Goal: Contribute content: Contribute content

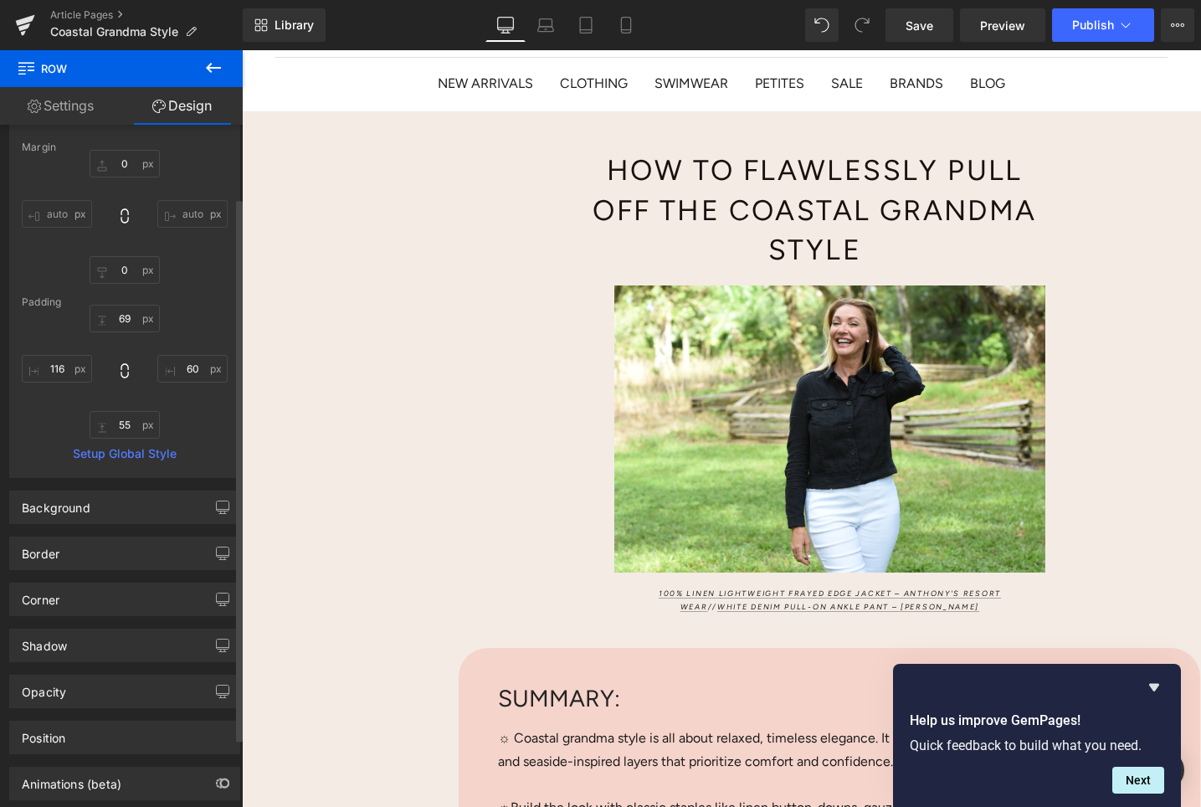
scroll to position [91, 0]
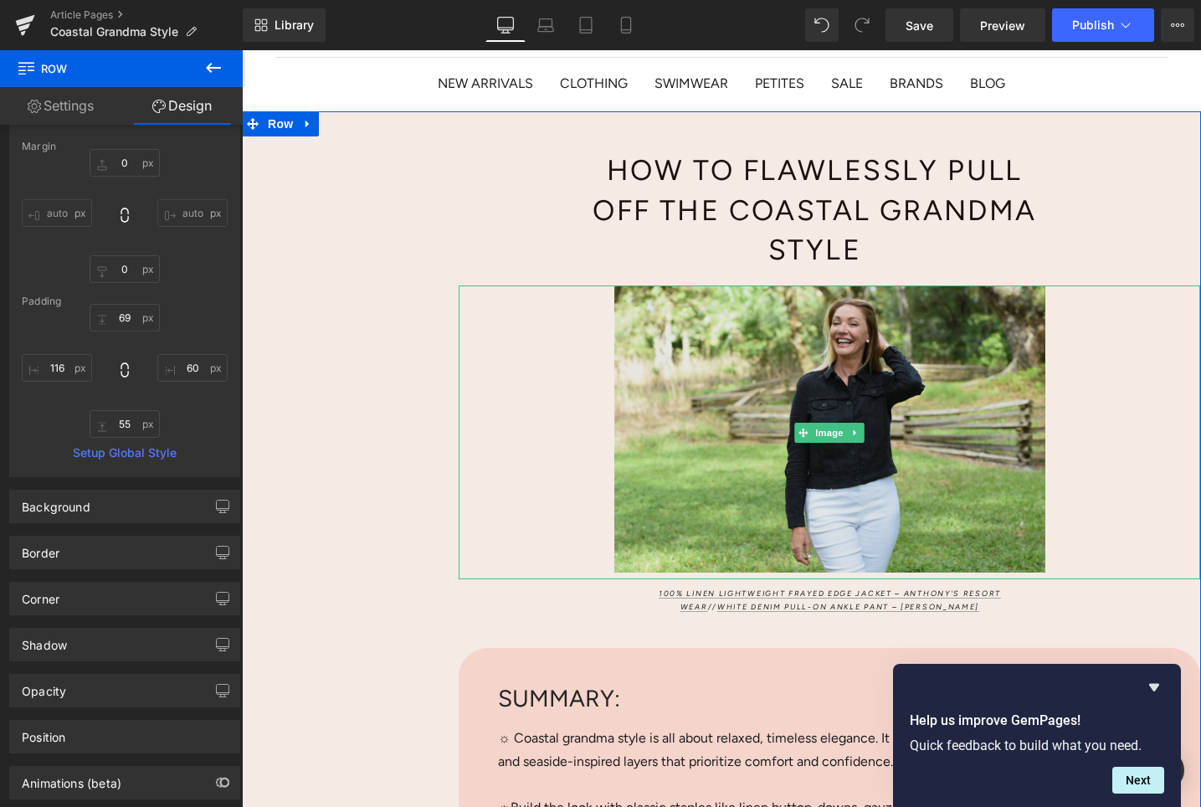
click at [757, 388] on img at bounding box center [830, 432] width 742 height 295
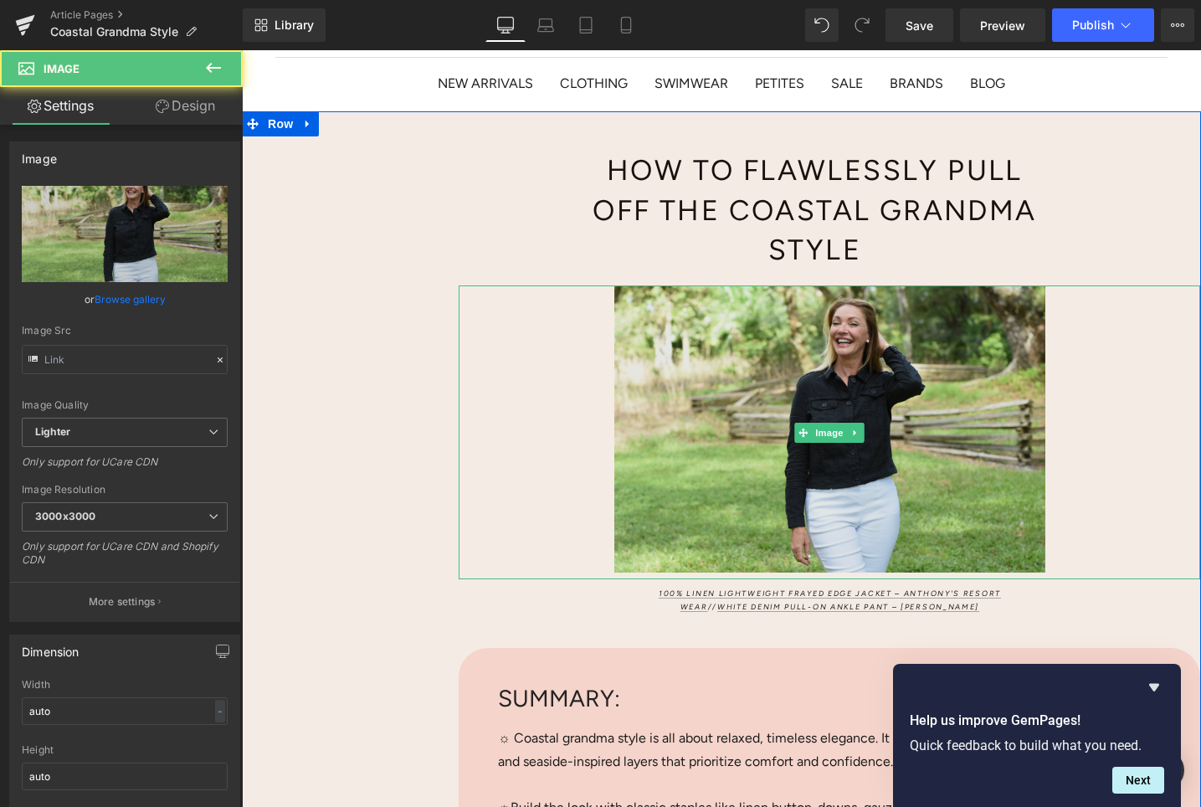
type input "[URL][DOMAIN_NAME]"
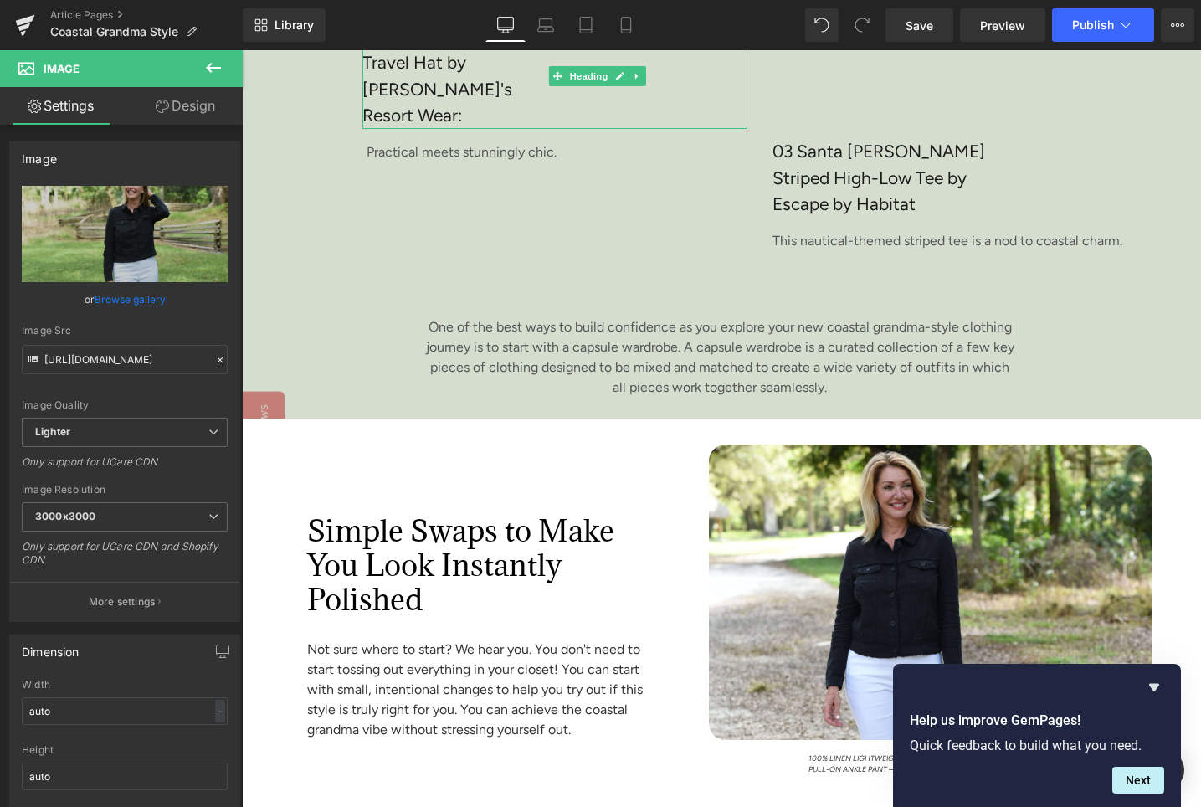
scroll to position [3806, 0]
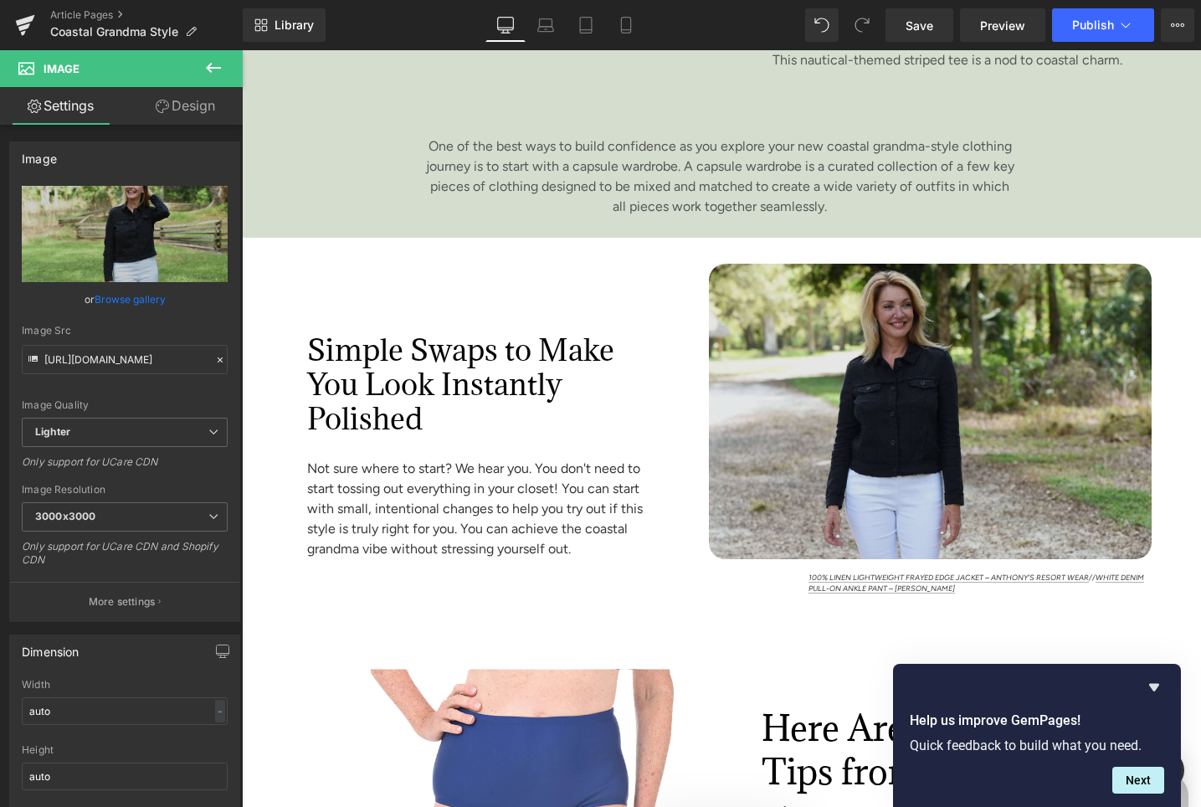
click at [899, 337] on img at bounding box center [930, 412] width 443 height 296
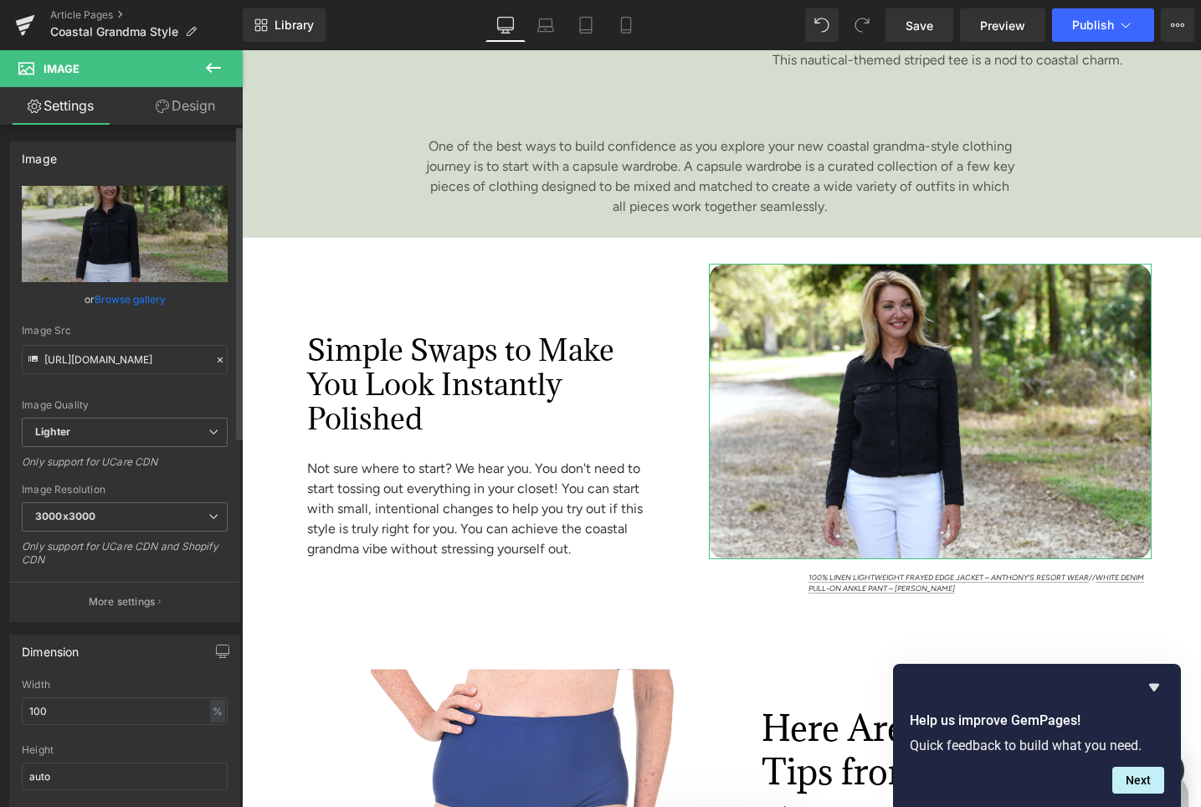
click at [131, 301] on link "Browse gallery" at bounding box center [130, 299] width 71 height 29
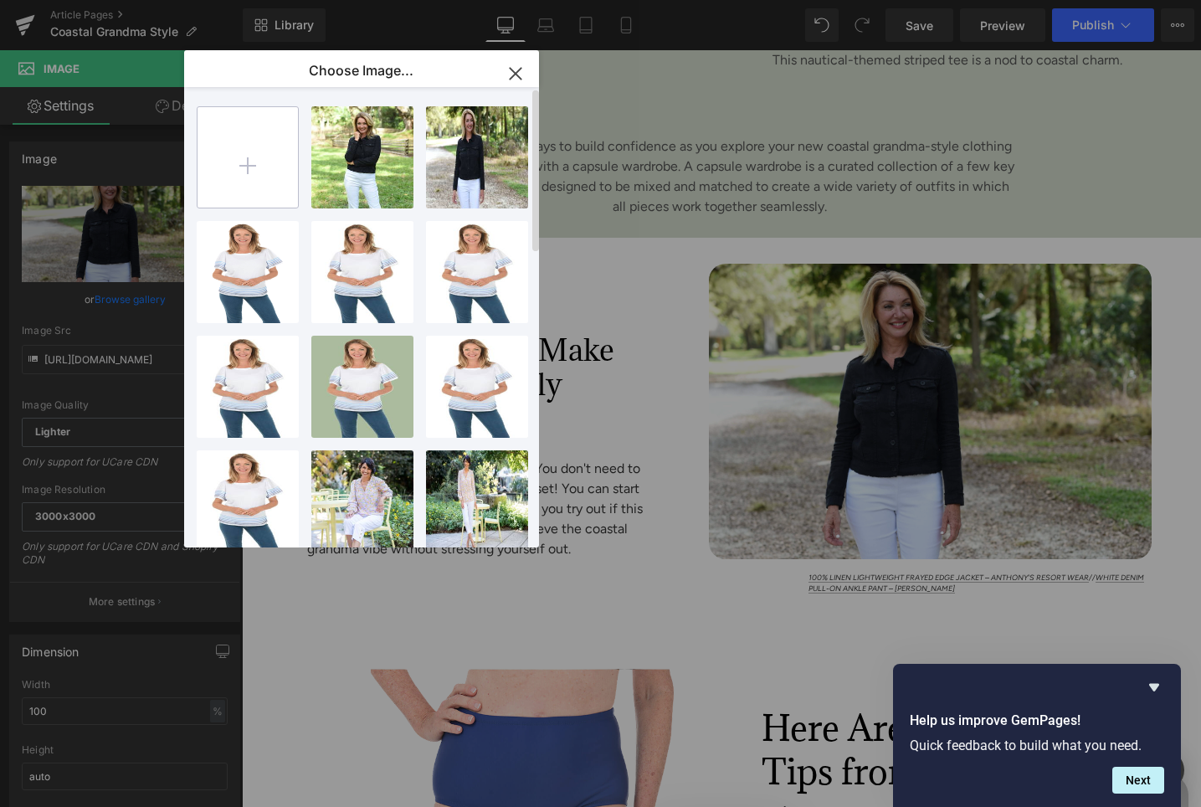
click at [251, 167] on input "file" at bounding box center [248, 157] width 100 height 100
type input "C:\fakepath\ARW_Gtn0192Pwcl25_ClearPeri_BlousesAndShirts_327952_KG-1173.png"
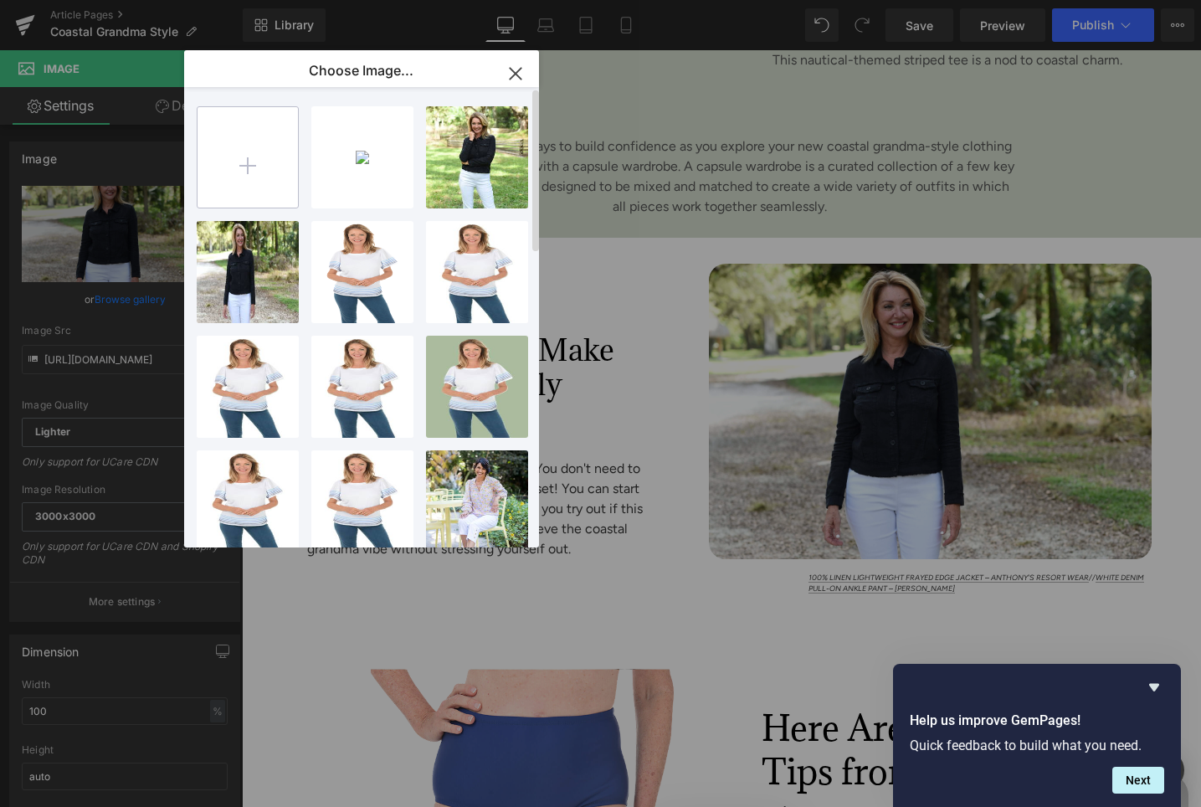
click at [239, 157] on input "file" at bounding box center [248, 157] width 100 height 100
type input "C:\fakepath\ARW_Hat7410Navy_Navy_Hats_327865_KD-0935.png"
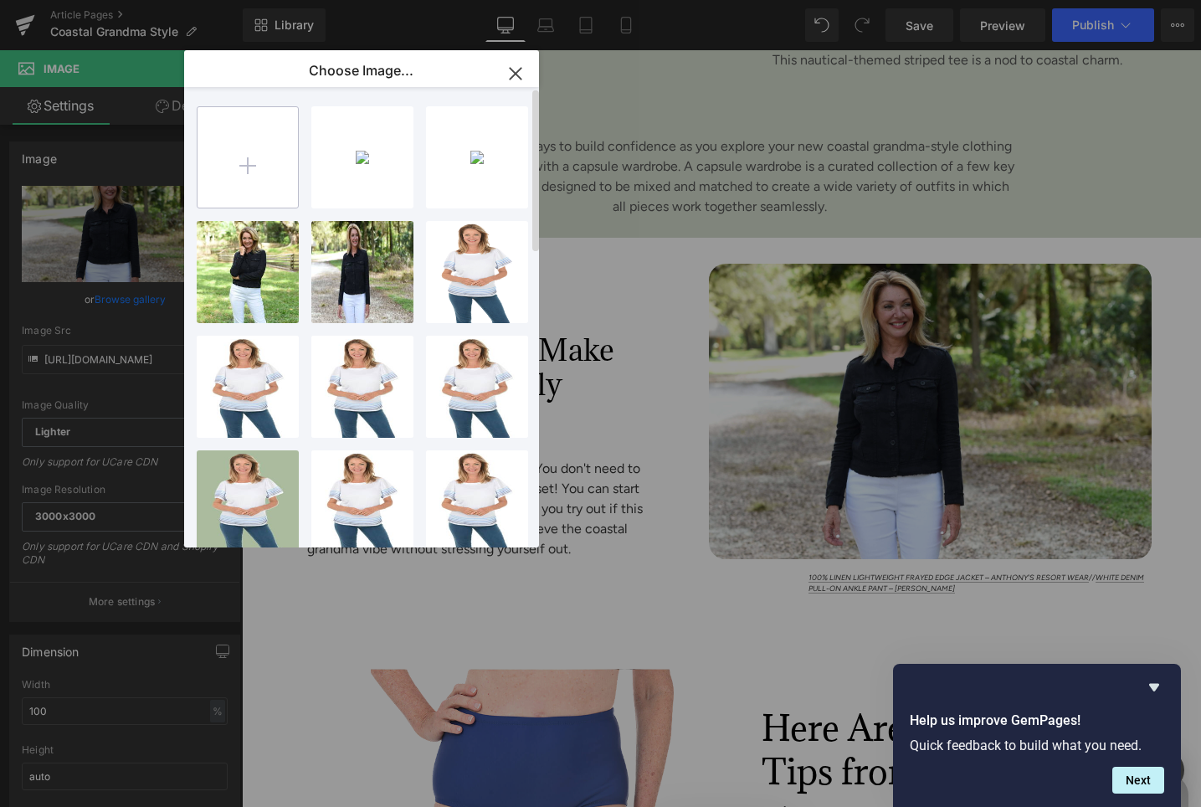
click at [242, 159] on input "file" at bounding box center [248, 157] width 100 height 100
type input "C:\fakepath\Avalin_3030Desswht_Dessertwhite_Sweaters_334164_KR-0378.png"
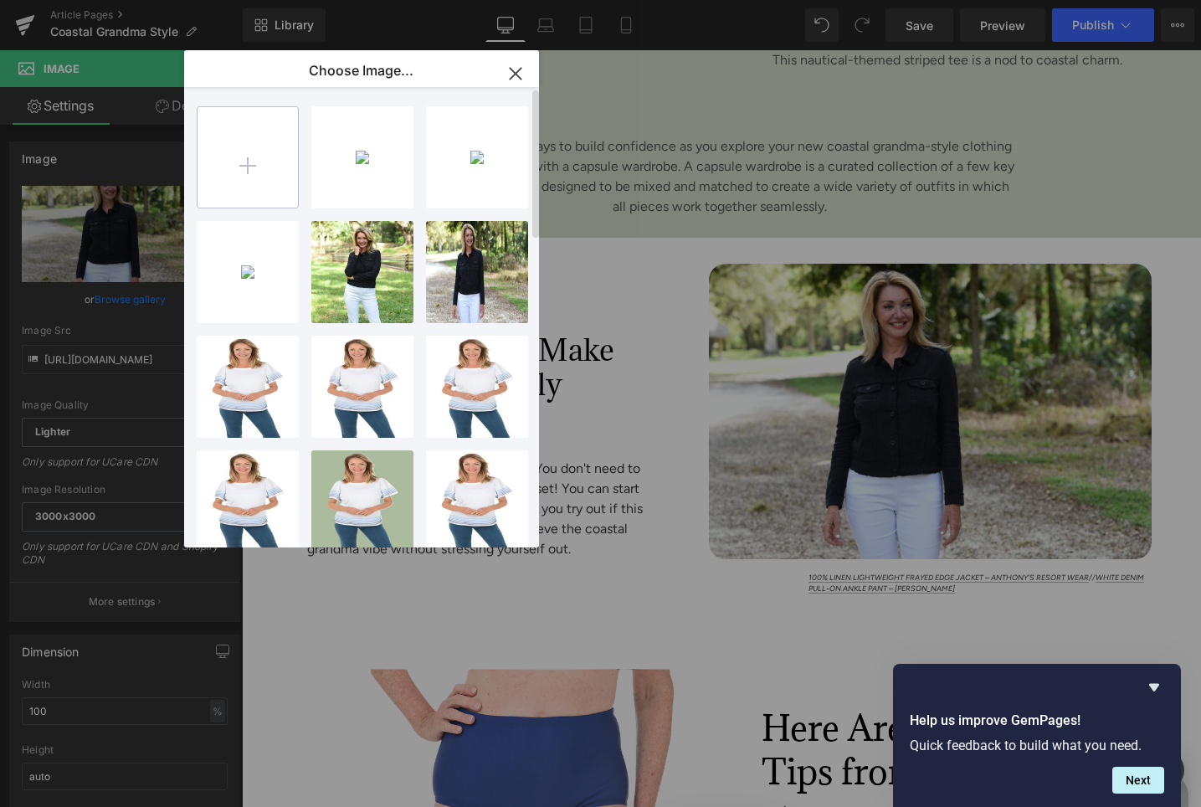
click at [265, 151] on input "file" at bounding box center [248, 157] width 100 height 100
type input "C:\fakepath\Escapebyhab_23520Denim_Denim_Knittops_331032_KP-0189.png"
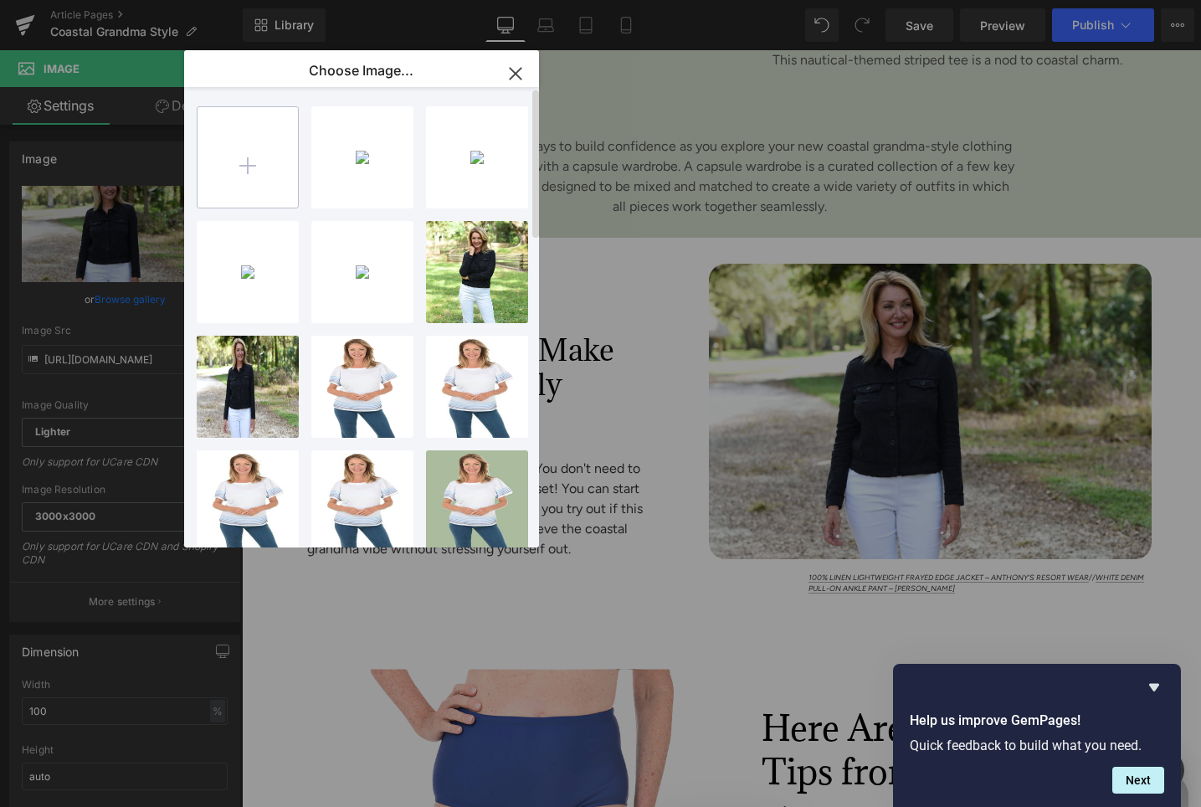
click at [253, 172] on input "file" at bounding box center [248, 157] width 100 height 100
type input "C:\fakepath\Foxcroft_Blouse_185062507_White_283015_CT-0104.png"
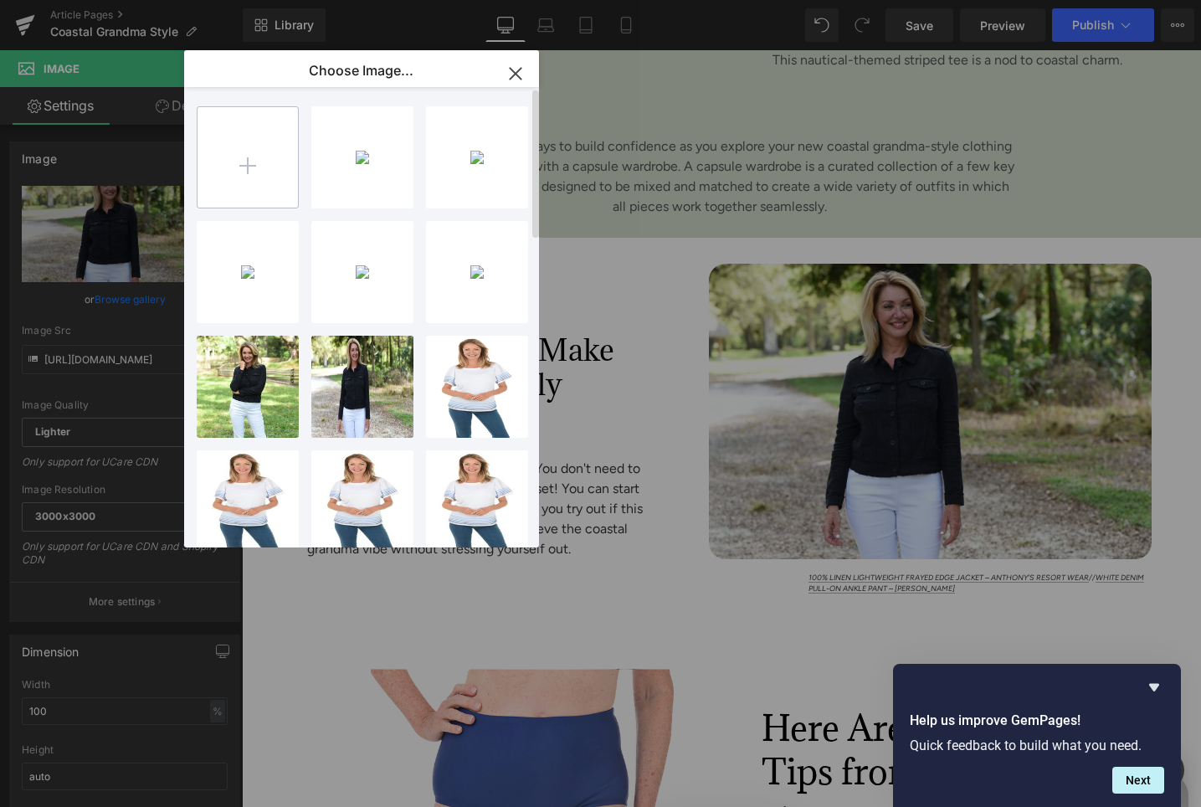
click at [275, 129] on input "file" at bounding box center [248, 157] width 100 height 100
type input "C:\fakepath\JessAndJane_M125Slate_Slate_FullLengthAndAnklePants_330357_KA-1117 …"
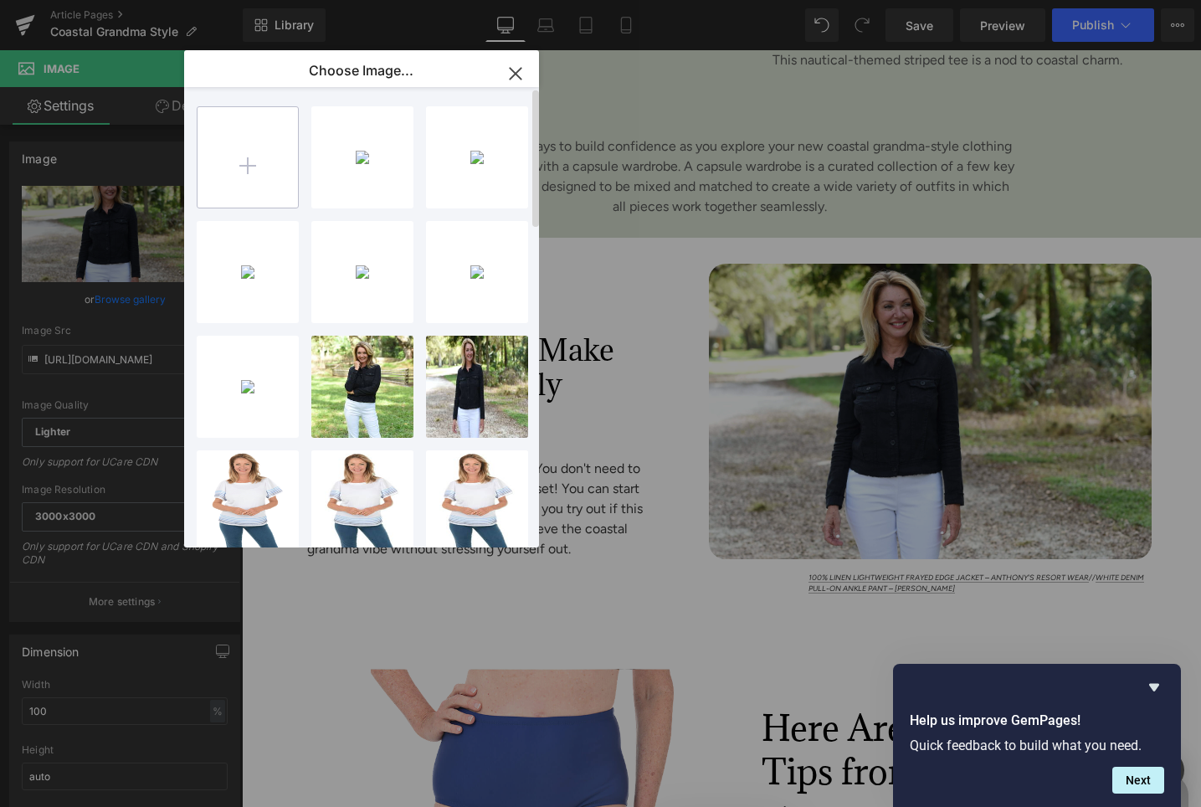
click at [250, 157] on input "file" at bounding box center [248, 157] width 100 height 100
type input "C:\fakepath\Milano_135747018Wht_White_Jackets_332616_KR-0507.png"
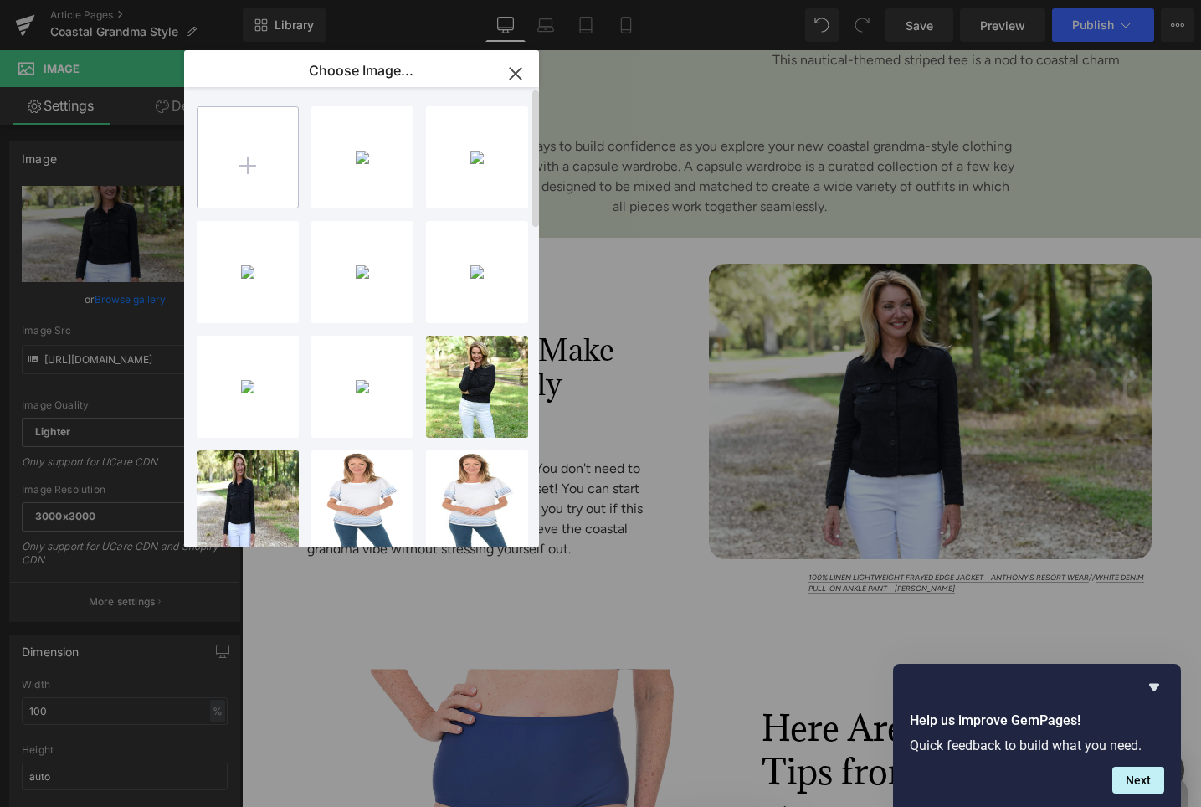
click at [254, 161] on input "file" at bounding box center [248, 157] width 100 height 100
type input "C:\fakepath\Nanettelepore_7L15Agwk866Wht_Brightwhite_Anklepants_331617_KN-0190.…"
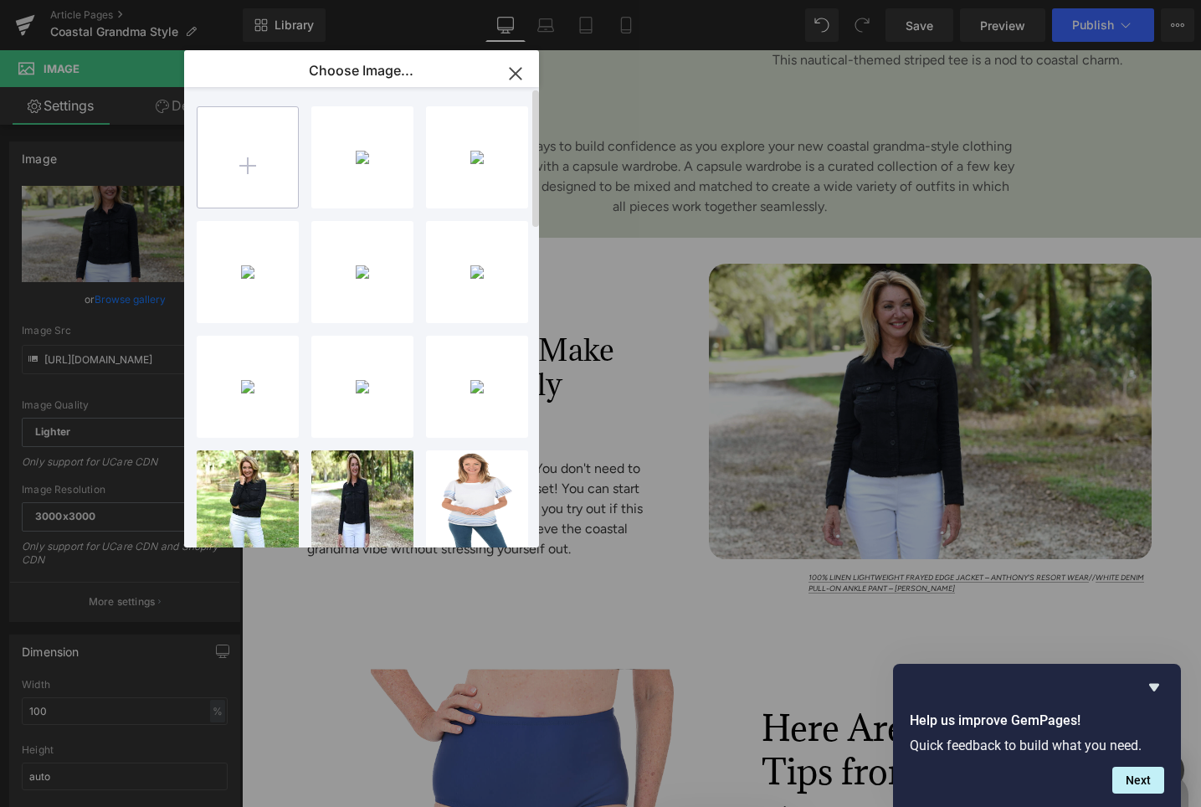
click at [262, 157] on input "file" at bounding box center [248, 157] width 100 height 100
type input "C:\fakepath\Rubyrd_68540Qcmedblm_Medblue_Blouses_330953_KO-0370.png"
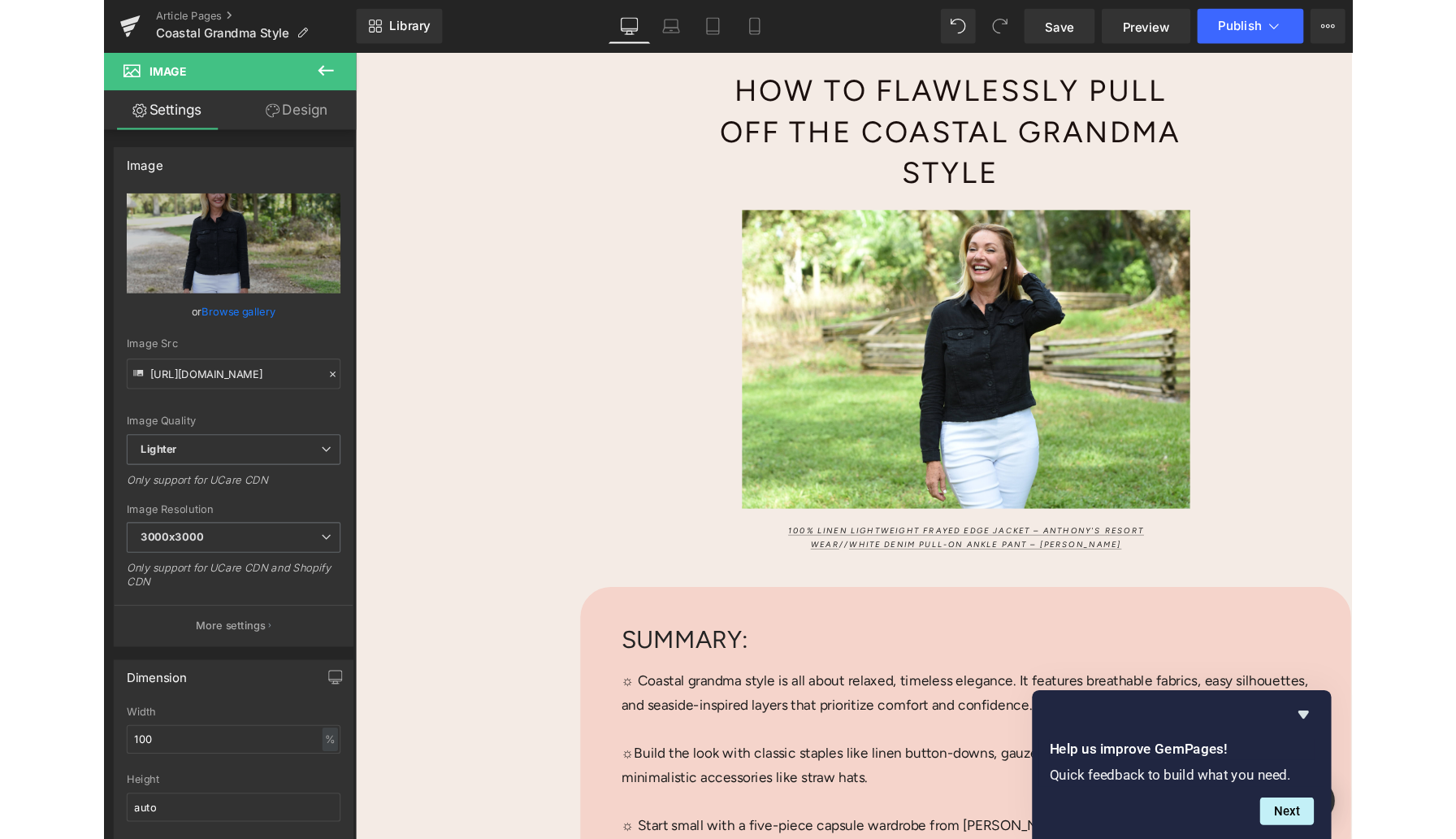
scroll to position [217, 0]
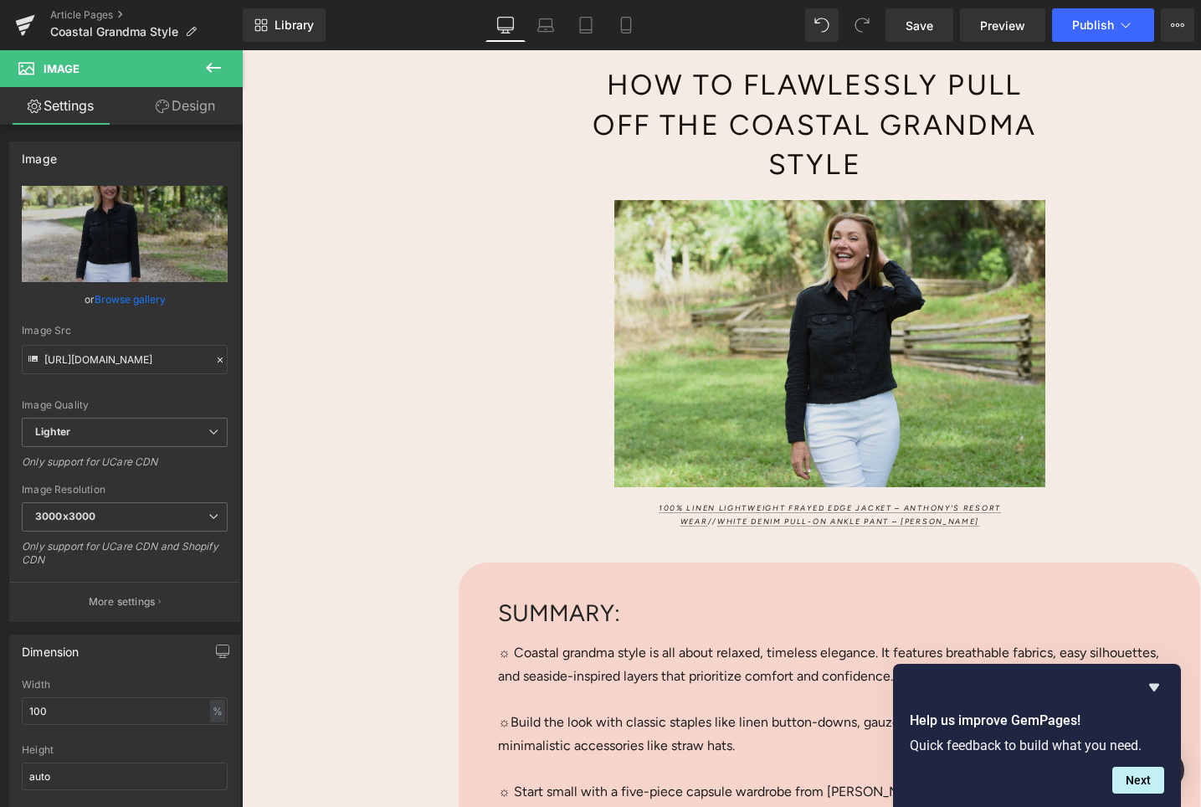
click at [845, 316] on img at bounding box center [830, 347] width 742 height 295
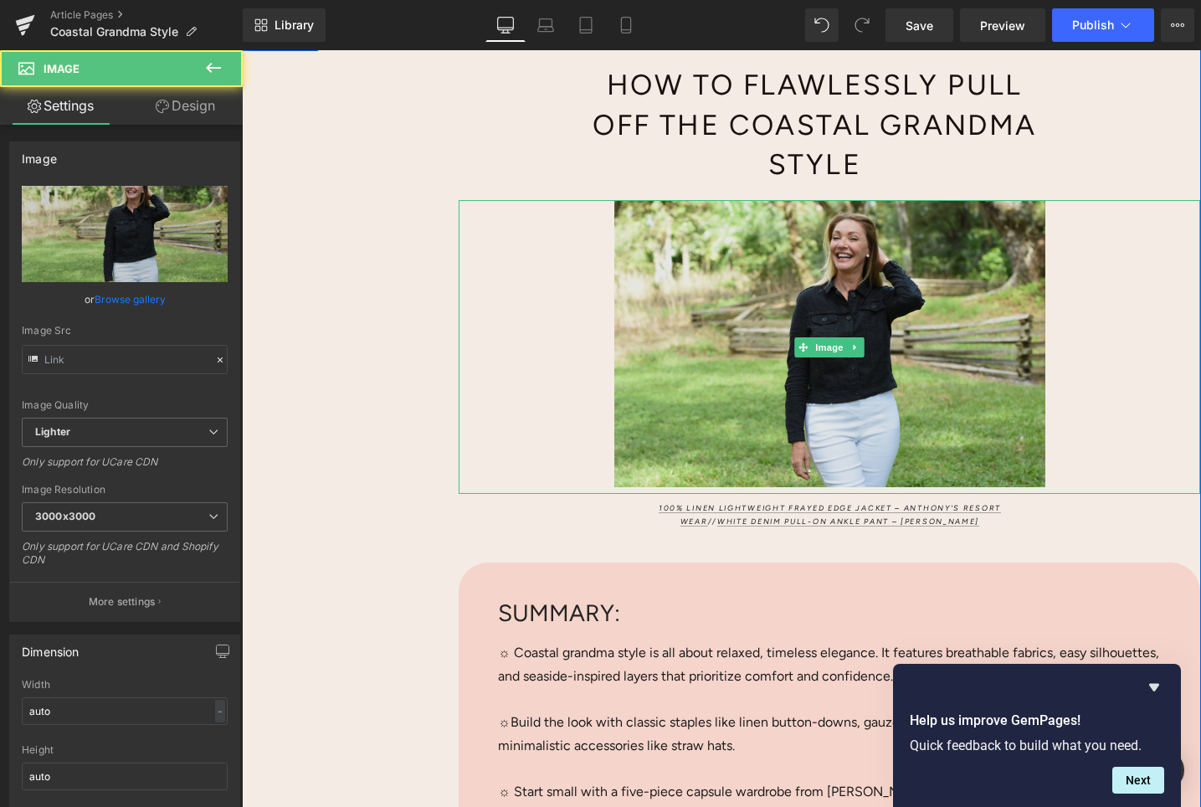
type input "[URL][DOMAIN_NAME]"
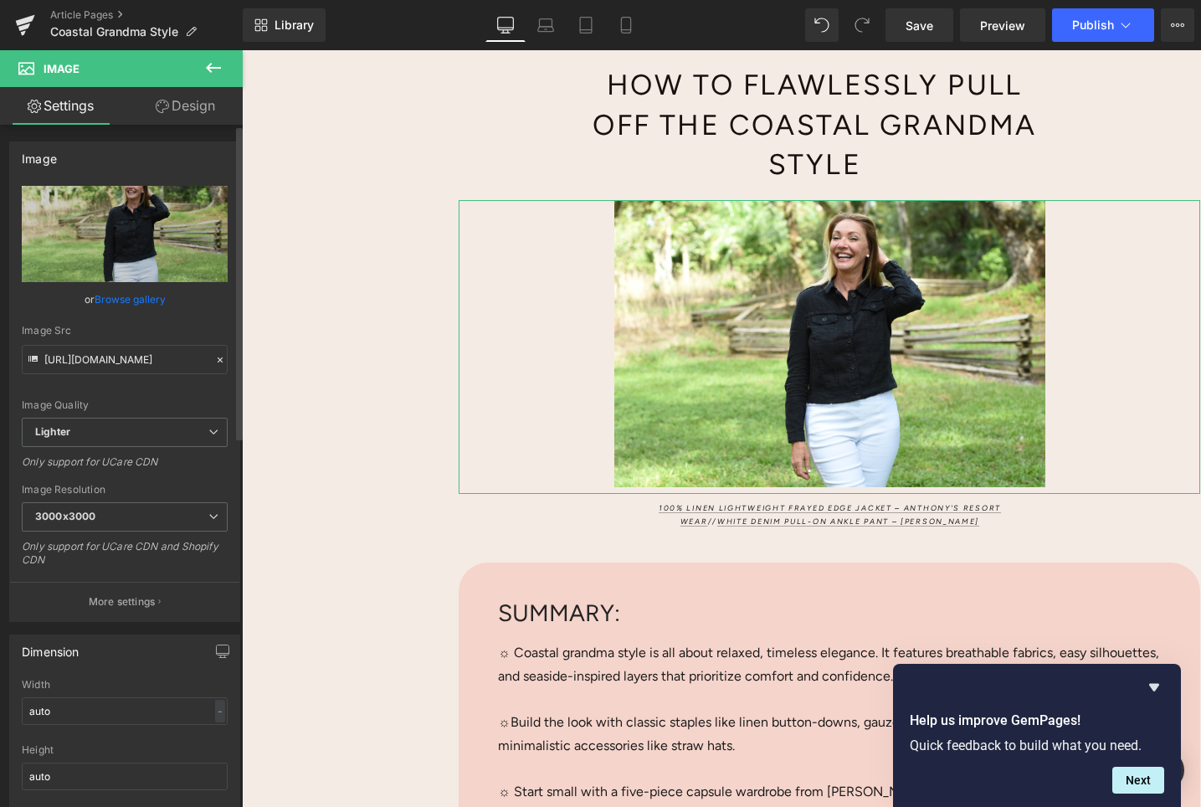
click at [143, 298] on link "Browse gallery" at bounding box center [130, 299] width 71 height 29
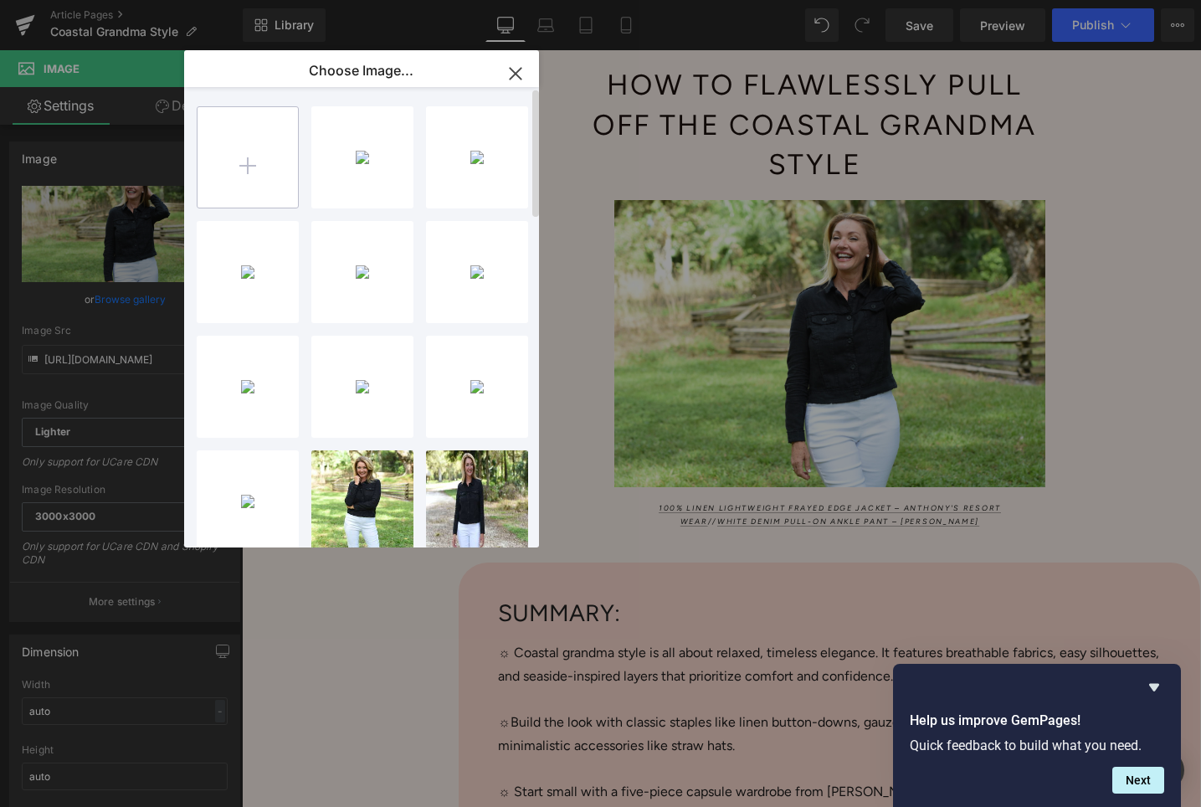
click at [244, 161] on input "file" at bounding box center [248, 157] width 100 height 100
type input "C:\fakepath\Avalin_3030_Desswhite_Sweater_334164_Cottn_Bld1578_white_capri_3266…"
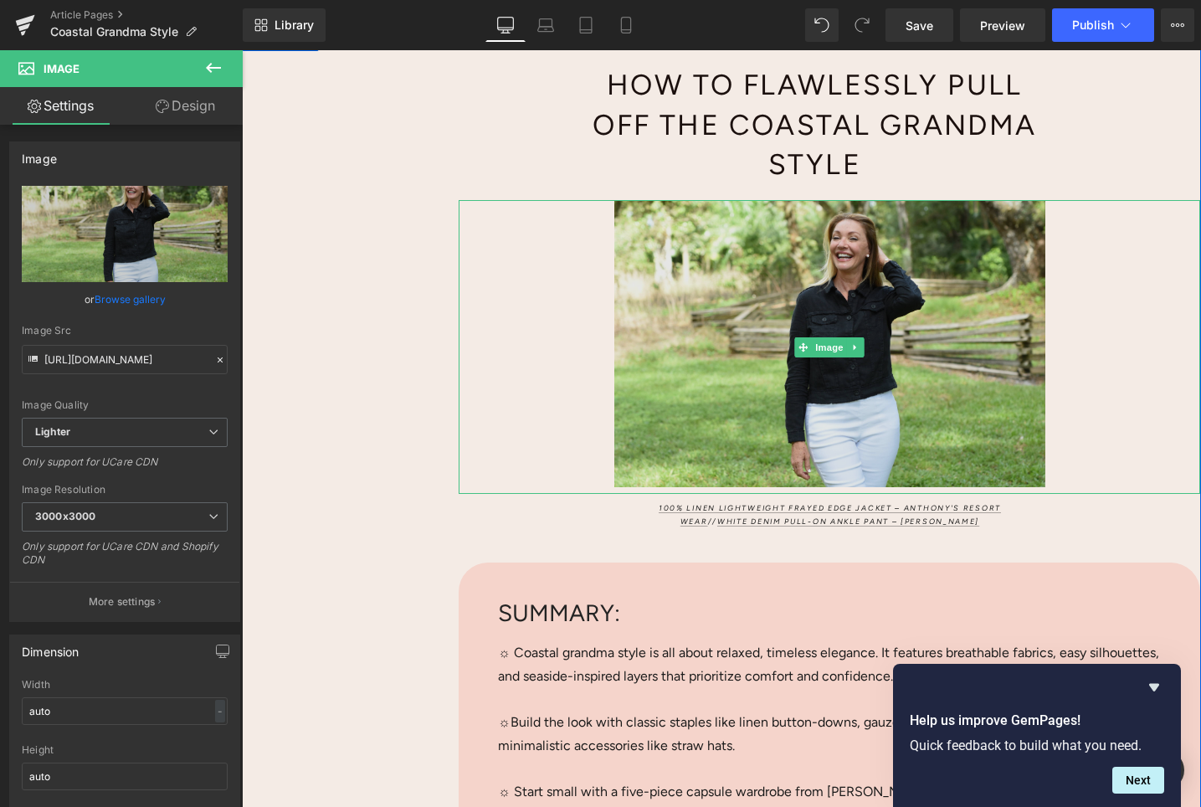
click at [717, 272] on img at bounding box center [830, 347] width 742 height 295
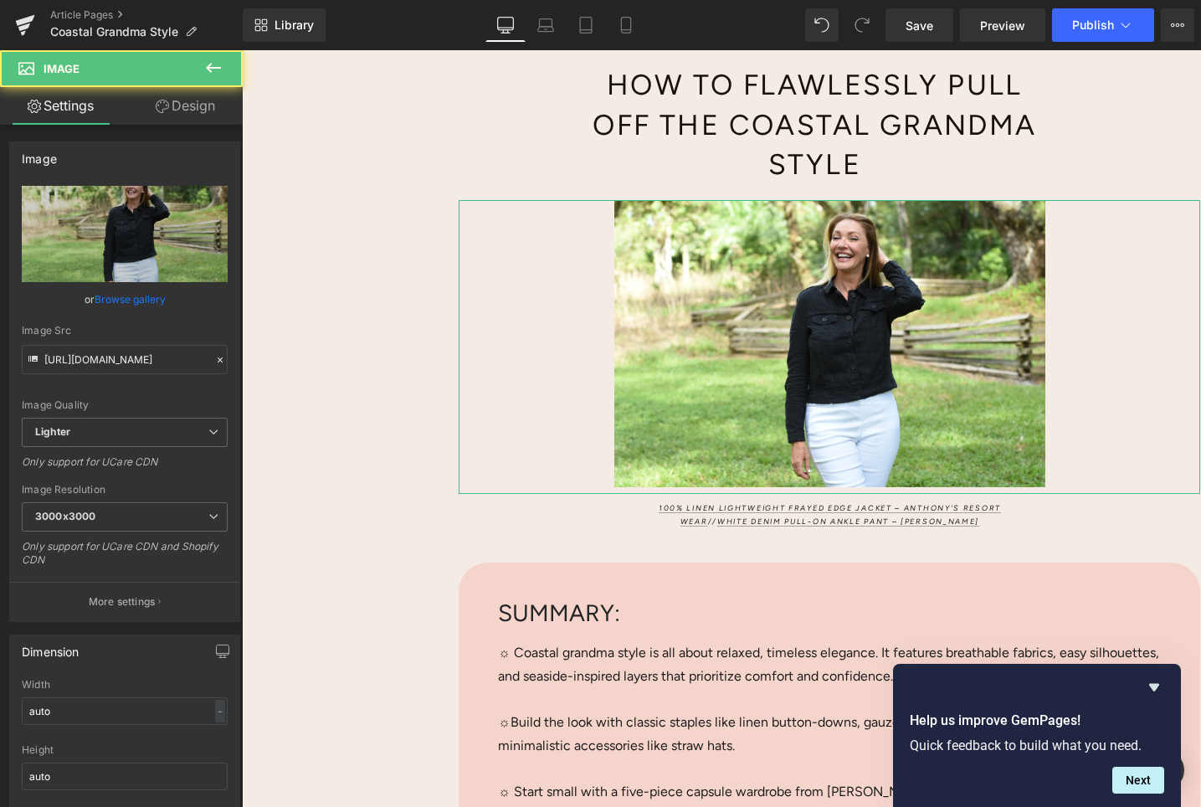
click at [144, 306] on link "Browse gallery" at bounding box center [130, 299] width 71 height 29
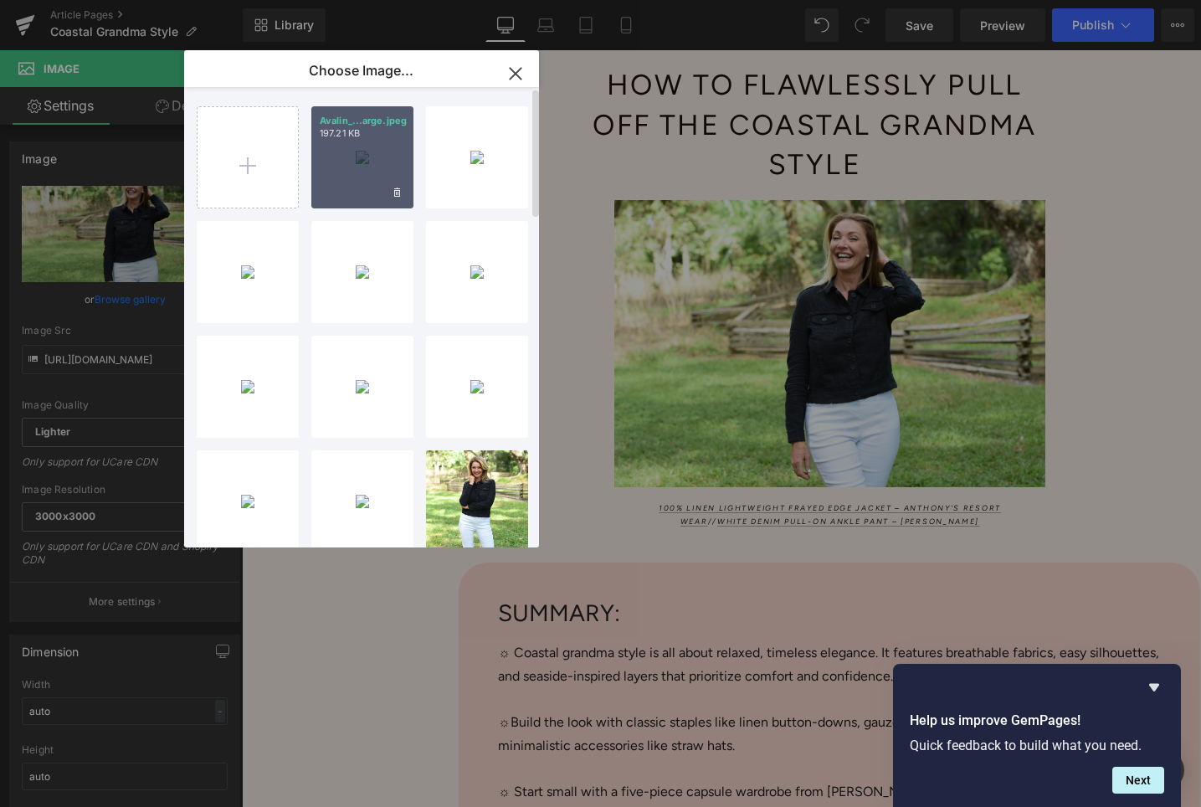
drag, startPoint x: 366, startPoint y: 161, endPoint x: 125, endPoint y: 110, distance: 246.3
click at [366, 161] on div "Avalin_...arge.jpeg 197.21 KB" at bounding box center [362, 157] width 102 height 102
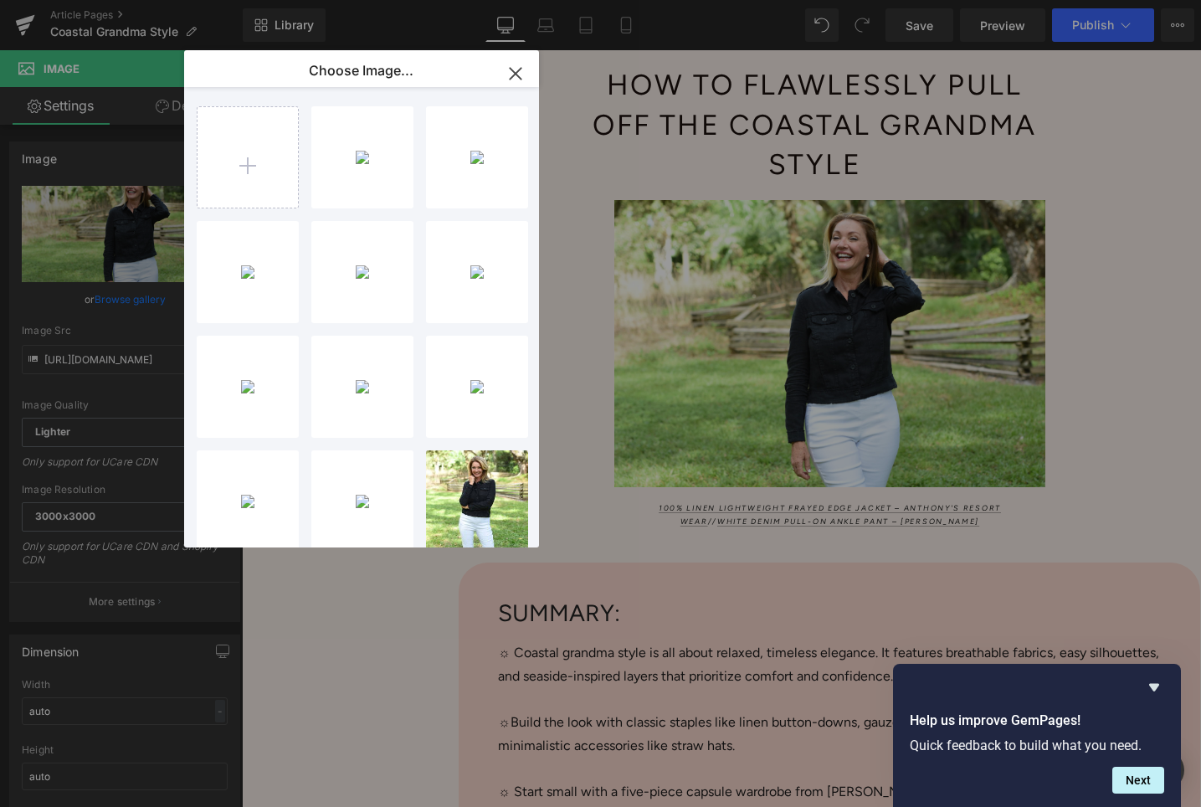
type input "[URL][DOMAIN_NAME]"
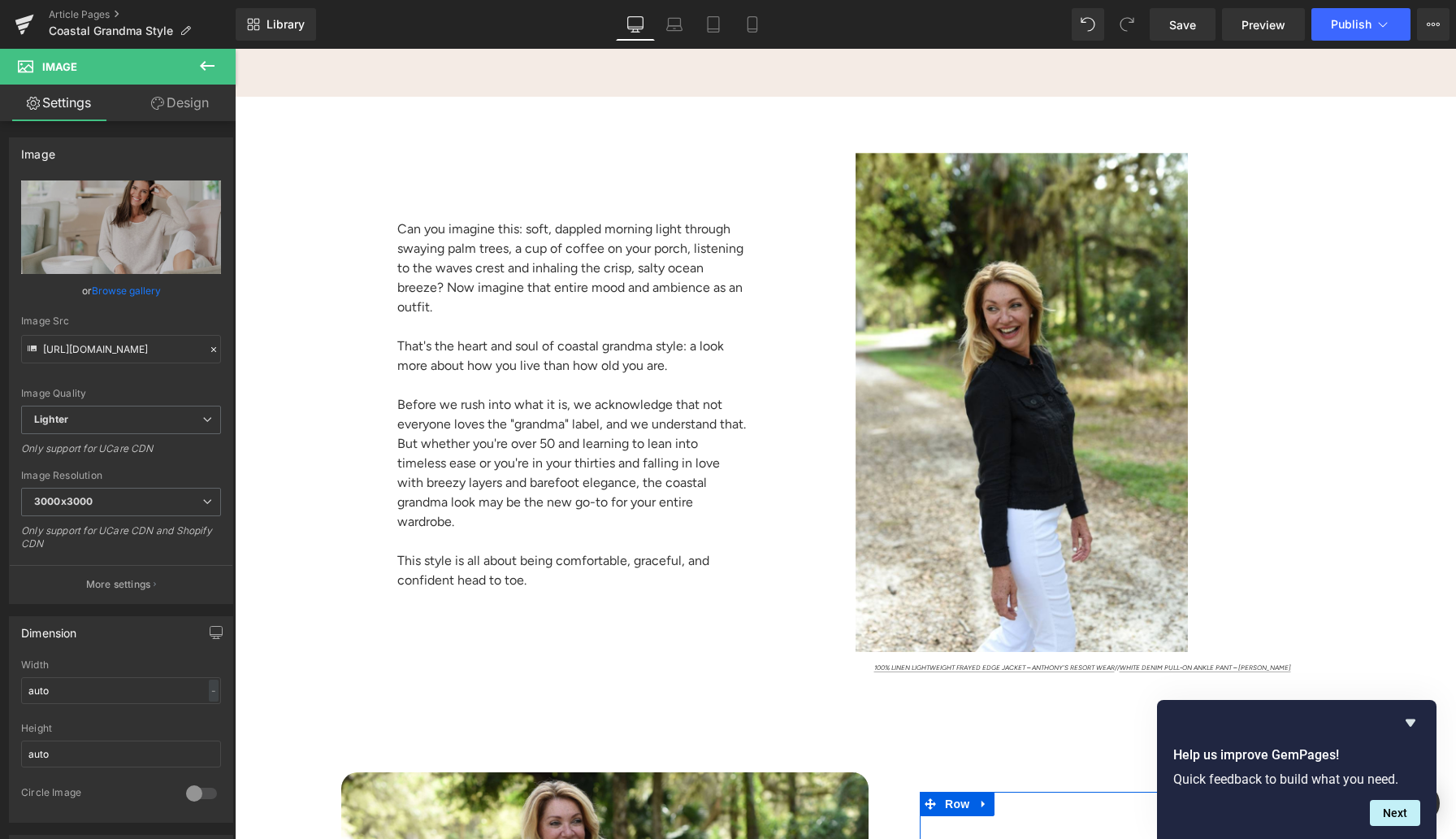
scroll to position [1292, 0]
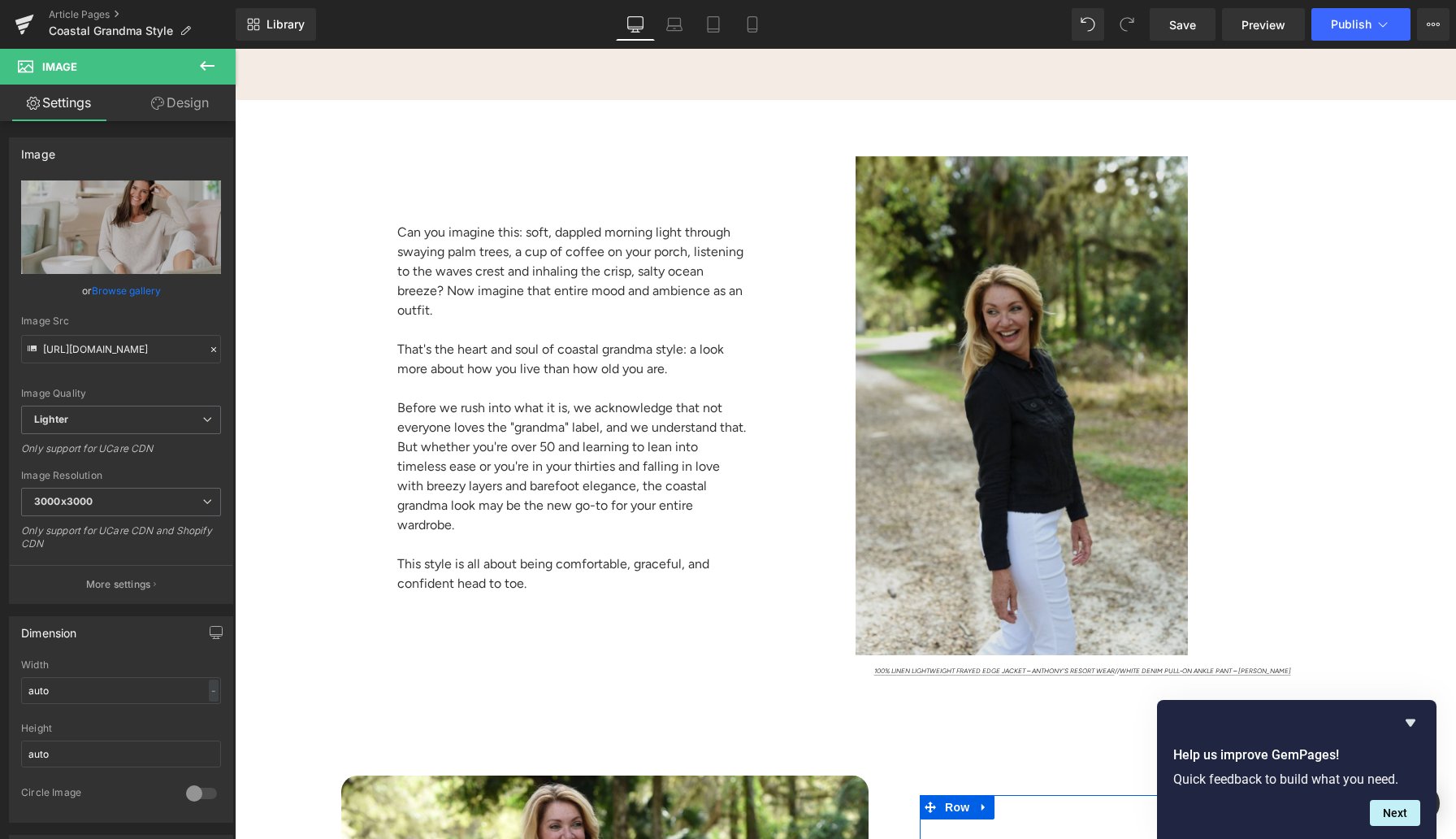
click at [998, 365] on img at bounding box center [1121, 406] width 575 height 499
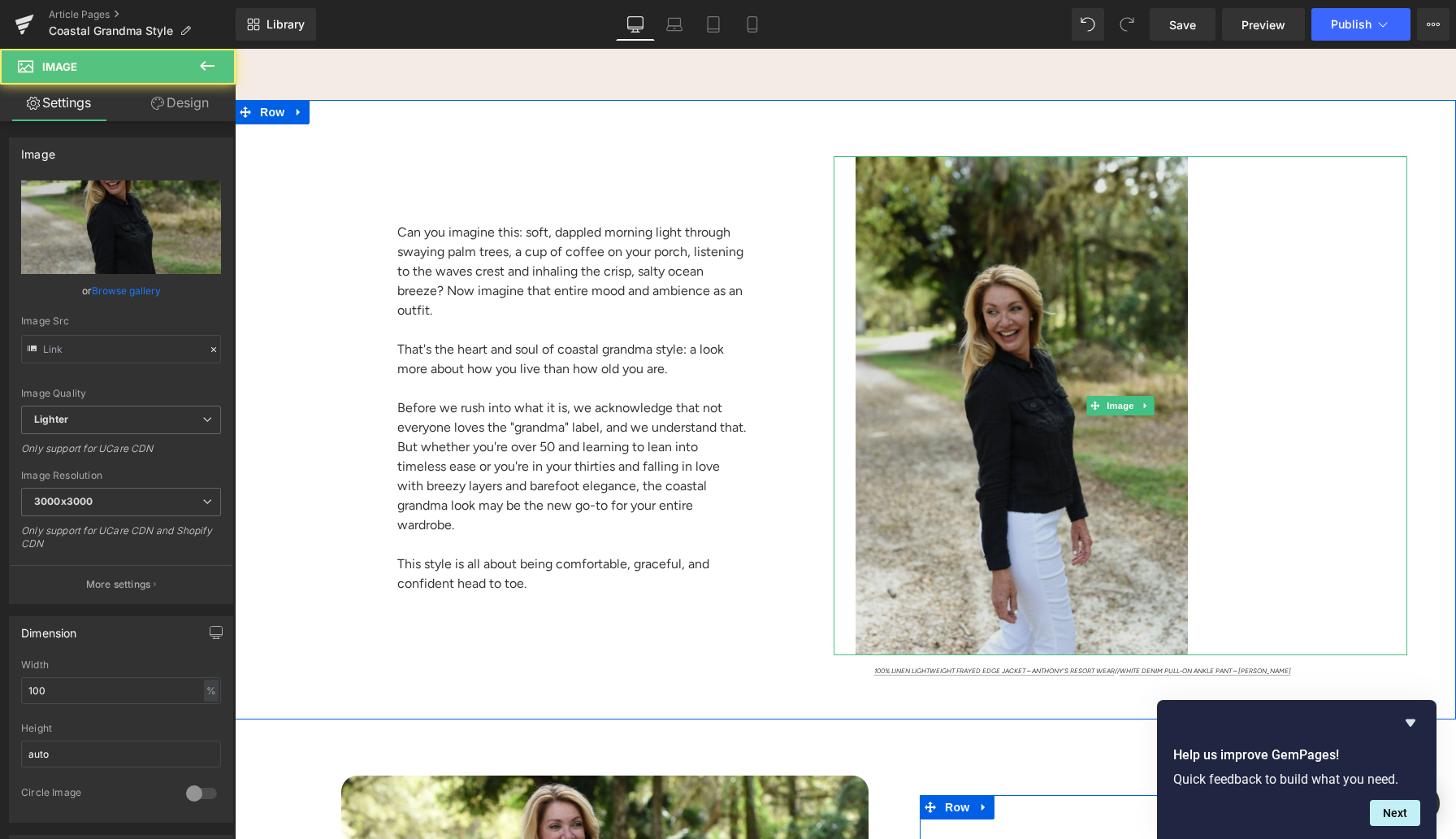
type input "[URL][DOMAIN_NAME]"
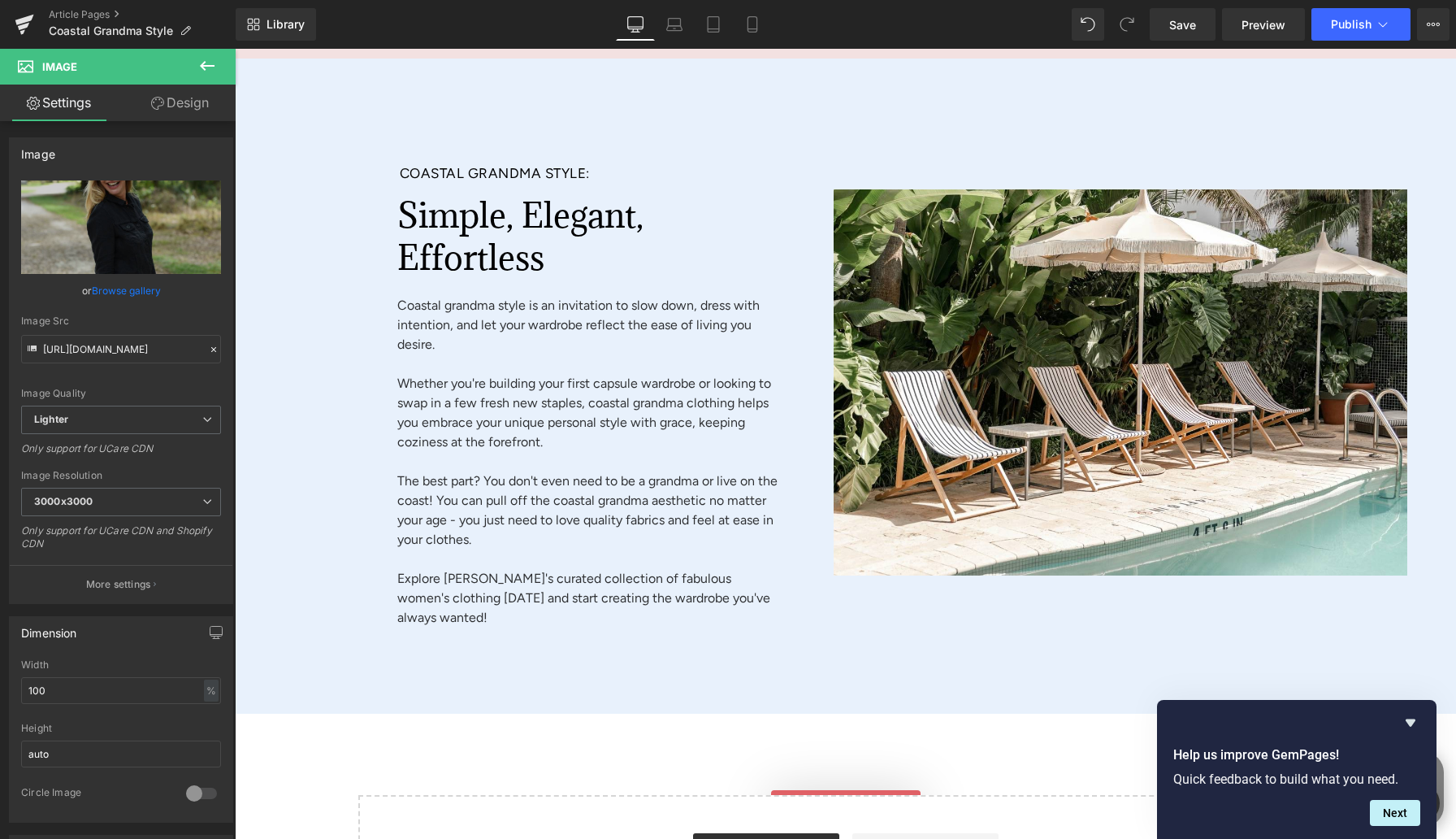
scroll to position [6335, 0]
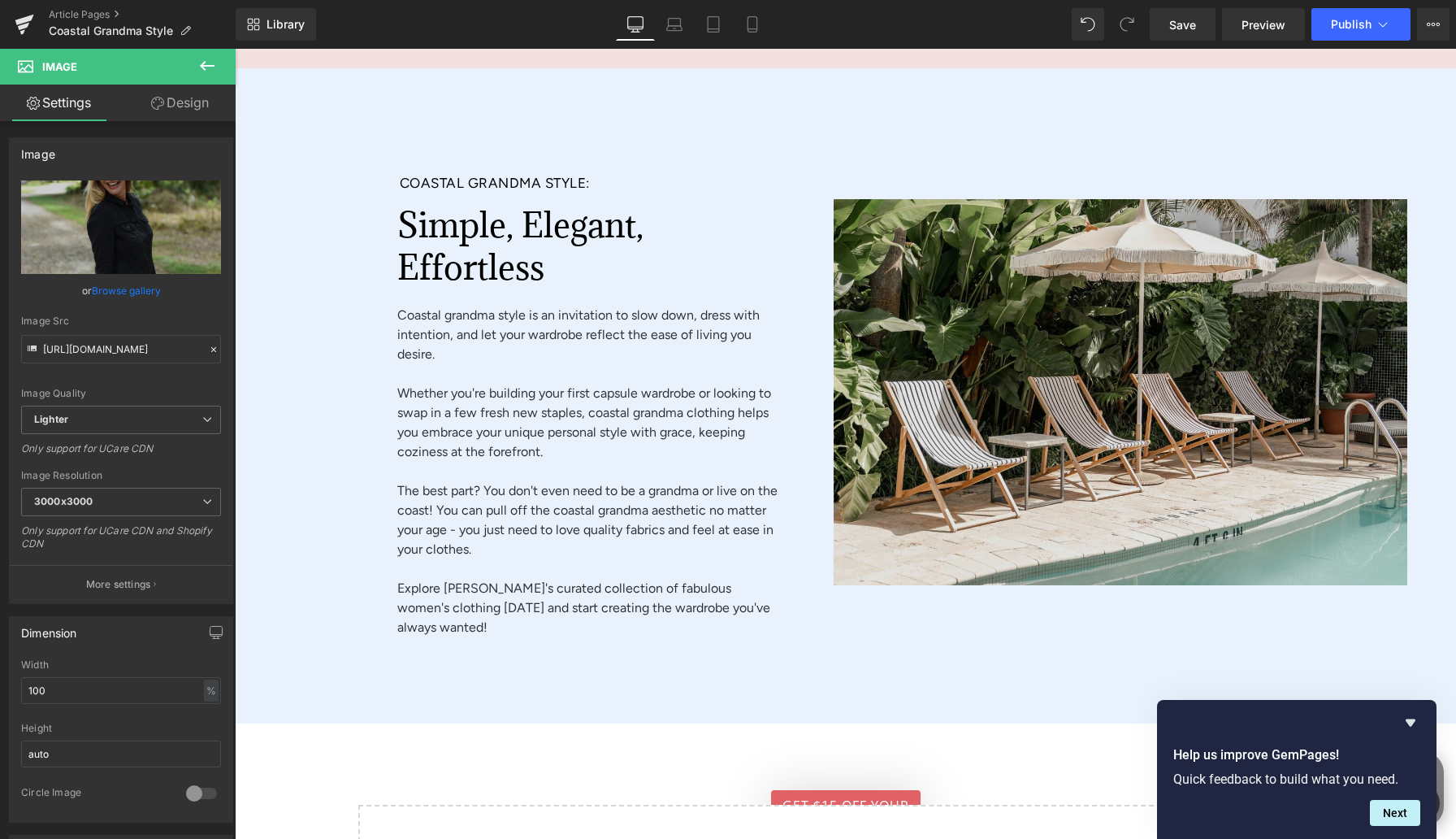
click at [1104, 308] on img at bounding box center [1121, 391] width 575 height 532
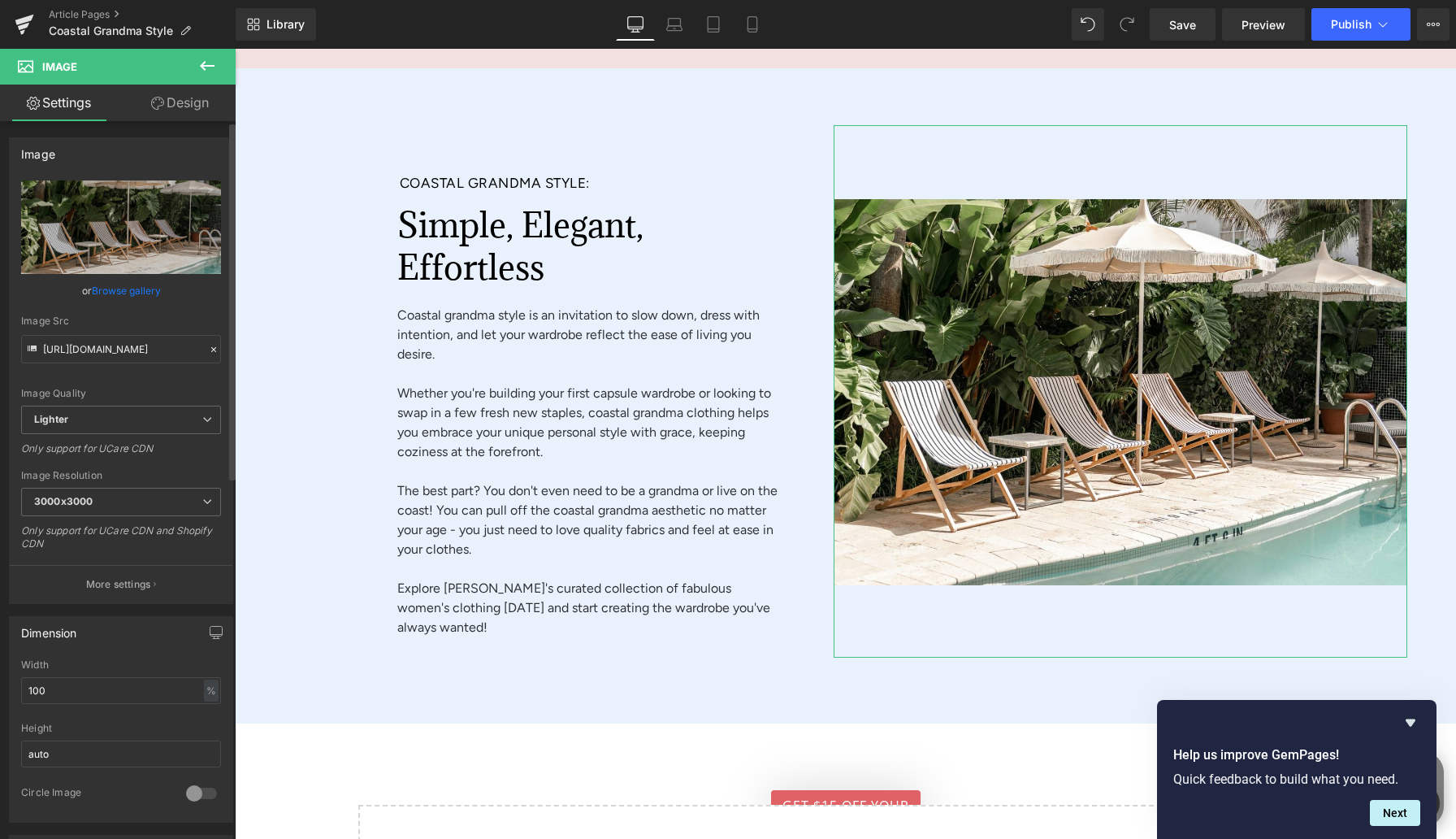
click at [132, 289] on link "Browse gallery" at bounding box center [126, 290] width 69 height 28
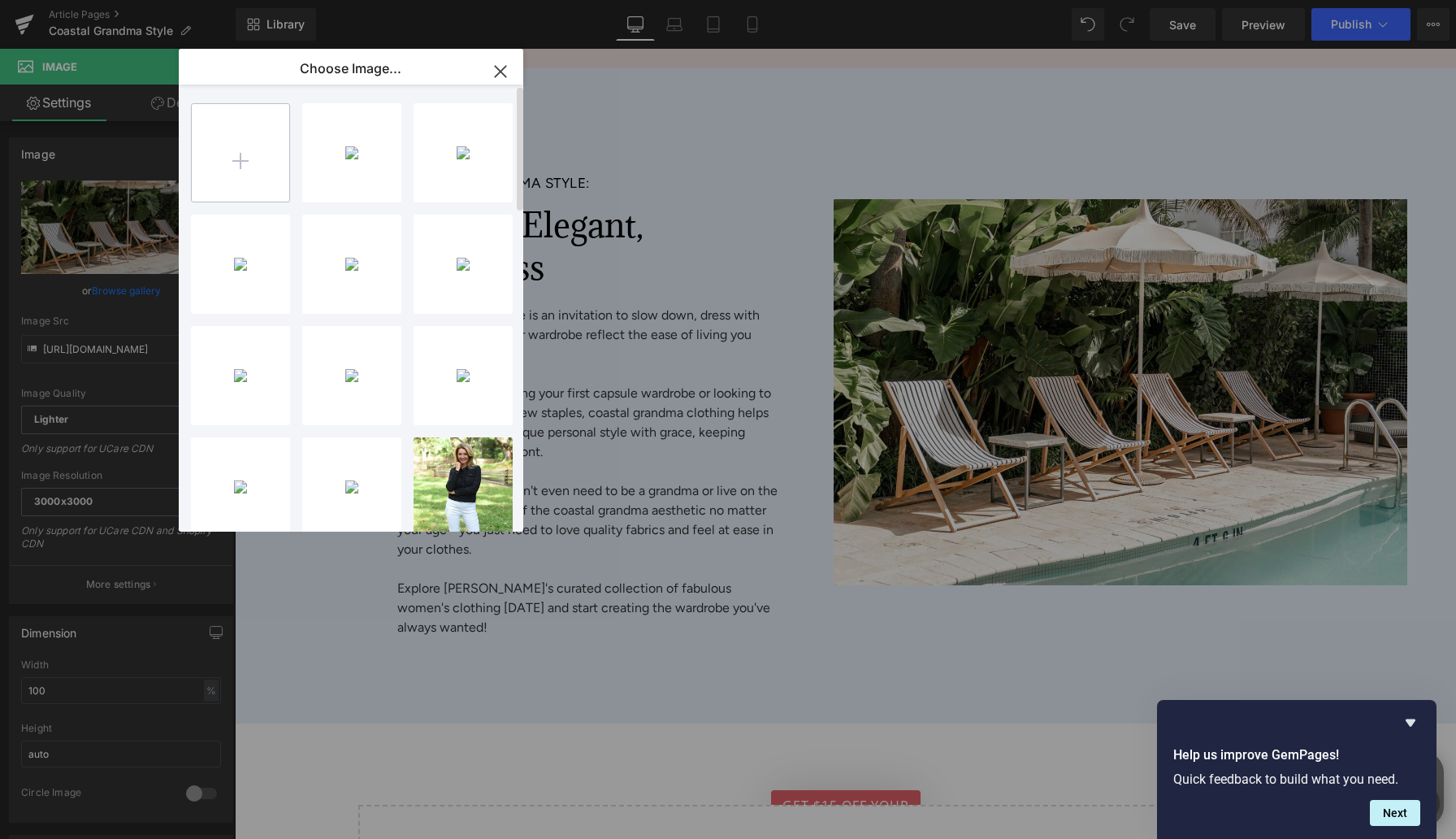
click at [235, 162] on input "file" at bounding box center [241, 152] width 97 height 97
type input "C:\fakepath\Avalin_3030_Desswhite_Sweater_334164_Cottn_Bld1578_white_capri_3266…"
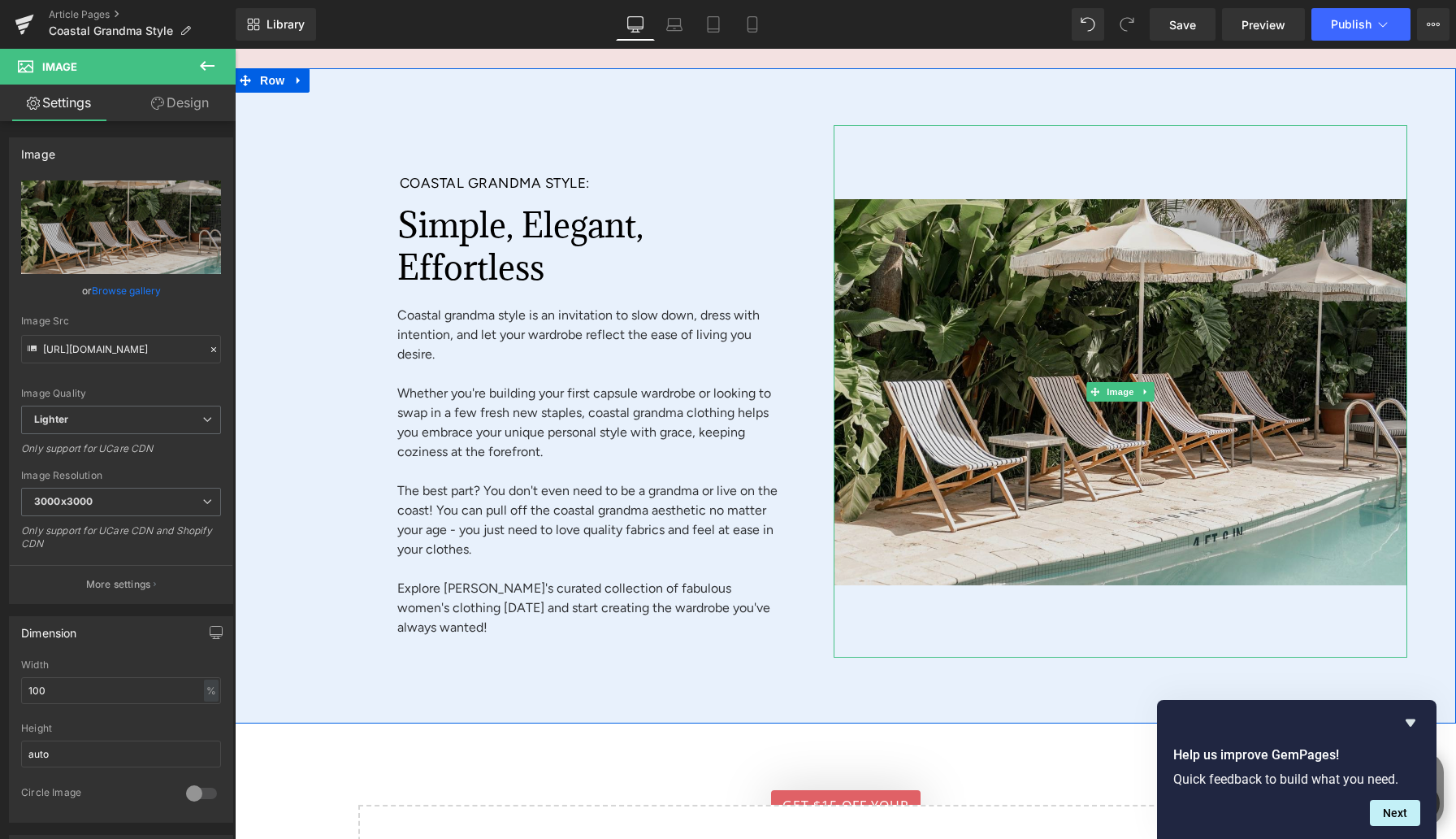
click at [1090, 402] on img at bounding box center [1121, 391] width 575 height 532
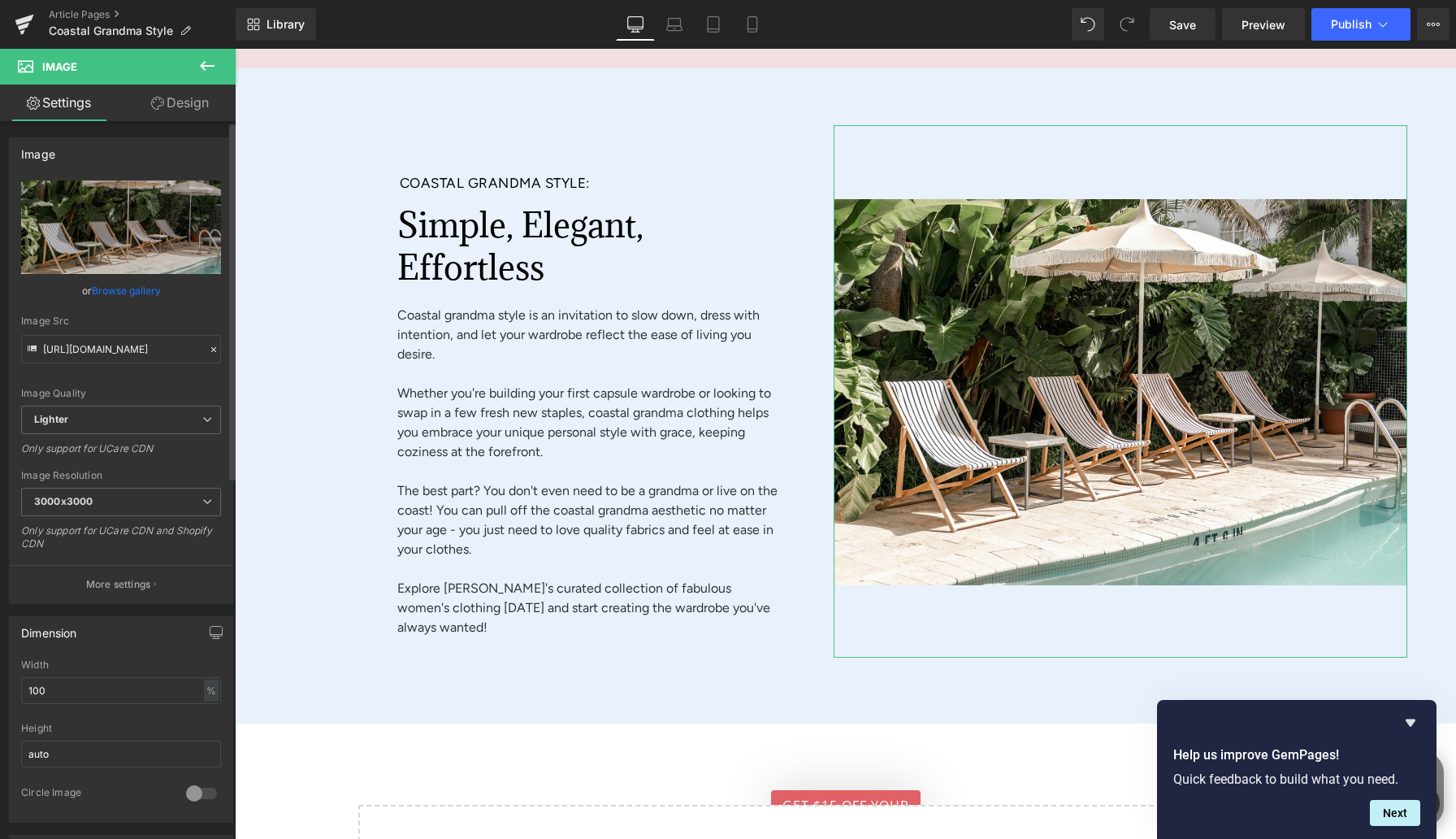
click at [121, 285] on link "Browse gallery" at bounding box center [126, 290] width 69 height 28
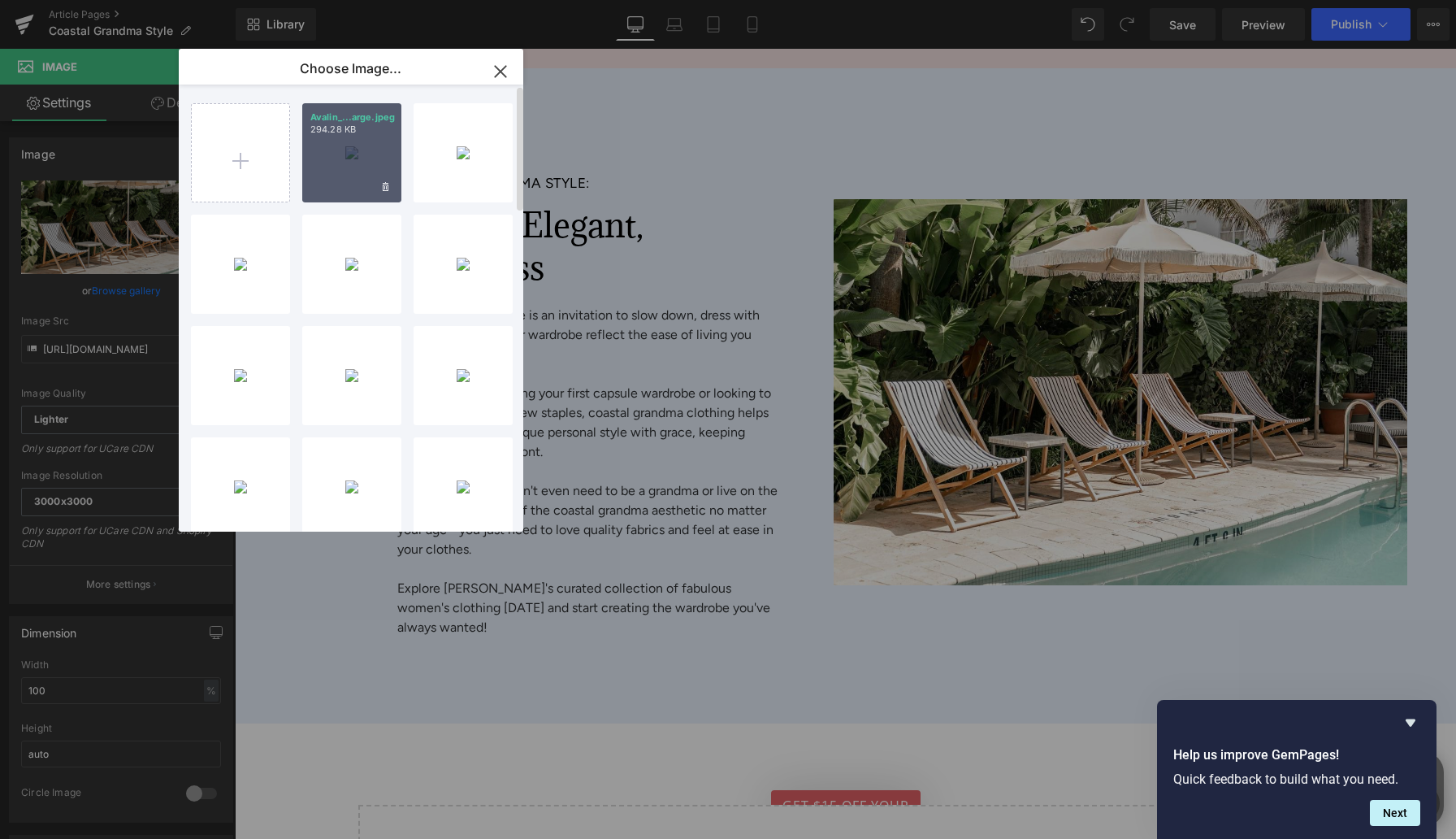
drag, startPoint x: 365, startPoint y: 152, endPoint x: 130, endPoint y: 103, distance: 240.1
click at [365, 152] on div "Avalin_...arge.jpeg 294.28 KB" at bounding box center [351, 152] width 99 height 99
type input "[URL][DOMAIN_NAME]"
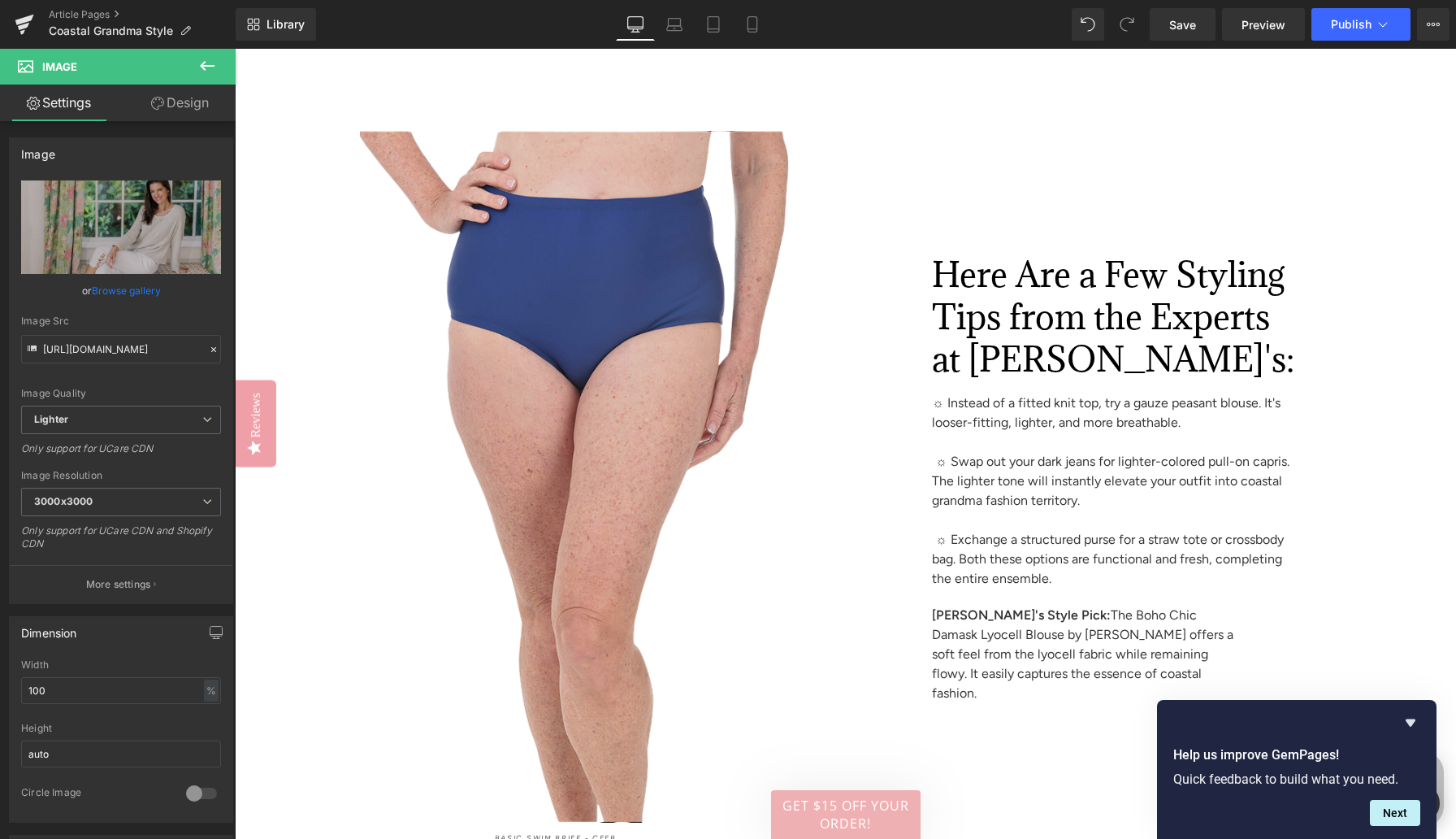
scroll to position [4711, 0]
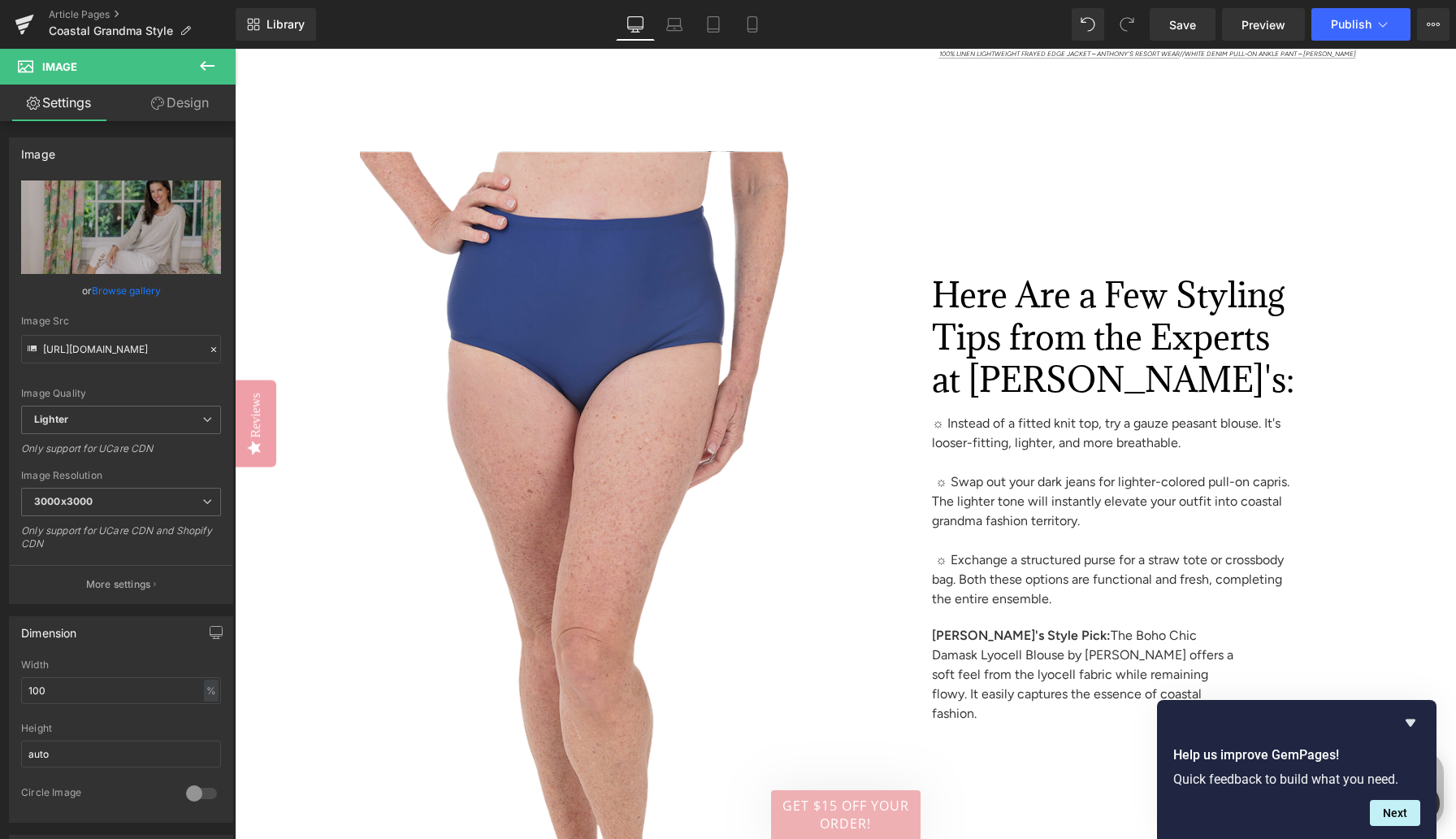
drag, startPoint x: 620, startPoint y: 371, endPoint x: 252, endPoint y: 319, distance: 371.7
click at [620, 371] on img at bounding box center [534, 497] width 575 height 692
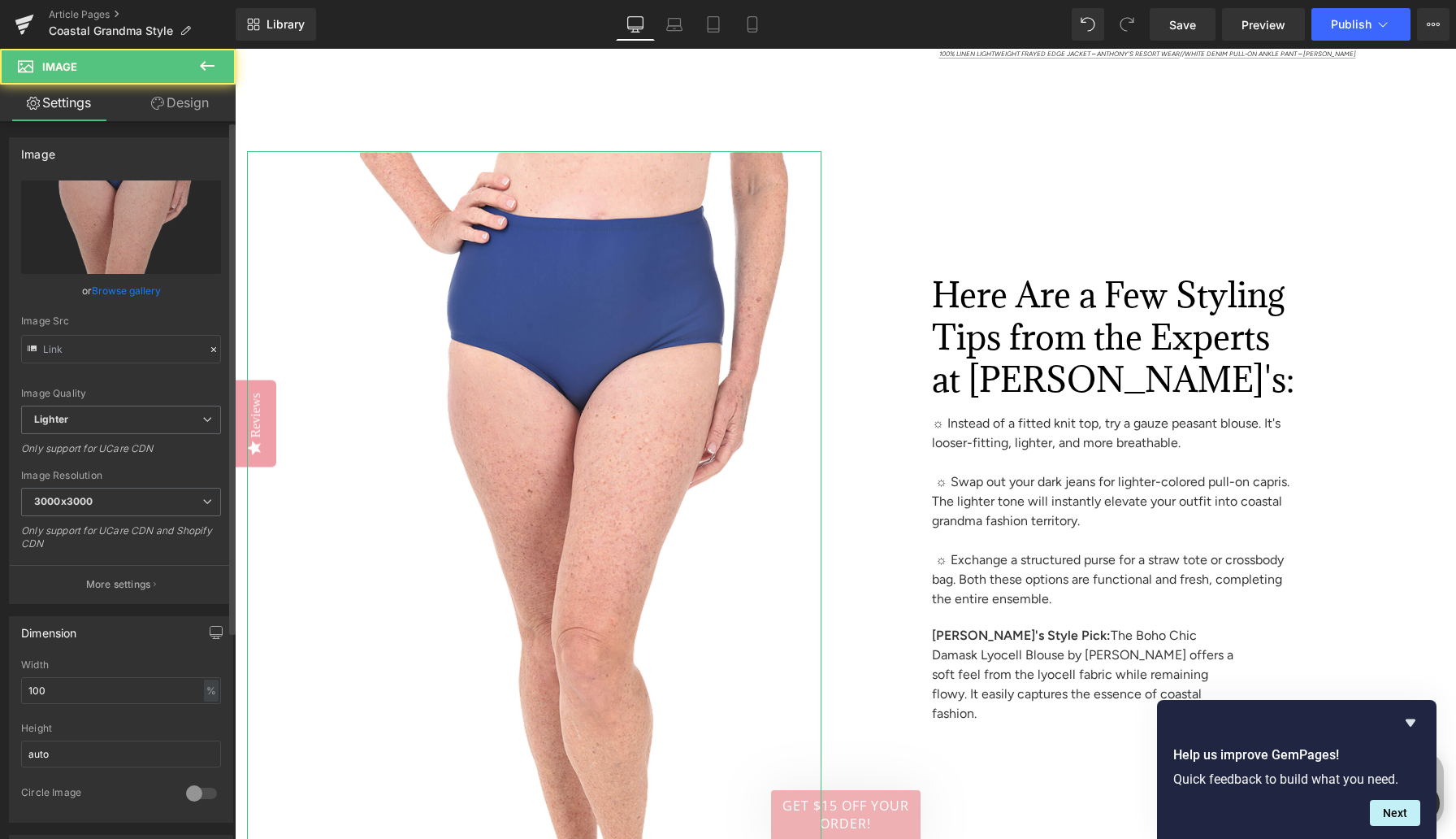
type input "[URL][DOMAIN_NAME]"
click at [144, 289] on link "Browse gallery" at bounding box center [126, 290] width 69 height 28
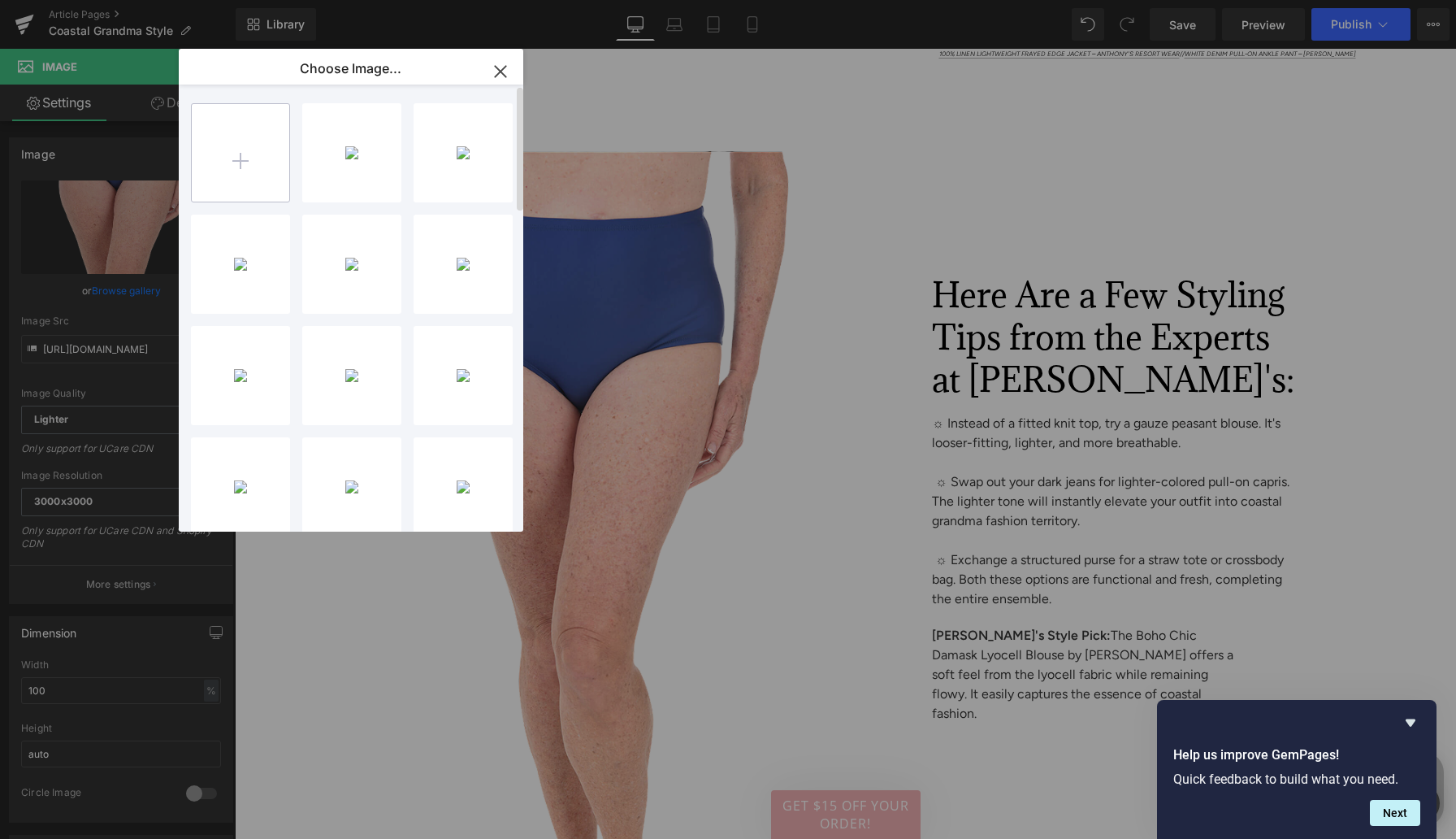
click at [244, 159] on input "file" at bounding box center [241, 152] width 97 height 97
type input "C:\fakepath\Avalin_3030_Desswhite_Sweater_334164_Cottn_Bld1578_white_capri_3266…"
drag, startPoint x: 355, startPoint y: 160, endPoint x: 120, endPoint y: 111, distance: 240.1
click at [355, 160] on div "Avalin_...arge.jpeg 186.41 KB" at bounding box center [351, 152] width 99 height 99
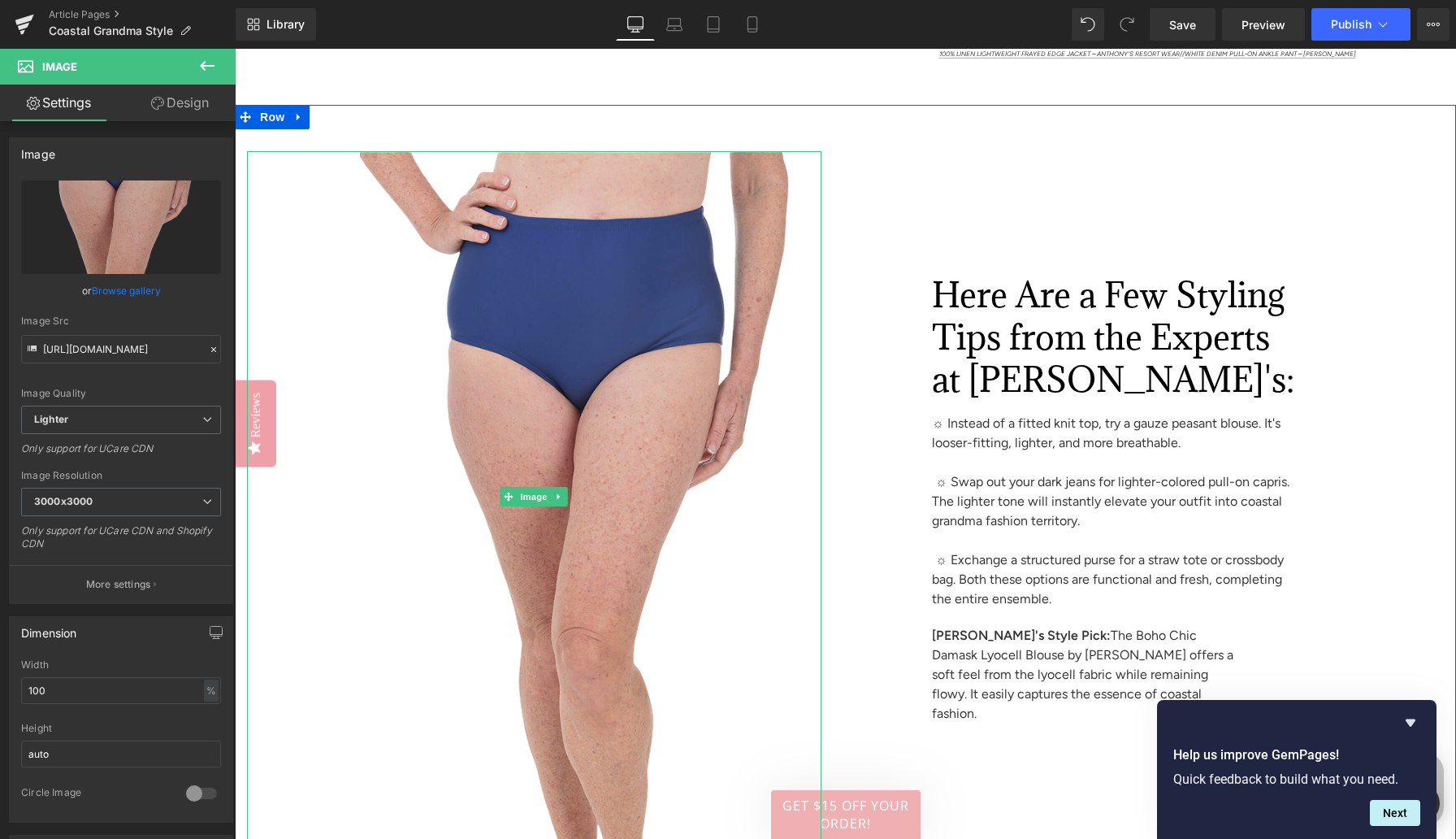
click at [666, 451] on img at bounding box center [534, 497] width 575 height 692
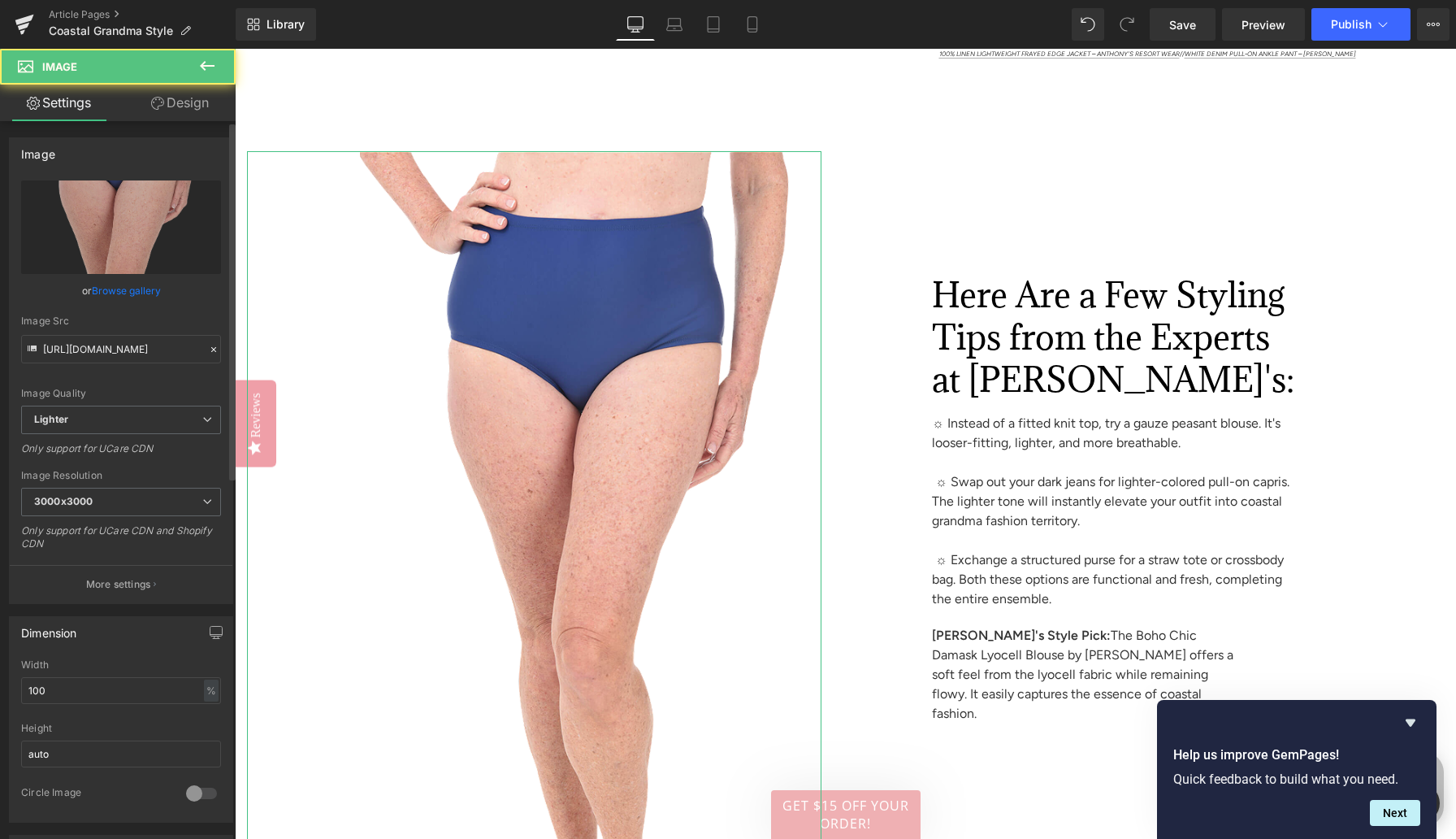
click at [137, 294] on link "Browse gallery" at bounding box center [126, 290] width 69 height 28
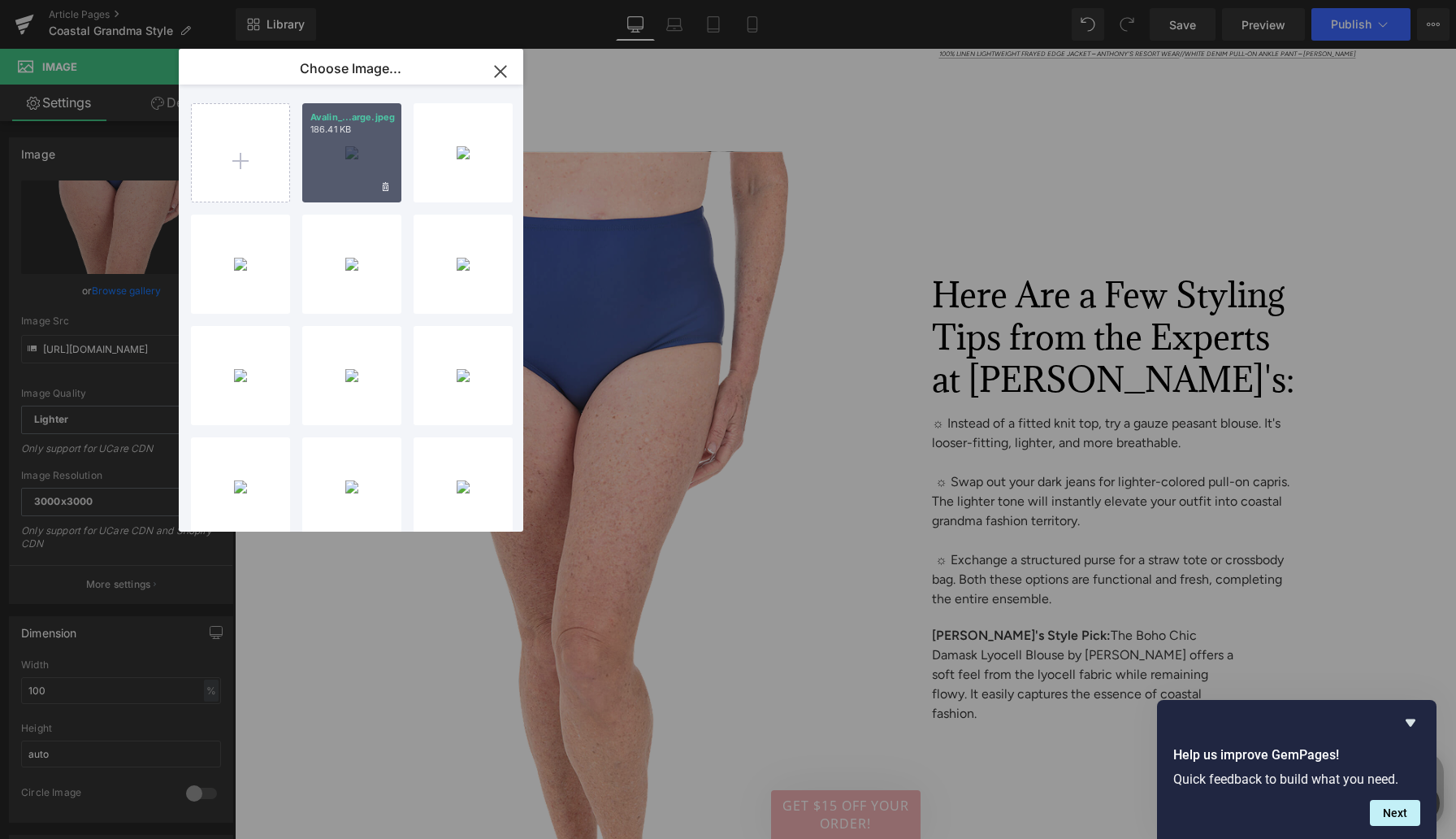
click at [343, 147] on div "Avalin_...arge.jpeg 186.41 KB" at bounding box center [351, 152] width 99 height 99
type input "[URL][DOMAIN_NAME]"
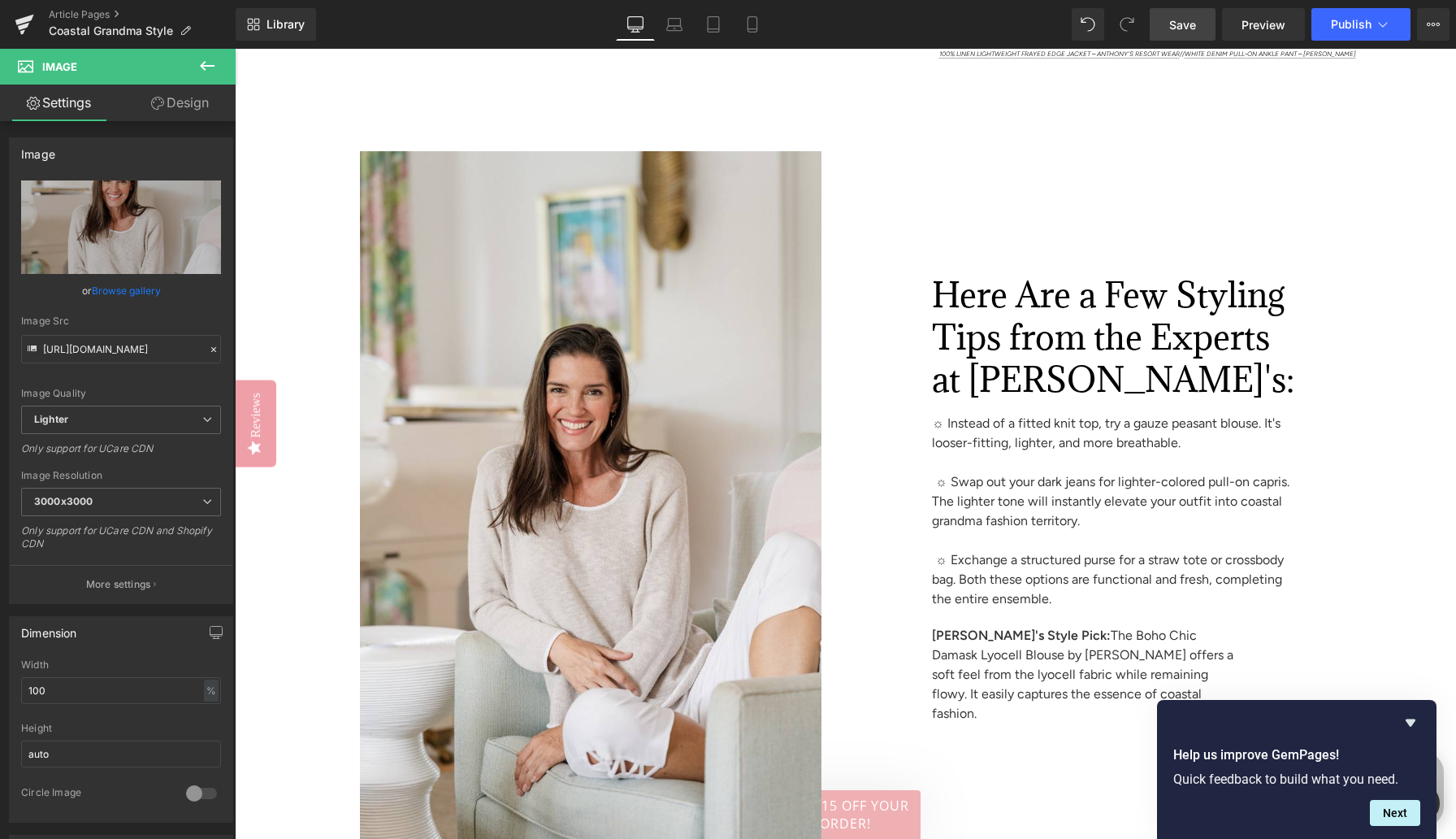
drag, startPoint x: 1186, startPoint y: 25, endPoint x: 840, endPoint y: 317, distance: 452.7
click at [1165, 25] on span "Save" at bounding box center [1183, 25] width 27 height 17
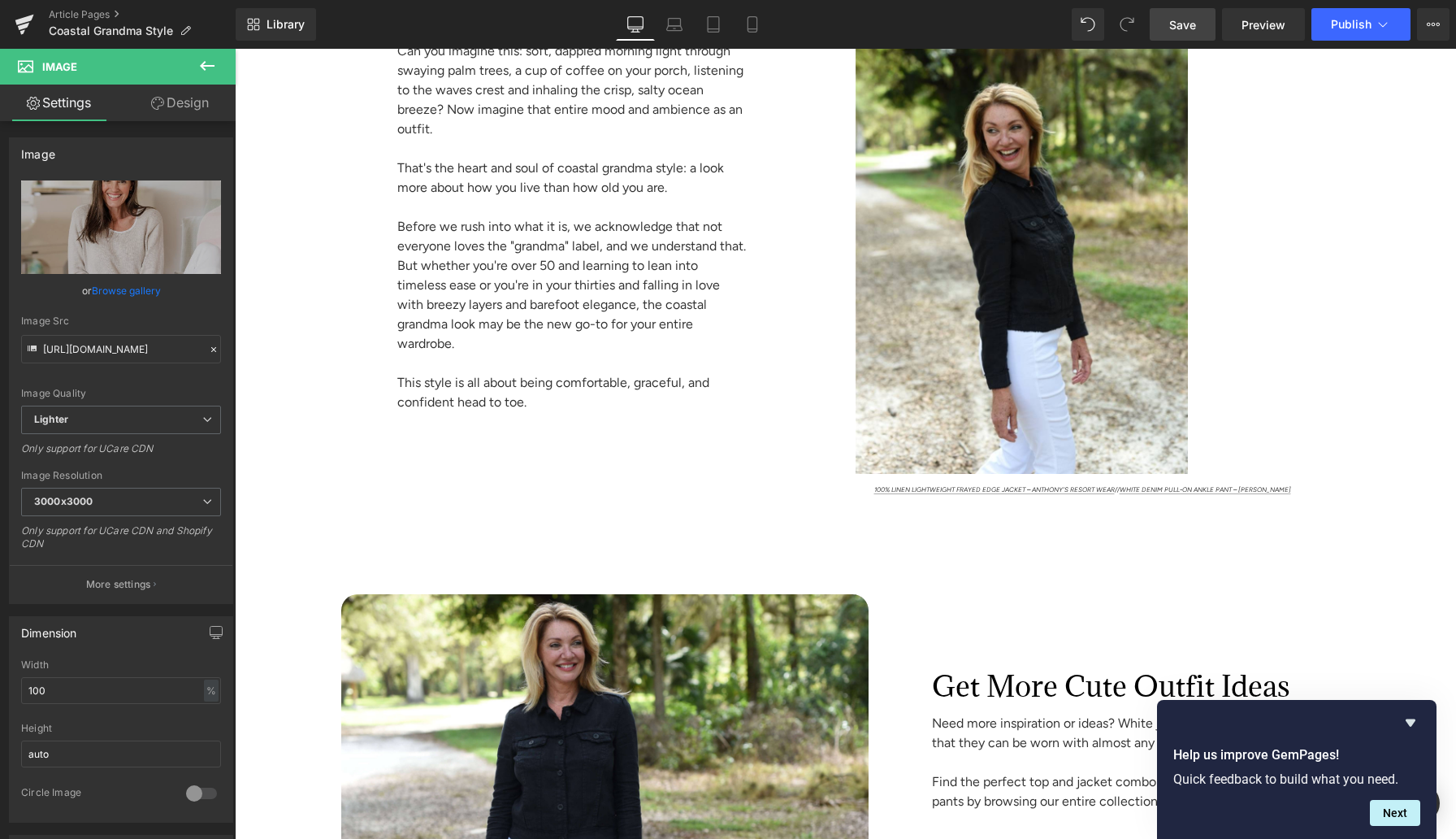
scroll to position [1321, 0]
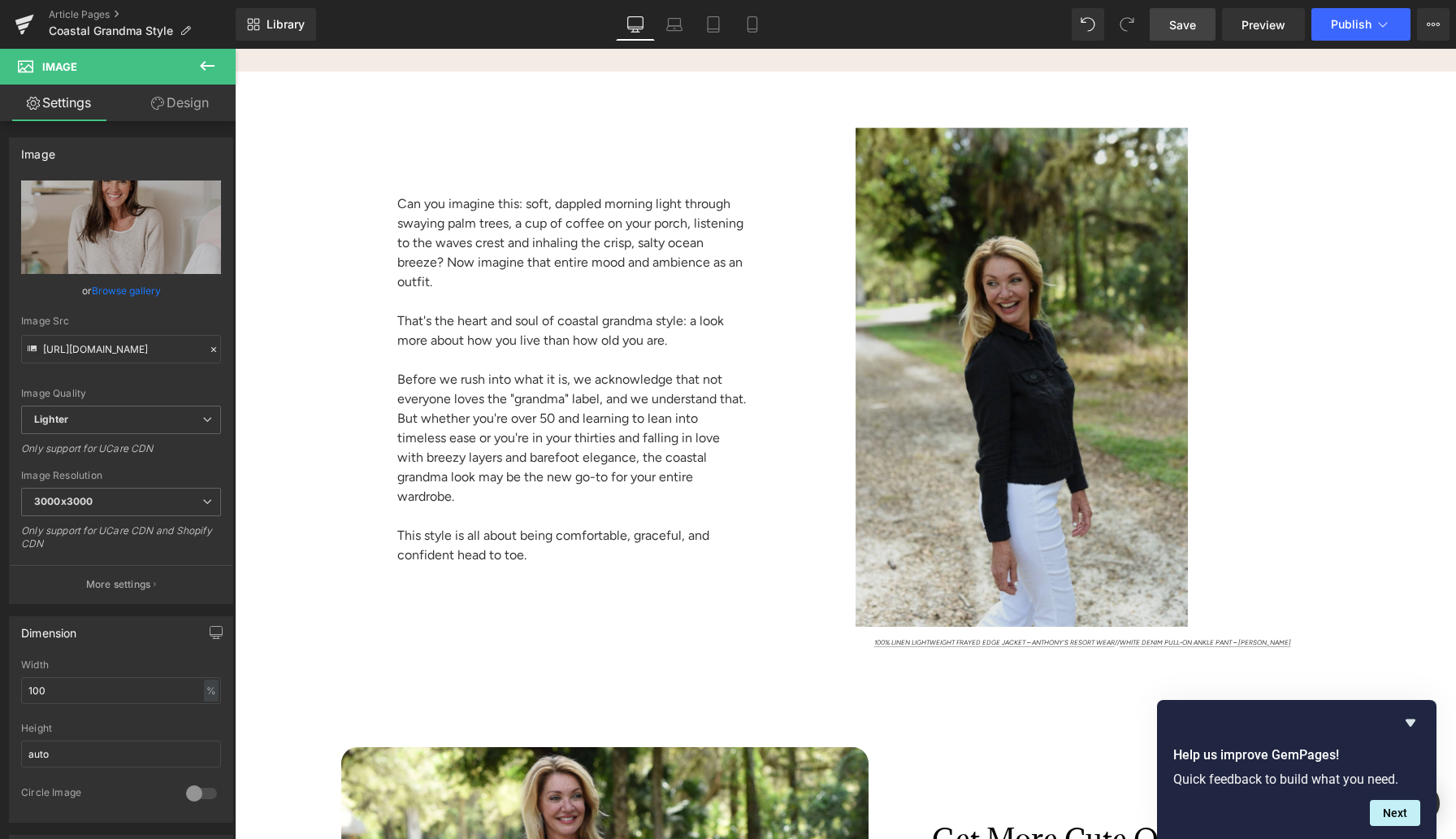
click at [1068, 334] on img at bounding box center [1121, 377] width 575 height 499
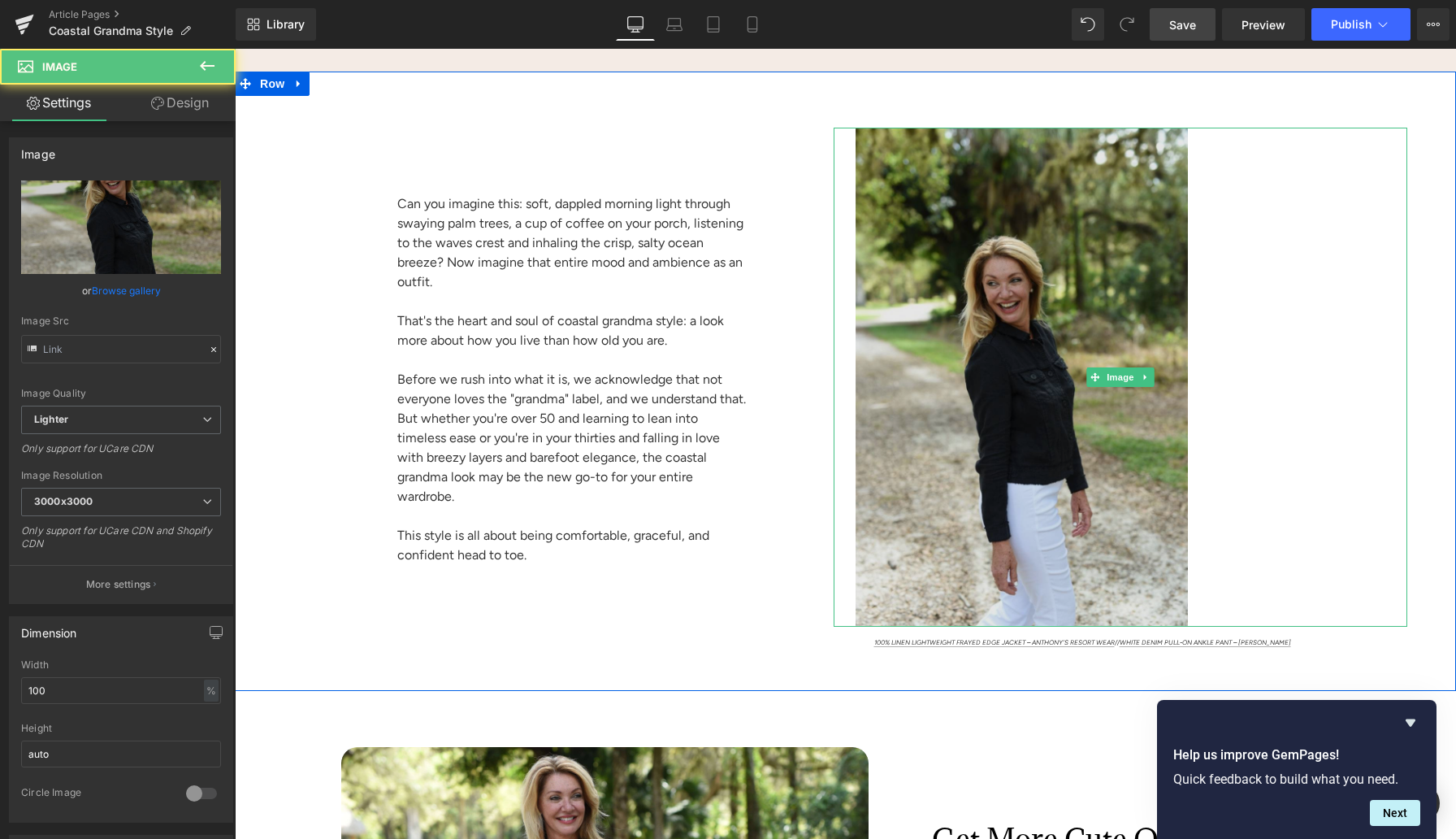
type input "[URL][DOMAIN_NAME]"
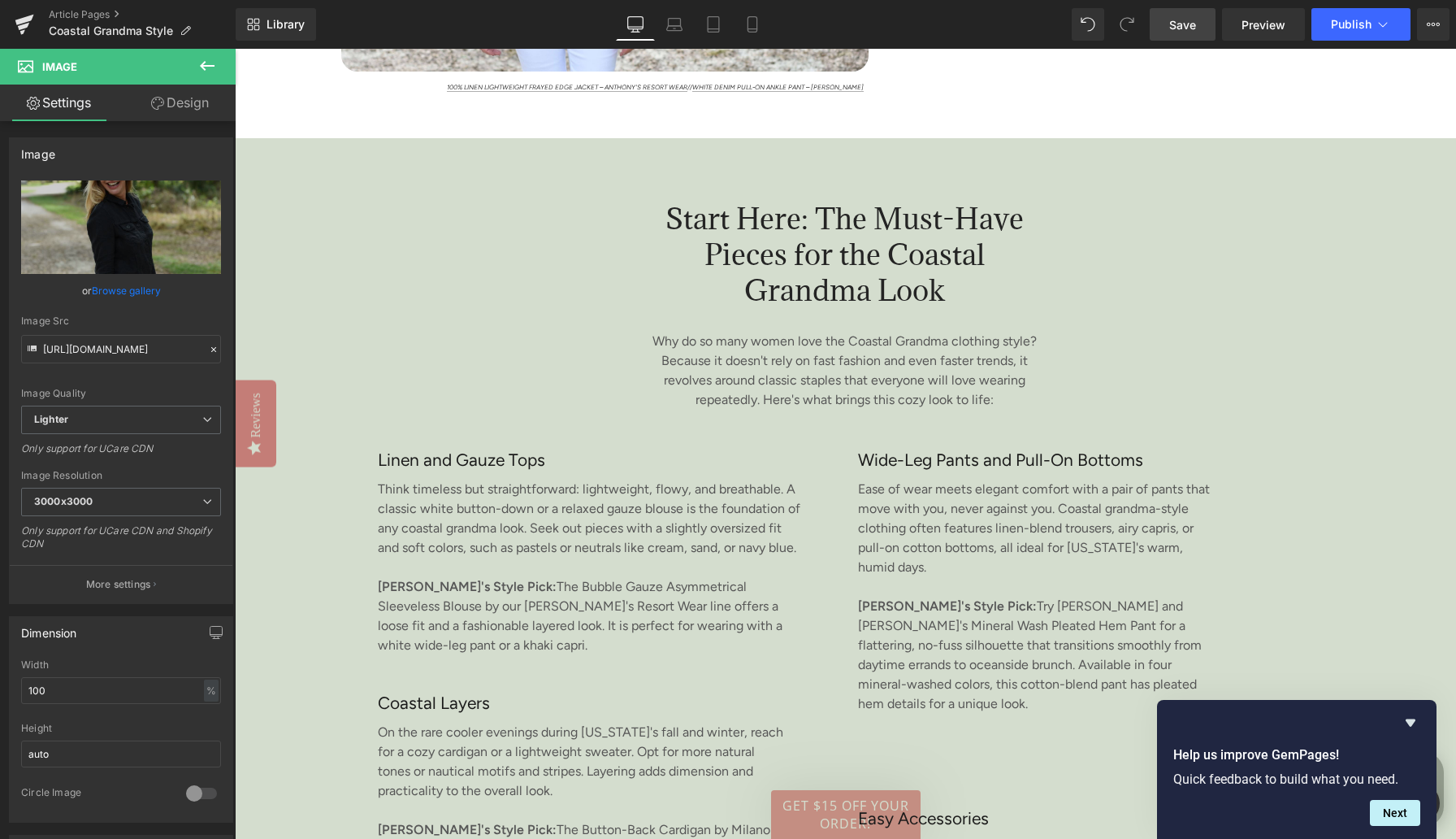
scroll to position [2062, 0]
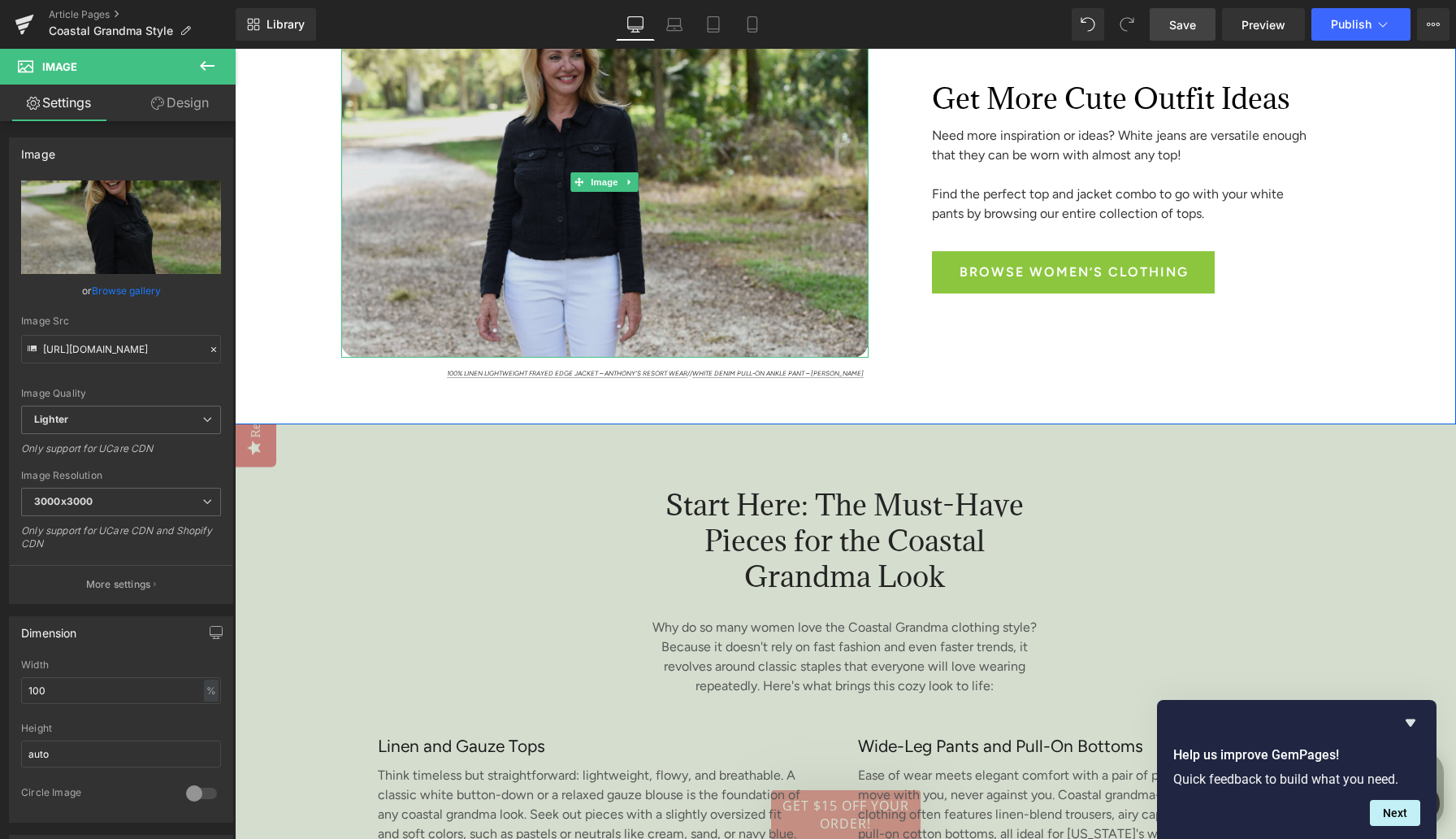
click at [665, 165] on img at bounding box center [605, 183] width 527 height 352
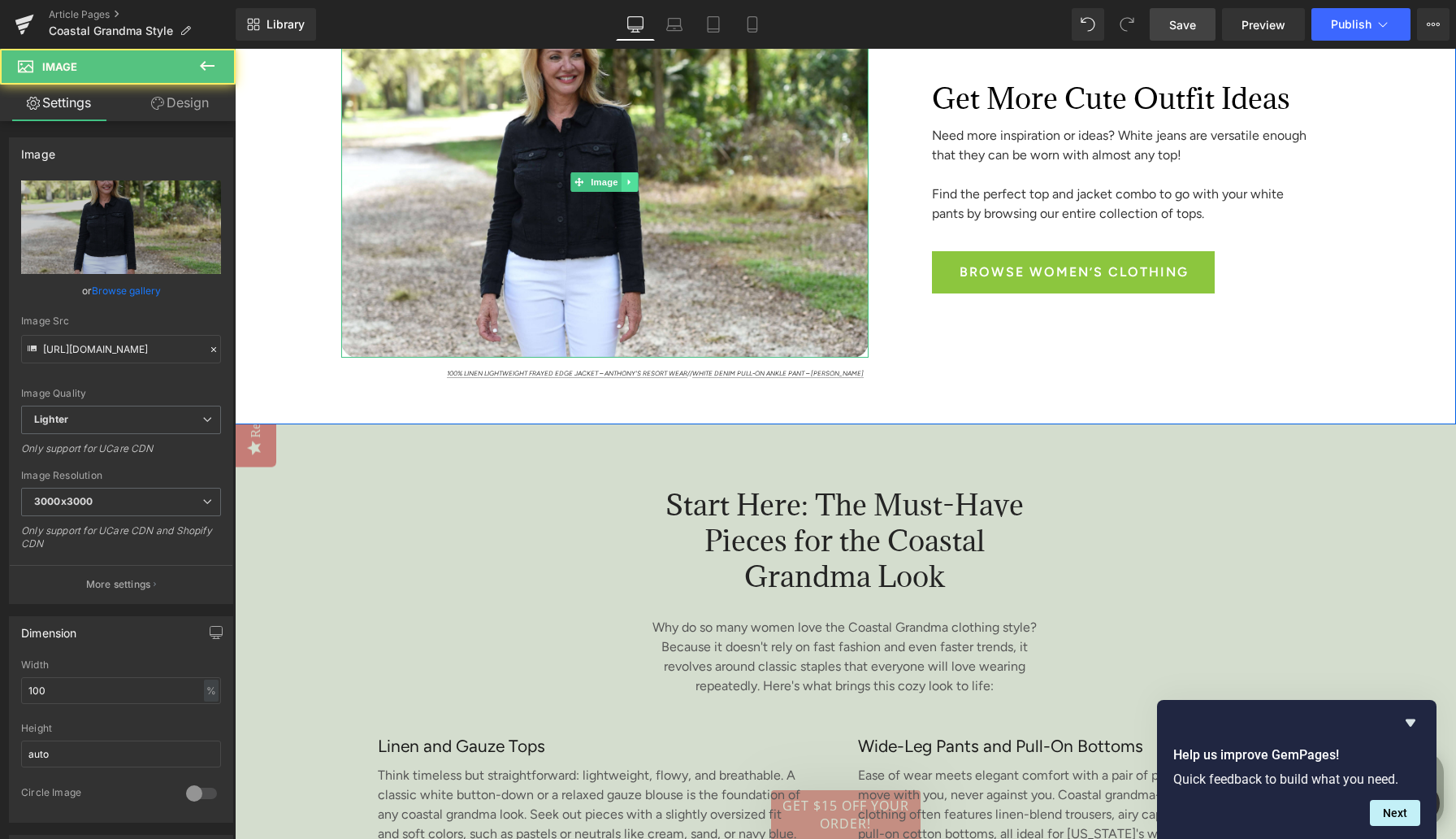
click at [629, 183] on icon at bounding box center [629, 182] width 3 height 6
click at [622, 183] on icon at bounding box center [620, 181] width 9 height 9
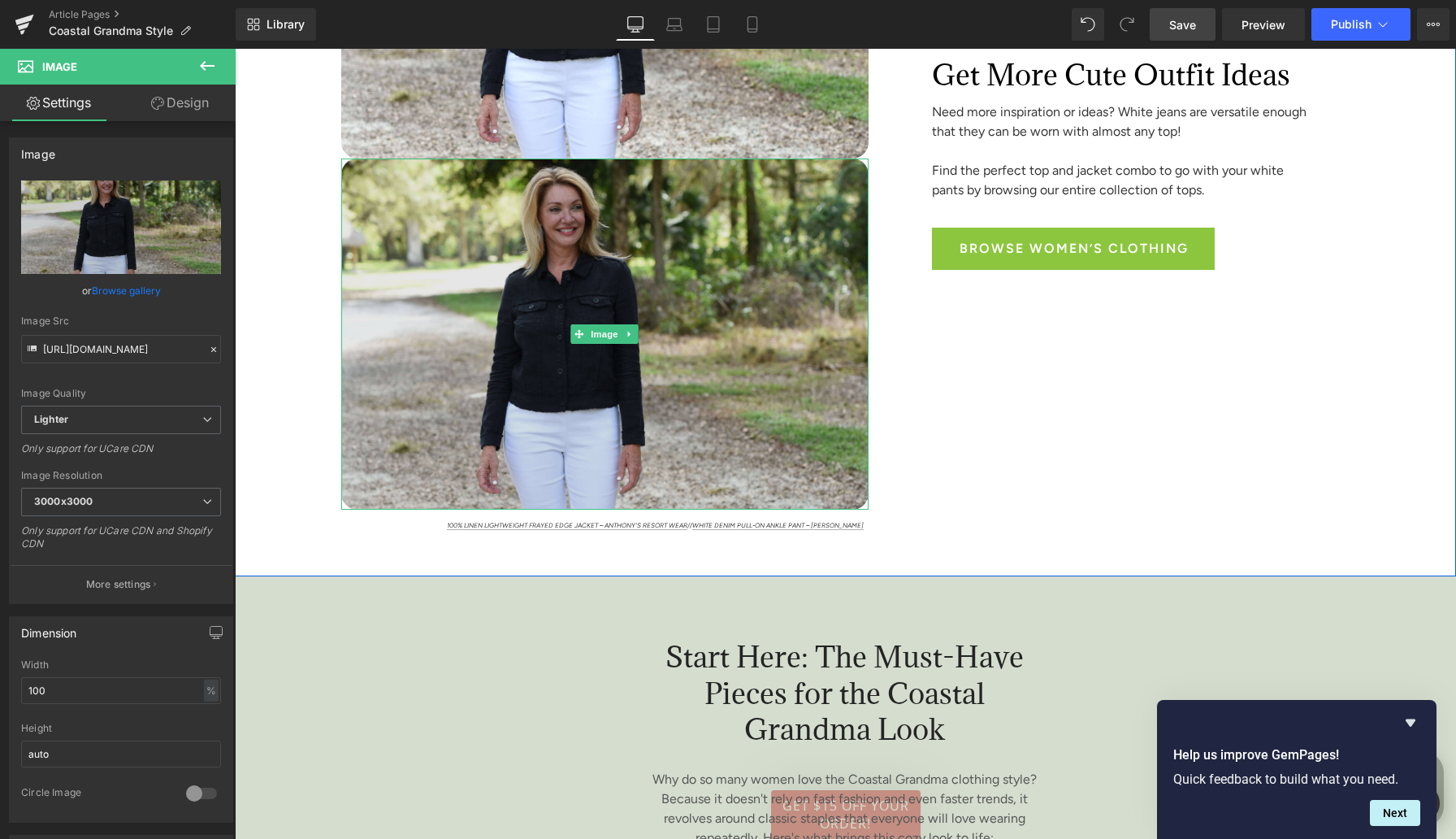
scroll to position [2269, 0]
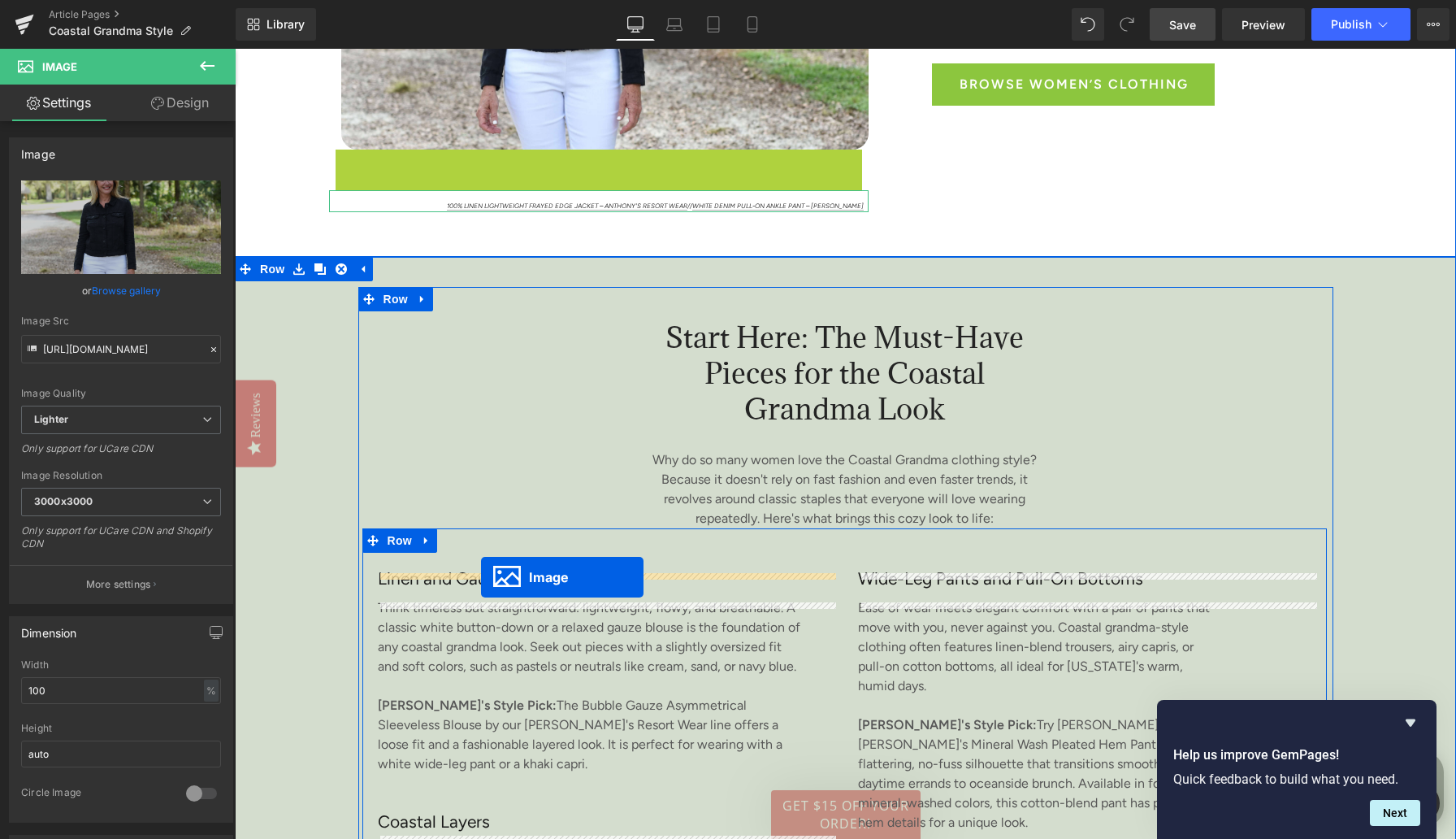
drag, startPoint x: 575, startPoint y: 321, endPoint x: 481, endPoint y: 577, distance: 272.7
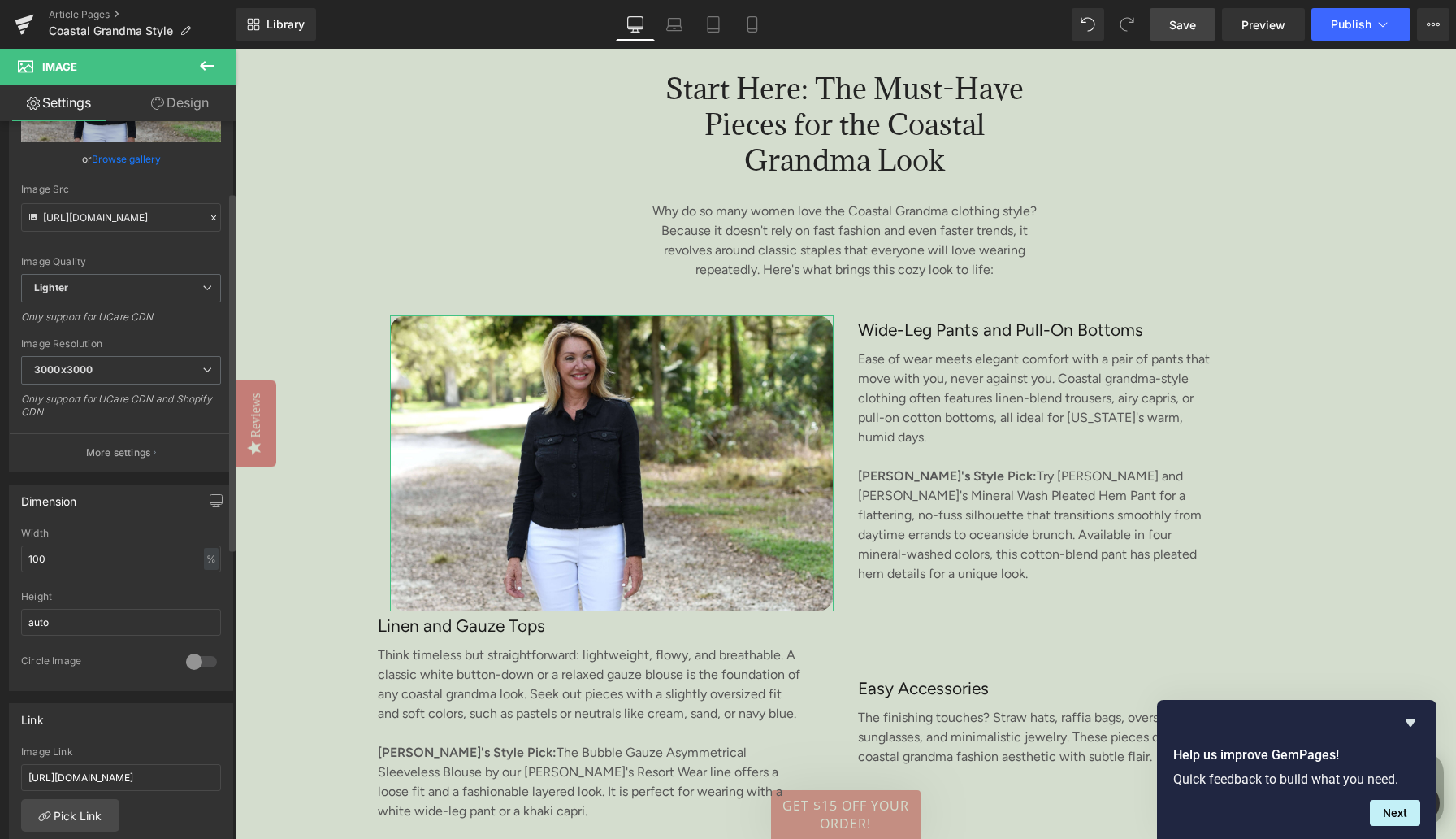
scroll to position [147, 0]
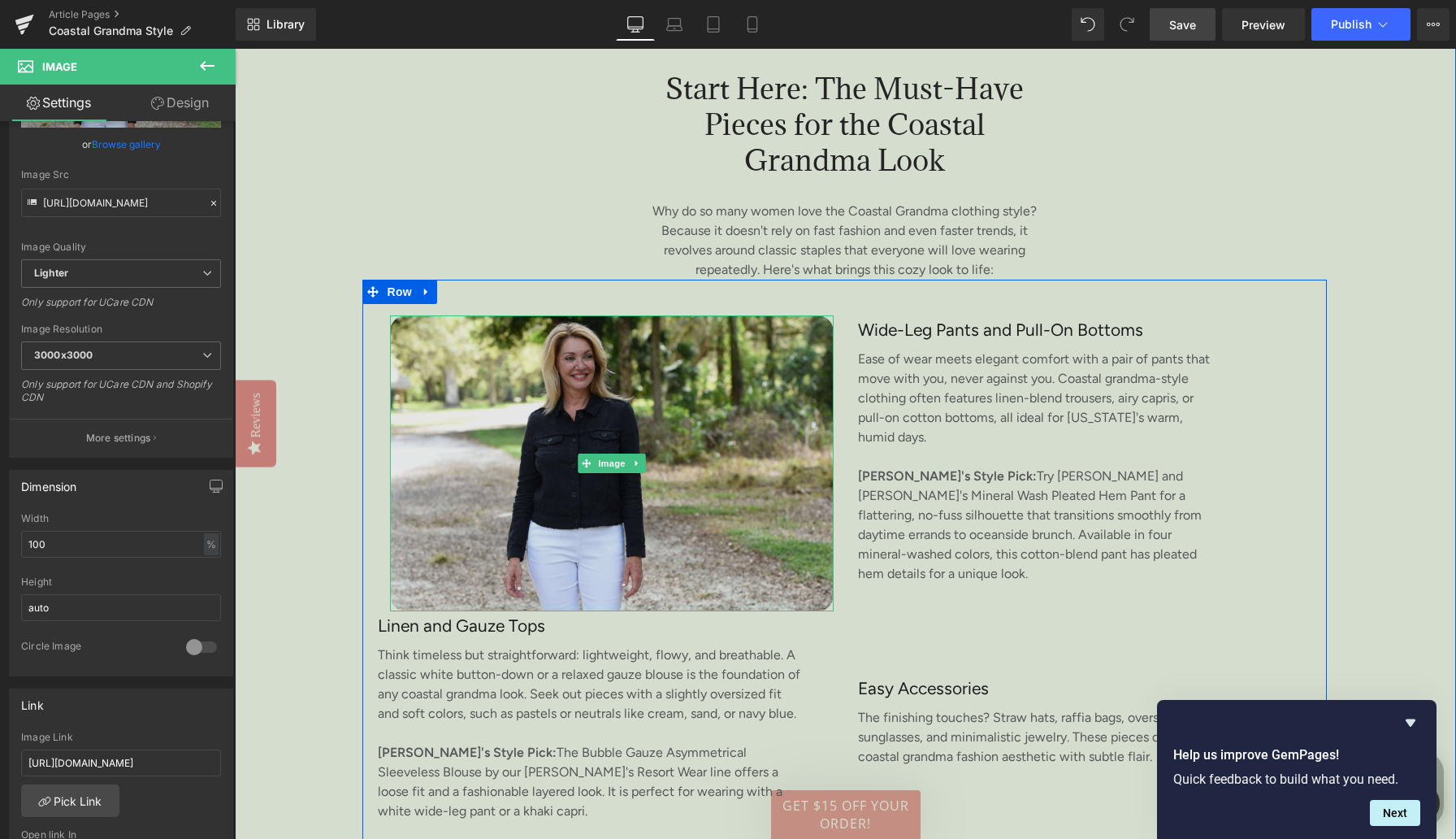
click at [484, 402] on img at bounding box center [612, 463] width 445 height 296
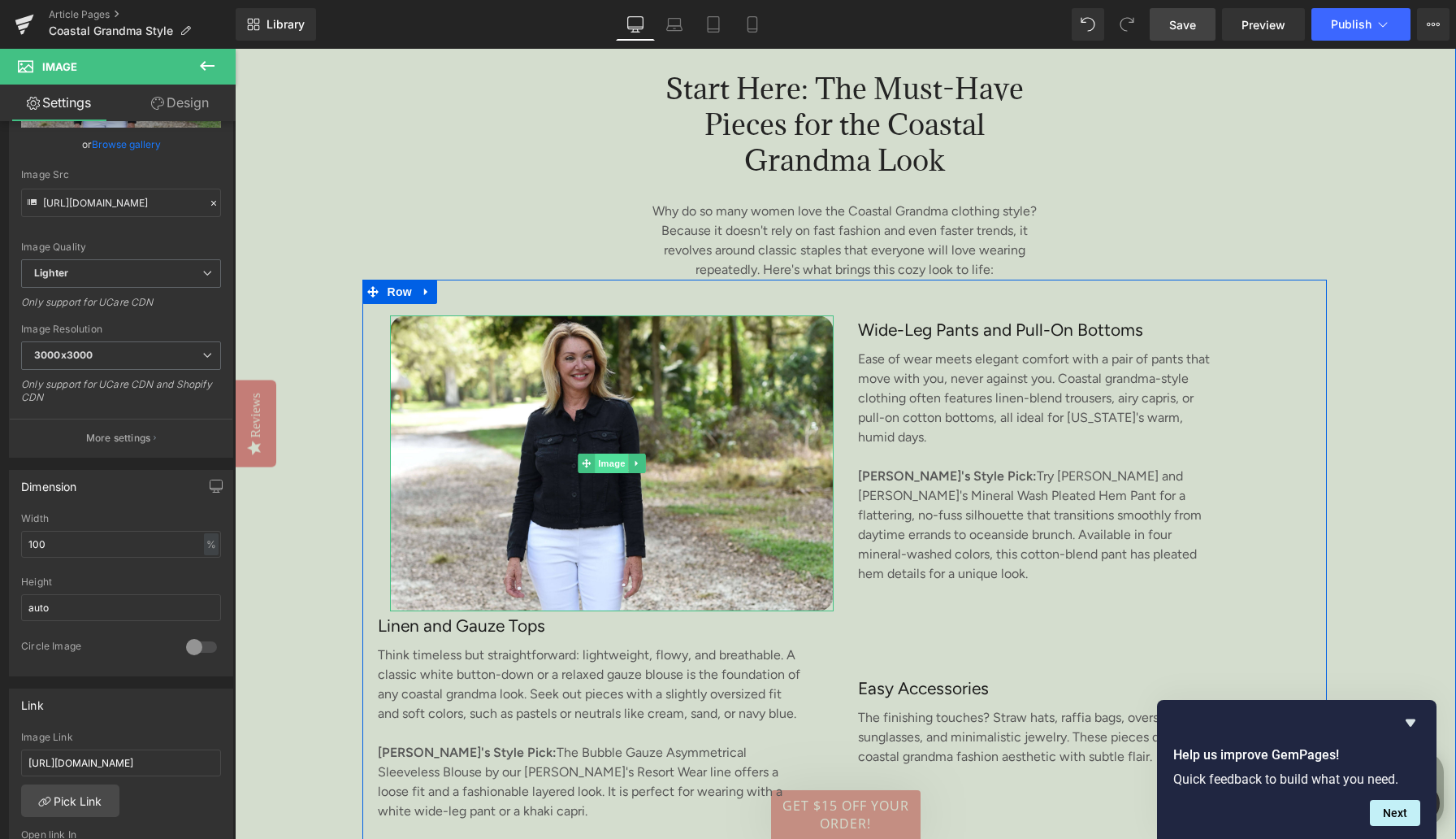
click at [611, 468] on span "Image" at bounding box center [612, 463] width 34 height 19
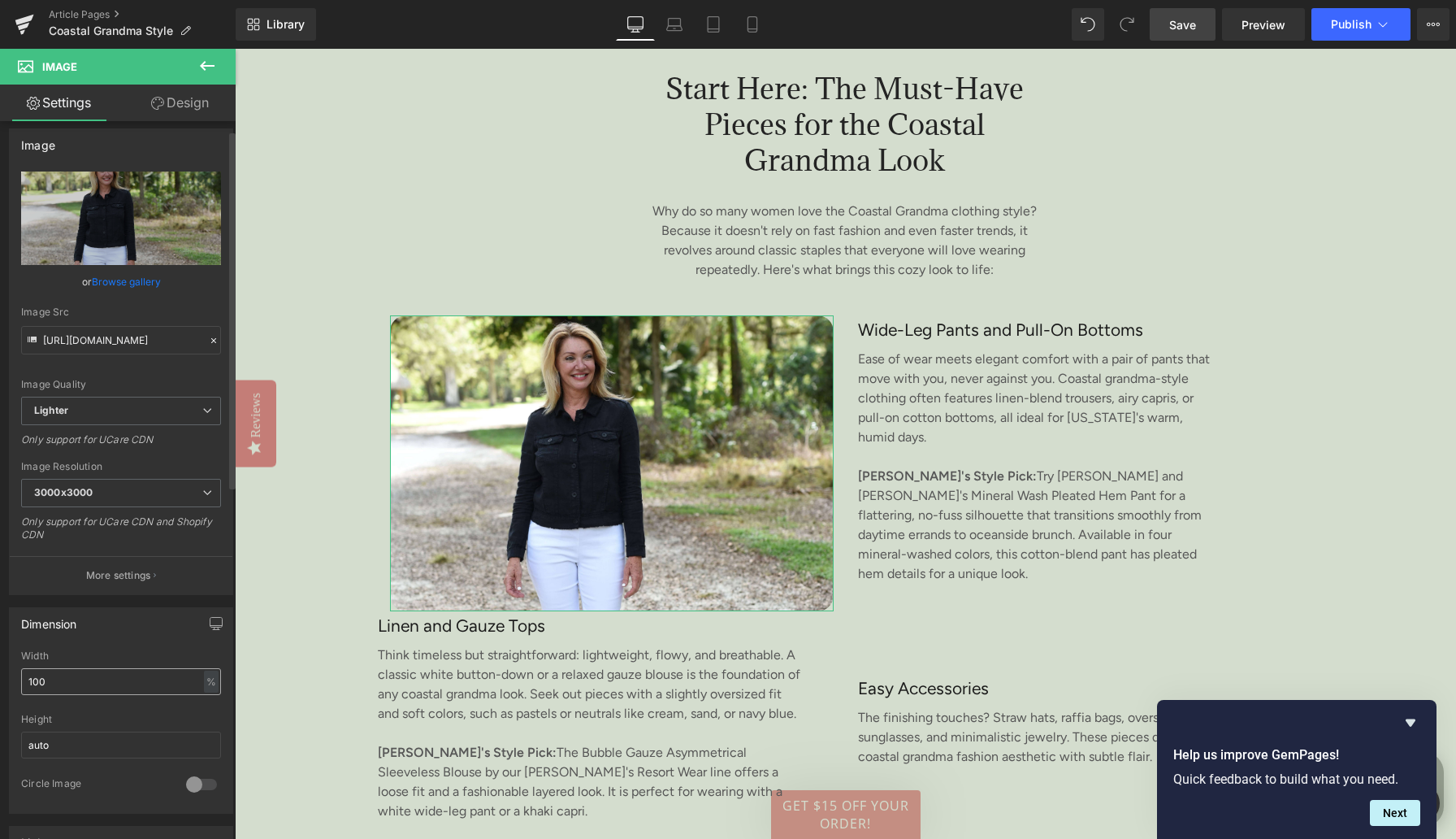
scroll to position [0, 0]
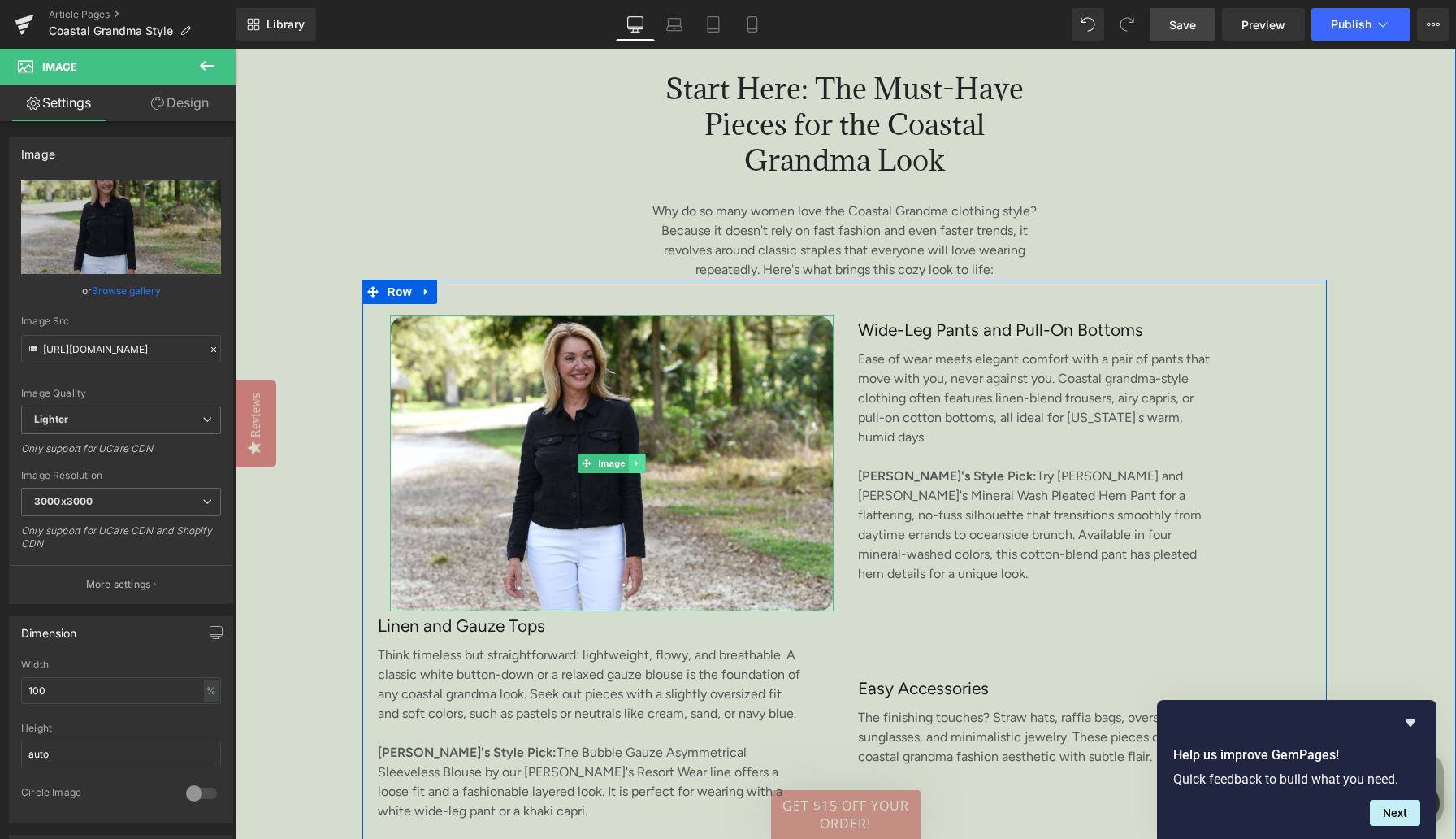
click at [641, 468] on icon at bounding box center [636, 463] width 9 height 10
click at [641, 472] on link at bounding box center [645, 463] width 17 height 19
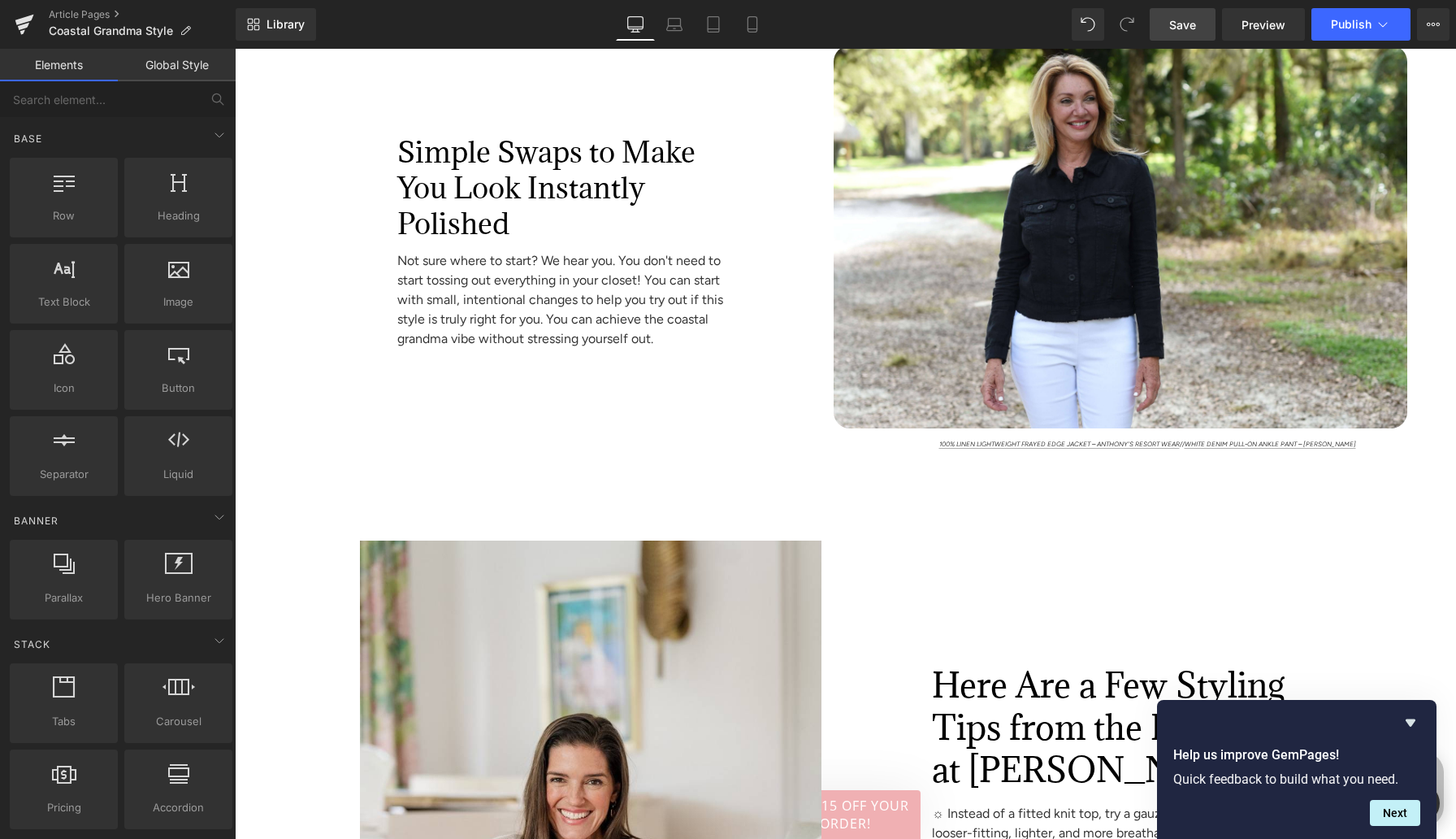
scroll to position [4706, 0]
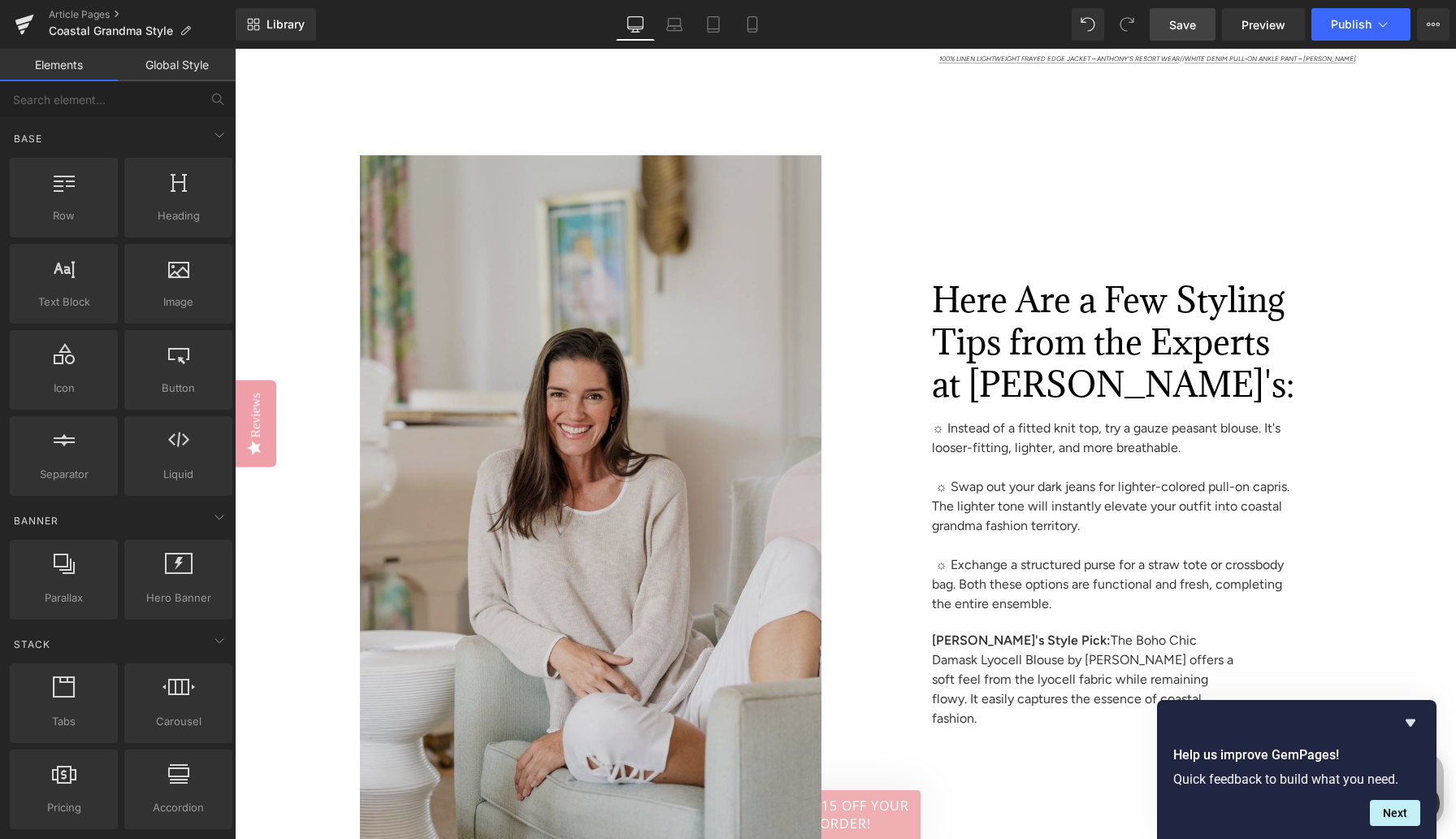
click at [668, 340] on img at bounding box center [534, 501] width 575 height 692
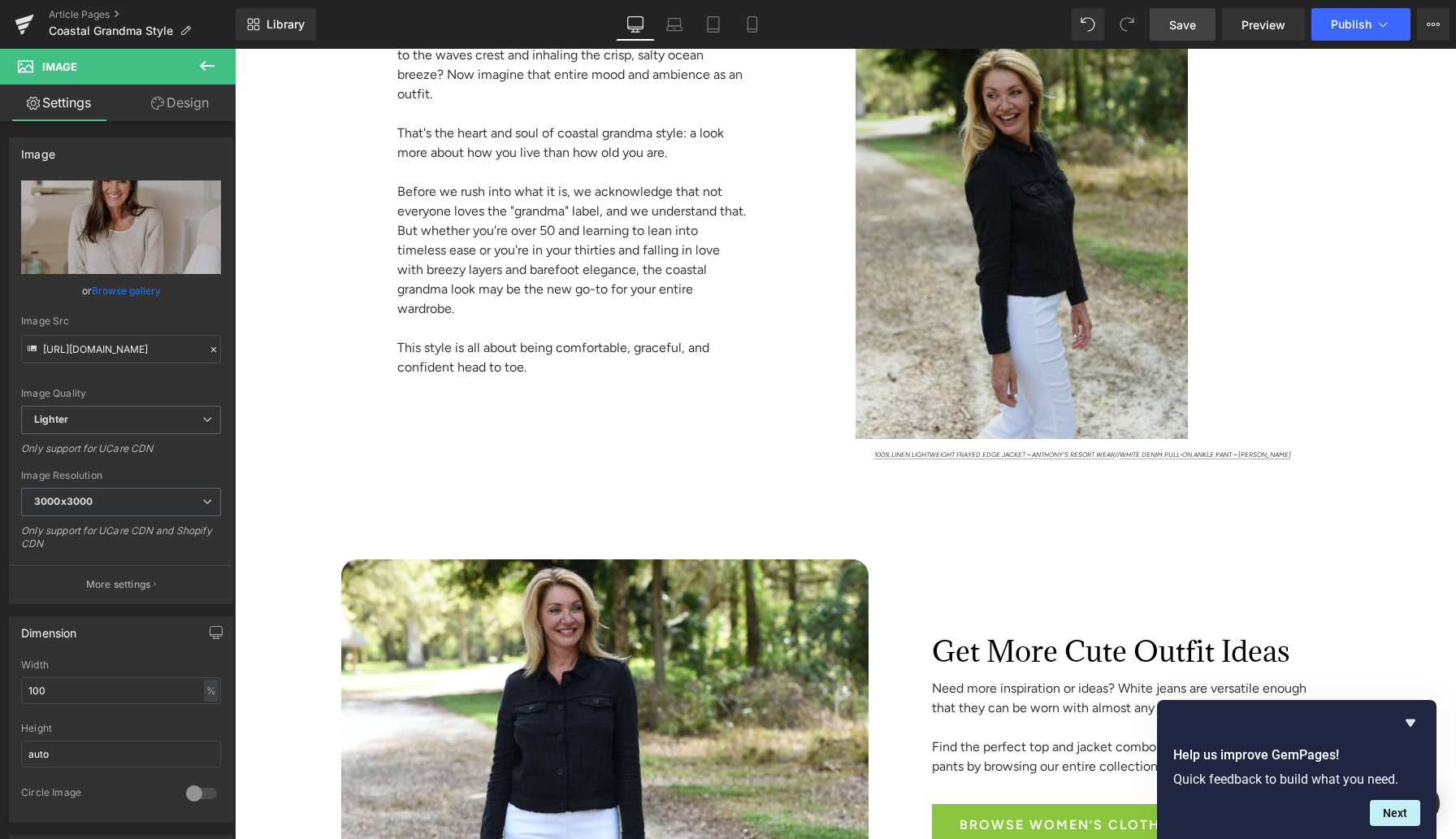
scroll to position [1339, 0]
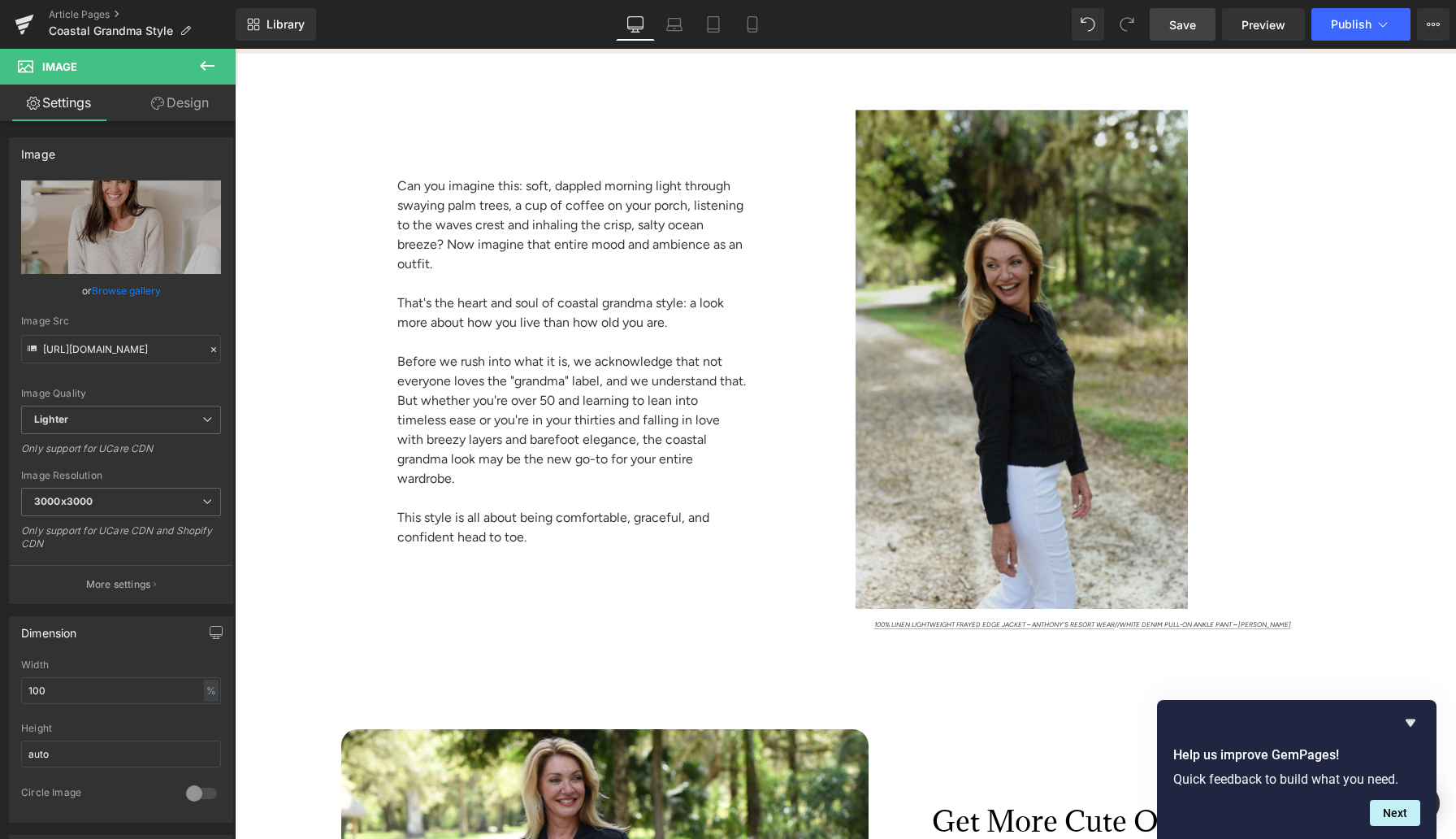
click at [1116, 185] on img at bounding box center [1121, 359] width 575 height 499
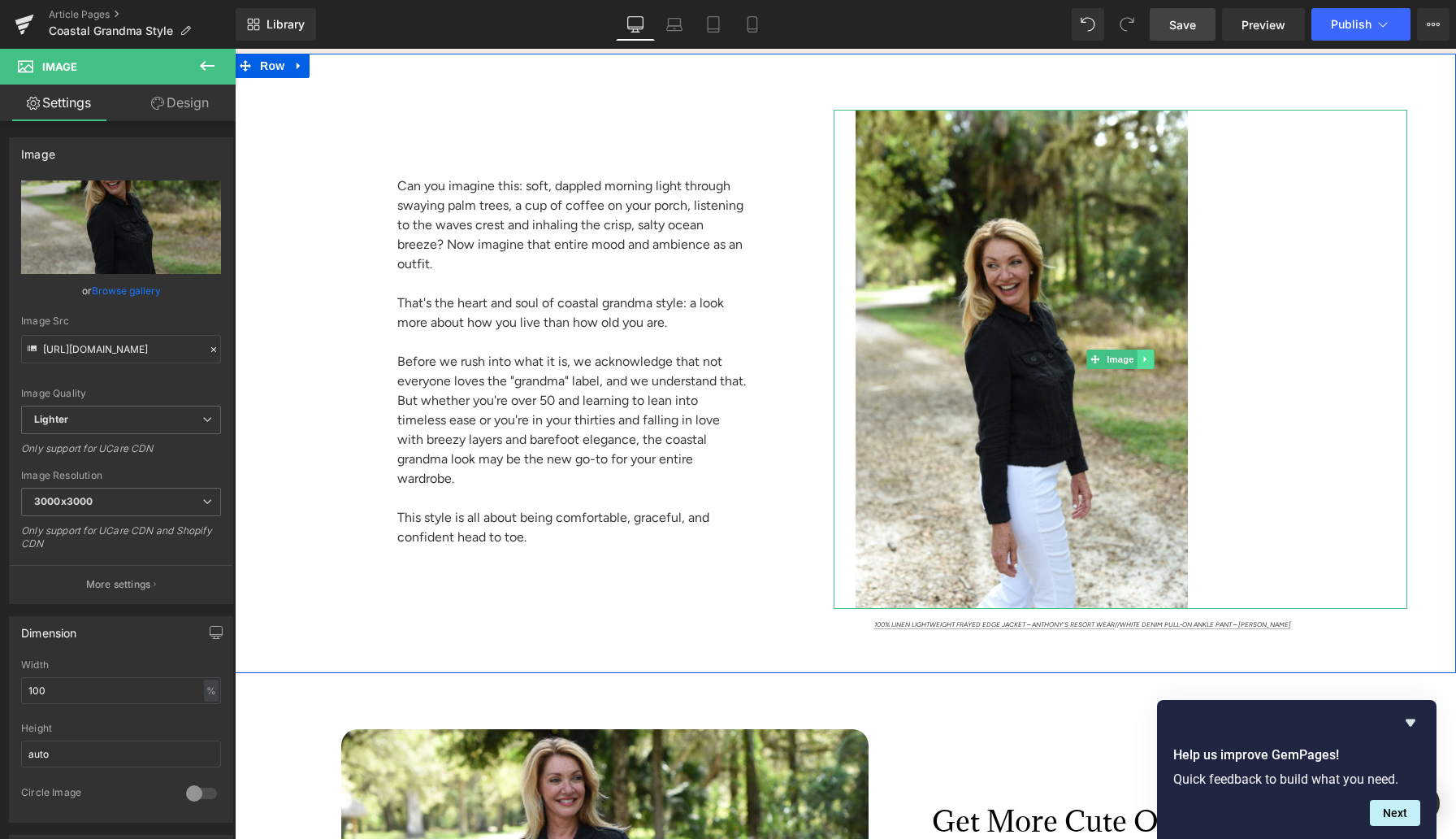
click at [1144, 358] on icon at bounding box center [1144, 359] width 3 height 6
click at [1140, 358] on icon at bounding box center [1137, 359] width 9 height 10
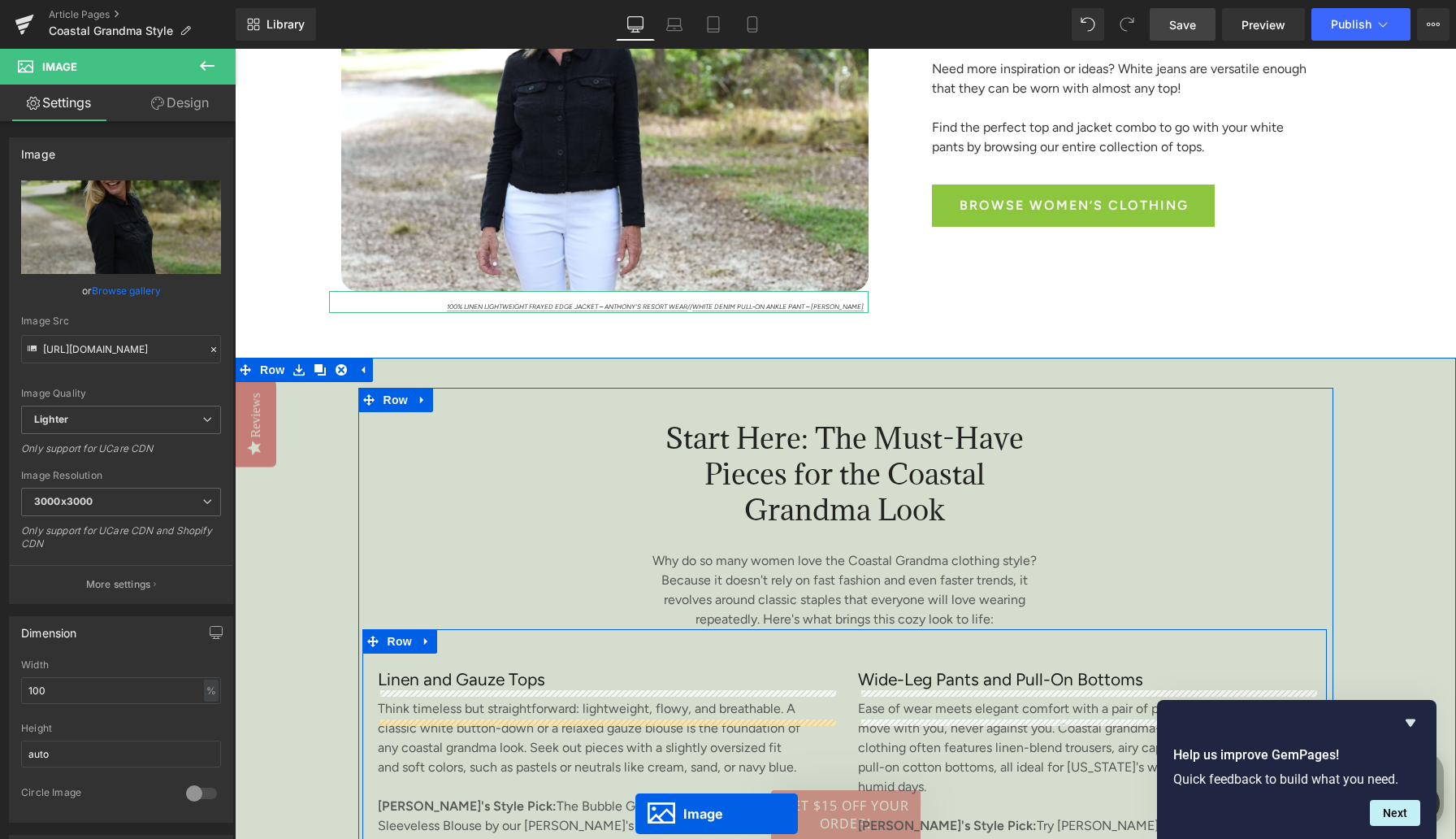
scroll to position [2250, 0]
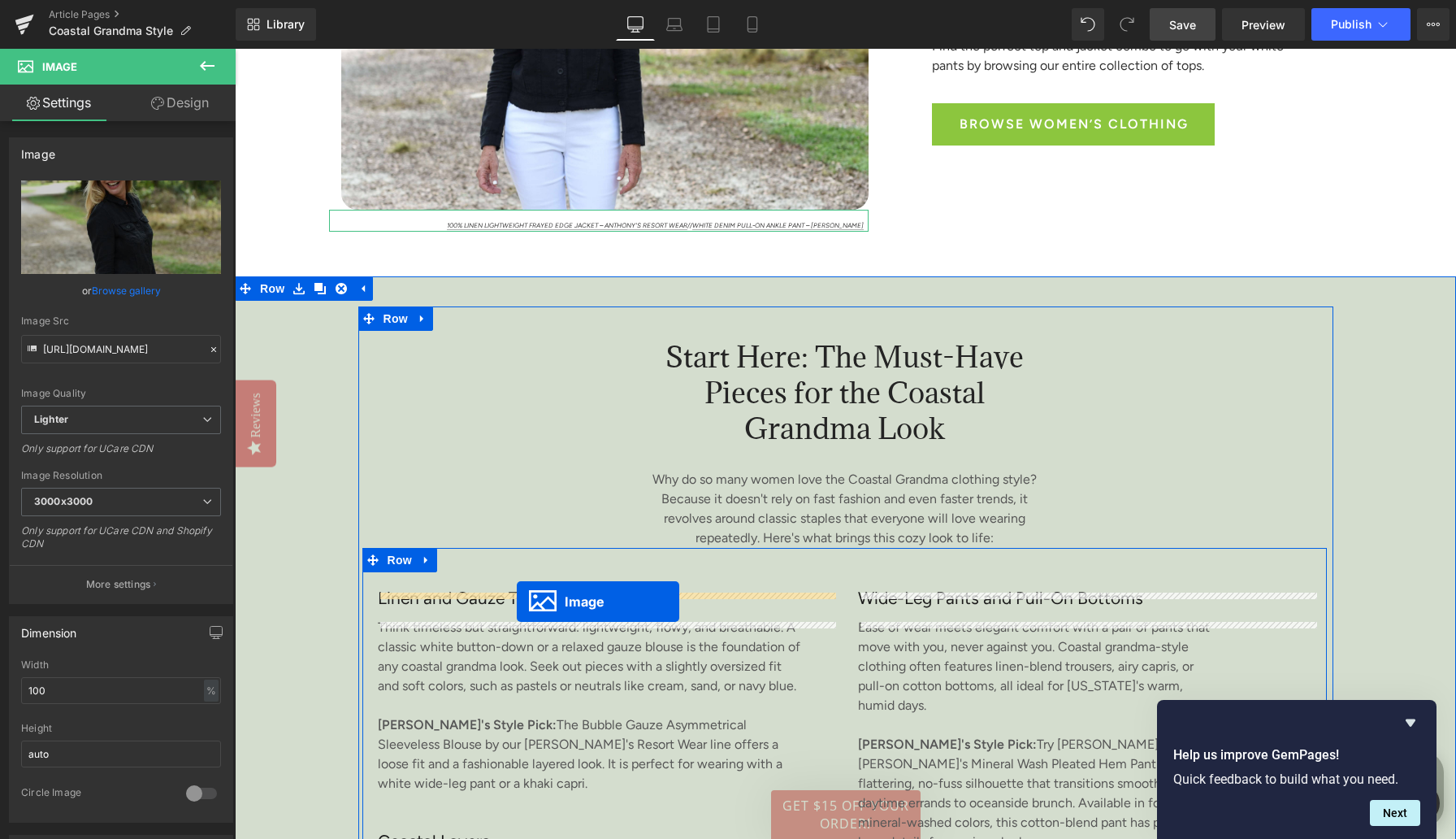
drag, startPoint x: 1092, startPoint y: 588, endPoint x: 514, endPoint y: 601, distance: 578.1
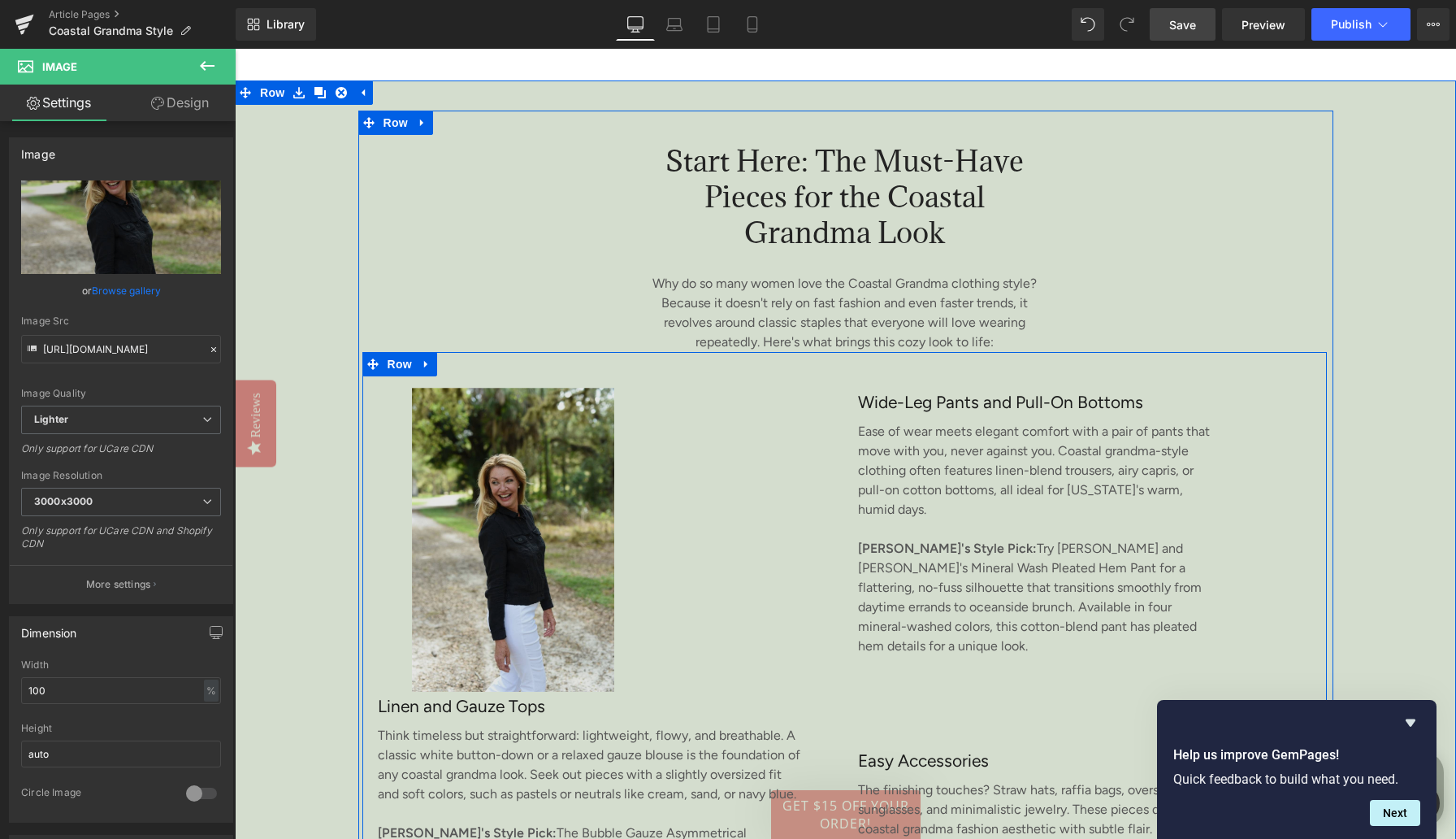
scroll to position [2523, 0]
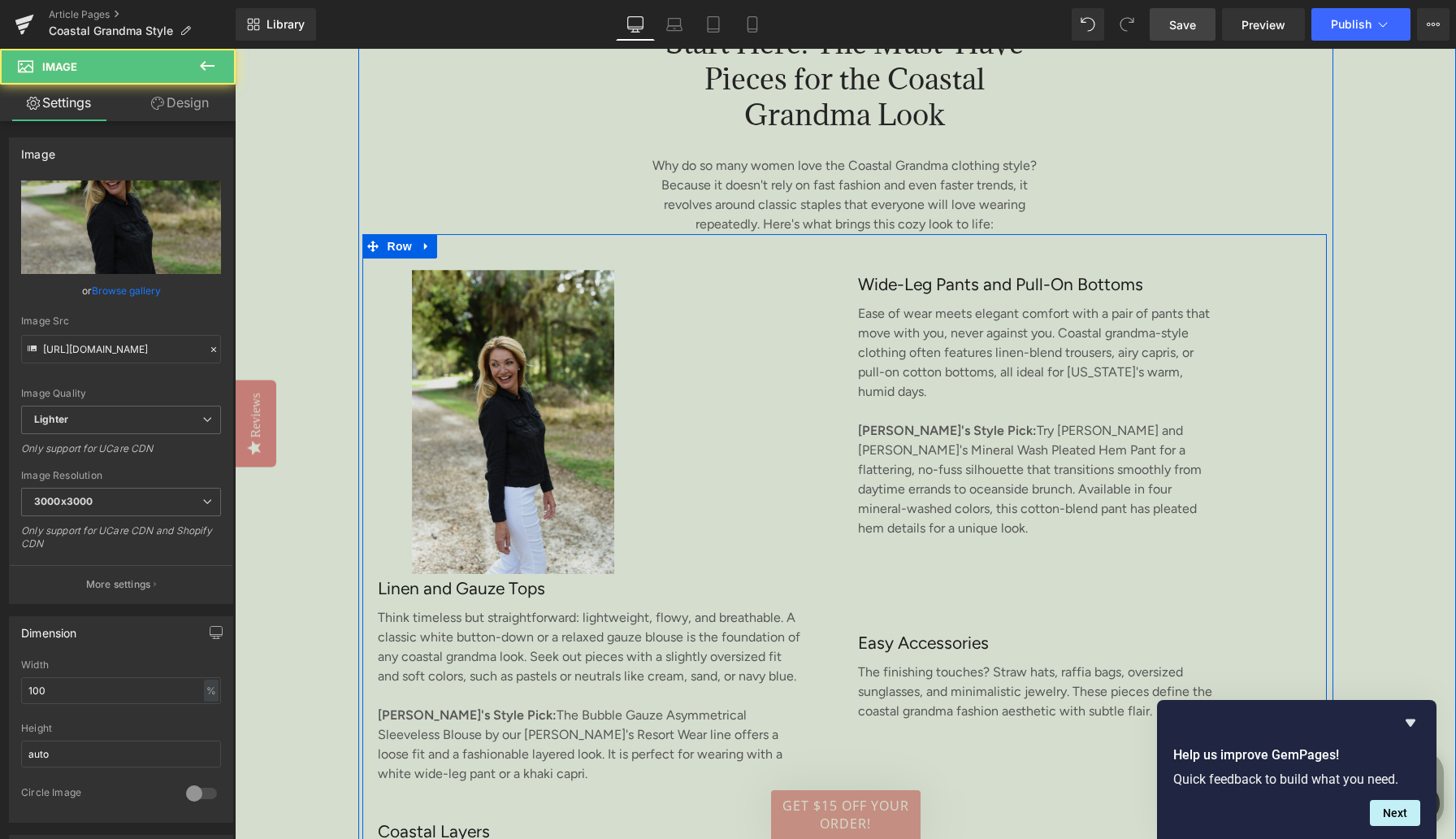
click at [804, 422] on img at bounding box center [612, 421] width 445 height 304
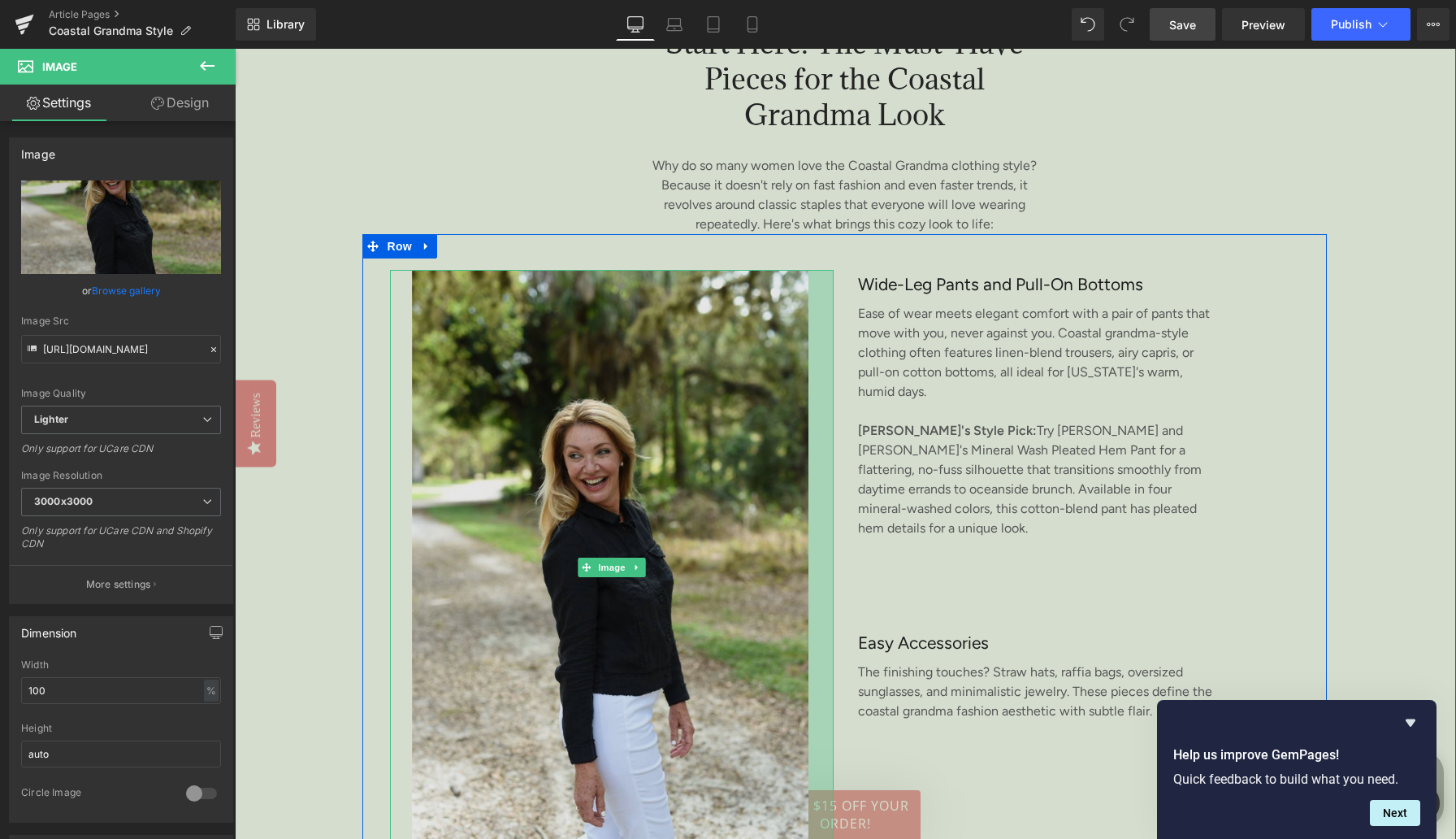
drag, startPoint x: 831, startPoint y: 434, endPoint x: 806, endPoint y: 436, distance: 25.1
click at [806, 436] on div "Image 31px" at bounding box center [612, 567] width 445 height 595
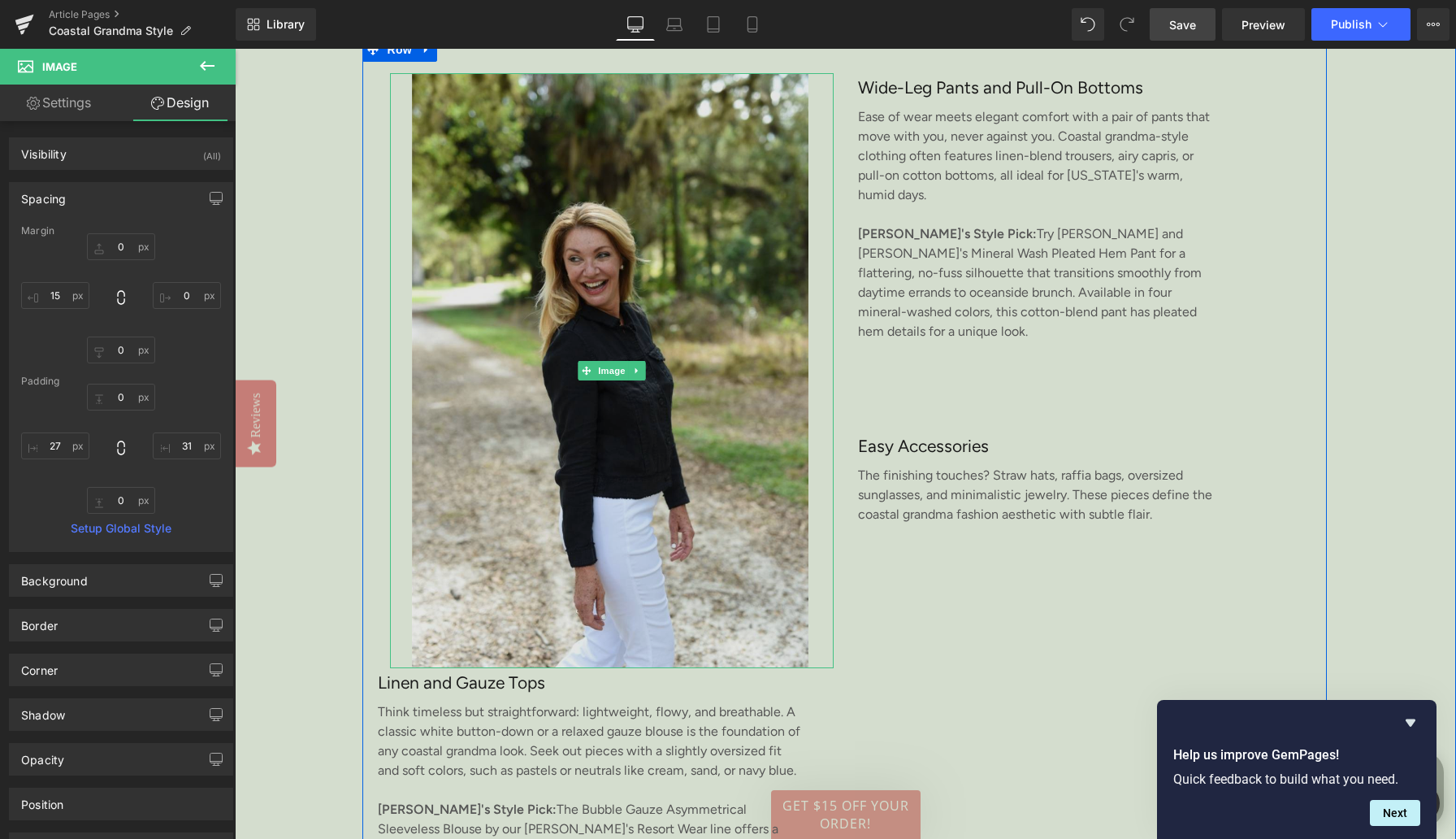
scroll to position [2684, 0]
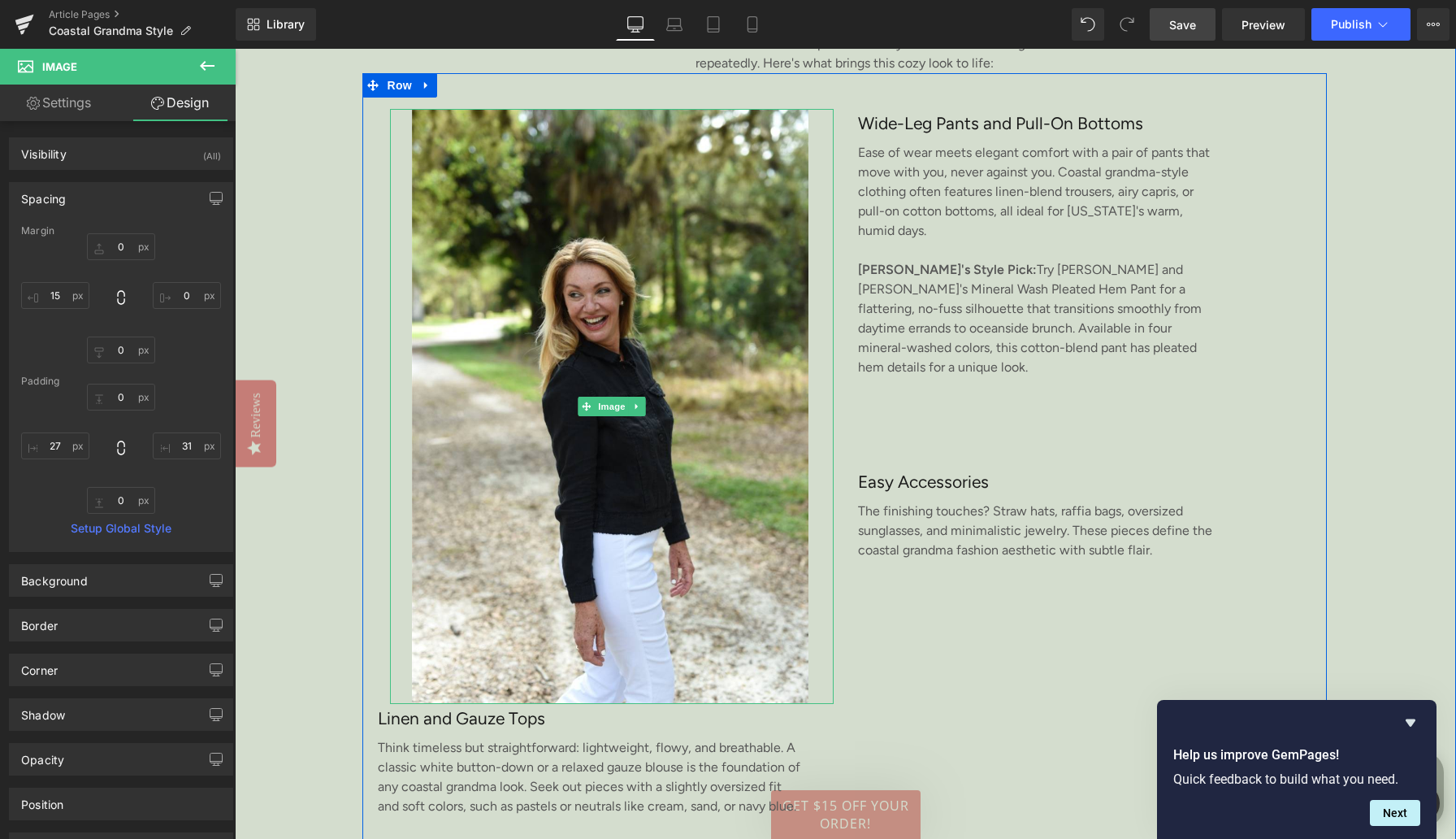
click at [640, 410] on link at bounding box center [638, 407] width 17 height 19
click at [631, 411] on icon at bounding box center [628, 406] width 9 height 9
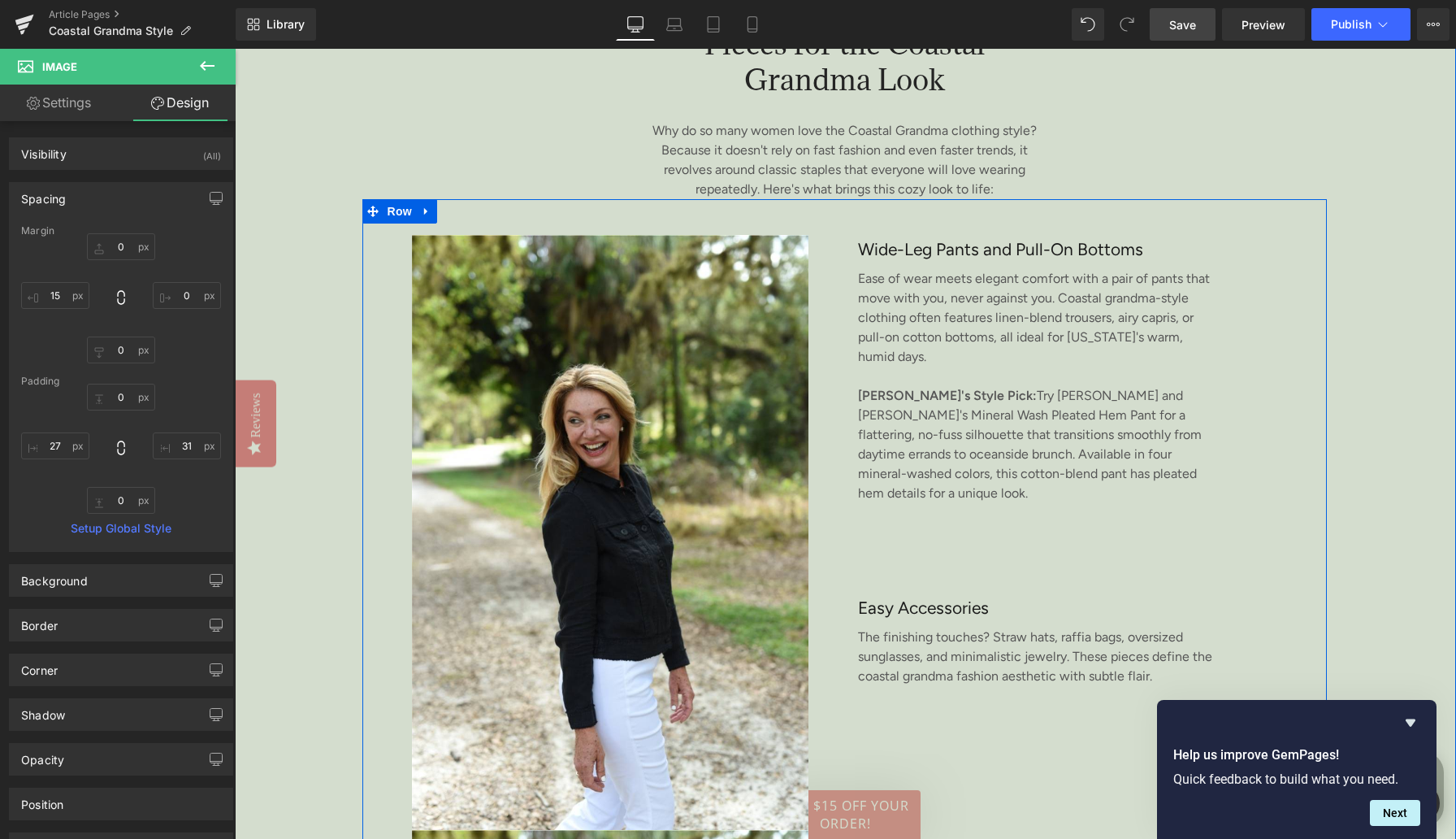
scroll to position [2555, 0]
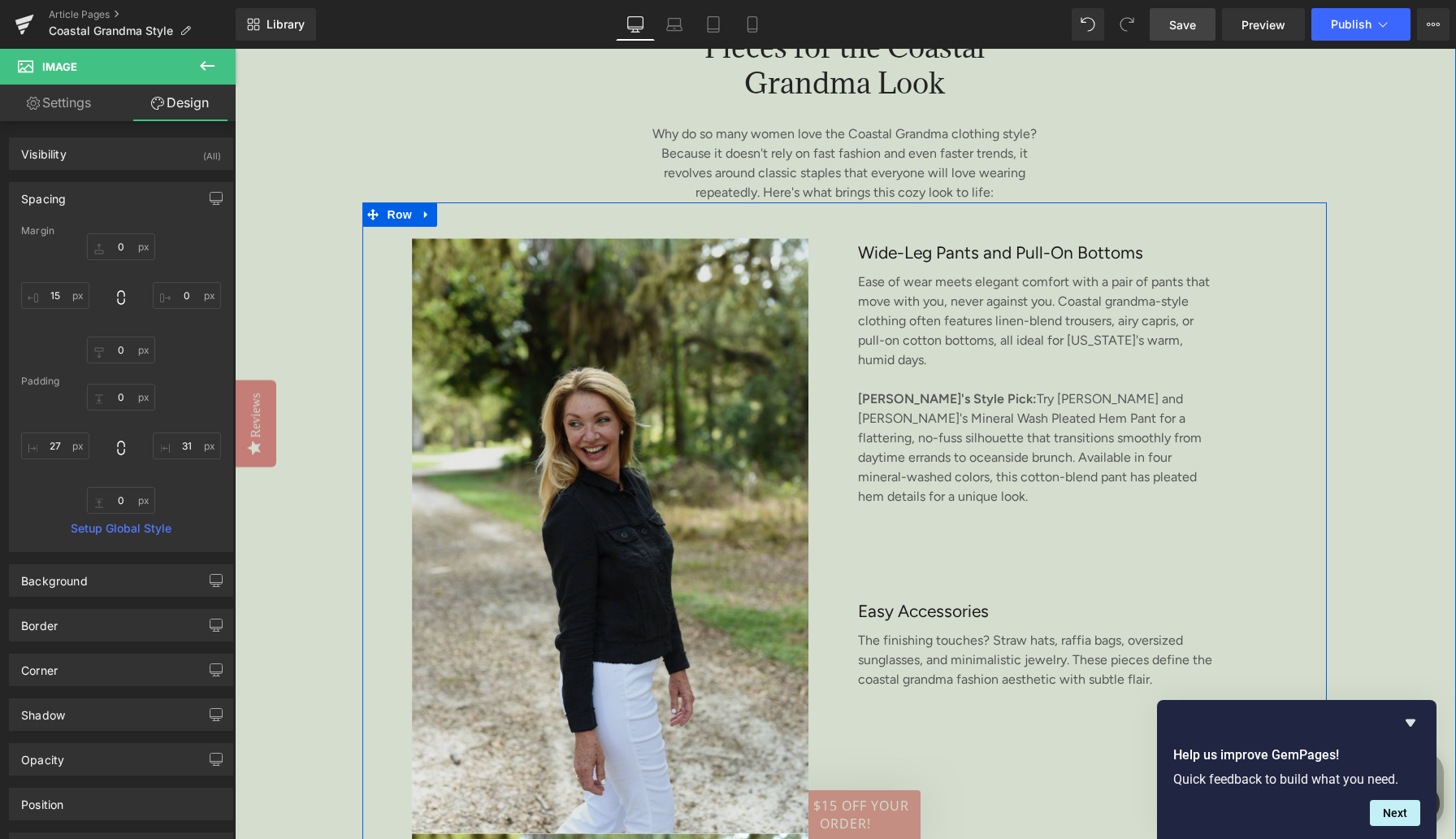
click at [592, 508] on img at bounding box center [612, 535] width 445 height 595
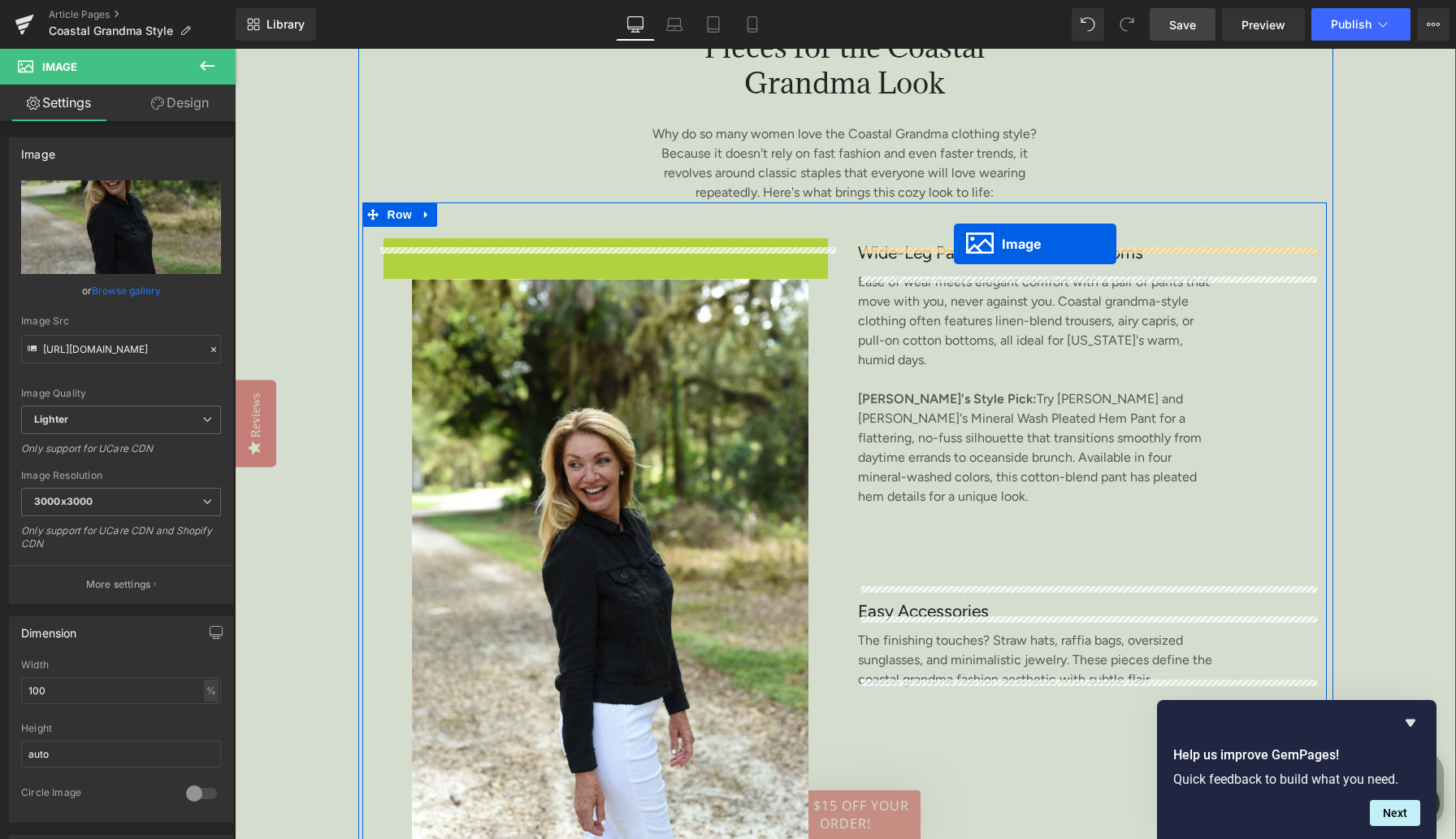
drag, startPoint x: 563, startPoint y: 543, endPoint x: 954, endPoint y: 244, distance: 492.2
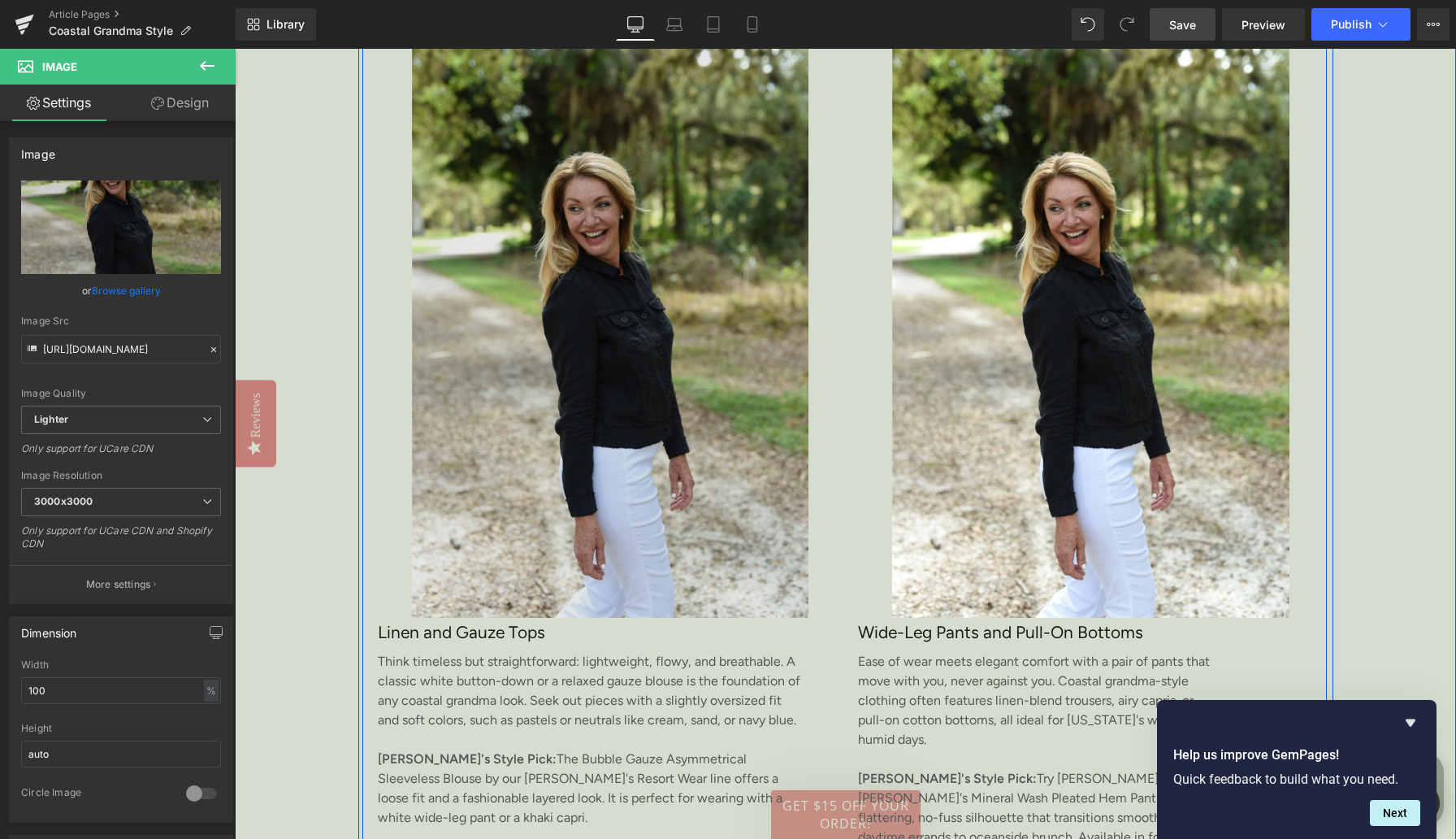
scroll to position [2727, 0]
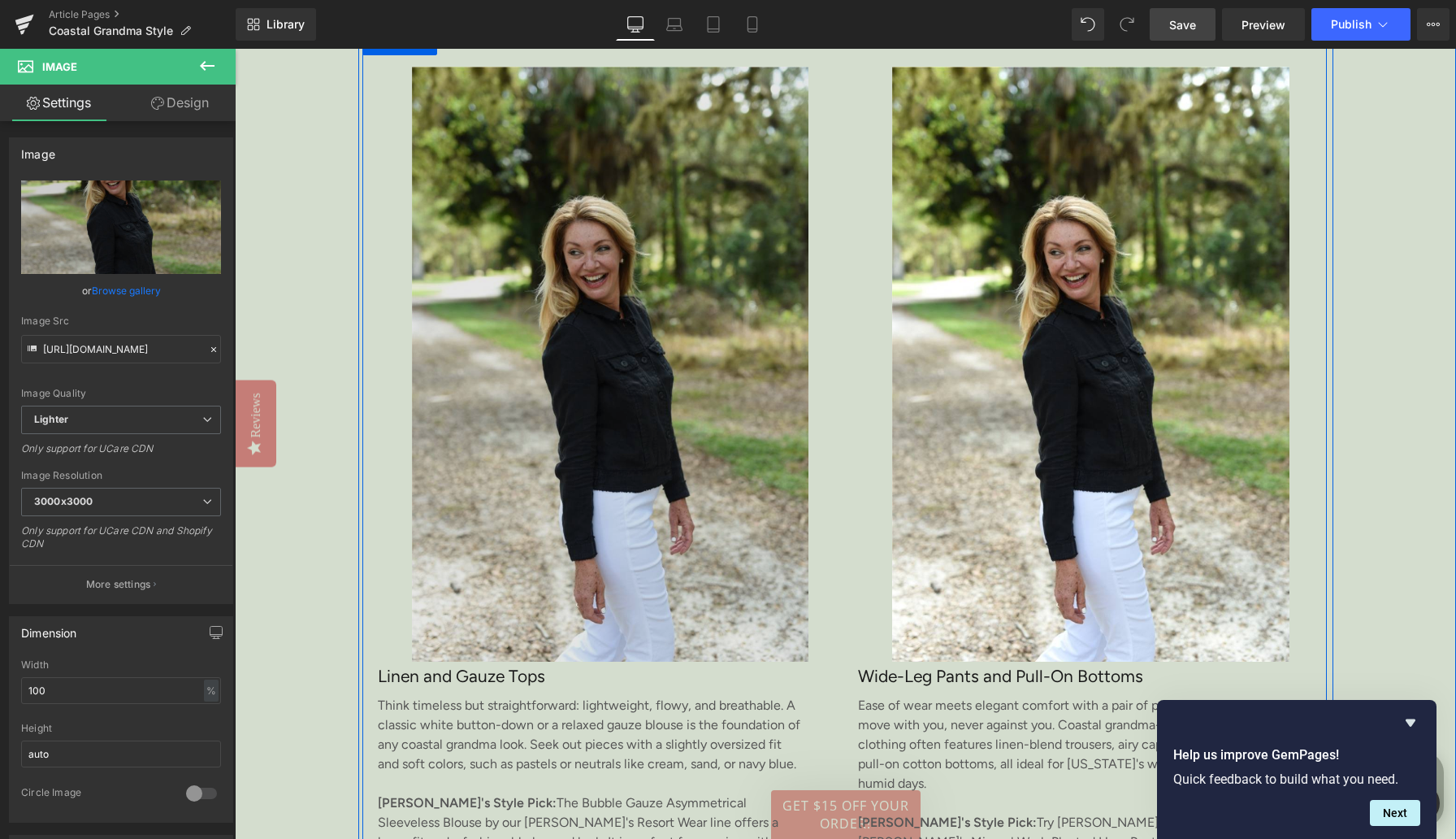
click at [748, 235] on img at bounding box center [612, 364] width 445 height 595
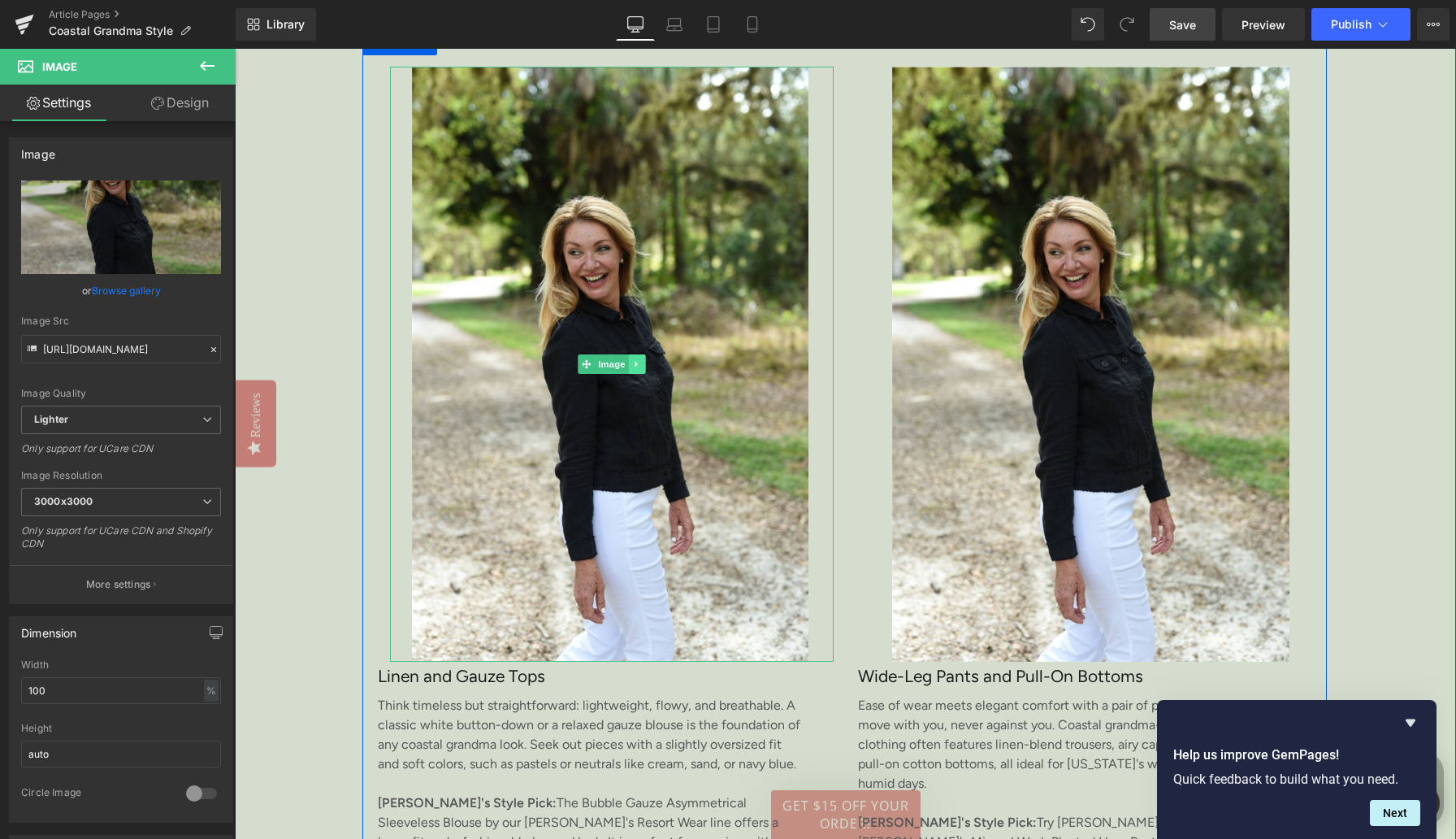
click at [641, 369] on icon at bounding box center [636, 364] width 9 height 10
click at [631, 368] on icon at bounding box center [628, 363] width 9 height 9
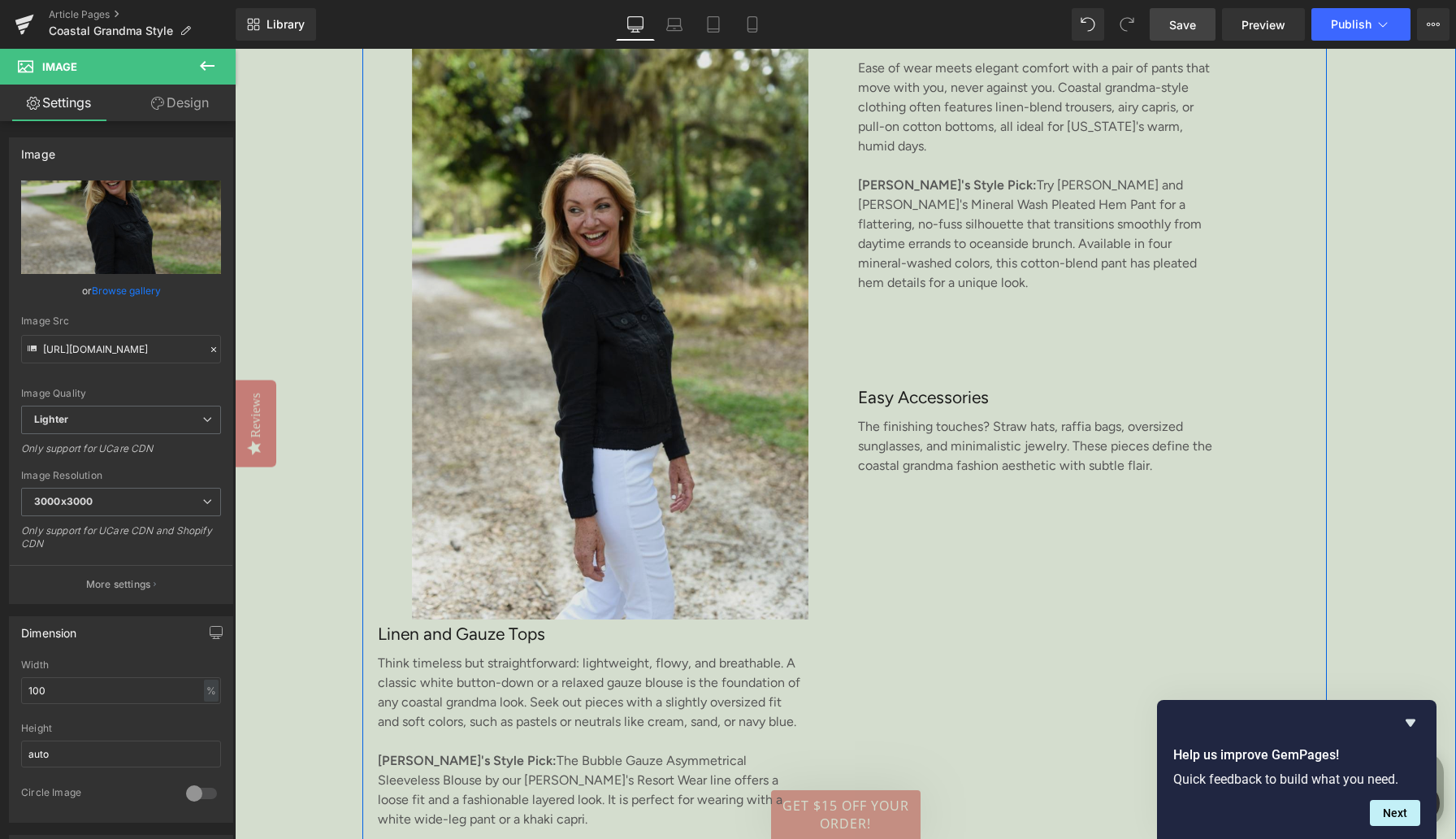
scroll to position [3440, 0]
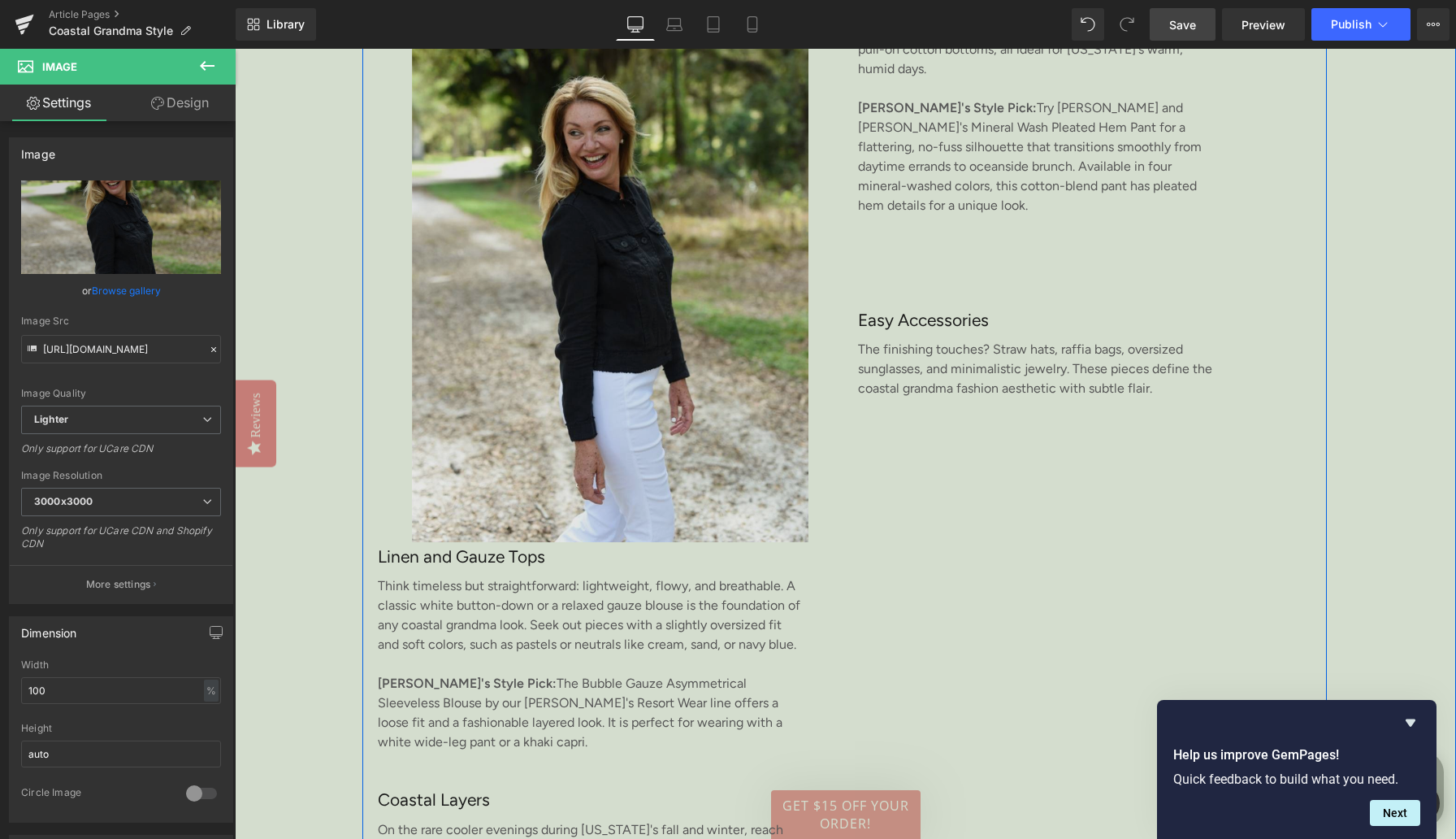
click at [565, 277] on img at bounding box center [612, 245] width 445 height 595
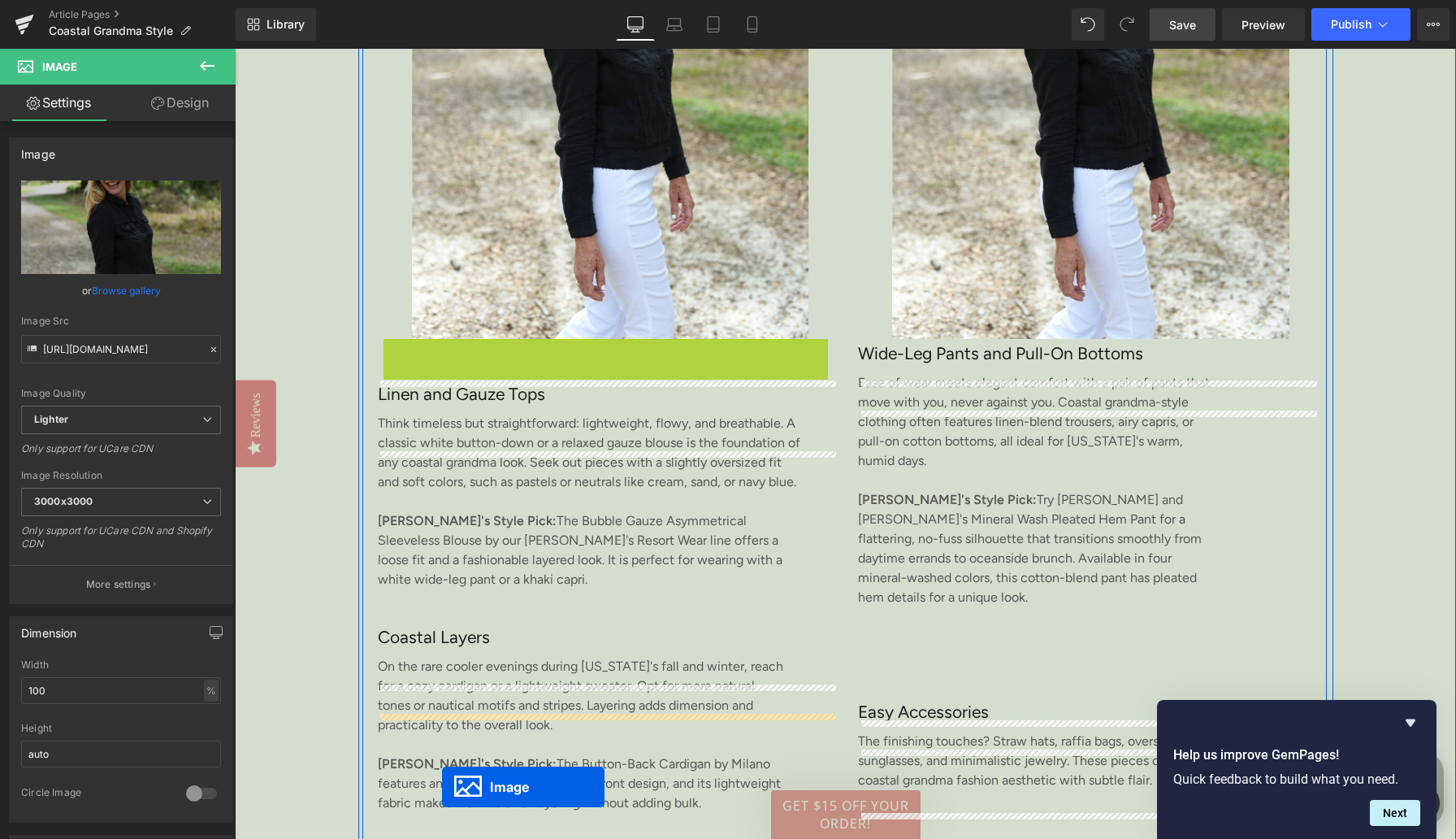
scroll to position [3098, 0]
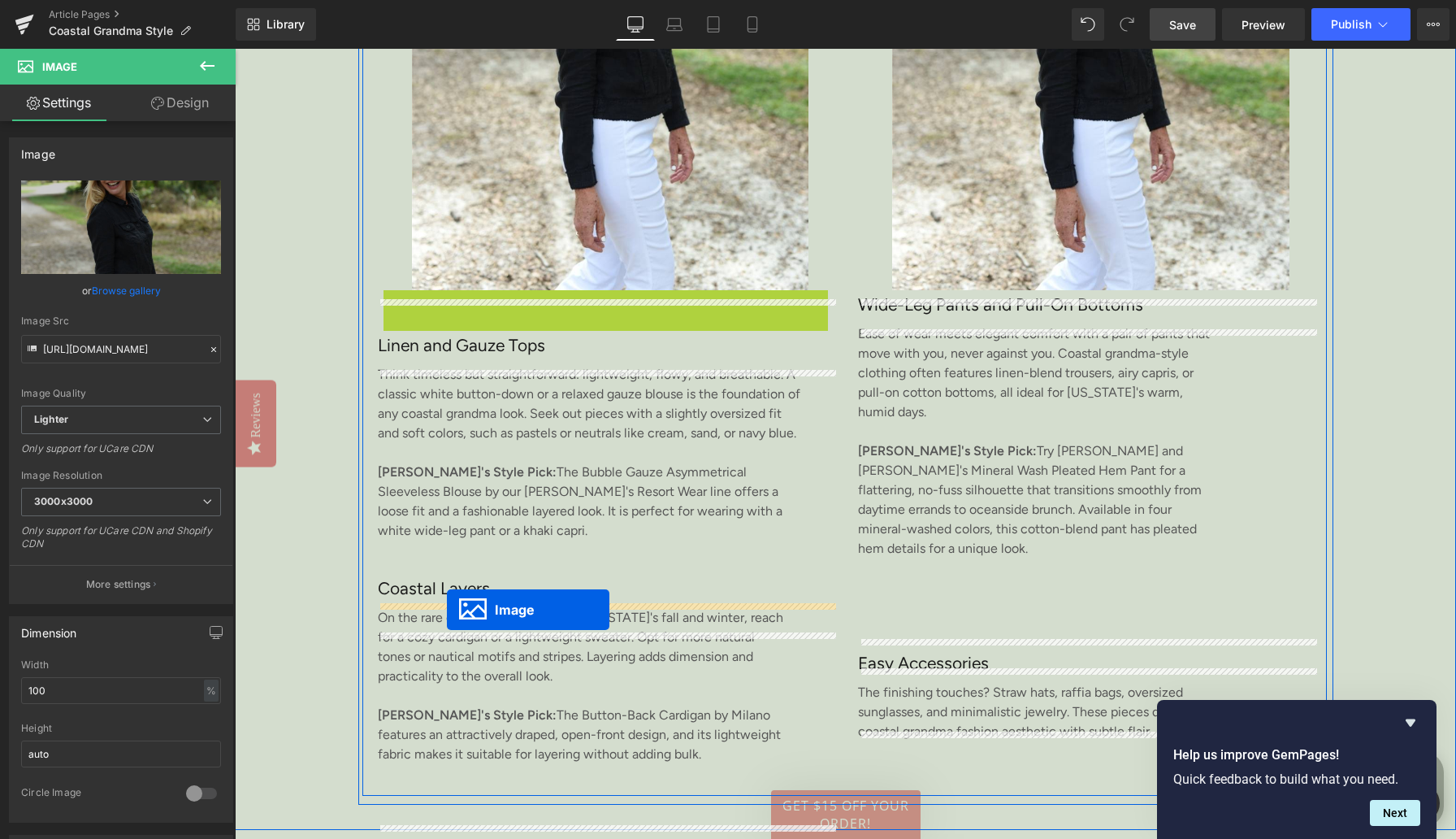
drag, startPoint x: 583, startPoint y: 253, endPoint x: 447, endPoint y: 610, distance: 382.0
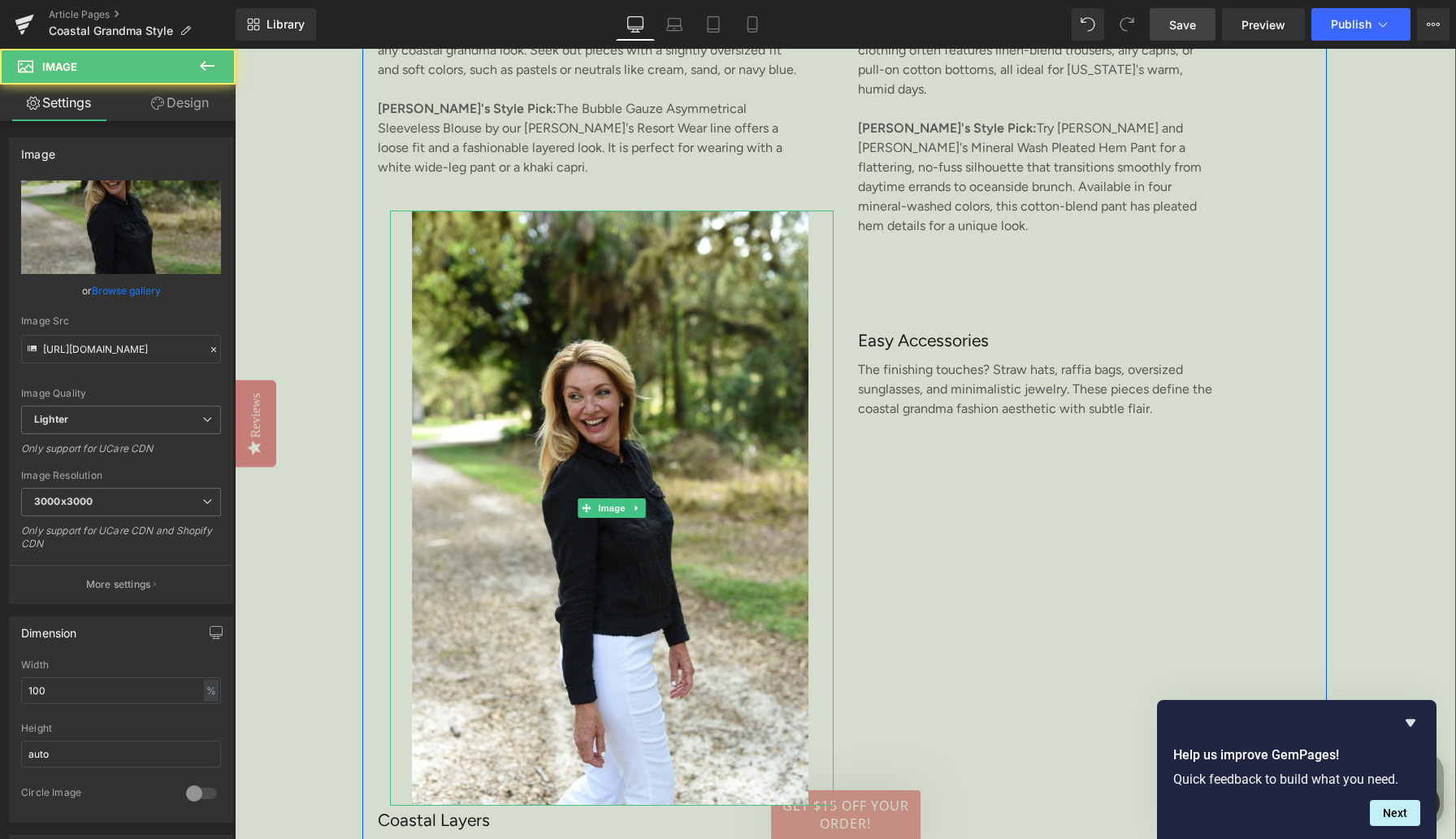
scroll to position [3486, 0]
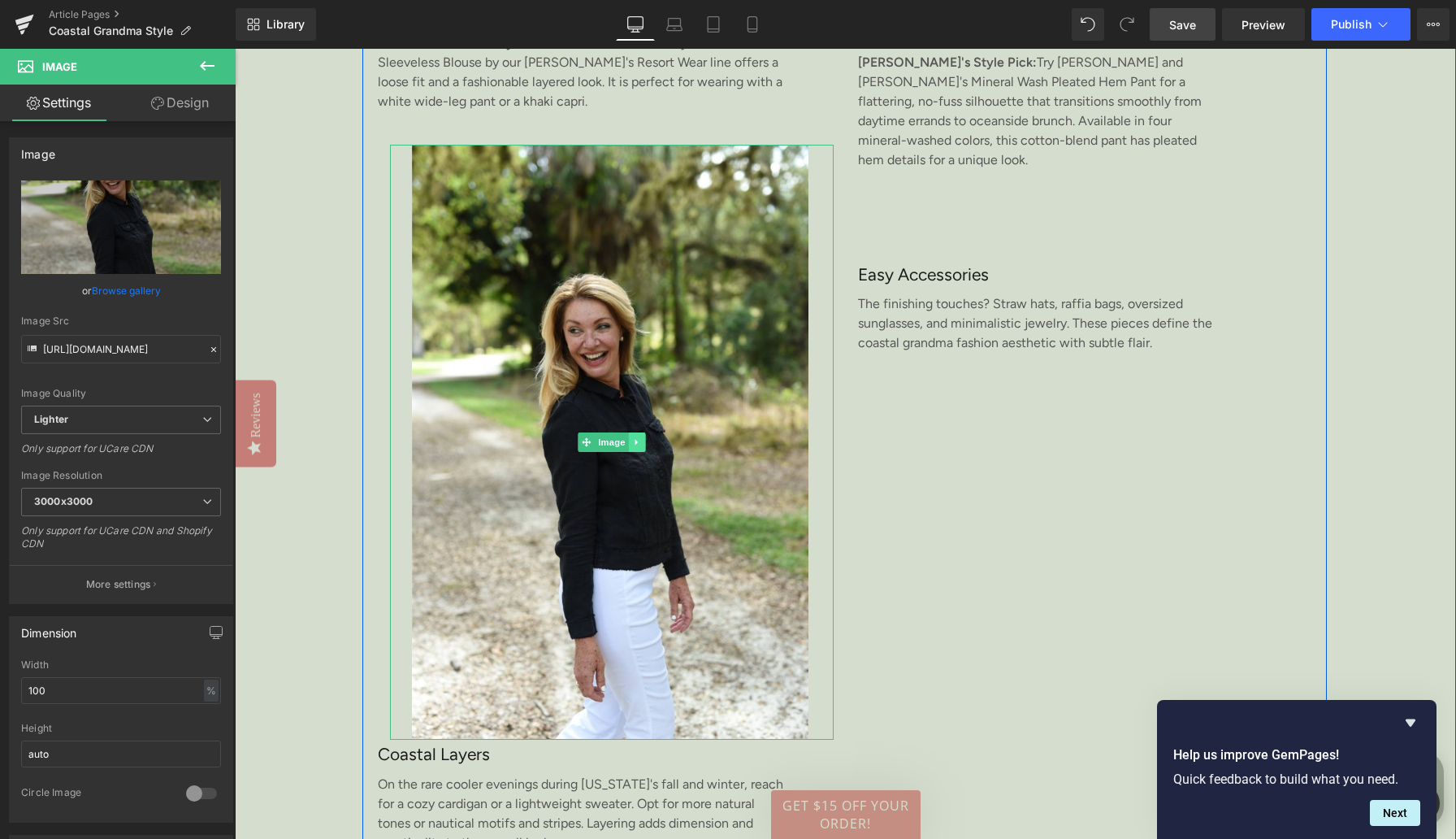
click at [637, 452] on link at bounding box center [638, 442] width 17 height 19
click at [627, 447] on icon at bounding box center [628, 442] width 9 height 9
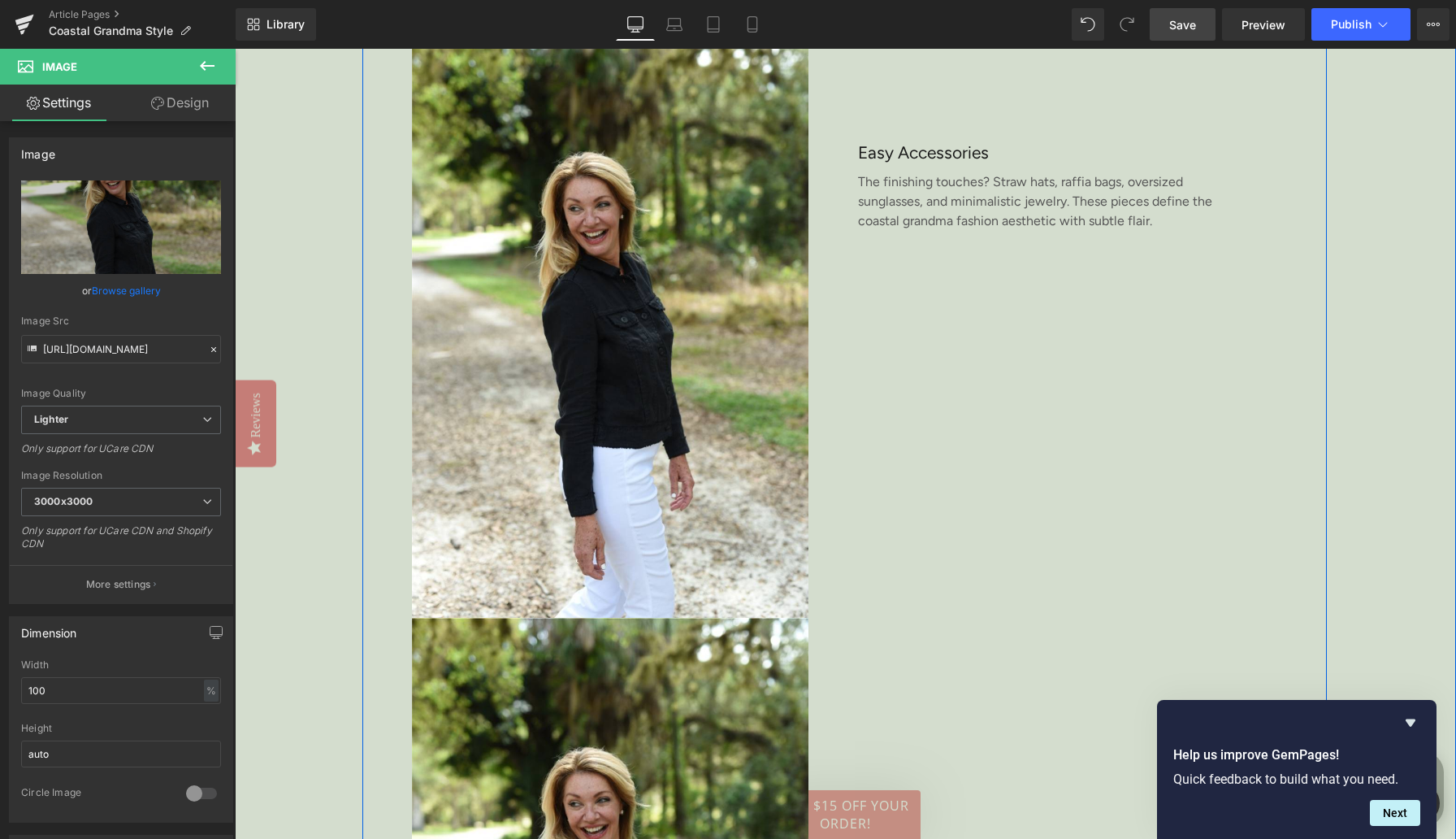
scroll to position [3527, 0]
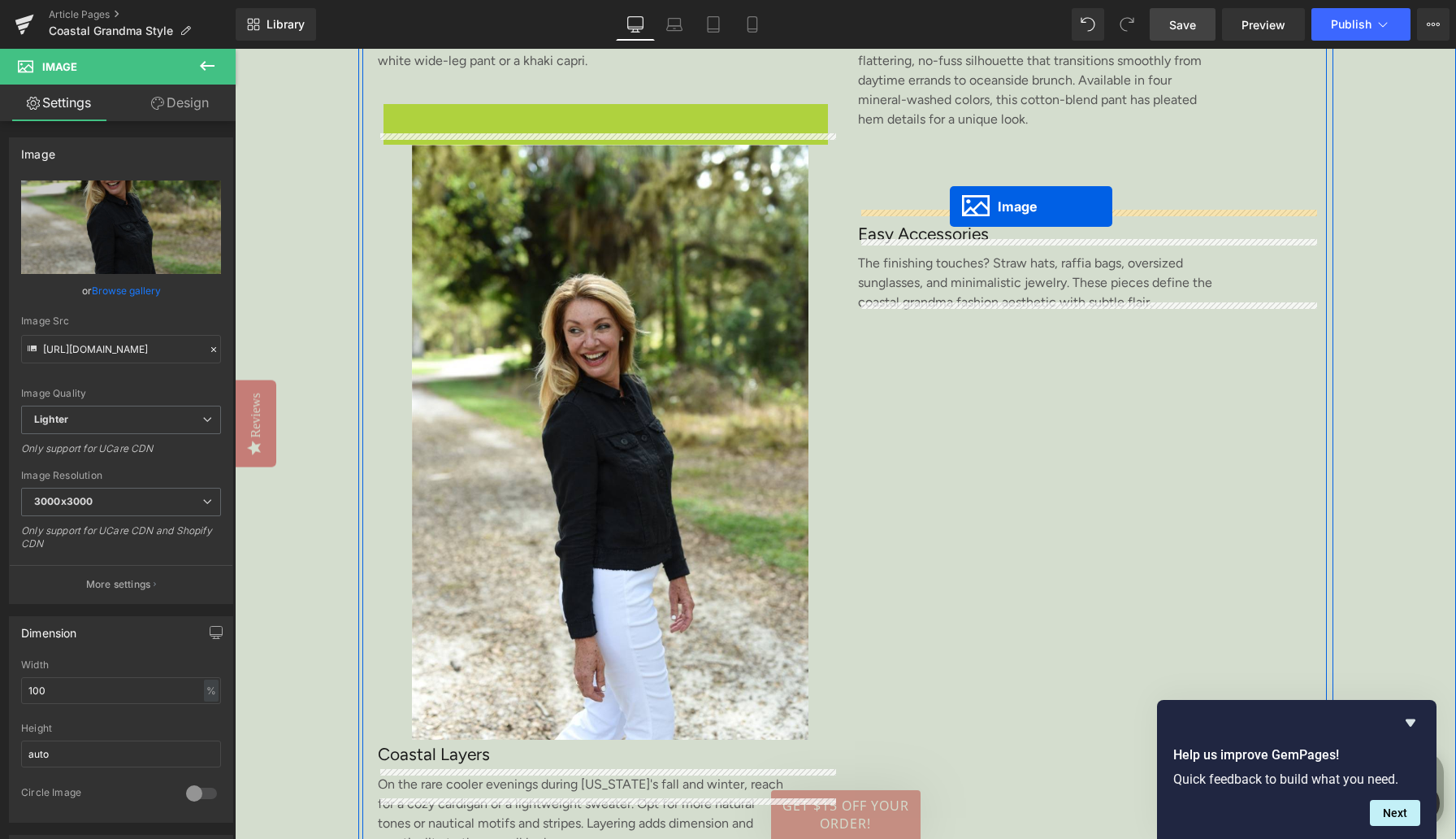
drag, startPoint x: 560, startPoint y: 432, endPoint x: 950, endPoint y: 206, distance: 450.8
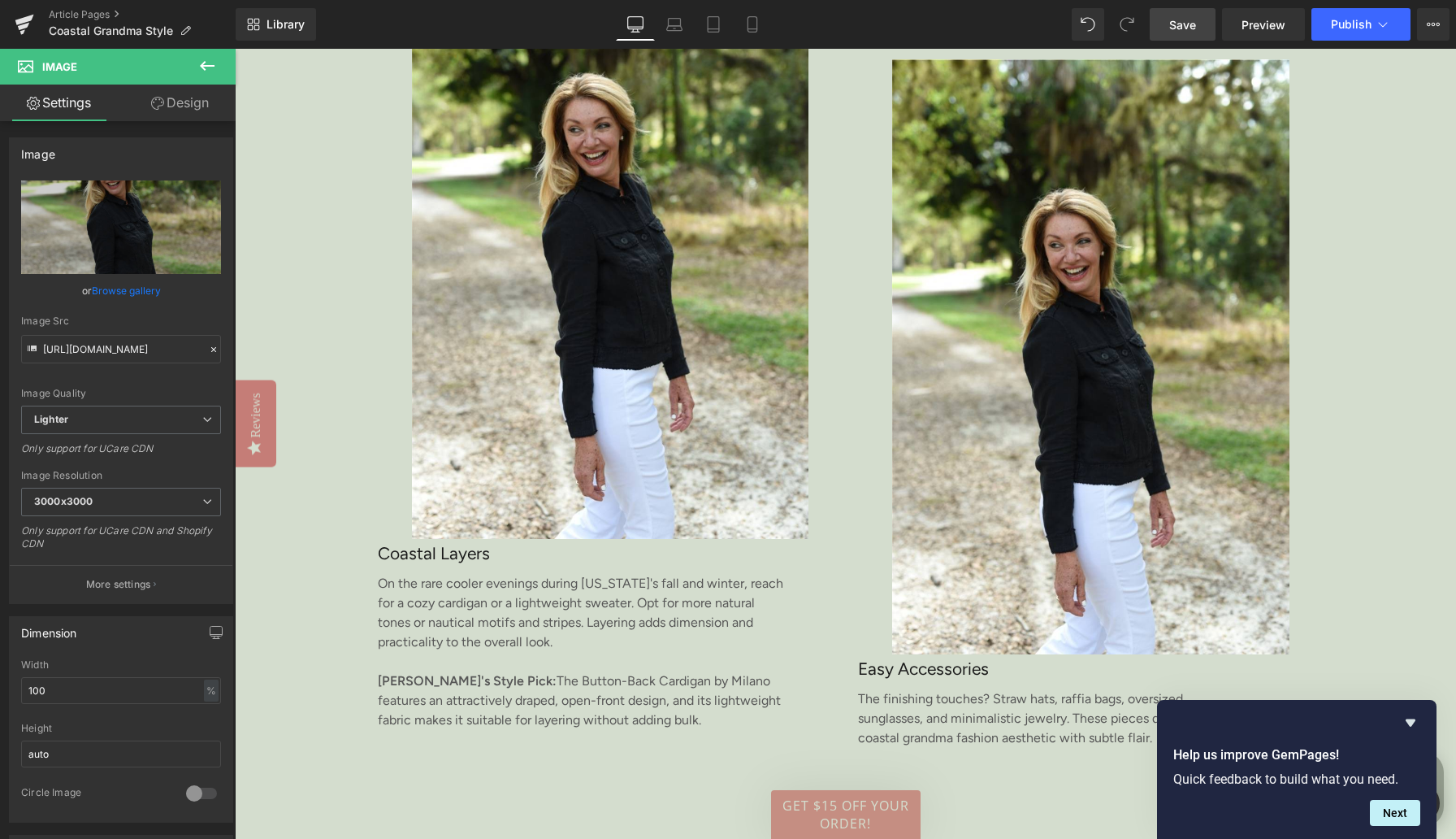
scroll to position [3559, 0]
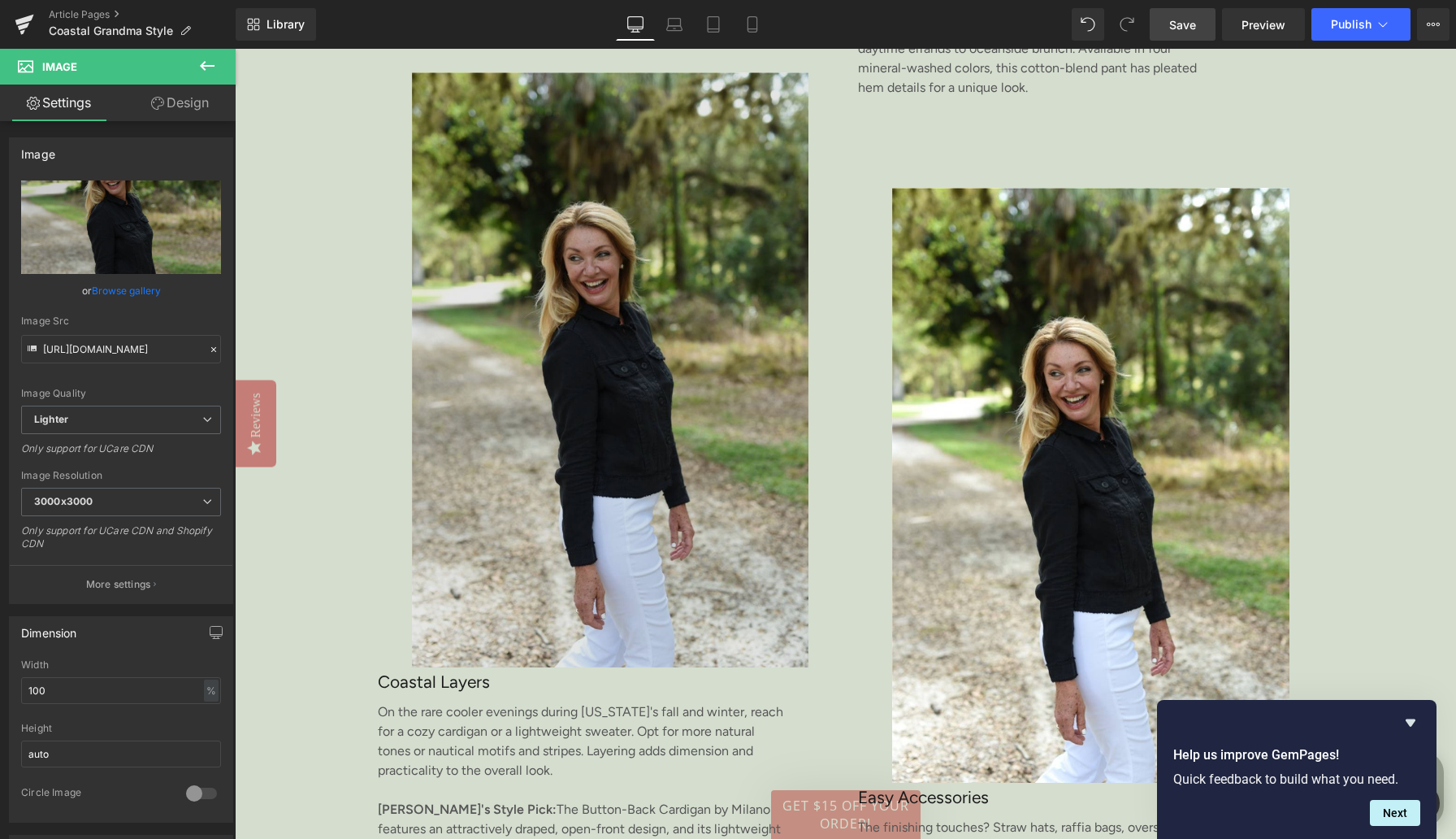
click at [743, 217] on img at bounding box center [612, 370] width 445 height 595
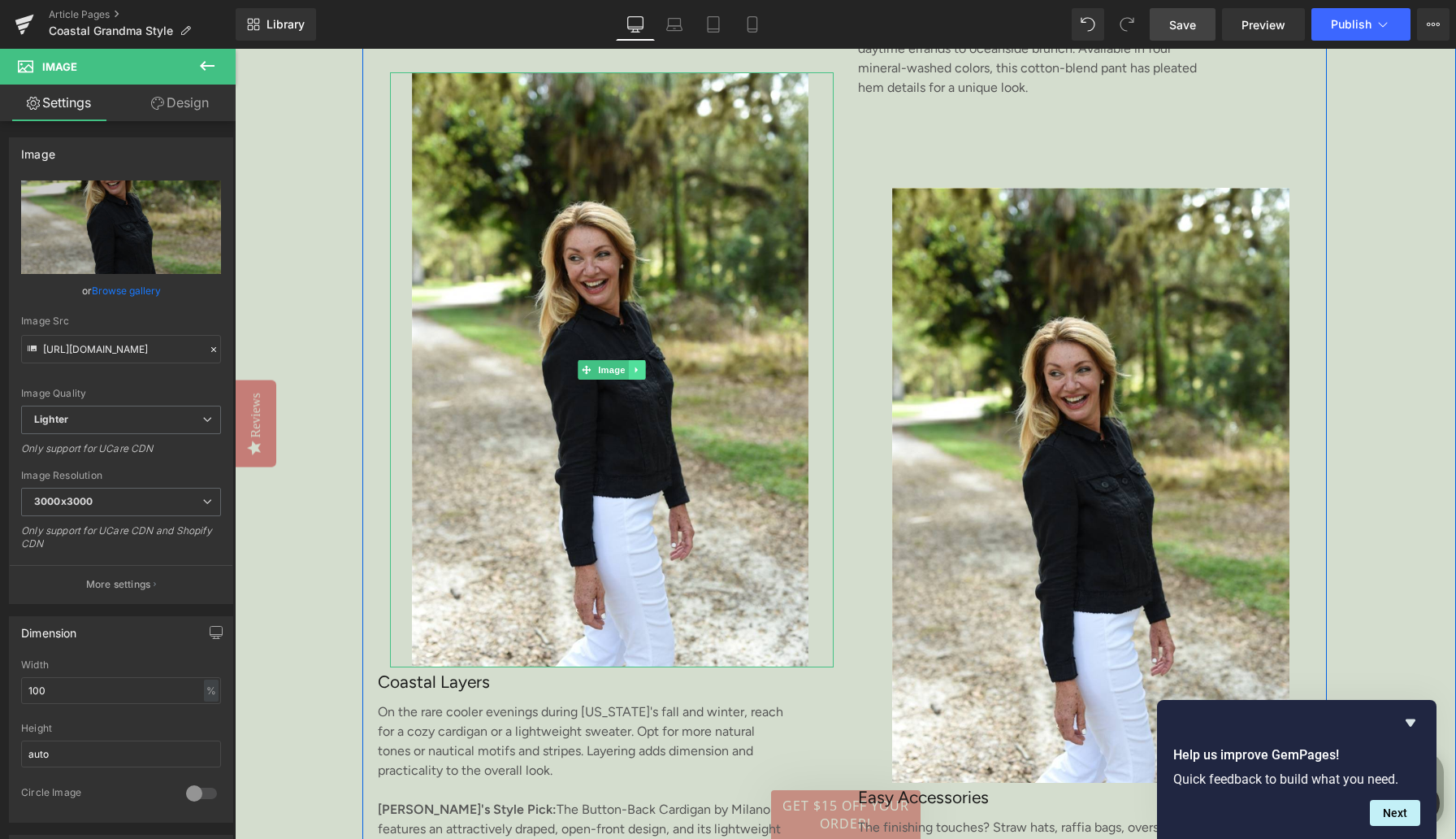
click at [636, 380] on link at bounding box center [638, 370] width 17 height 19
click at [630, 375] on icon at bounding box center [628, 370] width 9 height 9
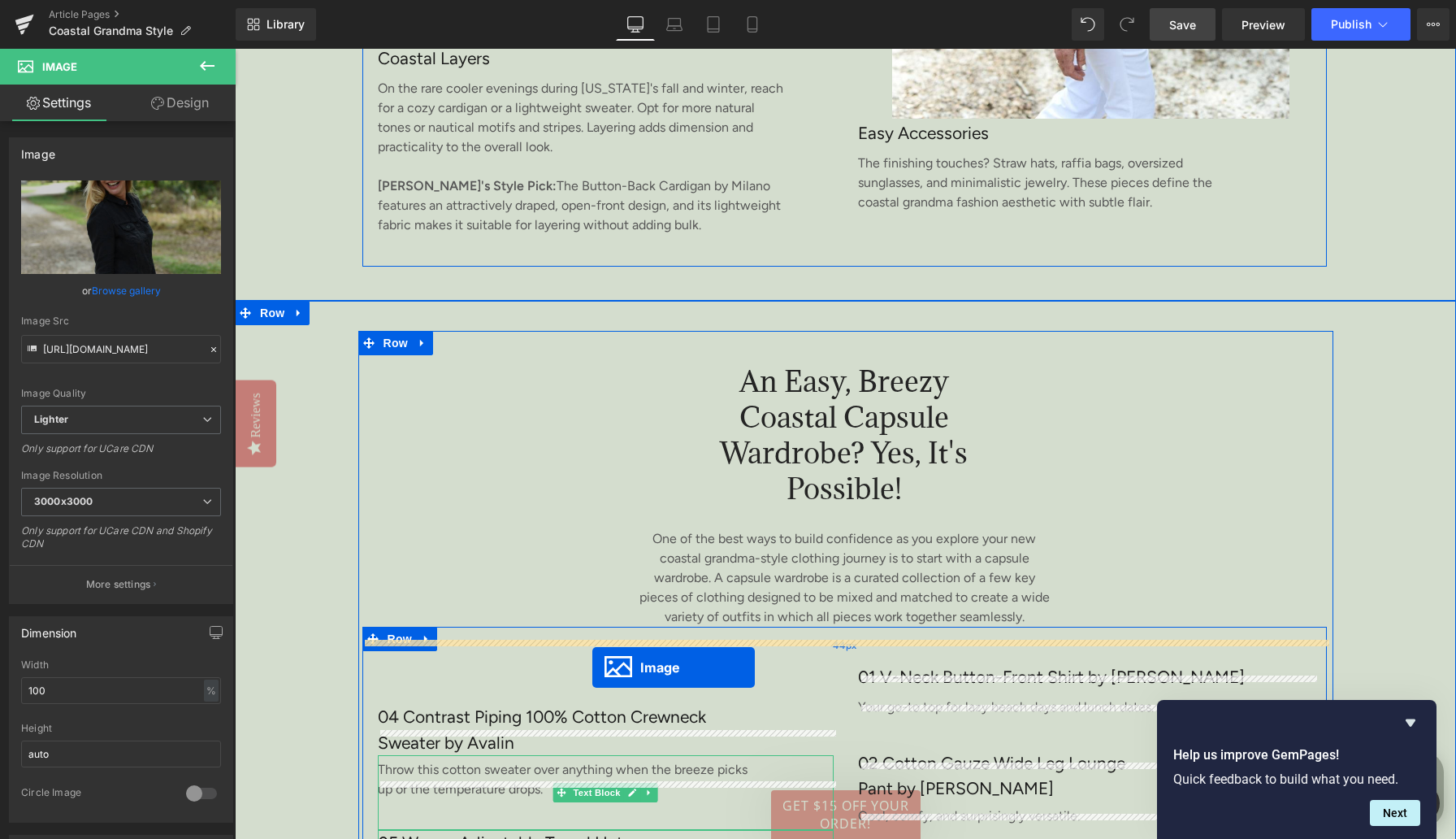
scroll to position [4240, 0]
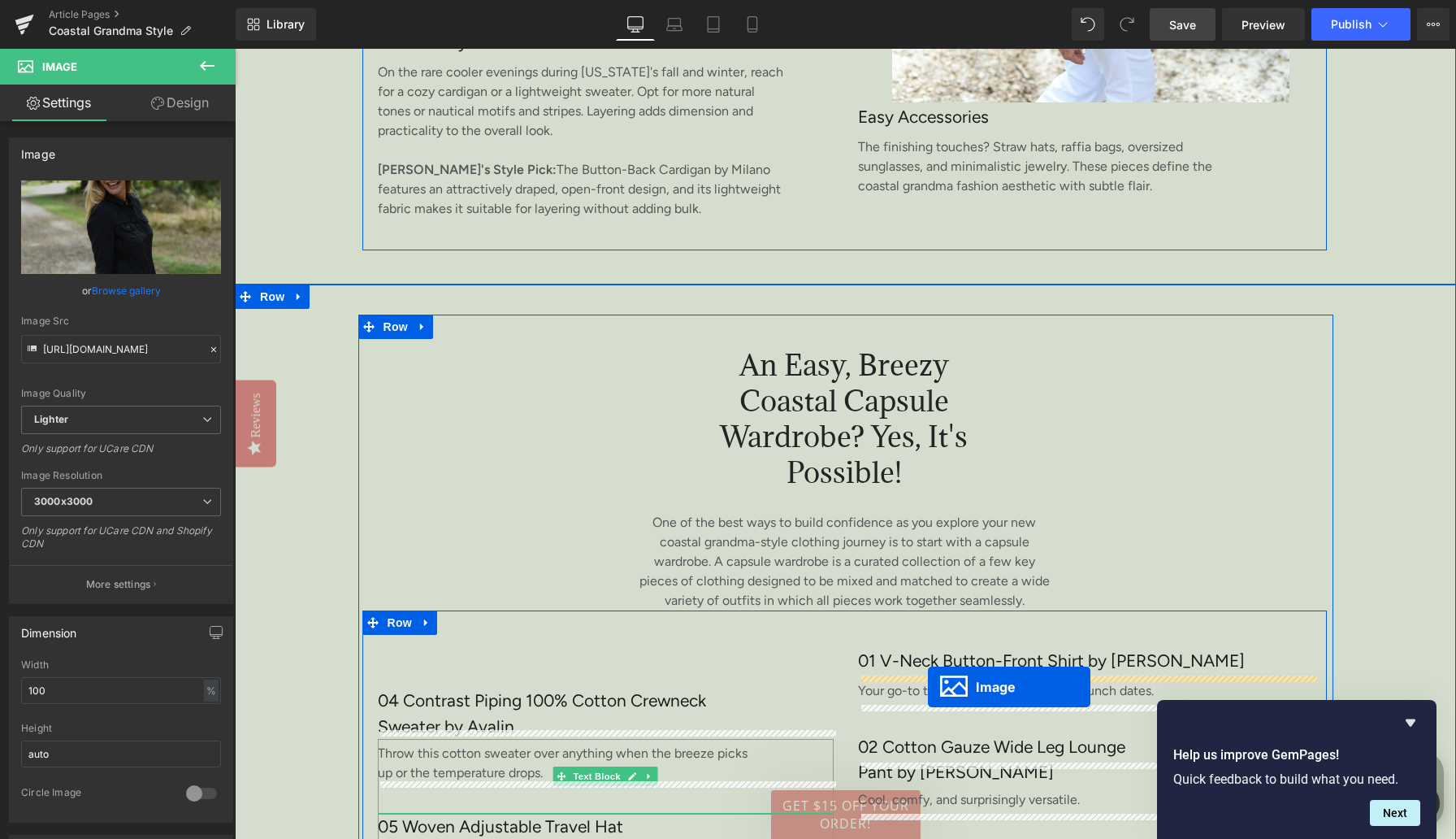
drag, startPoint x: 582, startPoint y: 408, endPoint x: 928, endPoint y: 687, distance: 444.5
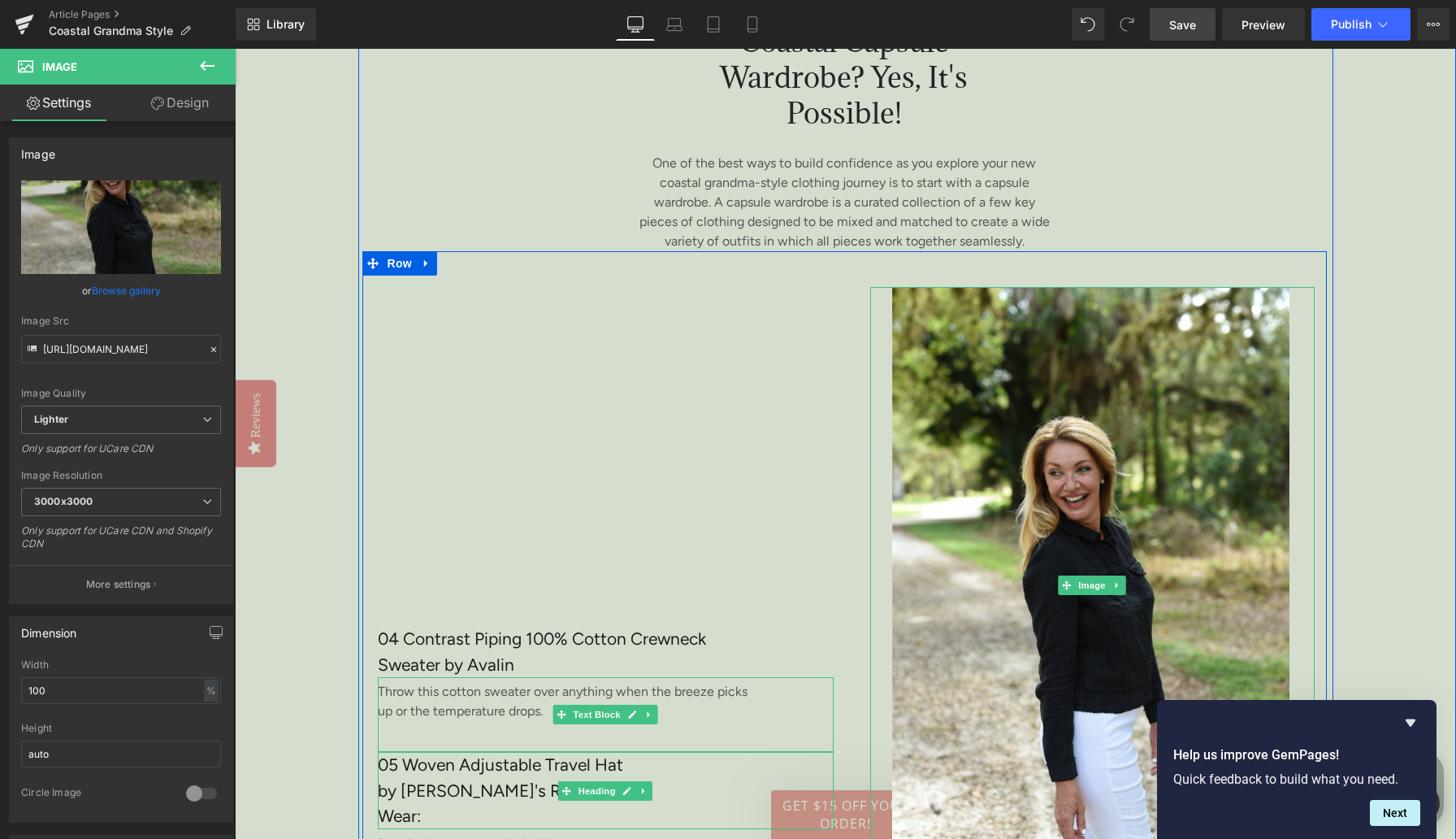
scroll to position [4591, 0]
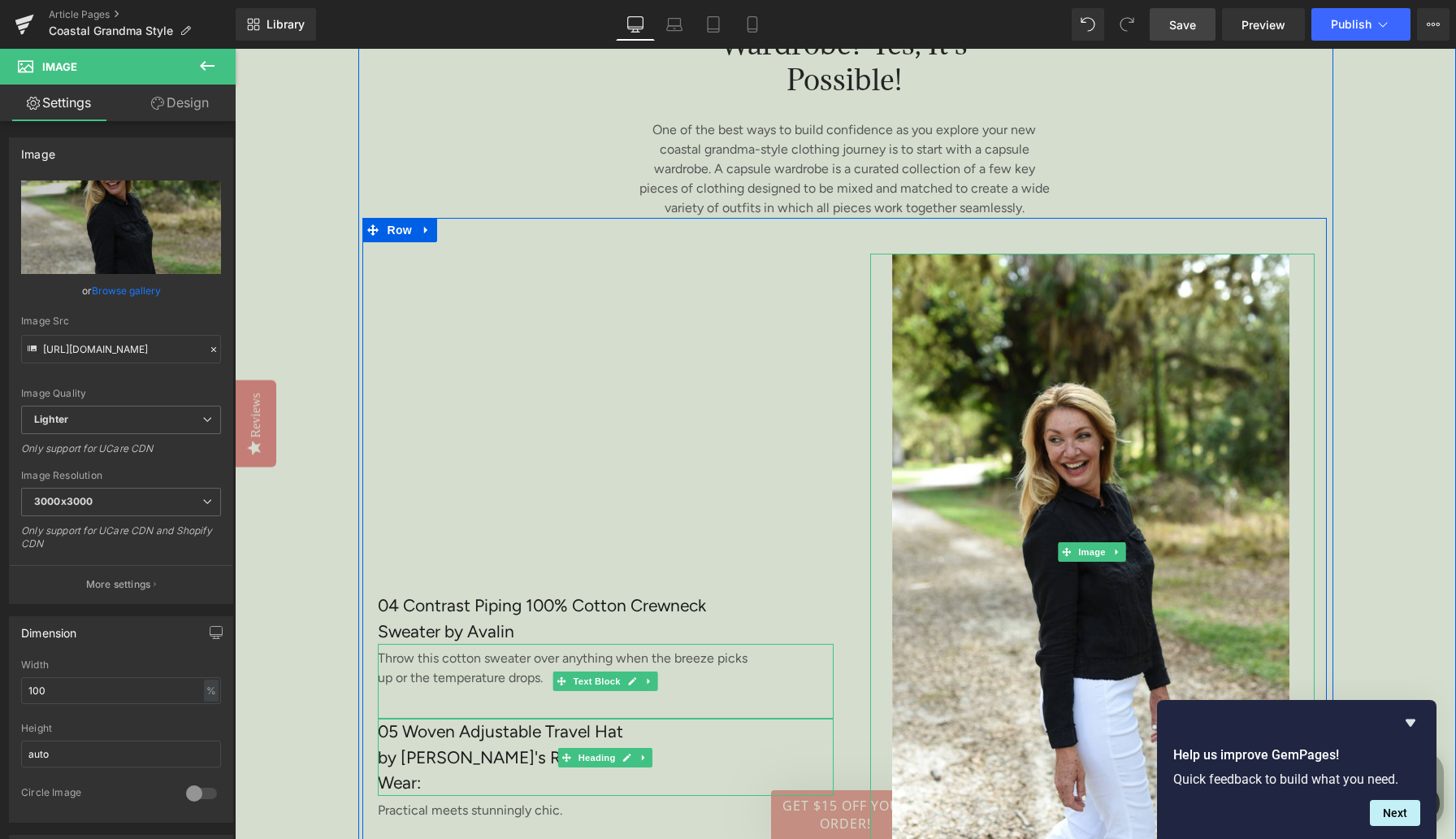
click at [1114, 556] on icon at bounding box center [1117, 552] width 9 height 10
click at [1107, 556] on icon at bounding box center [1109, 551] width 9 height 9
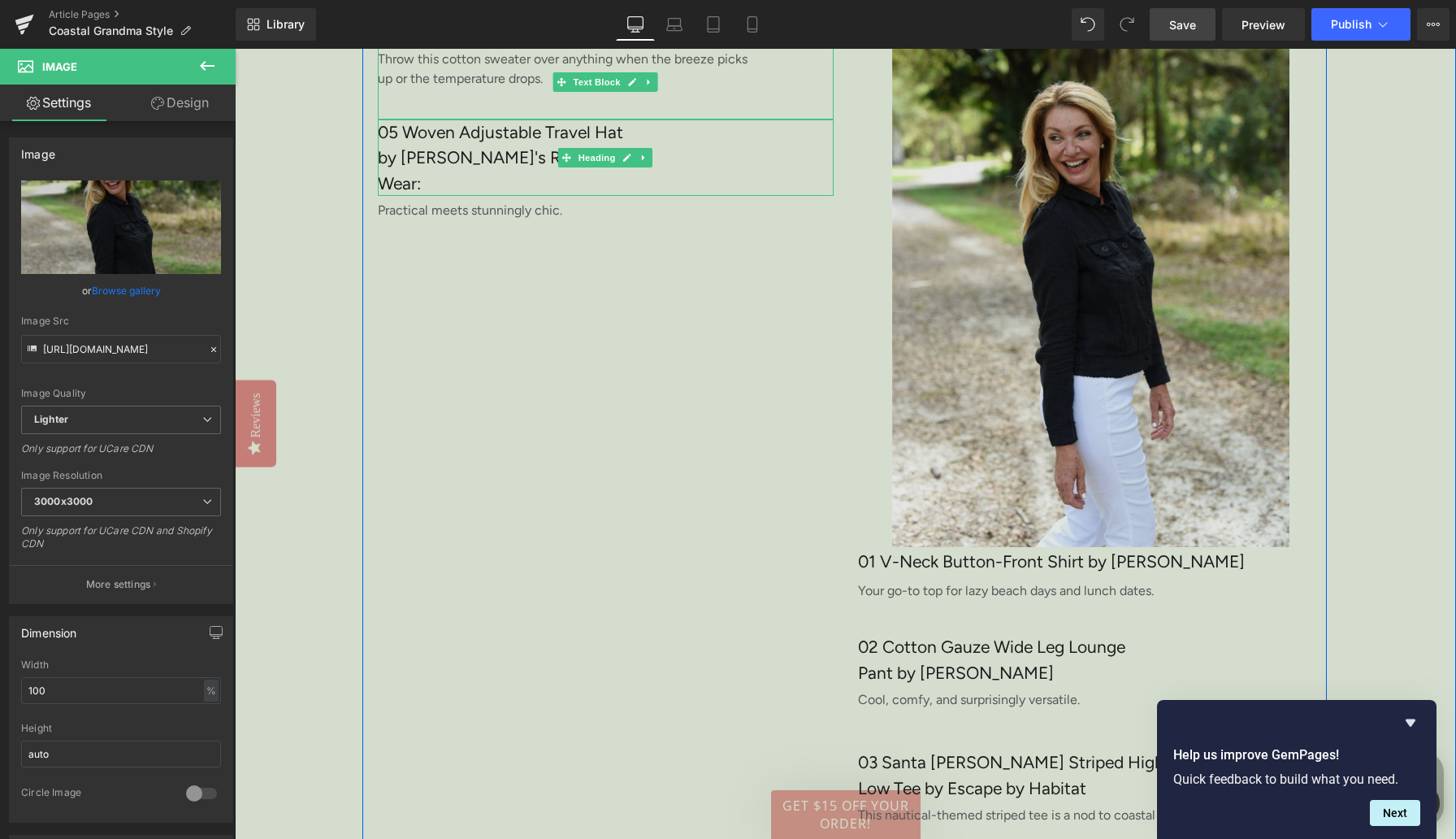
scroll to position [5506, 0]
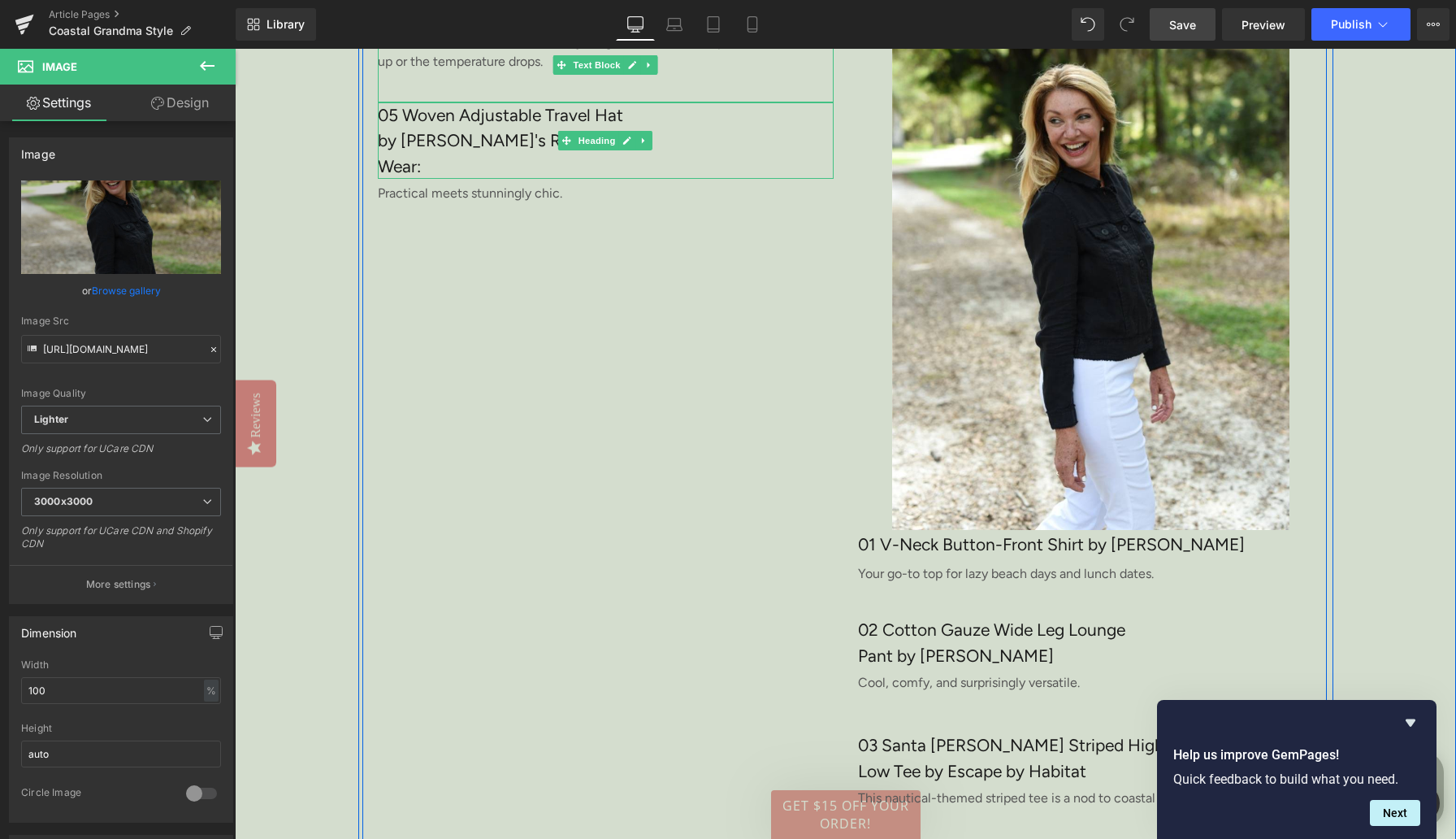
click at [761, 407] on div "04 Contrast Piping 100% Cotton Crewneck Sweater by Avalin Heading 120px Throw t…" at bounding box center [607, 88] width 481 height 1500
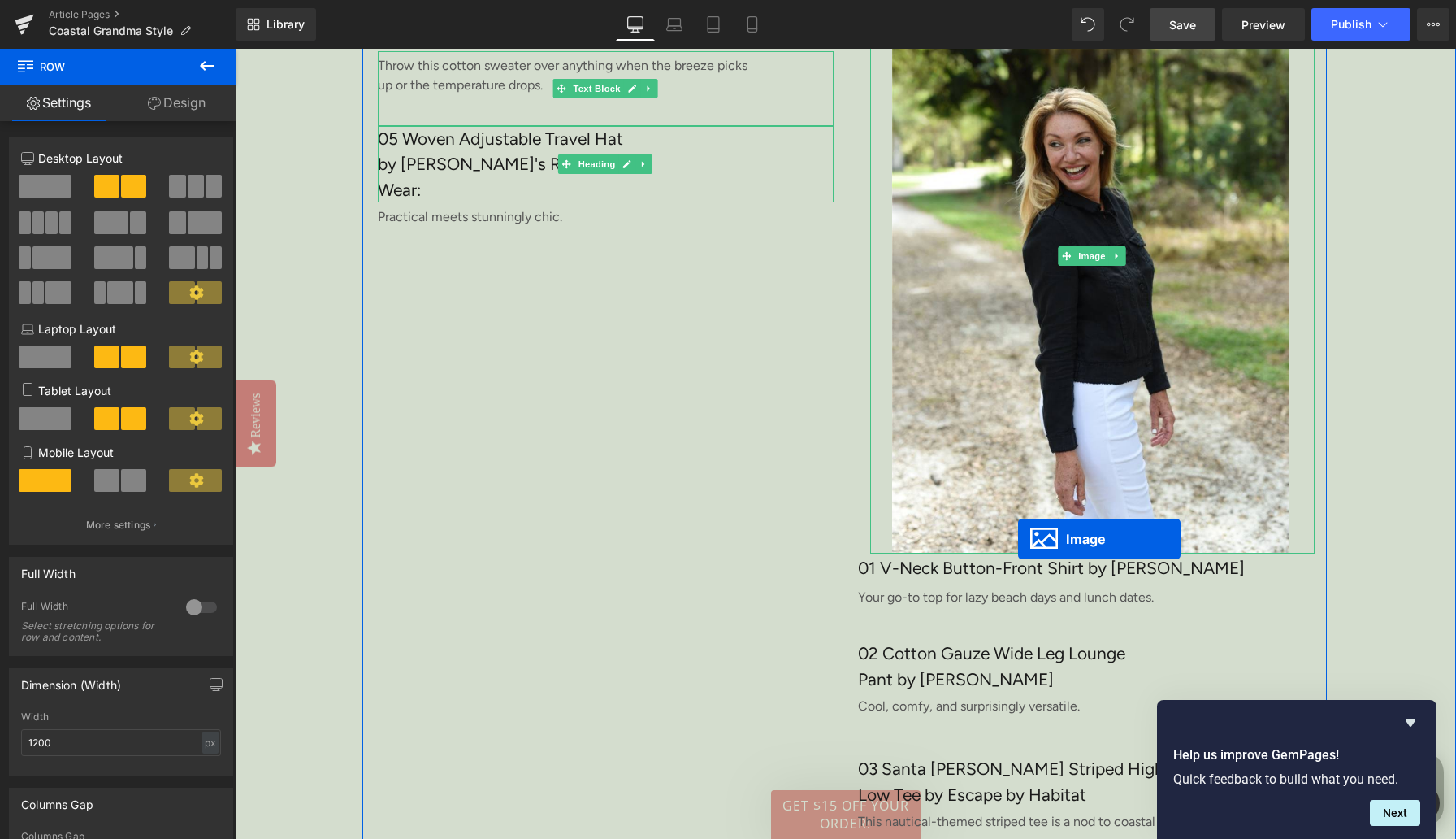
scroll to position [5205, 0]
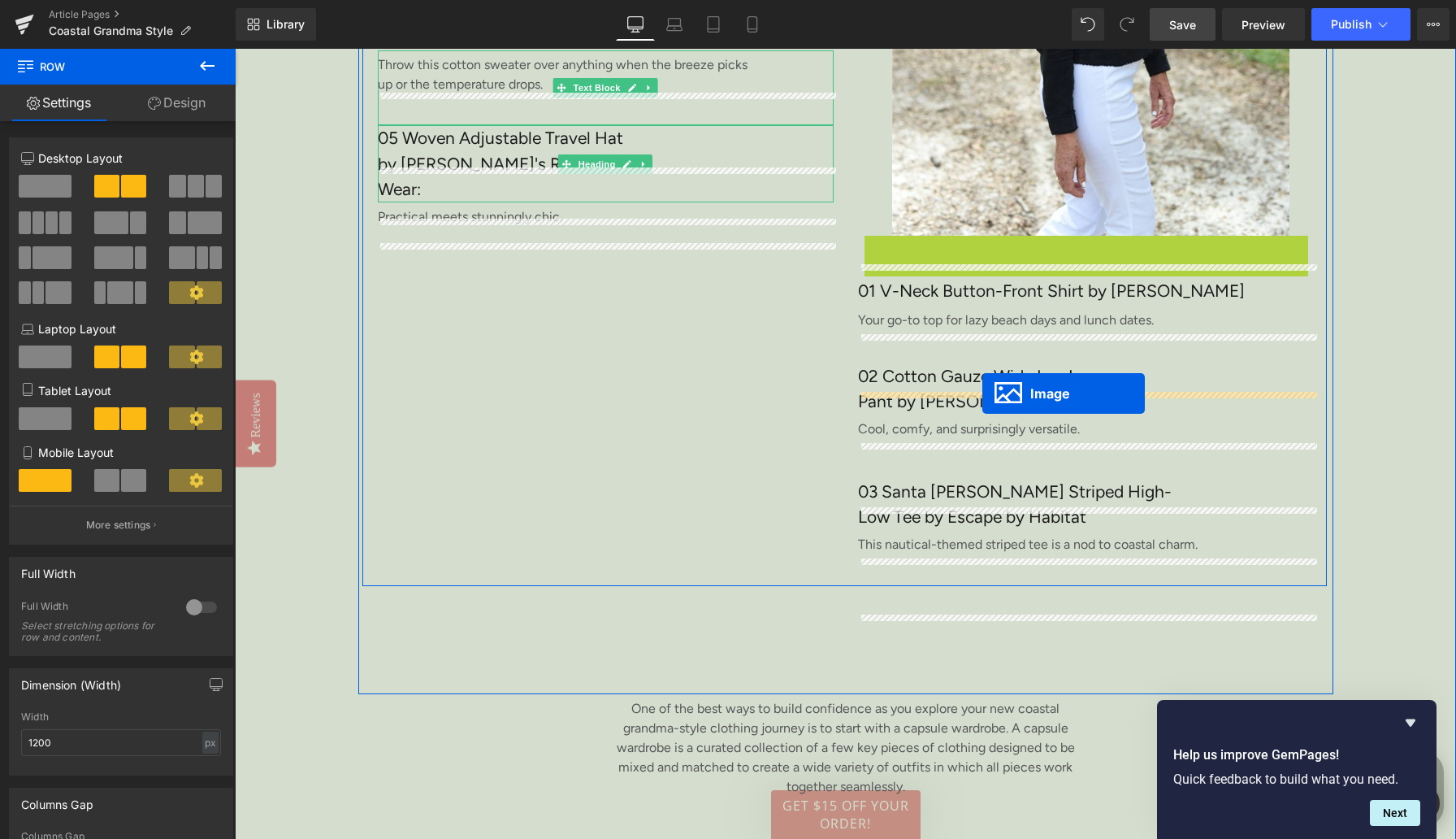
drag, startPoint x: 1068, startPoint y: 290, endPoint x: 982, endPoint y: 393, distance: 134.2
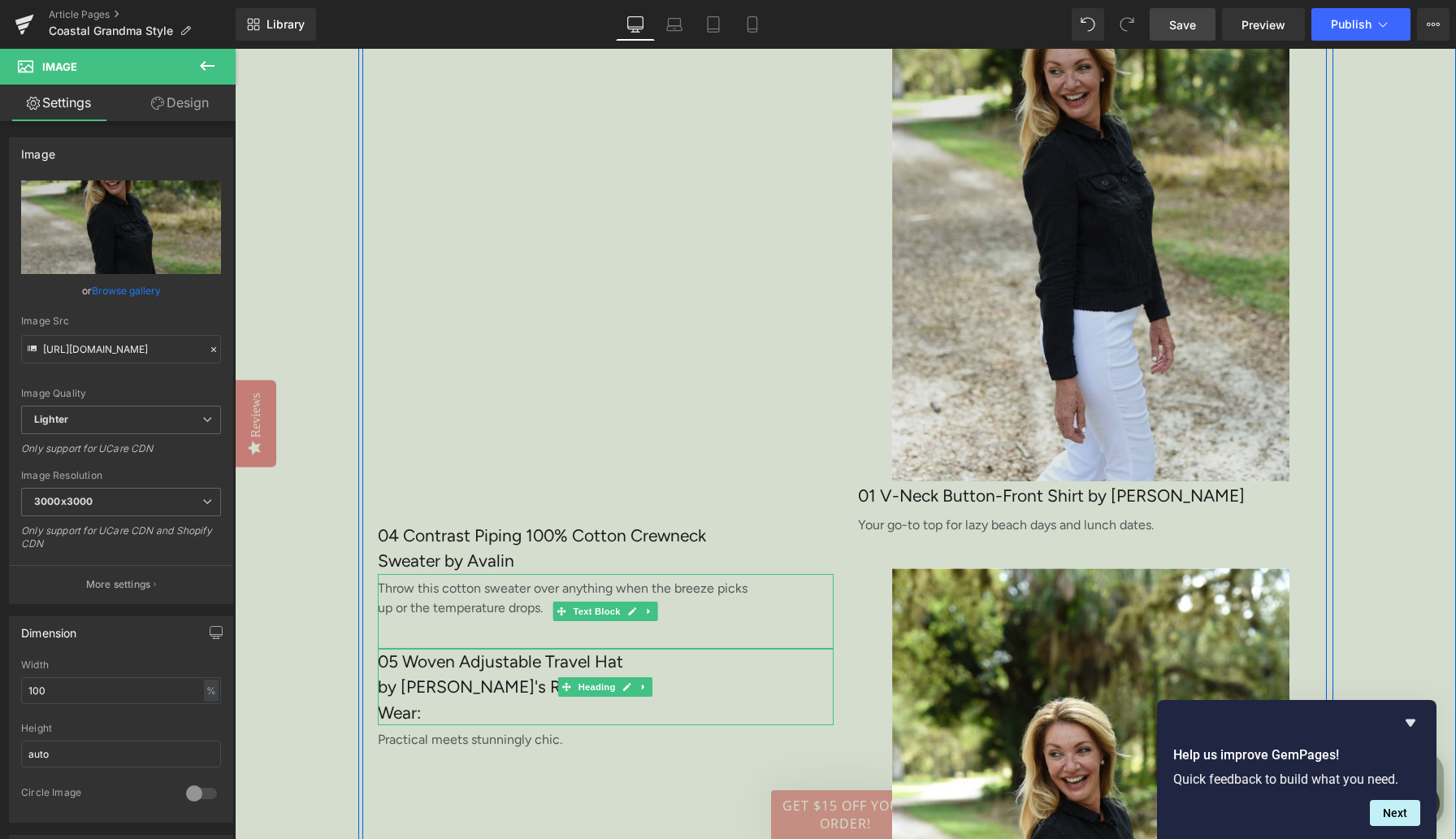
scroll to position [4910, 0]
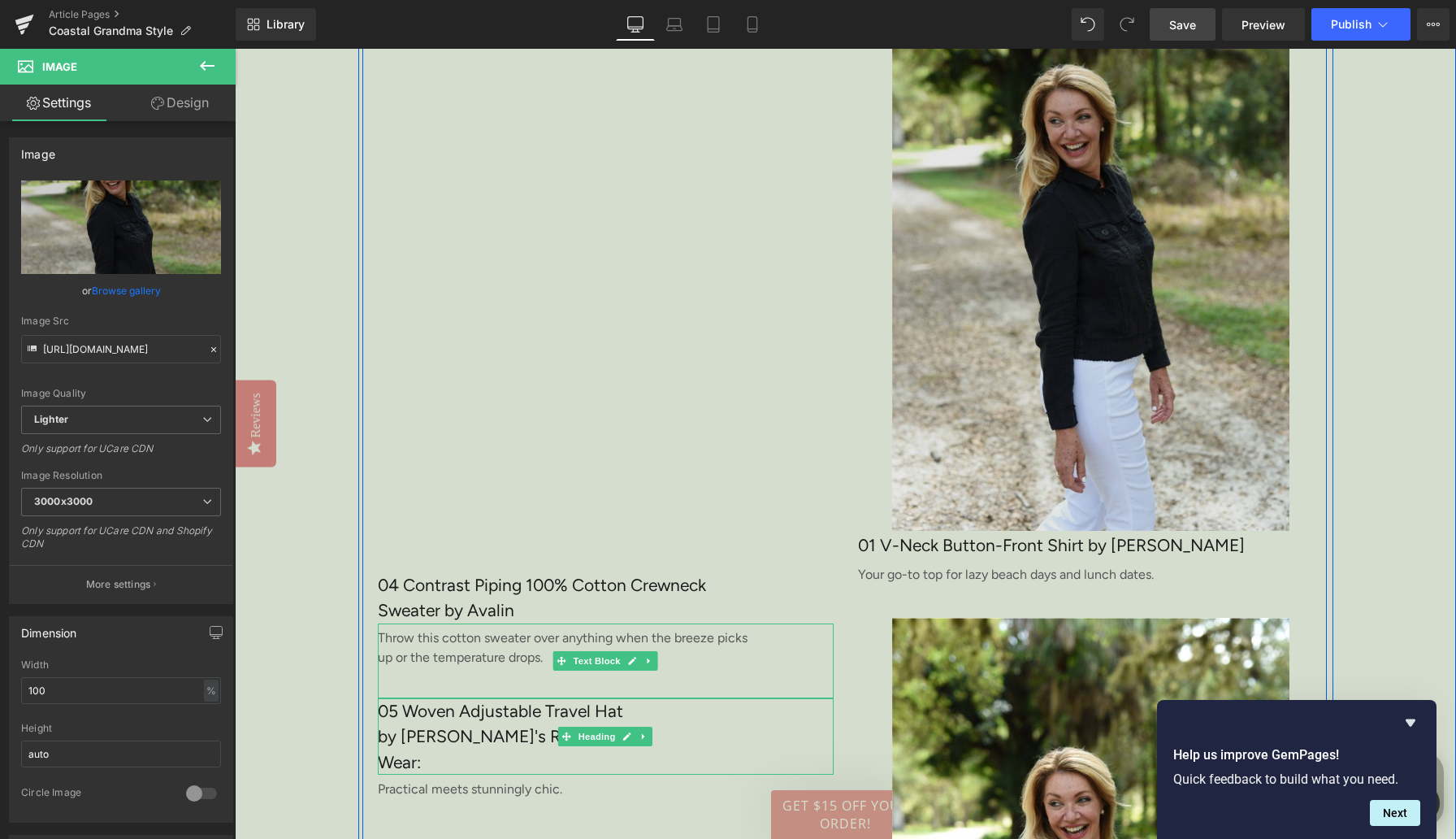
click at [1126, 242] on img at bounding box center [1093, 232] width 445 height 595
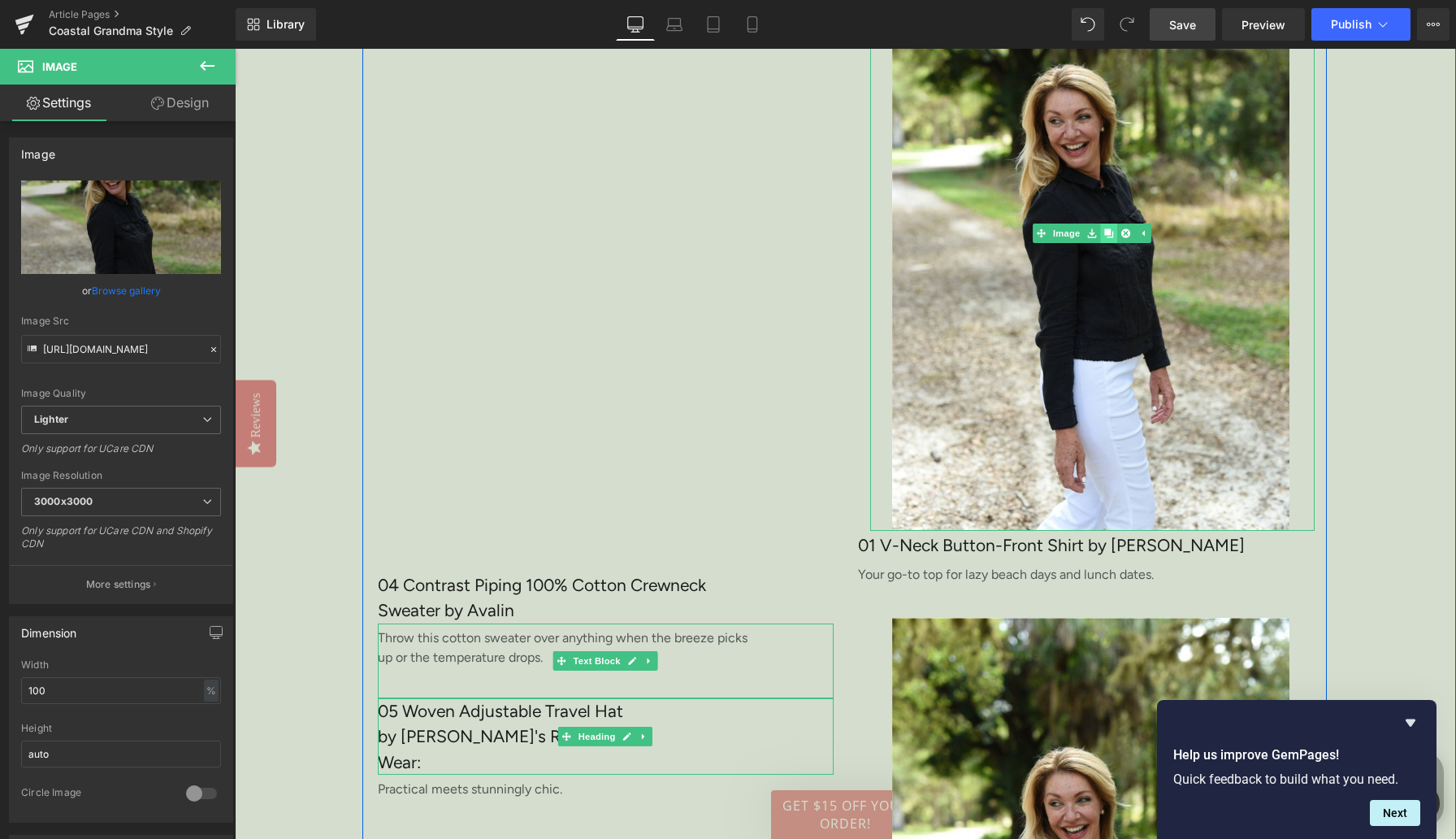
click at [1109, 237] on icon at bounding box center [1109, 232] width 9 height 9
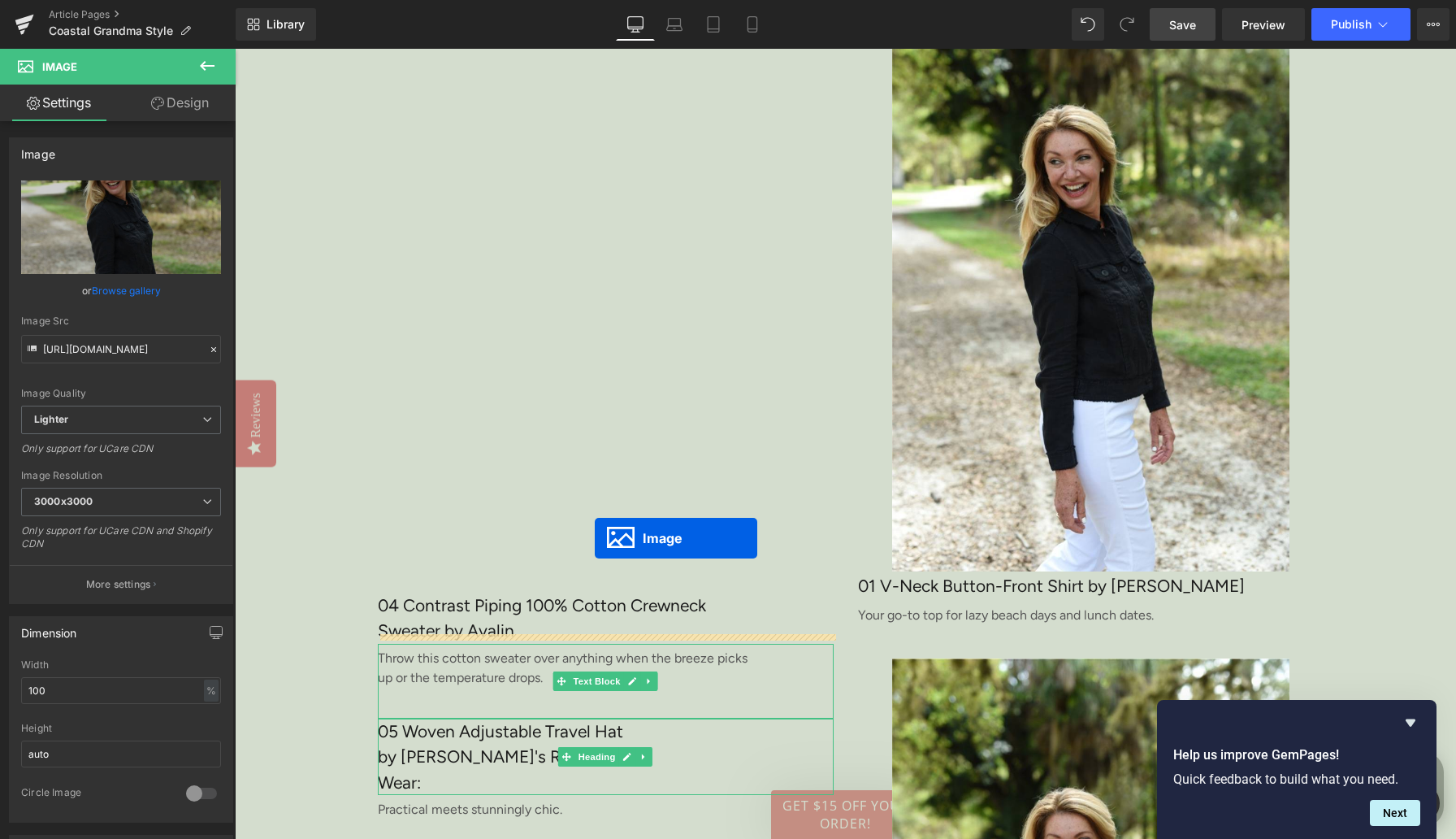
drag, startPoint x: 1042, startPoint y: 260, endPoint x: 595, endPoint y: 538, distance: 526.4
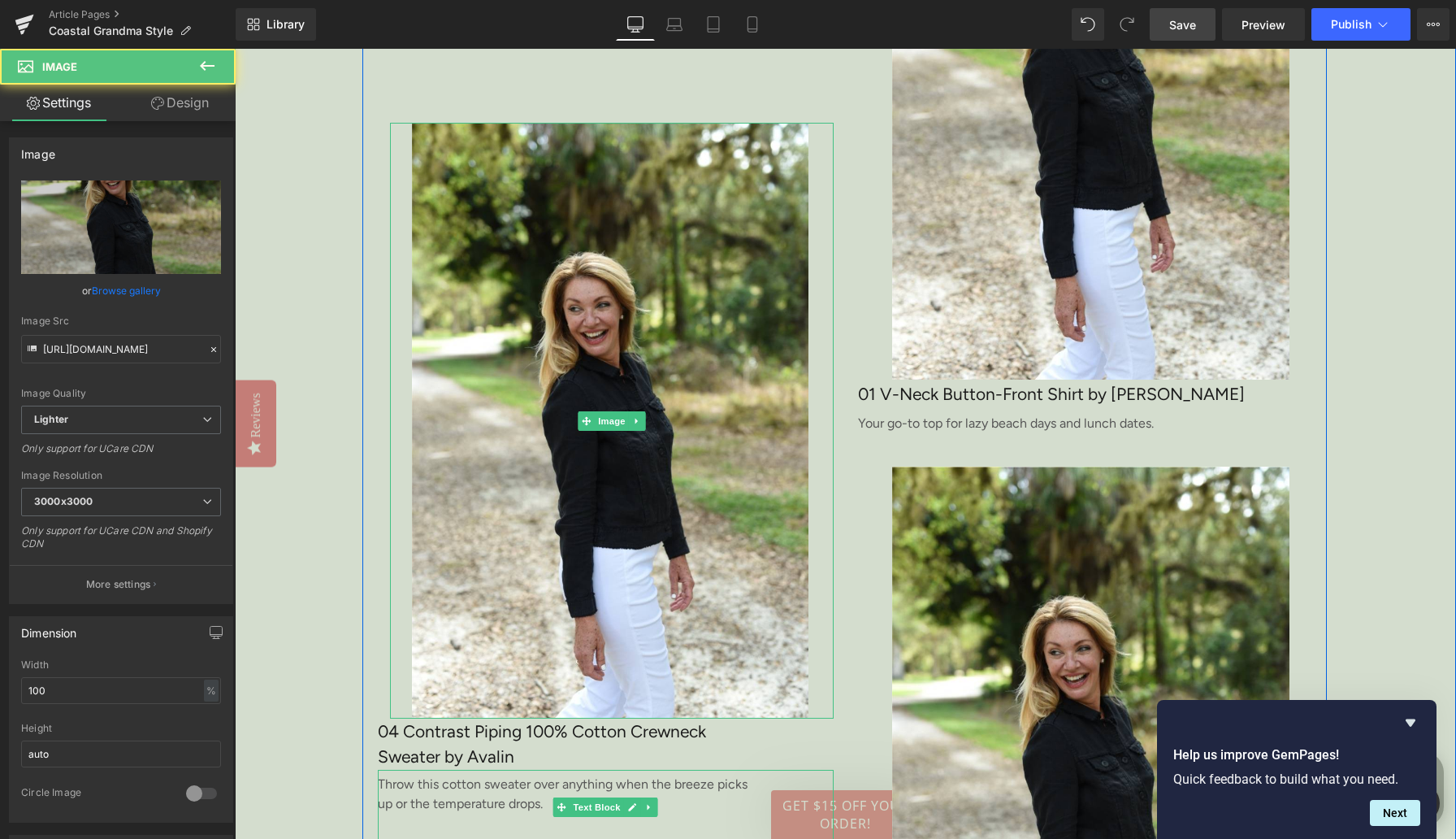
scroll to position [5248, 0]
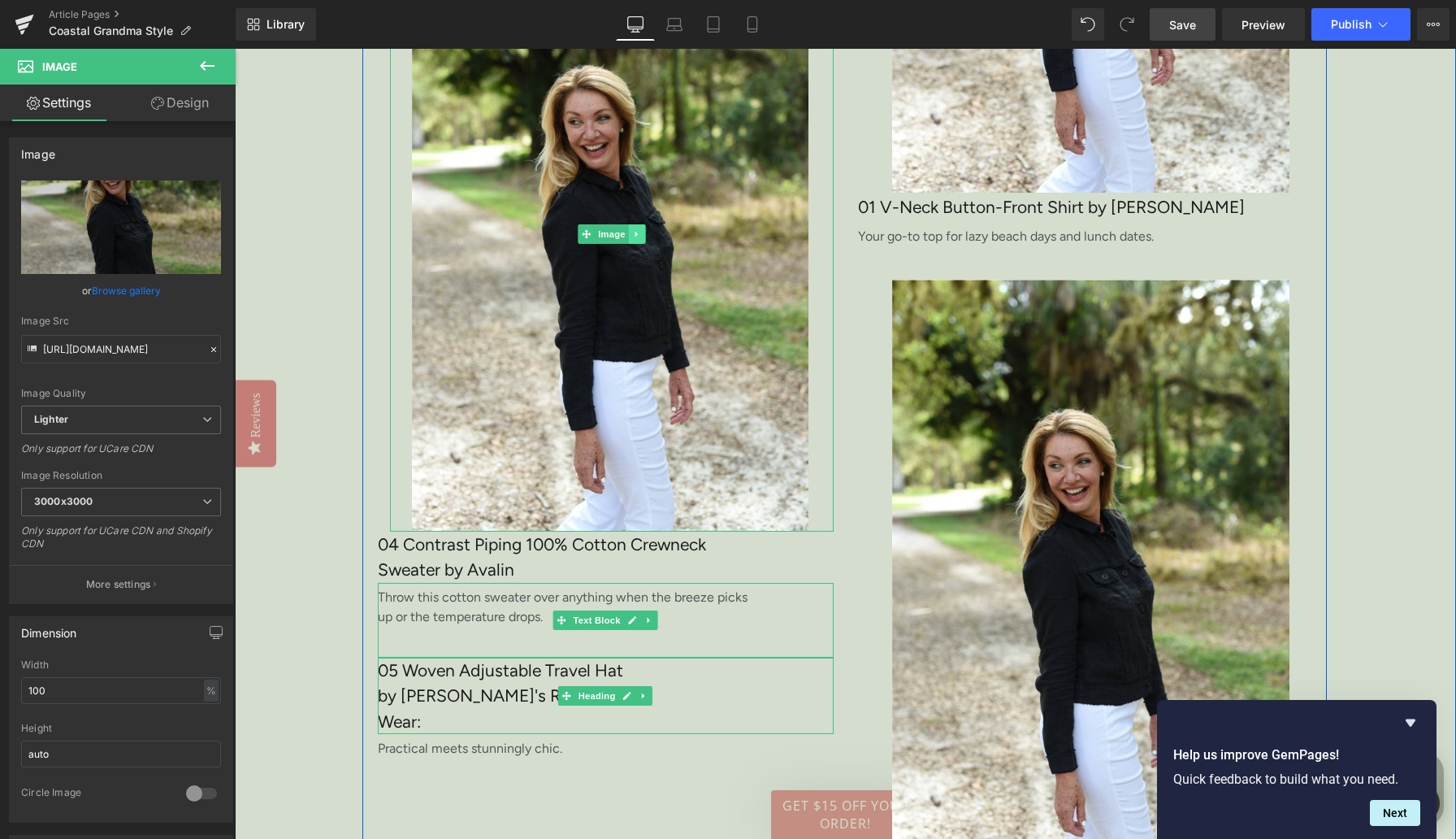
click at [641, 239] on icon at bounding box center [636, 234] width 9 height 10
click at [631, 238] on icon at bounding box center [628, 233] width 9 height 9
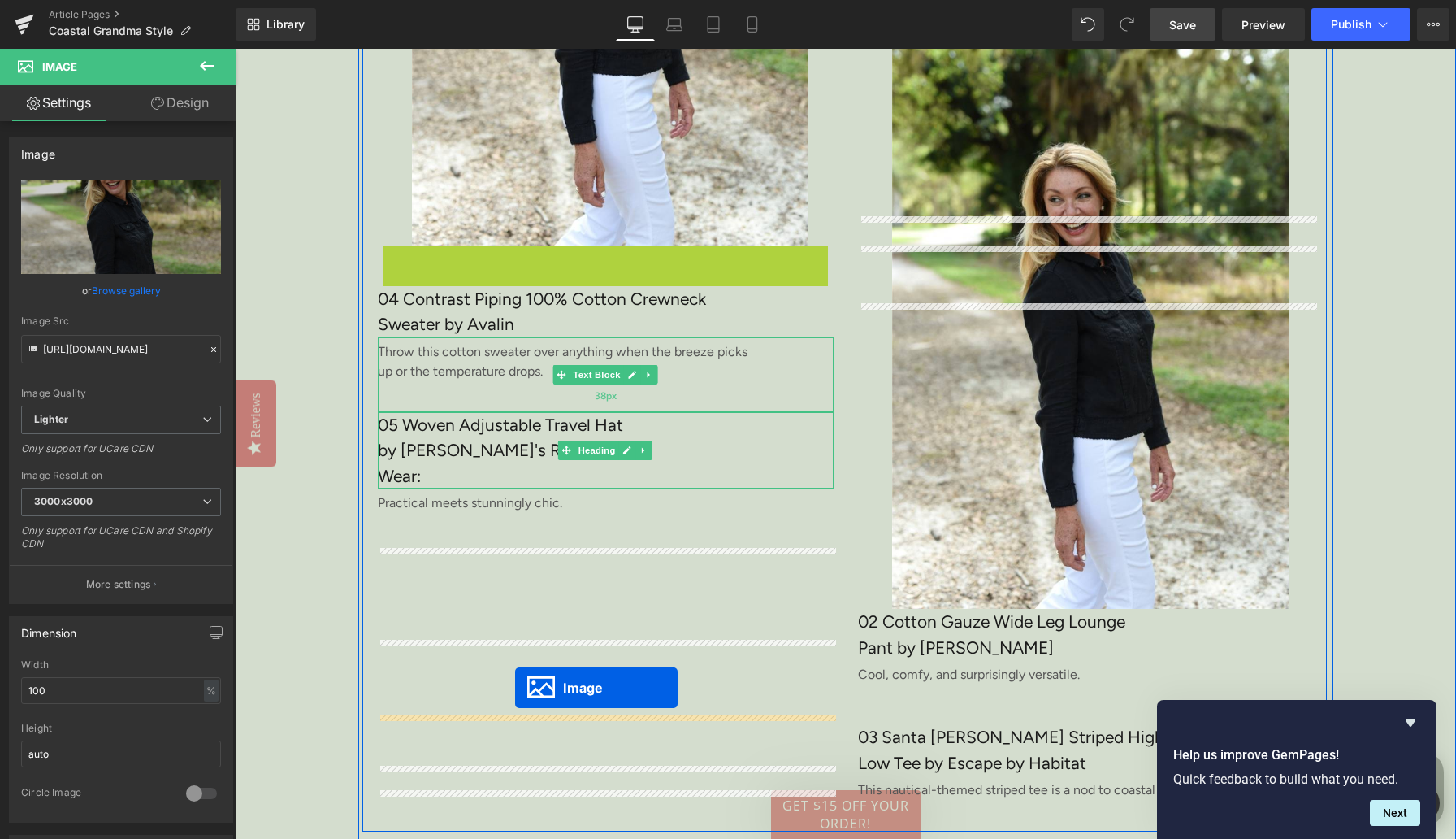
scroll to position [5252, 0]
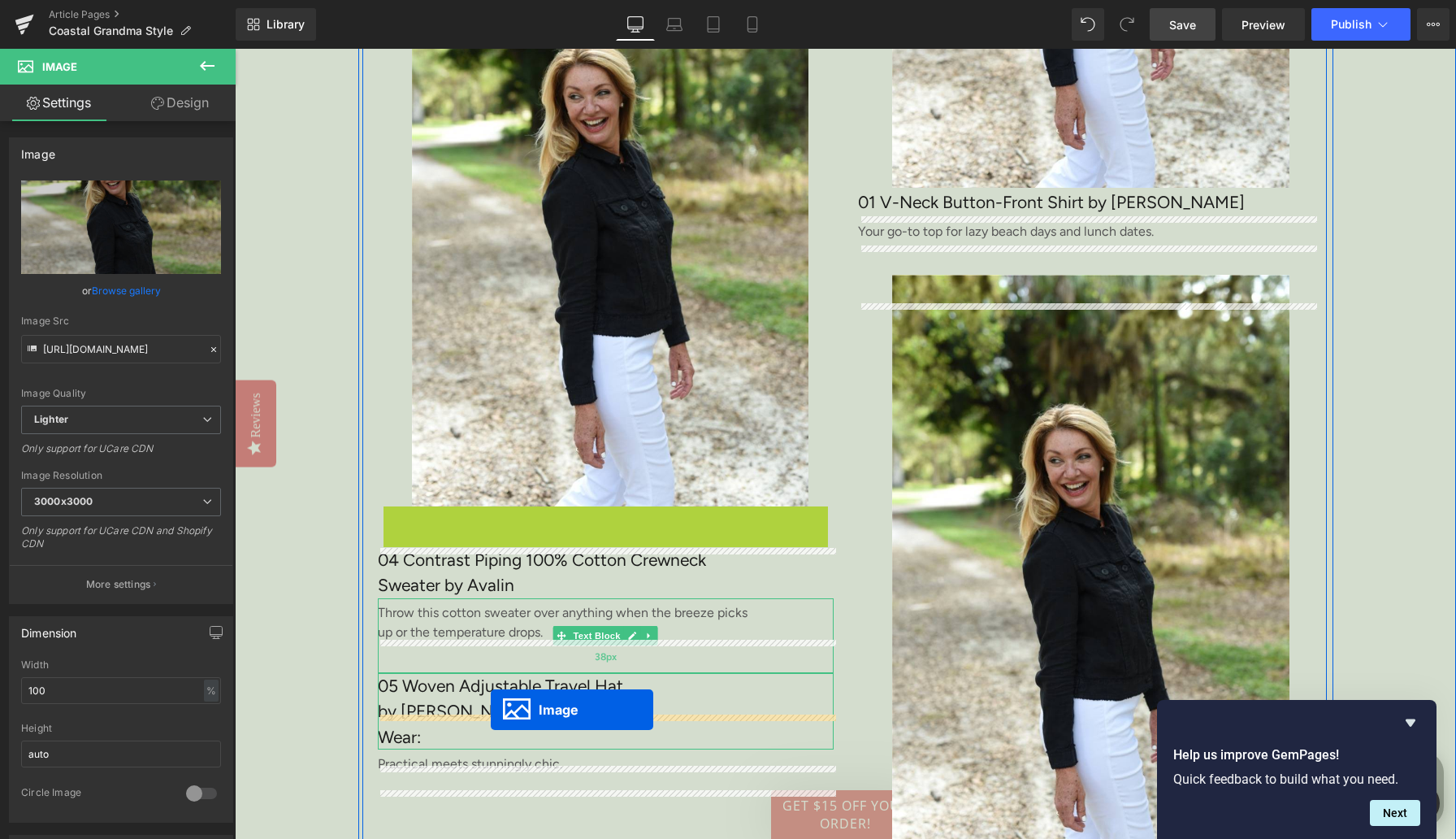
drag, startPoint x: 586, startPoint y: 309, endPoint x: 491, endPoint y: 710, distance: 412.1
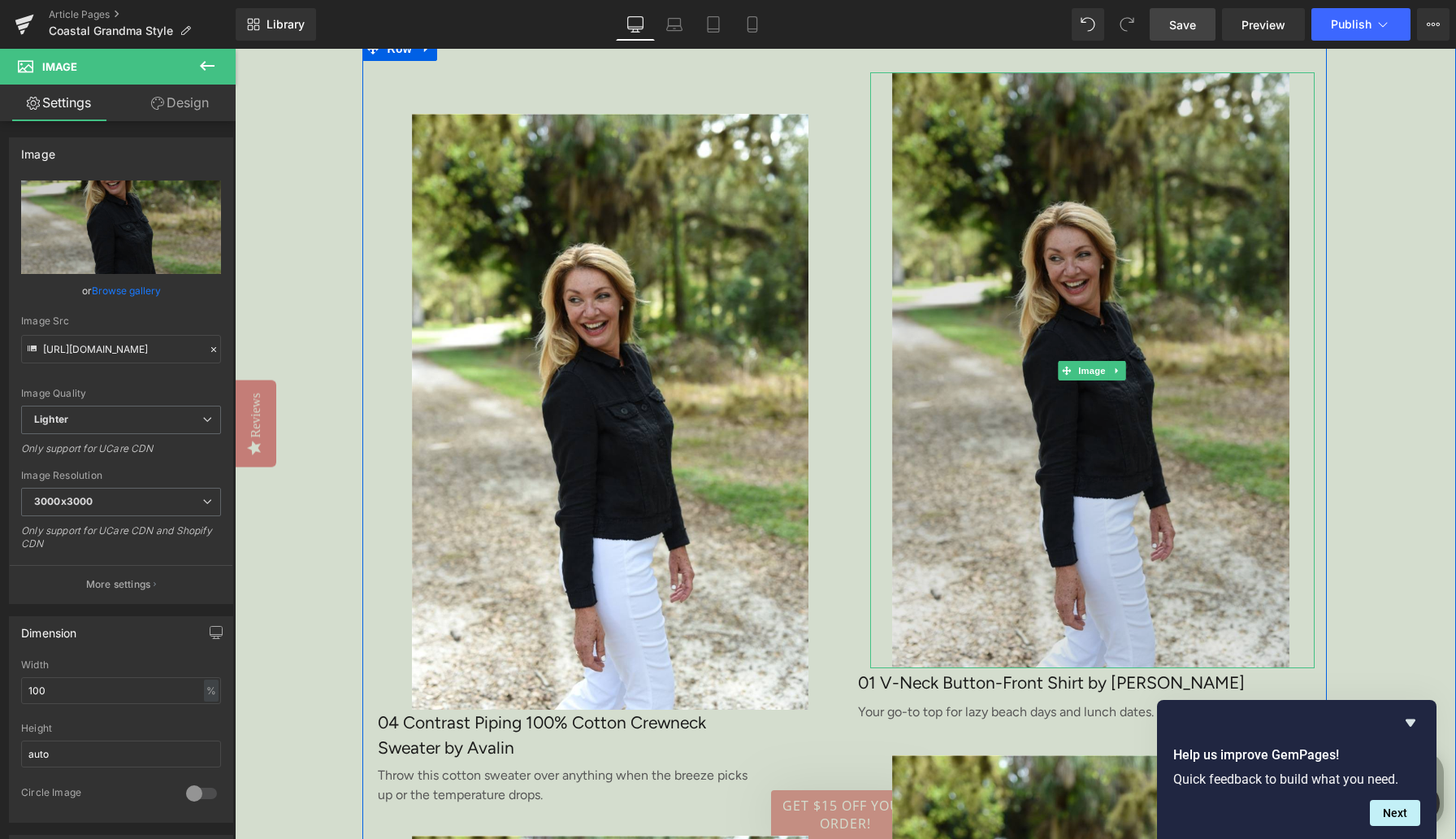
scroll to position [4768, 0]
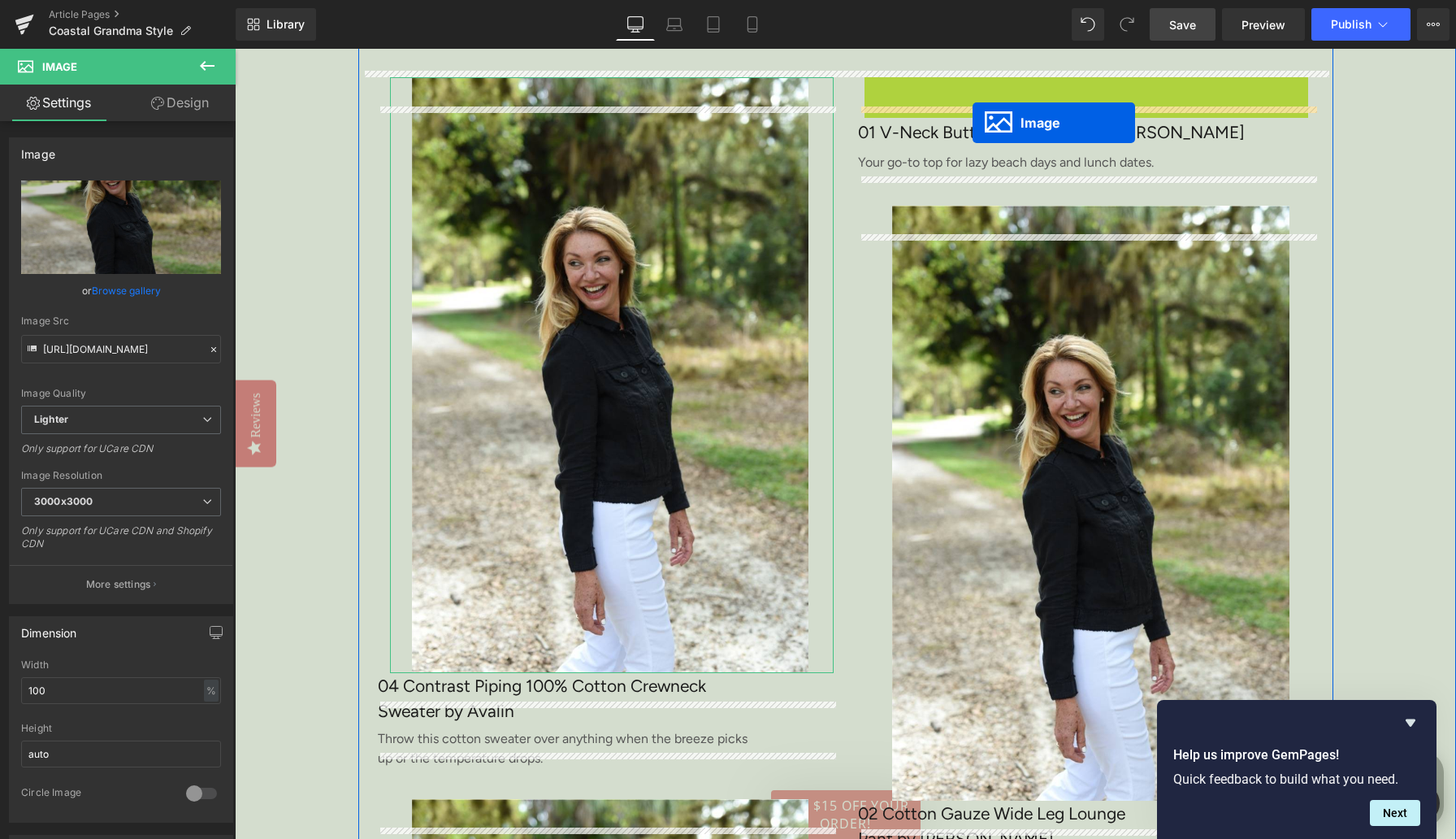
drag, startPoint x: 1066, startPoint y: 406, endPoint x: 973, endPoint y: 122, distance: 298.8
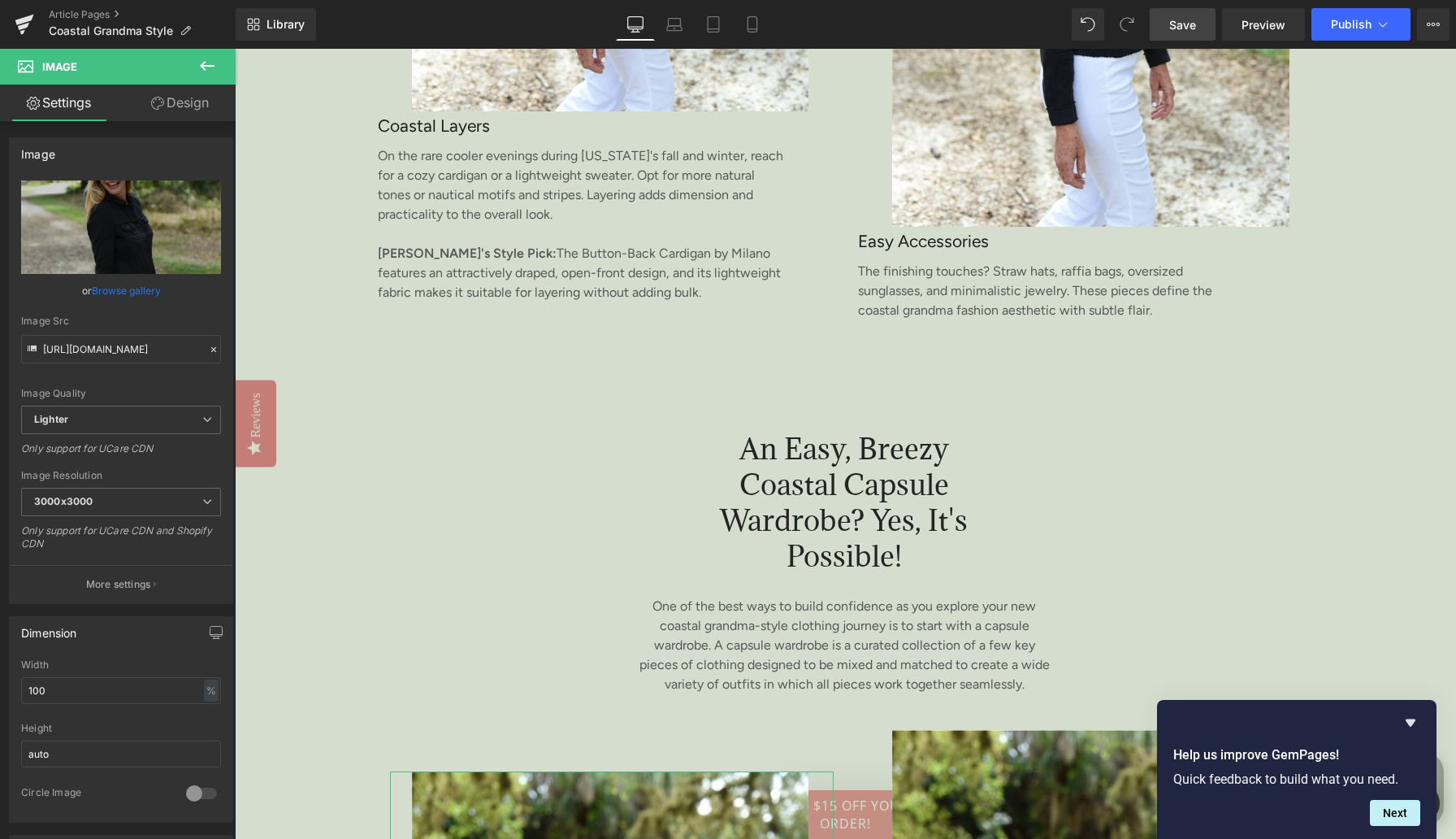
scroll to position [4356, 0]
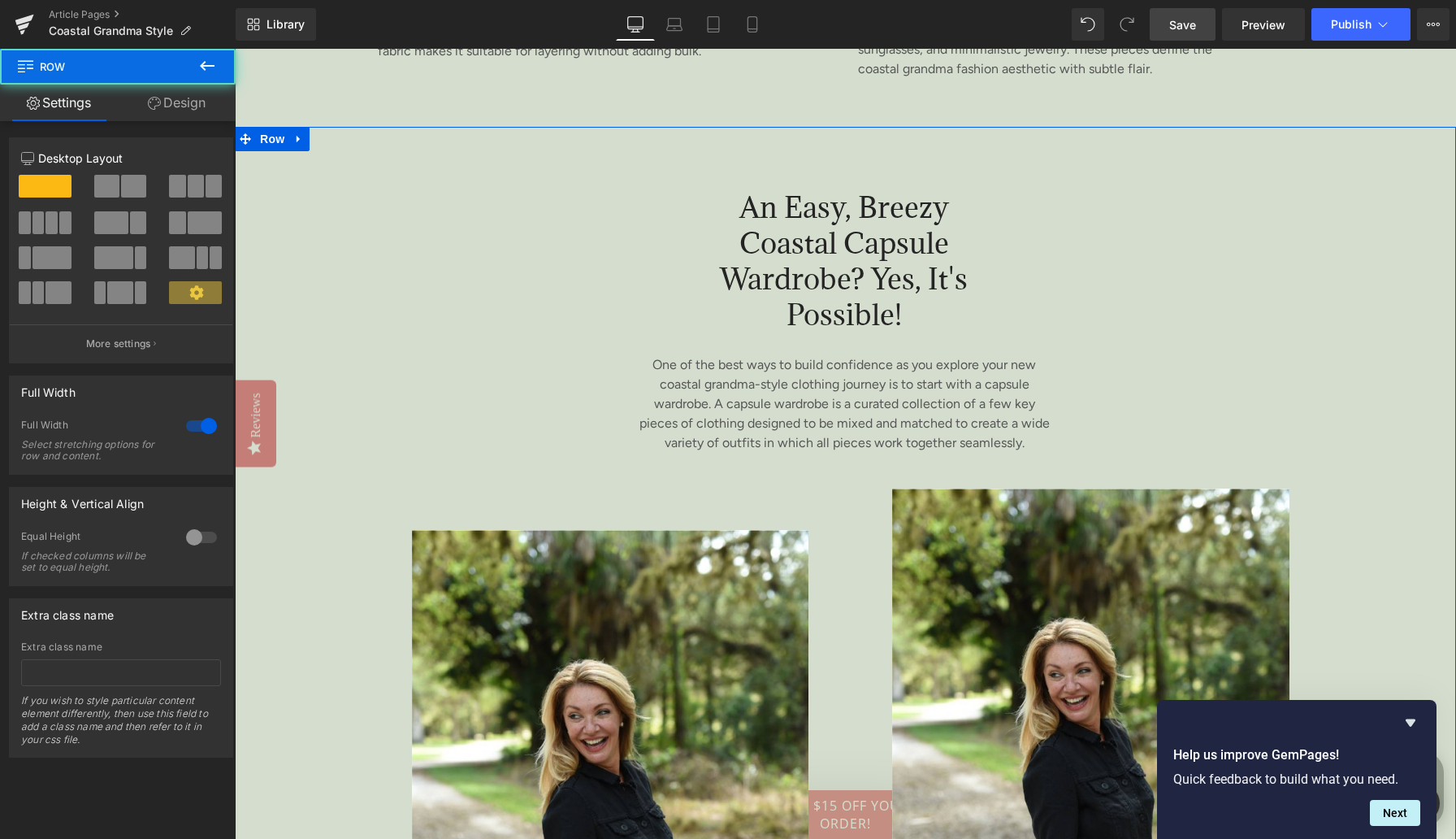
click at [188, 108] on link "Design" at bounding box center [176, 103] width 117 height 37
click at [0, 0] on div "Background" at bounding box center [0, 0] width 0 height 0
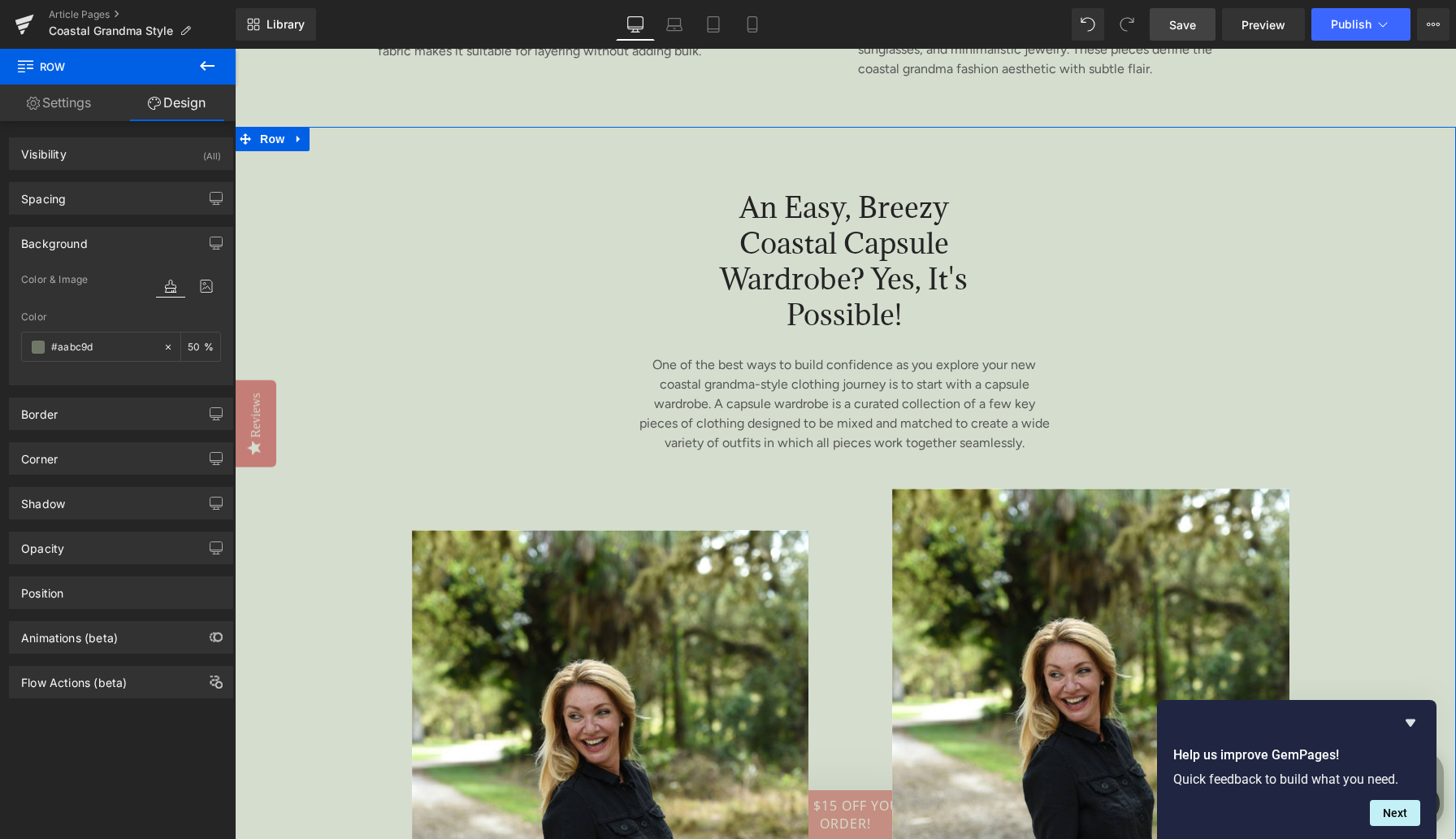
type input "#aabc9d"
type input "50"
click at [42, 342] on span at bounding box center [38, 347] width 13 height 13
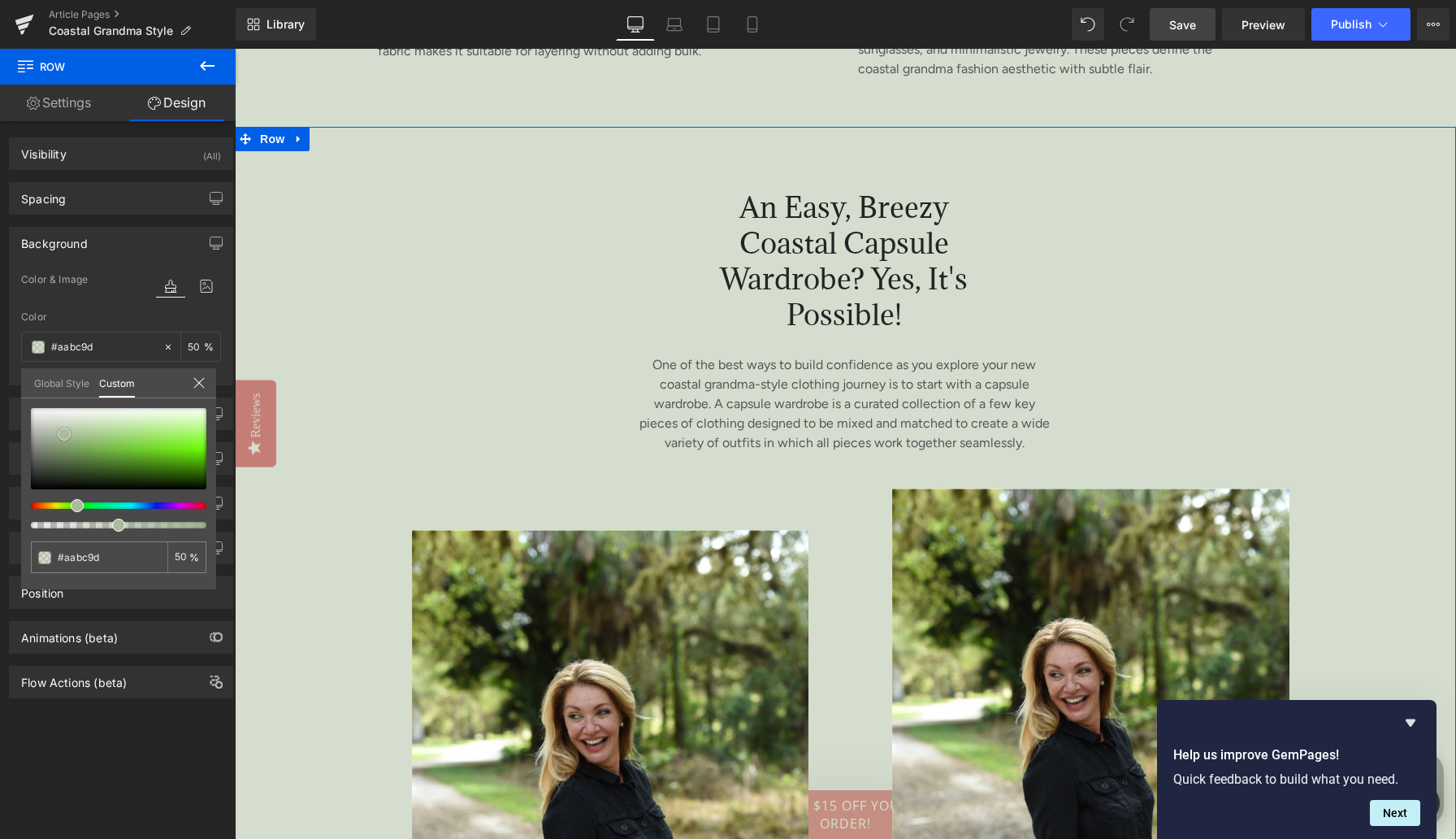
type input "#dce6d5"
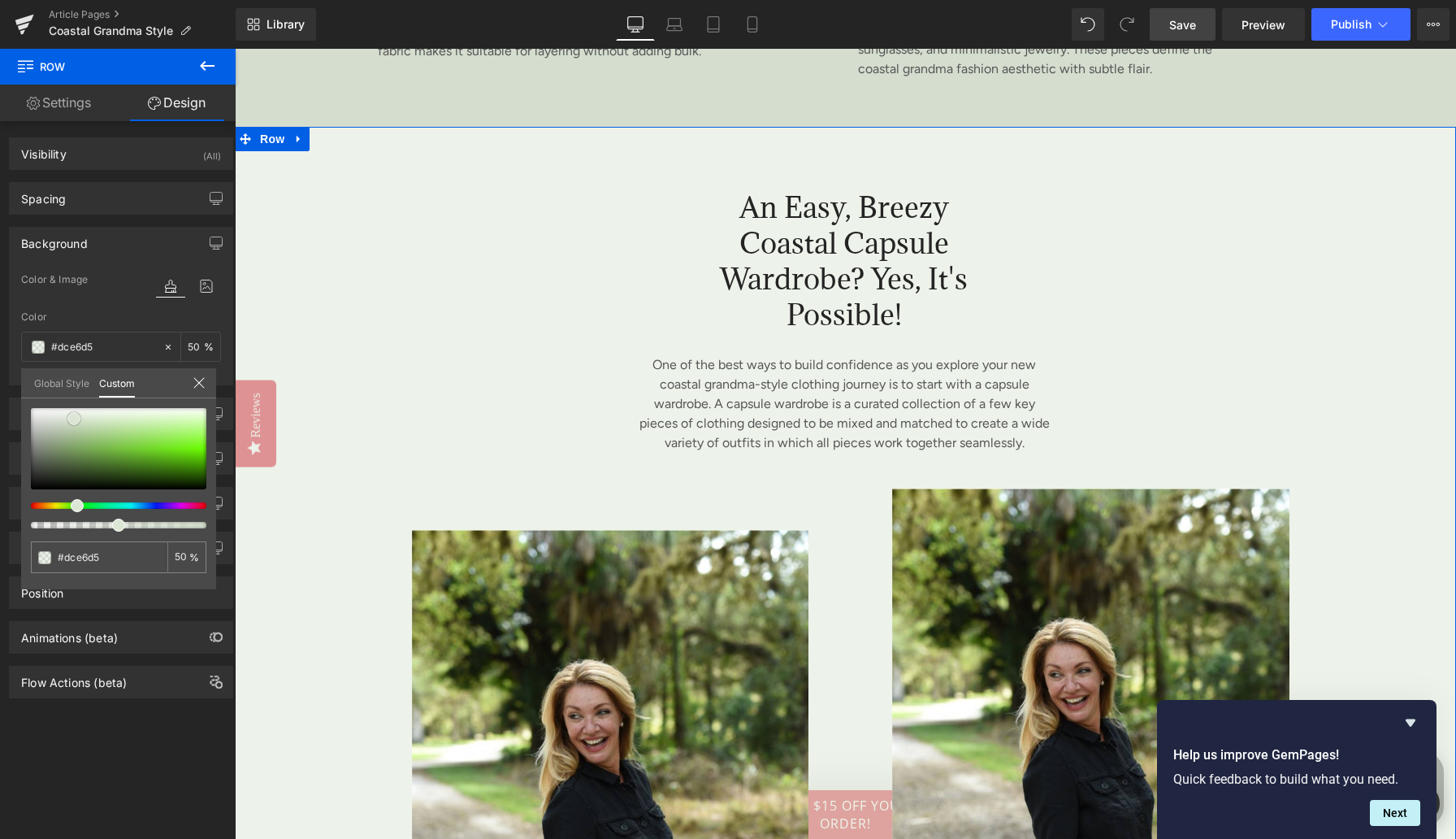
type input "#dde2d9"
type input "#dde0db"
type input "#e0e0e0"
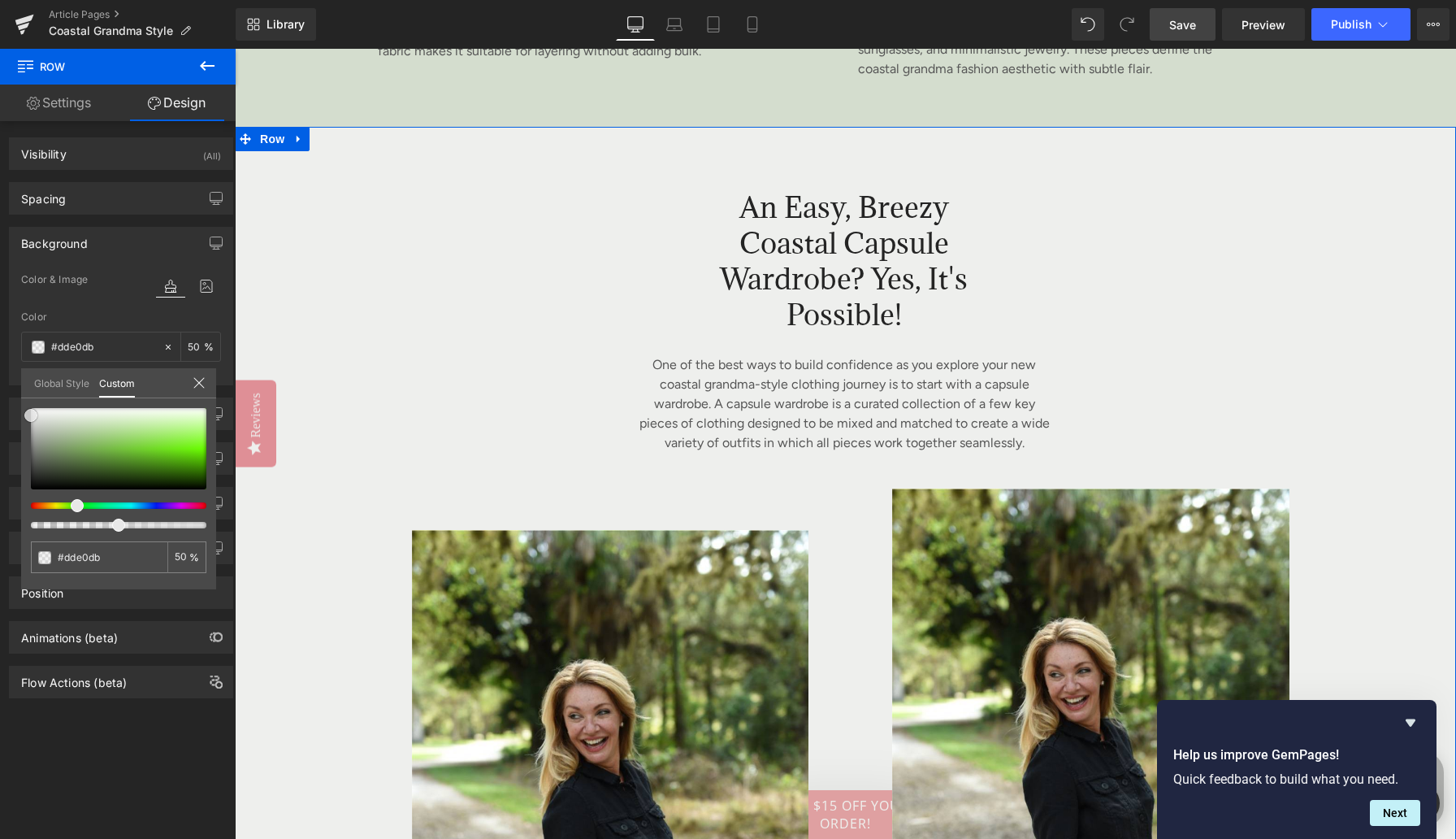
type input "#e0e0e0"
type input "#e8e8e8"
type input "#efefef"
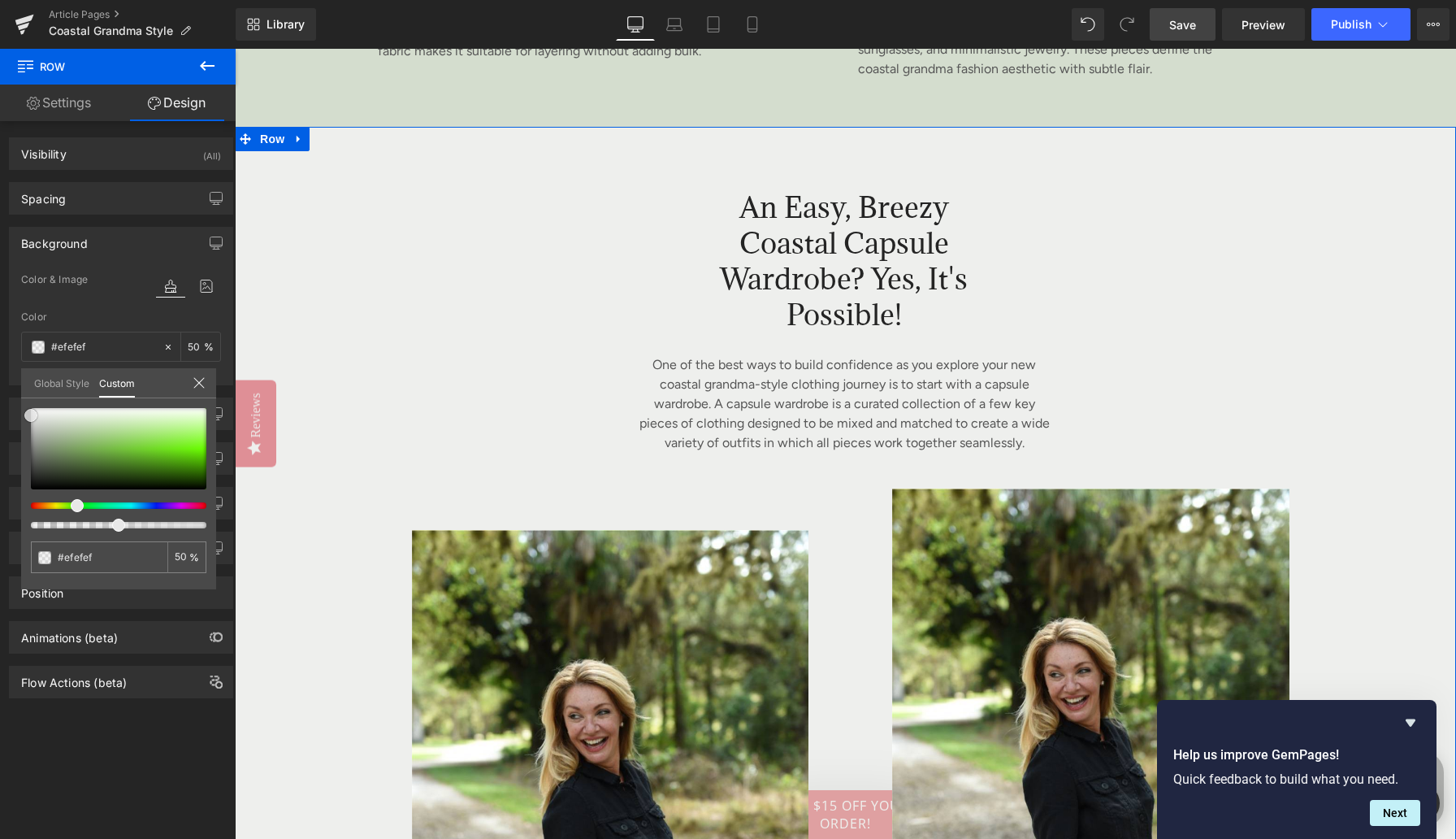
type input "#fcfcfc"
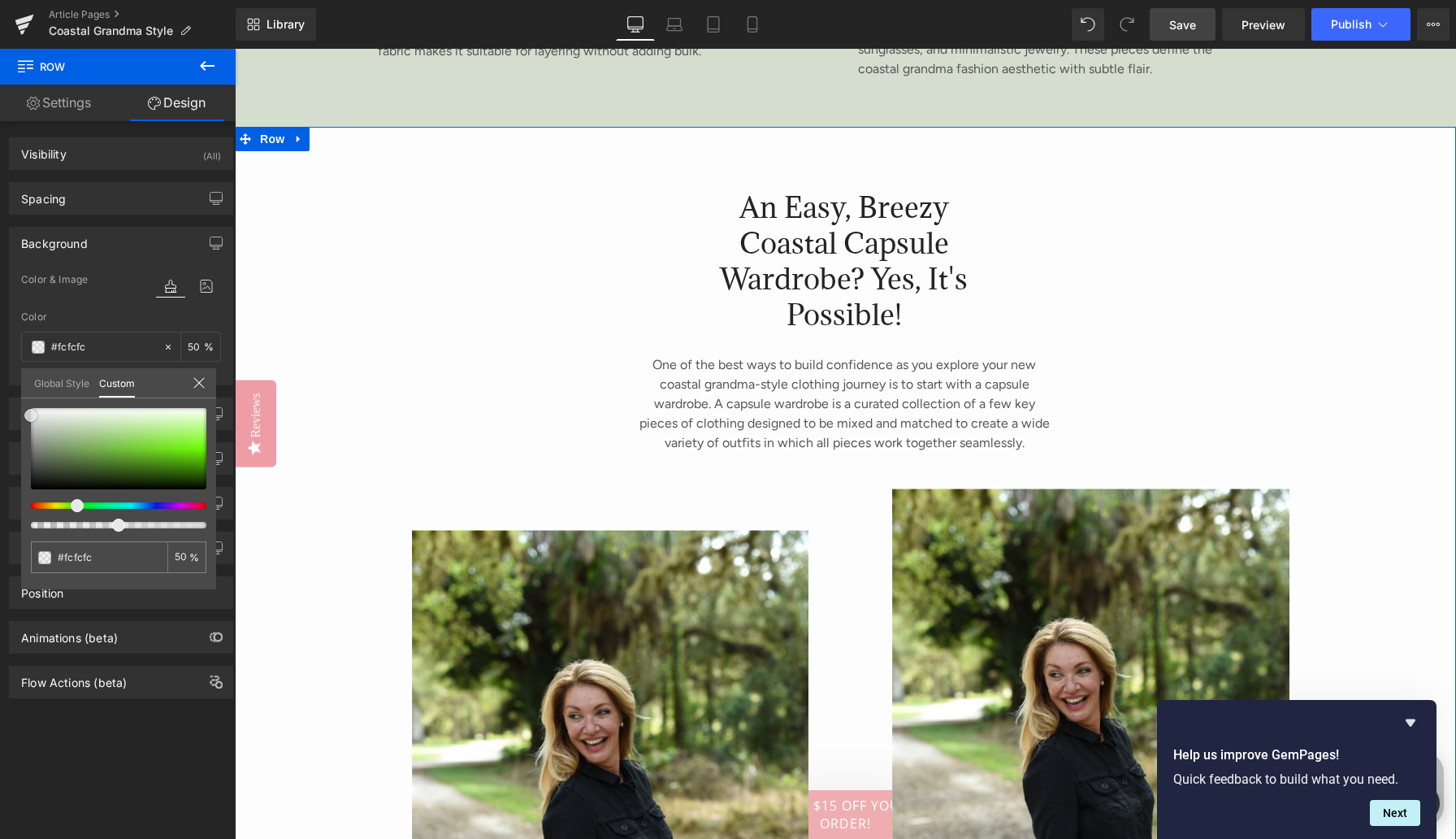
type input "#ffffff"
drag, startPoint x: 76, startPoint y: 419, endPoint x: 6, endPoint y: 365, distance: 88.4
click at [6, 365] on div "Background Color & Image color rgba(255, 255, 255, 0.5) Color #ffffff 50 % Imag…" at bounding box center [121, 300] width 243 height 171
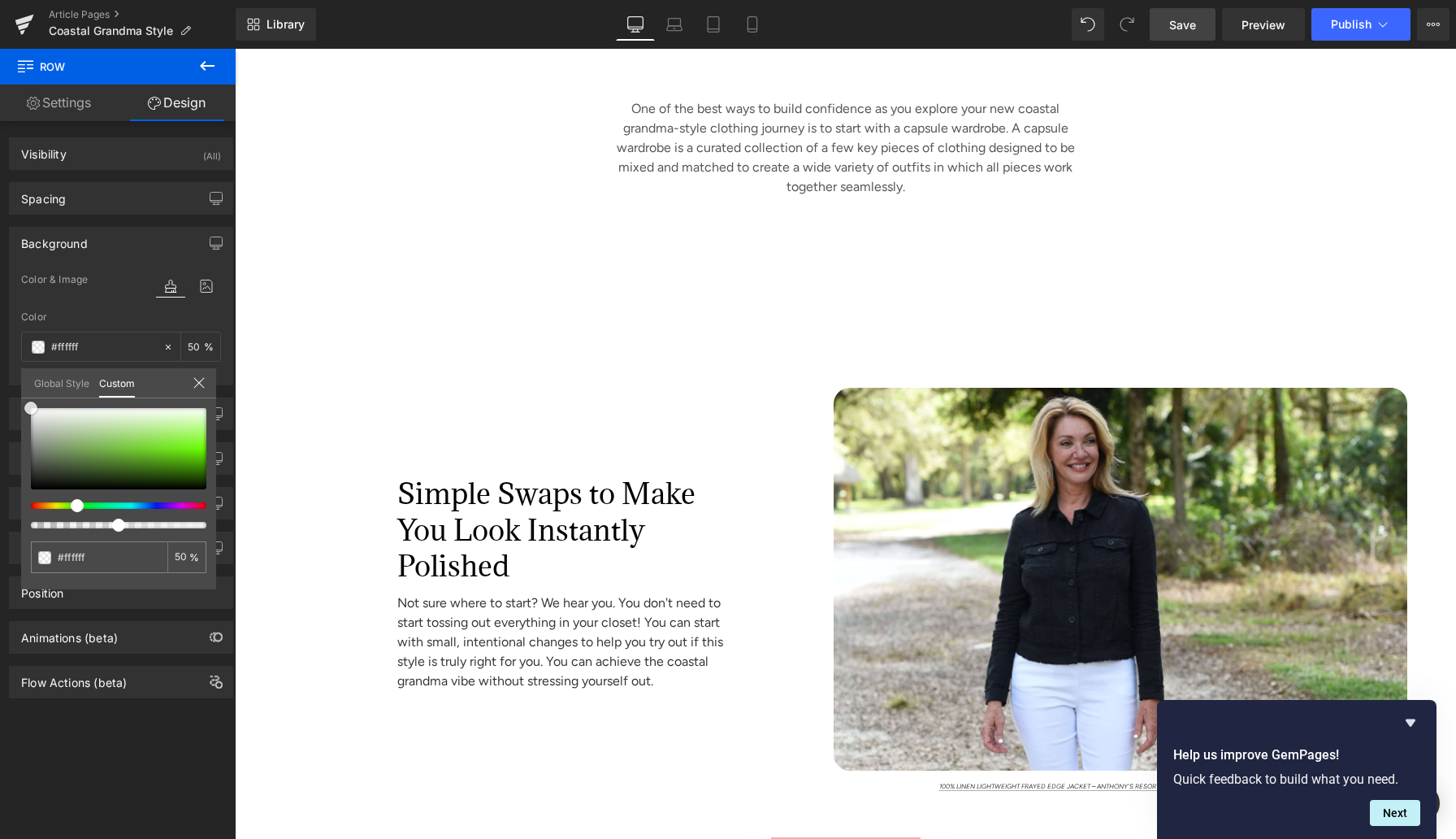
scroll to position [6343, 0]
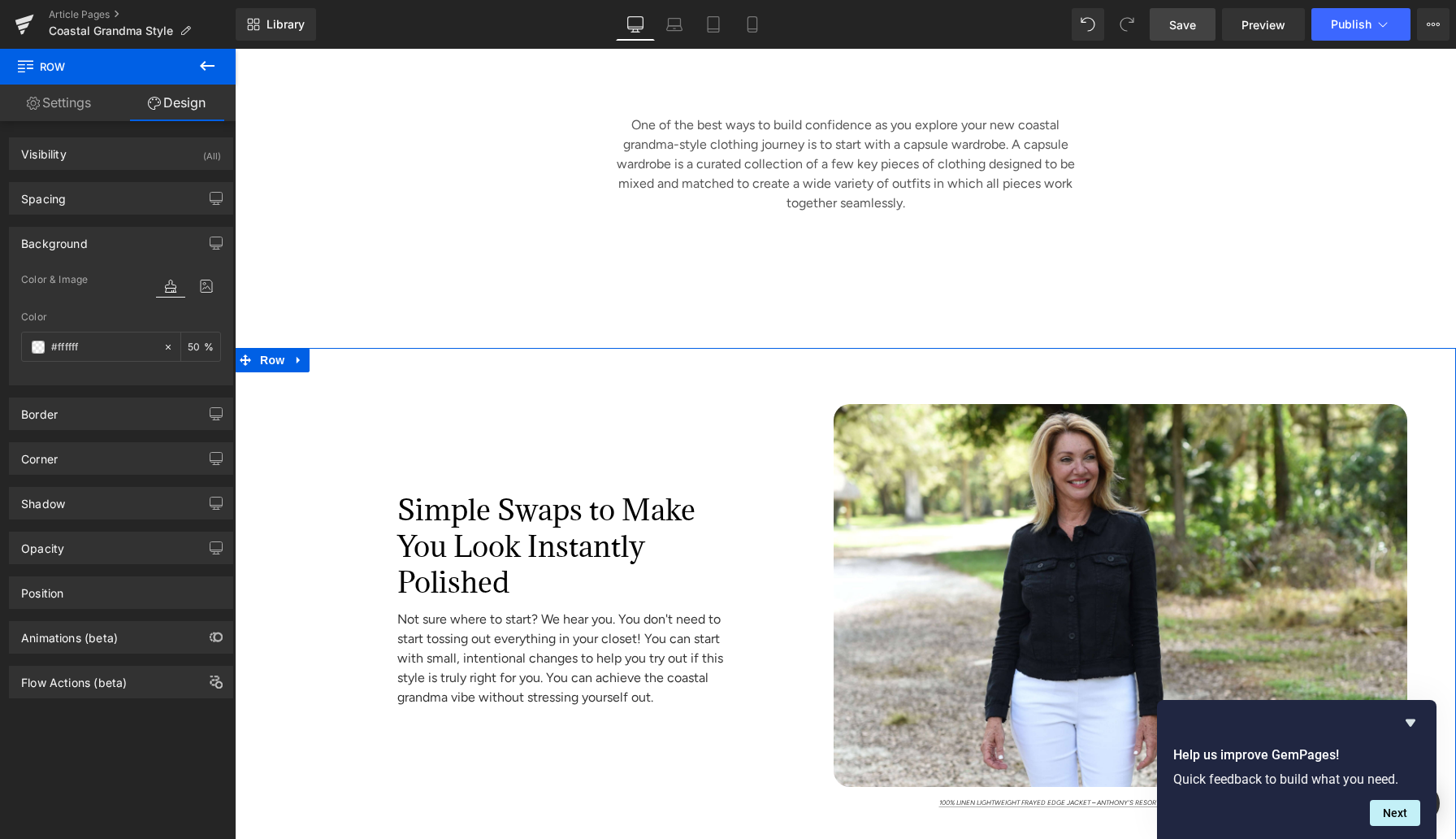
click at [393, 450] on div "Simple Swaps to Make You Look Instantly Polished Heading Not sure where to star…" at bounding box center [528, 606] width 586 height 405
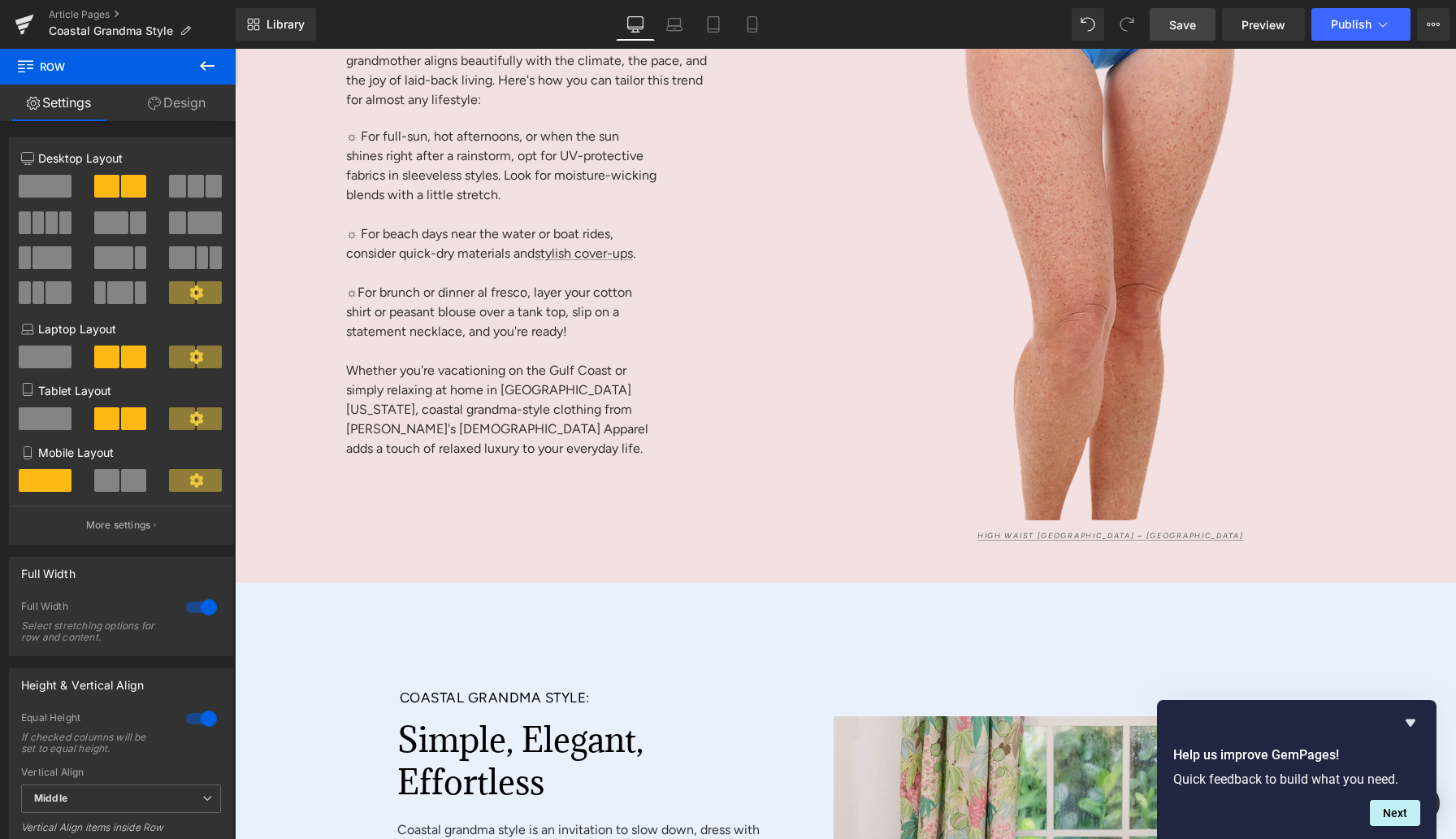
scroll to position [8176, 0]
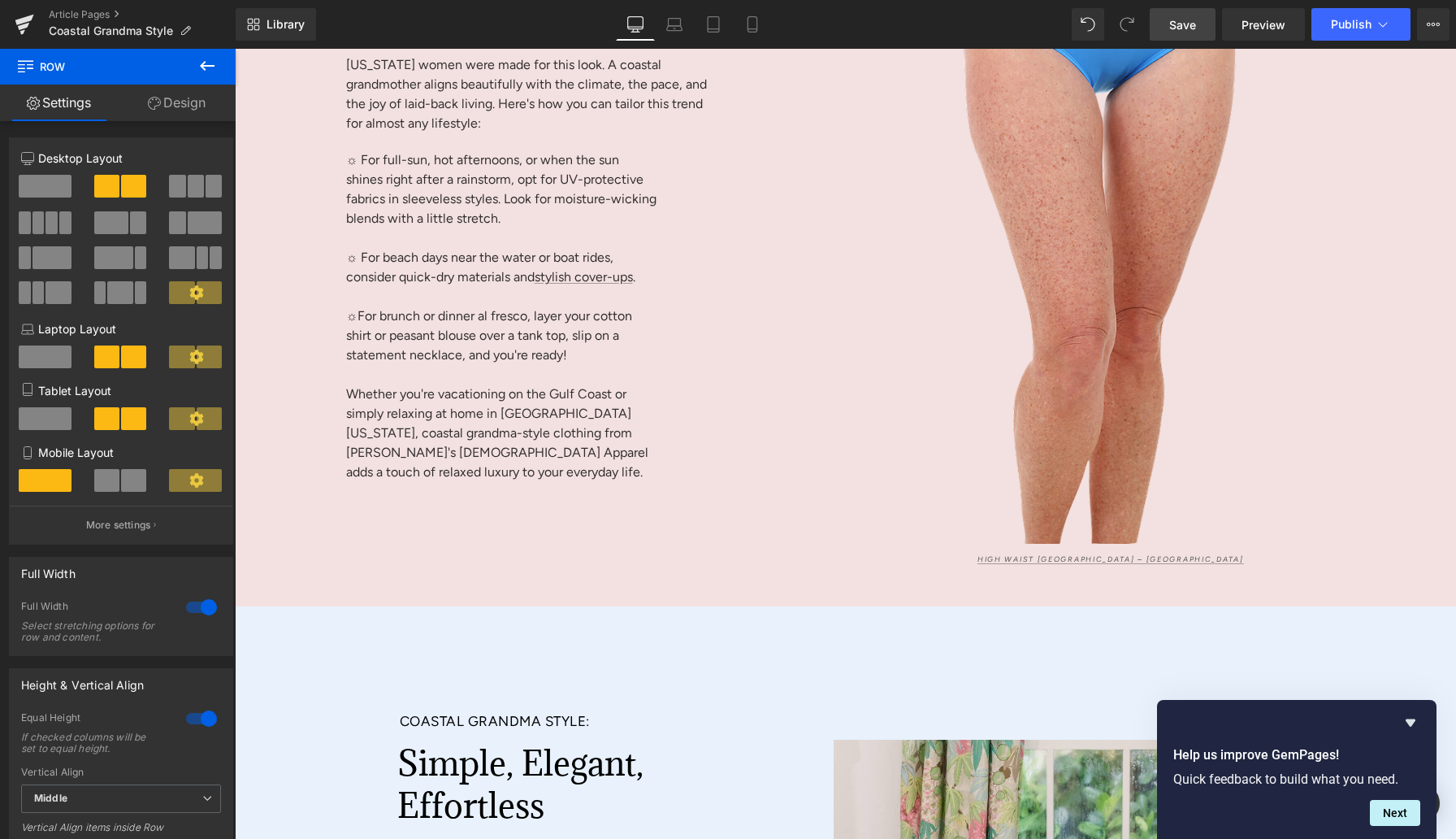
click at [296, 499] on div "Bring Coastal Grandma Style to Life: Heading 84px Classic [US_STATE] Style Head…" at bounding box center [528, 215] width 586 height 700
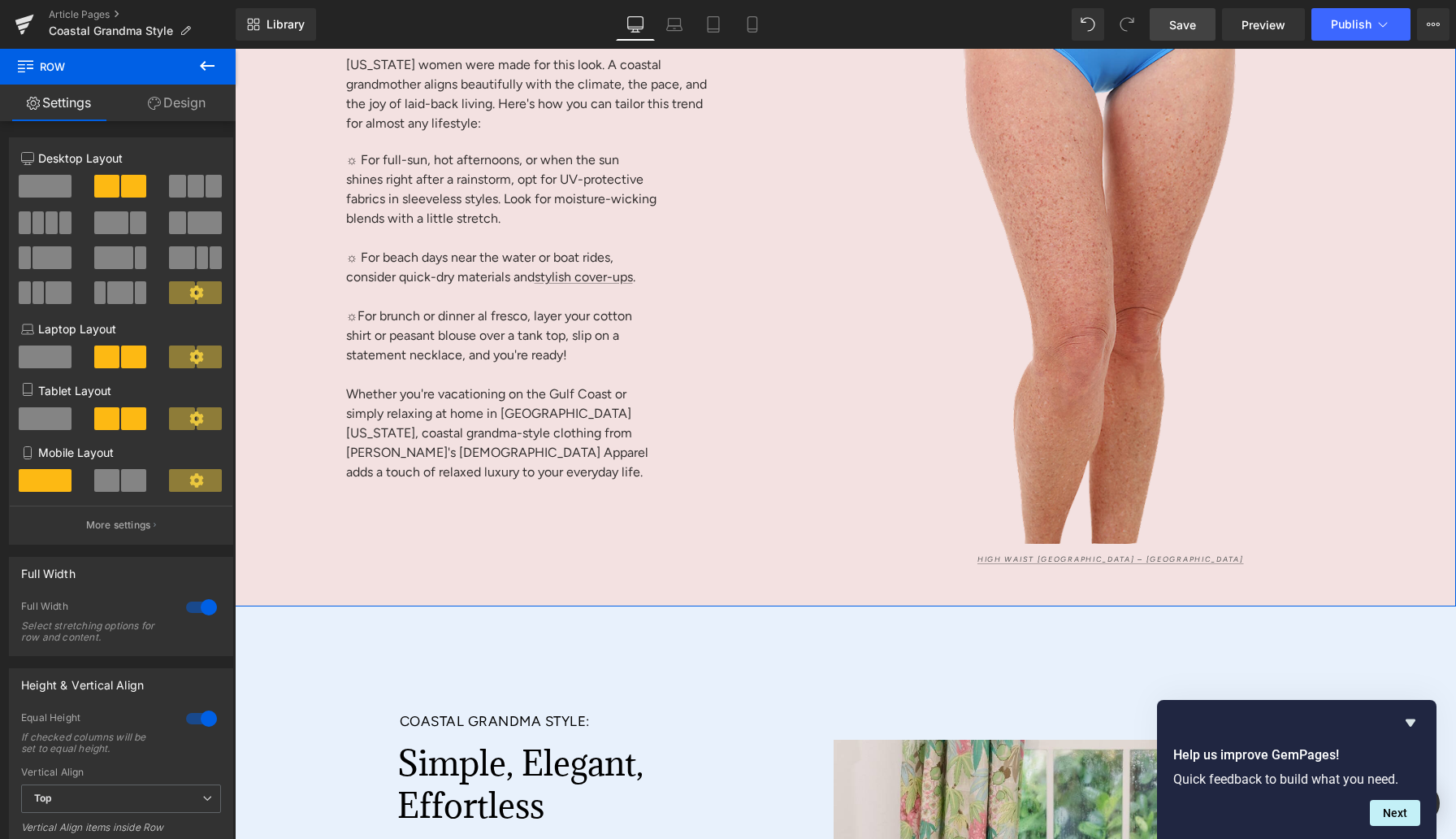
click at [188, 106] on link "Design" at bounding box center [176, 103] width 117 height 37
click at [0, 0] on div "Background" at bounding box center [0, 0] width 0 height 0
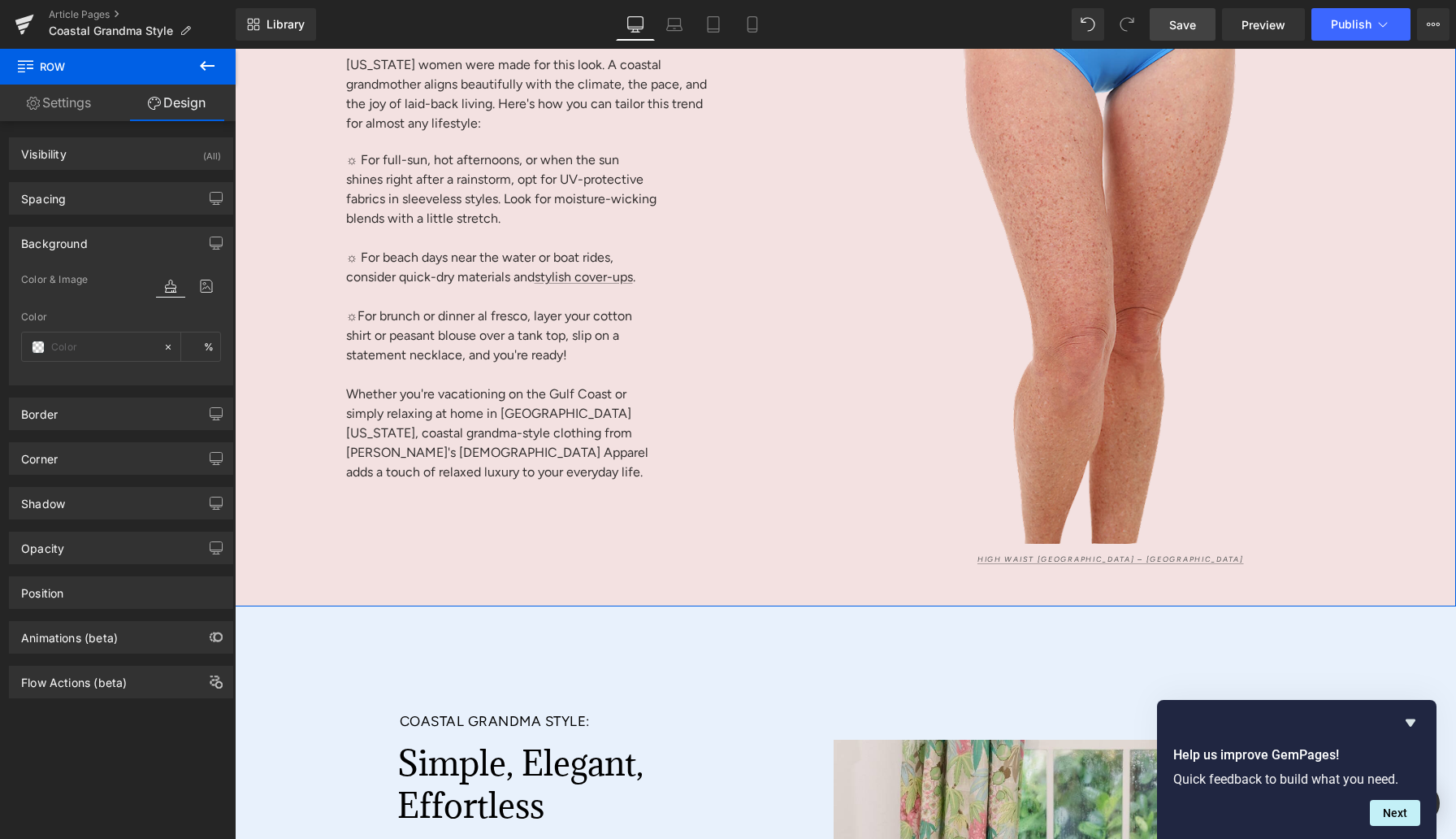
type input "#f3e1e1"
type input "100"
click at [66, 345] on input "#f3e1e1" at bounding box center [103, 347] width 104 height 17
click at [34, 344] on span at bounding box center [38, 347] width 13 height 13
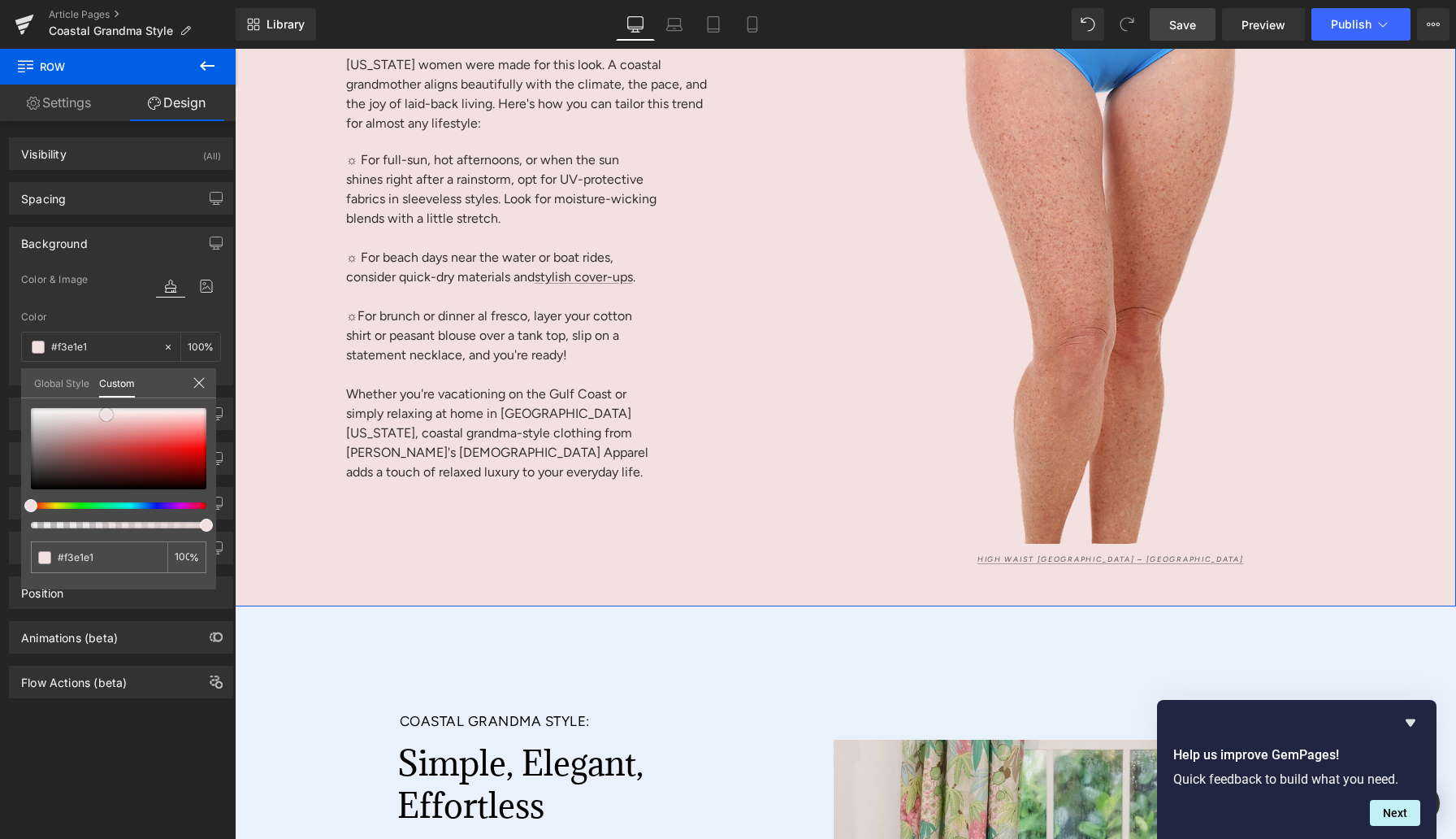
type input "#bc9d9d"
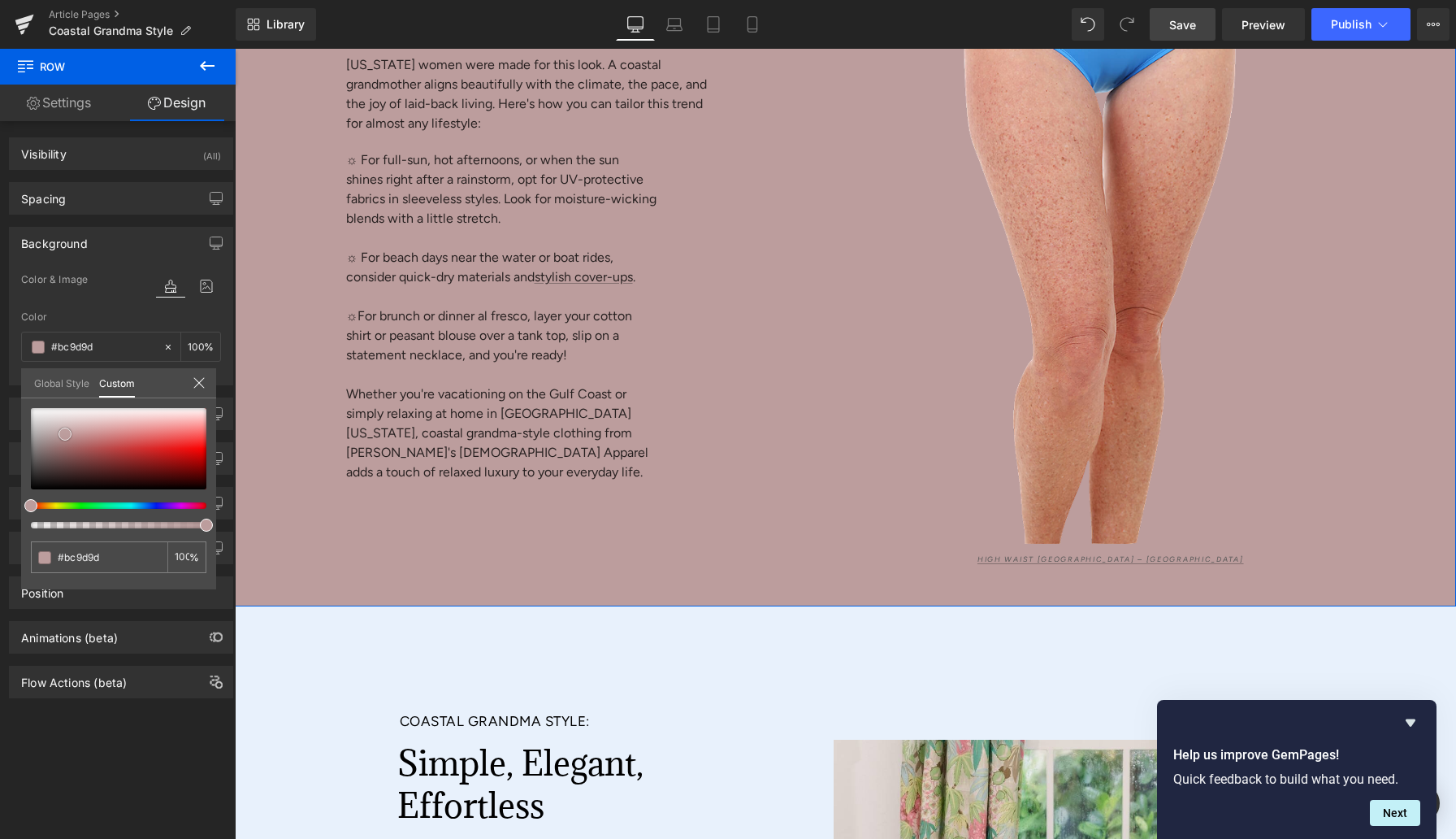
type input "#ba9a9a"
type input "#b5aaaa"
type input "#c1c1c1"
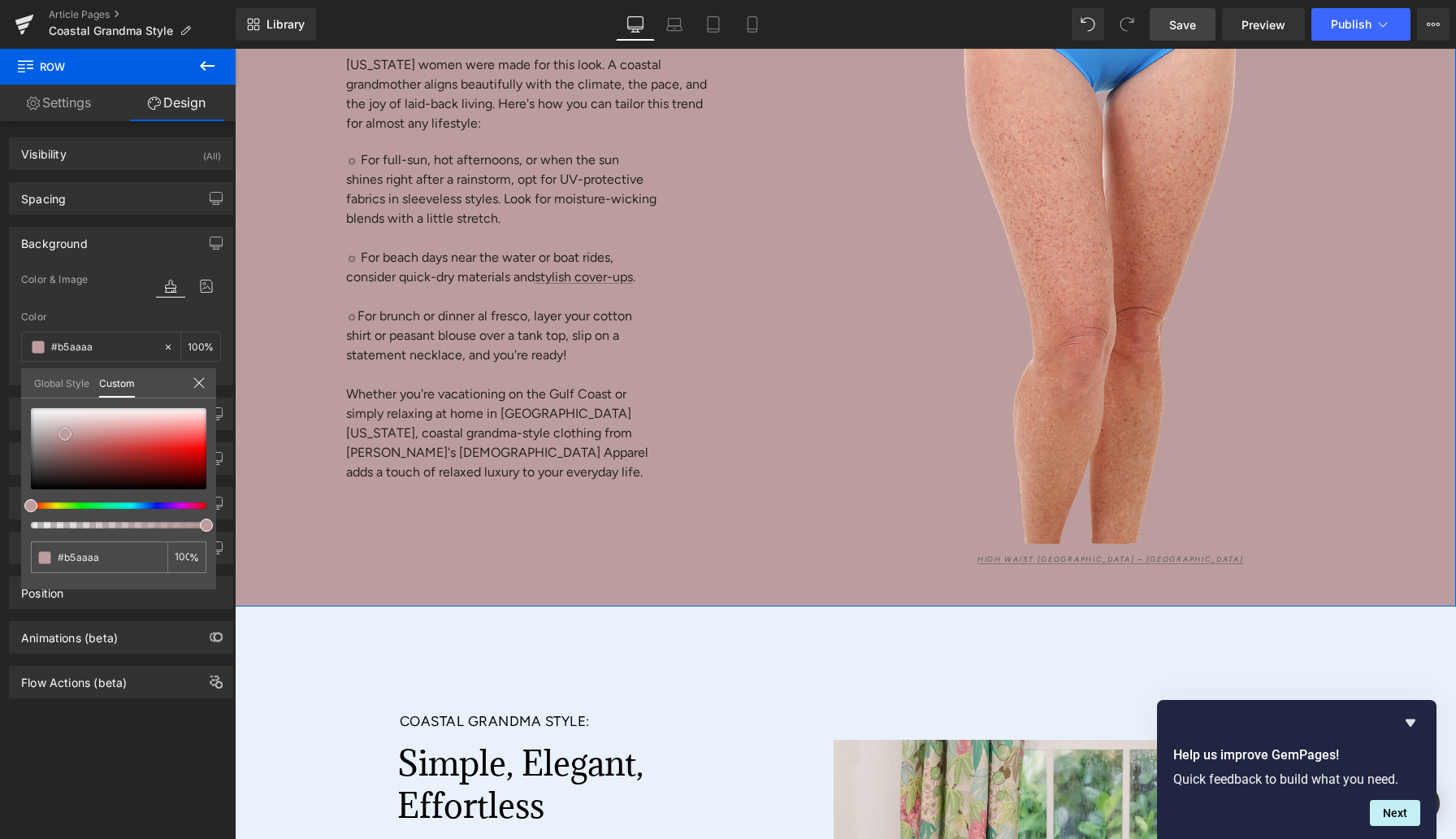
type input "#c1c1c1"
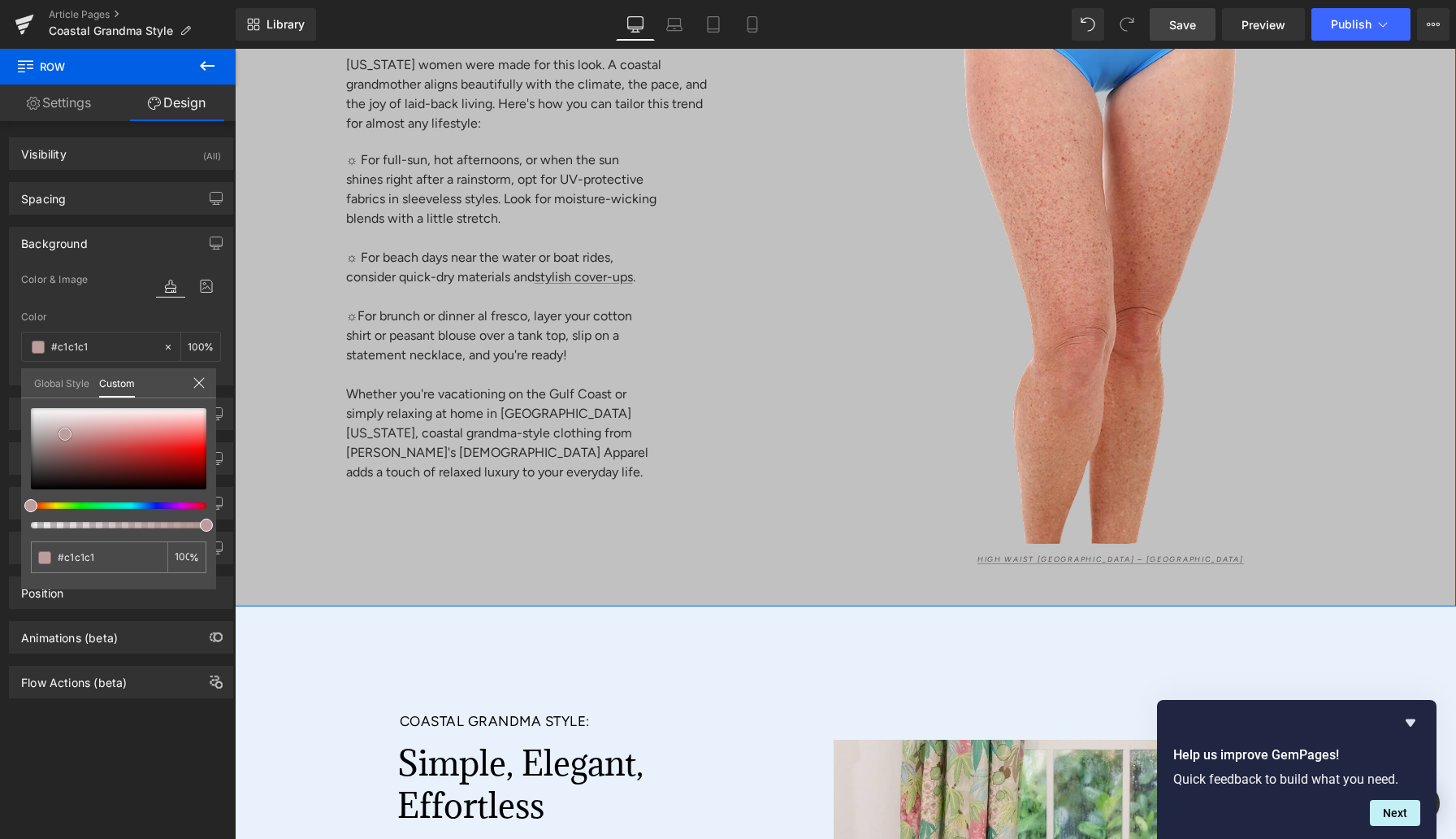
type input "#d3d3d3"
type input "#f2f2f2"
type input "#ffffff"
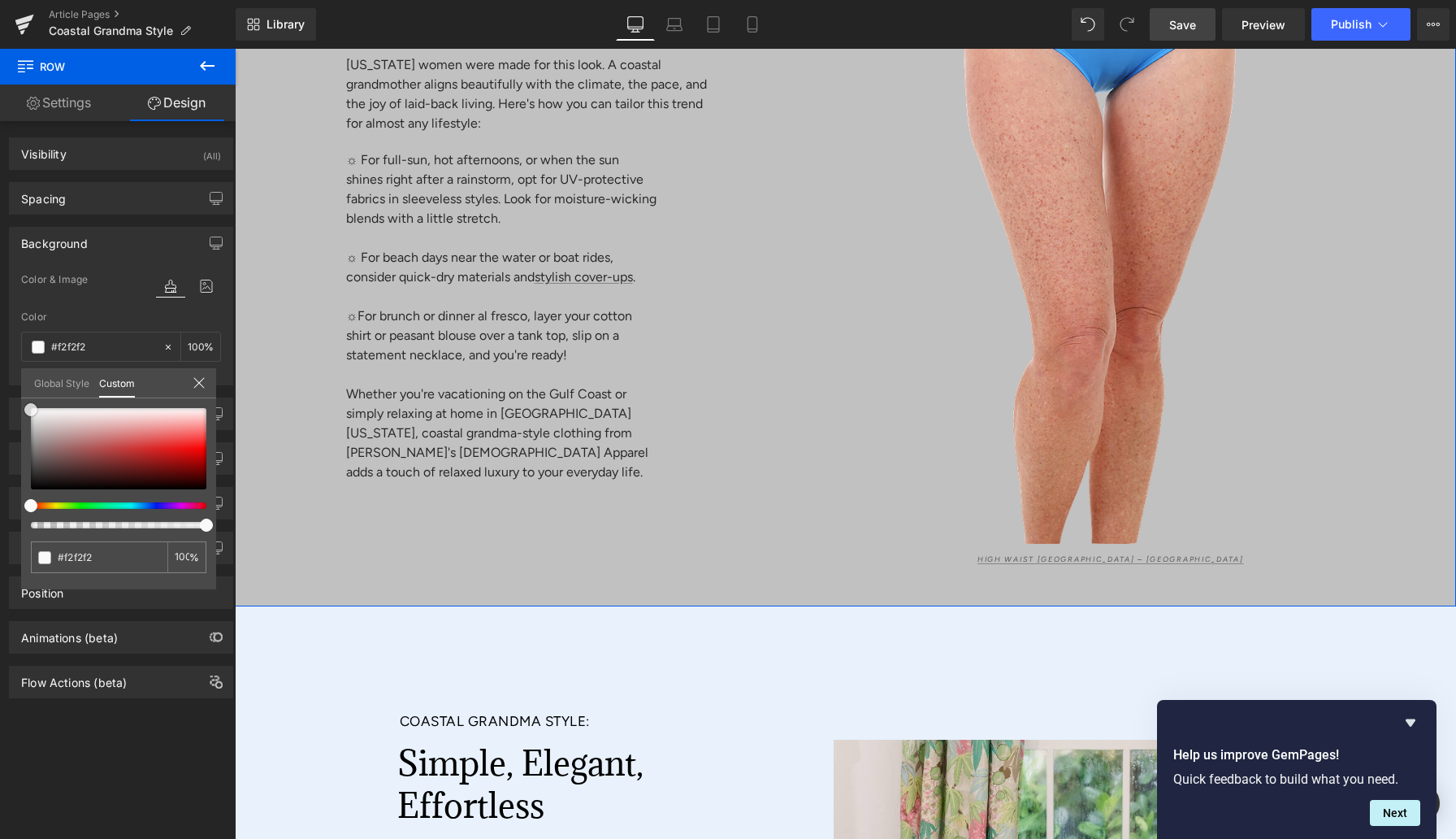
type input "#ffffff"
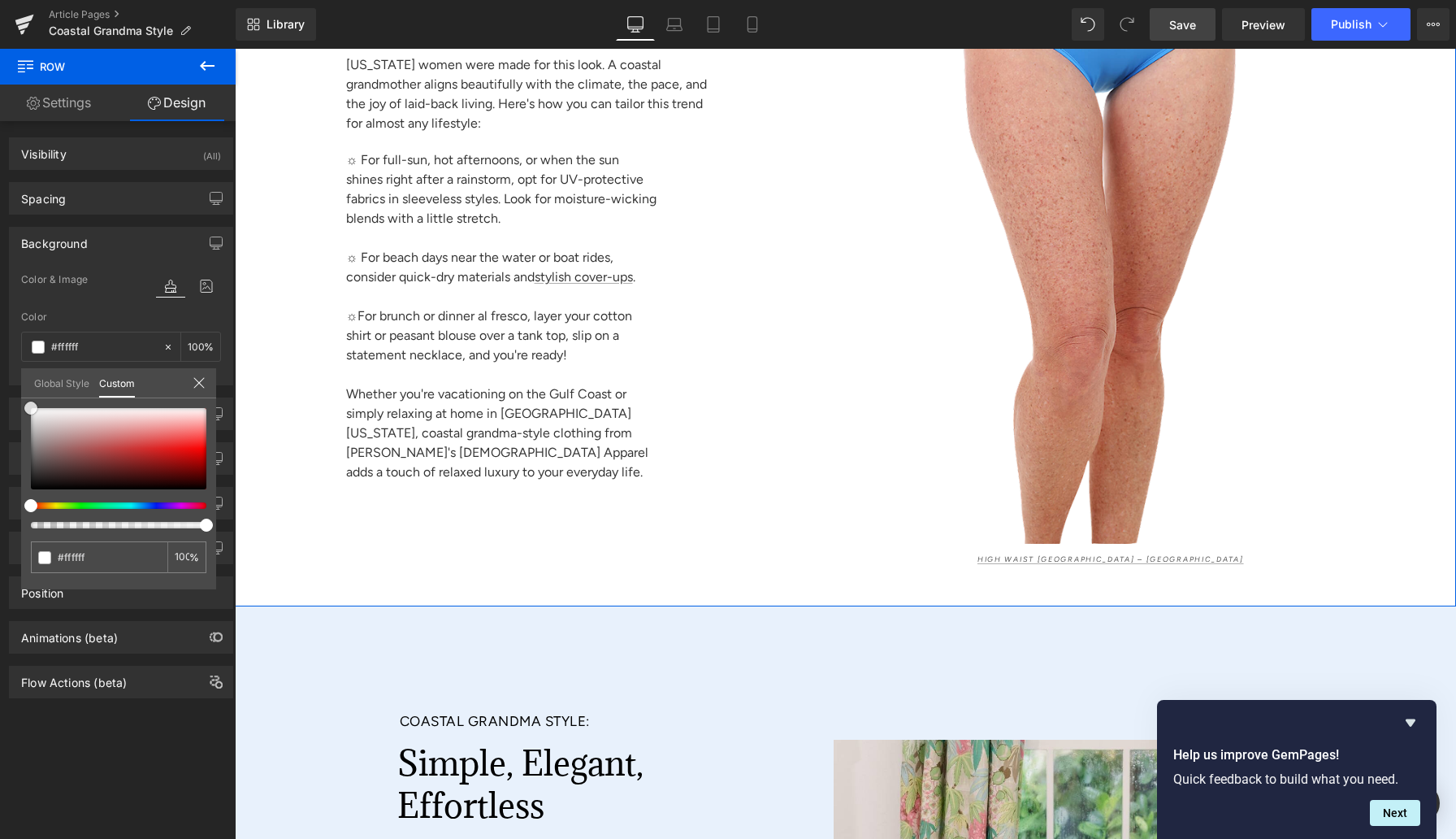
drag, startPoint x: 65, startPoint y: 434, endPoint x: 2, endPoint y: 369, distance: 90.5
click at [2, 369] on div "Background Color & Image color rgba(255, 255, 255, 1) Color #ffffff 100 % Image…" at bounding box center [121, 300] width 243 height 171
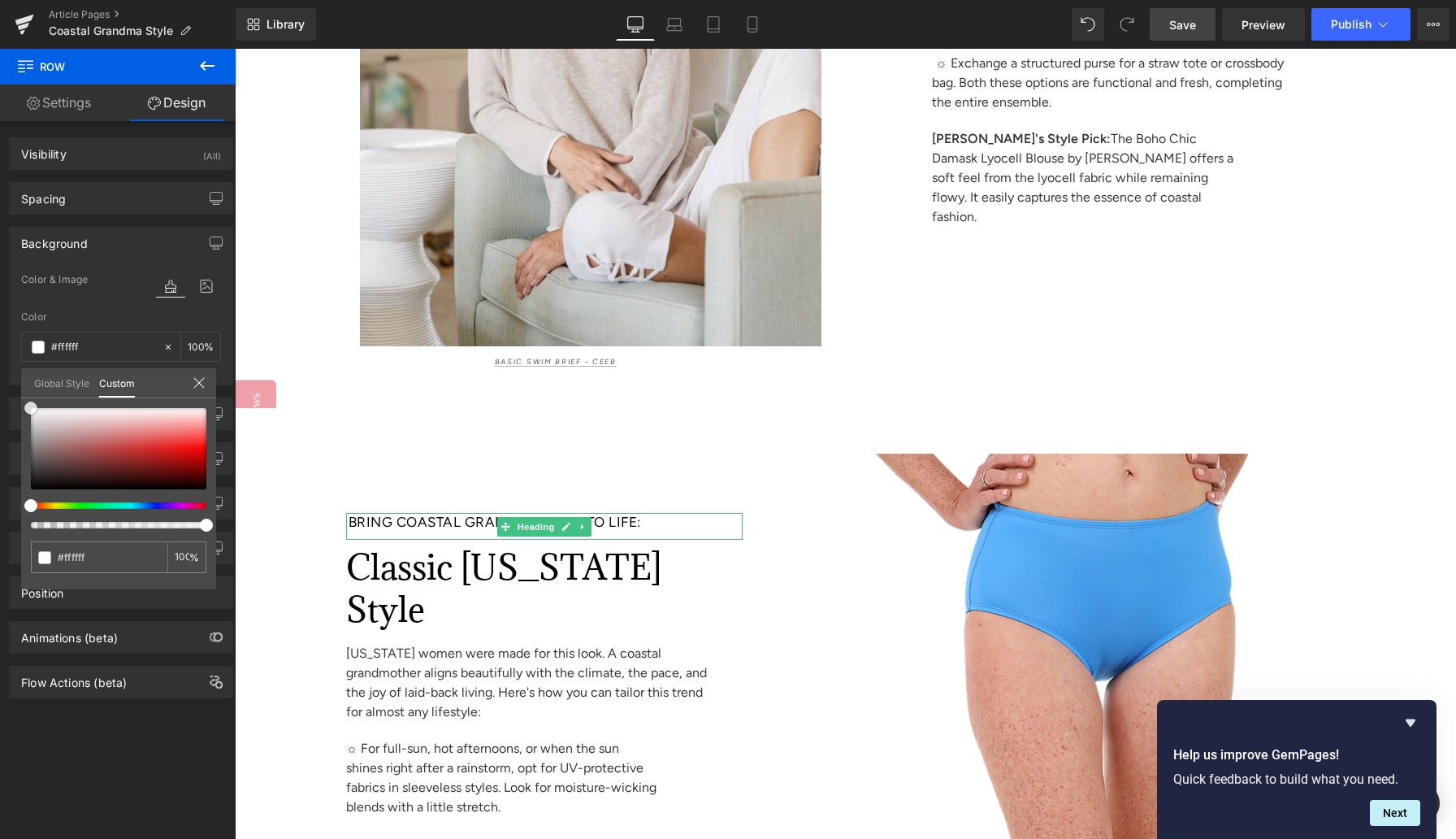
scroll to position [7555, 0]
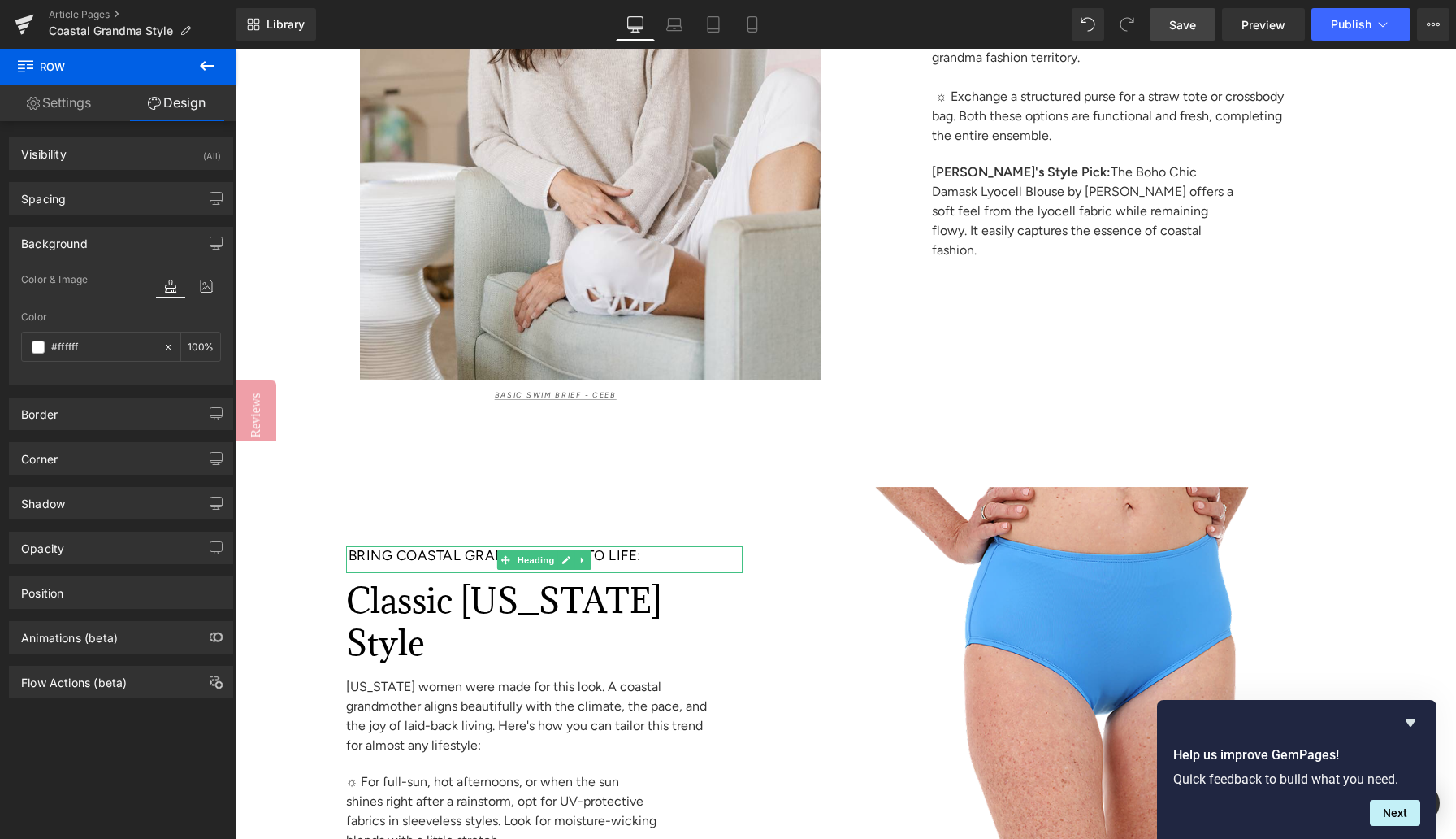
click at [178, 107] on link "Design" at bounding box center [176, 103] width 117 height 37
click at [68, 347] on input "#ffffff" at bounding box center [103, 347] width 104 height 17
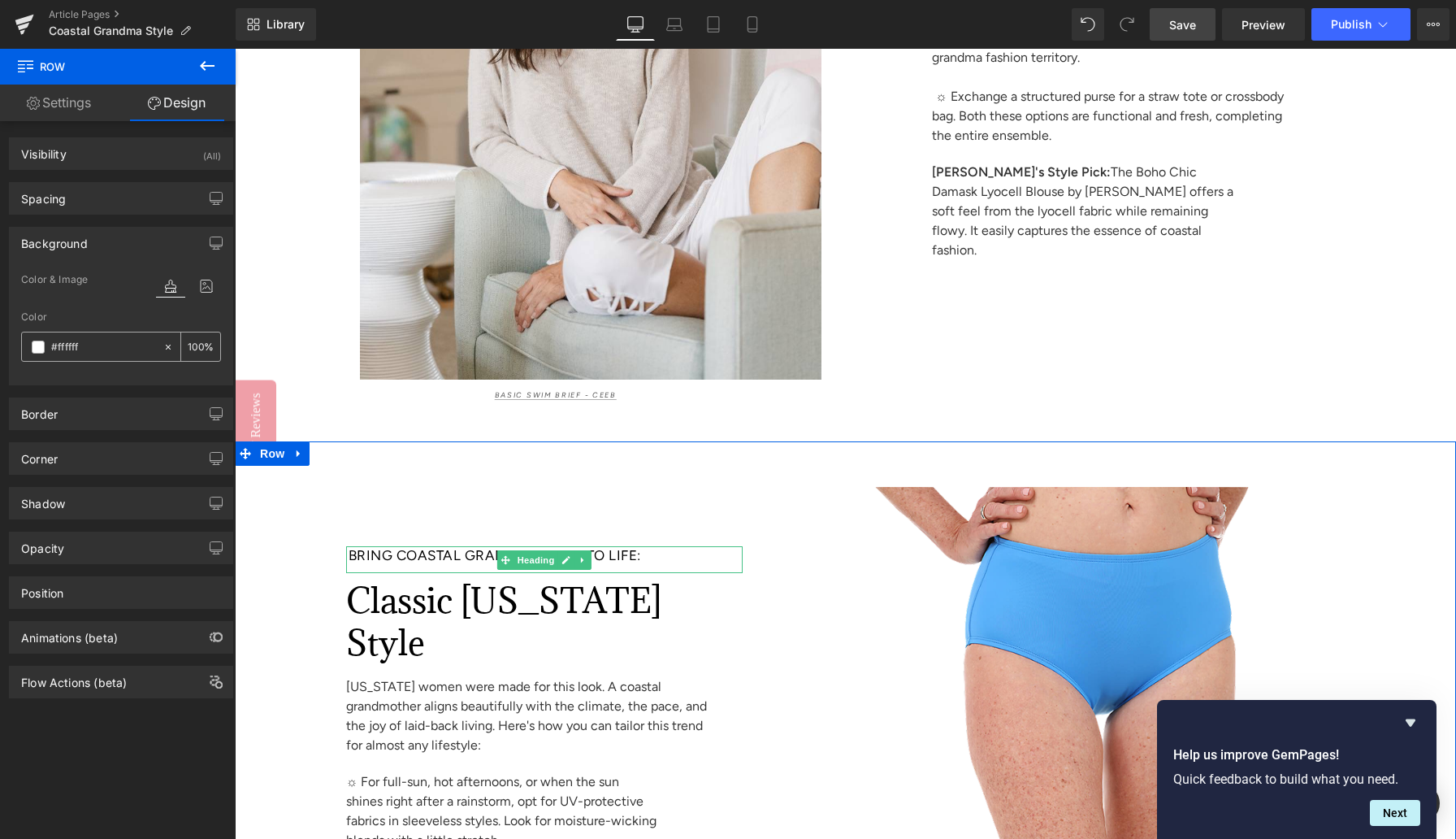
paste input "3e1e1"
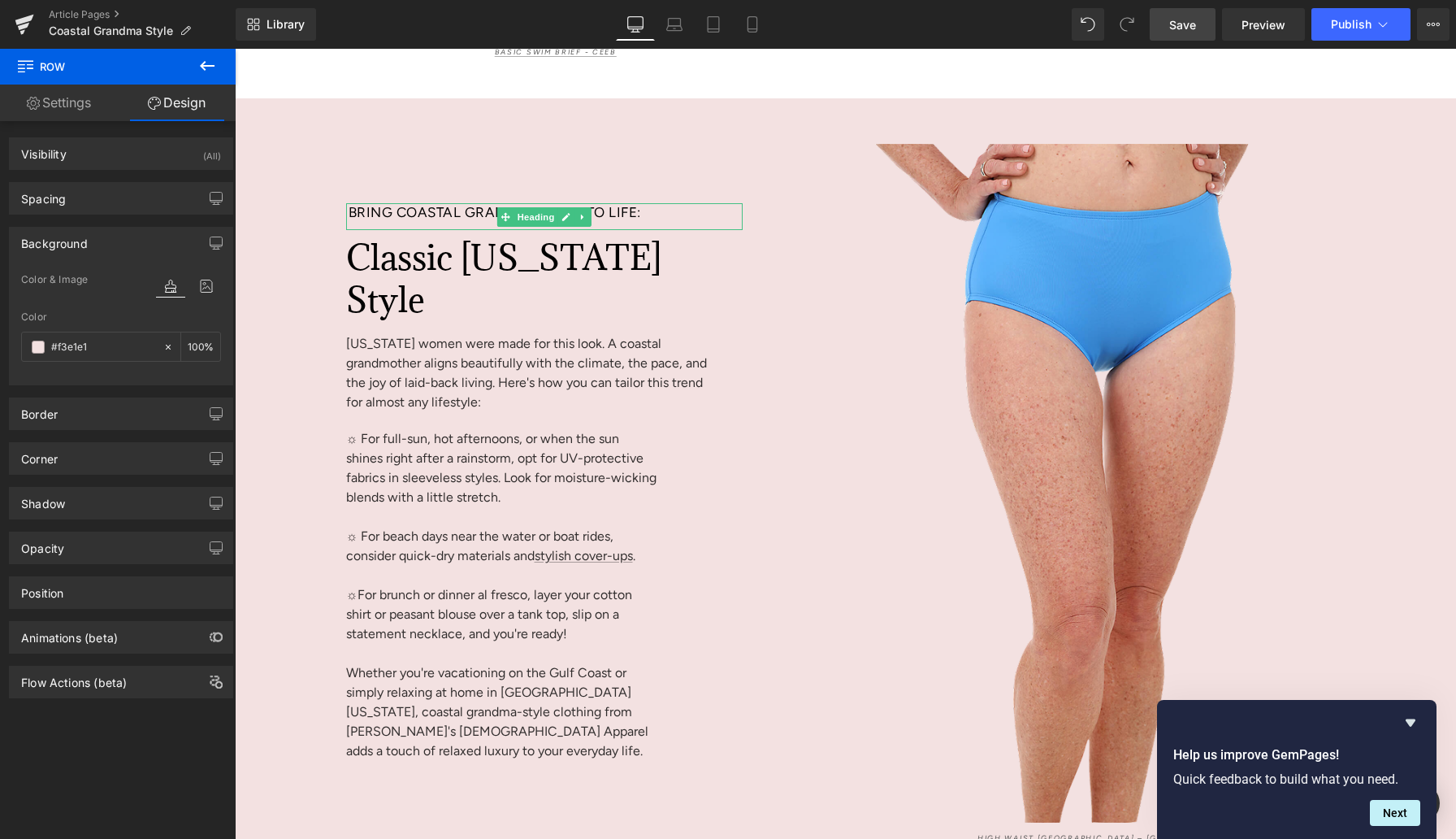
scroll to position [7810, 0]
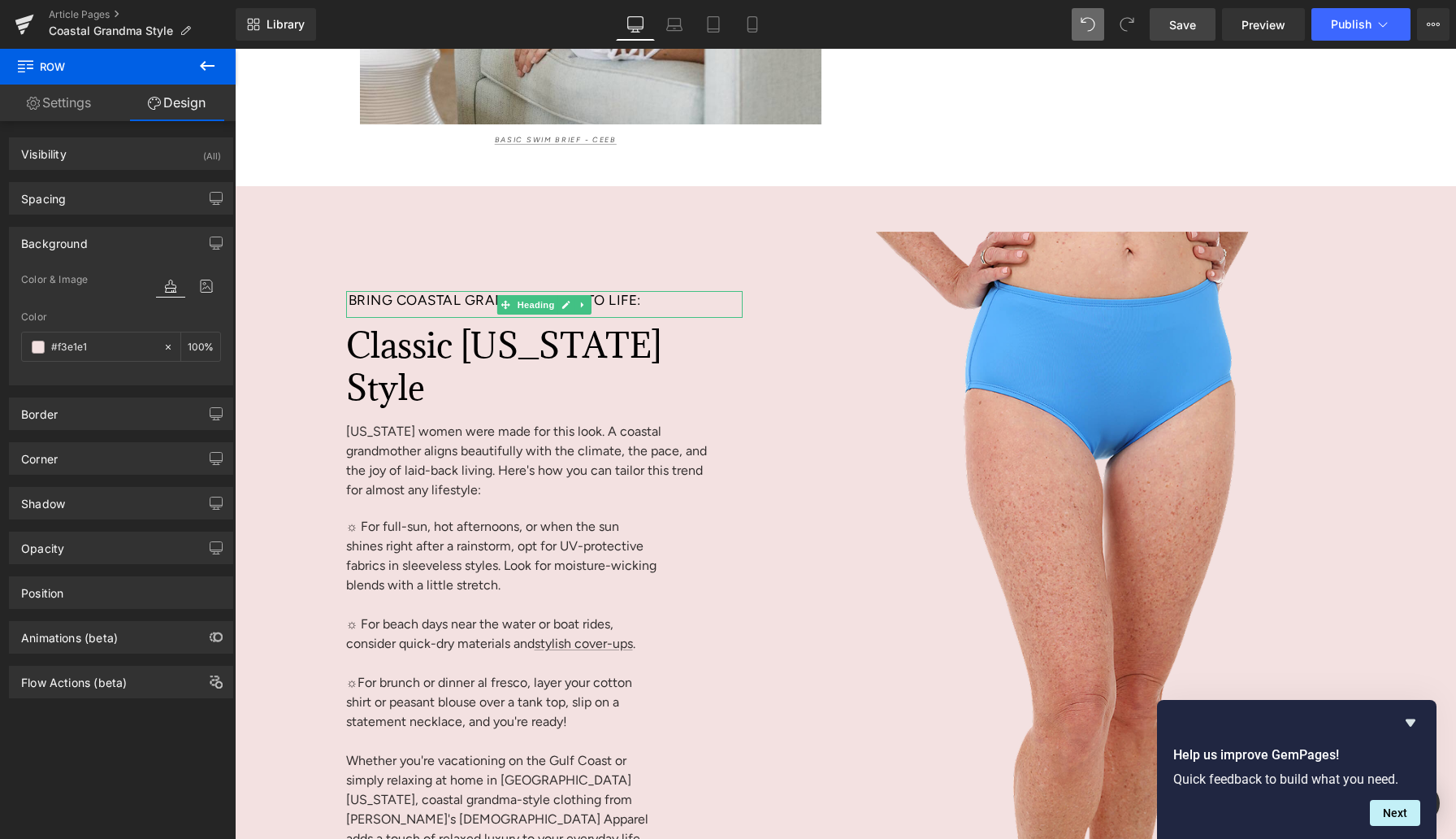
type input "#f3e1e1"
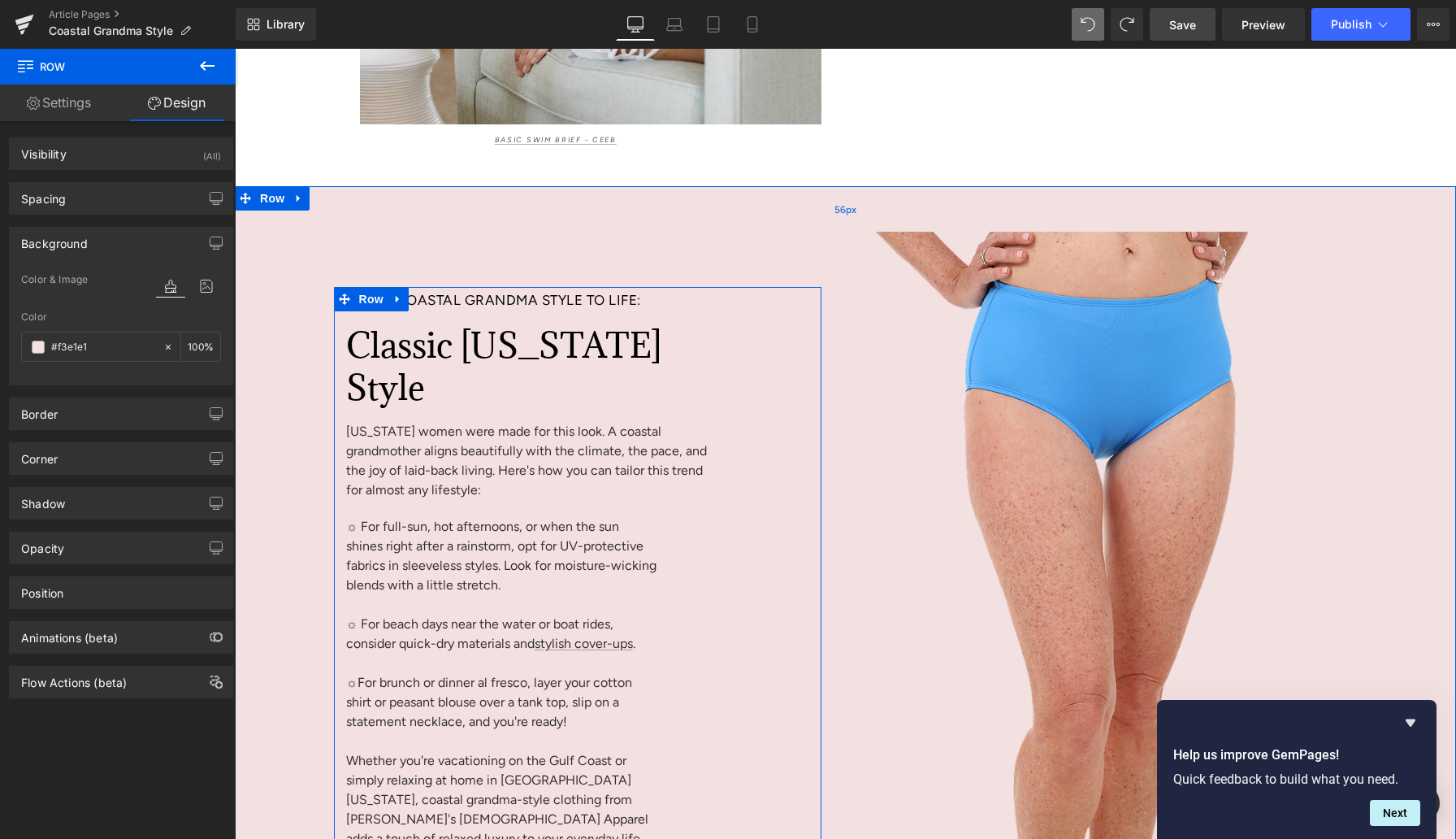
click at [388, 232] on div "56px" at bounding box center [845, 209] width 1221 height 46
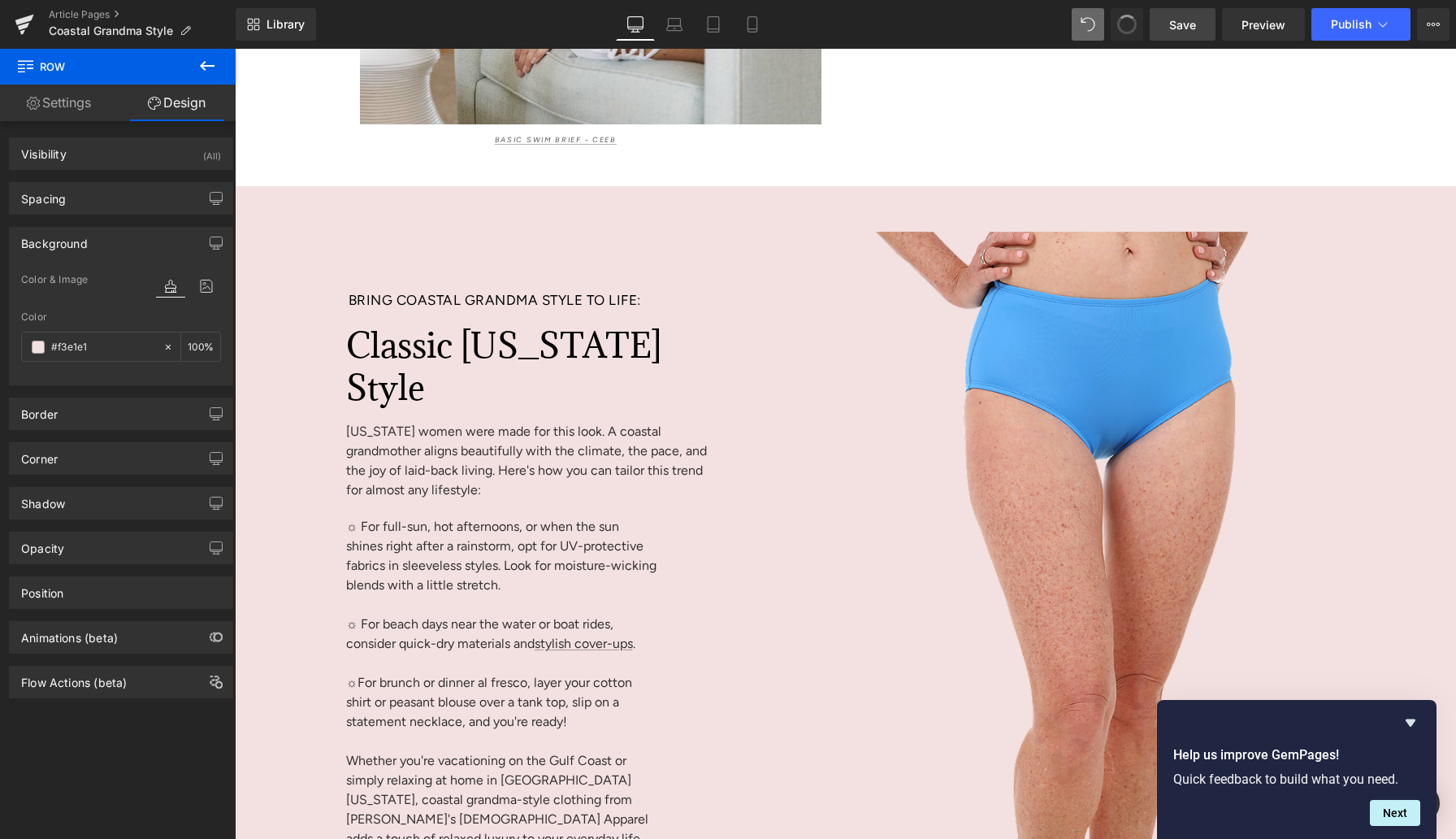
type input "100"
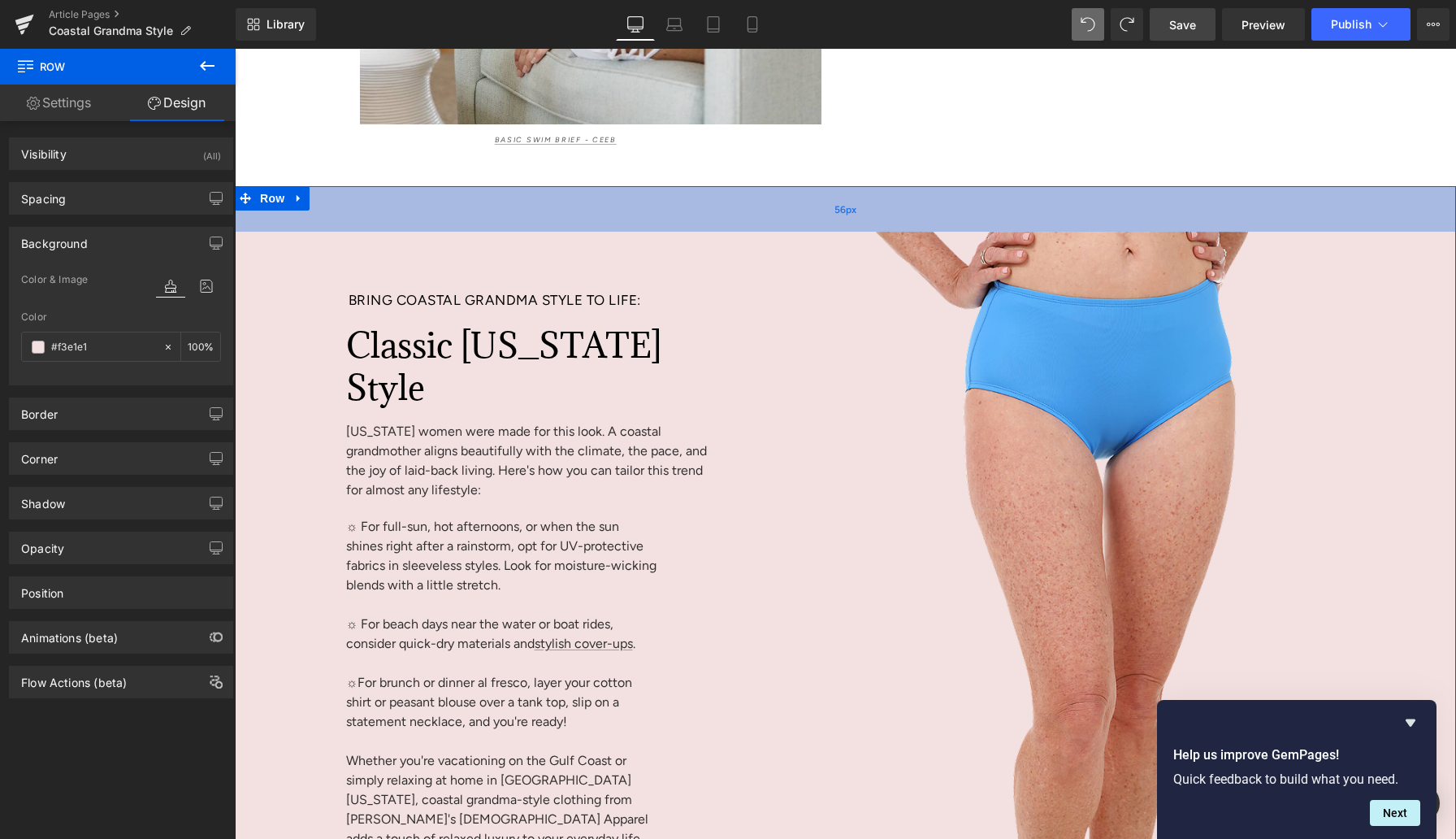
click at [338, 232] on div "56px" at bounding box center [845, 209] width 1221 height 46
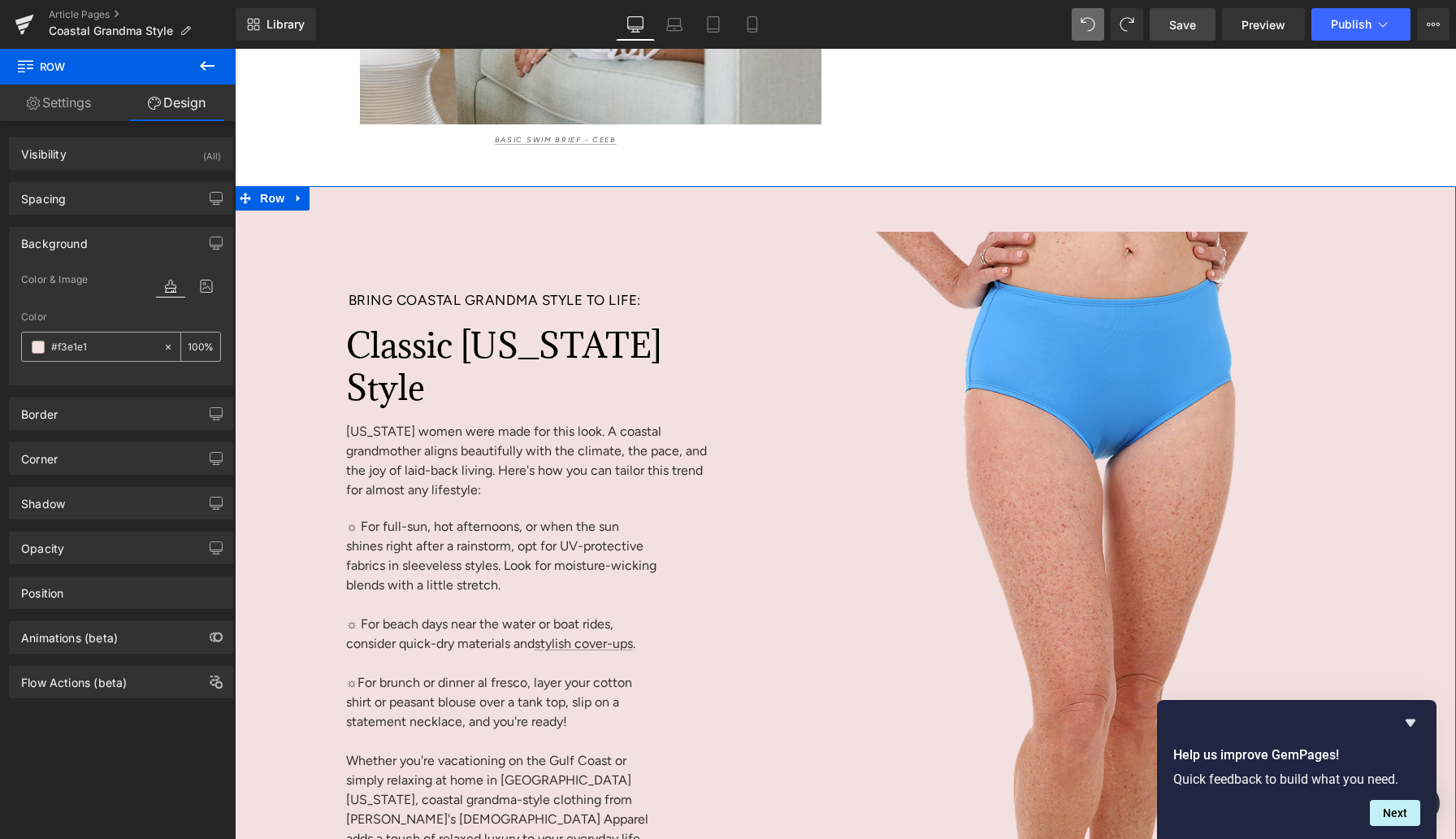
click at [72, 342] on input "#f3e1e1" at bounding box center [103, 347] width 104 height 17
click at [36, 348] on span at bounding box center [38, 347] width 13 height 13
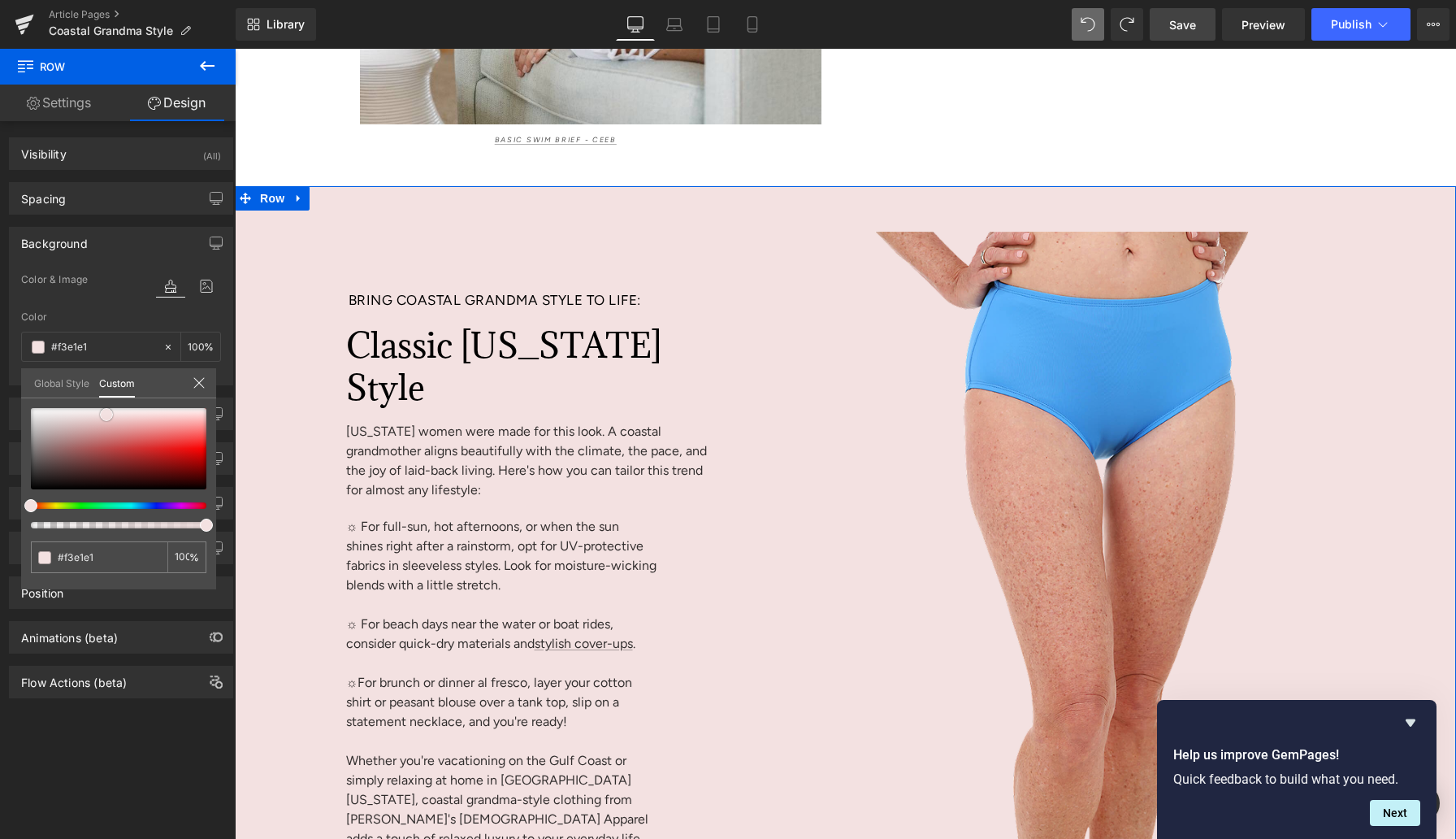
type input "#e4dcdc"
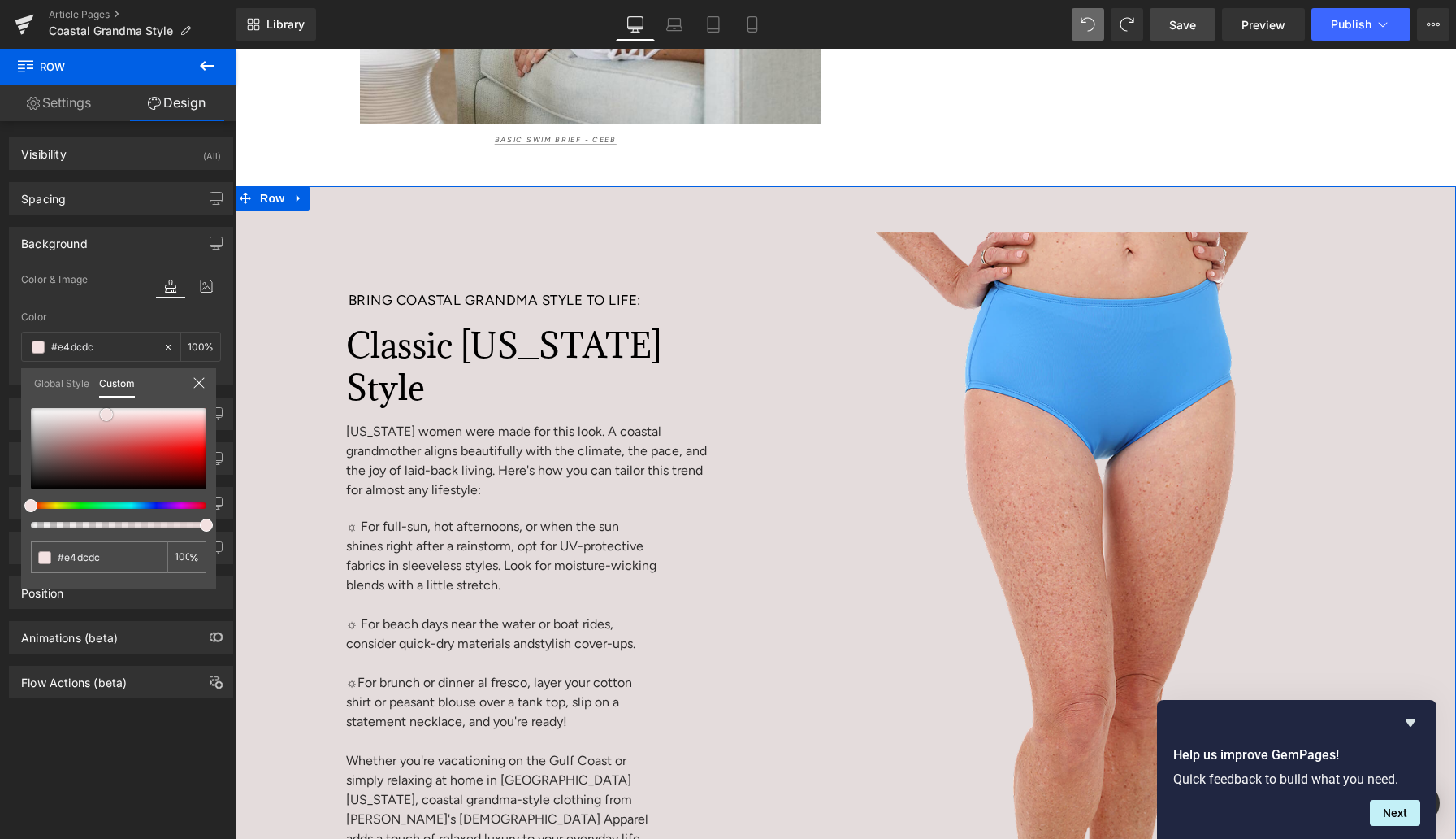
type input "#e3dddd"
type input "#e1dfdf"
type input "#e2e2e2"
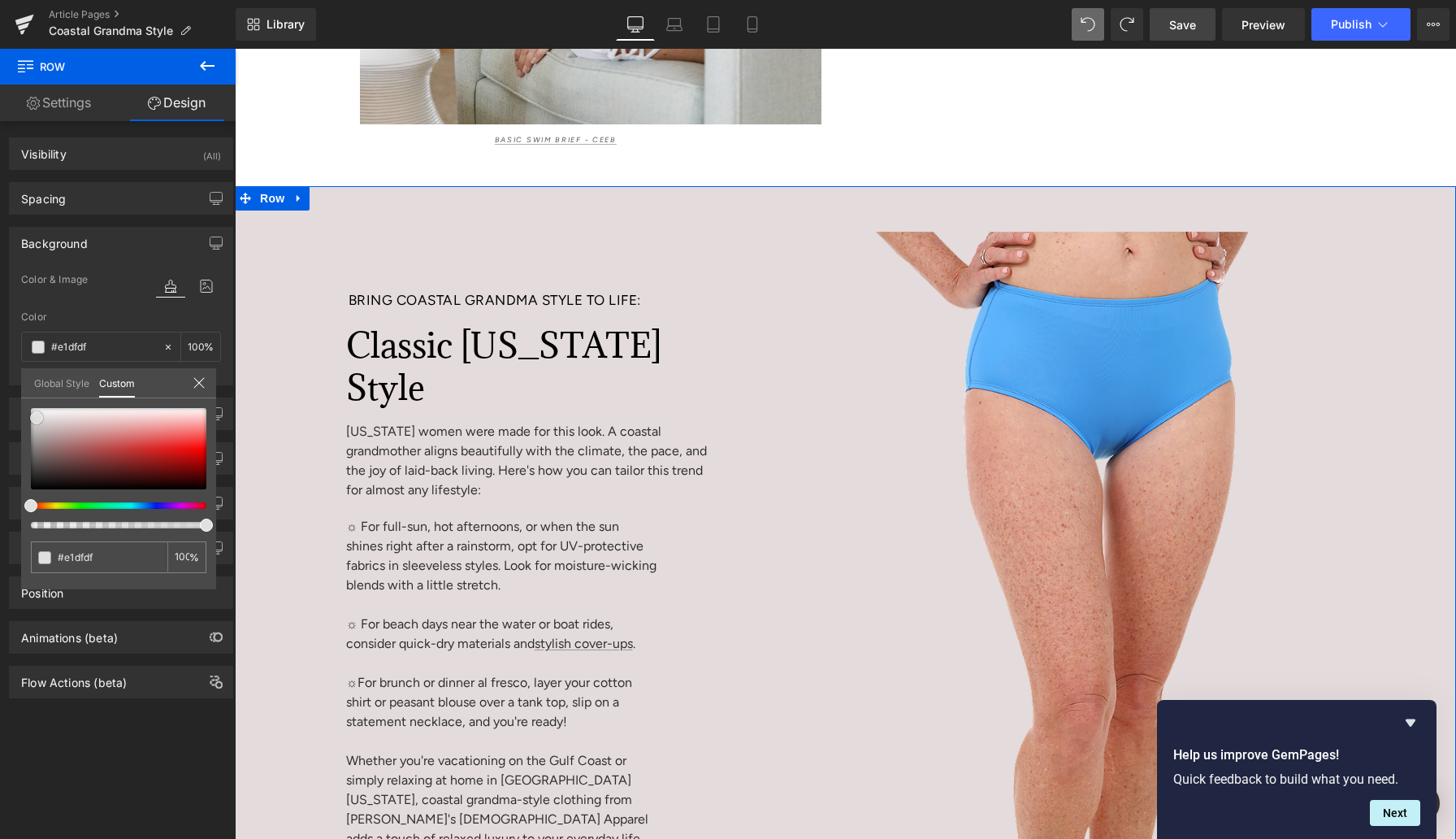
type input "#e2e2e2"
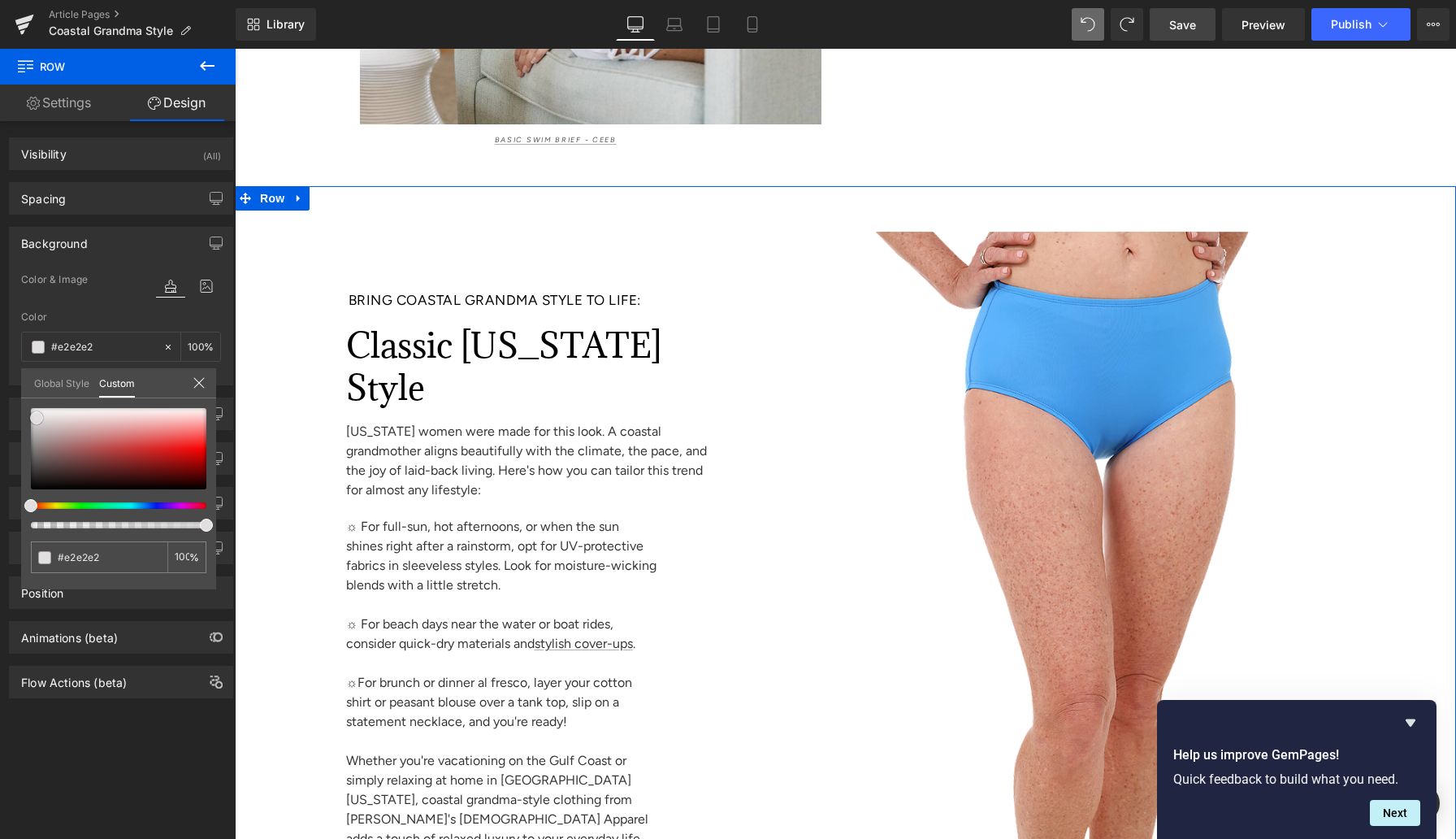
type input "#ffffff"
drag, startPoint x: 51, startPoint y: 418, endPoint x: 2, endPoint y: 338, distance: 93.8
click at [2, 349] on div "Background Color & Image color rgba(255, 255, 255, 1) Color #ffffff 100 % Image…" at bounding box center [121, 300] width 243 height 171
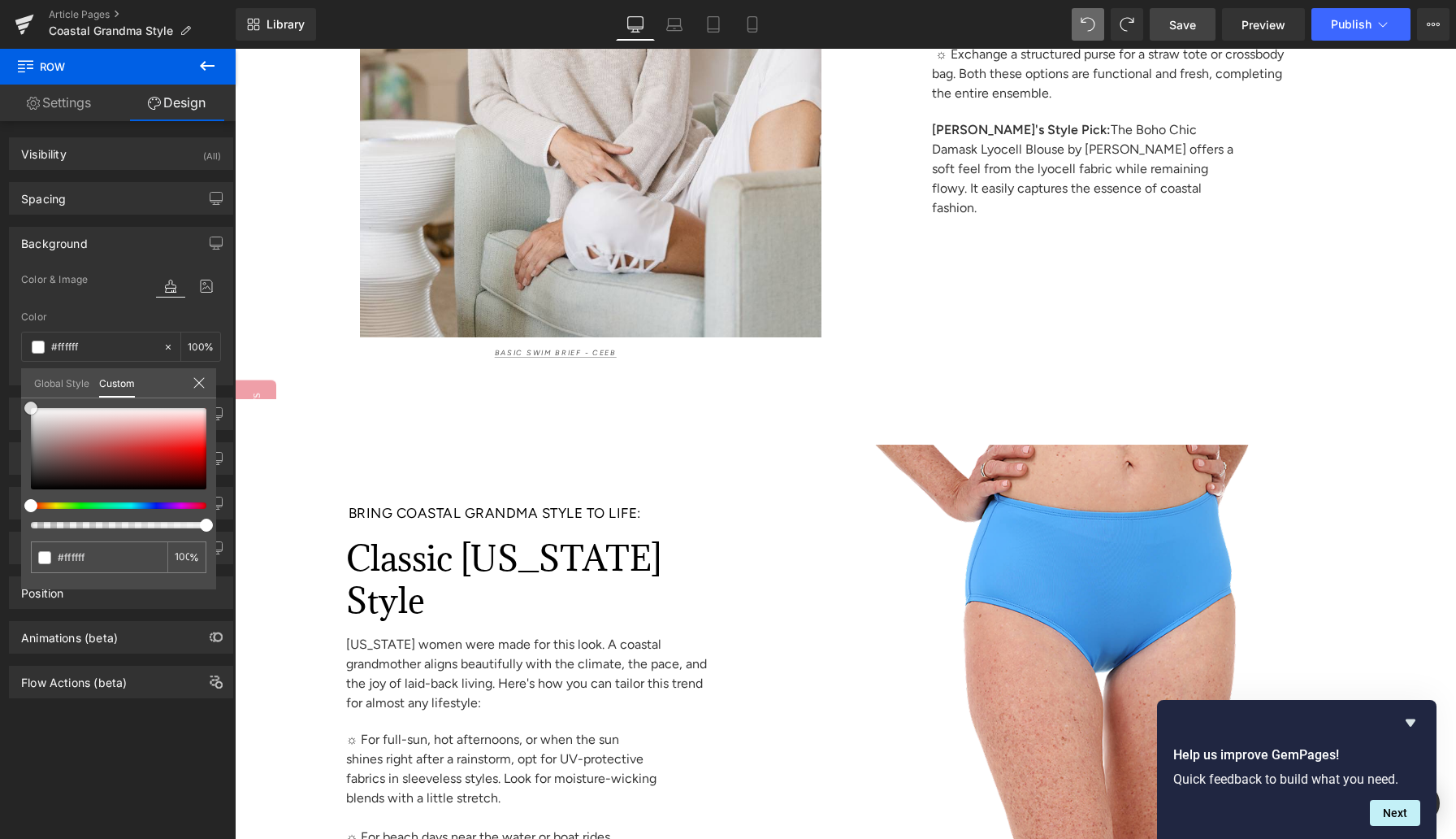
scroll to position [7220, 0]
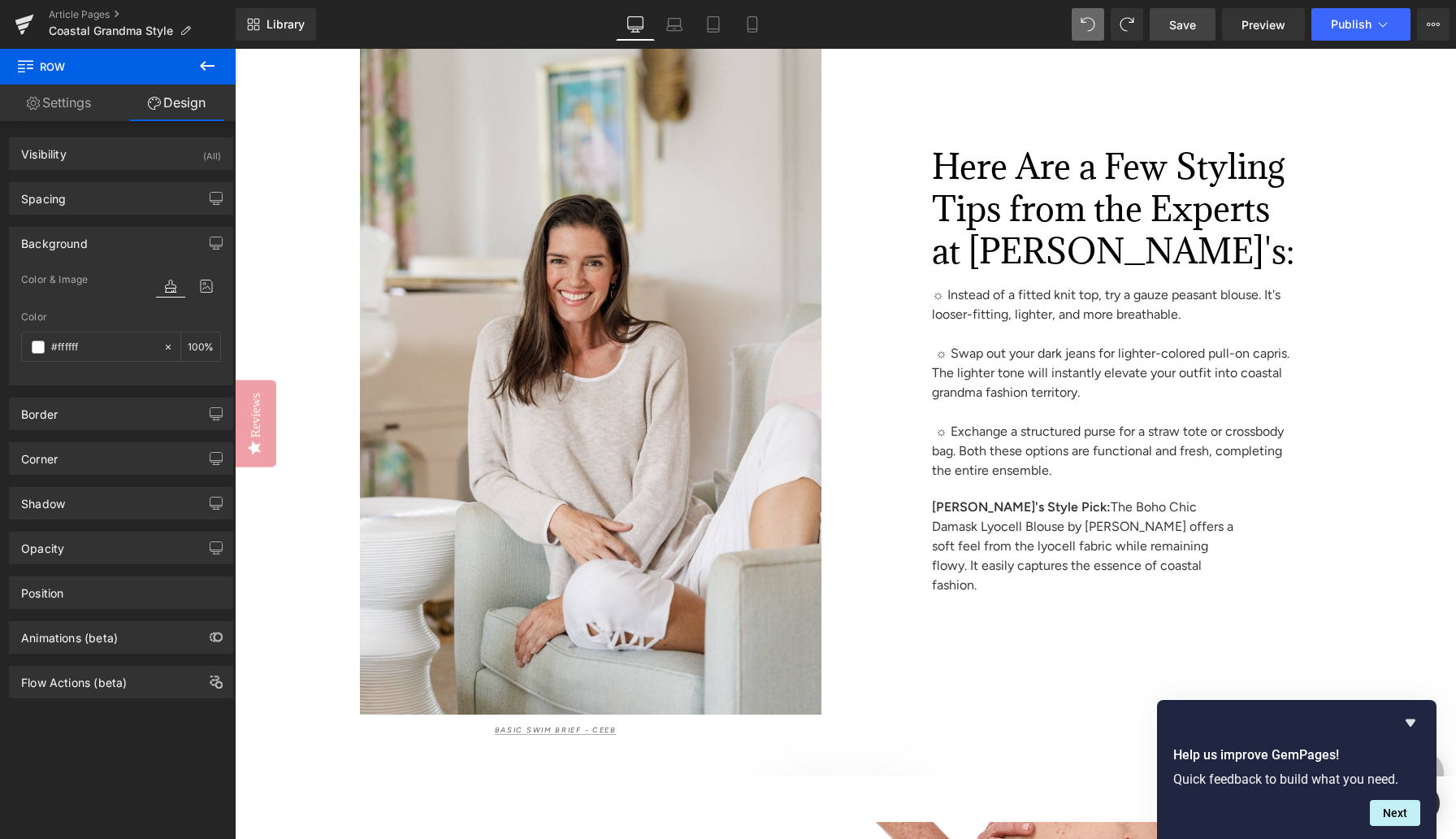
click at [68, 347] on input "#ffffff" at bounding box center [103, 347] width 104 height 17
paste input "3e1e1"
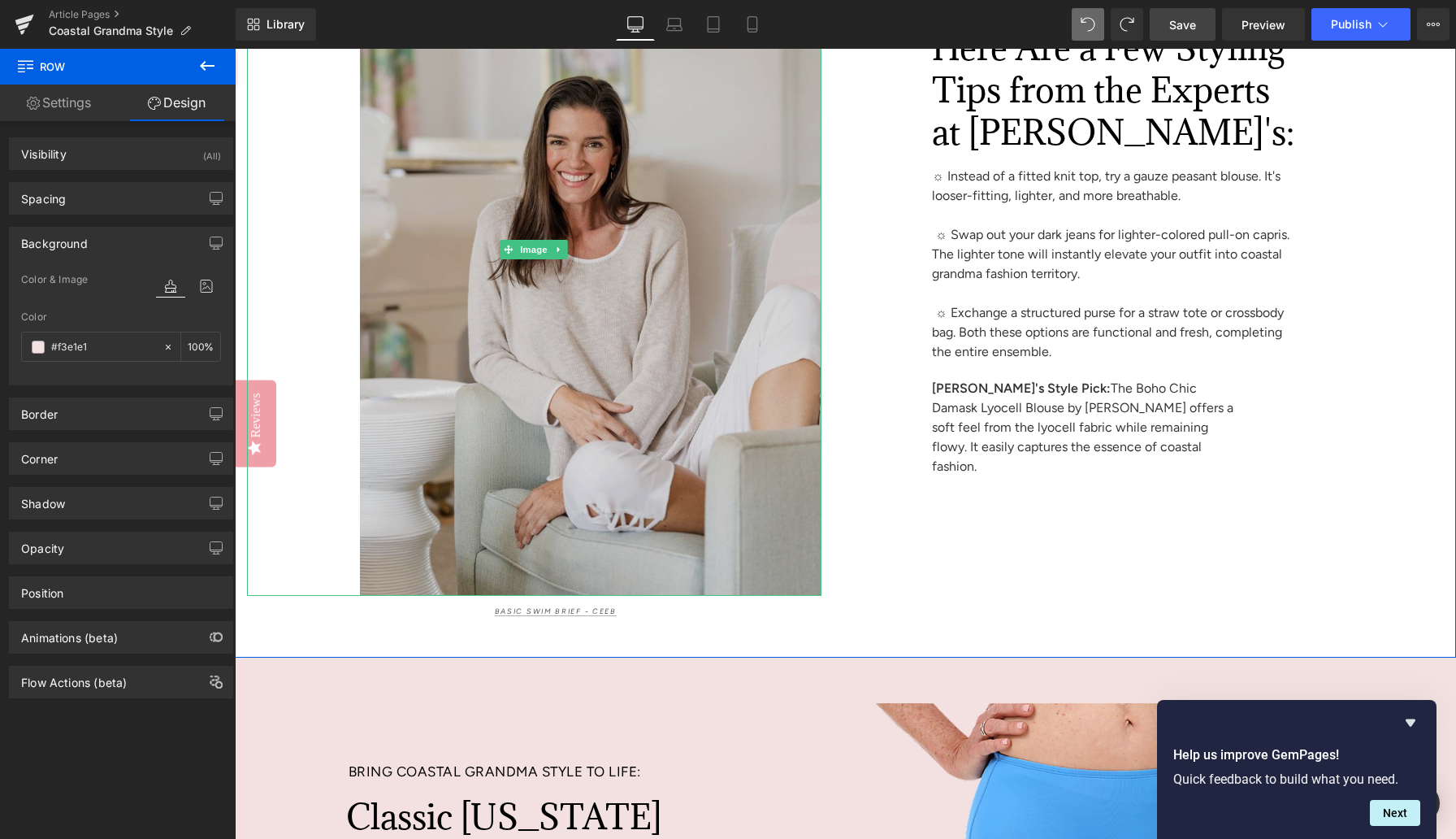
scroll to position [7516, 0]
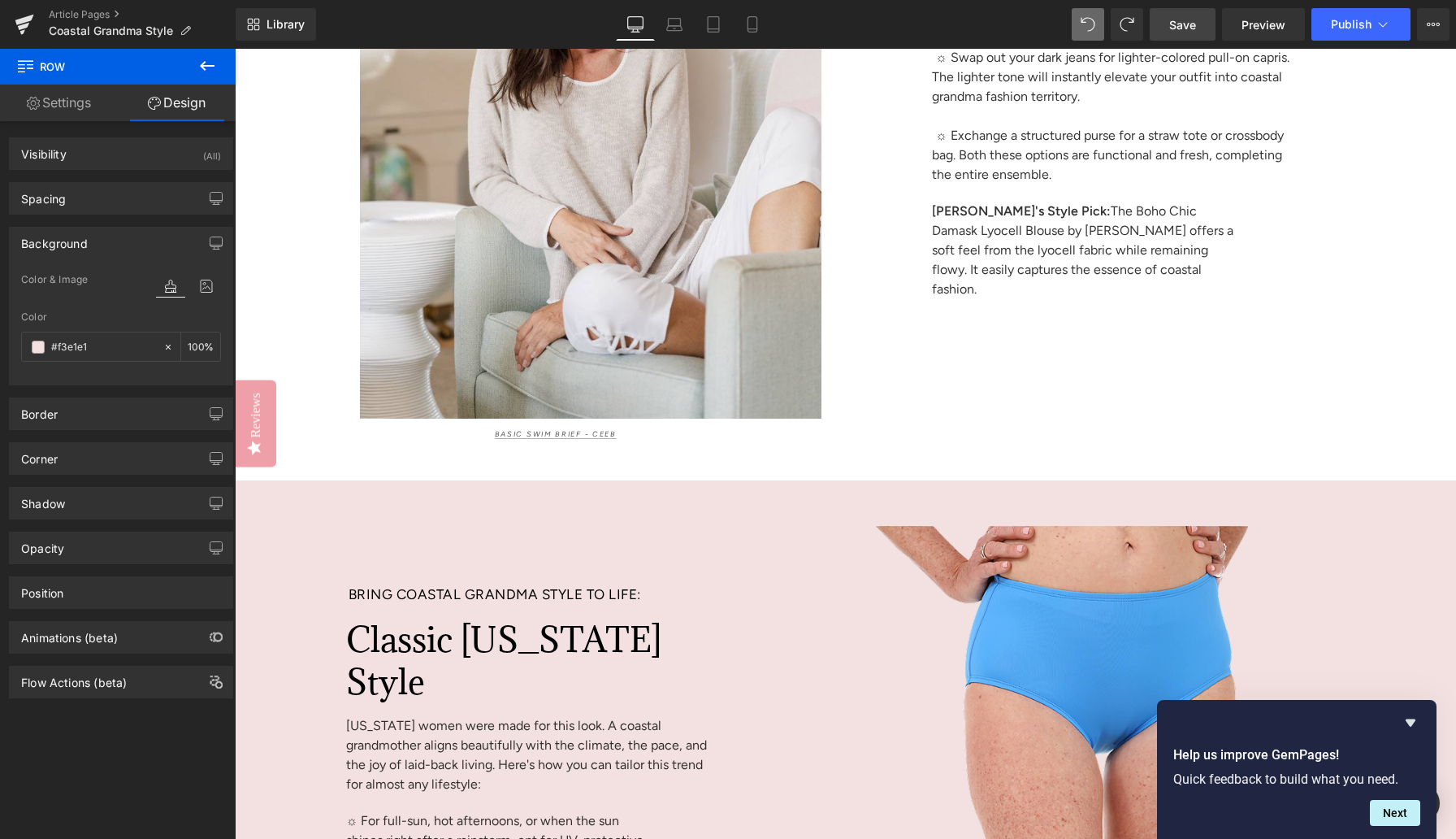
type input "#f3e1e1"
type input "100"
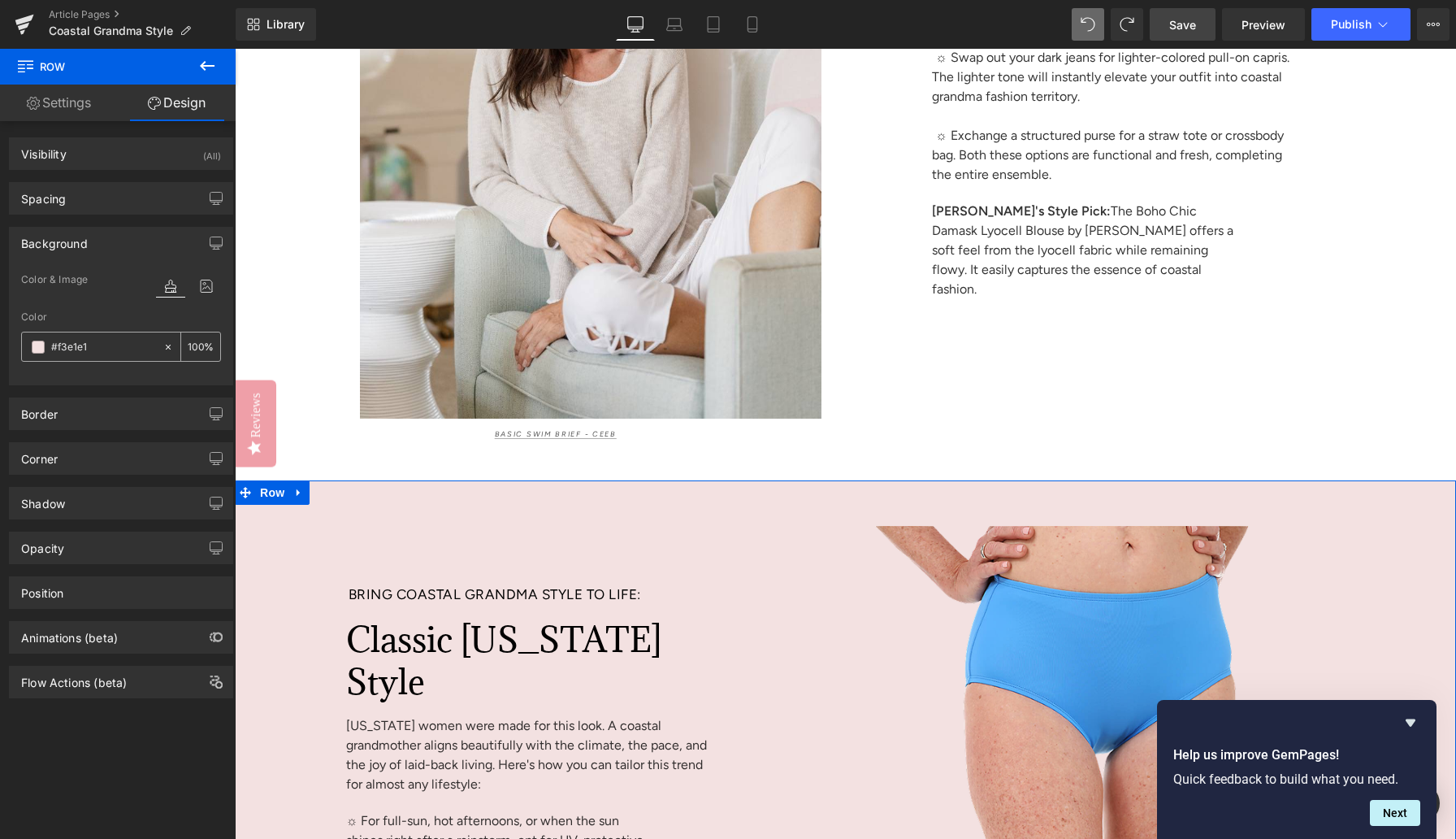
click at [40, 346] on span at bounding box center [38, 347] width 13 height 13
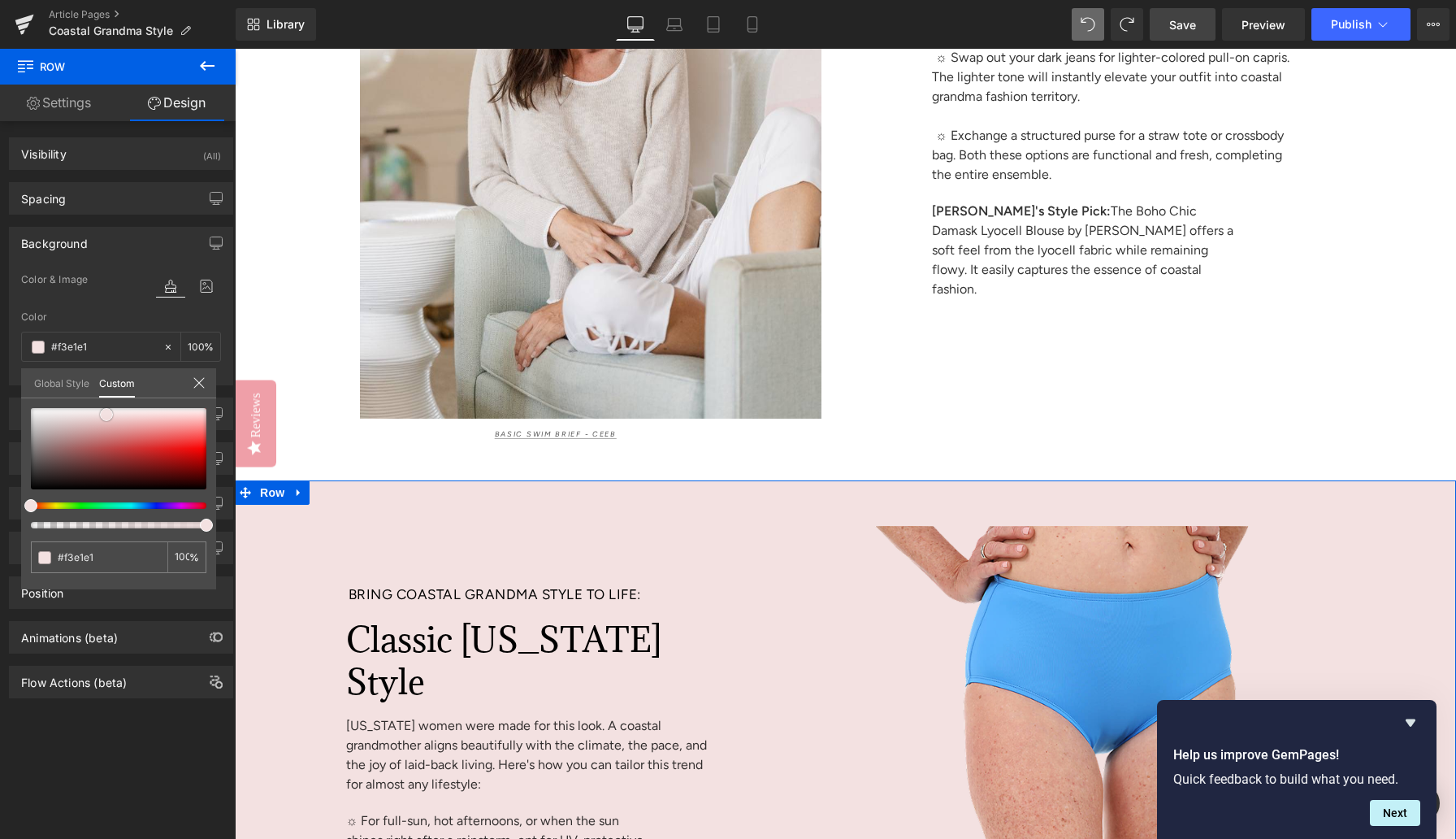
type input "#c3a1a1"
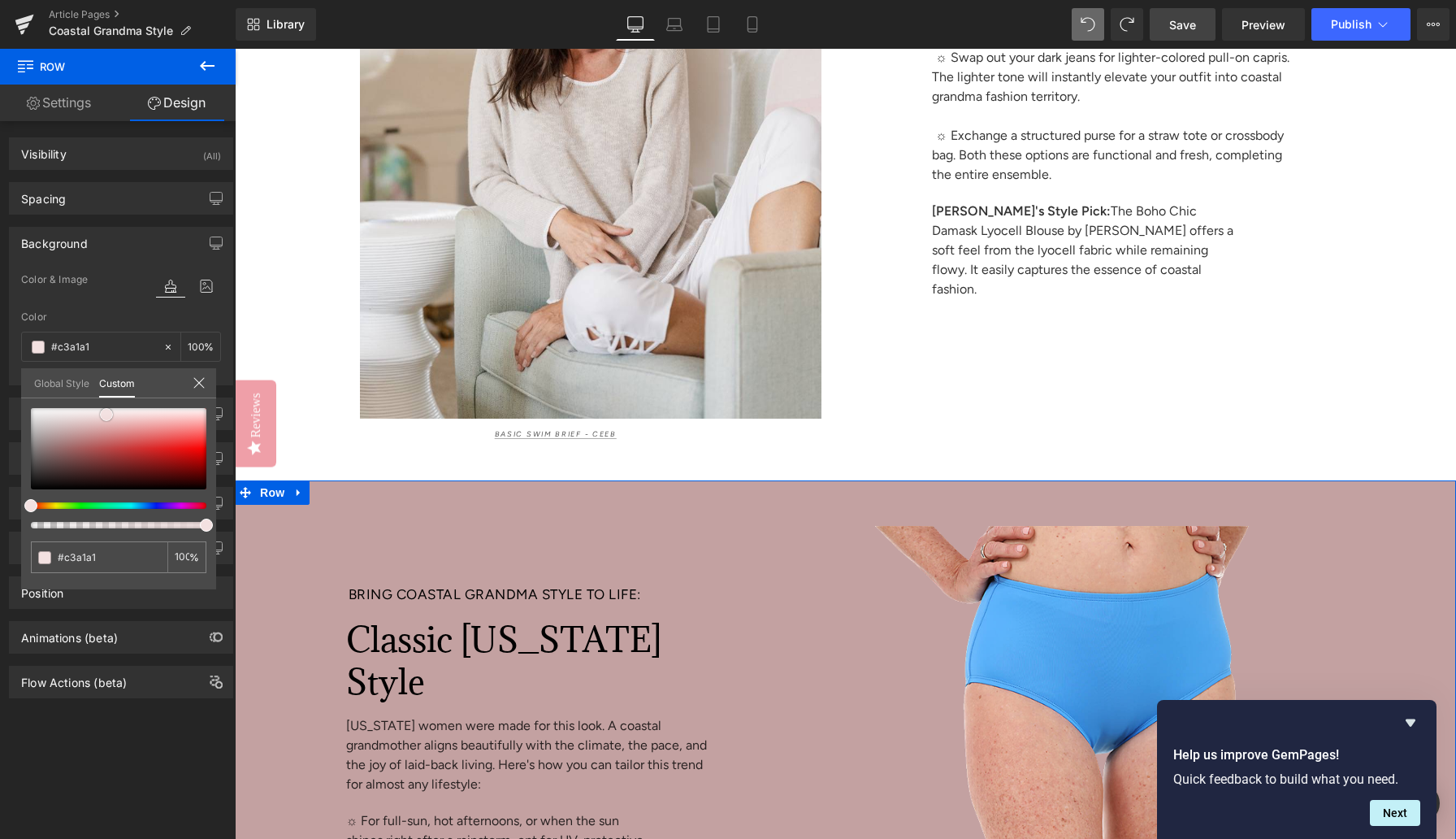
type input "#bda7a7"
type input "#b5b5b5"
type input "#c4c4c4"
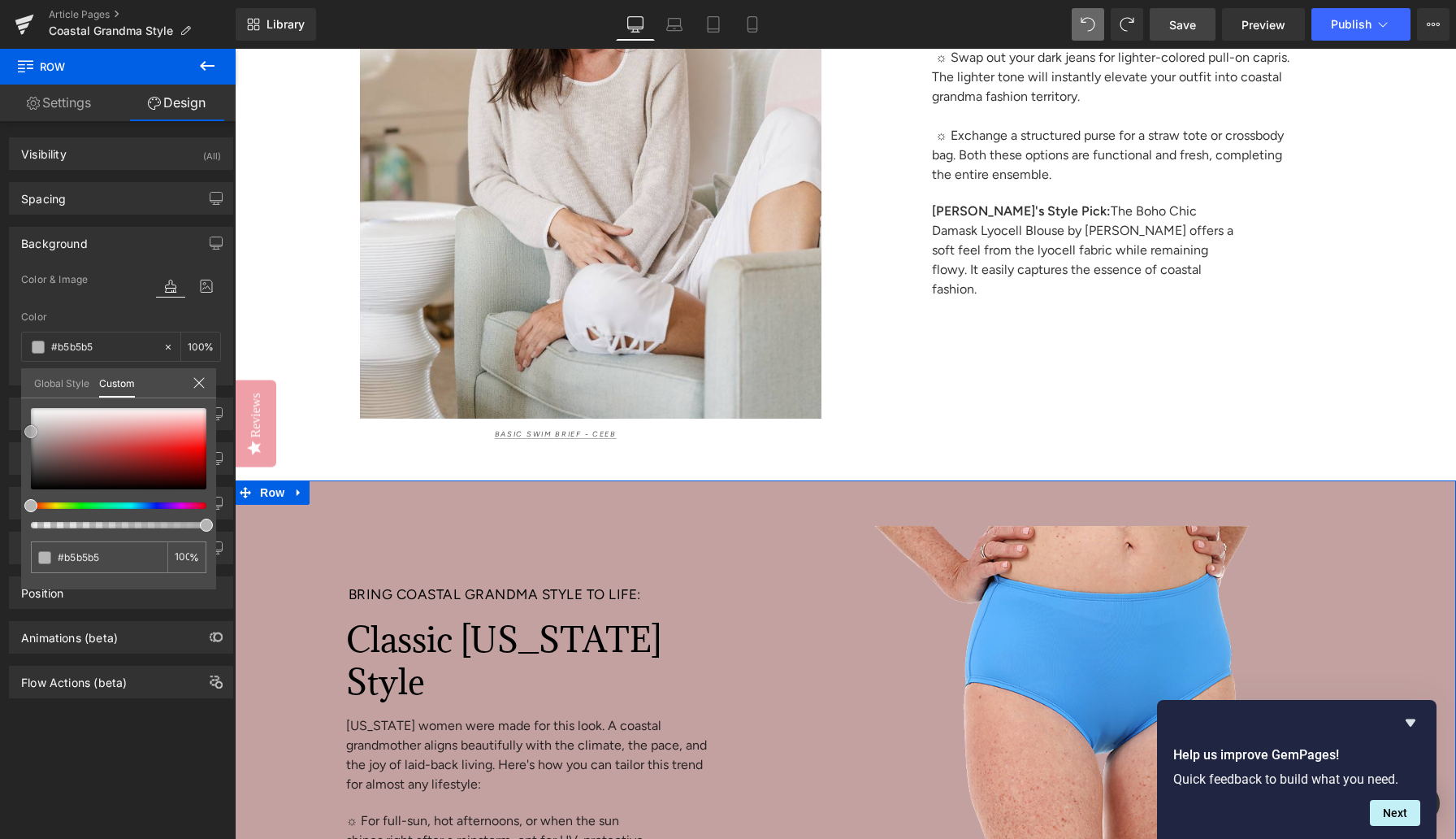
type input "#c4c4c4"
type input "#dddddd"
type input "#f7f7f7"
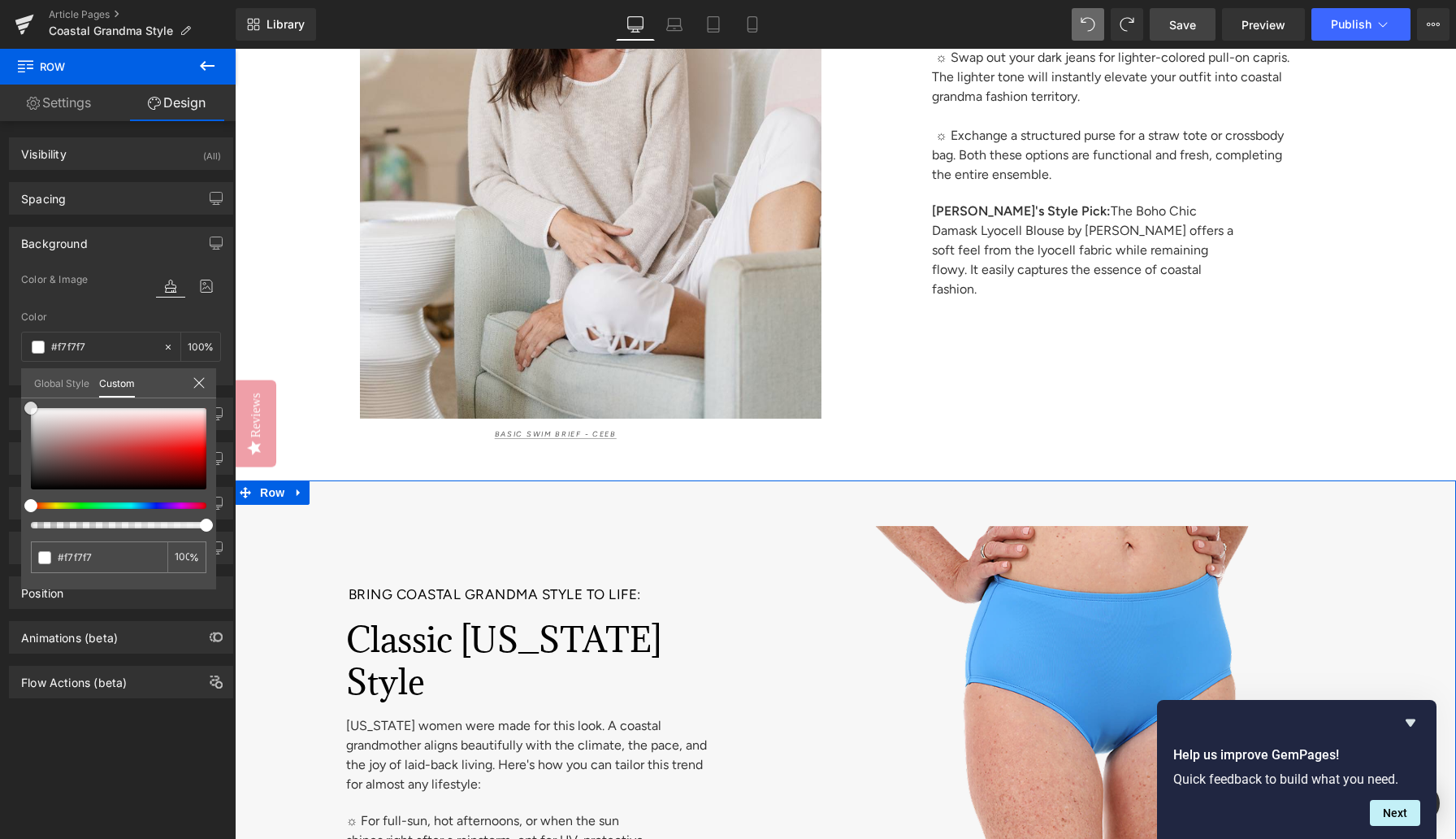
type input "#ffffff"
drag, startPoint x: 70, startPoint y: 432, endPoint x: 0, endPoint y: 369, distance: 94.2
click at [2, 369] on div "Background Color & Image color rgba(255, 255, 255, 1) Color #ffffff 100 % Image…" at bounding box center [121, 300] width 243 height 171
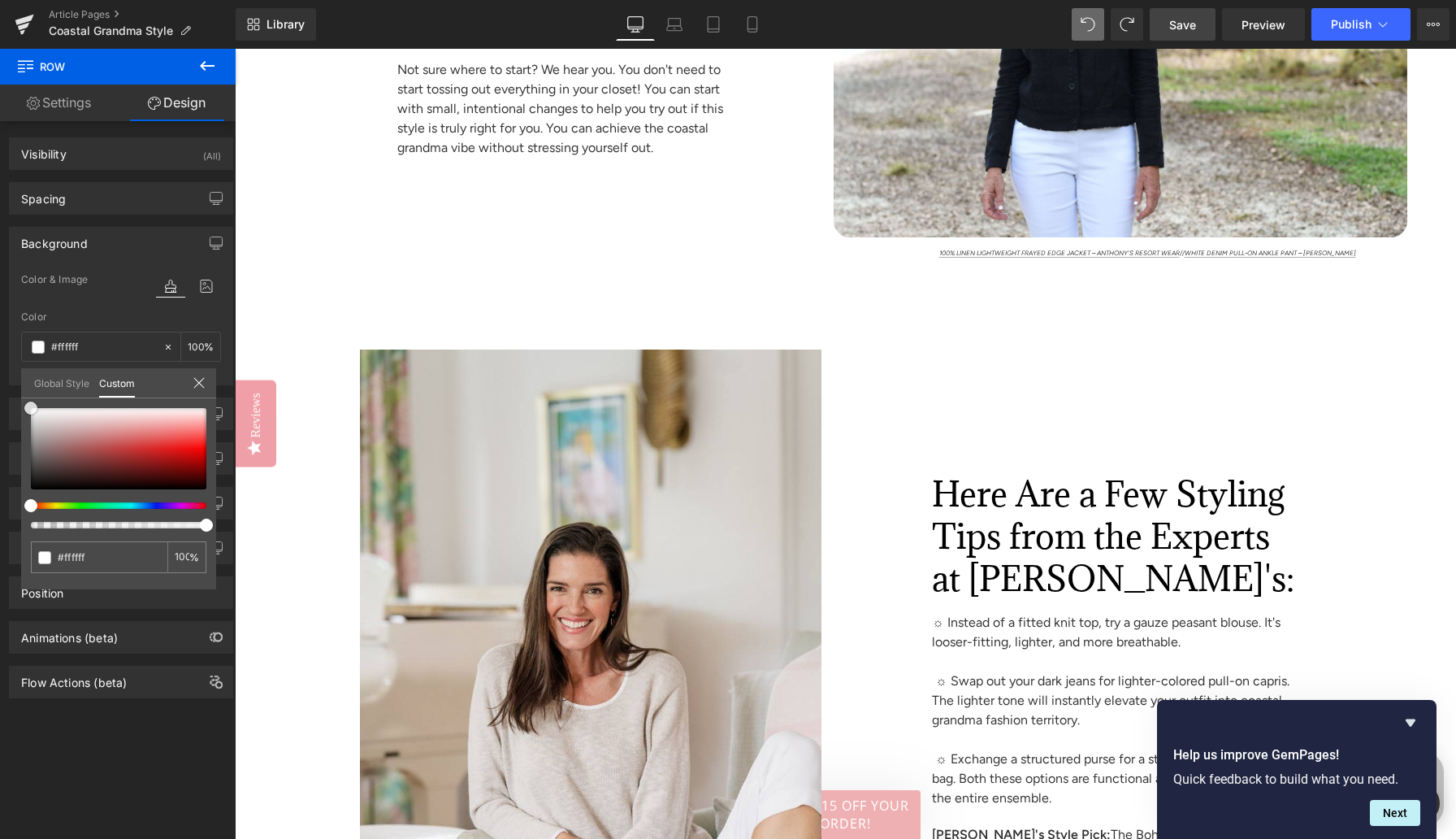
scroll to position [6894, 0]
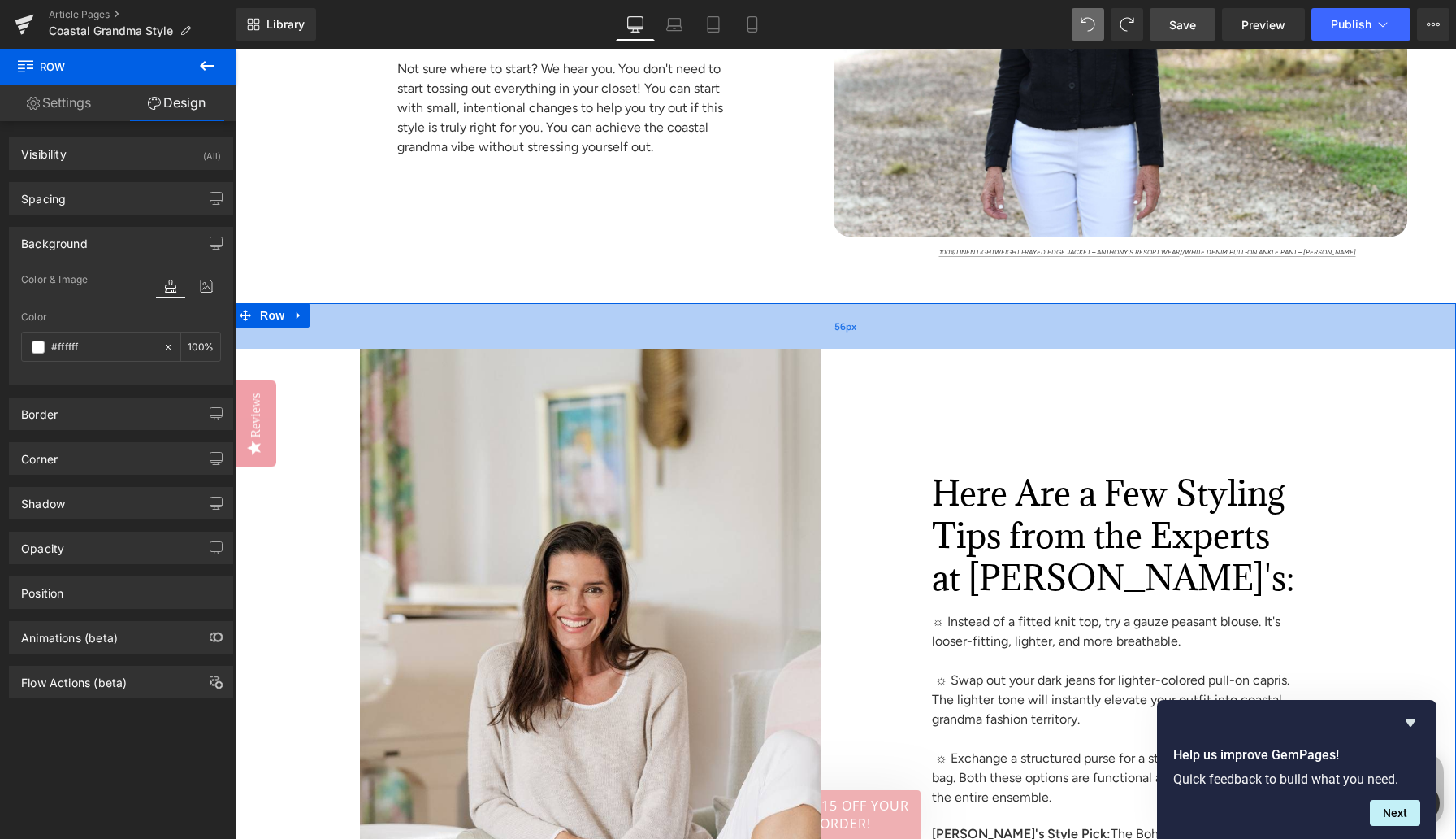
click at [1050, 349] on div "56px" at bounding box center [845, 325] width 1221 height 46
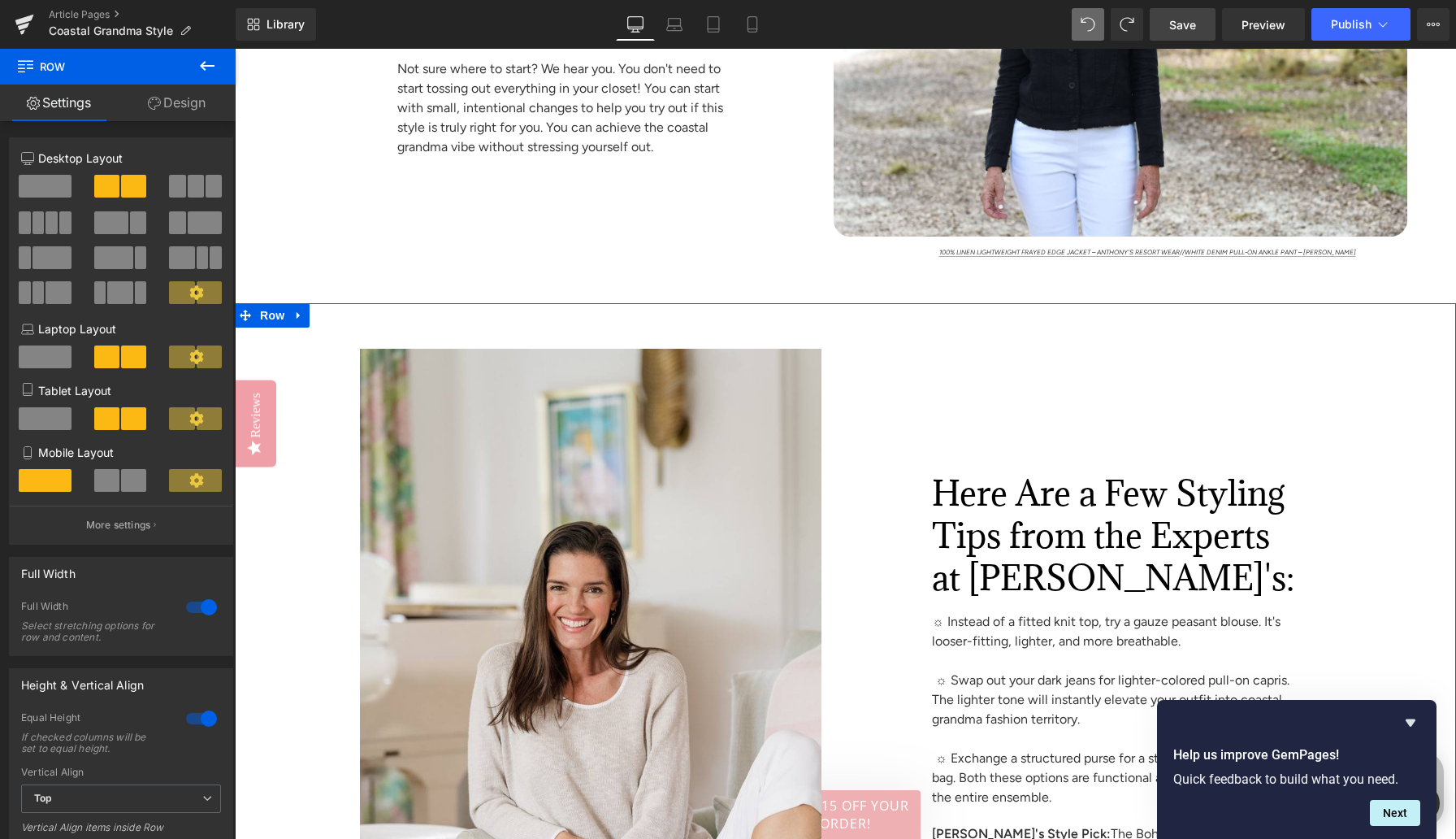
click at [187, 105] on link "Design" at bounding box center [176, 103] width 117 height 37
click at [0, 0] on div "Background" at bounding box center [0, 0] width 0 height 0
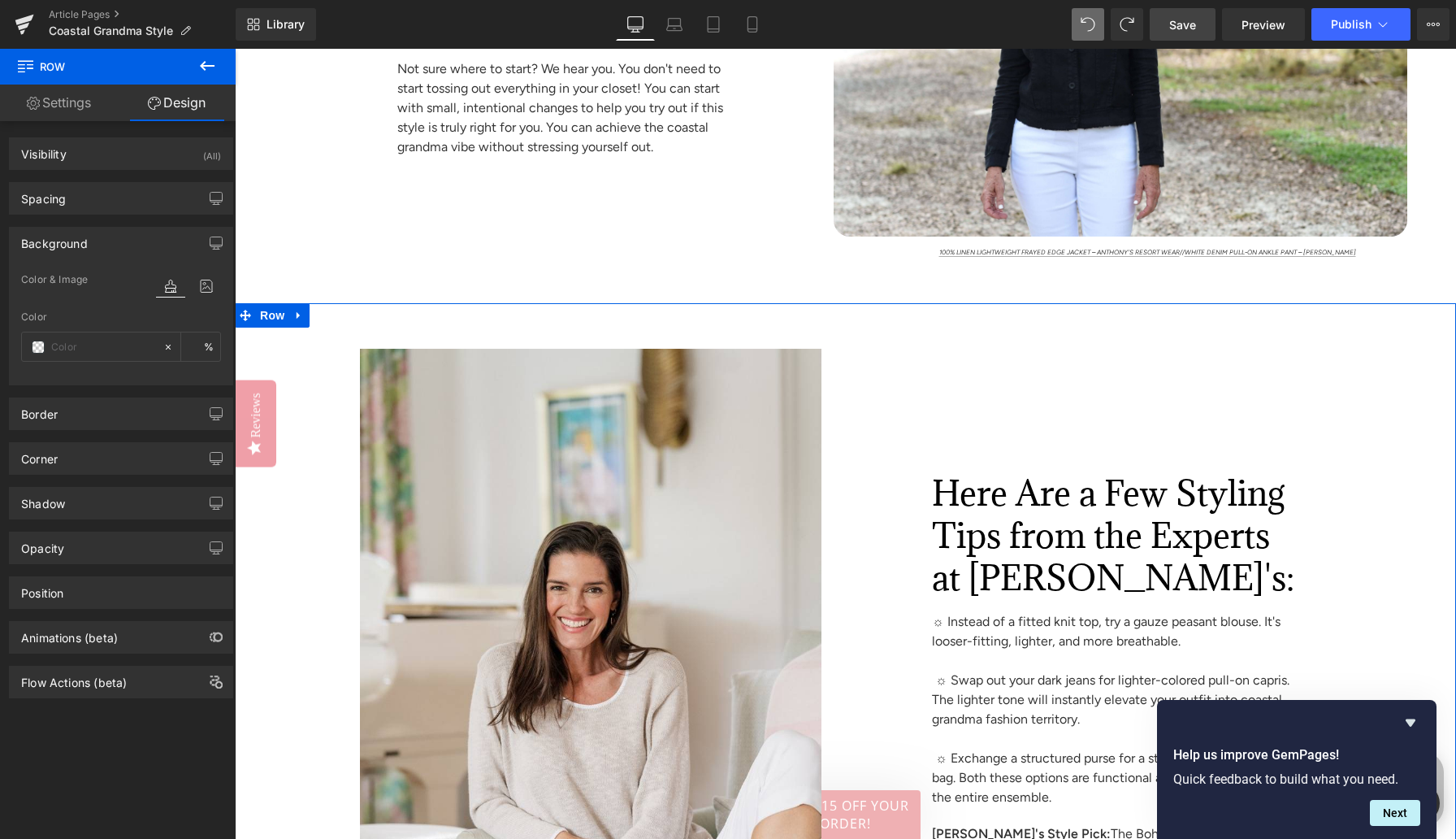
type input "#ffffff"
type input "50"
click at [68, 347] on input "#ffffff" at bounding box center [103, 347] width 104 height 17
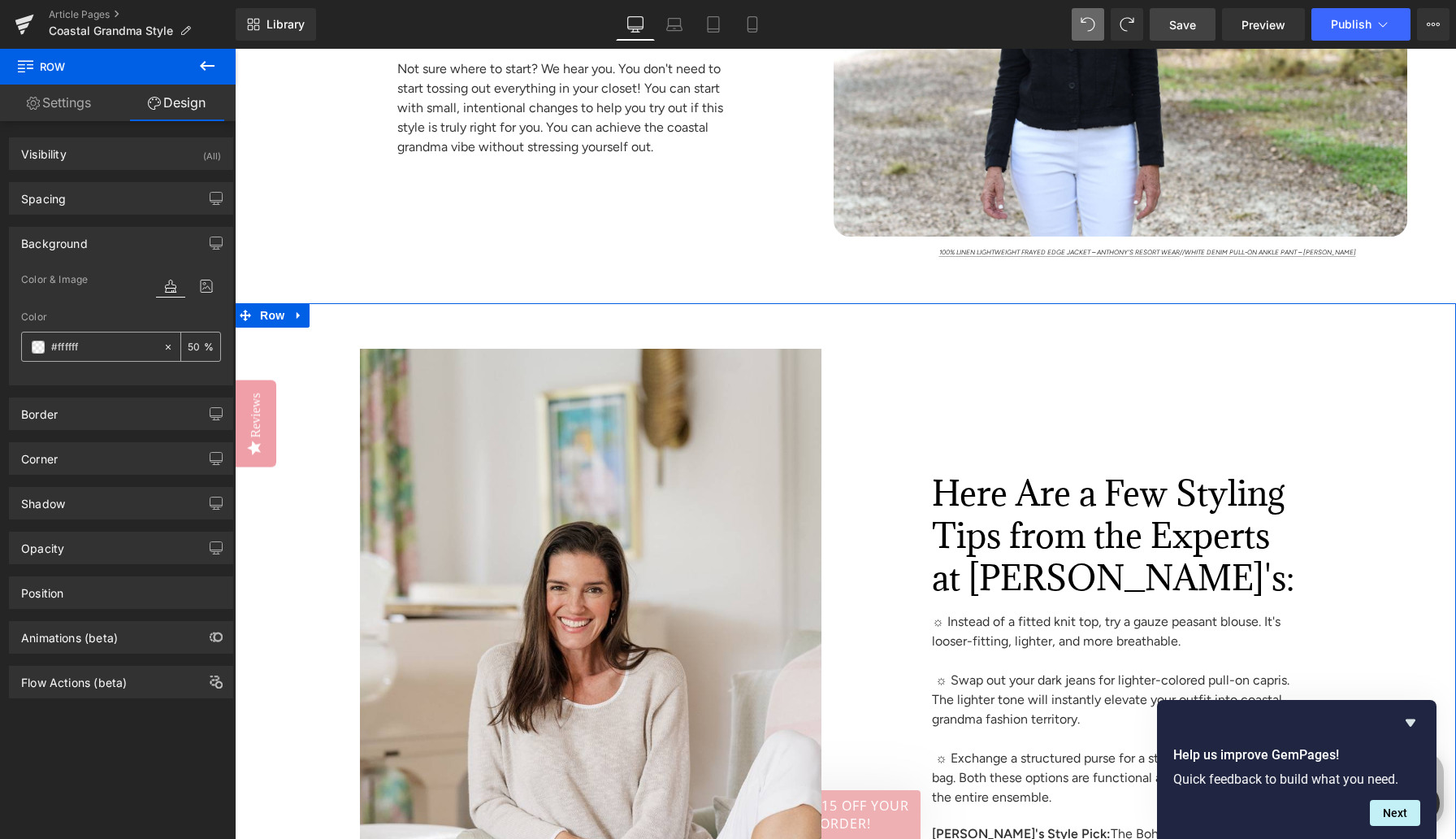
paste input "3e1e1"
type input "#f3e1e1"
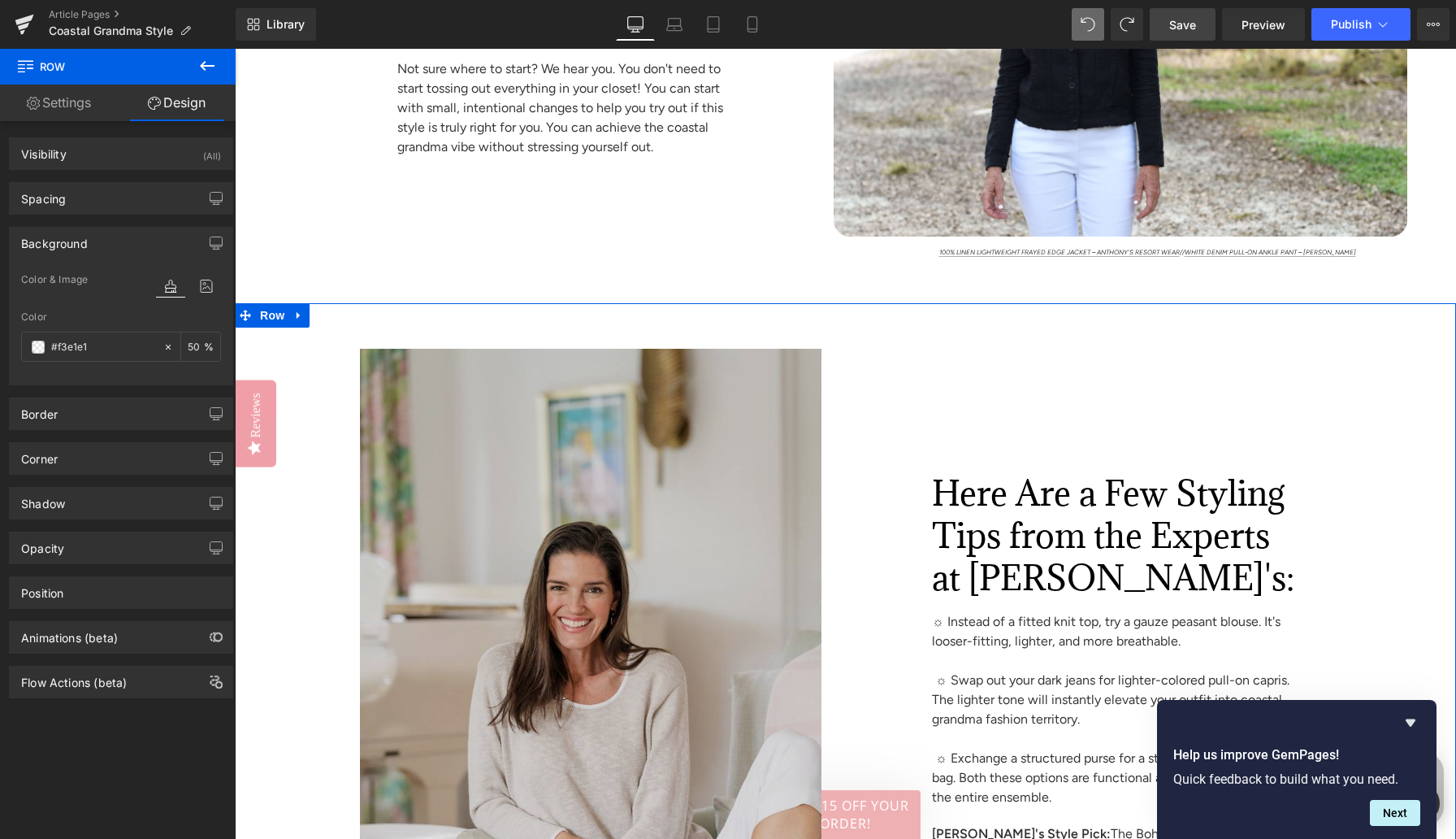
type input "100"
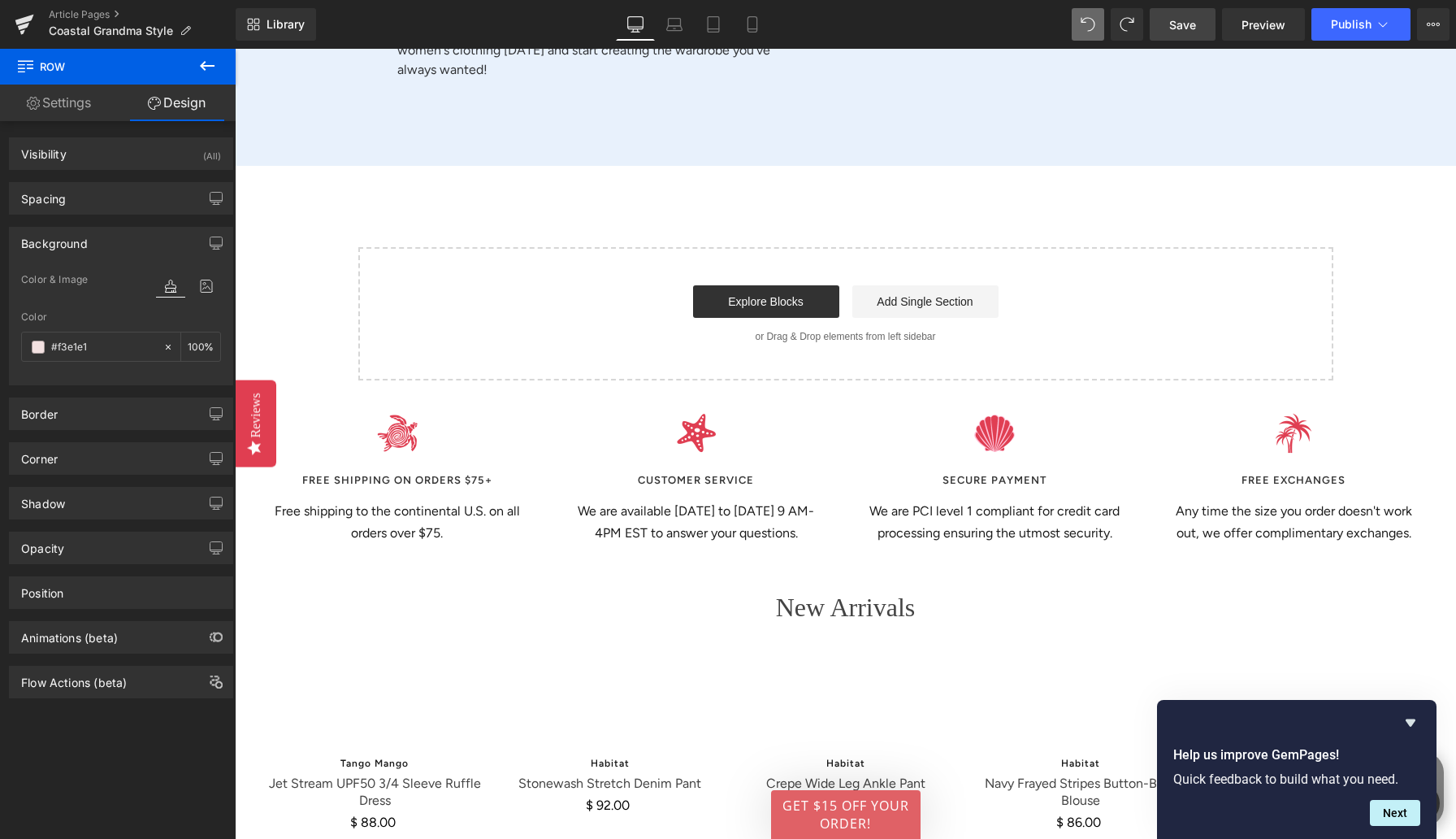
scroll to position [9325, 0]
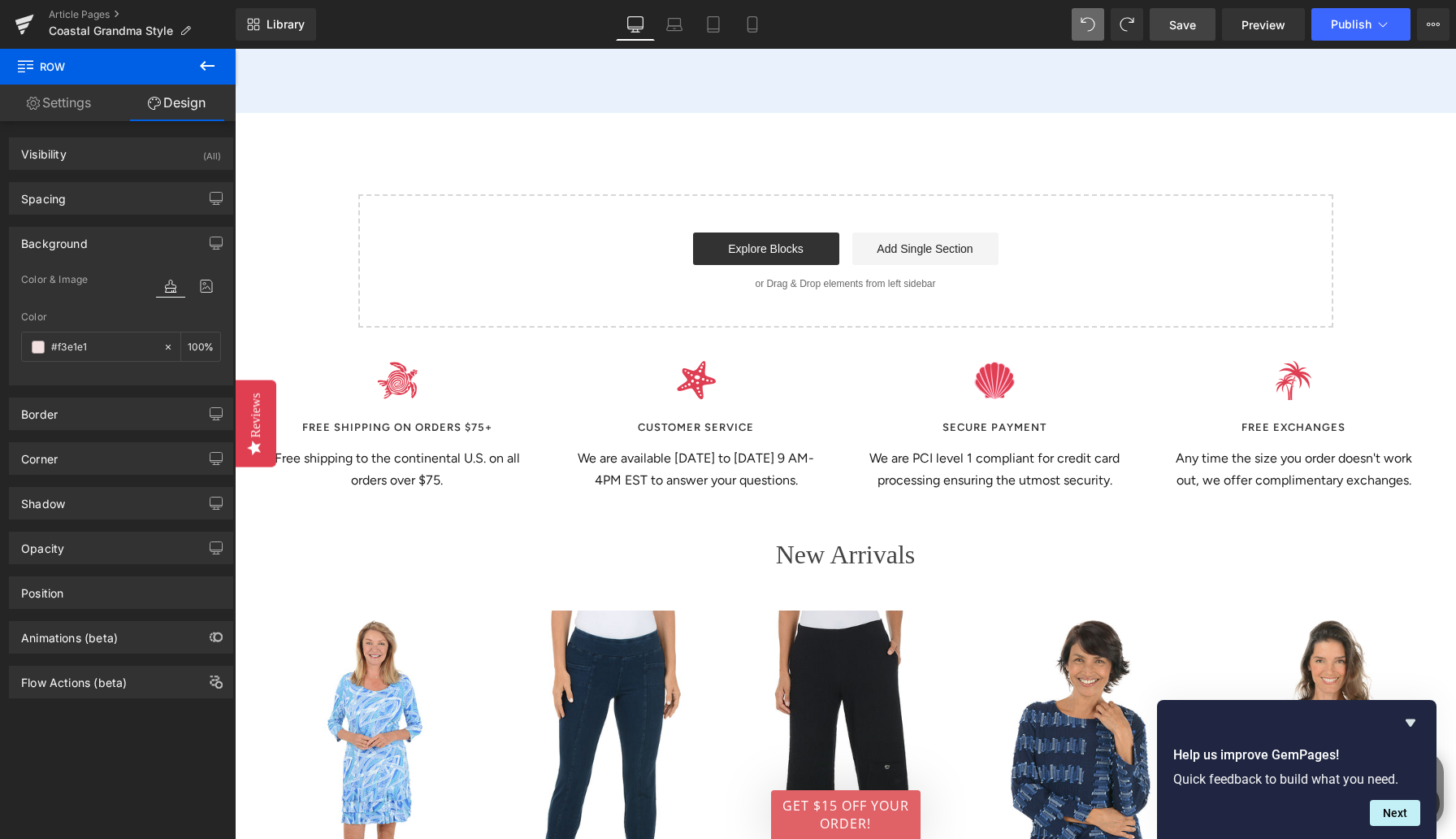
type input "#f3e1e1"
drag, startPoint x: 1190, startPoint y: 22, endPoint x: 686, endPoint y: 154, distance: 521.0
click at [1165, 22] on span "Save" at bounding box center [1183, 25] width 27 height 17
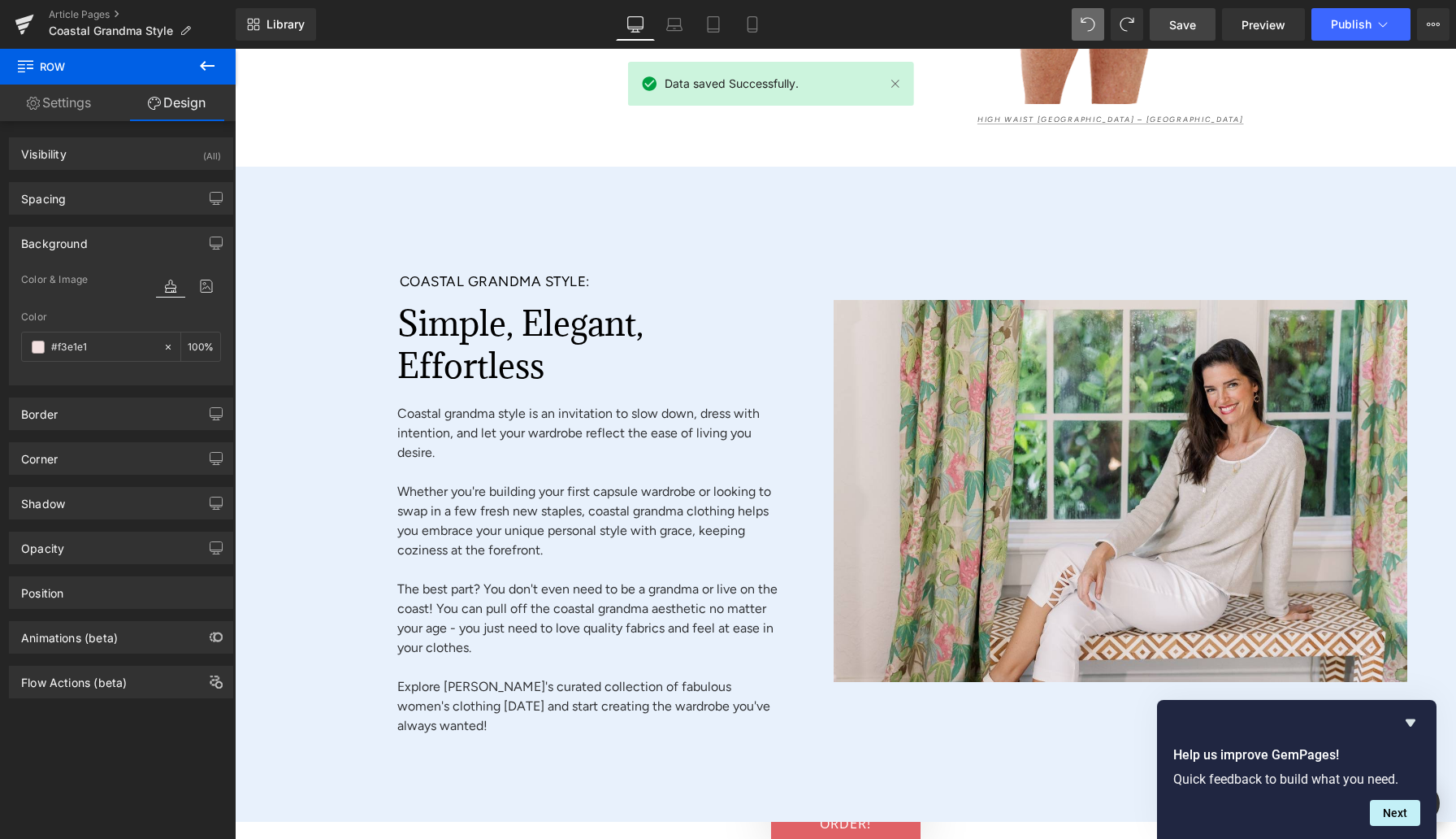
scroll to position [8614, 0]
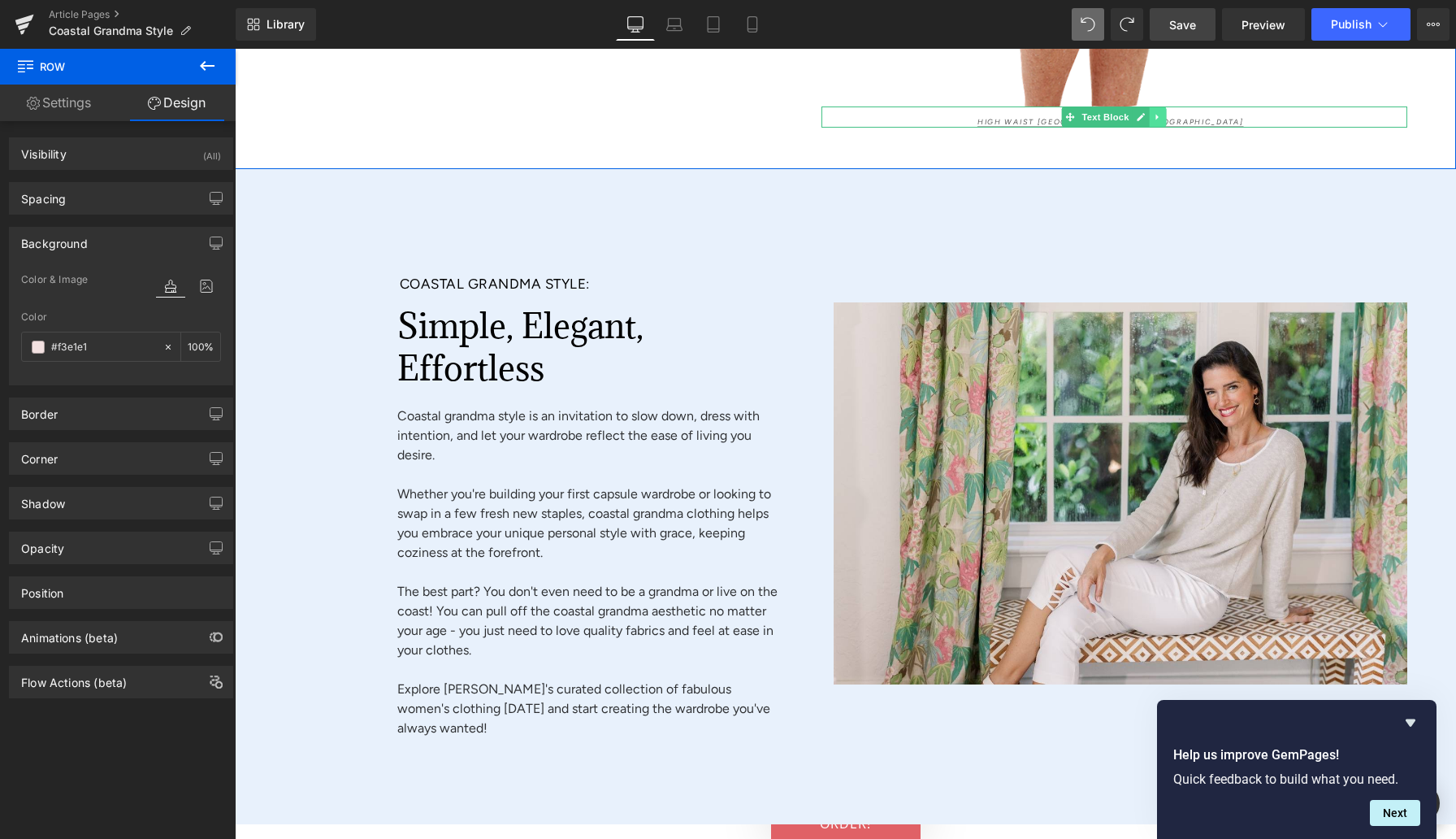
click at [1154, 122] on icon at bounding box center [1158, 117] width 9 height 10
click at [1147, 122] on icon at bounding box center [1148, 117] width 9 height 9
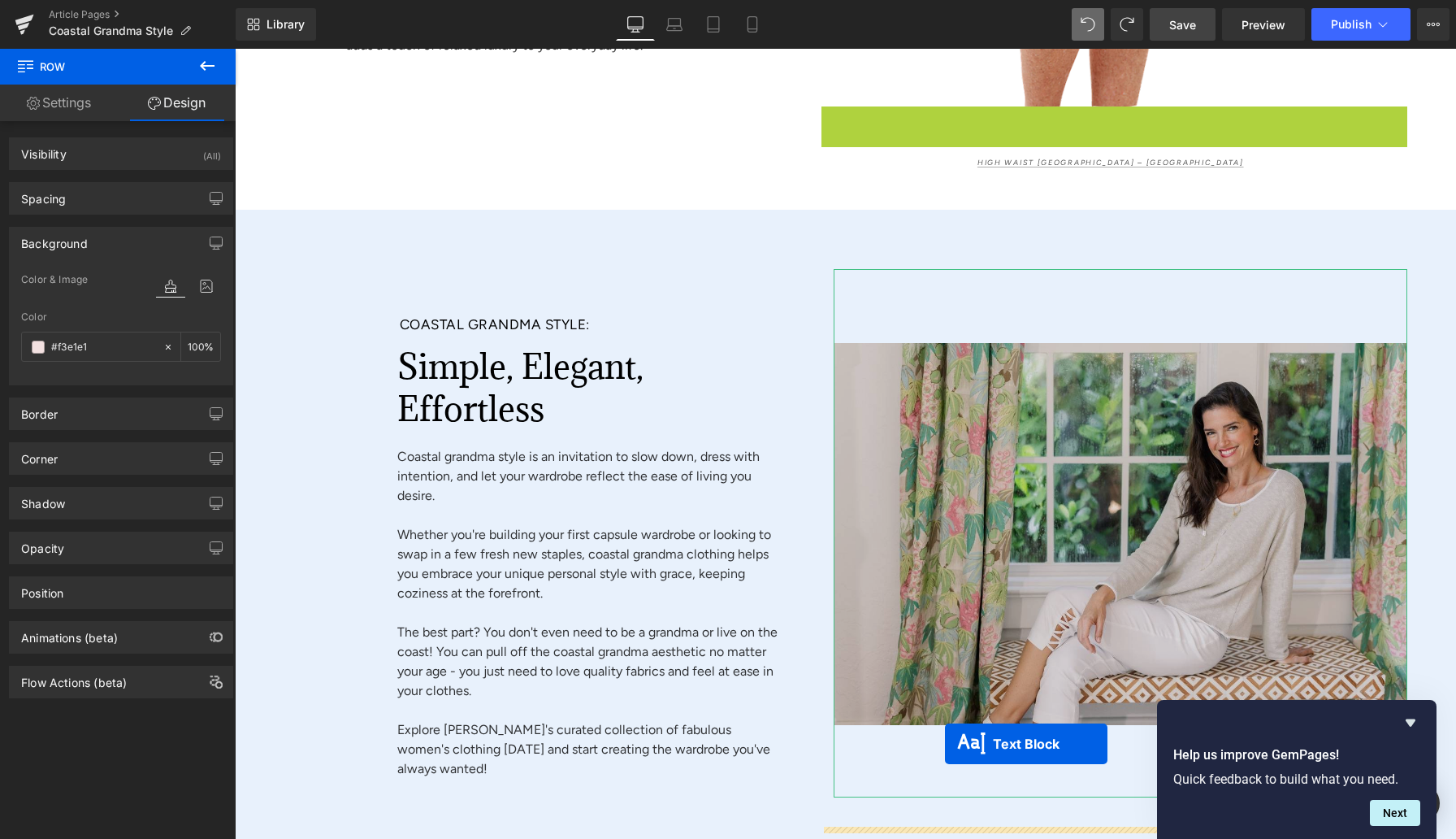
drag, startPoint x: 1046, startPoint y: 148, endPoint x: 945, endPoint y: 744, distance: 604.5
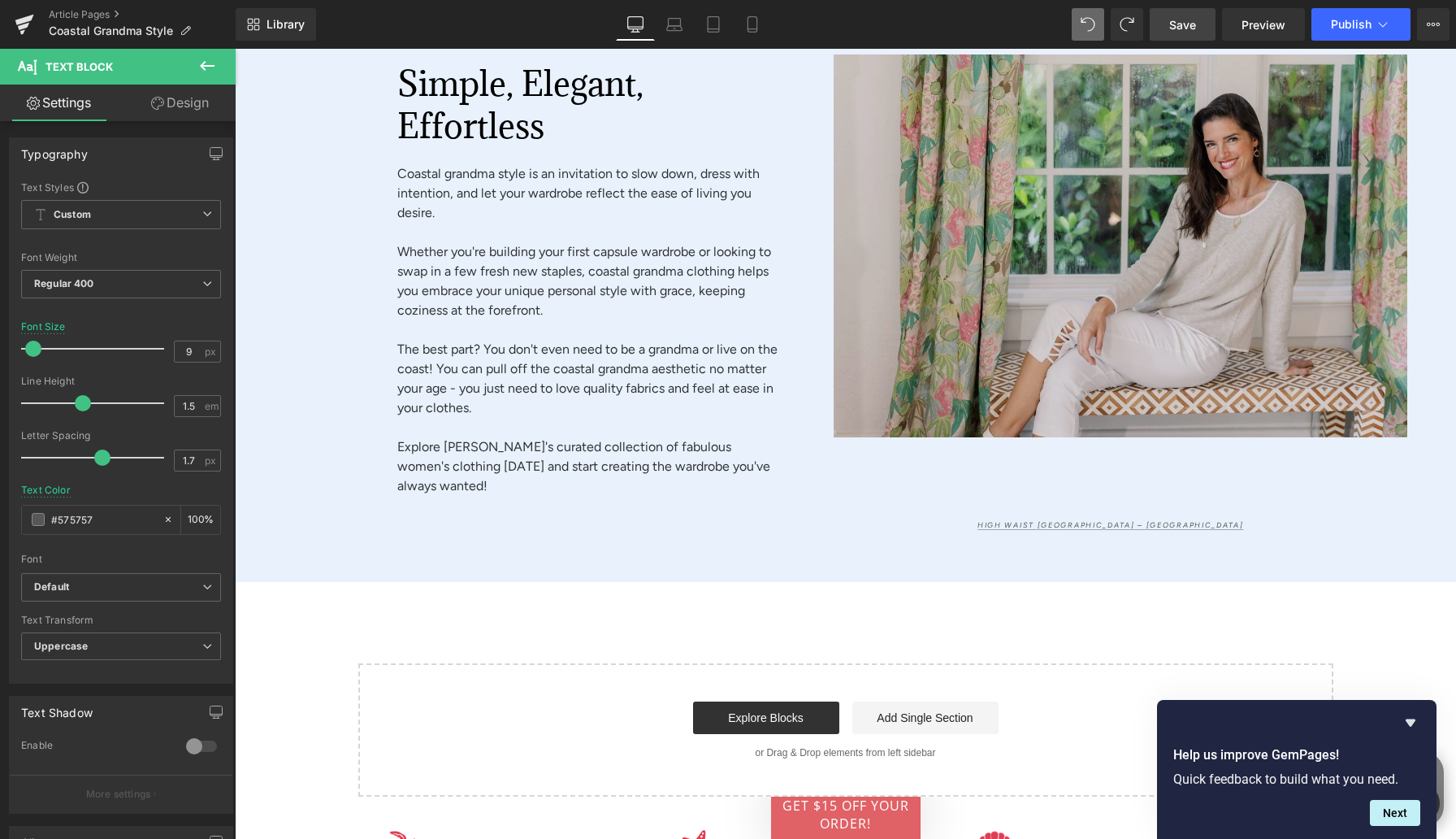
scroll to position [8878, 0]
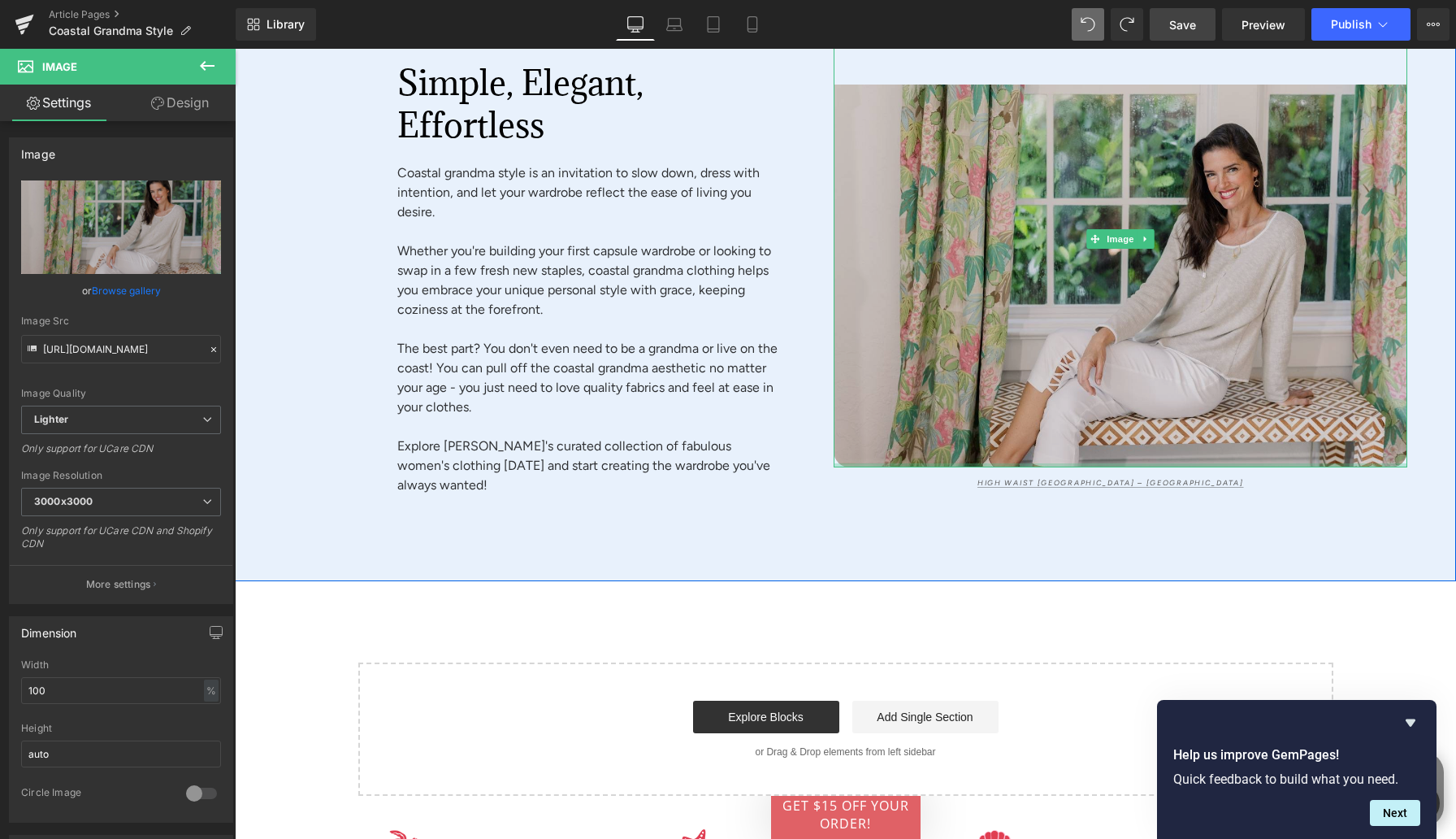
drag, startPoint x: 1035, startPoint y: 532, endPoint x: 987, endPoint y: 309, distance: 228.1
click at [1020, 445] on div "Image 91px" at bounding box center [1121, 239] width 575 height 456
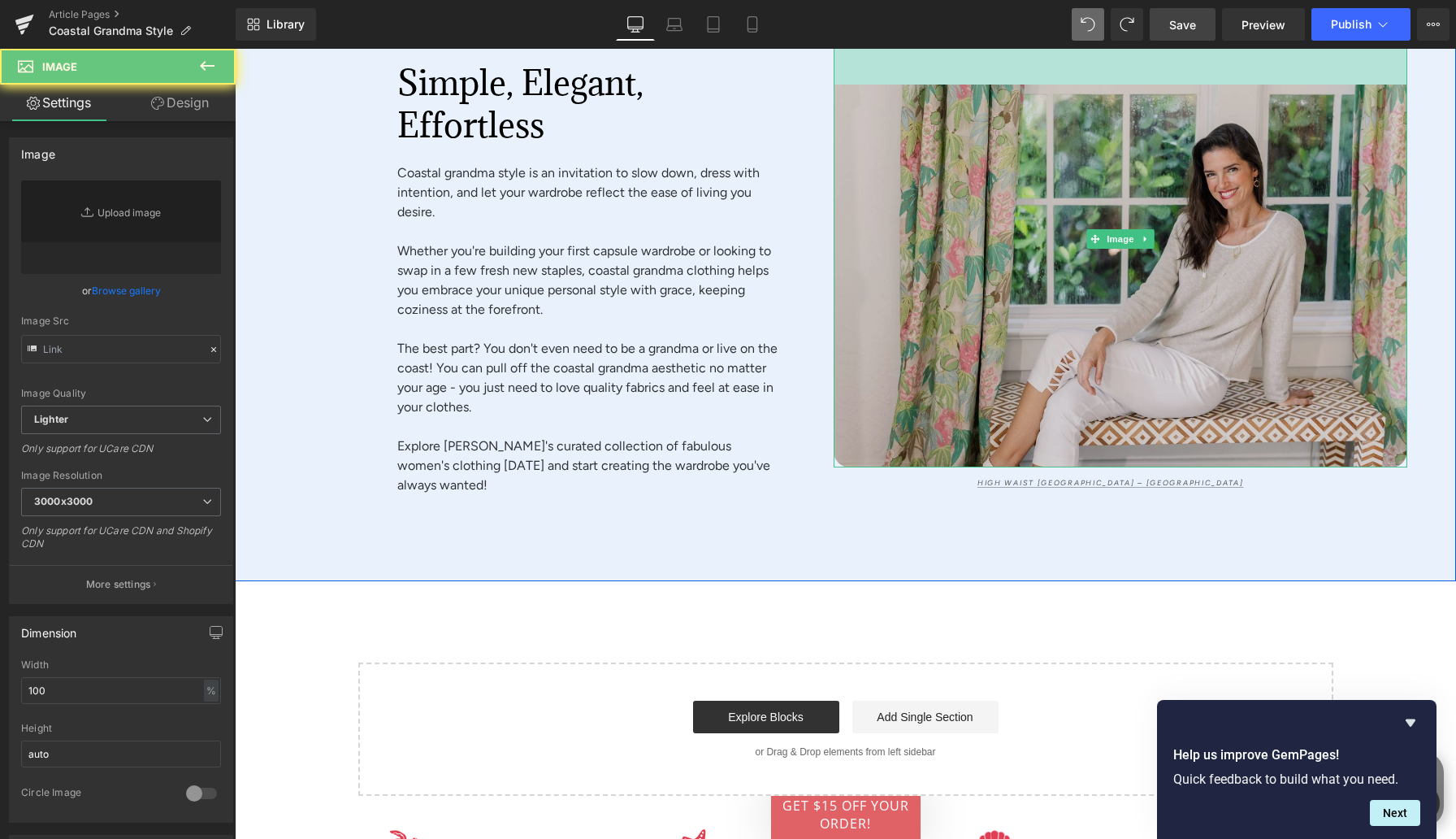
scroll to position [8696, 0]
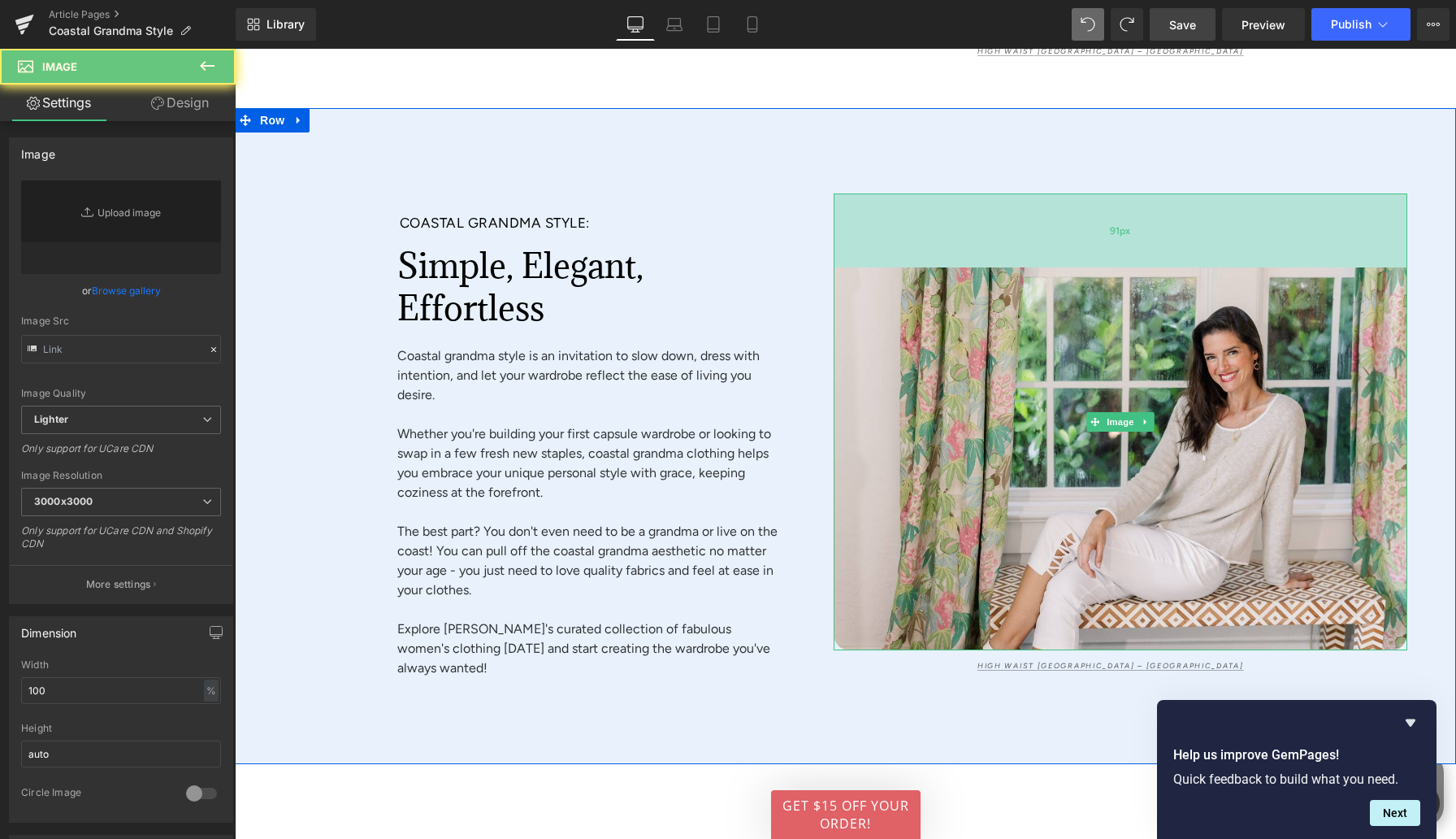
type input "[URL][DOMAIN_NAME]"
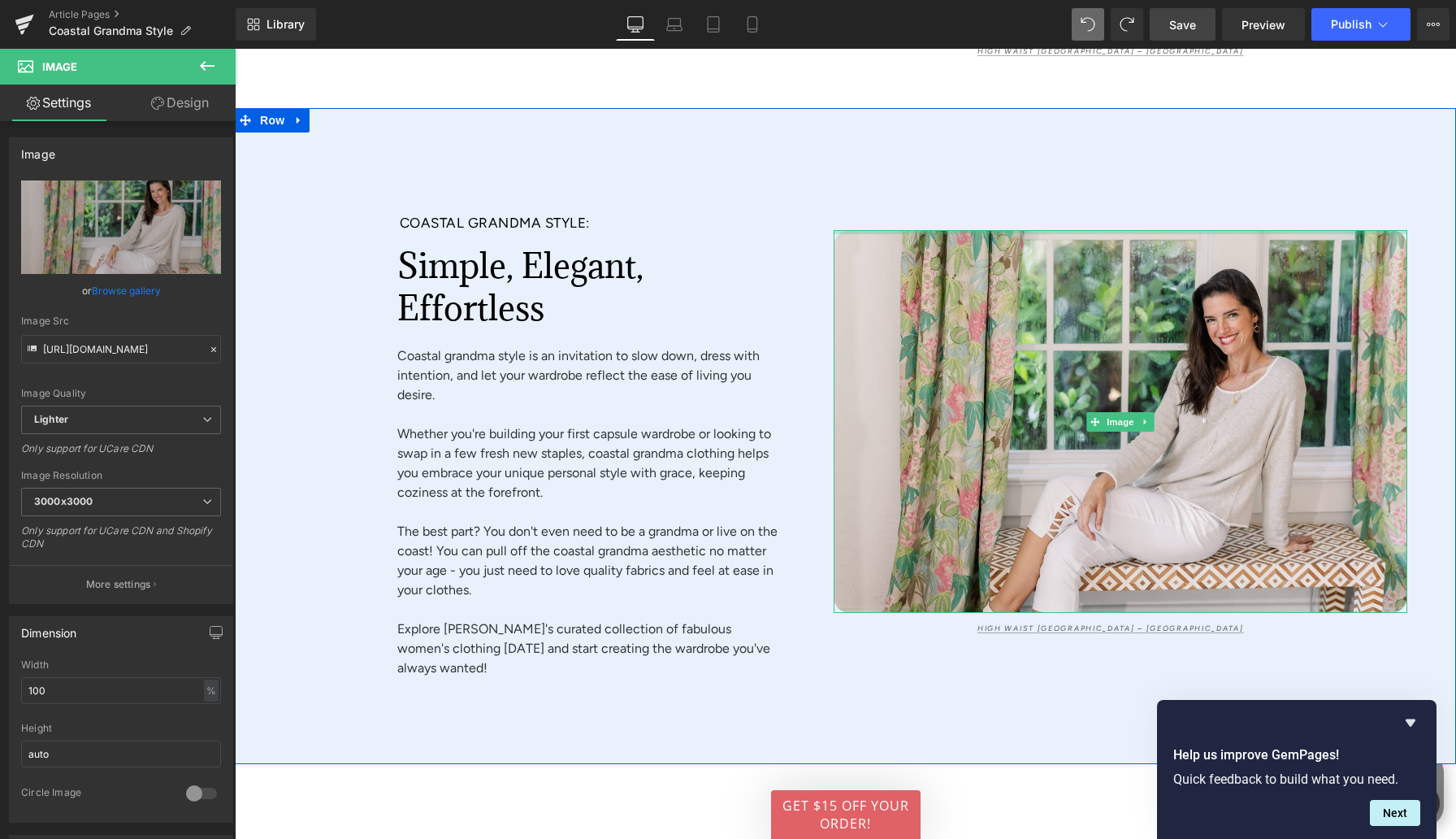
drag, startPoint x: 1018, startPoint y: 223, endPoint x: 1004, endPoint y: 143, distance: 81.2
click at [1004, 143] on div "Coastal Grandma Style: Heading Simple, Elegant, Effortless Heading Coastal gran…" at bounding box center [845, 435] width 1221 height 655
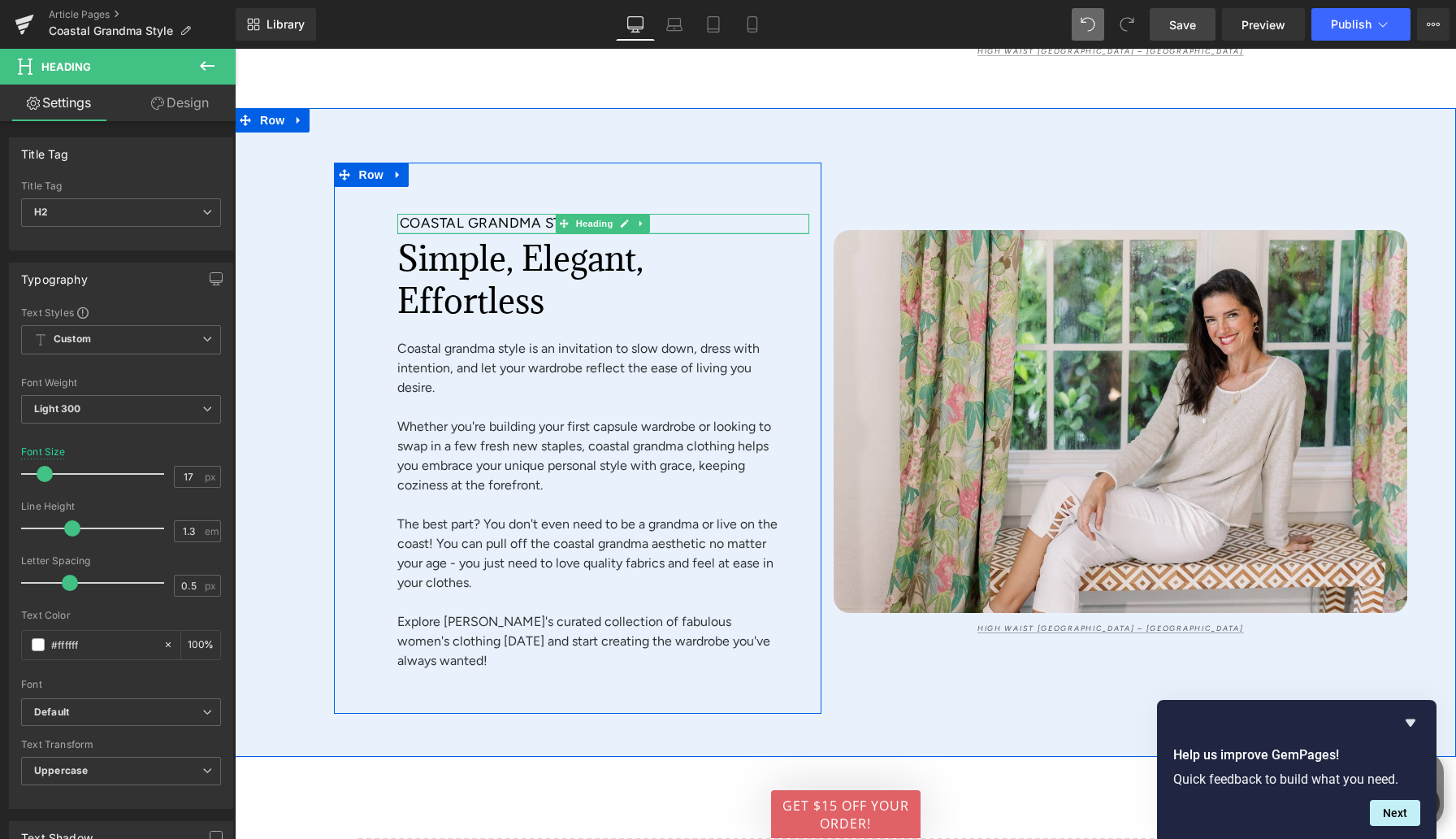
click at [531, 233] on div "Coastal Grandma Style: Heading" at bounding box center [603, 223] width 412 height 19
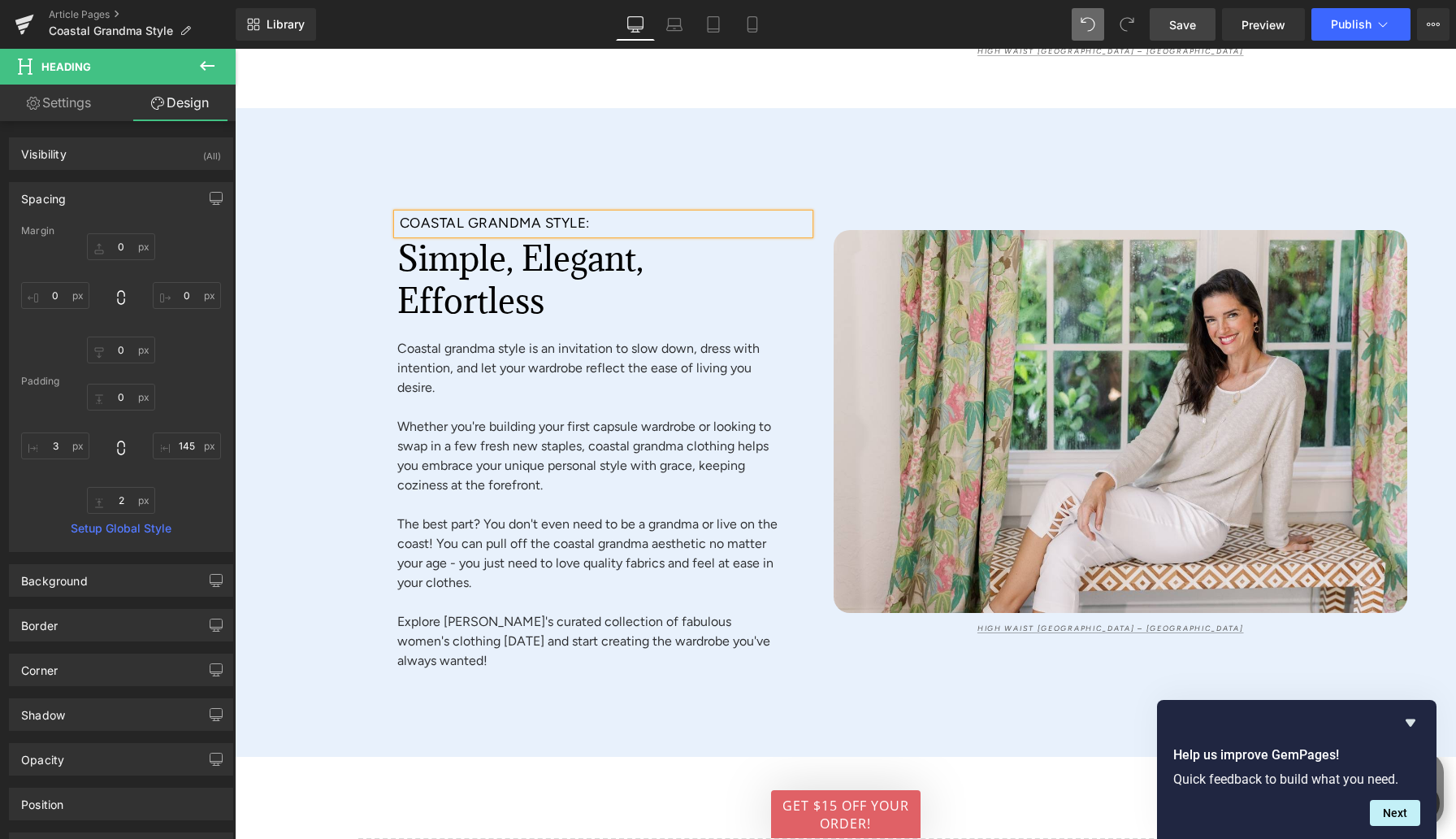
click at [1165, 18] on span "Save" at bounding box center [1183, 25] width 27 height 17
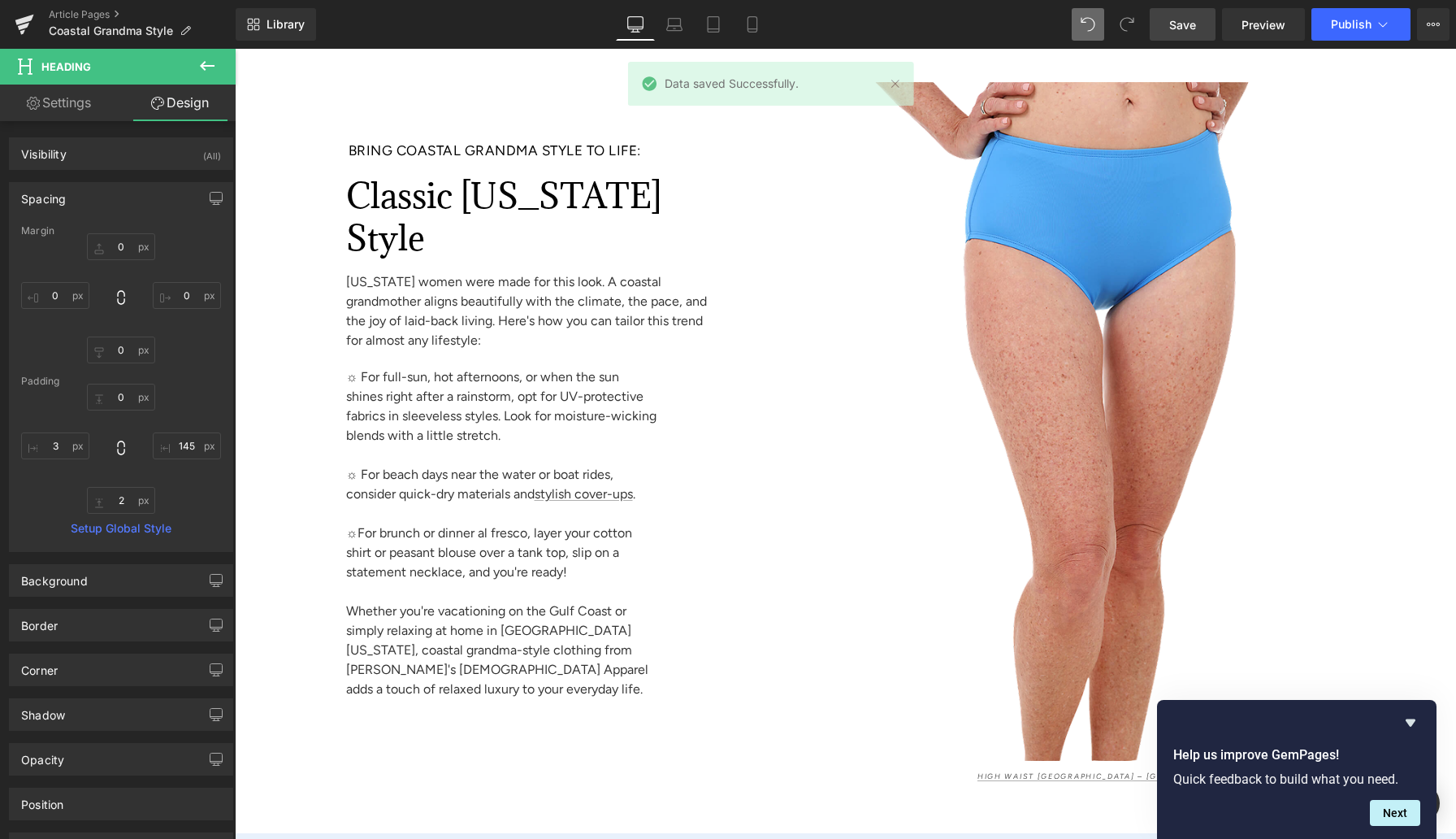
scroll to position [7933, 0]
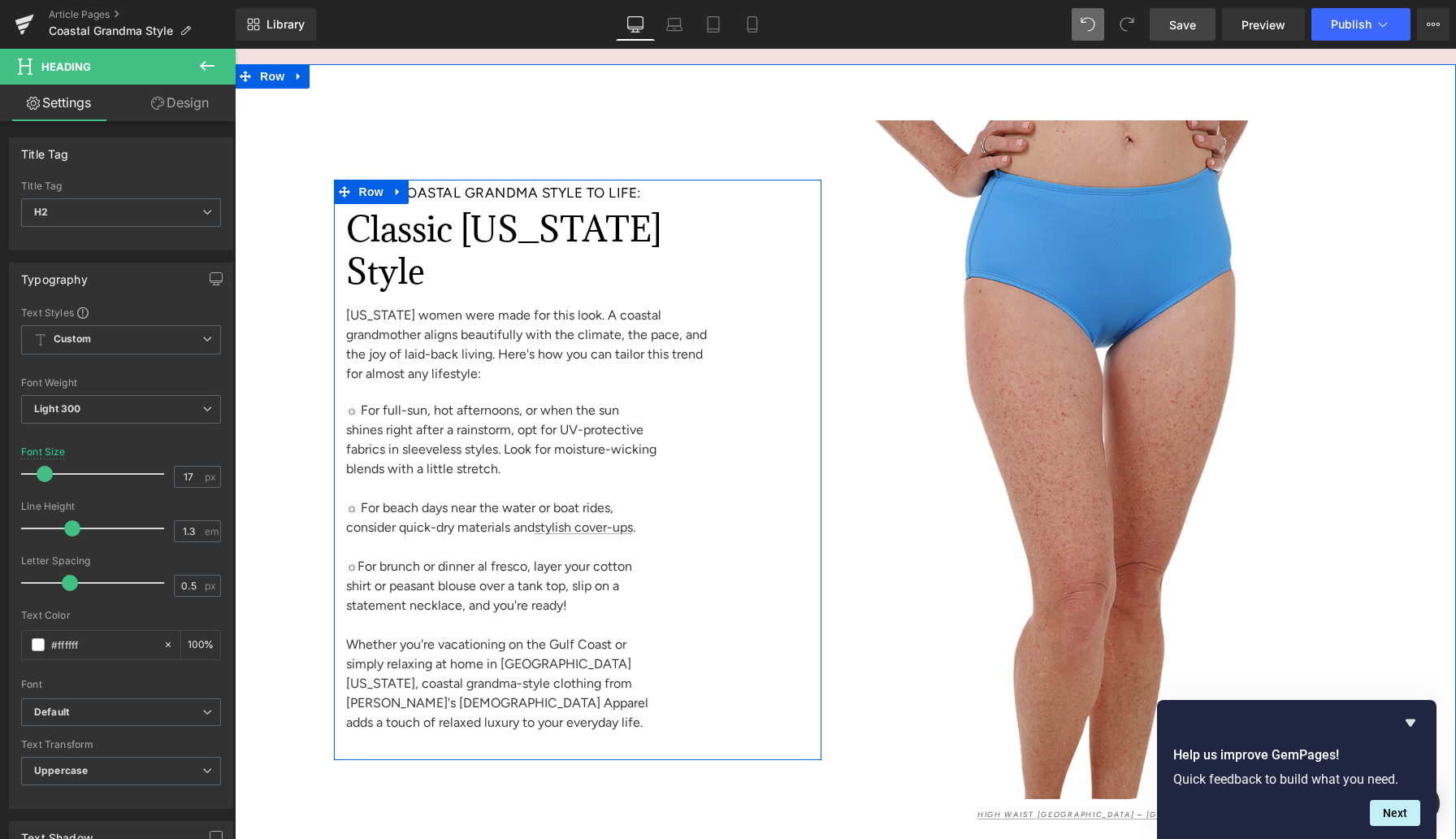
drag, startPoint x: 469, startPoint y: 252, endPoint x: 844, endPoint y: 329, distance: 382.8
click at [472, 253] on div "Bring Coastal Grandma Style to Life: Heading 84px Classic [US_STATE] Style Head…" at bounding box center [545, 462] width 421 height 557
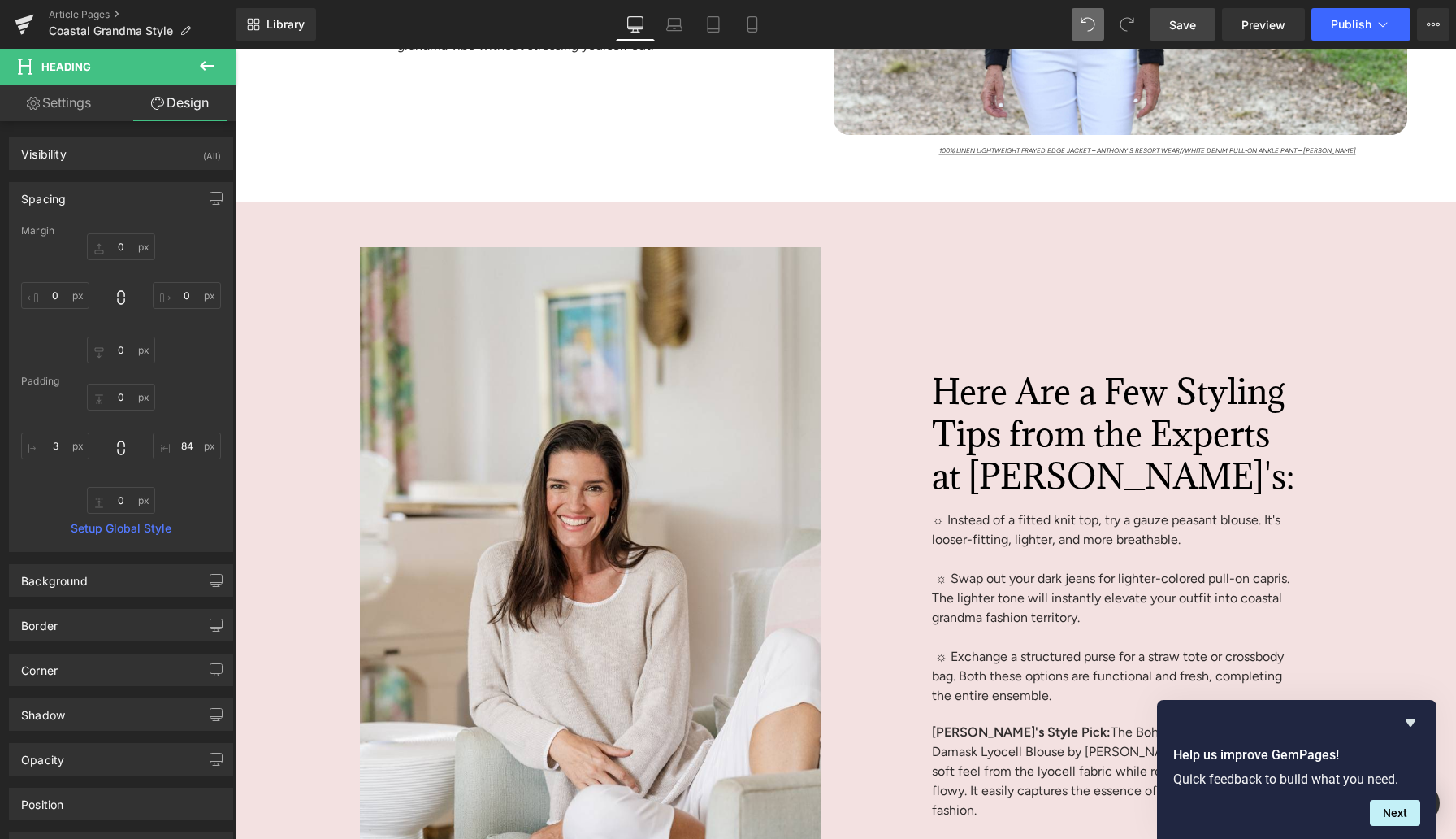
scroll to position [6996, 0]
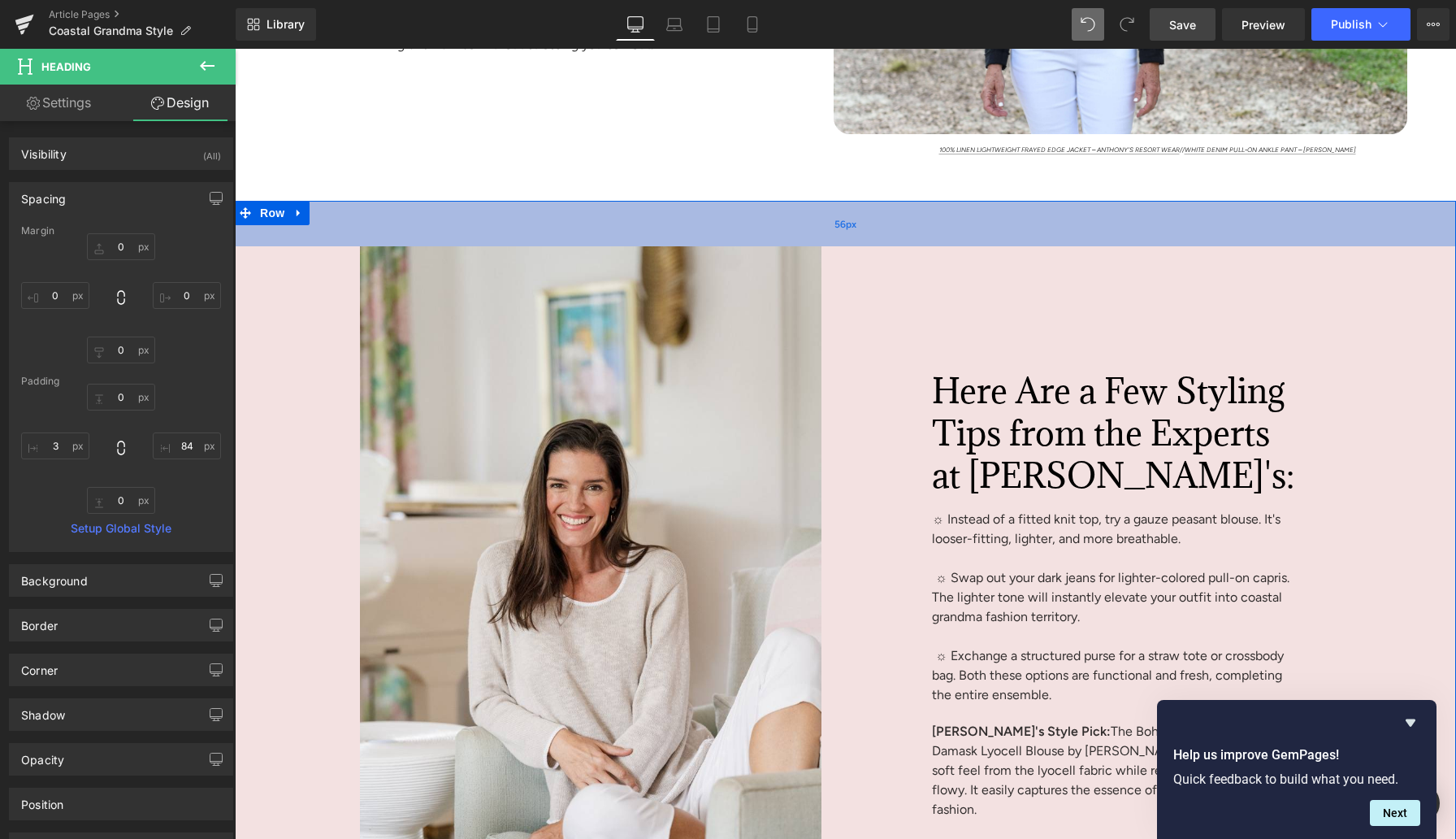
click at [311, 247] on div "56px" at bounding box center [845, 223] width 1221 height 46
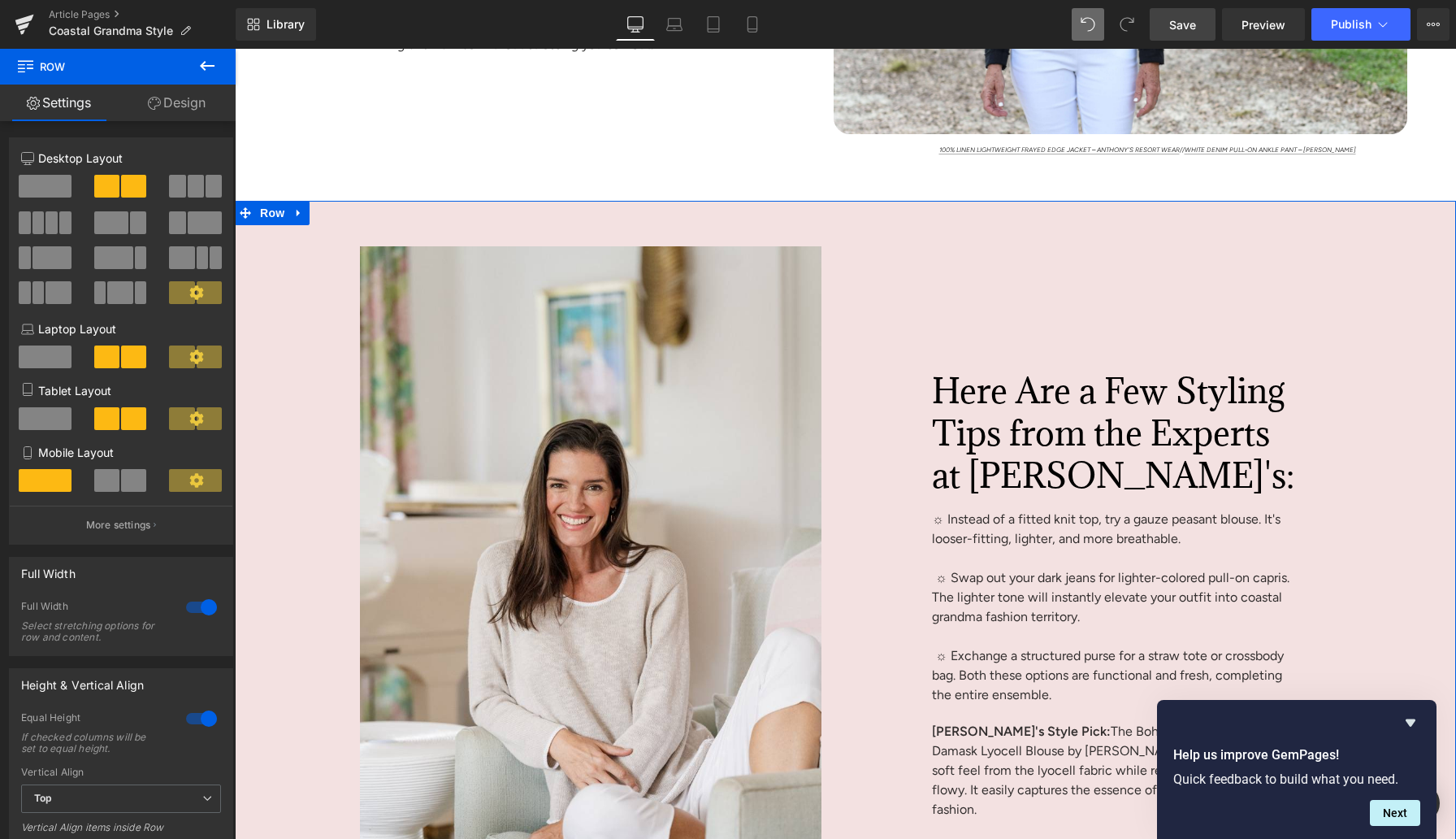
click at [177, 107] on link "Design" at bounding box center [176, 103] width 117 height 37
click at [0, 0] on div "Background" at bounding box center [0, 0] width 0 height 0
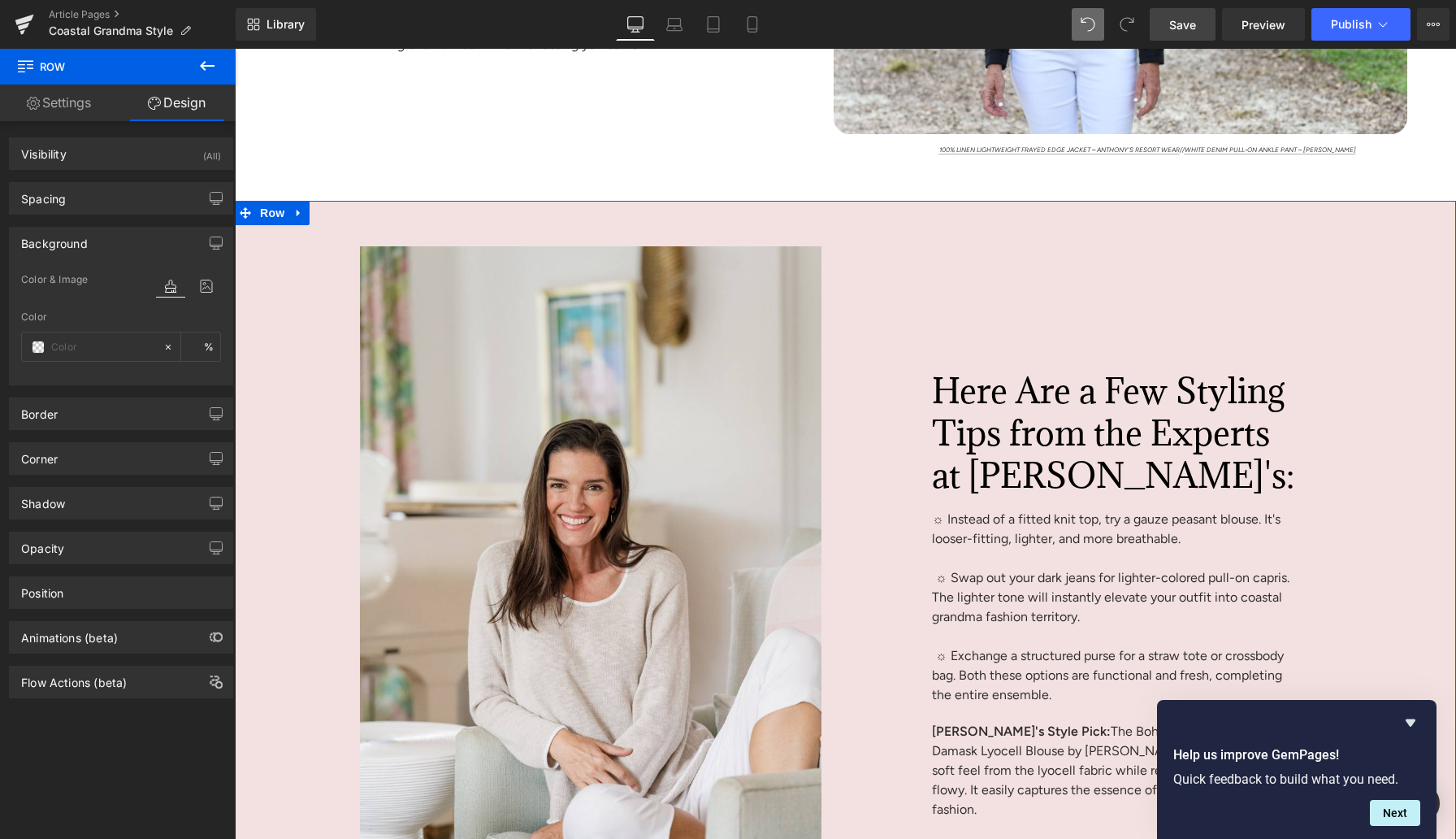
type input "#f3e1e1"
type input "100"
click at [65, 347] on input "#f3e1e1" at bounding box center [103, 347] width 104 height 17
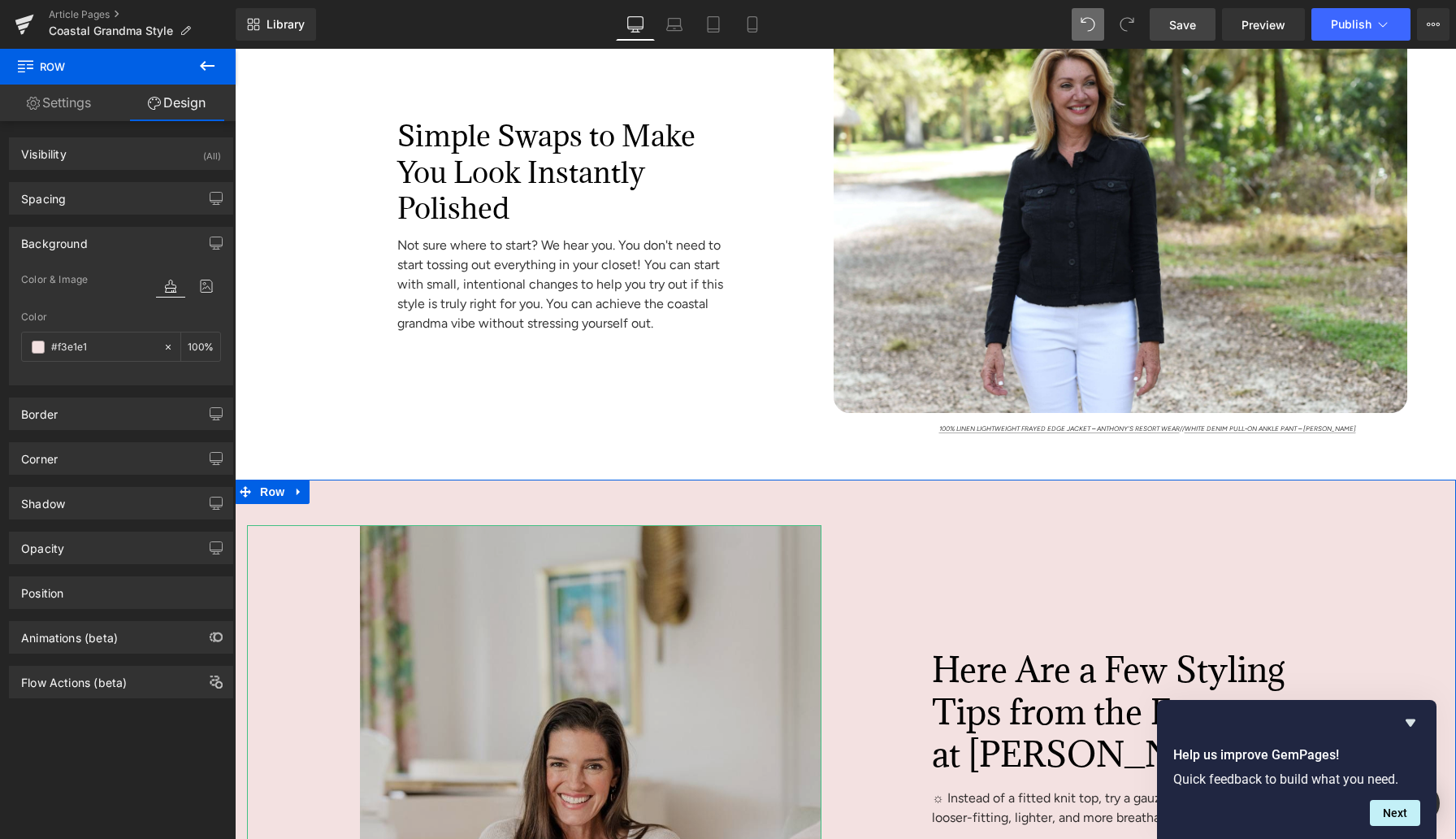
scroll to position [6699, 0]
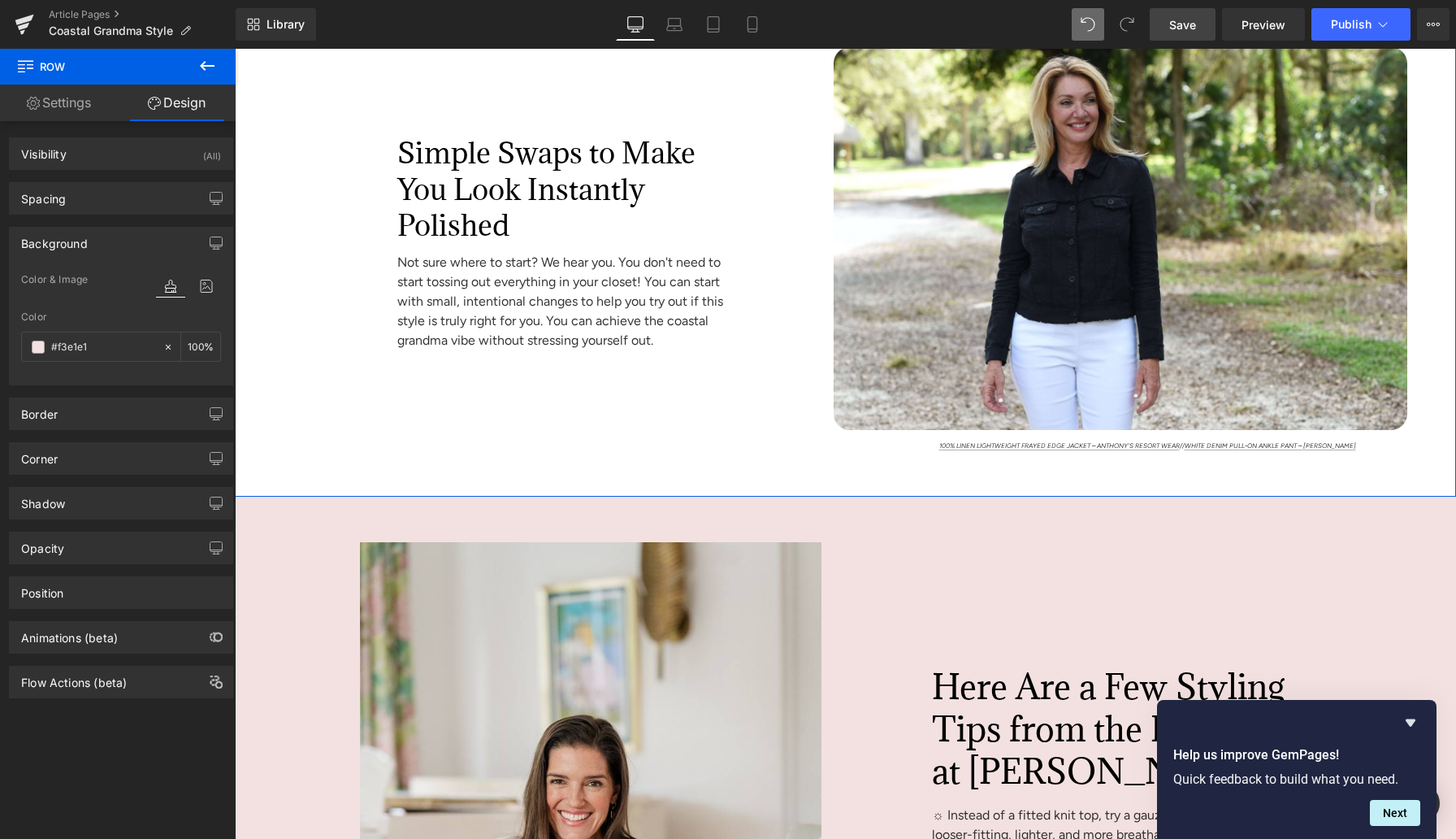
click at [293, 162] on div "Simple Swaps to Make You Look Instantly Polished Heading Not sure where to star…" at bounding box center [528, 250] width 586 height 405
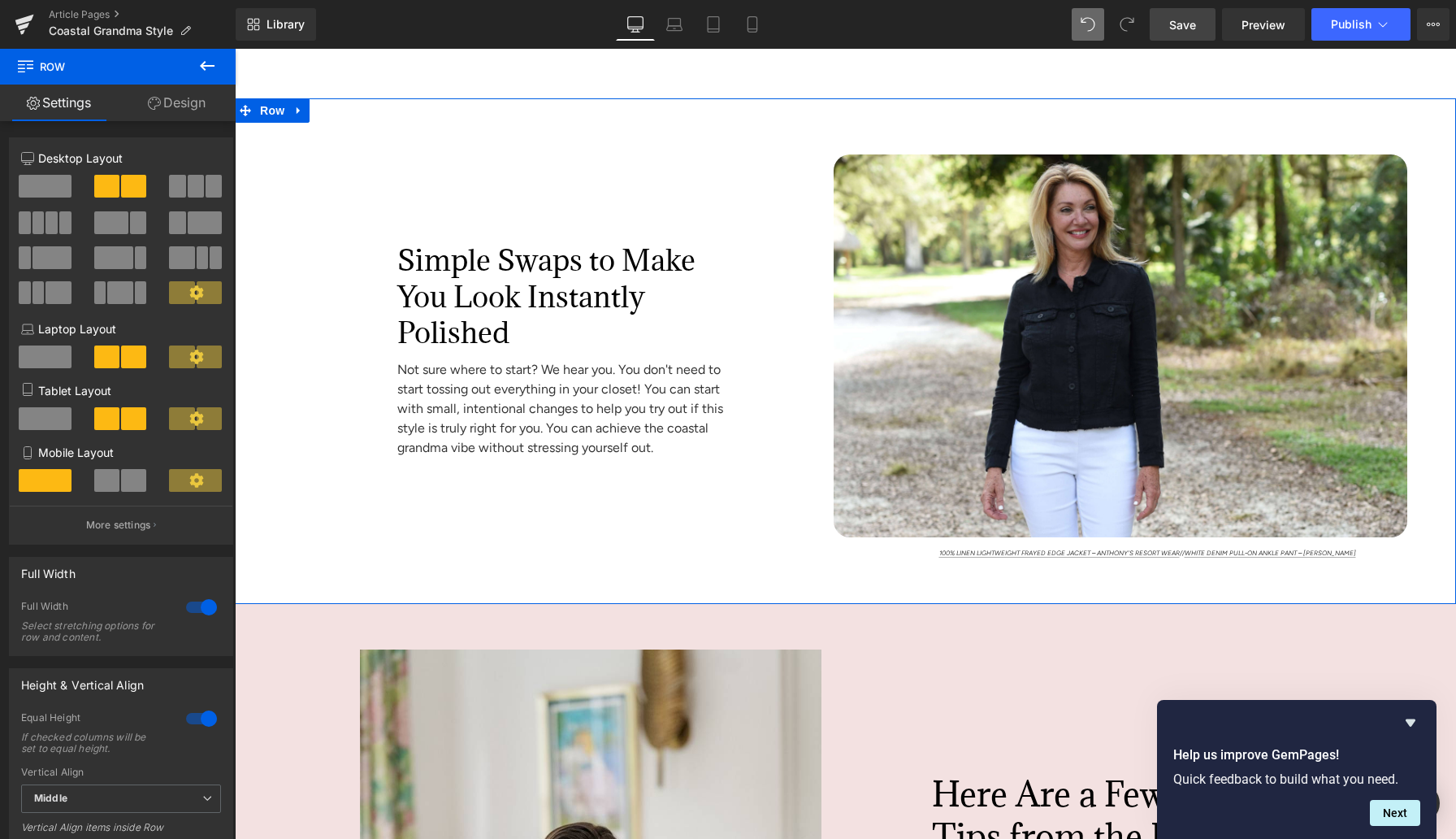
scroll to position [6389, 0]
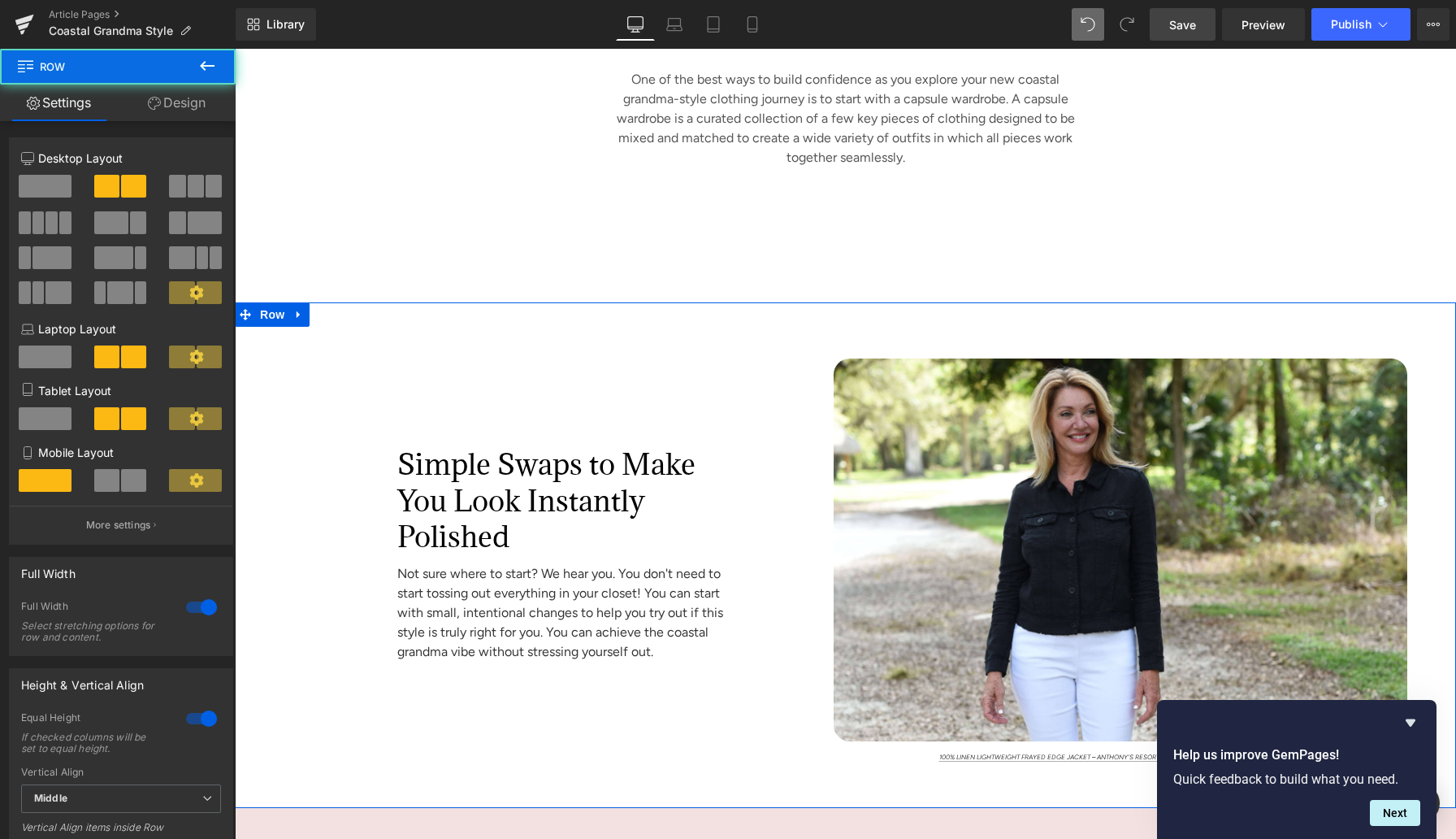
click at [409, 386] on div "Simple Swaps to Make You Look Instantly Polished Heading Not sure where to star…" at bounding box center [528, 560] width 586 height 405
click at [195, 102] on link "Design" at bounding box center [176, 103] width 117 height 37
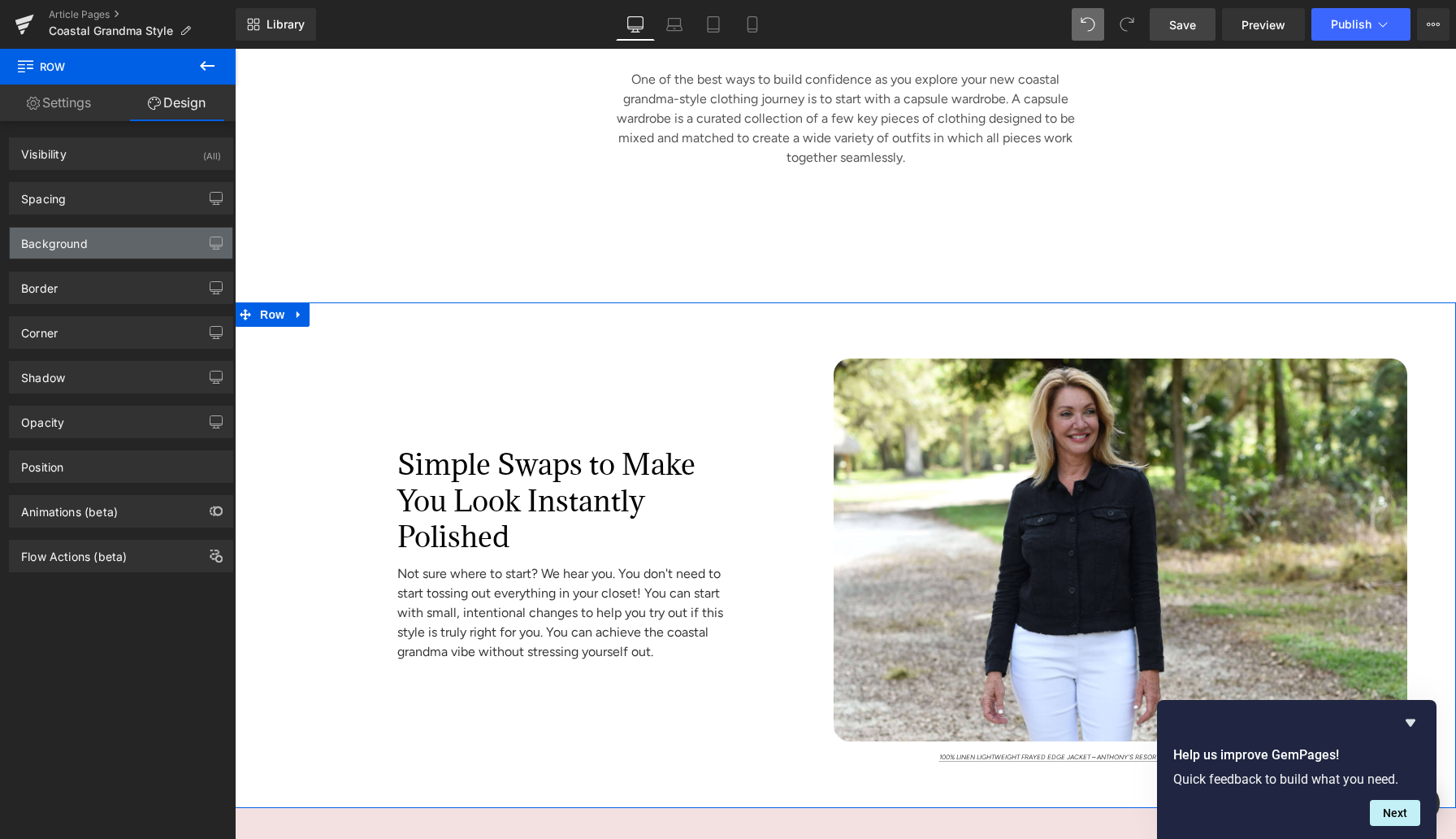
click at [96, 248] on div "Background" at bounding box center [120, 243] width 222 height 31
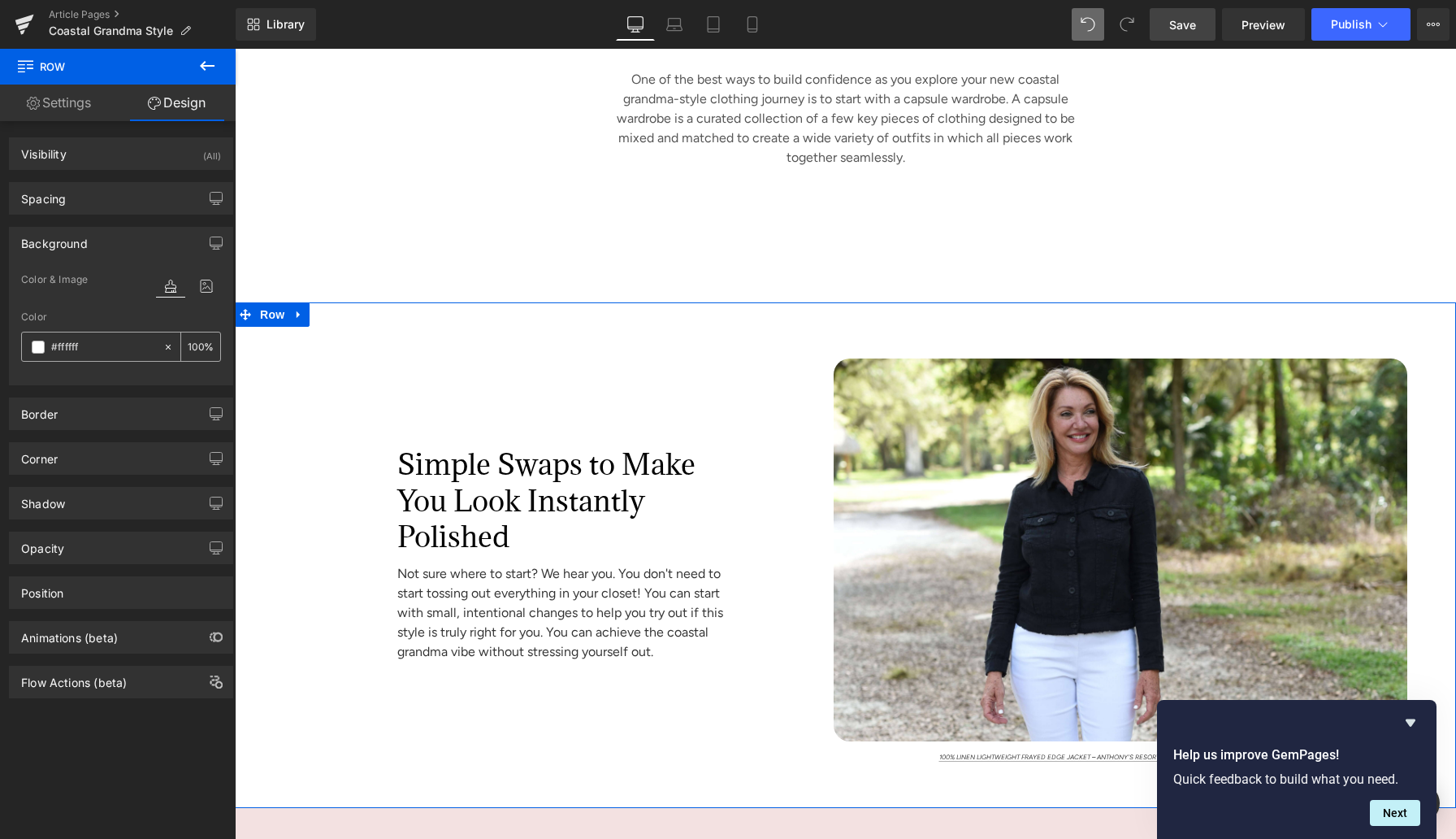
click at [72, 349] on input "#ffffff" at bounding box center [103, 347] width 104 height 17
paste input "3e1e1"
type input "#f3e1e1"
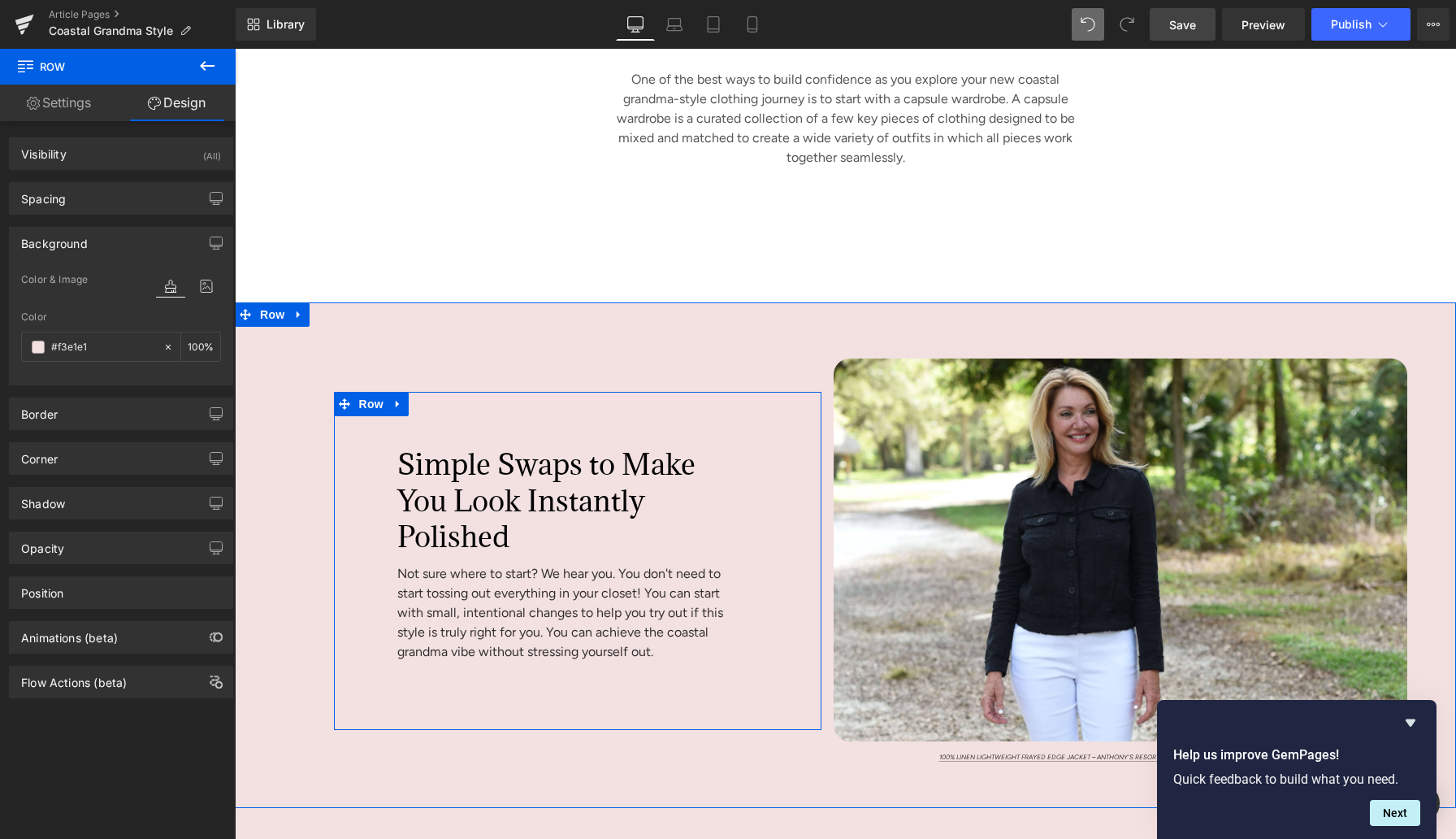
scroll to position [6980, 0]
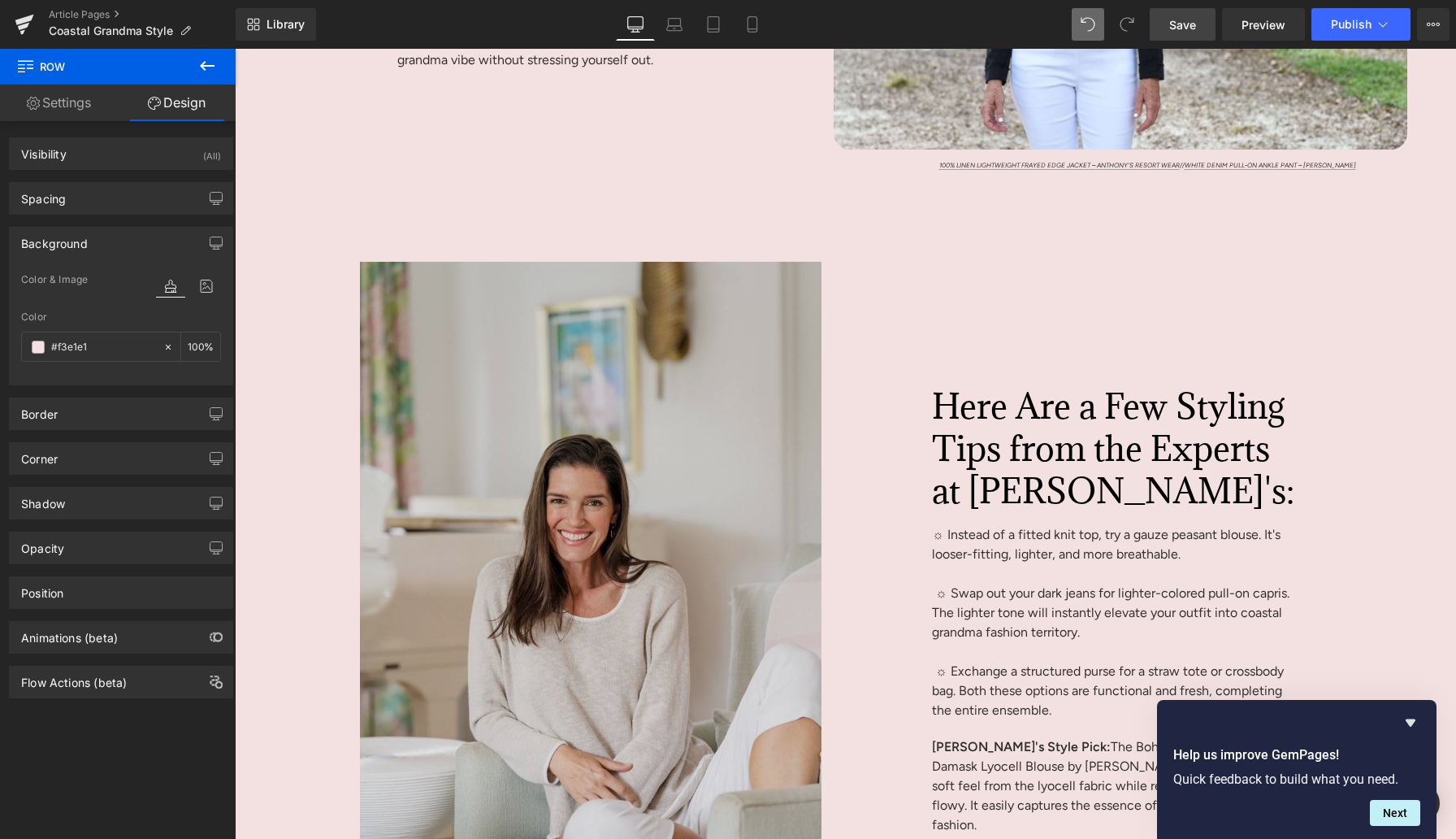
click at [287, 393] on img at bounding box center [534, 608] width 575 height 692
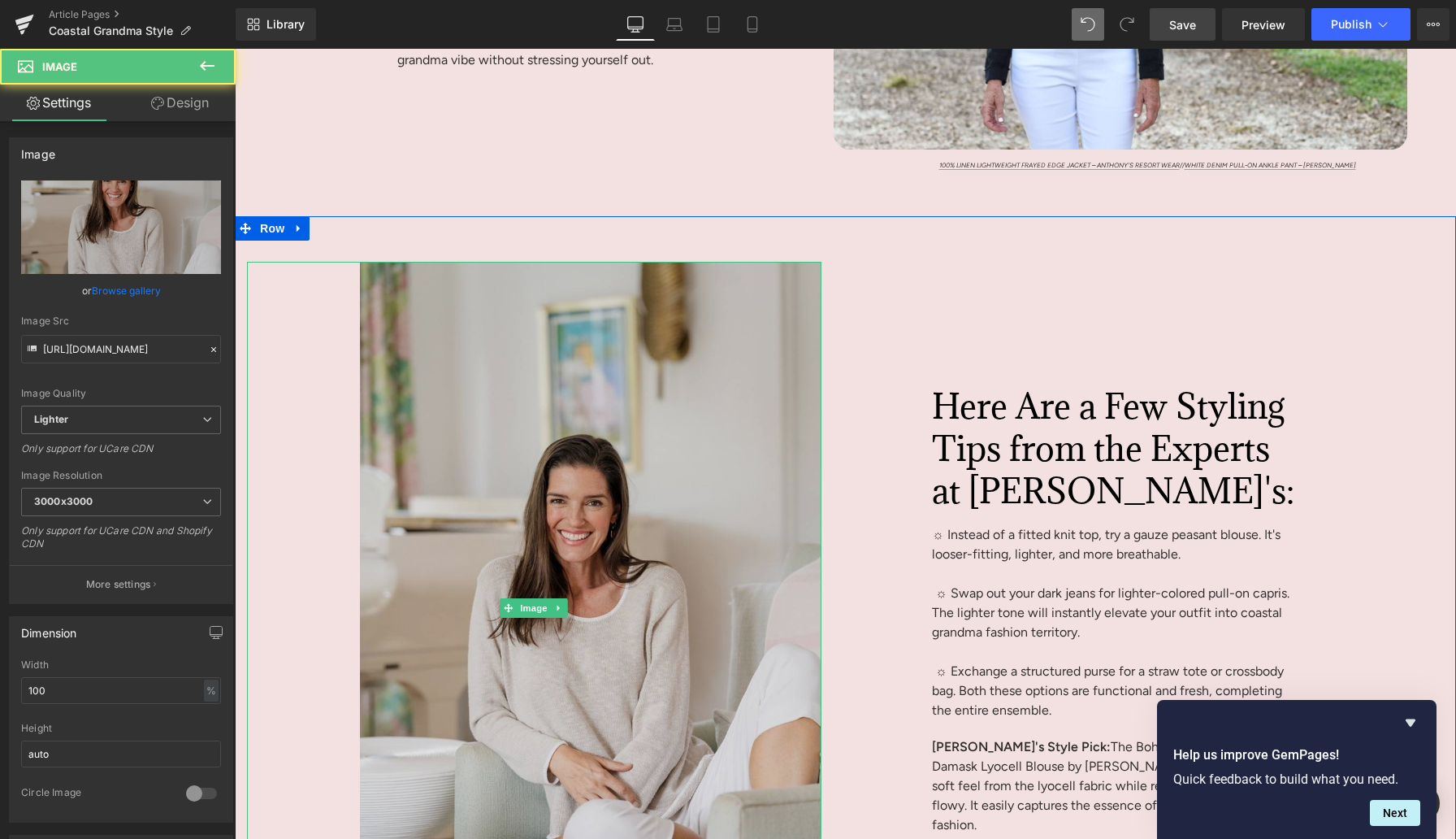
click at [291, 396] on img at bounding box center [534, 608] width 575 height 692
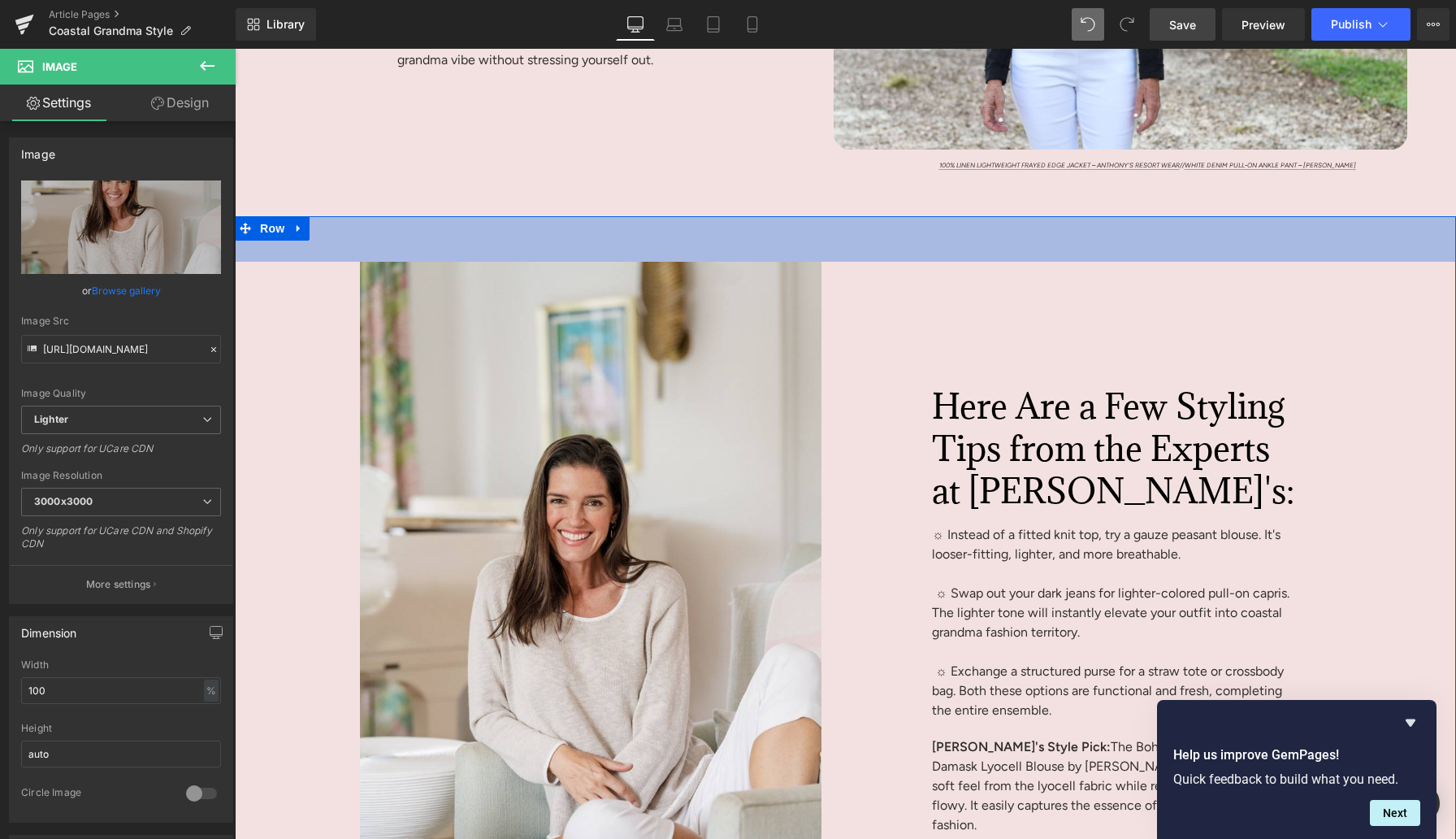
click at [888, 262] on div "56px" at bounding box center [845, 239] width 1221 height 46
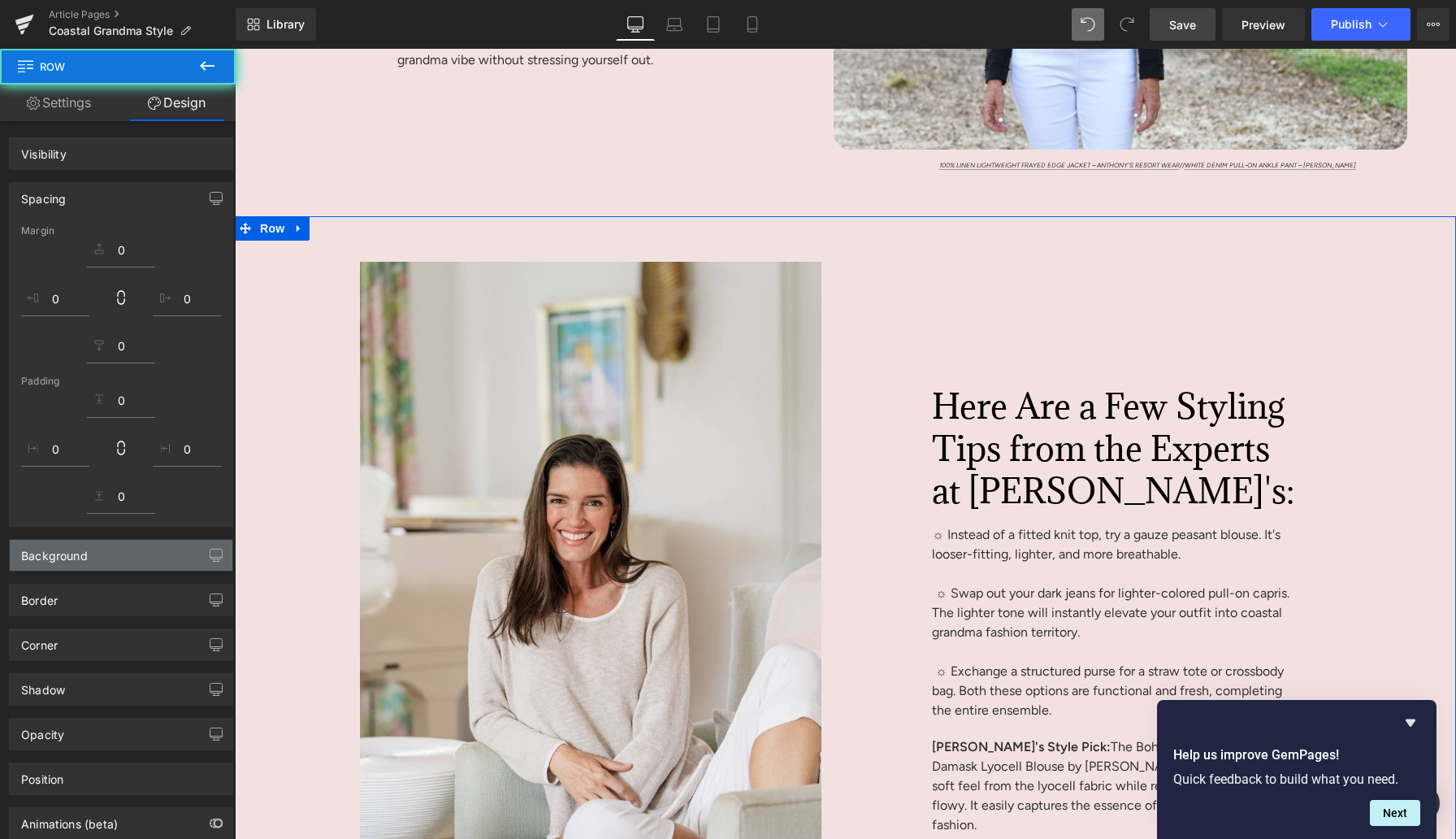
click at [111, 554] on div "Background" at bounding box center [120, 555] width 222 height 31
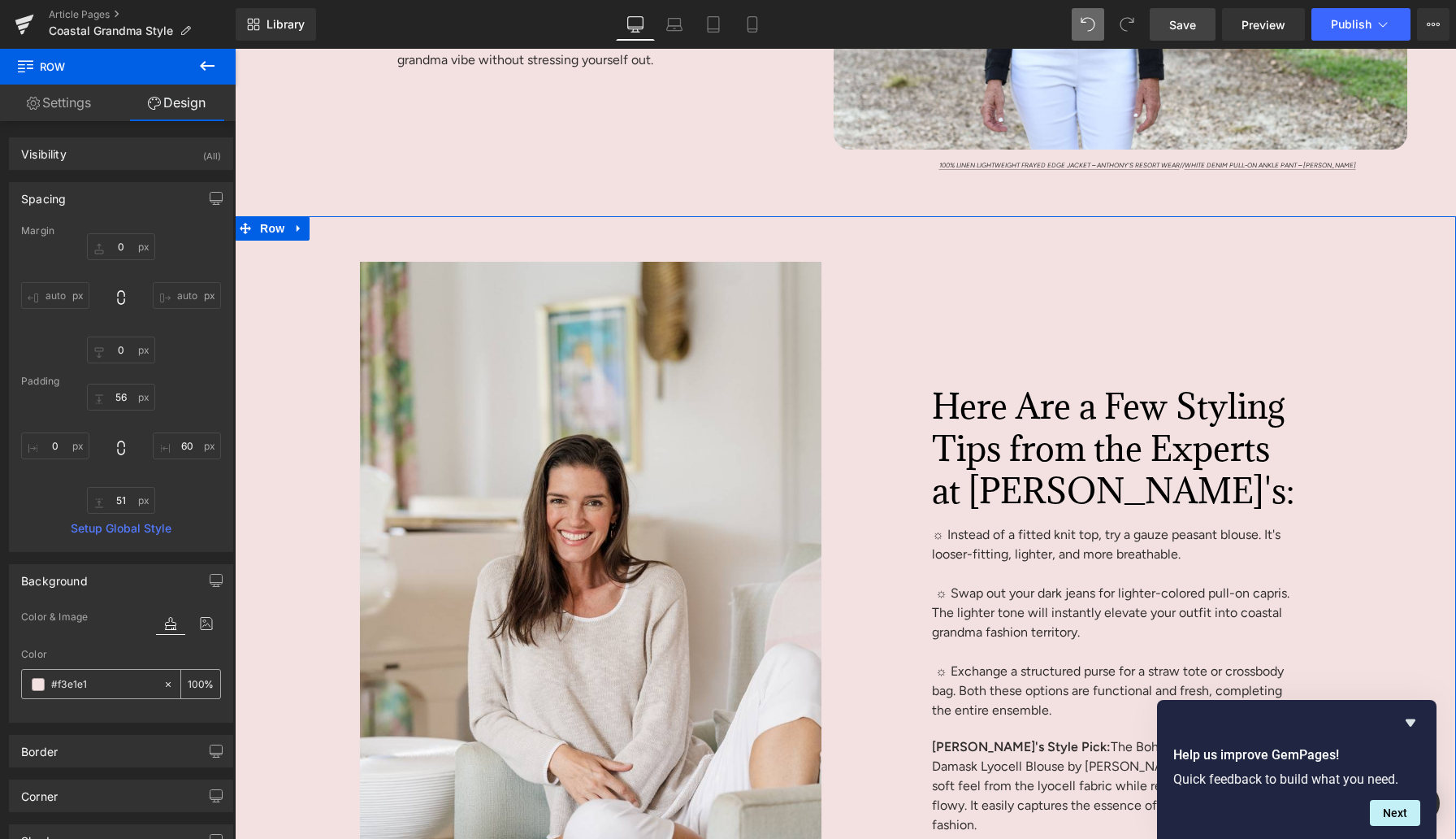
click at [37, 681] on span at bounding box center [38, 684] width 13 height 13
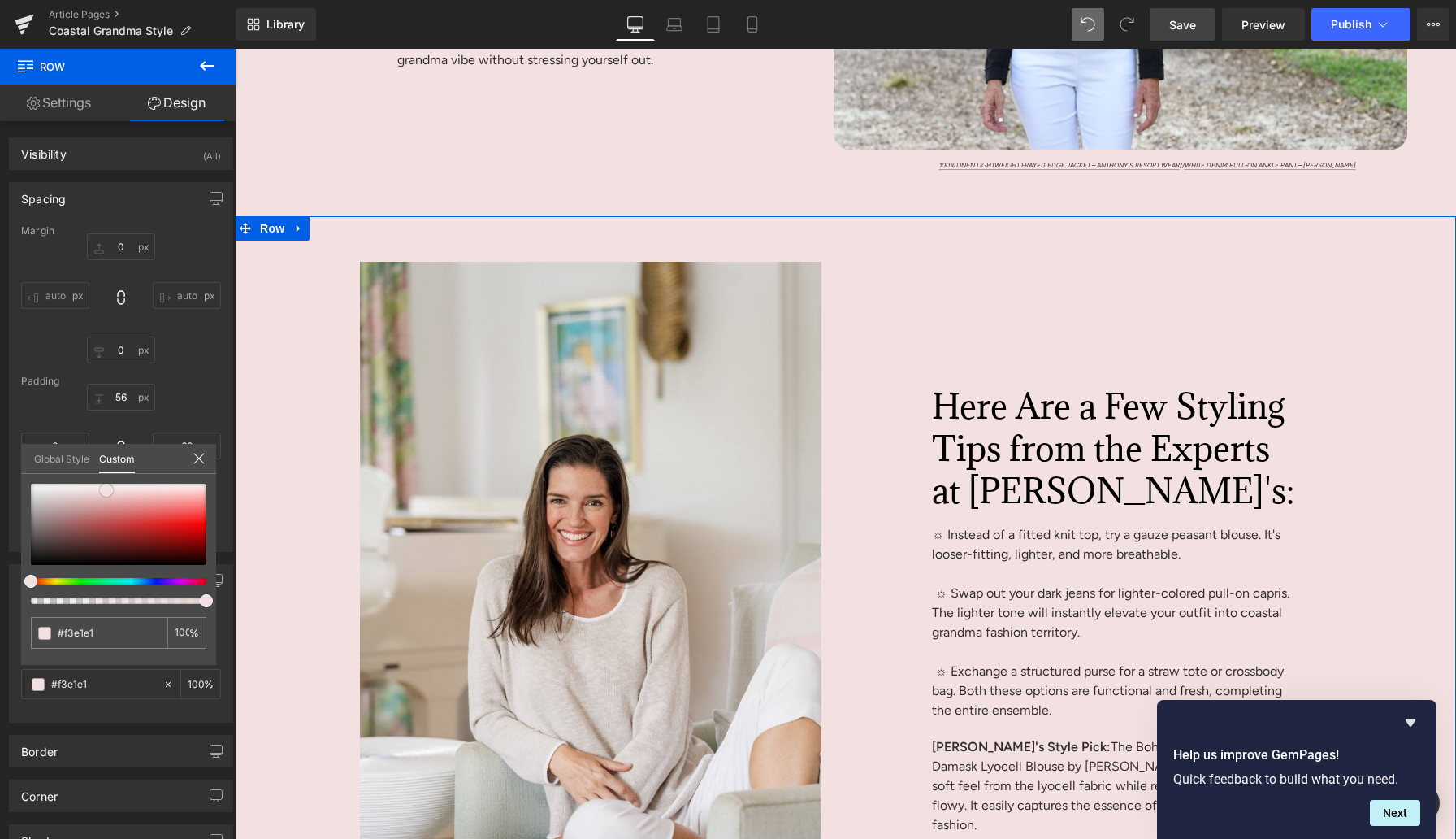
type input "#ad7f7f"
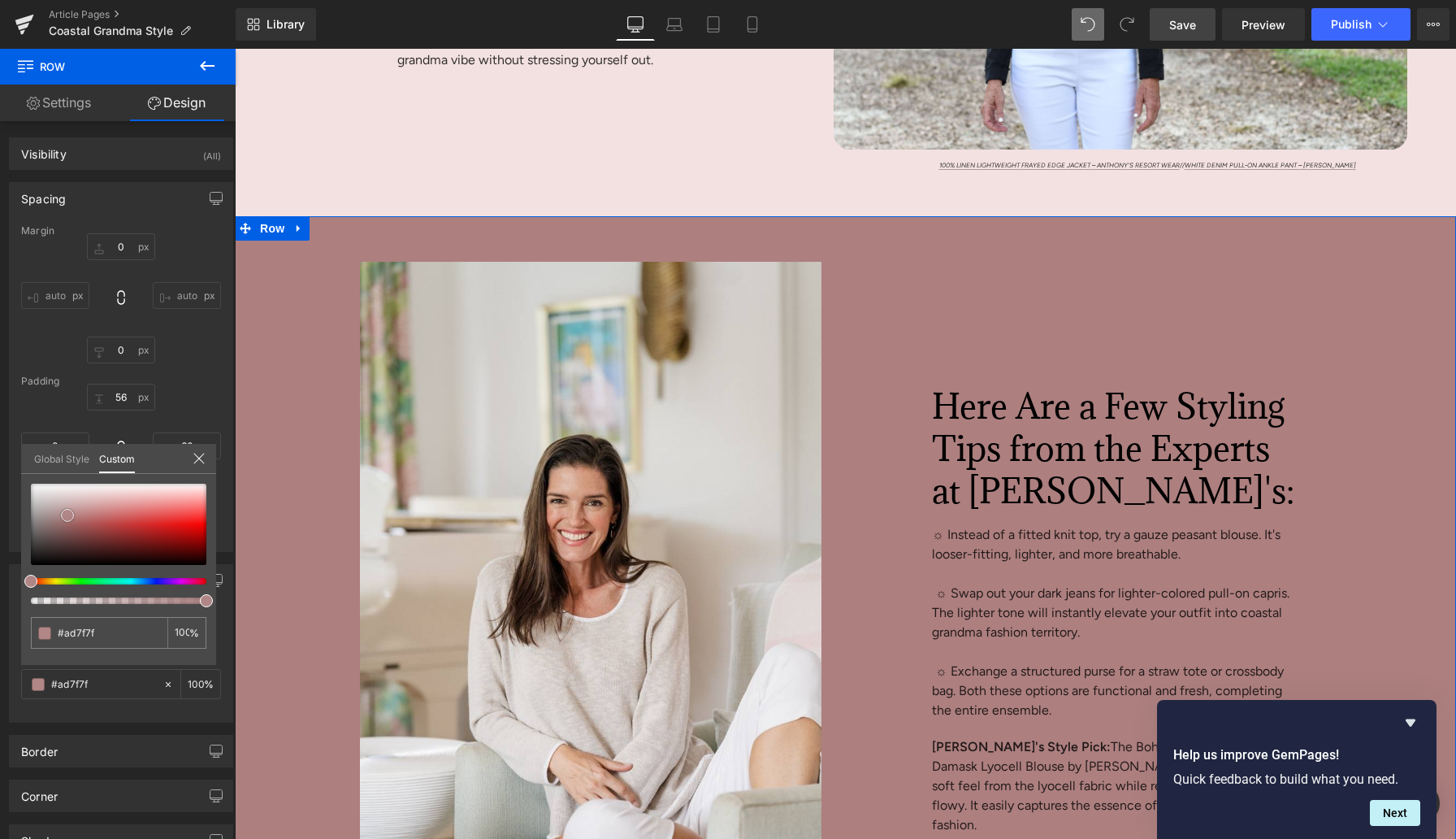
type input "#b08686"
type input "#cbc1c1"
type input "#dfdcdc"
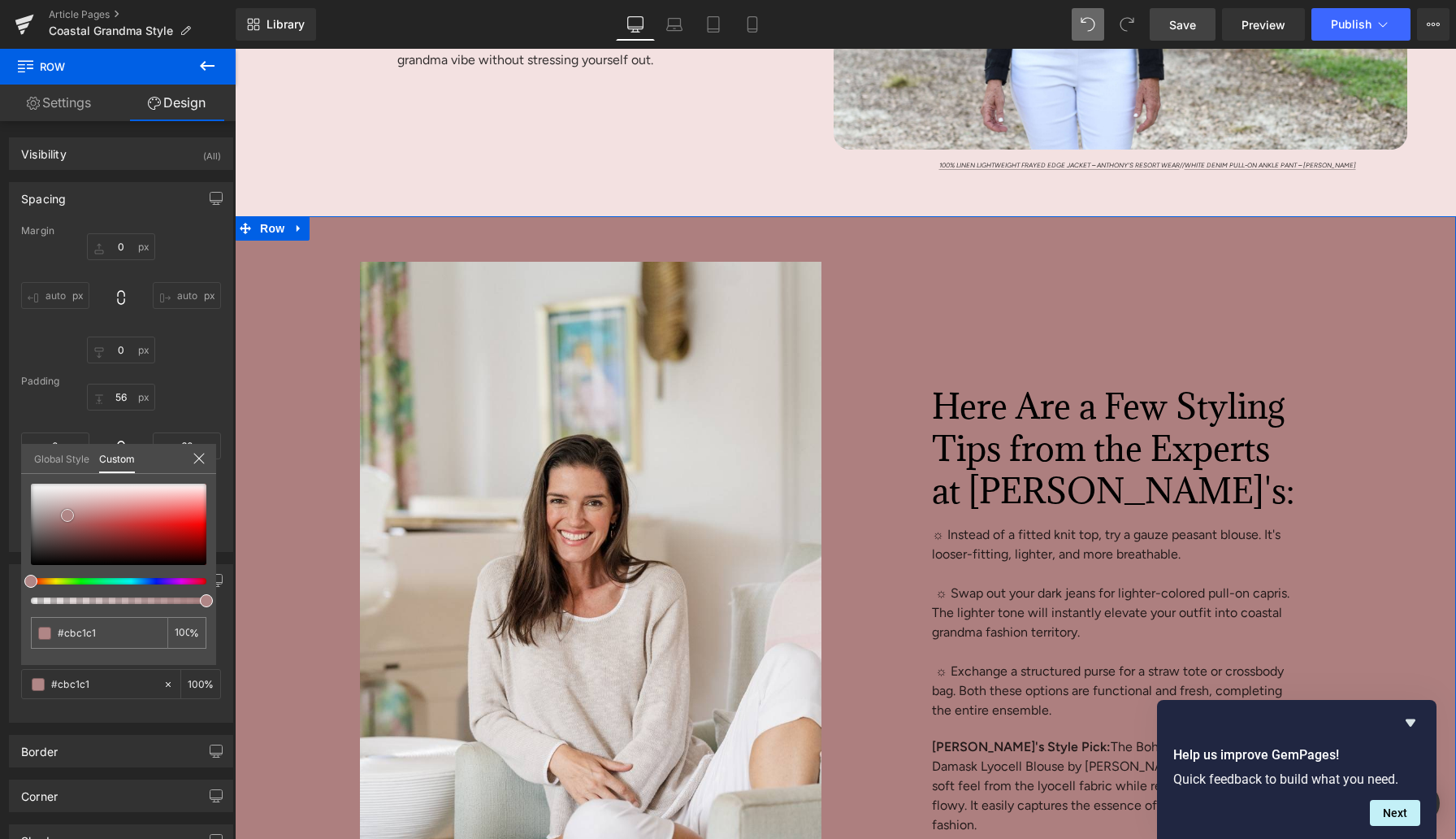
type input "#dfdcdc"
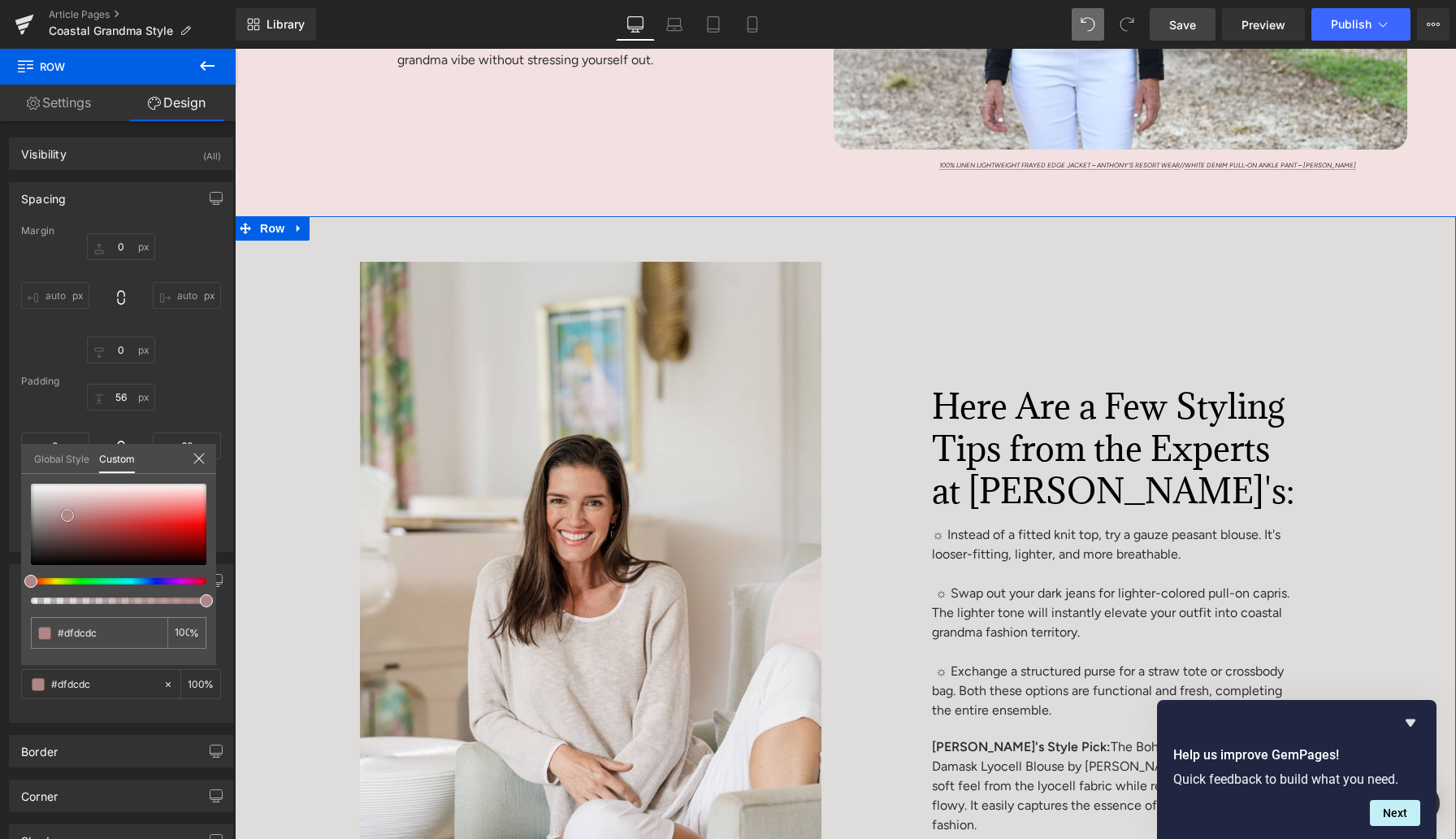
type input "#f4f4f4"
type input "#ffffff"
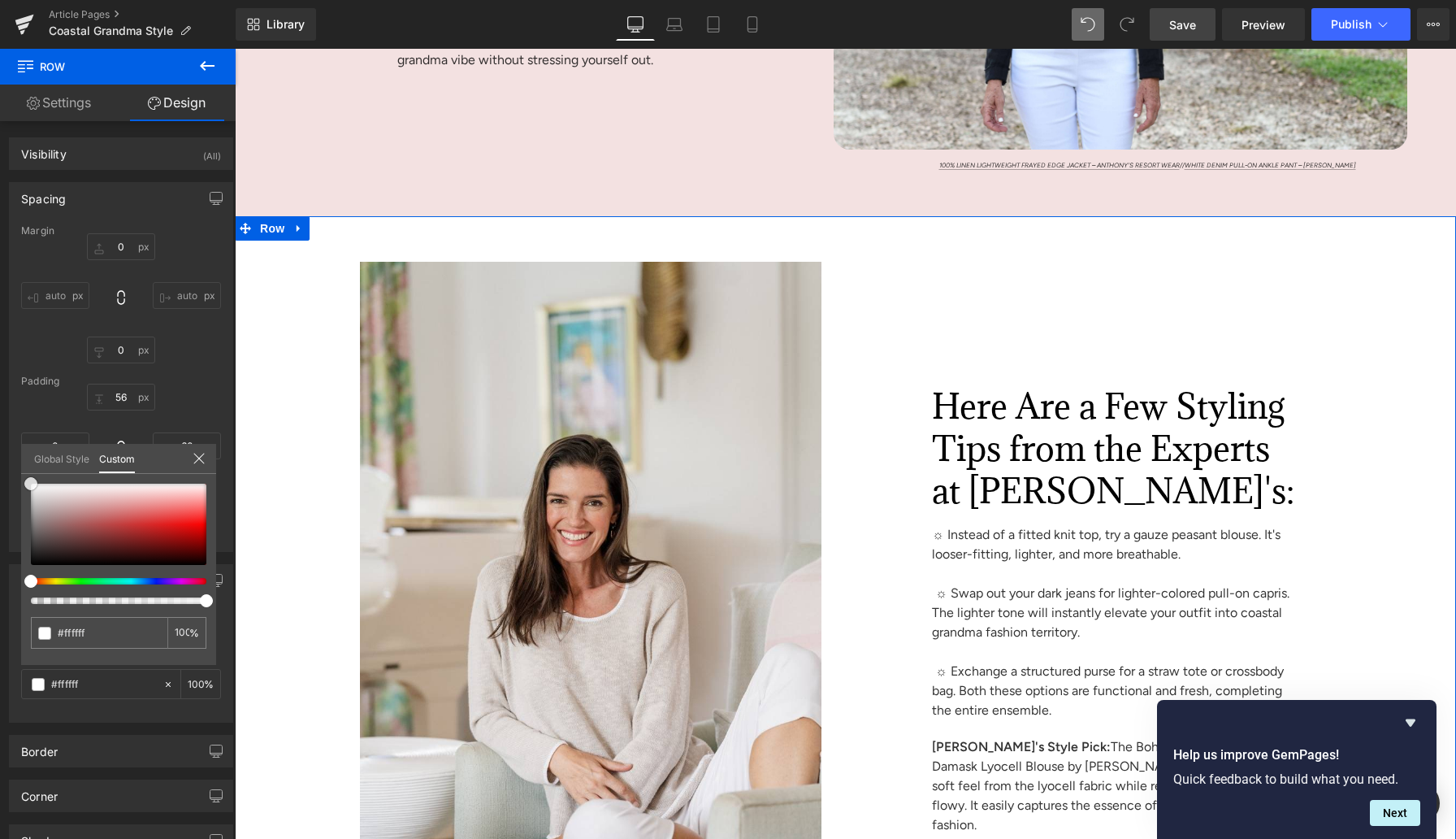
drag, startPoint x: 67, startPoint y: 516, endPoint x: 8, endPoint y: 454, distance: 85.6
click at [8, 552] on div "Background Color & Image color rgba(255, 255, 255, 1) Color #ffffff 100 % Image…" at bounding box center [121, 637] width 243 height 171
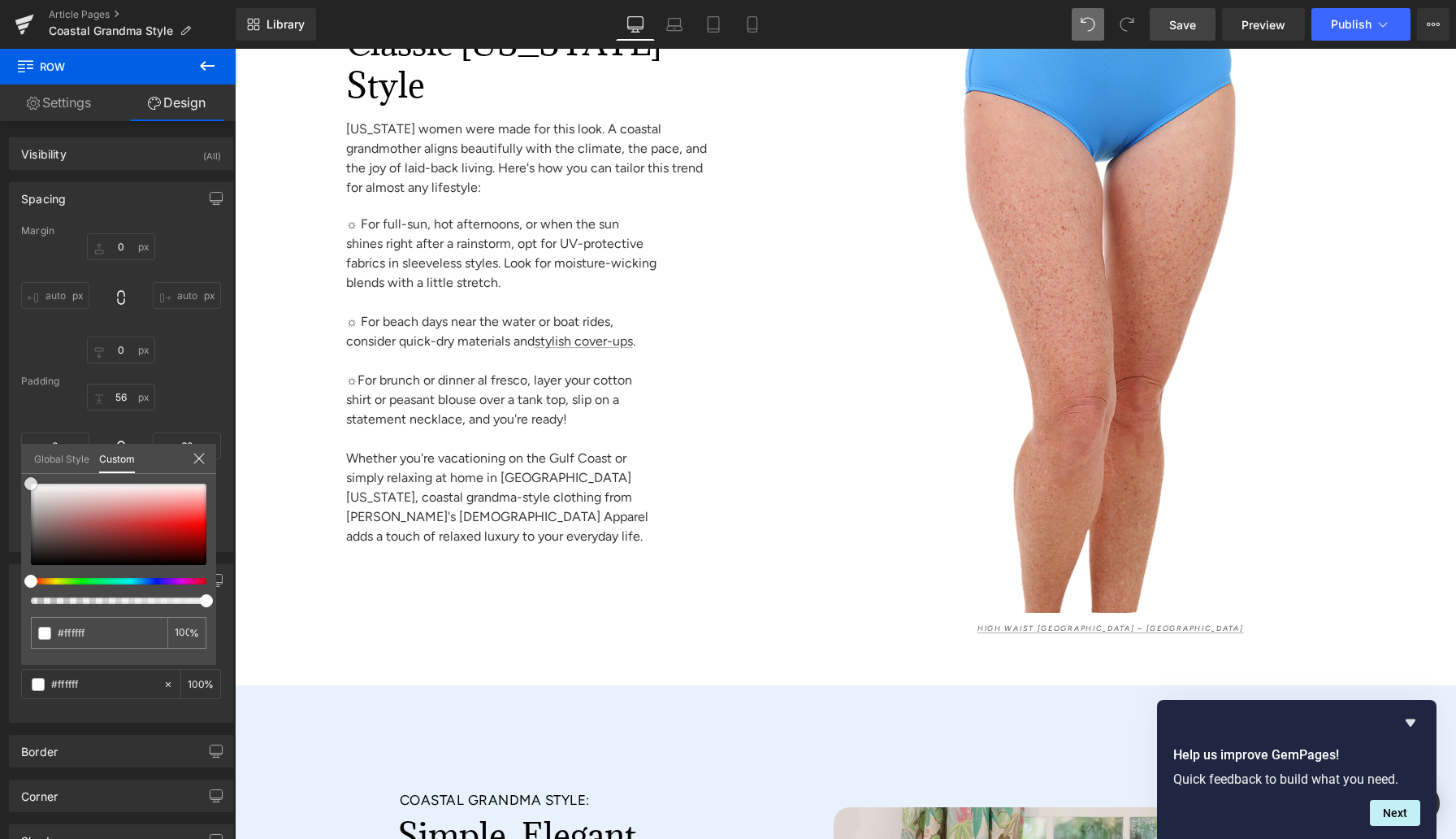
scroll to position [8381, 0]
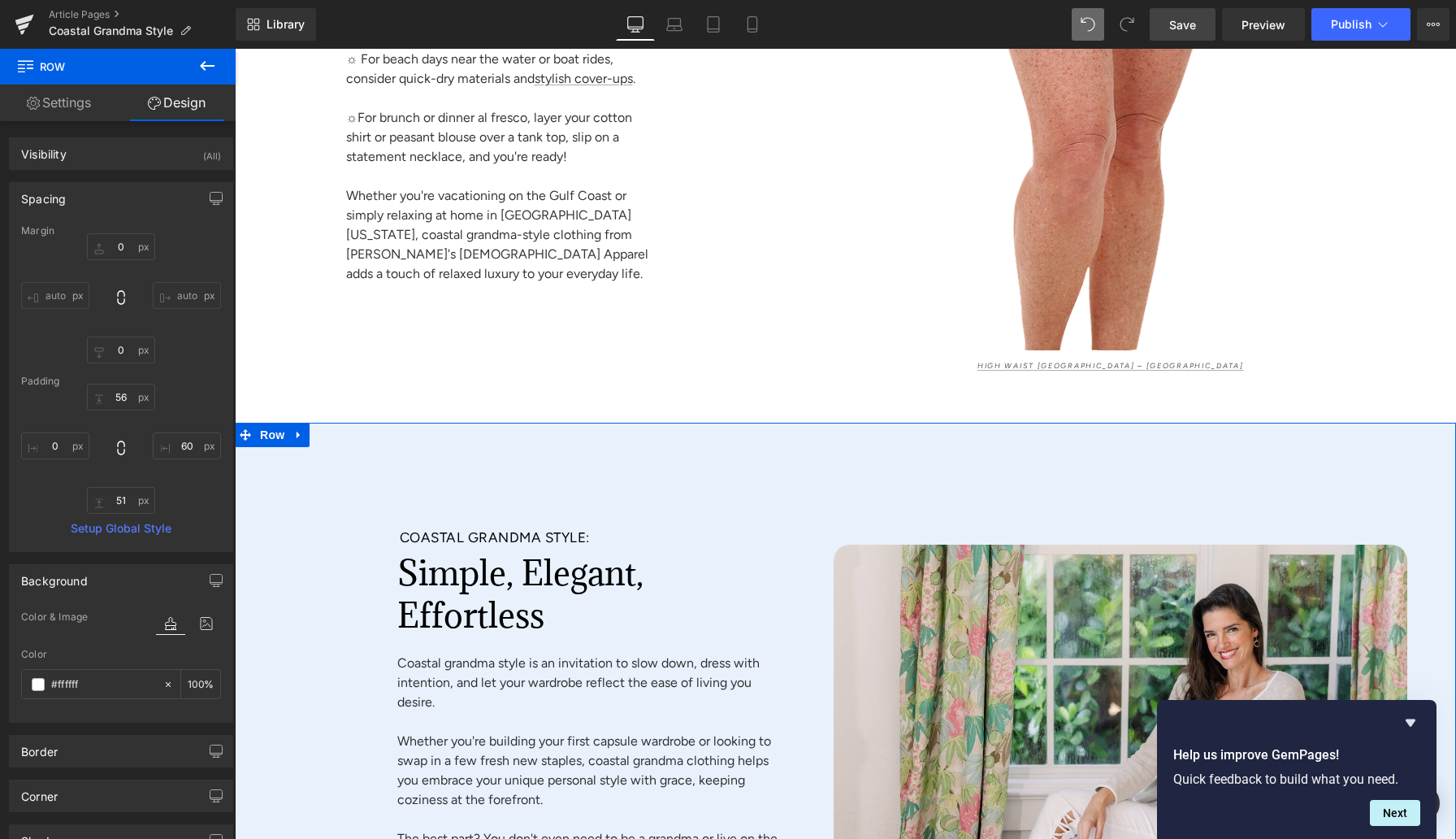
drag, startPoint x: 274, startPoint y: 566, endPoint x: 238, endPoint y: 152, distance: 415.6
click at [274, 566] on div "Coastal Grandma Style: Heading Simple, Elegant, Effortless Heading Coastal gran…" at bounding box center [528, 752] width 586 height 551
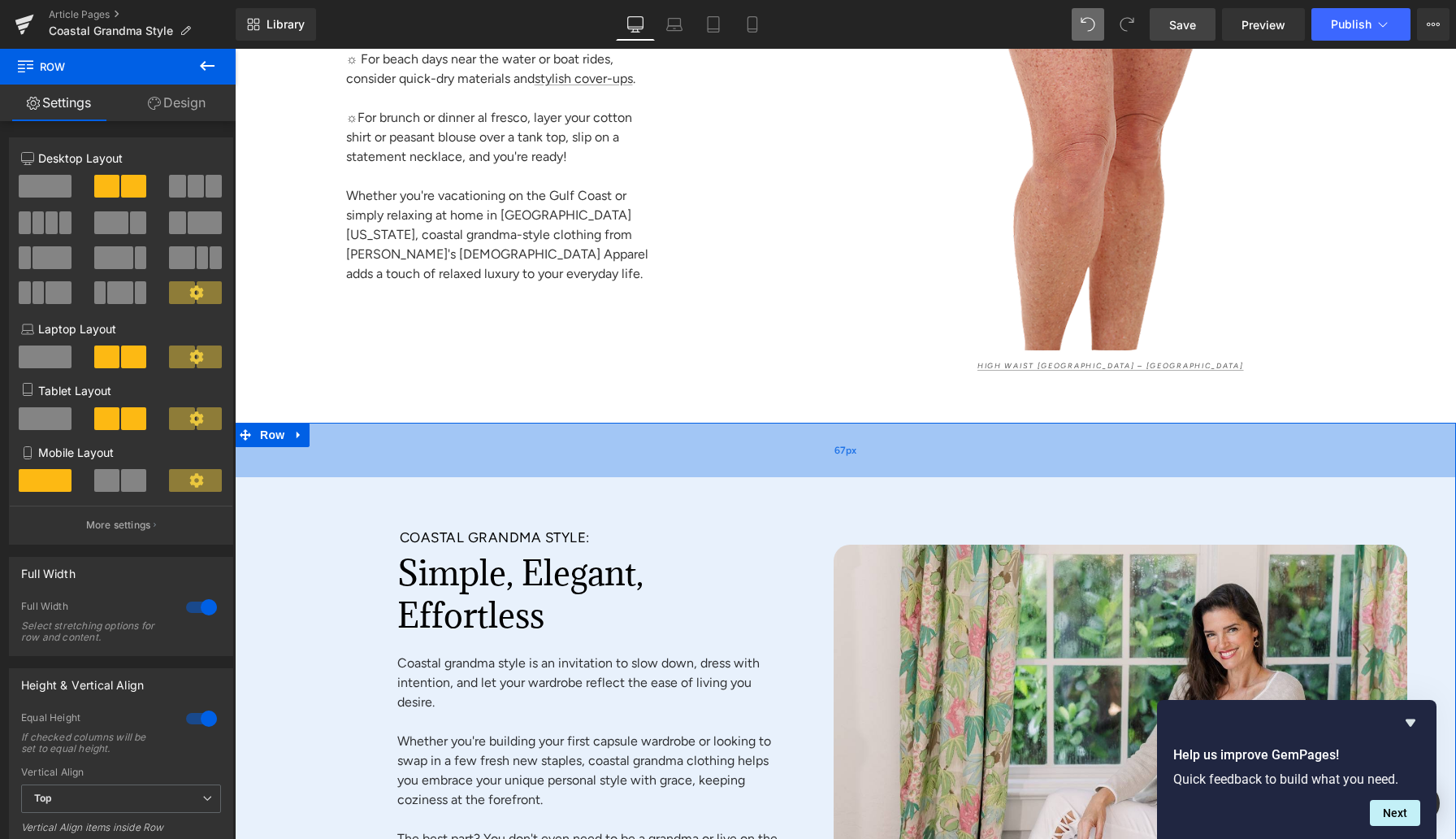
click at [357, 477] on div "67px" at bounding box center [845, 450] width 1221 height 54
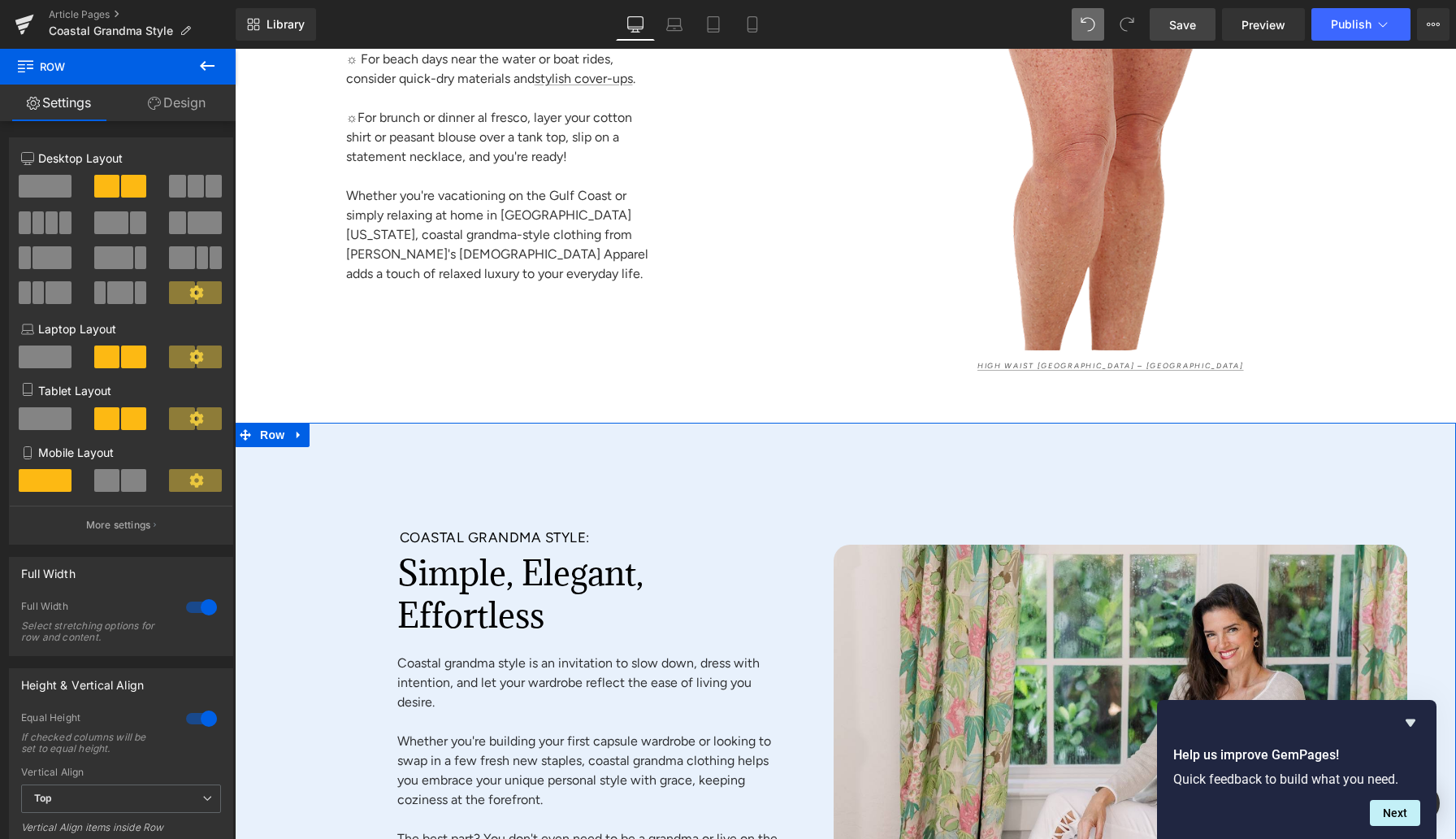
click at [184, 101] on link "Design" at bounding box center [176, 103] width 117 height 37
click at [0, 0] on div "Background" at bounding box center [0, 0] width 0 height 0
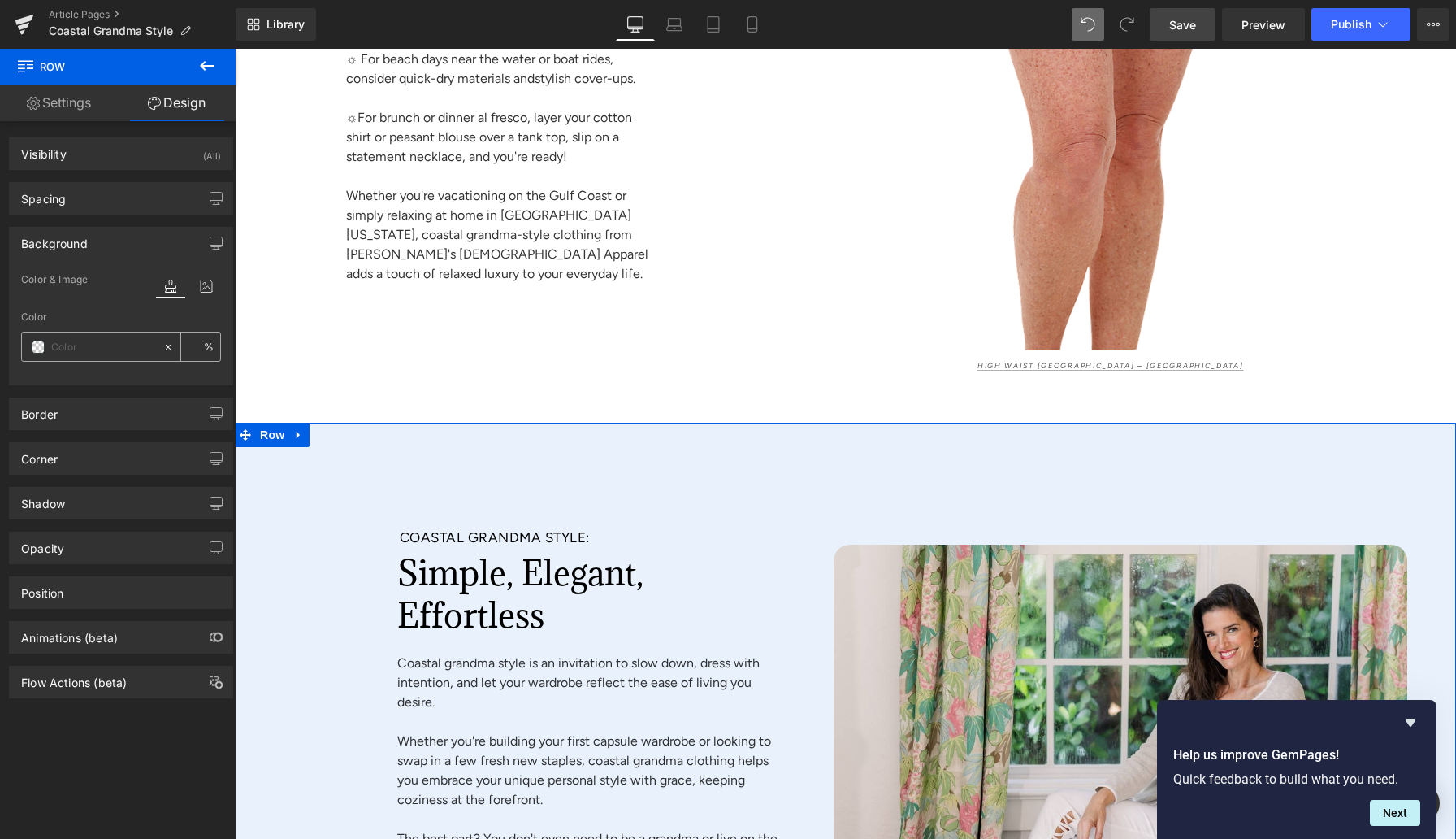
type input "#e8f1fc"
type input "100"
click at [71, 346] on input "#e8f1fc" at bounding box center [103, 347] width 104 height 17
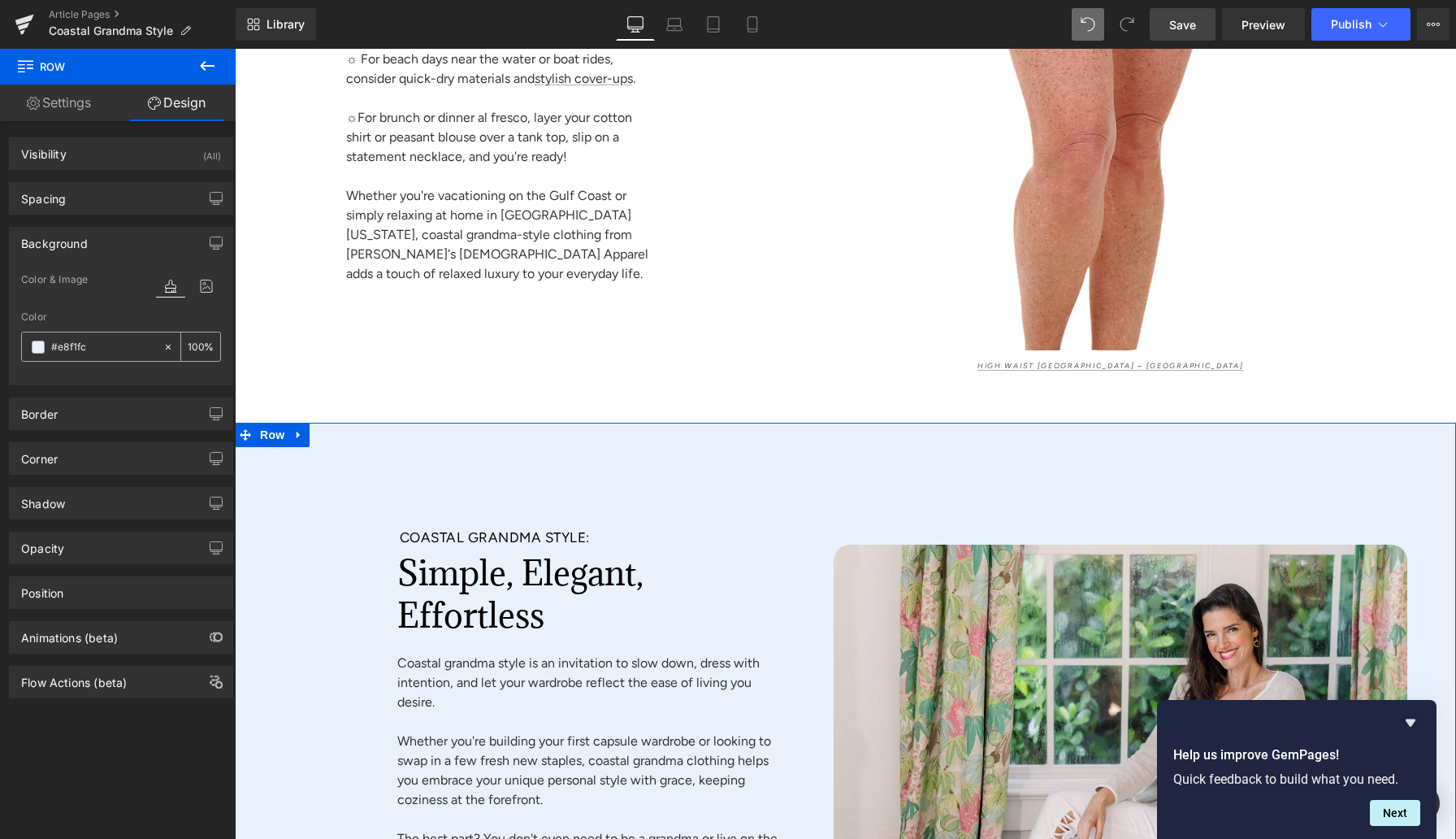
click at [38, 347] on span at bounding box center [38, 347] width 13 height 13
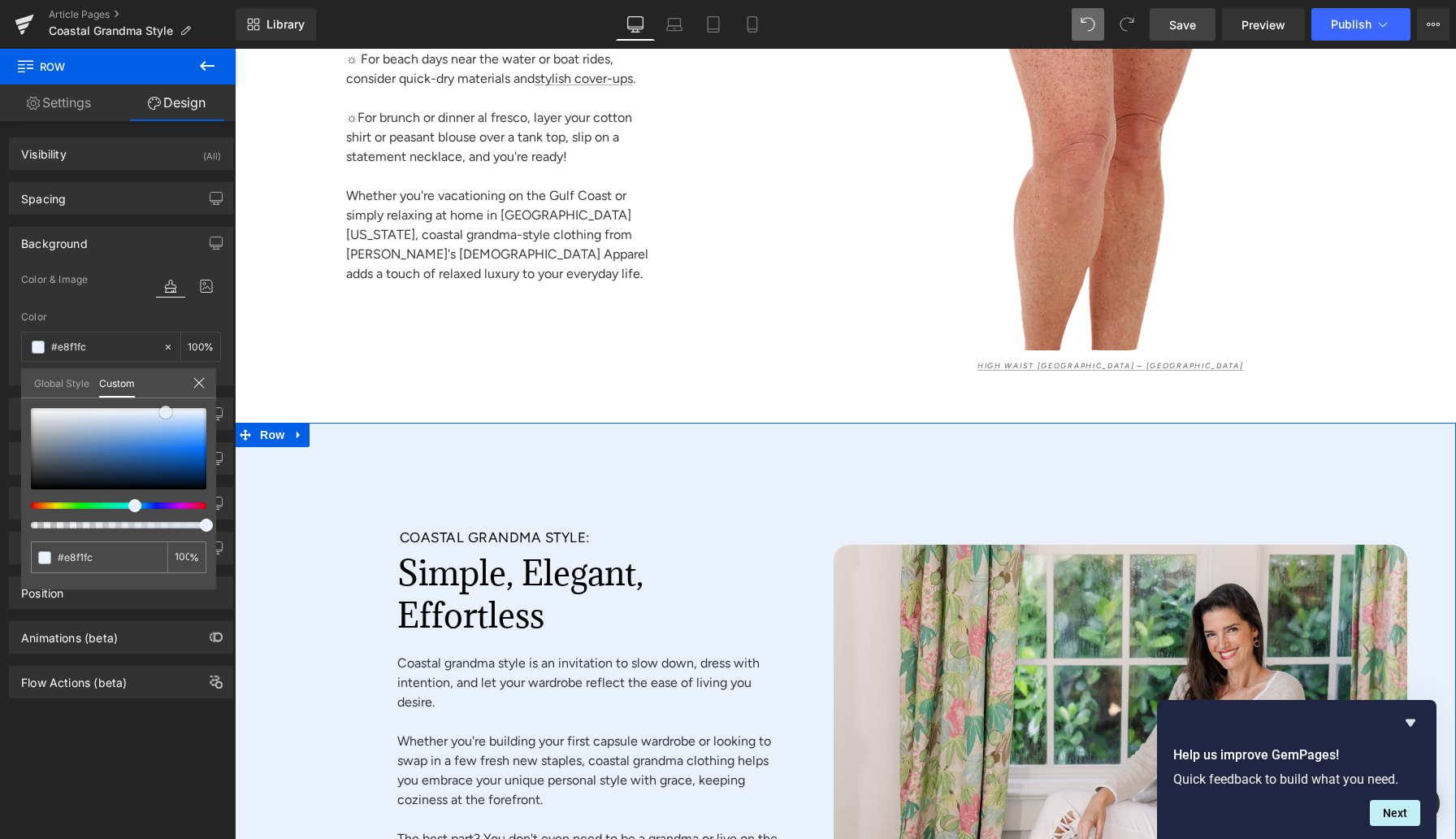
type input "#cdd2da"
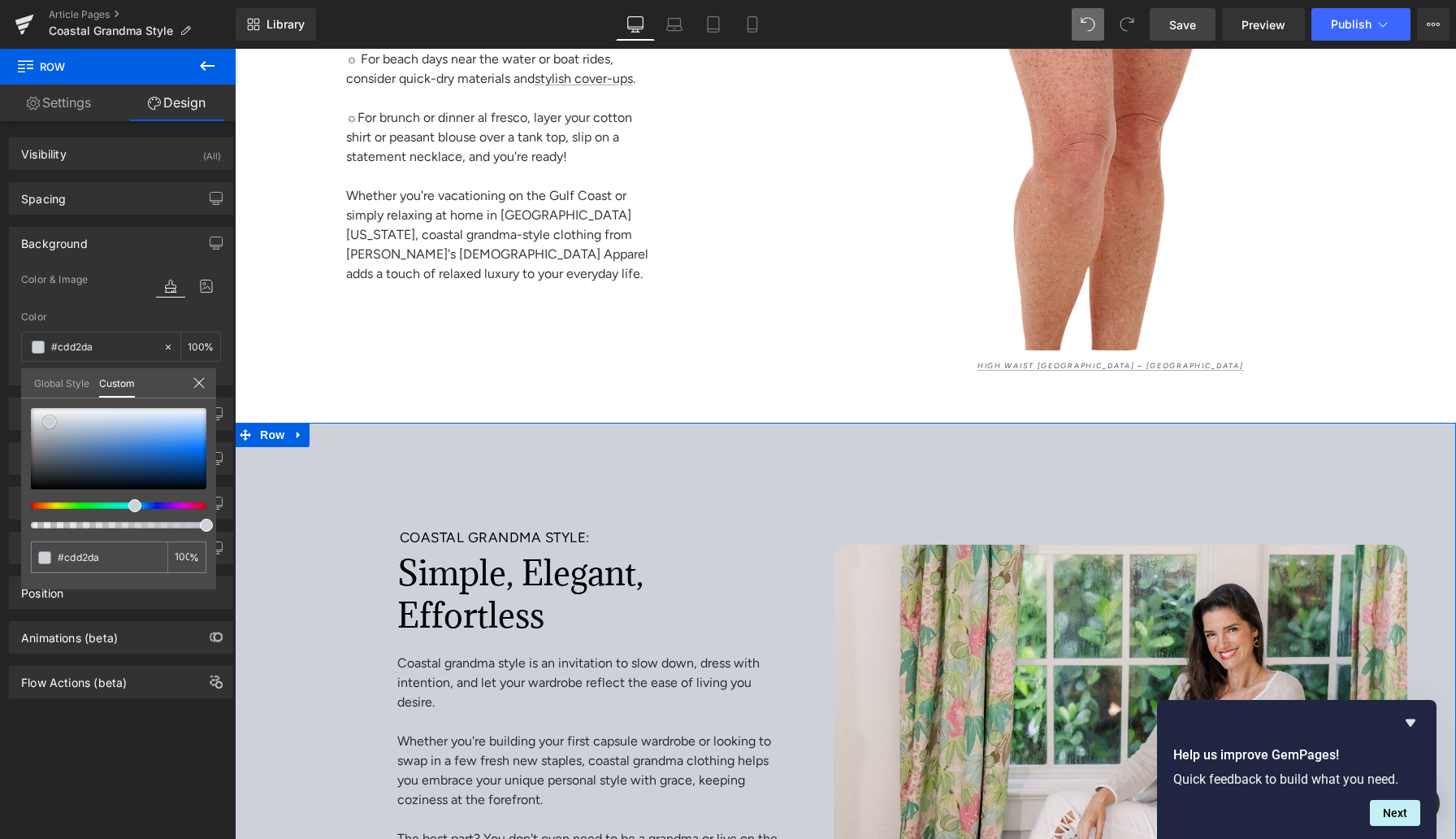
type input "#ced2d8"
type input "#d3d3d3"
type input "#d8d8d8"
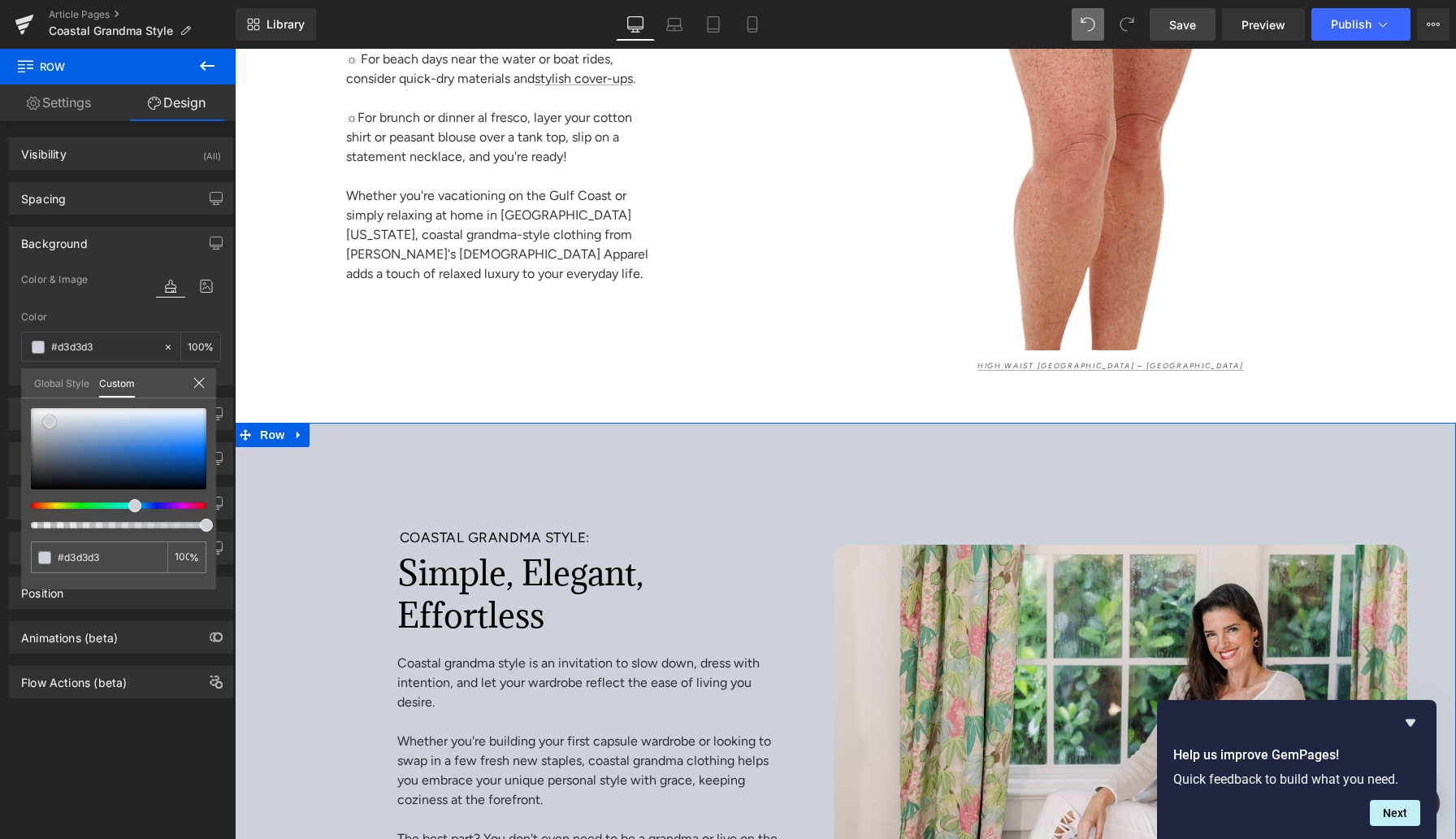
type input "#d8d8d8"
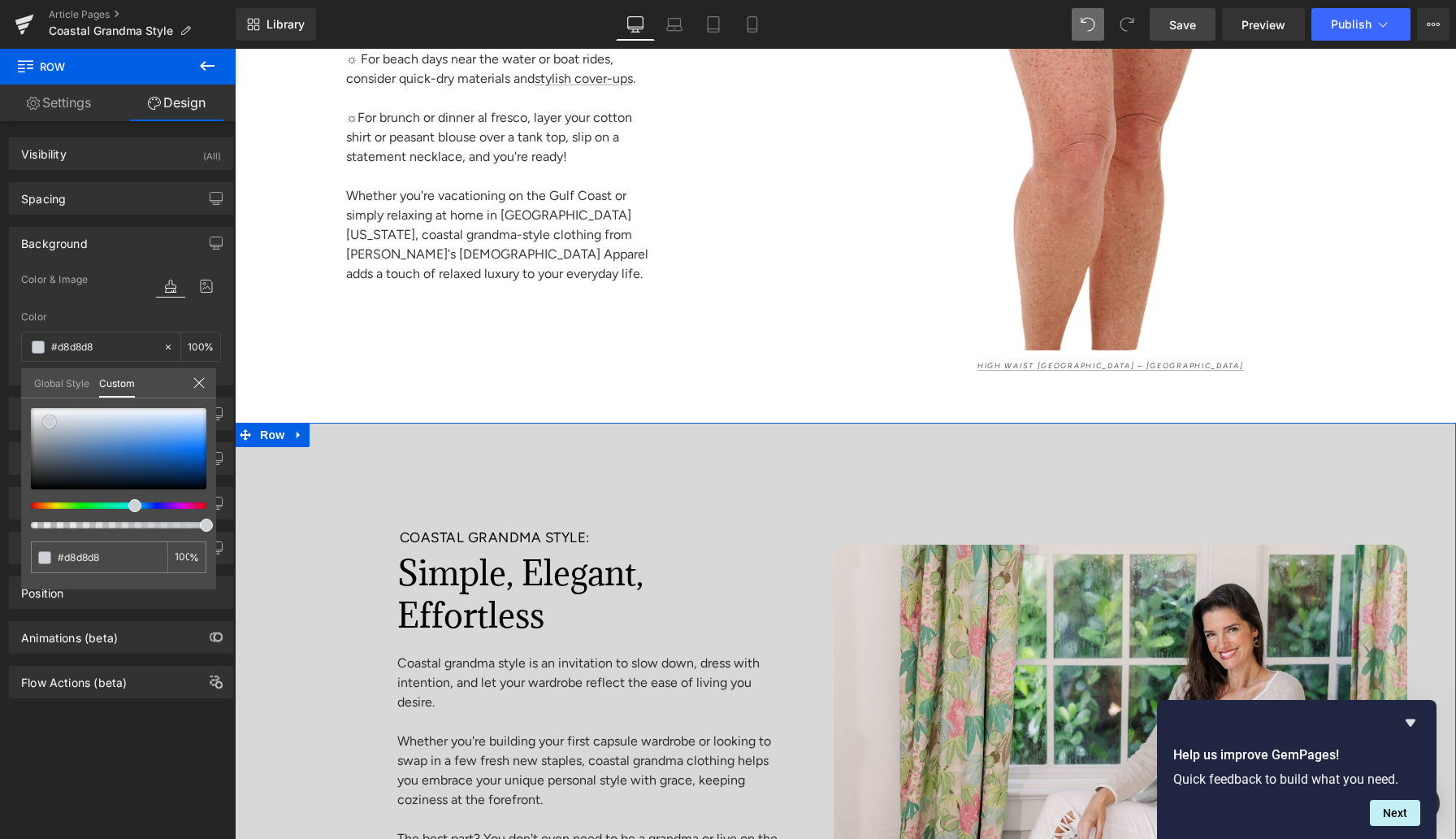
type input "#eaeaea"
type input "#ffffff"
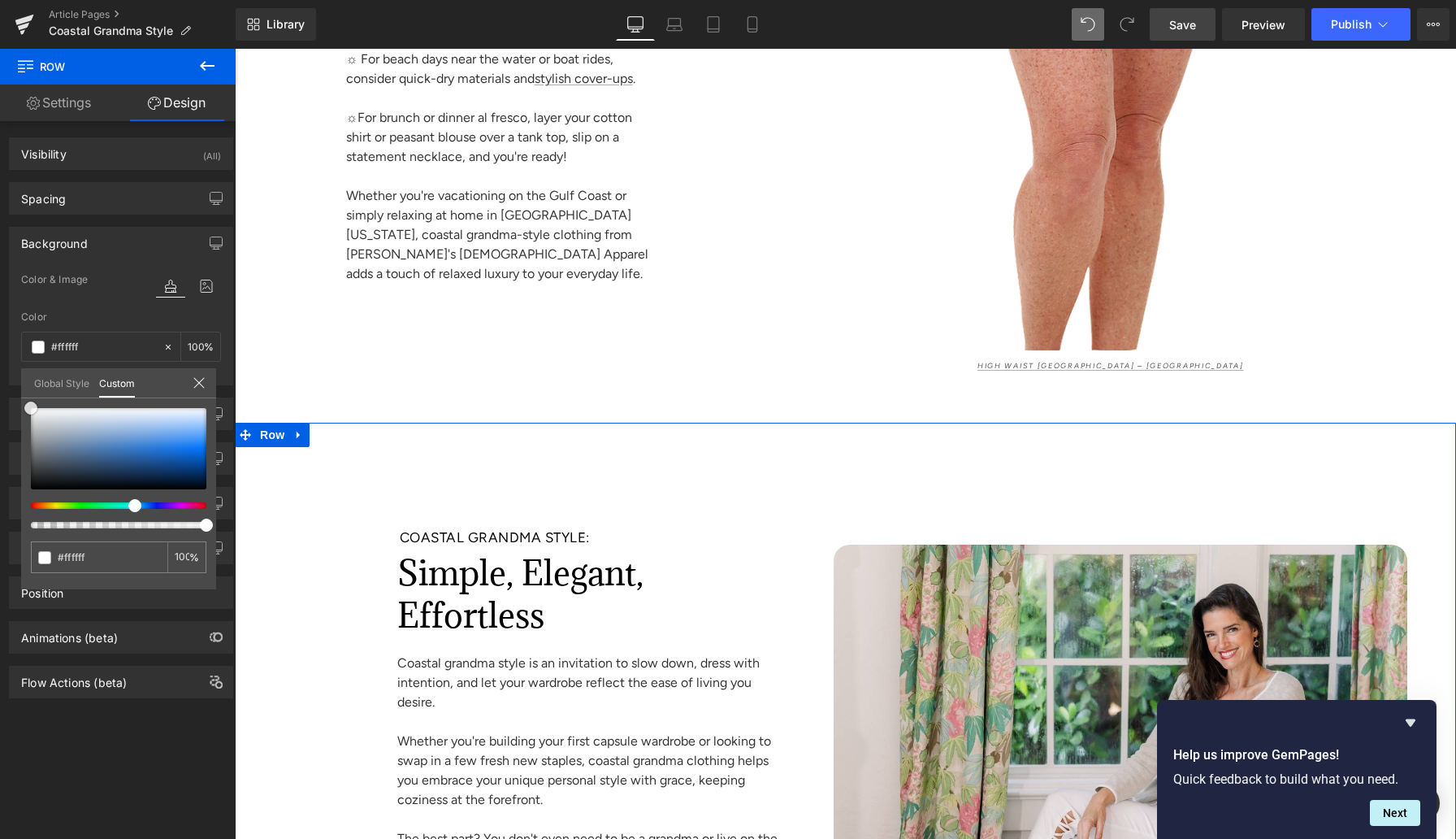
drag, startPoint x: 55, startPoint y: 421, endPoint x: 0, endPoint y: 362, distance: 80.7
click at [0, 362] on div "Background Color & Image color rgba(255, 255, 255, 1) Color #ffffff 100 % Image…" at bounding box center [121, 300] width 243 height 171
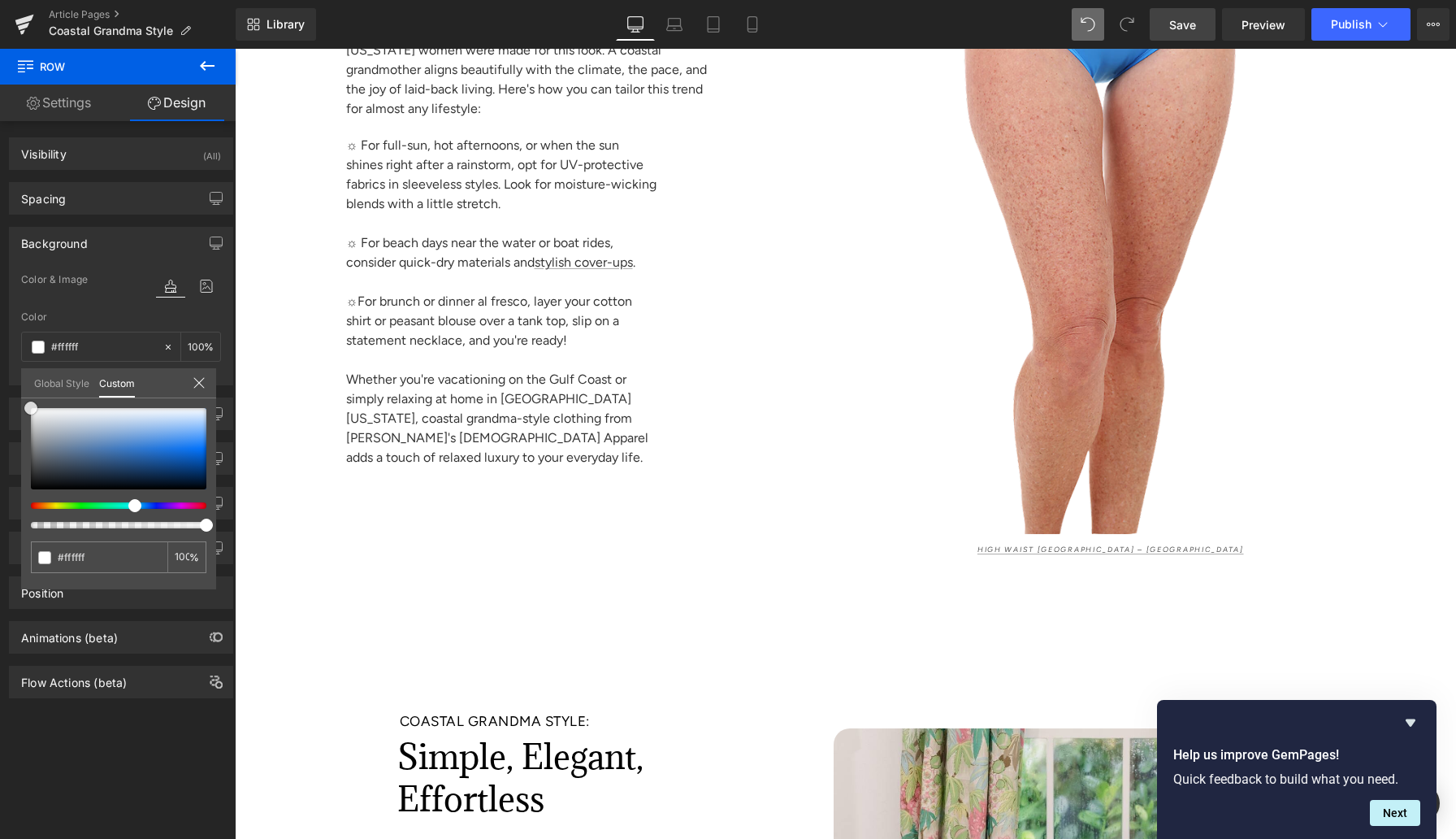
scroll to position [7920, 0]
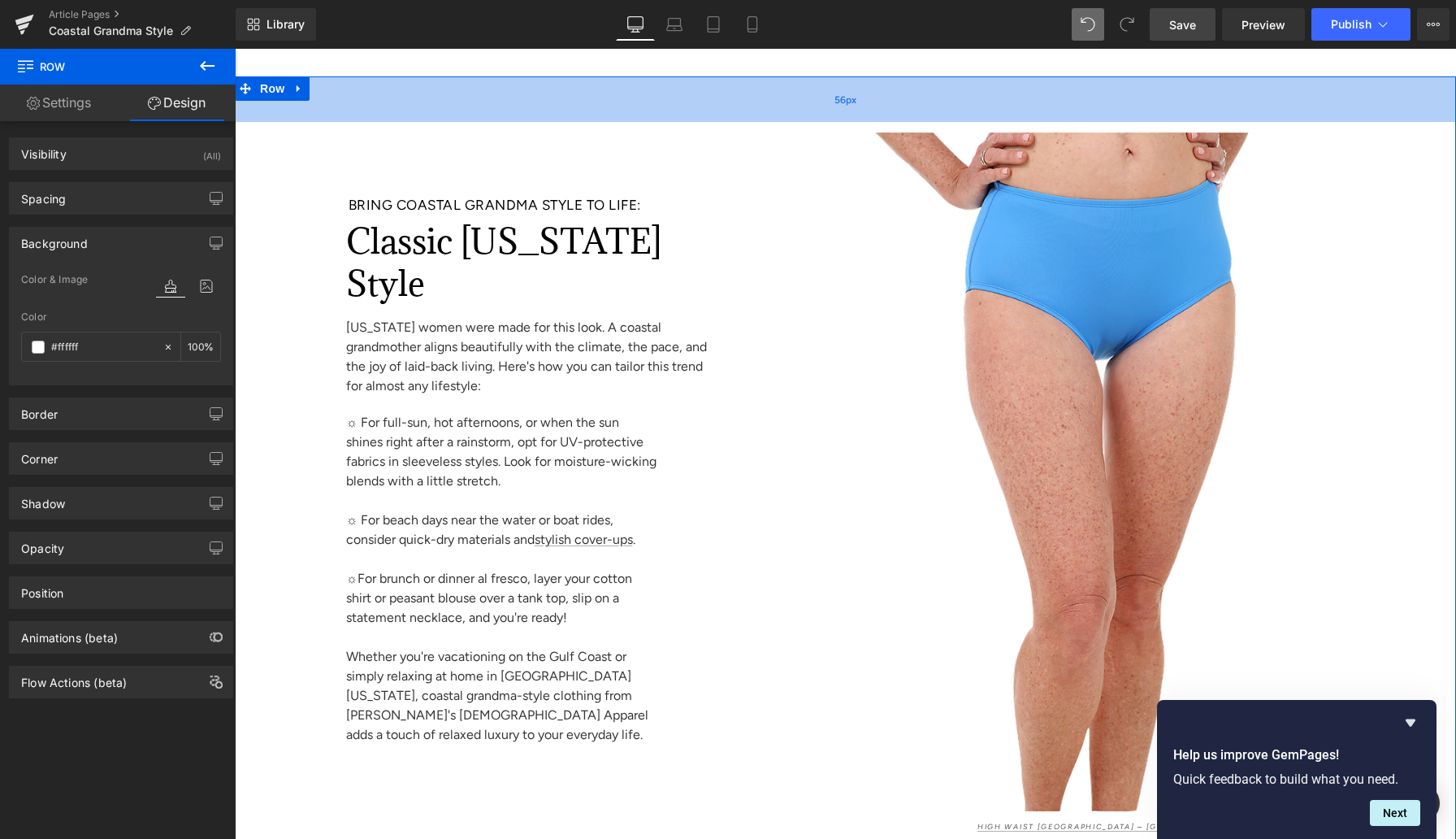
click at [799, 122] on div "56px" at bounding box center [845, 99] width 1221 height 46
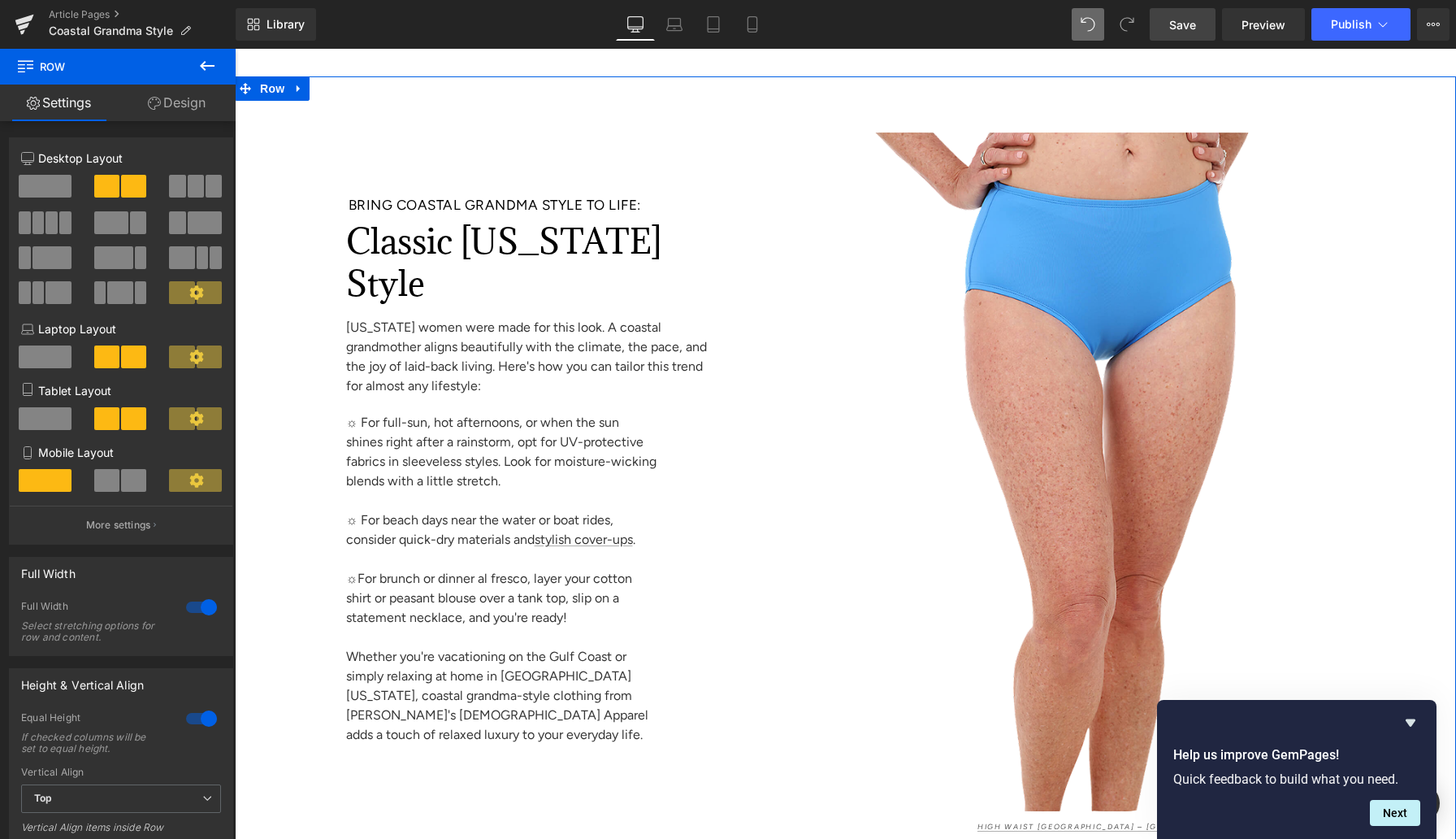
click at [182, 102] on link "Design" at bounding box center [176, 103] width 117 height 37
click at [0, 0] on div "Background" at bounding box center [0, 0] width 0 height 0
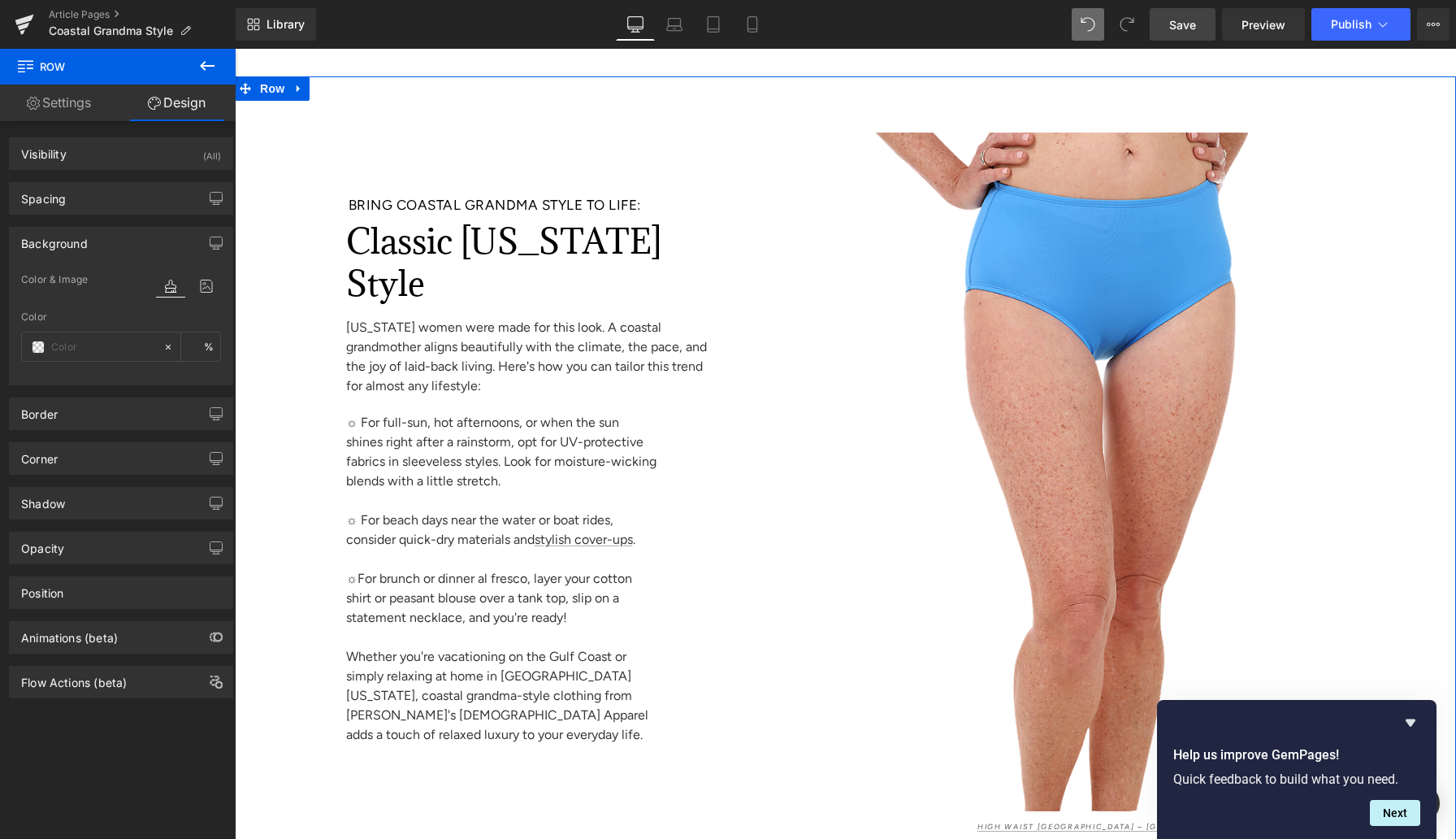
type input "#ffffff"
type input "100"
click at [61, 350] on input "#ffffff" at bounding box center [103, 347] width 104 height 17
click at [62, 350] on input "#ffffff" at bounding box center [103, 347] width 104 height 17
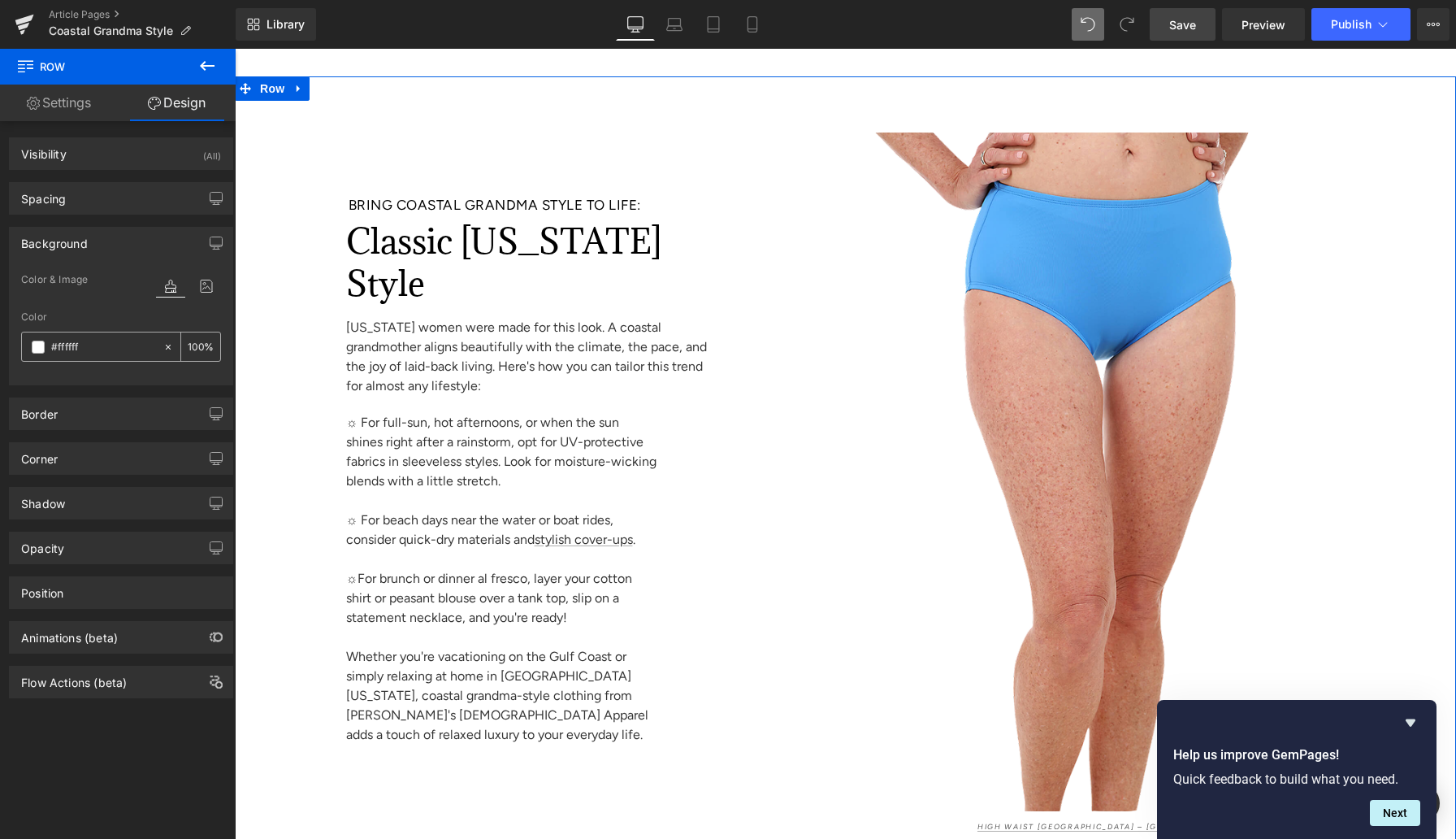
paste input "e8f1fc"
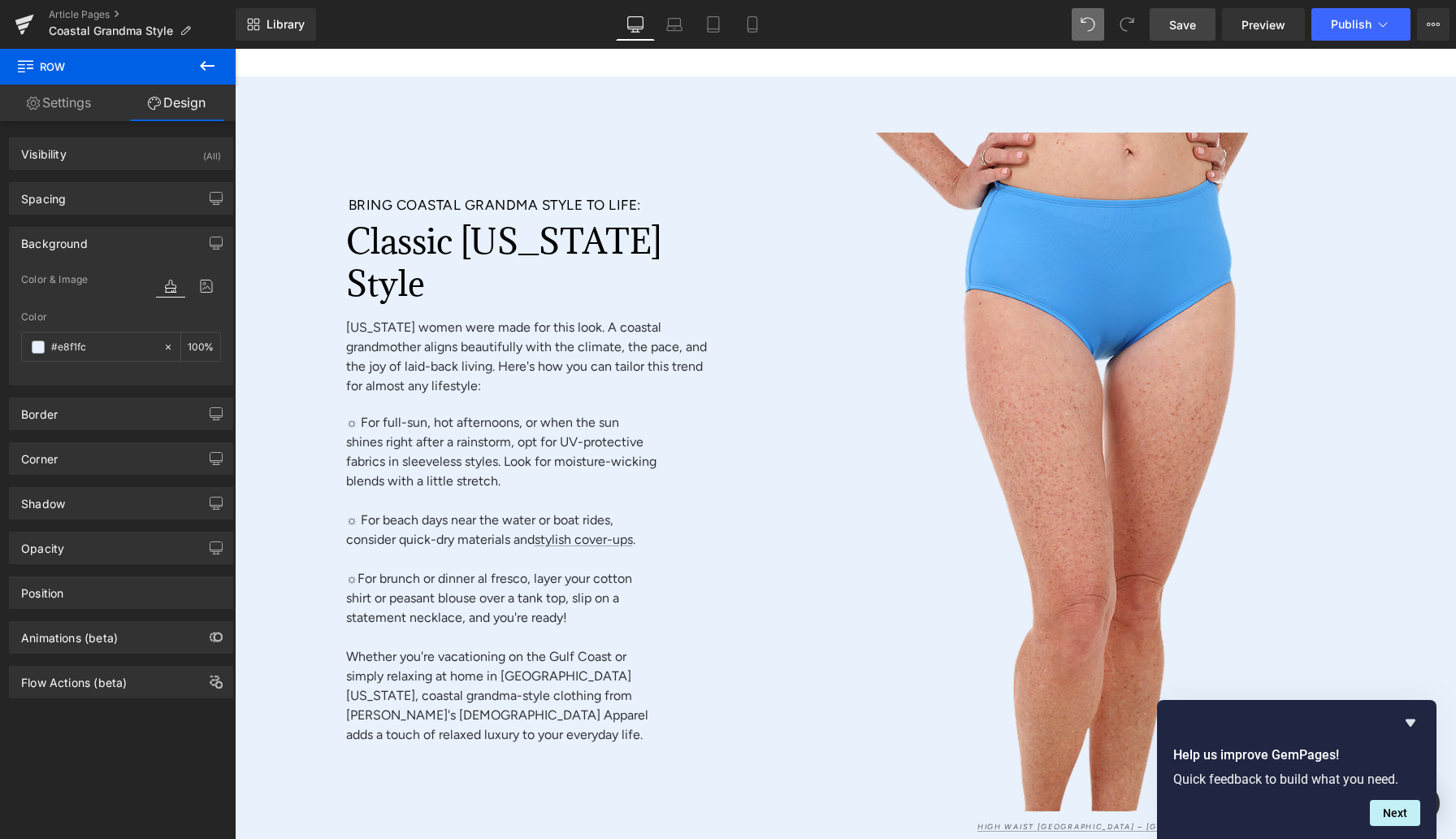
type input "#e8f1fc"
click at [1165, 24] on span "Save" at bounding box center [1183, 25] width 27 height 17
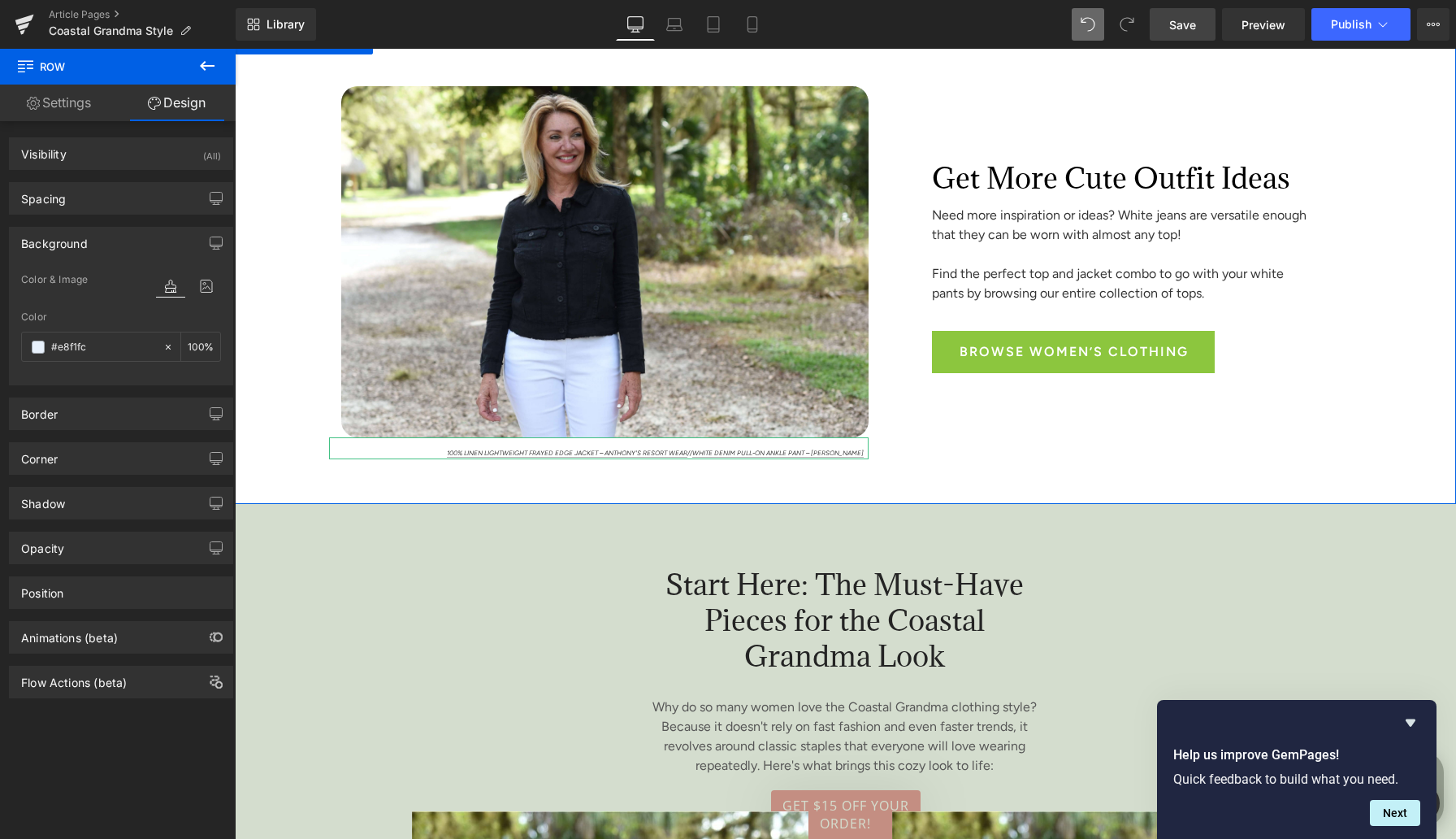
scroll to position [2098, 0]
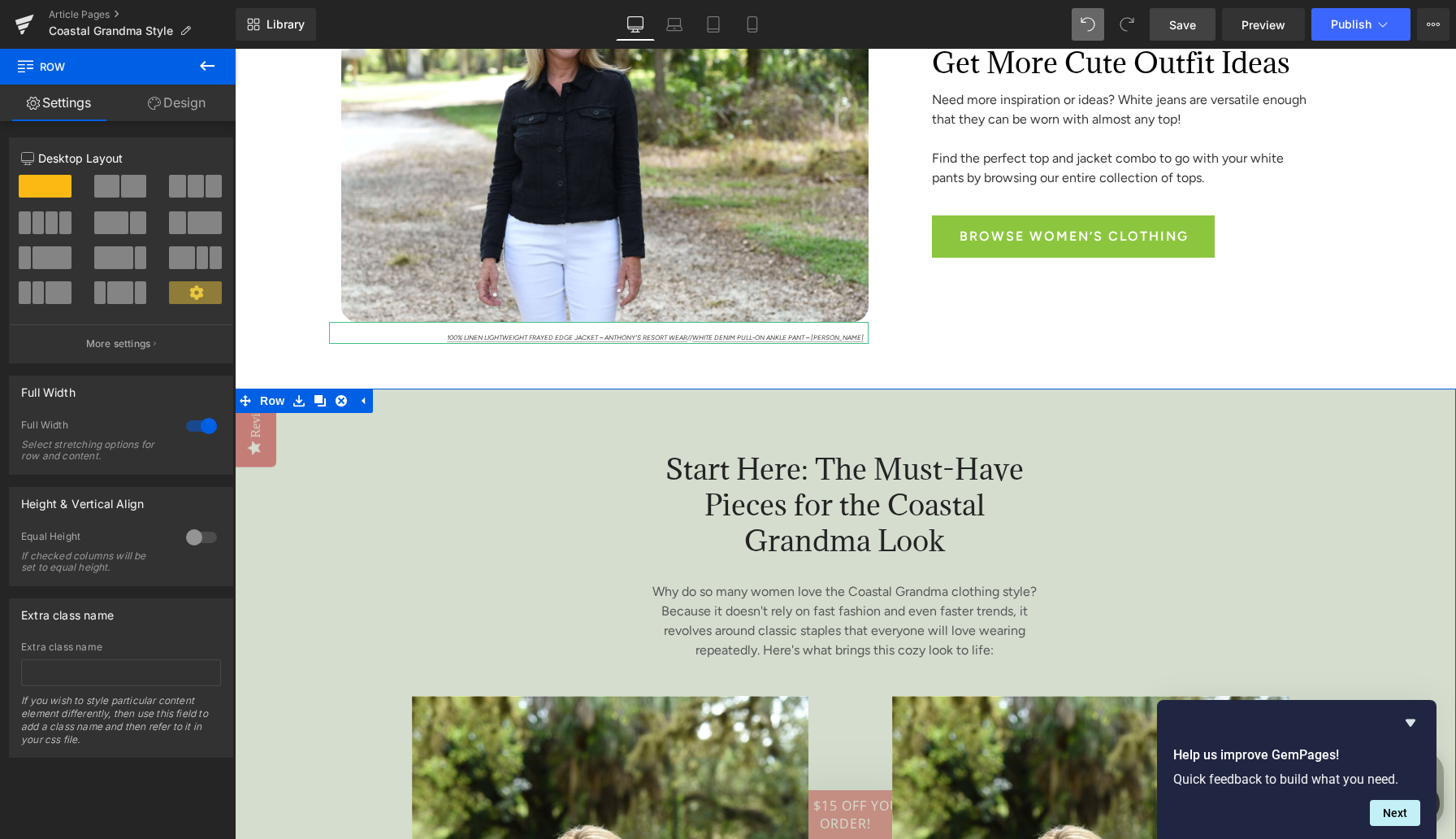
click at [196, 104] on link "Design" at bounding box center [176, 103] width 117 height 37
click at [0, 0] on div "Background" at bounding box center [0, 0] width 0 height 0
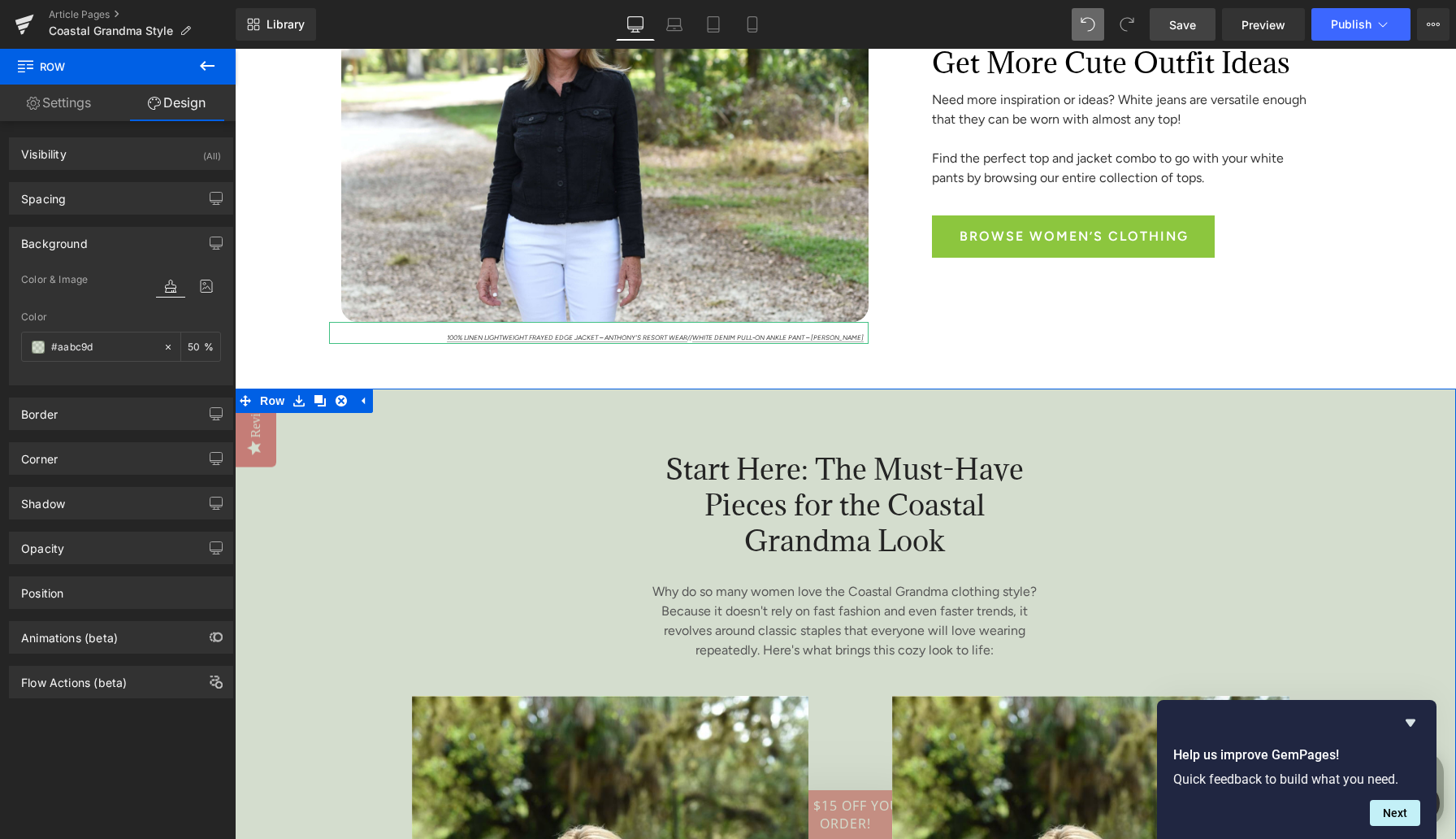
type input "#aabc9d"
type input "50"
click at [69, 350] on input "#aabc9d" at bounding box center [103, 347] width 104 height 17
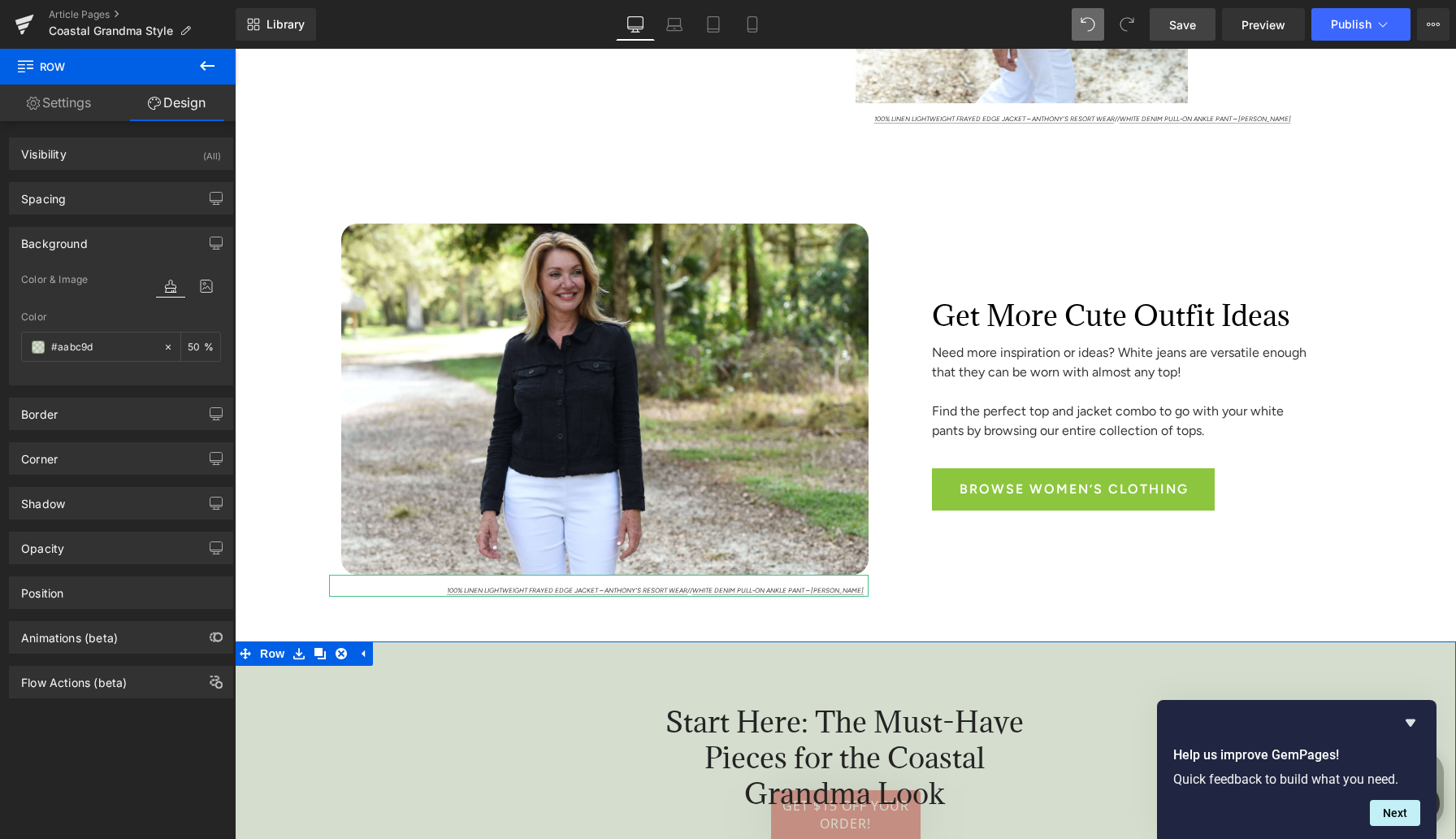
scroll to position [1653, 0]
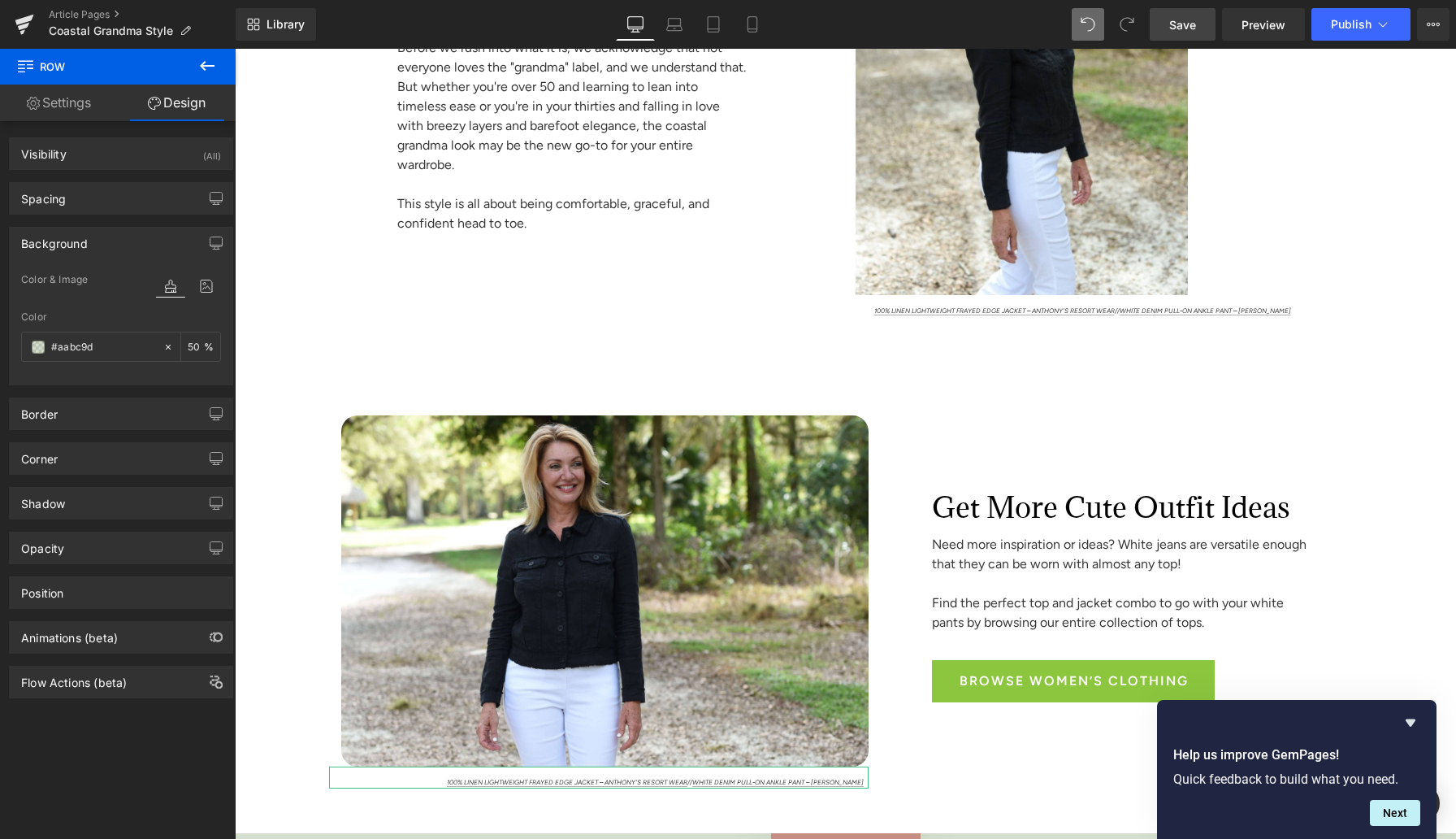
click at [294, 431] on div "Image 100% Linen Lightweight Frayed Edge Jacket – aNTHONY'S RESORT WEAR // Whit…" at bounding box center [845, 596] width 1221 height 474
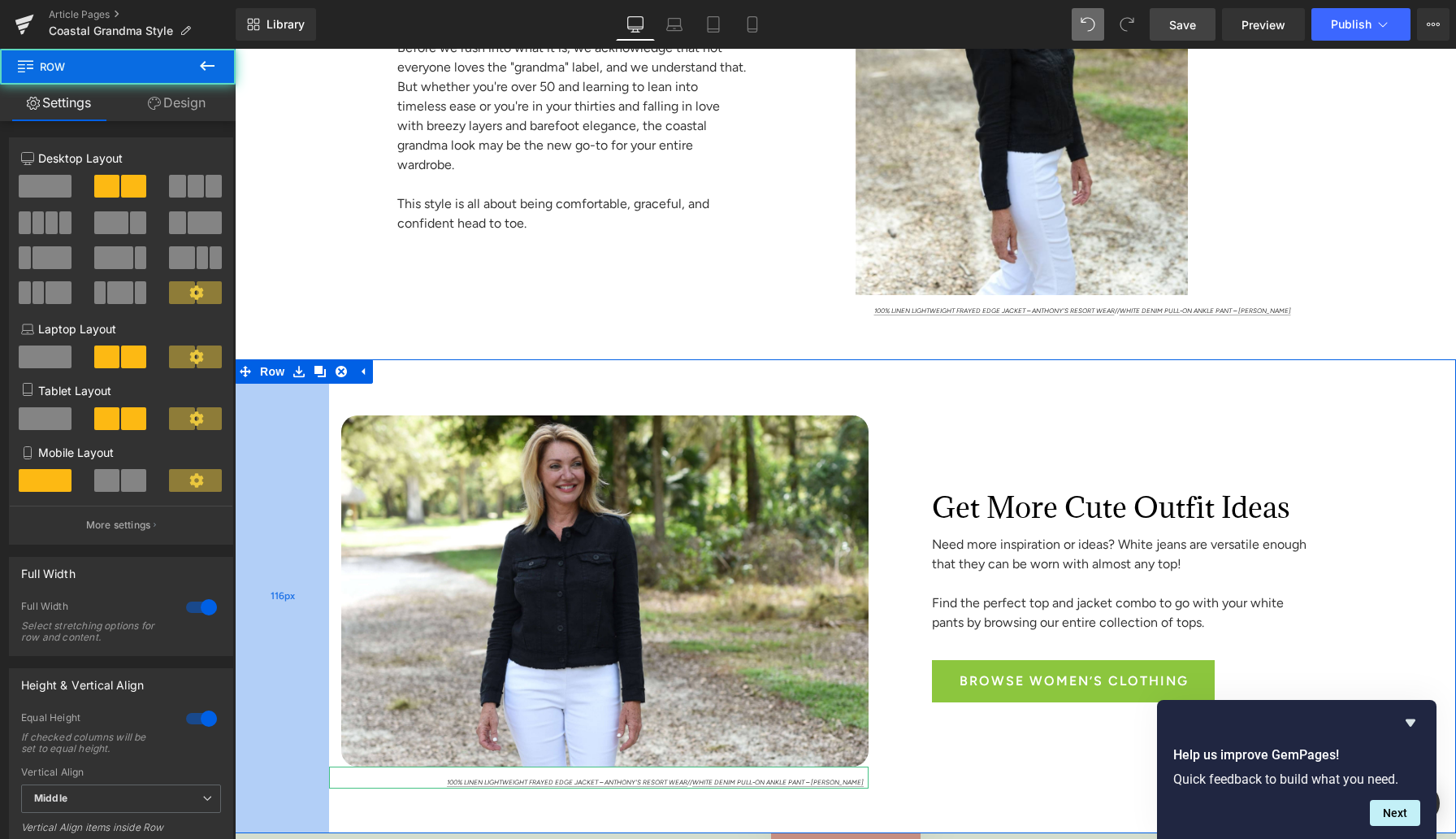
click at [279, 500] on div "116px" at bounding box center [281, 596] width 94 height 474
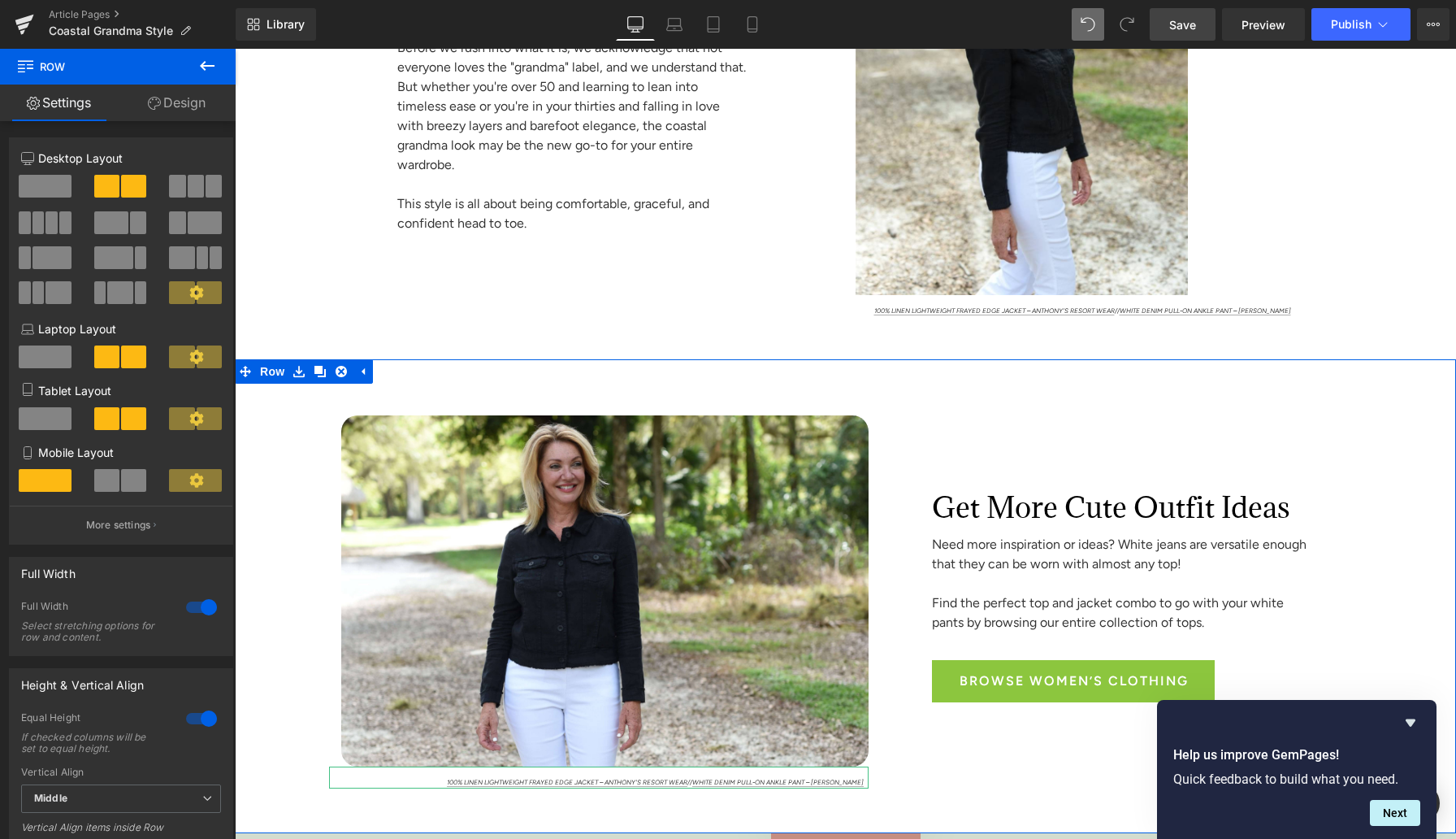
click at [181, 111] on link "Design" at bounding box center [176, 103] width 117 height 37
click at [0, 0] on div "Background" at bounding box center [0, 0] width 0 height 0
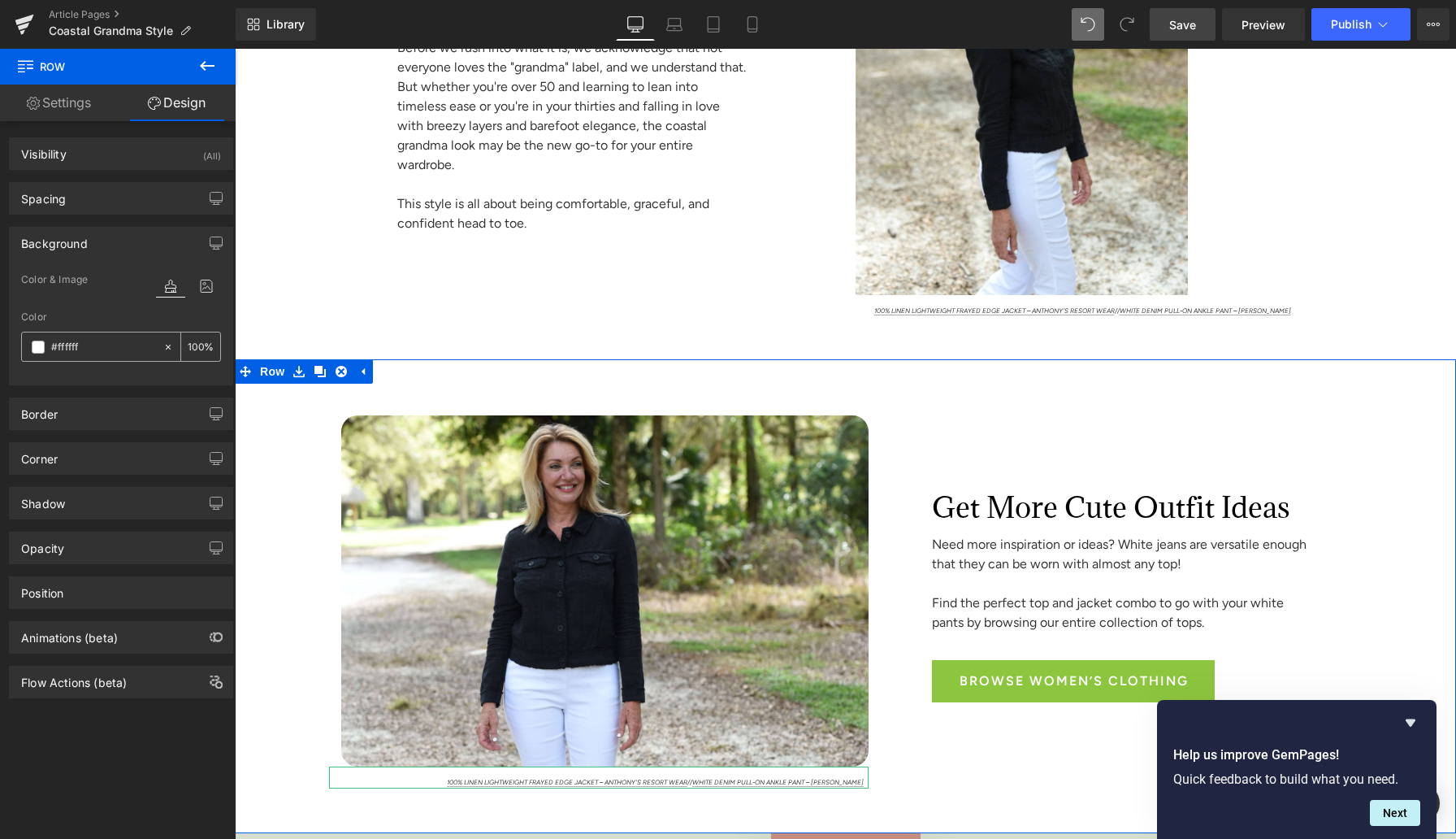
type input "#ffffff"
type input "100"
click at [74, 344] on input "#ffffff" at bounding box center [103, 347] width 104 height 17
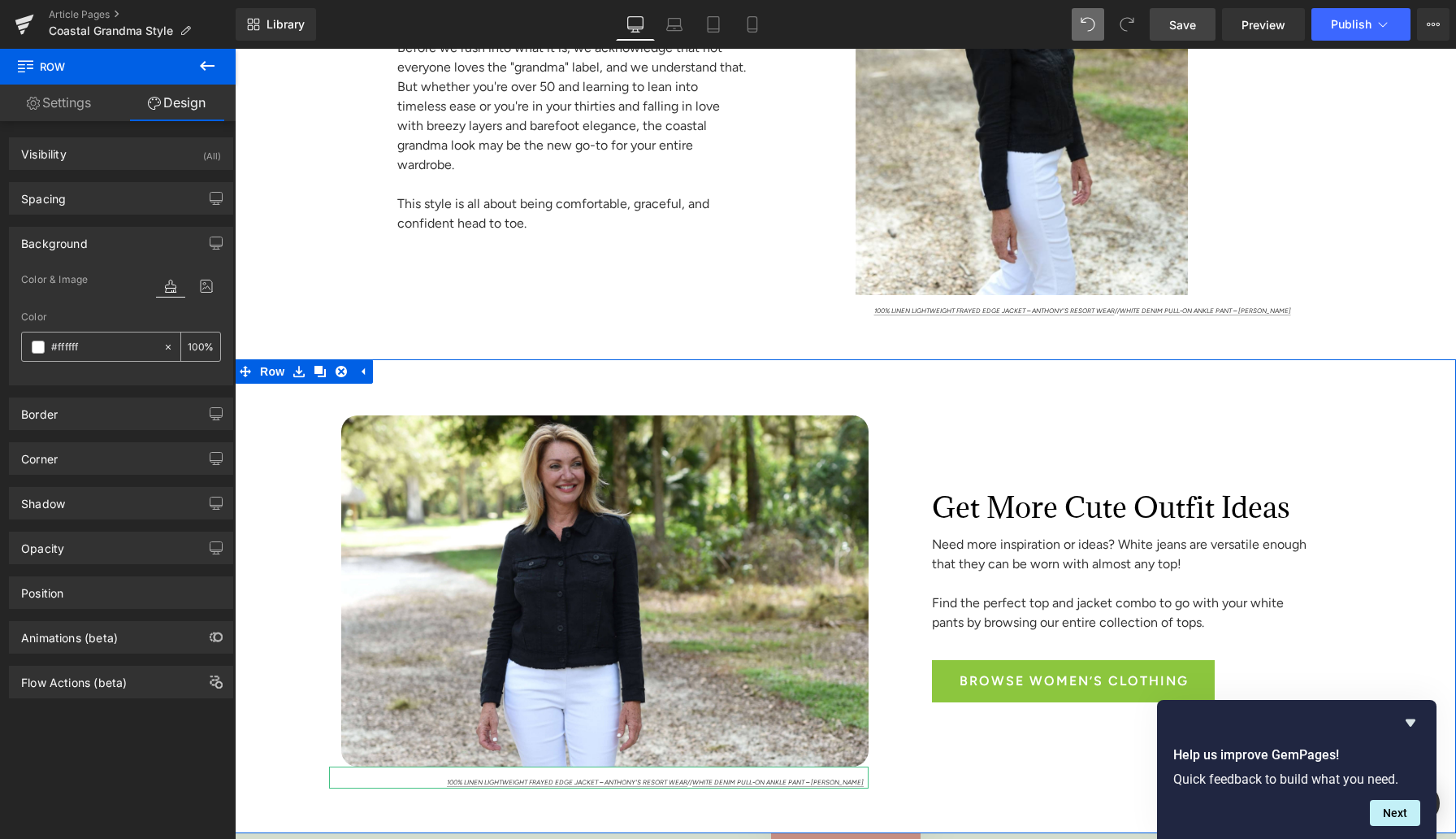
paste input "aabc9d"
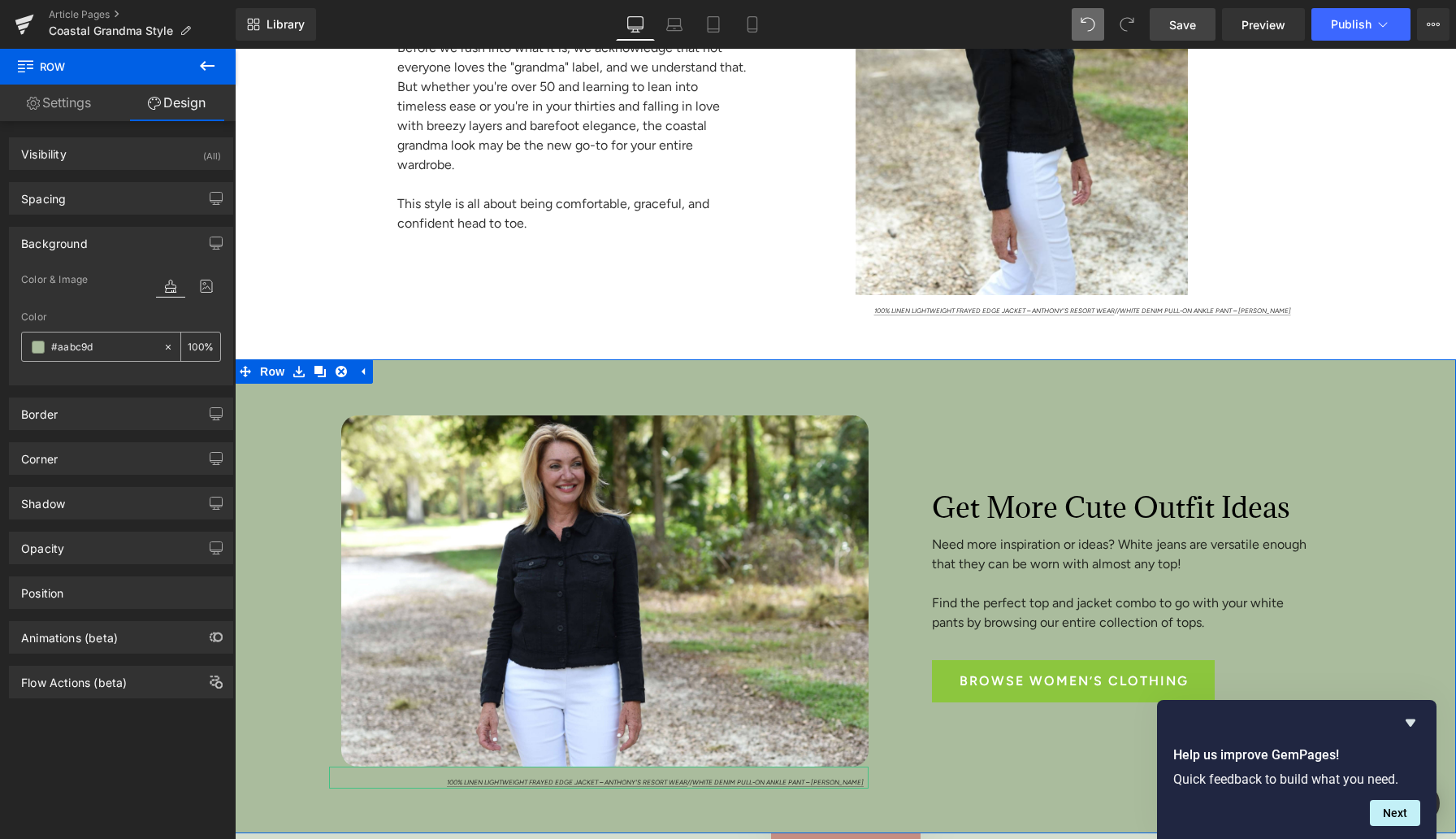
type input "#aabc9d"
click at [195, 351] on input "100" at bounding box center [195, 346] width 17 height 17
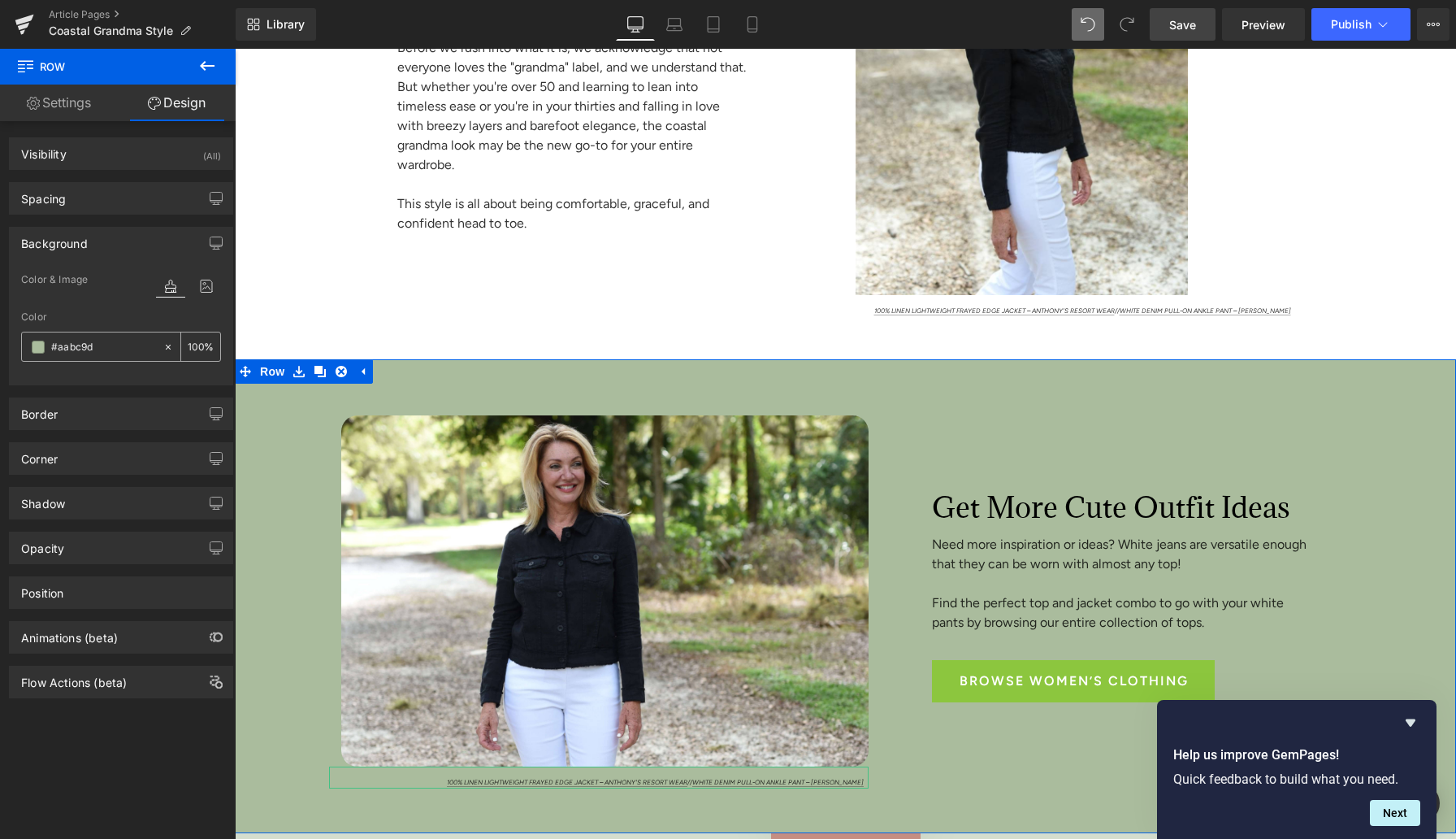
click at [195, 351] on input "100" at bounding box center [195, 346] width 17 height 17
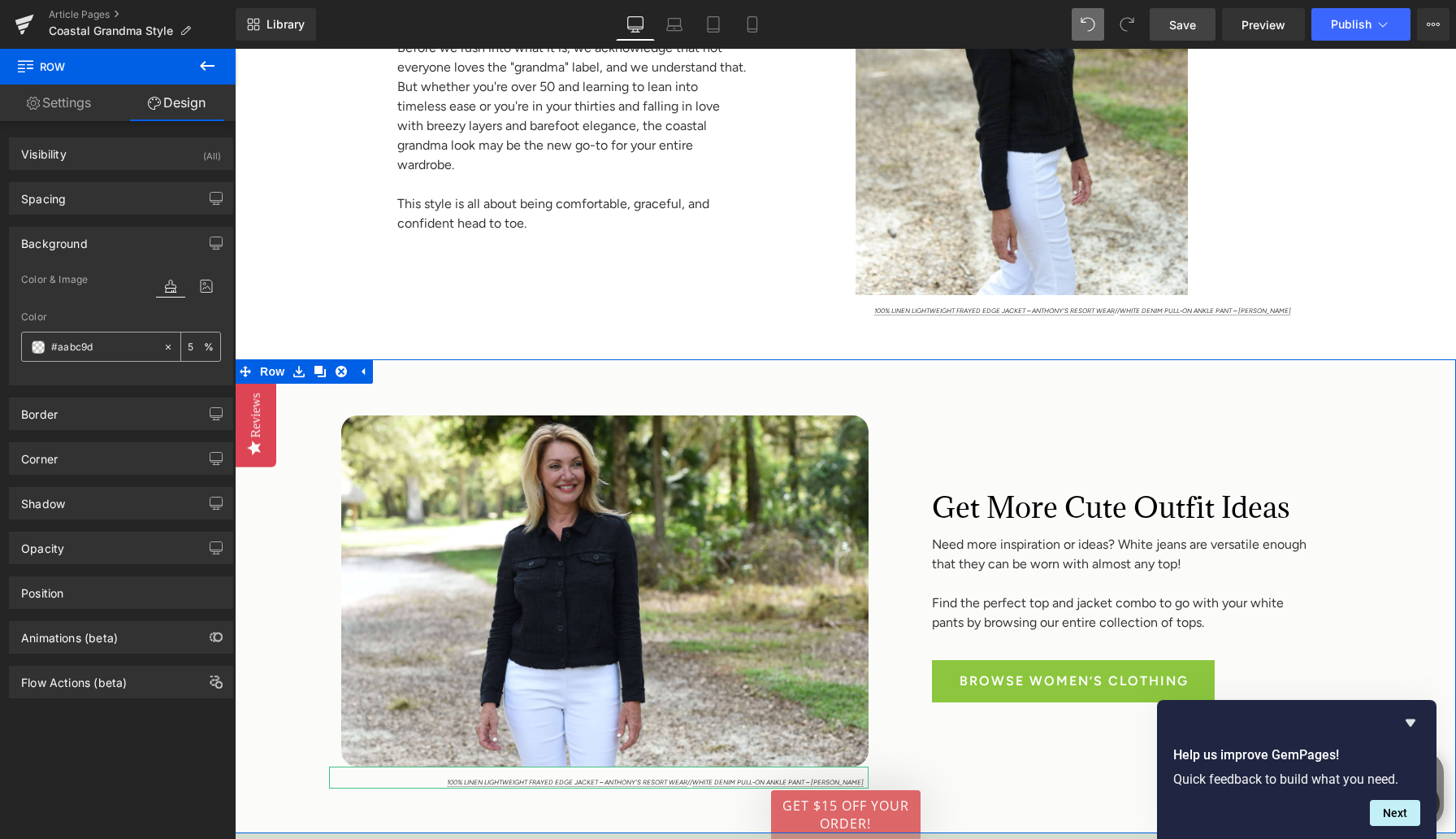
type input "50"
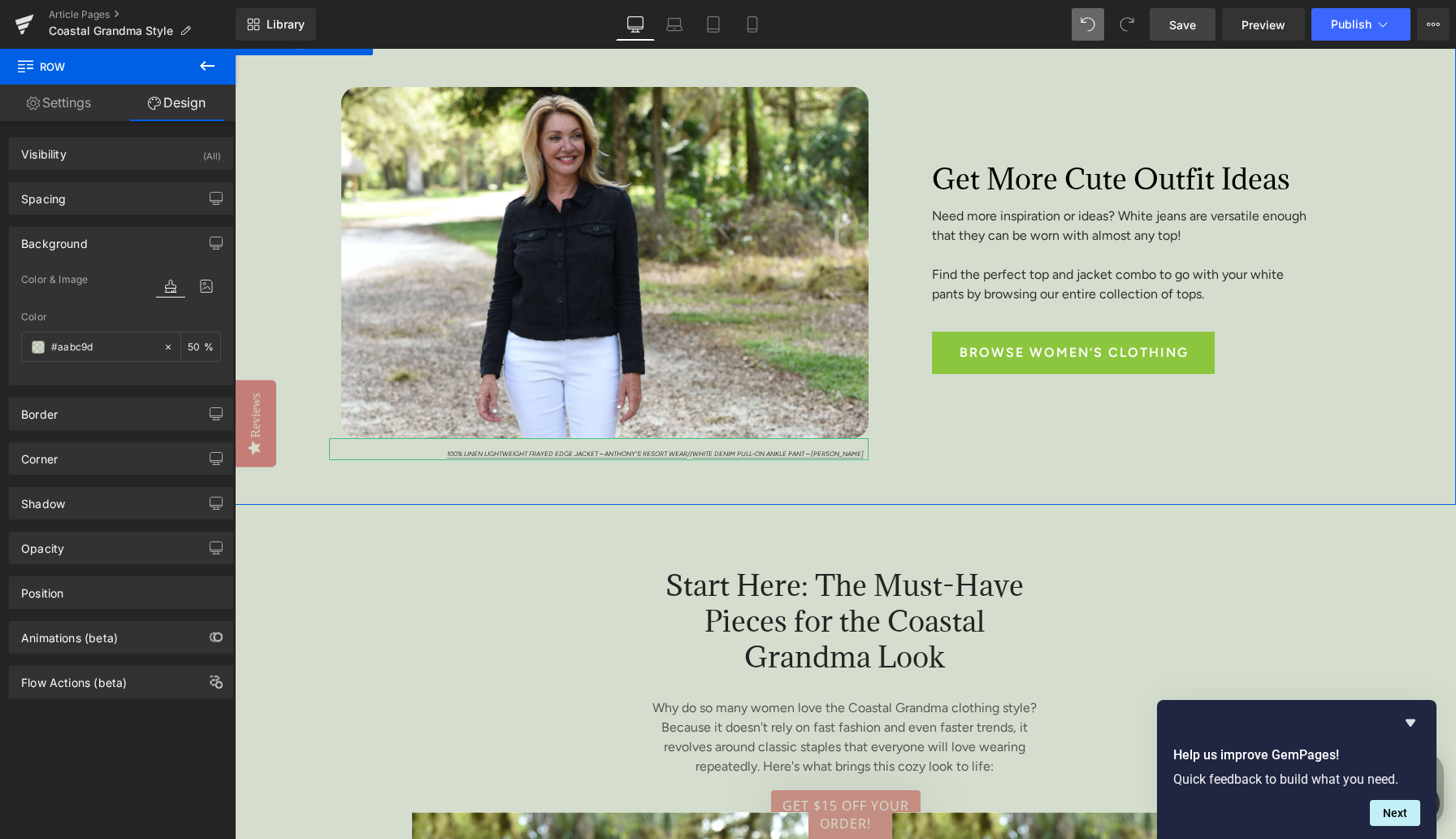
scroll to position [2076, 0]
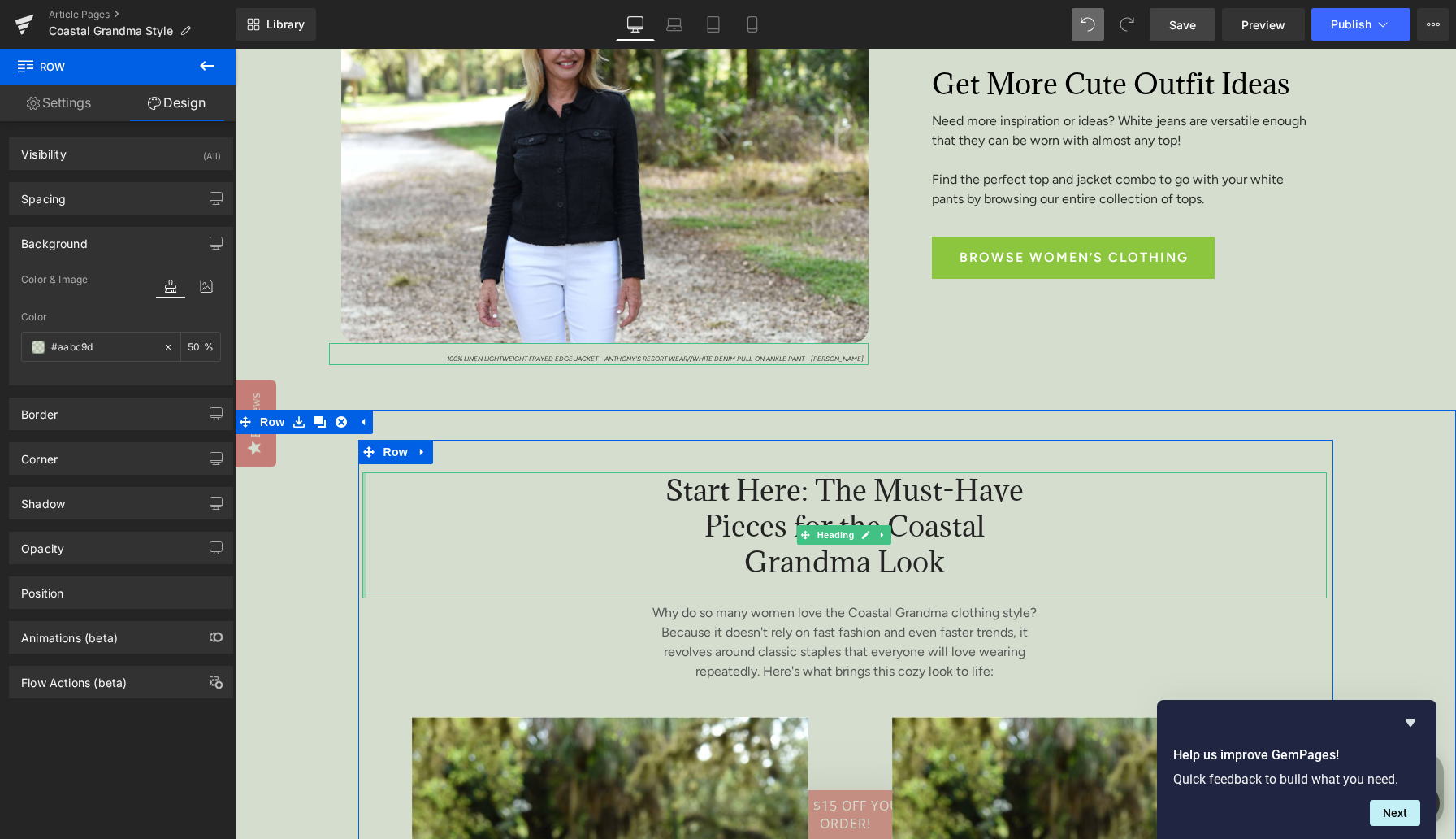
click at [364, 483] on div at bounding box center [364, 535] width 4 height 126
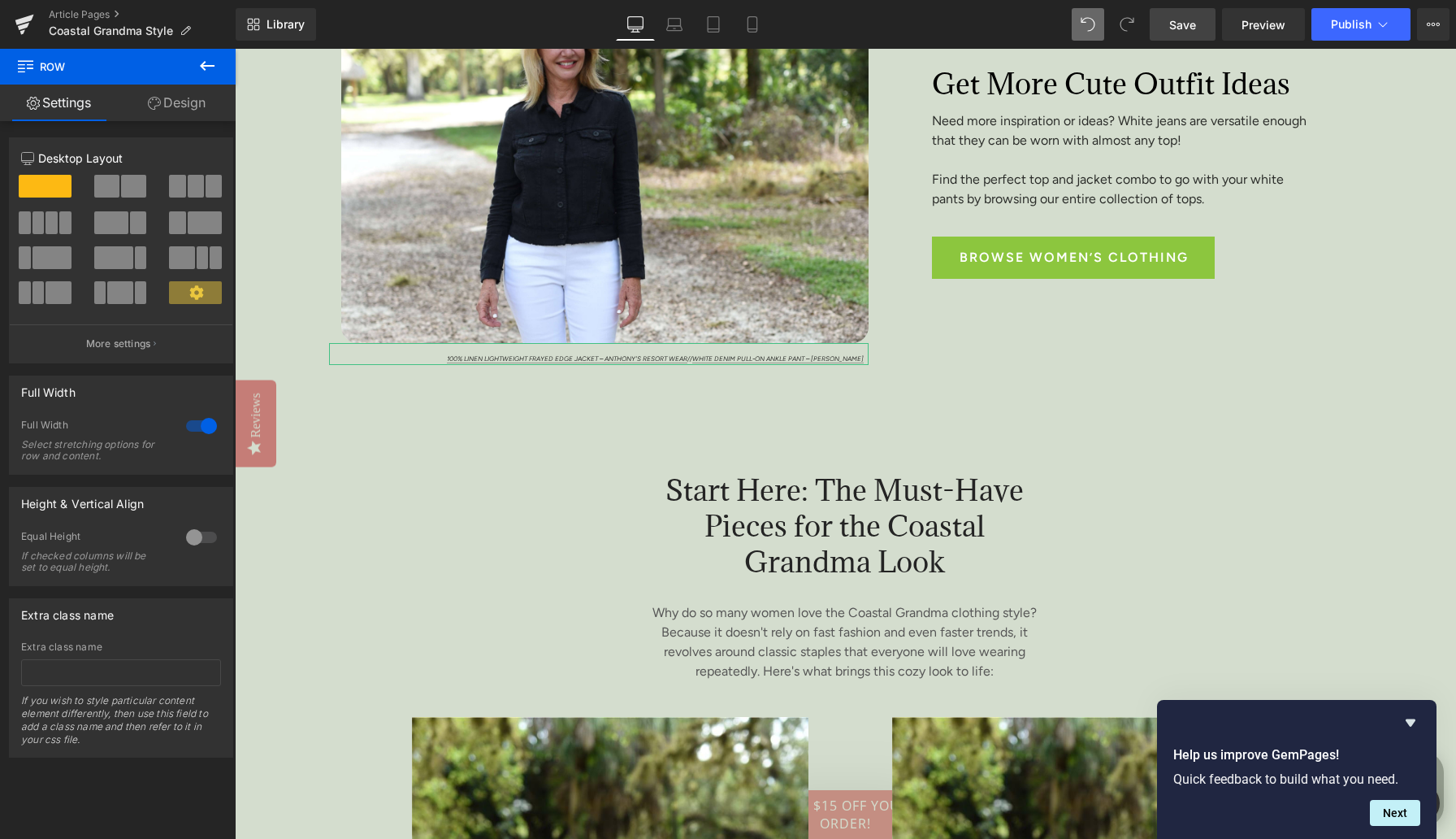
click at [180, 107] on link "Design" at bounding box center [176, 103] width 117 height 37
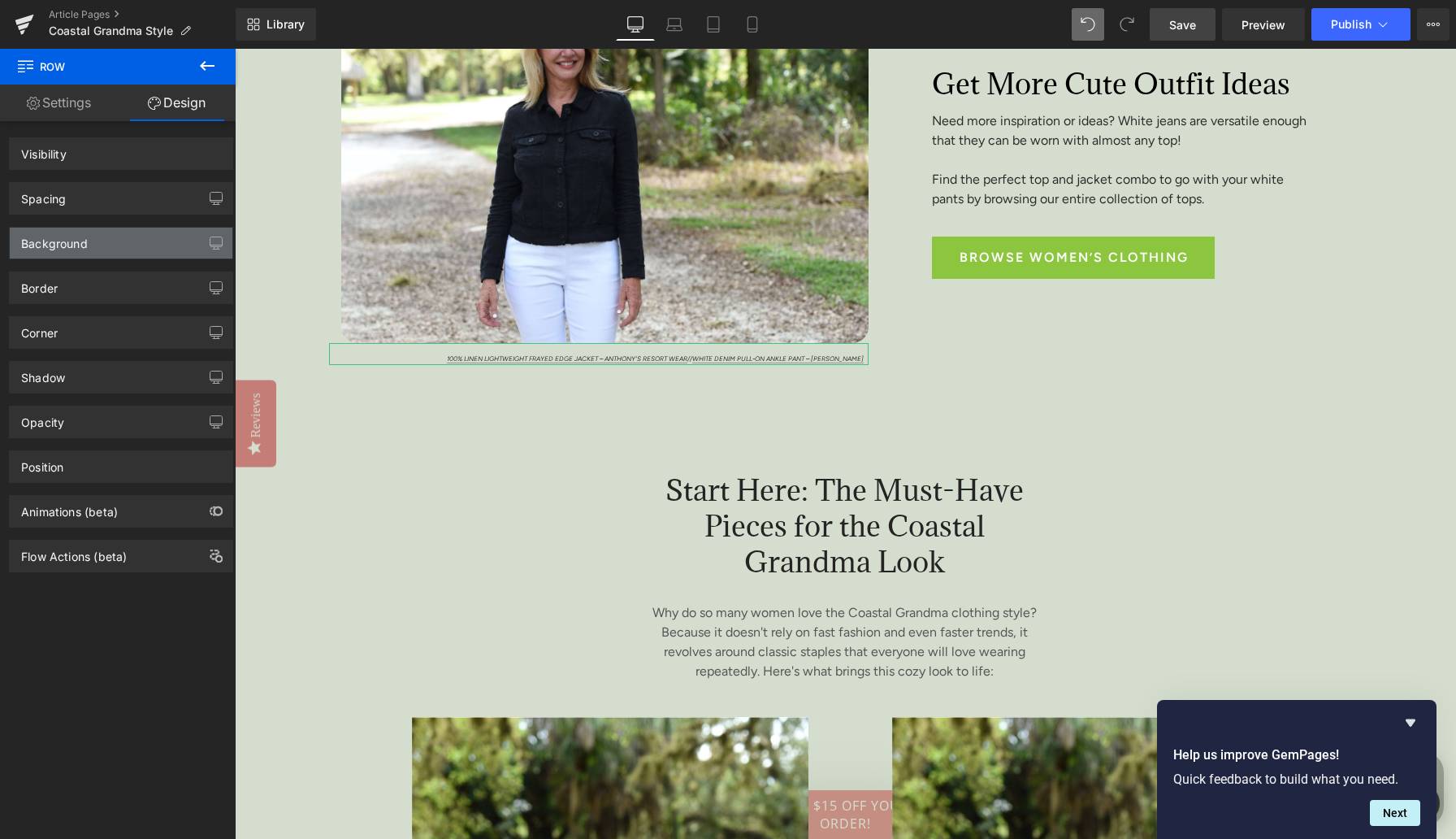
click at [57, 250] on div "Background" at bounding box center [54, 238] width 67 height 22
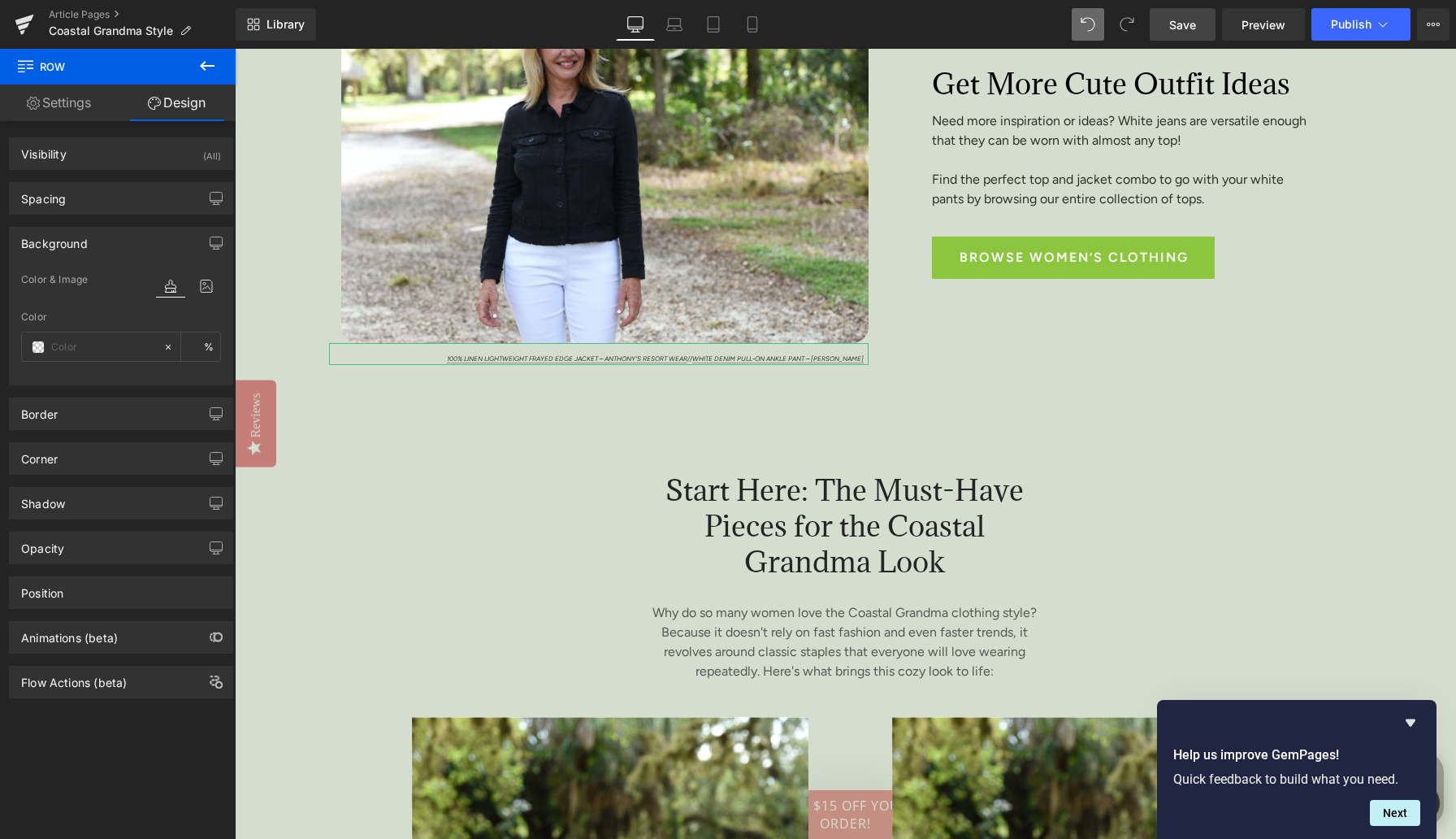
type input "#aabc9d"
type input "50"
click at [38, 345] on span at bounding box center [38, 347] width 13 height 13
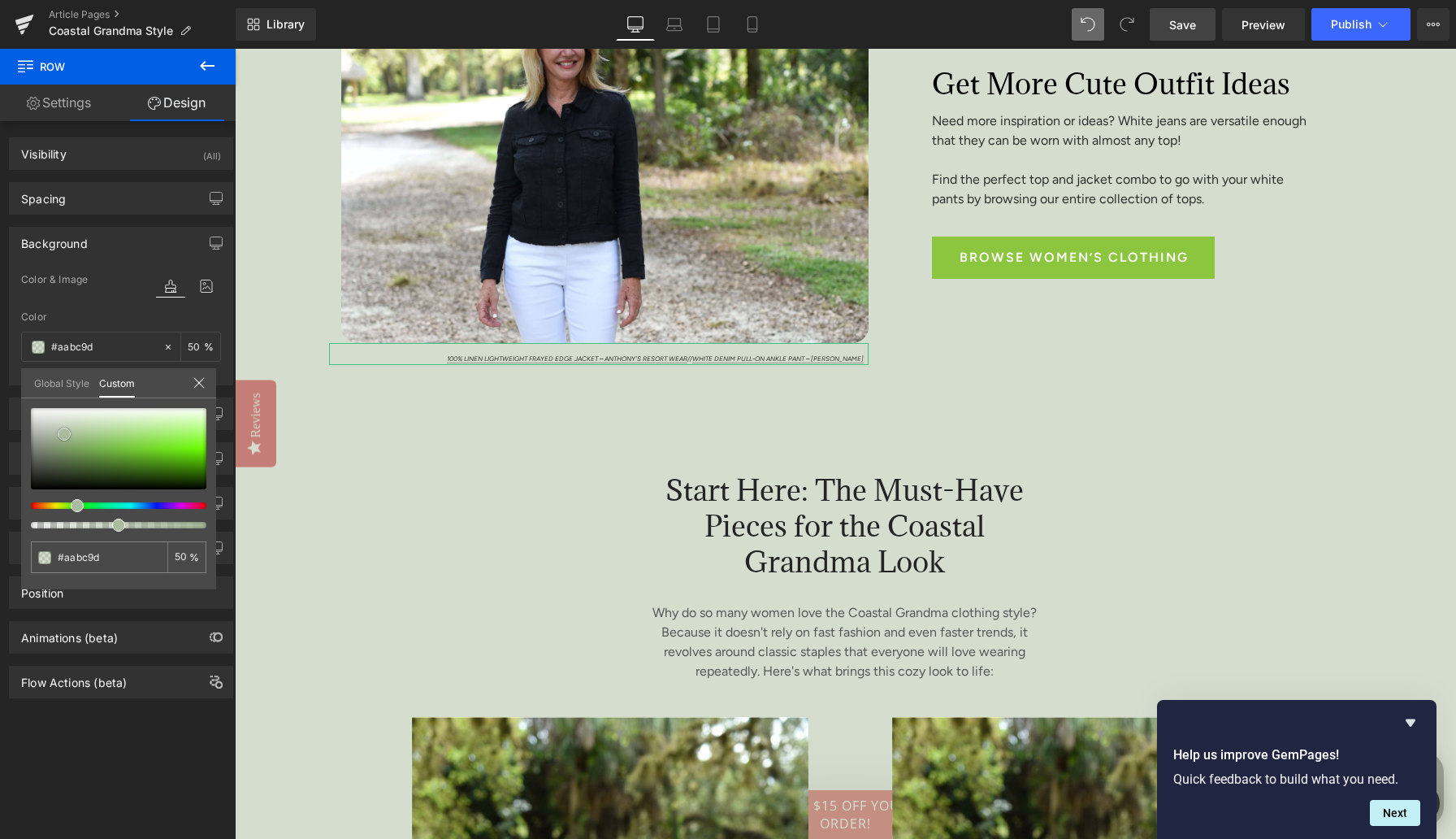
type input "#d5dccf"
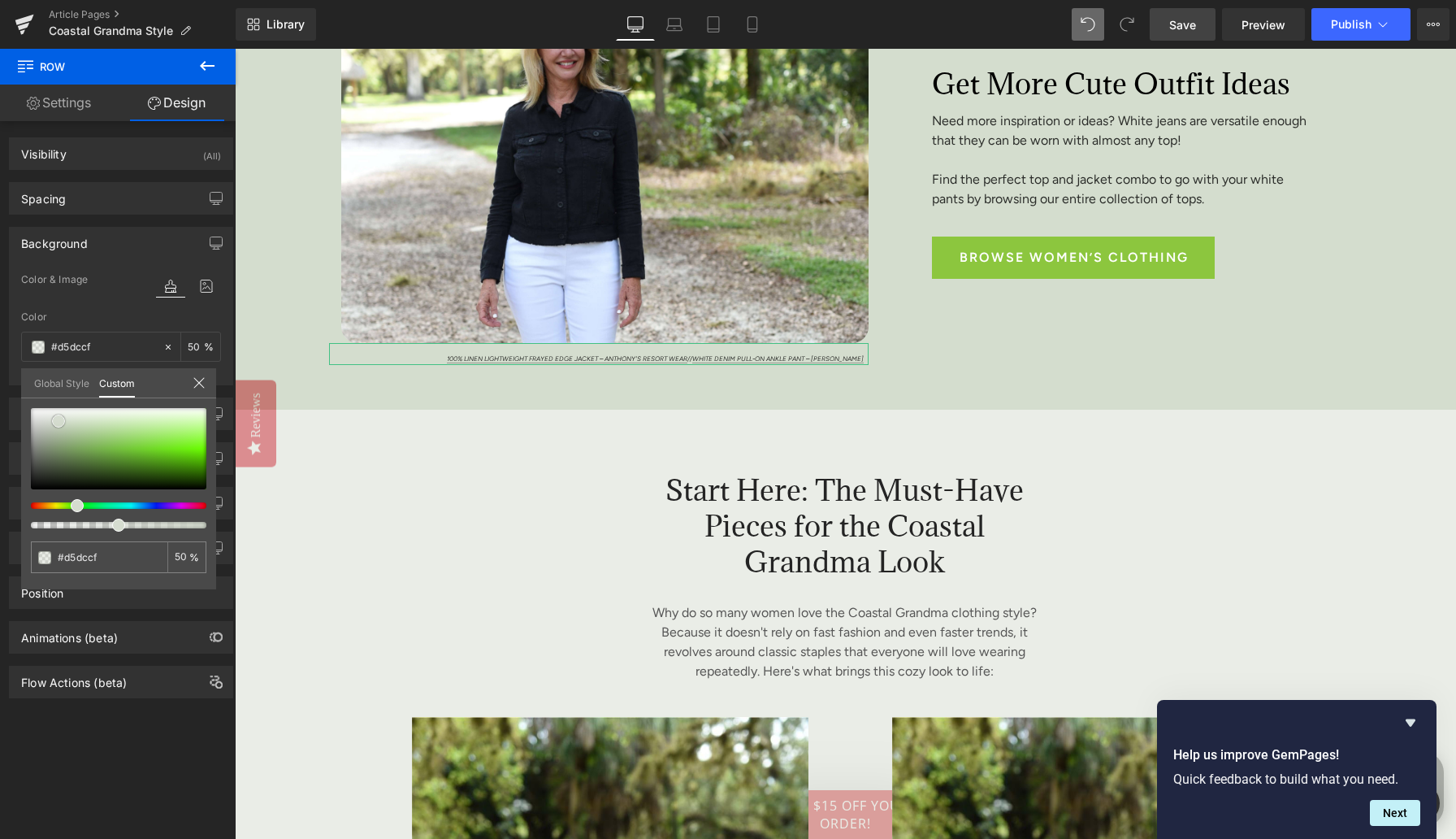
type input "#d5dbd0"
type input "#d6d7d4"
type input "#dddddd"
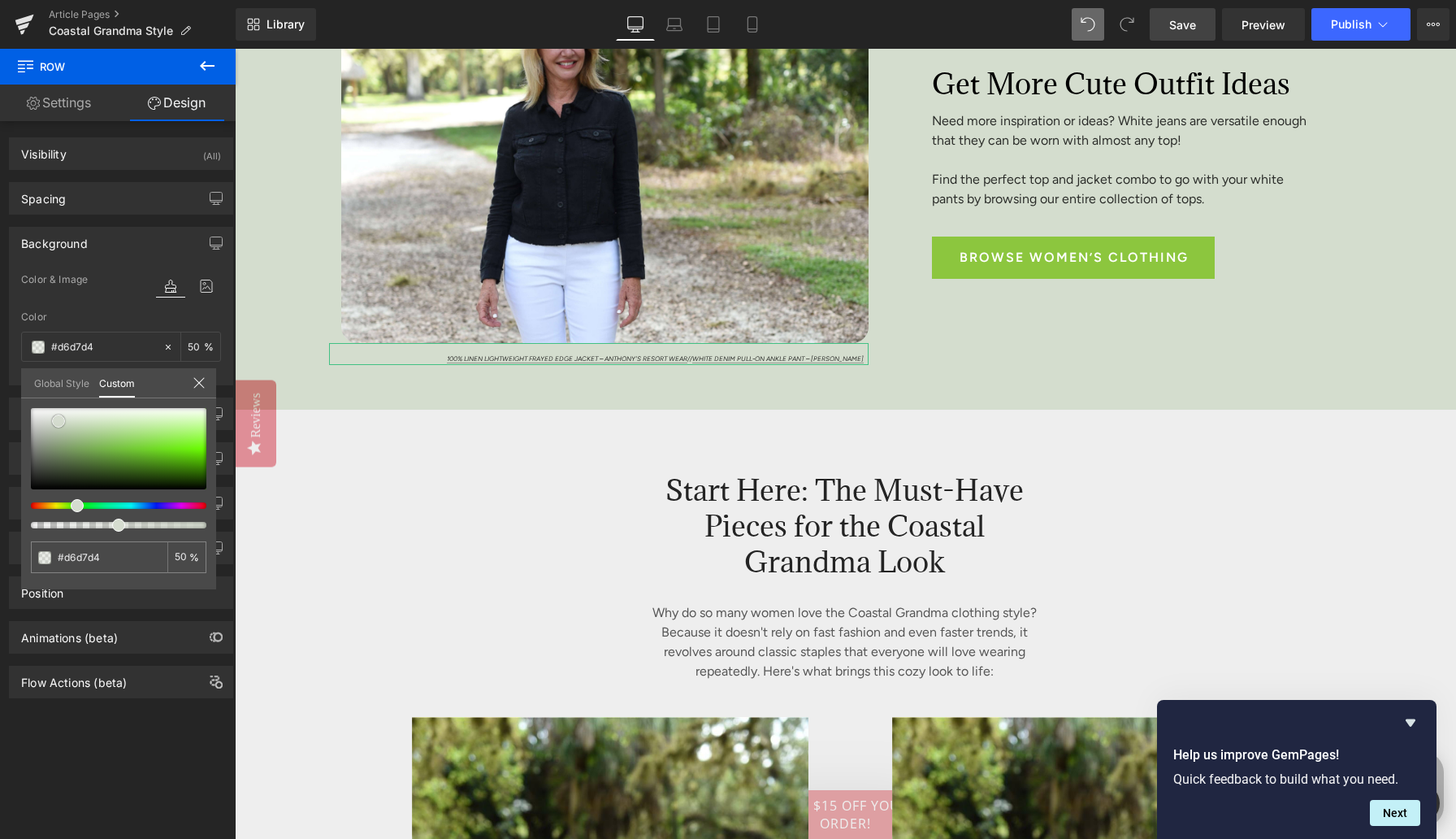
type input "#dddddd"
type input "#e2e2e2"
type input "#f4f4f4"
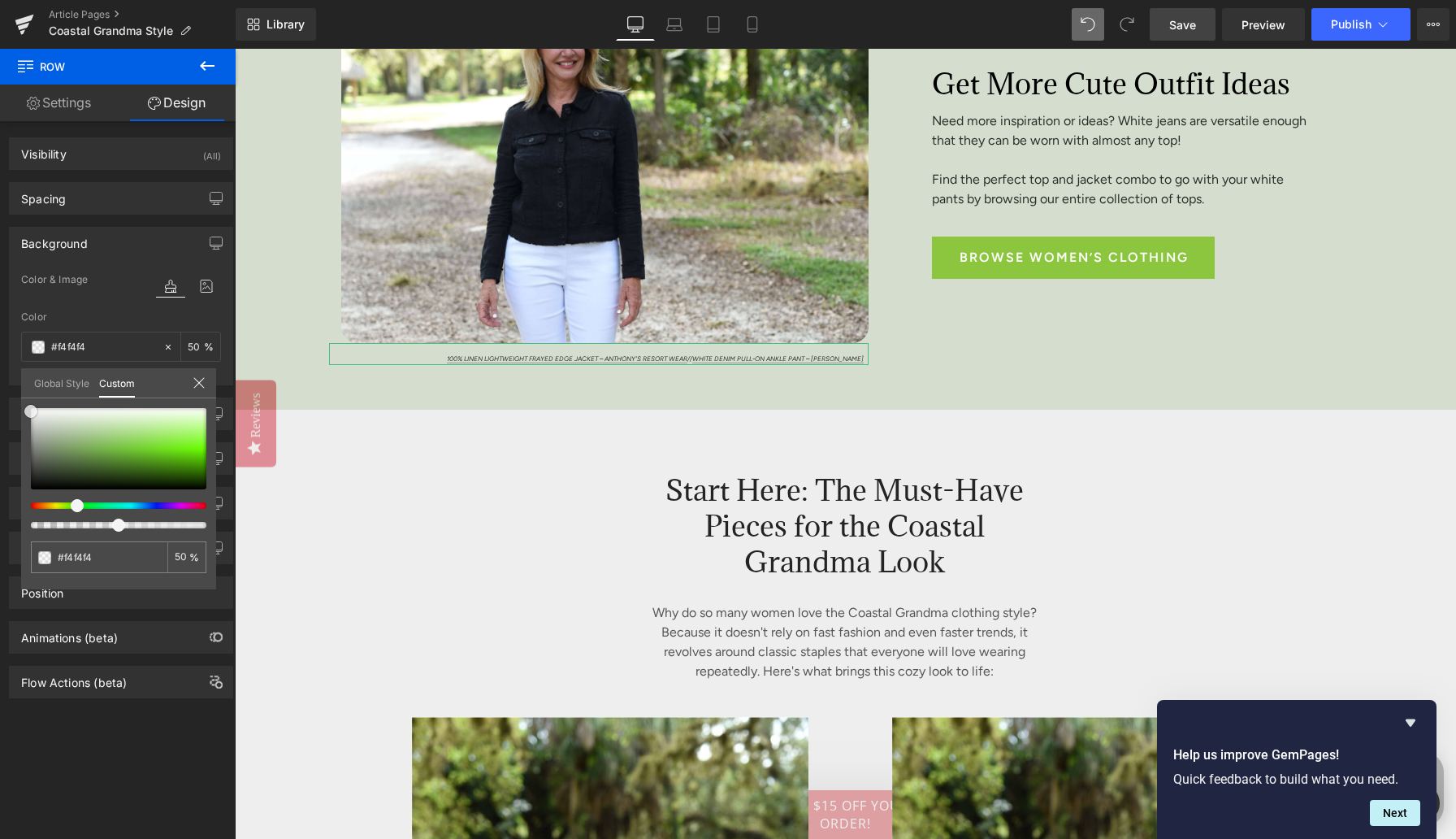
type input "#ffffff"
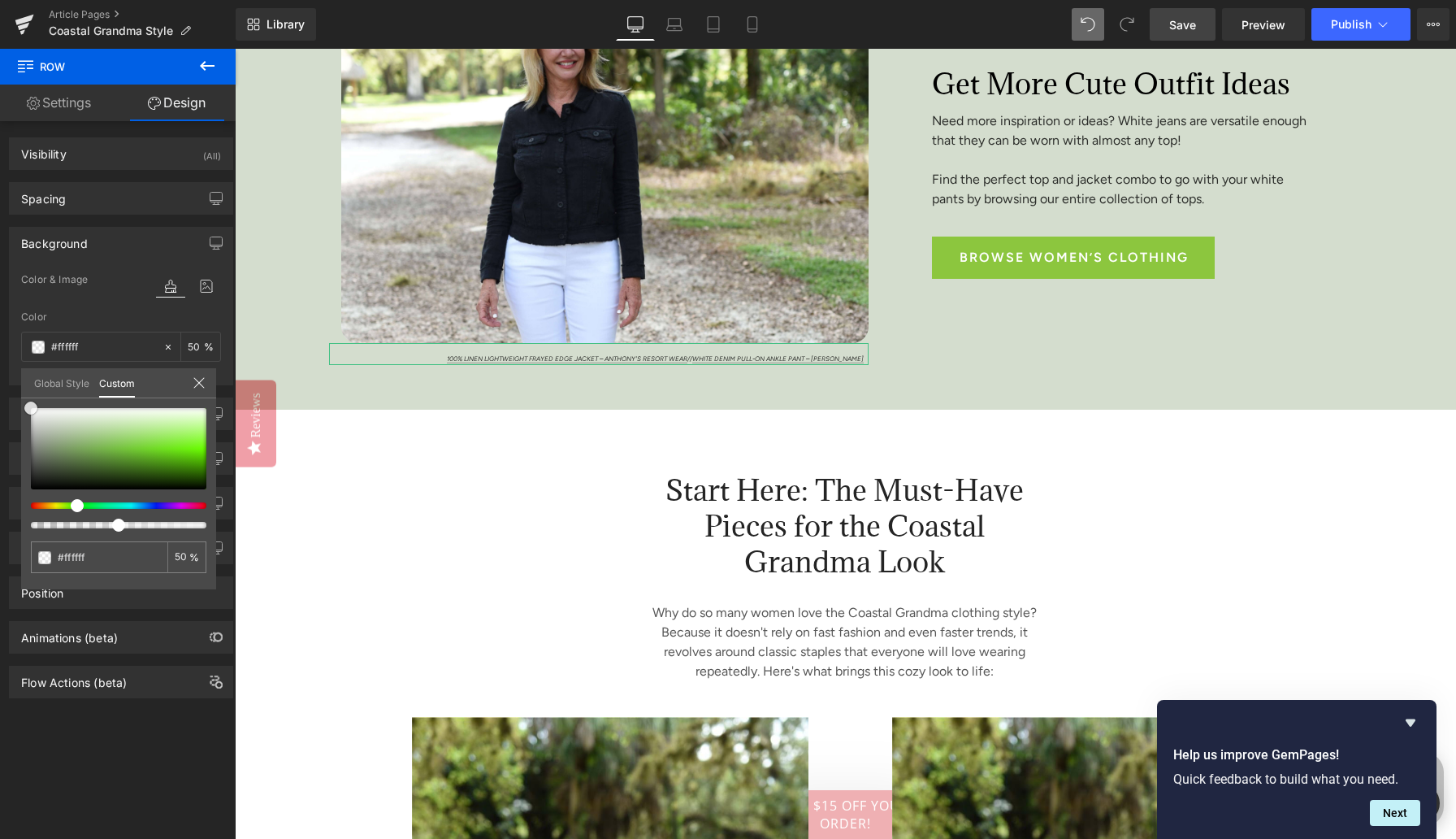
drag, startPoint x: 58, startPoint y: 421, endPoint x: 0, endPoint y: 376, distance: 73.4
click at [0, 376] on div "Background Color & Image color rgba(255, 255, 255, 0.5) Color #ffffff 50 % Imag…" at bounding box center [121, 300] width 243 height 171
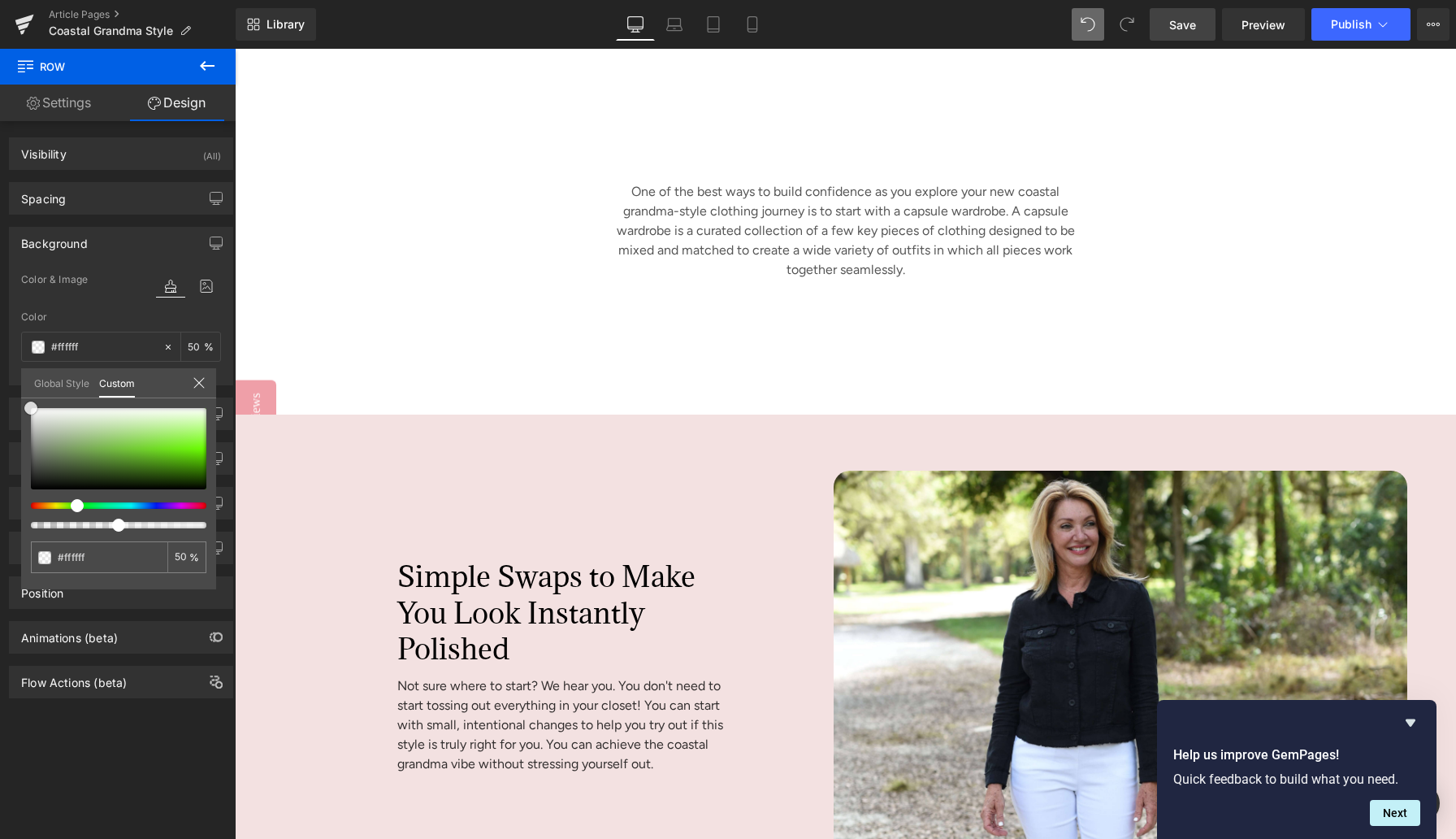
scroll to position [6286, 0]
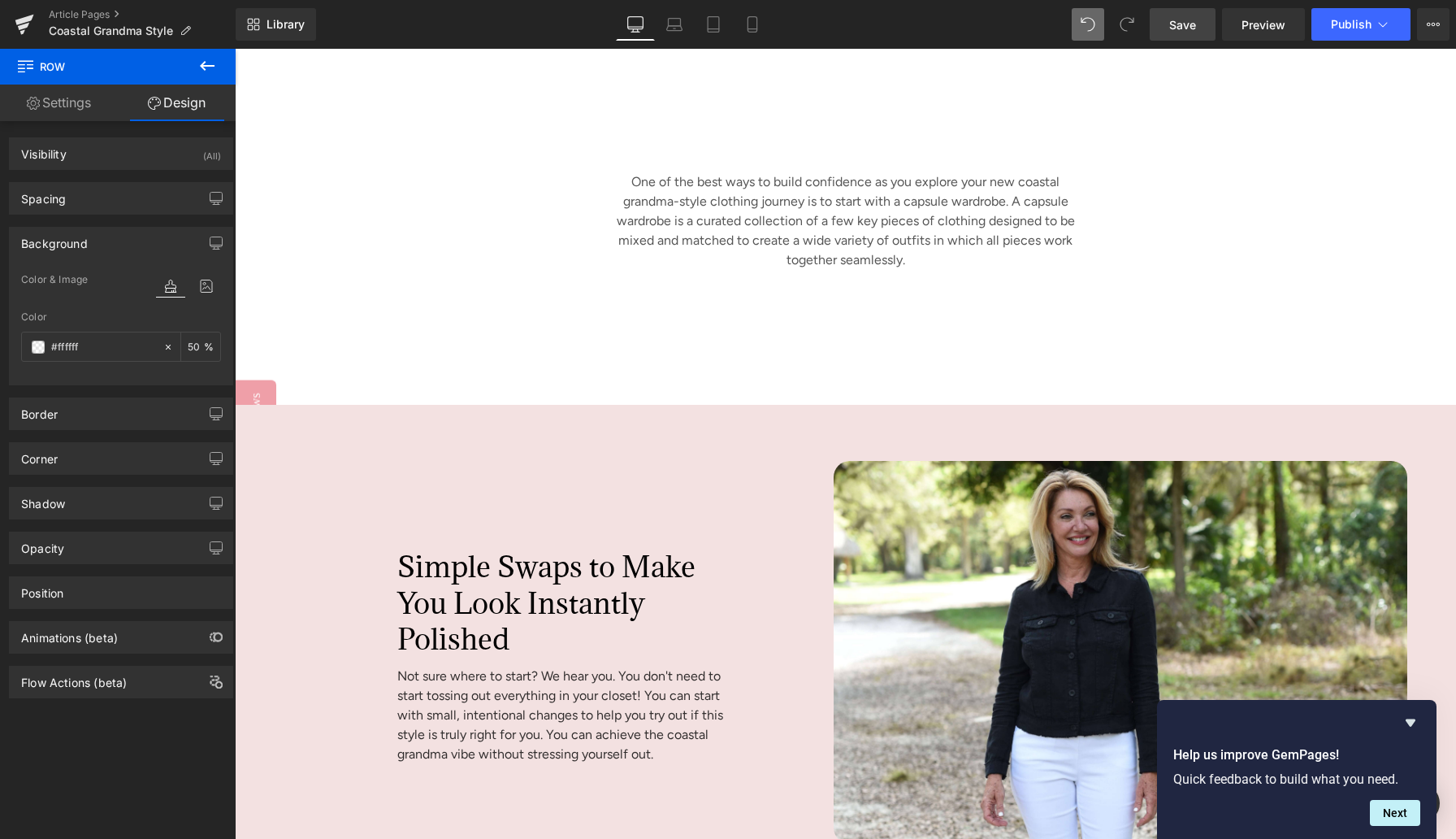
click at [283, 547] on div "Simple Swaps to Make You Look Instantly Polished Heading Not sure where to star…" at bounding box center [528, 663] width 586 height 405
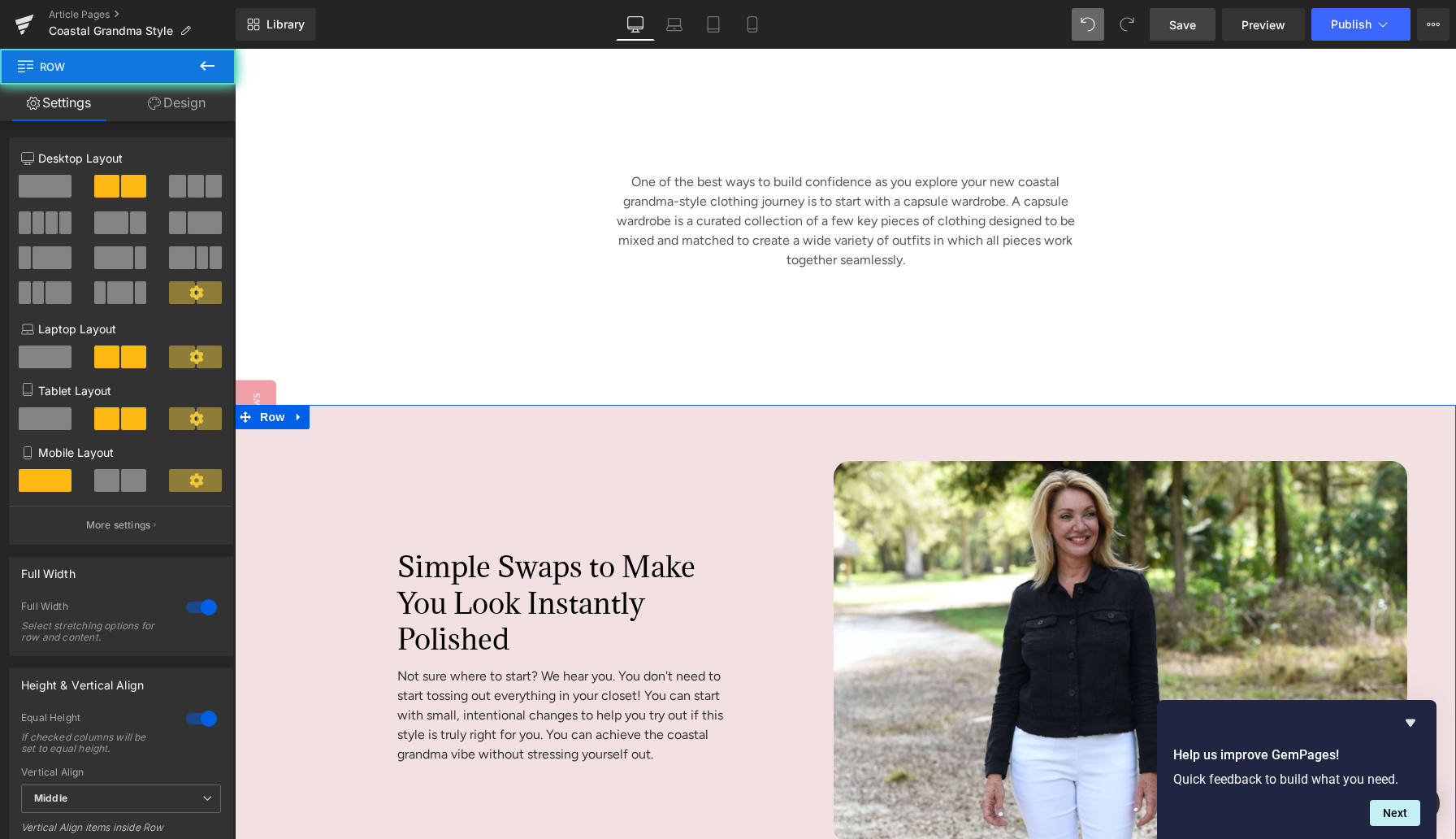
click at [310, 523] on div "Simple Swaps to Make You Look Instantly Polished Heading Not sure where to star…" at bounding box center [528, 663] width 586 height 405
click at [187, 102] on link "Design" at bounding box center [176, 103] width 117 height 37
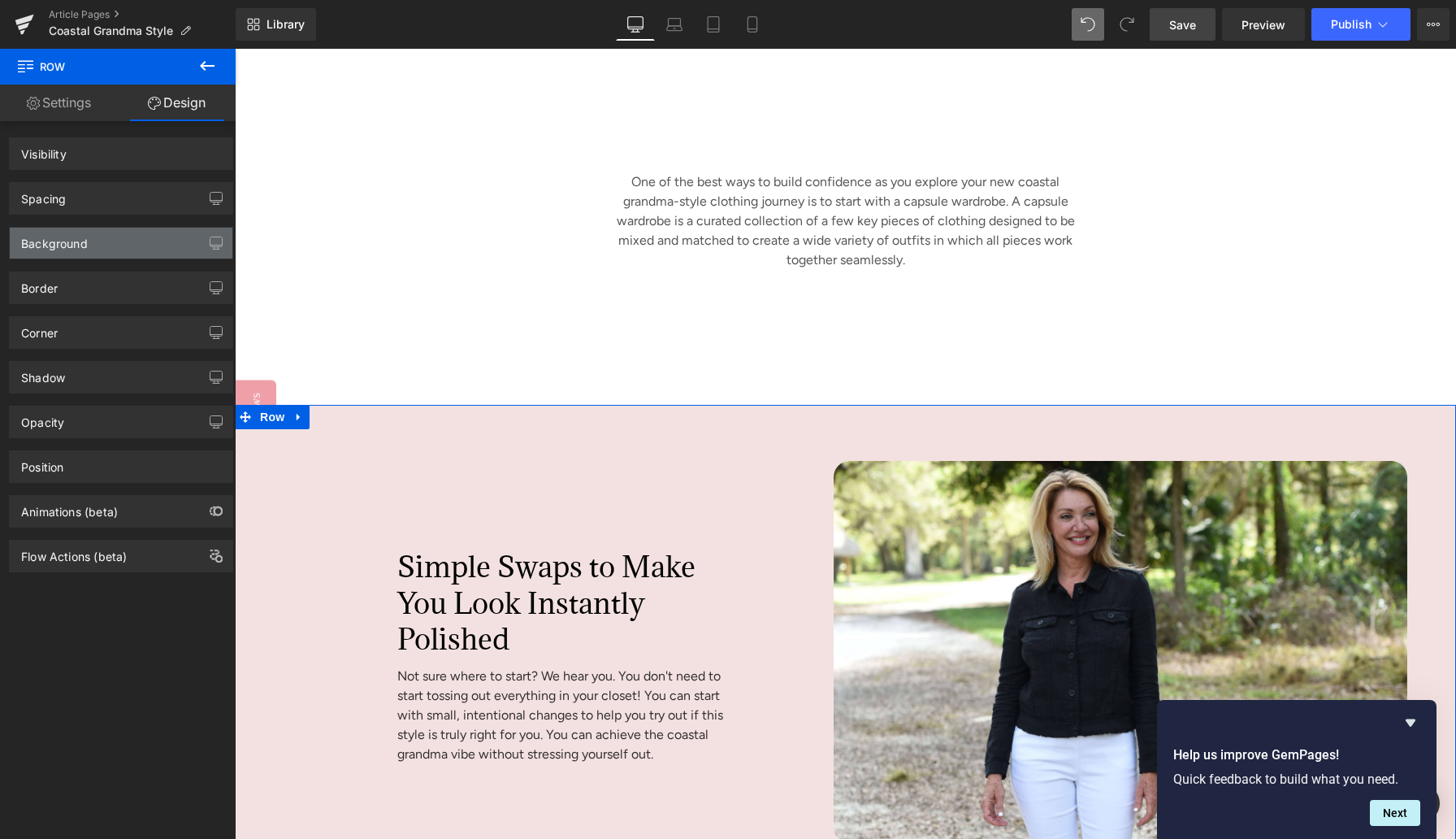
click at [94, 244] on div "Background" at bounding box center [120, 243] width 222 height 31
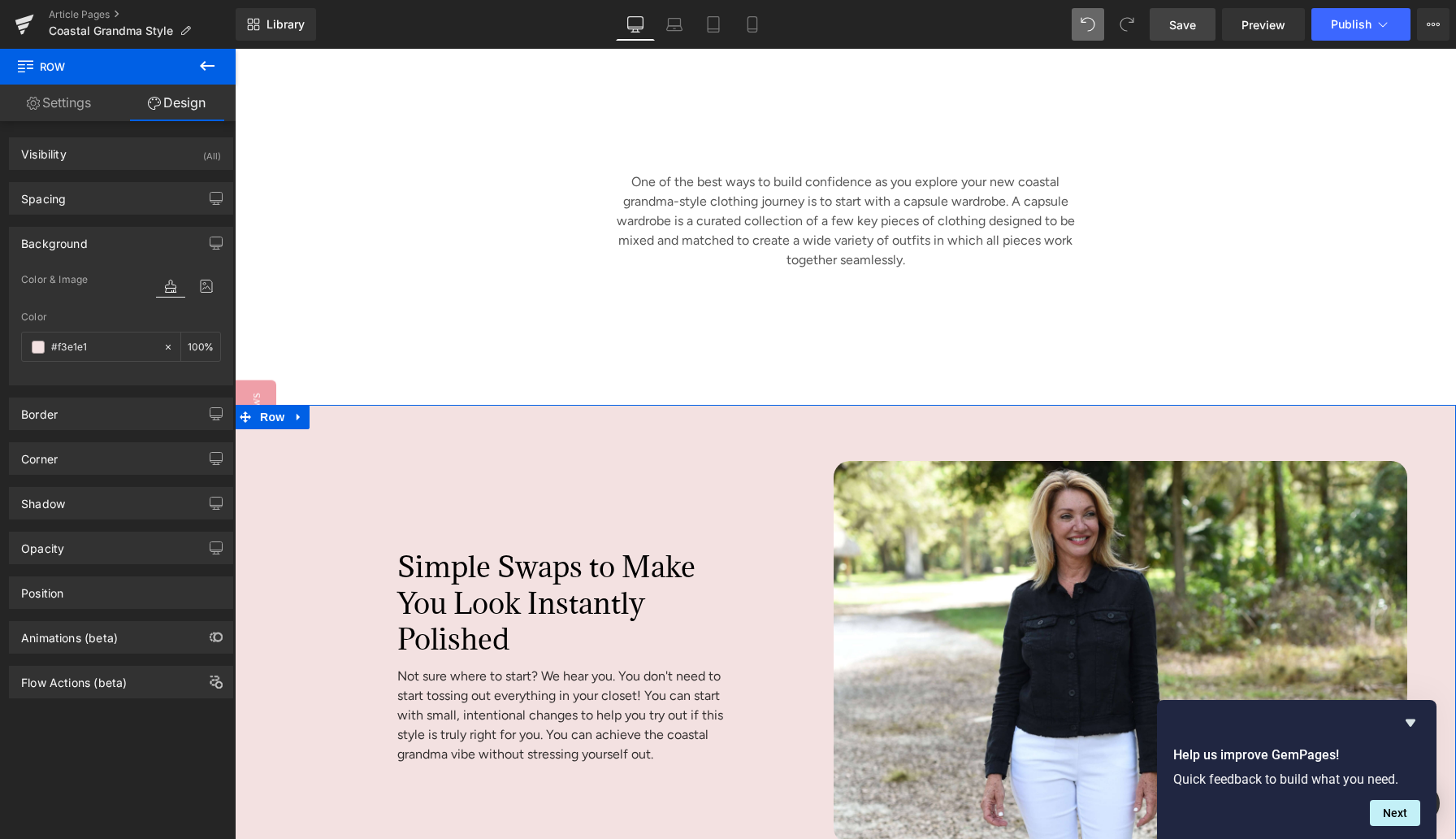
type input "#f3e1e1"
type input "100"
click at [69, 342] on input "#f3e1e1" at bounding box center [103, 347] width 104 height 17
click at [70, 342] on input "#f3e1e1" at bounding box center [103, 347] width 104 height 17
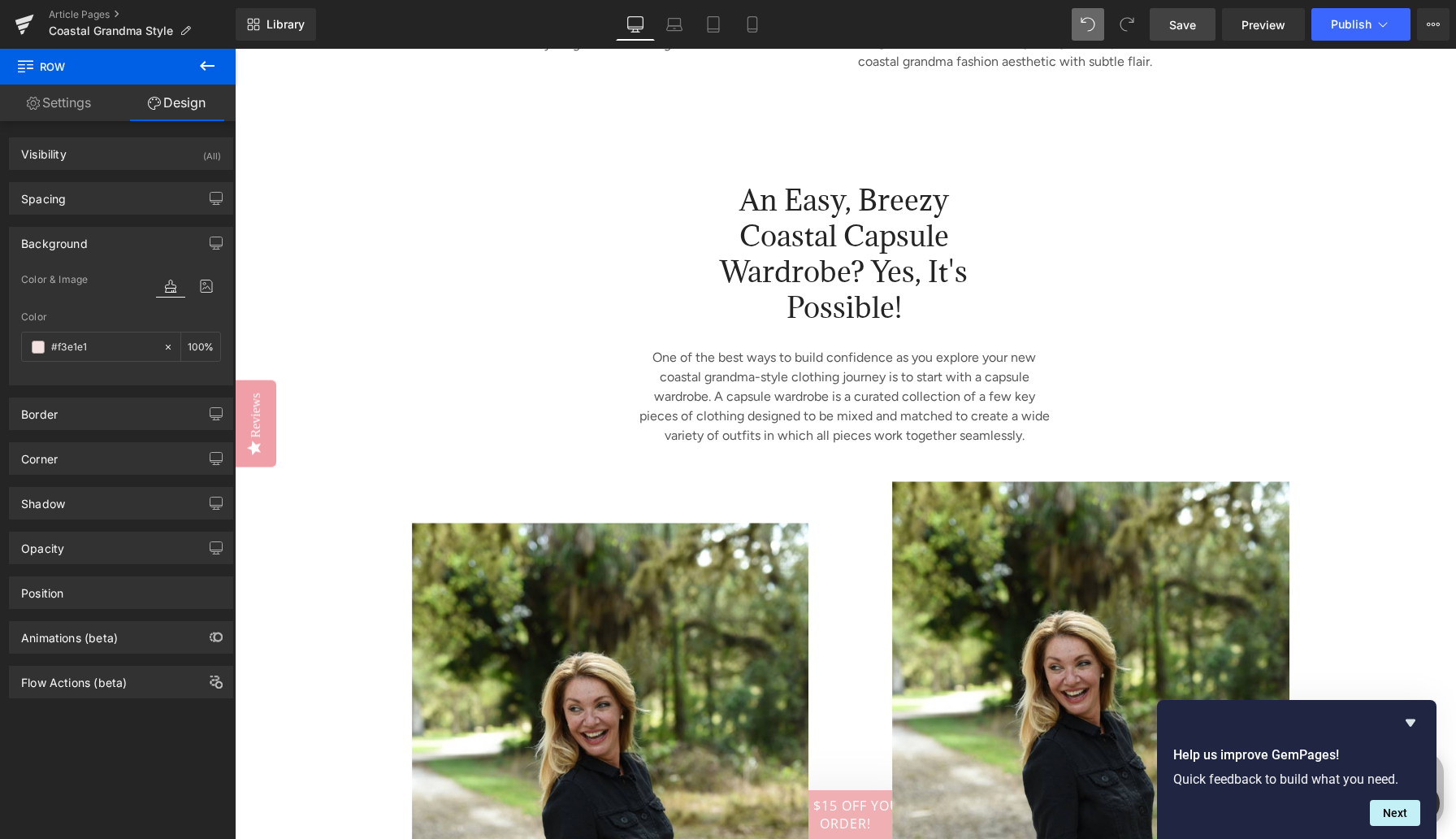
scroll to position [4210, 0]
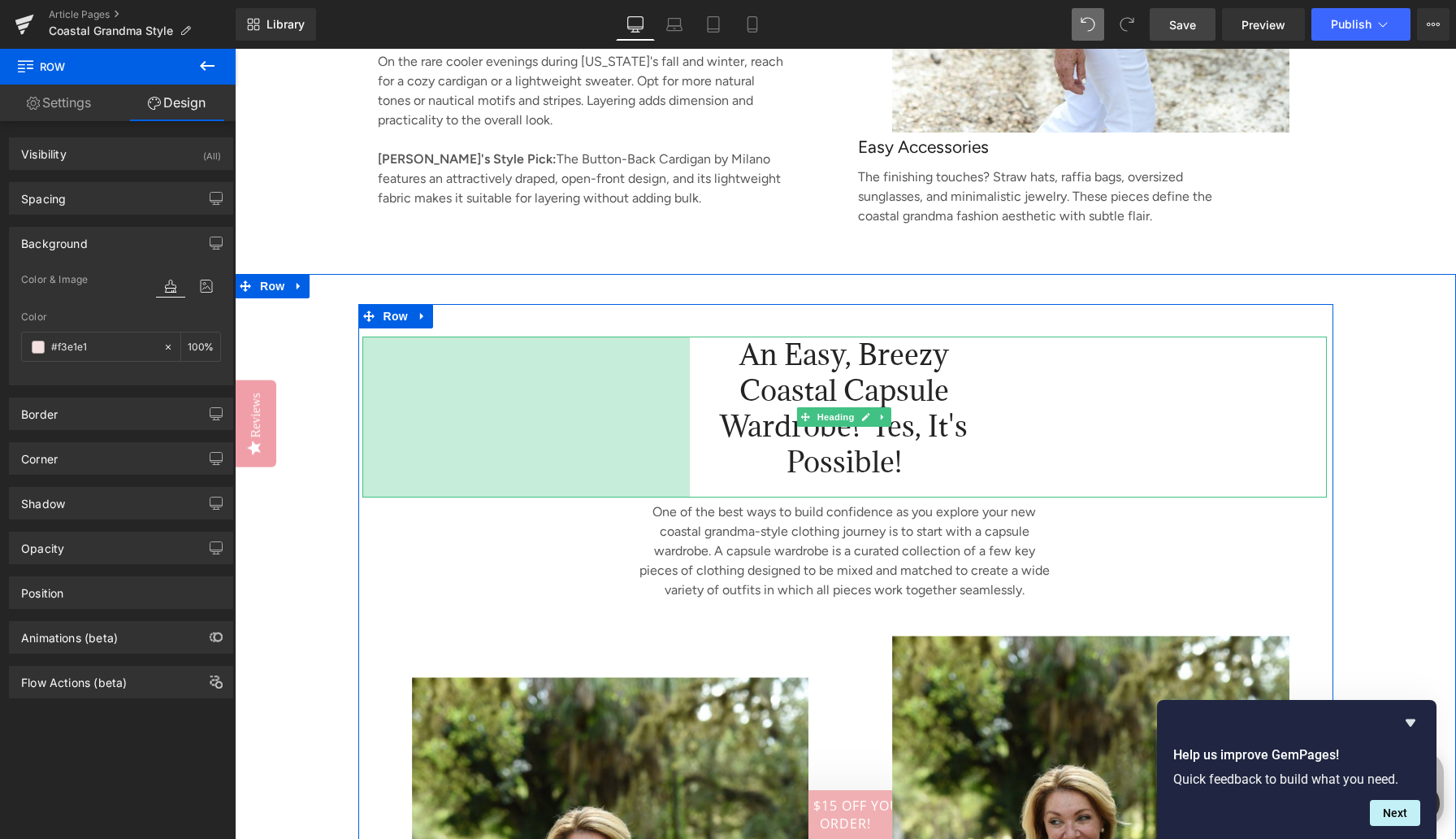
click at [401, 392] on div "403px" at bounding box center [525, 418] width 327 height 162
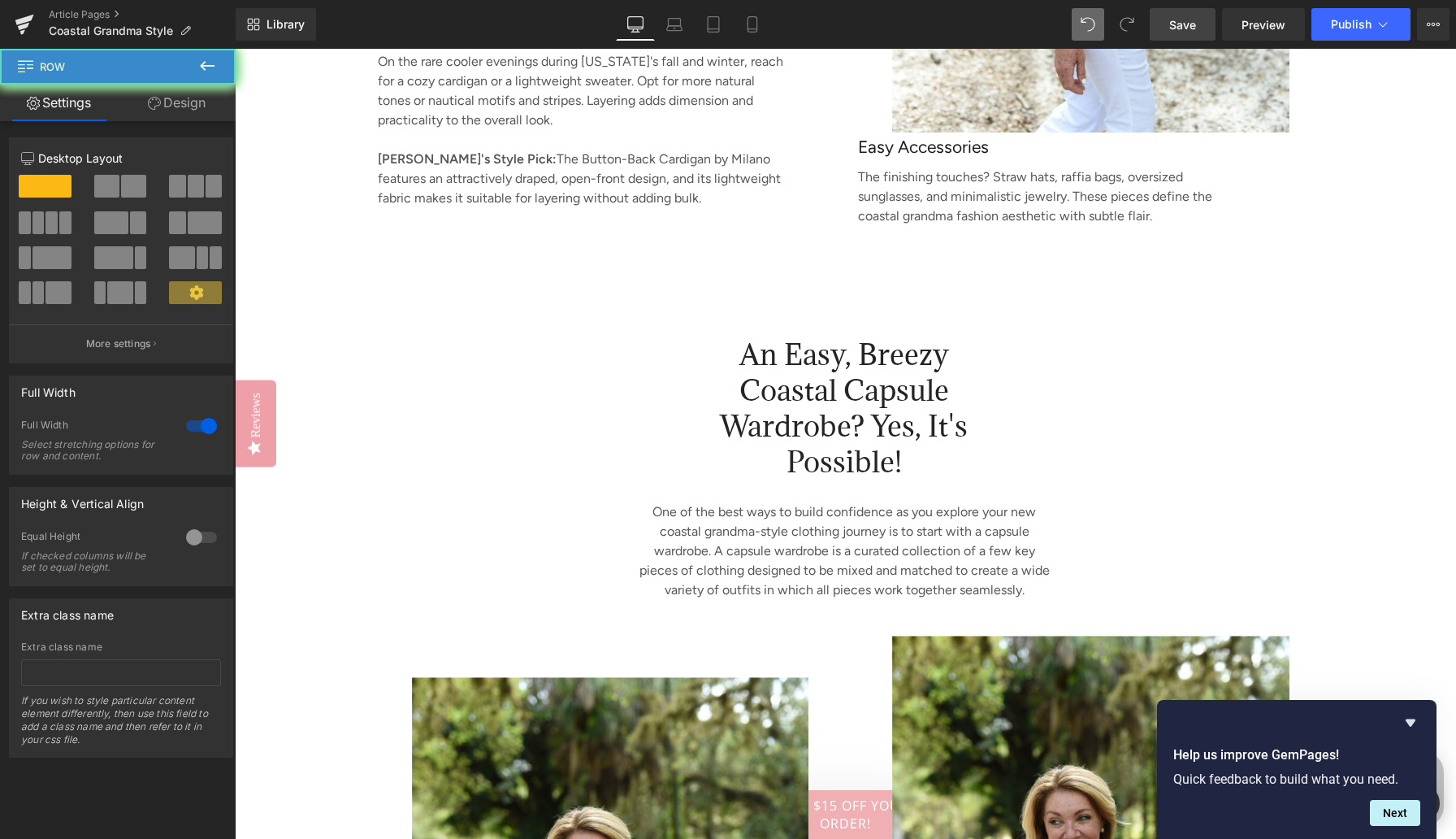
click at [186, 108] on link "Design" at bounding box center [176, 103] width 117 height 37
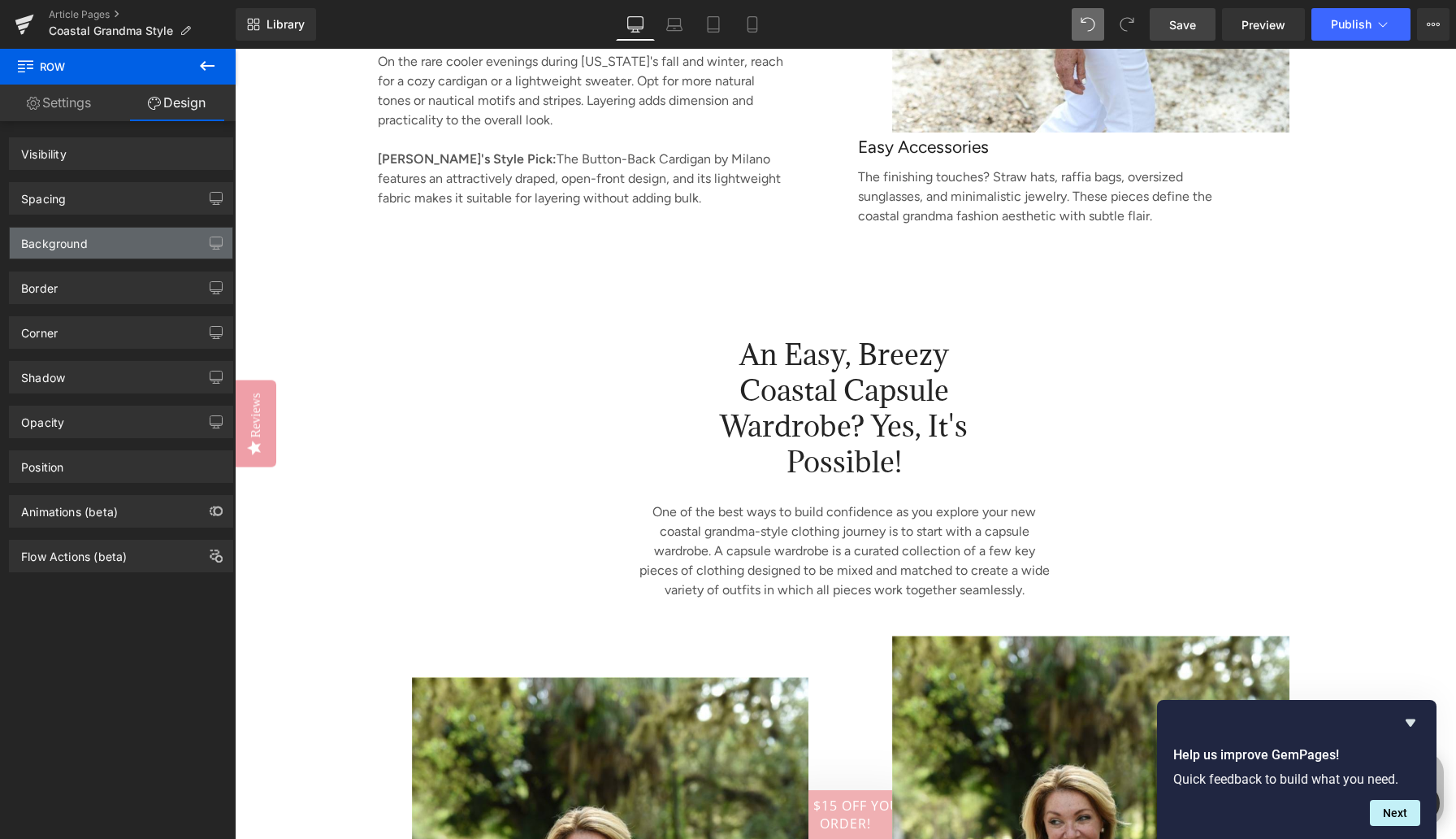
click at [83, 247] on div "Background" at bounding box center [54, 238] width 67 height 22
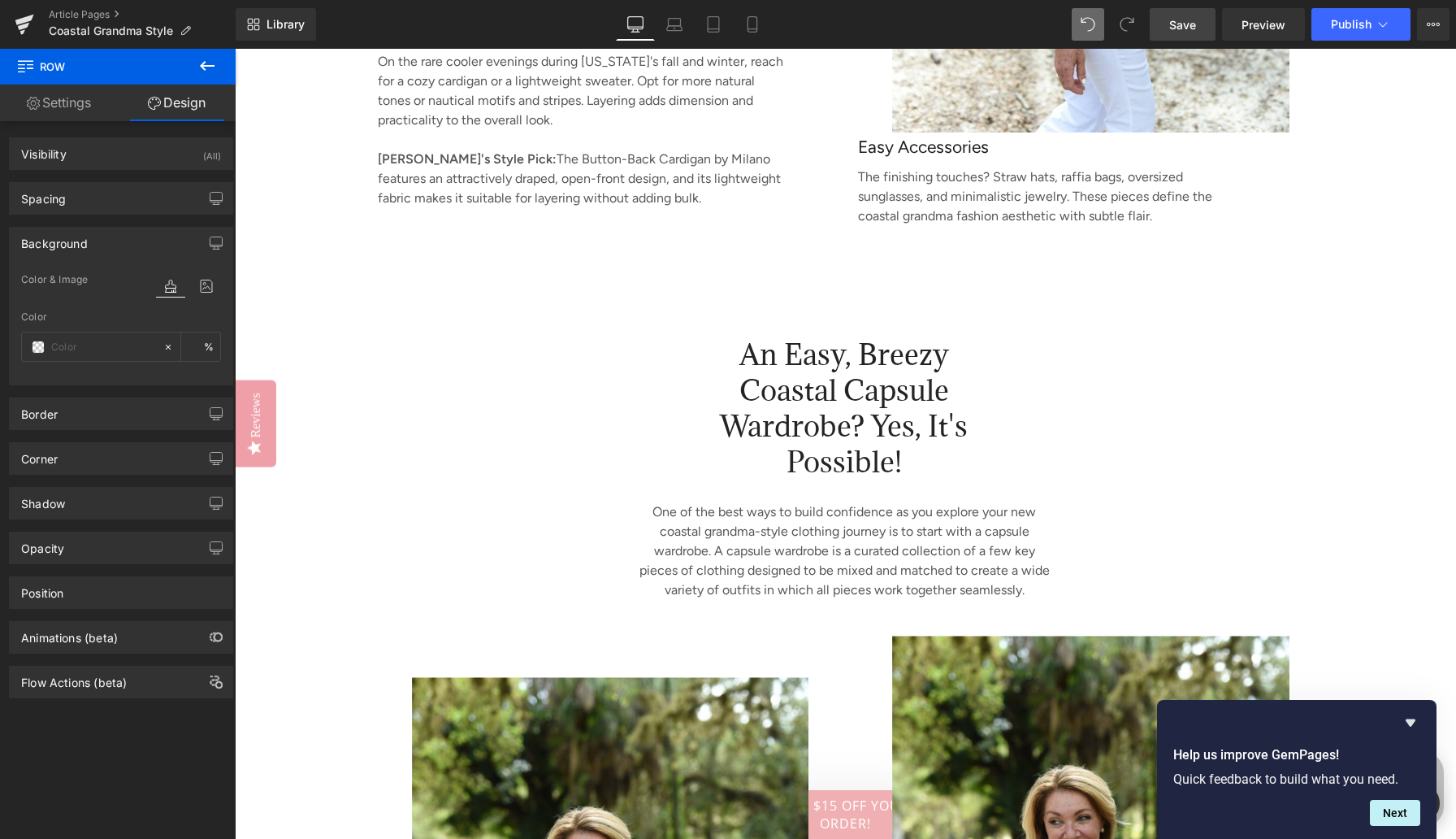
type input "#ffffff"
type input "50"
click at [67, 342] on input "#ffffff" at bounding box center [103, 347] width 104 height 17
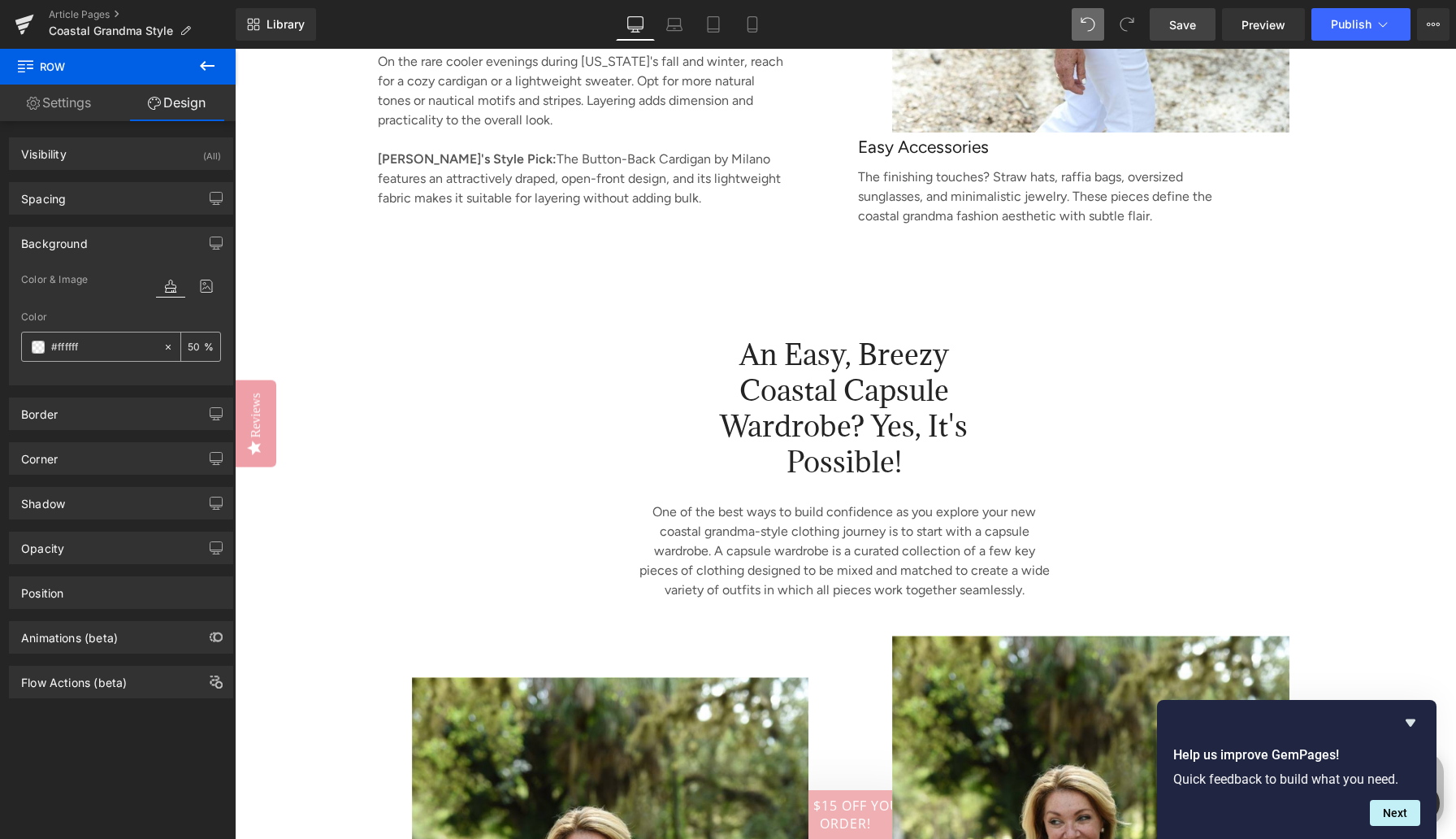
paste input "3e1e1"
type input "#f3e1e1"
type input "100"
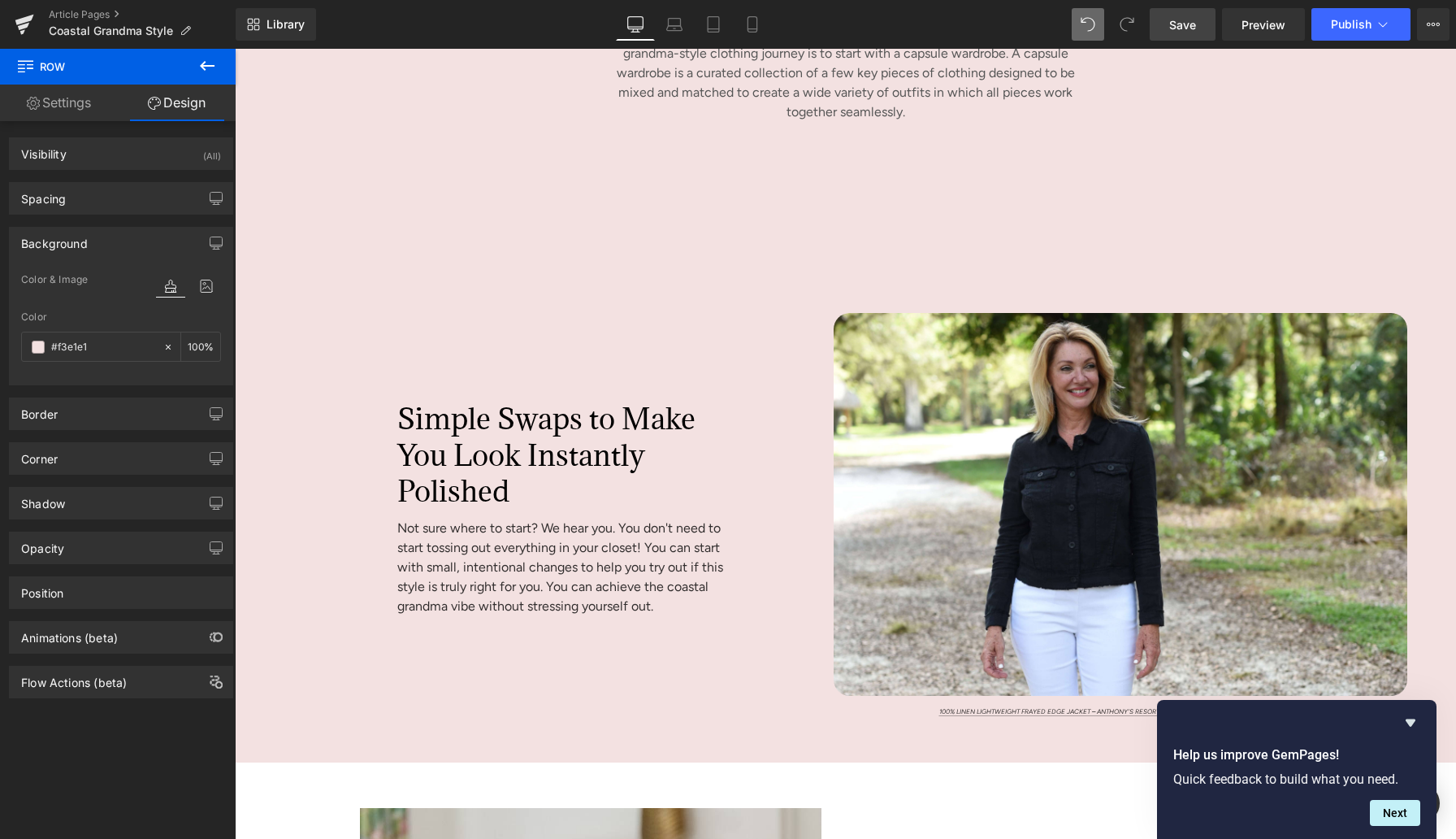
scroll to position [6436, 0]
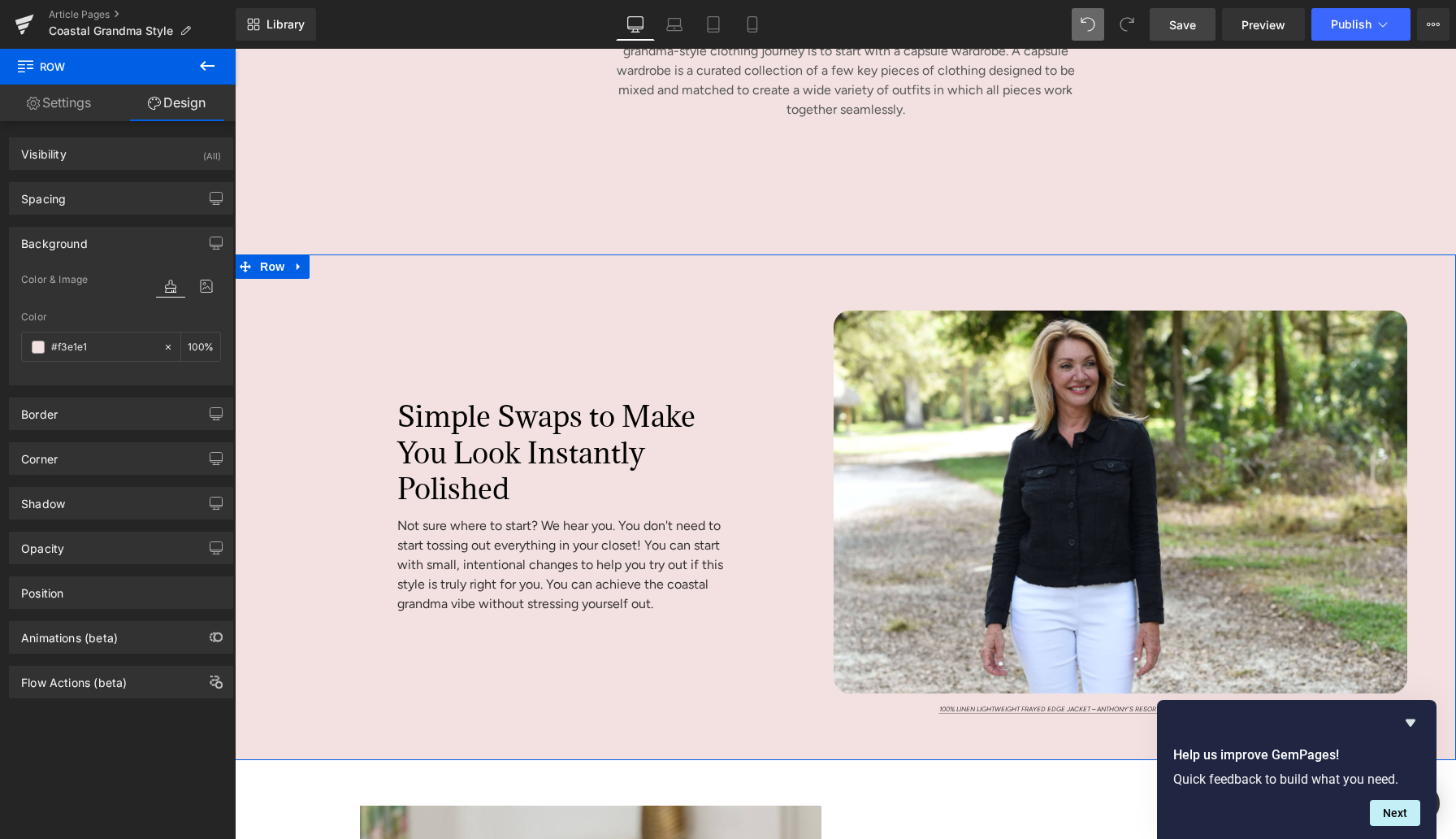
click at [262, 577] on div "Simple Swaps to Make You Look Instantly Polished Heading Not sure where to star…" at bounding box center [528, 513] width 586 height 405
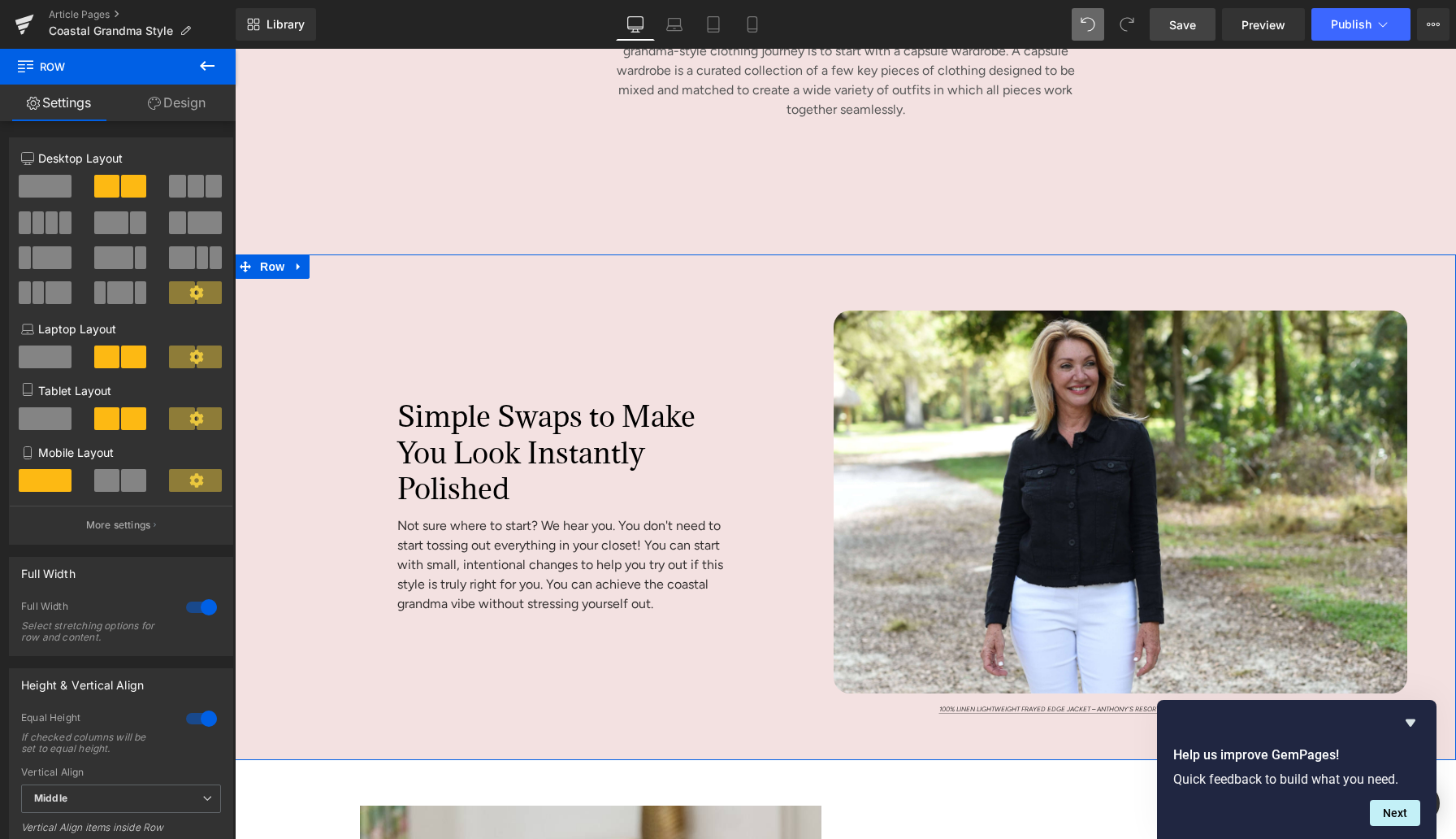
click at [190, 102] on link "Design" at bounding box center [176, 103] width 117 height 37
click at [0, 0] on div "Background" at bounding box center [0, 0] width 0 height 0
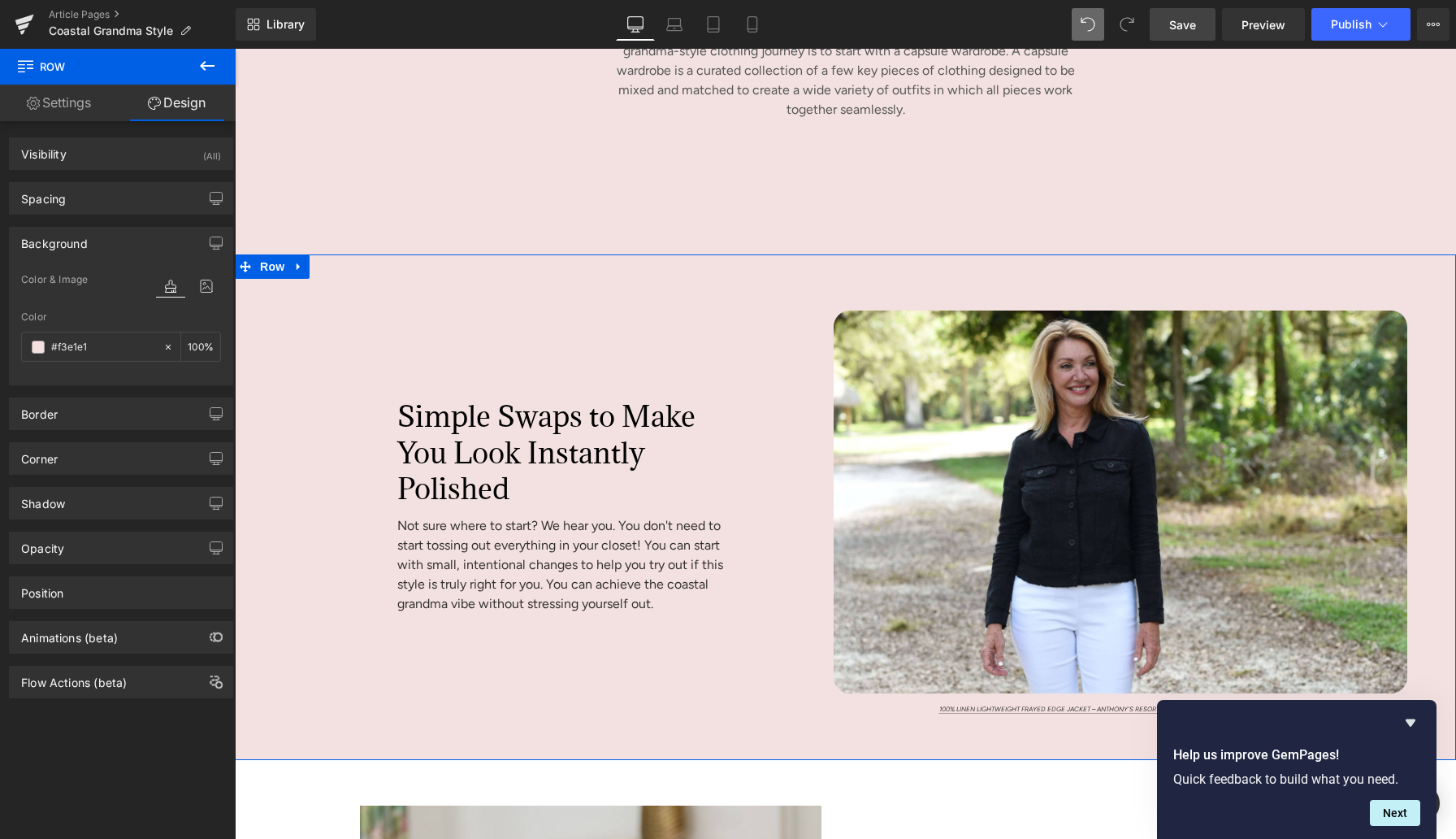
type input "#f3e1e1"
type input "100"
click at [32, 347] on span at bounding box center [38, 347] width 13 height 13
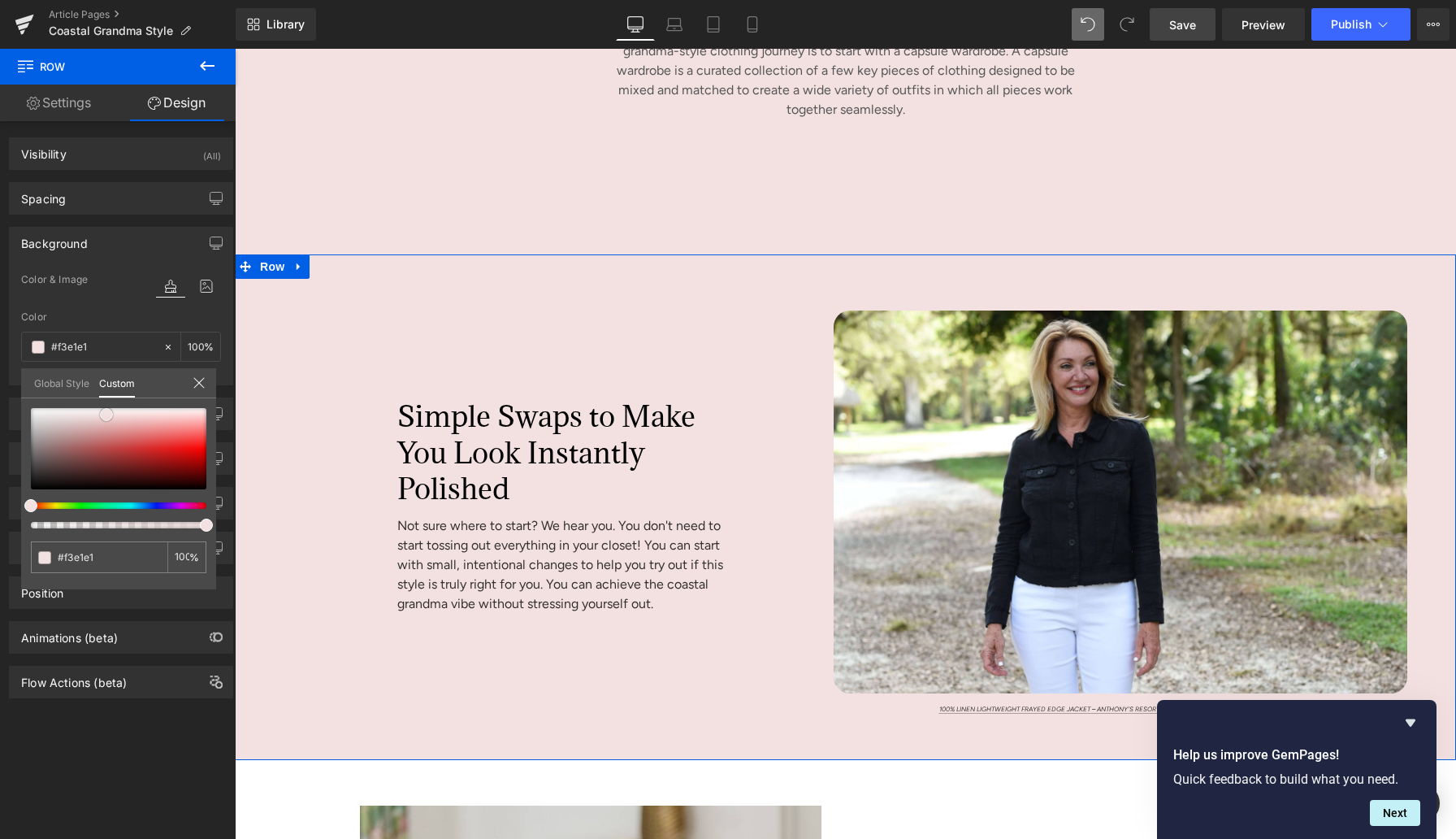
type input "#dfd7d7"
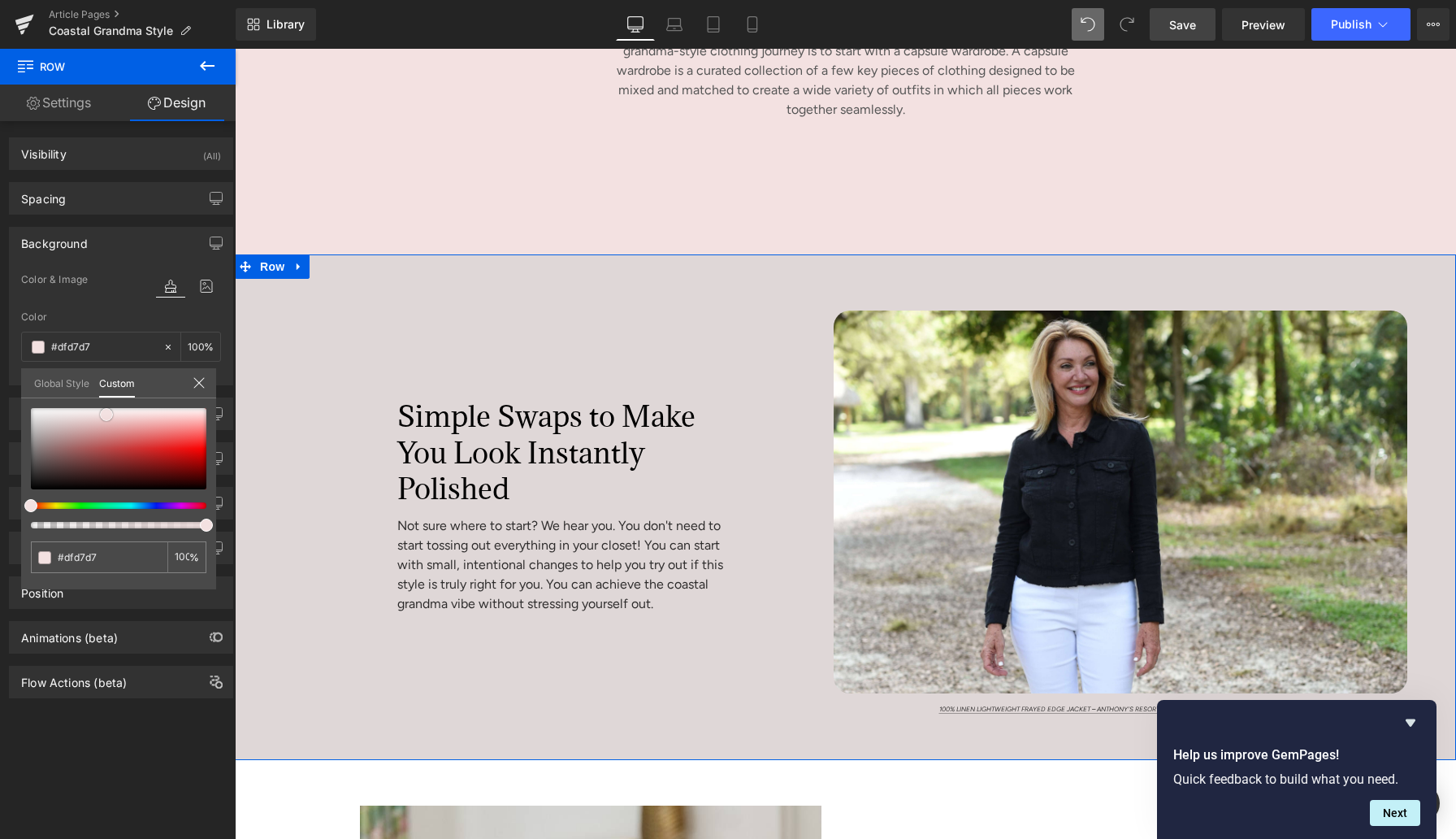
type input "#ded8d8"
type input "#dbdbdb"
type input "#e0e0e0"
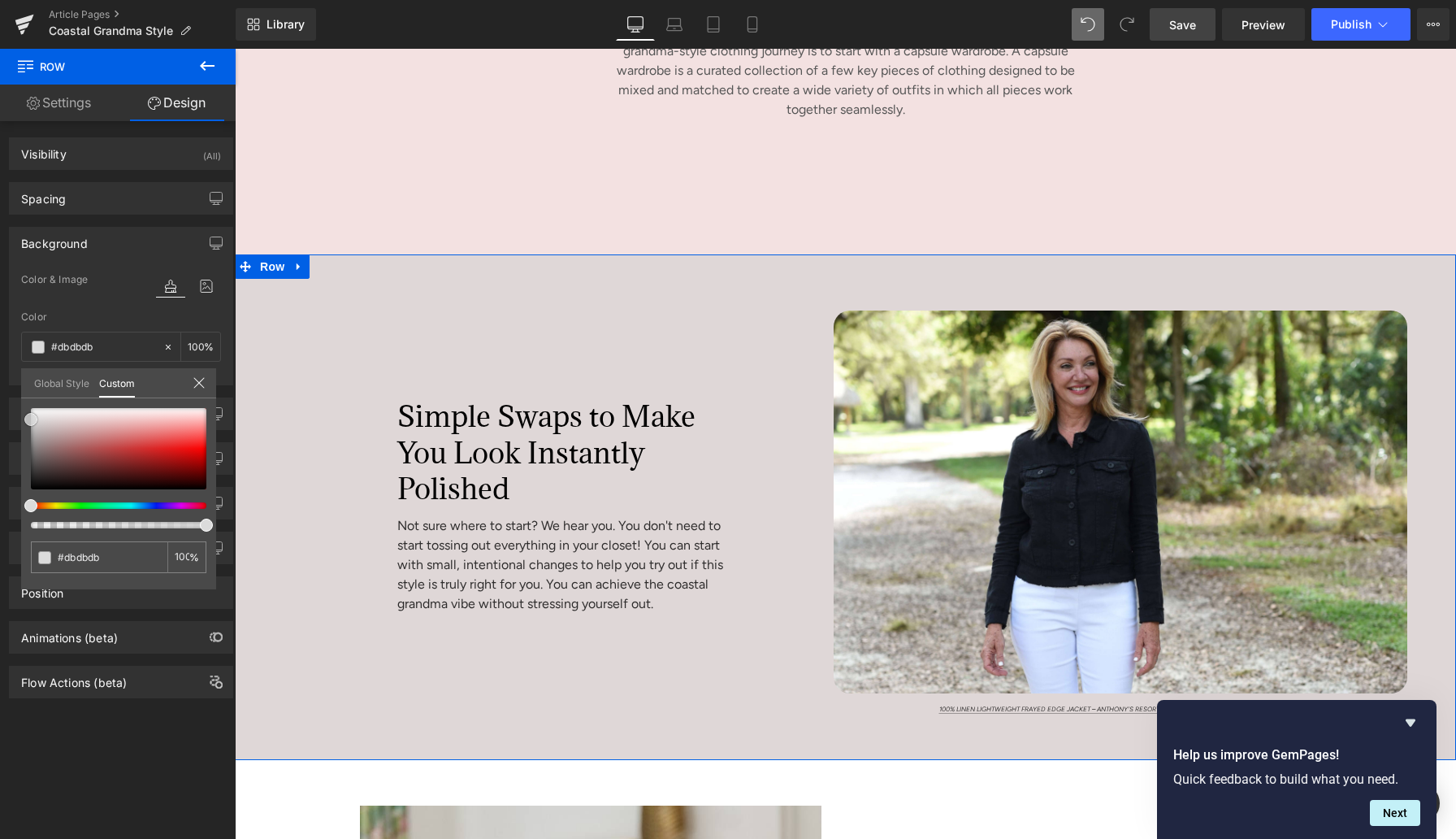
type input "#e0e0e0"
type input "#f2f2f2"
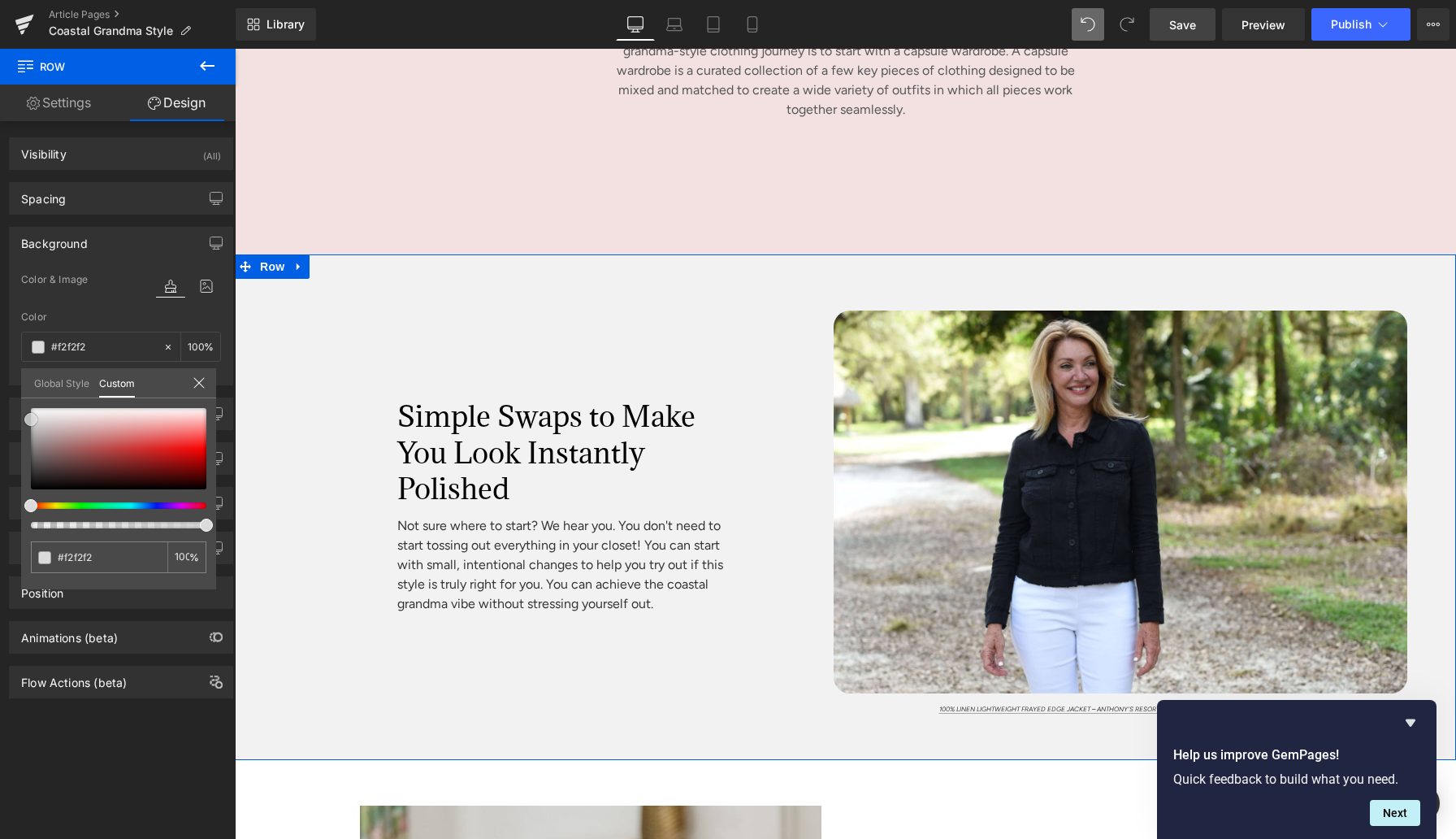
type input "#ffffff"
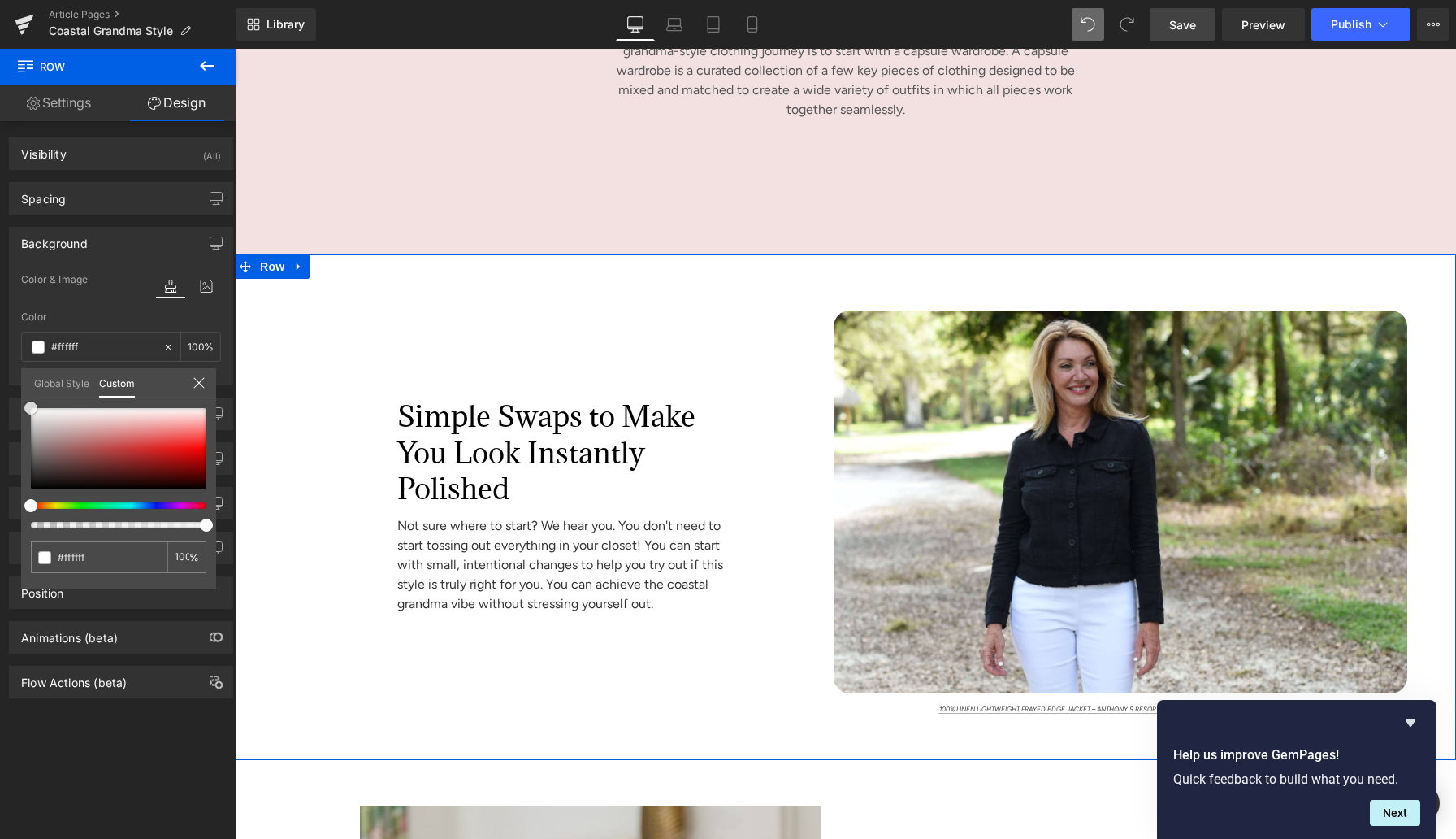
drag, startPoint x: 51, startPoint y: 420, endPoint x: 7, endPoint y: 372, distance: 65.1
click at [0, 373] on div "Background Color & Image color rgba(255, 255, 255, 1) Color #ffffff 100 % Image…" at bounding box center [121, 300] width 243 height 171
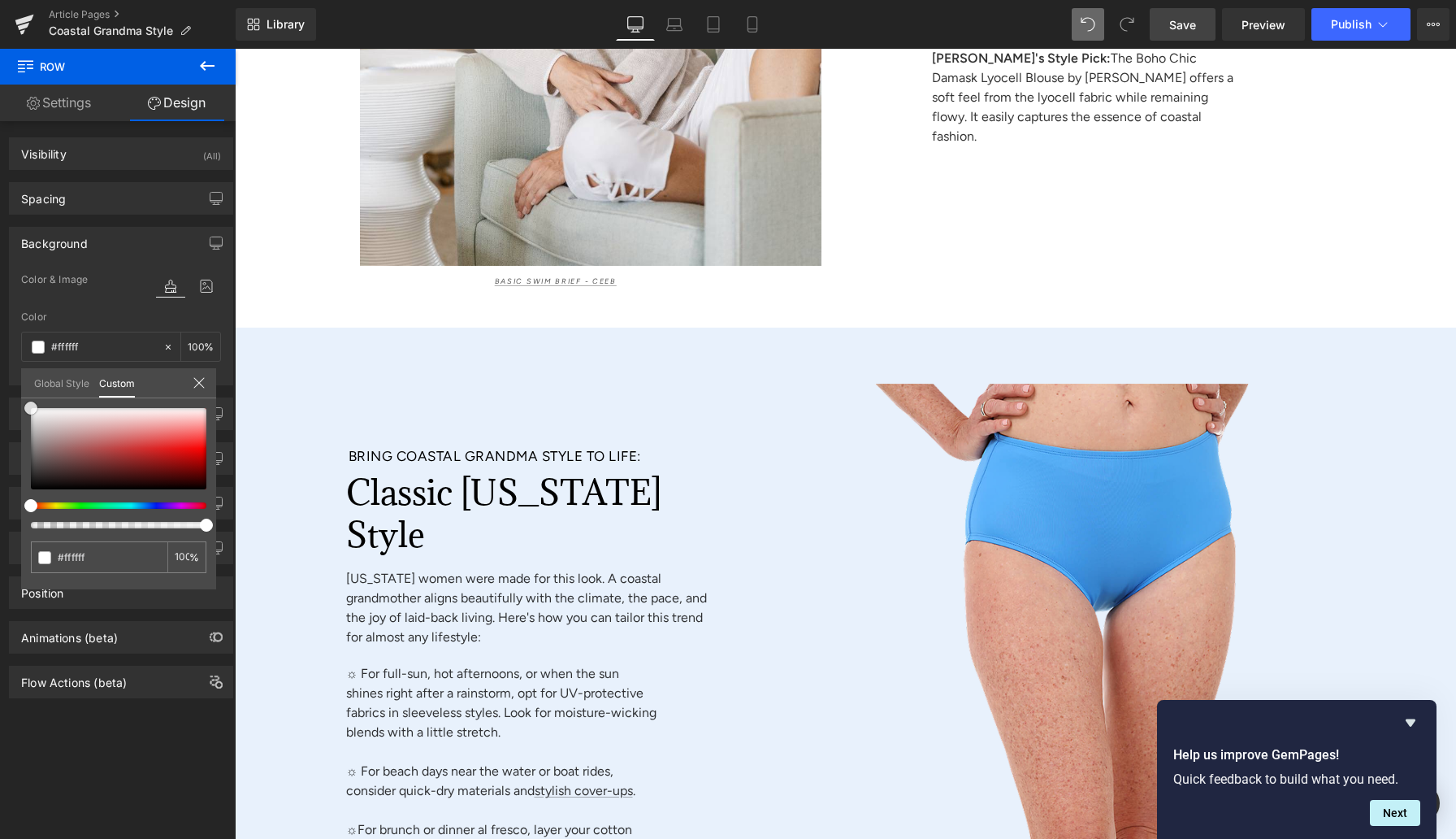
scroll to position [7698, 0]
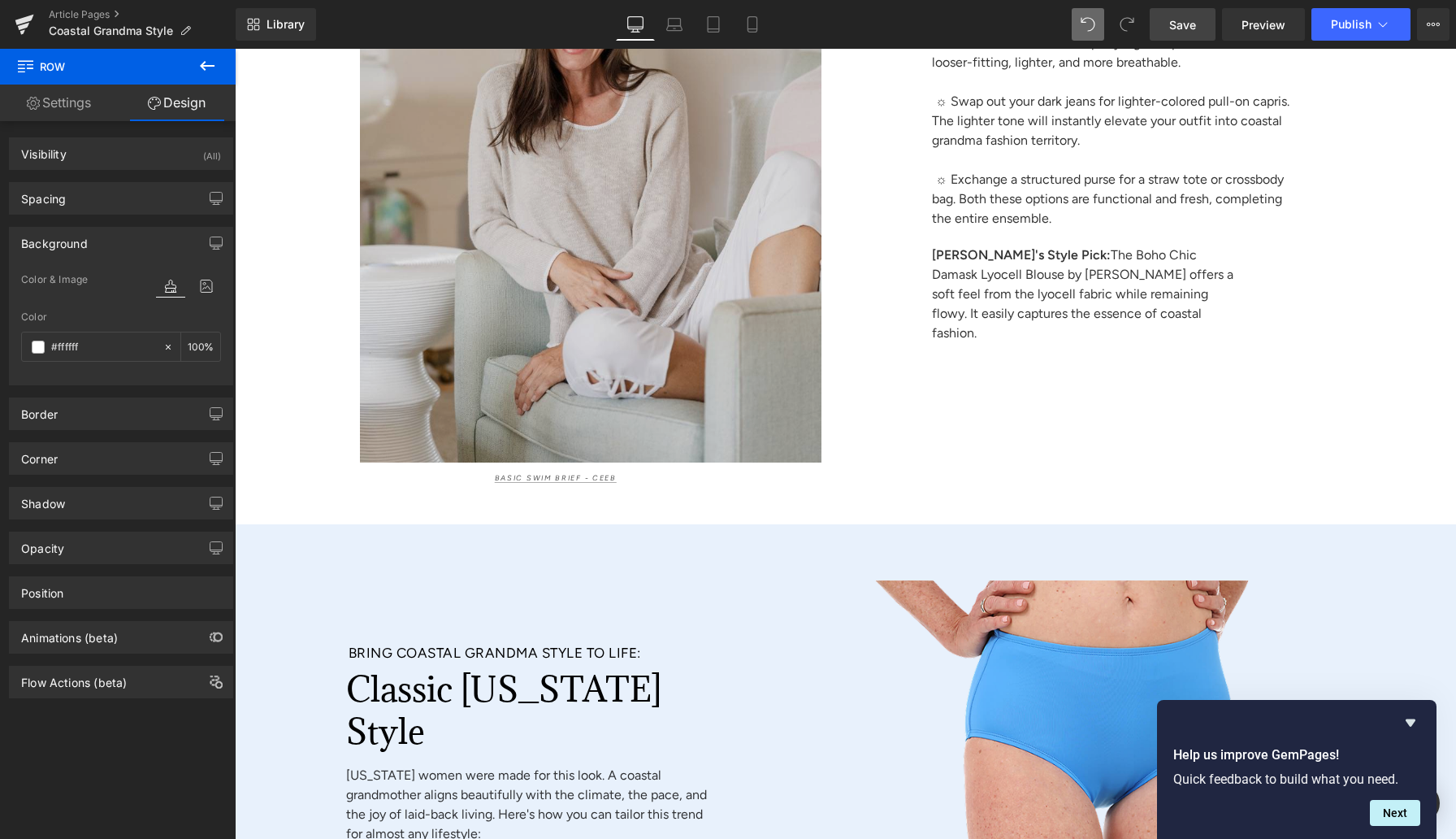
scroll to position [7561, 0]
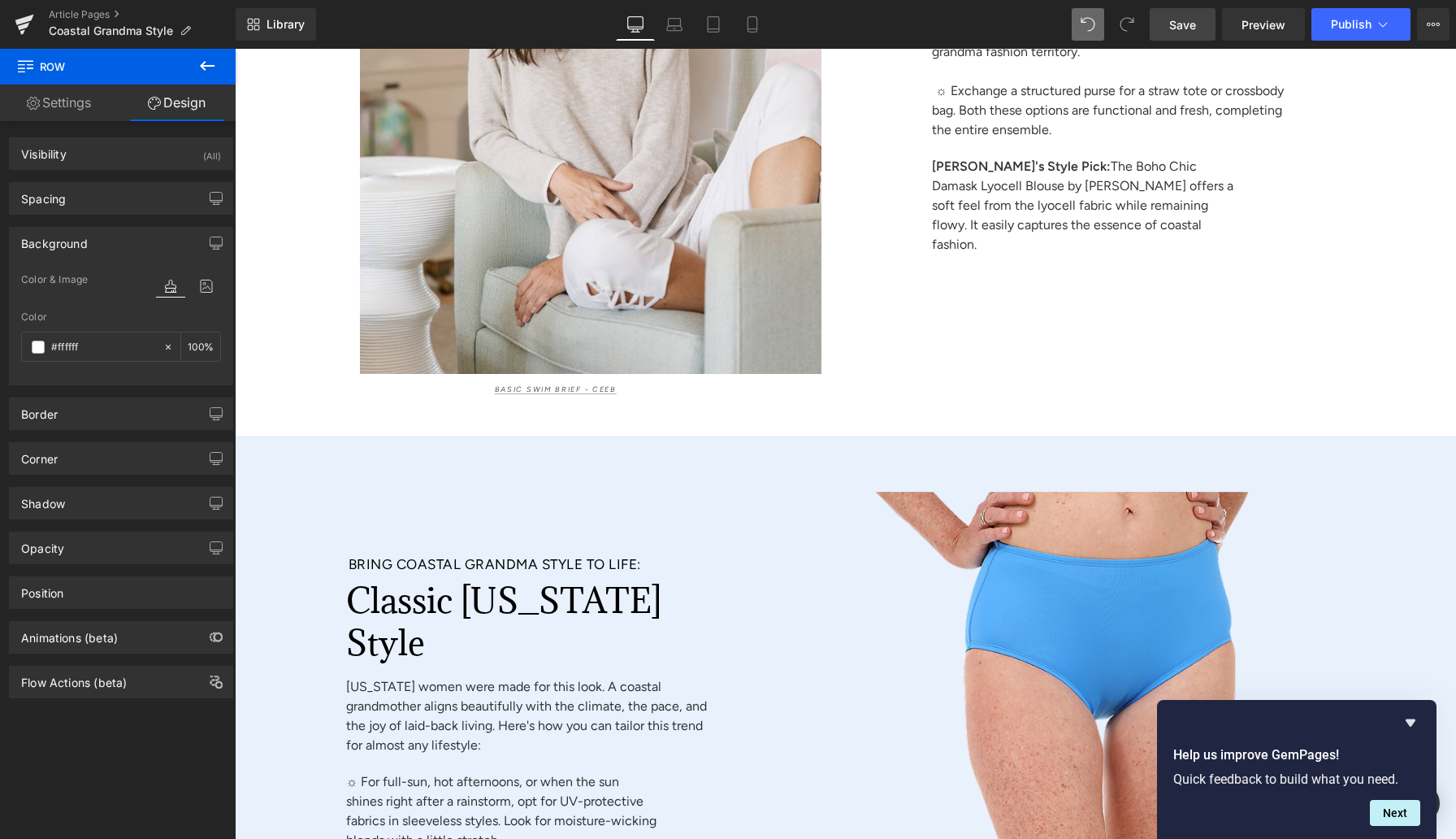
click at [292, 535] on div "Bring Coastal Grandma Style to Life: Heading 84px Classic [US_STATE] Style Head…" at bounding box center [528, 842] width 586 height 721
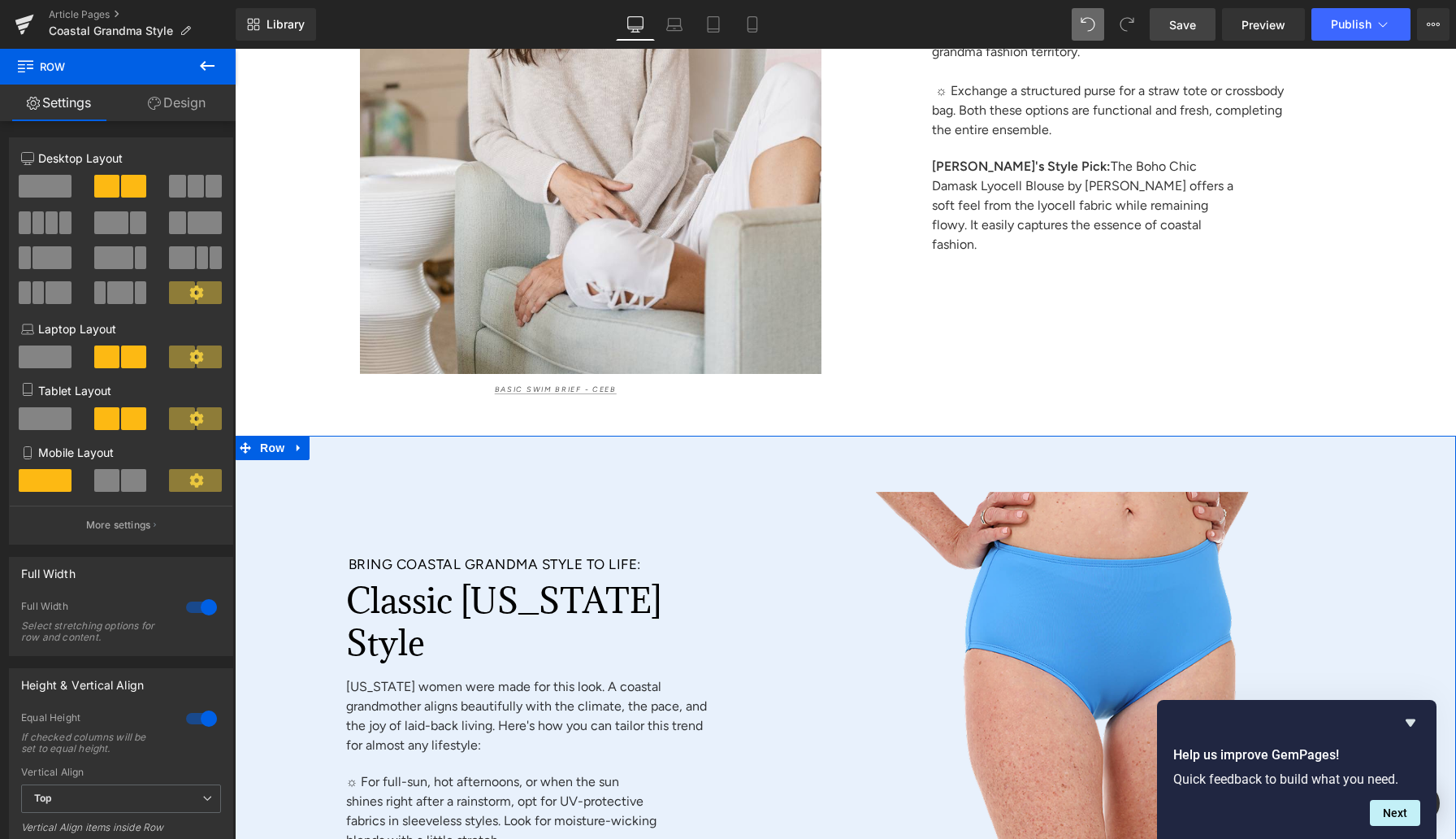
click at [191, 102] on link "Design" at bounding box center [176, 103] width 117 height 37
click at [0, 0] on div "Background" at bounding box center [0, 0] width 0 height 0
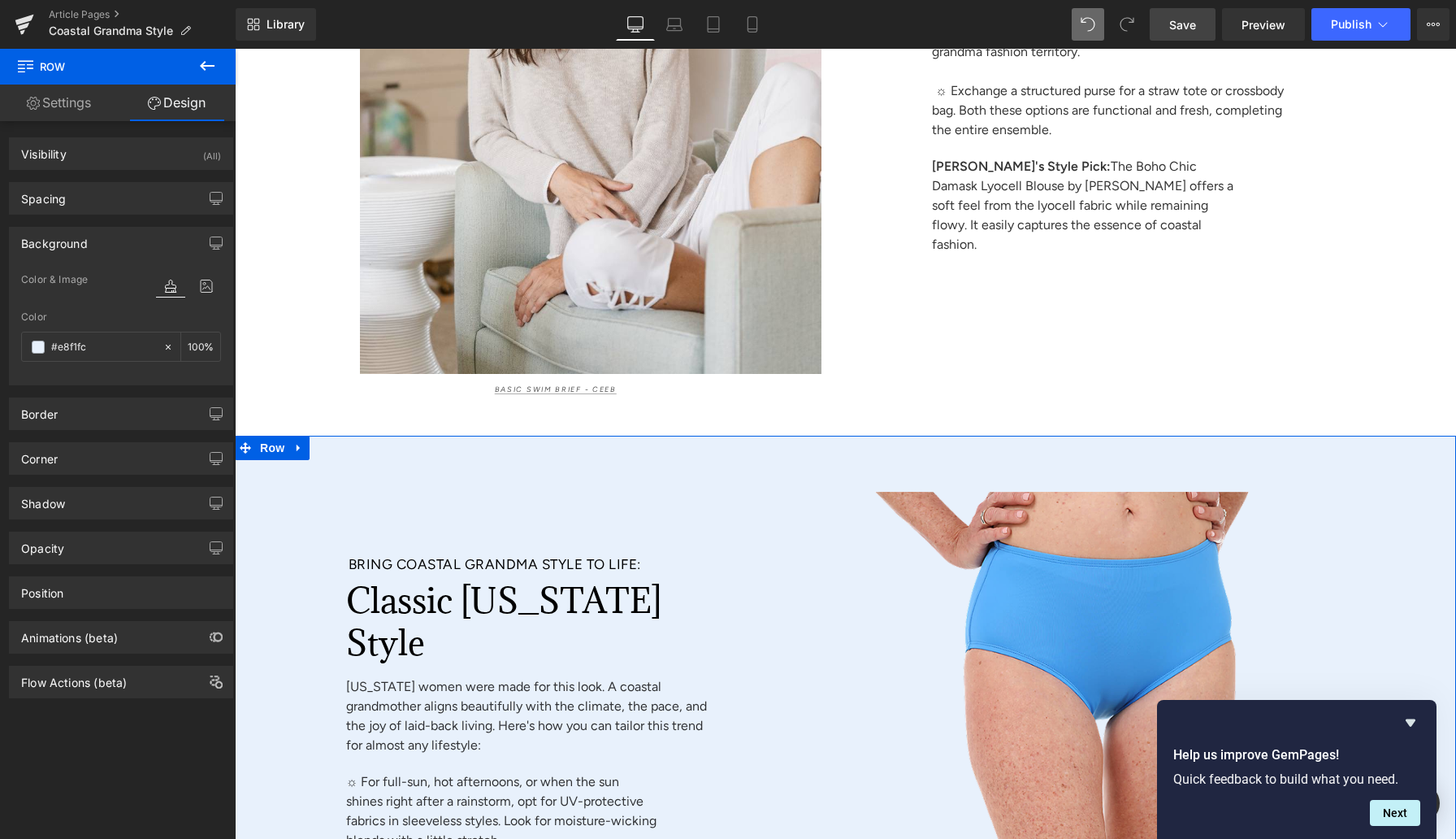
type input "#e8f1fc"
type input "100"
click at [65, 350] on input "#e8f1fc" at bounding box center [103, 347] width 104 height 17
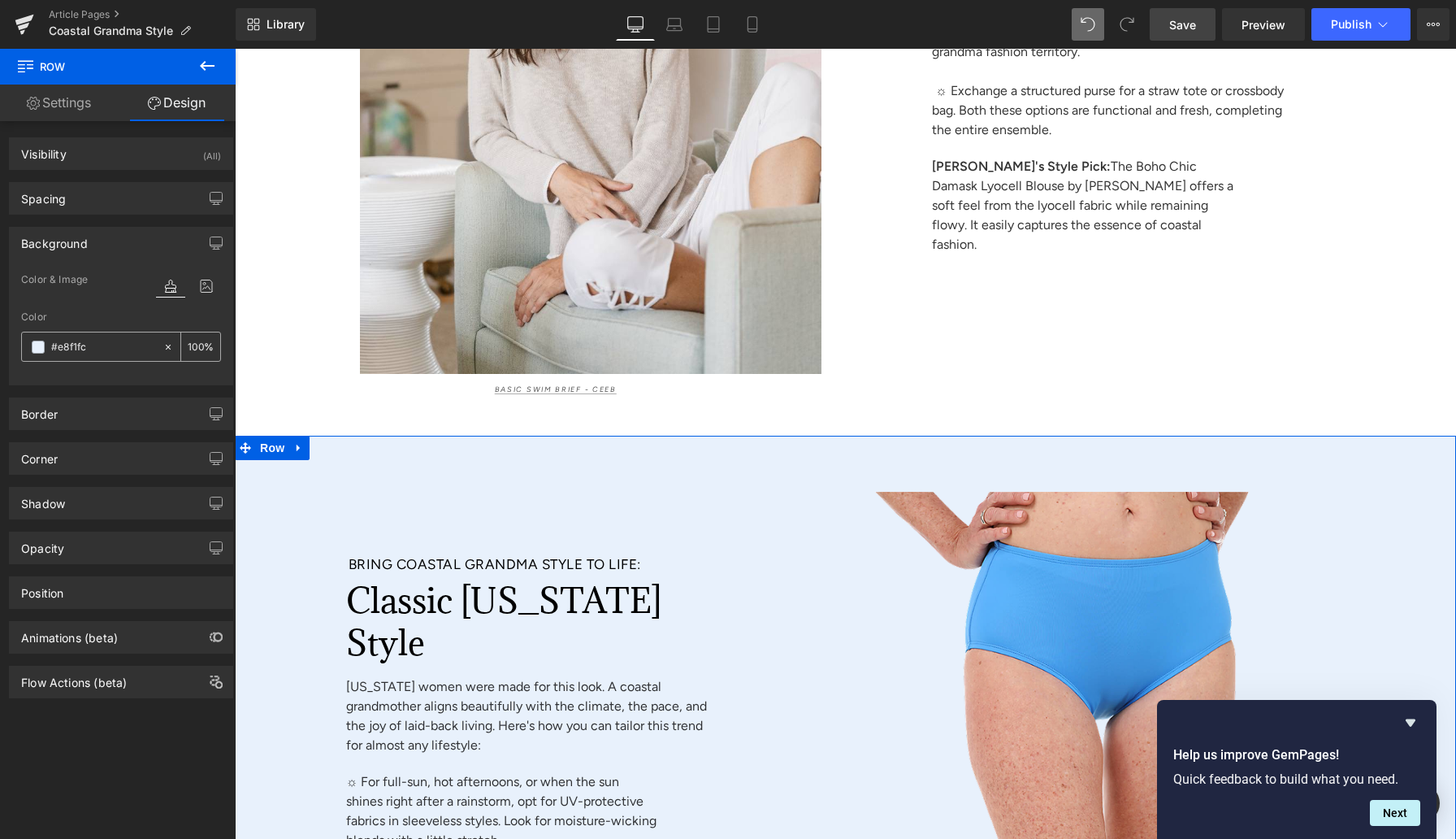
click at [41, 344] on span at bounding box center [38, 347] width 13 height 13
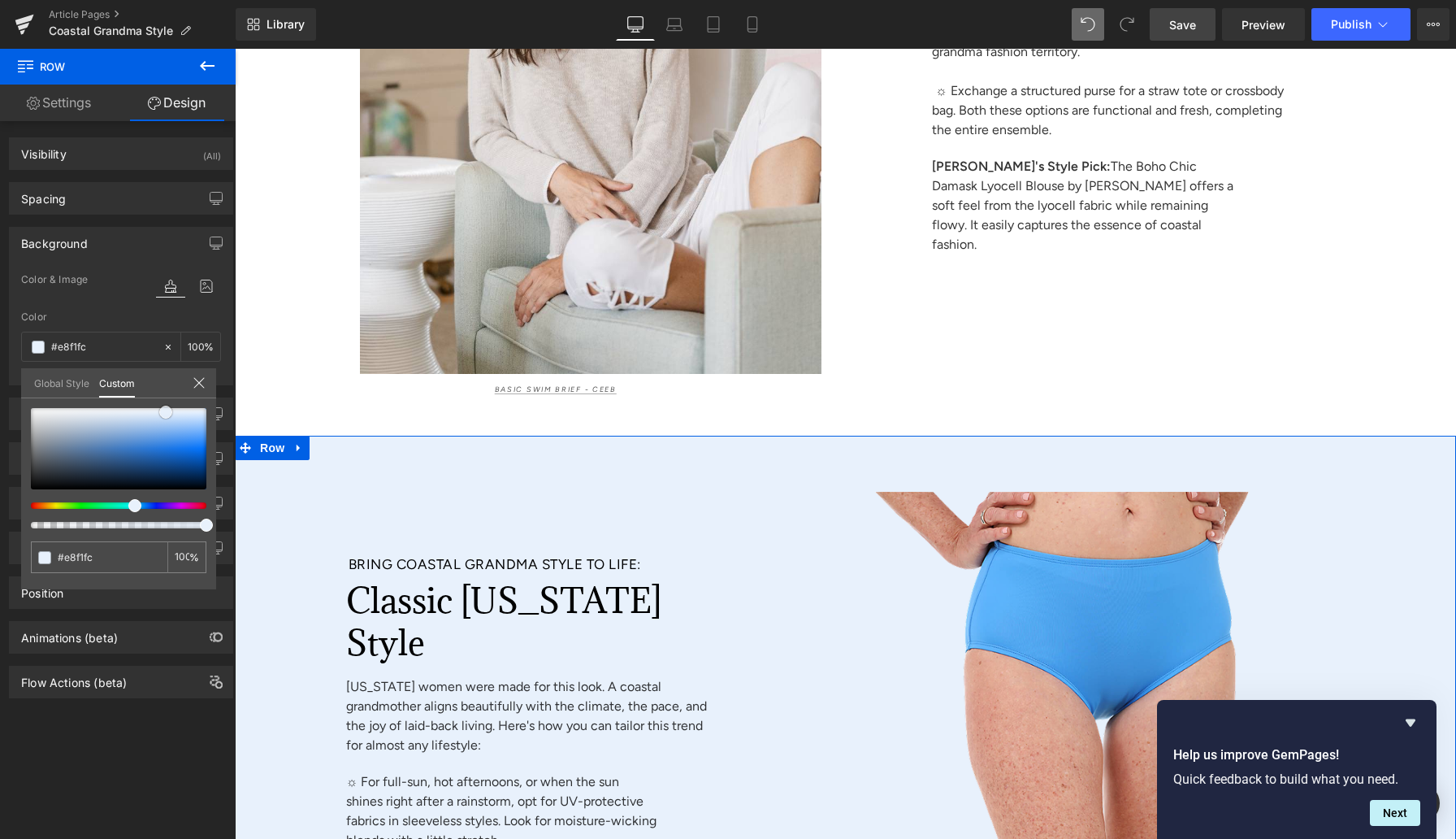
type input "#9dabbc"
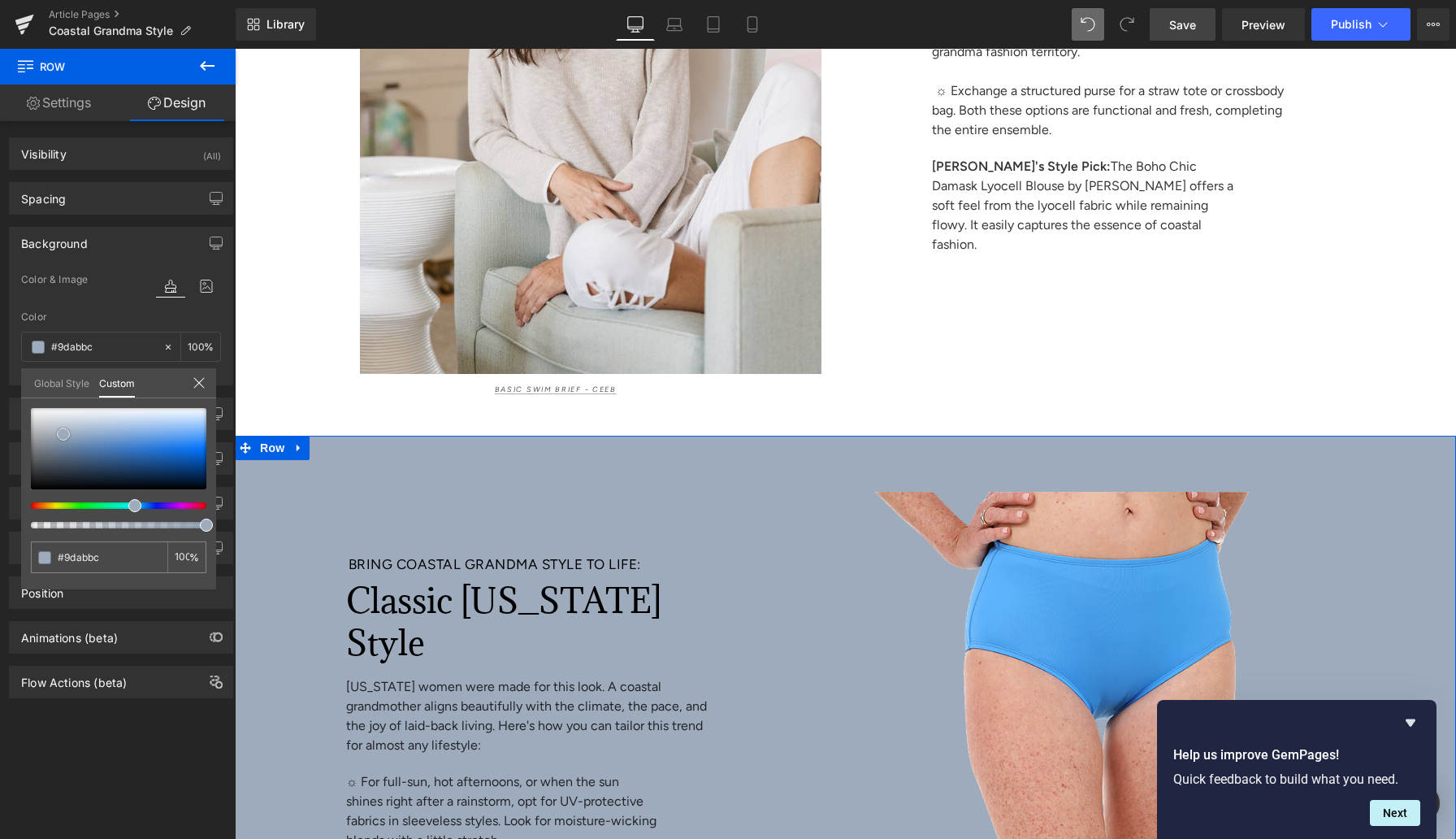
type input "#a1acb9"
type input "#b4b7bb"
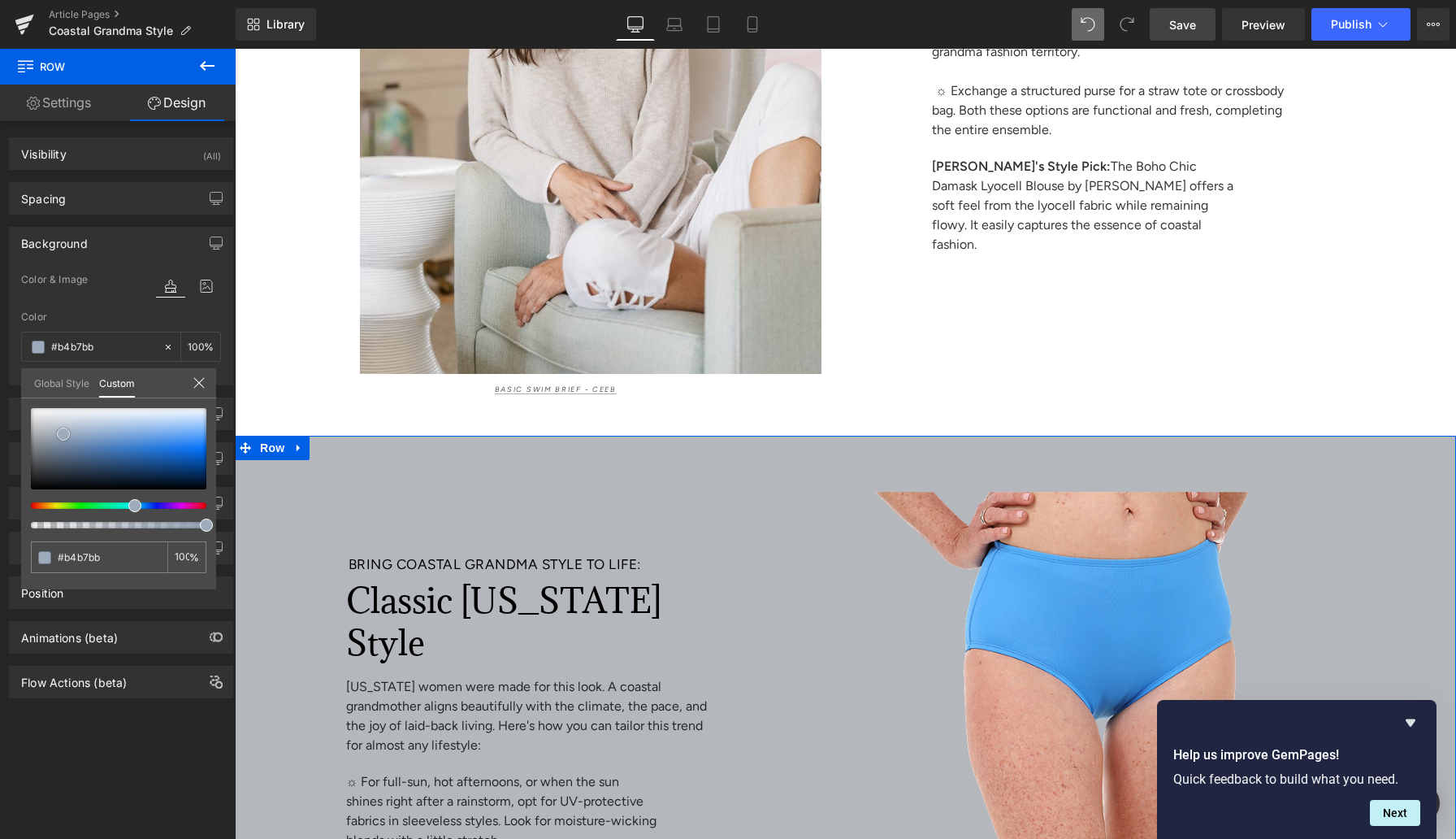
type input "#c4c4c4"
type input "#d6d6d6"
type input "#f4f4f4"
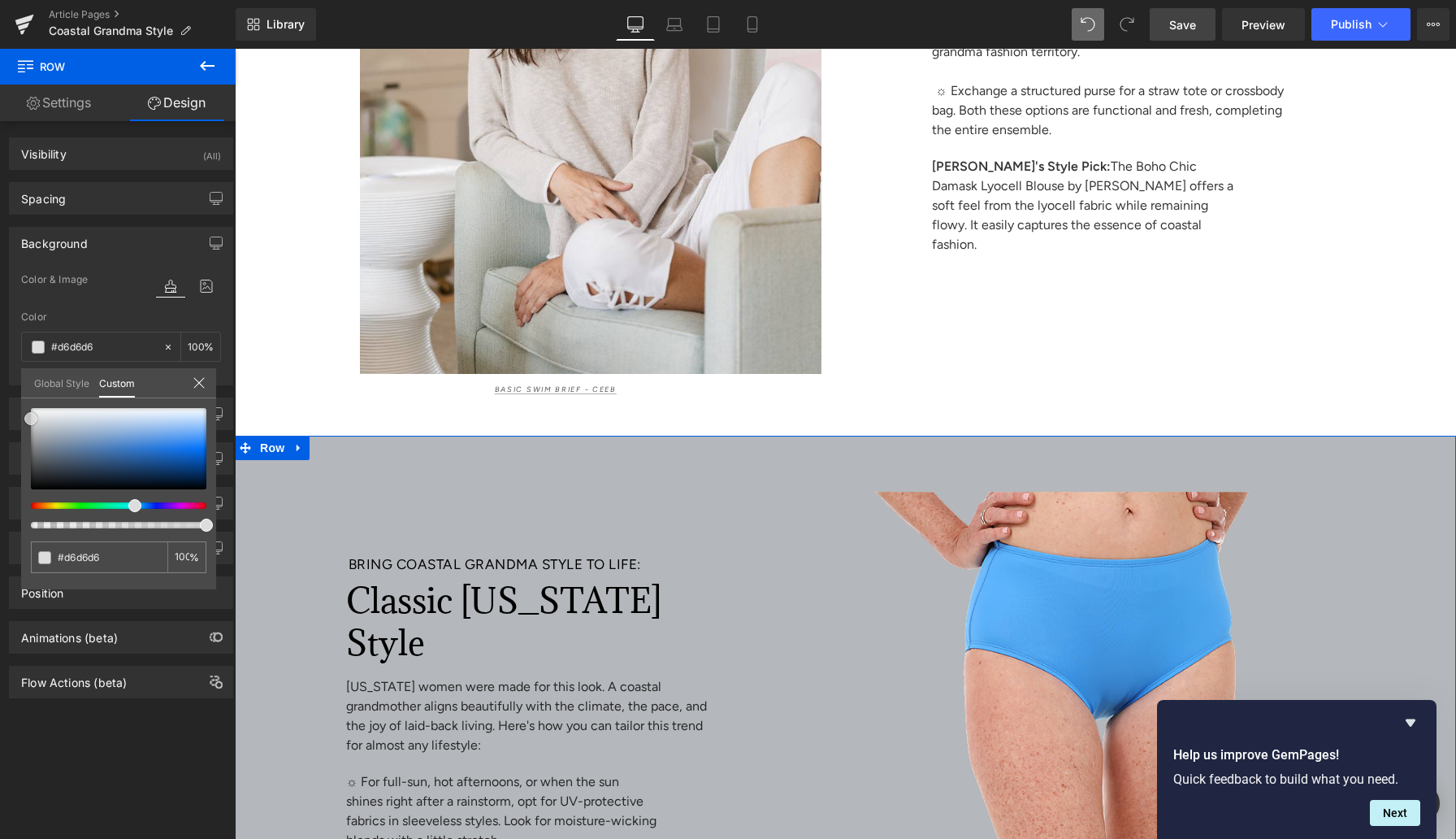
type input "#f4f4f4"
type input "#ffffff"
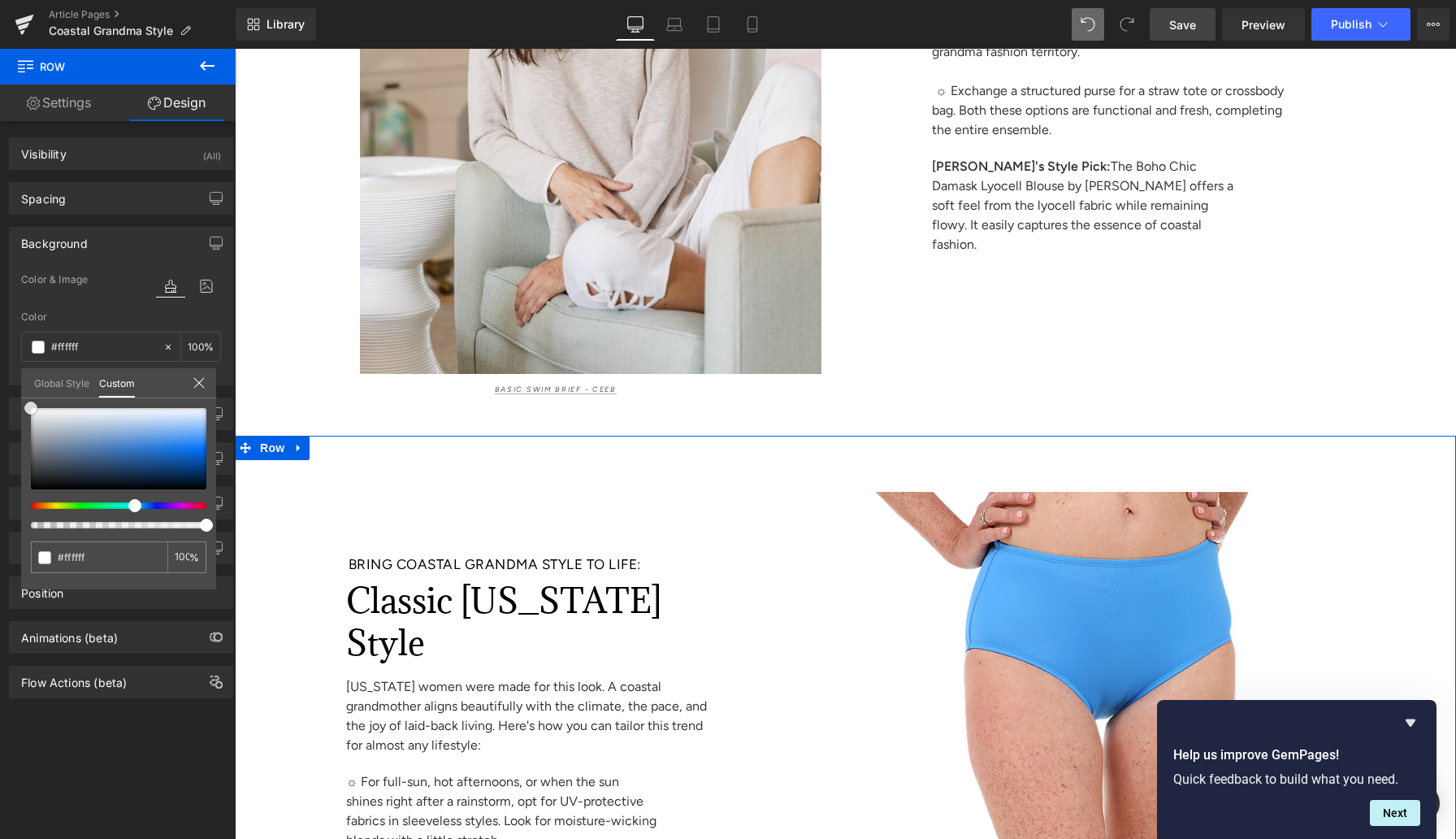
drag, startPoint x: 63, startPoint y: 434, endPoint x: 0, endPoint y: 377, distance: 85.0
click at [0, 377] on div "Background Color & Image color rgba(255, 255, 255, 1) Color #ffffff 100 % Image…" at bounding box center [121, 300] width 243 height 171
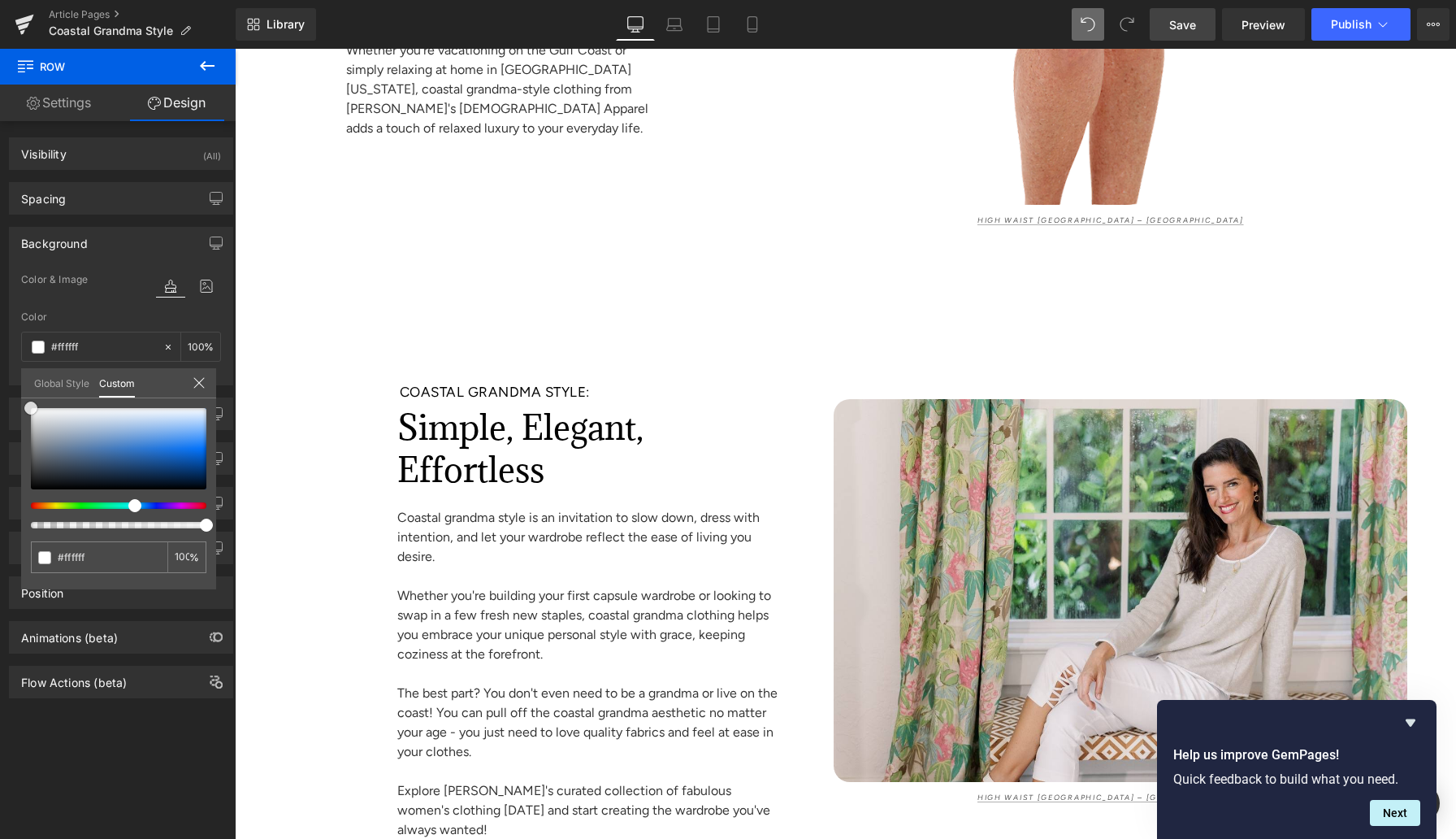
scroll to position [8539, 0]
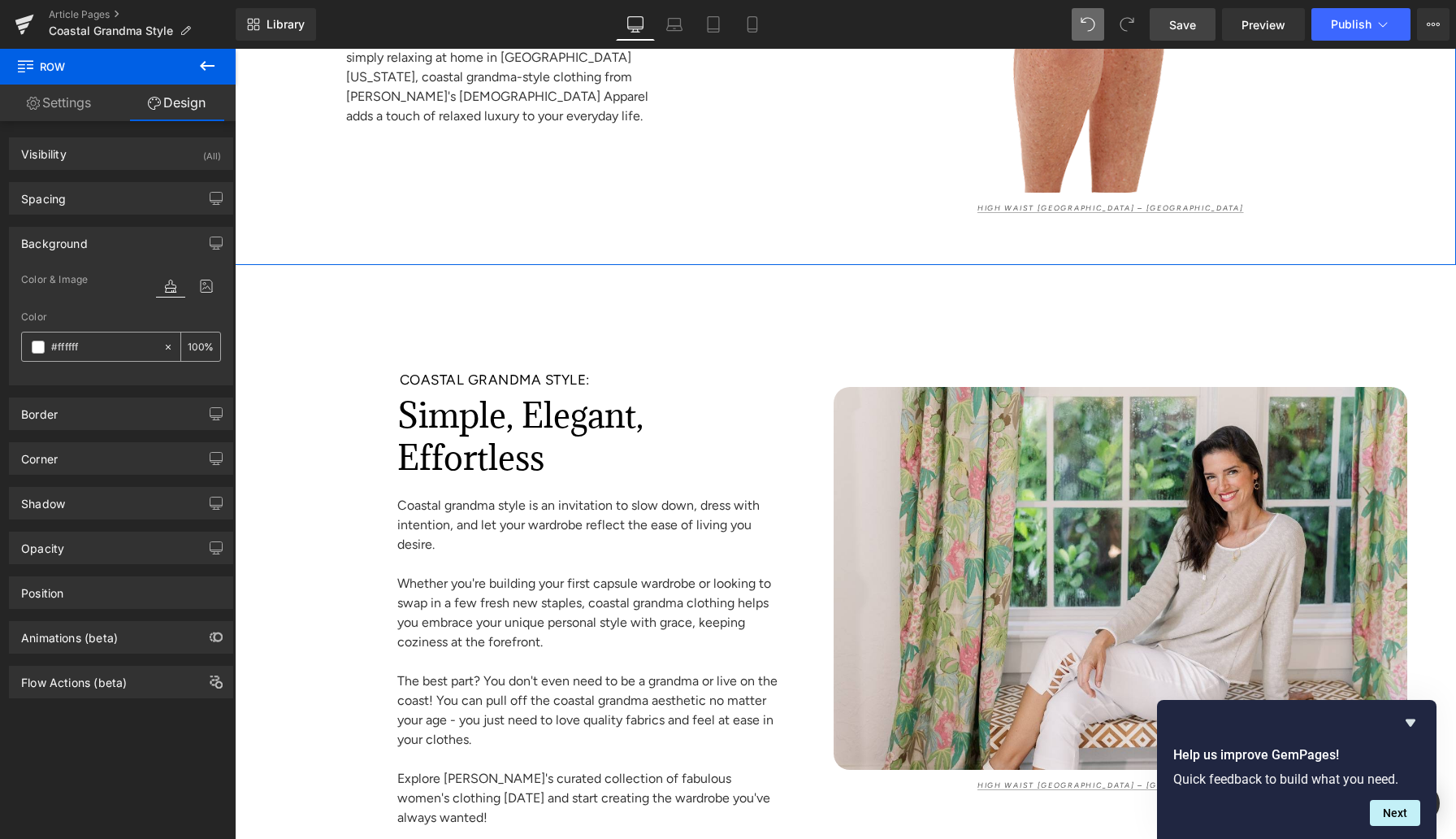
click at [71, 345] on input "#ffffff" at bounding box center [103, 347] width 104 height 17
paste input "e8f1fc"
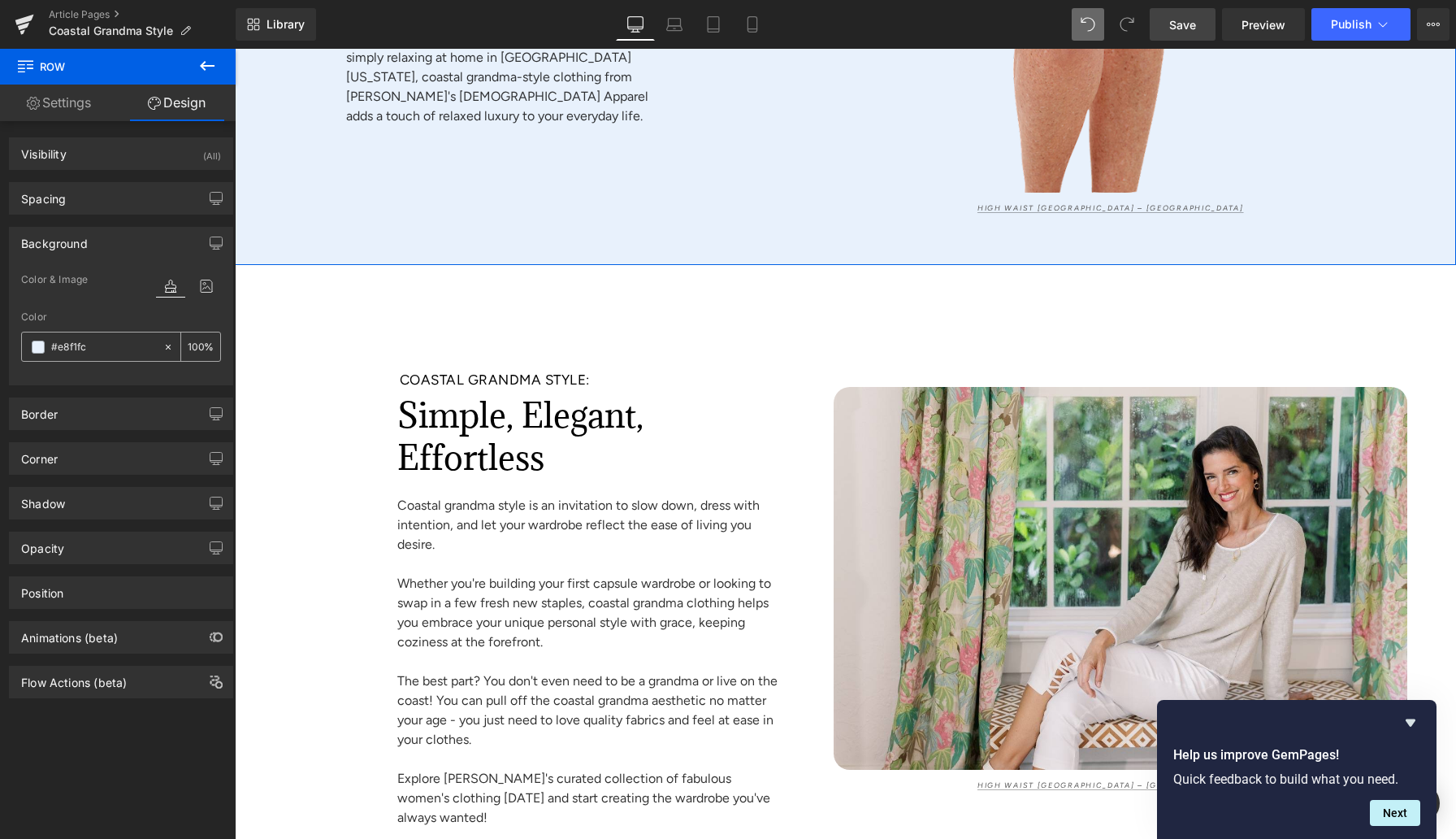
click at [41, 351] on span at bounding box center [38, 347] width 13 height 13
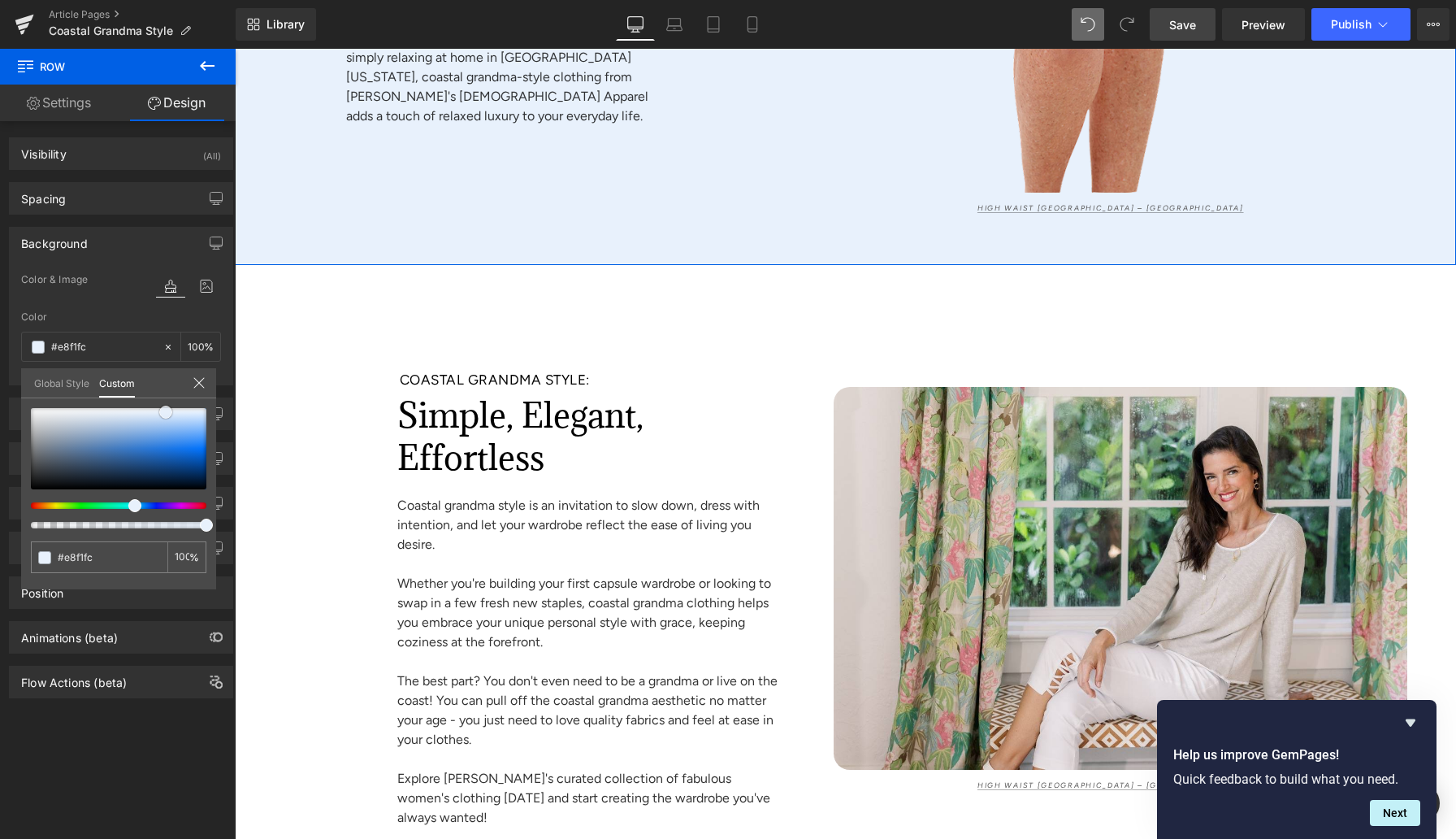
type input "#5b7ea8"
type input "#5d7ea6"
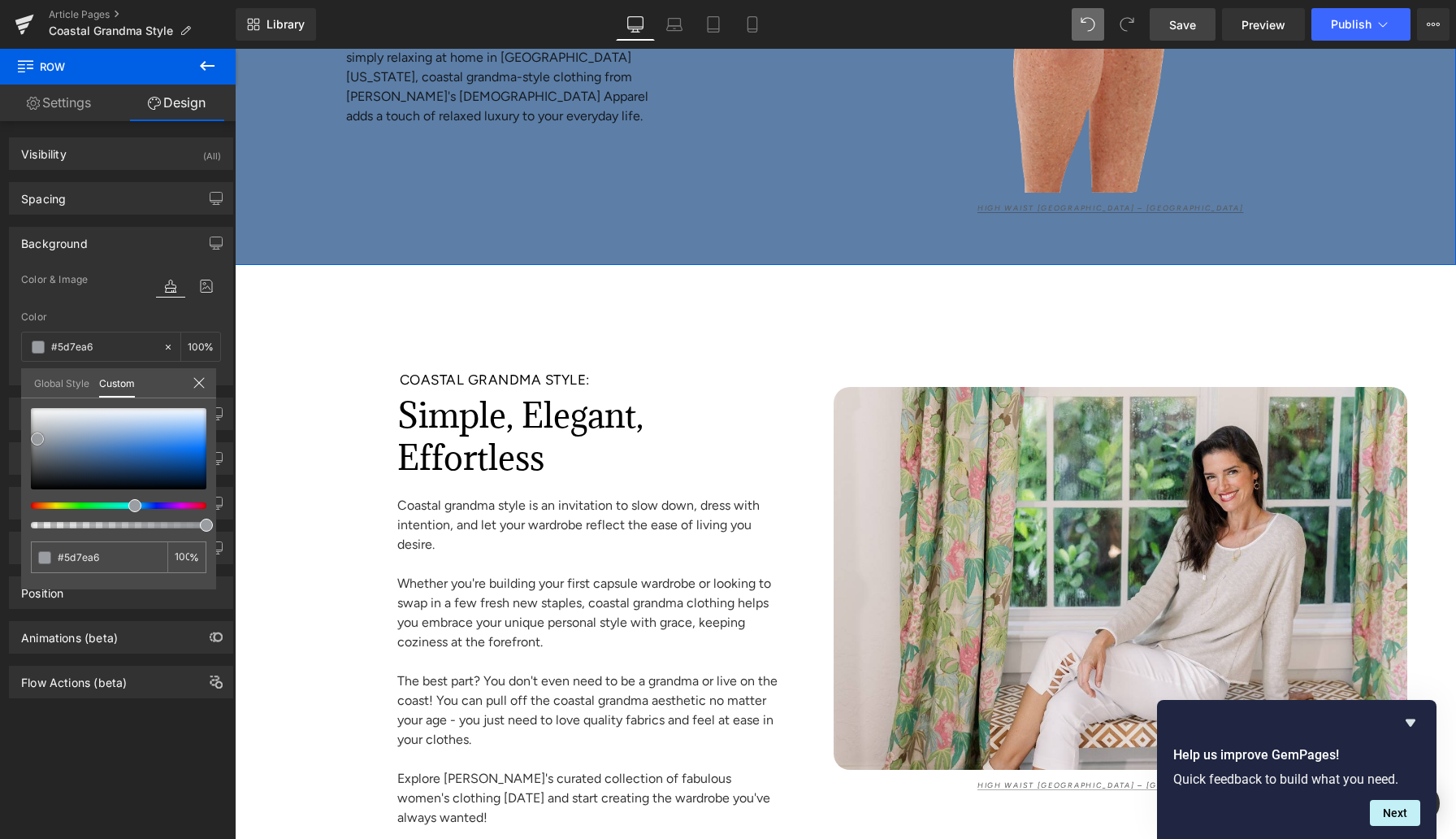
type input "#9a9da1"
type input "#b5b5b5"
type input "#c6c6c6"
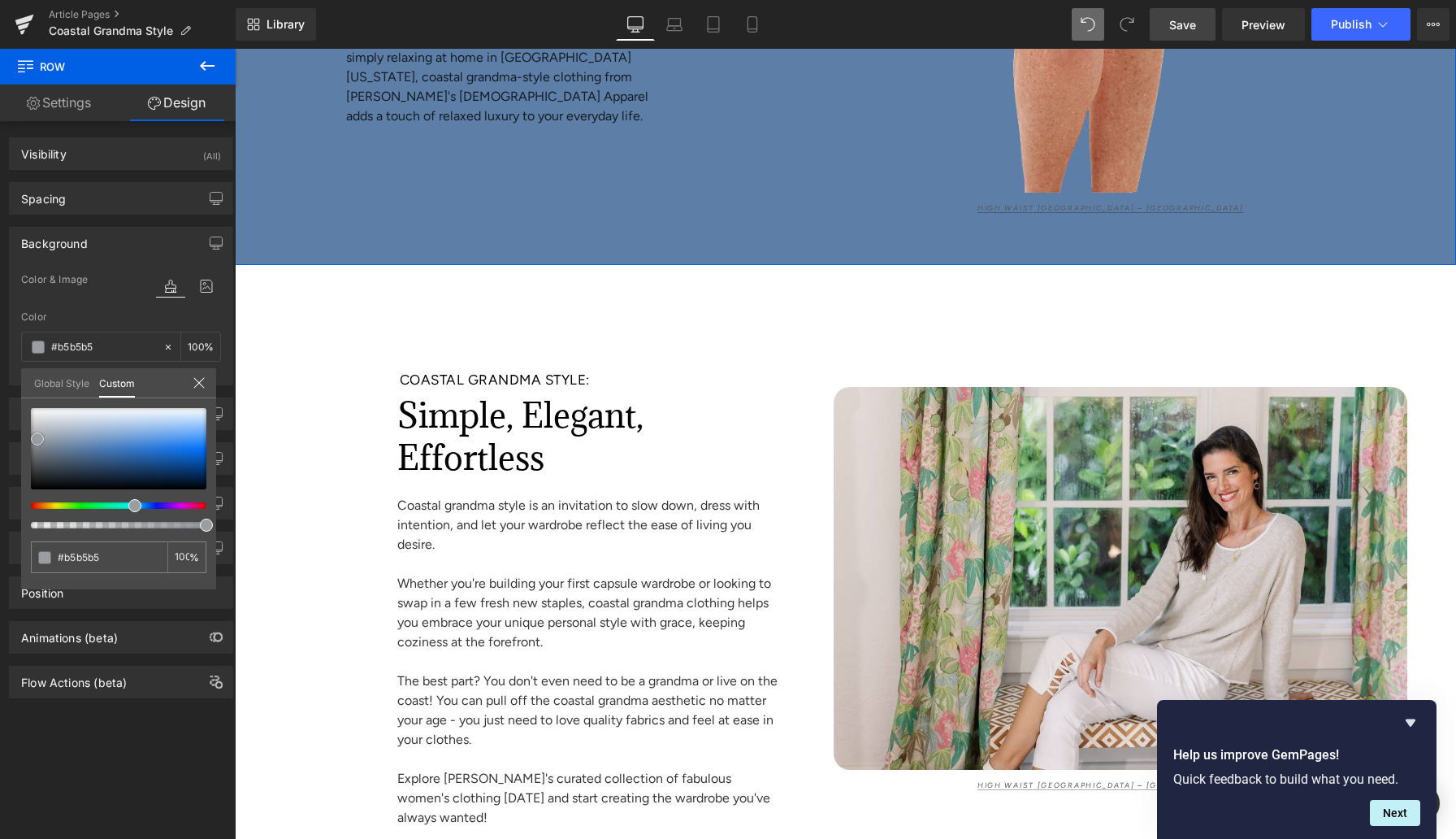
type input "#c6c6c6"
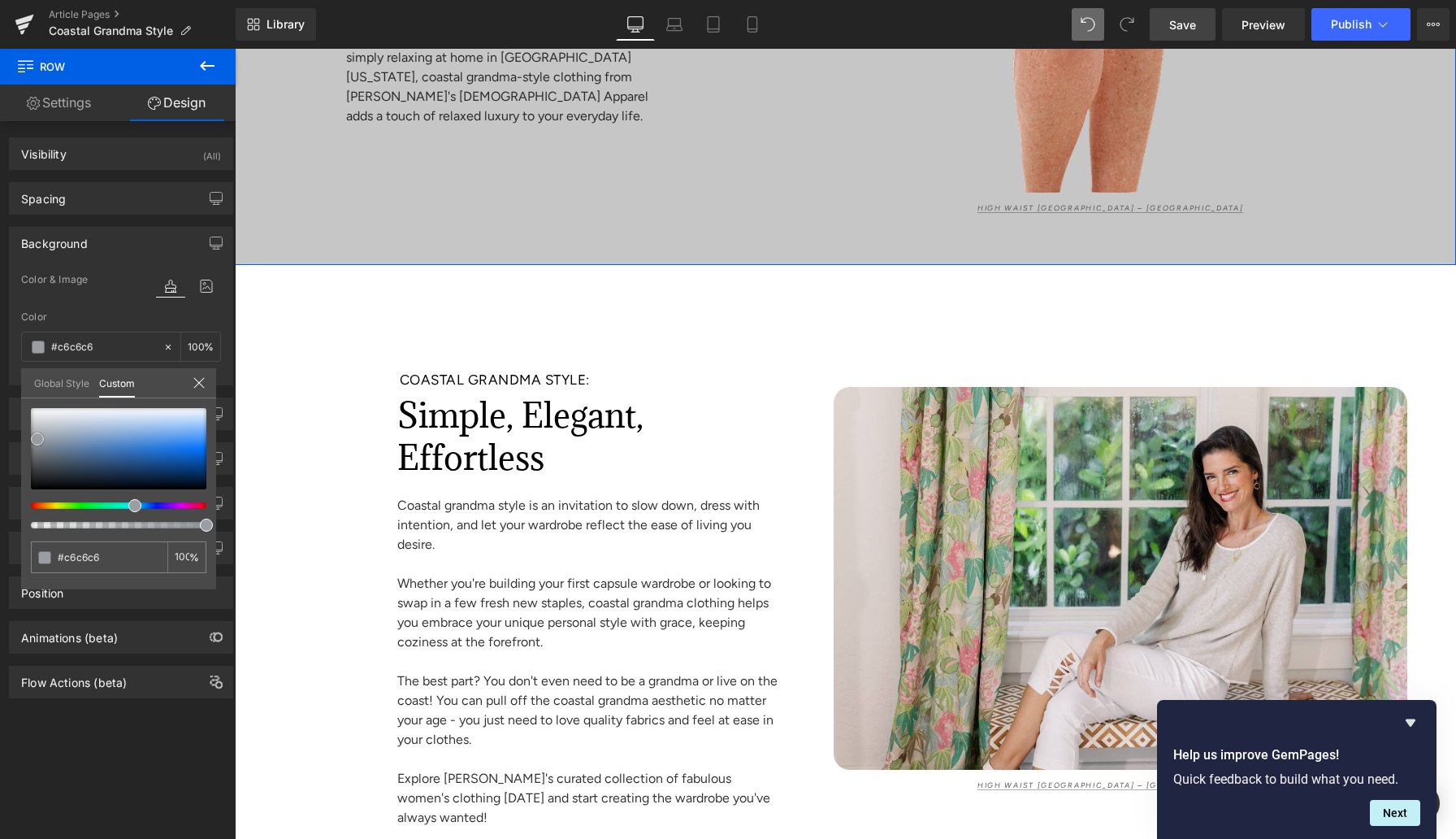
type input "#dbdbdb"
type input "#f4f4f4"
type input "#ffffff"
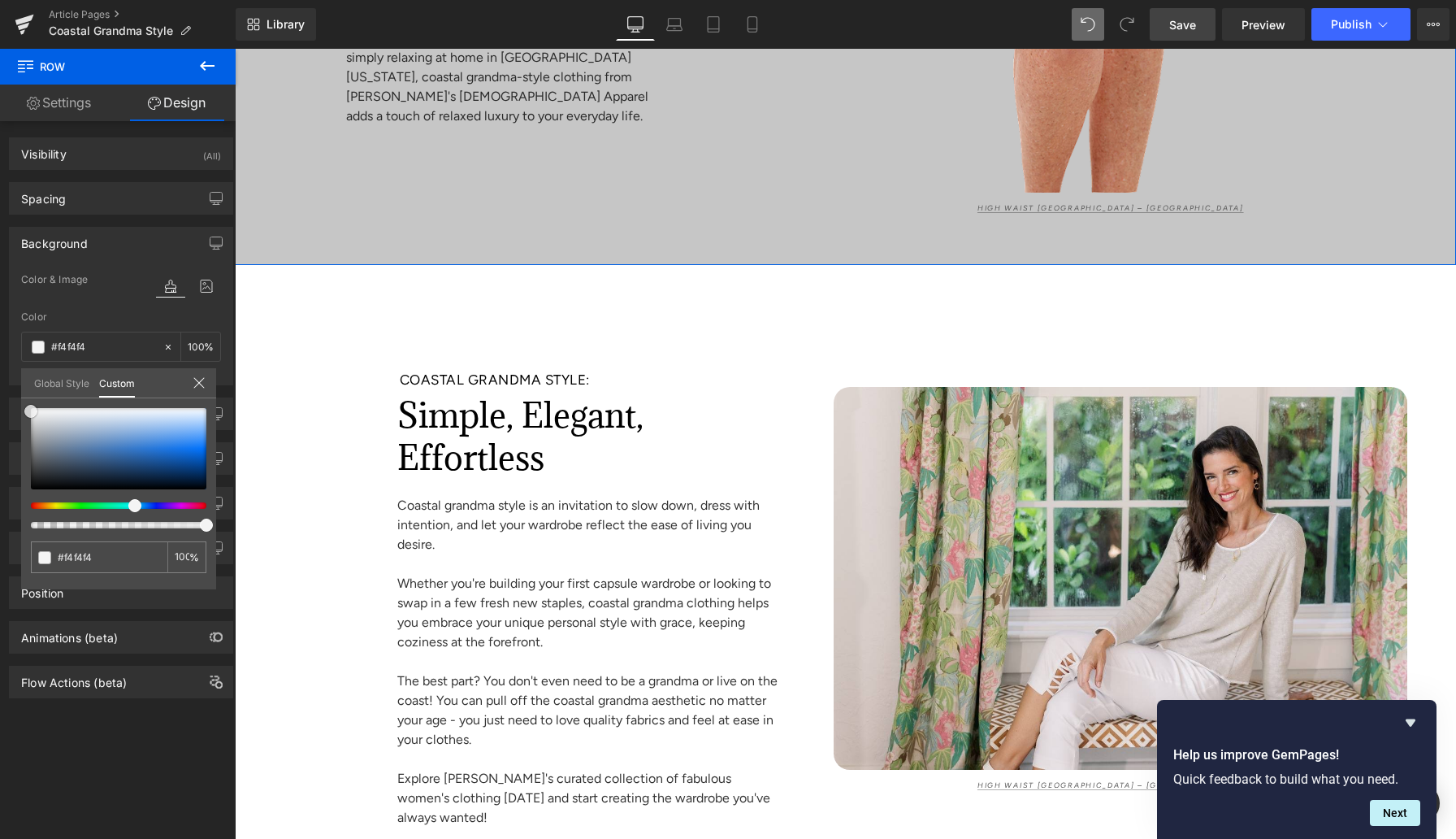
type input "#ffffff"
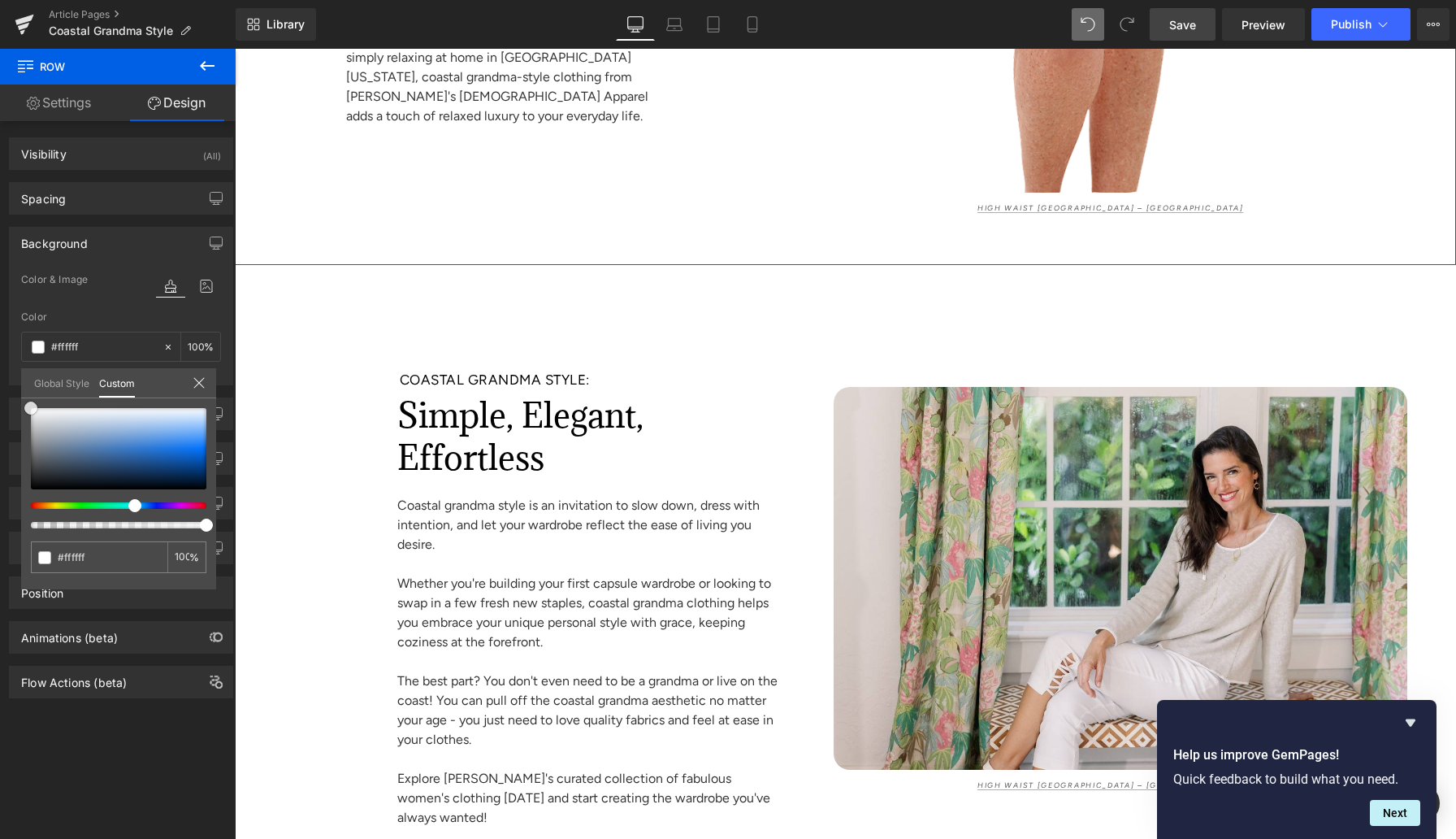
drag, startPoint x: 83, startPoint y: 448, endPoint x: 0, endPoint y: 365, distance: 117.4
click at [0, 365] on div "Background Color & Image color rgba(255, 255, 255, 1) Color #ffffff 100 % Image…" at bounding box center [121, 300] width 243 height 171
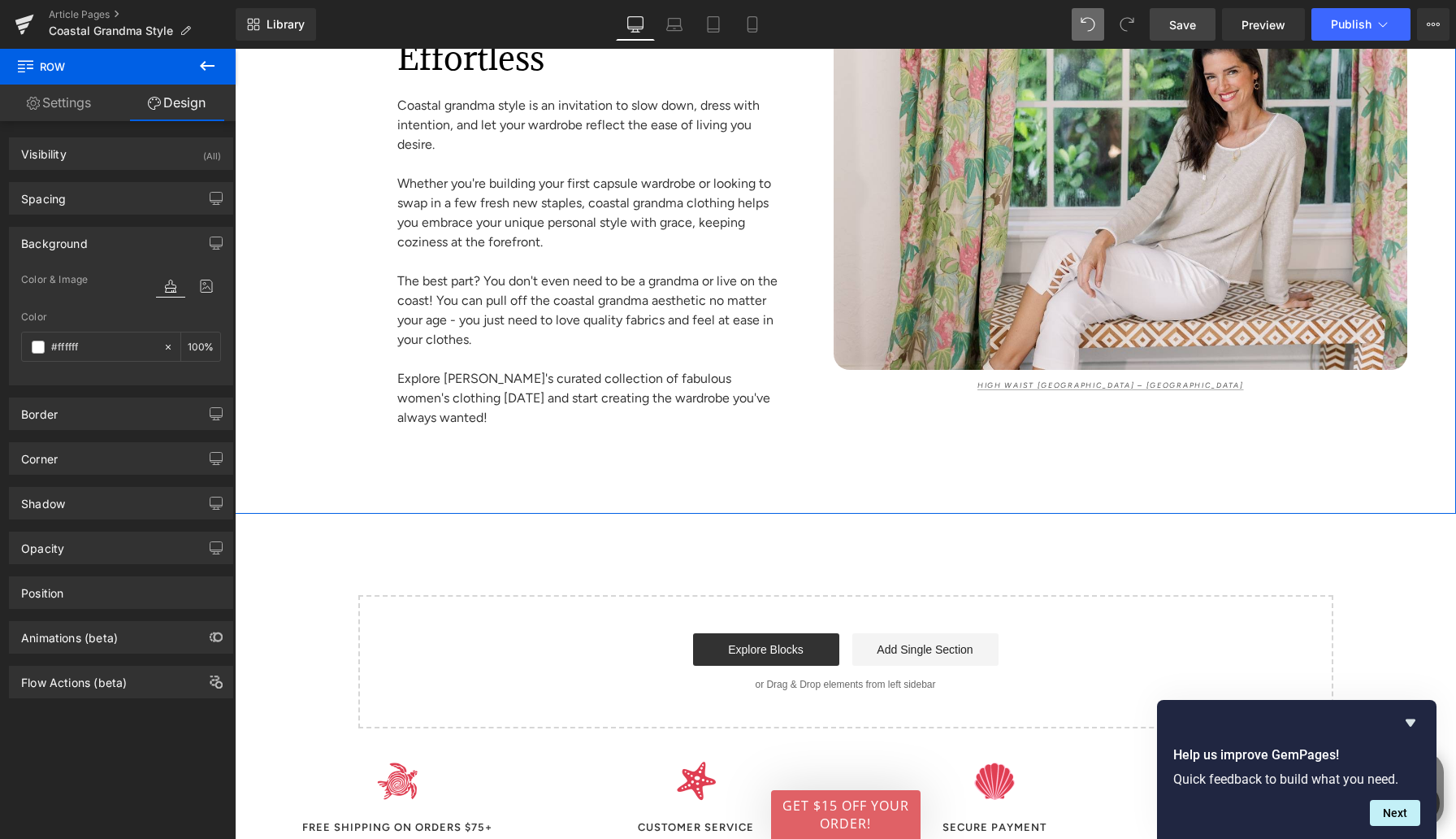
scroll to position [8981, 0]
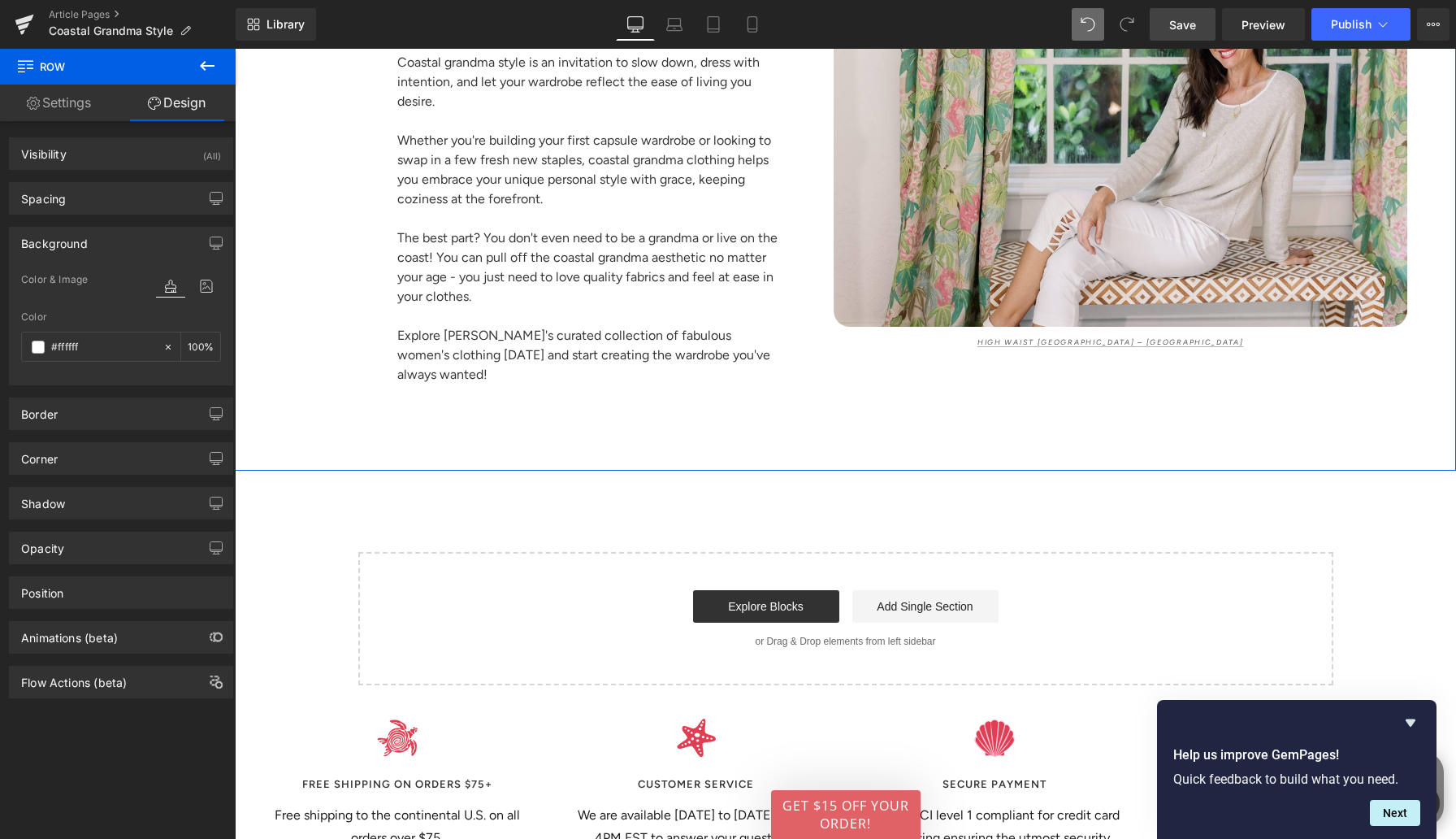
click at [894, 415] on div "Image High Waist Bikini Bottom – Beach House Text Block" at bounding box center [1114, 146] width 586 height 538
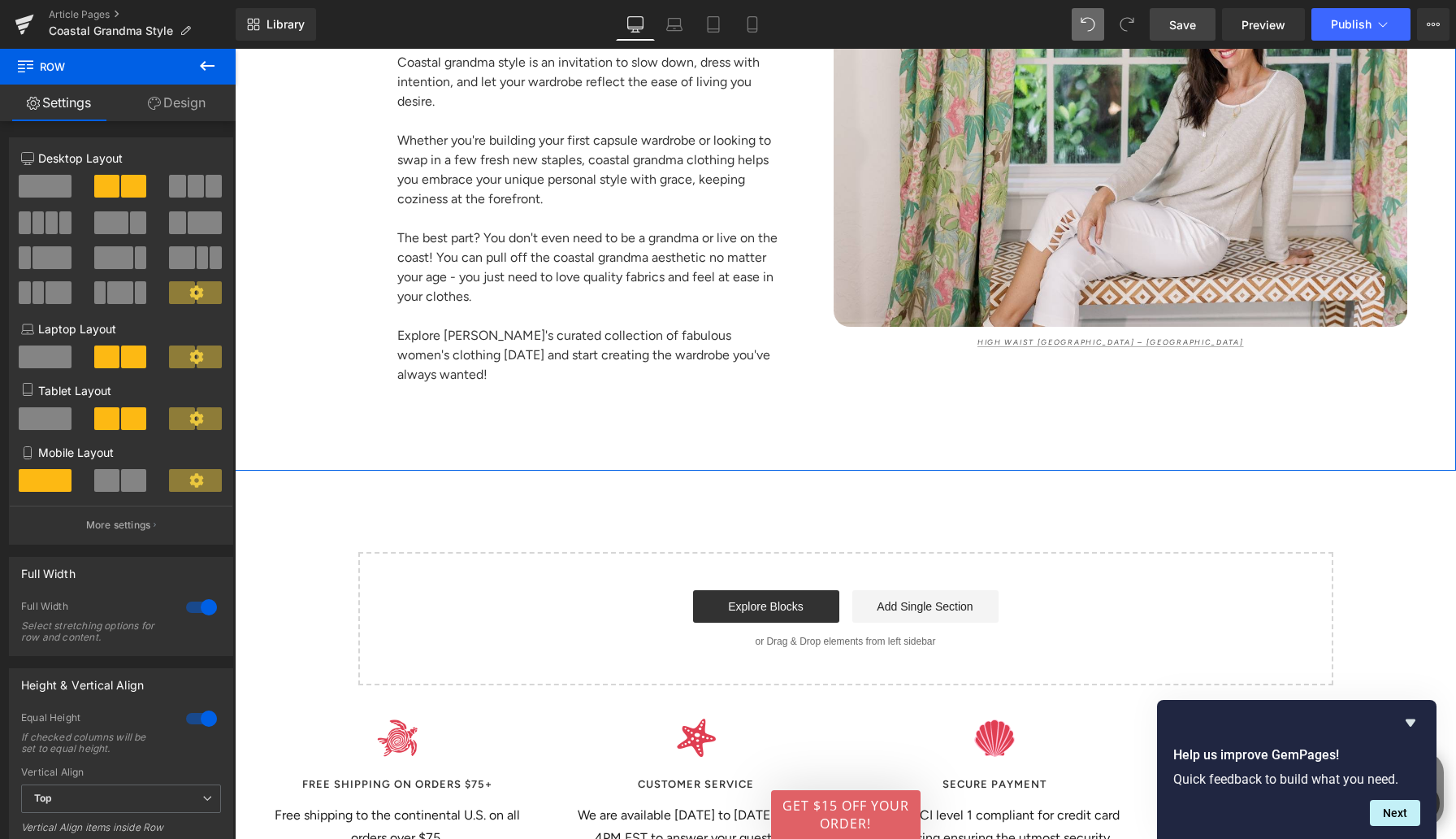
click at [189, 107] on link "Design" at bounding box center [176, 103] width 117 height 37
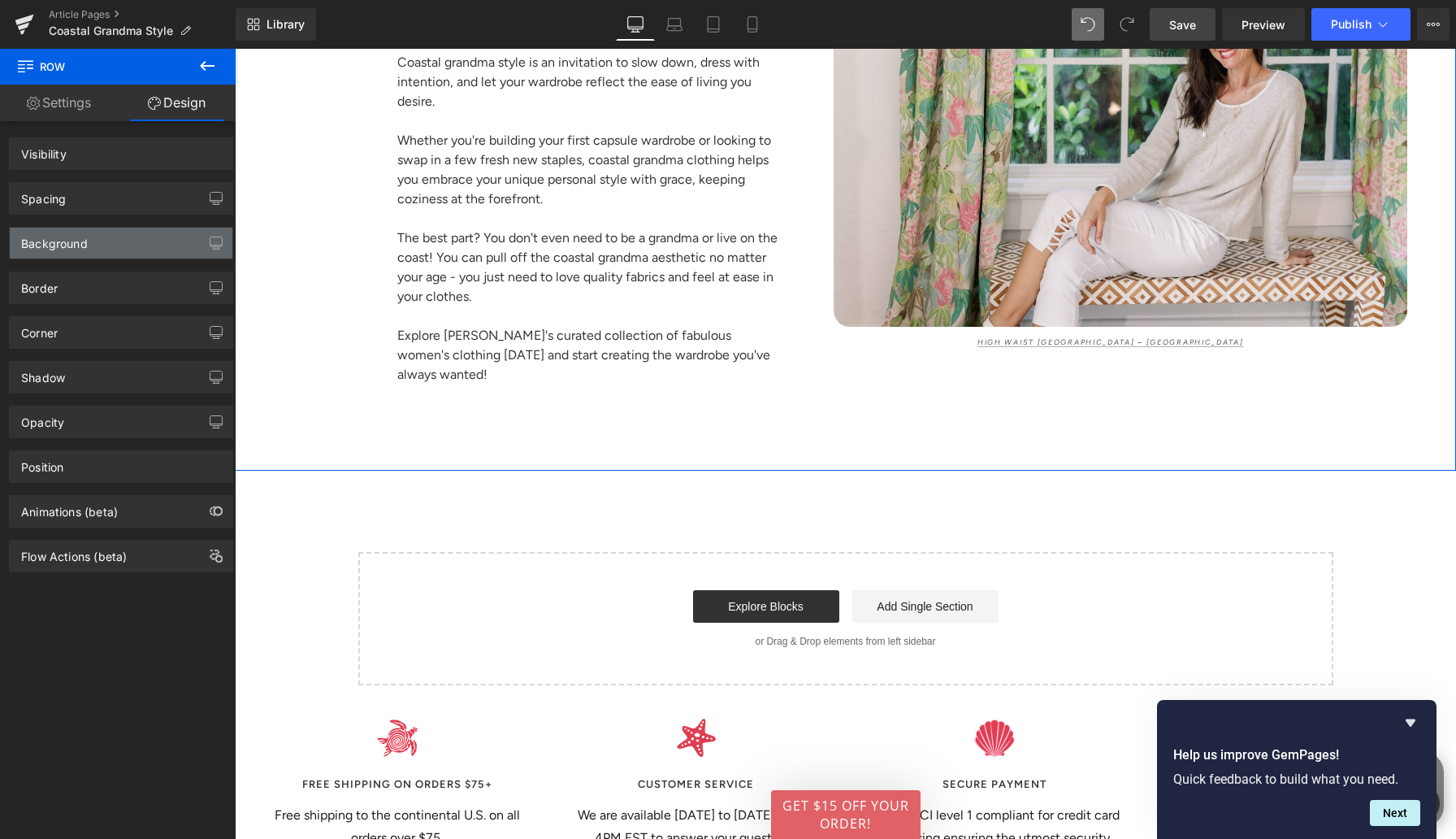
click at [94, 247] on div "Background" at bounding box center [120, 243] width 222 height 31
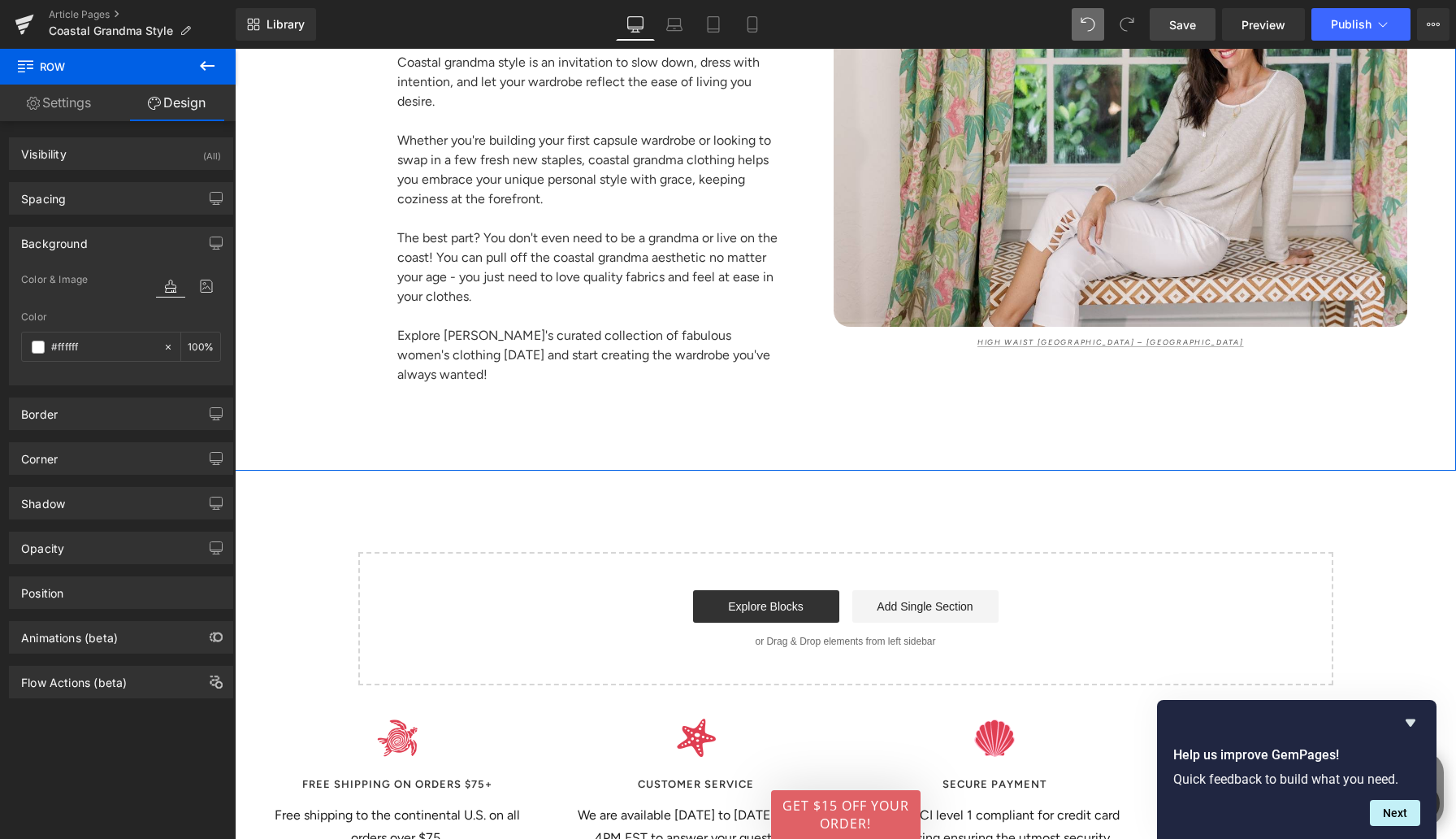
type input "#ffffff"
type input "100"
click at [61, 346] on input "#ffffff" at bounding box center [103, 347] width 104 height 17
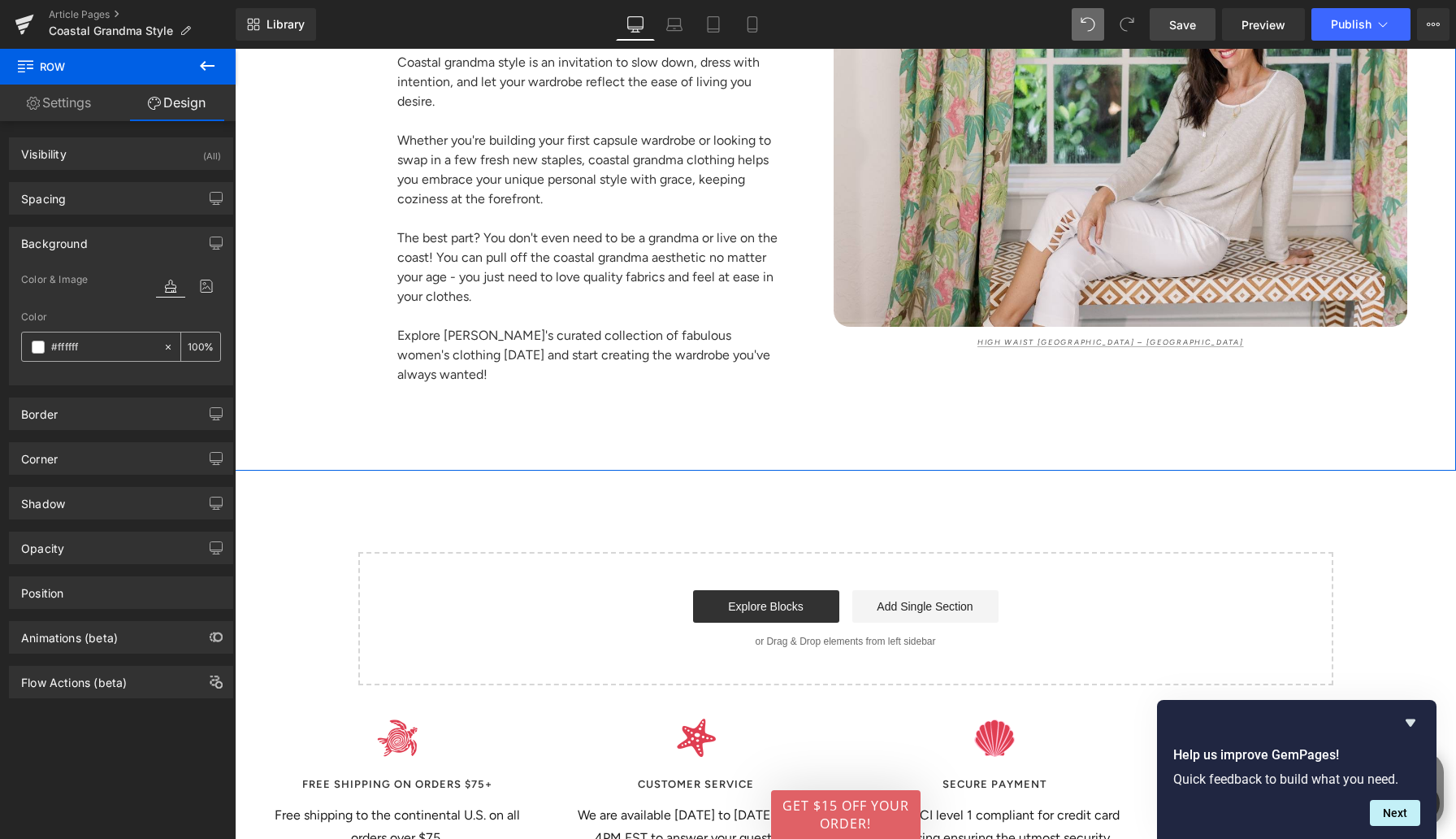
paste input "e8f1fc"
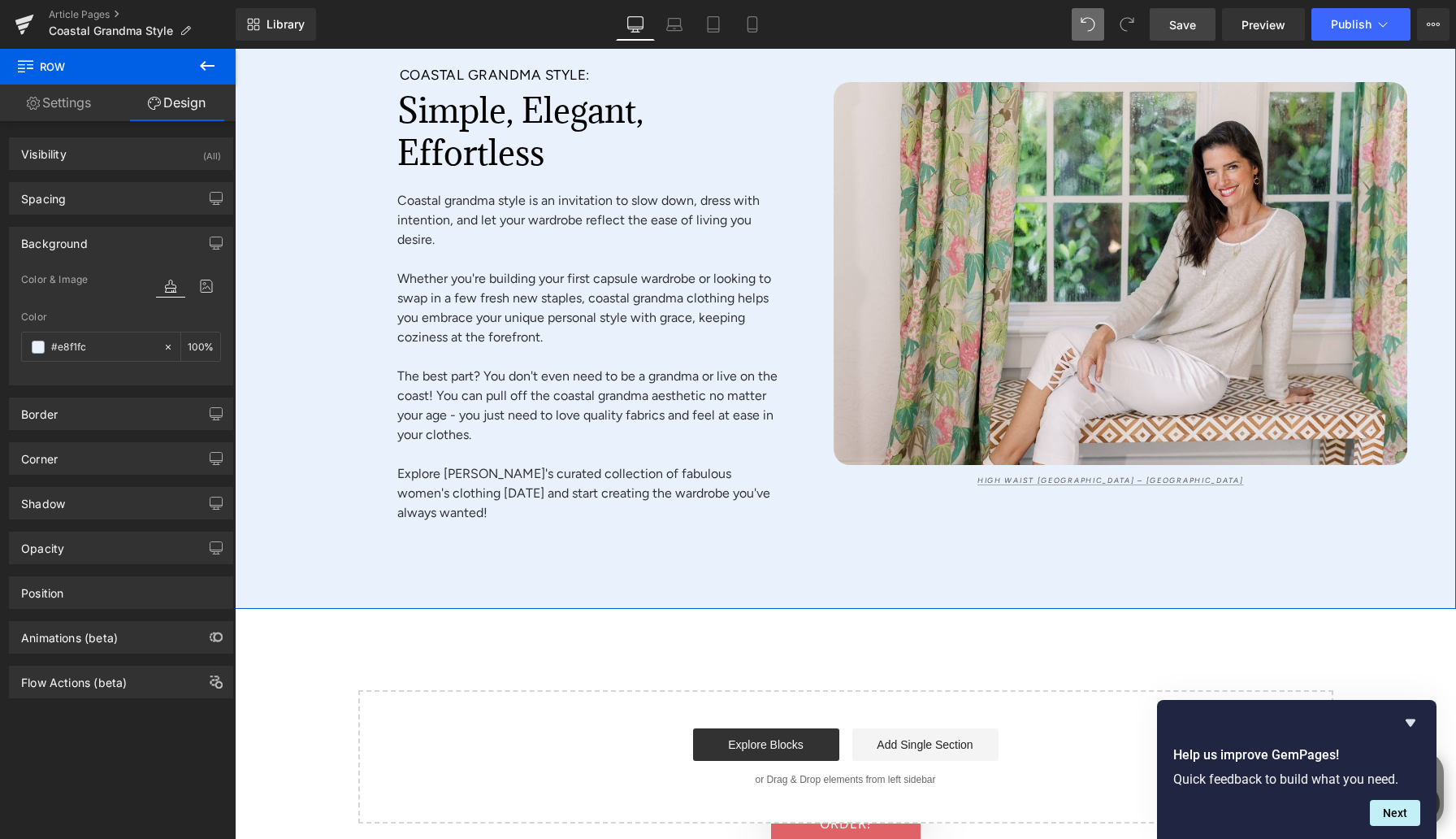
scroll to position [8726, 0]
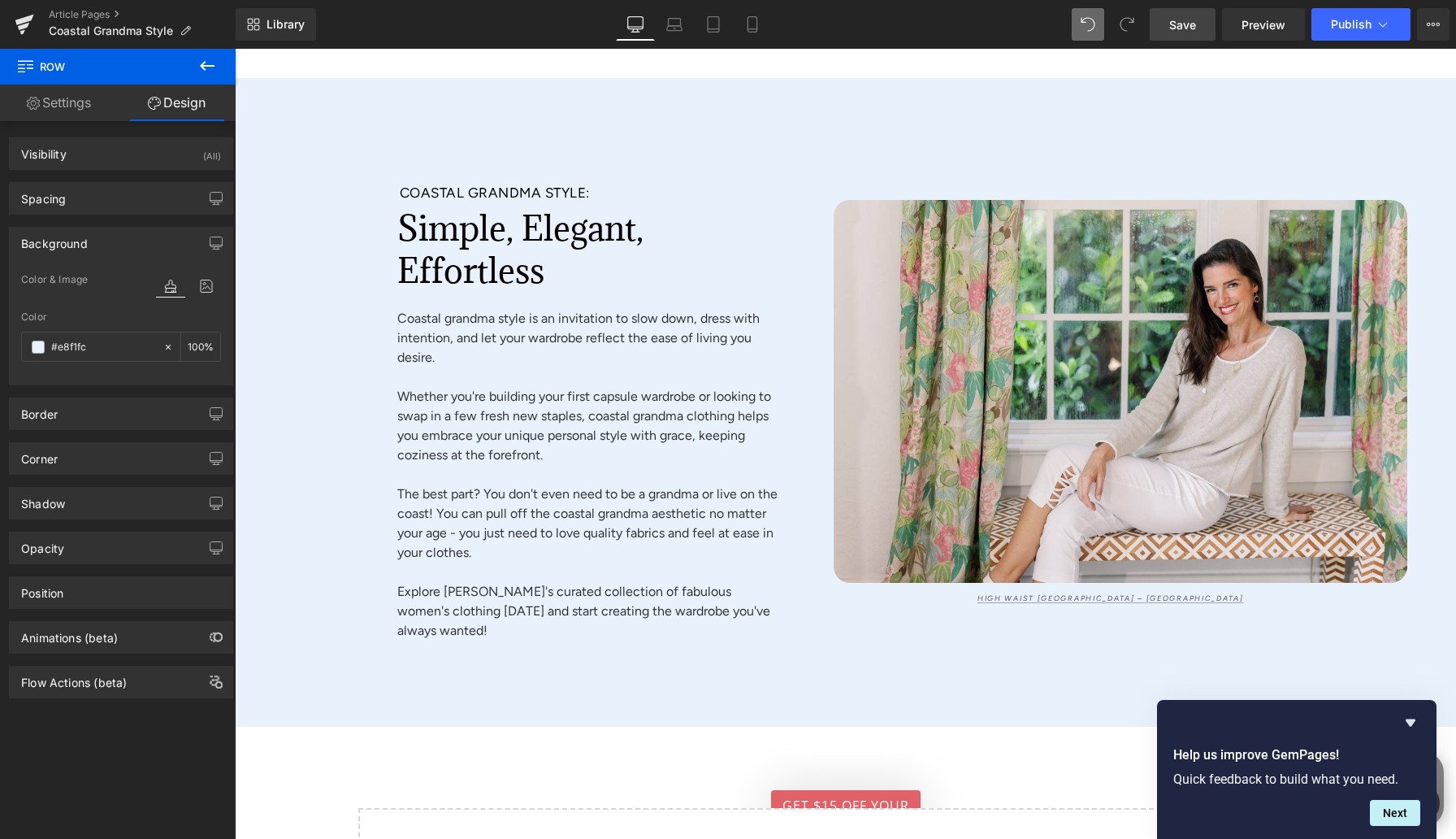
click at [1165, 29] on span "Save" at bounding box center [1183, 25] width 27 height 17
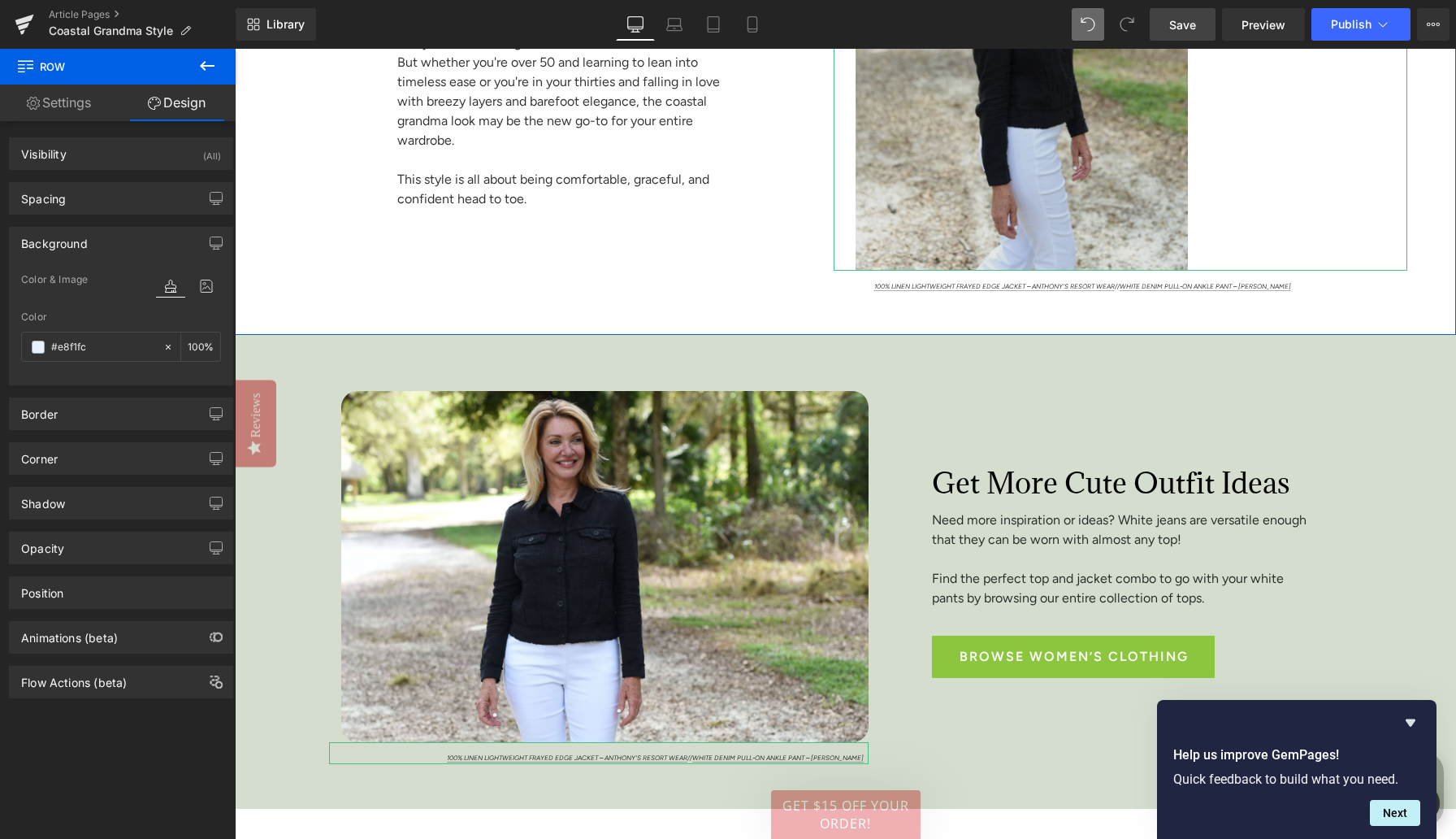
scroll to position [1679, 0]
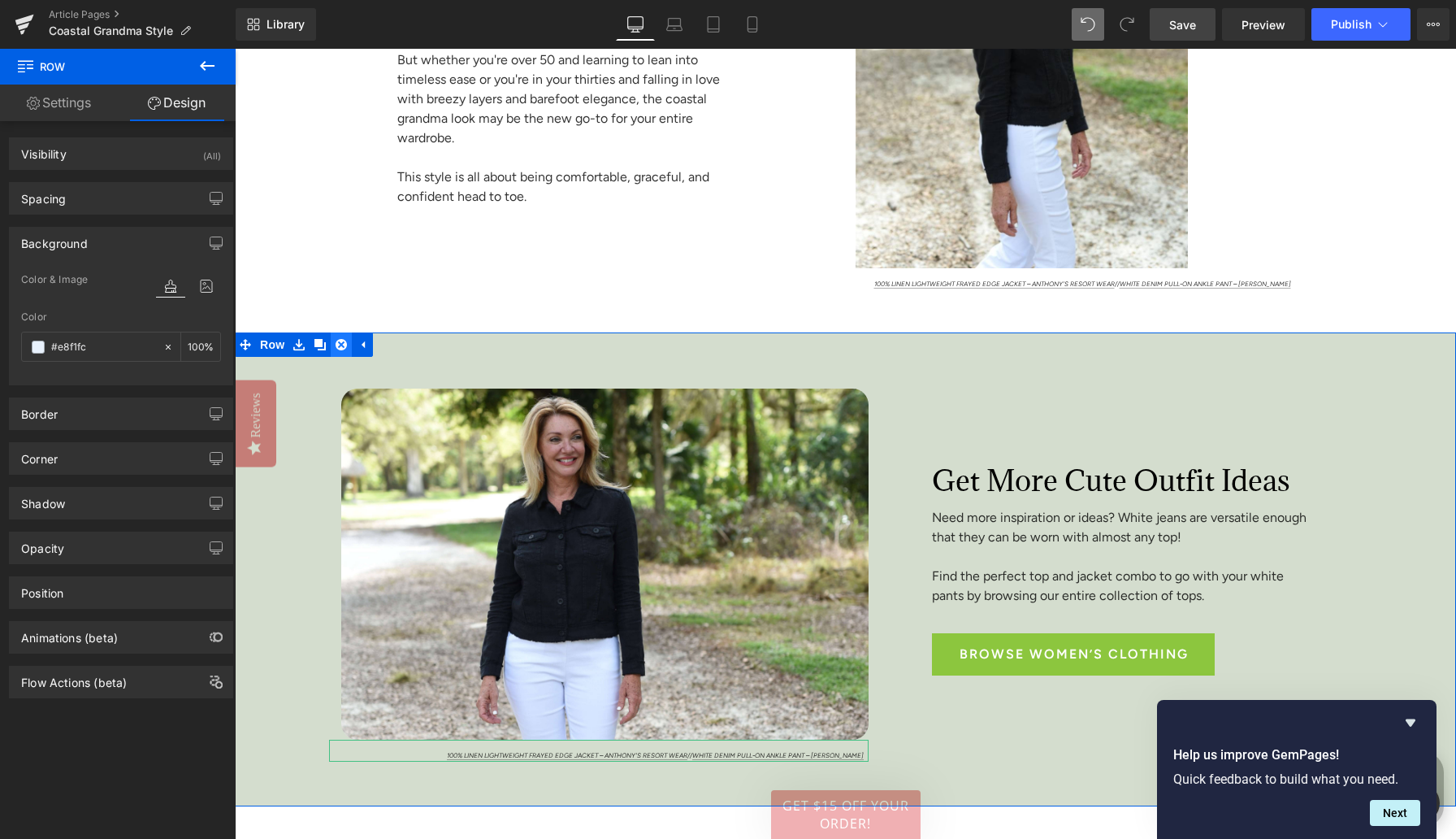
click at [342, 347] on icon at bounding box center [342, 345] width 12 height 12
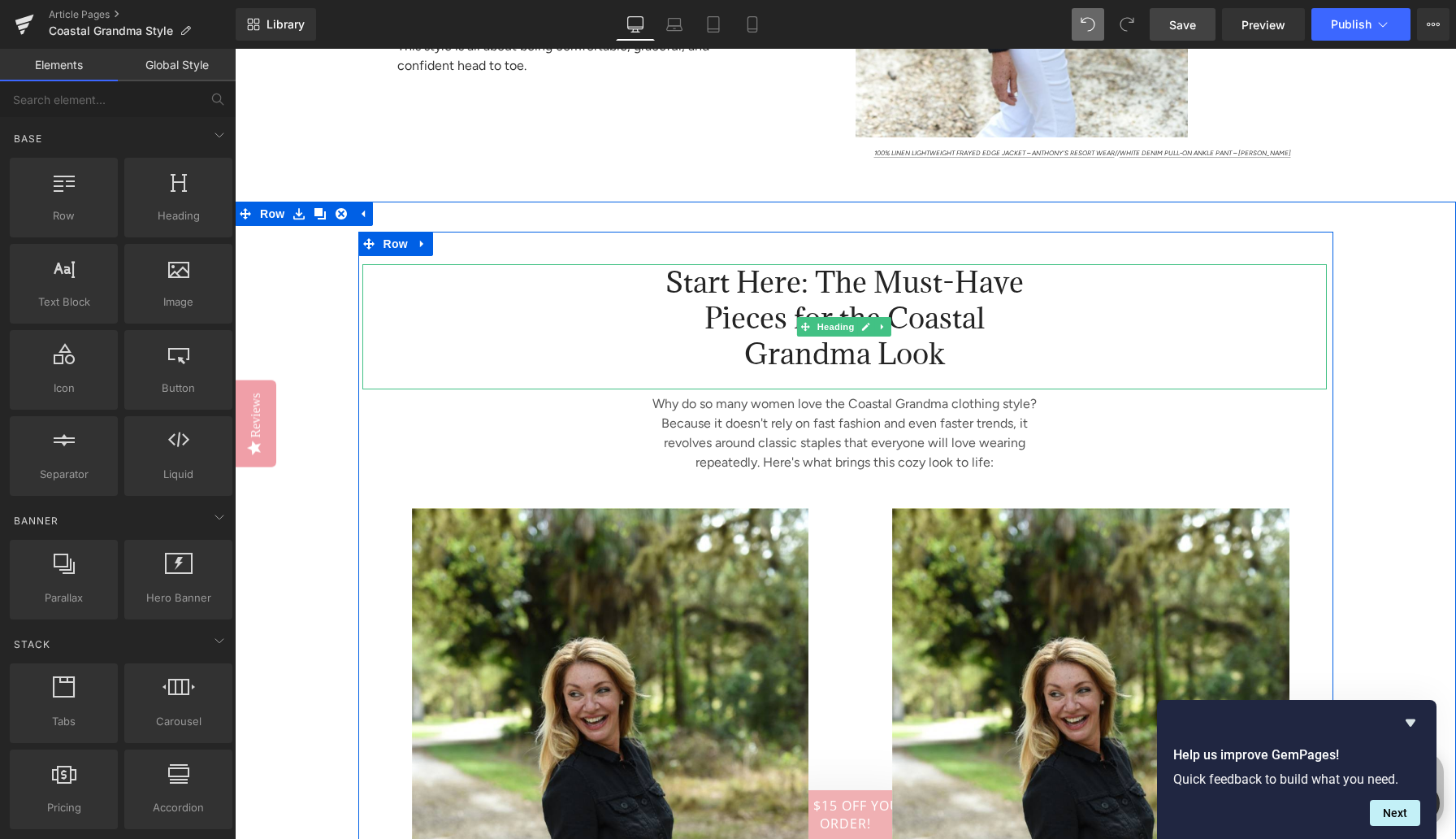
scroll to position [1858, 0]
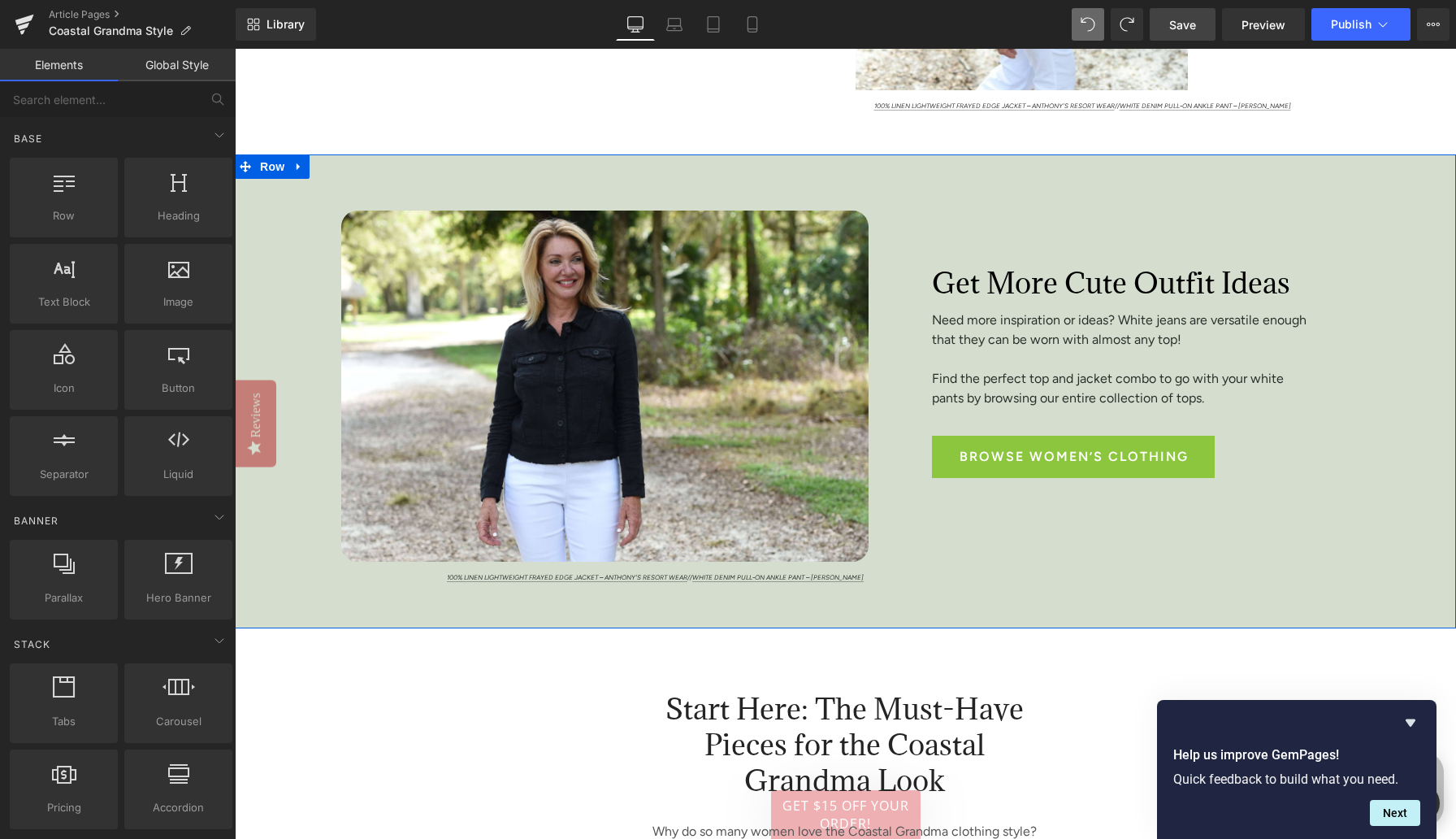
click at [262, 252] on div "Image 100% Linen Lightweight Frayed Edge Jacket – aNTHONY'S RESORT WEAR // Whit…" at bounding box center [845, 391] width 1221 height 474
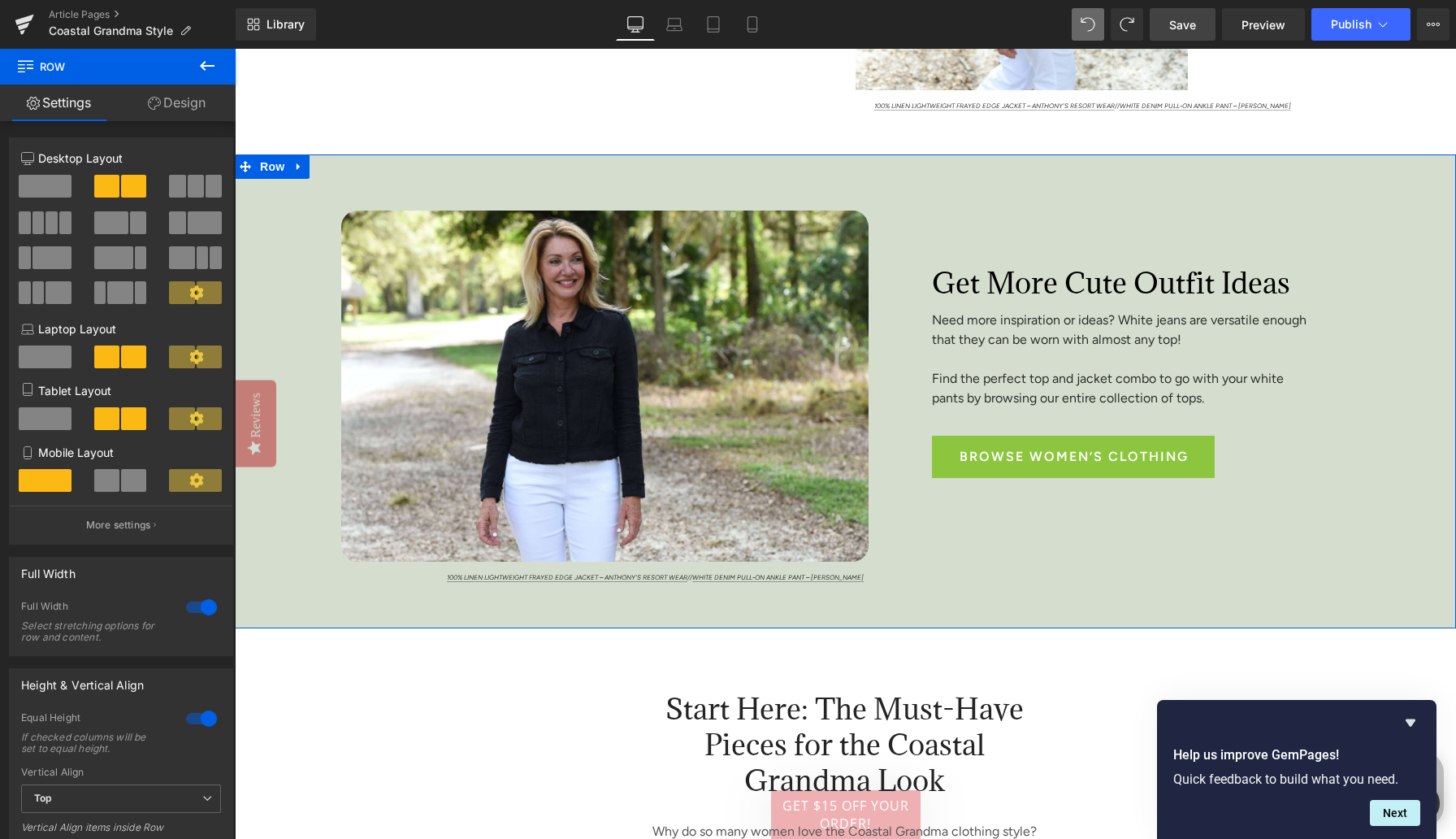
click at [187, 95] on link "Design" at bounding box center [176, 103] width 117 height 37
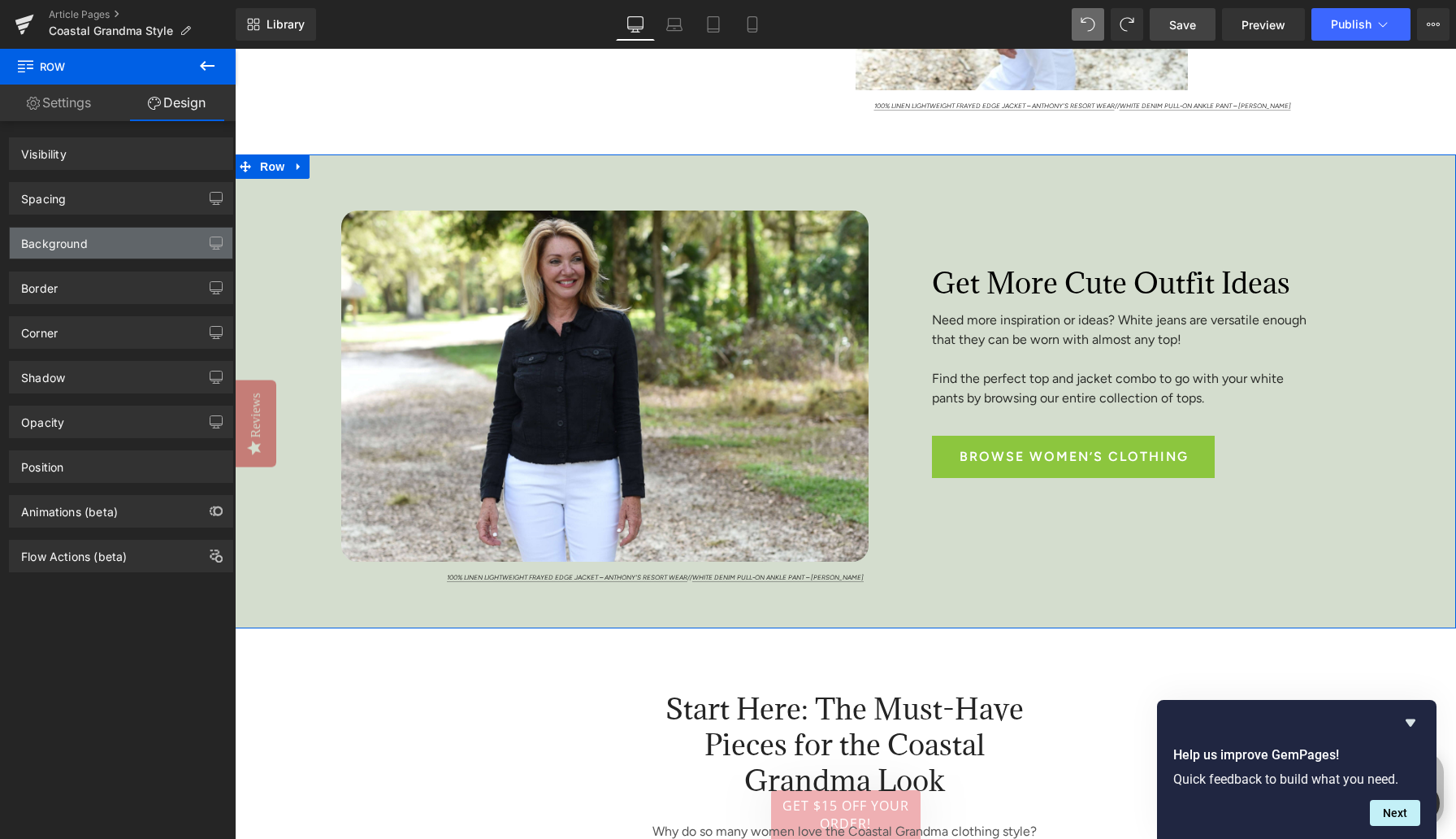
click at [99, 235] on div "Background" at bounding box center [120, 243] width 222 height 31
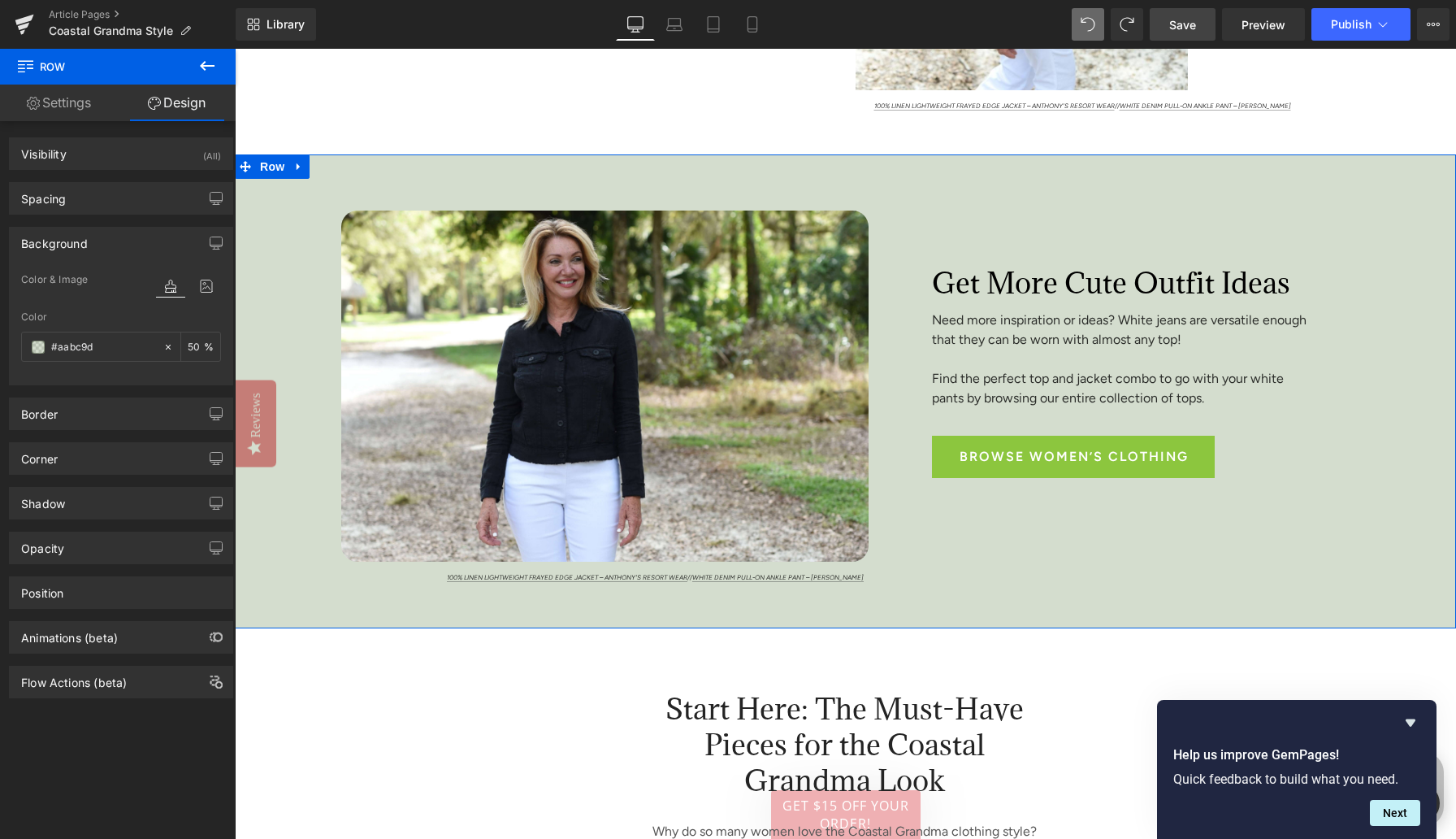
click at [67, 242] on div "Background" at bounding box center [54, 238] width 67 height 22
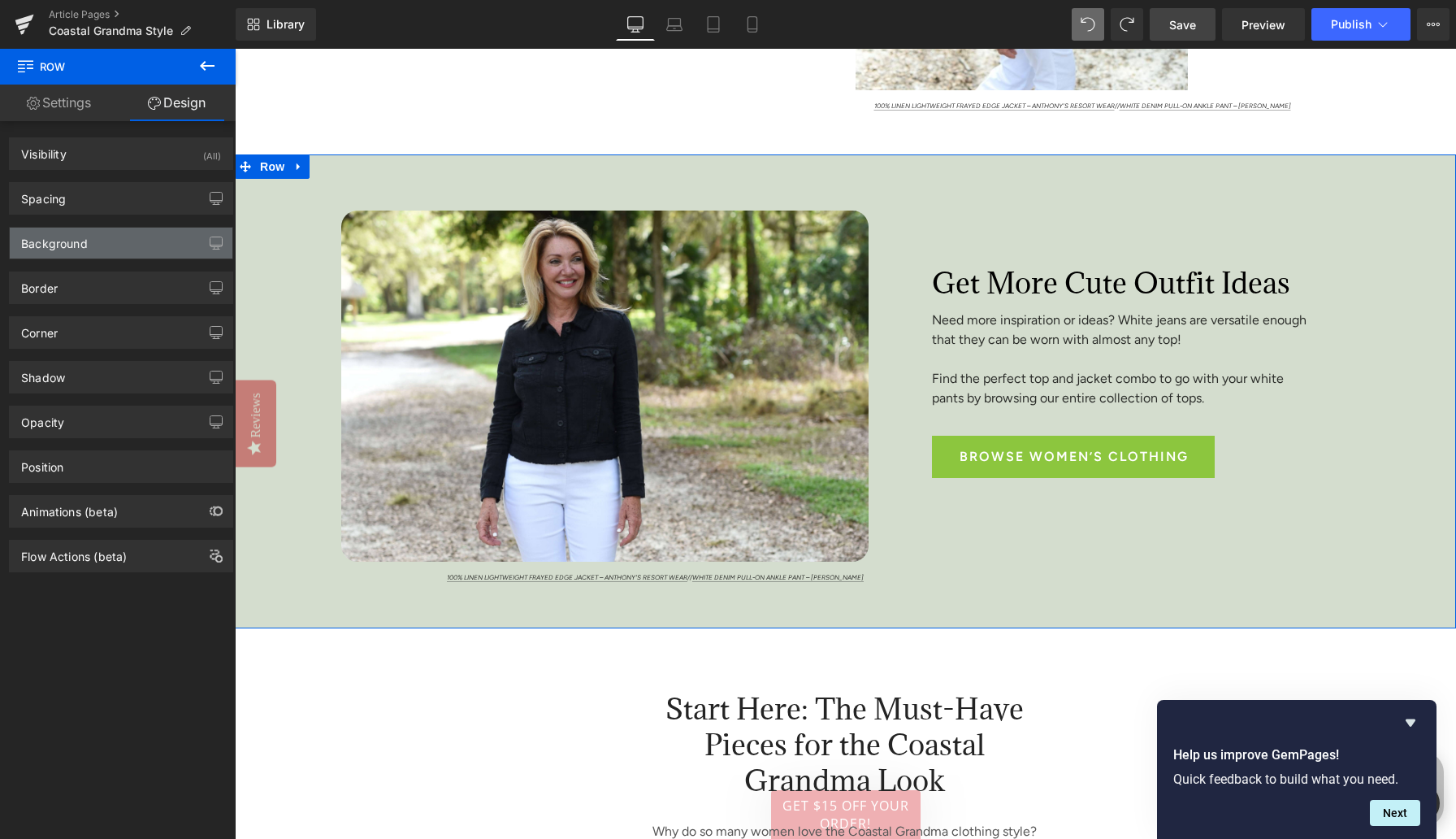
click at [62, 247] on div "Background" at bounding box center [54, 238] width 67 height 22
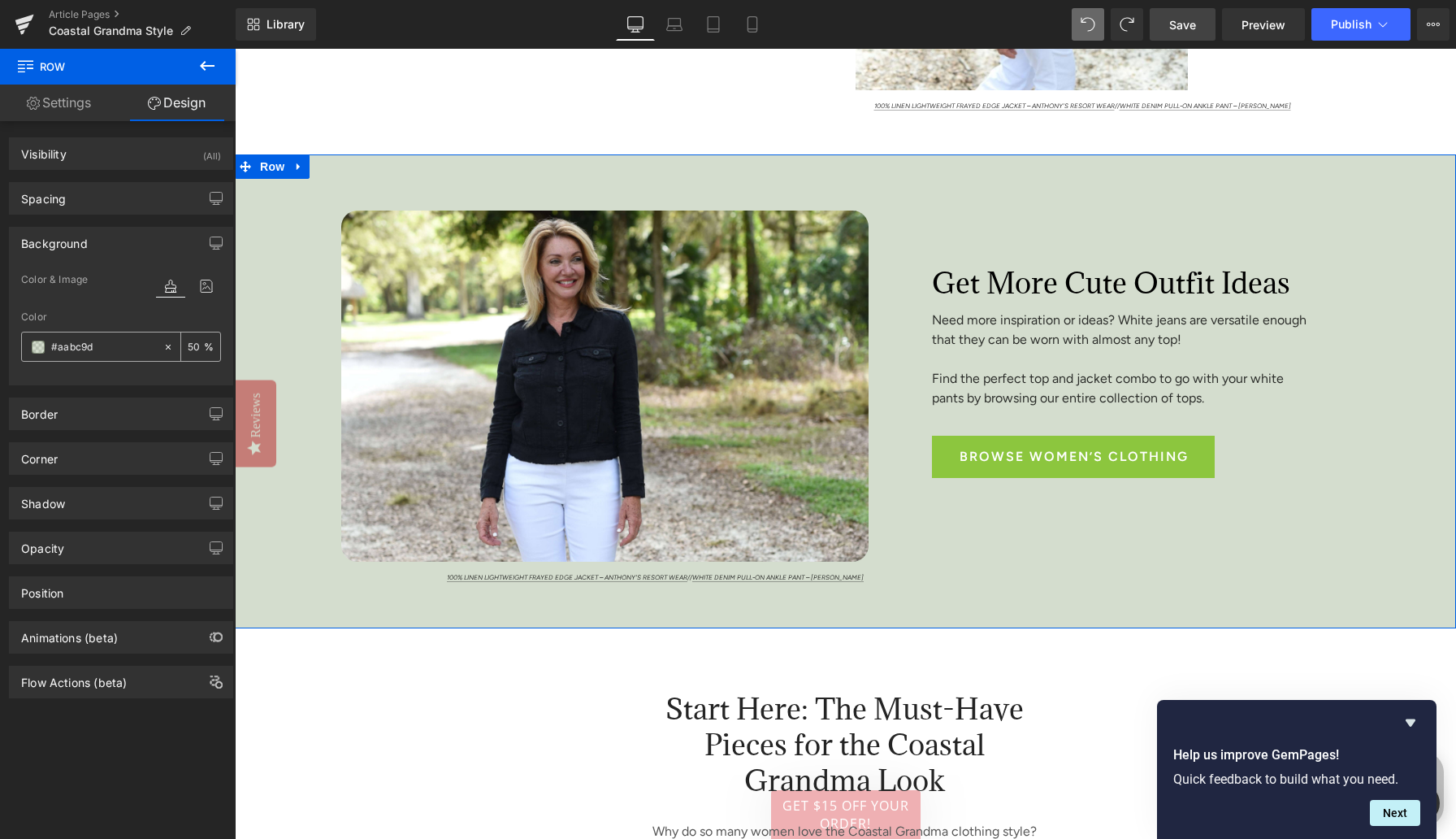
click at [62, 349] on input "#aabc9d" at bounding box center [103, 347] width 104 height 17
click at [63, 349] on input "#aabc9d" at bounding box center [103, 347] width 104 height 17
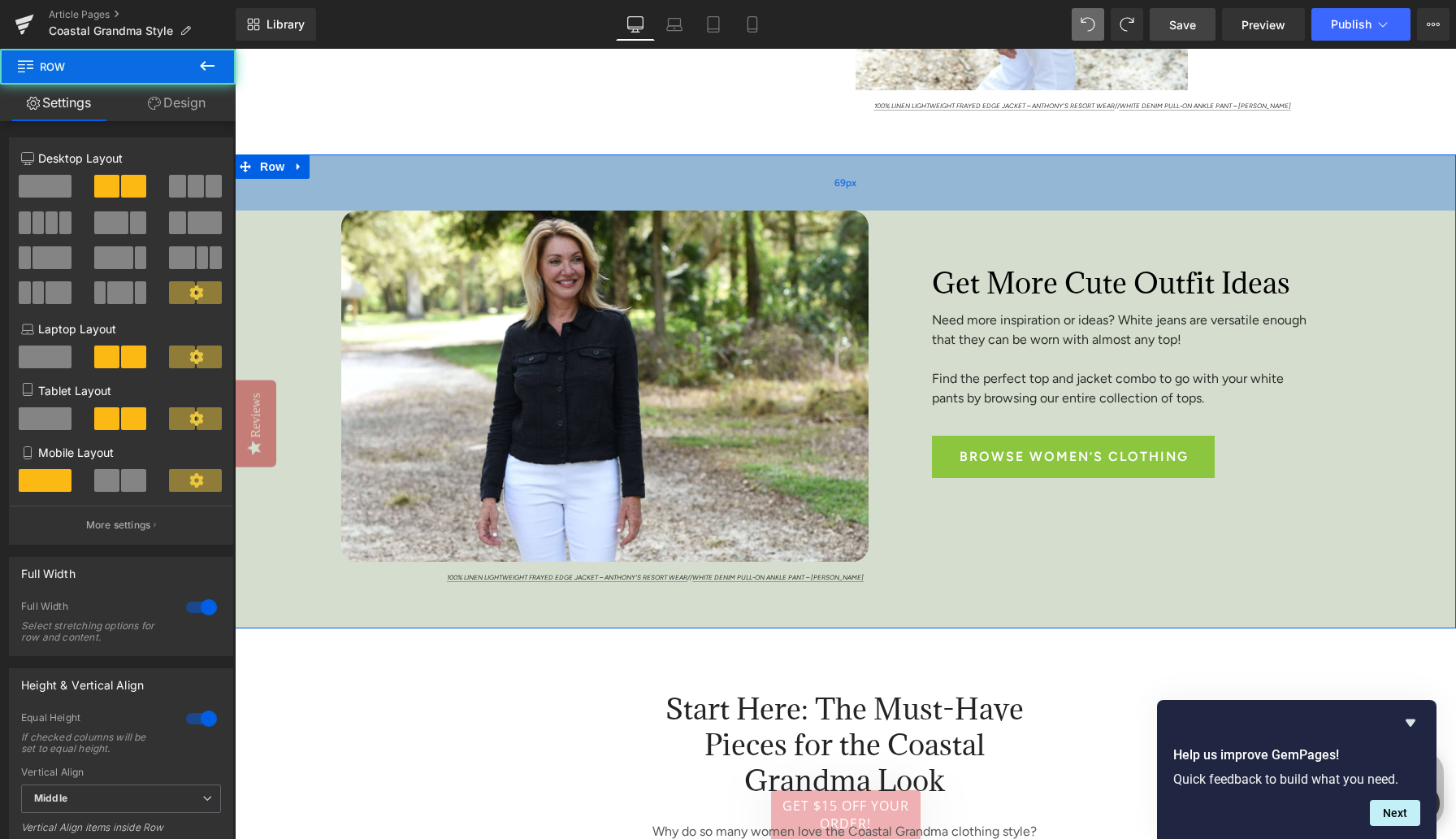
click at [308, 190] on div "69px" at bounding box center [845, 183] width 1221 height 56
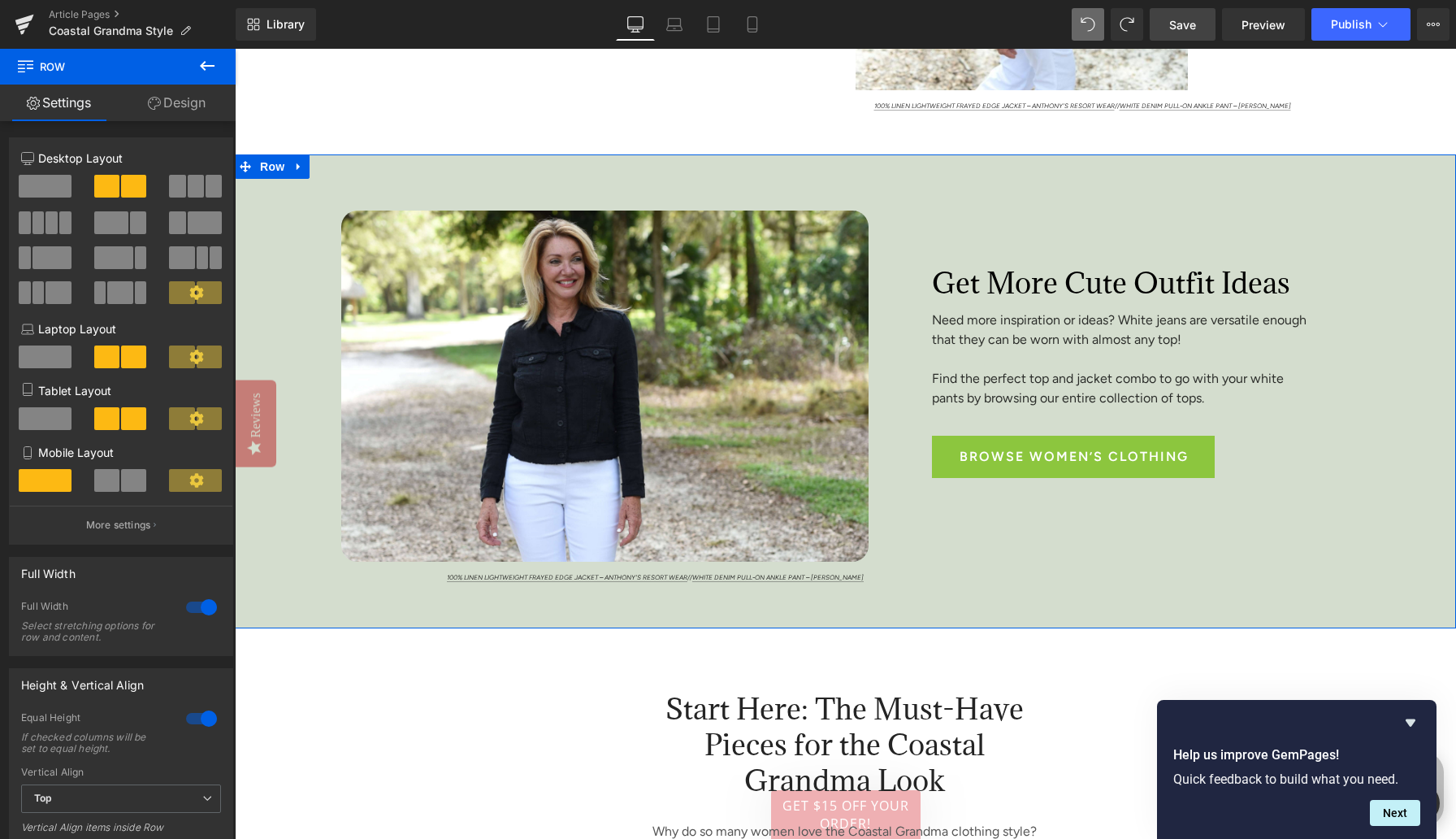
click at [300, 171] on icon at bounding box center [299, 166] width 12 height 13
click at [342, 169] on icon at bounding box center [342, 167] width 12 height 12
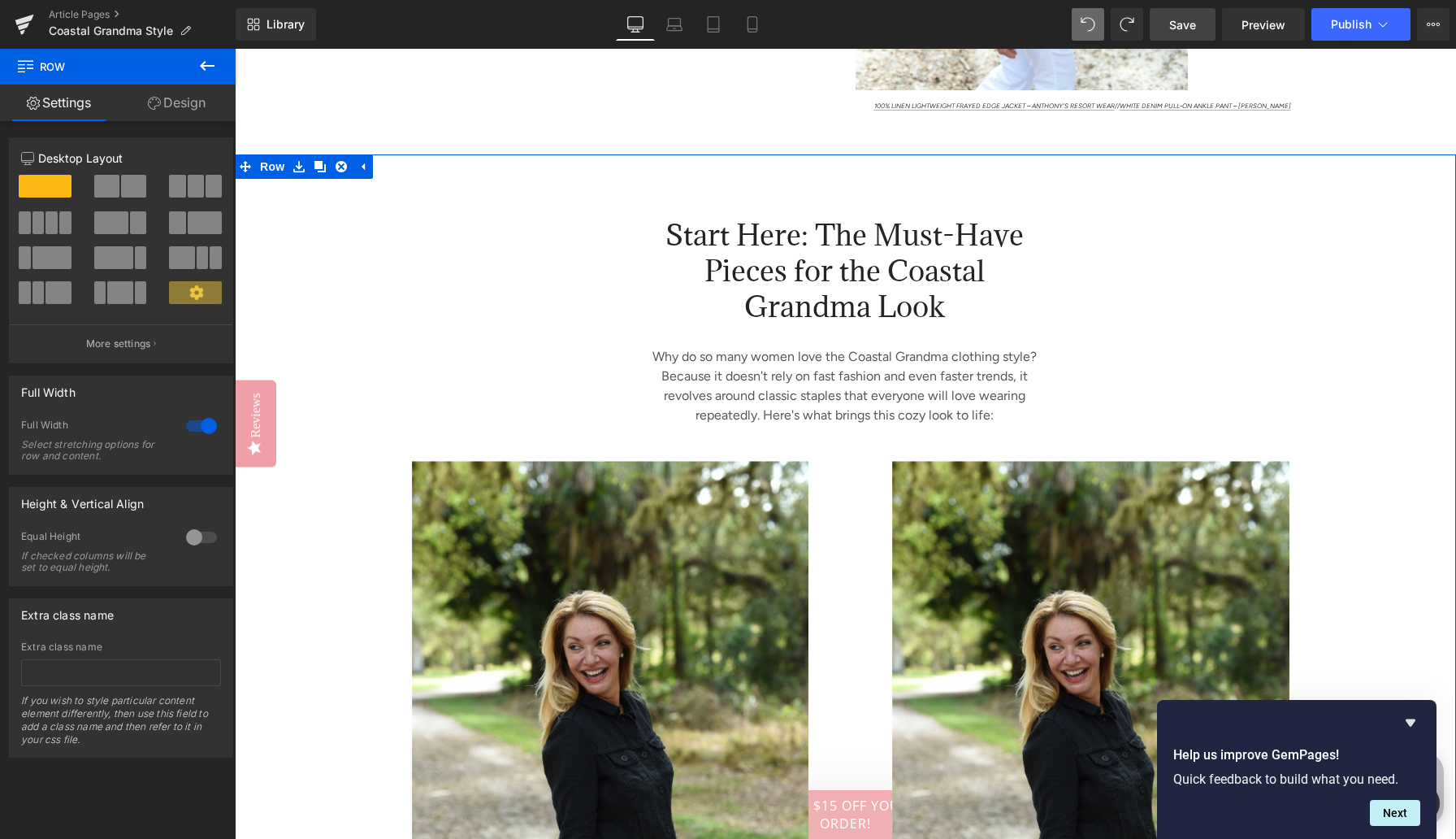
click at [188, 97] on link "Design" at bounding box center [176, 103] width 117 height 37
click at [0, 0] on div "Background" at bounding box center [0, 0] width 0 height 0
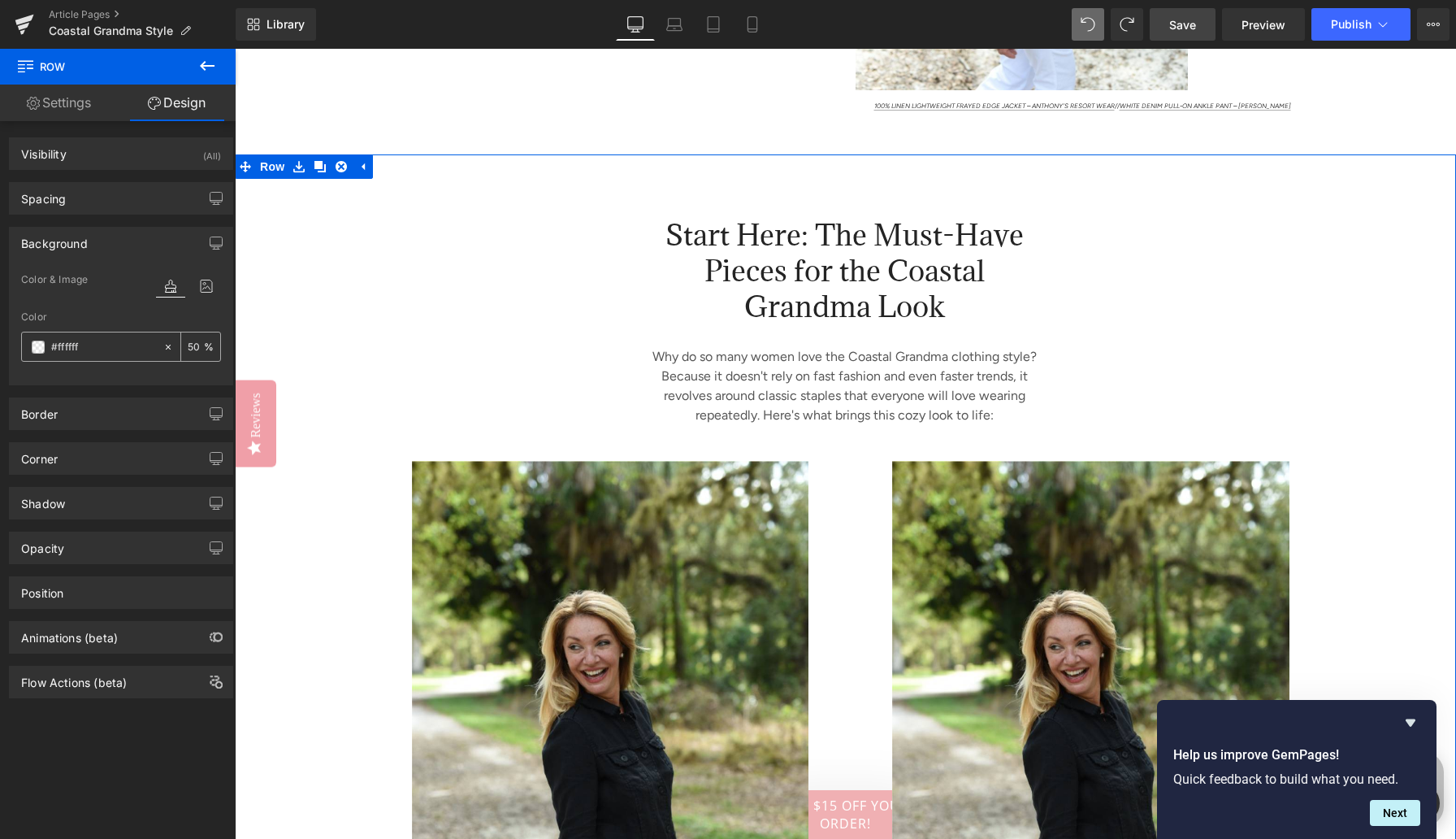
click at [67, 343] on input "#ffffff" at bounding box center [103, 347] width 104 height 17
paste input "aabc9d"
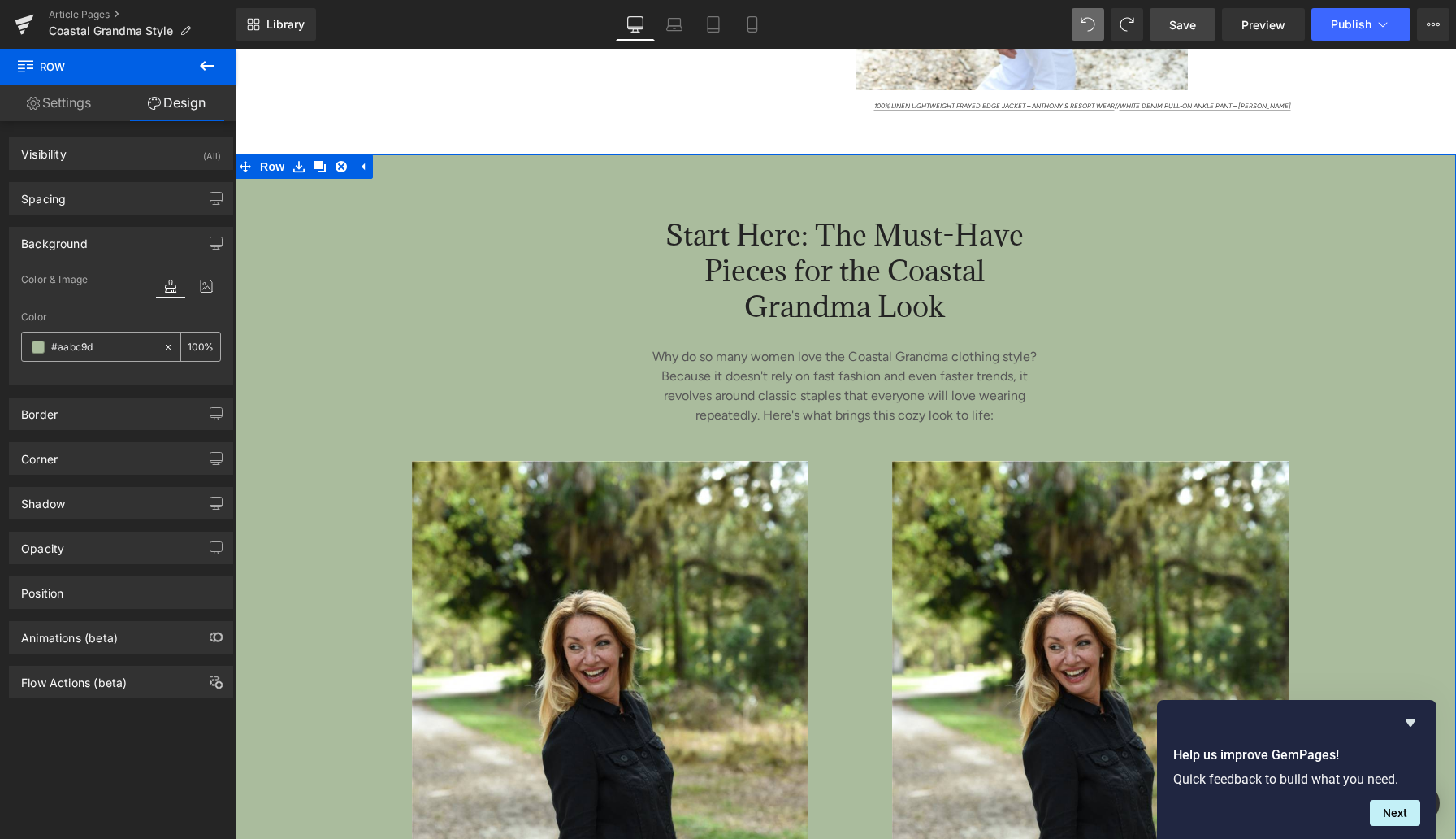
click at [192, 346] on input "100" at bounding box center [195, 346] width 17 height 17
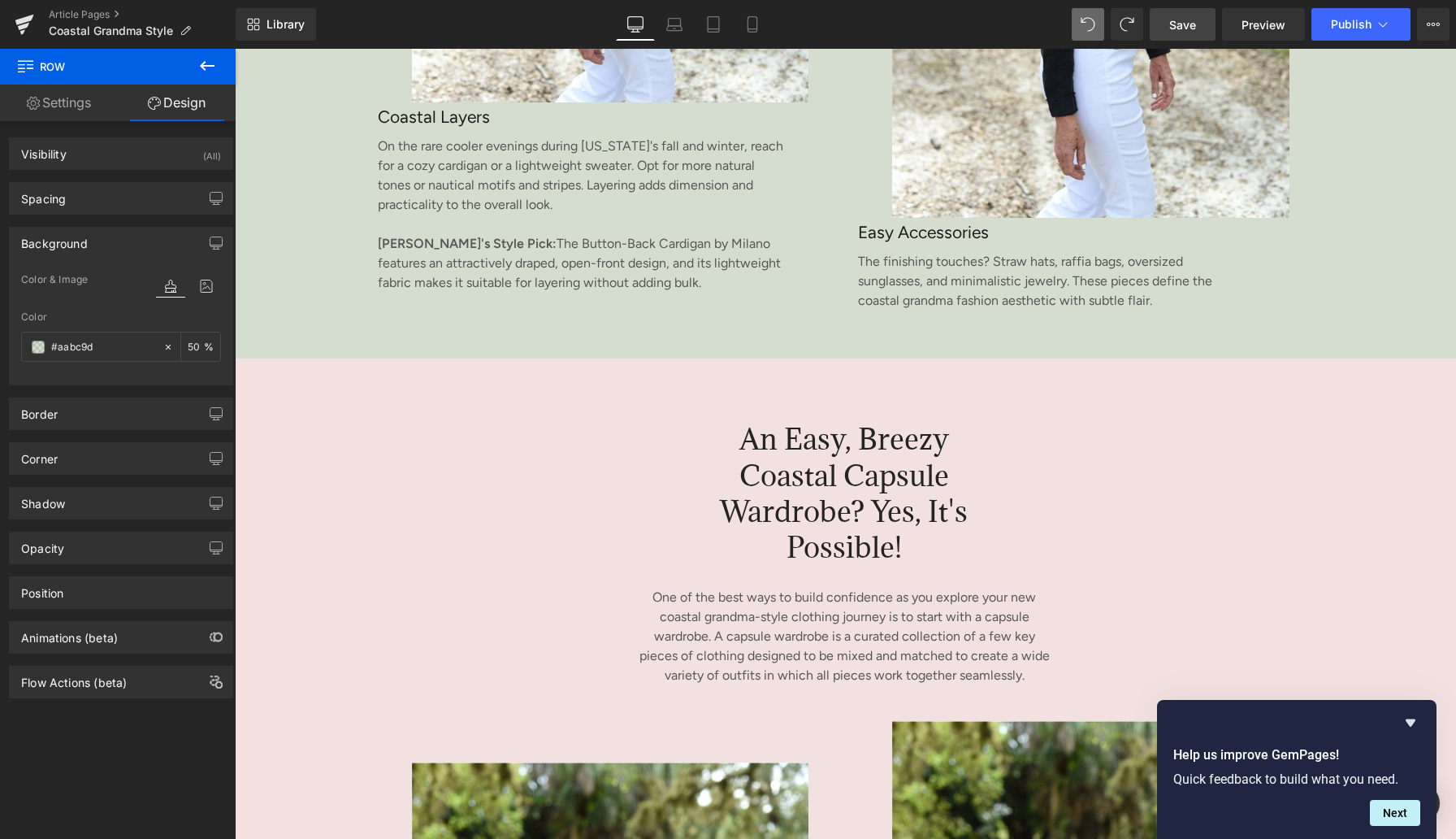
scroll to position [3650, 0]
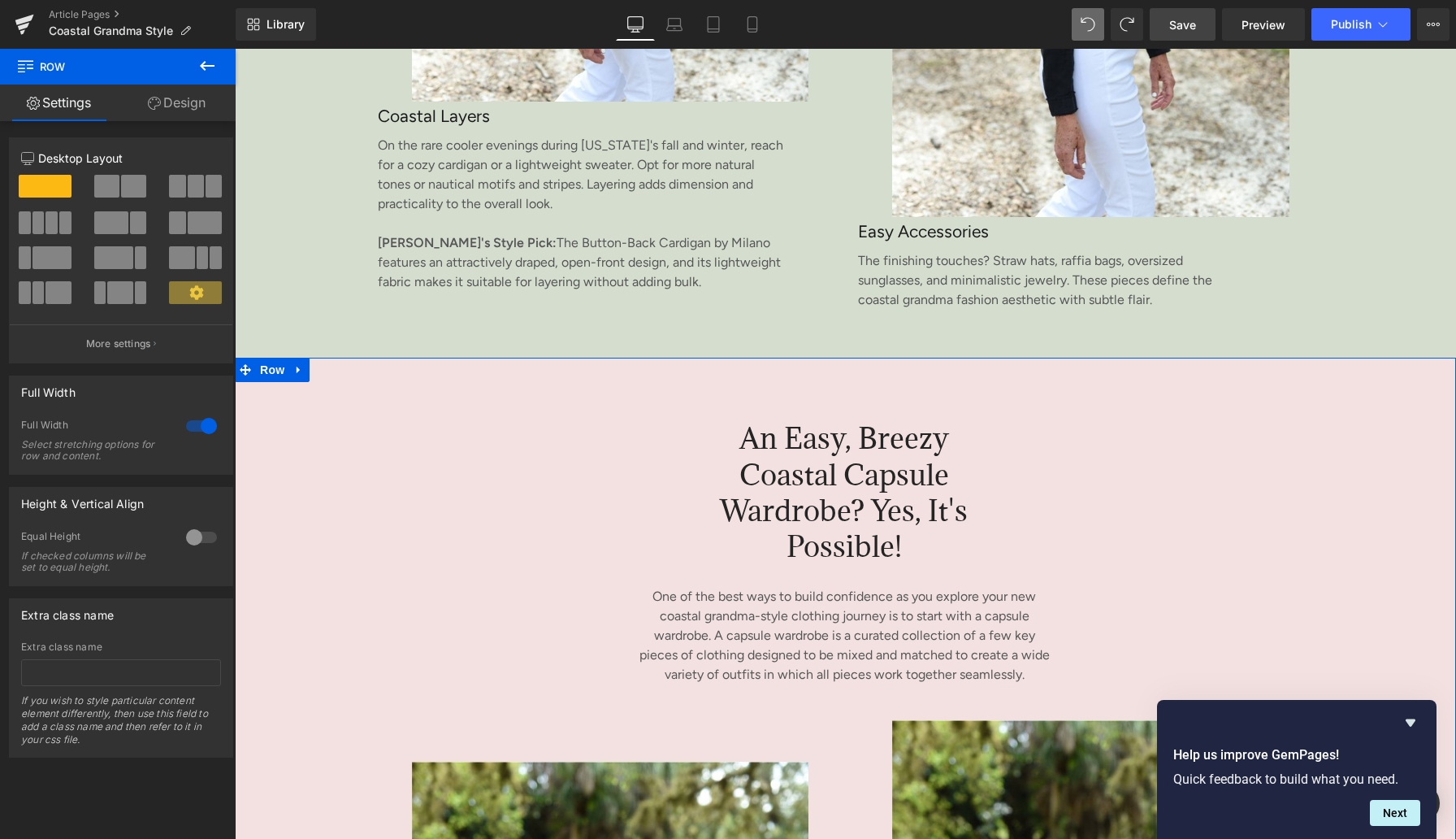
click at [180, 107] on link "Design" at bounding box center [176, 103] width 117 height 37
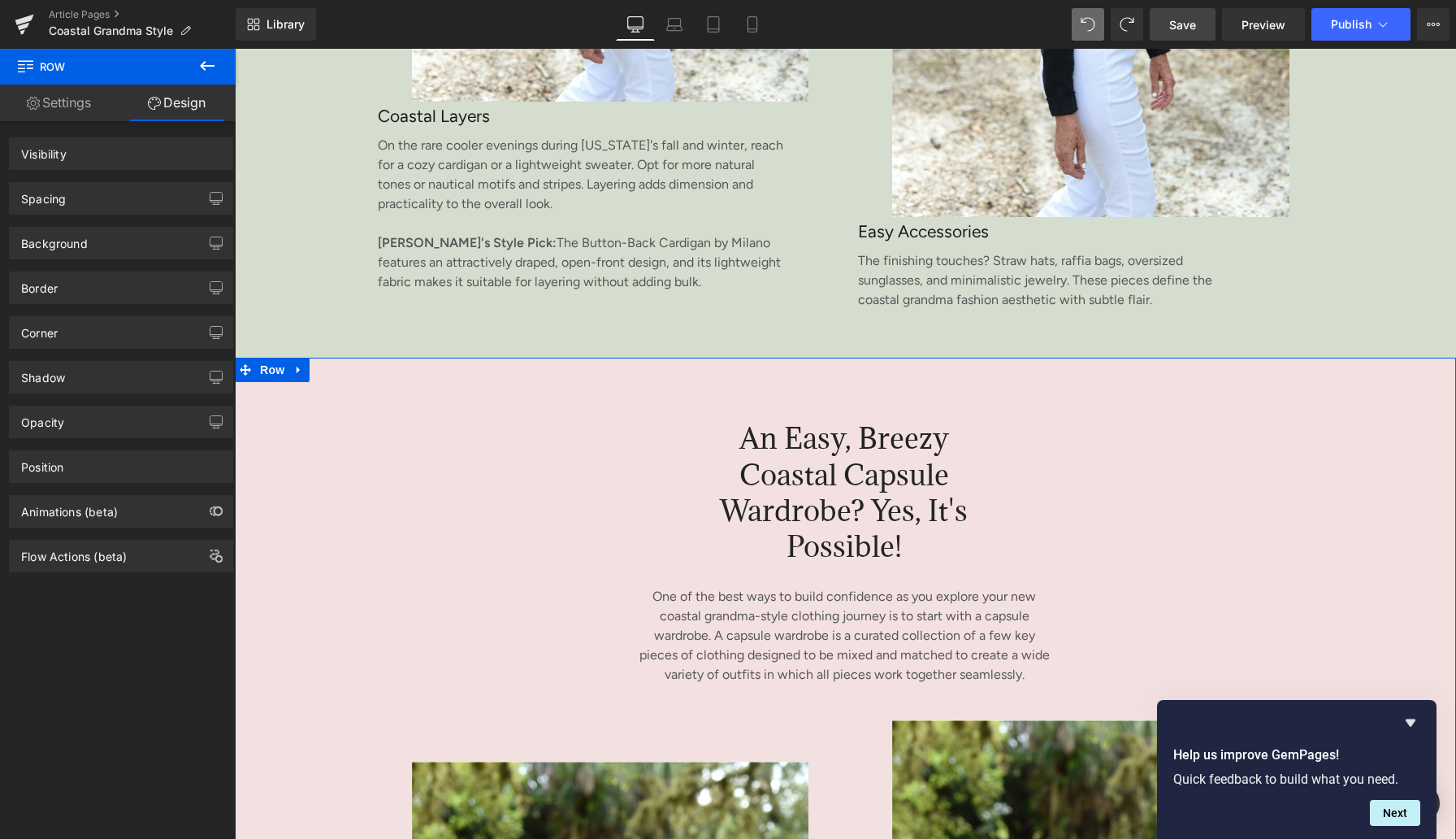
click at [83, 241] on div "Background" at bounding box center [54, 238] width 67 height 22
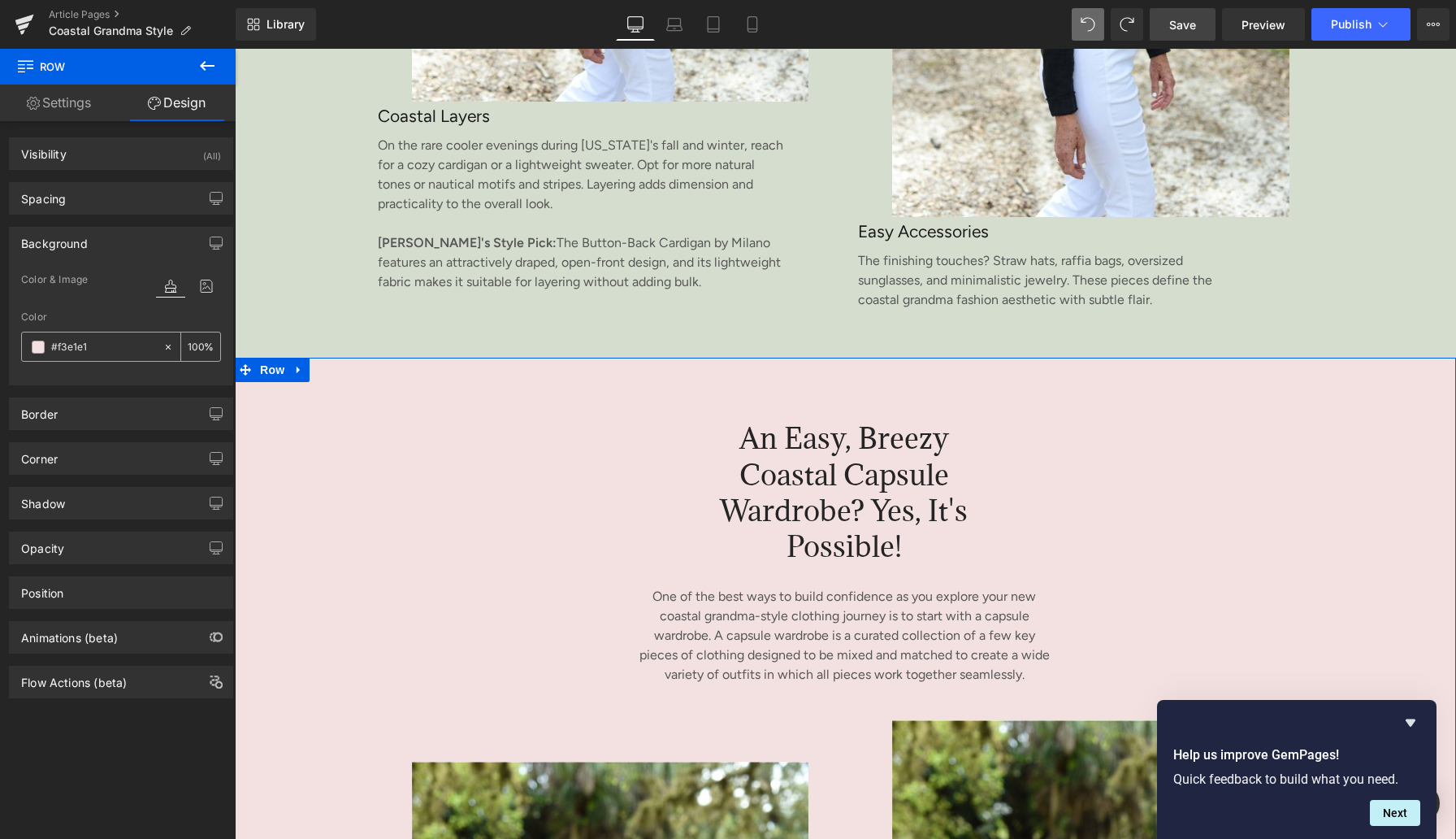
click at [73, 346] on input "#f3e1e1" at bounding box center [103, 347] width 104 height 17
click at [73, 347] on input "#f3e1e1" at bounding box center [103, 347] width 104 height 17
click at [37, 351] on span at bounding box center [38, 347] width 13 height 13
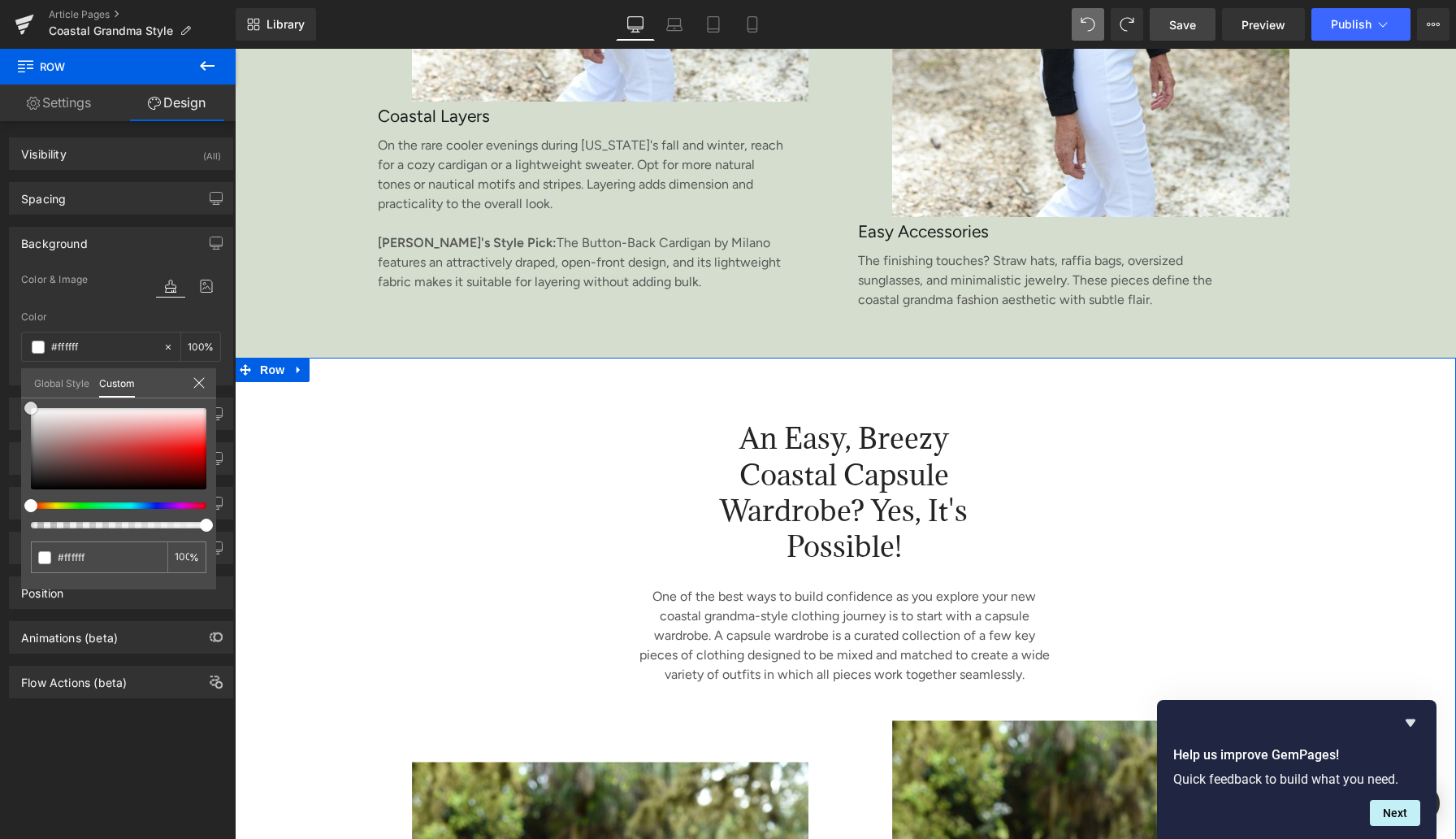
drag, startPoint x: 69, startPoint y: 443, endPoint x: 13, endPoint y: 377, distance: 86.6
click at [0, 377] on div "Background Color & Image color rgba(255, 255, 255, 1) Color #ffffff 100 % Image…" at bounding box center [121, 300] width 243 height 171
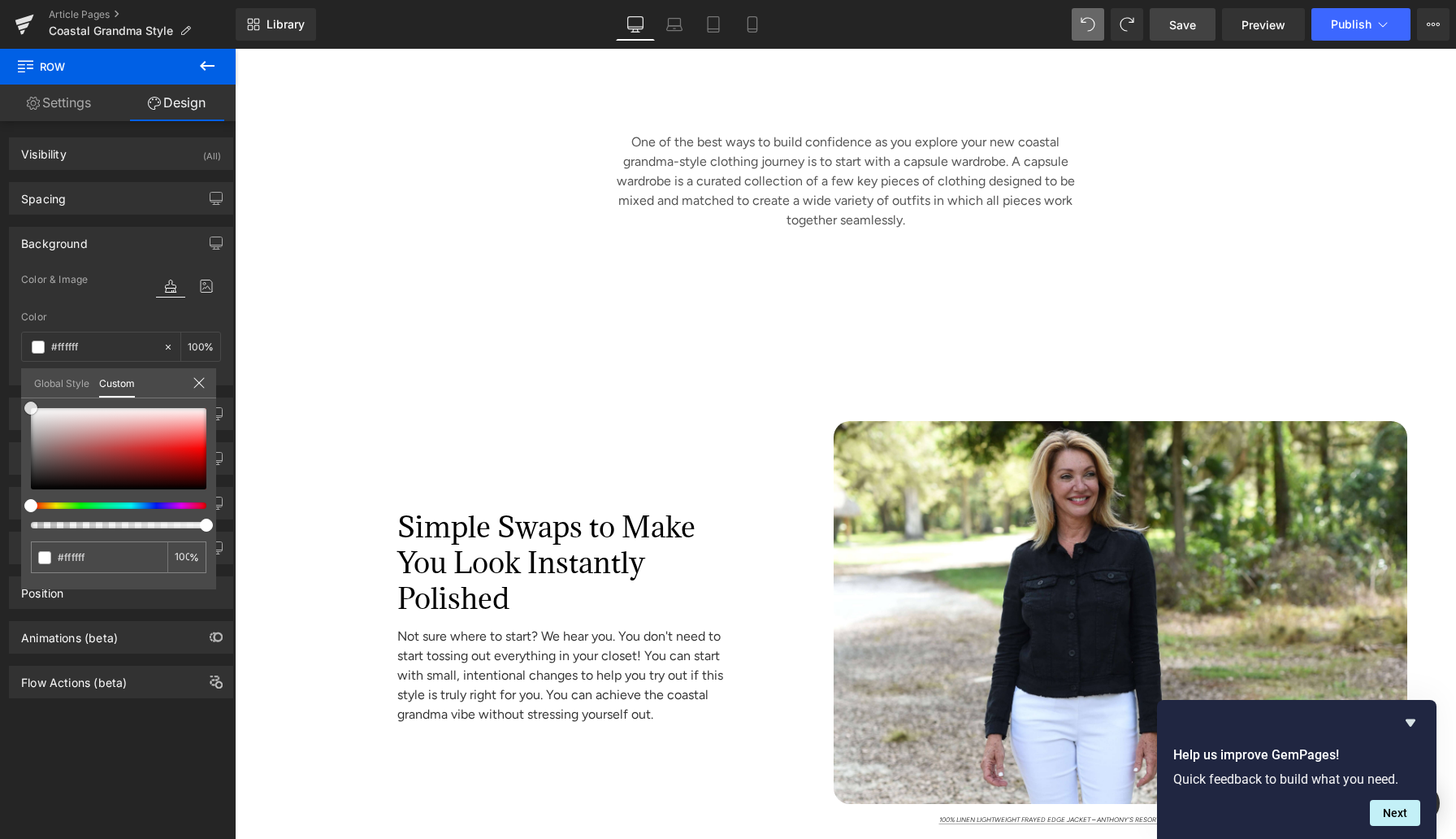
scroll to position [5861, 0]
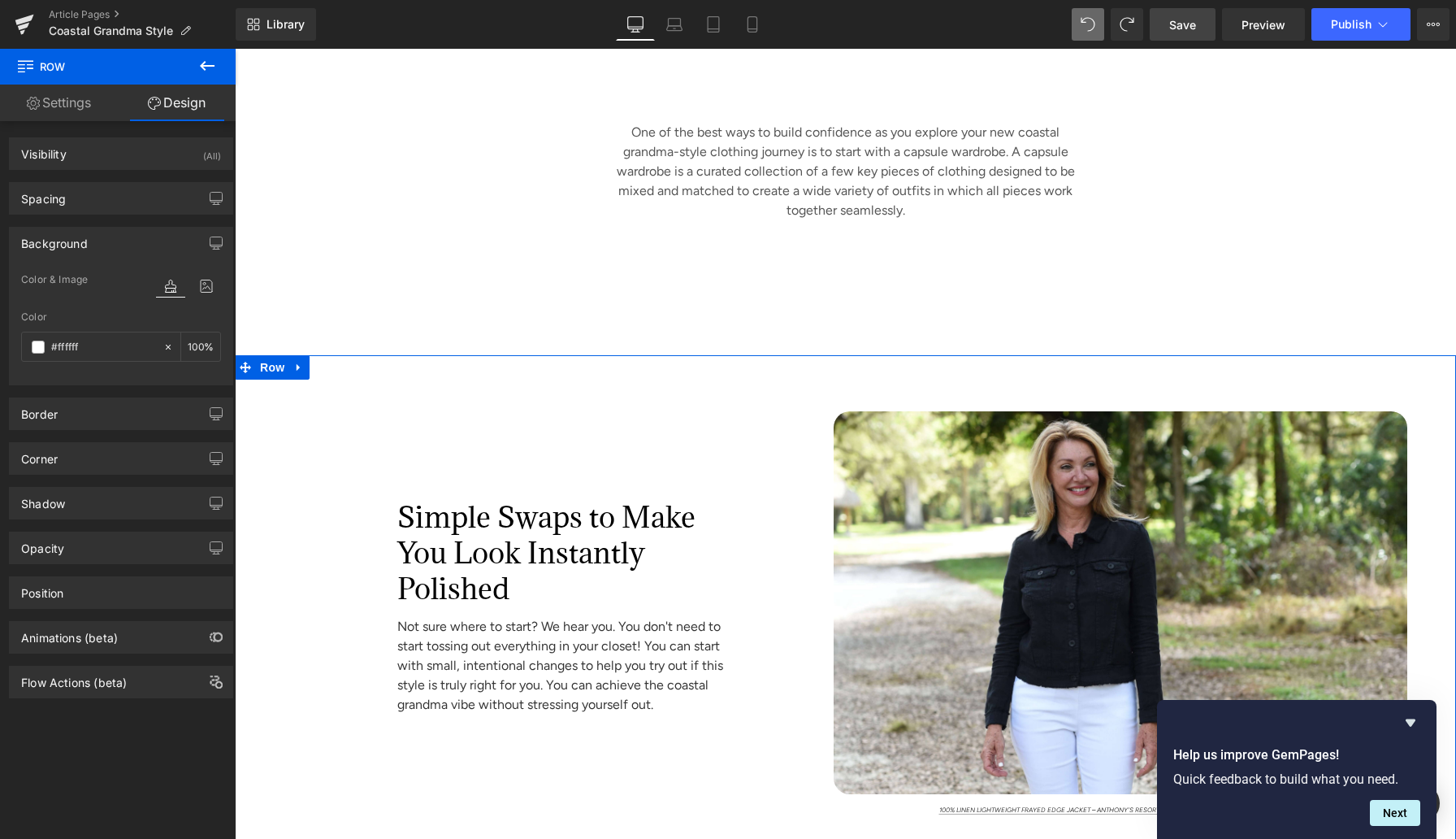
click at [294, 522] on div "Simple Swaps to Make You Look Instantly Polished Heading Not sure where to star…" at bounding box center [528, 614] width 586 height 405
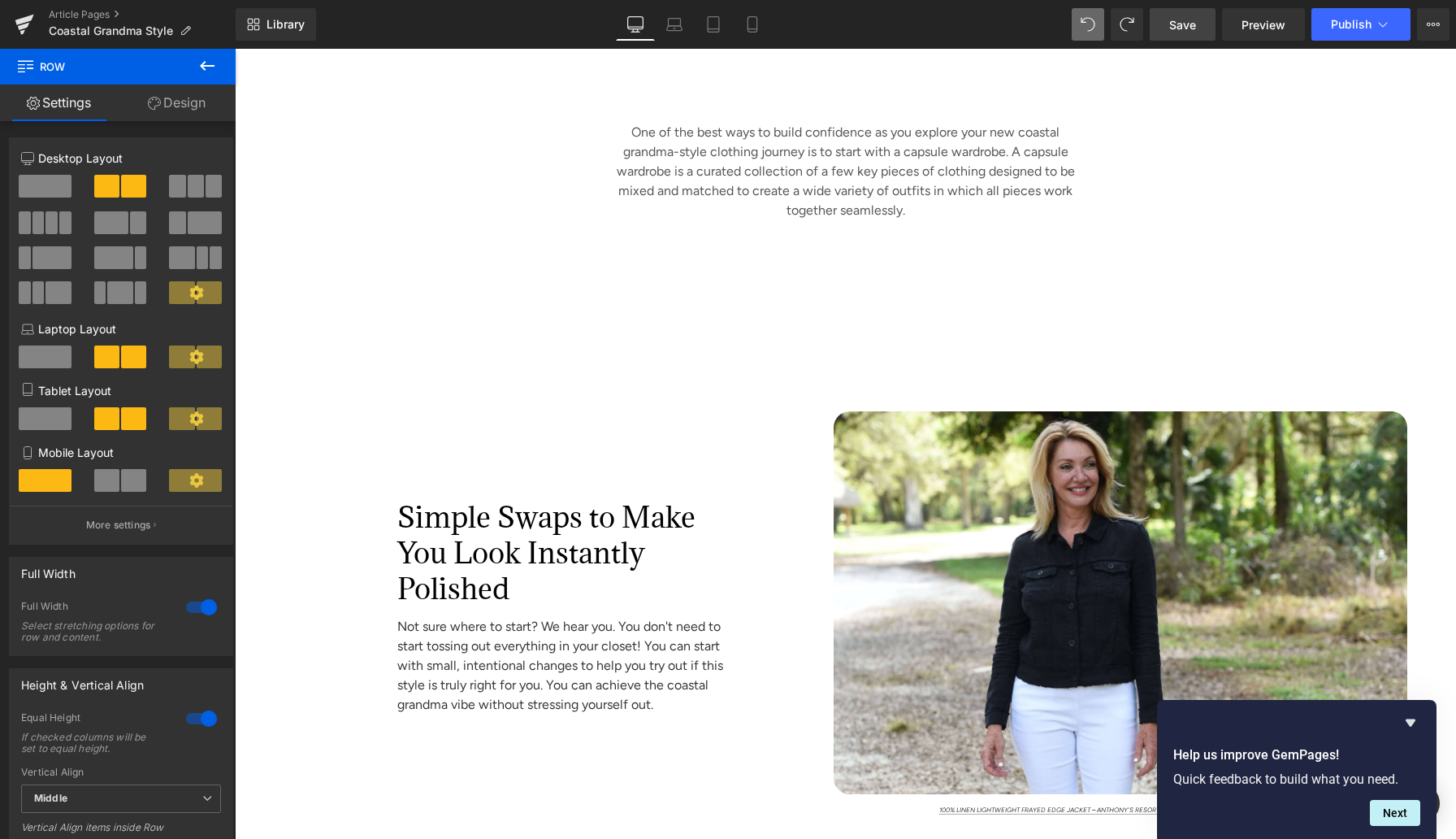
click at [182, 92] on link "Design" at bounding box center [176, 103] width 117 height 37
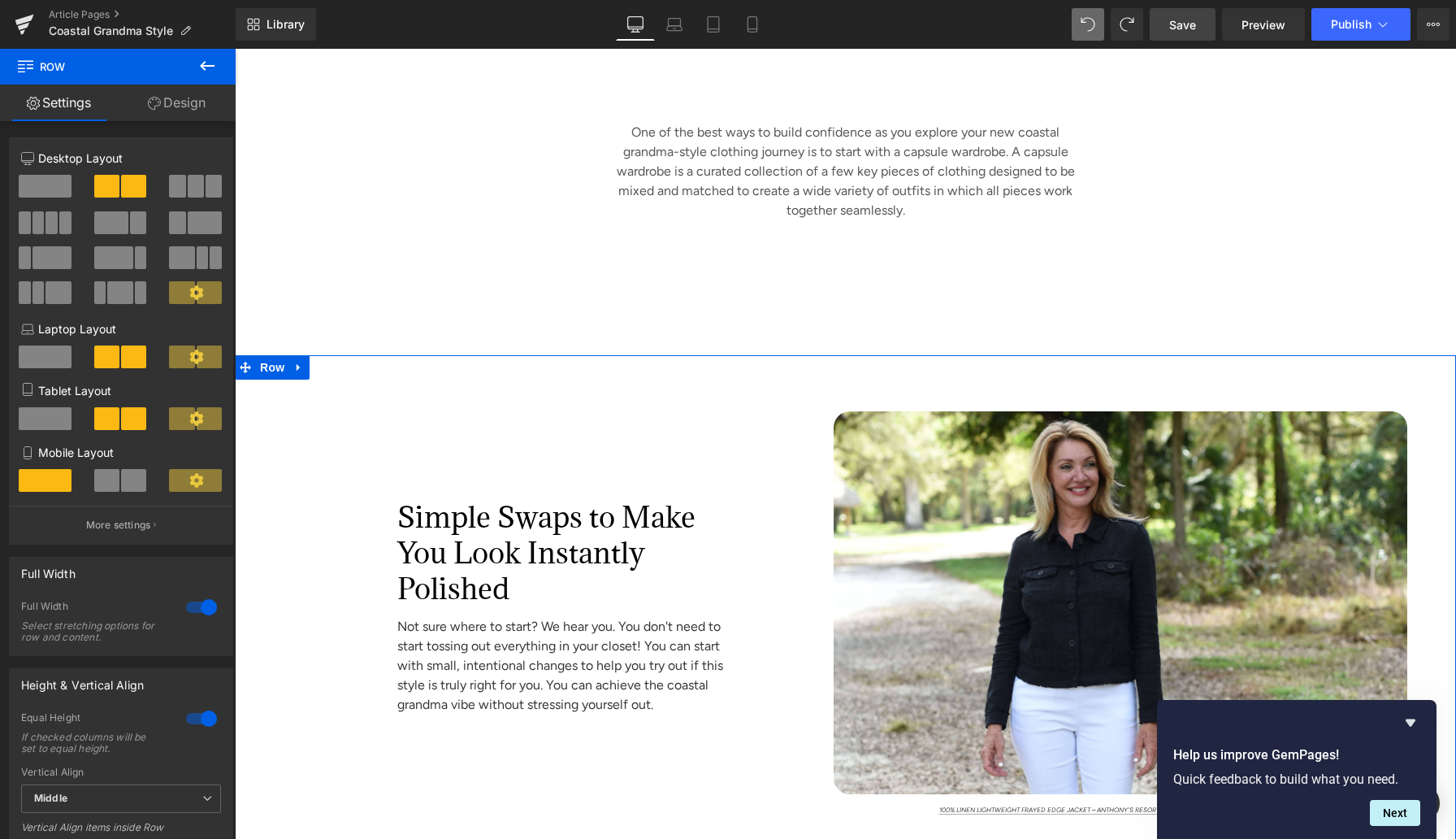
click at [0, 0] on div "Background" at bounding box center [0, 0] width 0 height 0
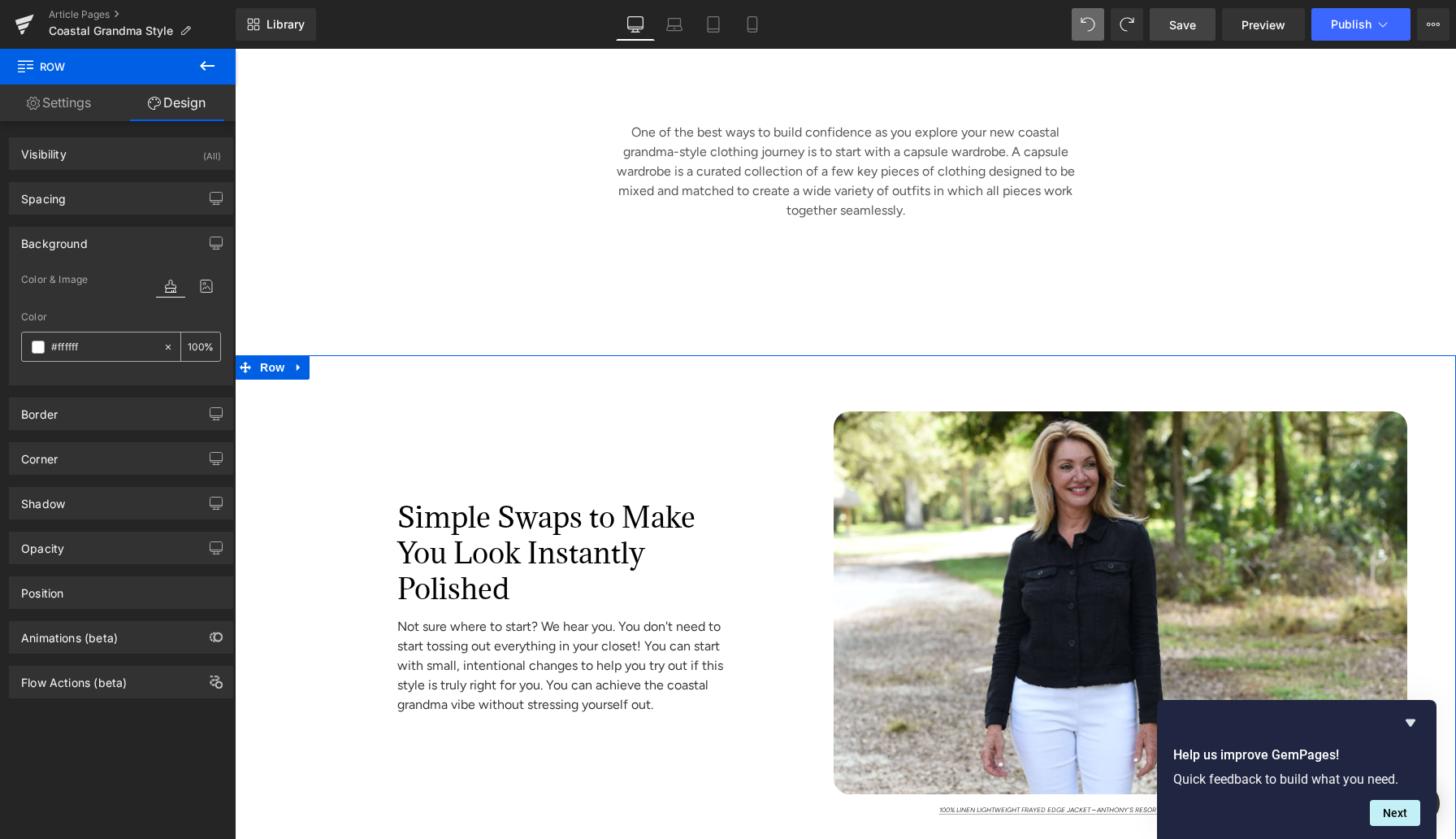
click at [67, 350] on input "#ffffff" at bounding box center [103, 347] width 104 height 17
paste input "3e1e1"
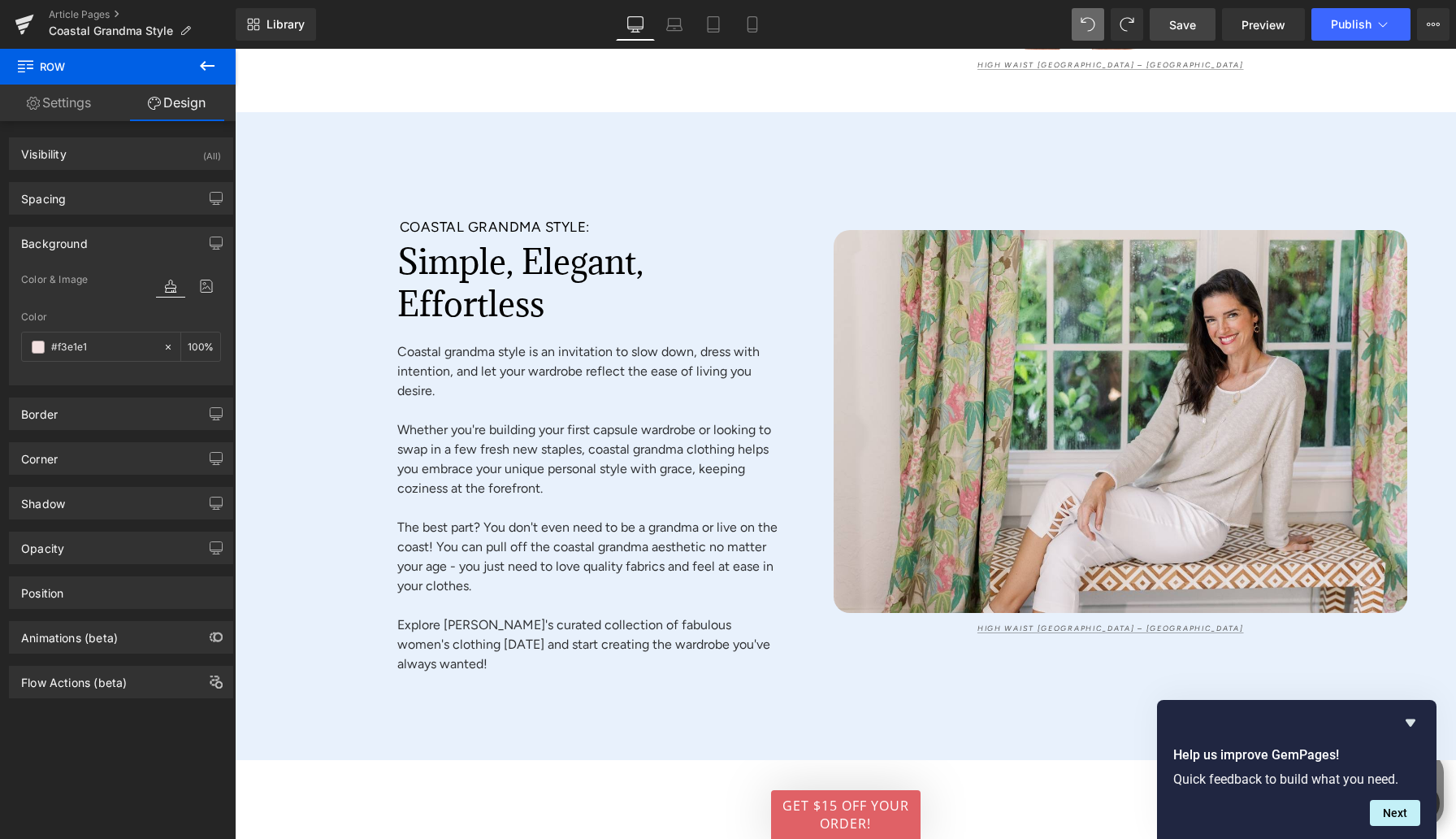
scroll to position [8156, 0]
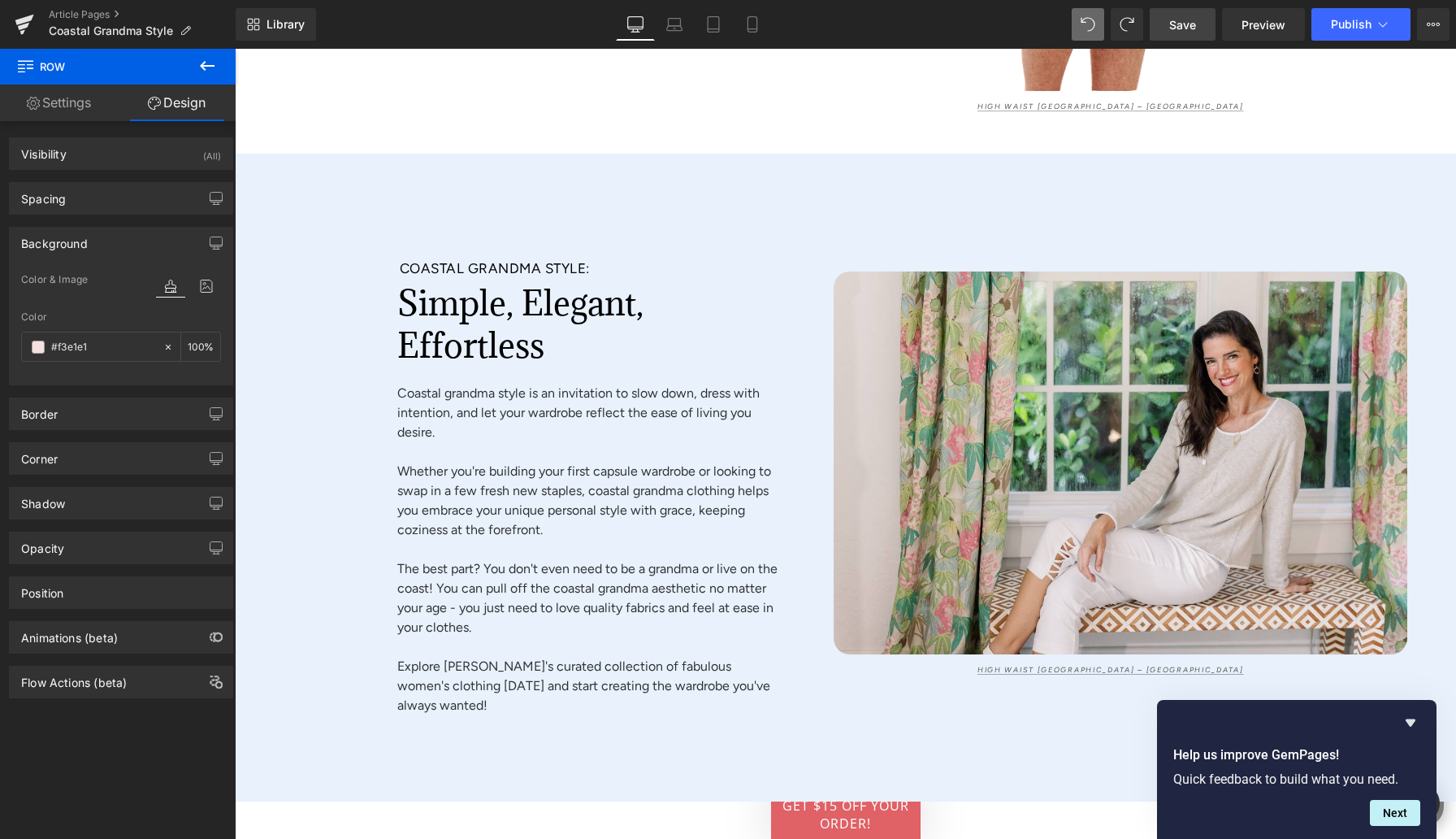
click at [308, 313] on div "Coastal Grandma Style: Heading Simple, Elegant, Effortless Heading Coastal gran…" at bounding box center [528, 483] width 586 height 551
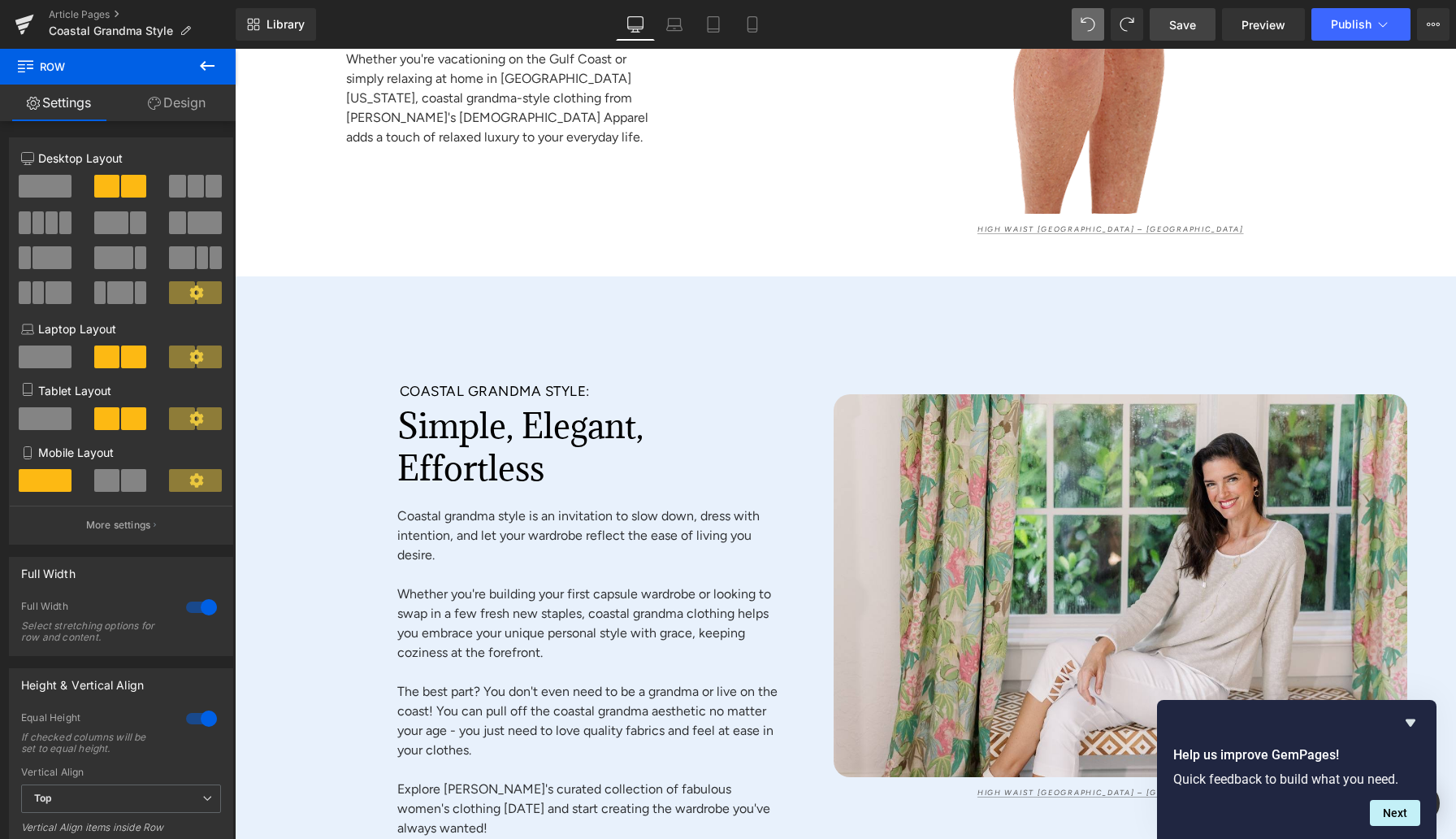
scroll to position [8063, 0]
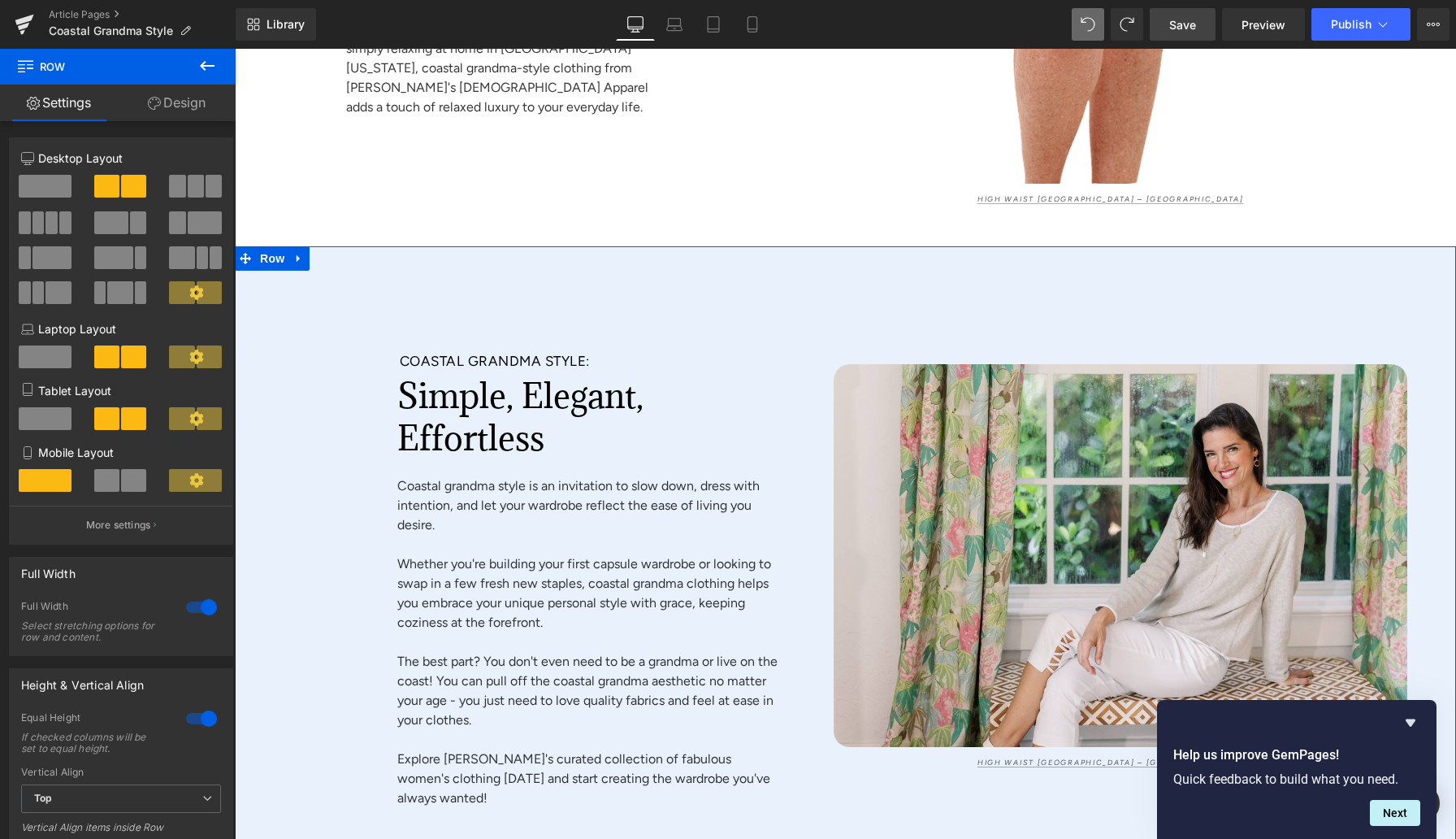
click at [272, 354] on div "Coastal Grandma Style: Heading Simple, Elegant, Effortless Heading Coastal gran…" at bounding box center [528, 576] width 586 height 551
click at [182, 107] on link "Design" at bounding box center [176, 103] width 117 height 37
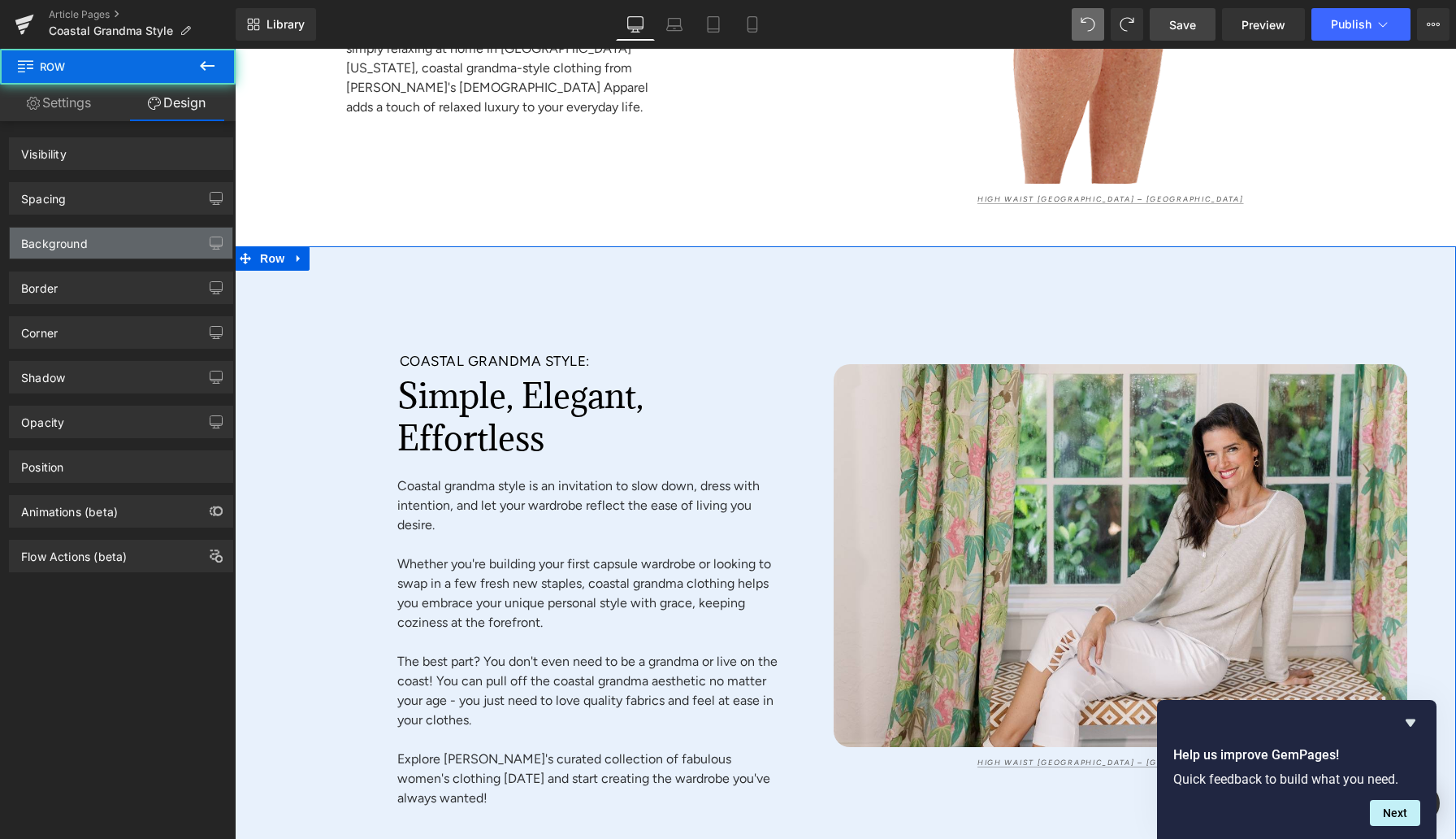
click at [92, 244] on div "Background" at bounding box center [120, 243] width 222 height 31
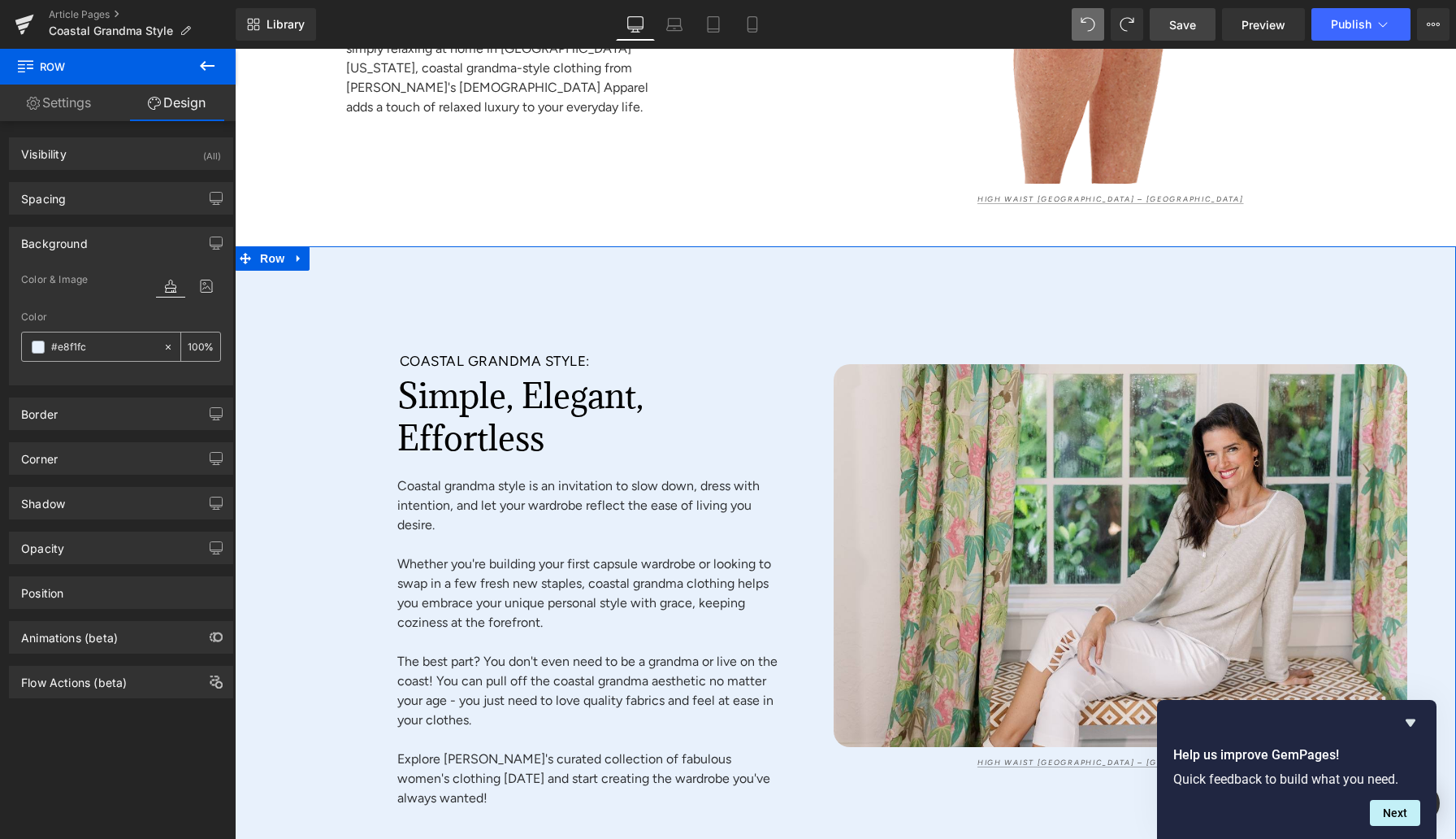
click at [72, 350] on input "#e8f1fc" at bounding box center [103, 347] width 104 height 17
click at [73, 350] on input "#e8f1fc" at bounding box center [103, 347] width 104 height 17
click at [38, 349] on span at bounding box center [38, 347] width 13 height 13
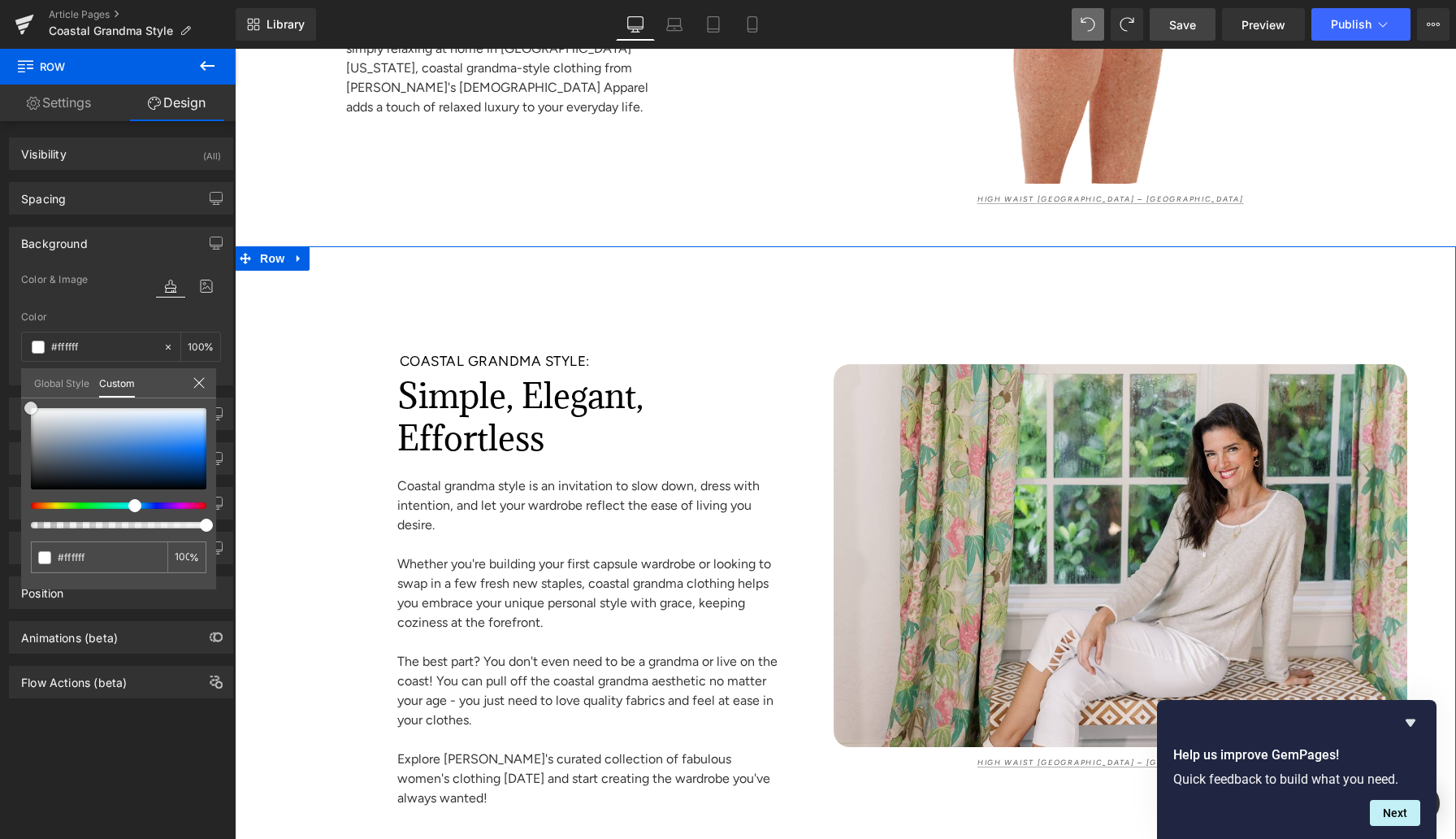
drag, startPoint x: 54, startPoint y: 426, endPoint x: 0, endPoint y: 382, distance: 69.7
click at [0, 382] on div "Background Color & Image color rgba(255, 255, 255, 1) Color #ffffff 100 % Image…" at bounding box center [121, 300] width 243 height 171
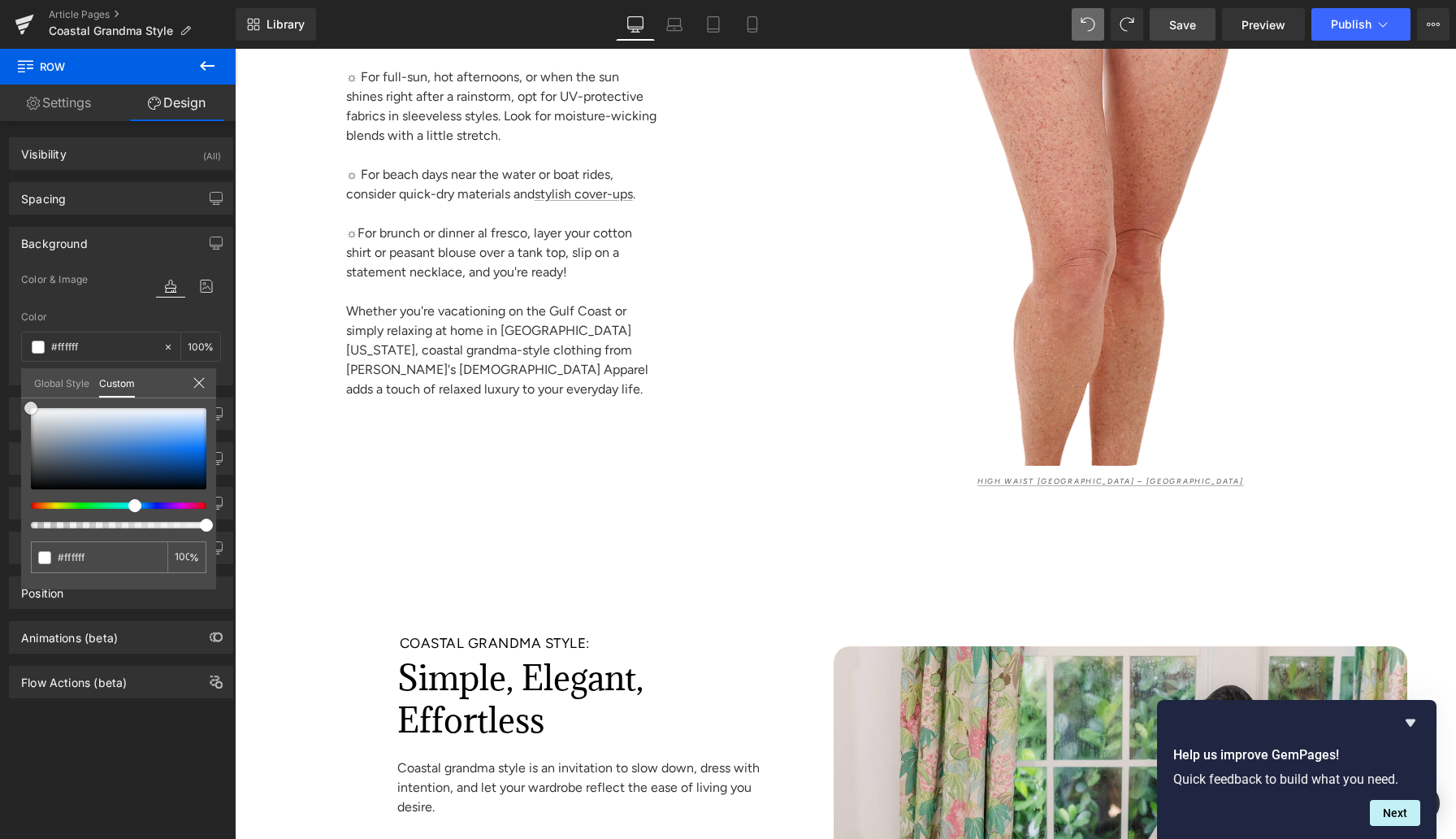
scroll to position [7573, 0]
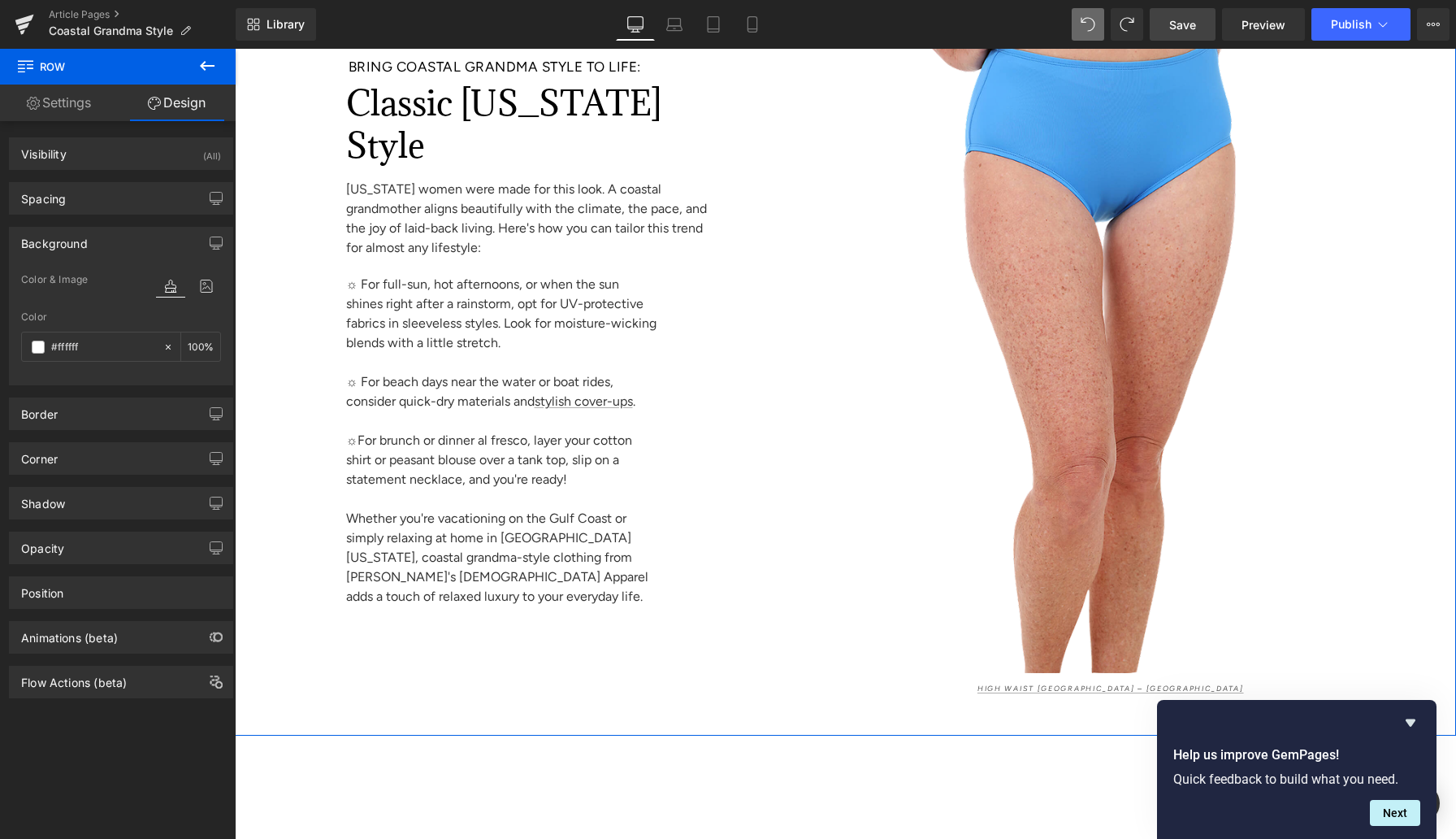
click at [280, 218] on div "Bring Coastal Grandma Style to Life: Heading 84px Classic [US_STATE] Style Head…" at bounding box center [528, 344] width 586 height 700
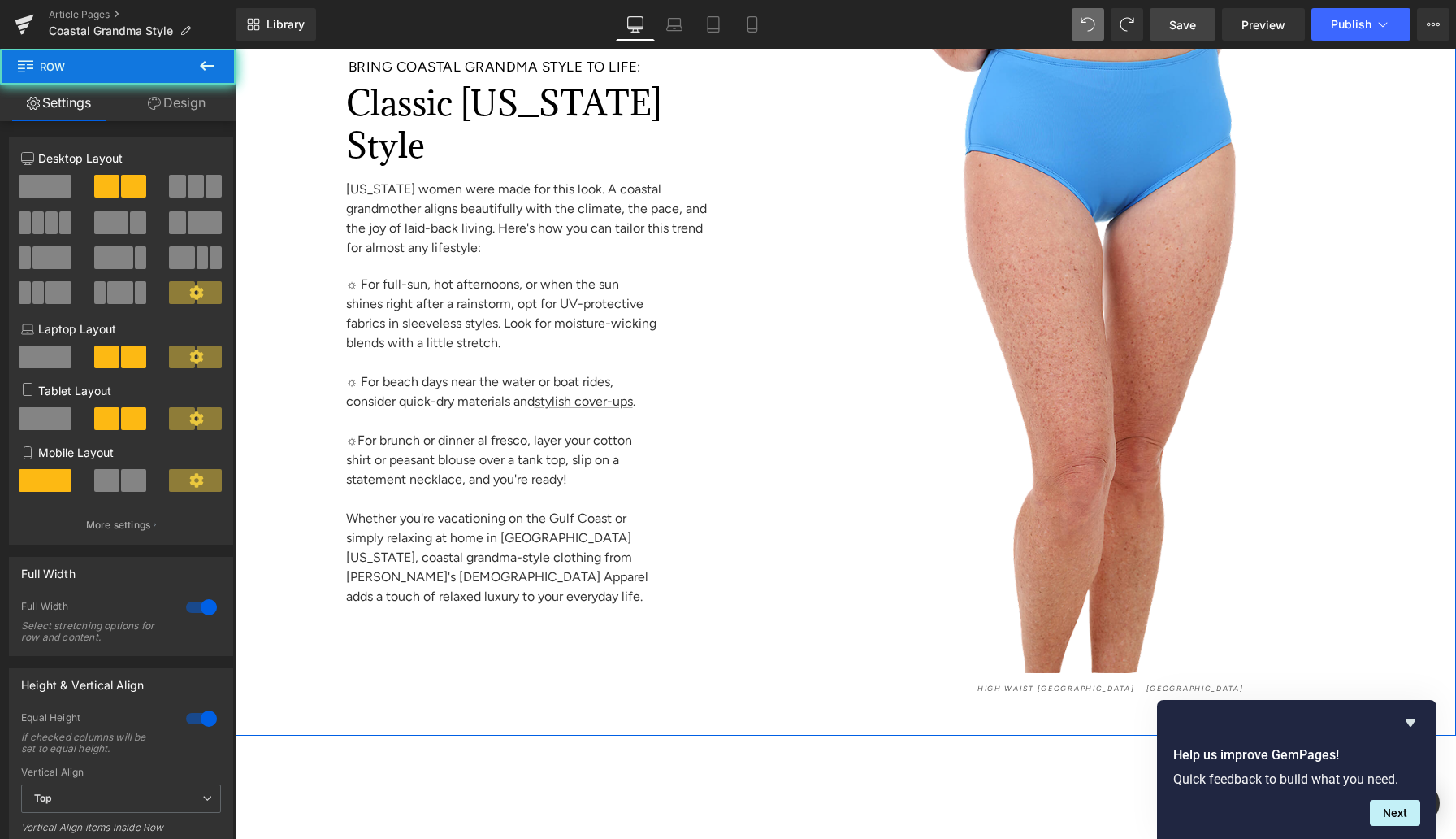
click at [291, 130] on div "Bring Coastal Grandma Style to Life: Heading 84px Classic [US_STATE] Style Head…" at bounding box center [528, 344] width 586 height 700
click at [173, 106] on link "Design" at bounding box center [176, 103] width 117 height 37
click at [0, 0] on div "Background" at bounding box center [0, 0] width 0 height 0
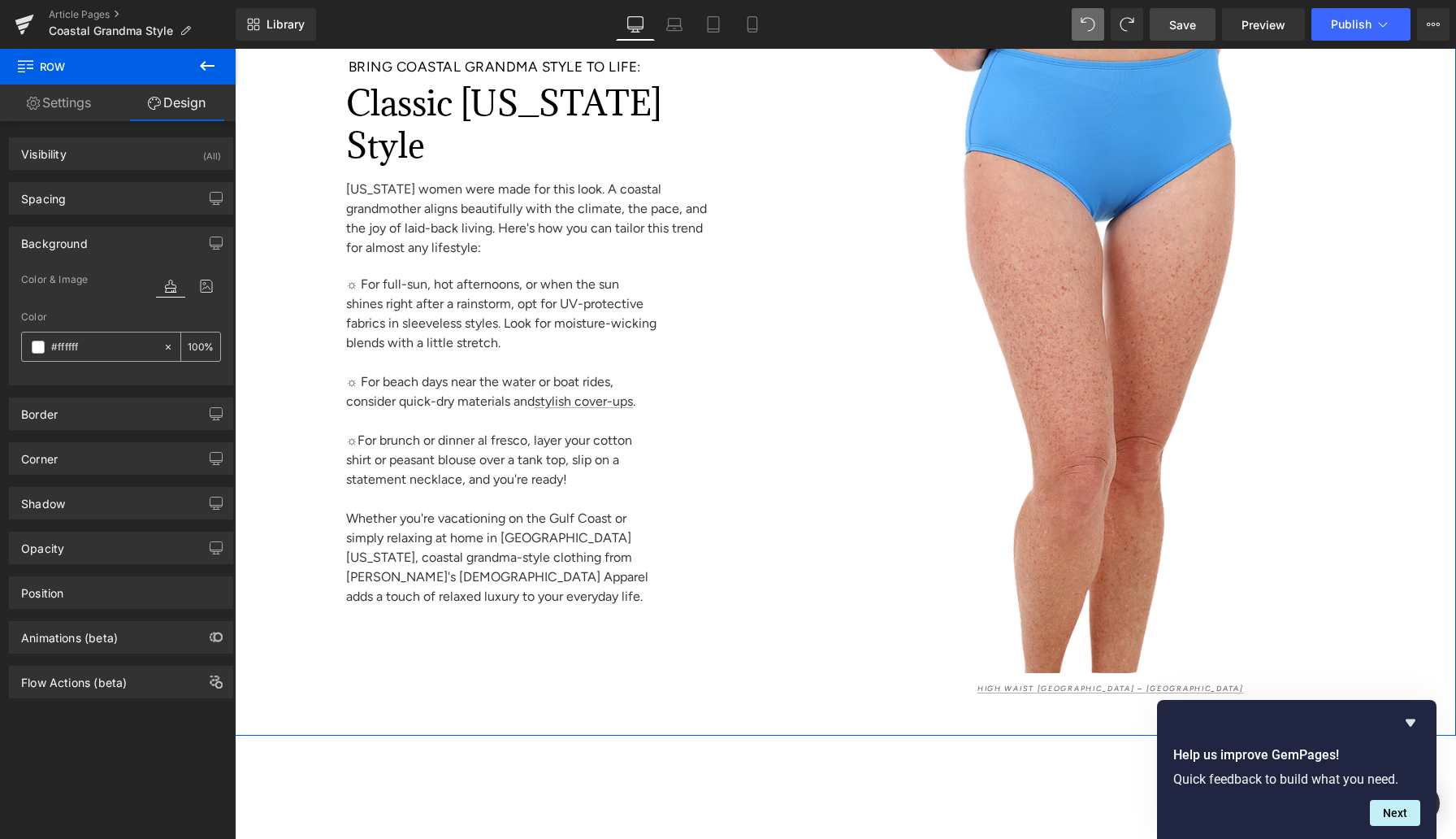
click at [70, 344] on input "#ffffff" at bounding box center [103, 347] width 104 height 17
paste input "e8f1fc"
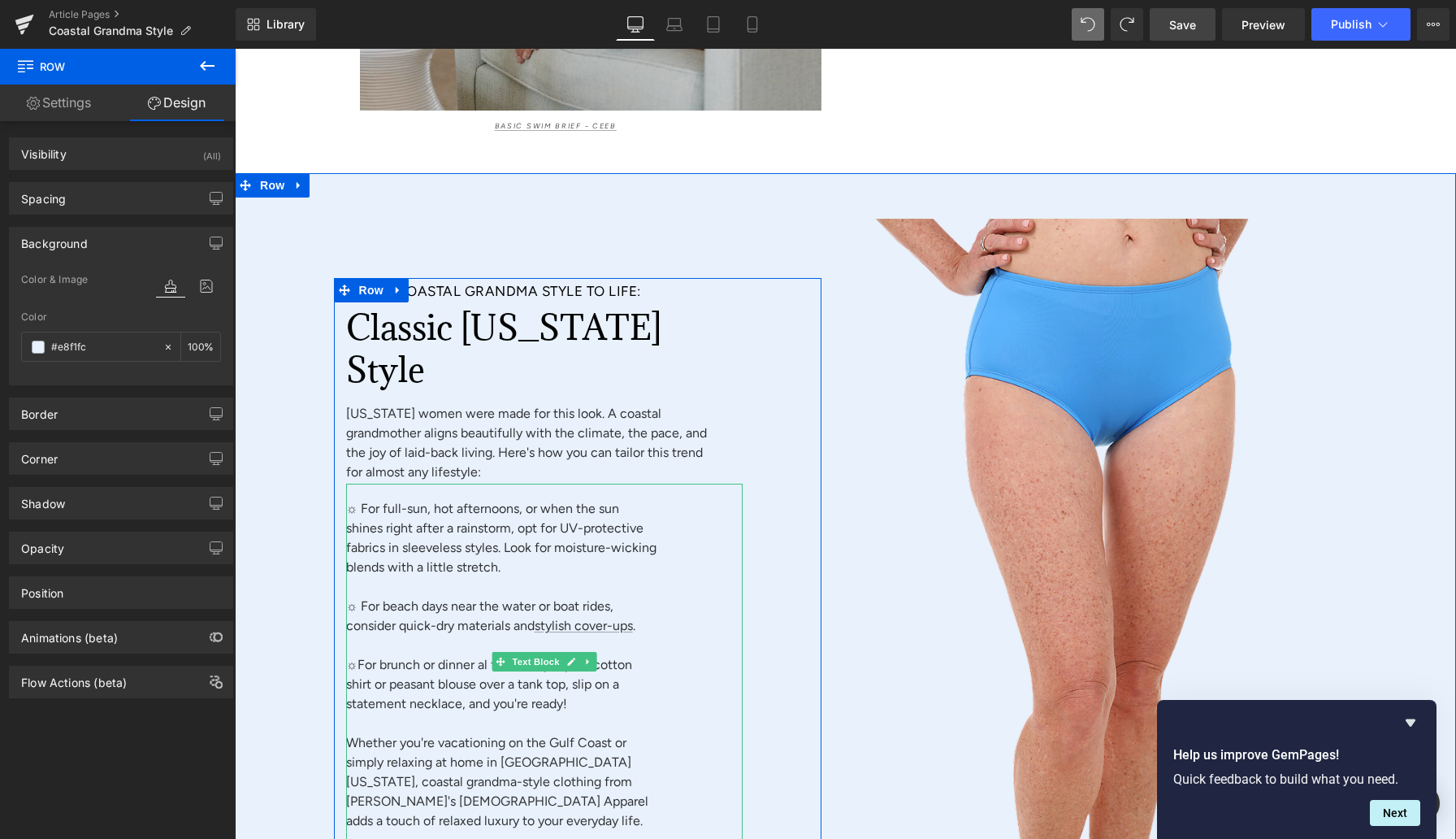
scroll to position [7174, 0]
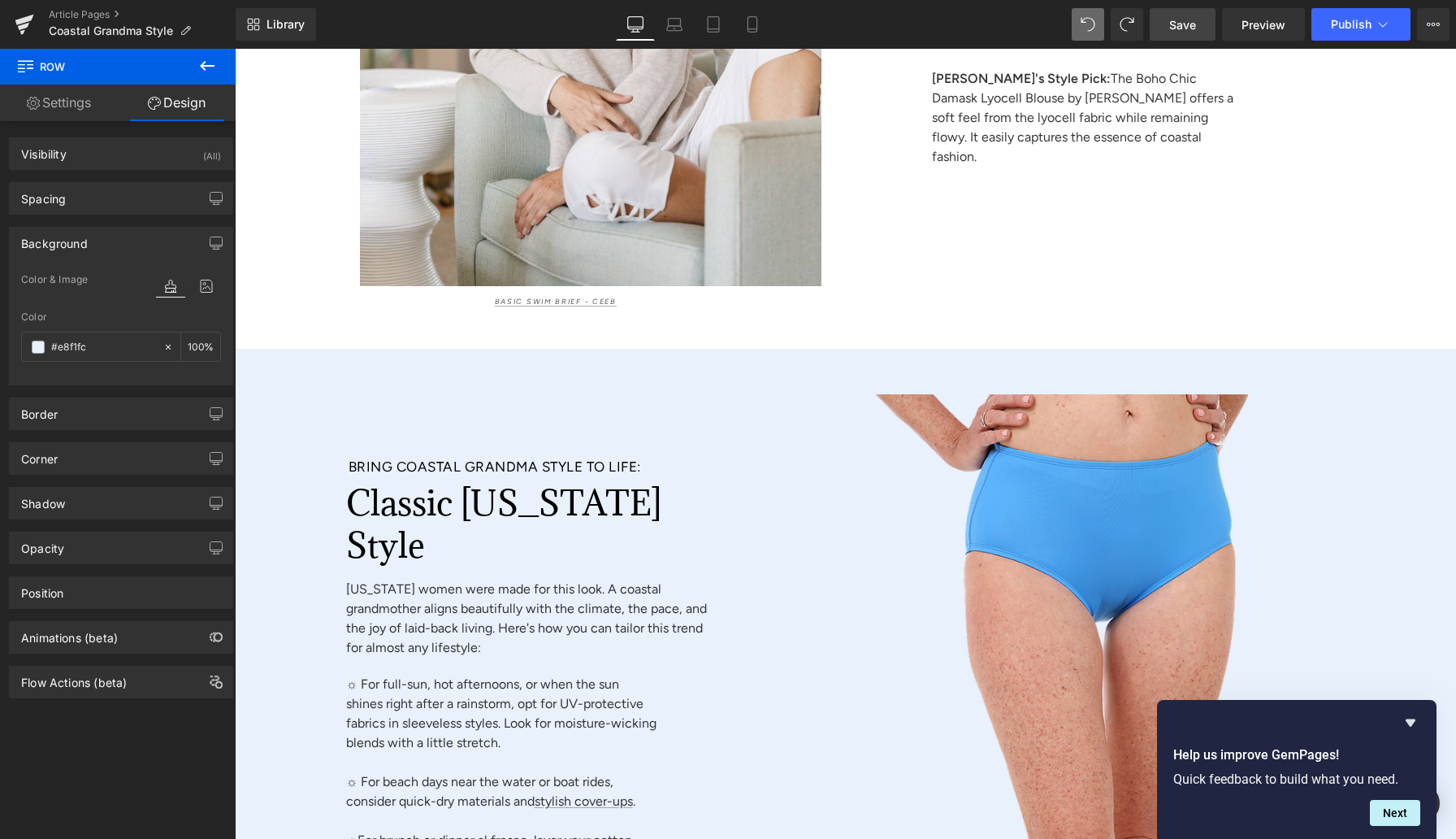
click at [1165, 32] on span "Save" at bounding box center [1183, 25] width 27 height 17
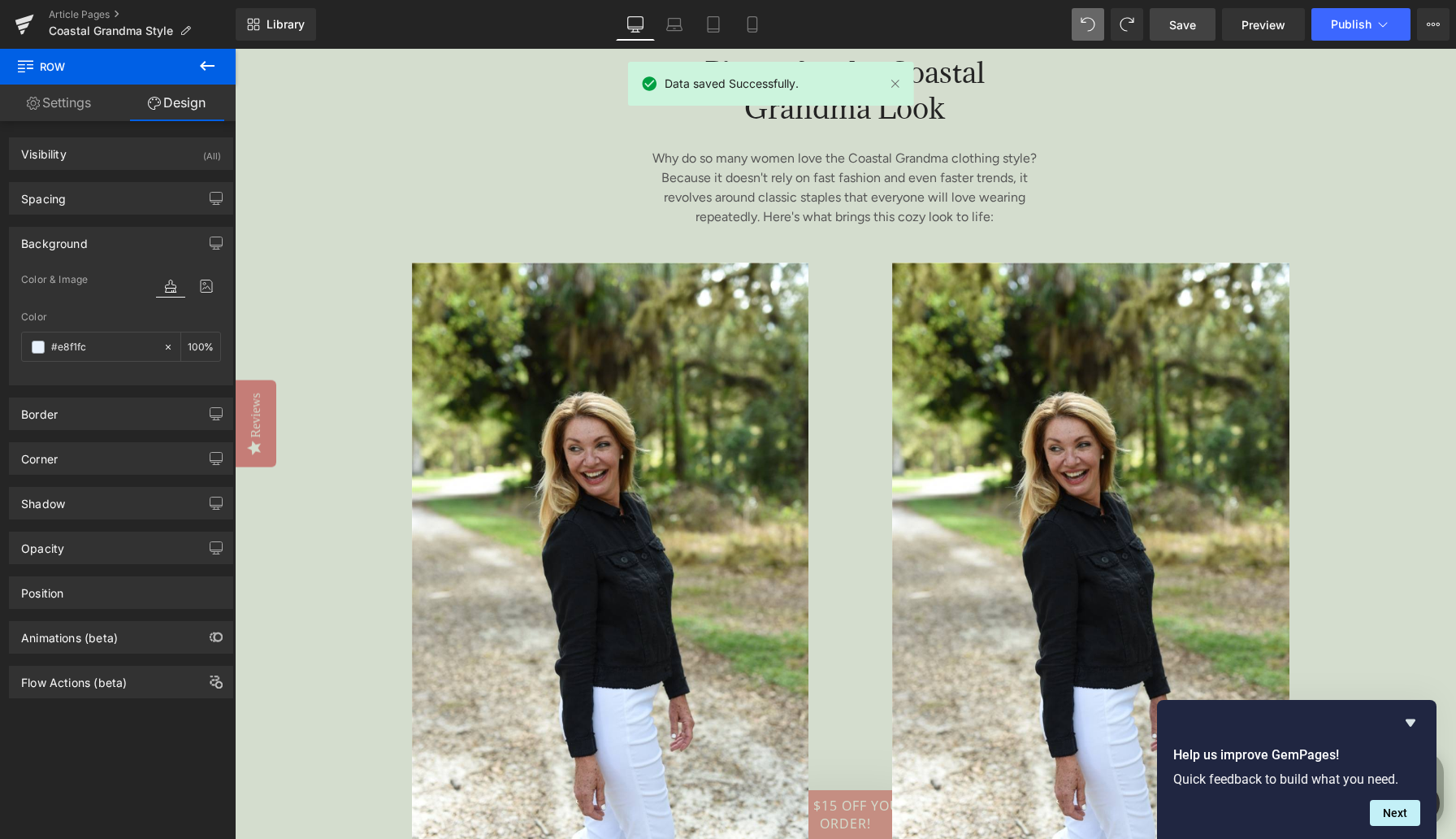
scroll to position [2086, 0]
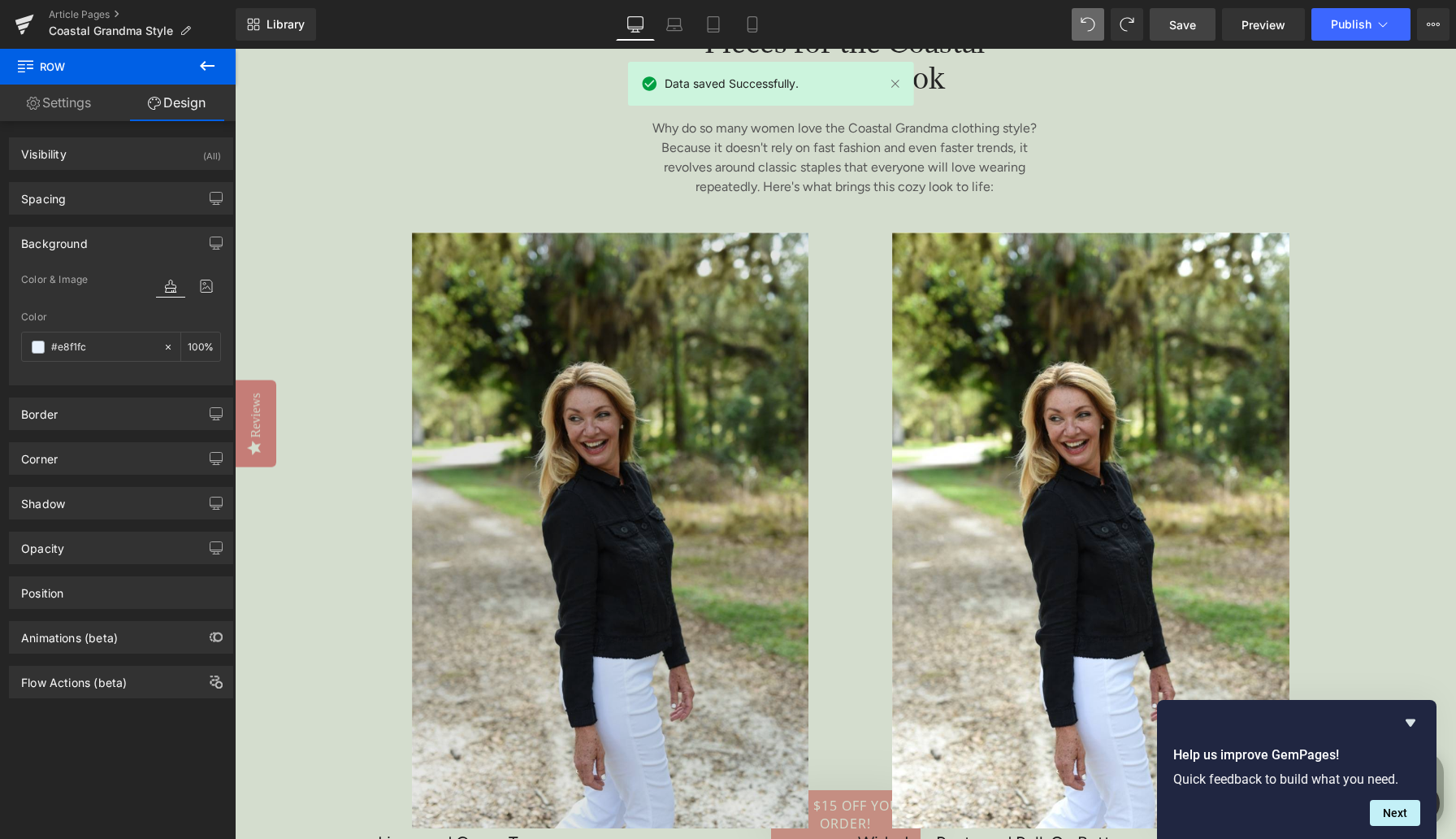
click at [608, 363] on img at bounding box center [612, 529] width 445 height 595
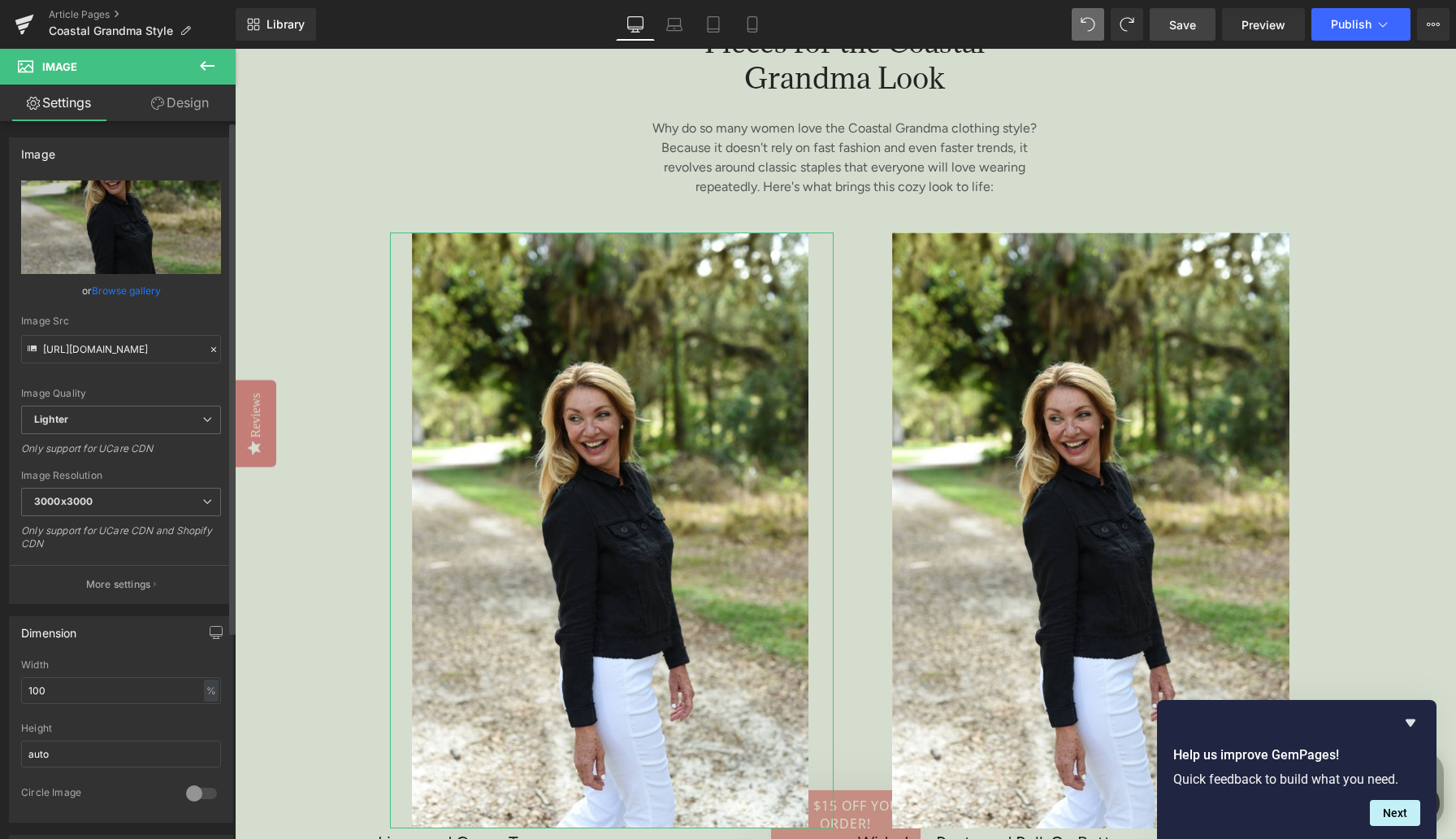
click at [132, 288] on link "Browse gallery" at bounding box center [126, 290] width 69 height 28
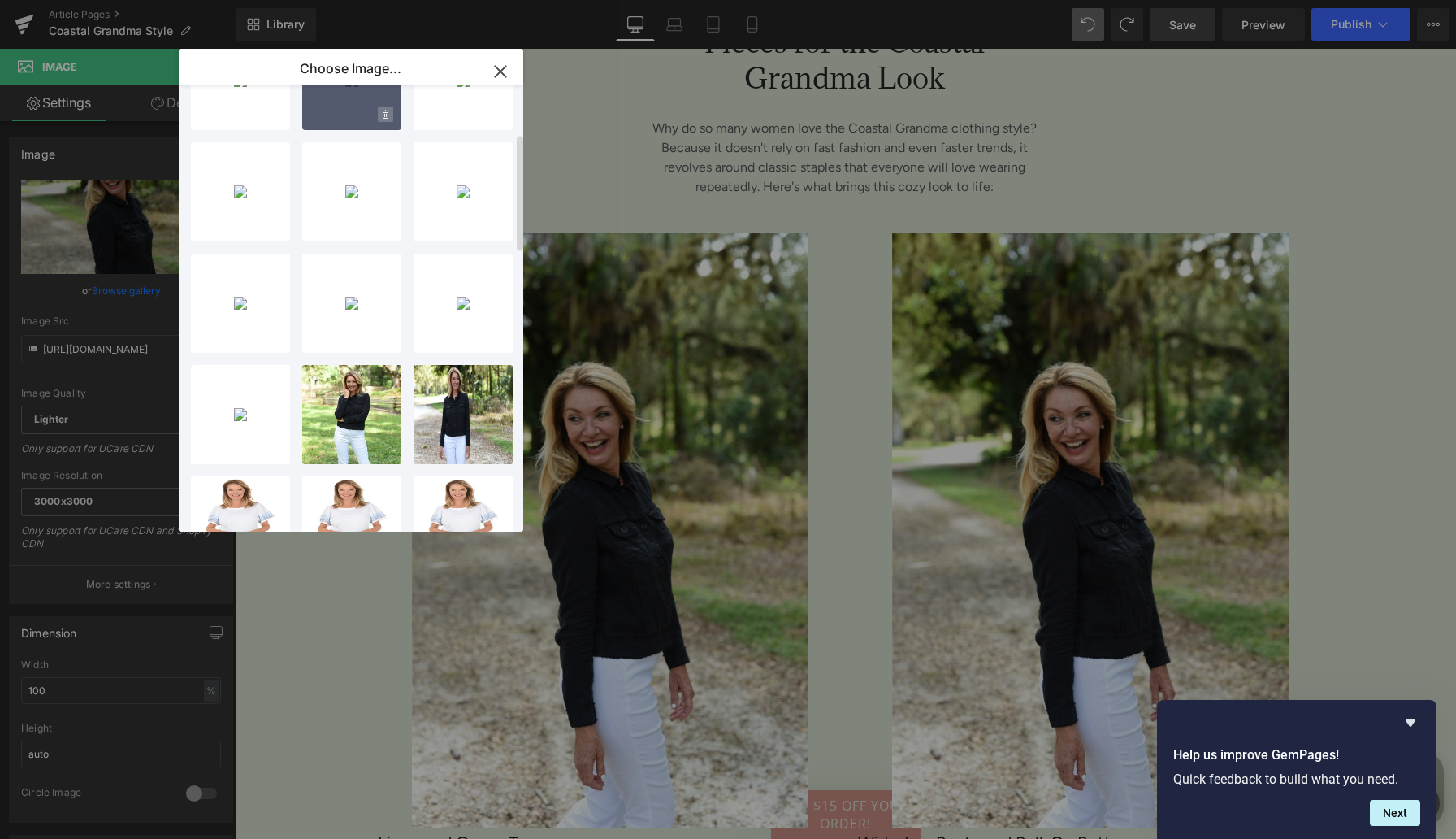
scroll to position [183, 0]
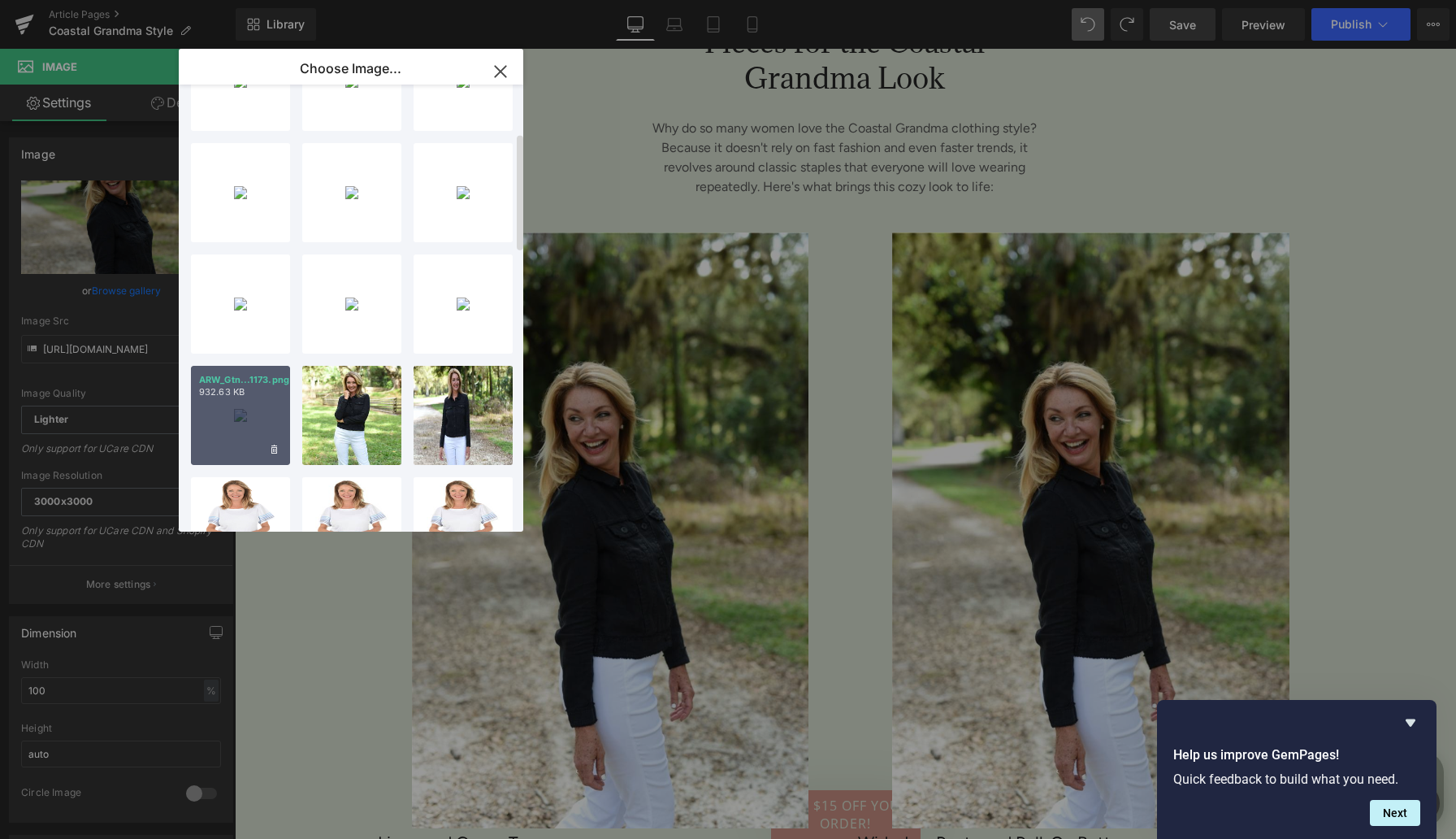
click at [252, 419] on div "ARW_Gtn...1173.png 932.63 KB" at bounding box center [241, 416] width 99 height 99
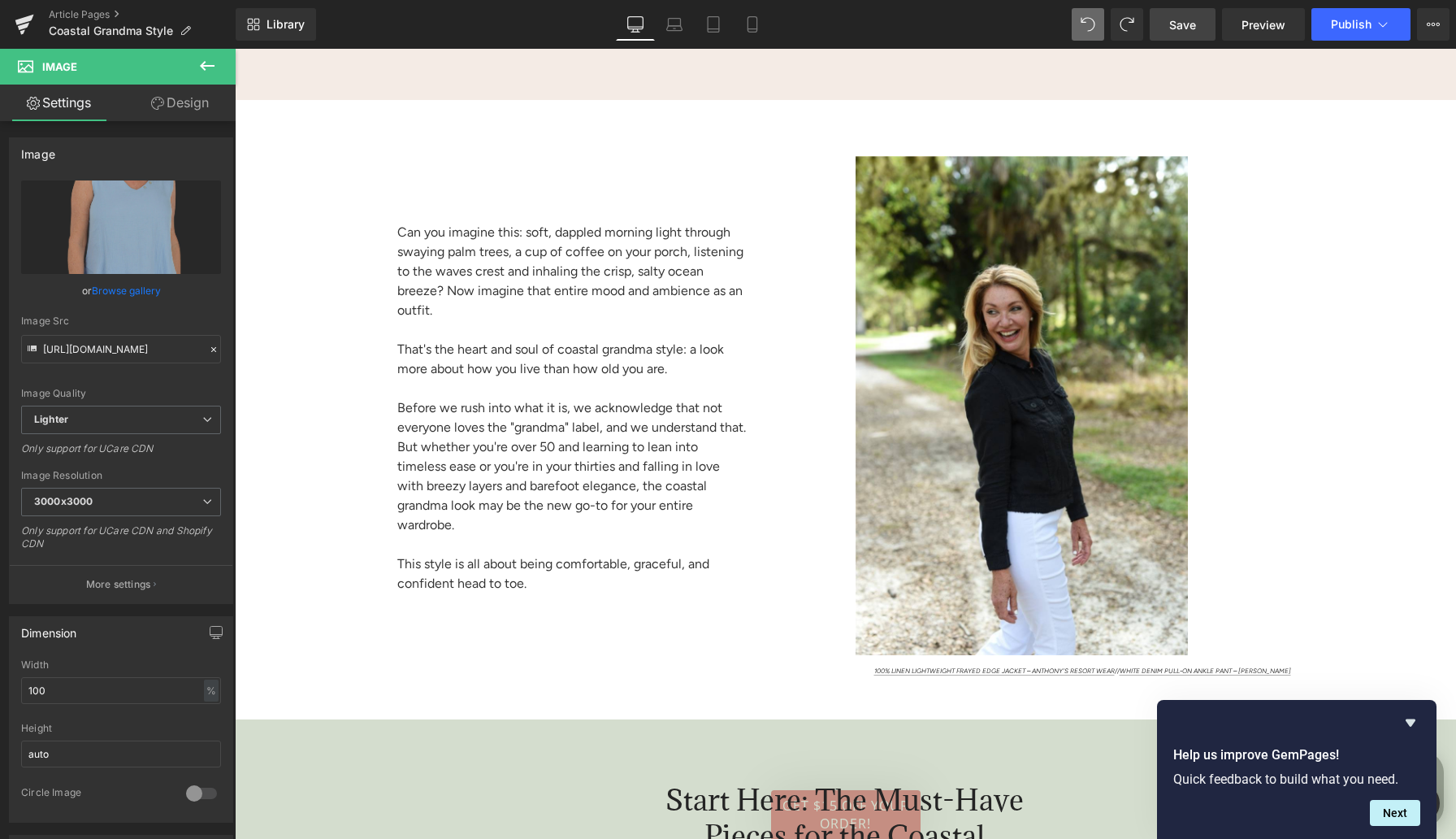
scroll to position [1507, 0]
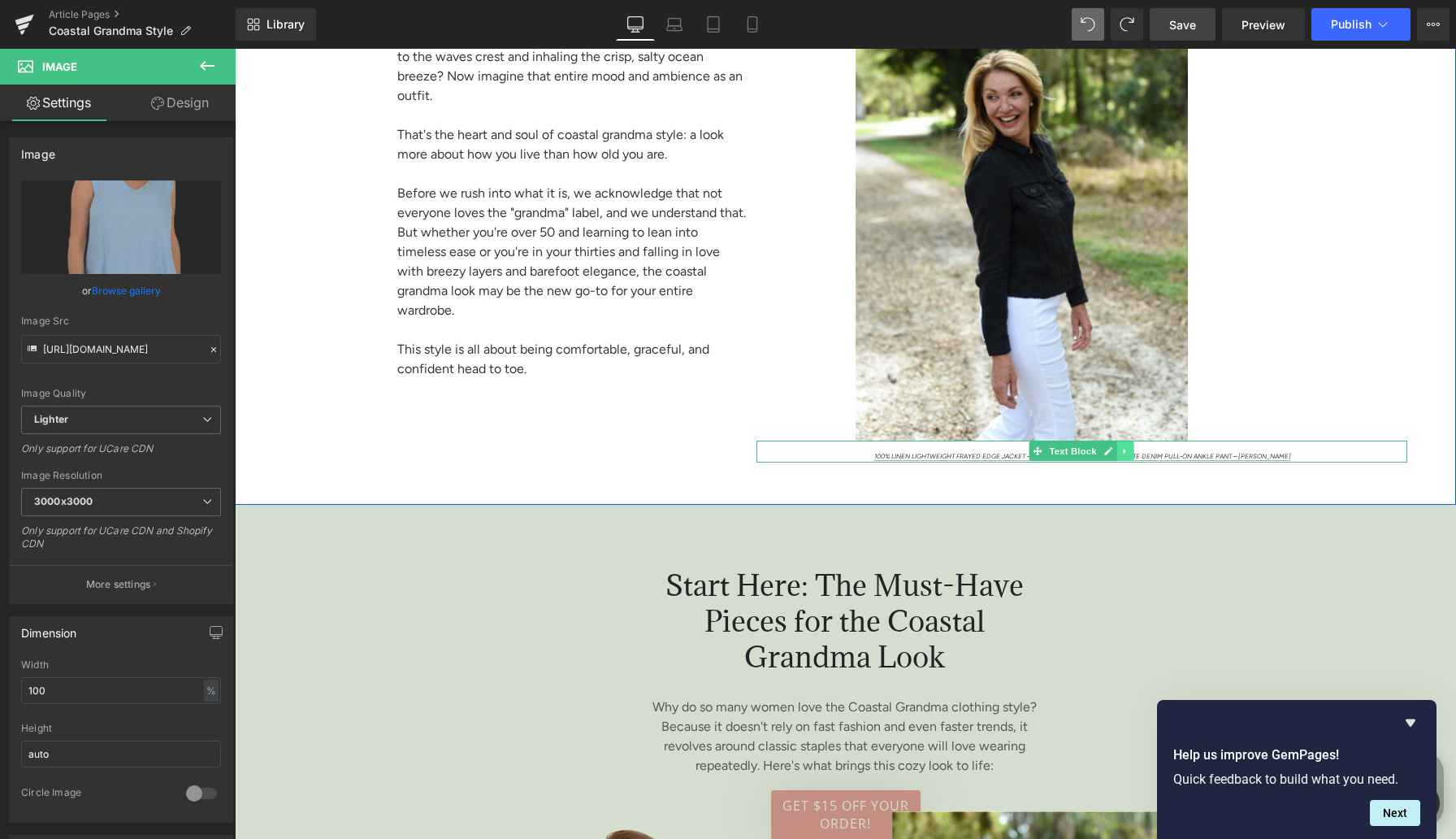
click at [1121, 450] on icon at bounding box center [1125, 452] width 9 height 10
click at [1120, 450] on icon at bounding box center [1116, 452] width 9 height 10
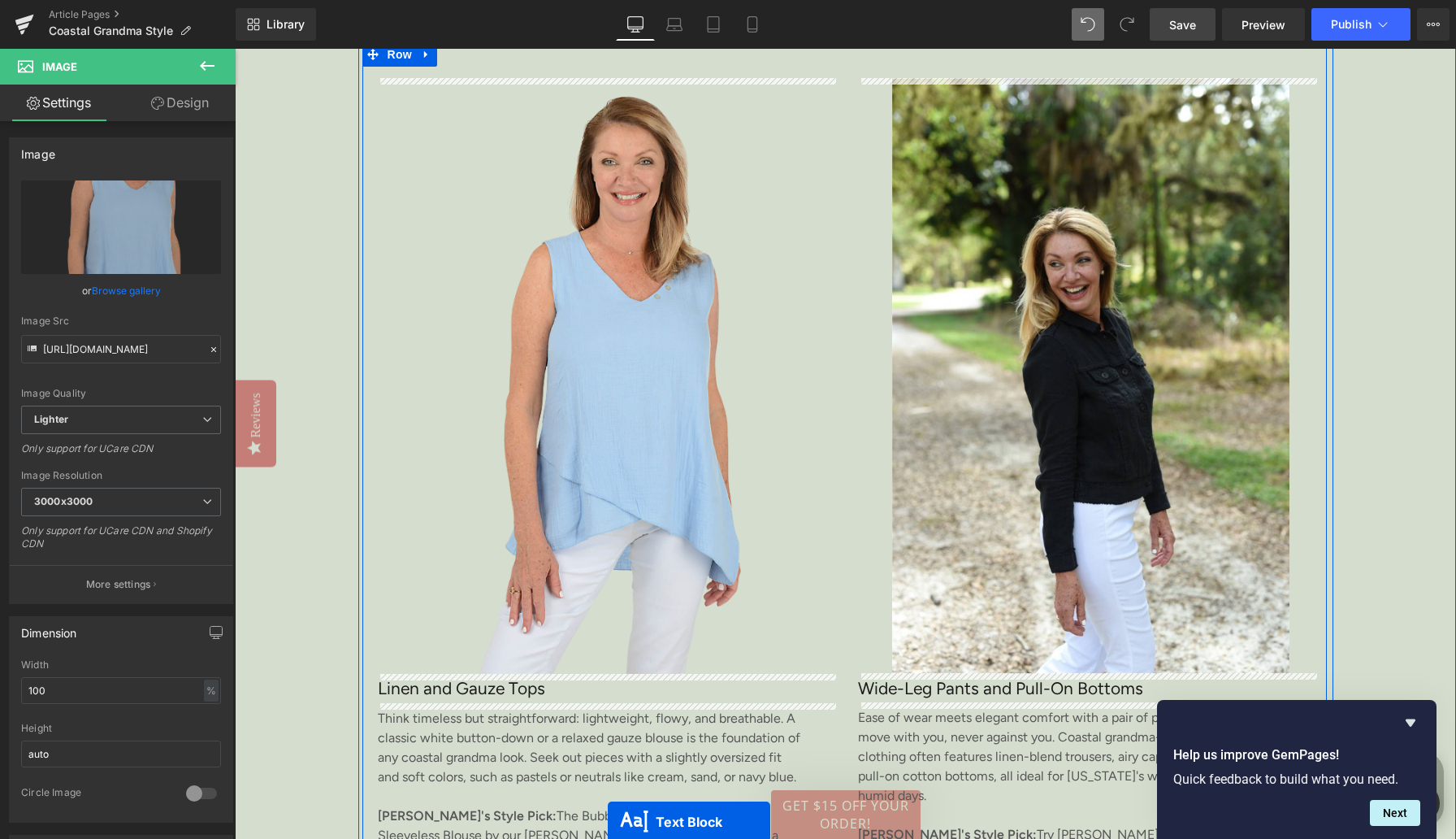
scroll to position [2313, 0]
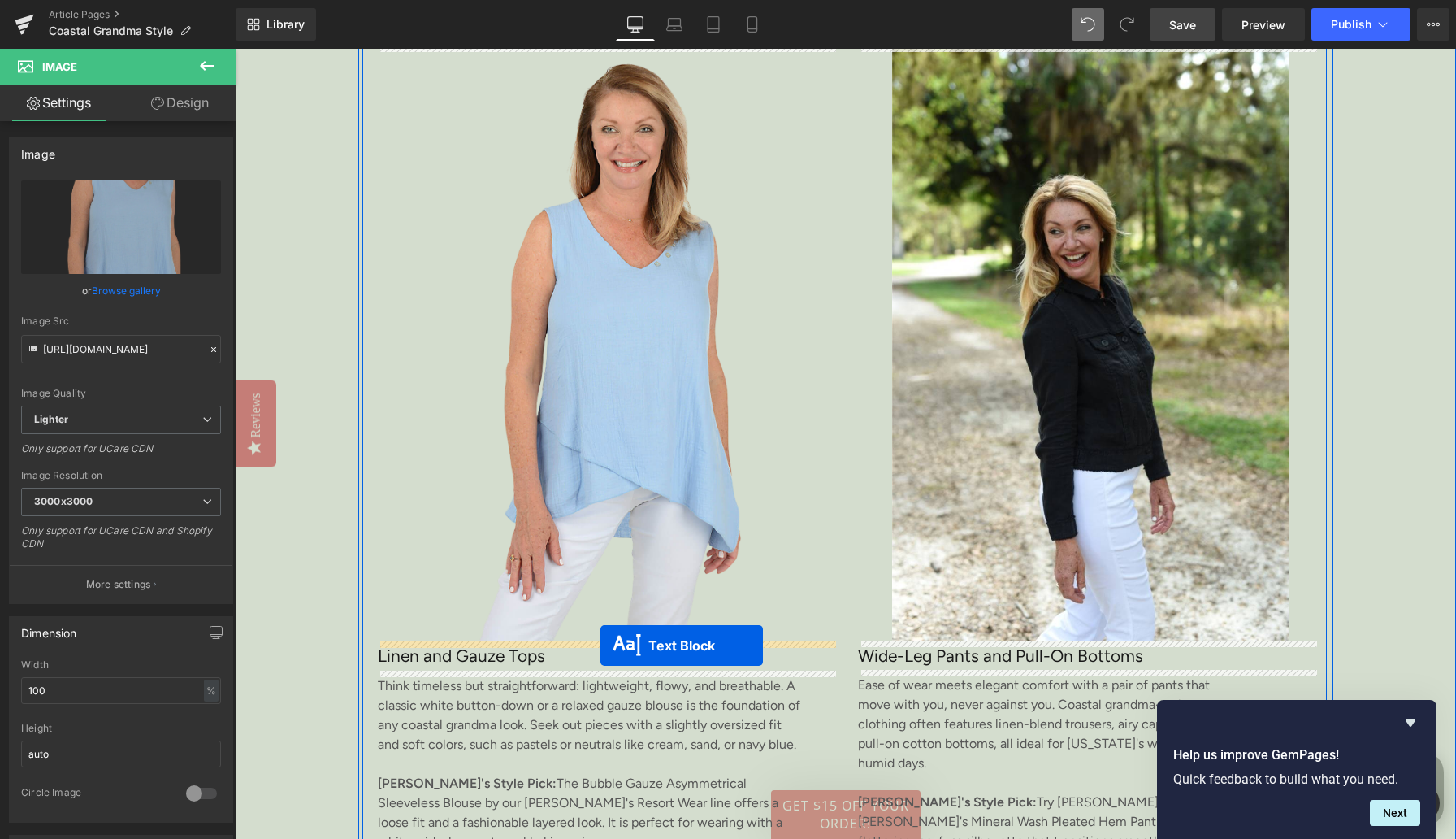
drag, startPoint x: 1041, startPoint y: 472, endPoint x: 601, endPoint y: 646, distance: 473.2
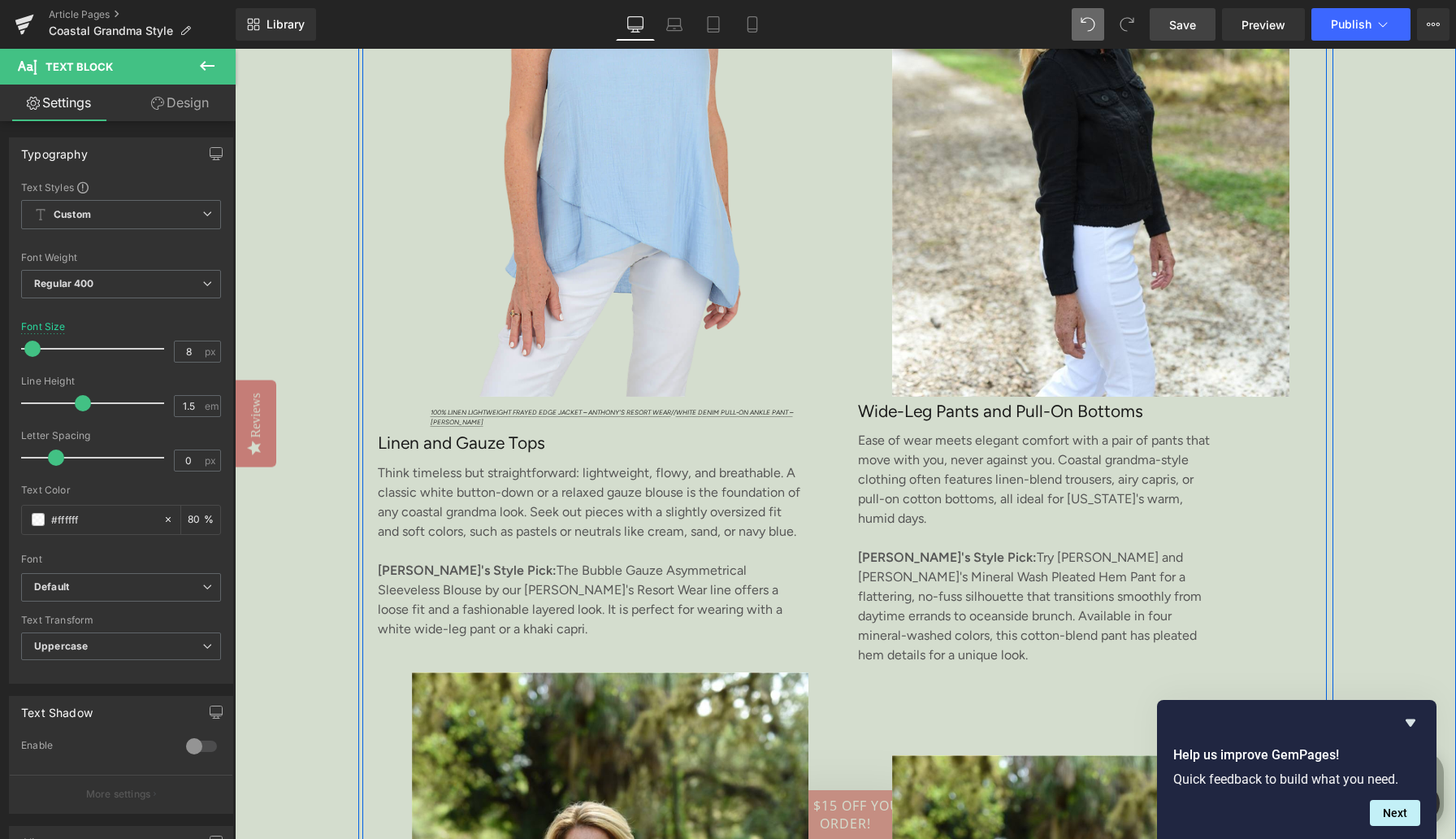
scroll to position [2542, 0]
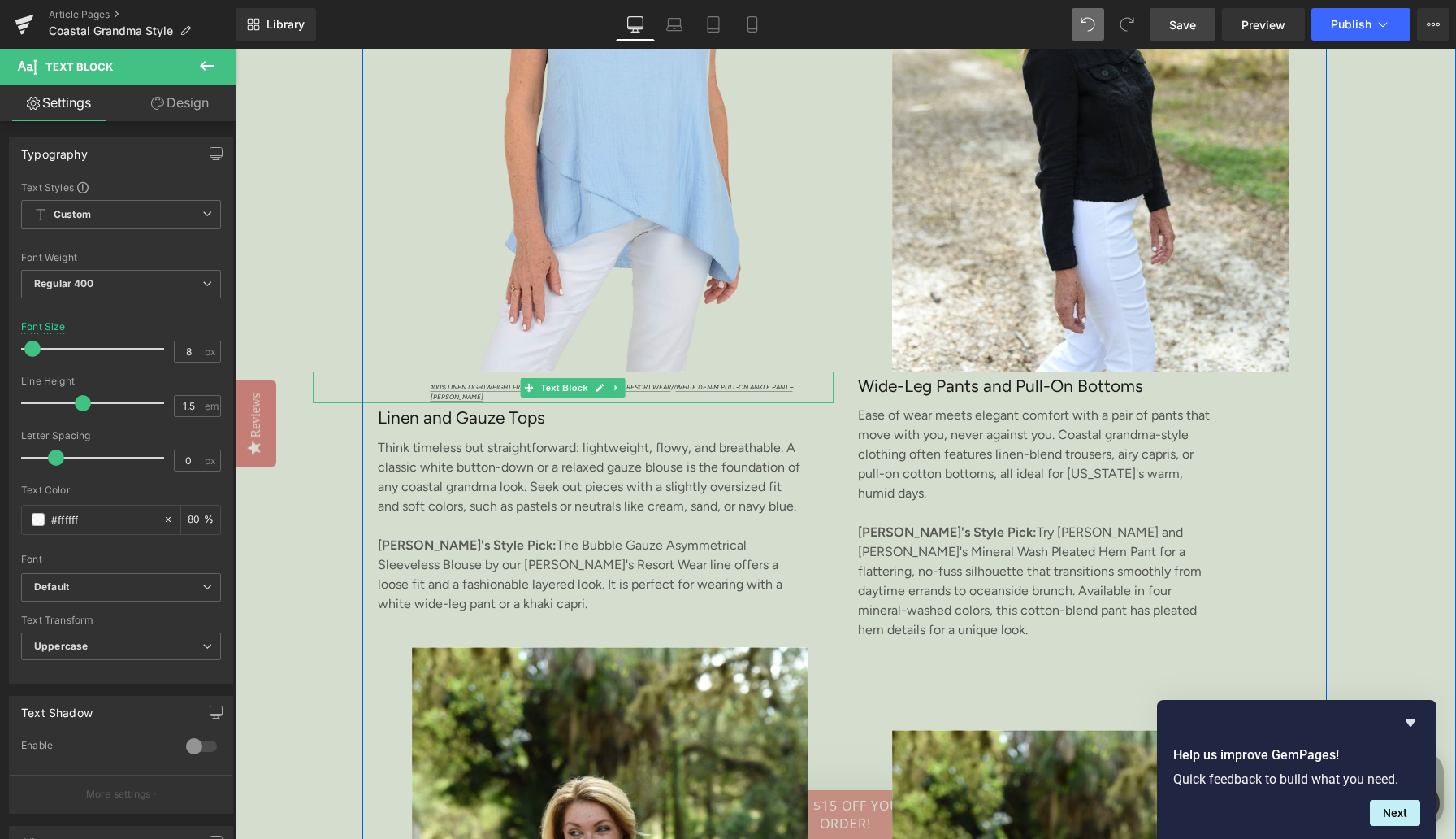
click at [481, 394] on p "100% Linen Lightweight Frayed Edge Jacket – aNTHONY'S RESORT WEAR // White Deni…" at bounding box center [633, 391] width 404 height 19
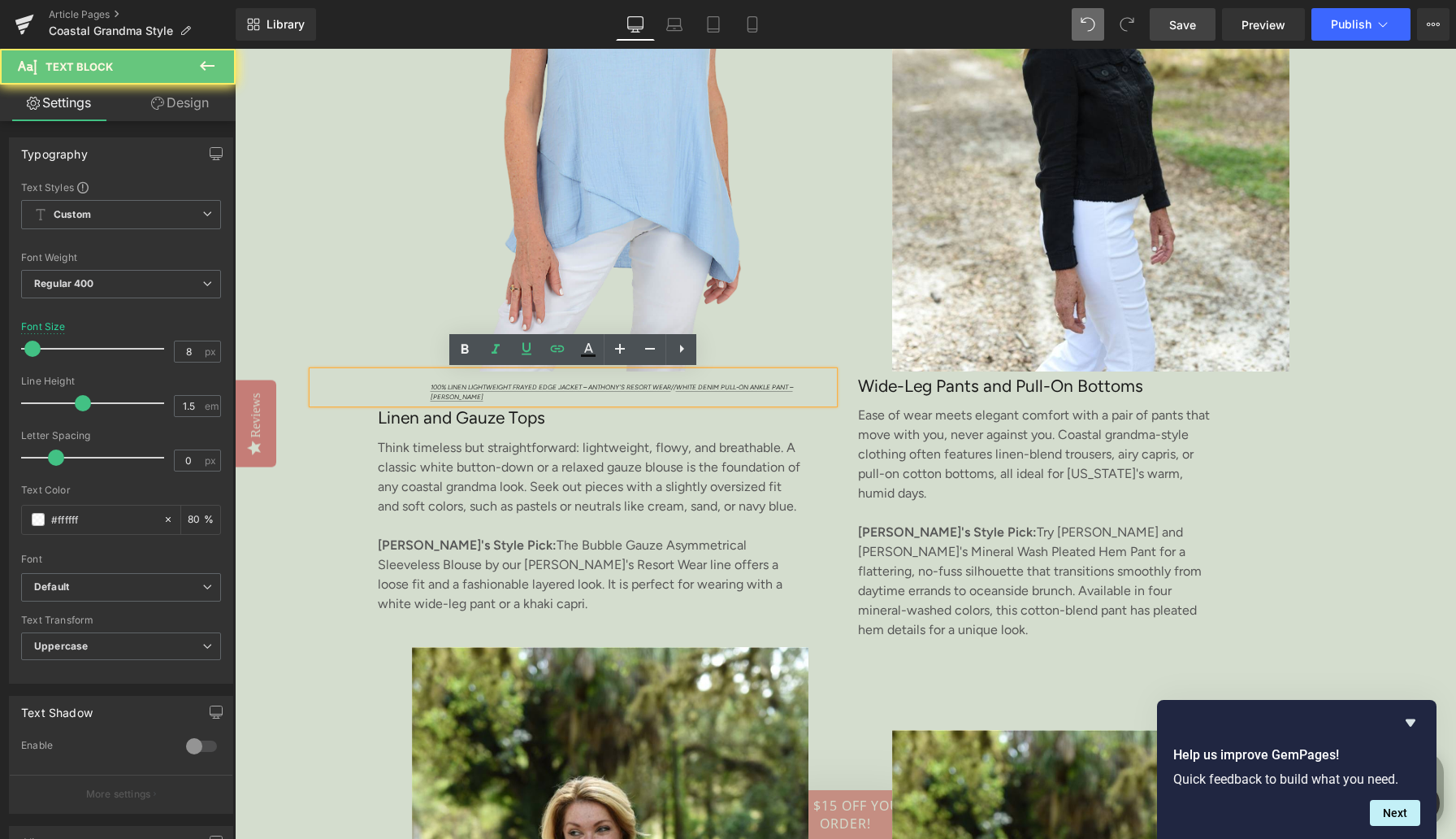
click at [481, 394] on p "100% Linen Lightweight Frayed Edge Jacket – aNTHONY'S RESORT WEAR // White Deni…" at bounding box center [633, 391] width 404 height 19
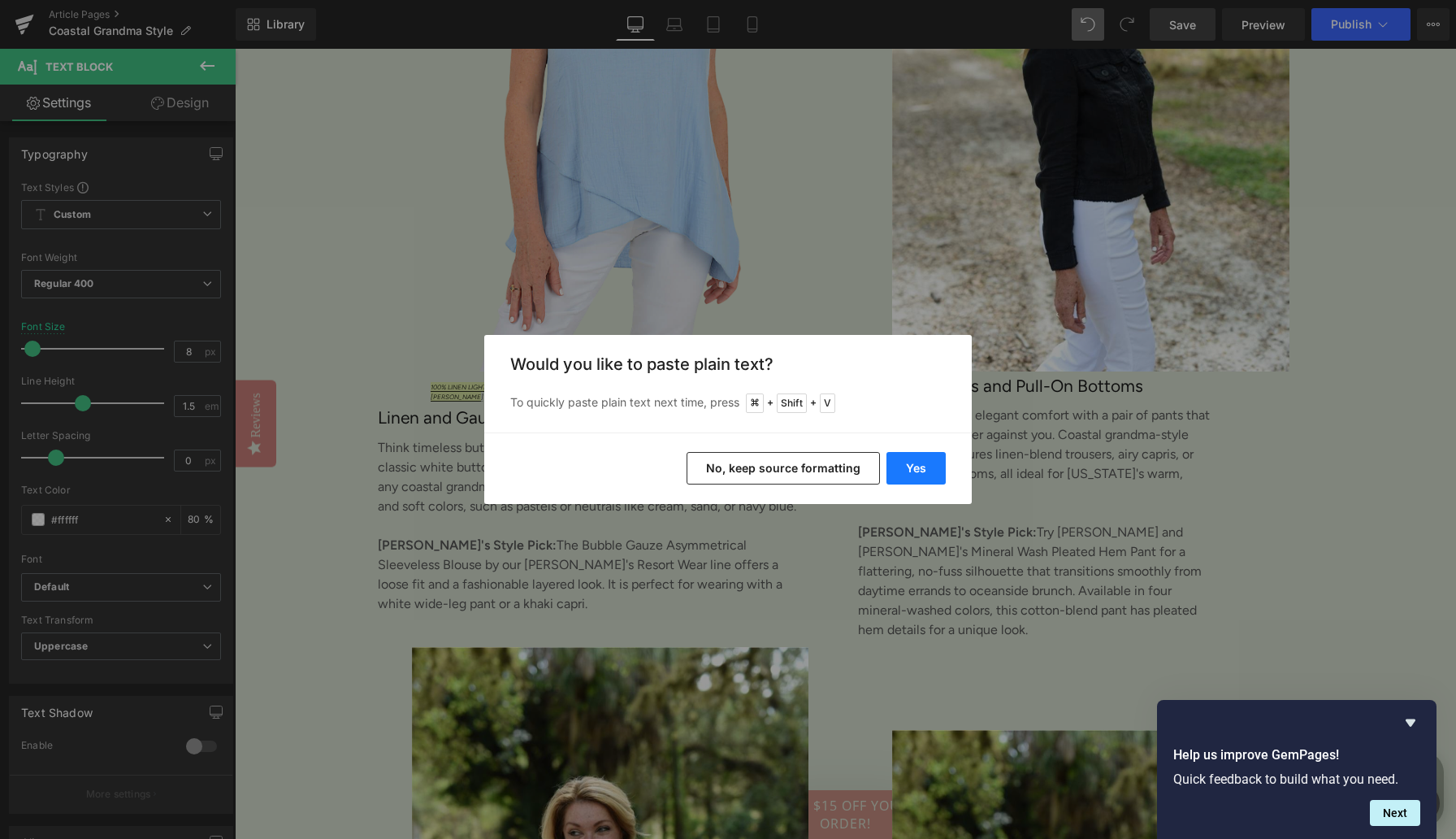
click at [921, 471] on button "Yes" at bounding box center [915, 467] width 59 height 32
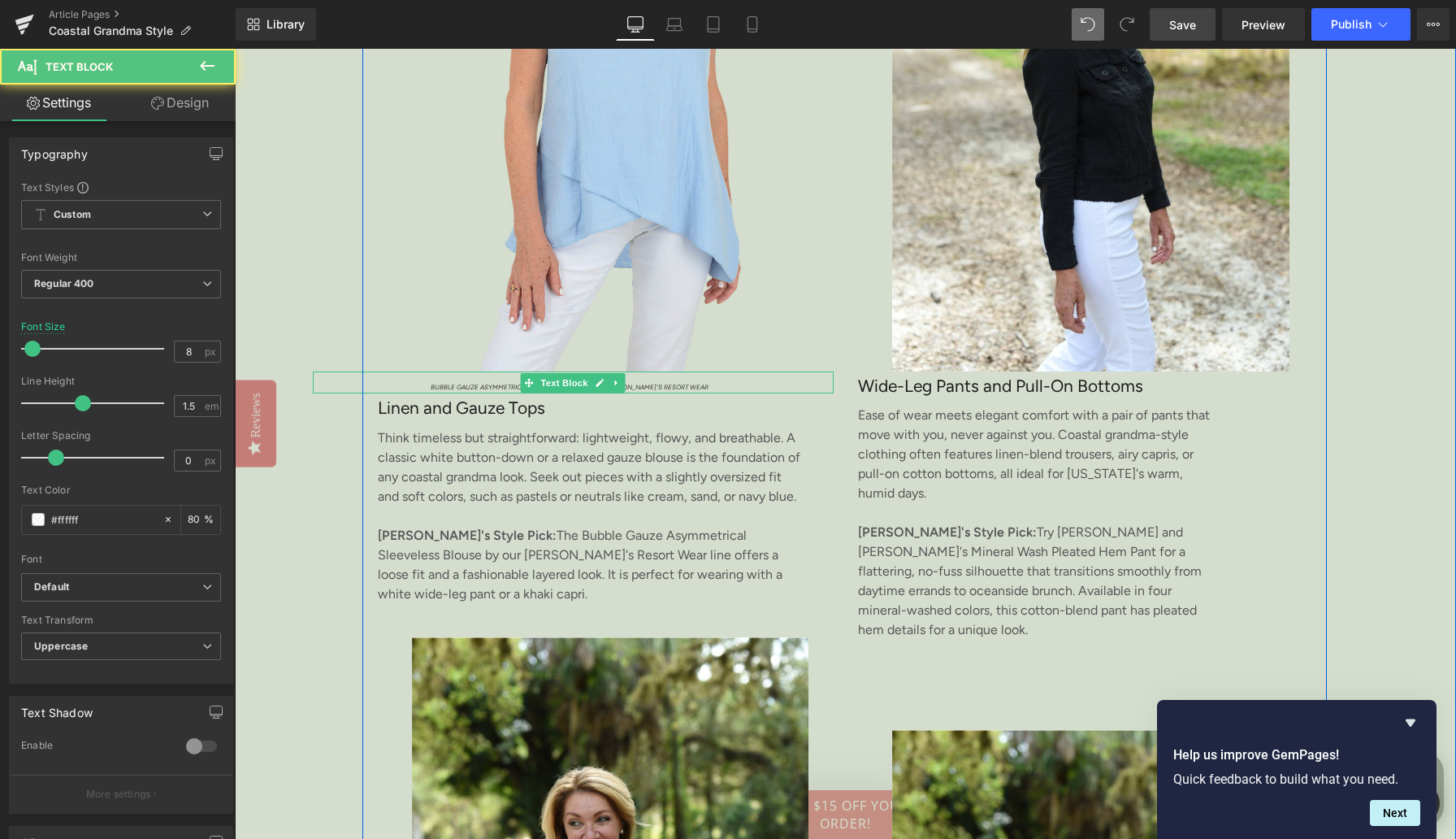
click at [420, 383] on div "Bubble Gauze Asymmetrical Sleeveless Blouse – [PERSON_NAME]'s Resort Wear" at bounding box center [573, 383] width 521 height 22
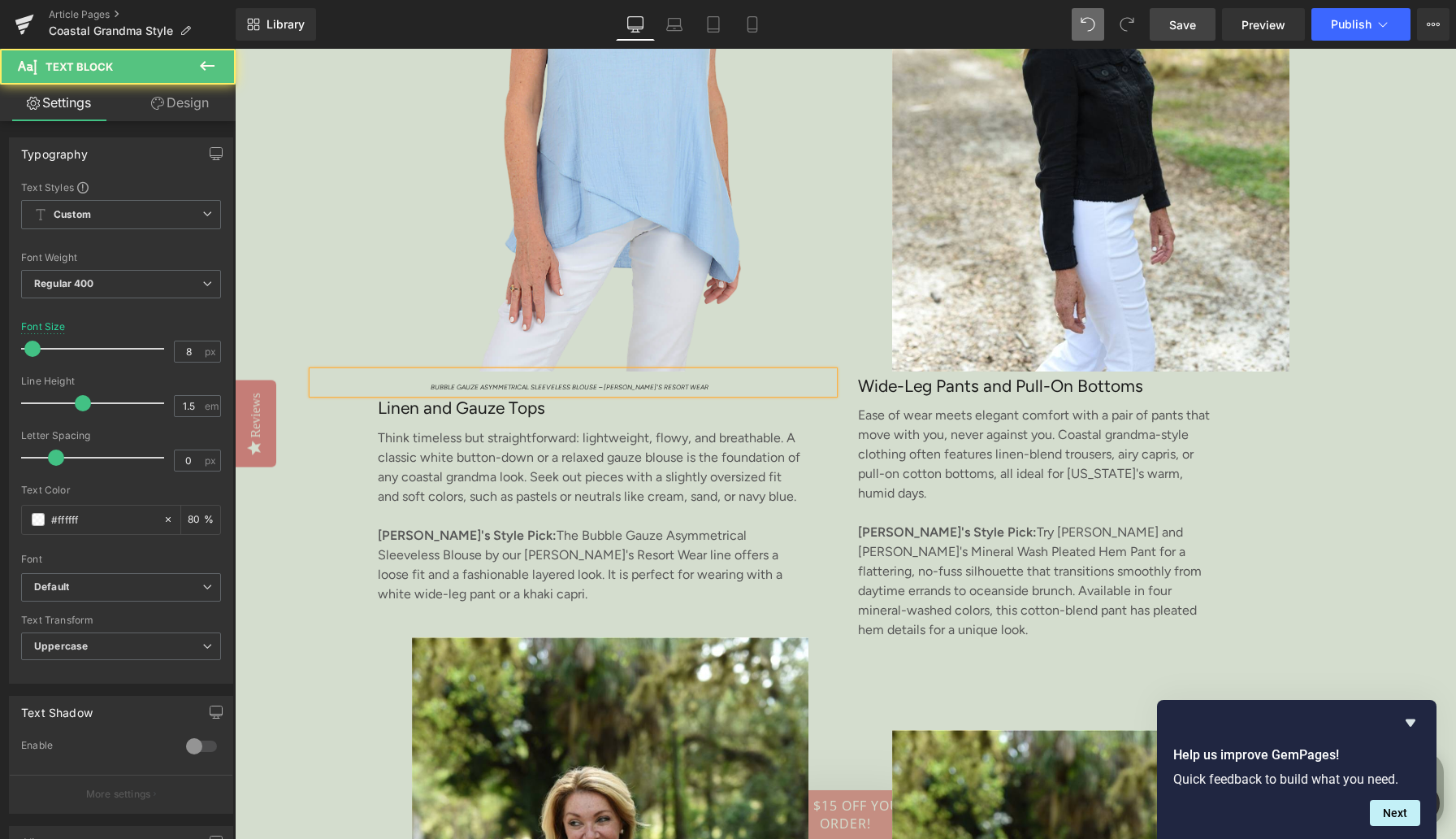
click at [420, 383] on div "Bubble Gauze Asymmetrical Sleeveless Blouse – [PERSON_NAME]'s Resort Wear" at bounding box center [573, 383] width 521 height 22
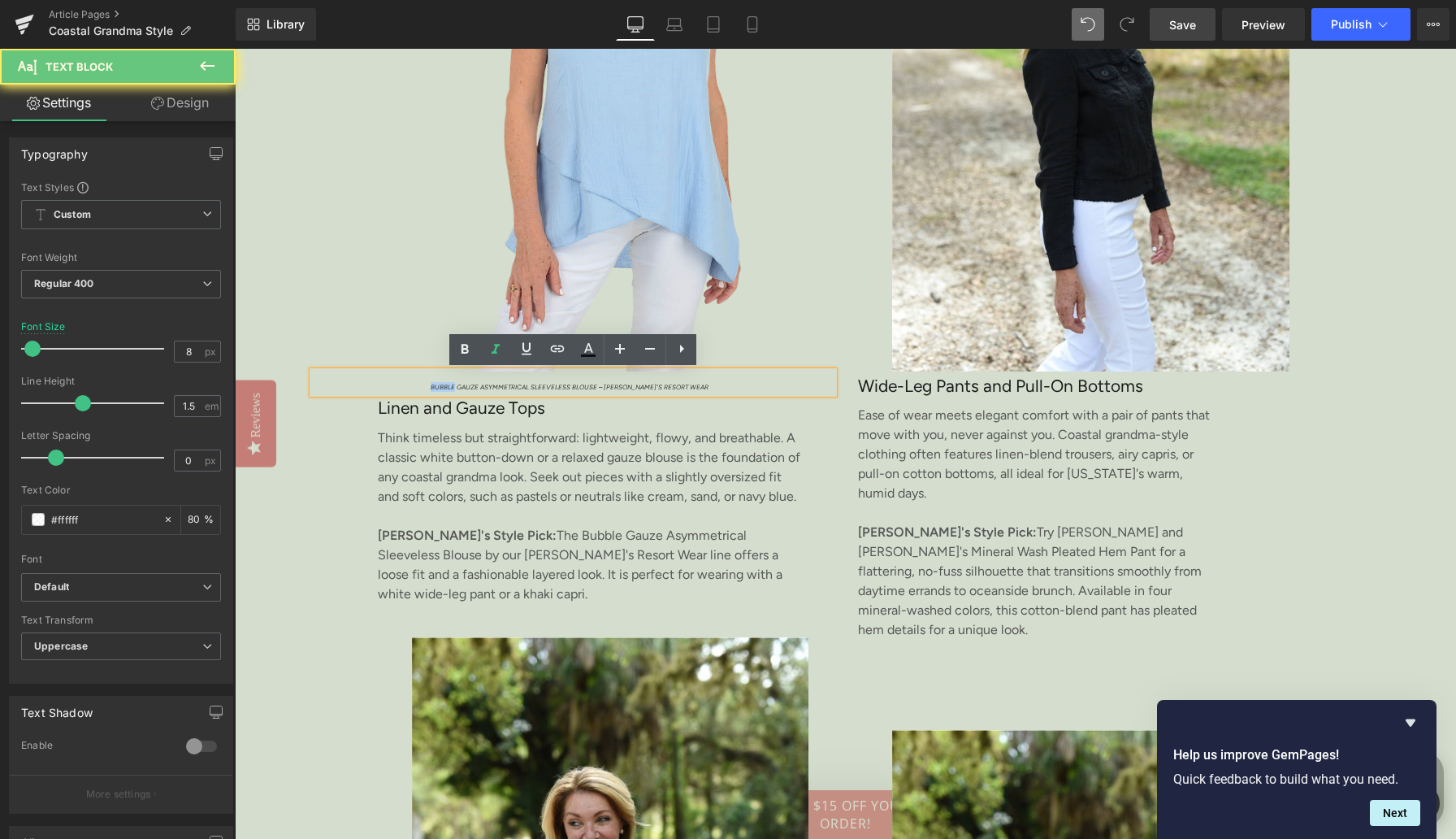
click at [420, 383] on div "Bubble Gauze Asymmetrical Sleeveless Blouse – [PERSON_NAME]'s Resort Wear" at bounding box center [573, 383] width 521 height 22
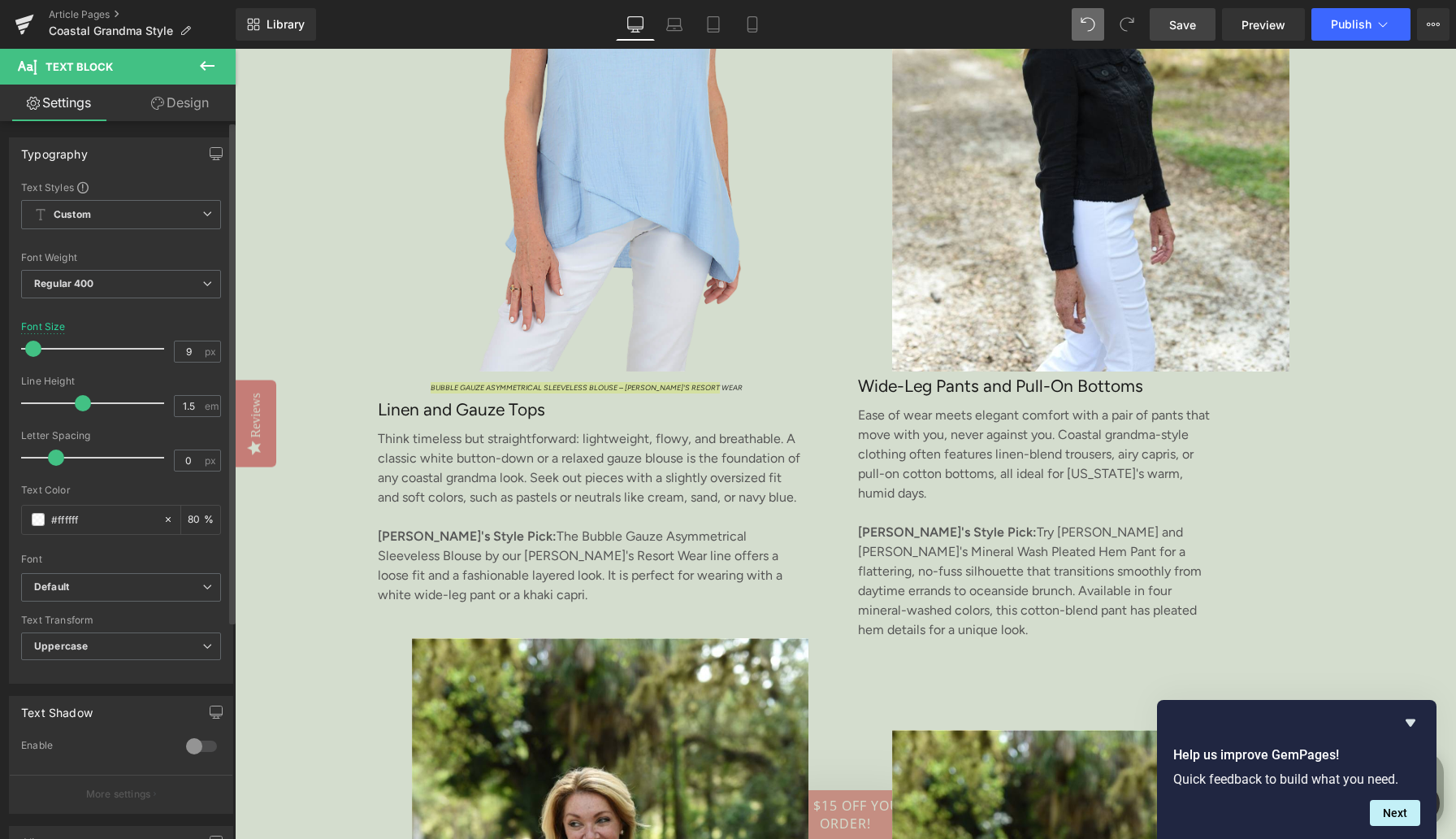
click at [27, 347] on span at bounding box center [33, 349] width 17 height 17
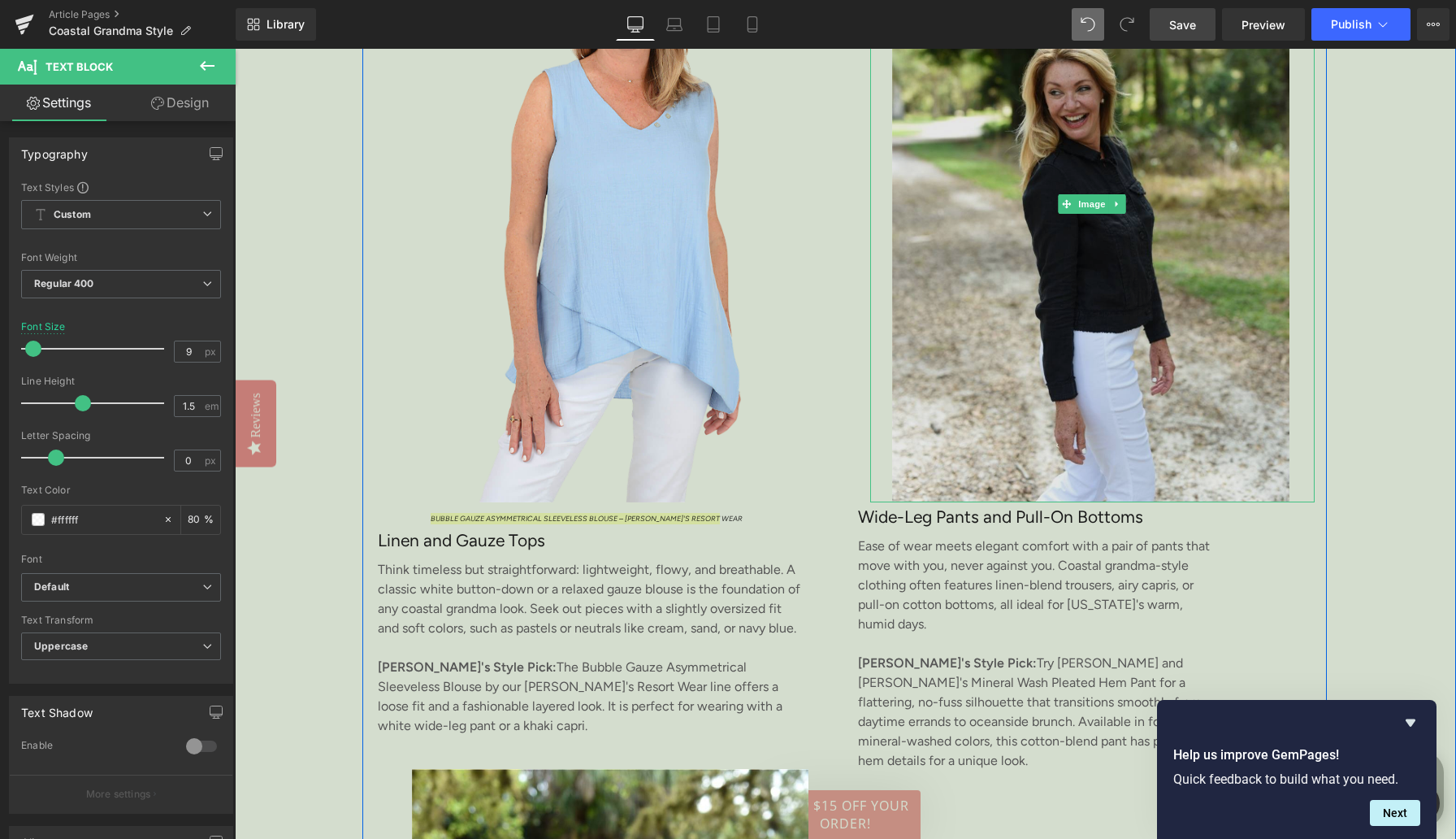
scroll to position [2408, 0]
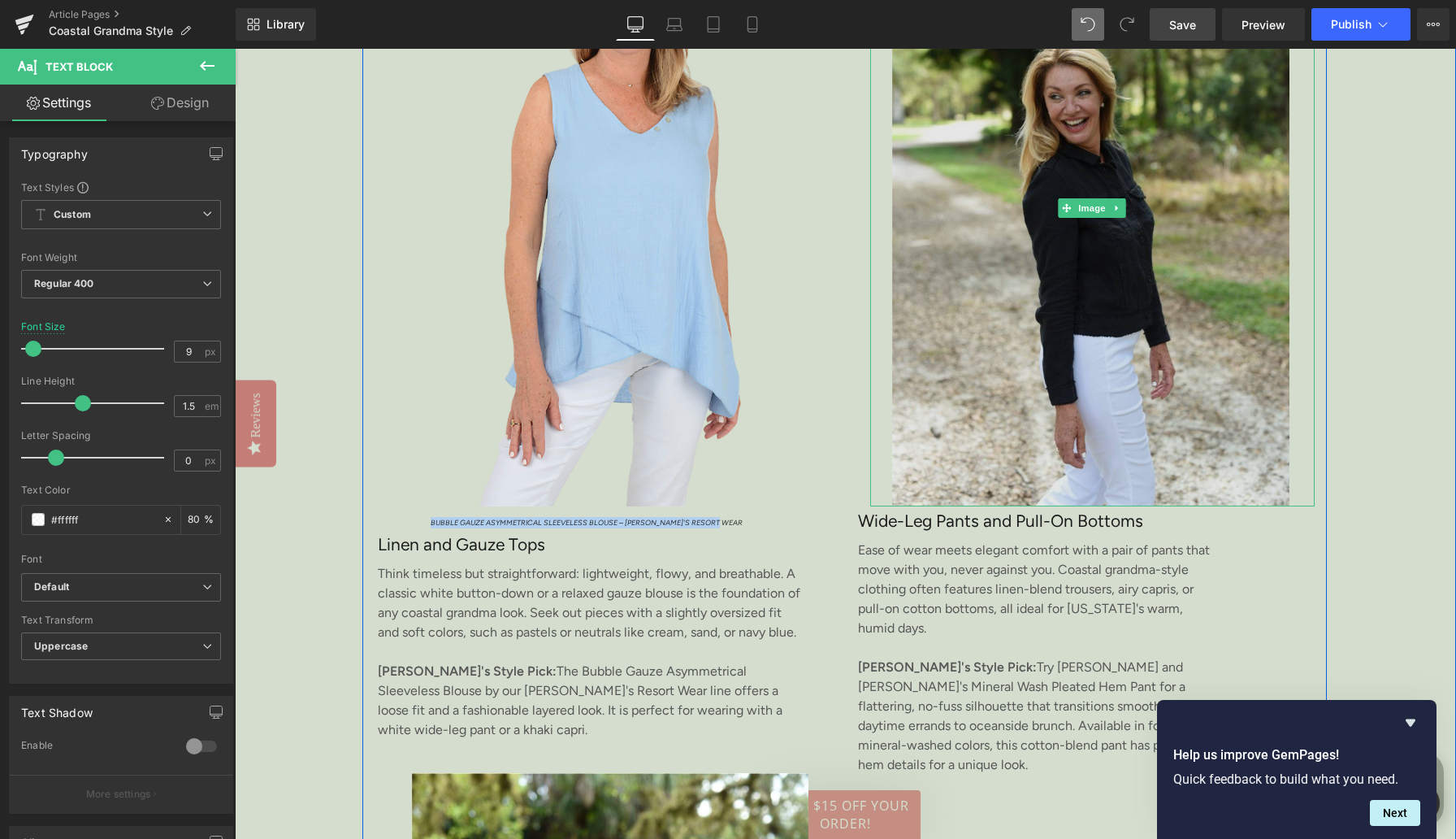
click at [1029, 217] on img at bounding box center [1093, 208] width 445 height 595
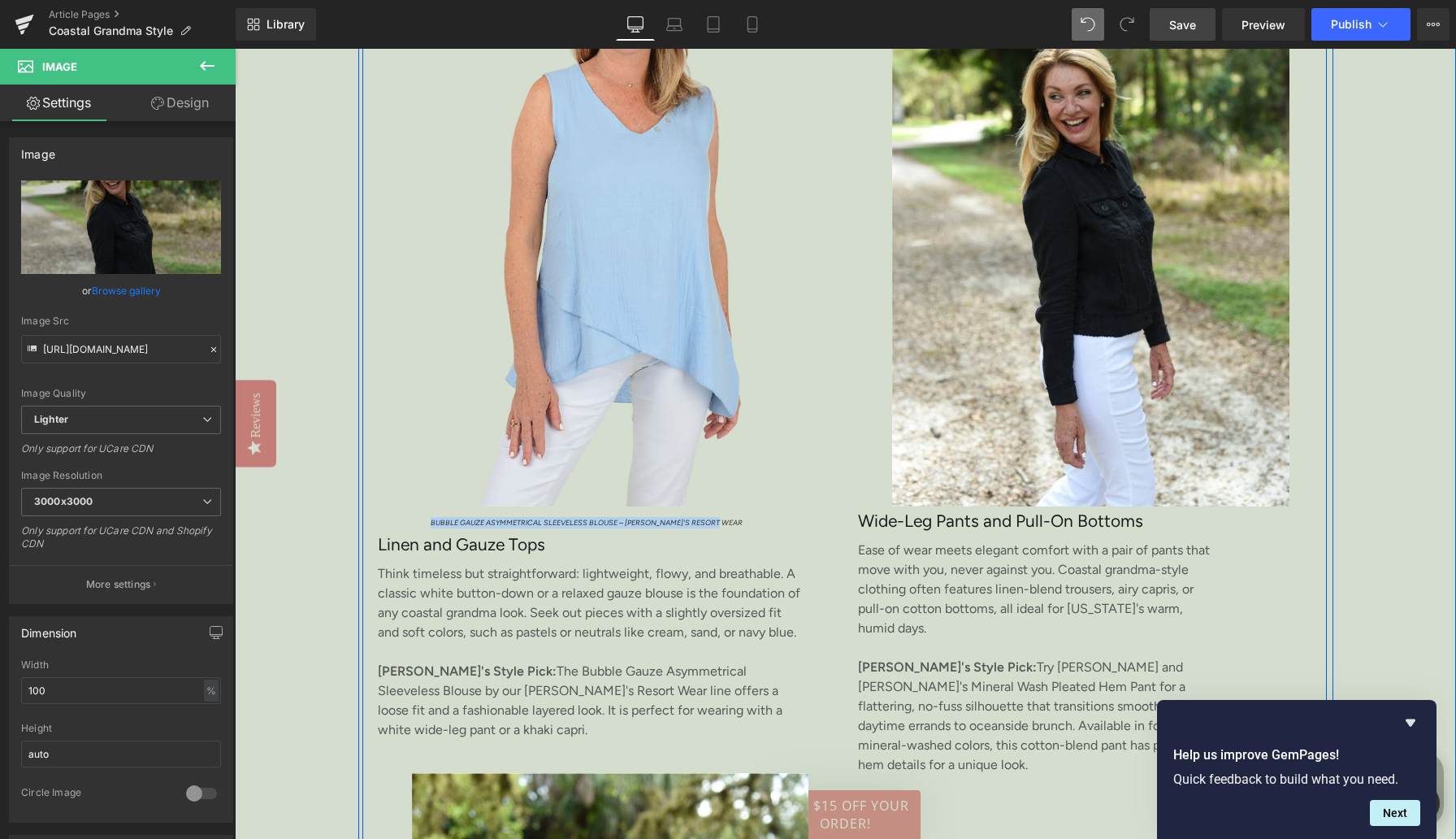
click at [844, 447] on div "Image Bubble Gauze Asymmetrical Sleeveless Blouse – [PERSON_NAME]'s Resort Wear…" at bounding box center [607, 750] width 481 height 1679
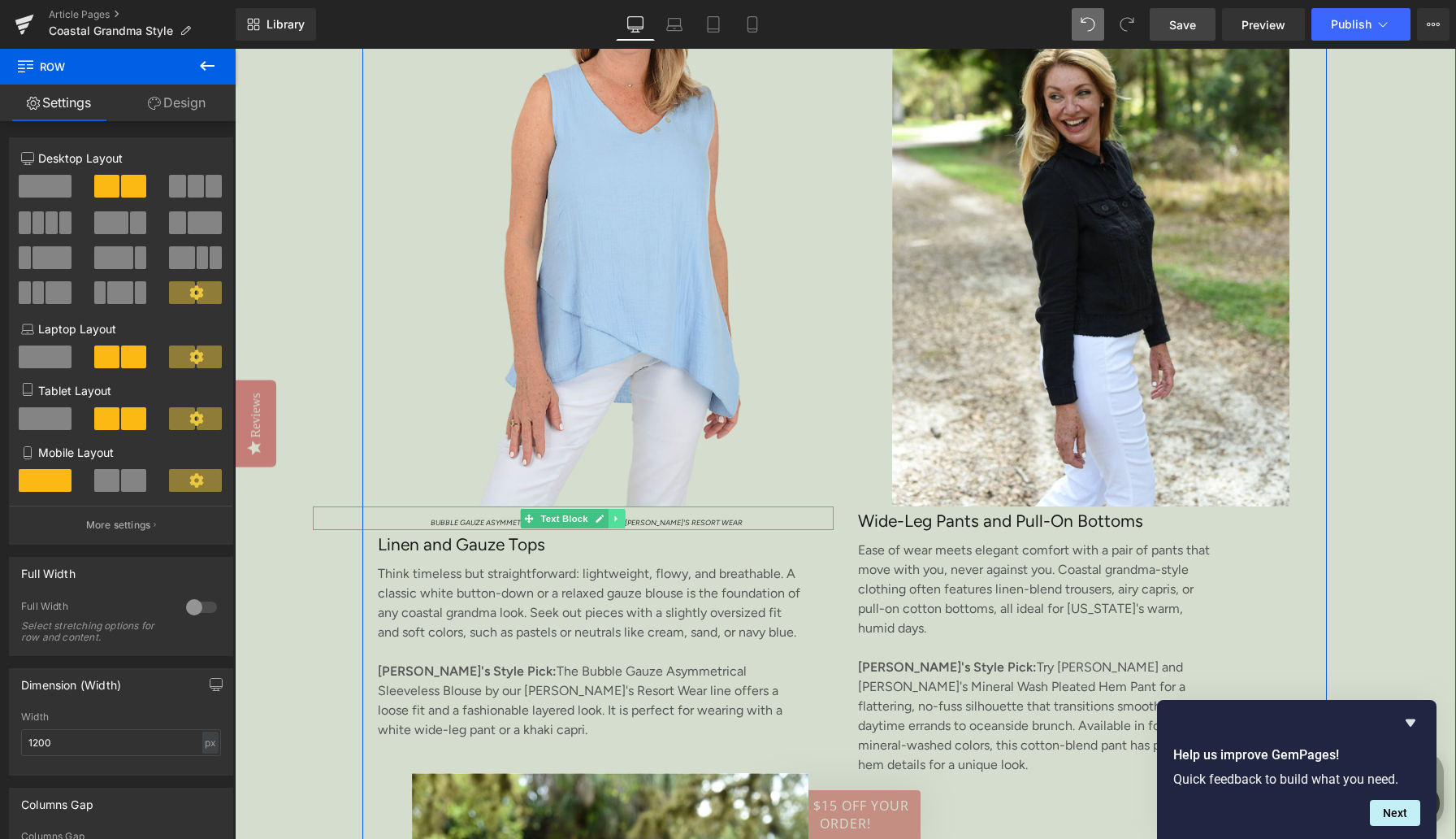
click at [617, 520] on icon at bounding box center [616, 519] width 9 height 10
click at [610, 517] on icon at bounding box center [608, 518] width 9 height 9
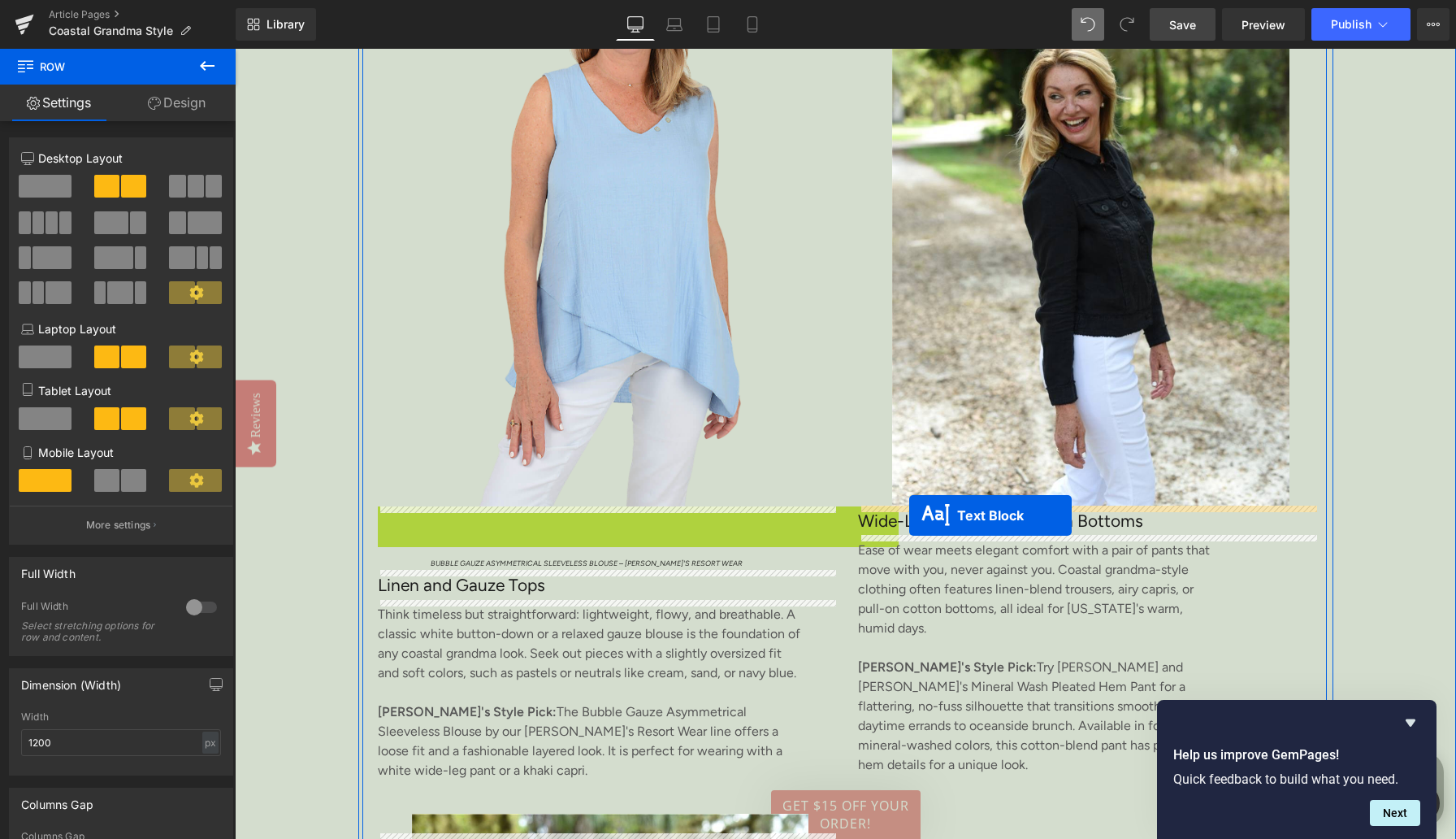
drag, startPoint x: 507, startPoint y: 515, endPoint x: 910, endPoint y: 516, distance: 403.0
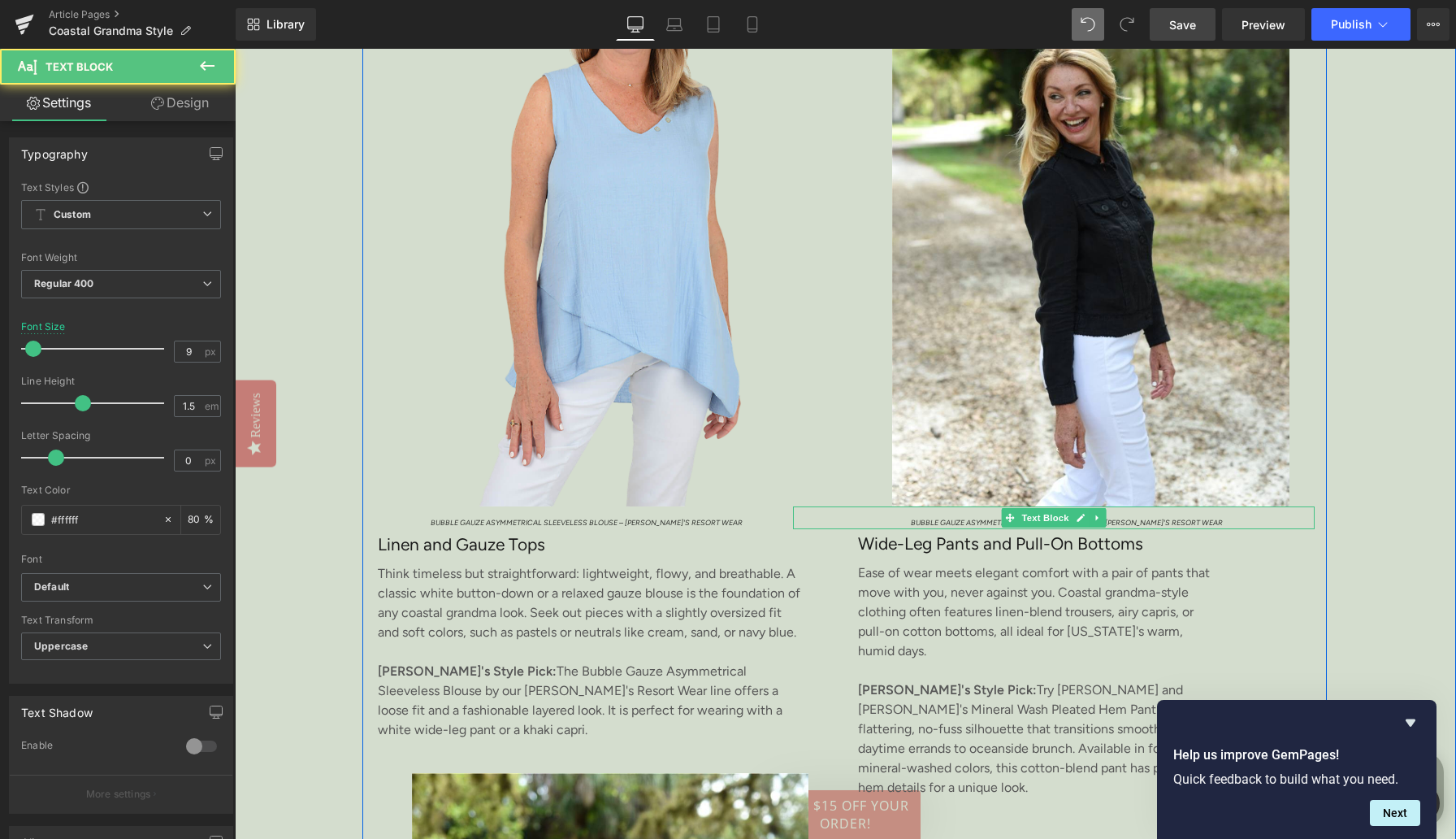
click at [928, 519] on span "Bubble Gauze Asymmetrical Sleeveless Blouse – [PERSON_NAME]'s Resort Wear" at bounding box center [1066, 521] width 312 height 9
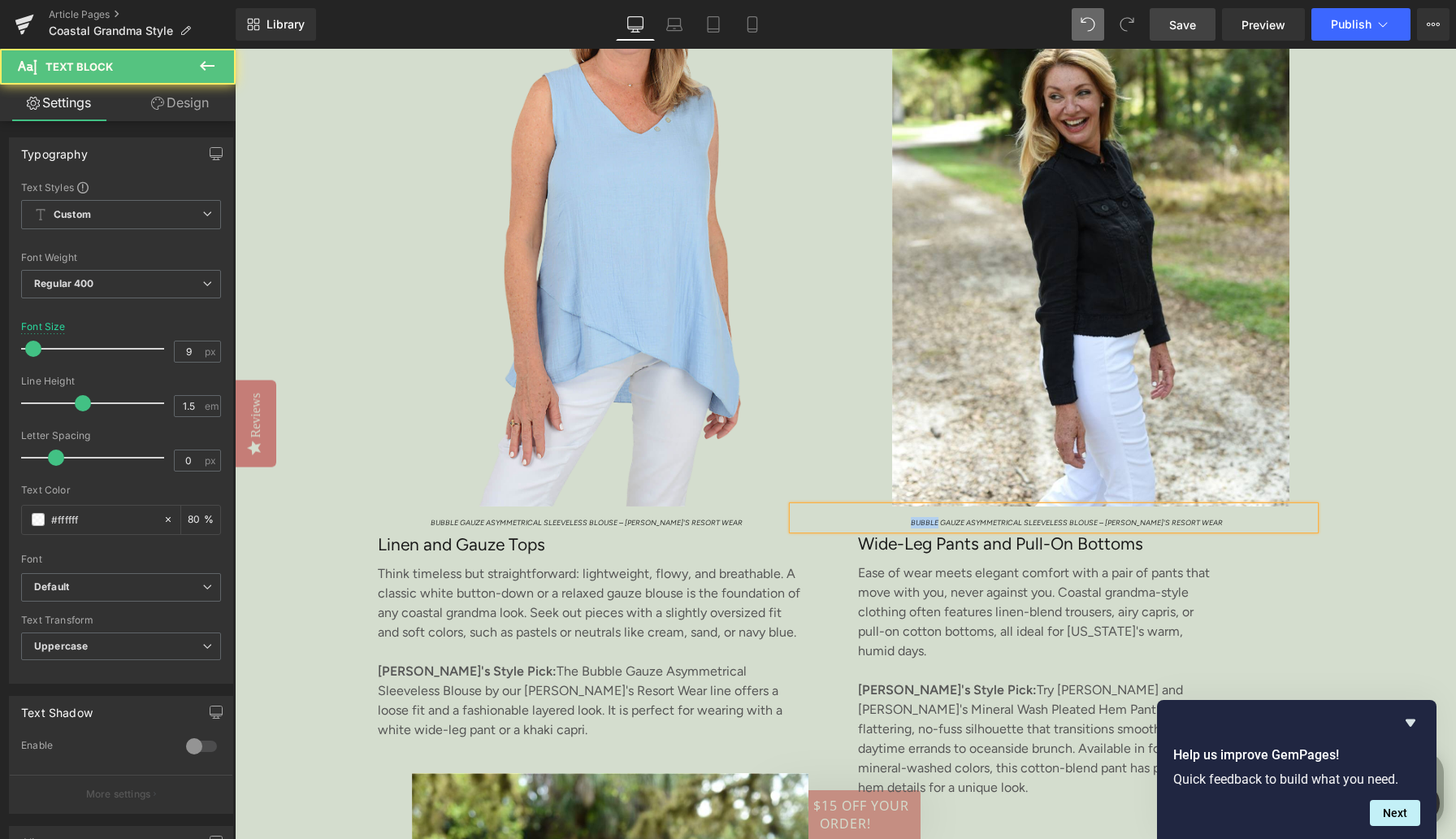
click at [928, 519] on span "Bubble Gauze Asymmetrical Sleeveless Blouse – [PERSON_NAME]'s Resort Wear" at bounding box center [1066, 521] width 312 height 9
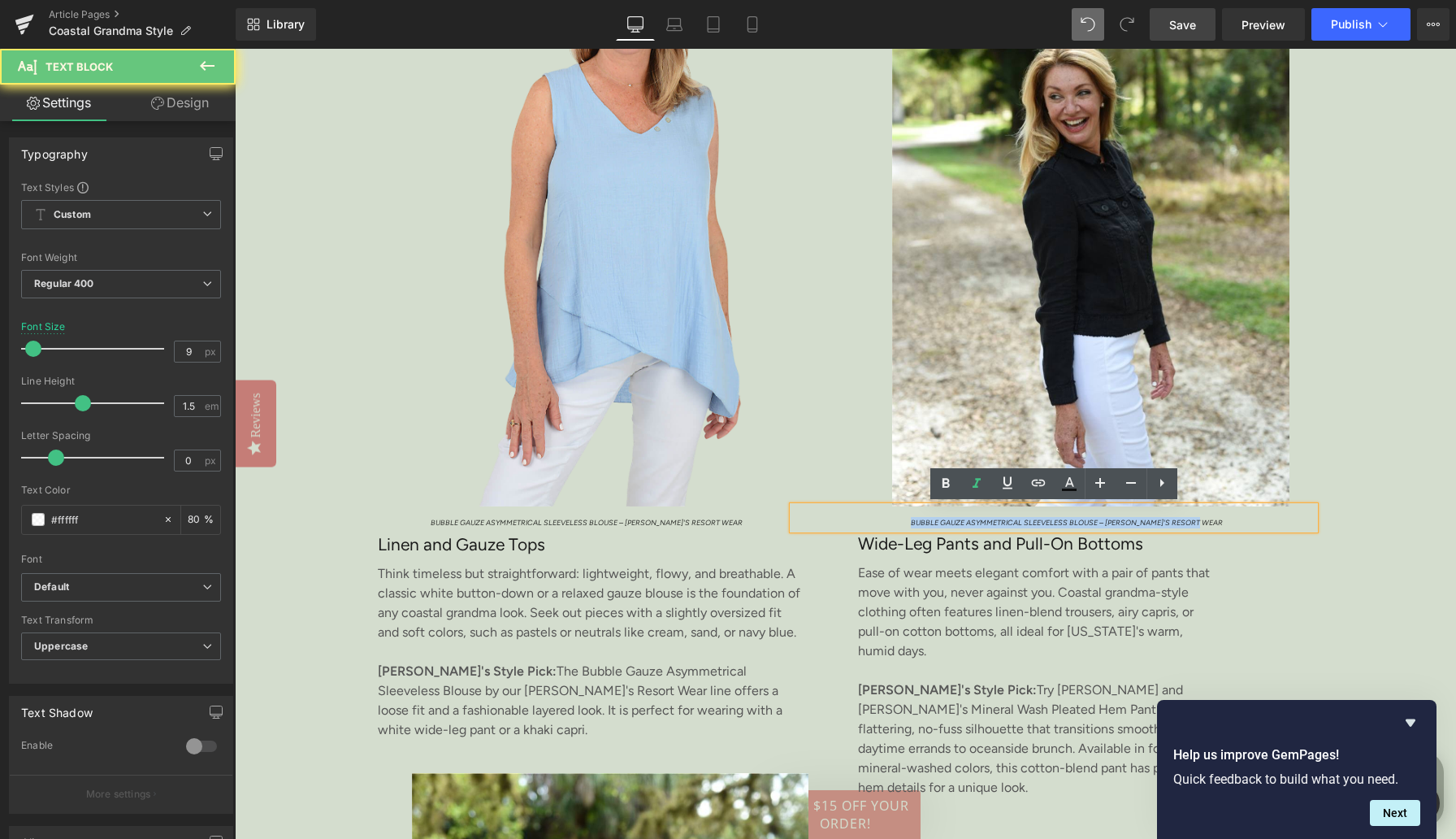
click at [928, 519] on span "Bubble Gauze Asymmetrical Sleeveless Blouse – [PERSON_NAME]'s Resort Wear" at bounding box center [1066, 521] width 312 height 9
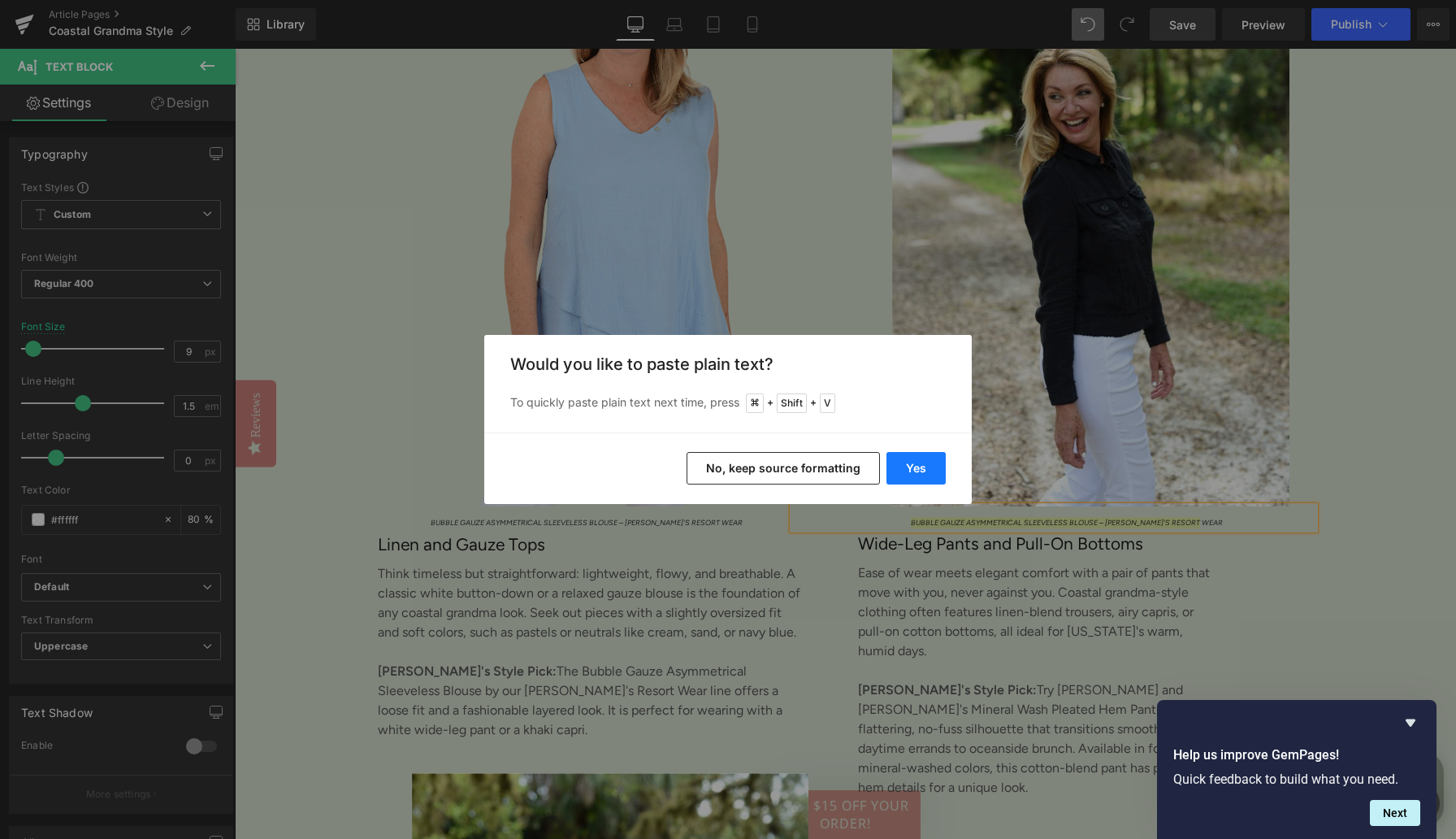
click at [925, 472] on button "Yes" at bounding box center [915, 467] width 59 height 32
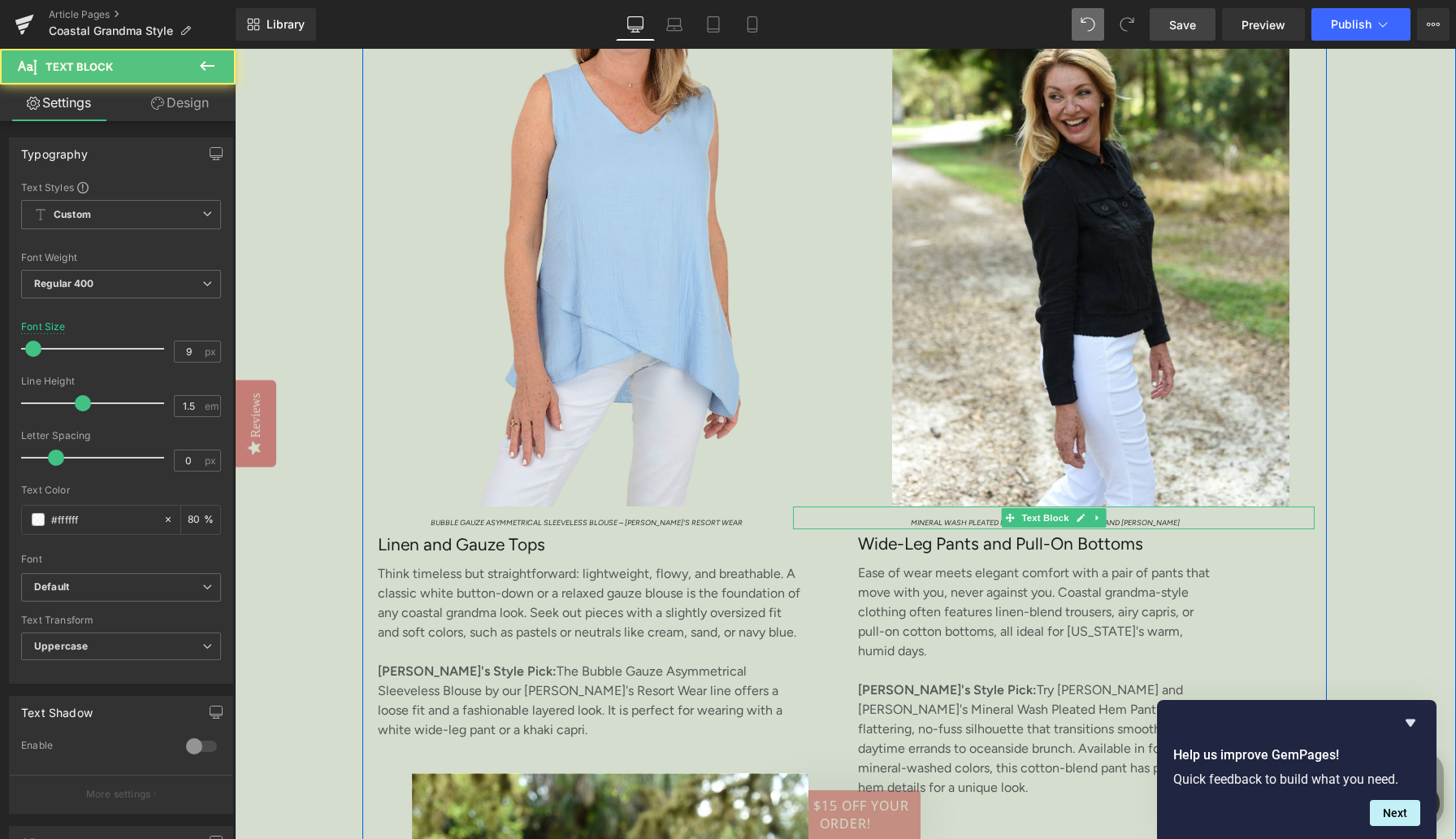
click at [927, 520] on span "Mineral Wash Pleated Hem Pant – [PERSON_NAME] and [PERSON_NAME]" at bounding box center [1044, 521] width 269 height 9
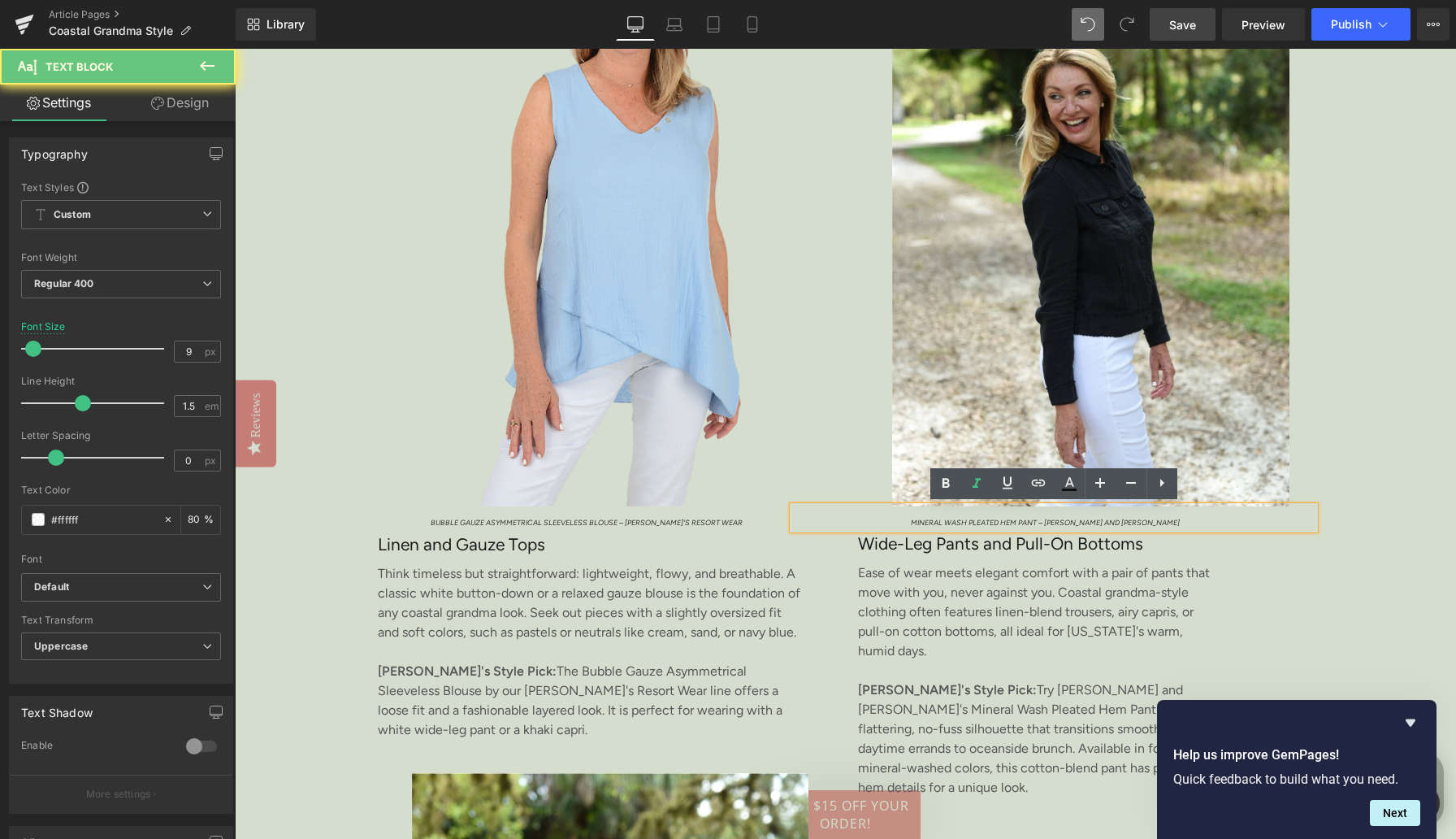
click at [927, 520] on span "Mineral Wash Pleated Hem Pant – [PERSON_NAME] and [PERSON_NAME]" at bounding box center [1044, 521] width 269 height 9
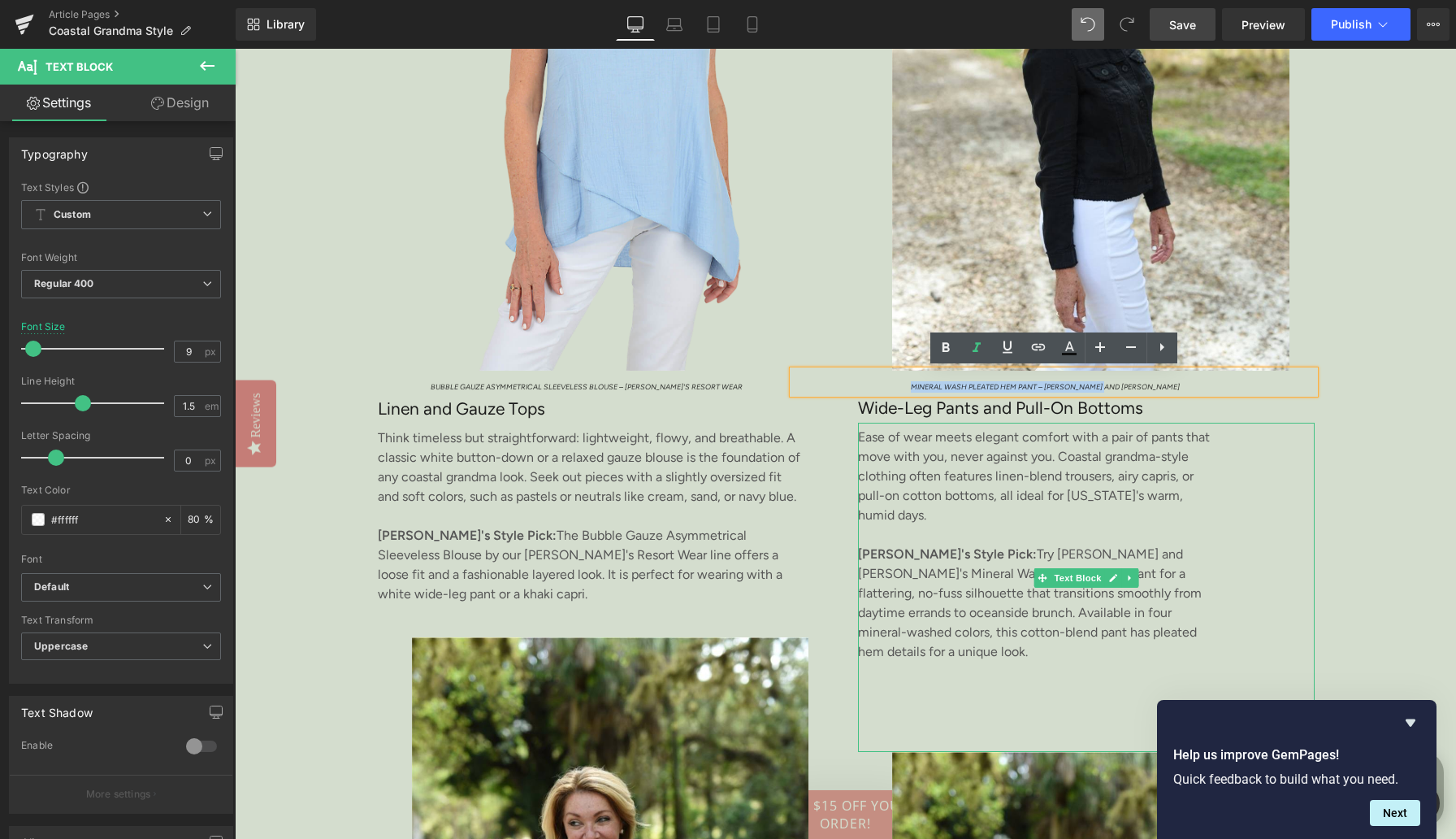
scroll to position [2796, 0]
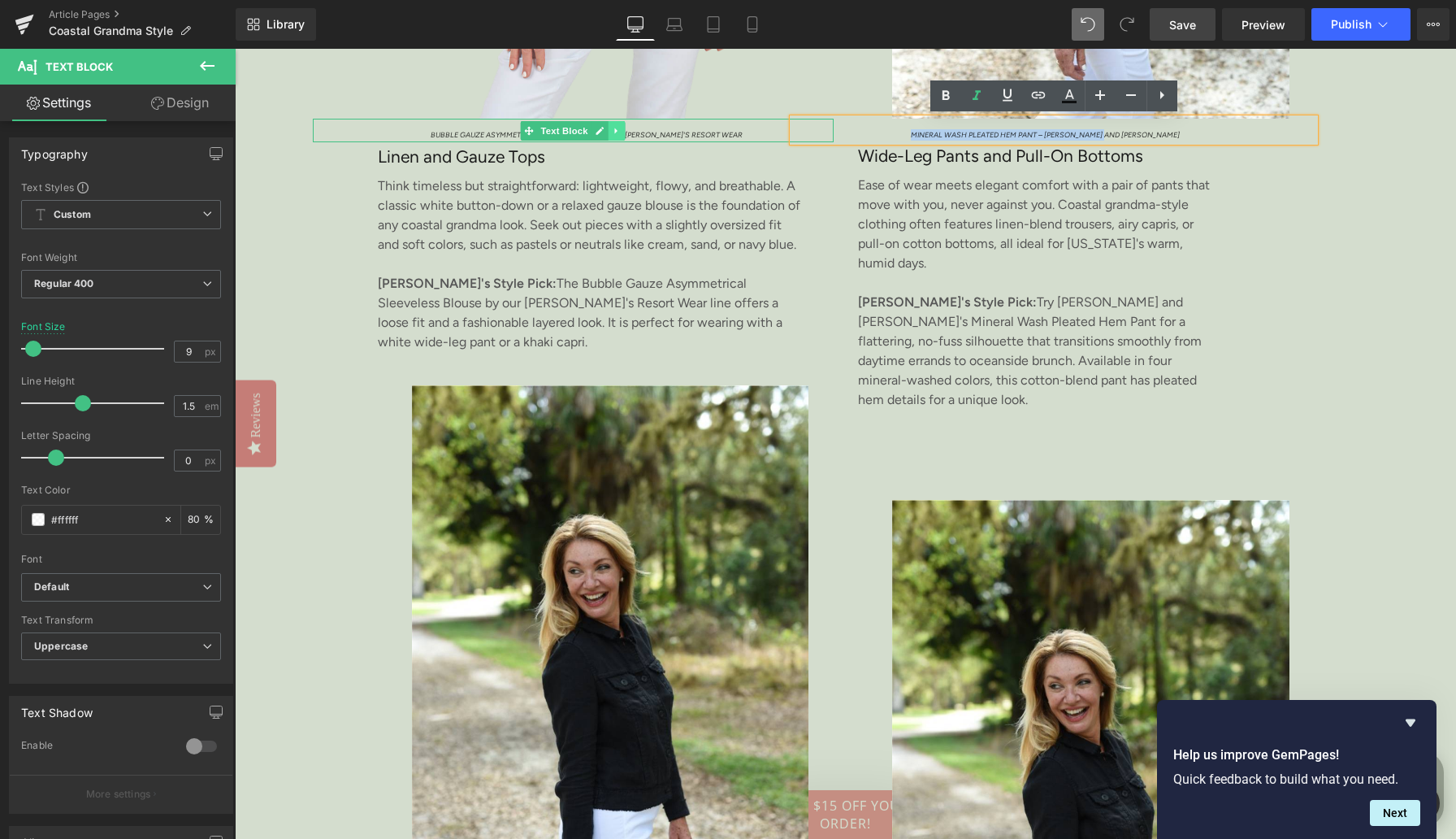
click at [616, 136] on link at bounding box center [617, 131] width 17 height 19
click at [612, 134] on icon at bounding box center [608, 130] width 9 height 9
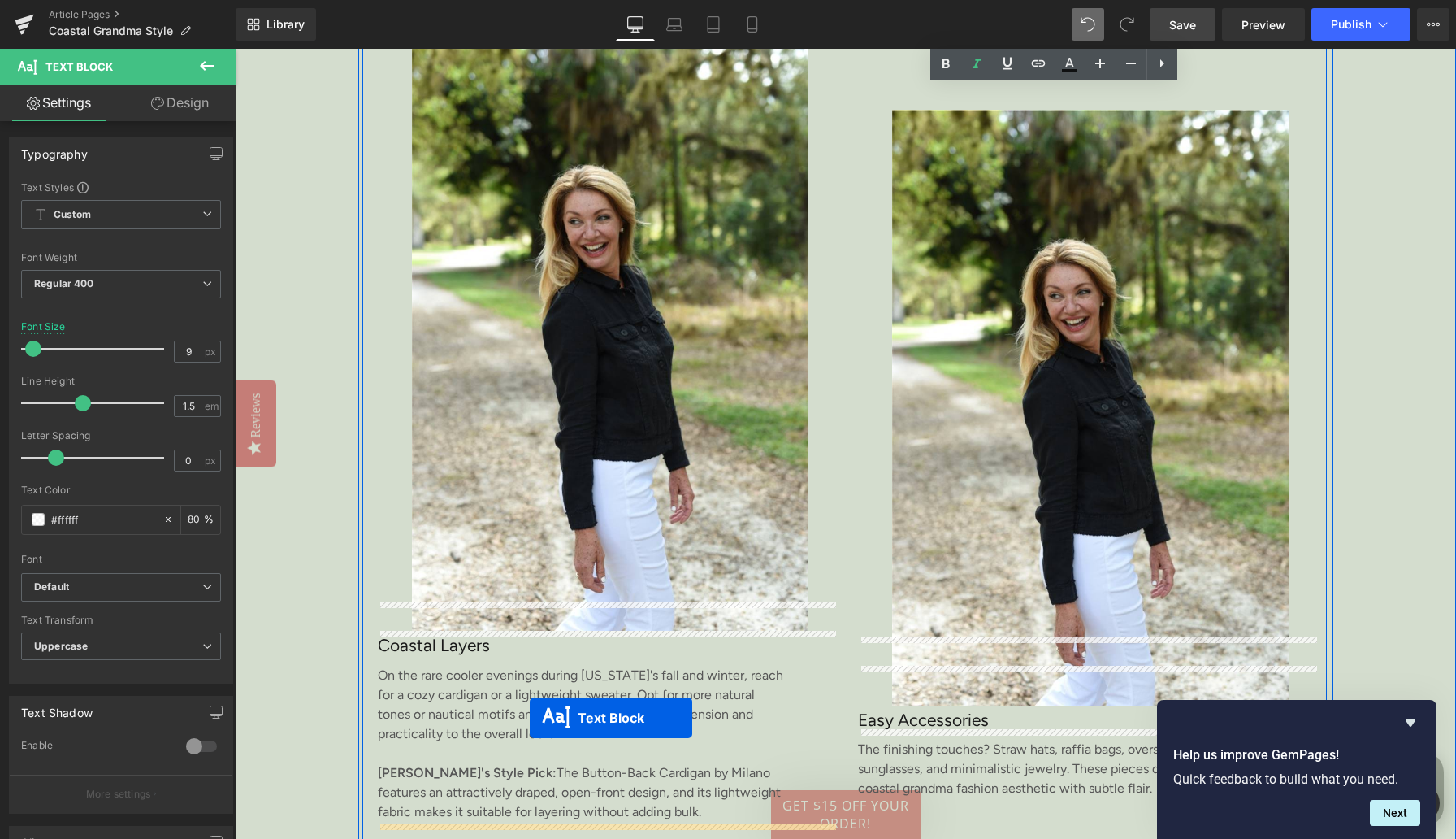
scroll to position [3235, 0]
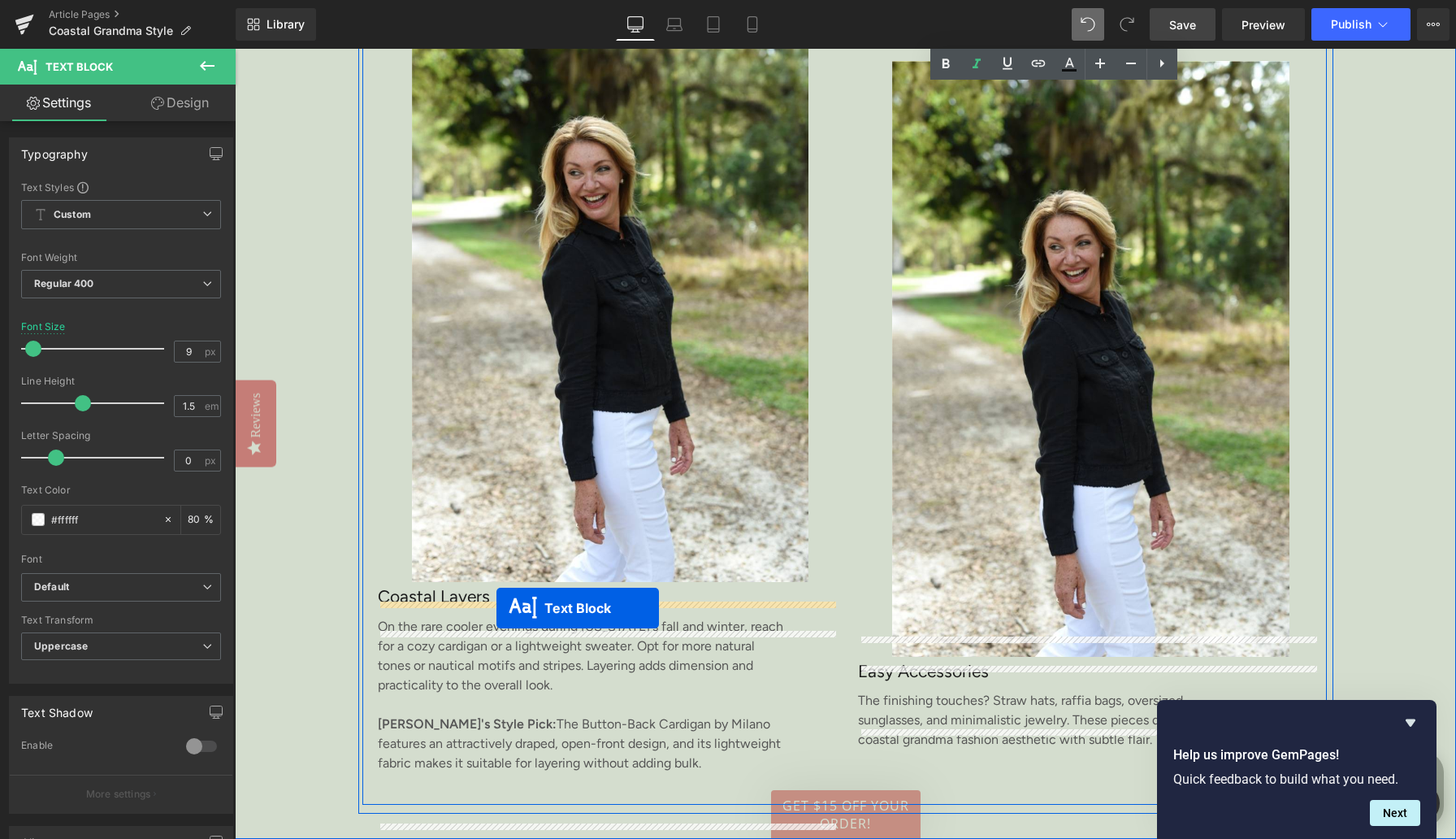
drag, startPoint x: 528, startPoint y: 153, endPoint x: 496, endPoint y: 608, distance: 456.1
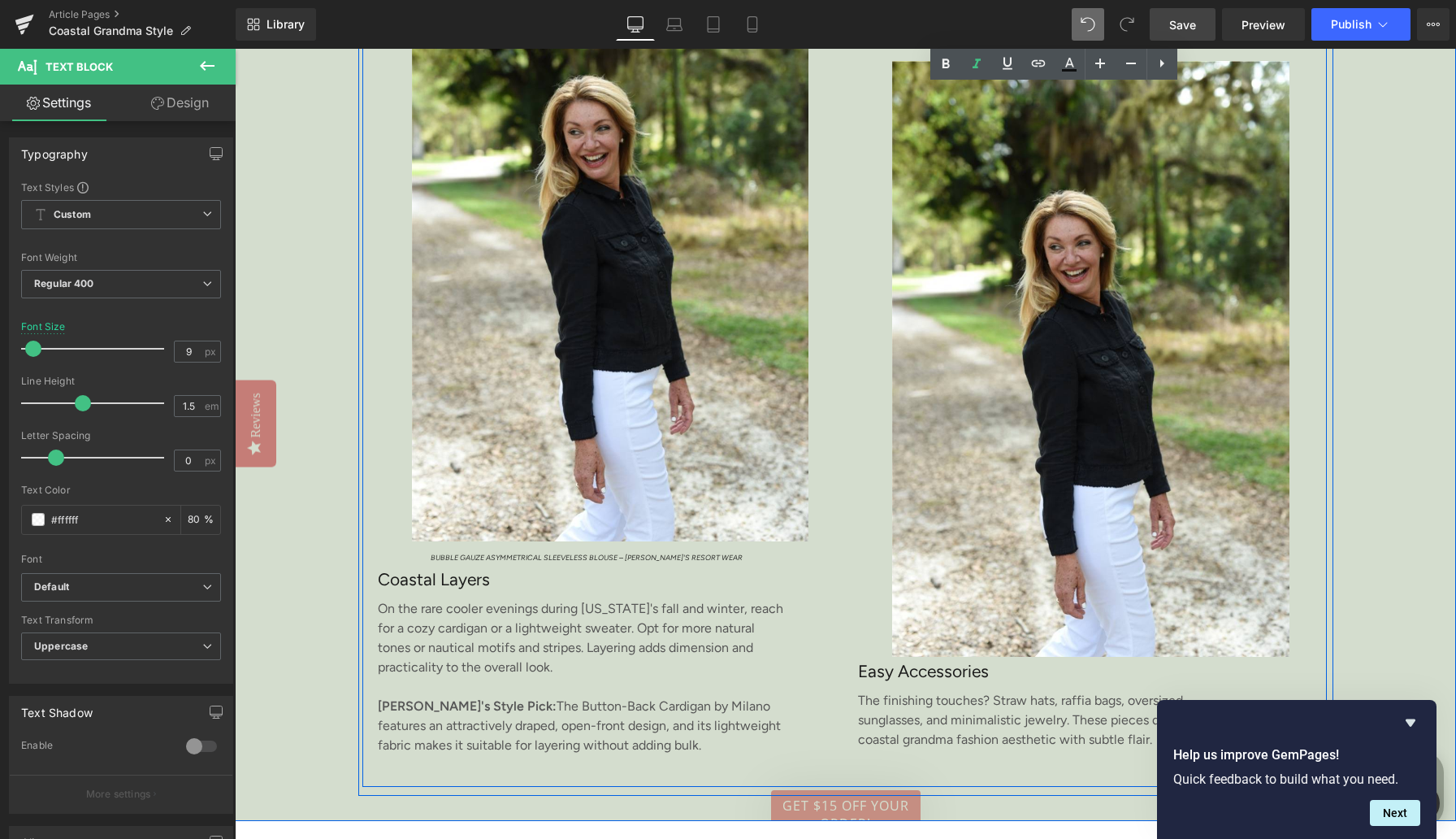
scroll to position [3194, 0]
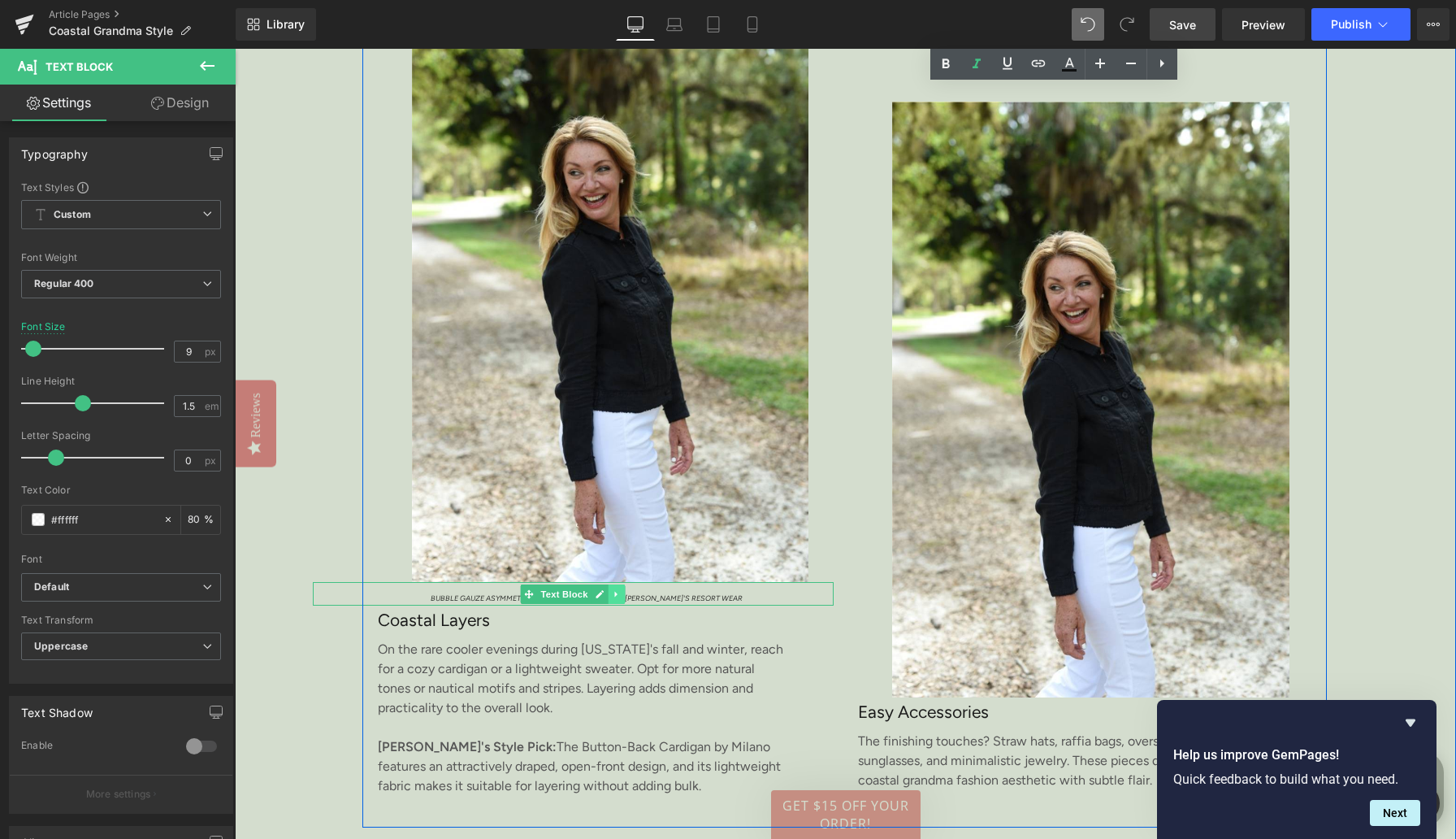
click at [613, 599] on icon at bounding box center [616, 594] width 9 height 10
click at [606, 598] on icon at bounding box center [608, 593] width 9 height 9
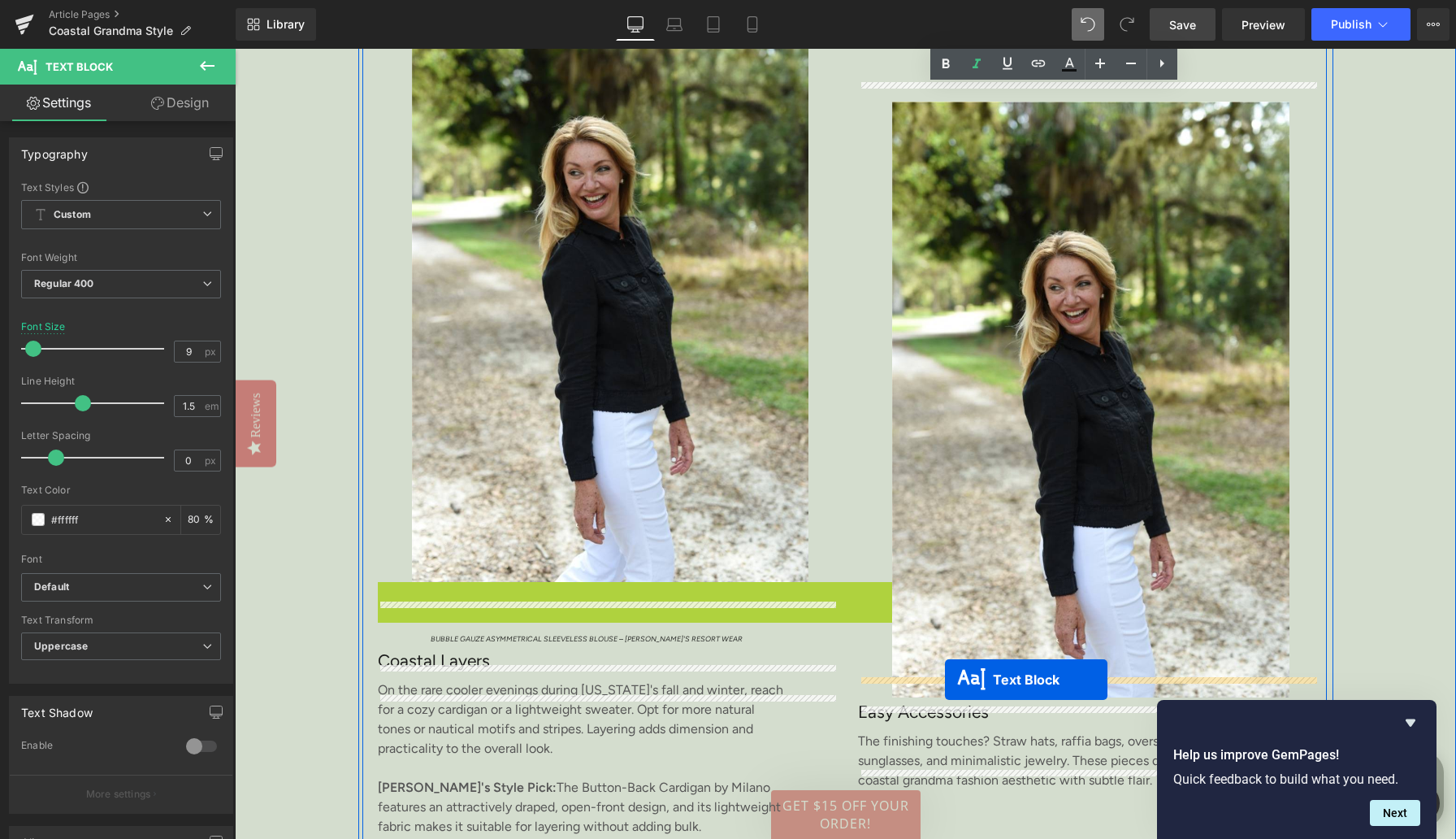
drag, startPoint x: 507, startPoint y: 615, endPoint x: 945, endPoint y: 680, distance: 442.8
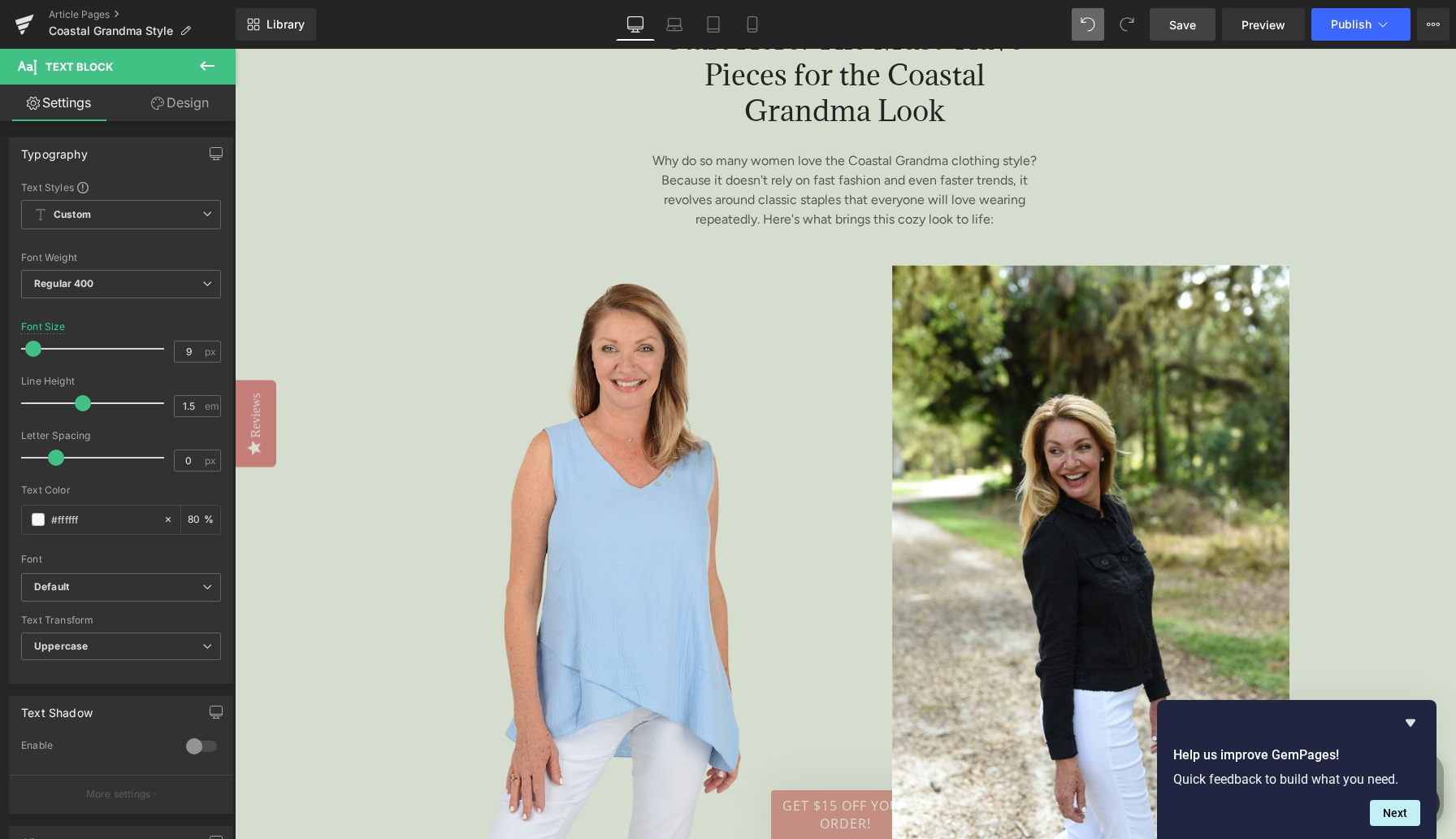
scroll to position [2208, 0]
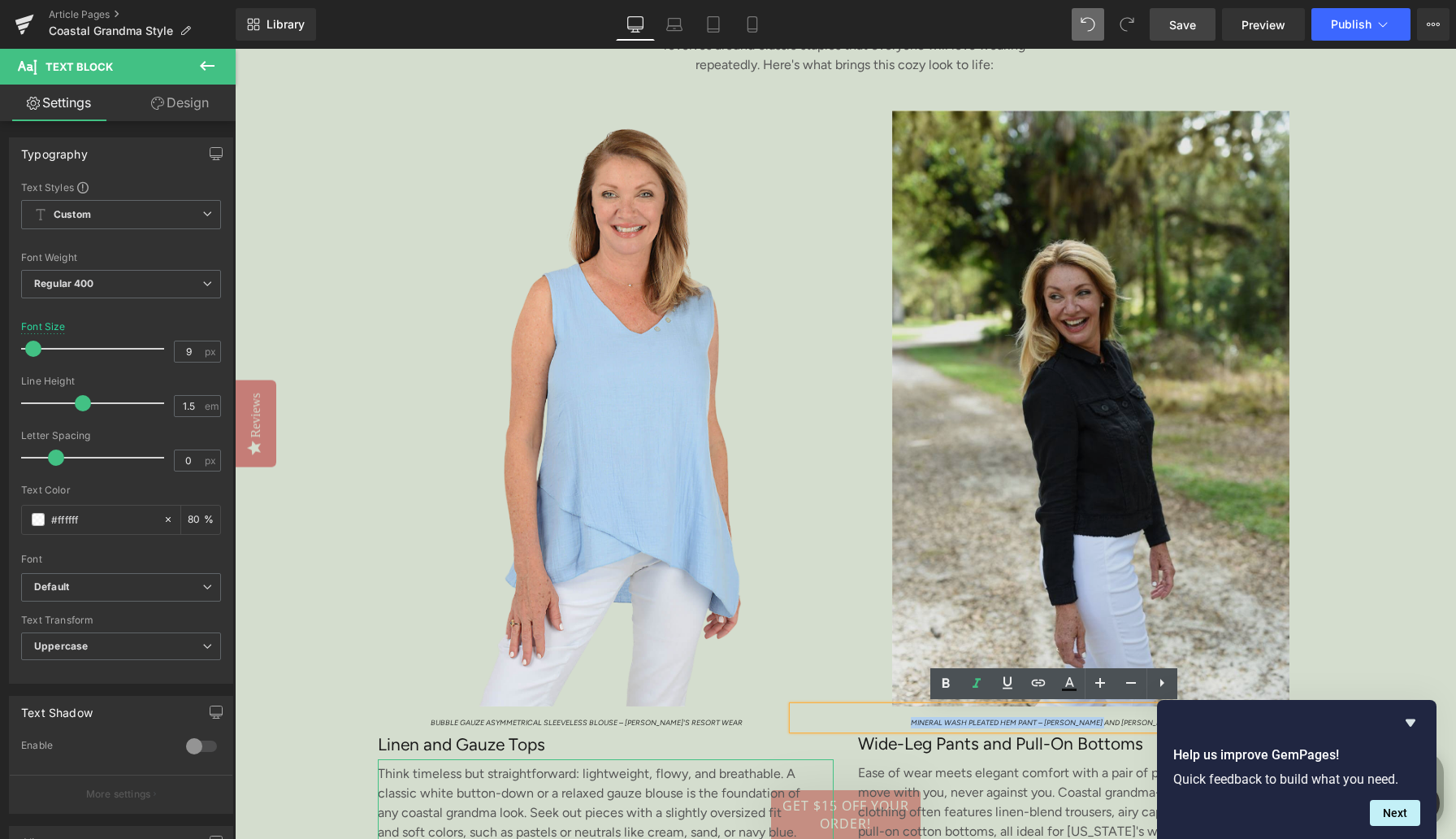
click at [1054, 382] on img at bounding box center [1093, 408] width 445 height 595
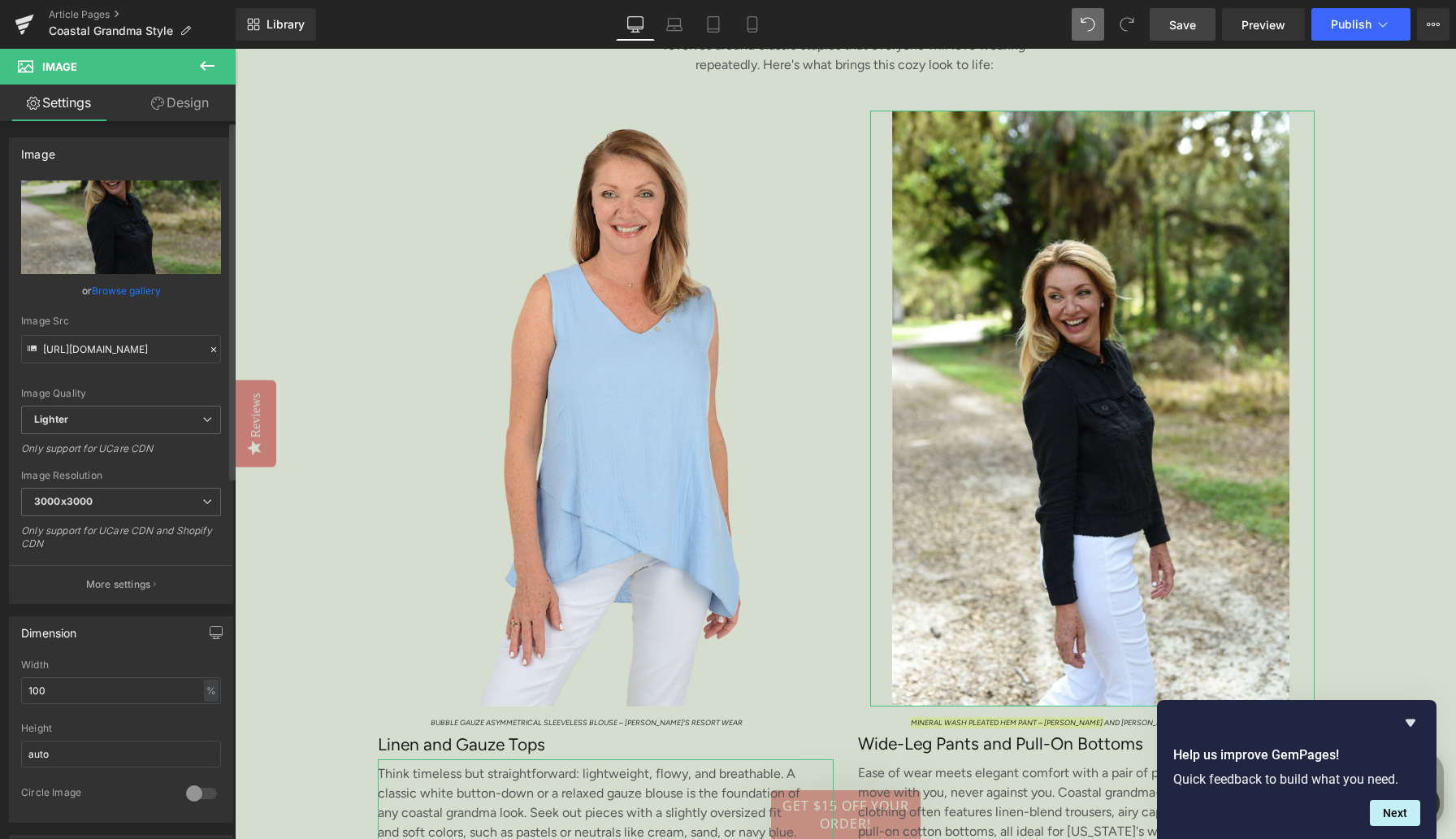
click at [128, 293] on link "Browse gallery" at bounding box center [126, 290] width 69 height 28
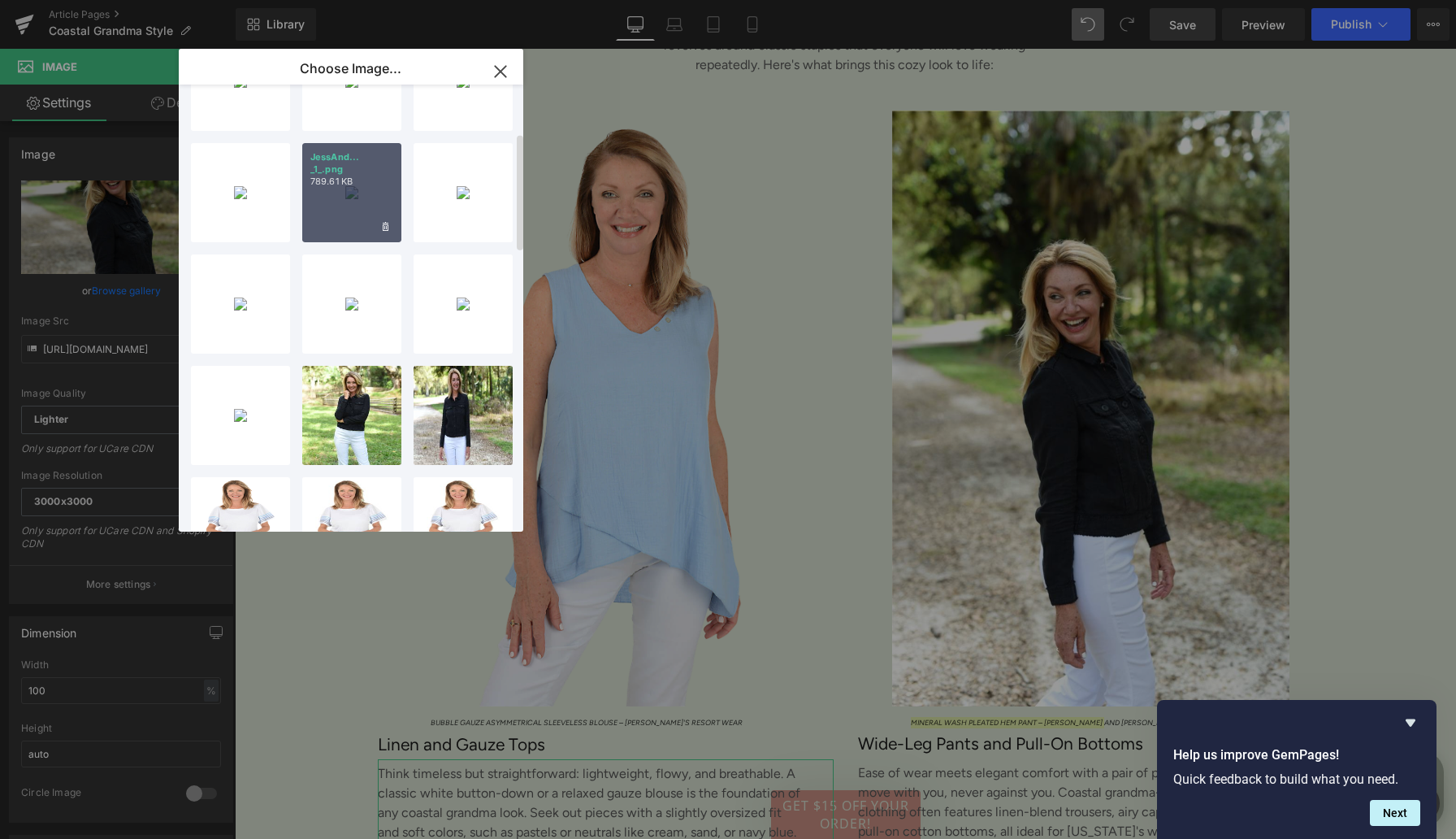
click at [349, 190] on div "JessAnd... _1_.png 789.61 KB" at bounding box center [351, 192] width 99 height 99
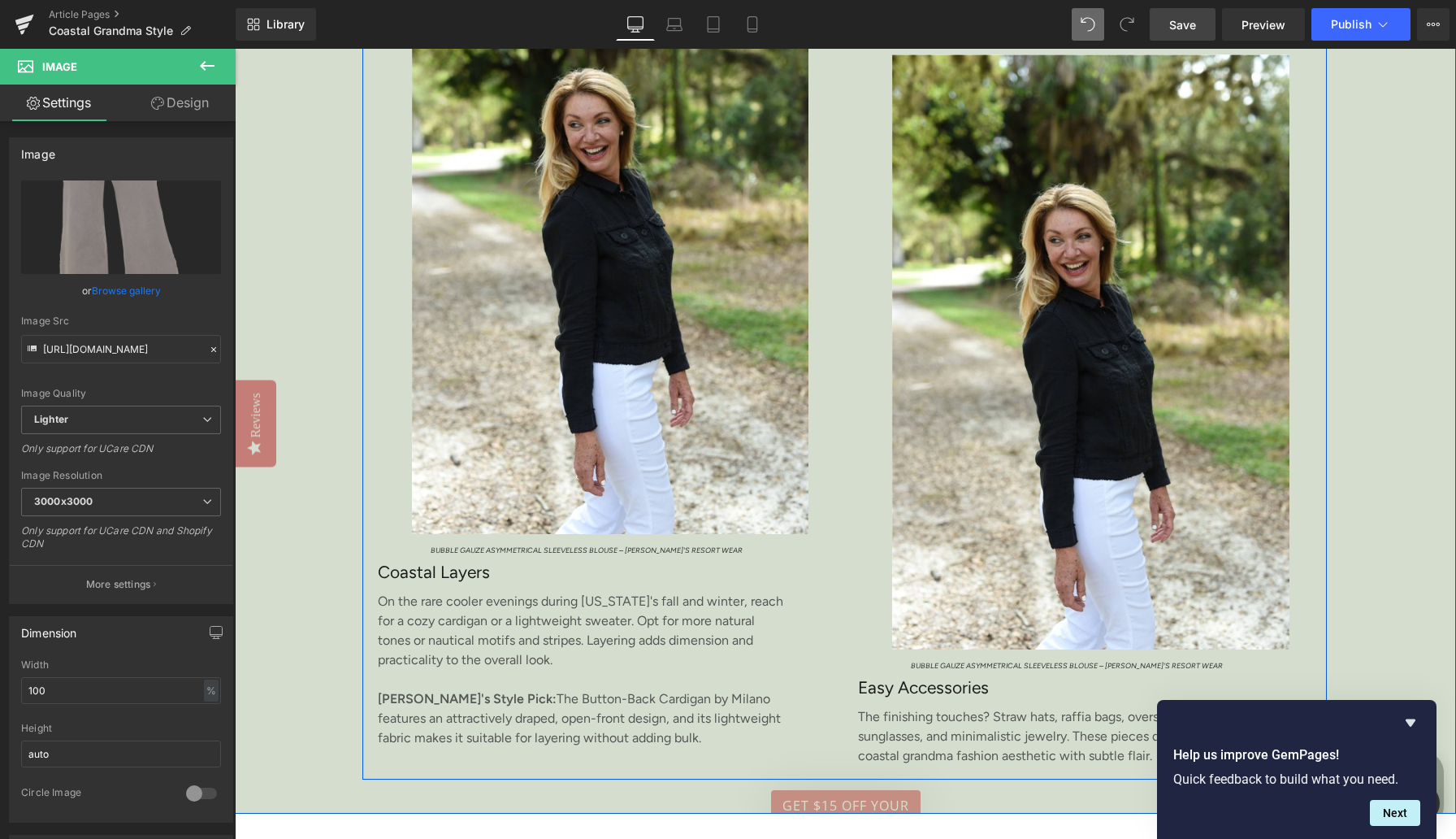
scroll to position [3246, 0]
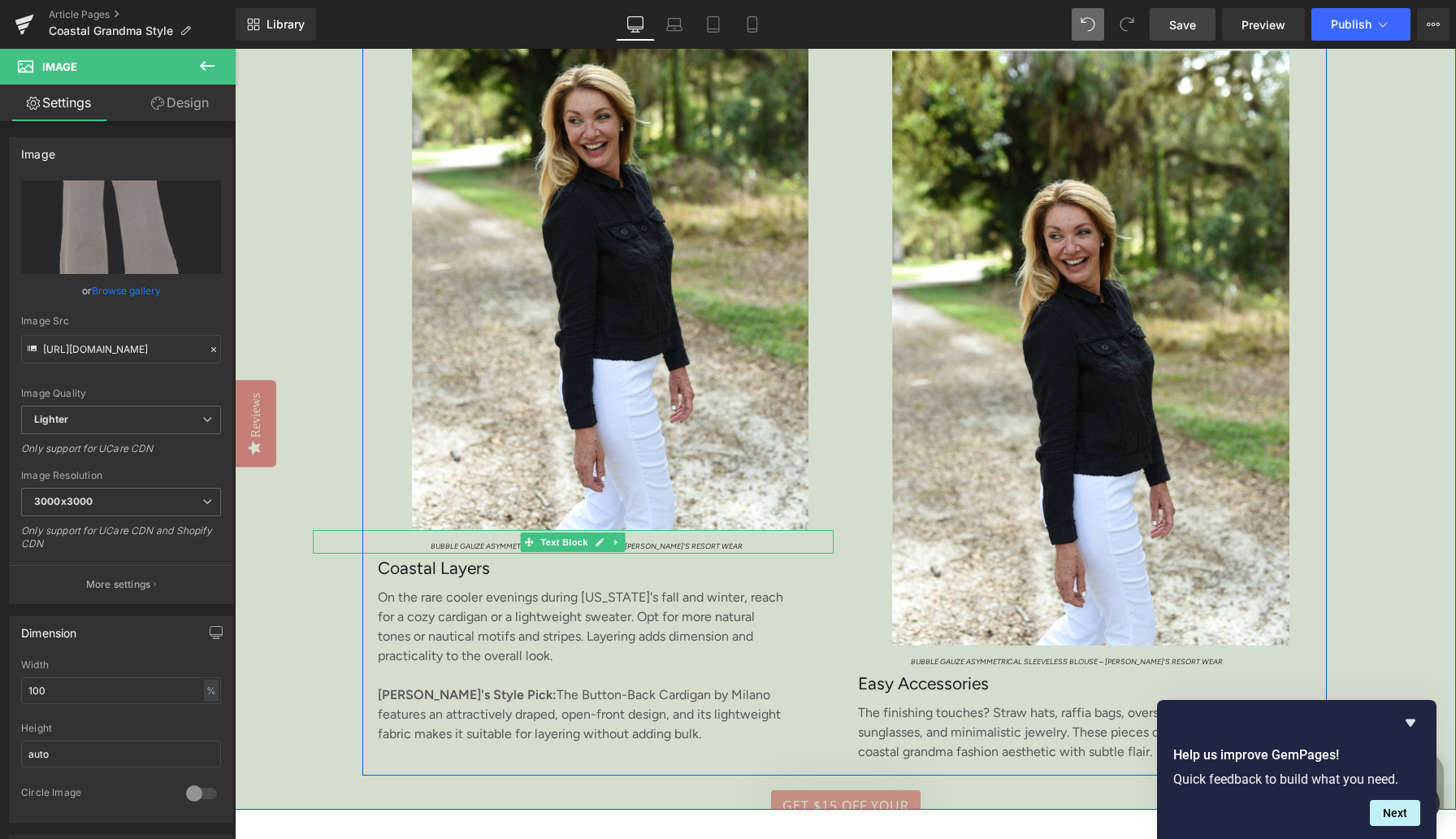
click at [500, 551] on span "Bubble Gauze Asymmetrical Sleeveless Blouse – [PERSON_NAME]'s Resort Wear" at bounding box center [586, 546] width 312 height 9
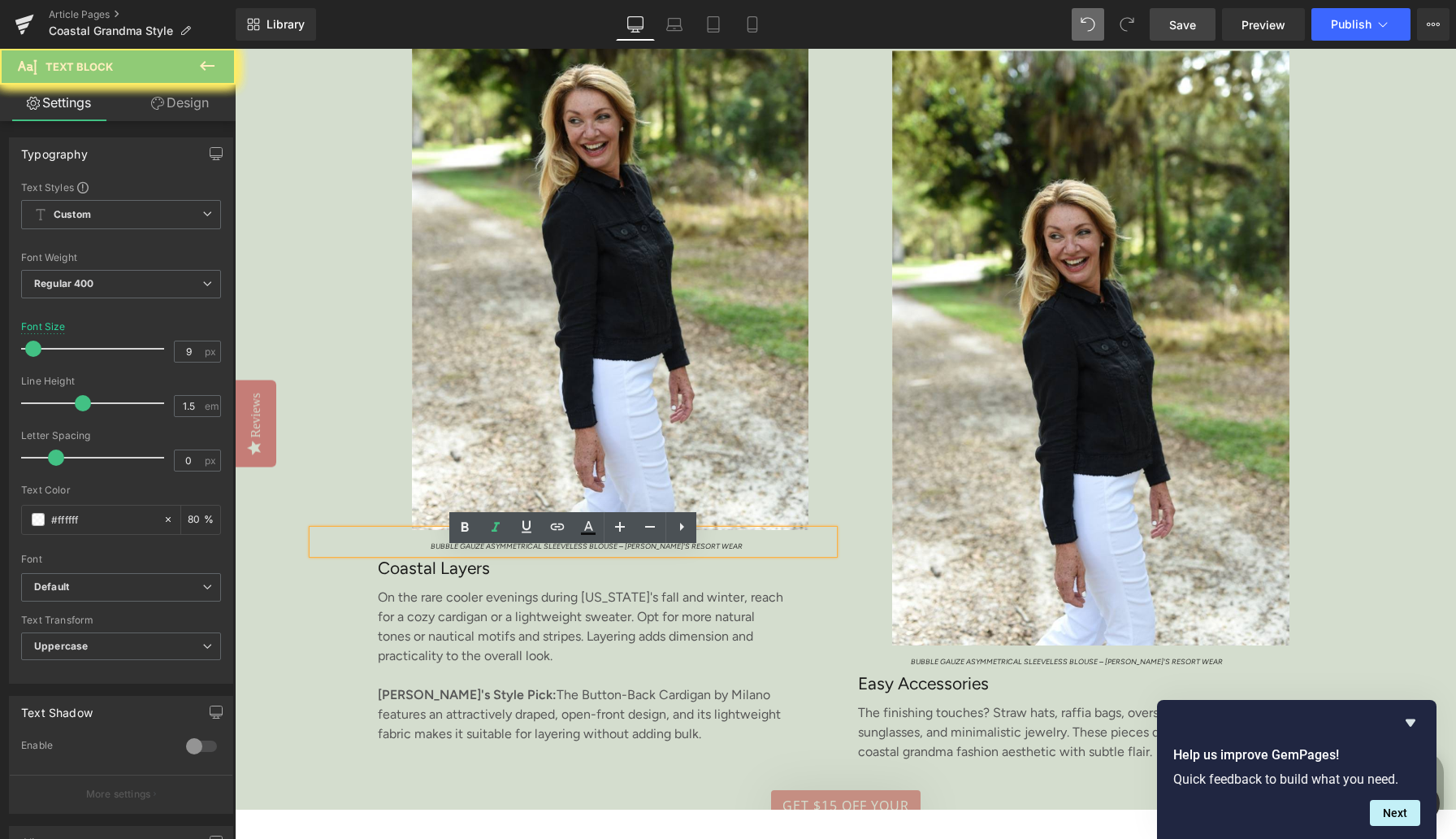
click at [500, 551] on span "Bubble Gauze Asymmetrical Sleeveless Blouse – [PERSON_NAME]'s Resort Wear" at bounding box center [586, 546] width 312 height 9
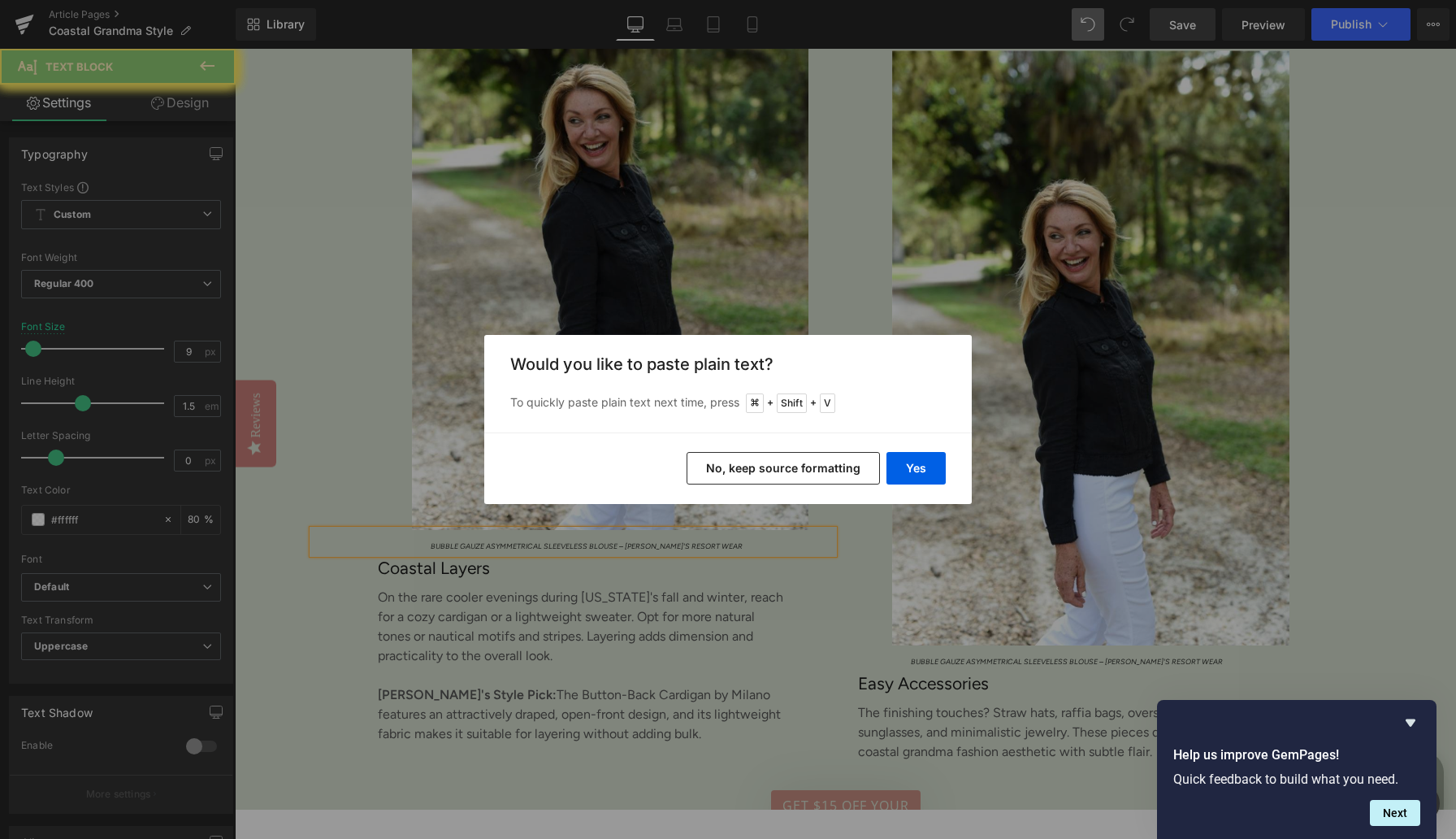
click at [915, 468] on button "Yes" at bounding box center [915, 467] width 59 height 32
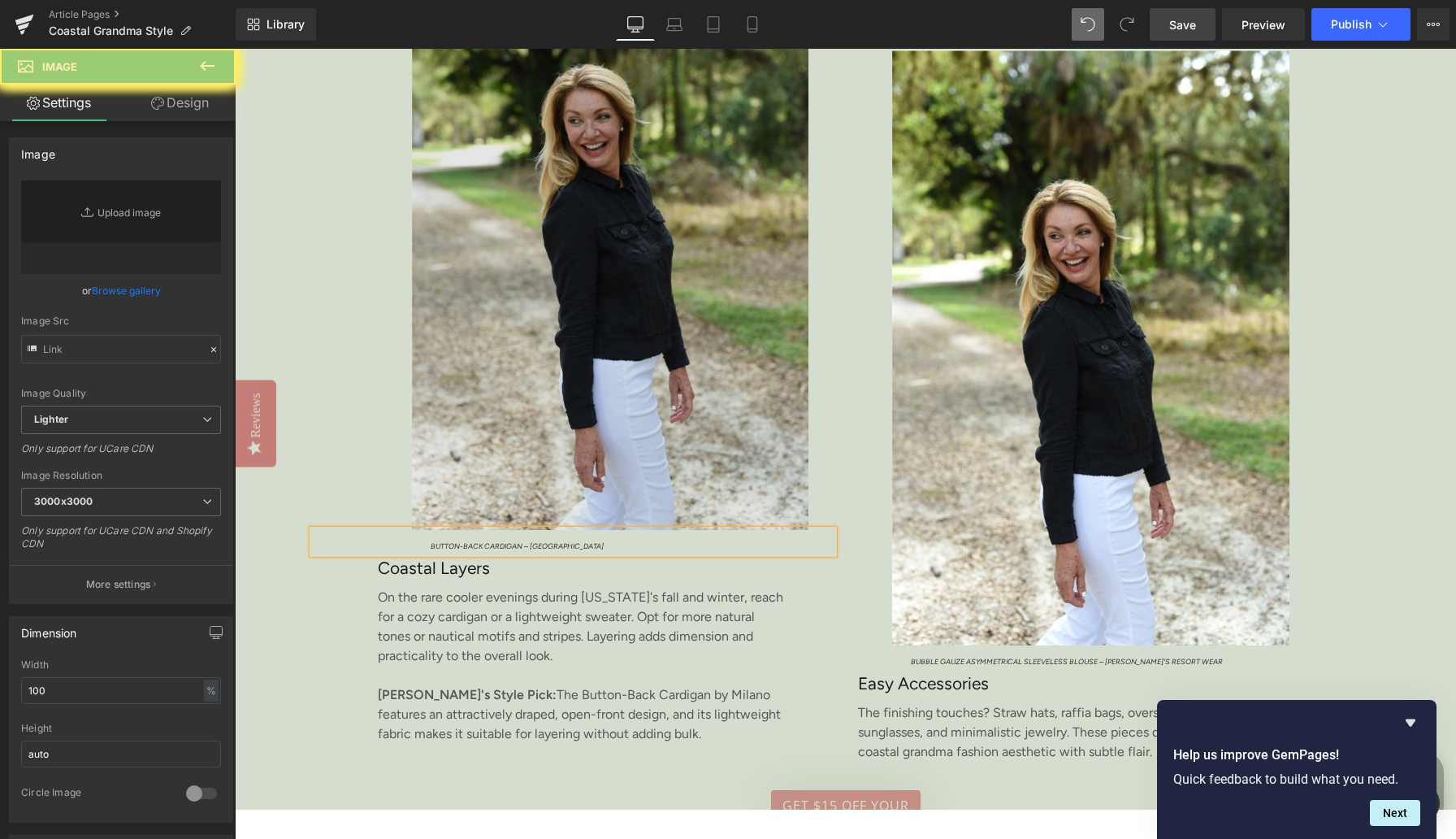
click at [589, 265] on img at bounding box center [612, 232] width 445 height 595
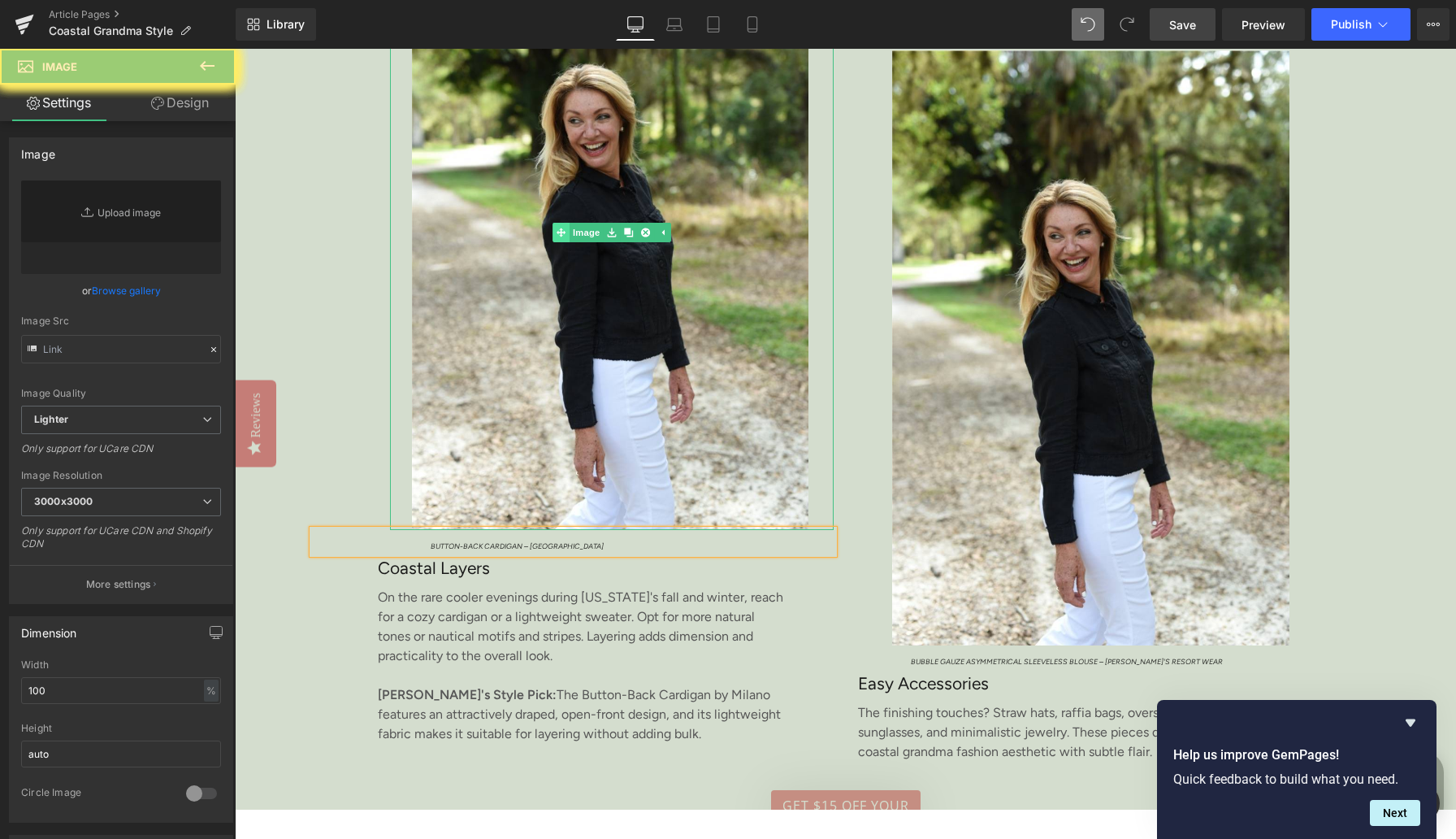
click at [586, 242] on link "Image" at bounding box center [578, 232] width 50 height 19
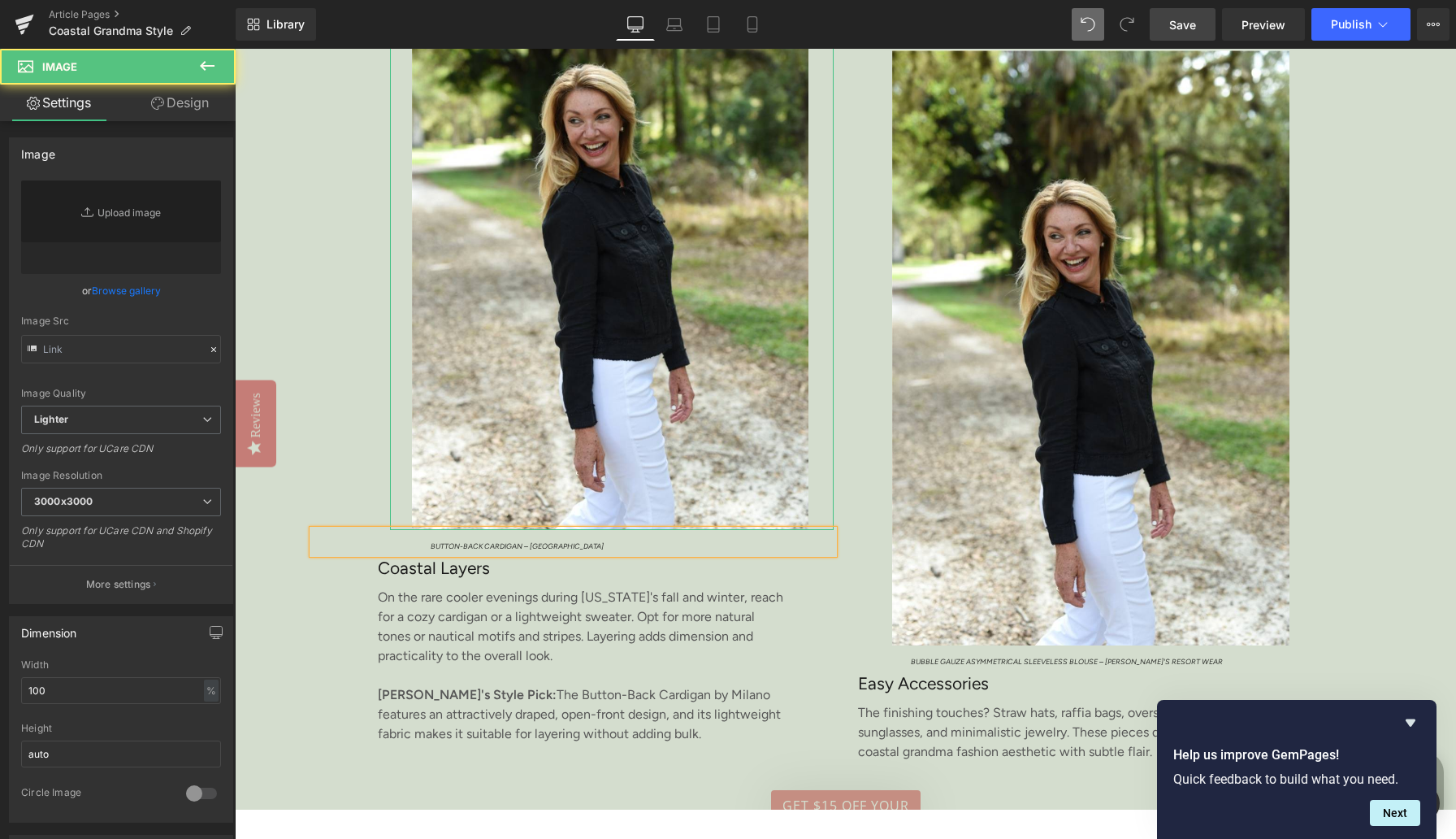
click at [121, 296] on link "Browse gallery" at bounding box center [126, 290] width 69 height 28
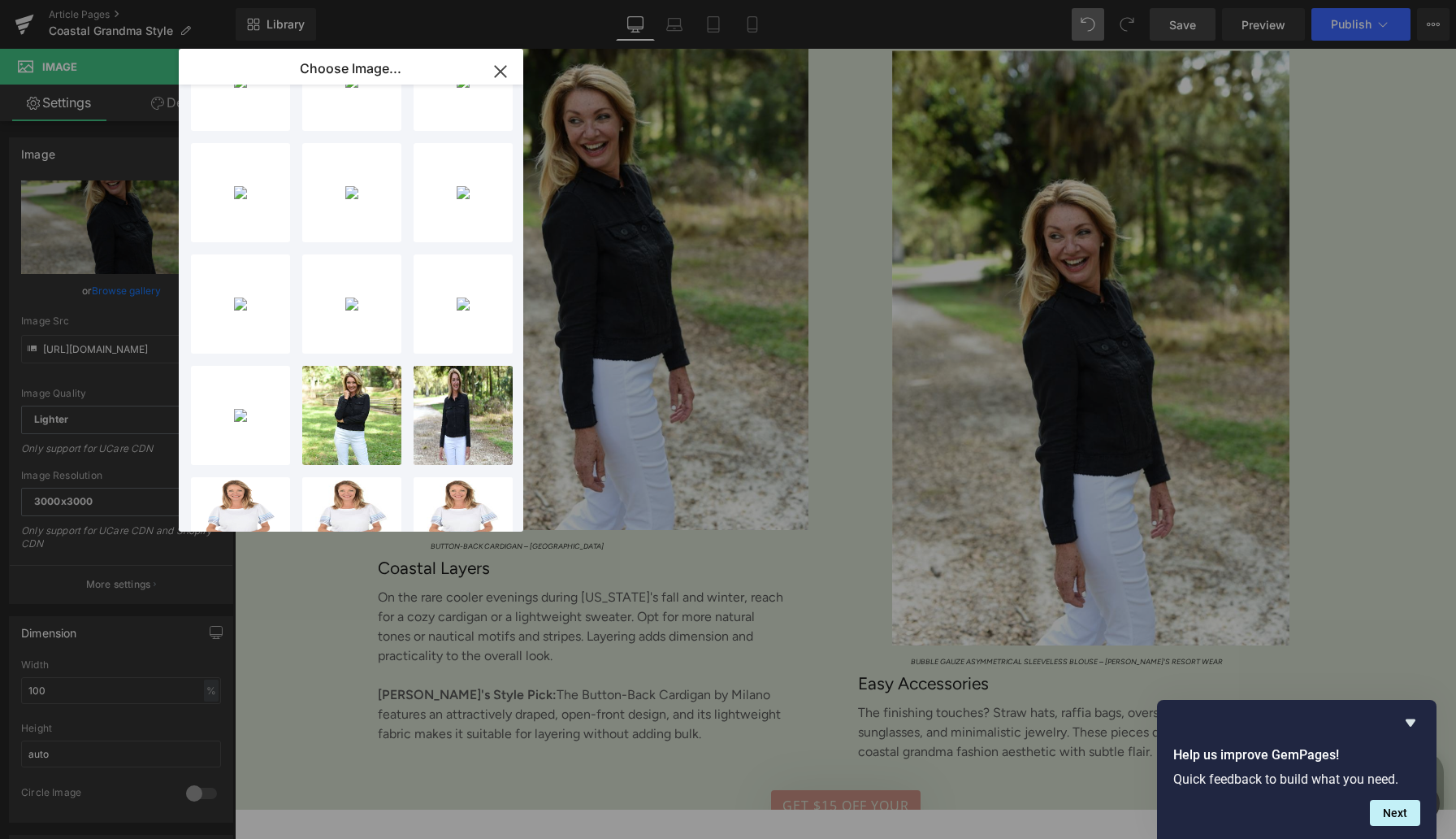
scroll to position [92, 0]
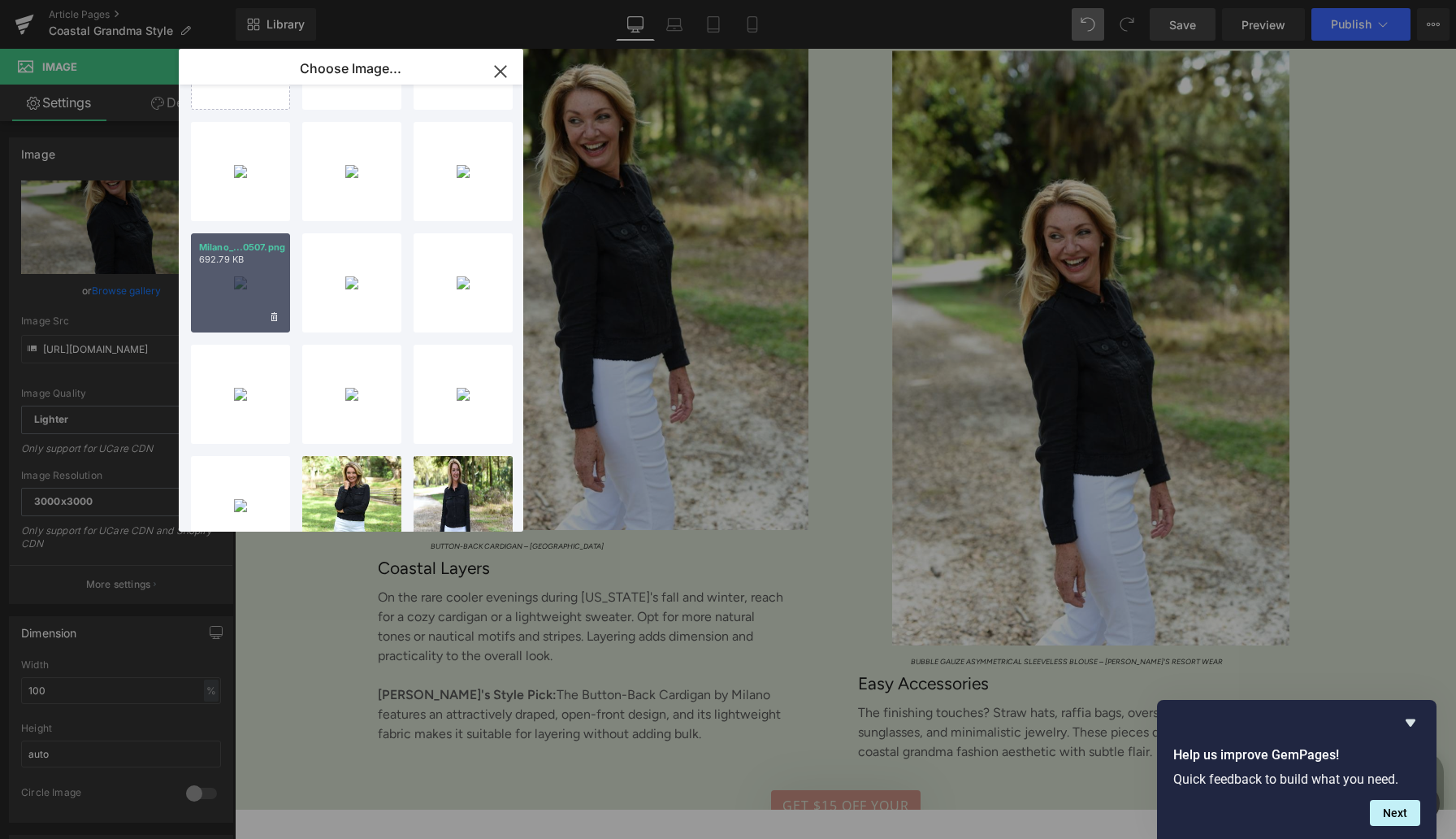
click at [237, 274] on div "Milano_...0507.png 692.79 KB" at bounding box center [241, 283] width 99 height 99
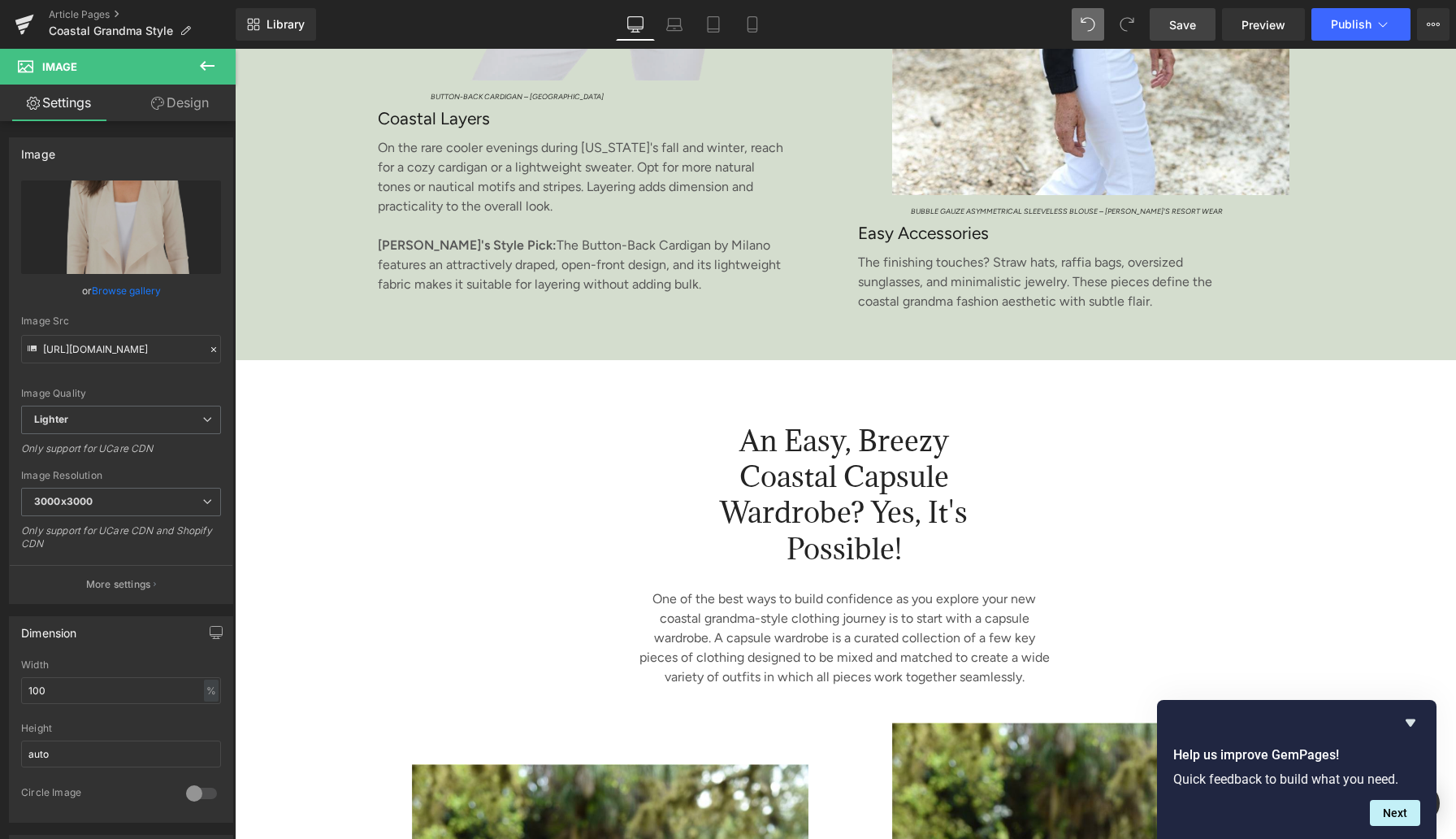
scroll to position [3515, 0]
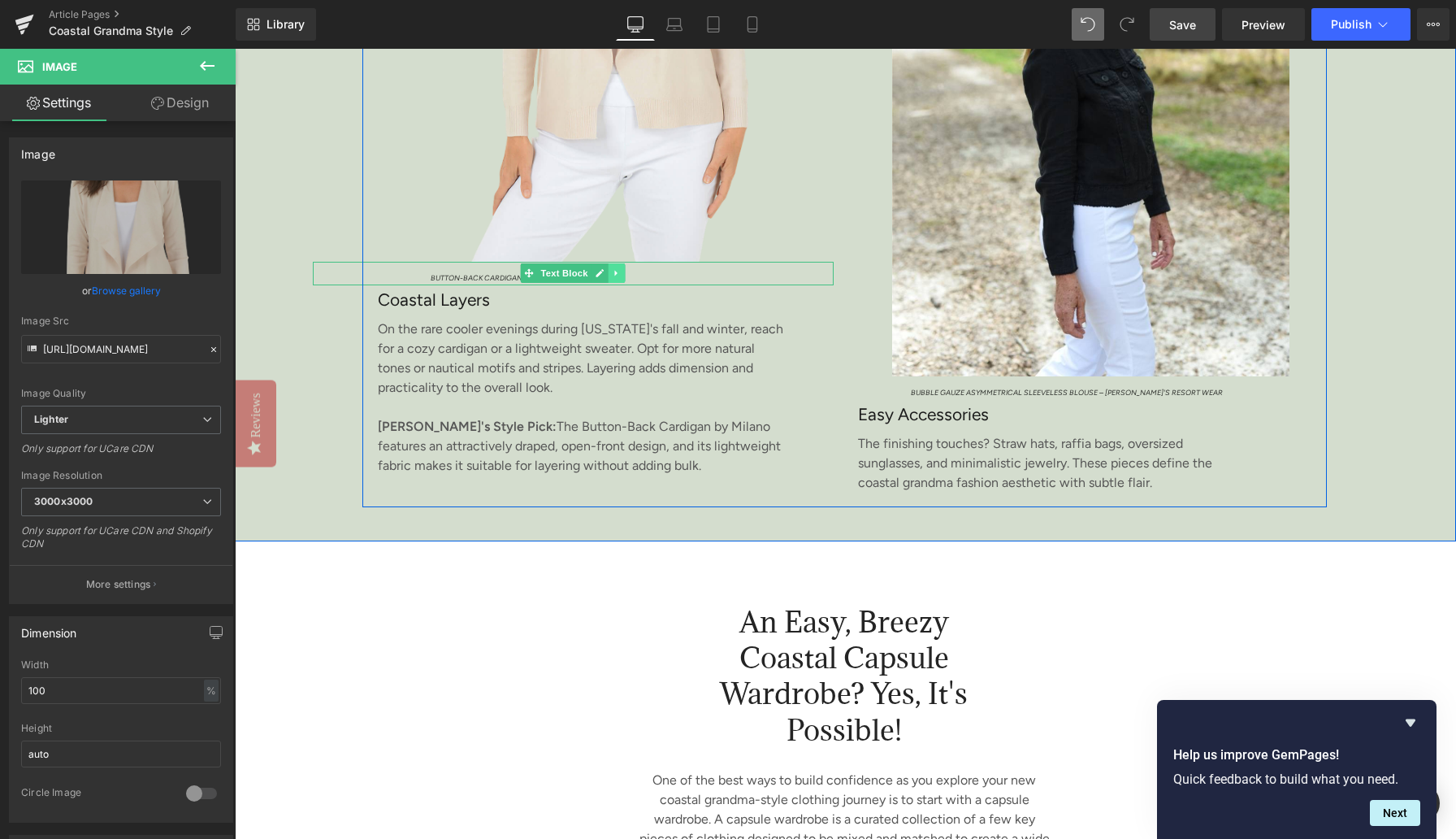
click at [621, 278] on icon at bounding box center [616, 273] width 9 height 10
click at [608, 278] on icon at bounding box center [608, 273] width 9 height 9
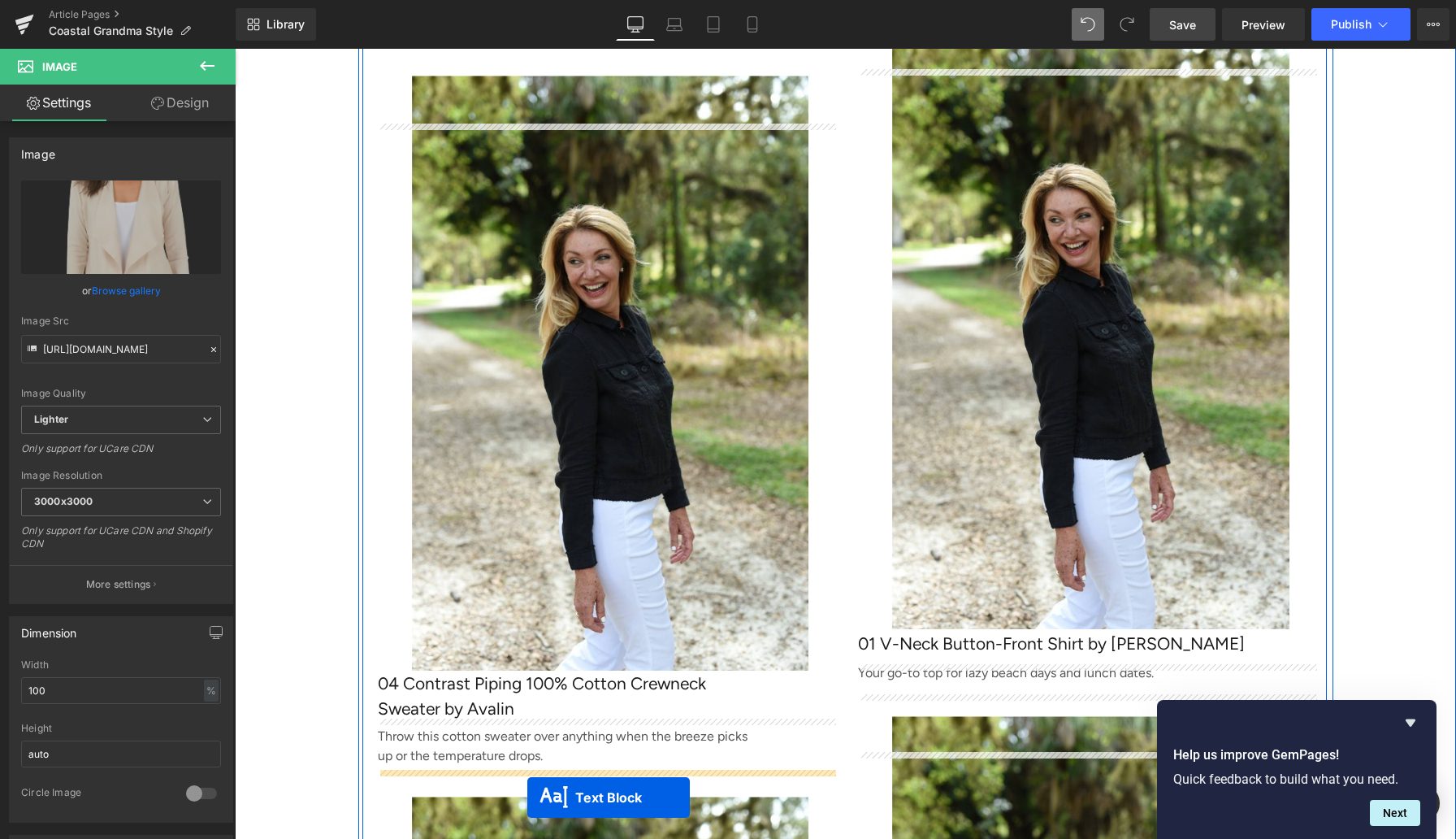
scroll to position [4458, 0]
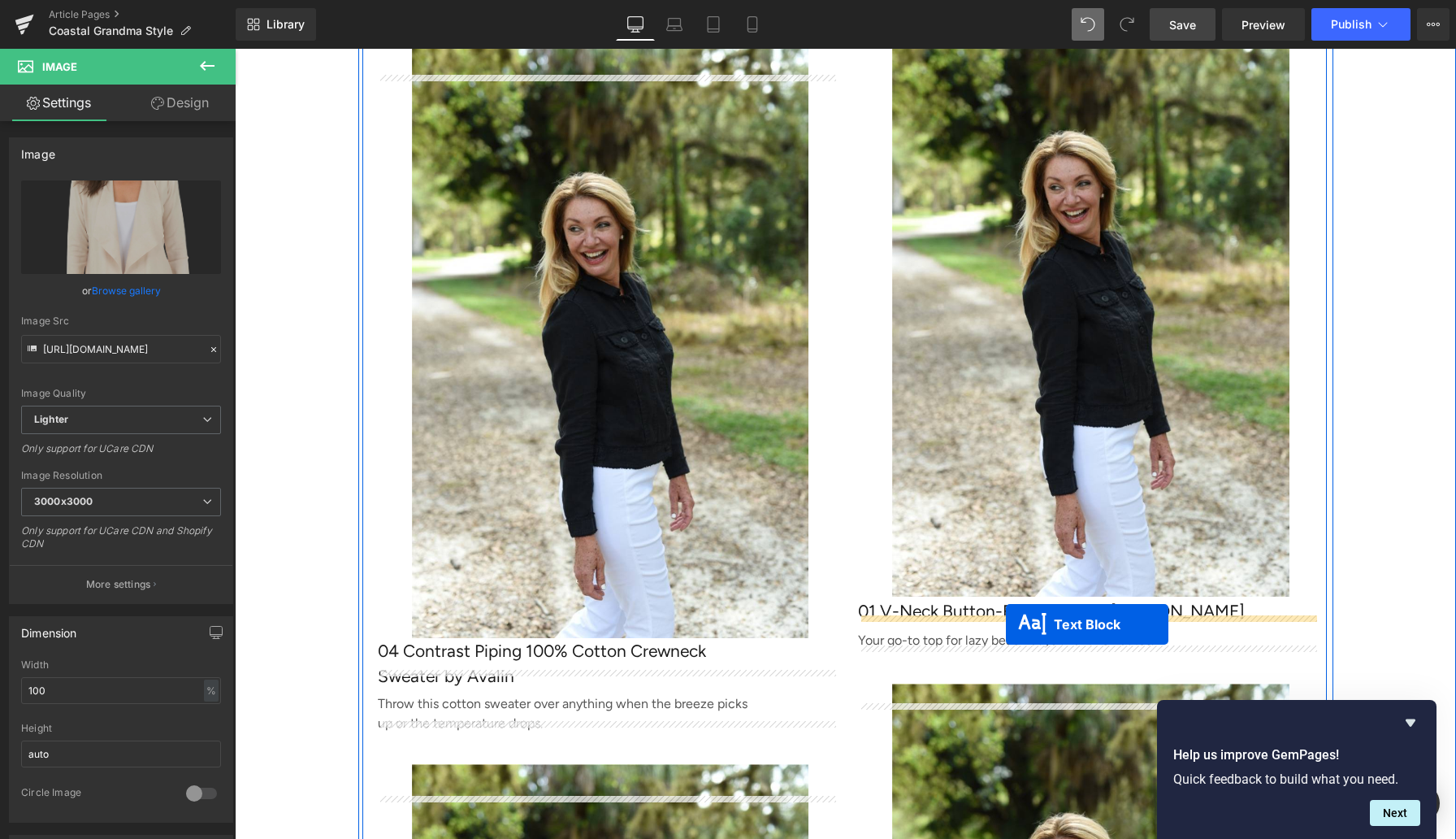
drag, startPoint x: 505, startPoint y: 291, endPoint x: 1006, endPoint y: 624, distance: 601.6
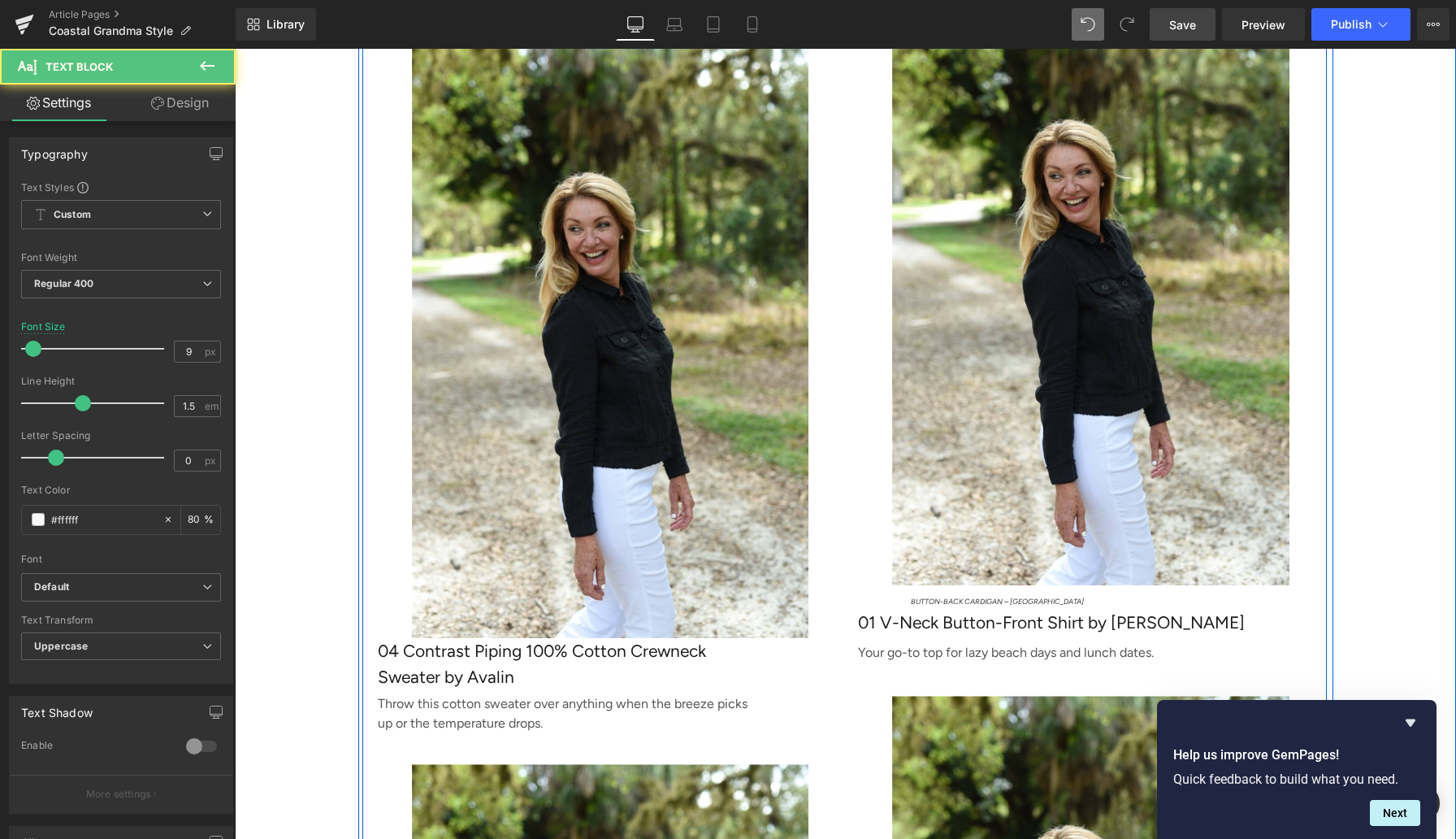
click at [946, 606] on span "Button-Back Cardigan – [GEOGRAPHIC_DATA]" at bounding box center [997, 600] width 173 height 9
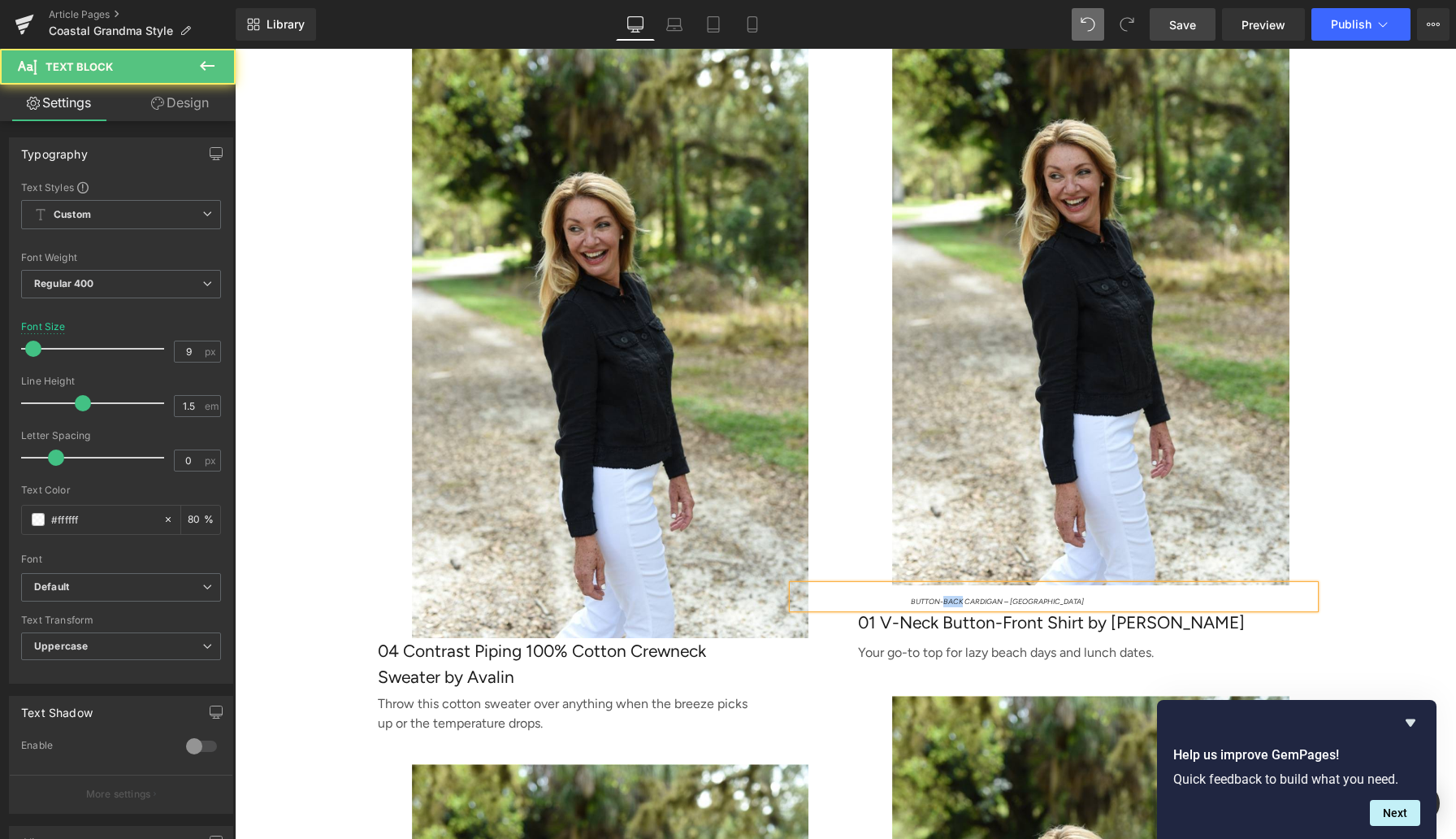
click at [946, 606] on span "Button-Back Cardigan – [GEOGRAPHIC_DATA]" at bounding box center [997, 600] width 173 height 9
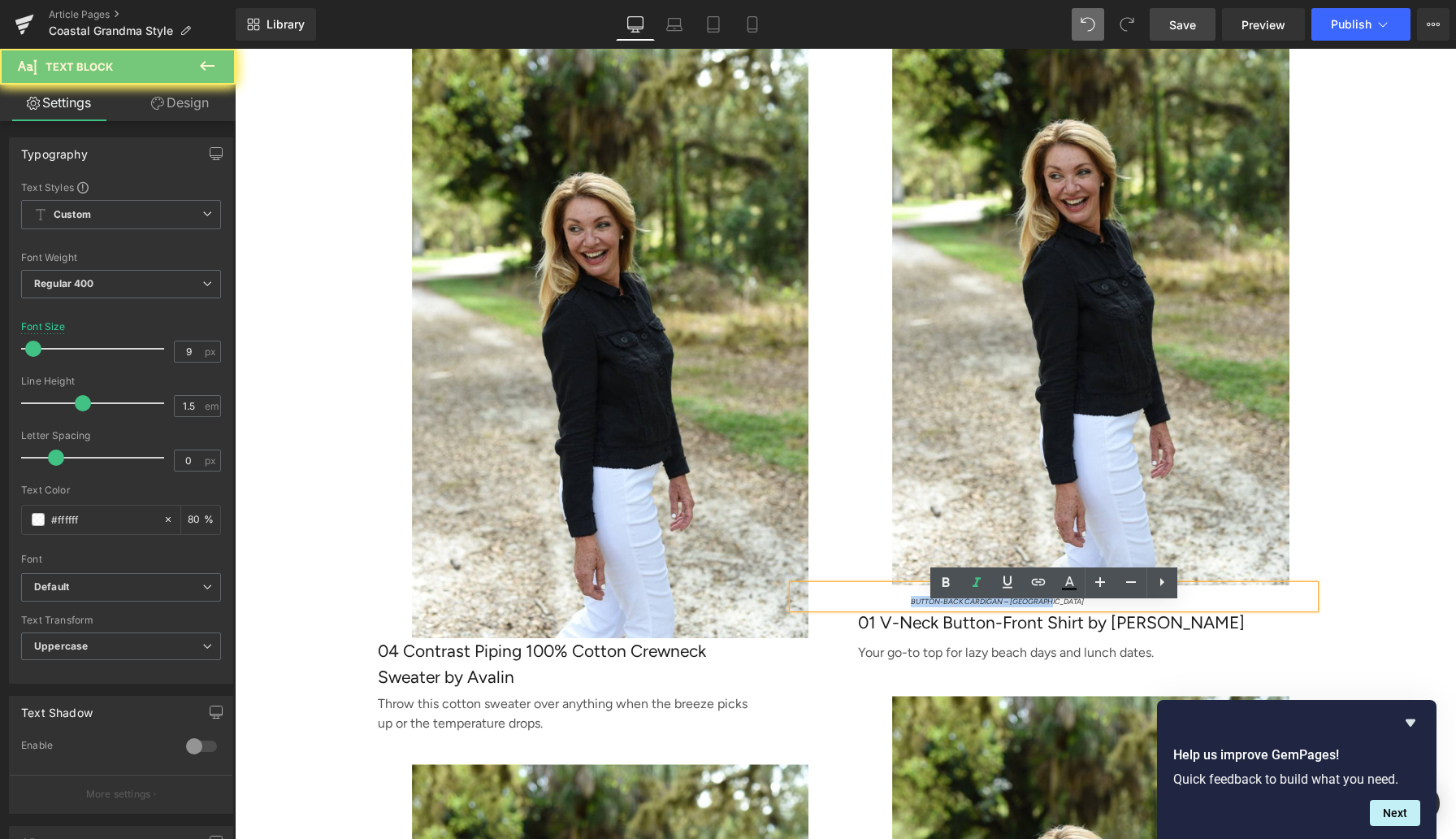
click at [946, 606] on span "Button-Back Cardigan – [GEOGRAPHIC_DATA]" at bounding box center [997, 600] width 173 height 9
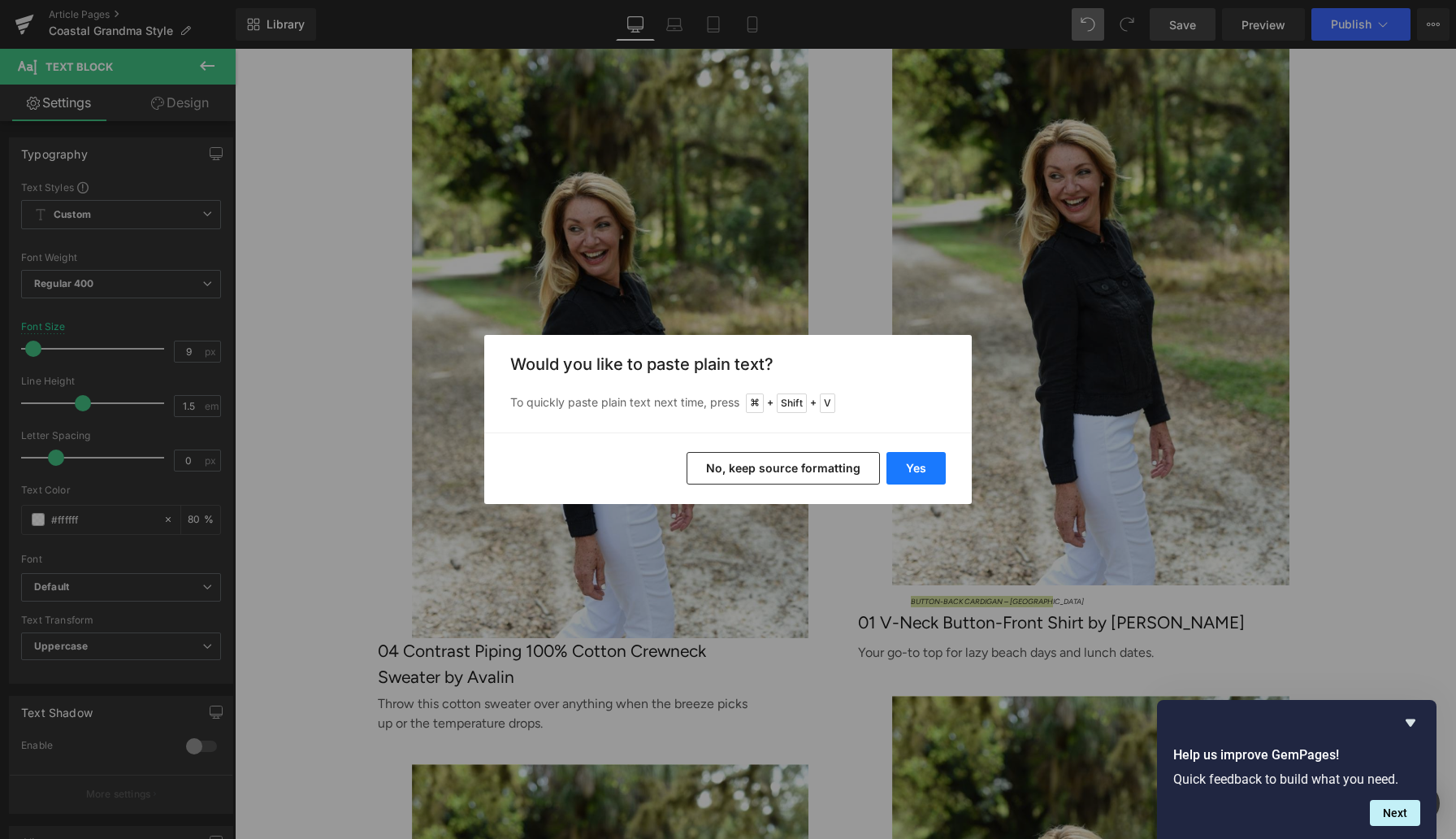
click at [932, 473] on button "Yes" at bounding box center [915, 467] width 59 height 32
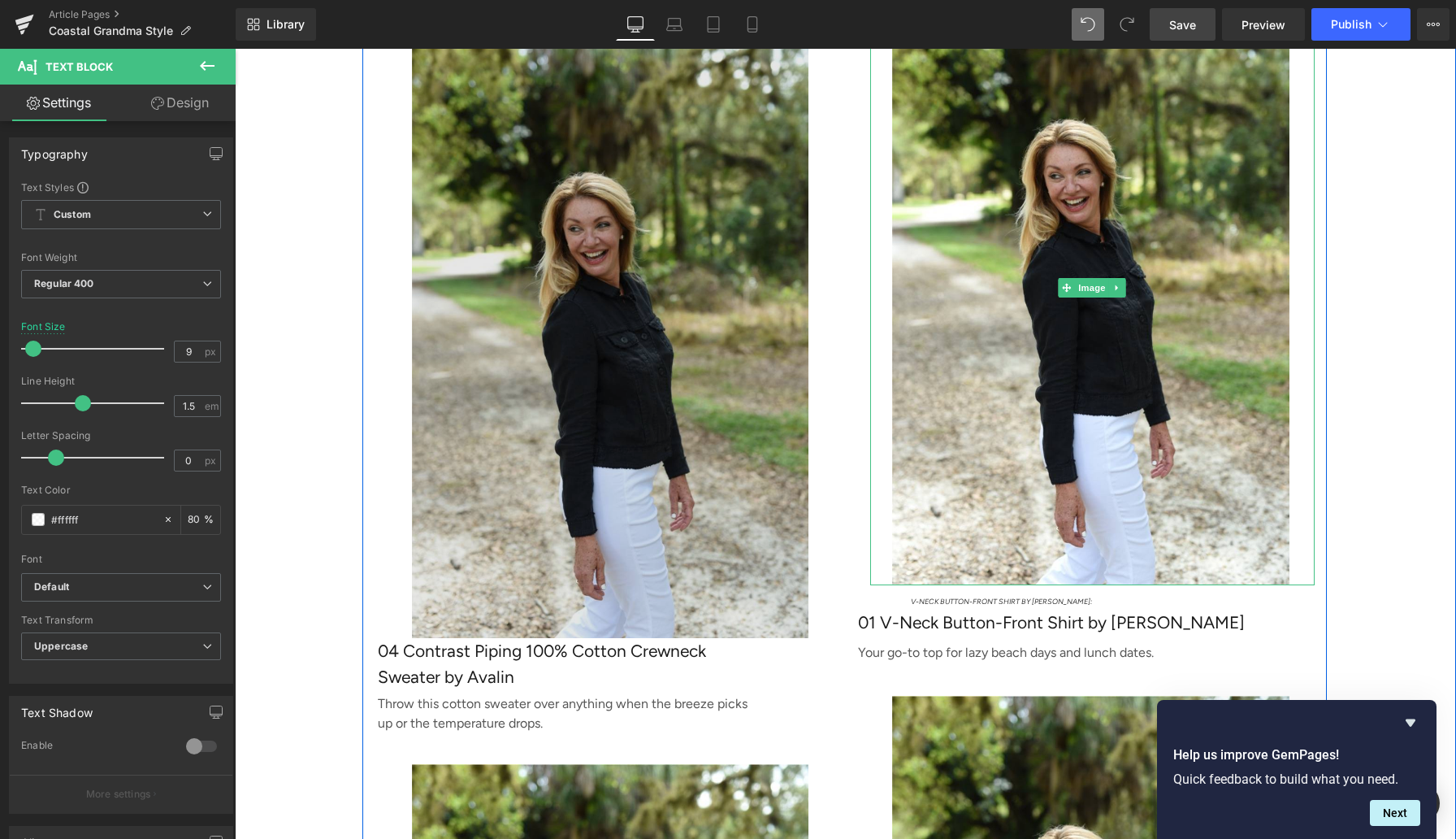
click at [1094, 297] on span "Image" at bounding box center [1091, 287] width 34 height 19
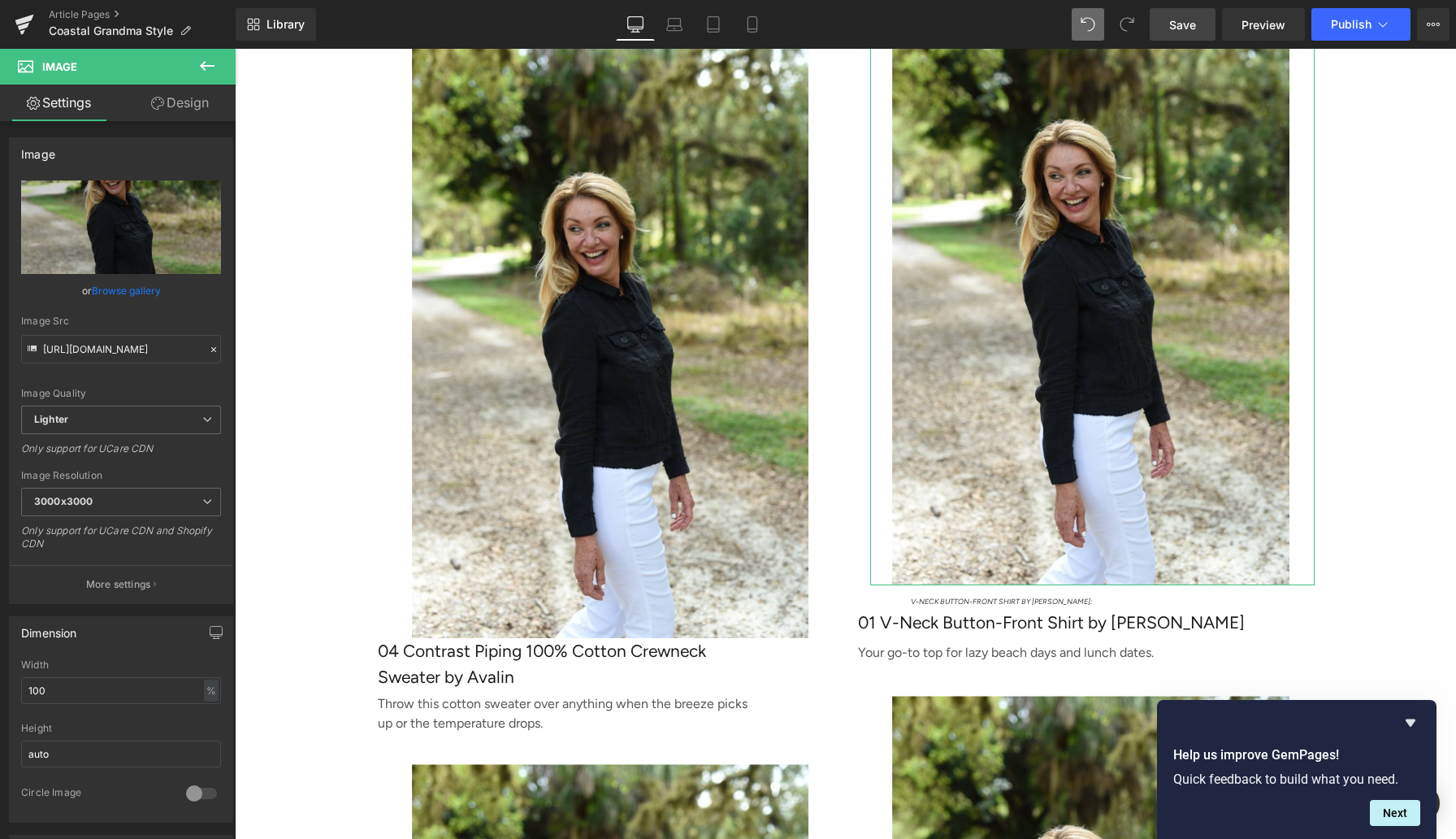
click at [114, 291] on link "Browse gallery" at bounding box center [126, 290] width 69 height 28
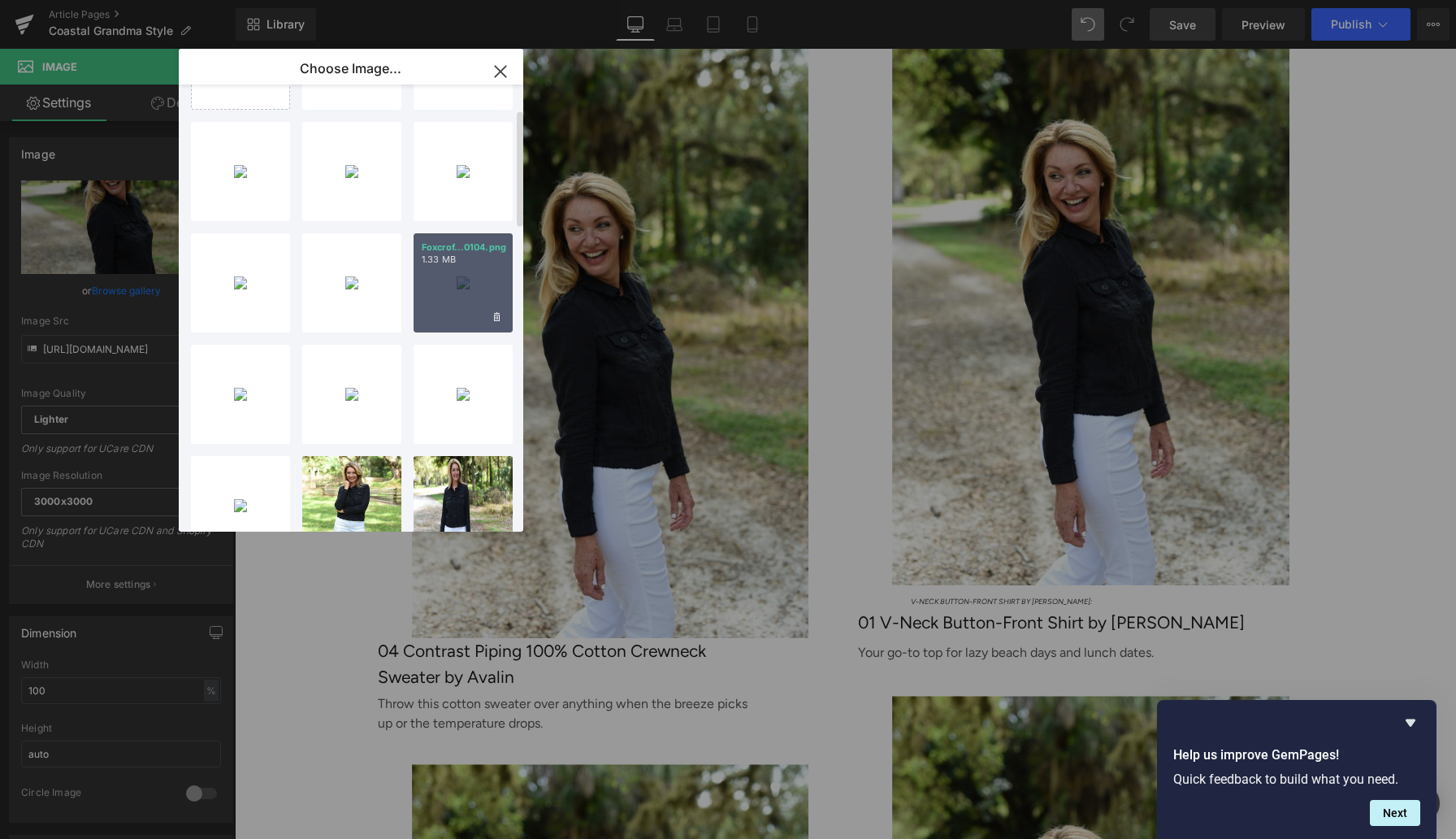
drag, startPoint x: 461, startPoint y: 286, endPoint x: 227, endPoint y: 237, distance: 239.1
click at [461, 286] on div "Foxcrof...0104.png 1.33 MB" at bounding box center [463, 283] width 99 height 99
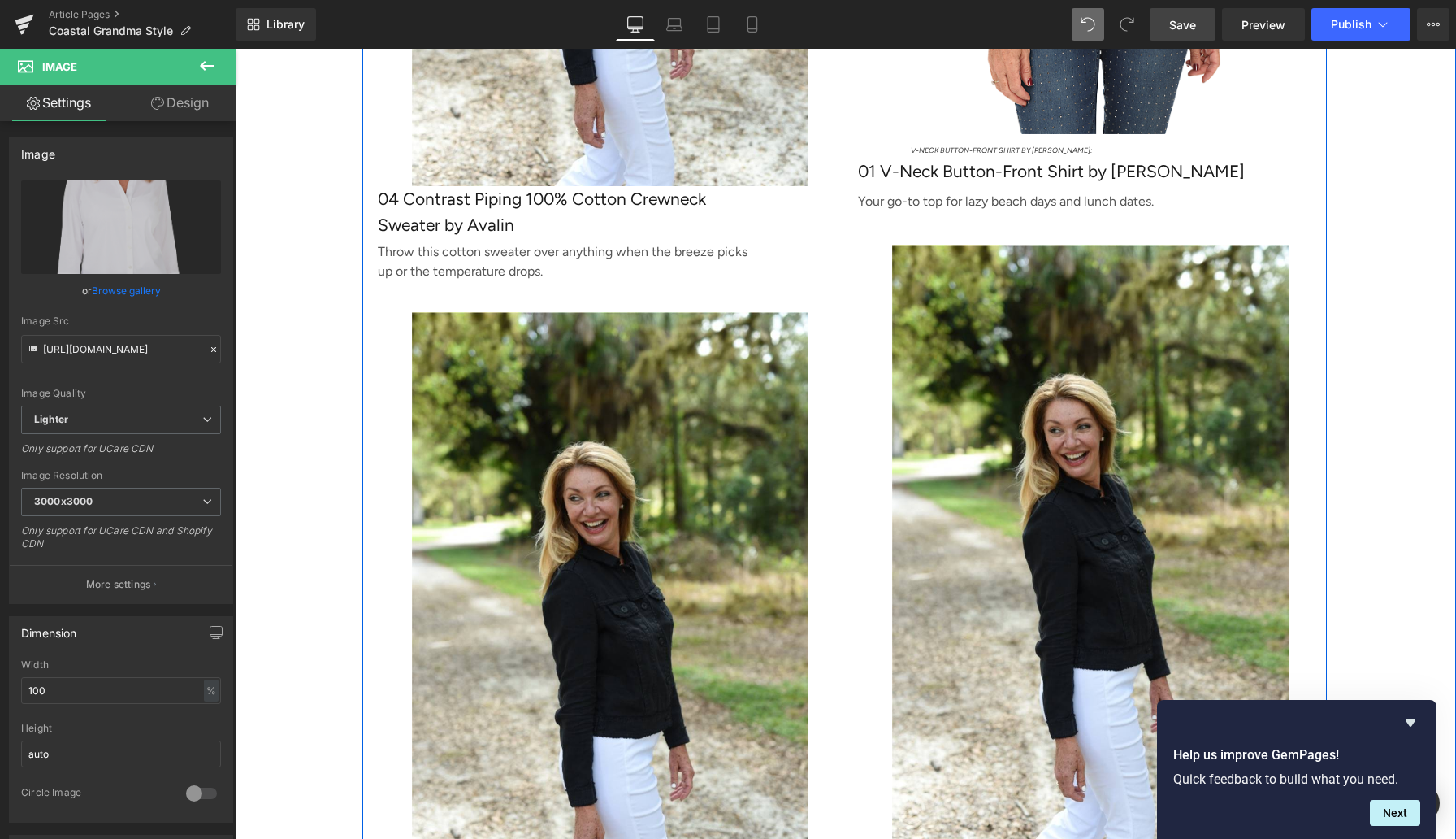
scroll to position [4818, 0]
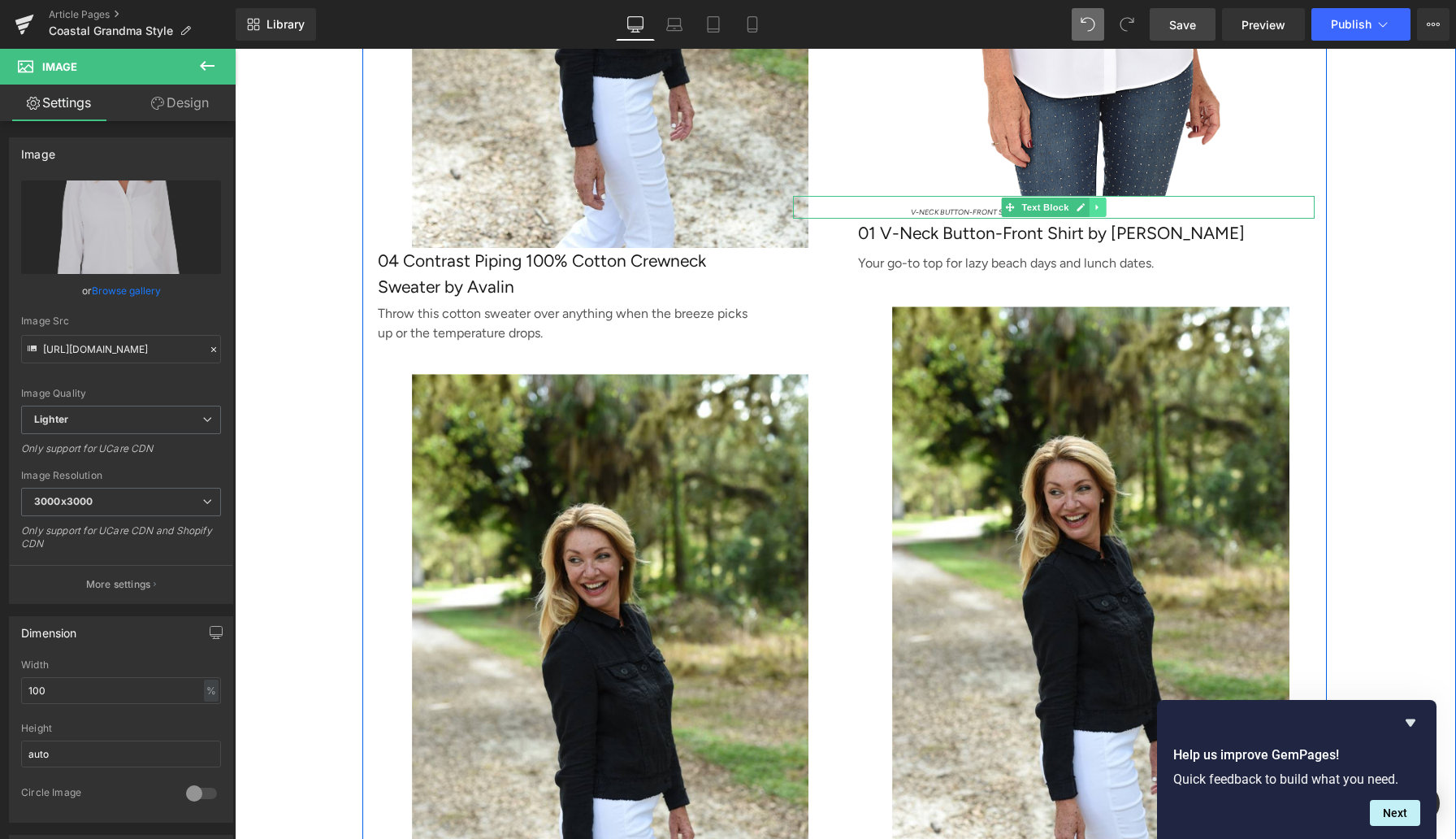
click at [1099, 212] on icon at bounding box center [1097, 207] width 9 height 10
click at [1090, 212] on icon at bounding box center [1089, 207] width 9 height 10
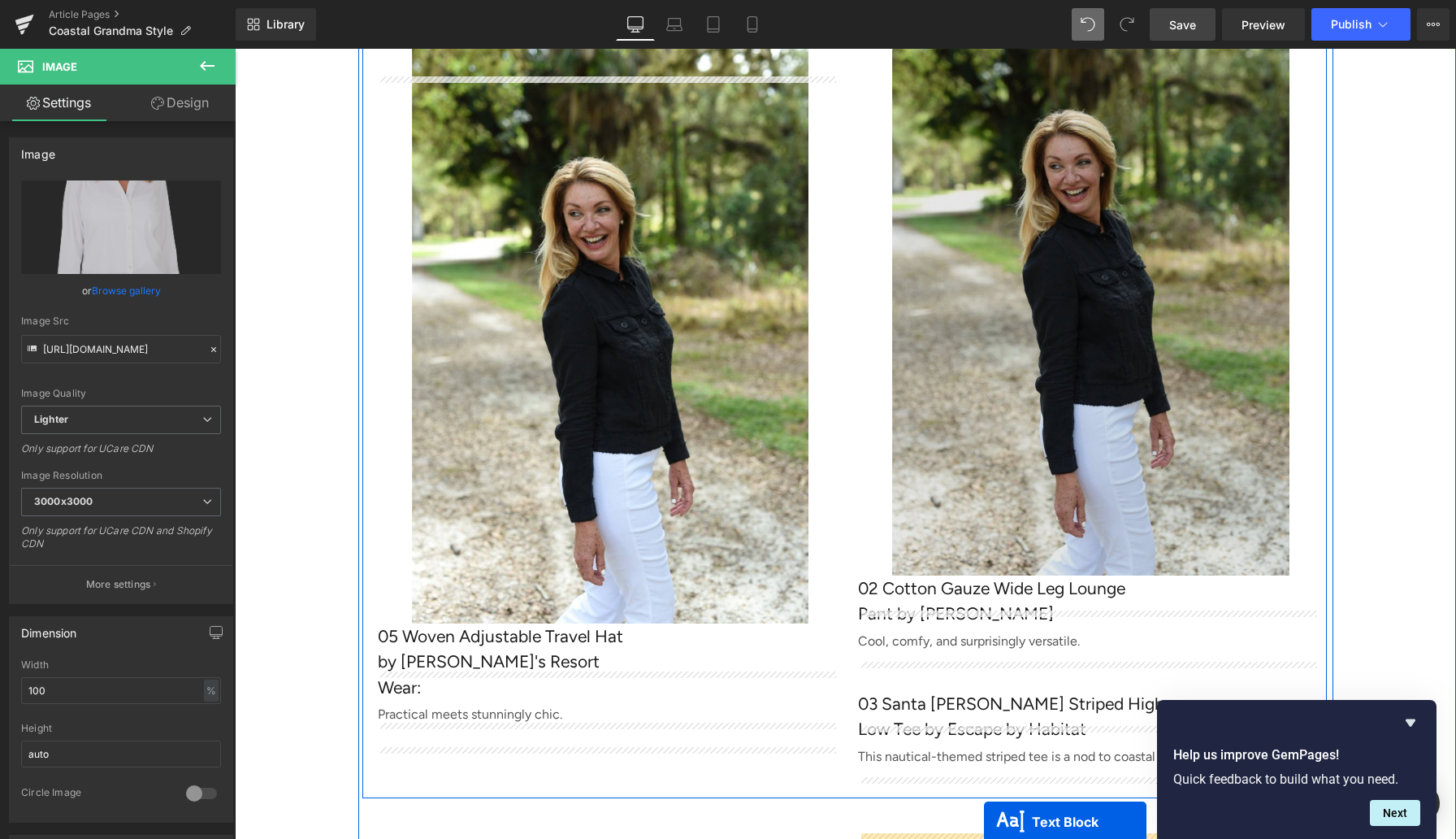
scroll to position [5218, 0]
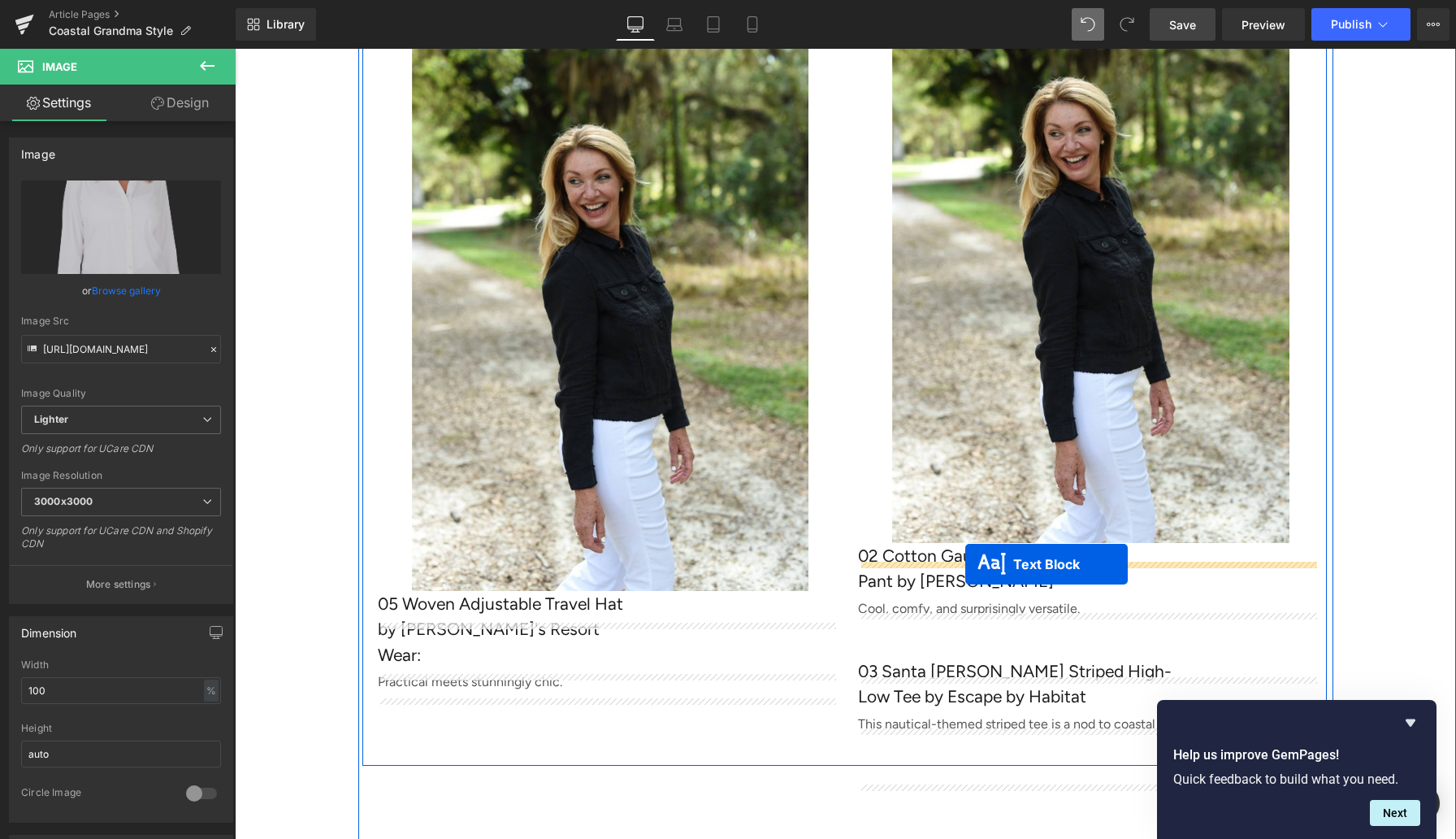
drag, startPoint x: 985, startPoint y: 228, endPoint x: 965, endPoint y: 564, distance: 336.6
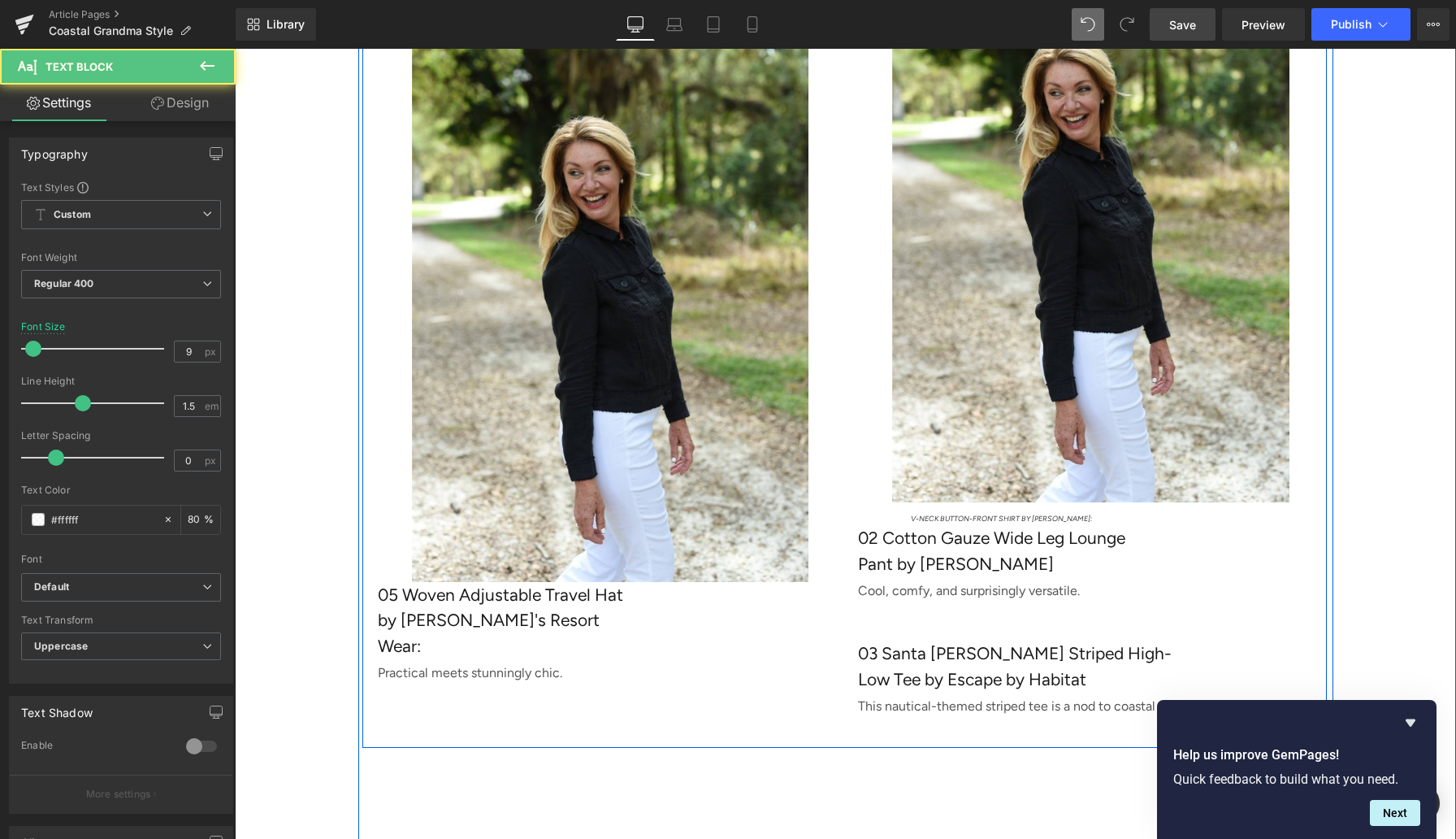
scroll to position [5209, 0]
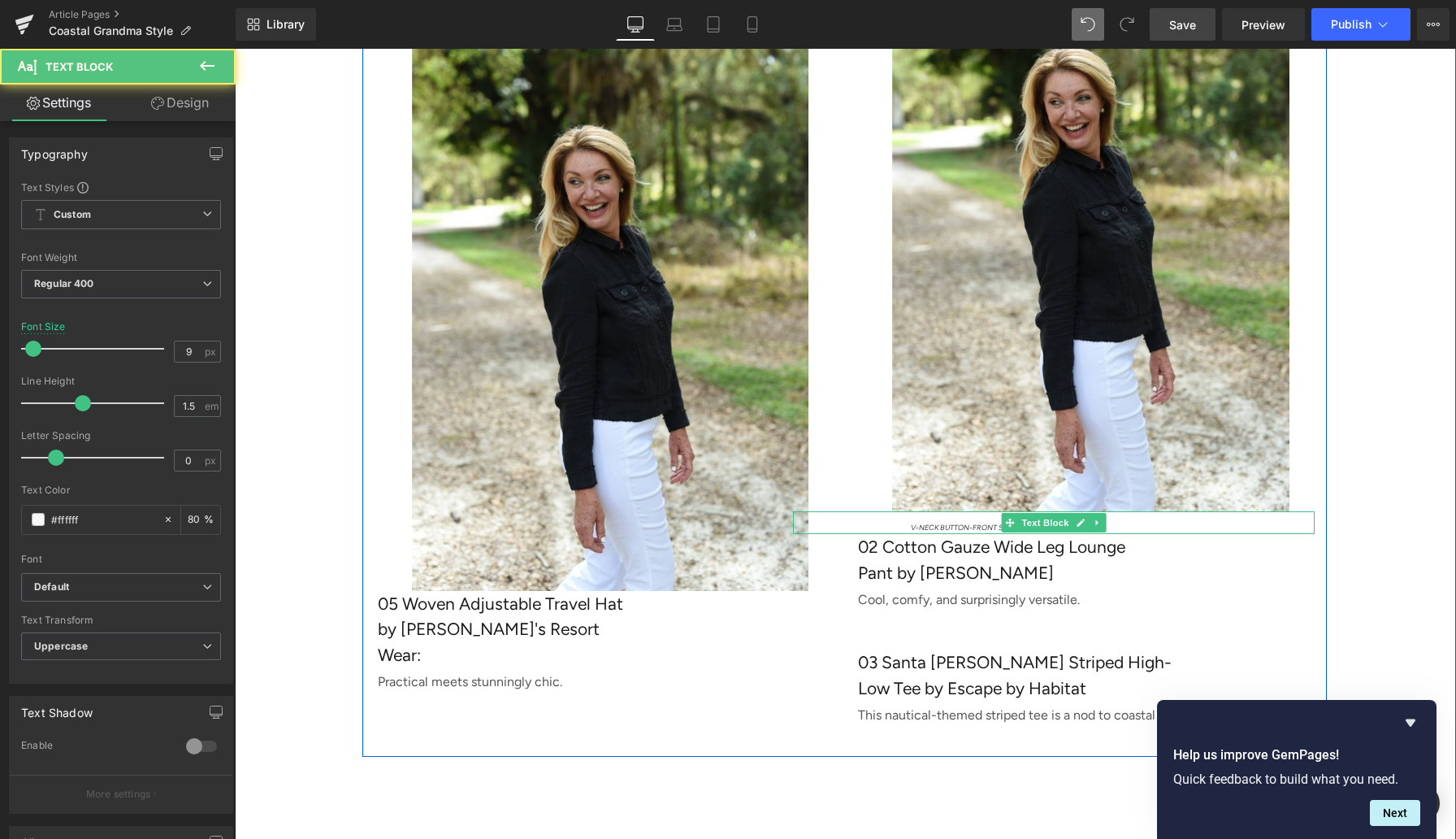
click at [930, 531] on span "V-Neck Button-Front Shirt by [PERSON_NAME]:" at bounding box center [1001, 526] width 182 height 9
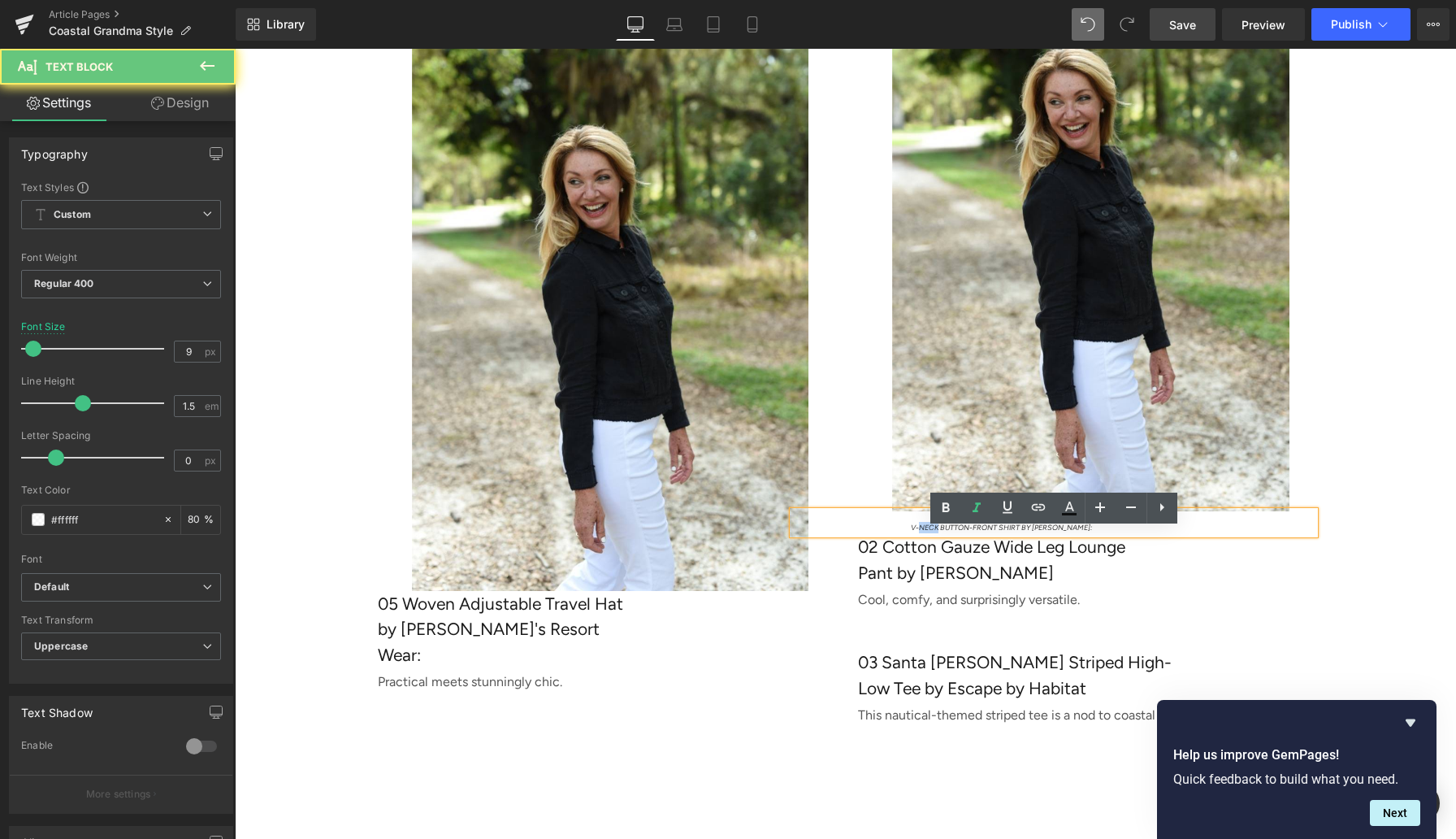
click at [930, 531] on span "V-Neck Button-Front Shirt by [PERSON_NAME]:" at bounding box center [1001, 526] width 182 height 9
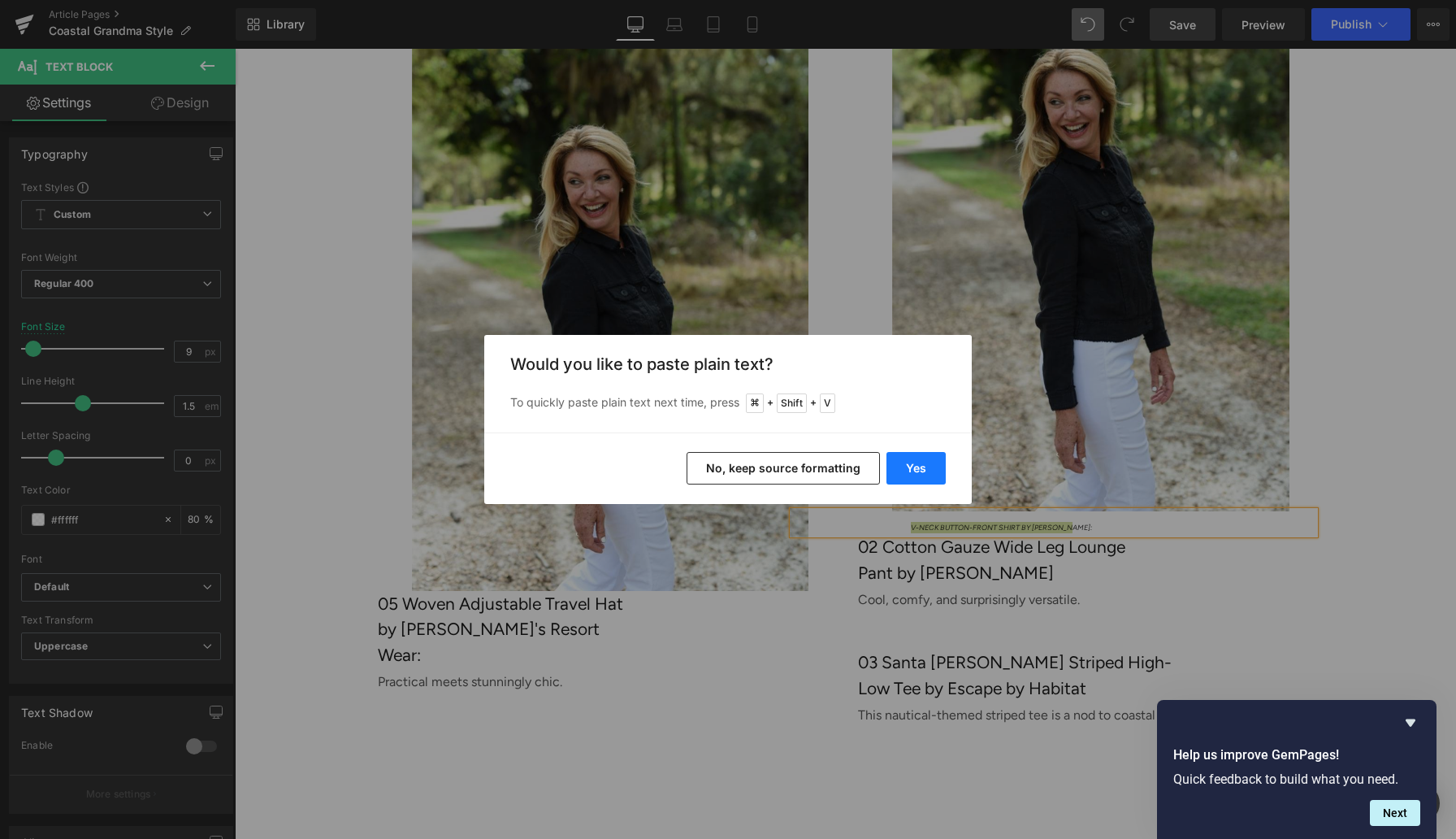
drag, startPoint x: 926, startPoint y: 459, endPoint x: 691, endPoint y: 411, distance: 239.9
click at [926, 459] on button "Yes" at bounding box center [915, 467] width 59 height 32
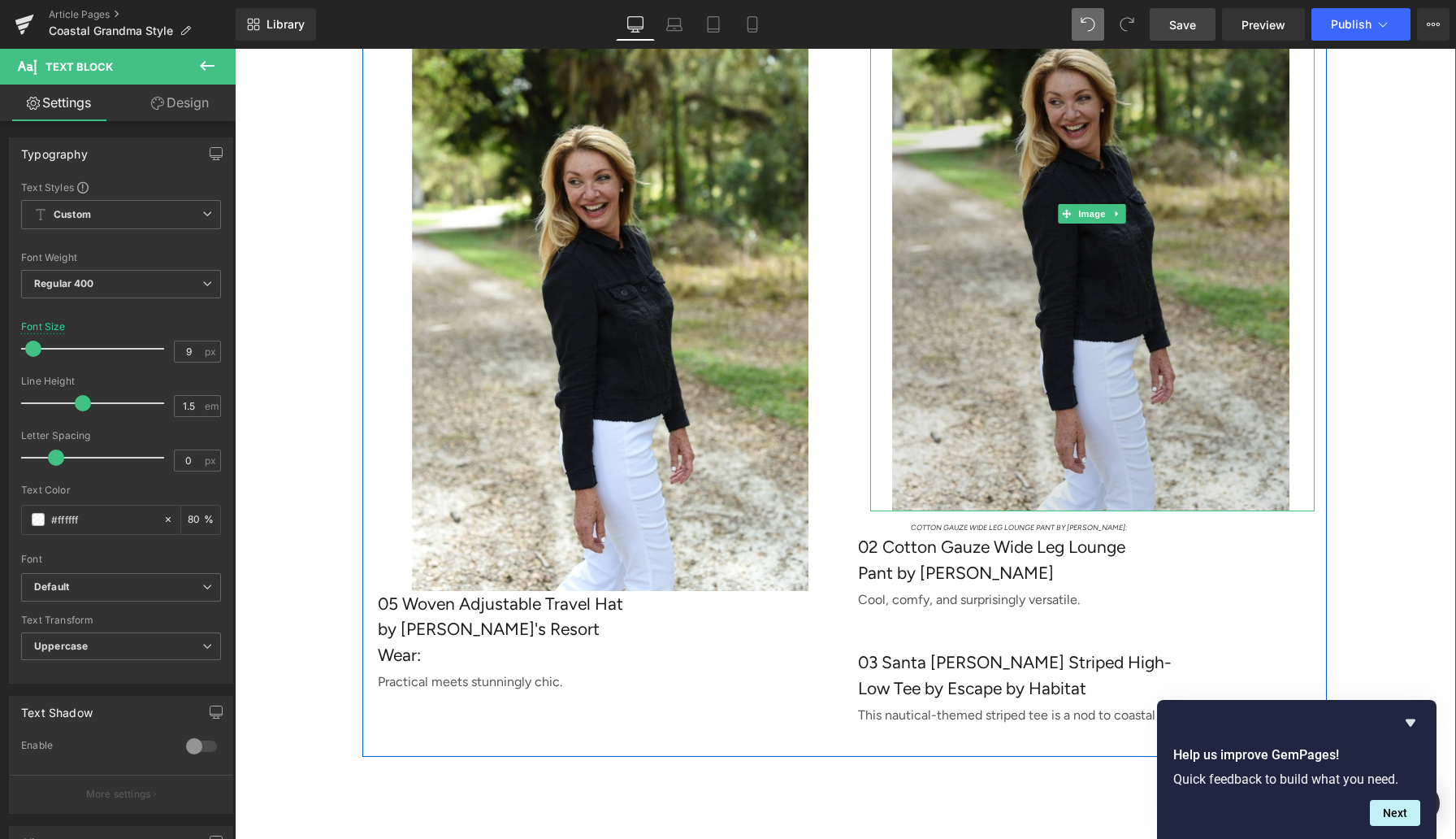
click at [972, 373] on img at bounding box center [1093, 214] width 445 height 595
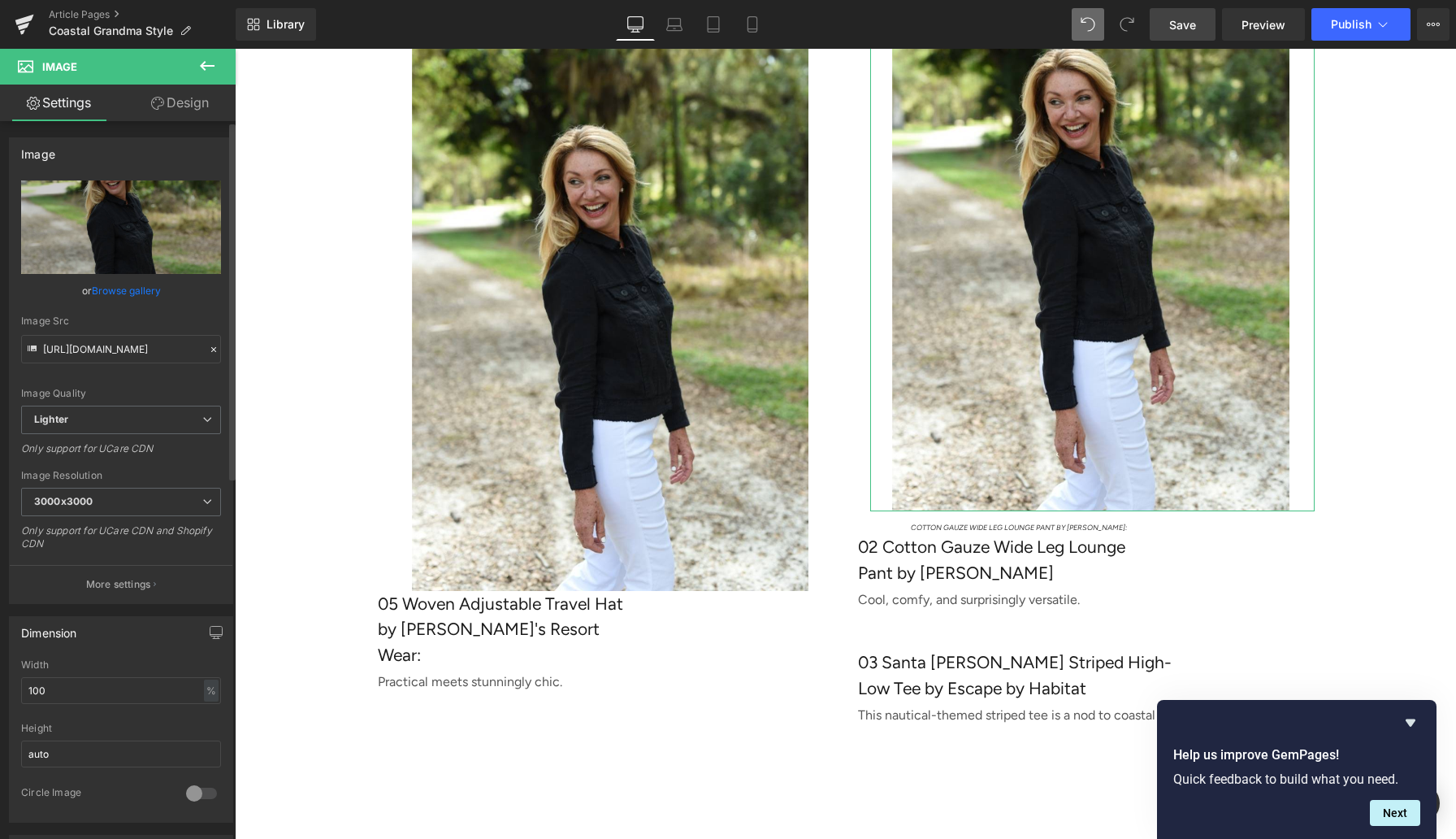
click at [130, 282] on link "Browse gallery" at bounding box center [126, 290] width 69 height 28
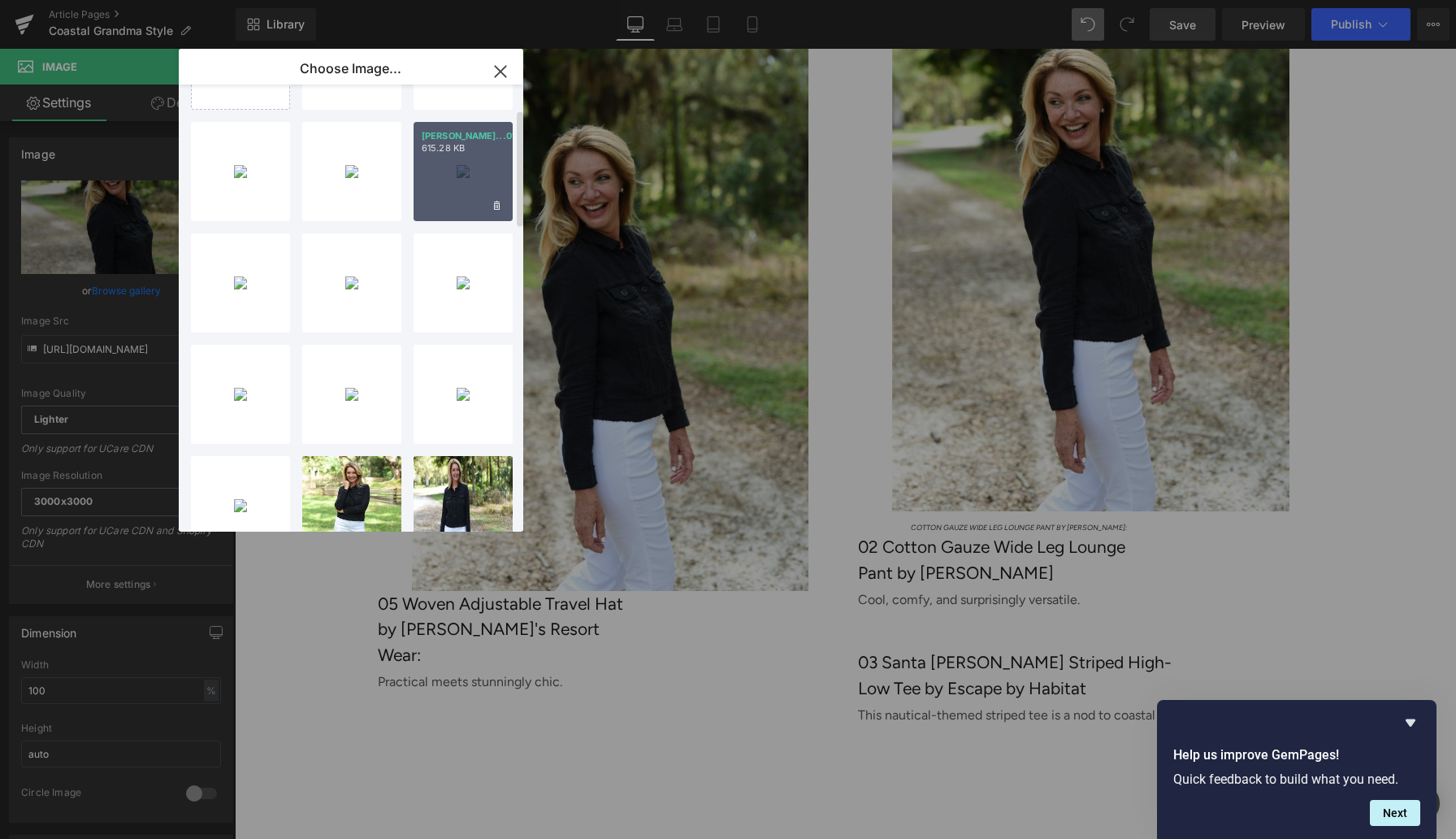
click at [478, 151] on p "615.28 KB" at bounding box center [462, 148] width 83 height 13
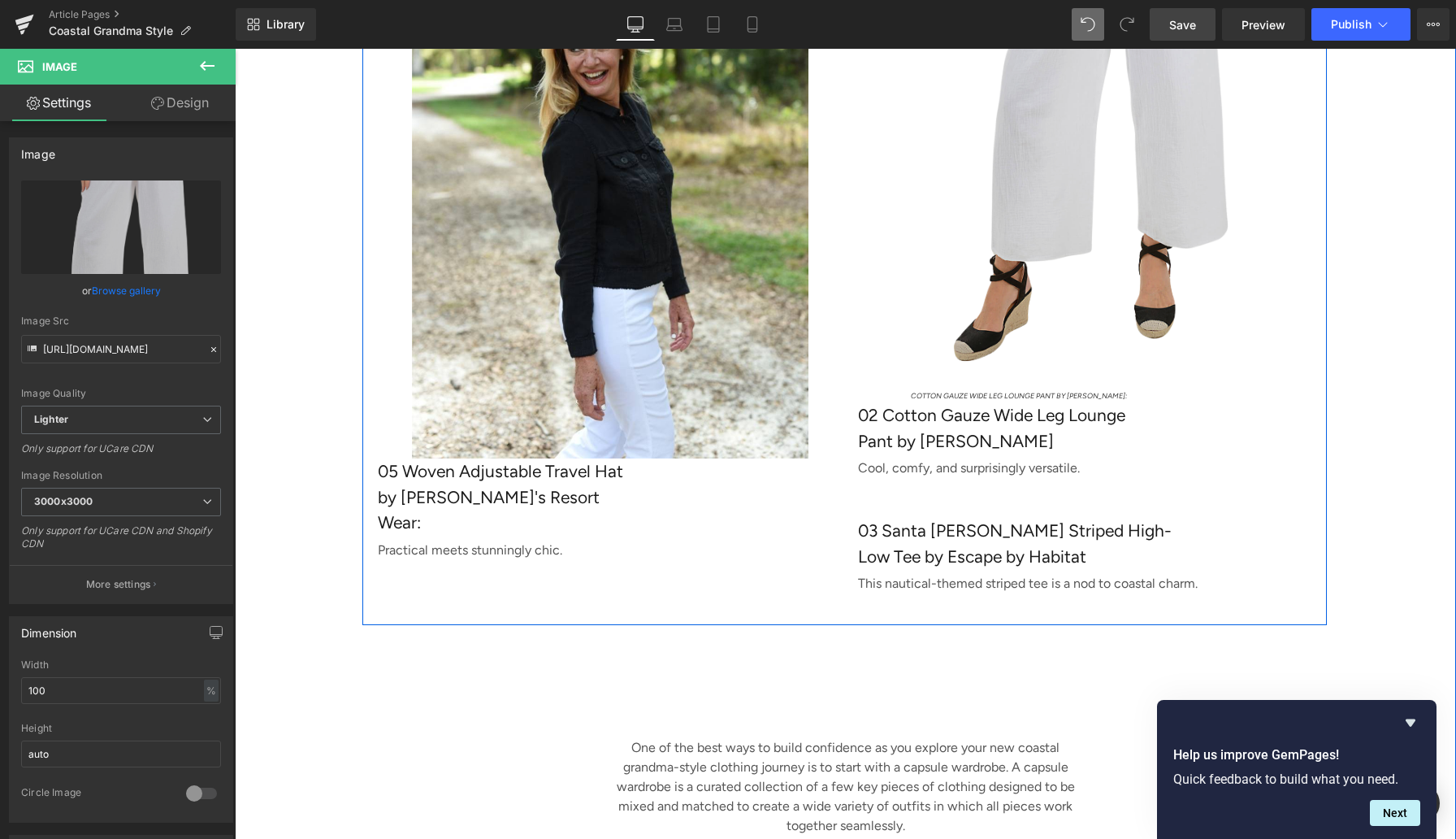
scroll to position [5357, 0]
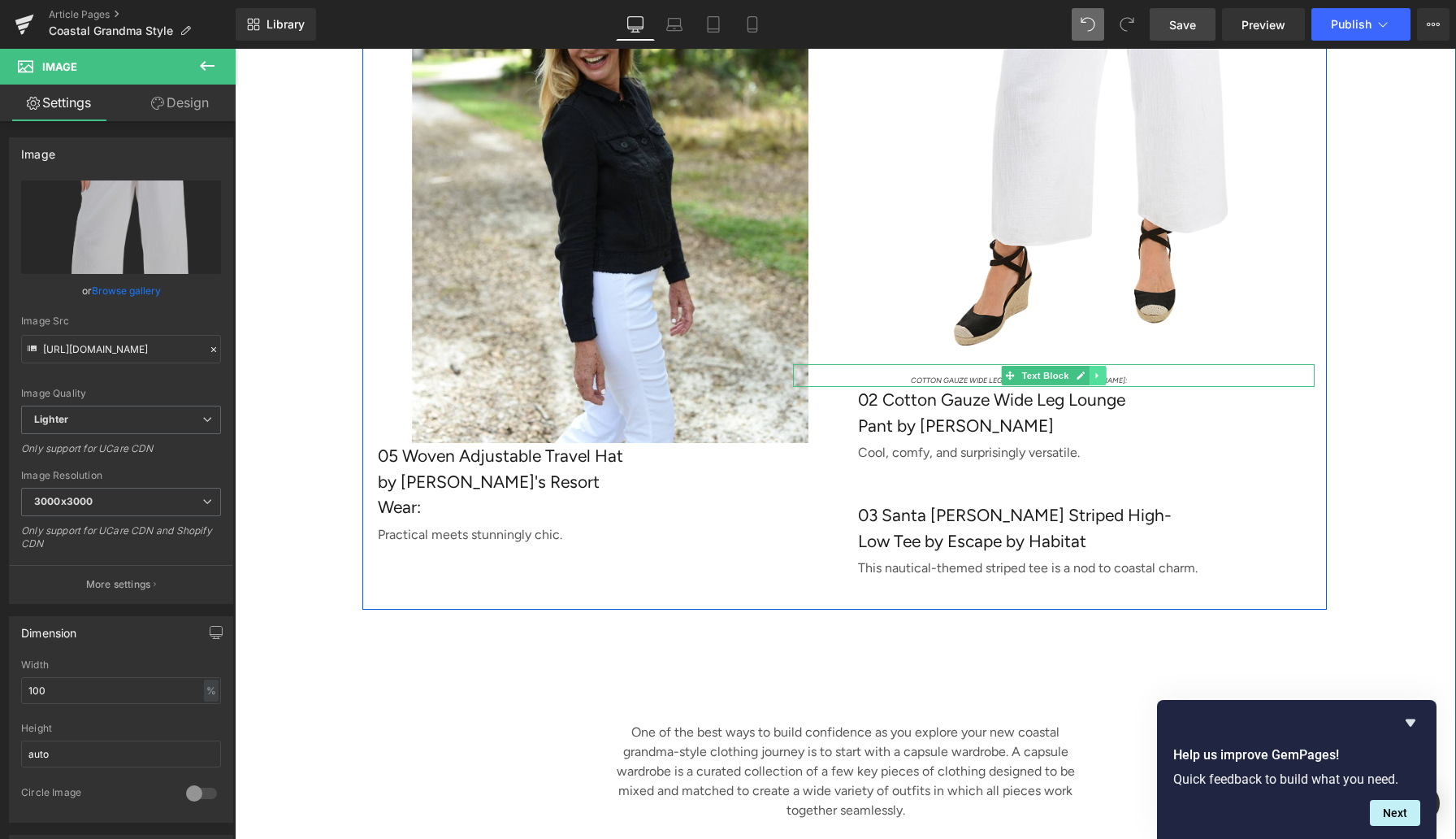
click at [1104, 386] on link at bounding box center [1098, 376] width 17 height 19
click at [1091, 381] on icon at bounding box center [1089, 376] width 9 height 10
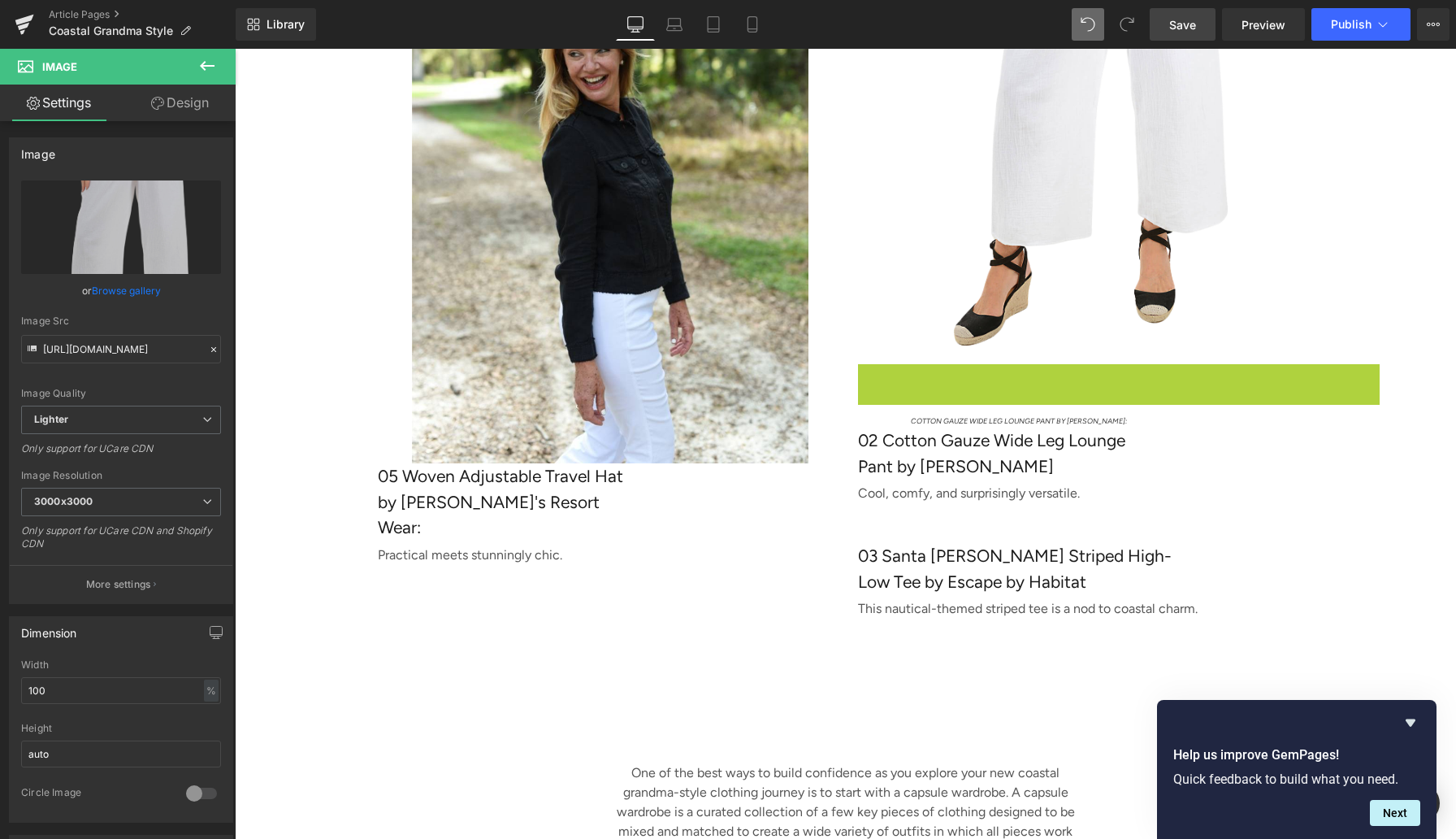
scroll to position [5366, 0]
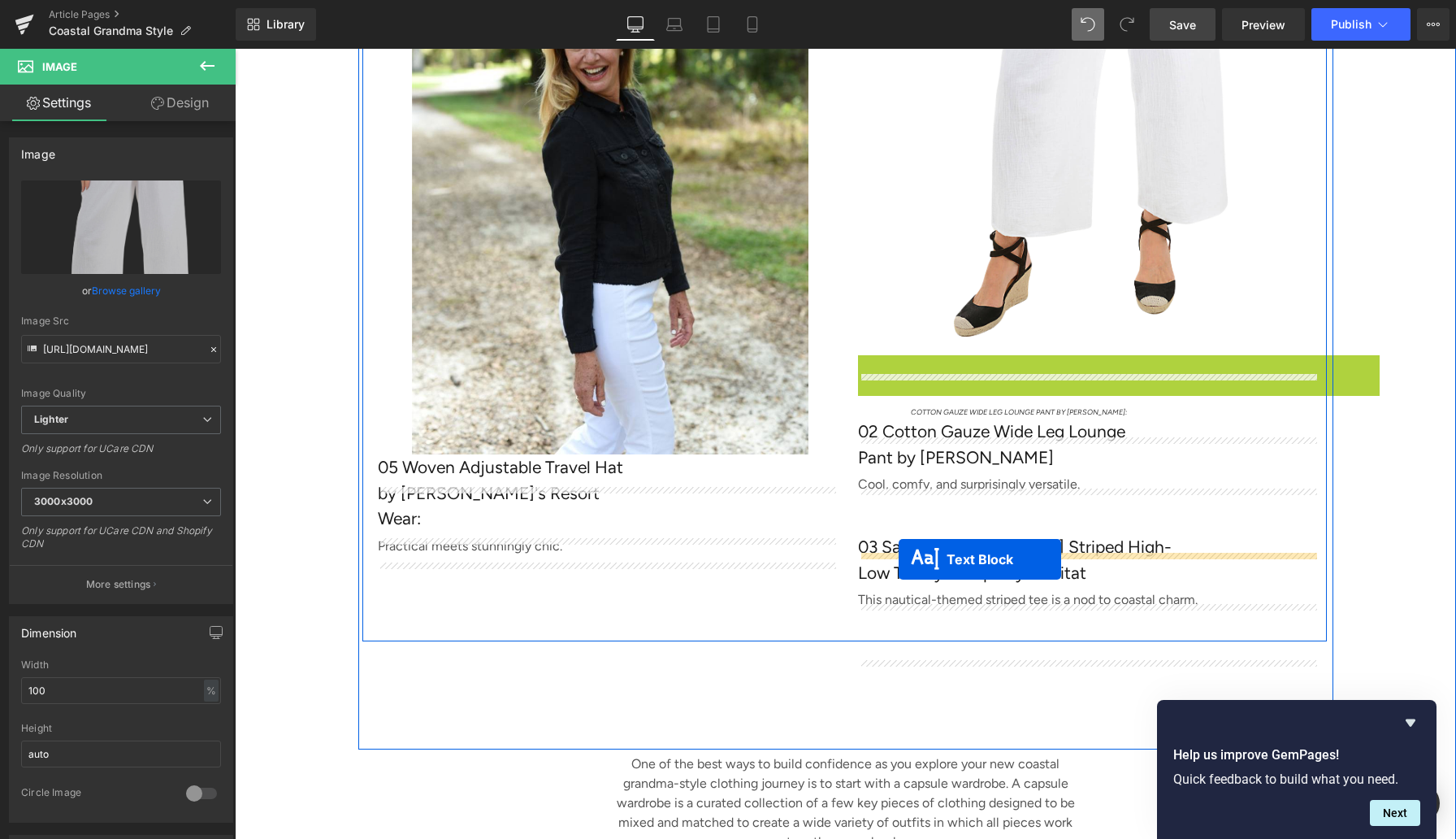
drag, startPoint x: 983, startPoint y: 391, endPoint x: 899, endPoint y: 559, distance: 187.8
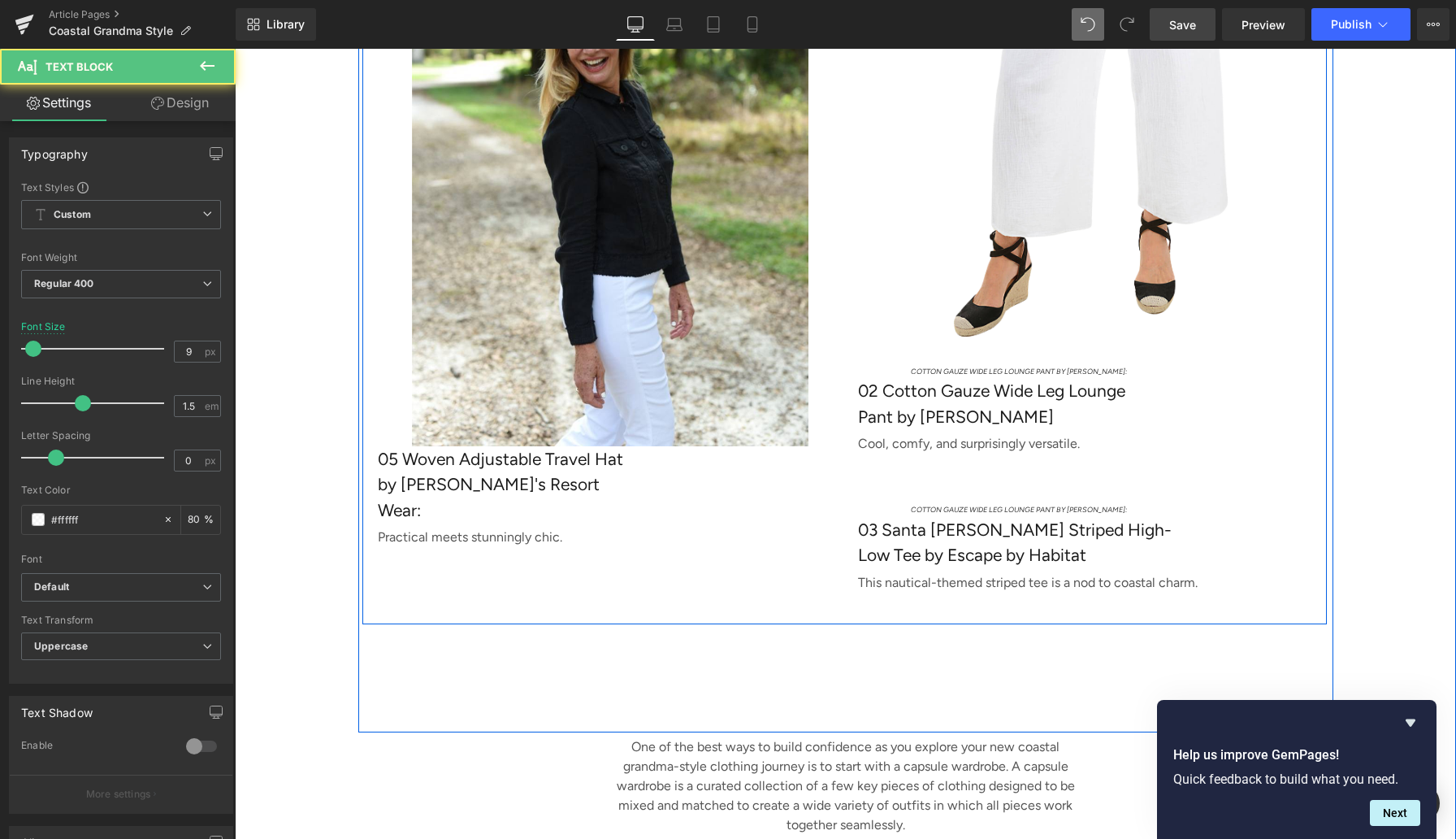
scroll to position [5357, 0]
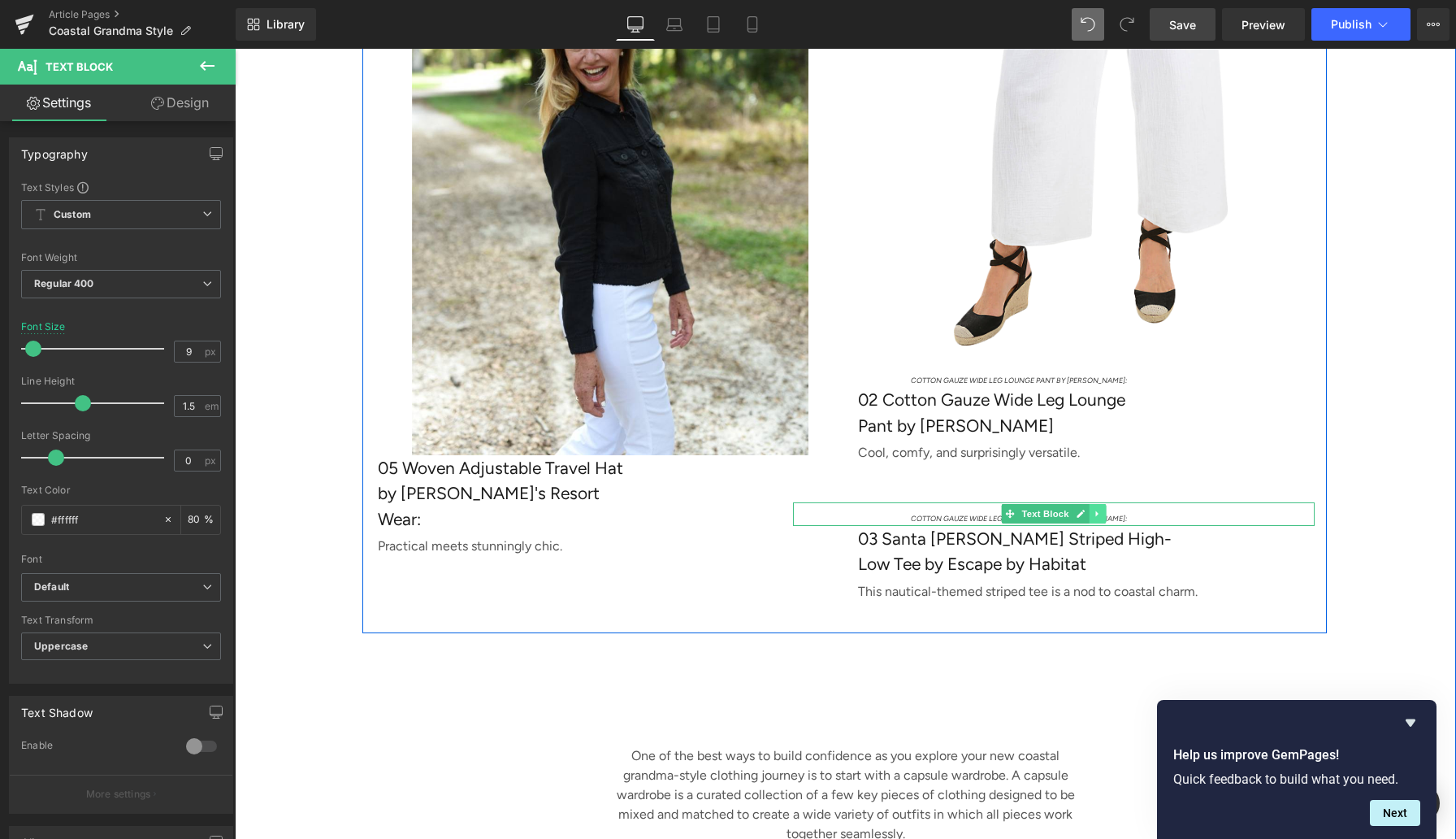
click at [1097, 517] on icon at bounding box center [1096, 515] width 3 height 6
click at [1086, 519] on icon at bounding box center [1089, 514] width 9 height 9
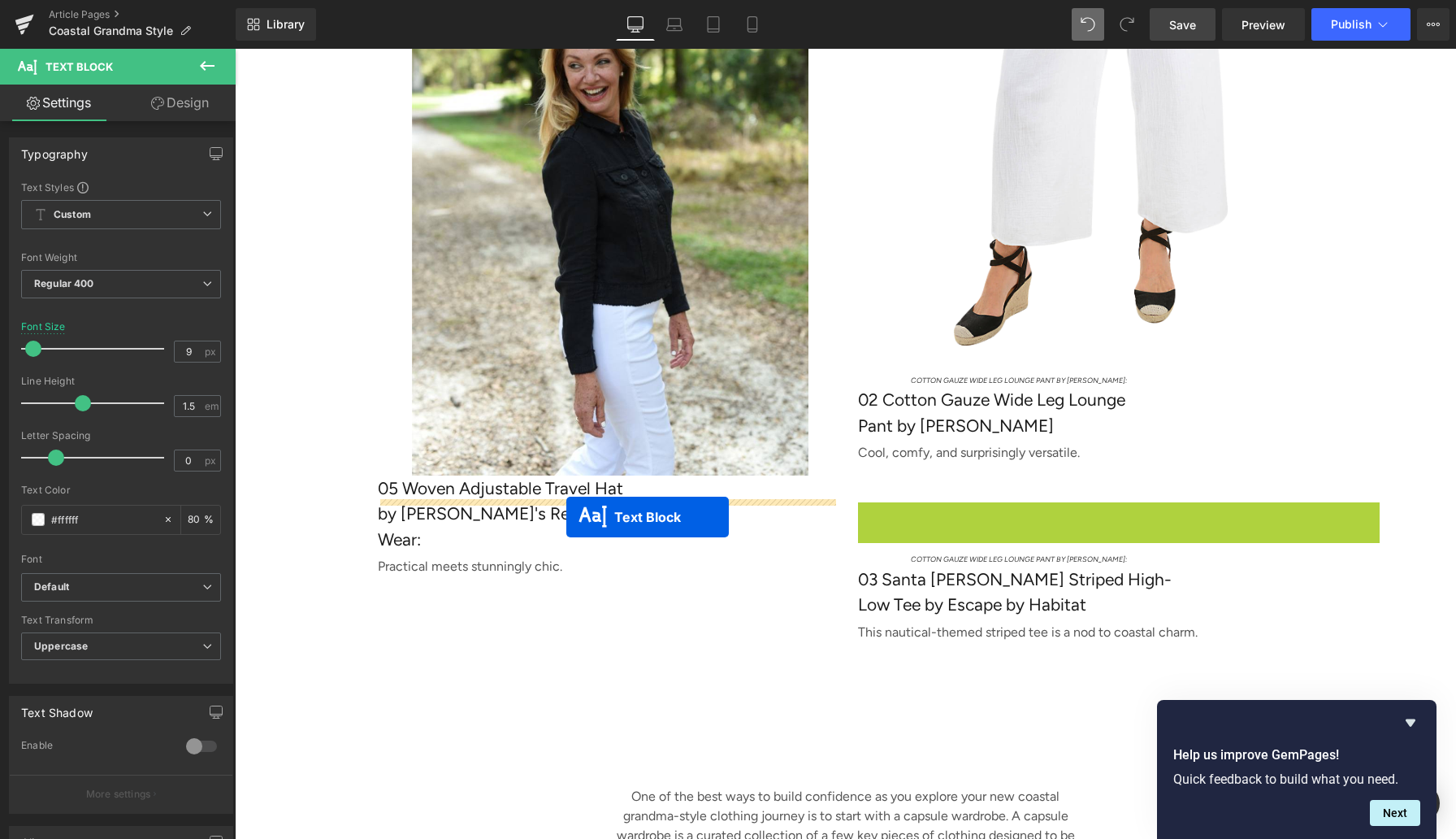
scroll to position [5365, 0]
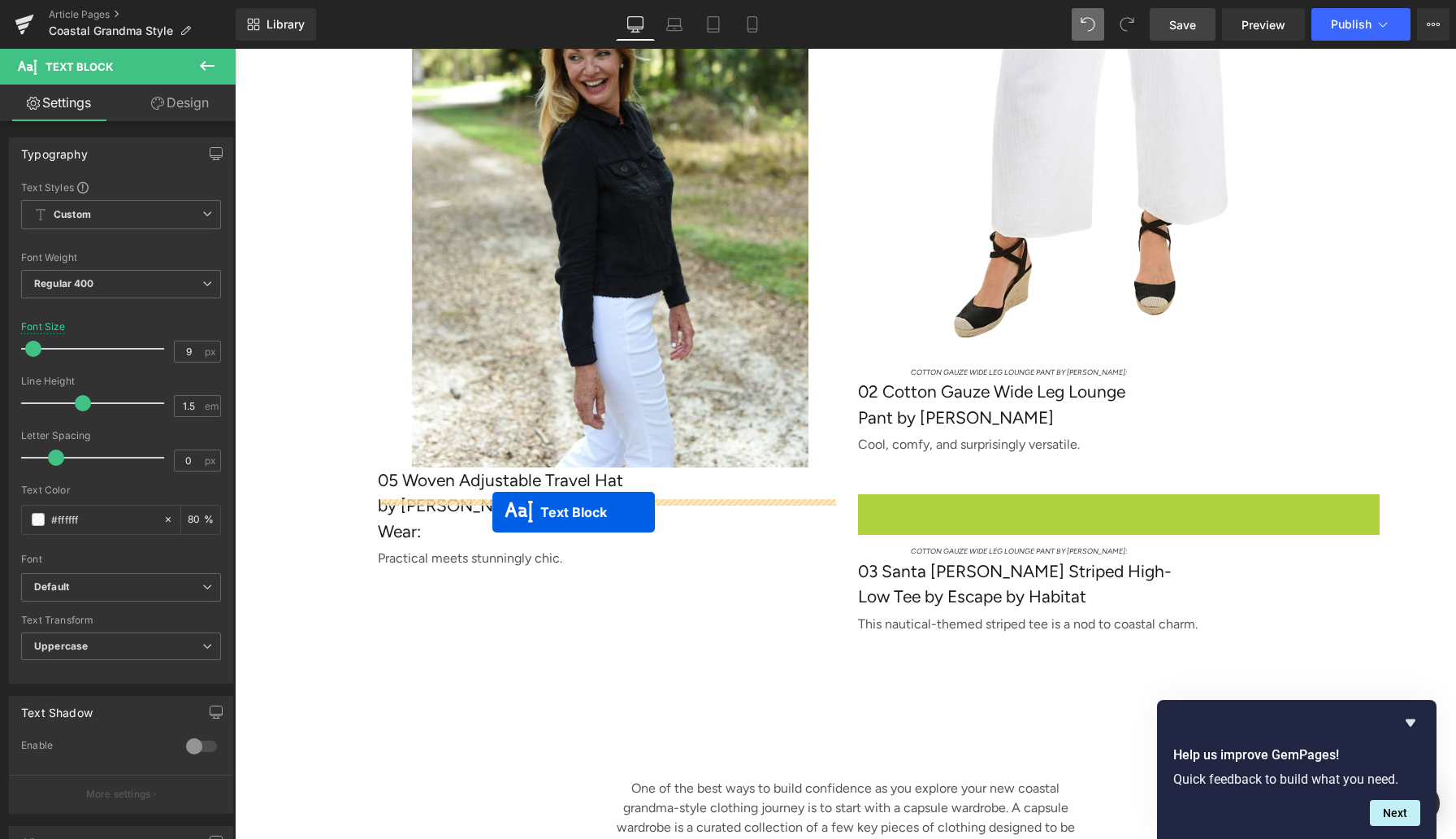
drag, startPoint x: 981, startPoint y: 532, endPoint x: 492, endPoint y: 512, distance: 489.4
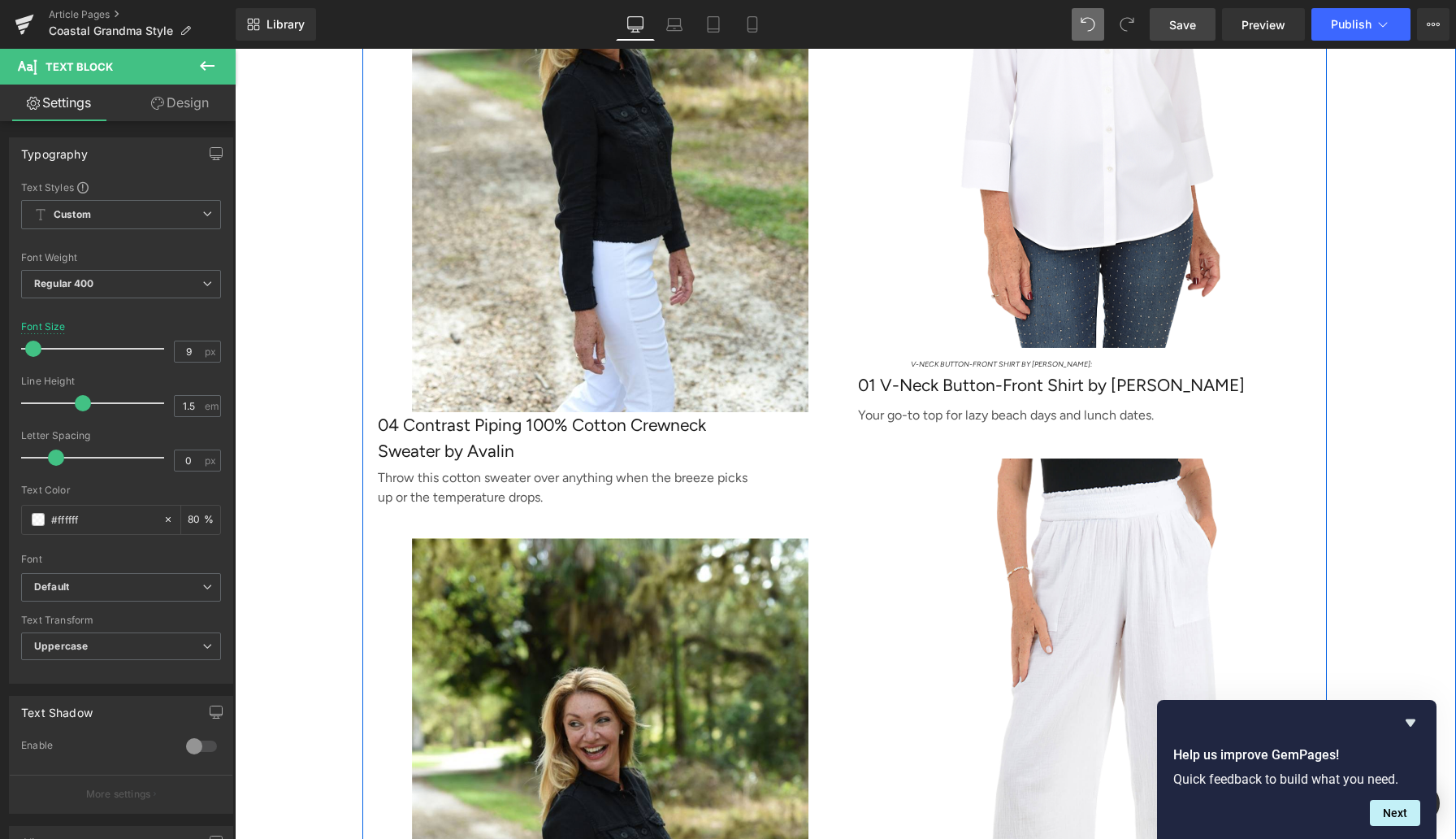
scroll to position [4659, 0]
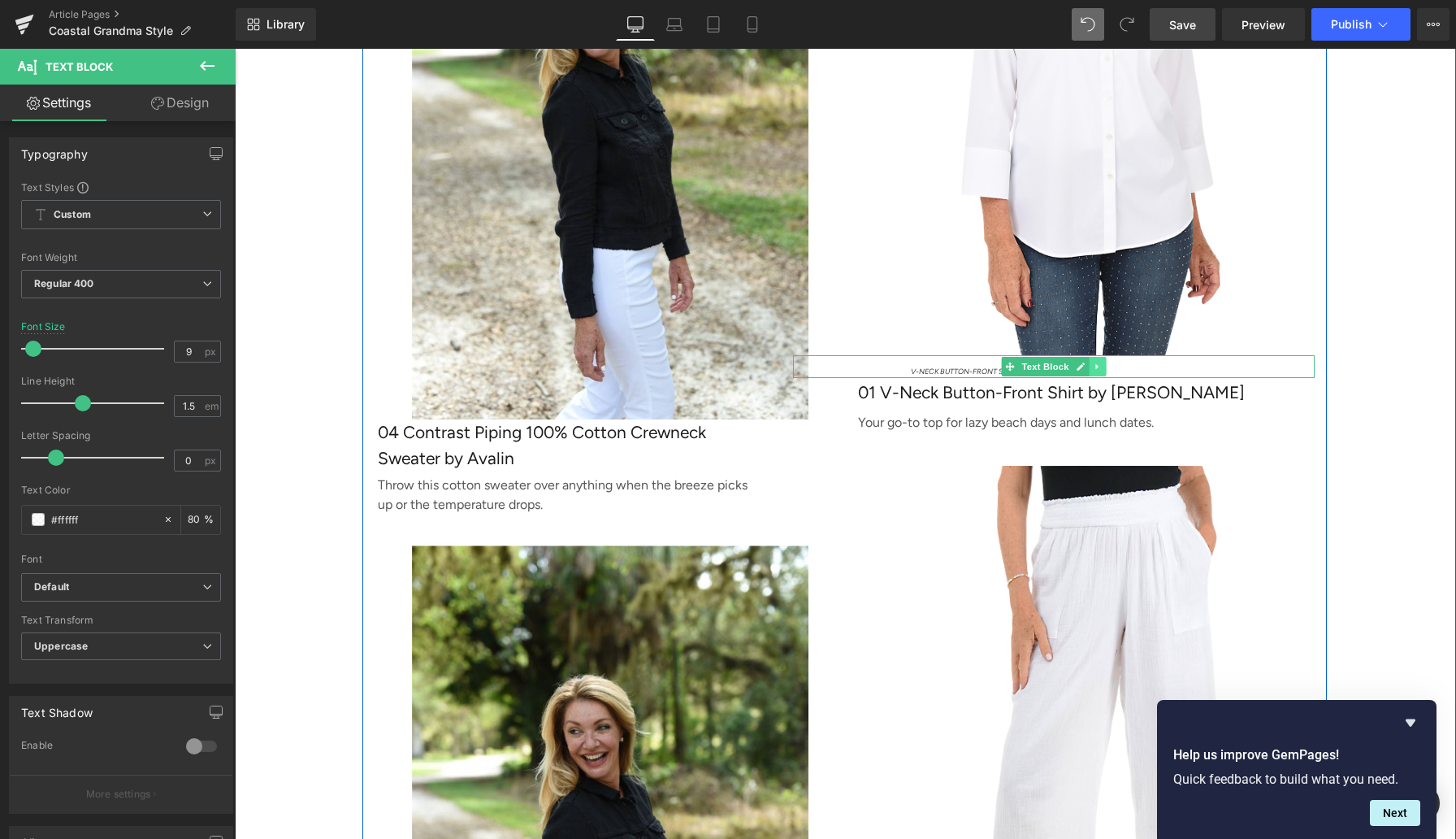
click at [1100, 372] on icon at bounding box center [1097, 367] width 9 height 10
click at [1090, 371] on icon at bounding box center [1089, 366] width 9 height 9
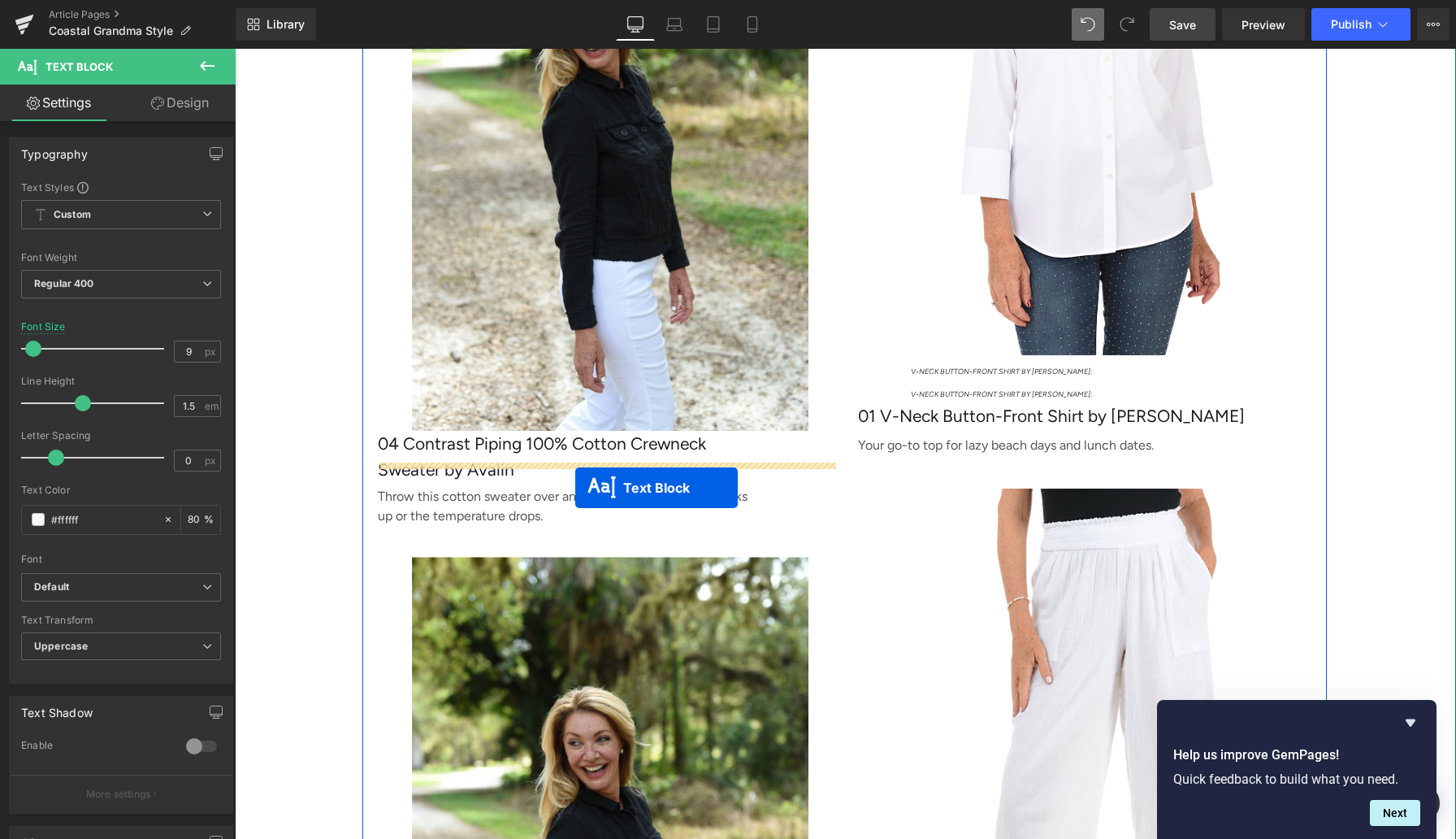
scroll to position [4669, 0]
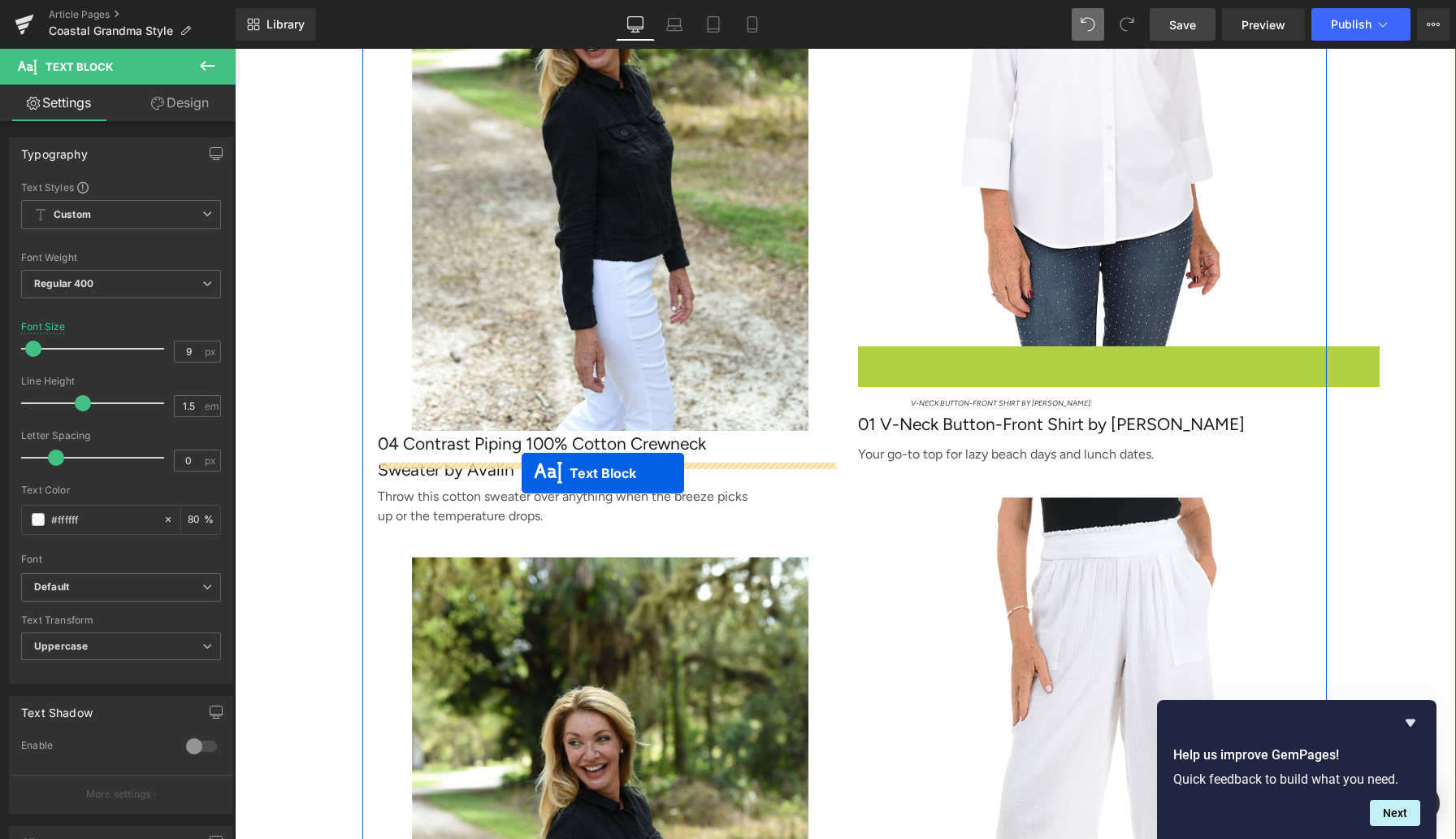
drag, startPoint x: 986, startPoint y: 384, endPoint x: 521, endPoint y: 473, distance: 473.4
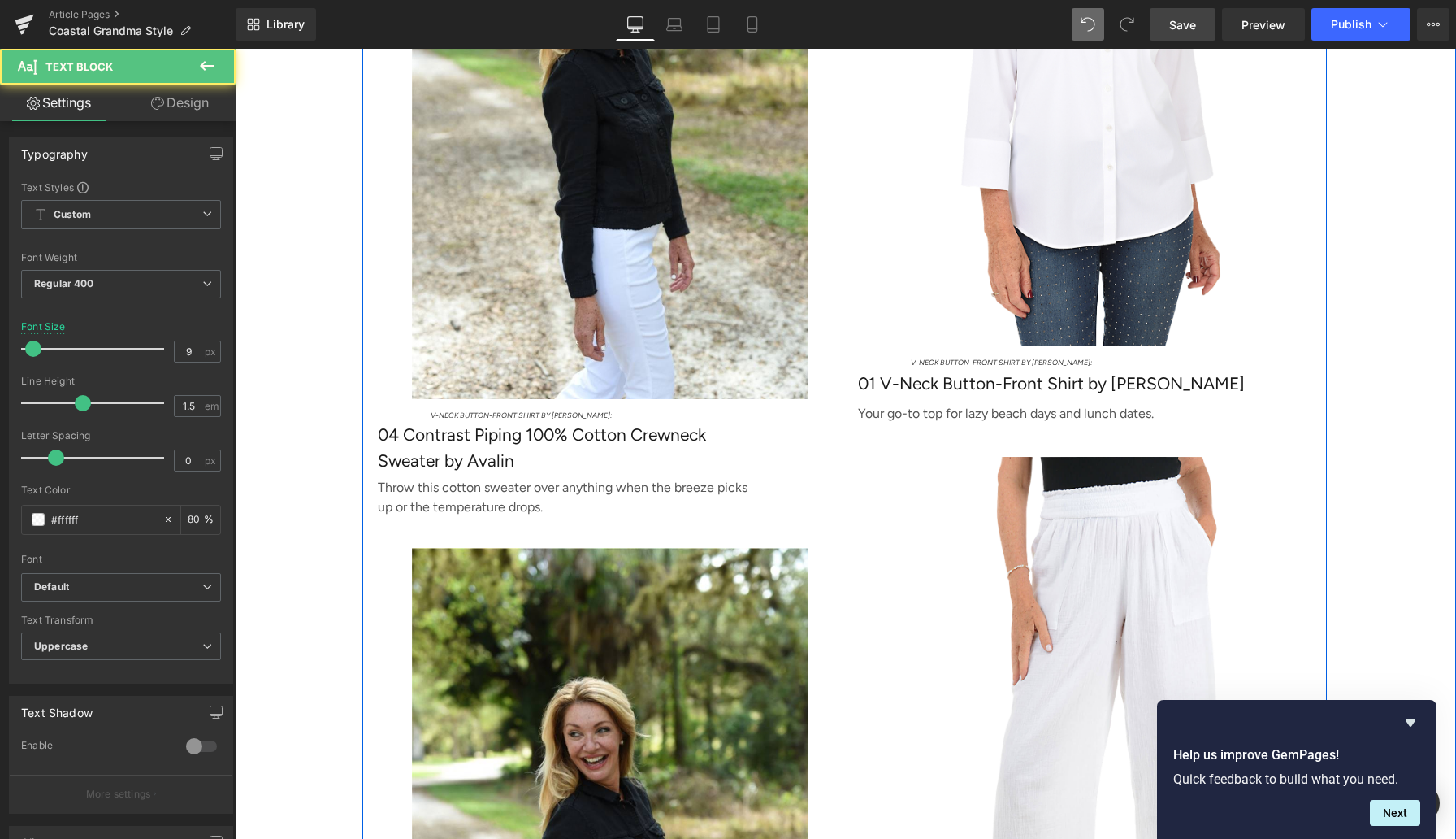
scroll to position [4637, 0]
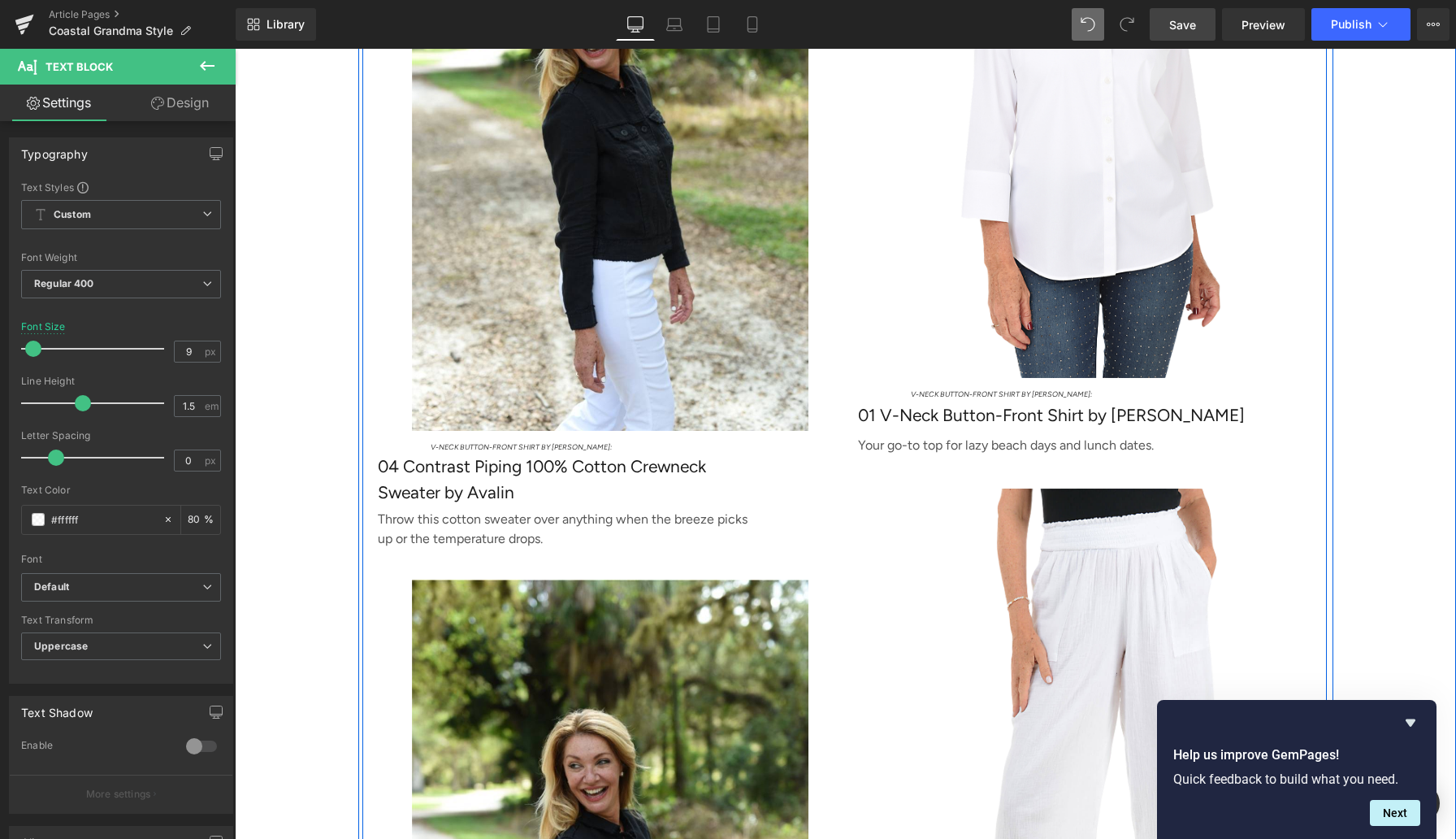
click at [235, 49] on div at bounding box center [235, 49] width 0 height 0
click at [1165, 33] on link "Save" at bounding box center [1183, 23] width 66 height 32
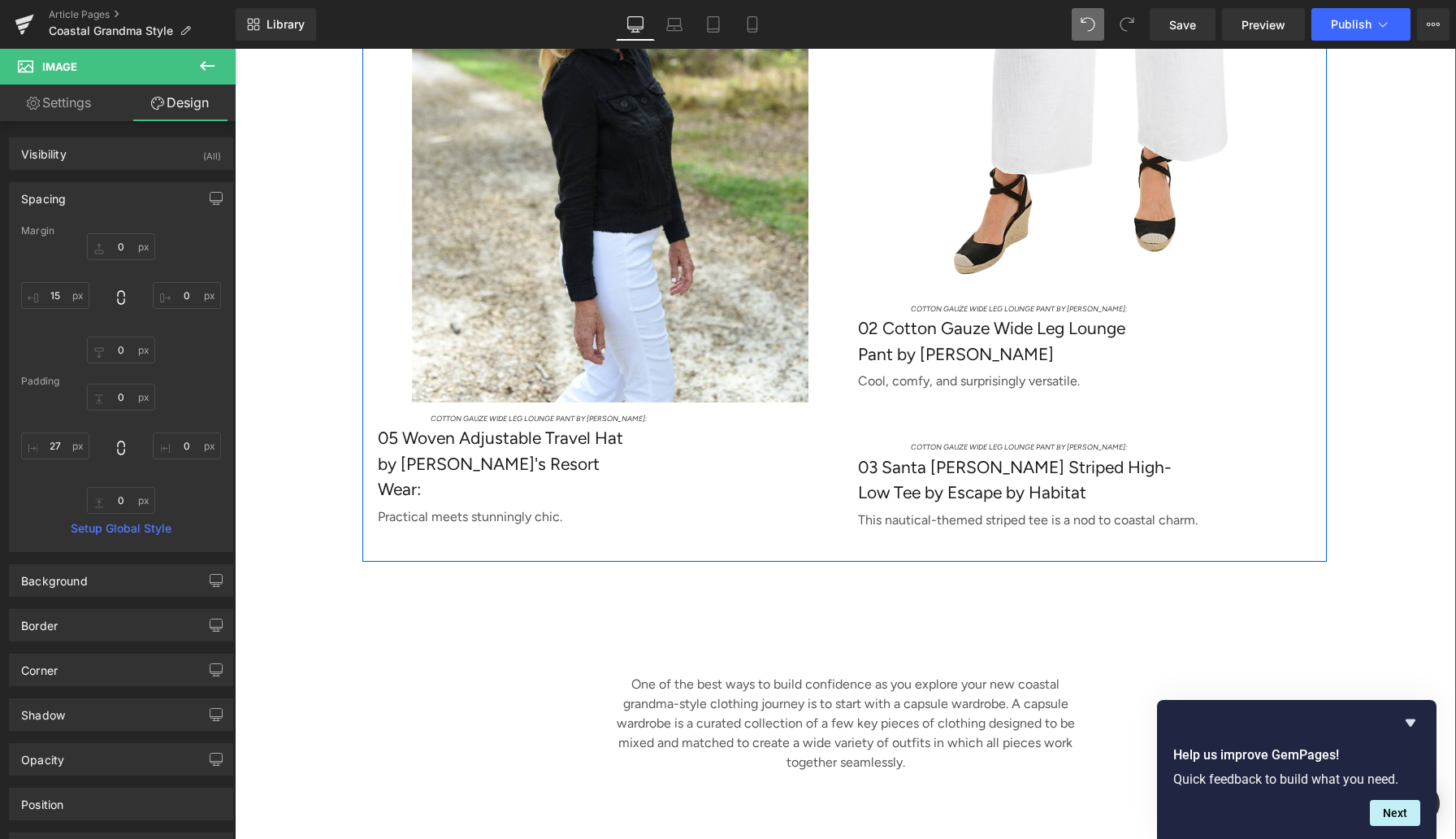
scroll to position [5432, 0]
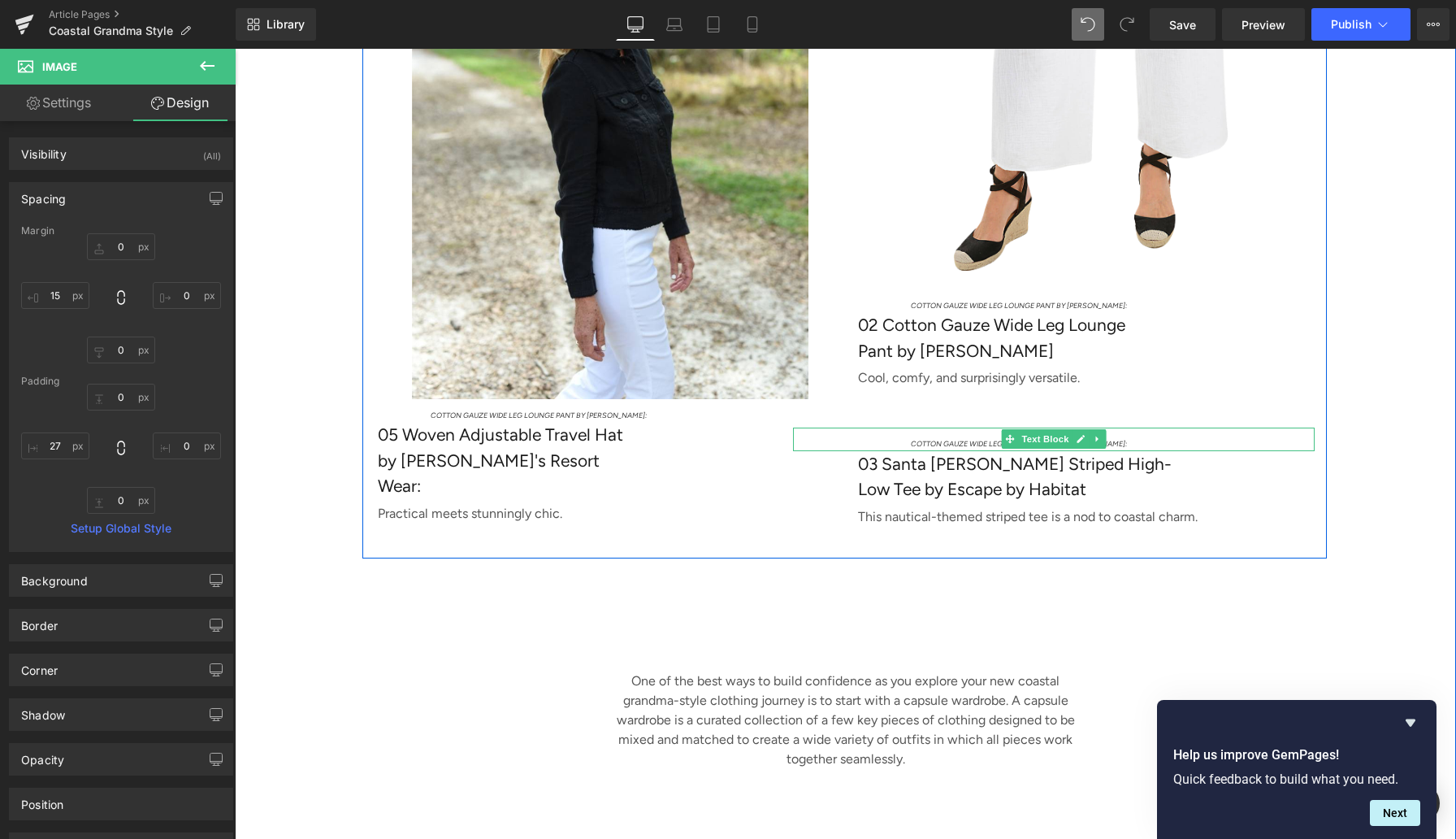
click at [931, 448] on span "Cotton Gauze Wide Leg Lounge Pant by [PERSON_NAME]:" at bounding box center [1018, 443] width 216 height 9
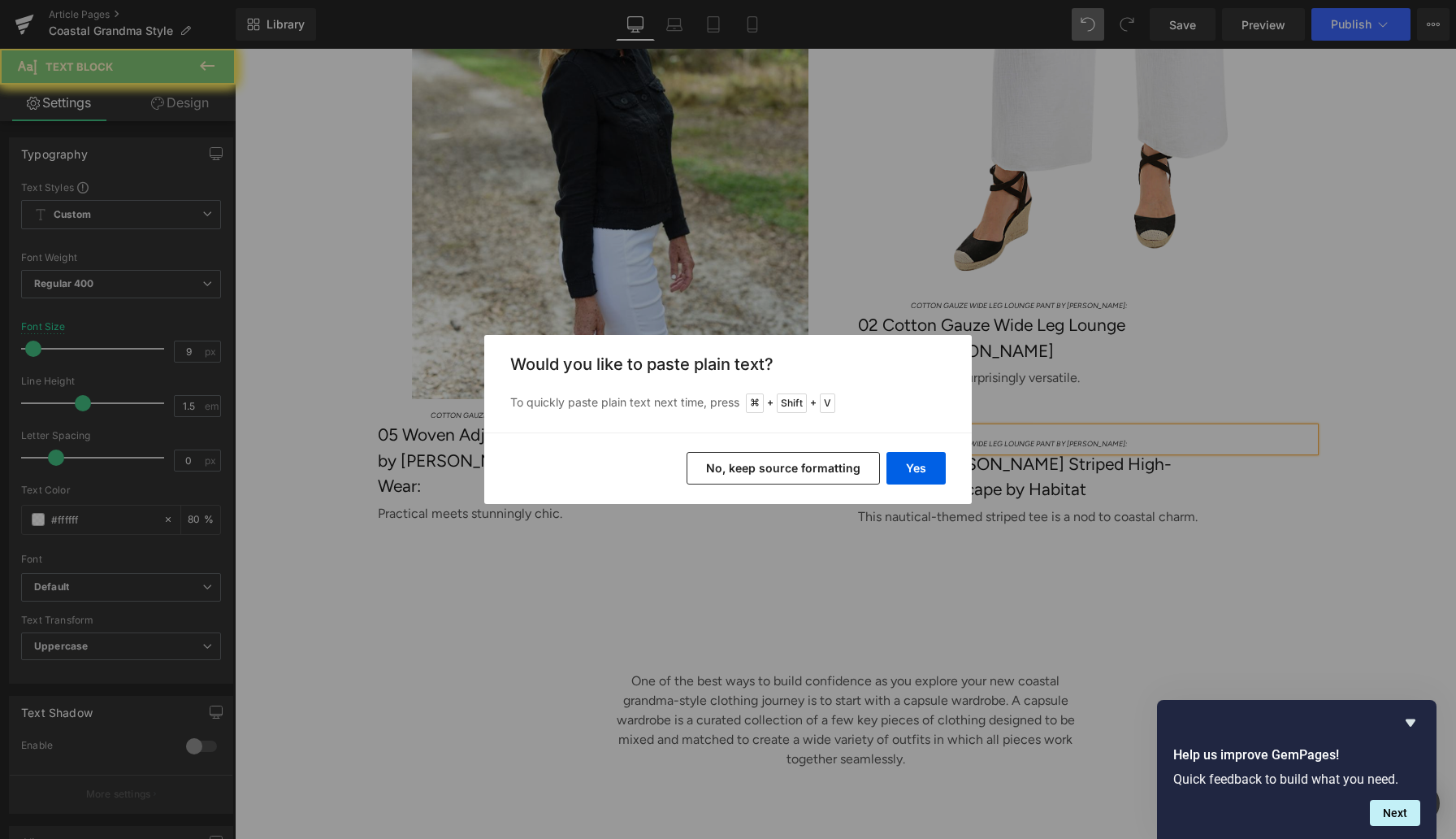
click at [925, 462] on button "Yes" at bounding box center [915, 467] width 59 height 32
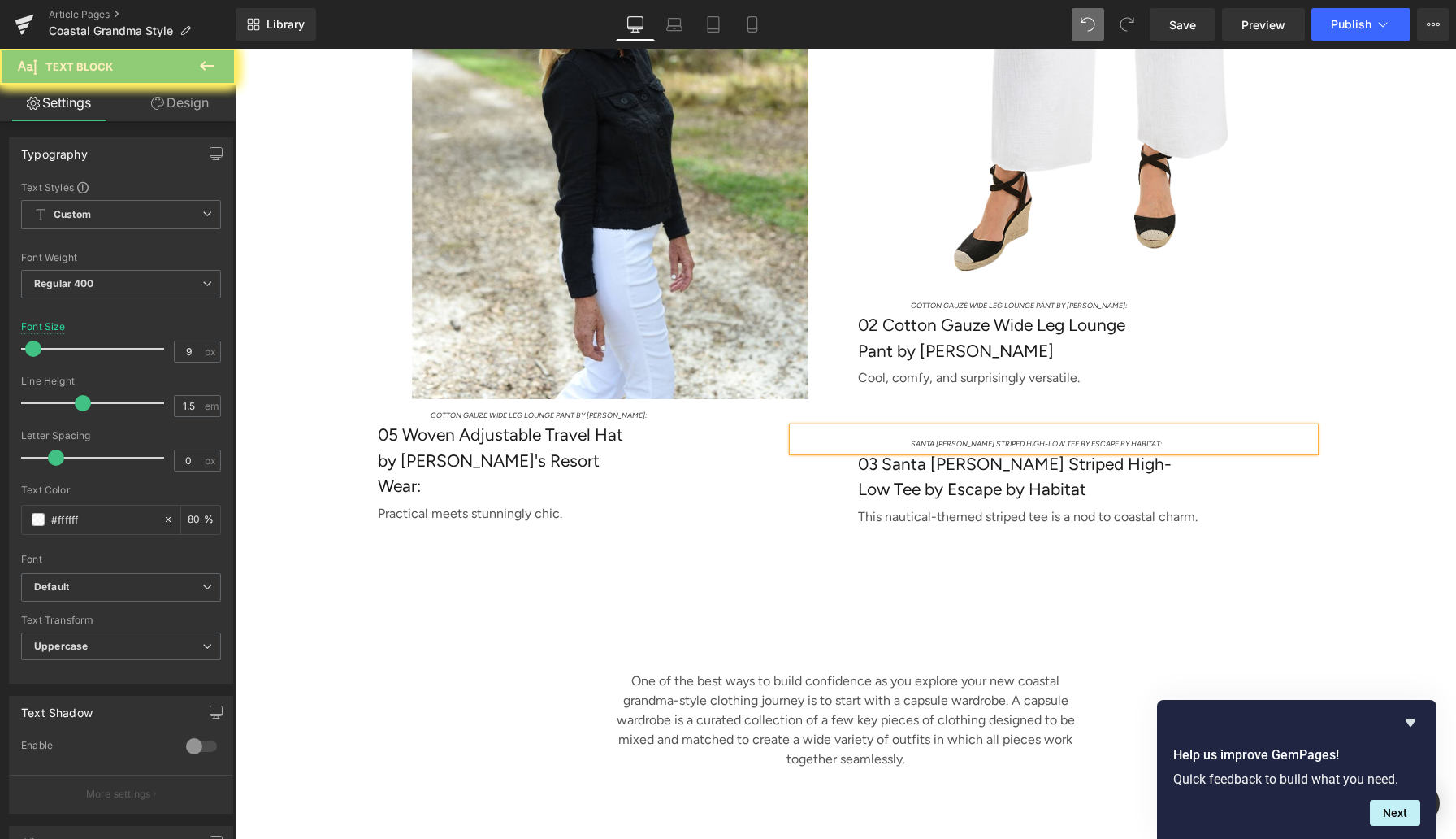
click at [1165, 450] on p "Santa [PERSON_NAME] Striped High-Low Tee by Escape by Habitat:" at bounding box center [1112, 444] width 404 height 12
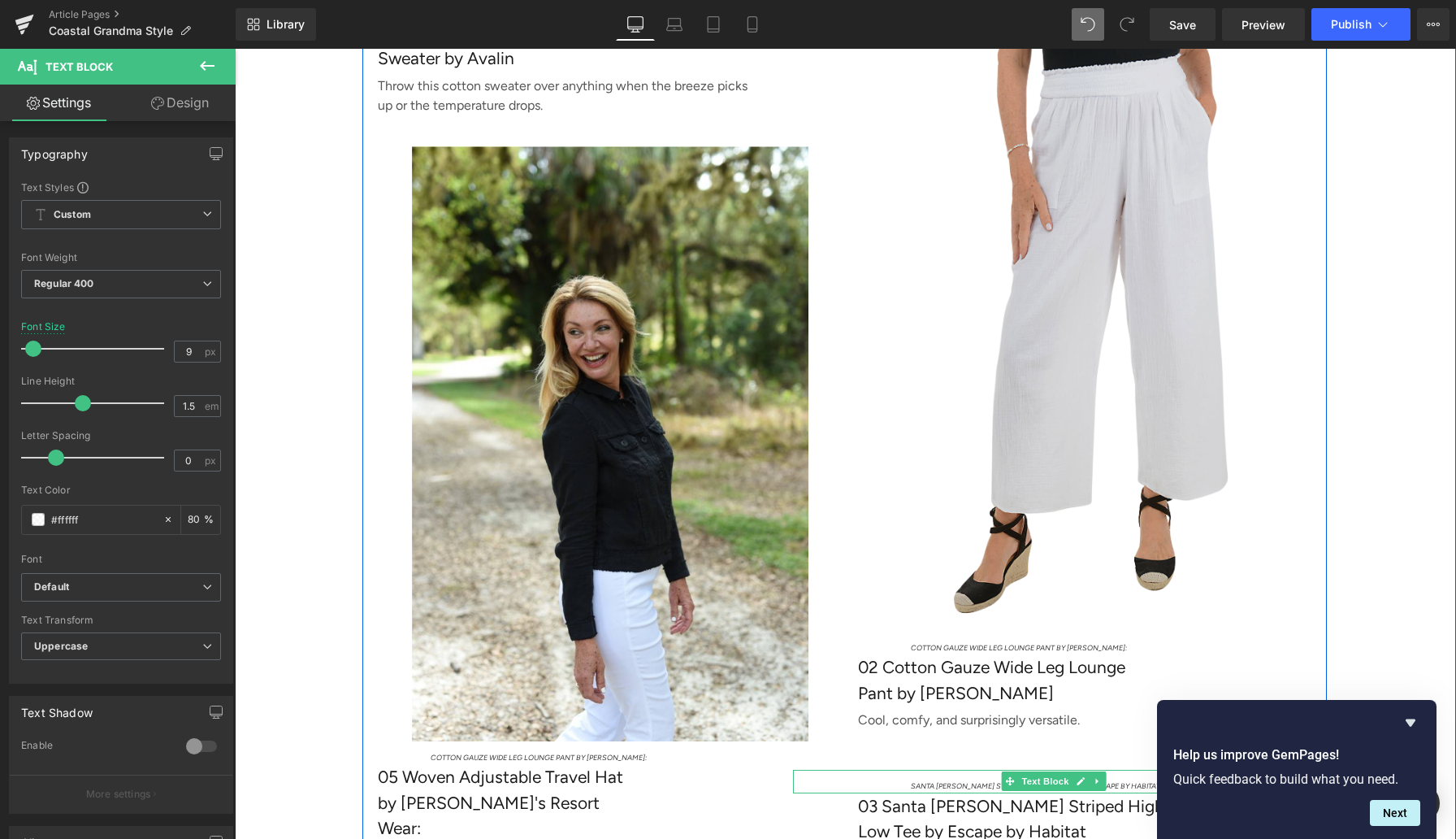
scroll to position [5068, 0]
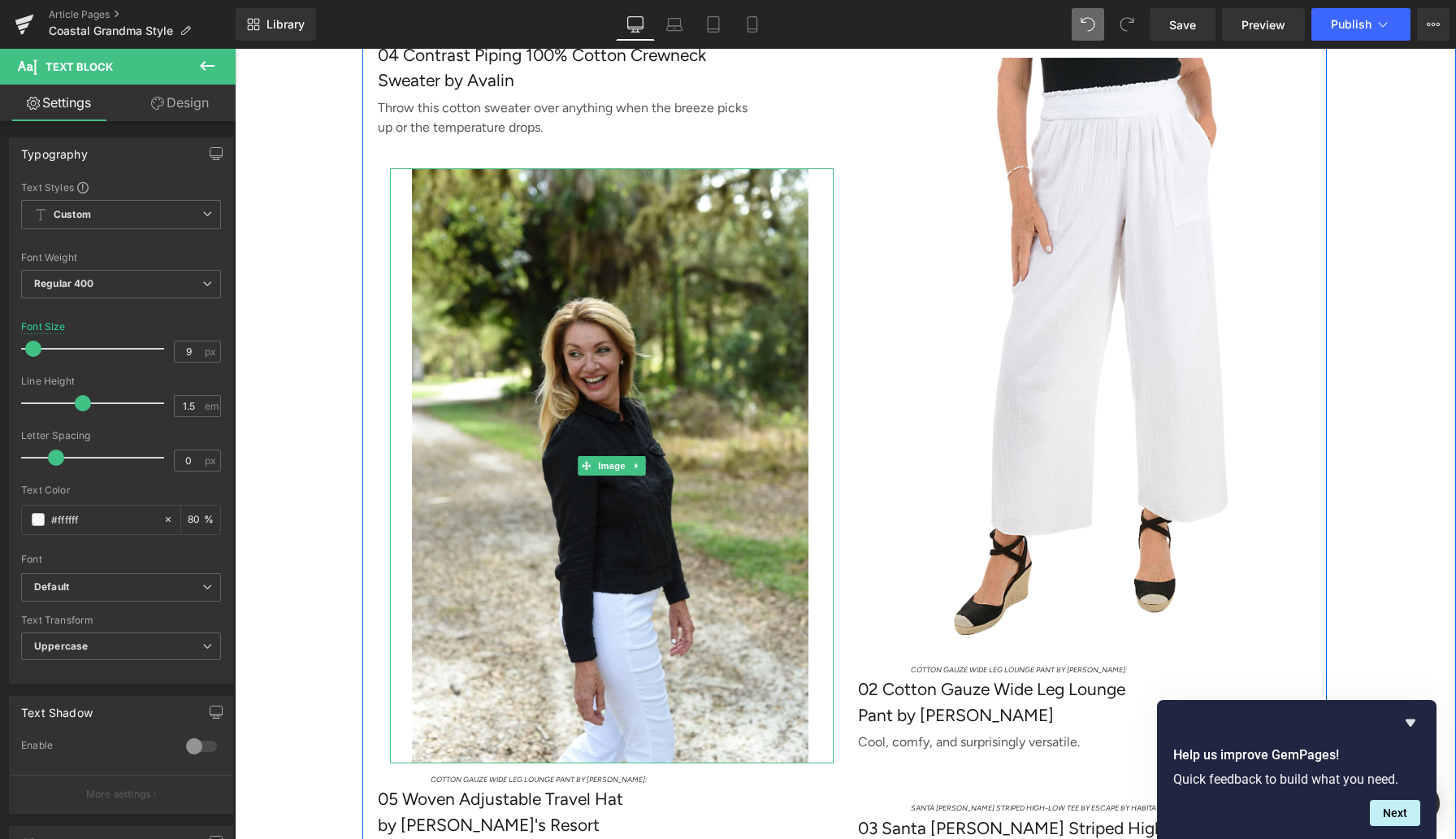
click at [639, 471] on icon at bounding box center [636, 466] width 9 height 10
click at [630, 470] on icon at bounding box center [628, 465] width 9 height 9
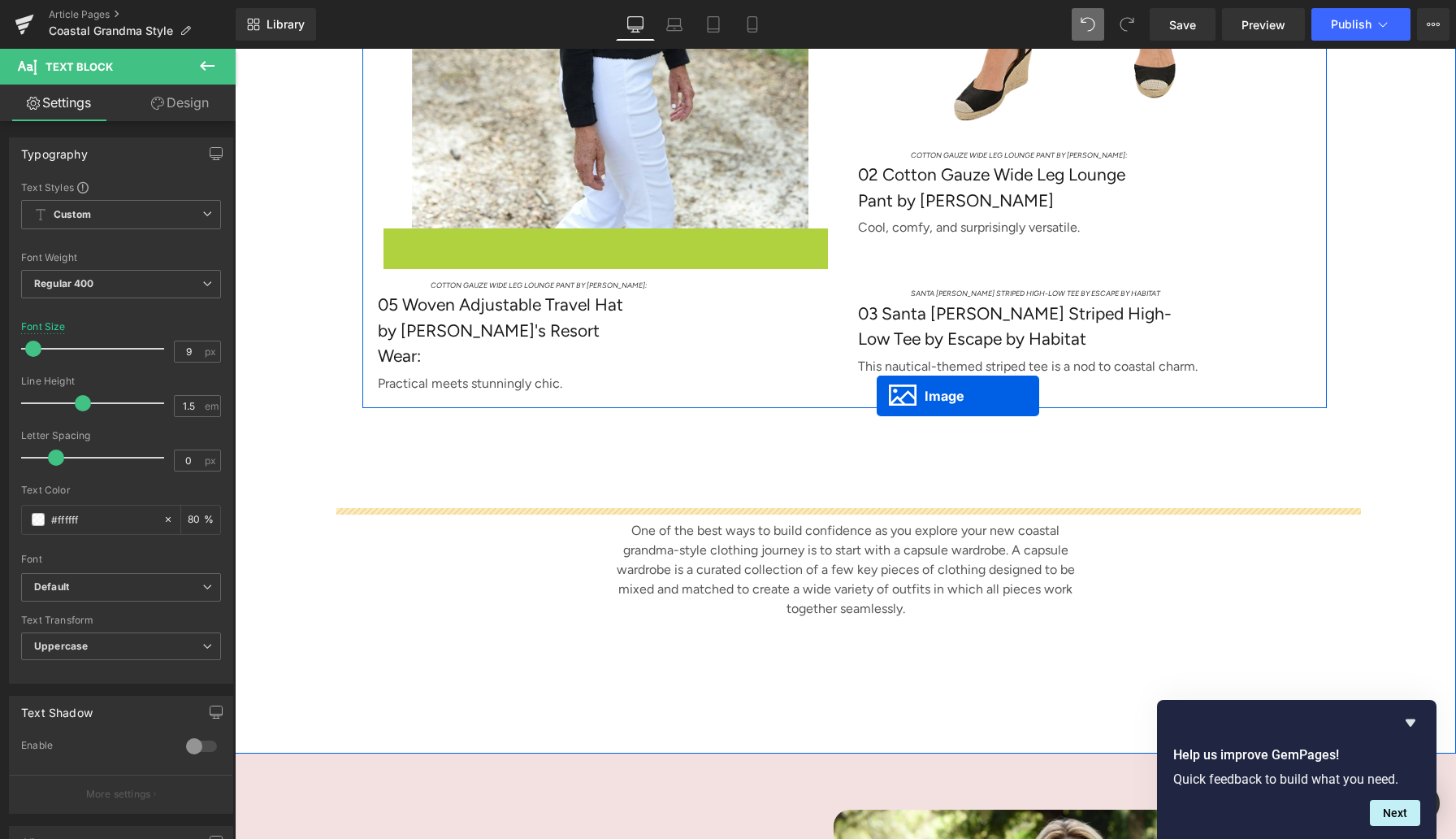
scroll to position [5609, 0]
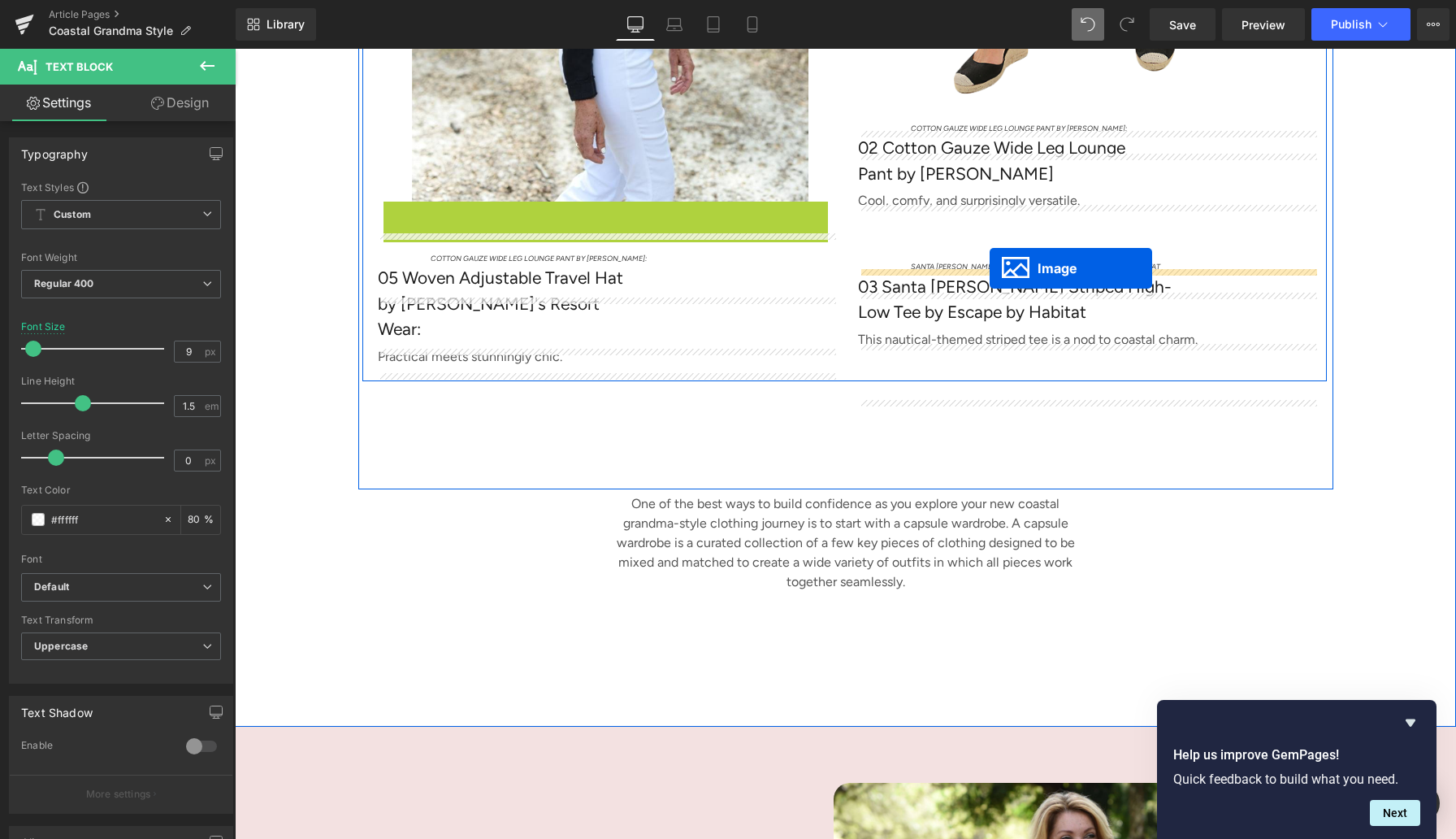
drag, startPoint x: 584, startPoint y: 531, endPoint x: 990, endPoint y: 267, distance: 484.3
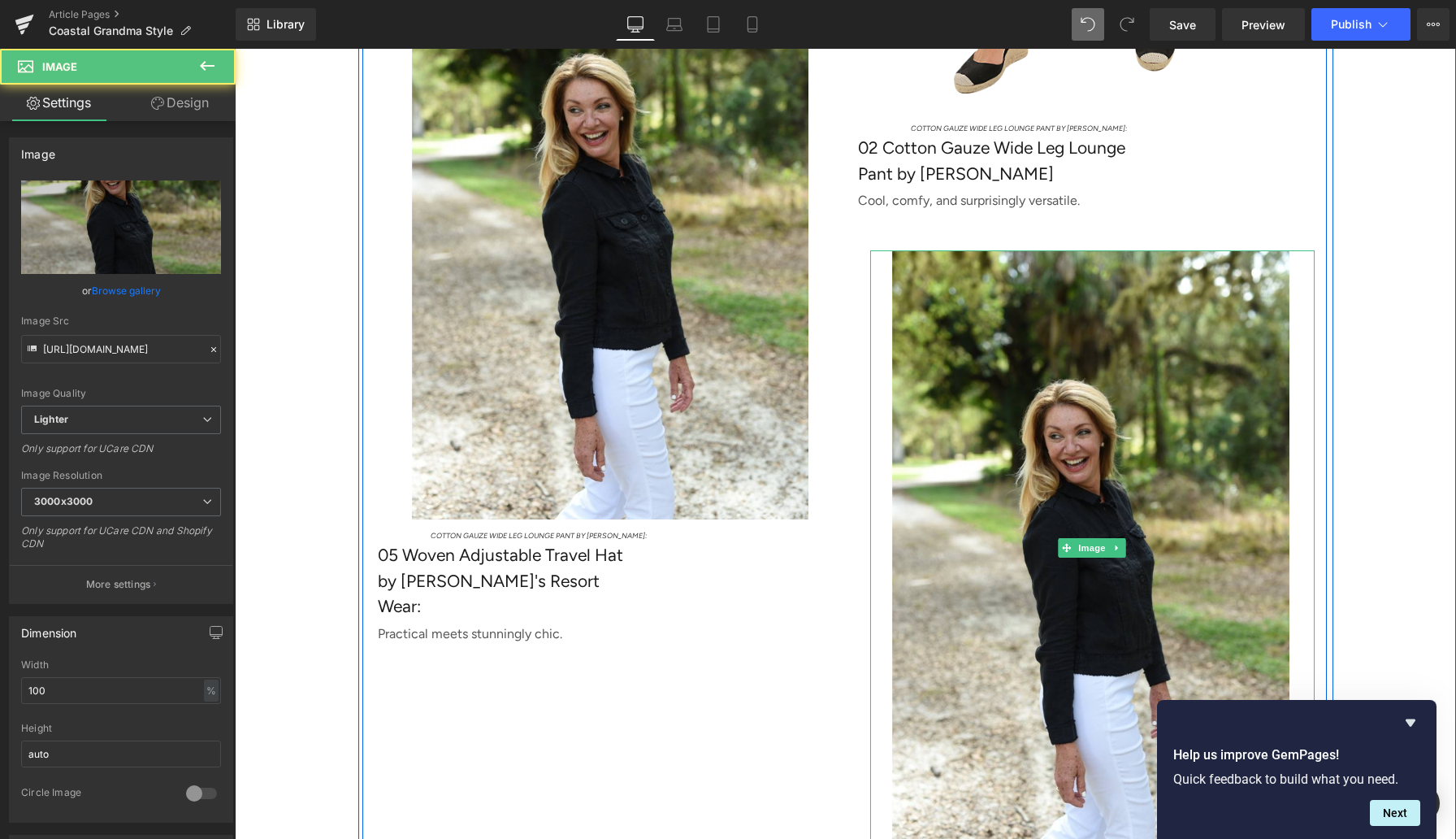
scroll to position [5926, 0]
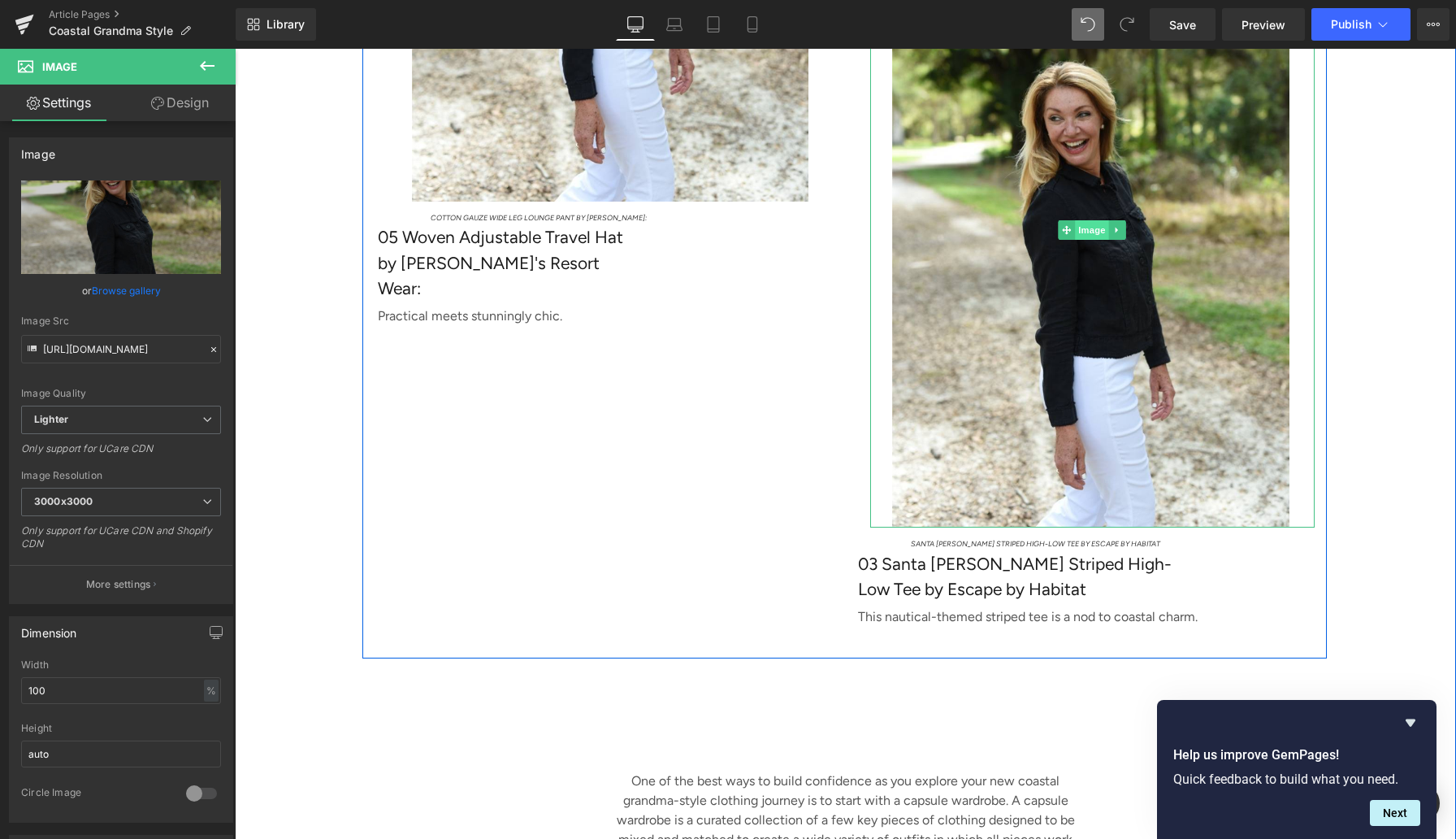
click at [1091, 240] on span "Image" at bounding box center [1091, 230] width 34 height 19
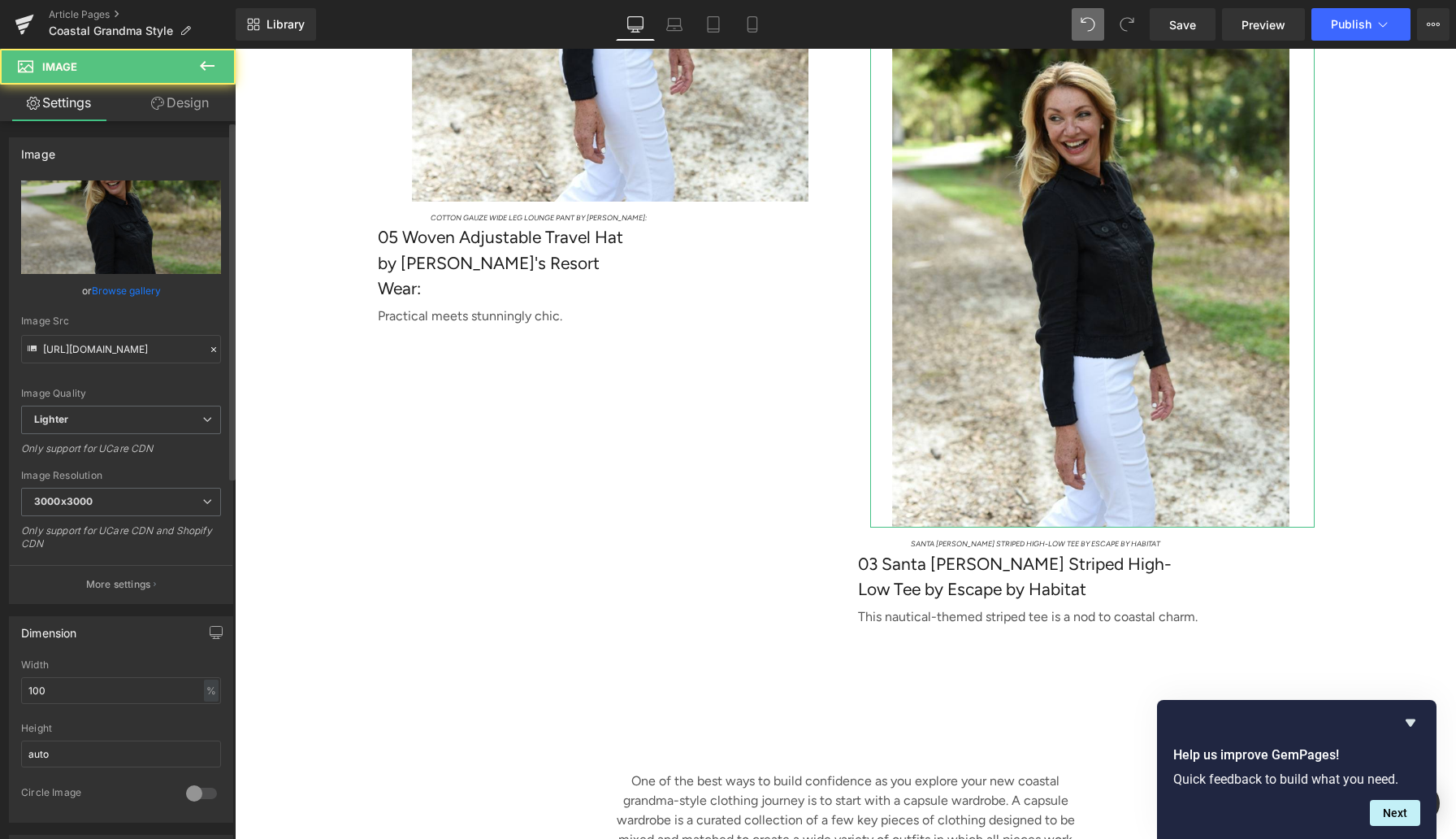
click at [139, 291] on link "Browse gallery" at bounding box center [126, 290] width 69 height 28
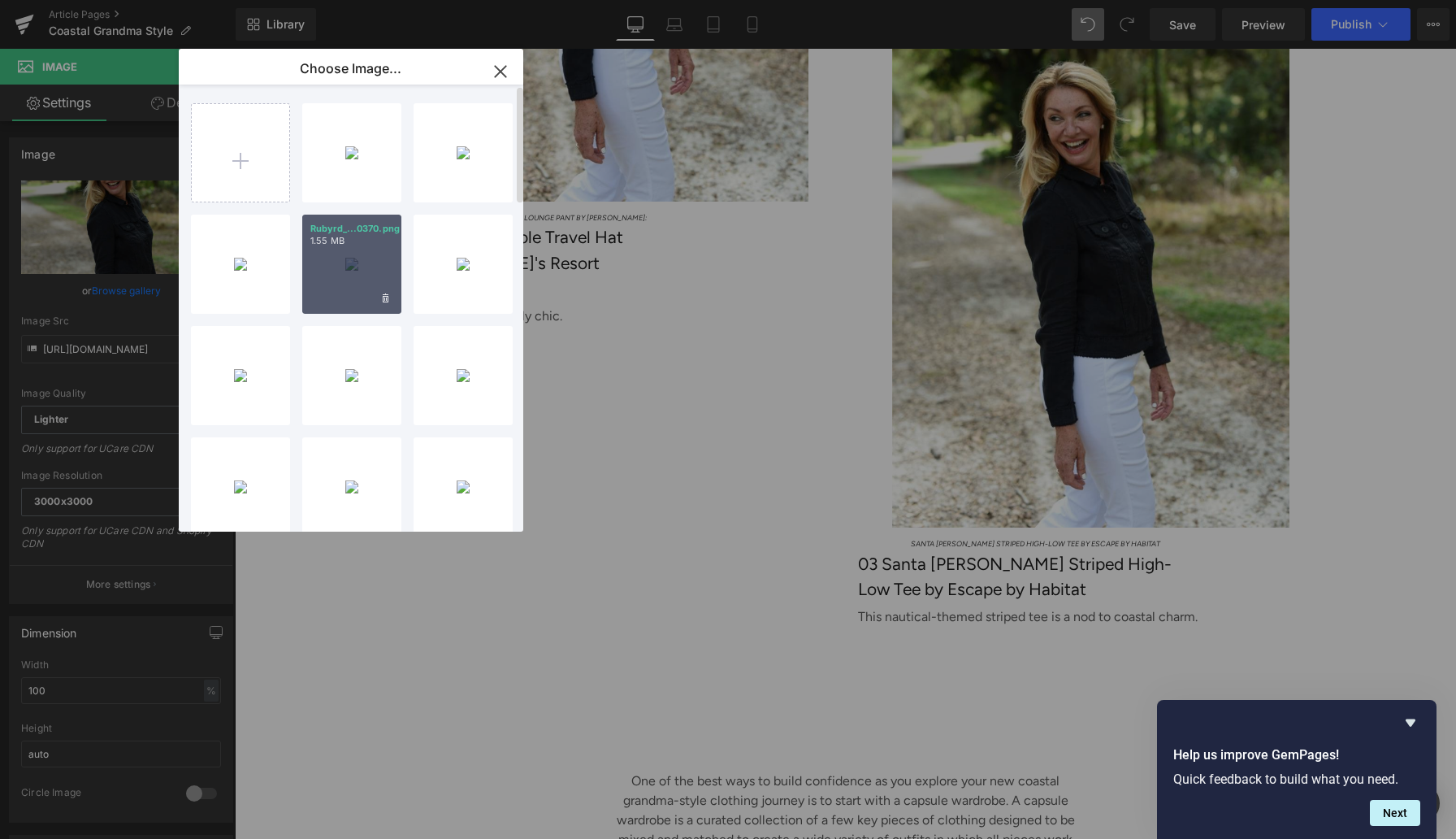
scroll to position [1, 0]
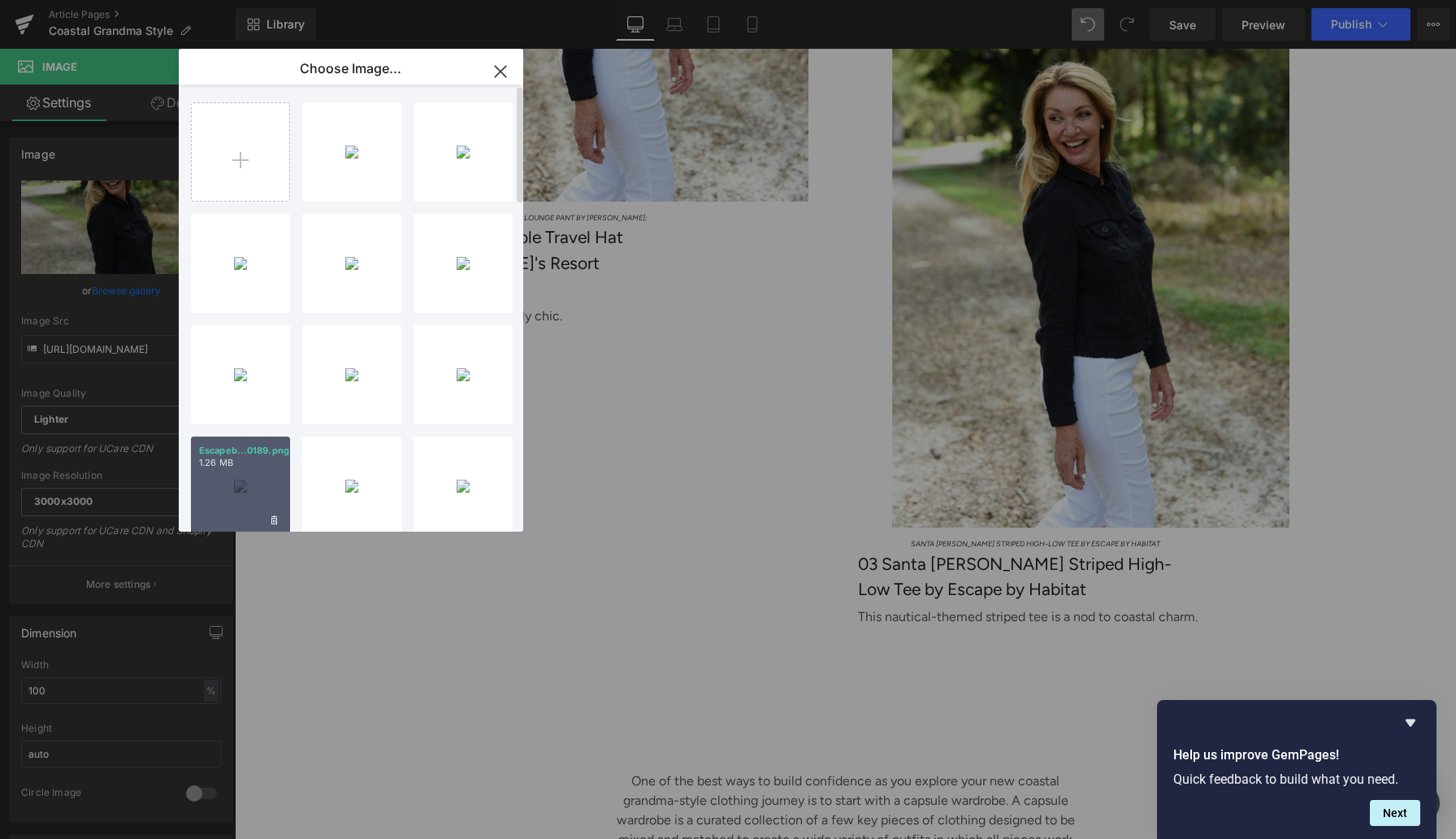
drag, startPoint x: 247, startPoint y: 466, endPoint x: 13, endPoint y: 417, distance: 239.1
click at [247, 466] on p "1.26 MB" at bounding box center [240, 462] width 83 height 13
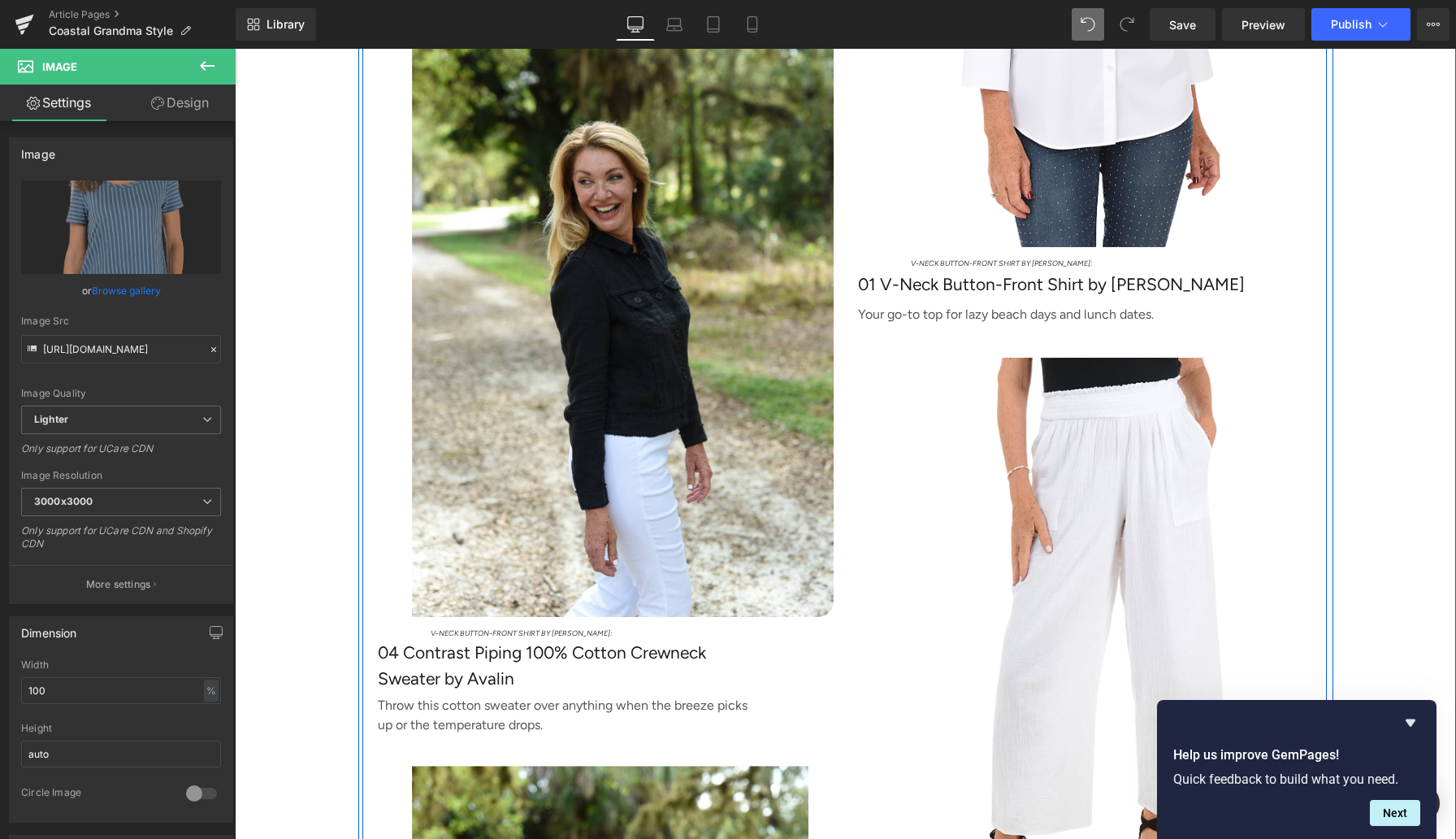
scroll to position [4766, 0]
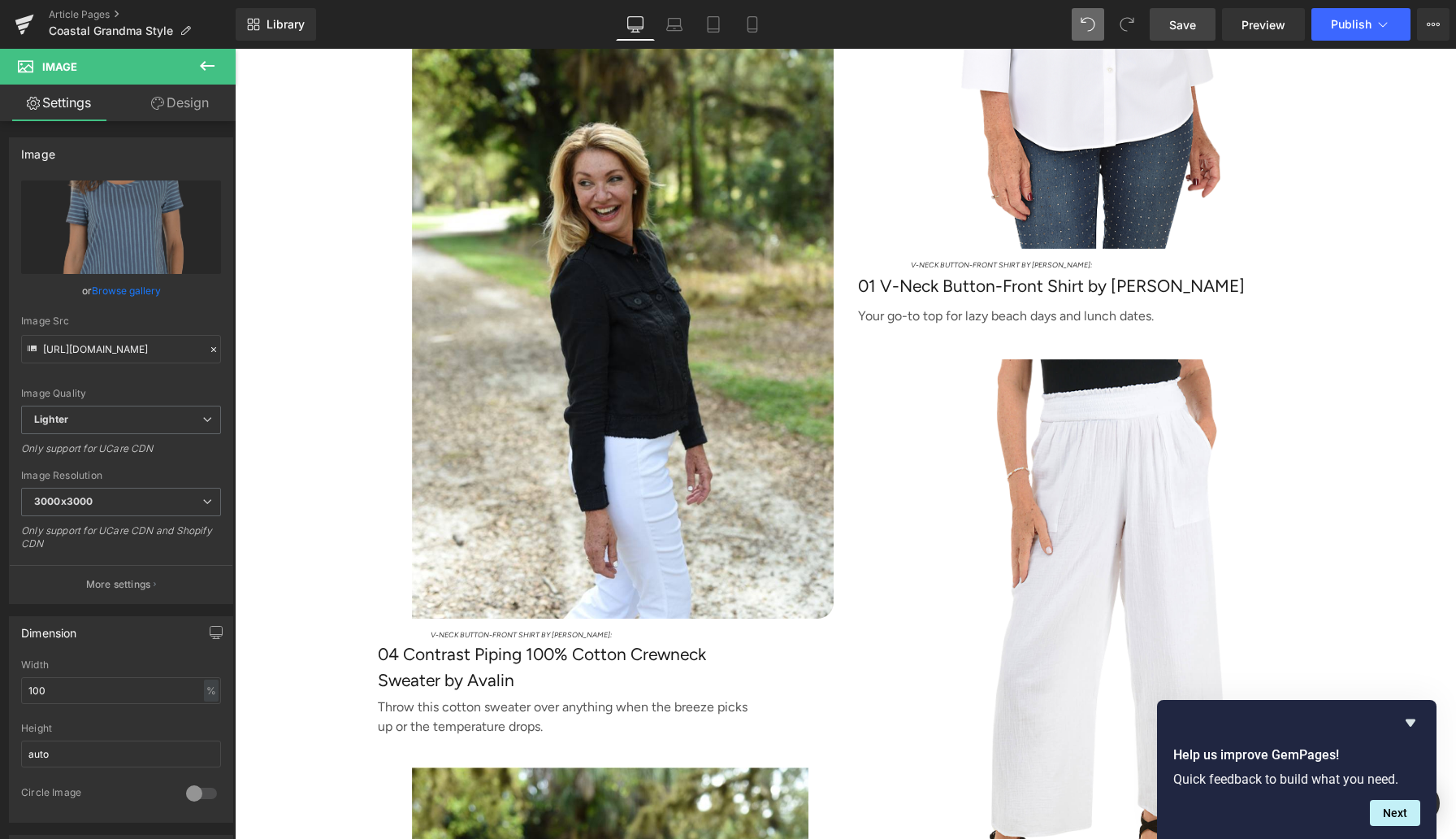
click at [1165, 22] on span "Save" at bounding box center [1183, 25] width 27 height 17
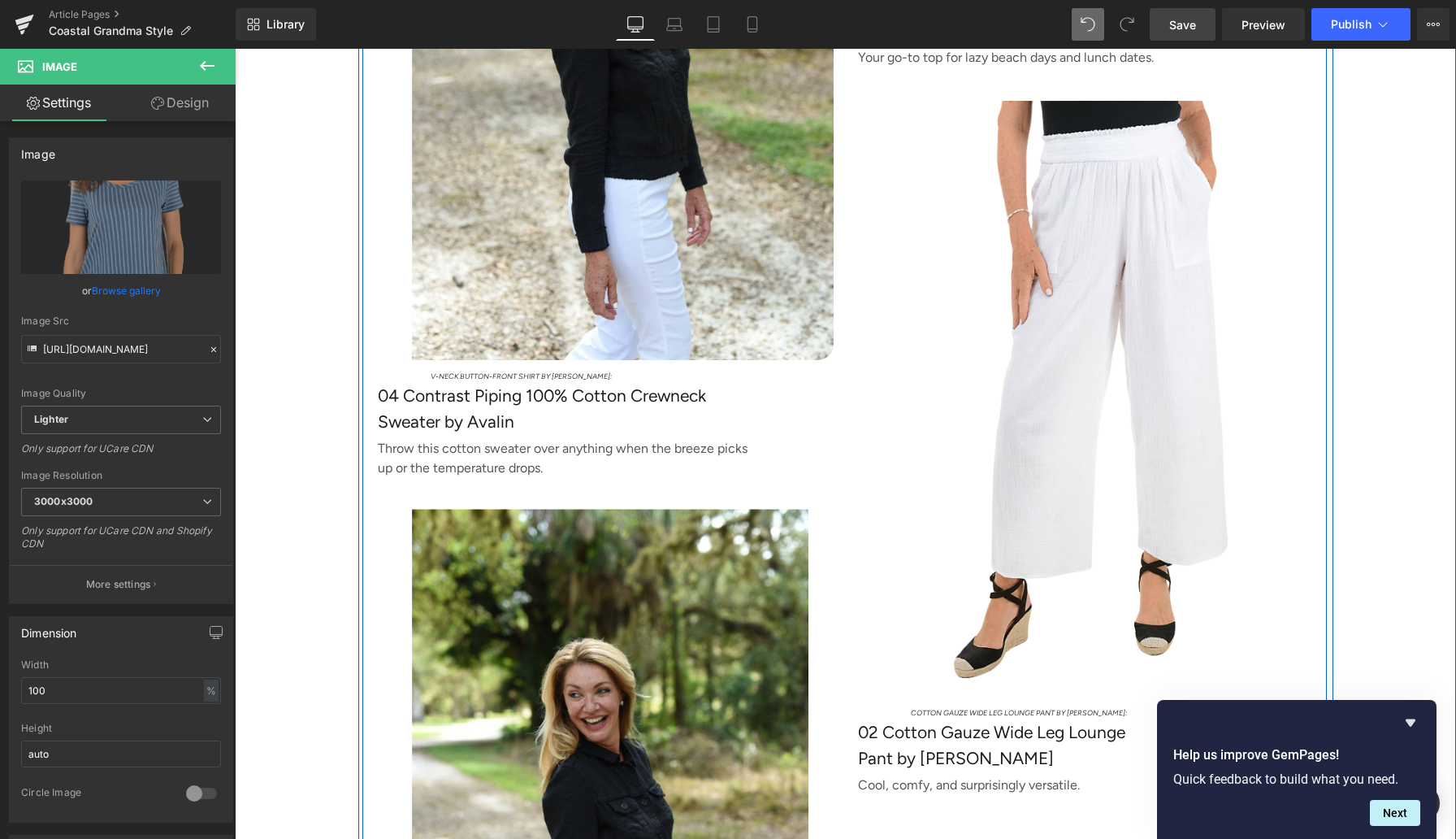
scroll to position [5055, 0]
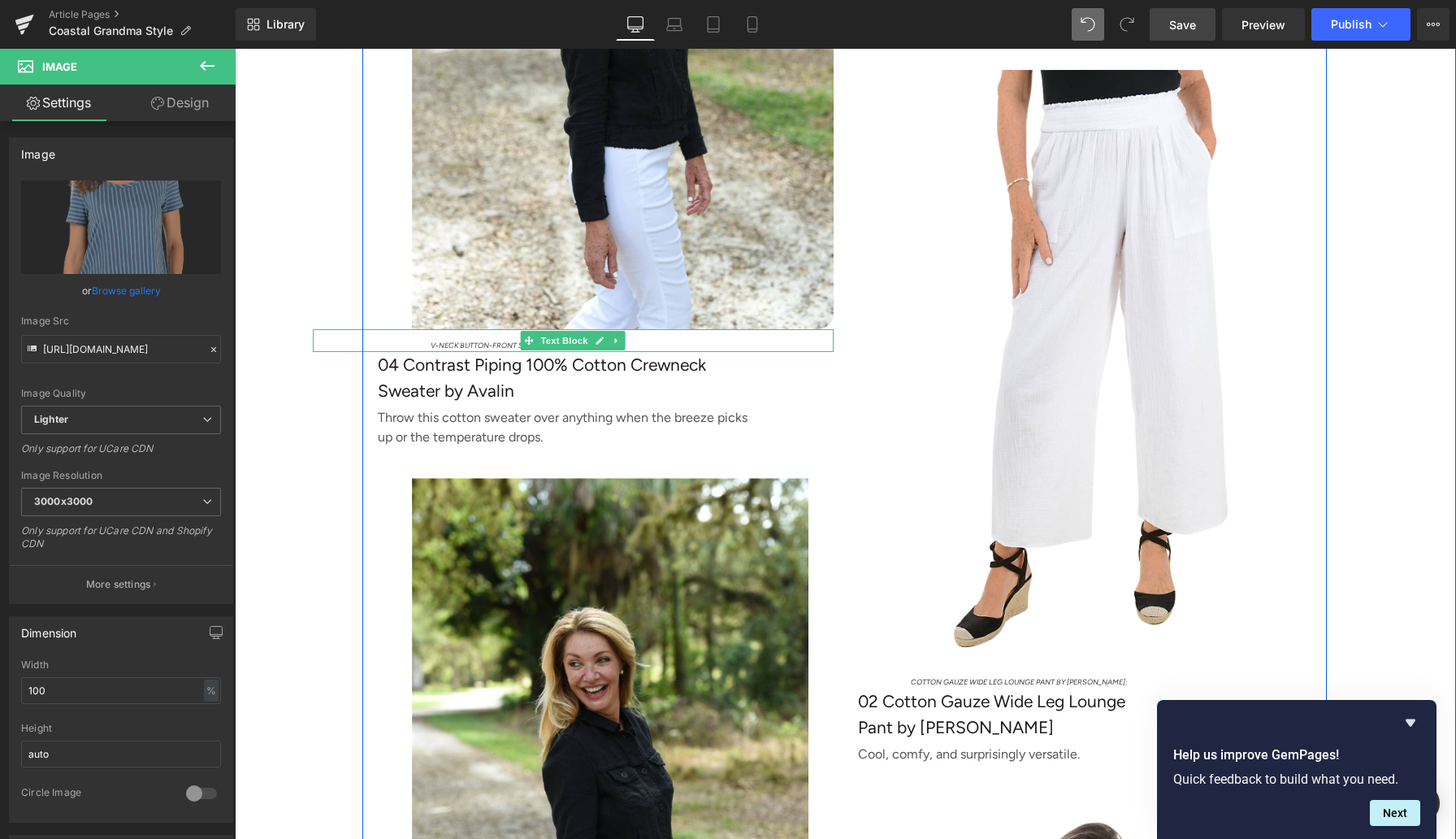
click at [480, 350] on span "V-Neck Button-Front Shirt by [PERSON_NAME]:" at bounding box center [521, 345] width 182 height 9
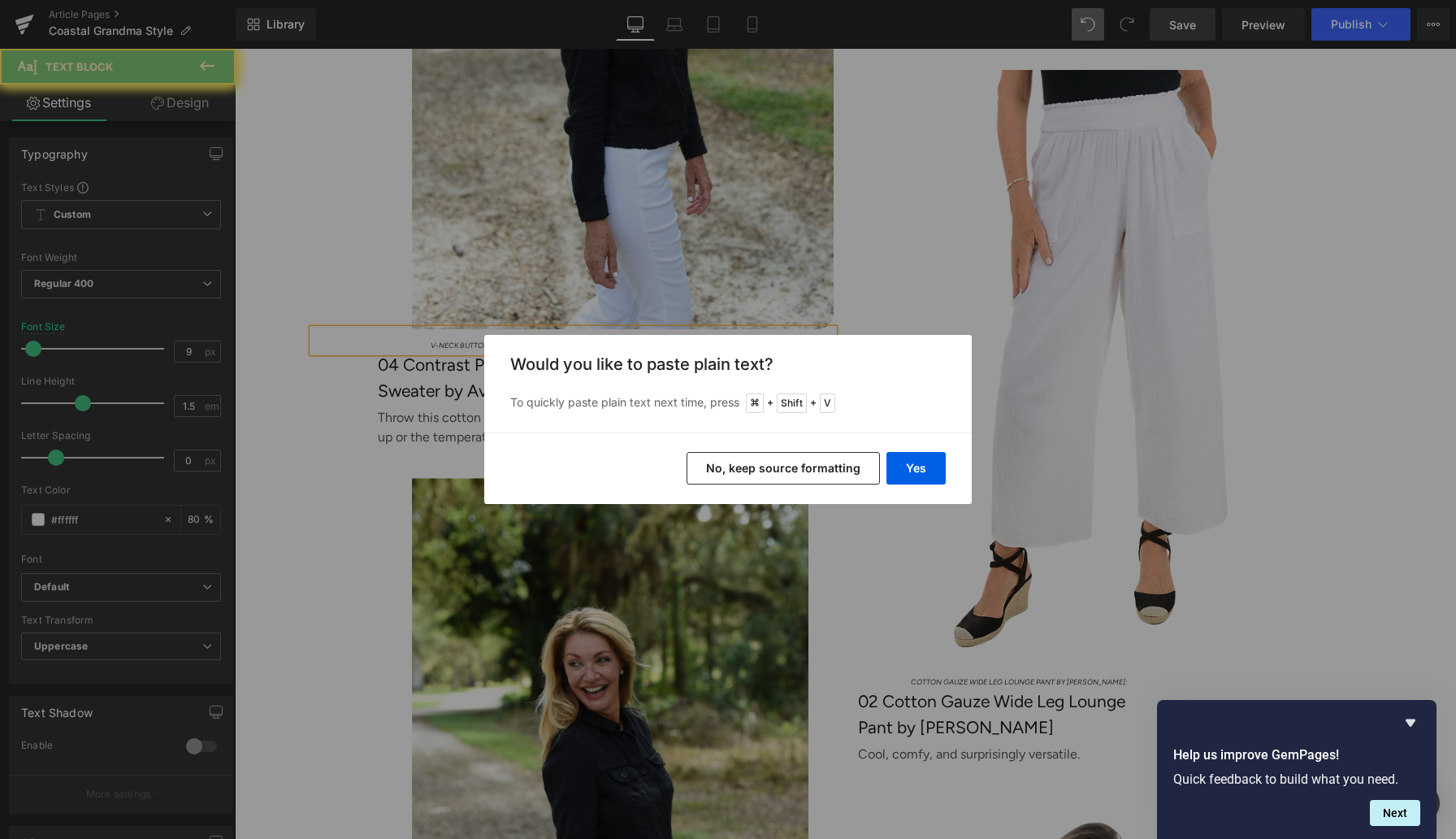
click at [905, 469] on button "Yes" at bounding box center [915, 467] width 59 height 32
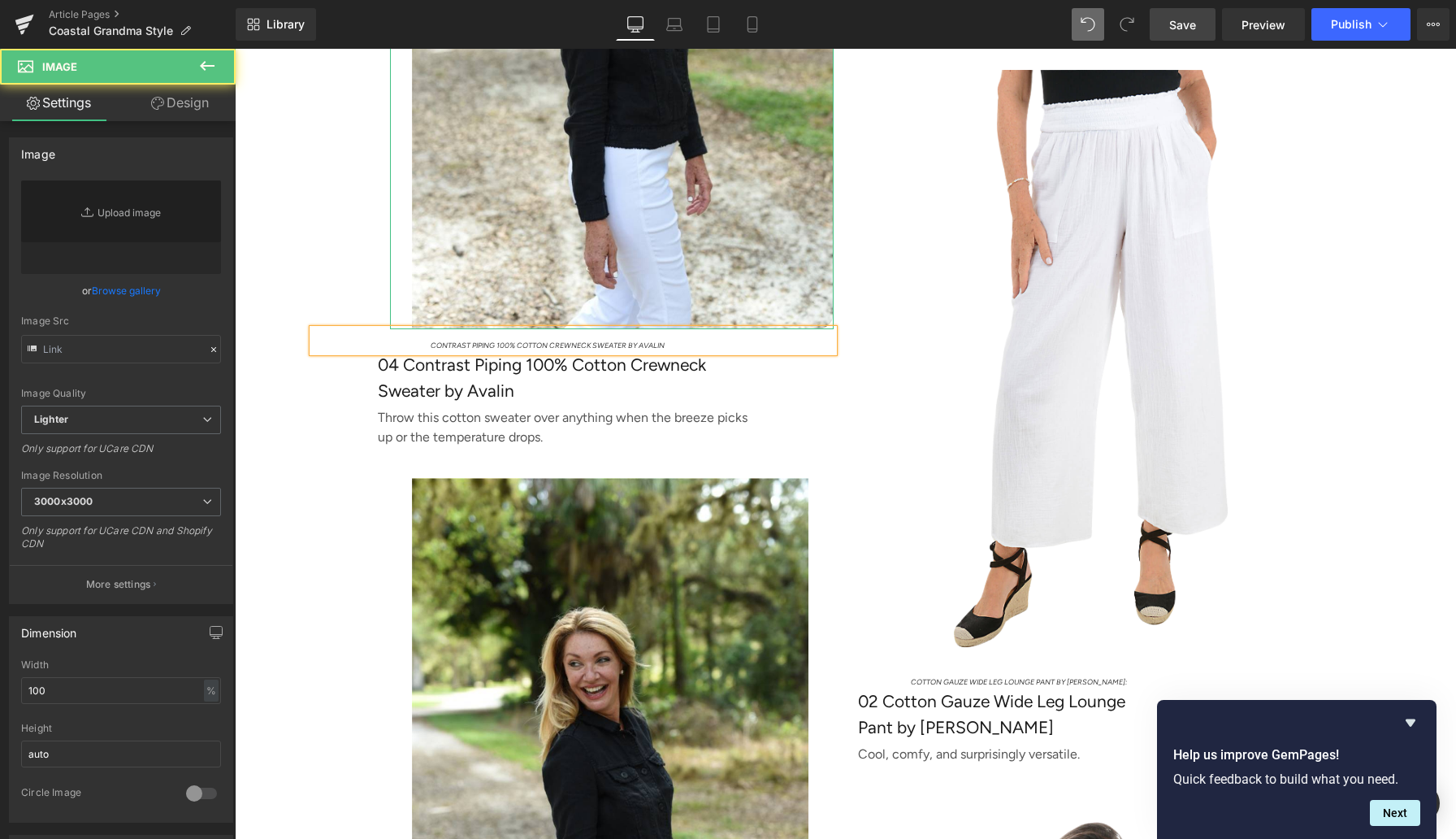
click at [580, 248] on div "Image" at bounding box center [612, 13] width 445 height 633
click at [117, 286] on link "Browse gallery" at bounding box center [126, 290] width 69 height 28
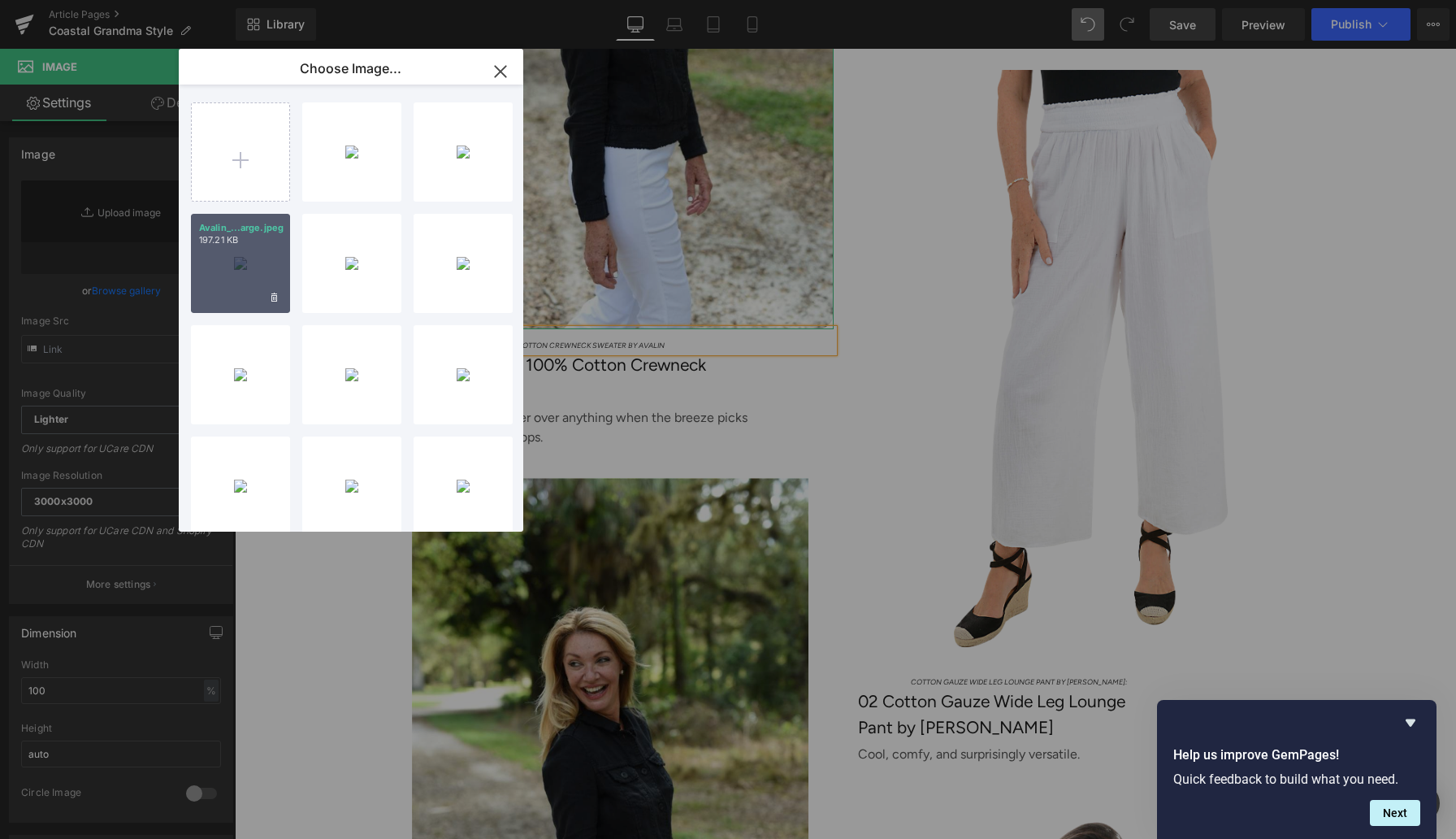
scroll to position [4853, 0]
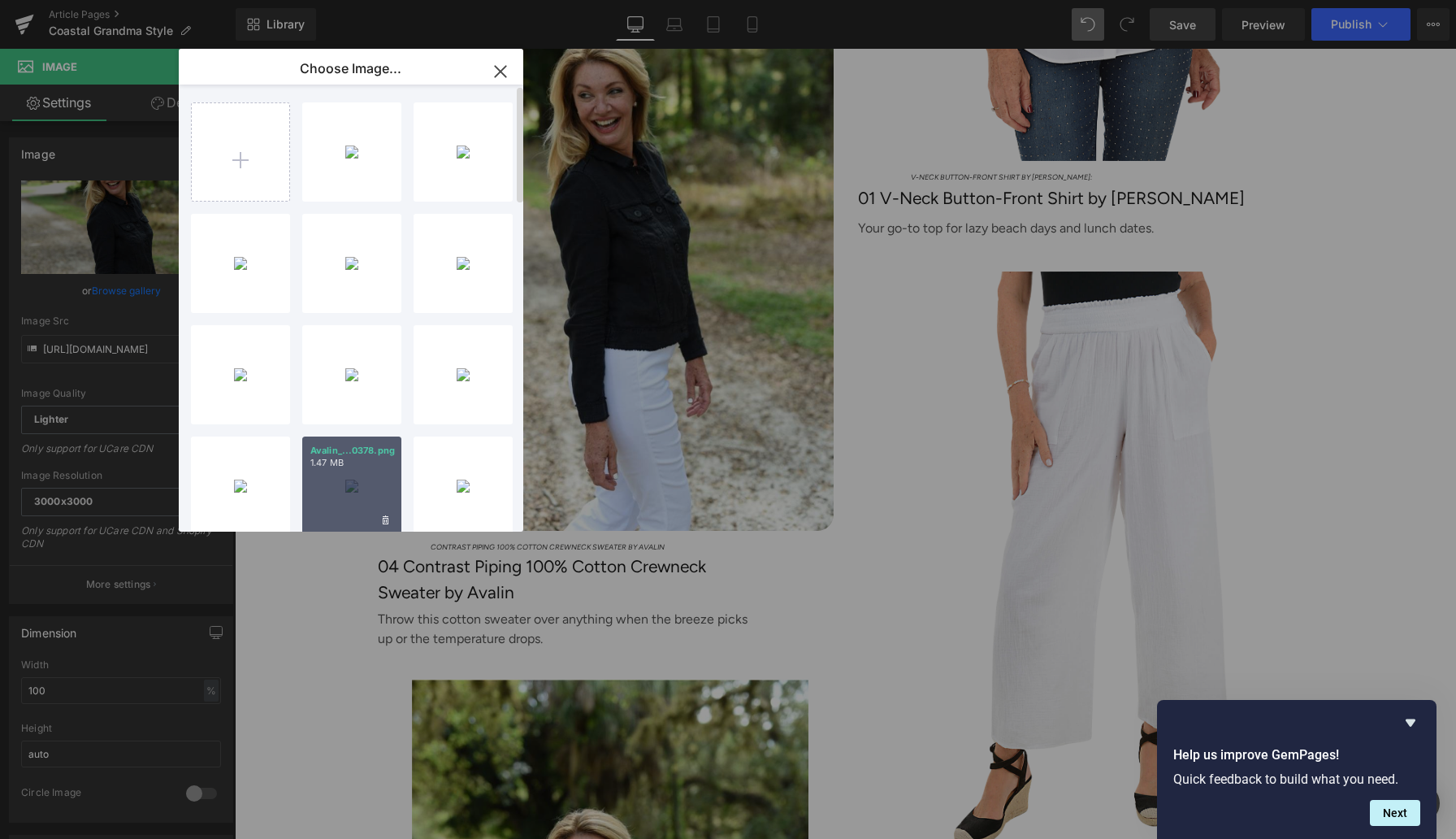
drag, startPoint x: 355, startPoint y: 467, endPoint x: 120, endPoint y: 419, distance: 239.9
click at [355, 467] on p "1.47 MB" at bounding box center [351, 462] width 83 height 13
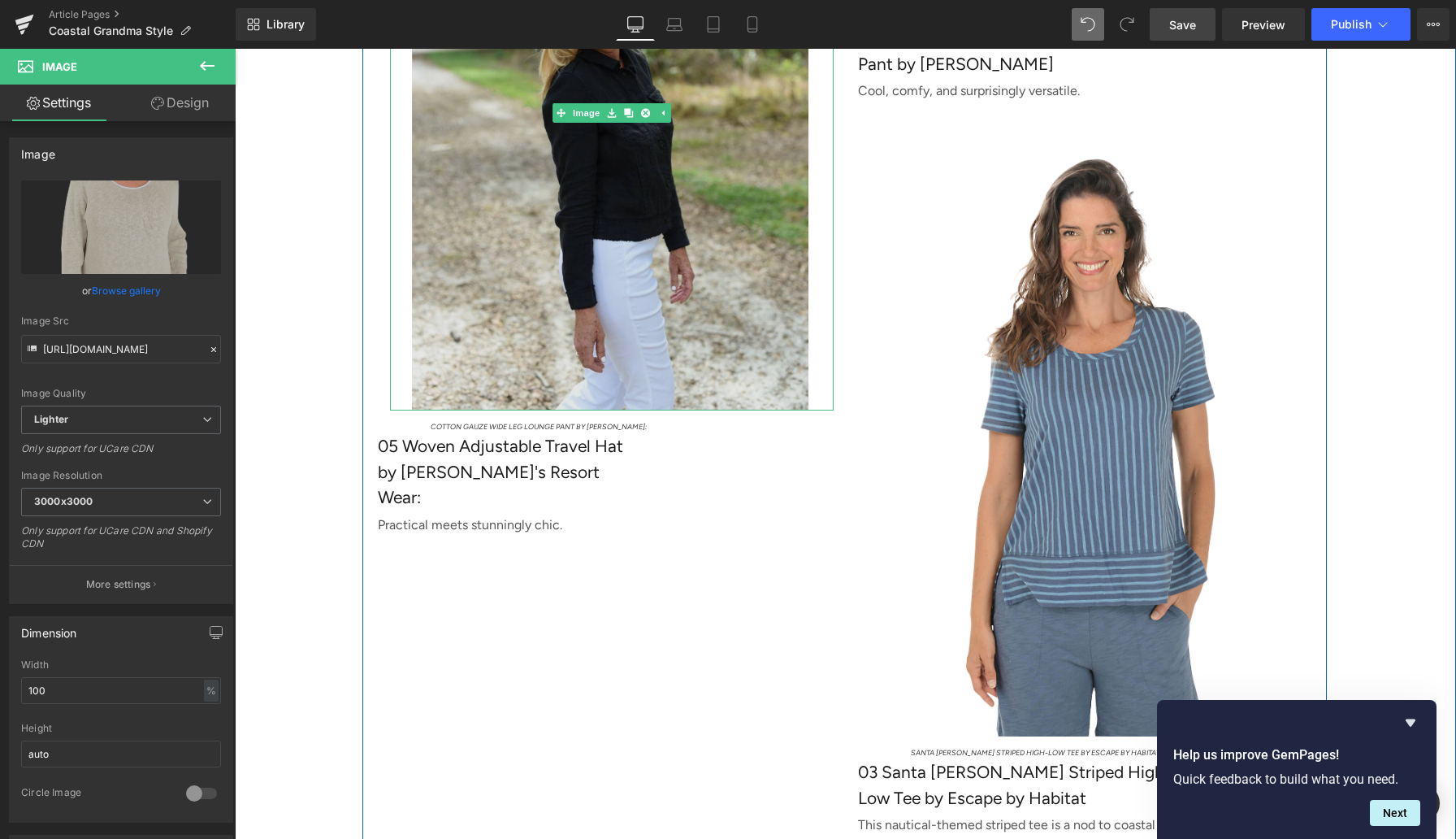
scroll to position [5721, 0]
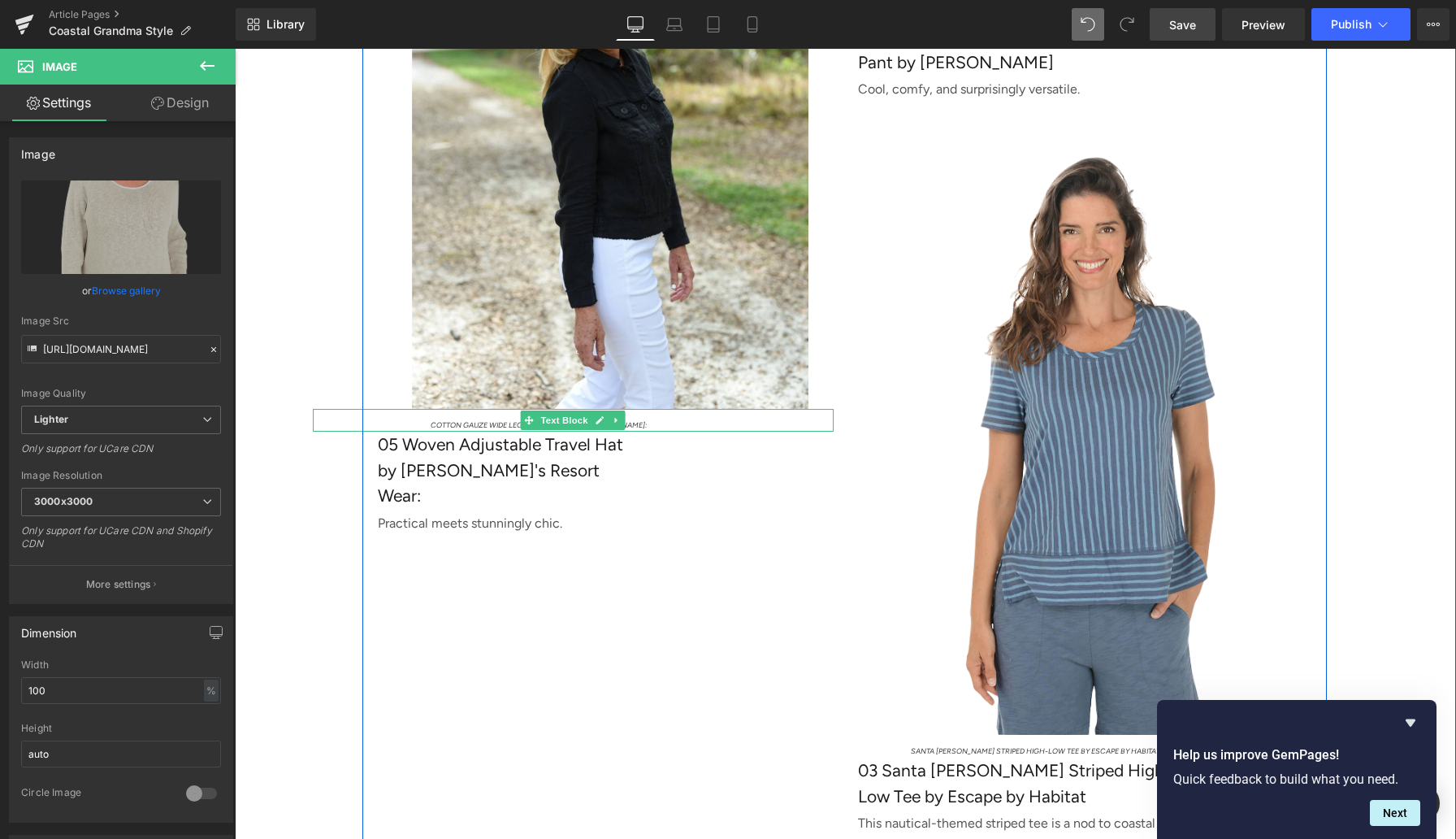
click at [494, 429] on span "Cotton Gauze Wide Leg Lounge Pant by [PERSON_NAME]:" at bounding box center [539, 424] width 216 height 9
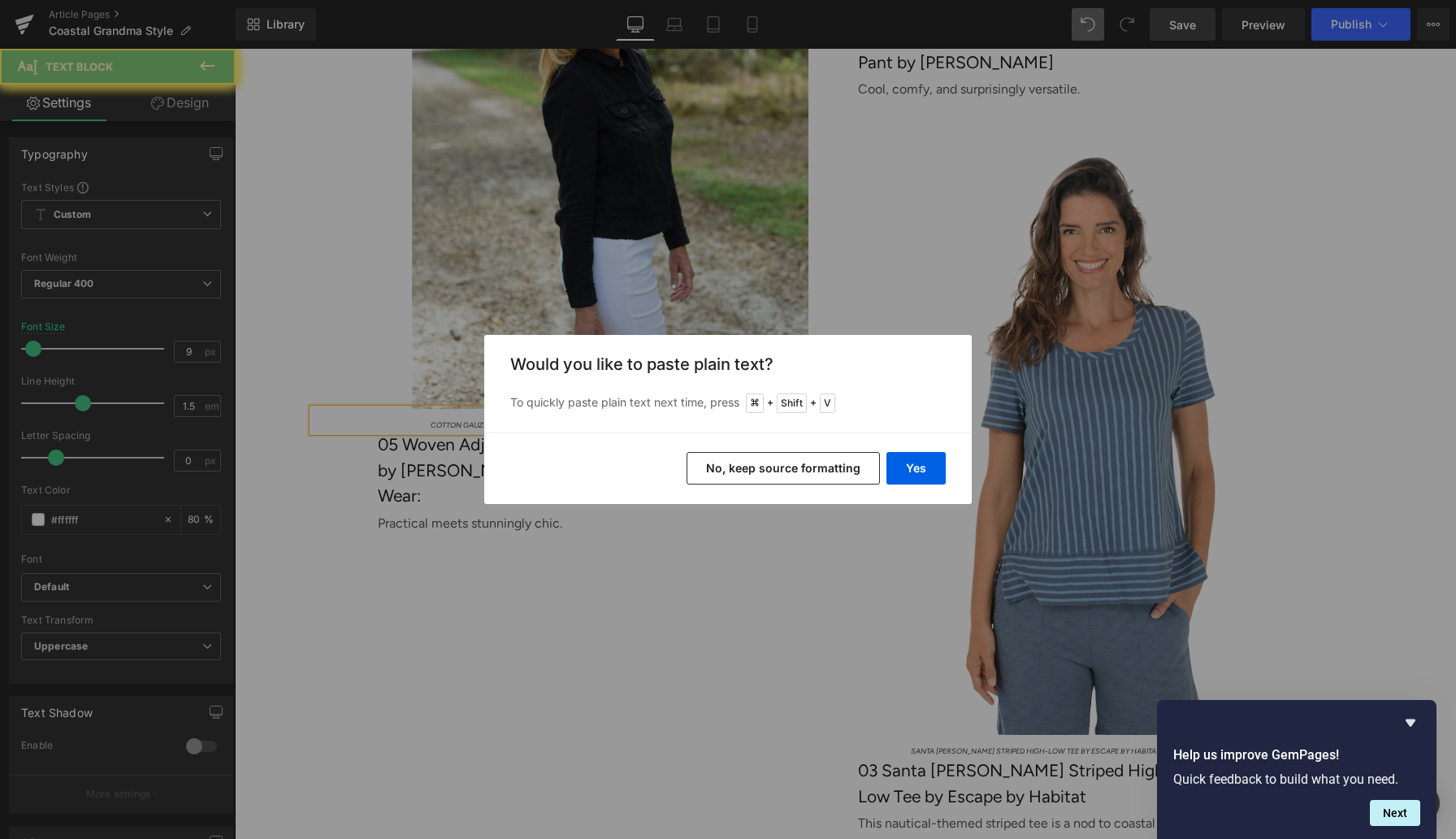
click at [900, 478] on button "Yes" at bounding box center [915, 467] width 59 height 32
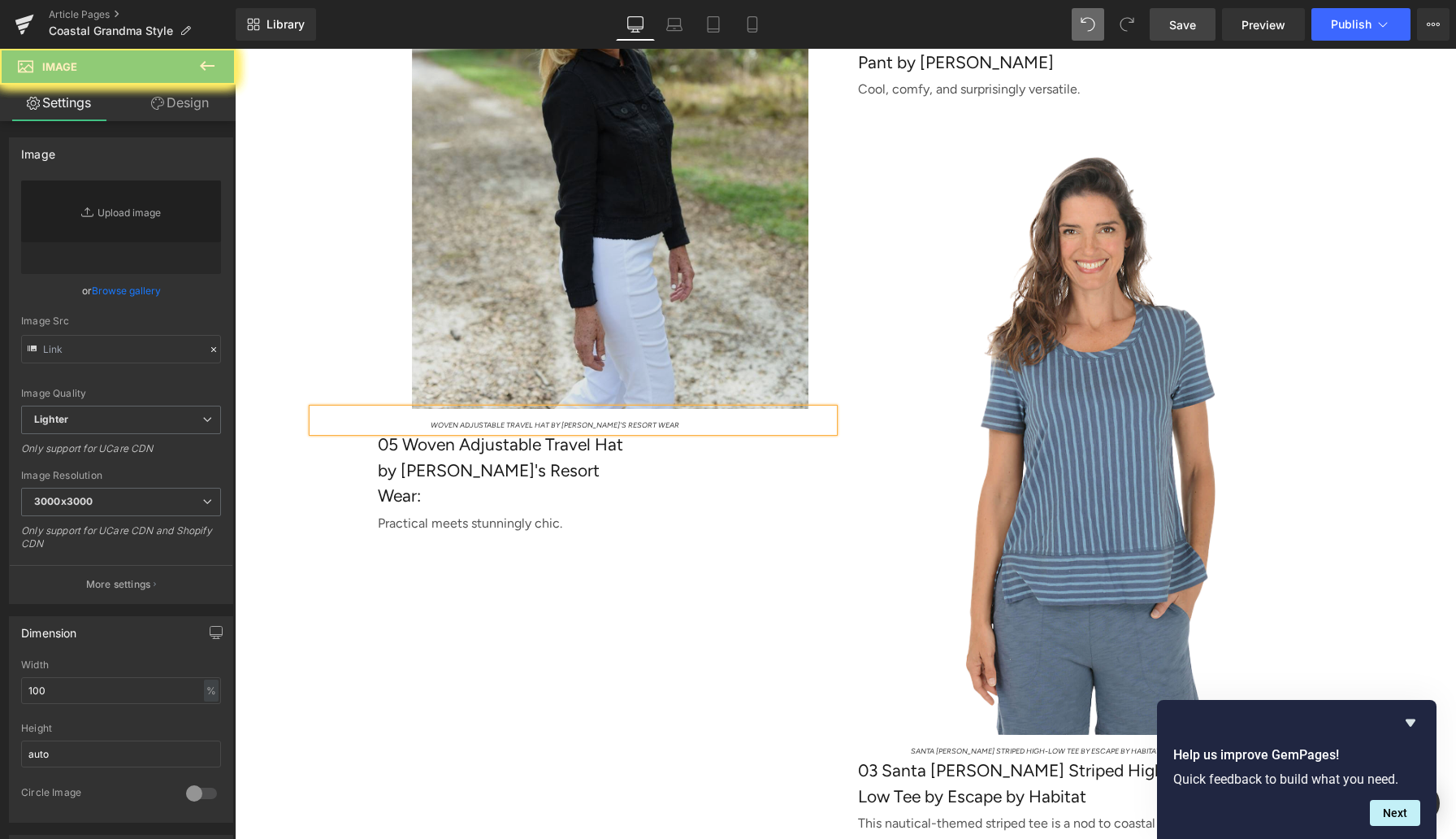
click at [556, 302] on img at bounding box center [612, 111] width 445 height 595
click at [617, 303] on img at bounding box center [612, 111] width 445 height 595
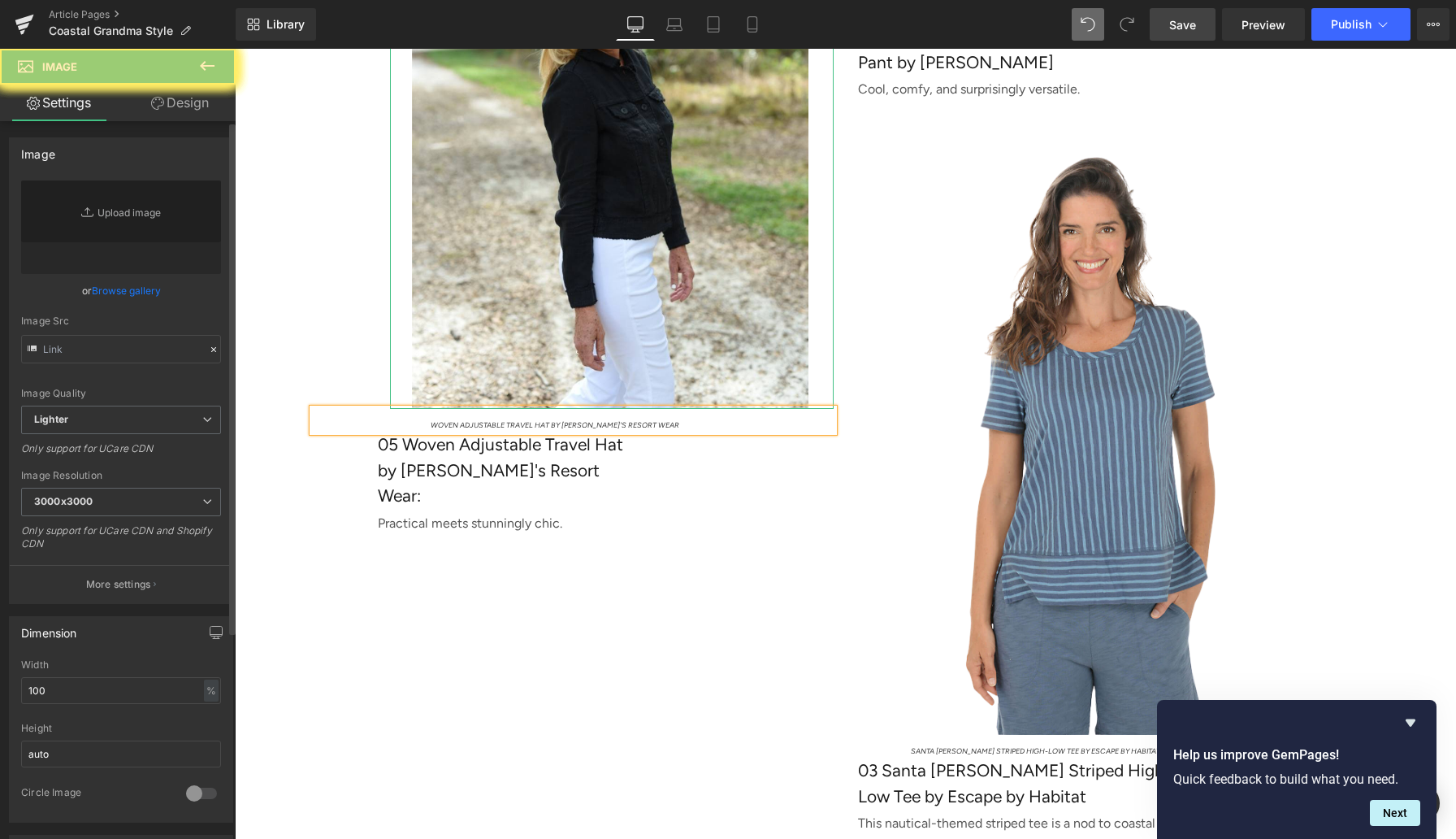
click at [131, 293] on link "Browse gallery" at bounding box center [126, 290] width 69 height 28
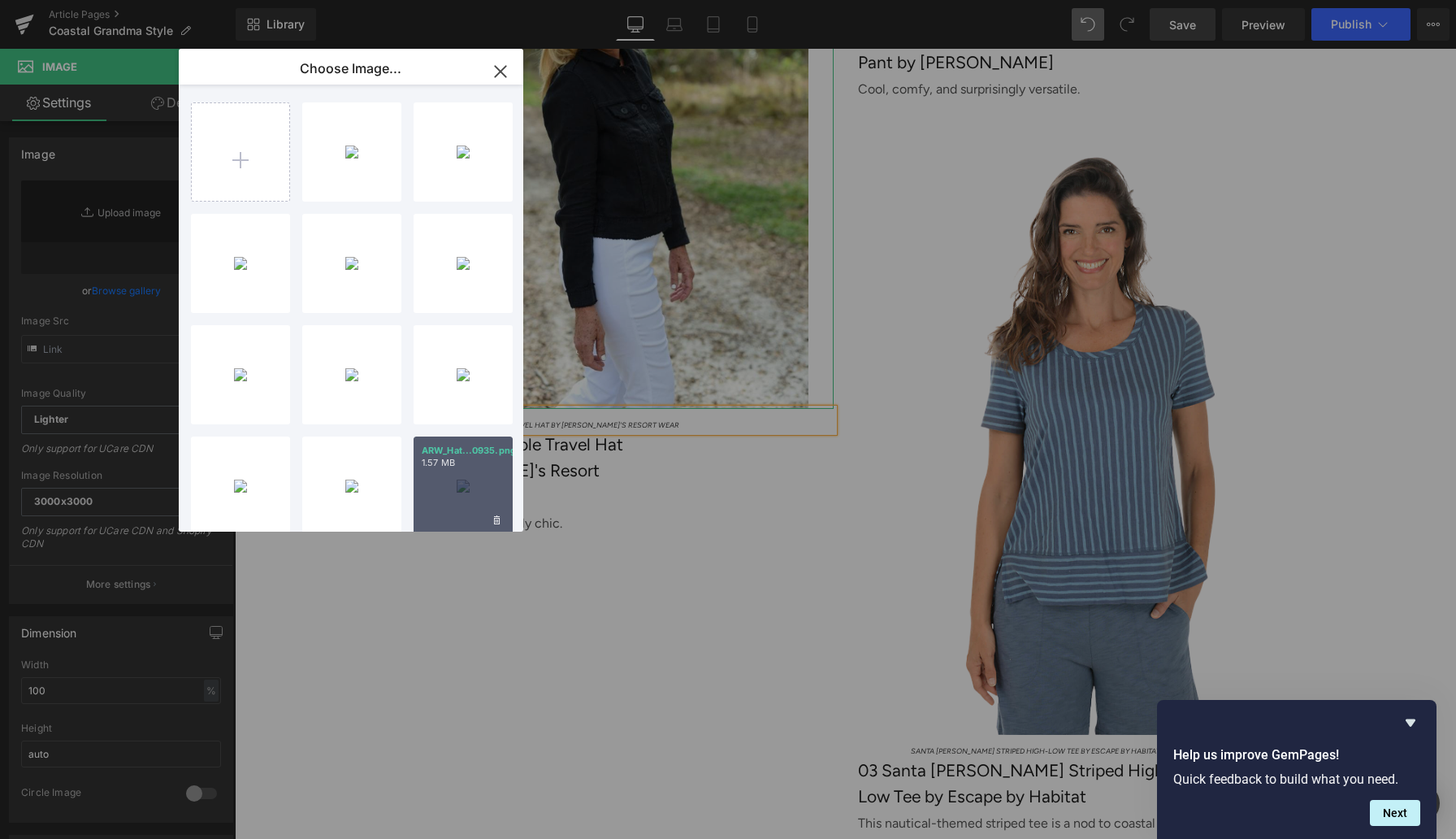
click at [467, 477] on div "ARW_Hat...0935.png 1.57 MB" at bounding box center [463, 487] width 99 height 99
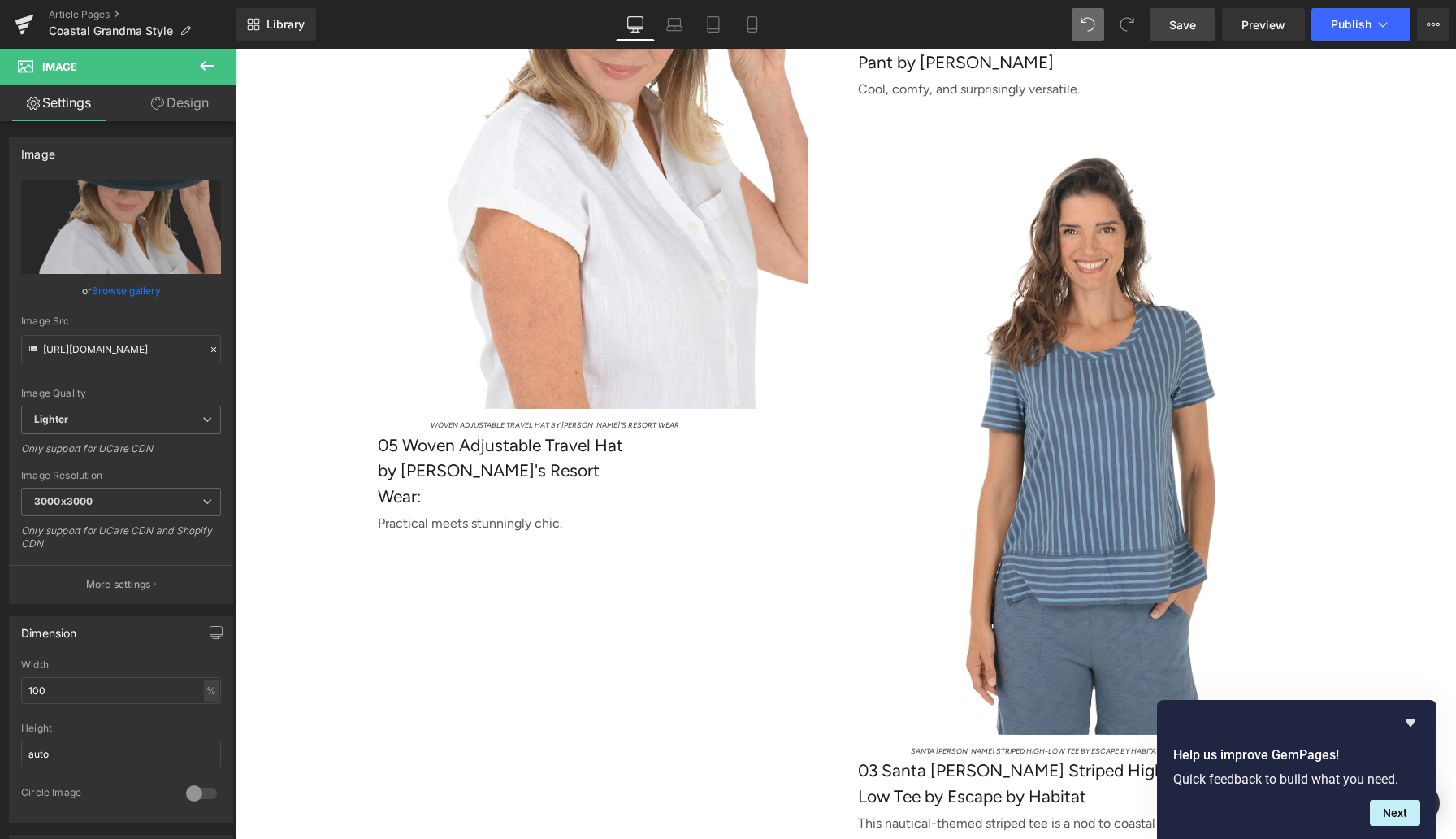
scroll to position [4311, 0]
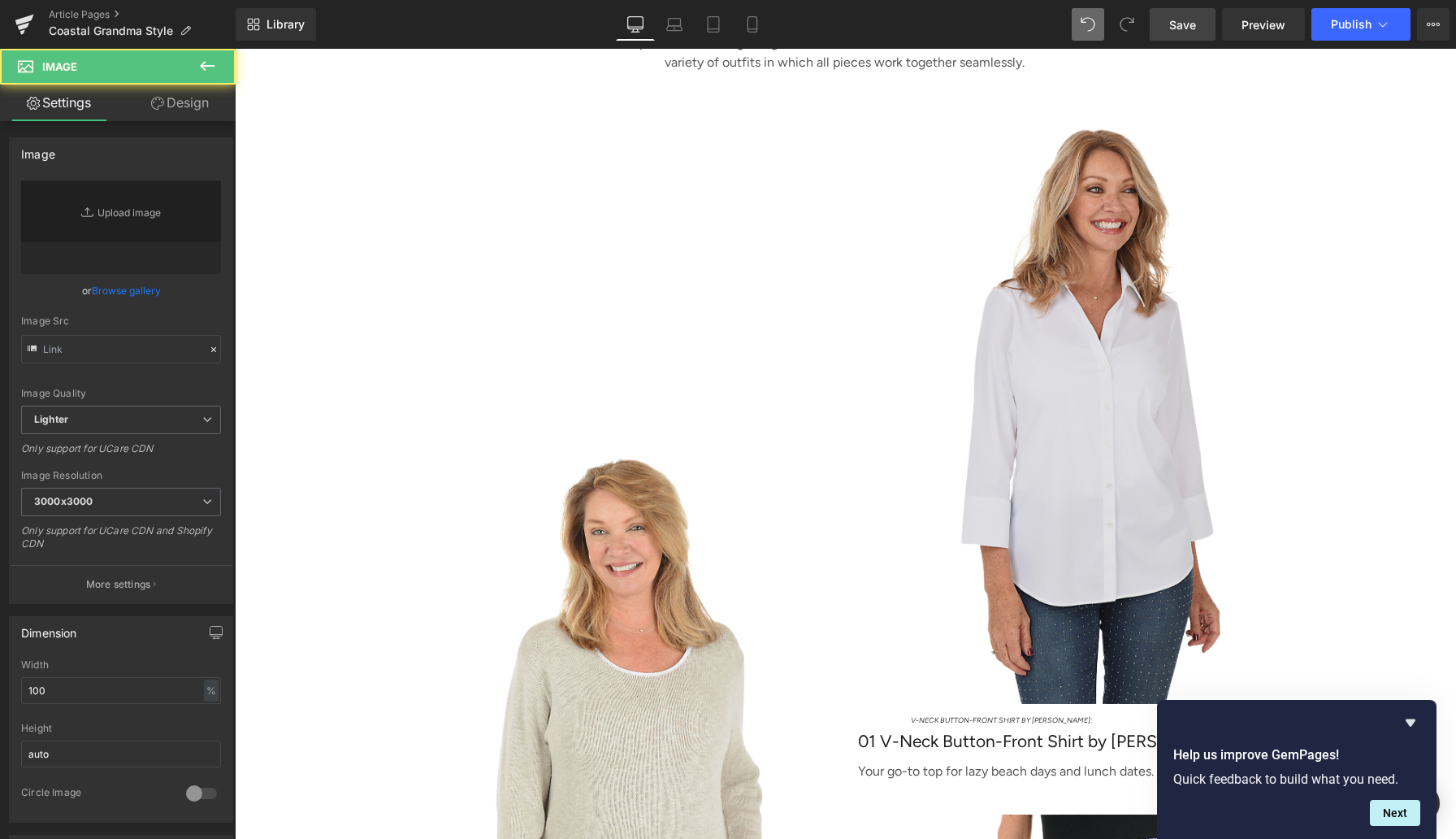
click at [1065, 270] on img at bounding box center [1093, 406] width 445 height 596
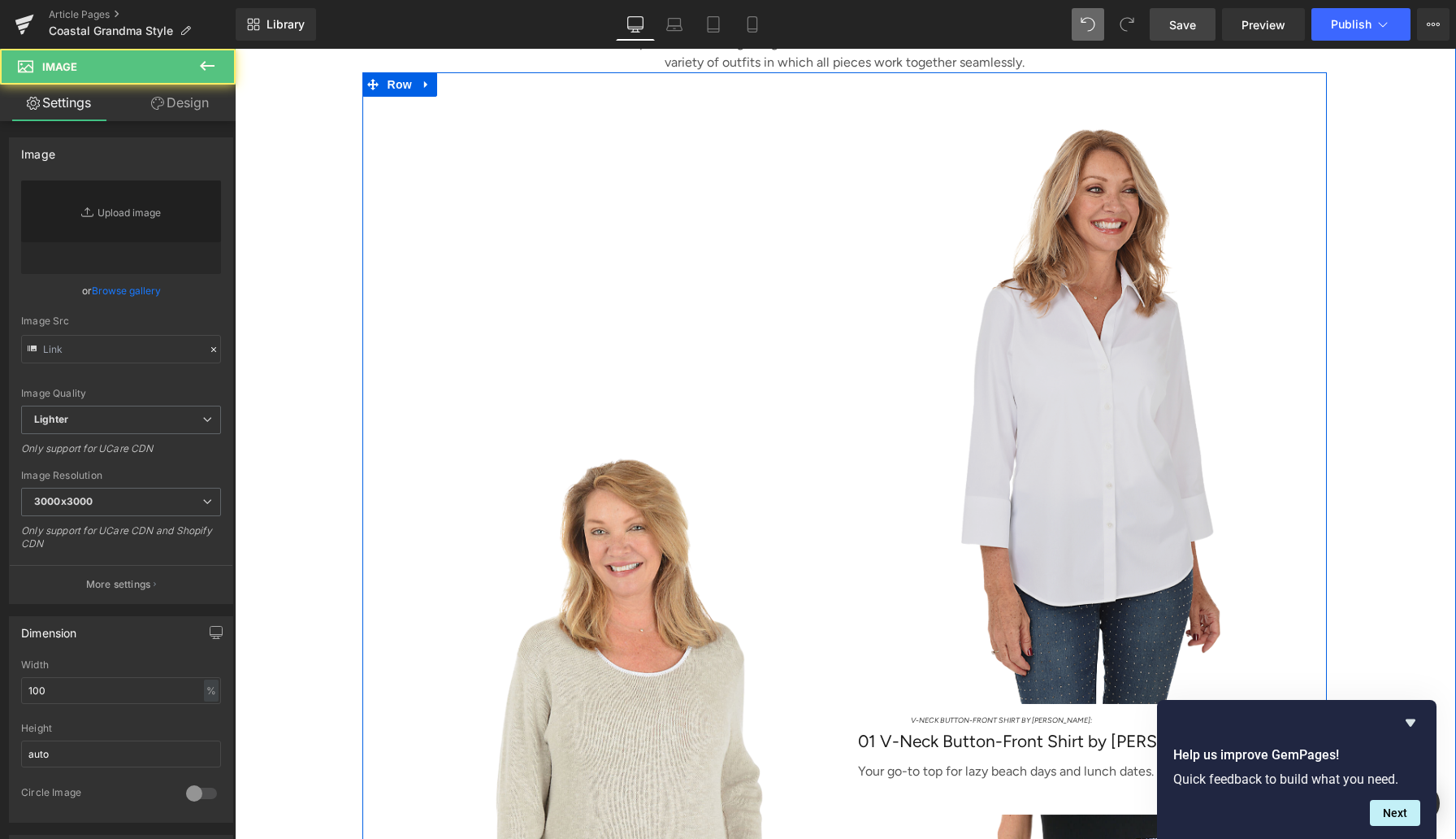
click at [1084, 502] on img at bounding box center [1093, 406] width 445 height 596
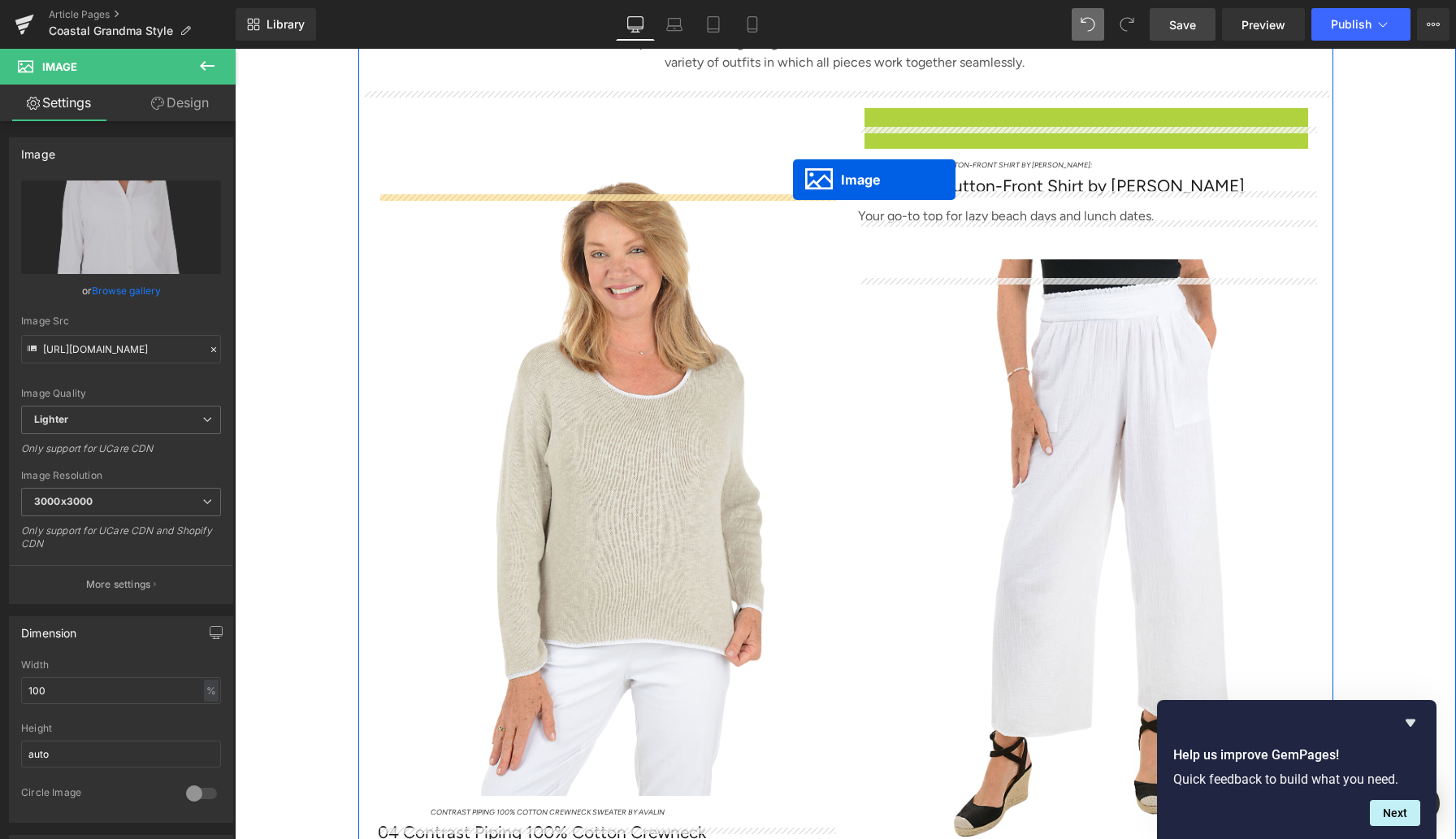
drag, startPoint x: 1065, startPoint y: 422, endPoint x: 793, endPoint y: 180, distance: 364.1
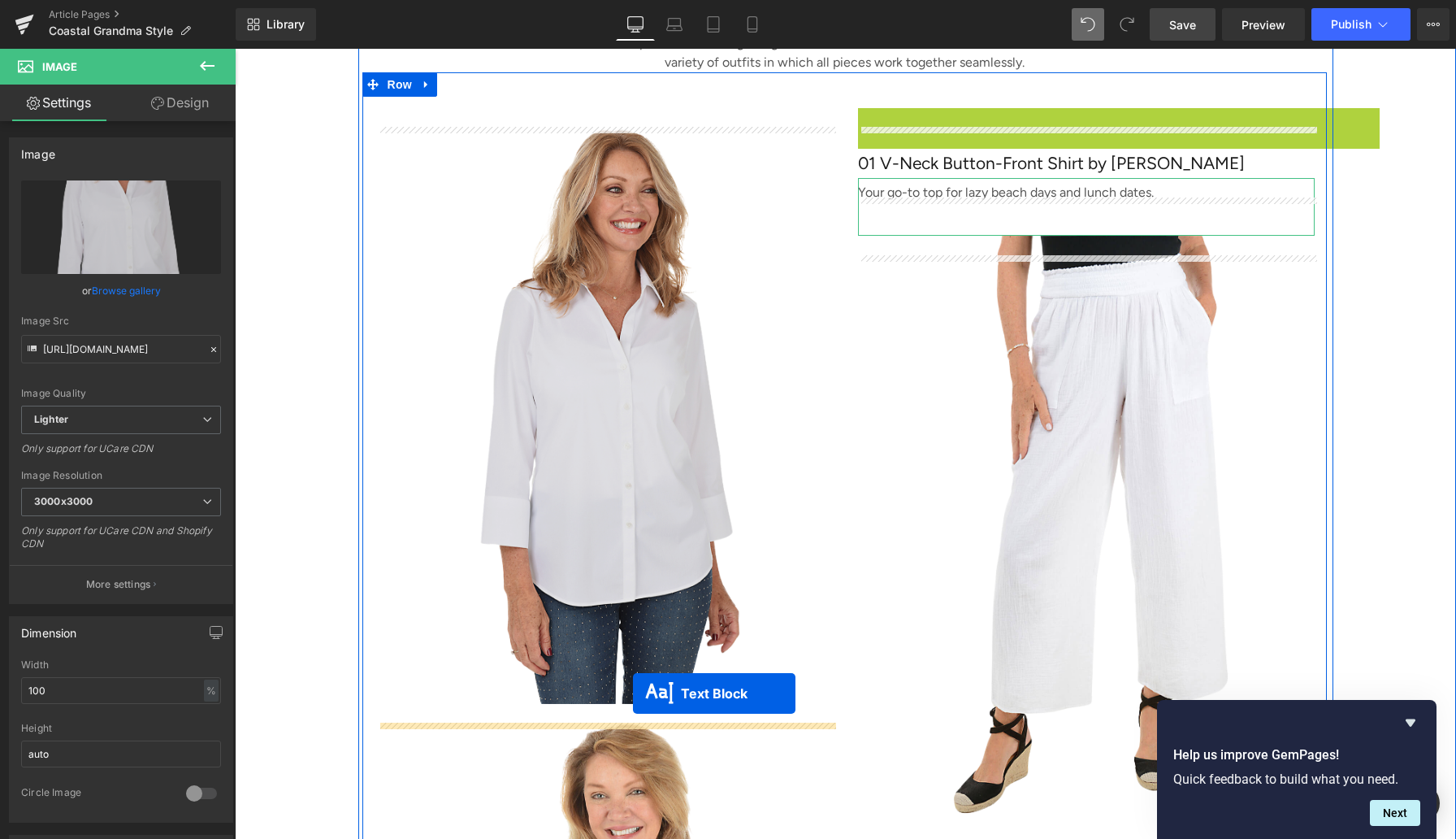
drag, startPoint x: 1010, startPoint y: 142, endPoint x: 631, endPoint y: 696, distance: 671.2
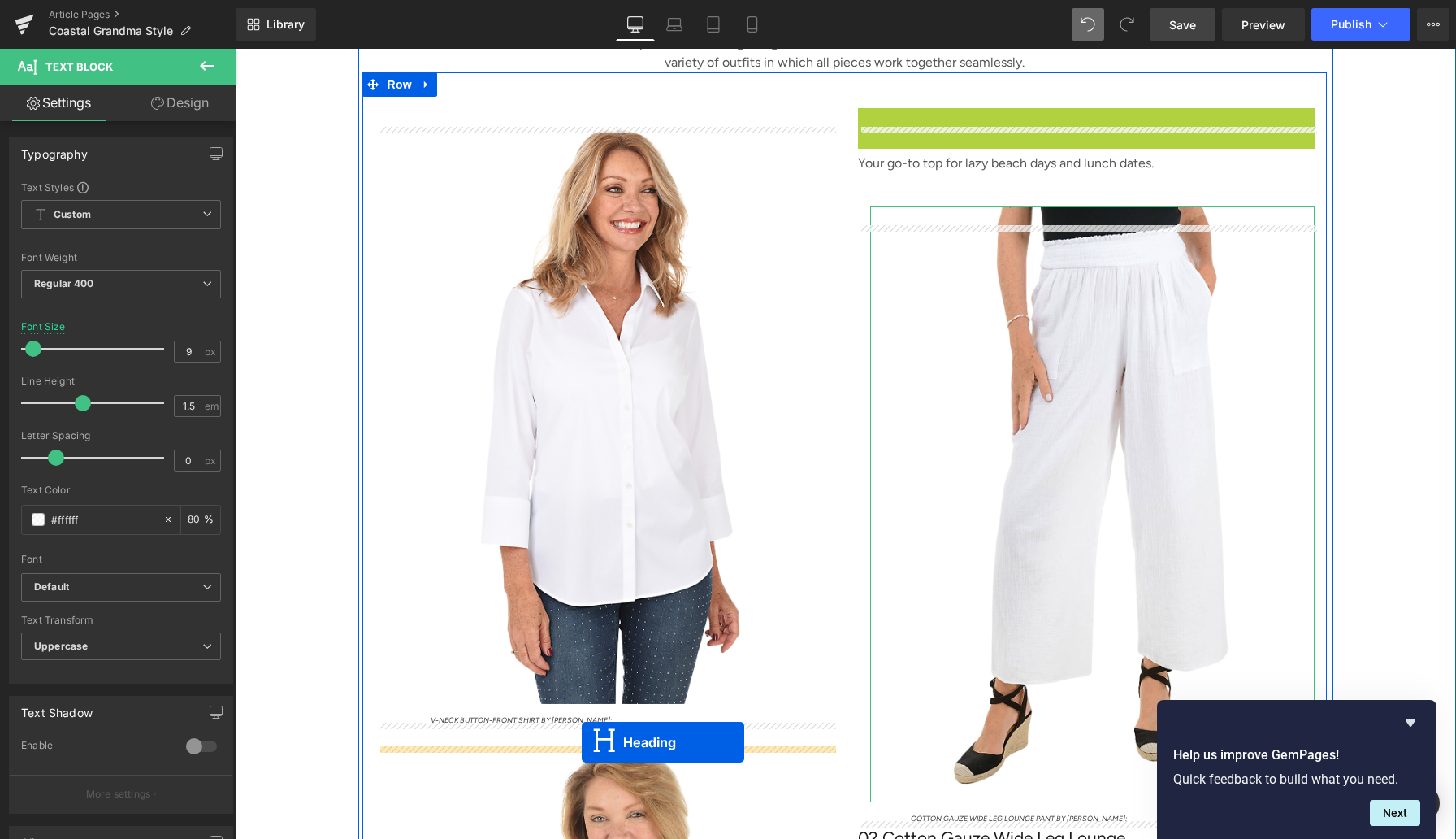
drag, startPoint x: 1050, startPoint y: 144, endPoint x: 581, endPoint y: 742, distance: 760.0
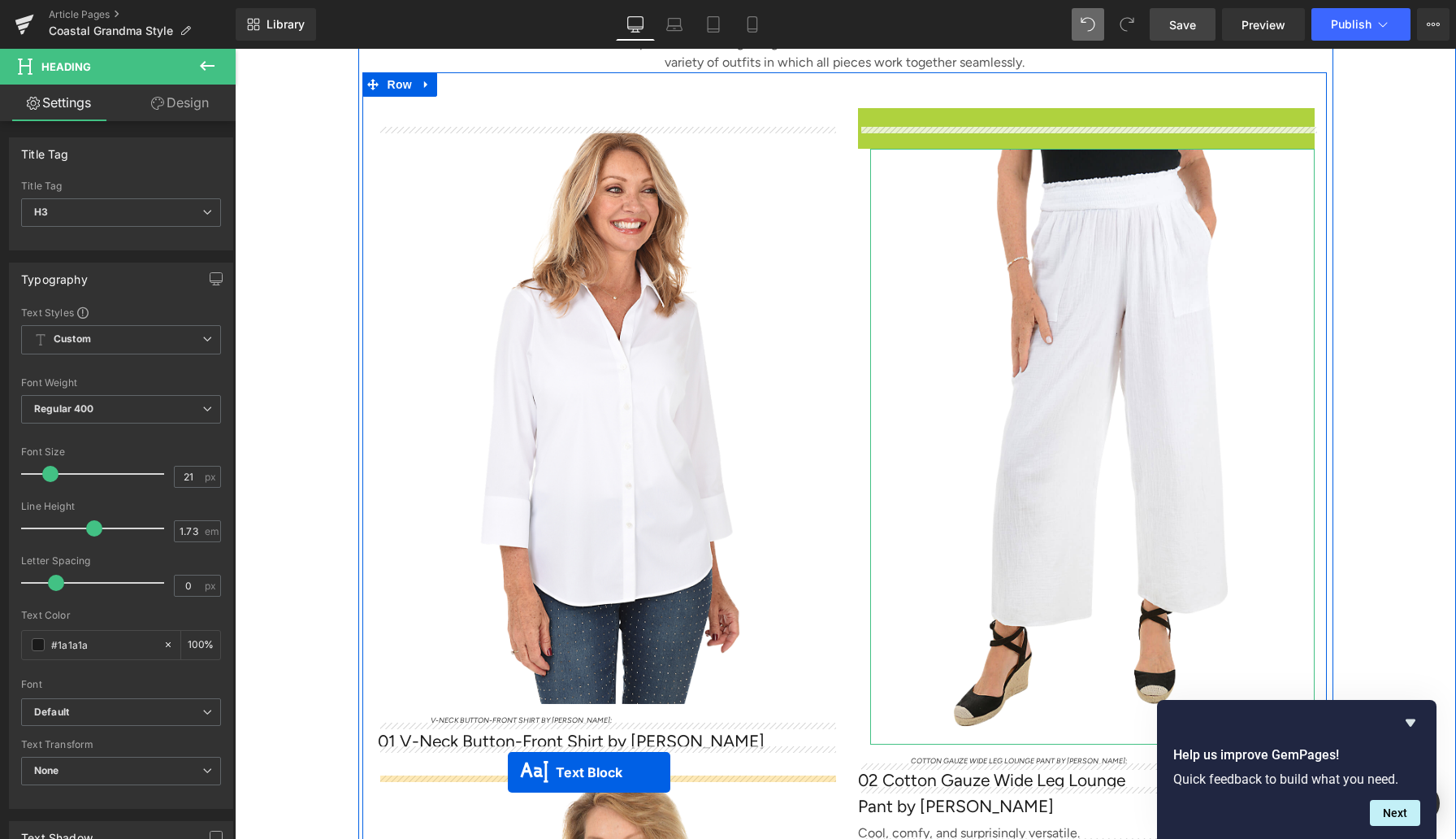
drag, startPoint x: 1044, startPoint y: 156, endPoint x: 508, endPoint y: 772, distance: 816.5
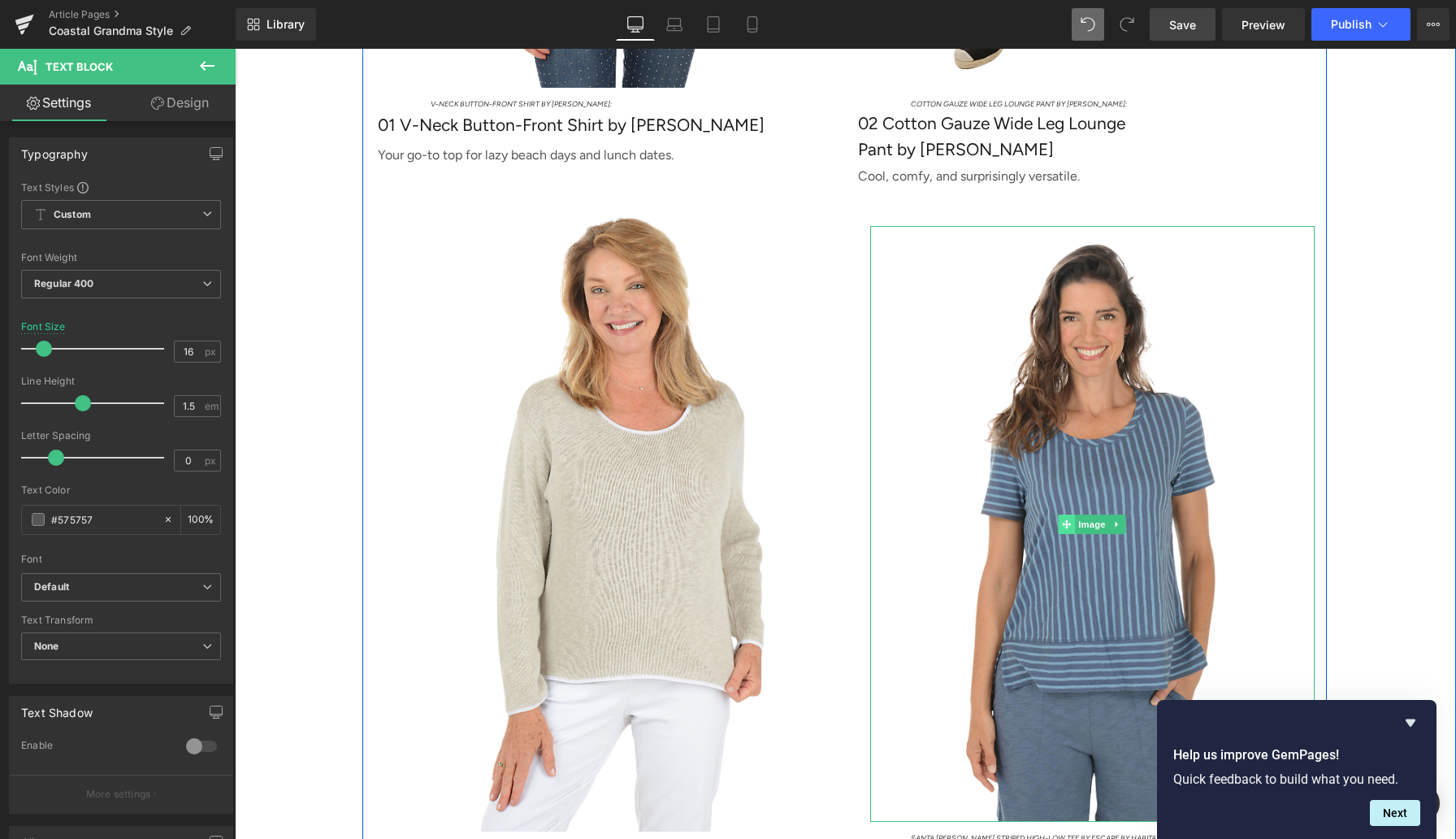
scroll to position [4920, 0]
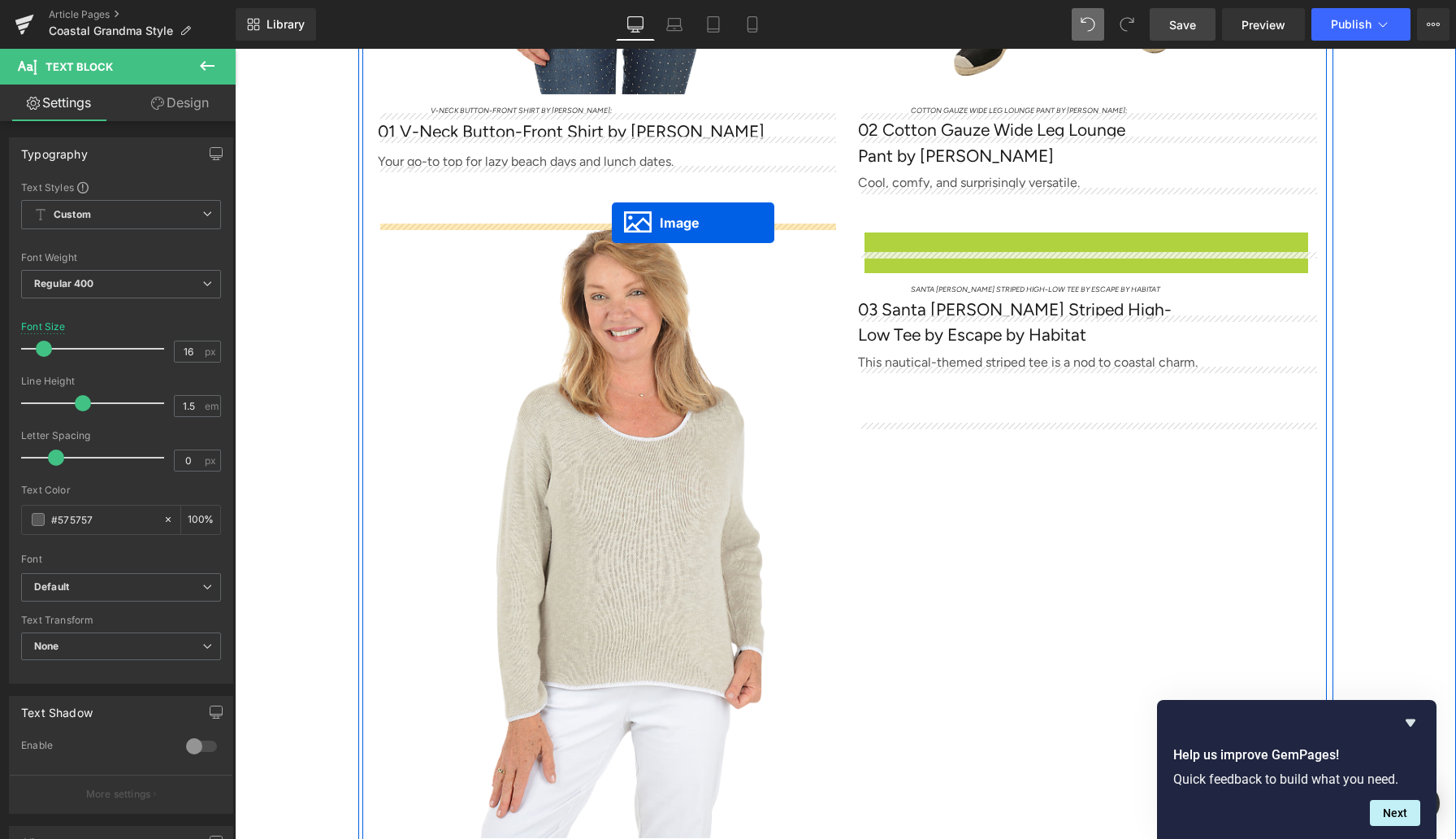
drag, startPoint x: 1066, startPoint y: 551, endPoint x: 612, endPoint y: 222, distance: 560.7
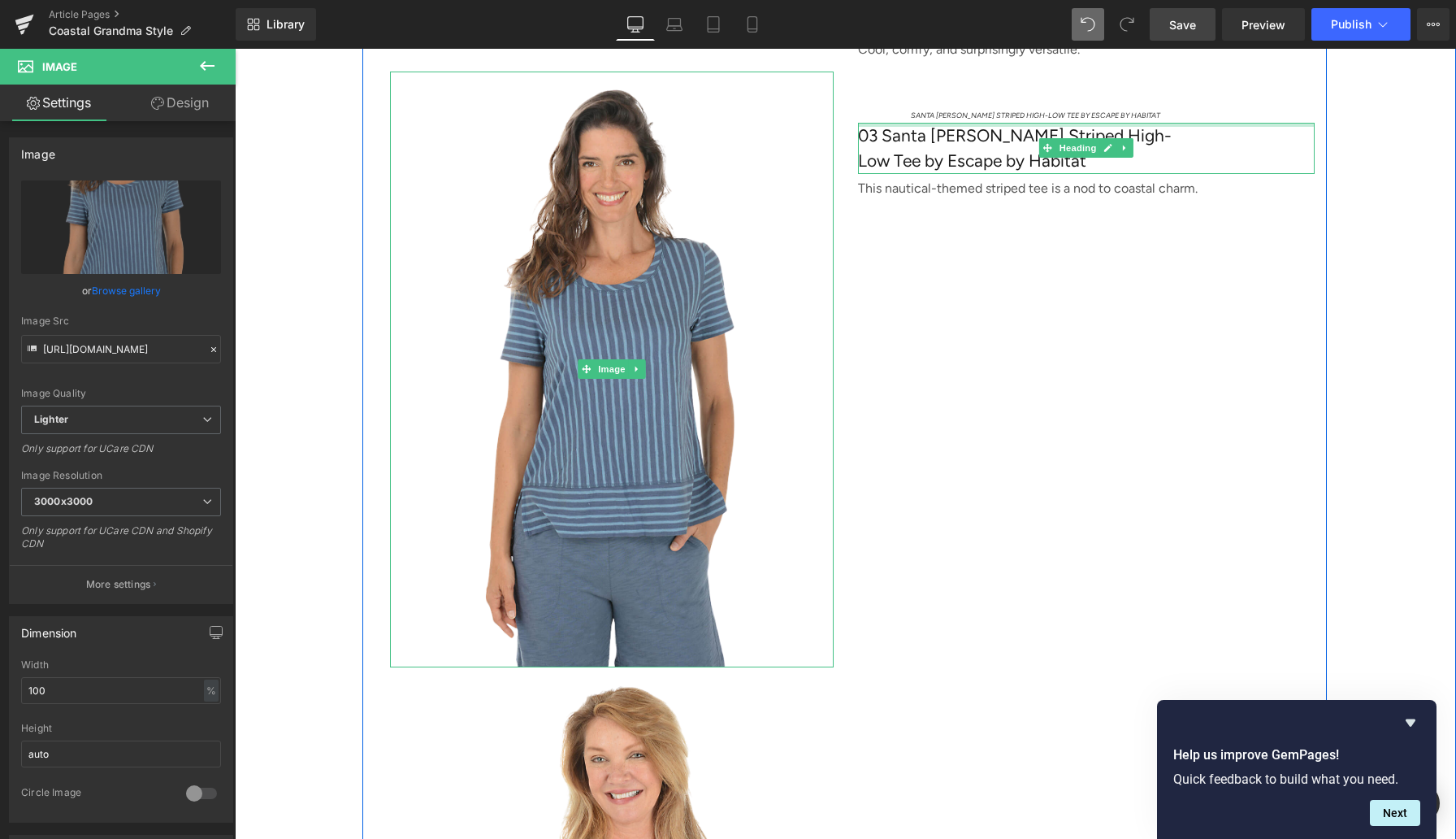
scroll to position [5058, 0]
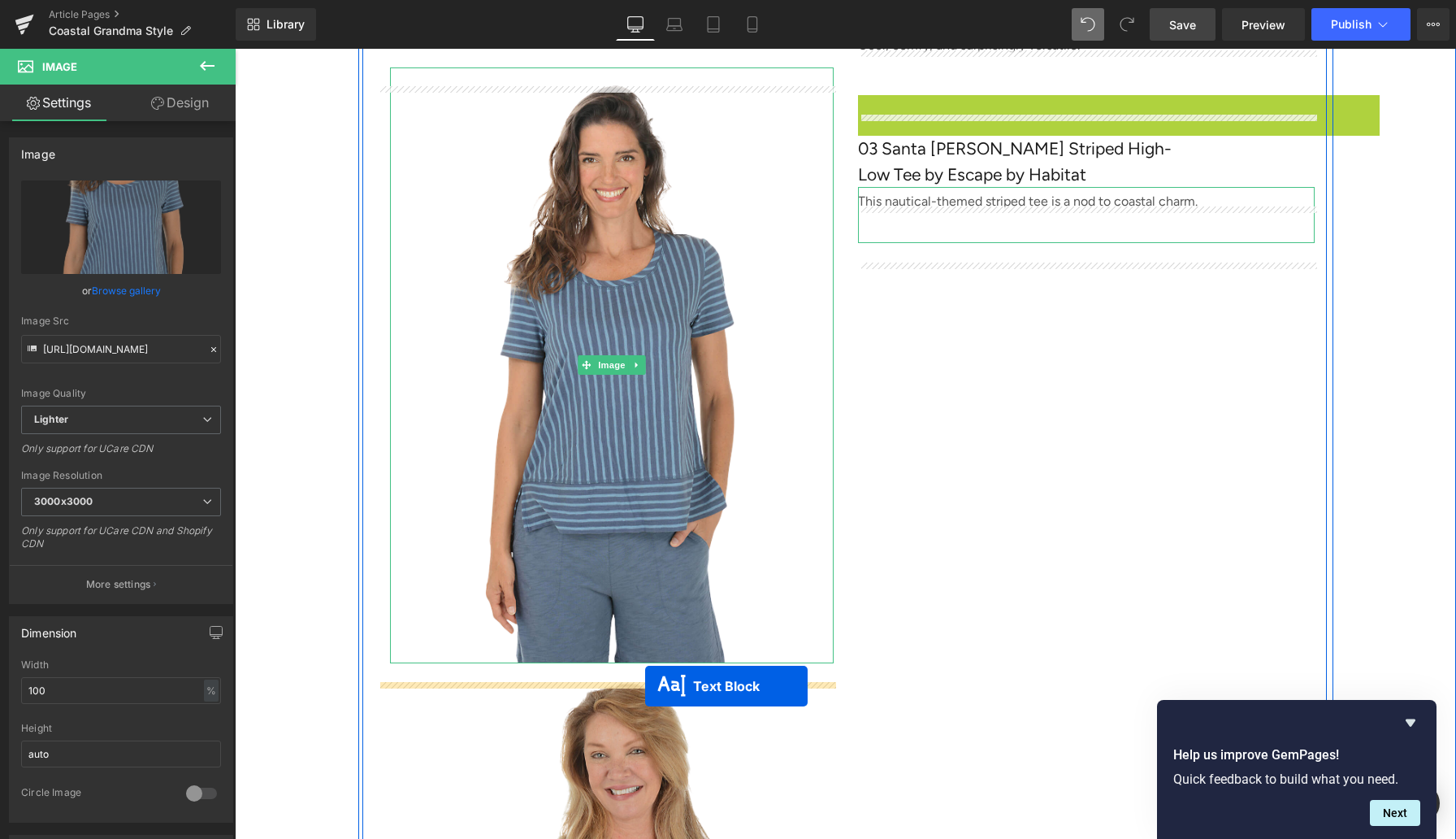
drag, startPoint x: 1013, startPoint y: 129, endPoint x: 645, endPoint y: 687, distance: 668.4
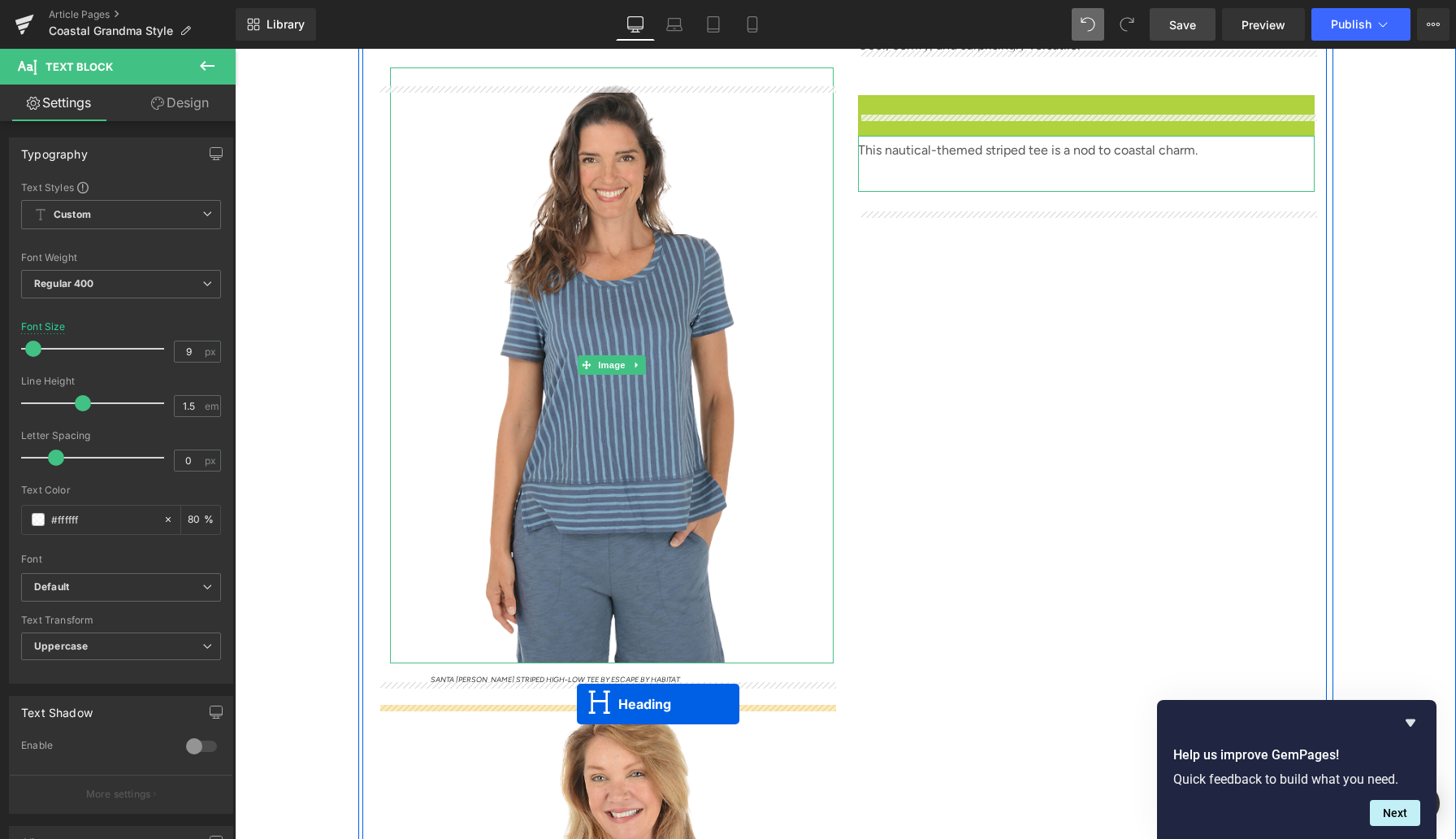
drag, startPoint x: 1048, startPoint y: 140, endPoint x: 577, endPoint y: 704, distance: 734.8
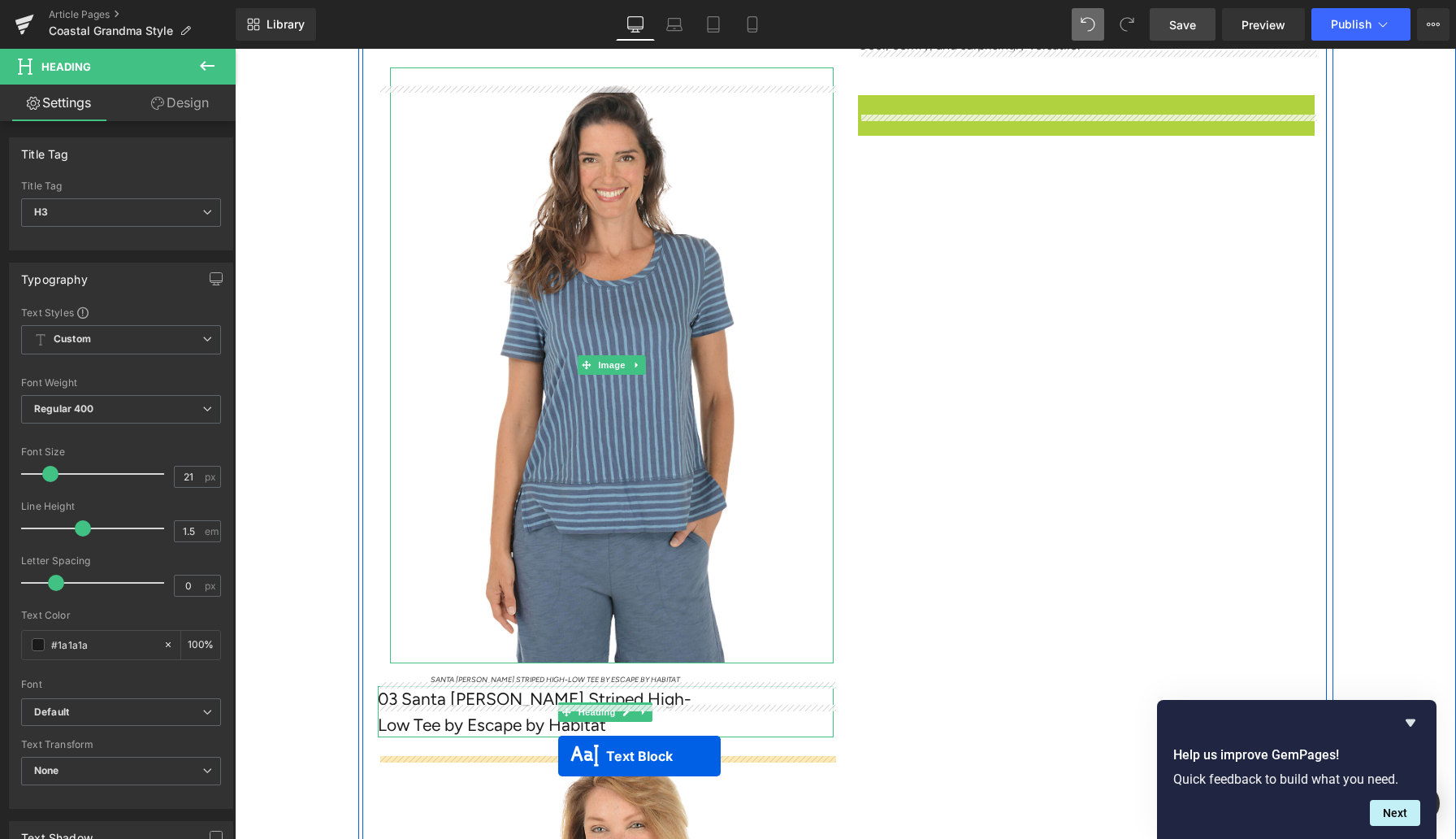
drag, startPoint x: 1042, startPoint y: 142, endPoint x: 557, endPoint y: 756, distance: 782.4
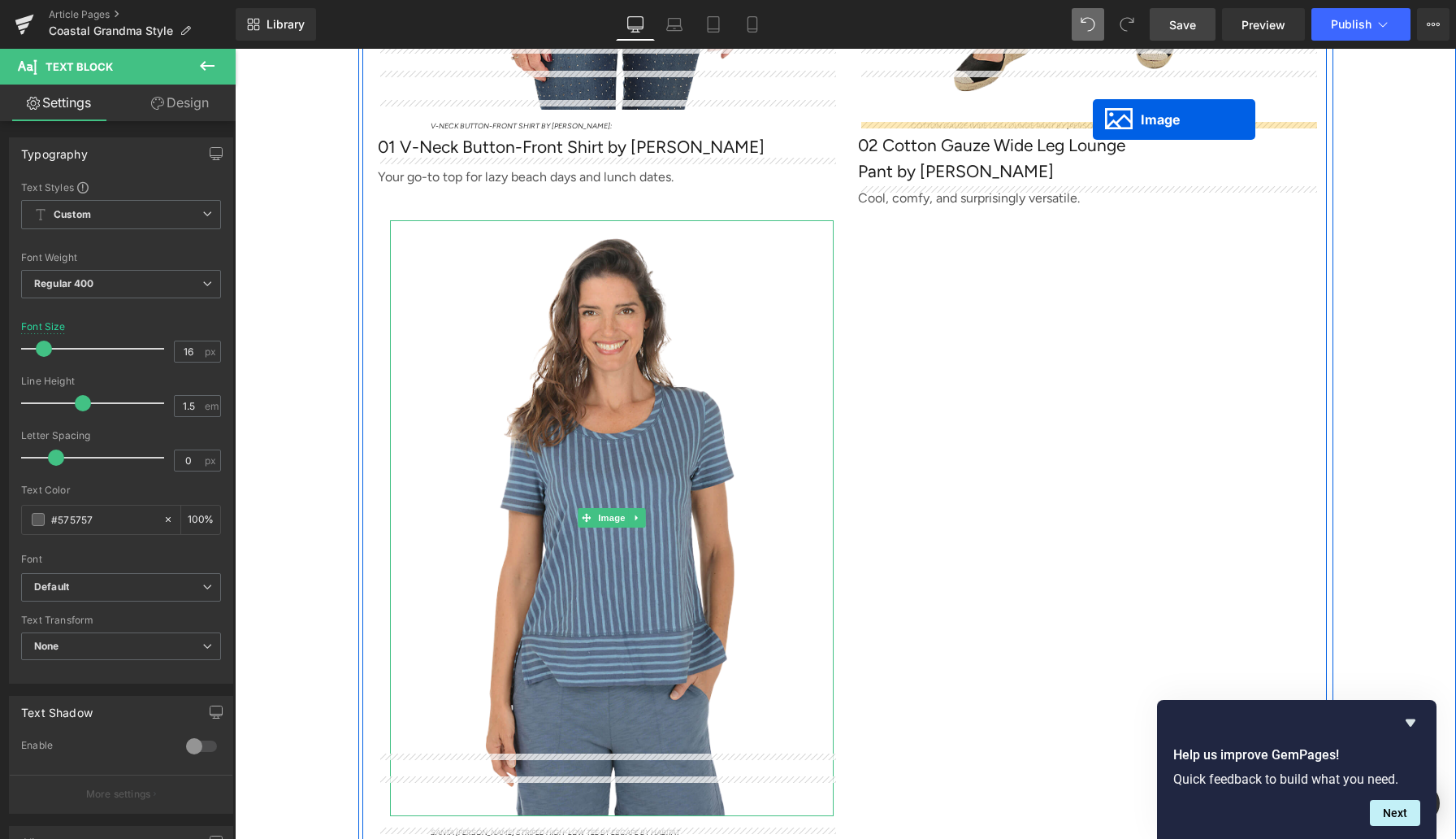
scroll to position [4808, 0]
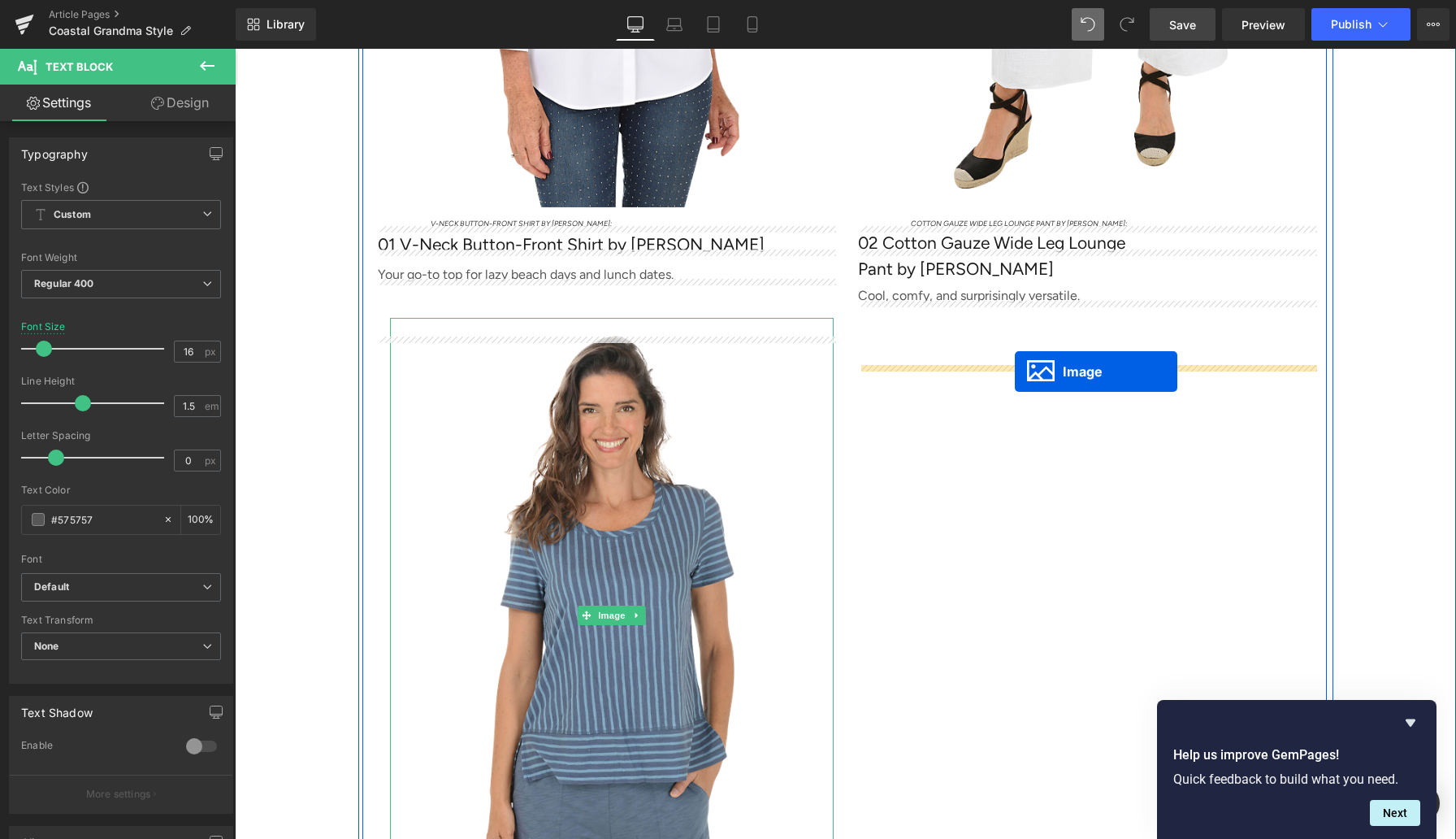
drag, startPoint x: 561, startPoint y: 636, endPoint x: 1014, endPoint y: 372, distance: 524.3
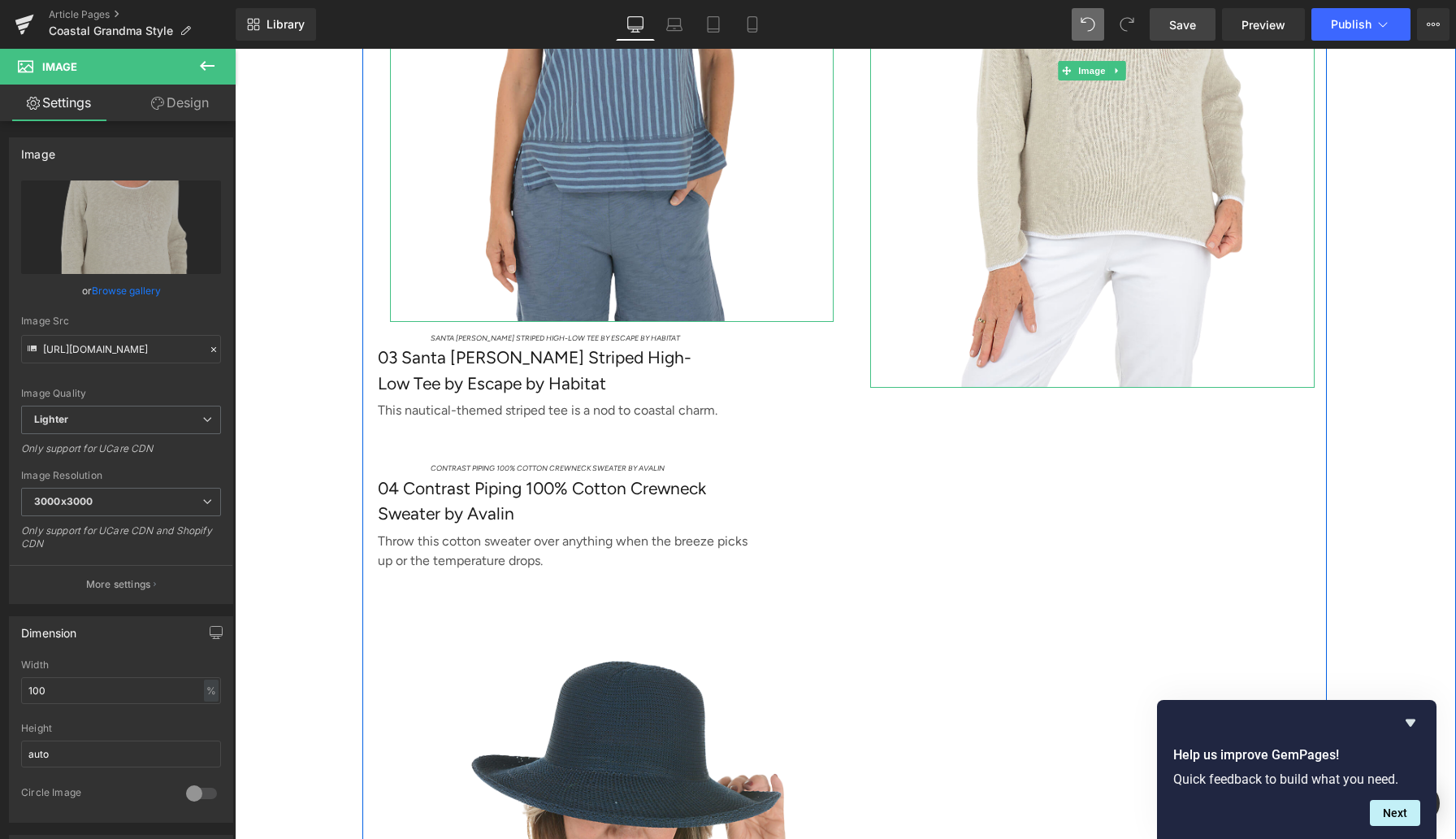
scroll to position [5432, 0]
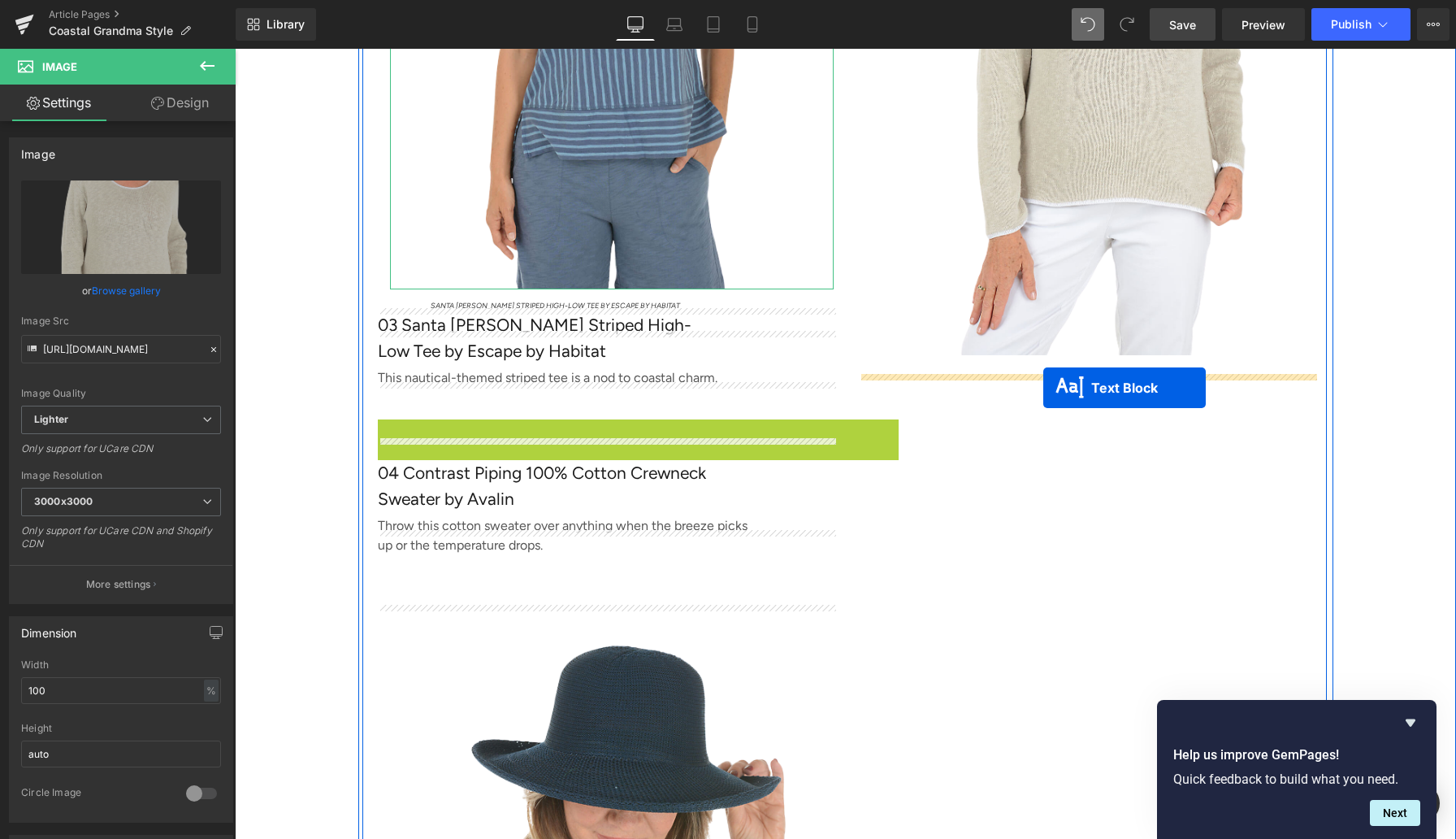
drag, startPoint x: 526, startPoint y: 451, endPoint x: 1043, endPoint y: 387, distance: 520.9
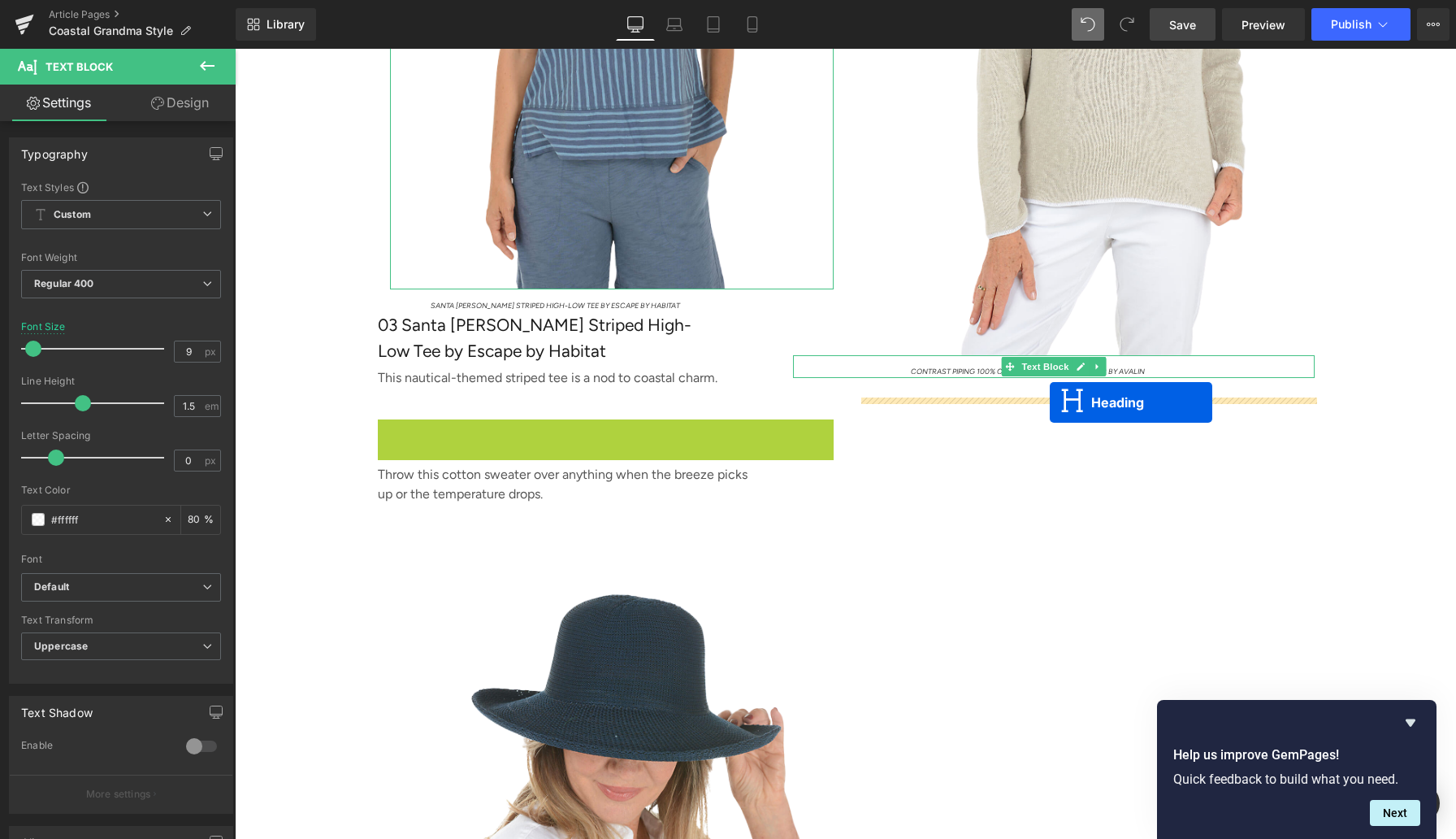
drag, startPoint x: 571, startPoint y: 461, endPoint x: 1050, endPoint y: 402, distance: 482.6
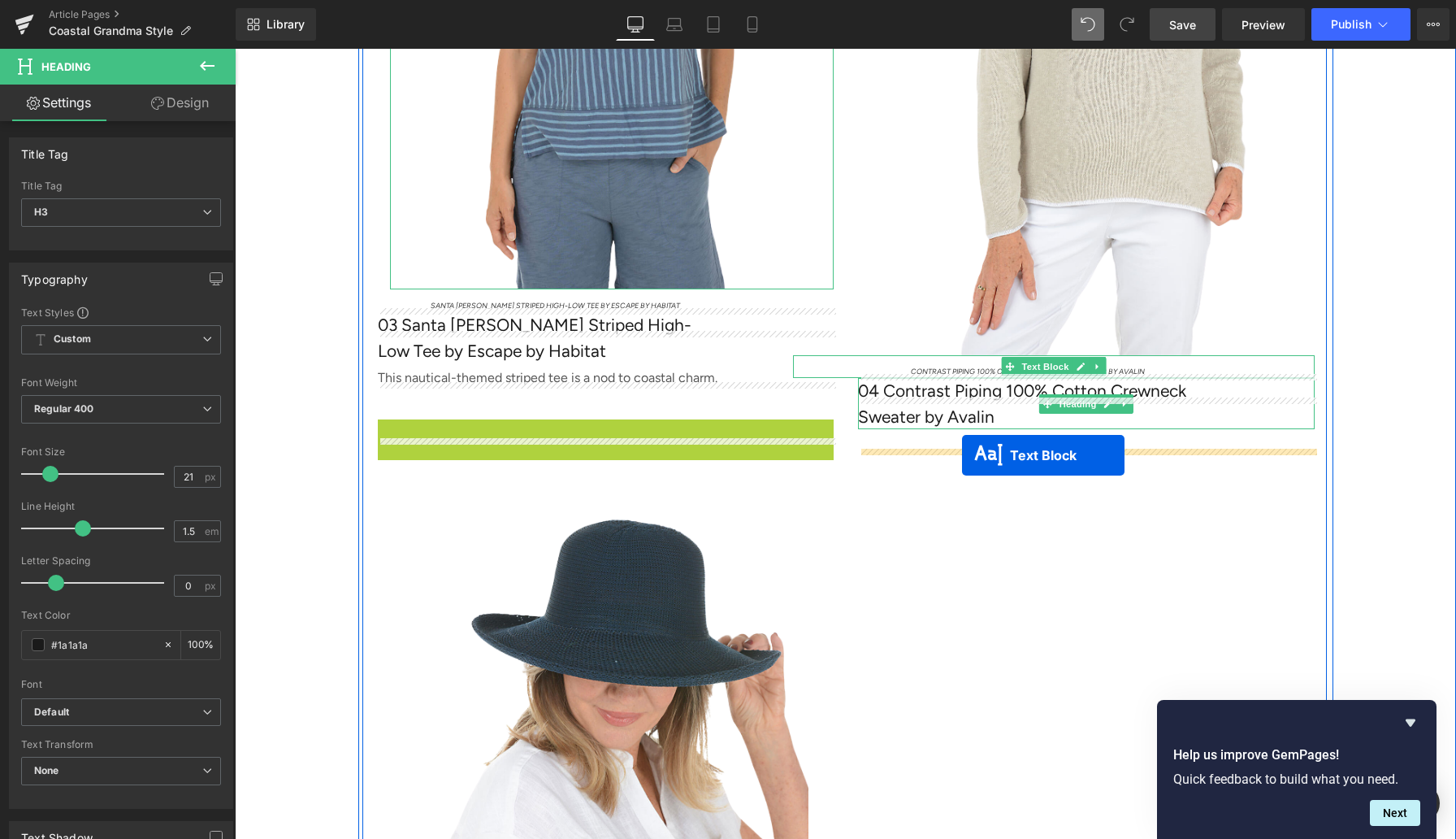
drag, startPoint x: 559, startPoint y: 479, endPoint x: 962, endPoint y: 455, distance: 403.7
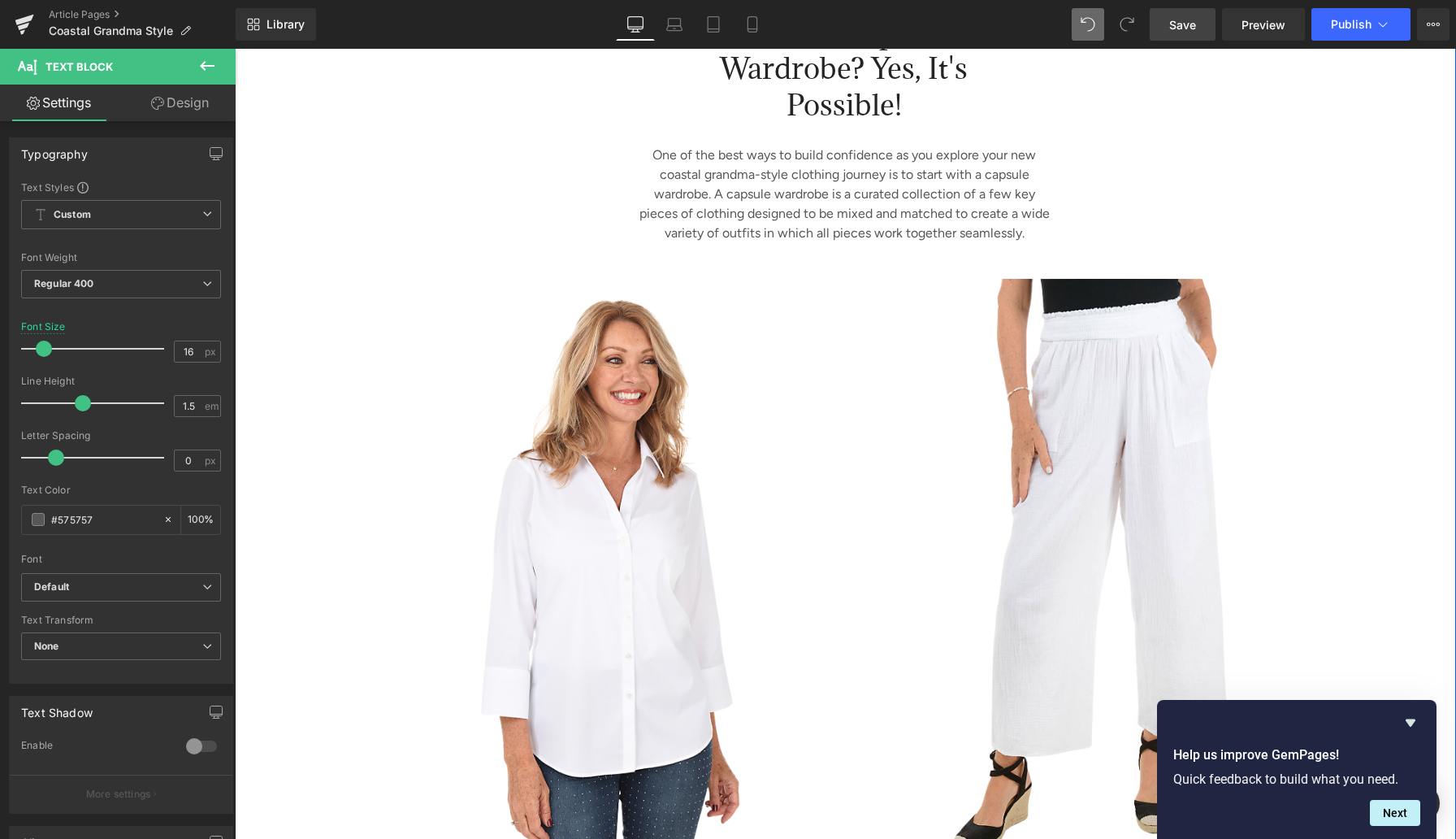
scroll to position [4057, 0]
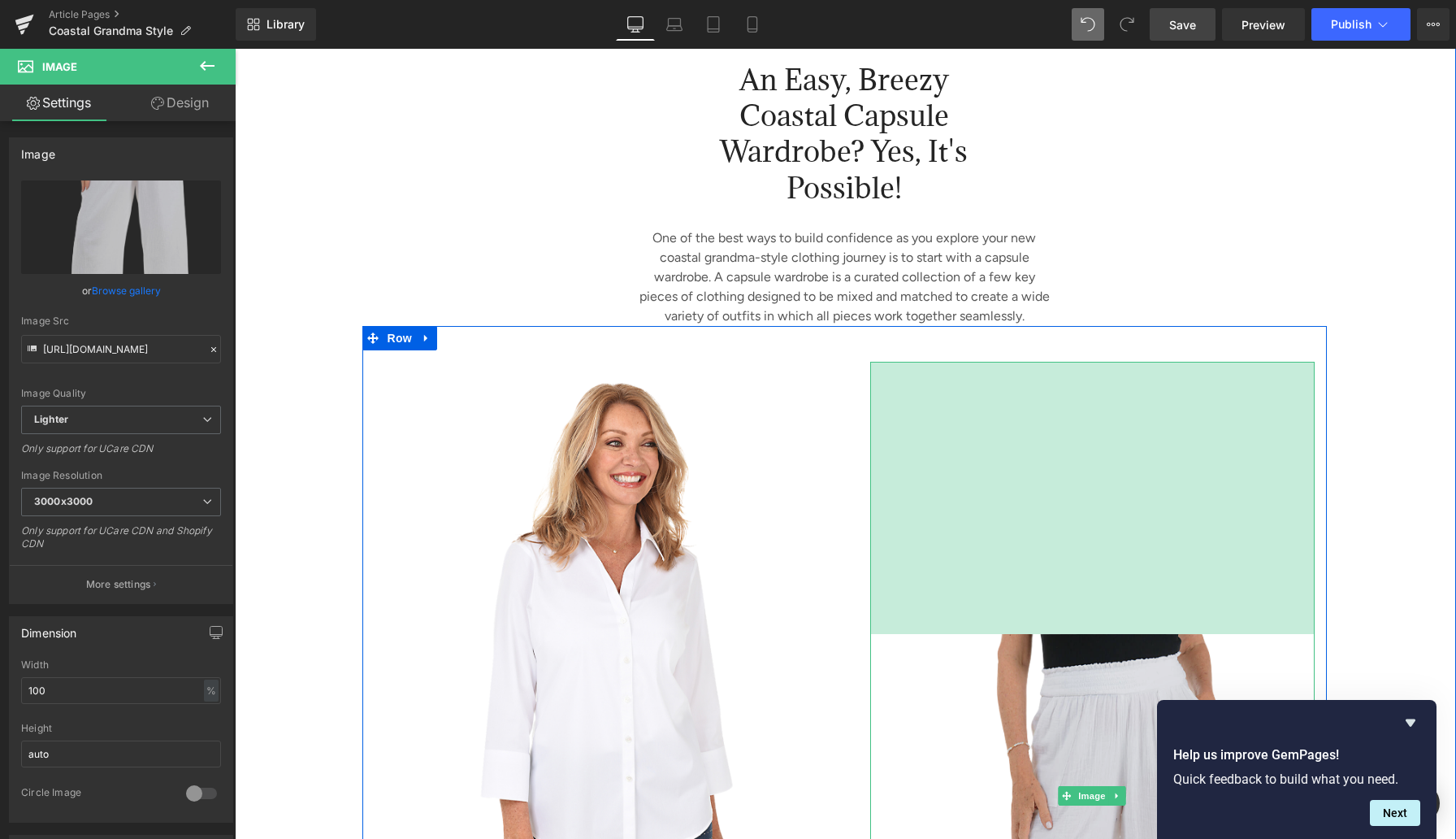
drag, startPoint x: 1063, startPoint y: 382, endPoint x: 1059, endPoint y: 654, distance: 272.0
click at [1059, 654] on div "Image 335px" at bounding box center [1093, 796] width 445 height 868
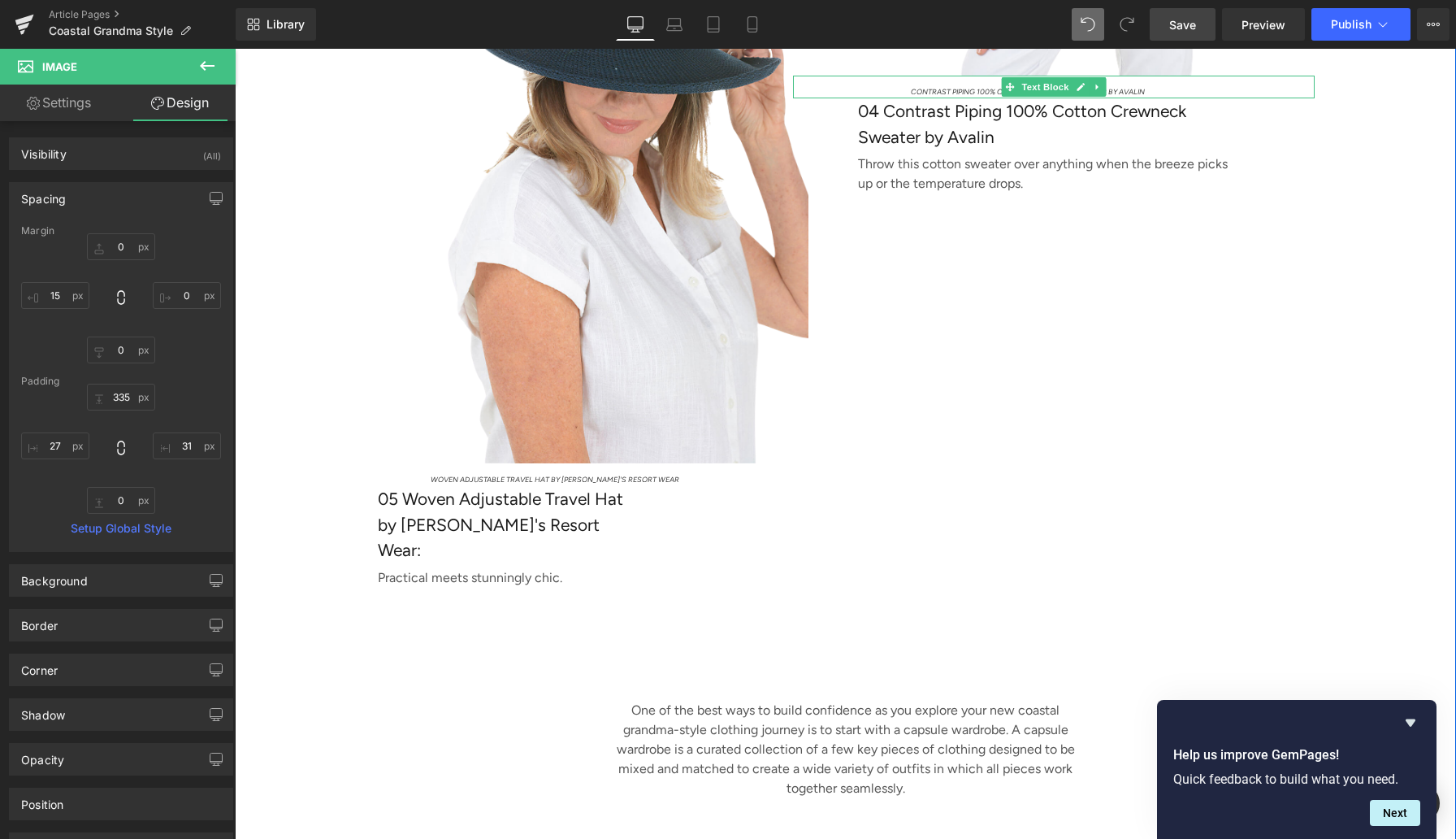
scroll to position [5986, 0]
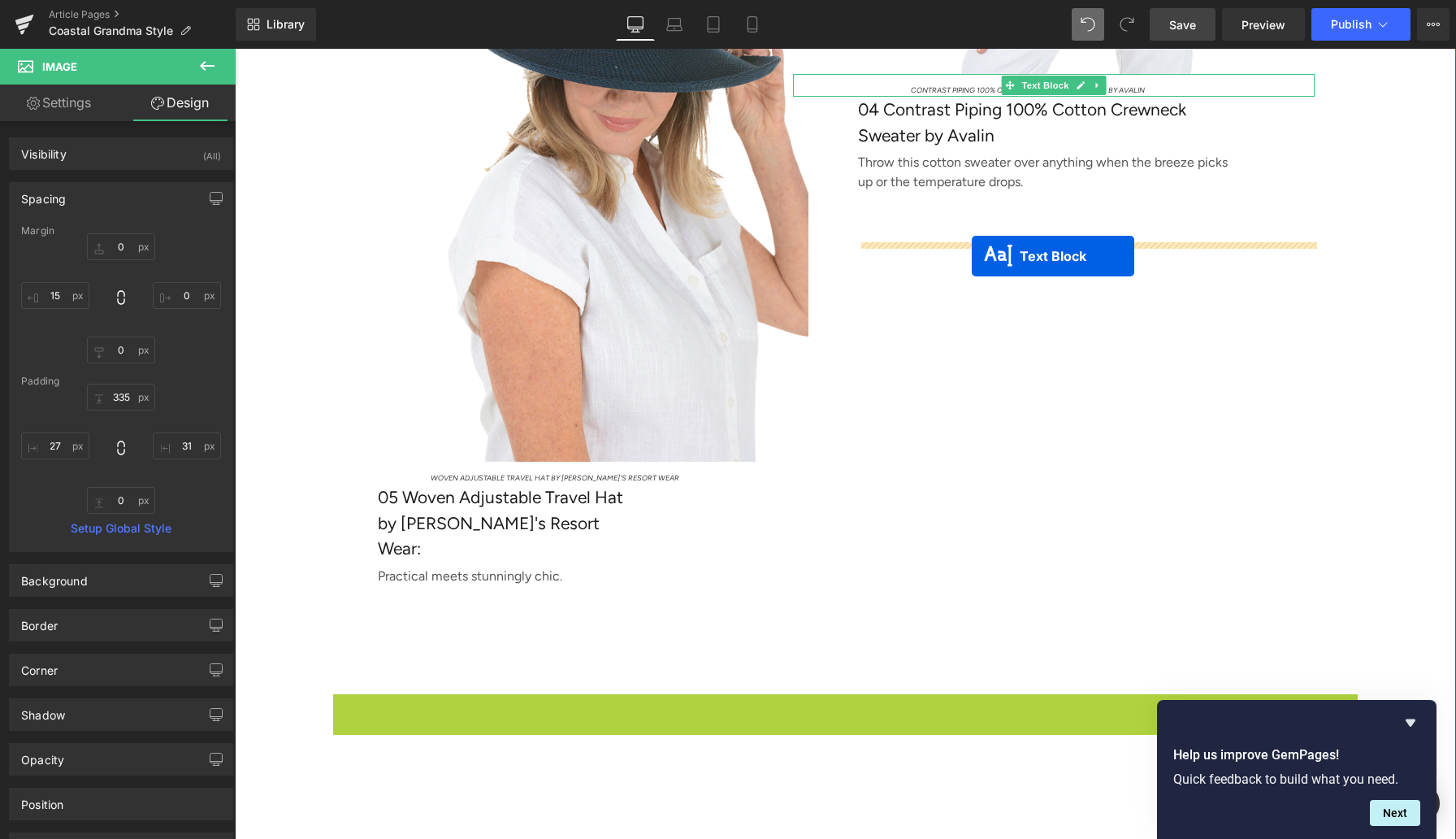
drag, startPoint x: 798, startPoint y: 736, endPoint x: 972, endPoint y: 256, distance: 510.6
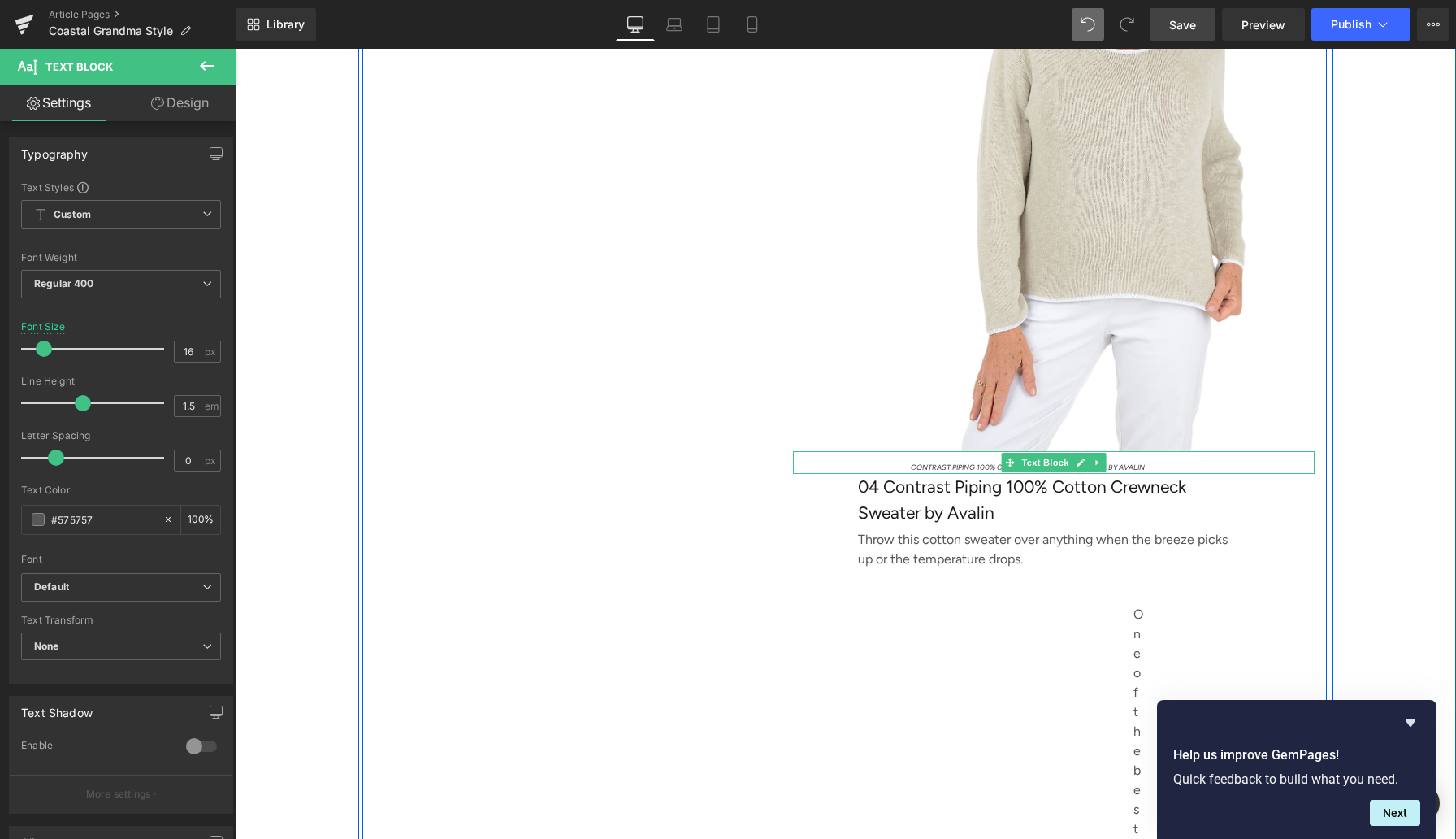
scroll to position [5913, 0]
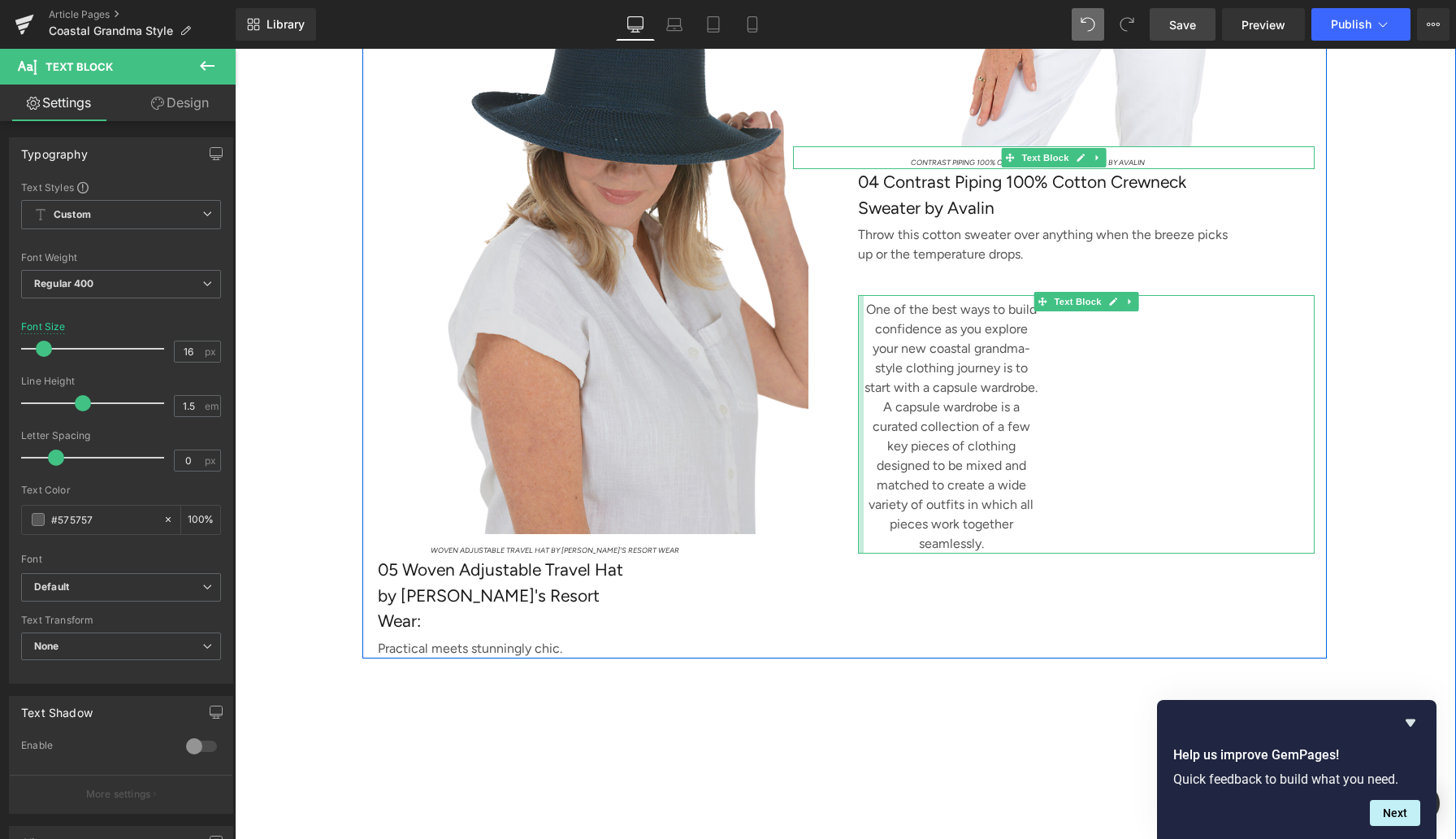
drag, startPoint x: 860, startPoint y: 437, endPoint x: 586, endPoint y: 446, distance: 274.1
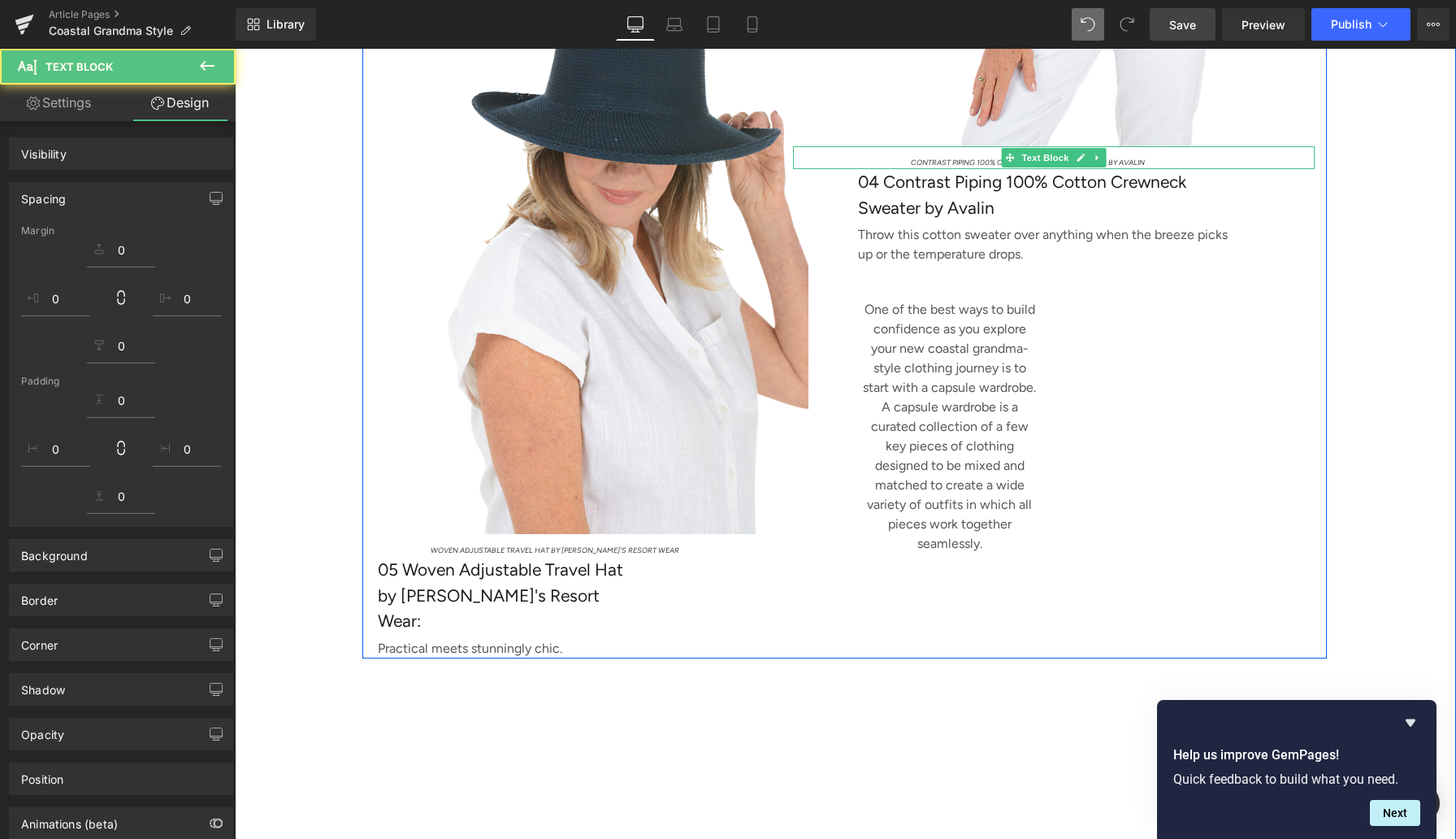
click at [949, 403] on p "One of the best ways to build confidence as you explore your new coastal grandm…" at bounding box center [950, 426] width 179 height 253
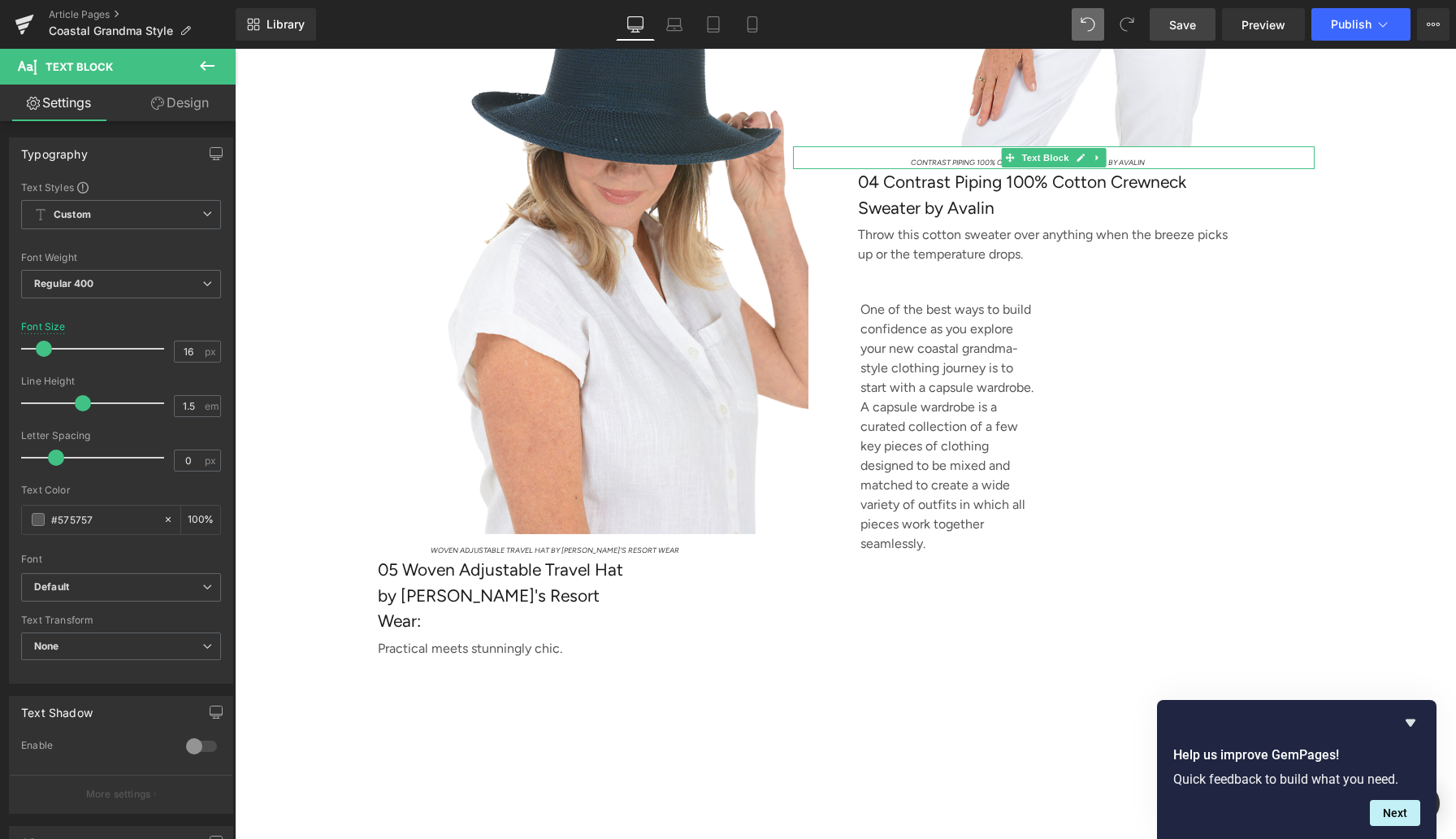
scroll to position [208, 0]
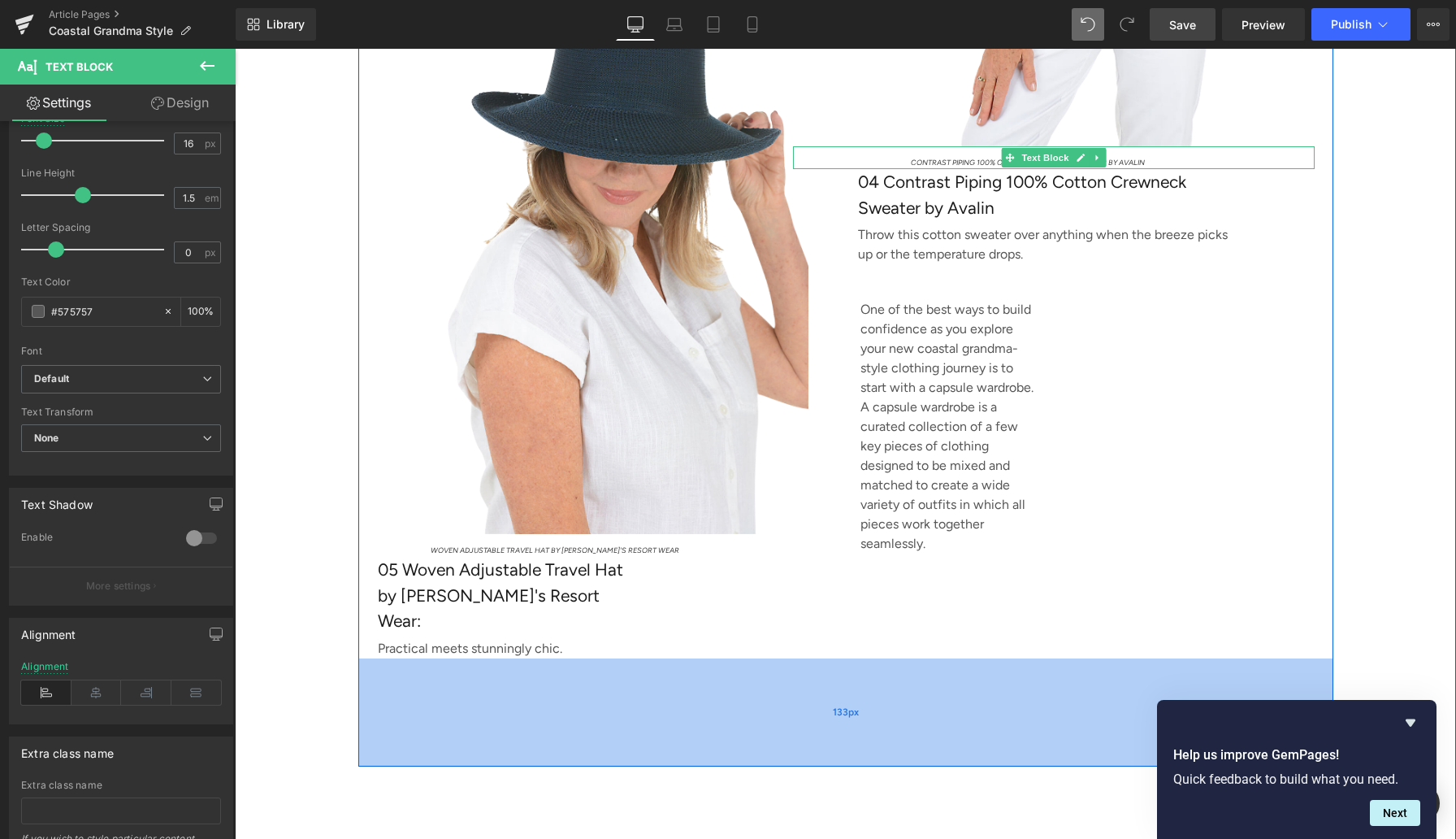
drag, startPoint x: 910, startPoint y: 691, endPoint x: 920, endPoint y: 679, distance: 15.6
click at [910, 691] on div "133px" at bounding box center [845, 712] width 976 height 108
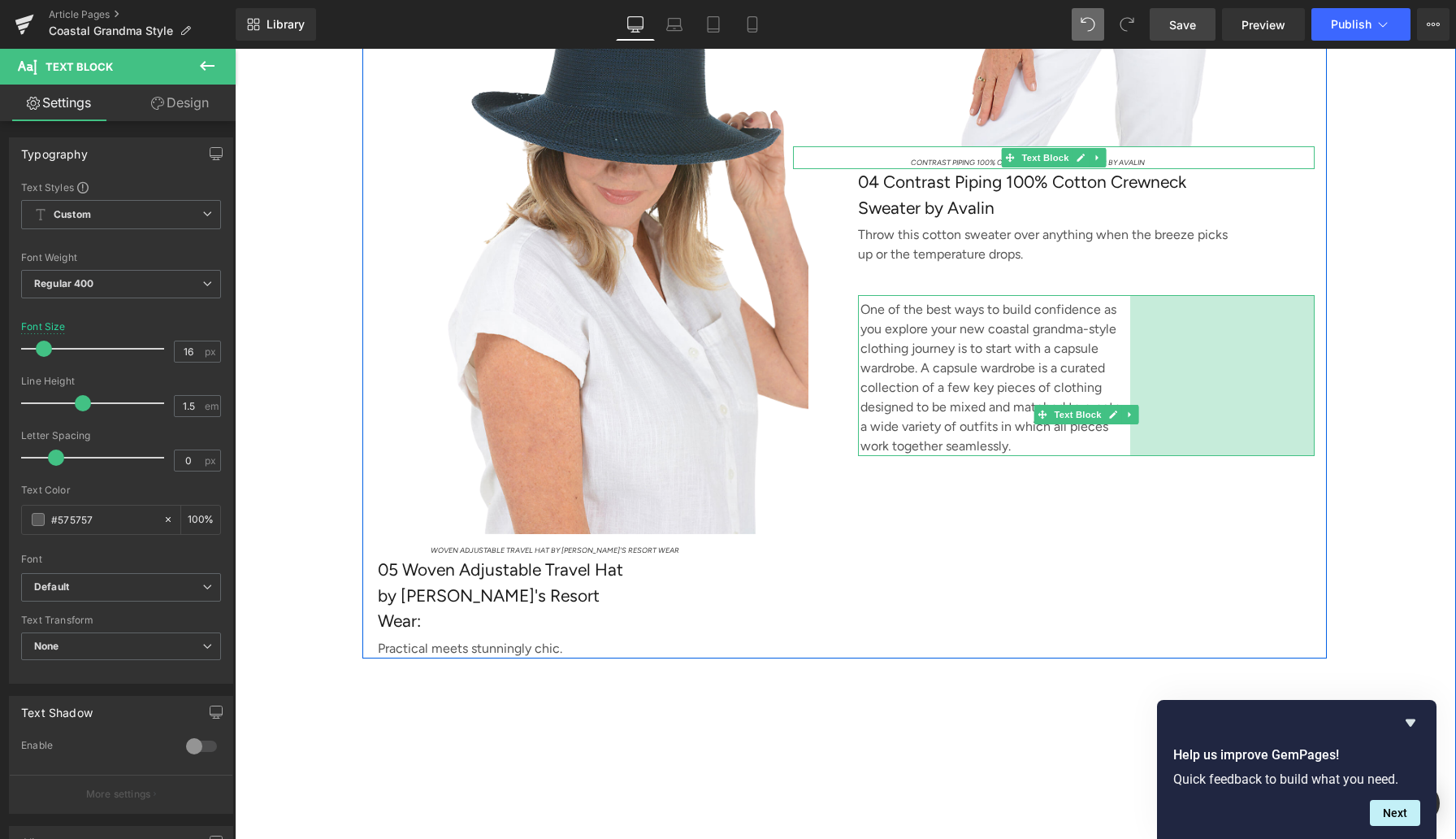
drag, startPoint x: 1309, startPoint y: 398, endPoint x: 1411, endPoint y: 402, distance: 102.1
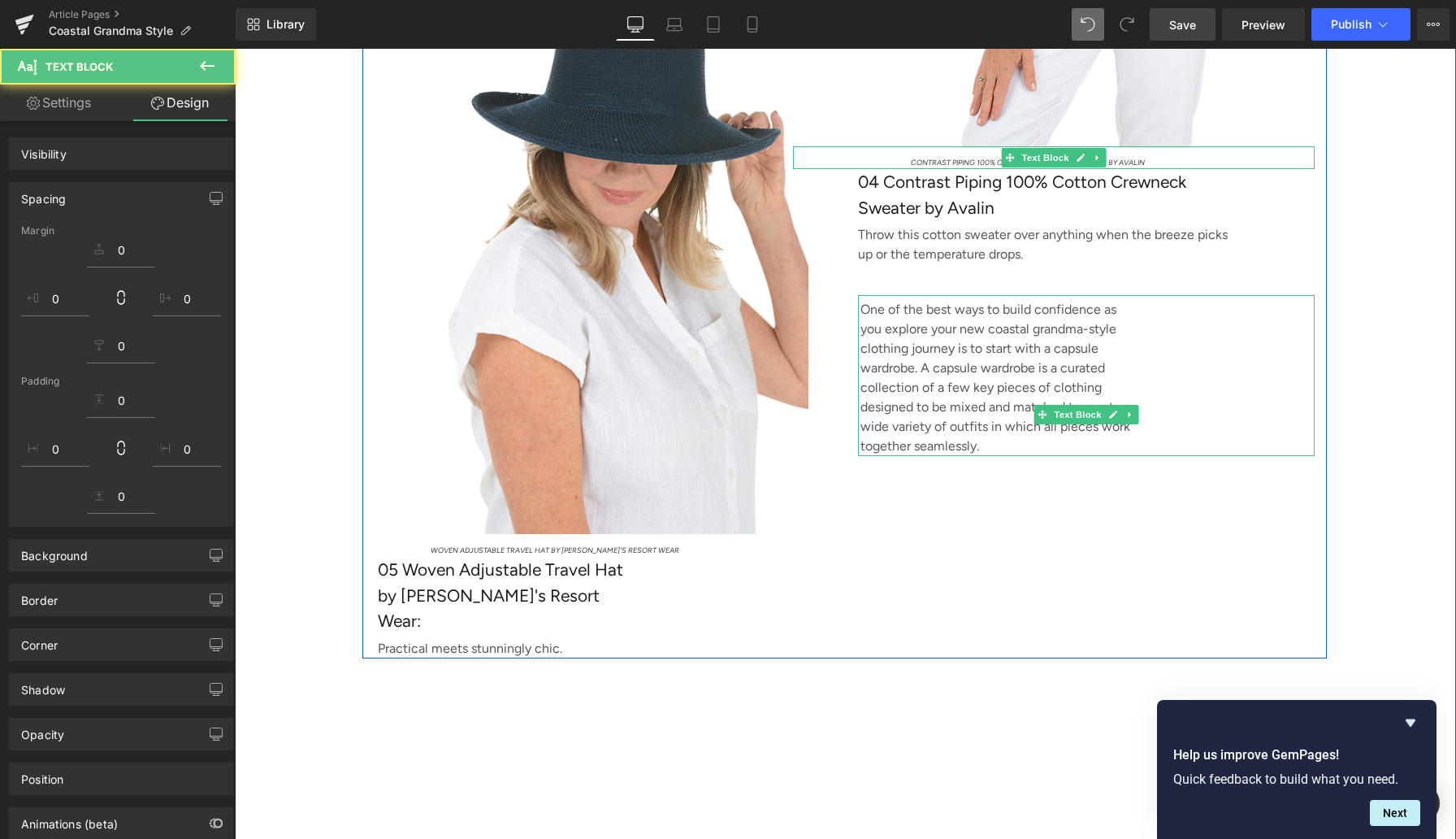
click at [1093, 299] on div at bounding box center [1086, 297] width 456 height 4
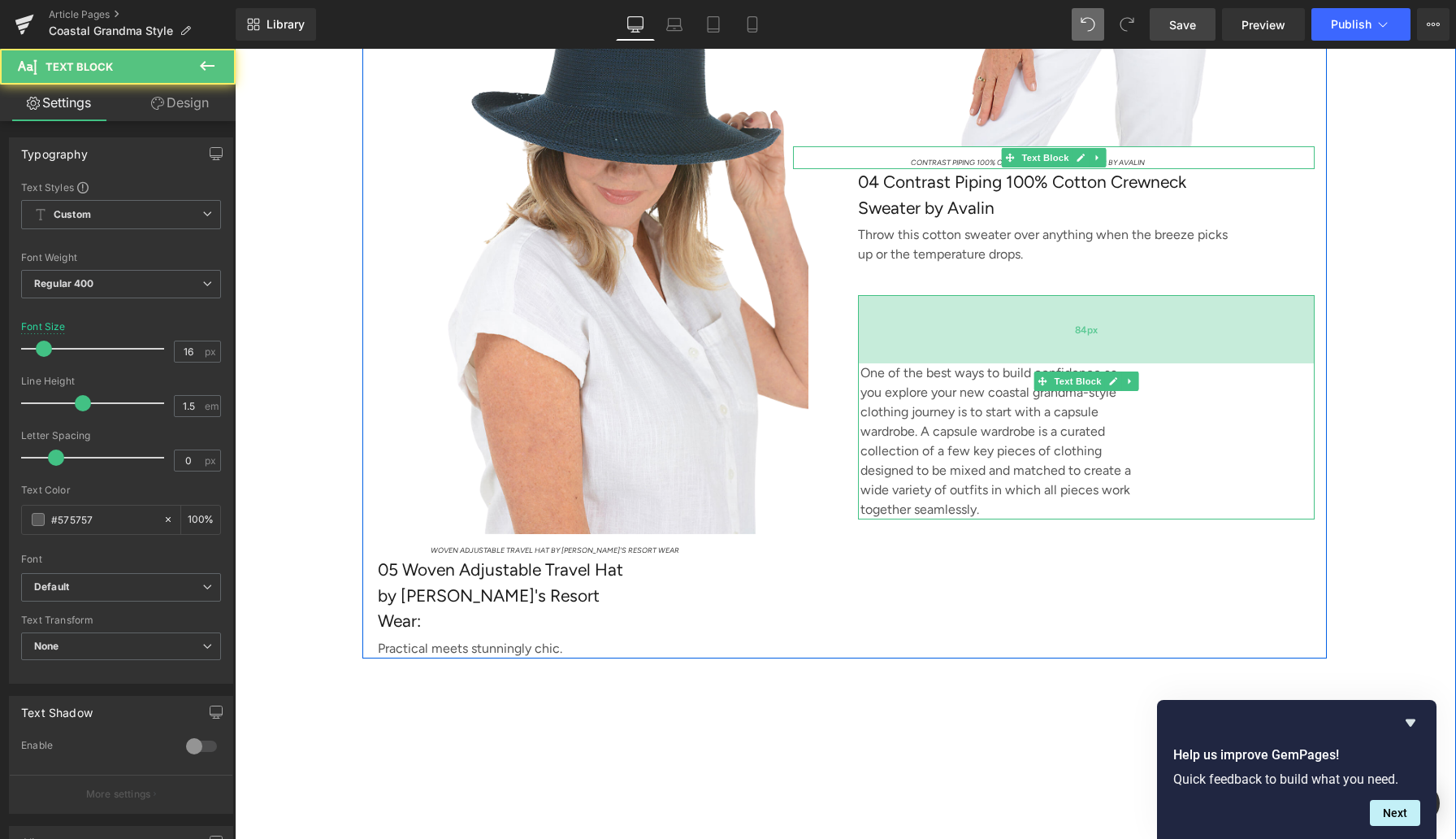
drag, startPoint x: 971, startPoint y: 324, endPoint x: 971, endPoint y: 357, distance: 33.0
click at [971, 357] on div "84px" at bounding box center [1086, 329] width 456 height 68
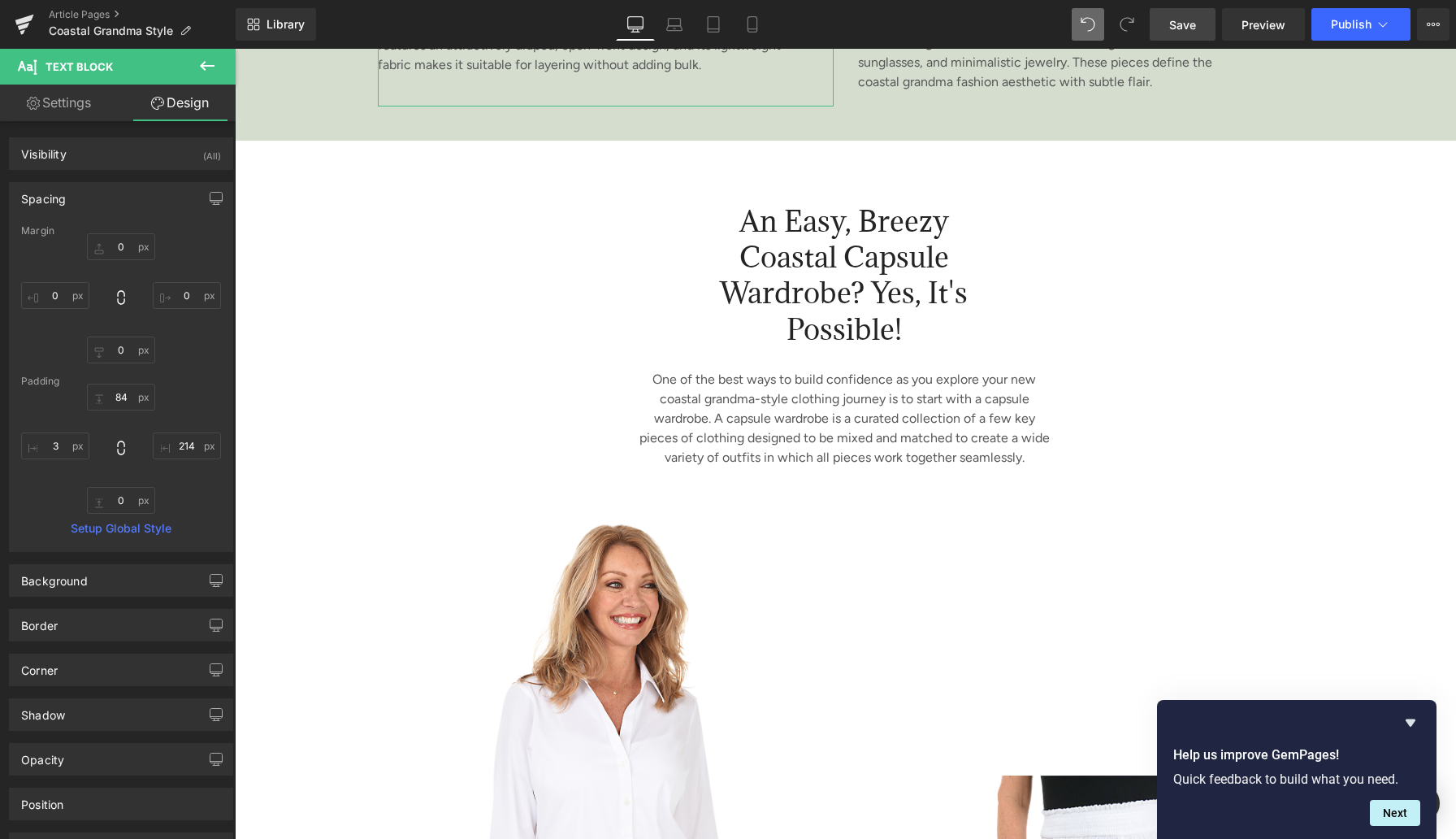
scroll to position [3915, 0]
click at [1165, 23] on span "Save" at bounding box center [1183, 25] width 27 height 17
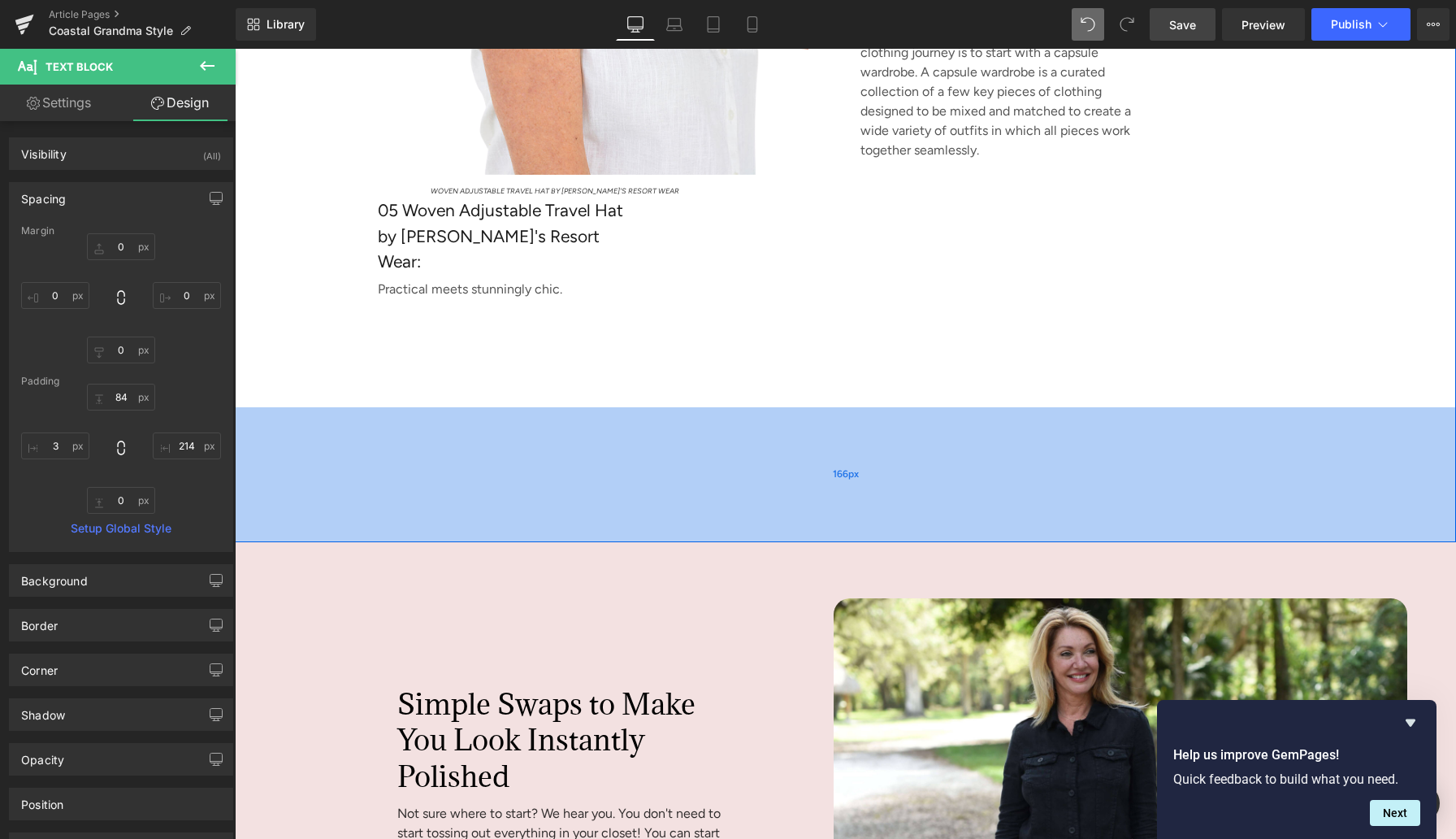
scroll to position [6251, 0]
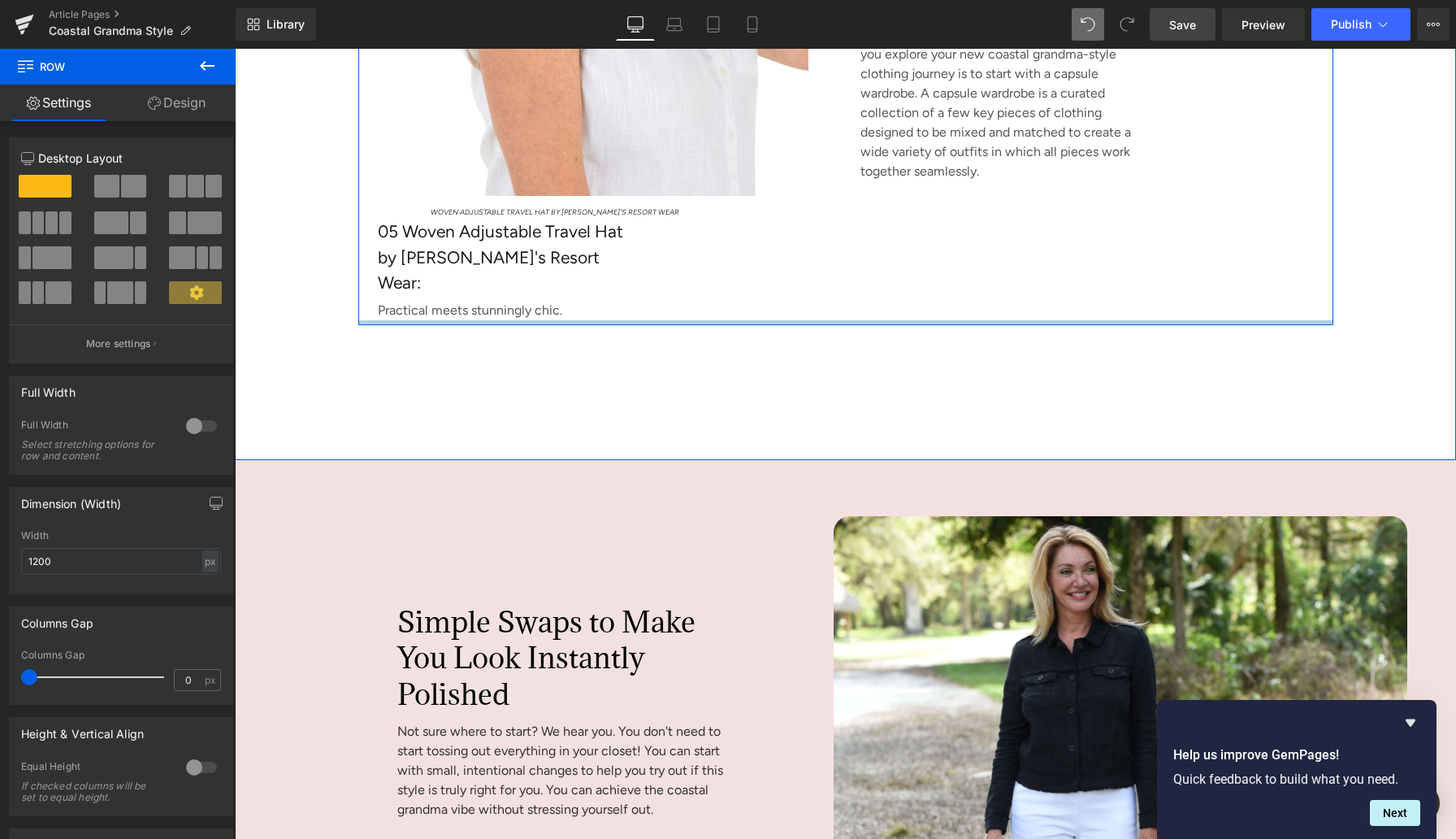
drag, startPoint x: 529, startPoint y: 399, endPoint x: 529, endPoint y: 292, distance: 107.0
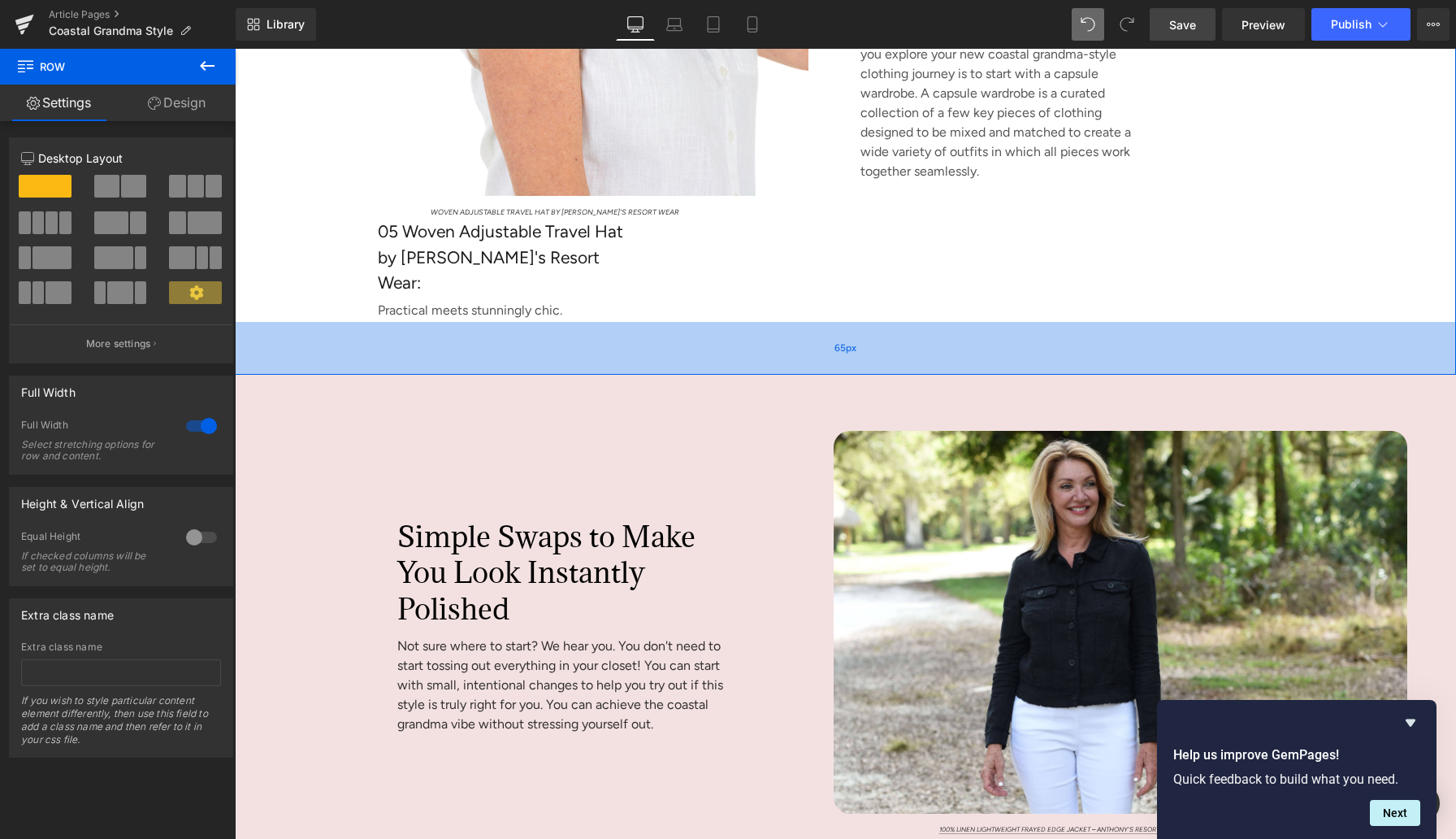
drag, startPoint x: 578, startPoint y: 411, endPoint x: 581, endPoint y: 328, distance: 83.1
click at [581, 328] on div "65px" at bounding box center [845, 348] width 1221 height 52
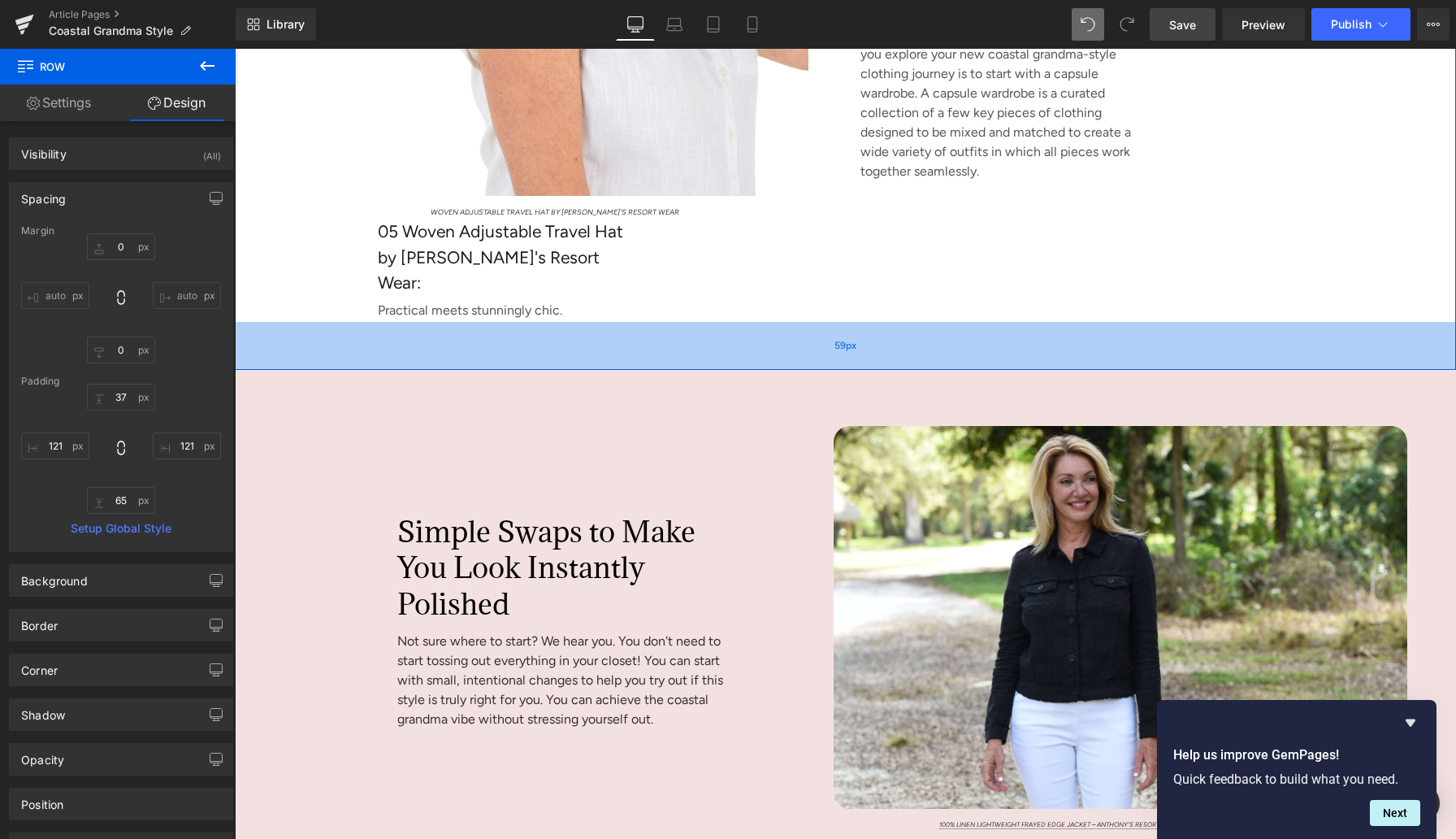
click at [581, 329] on div "59px" at bounding box center [845, 345] width 1221 height 48
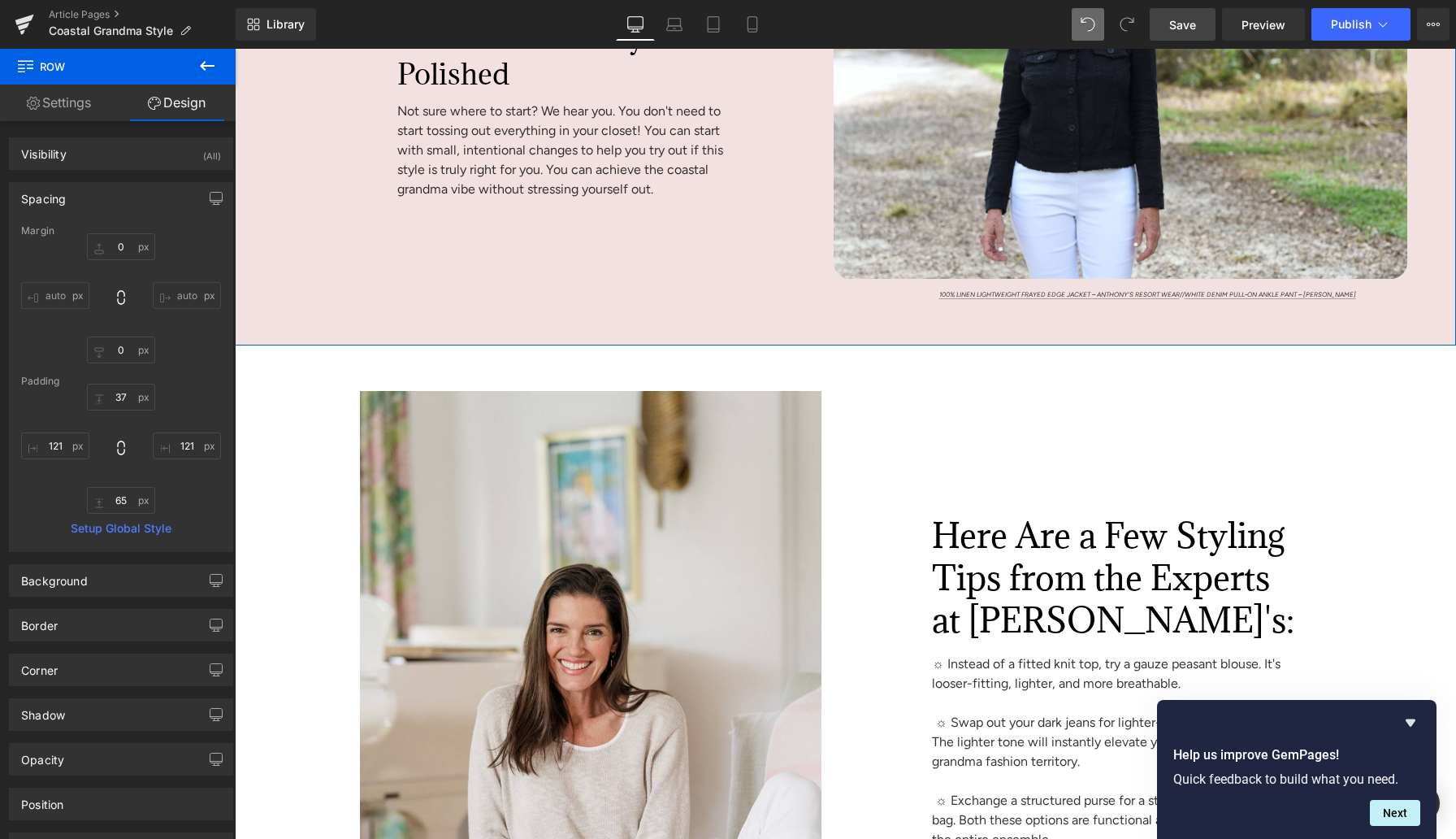
scroll to position [6809, 0]
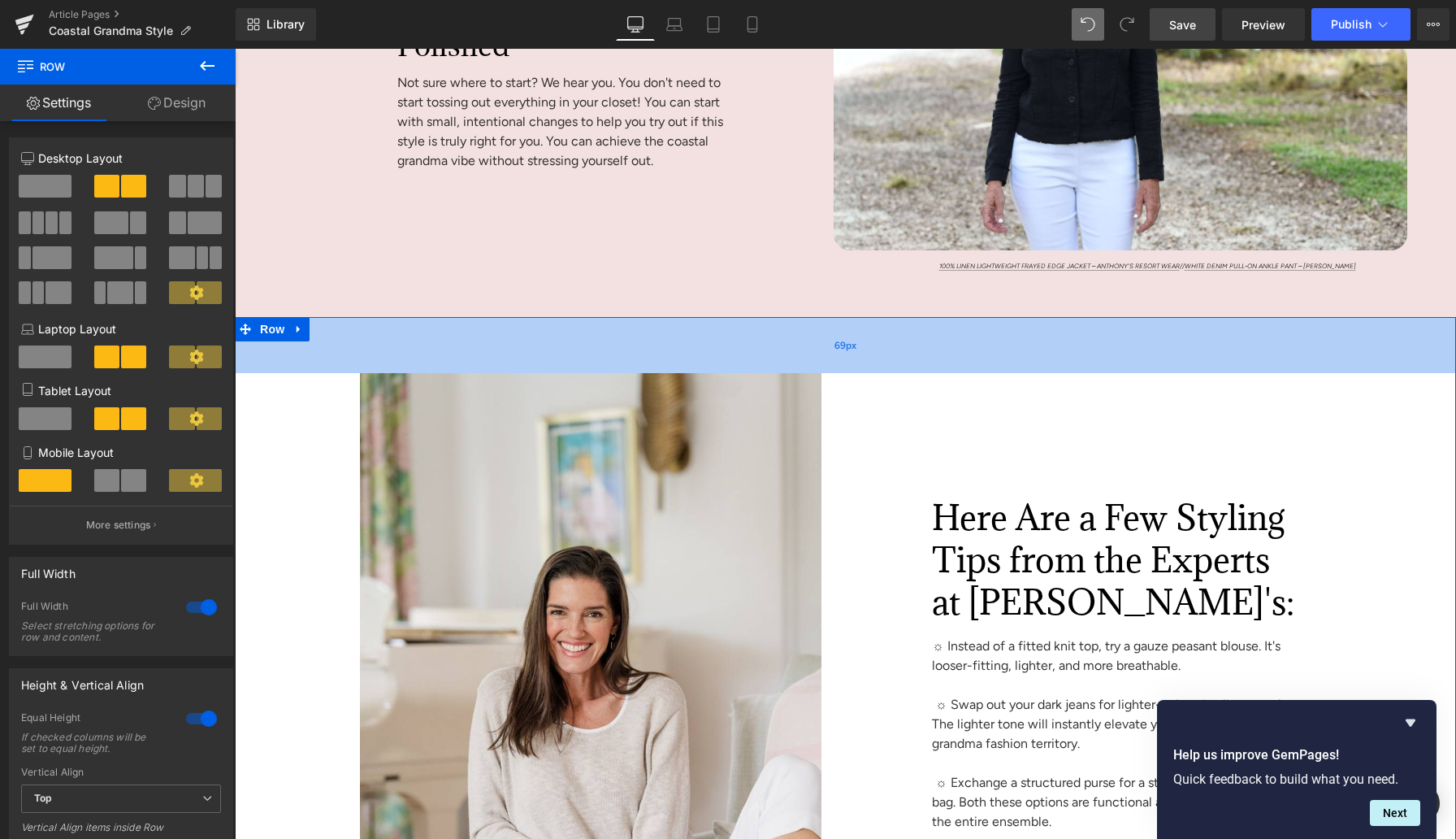
drag, startPoint x: 636, startPoint y: 337, endPoint x: 636, endPoint y: 348, distance: 11.0
click at [636, 348] on div "69px" at bounding box center [845, 345] width 1221 height 56
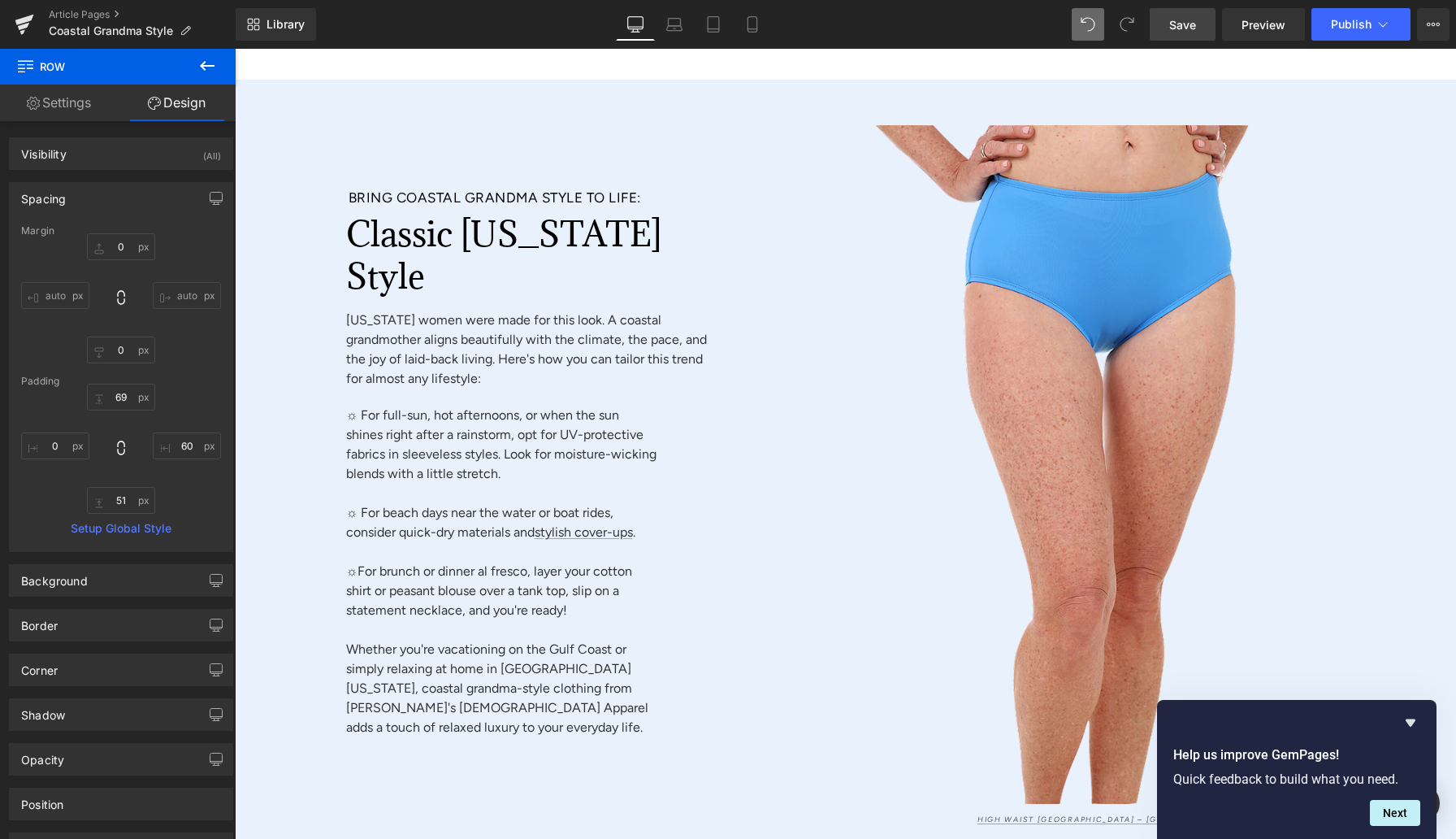
scroll to position [7907, 0]
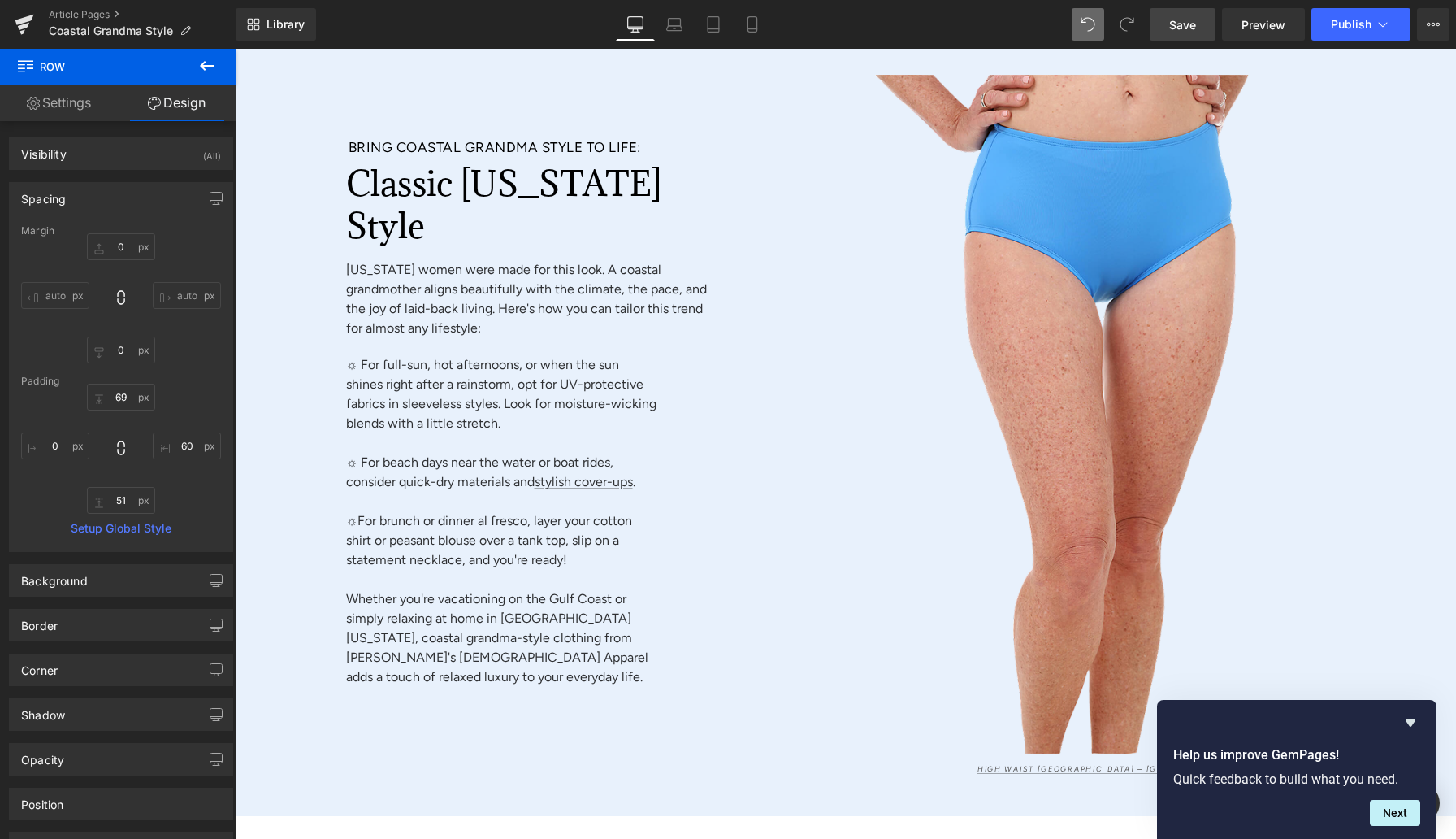
click at [1165, 22] on link "Save" at bounding box center [1183, 23] width 66 height 32
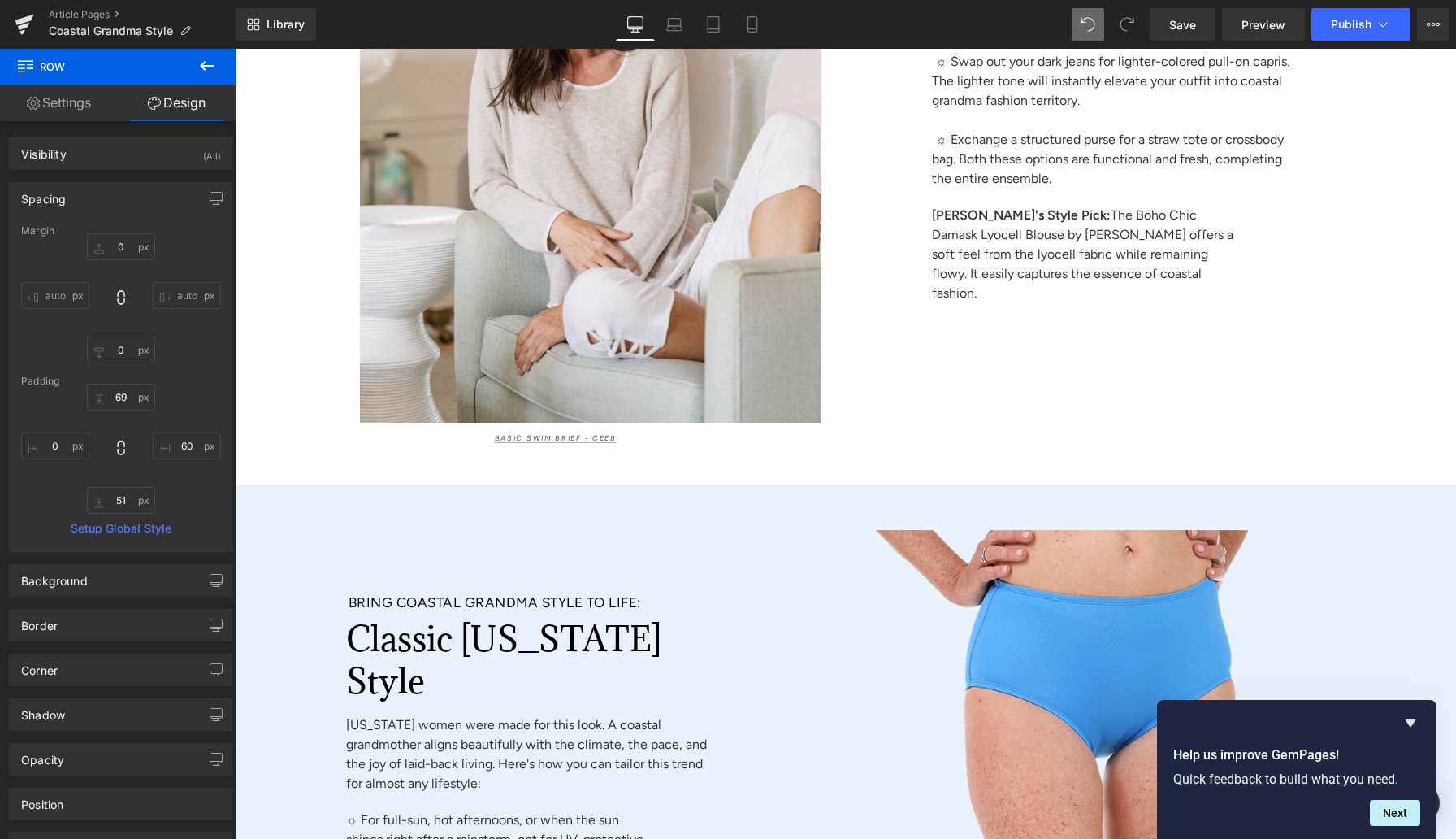
scroll to position [7413, 0]
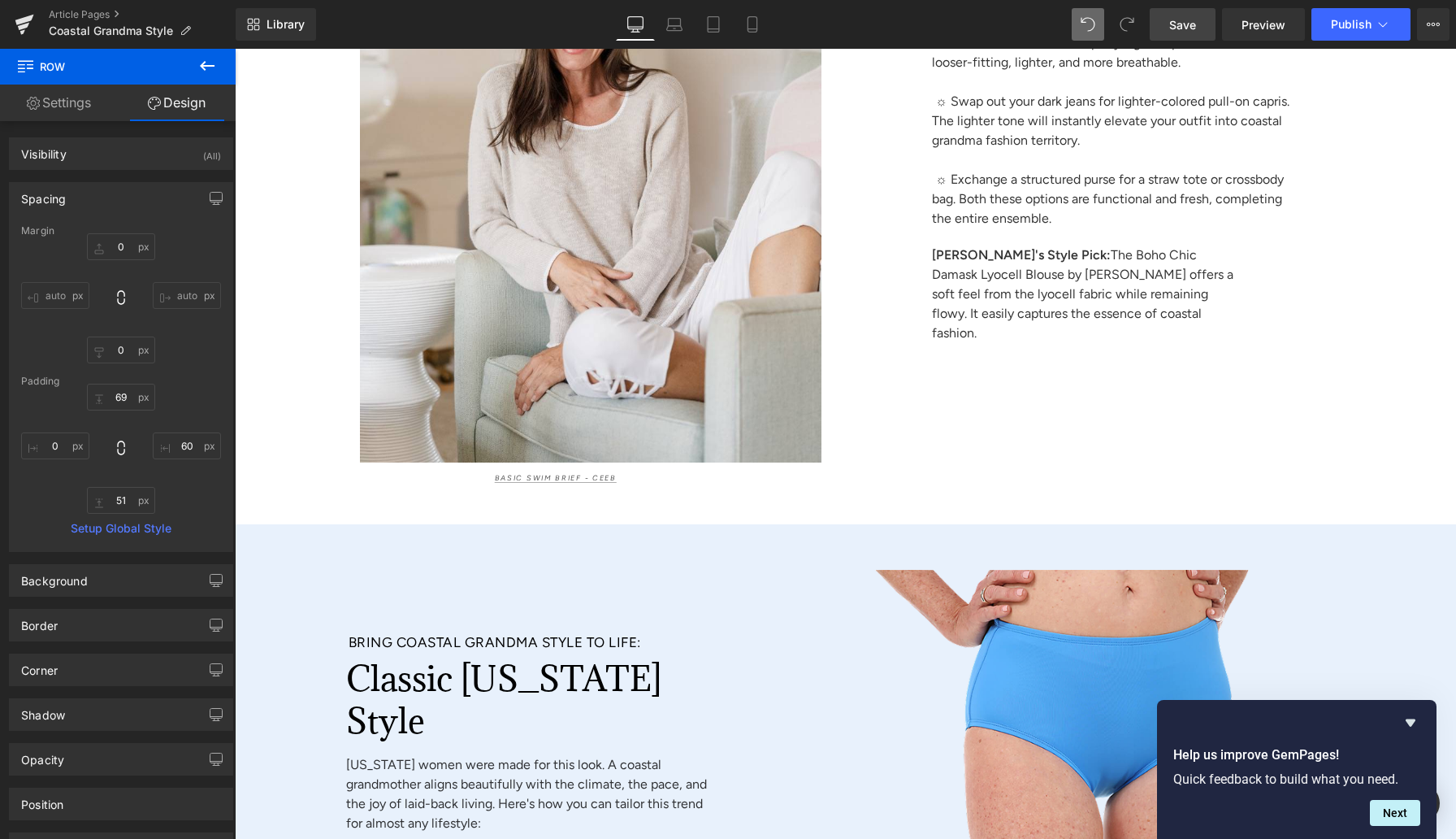
click at [1165, 23] on span "Save" at bounding box center [1183, 25] width 27 height 17
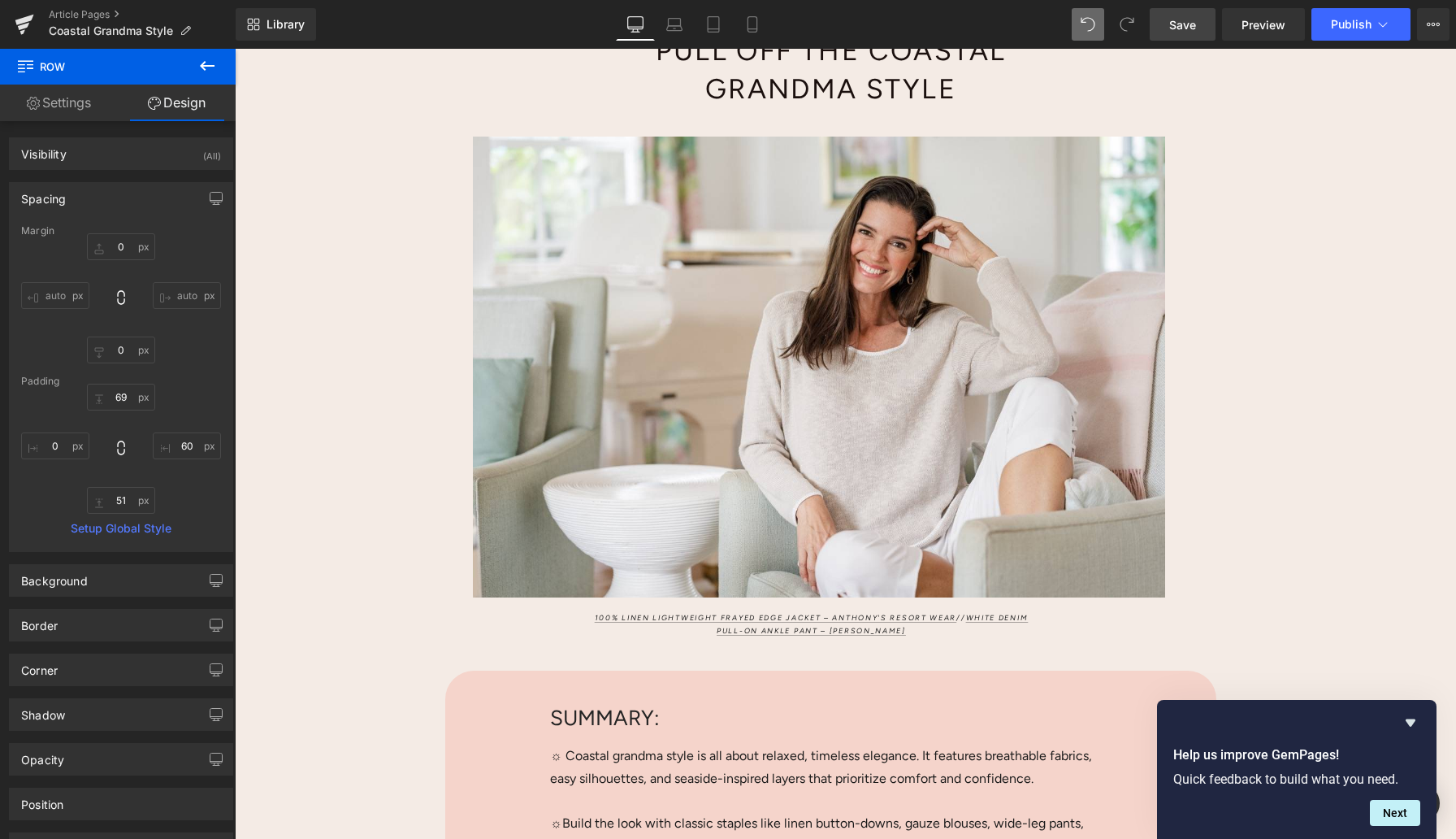
scroll to position [282, 0]
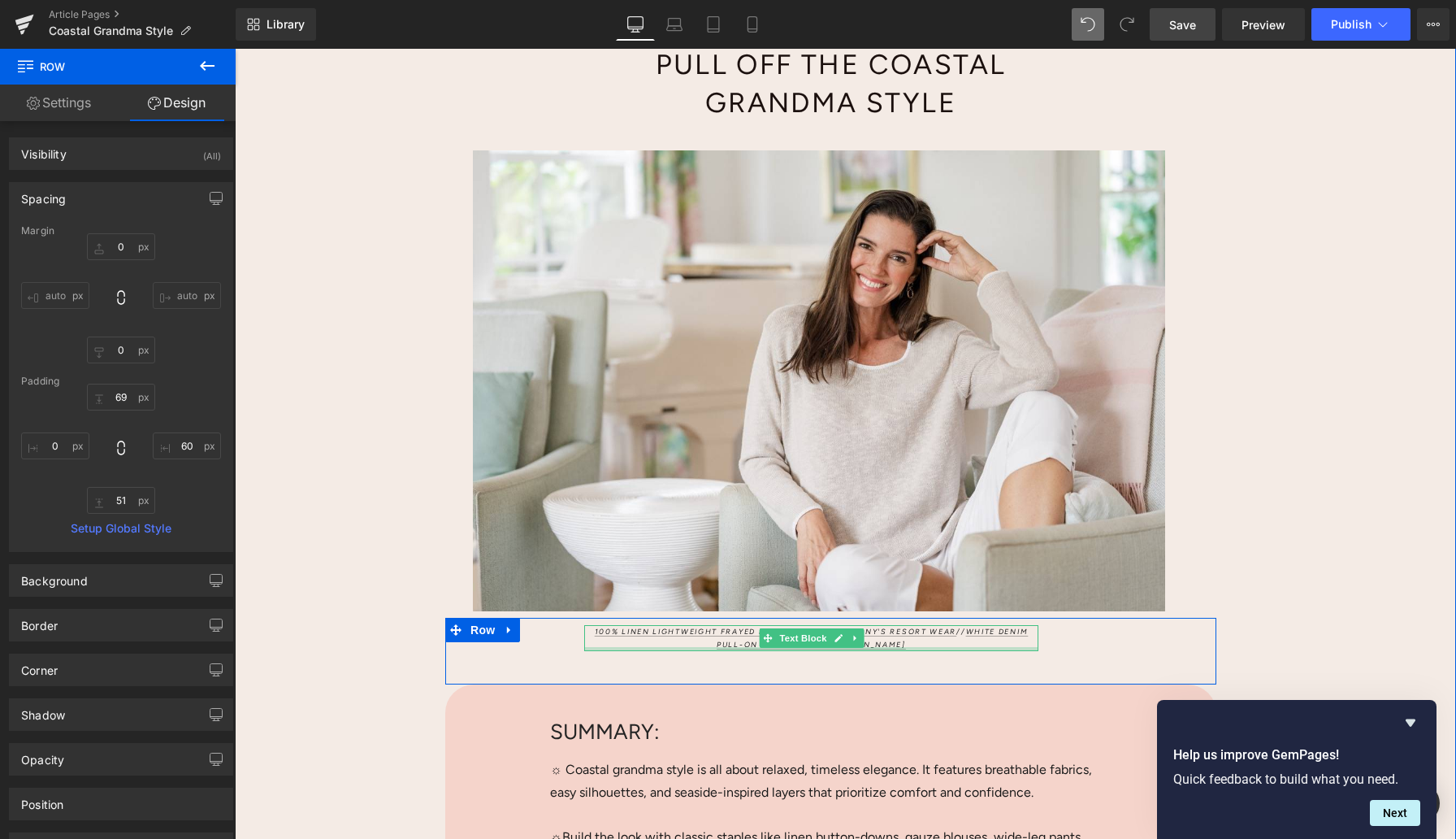
click at [619, 645] on p "100% Linen Lightweight Frayed Edge Jacket – aNTHONY'S RESORT WEAR // White Deni…" at bounding box center [811, 638] width 454 height 25
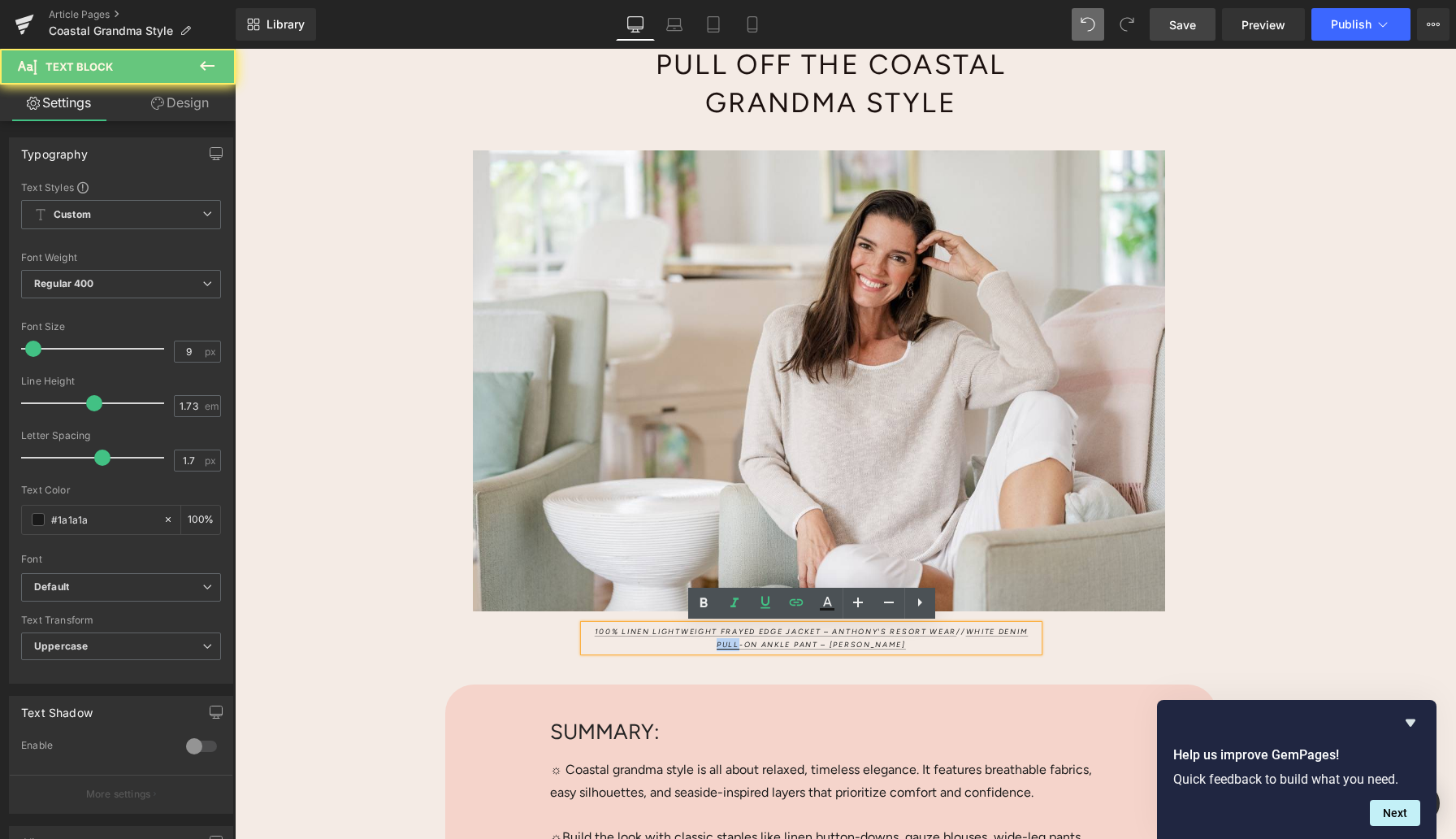
click at [619, 645] on p "100% Linen Lightweight Frayed Edge Jacket – aNTHONY'S RESORT WEAR // White Deni…" at bounding box center [811, 638] width 454 height 25
click at [617, 641] on p "100% Linen Lightweight Frayed Edge Jacket – aNTHONY'S RESORT WEAR // White Deni…" at bounding box center [811, 638] width 454 height 25
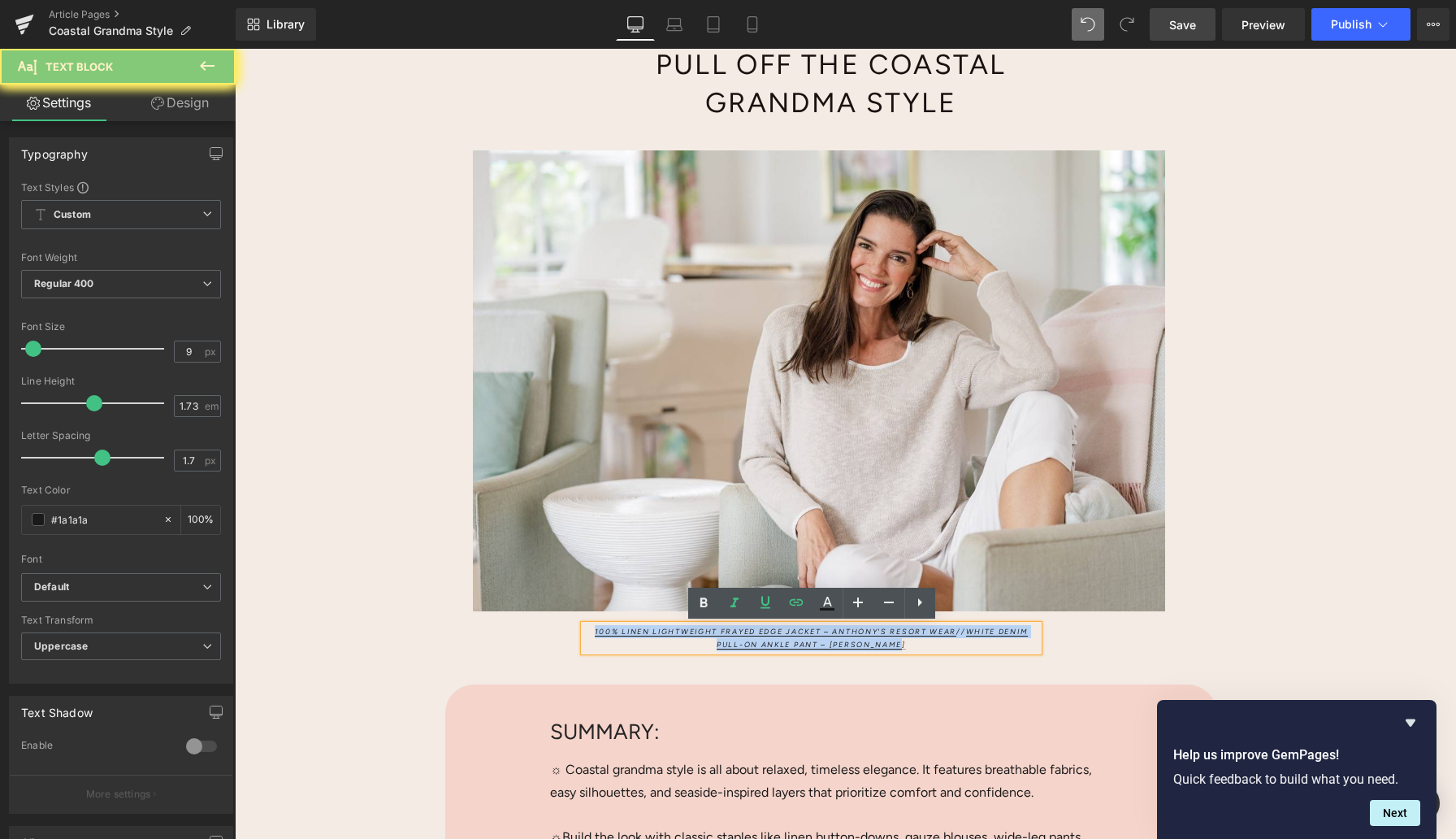
click at [617, 641] on p "100% Linen Lightweight Frayed Edge Jacket – aNTHONY'S RESORT WEAR // White Deni…" at bounding box center [811, 638] width 454 height 25
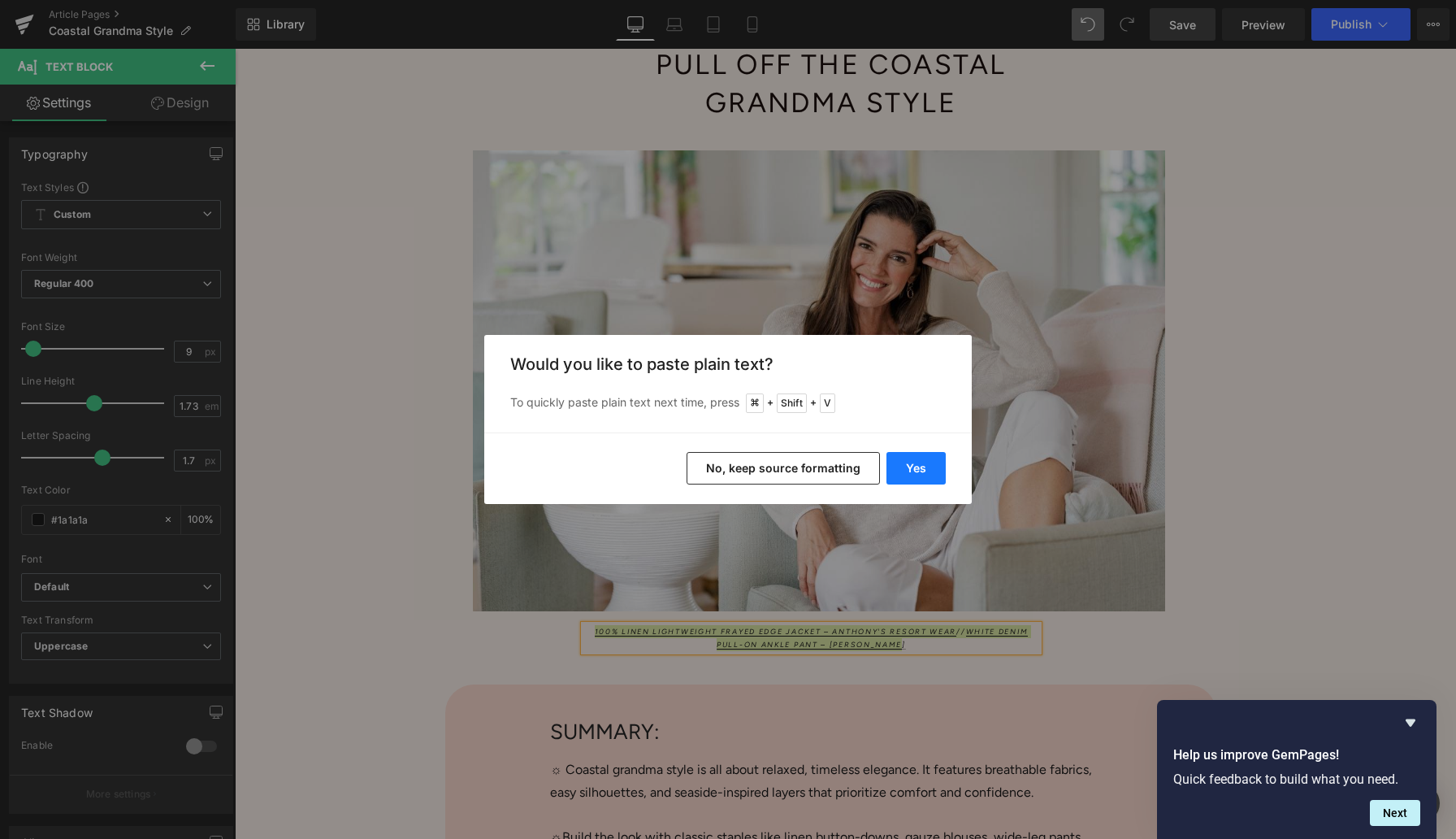
drag, startPoint x: 925, startPoint y: 467, endPoint x: 690, endPoint y: 419, distance: 239.9
click at [925, 467] on button "Yes" at bounding box center [915, 467] width 59 height 32
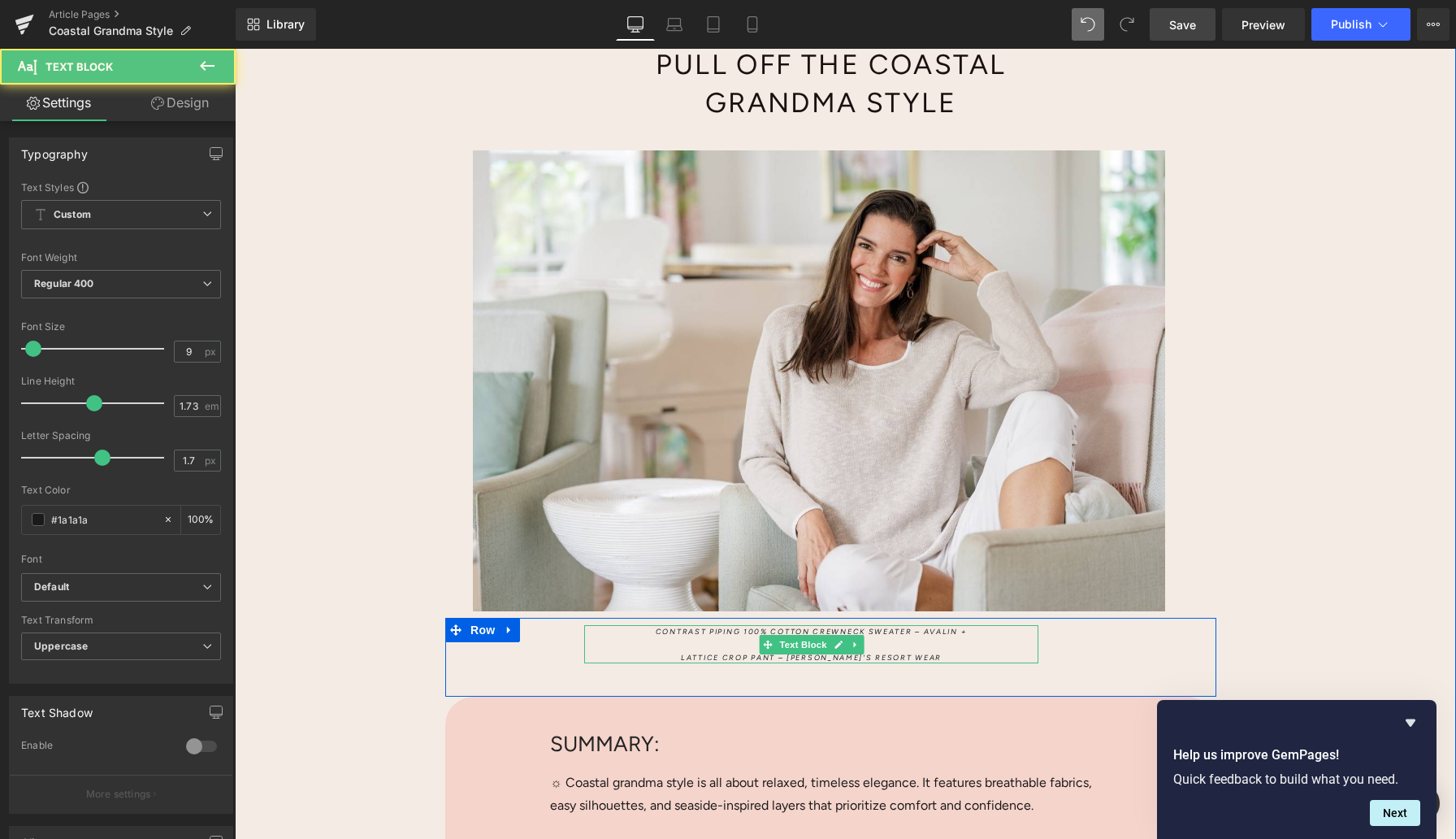
click at [691, 653] on p "Lattice Crop Pant – [PERSON_NAME]'s Resort Wear" at bounding box center [811, 657] width 454 height 13
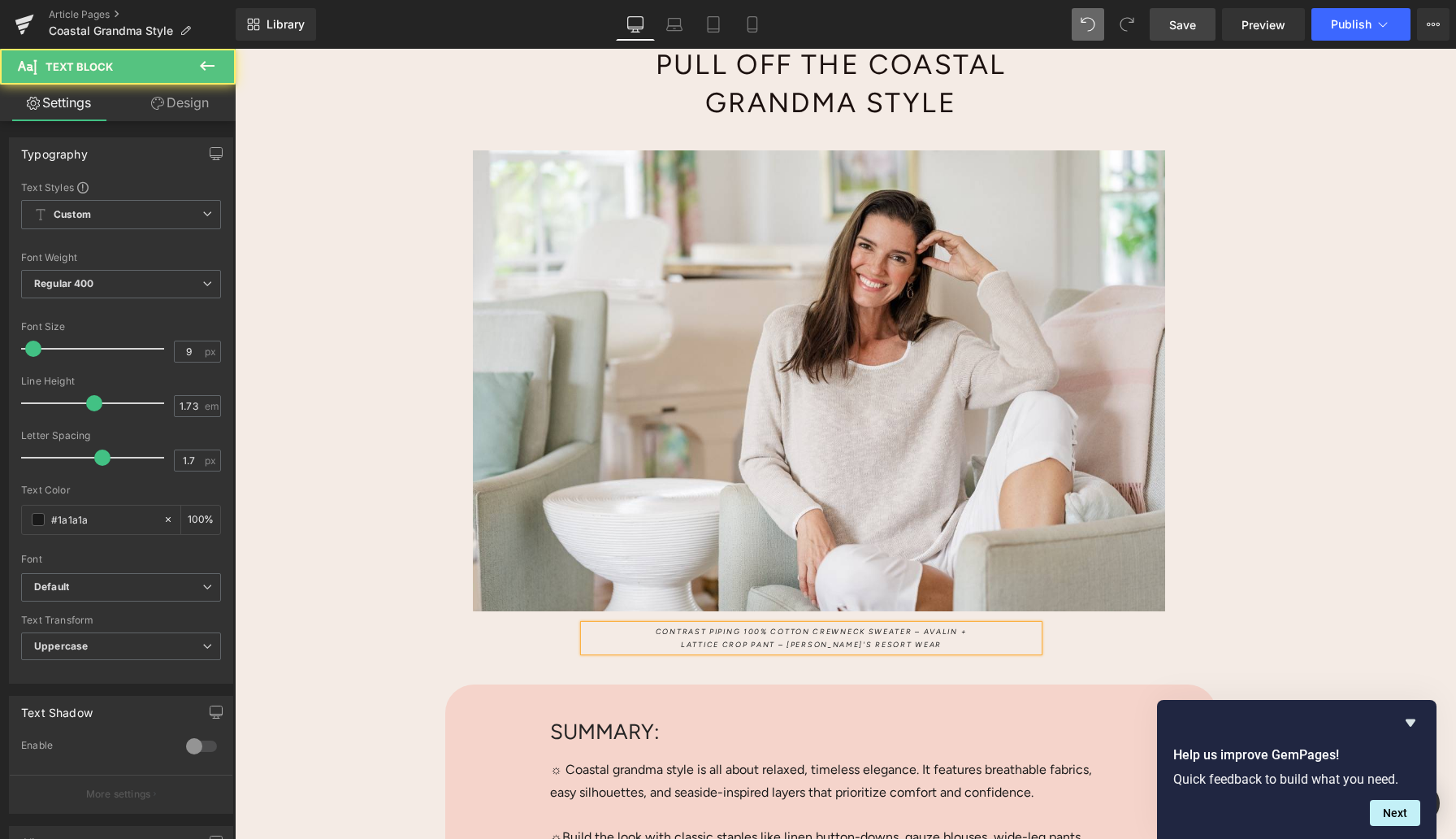
click at [925, 629] on span "Contrast Piping 100% Cotton Crewneck Sweater – Avalin +" at bounding box center [811, 630] width 312 height 9
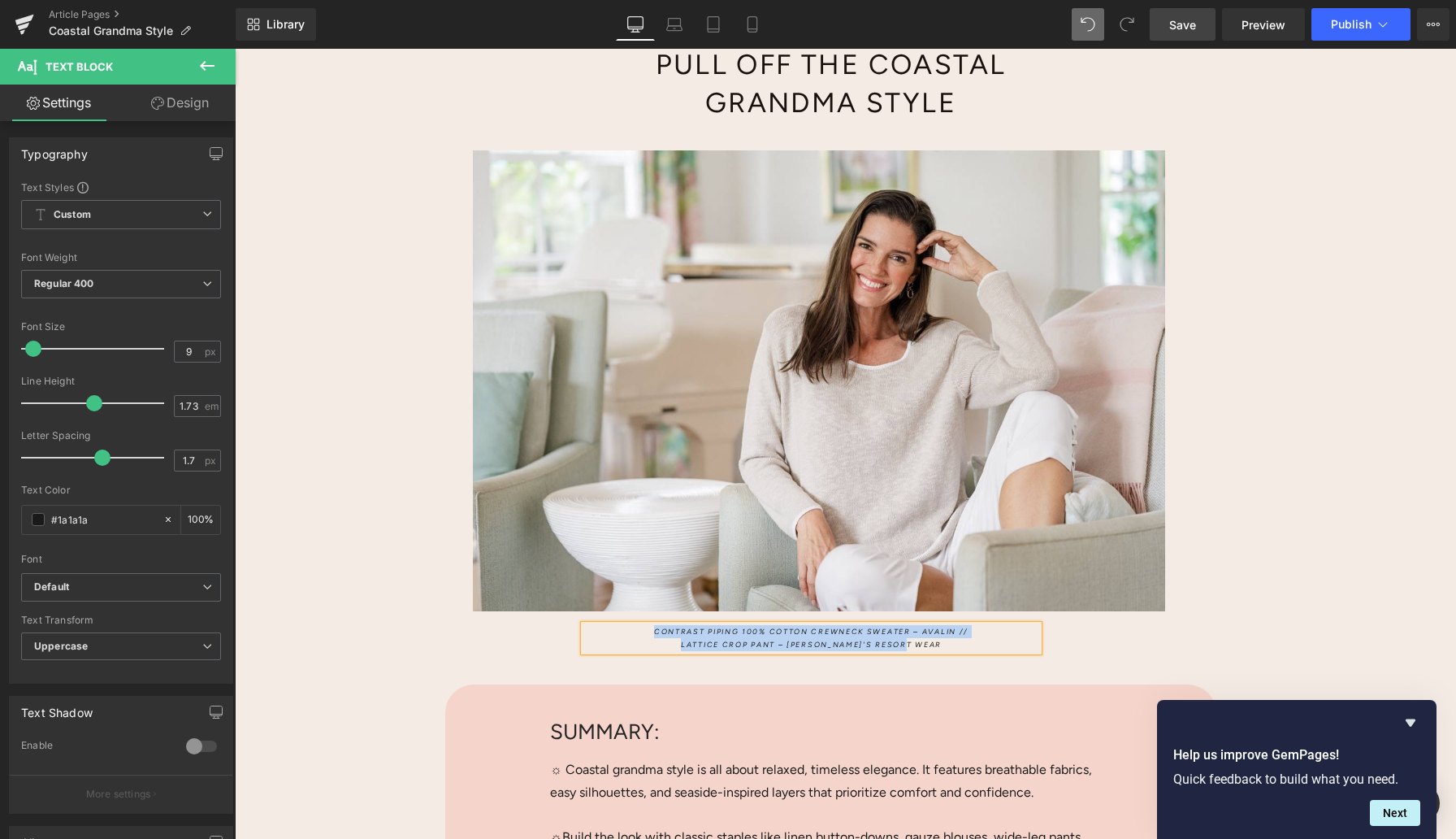
copy div "Contrast Piping 100% Cotton Crewneck Sweater – Avalin // Lattice Crop Pant – [P…"
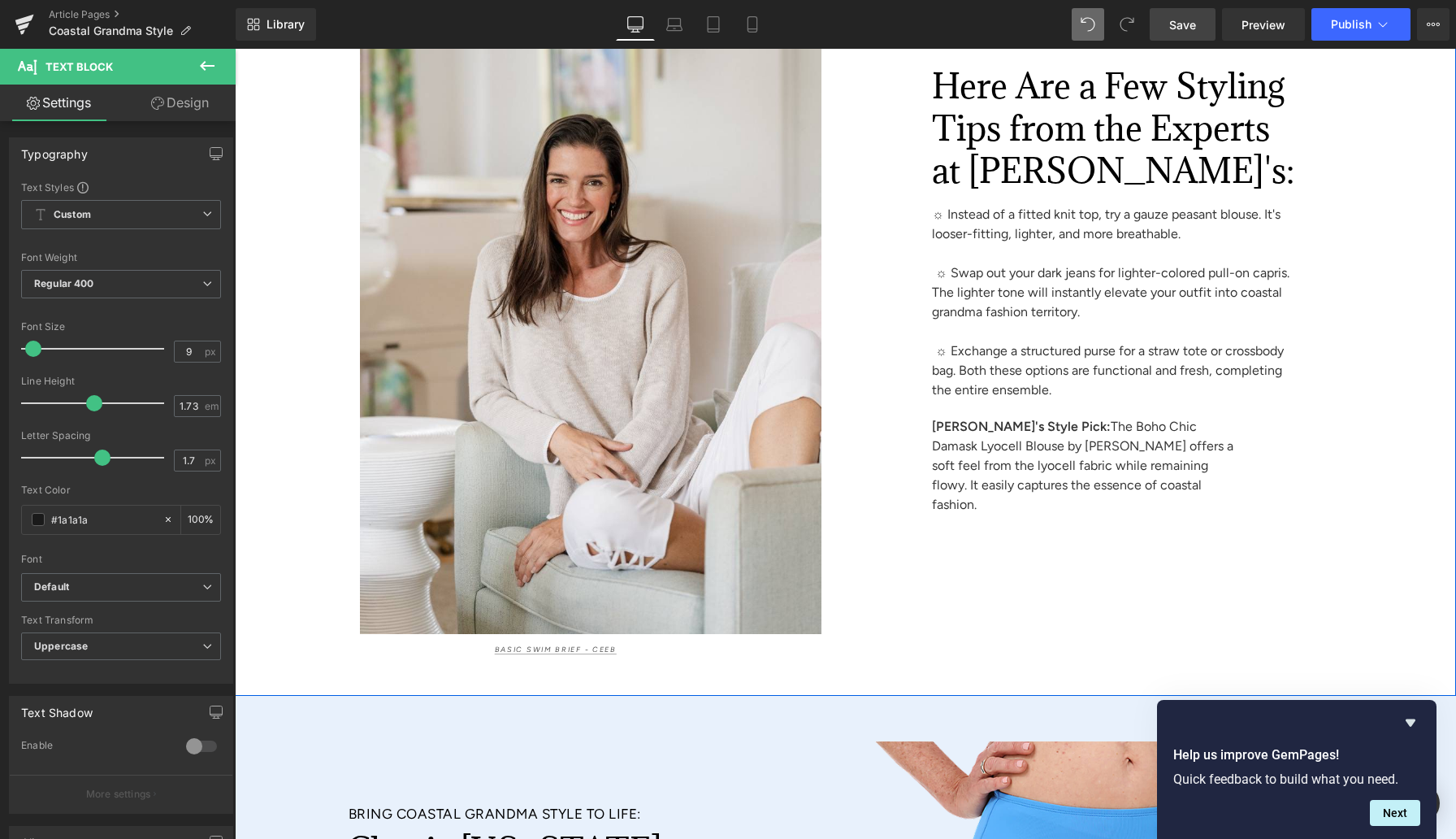
scroll to position [7260, 0]
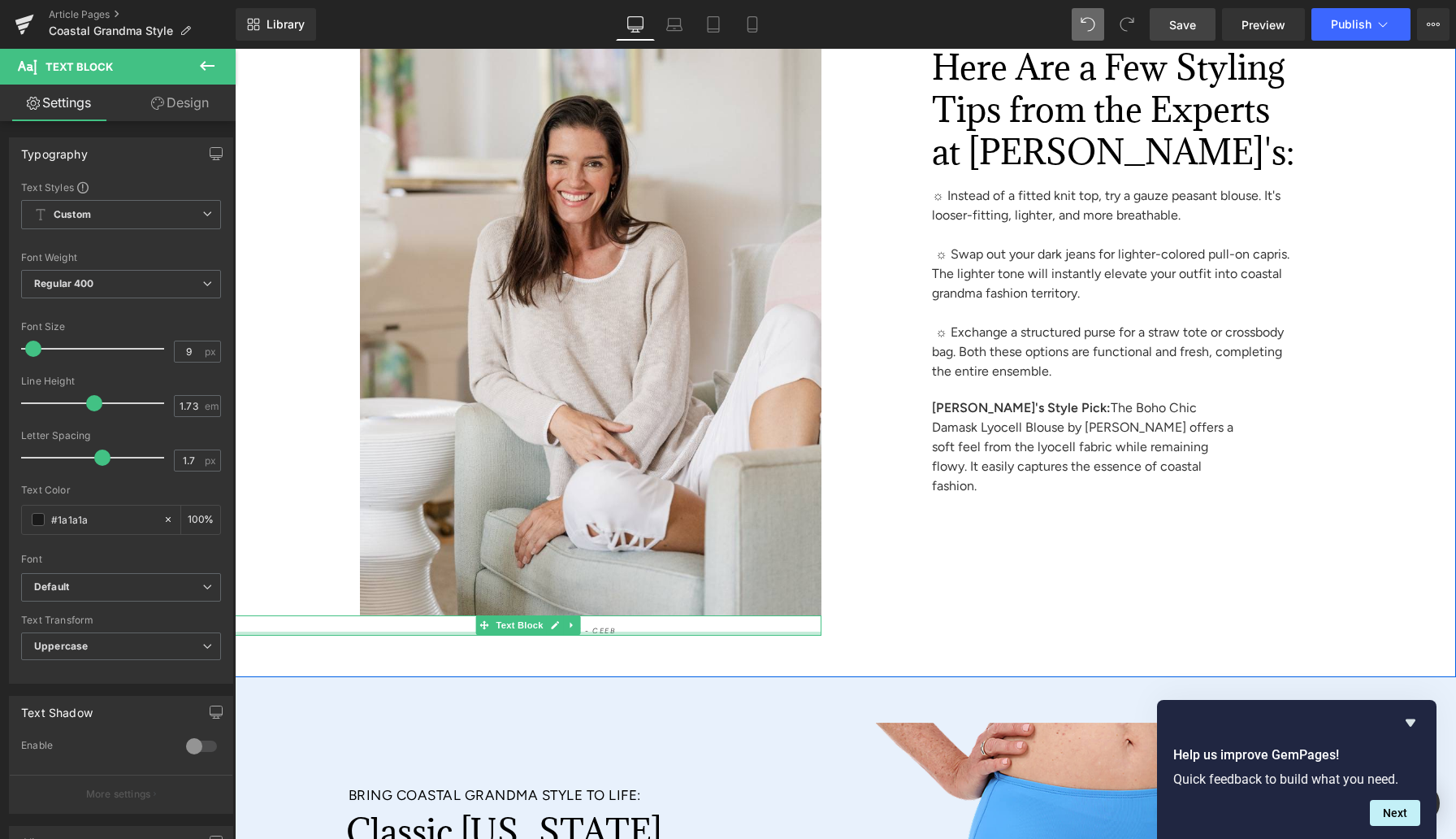
click at [629, 625] on p "Basic Swim Brief - Ceeb" at bounding box center [555, 631] width 386 height 12
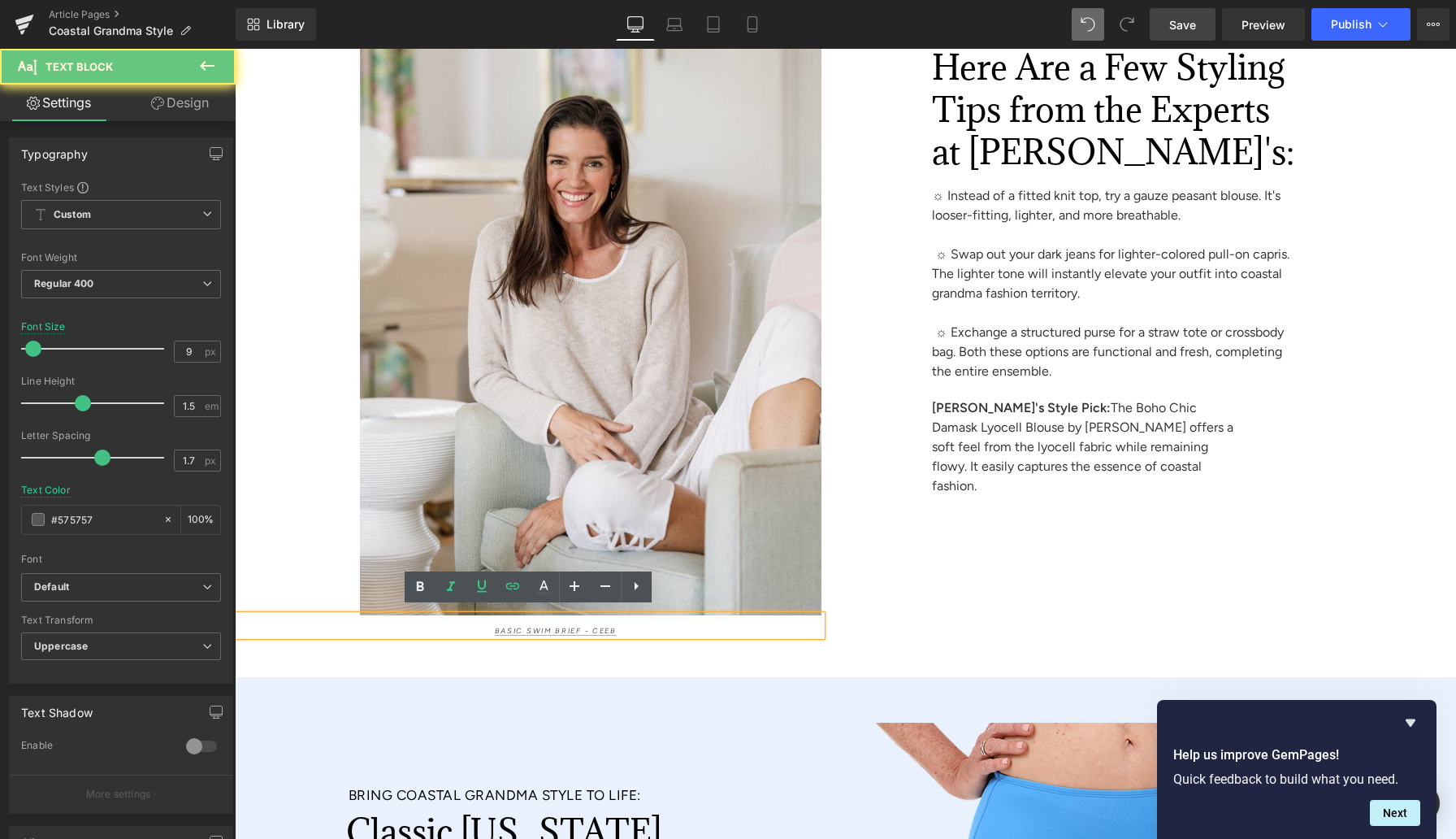
click at [629, 625] on p "Basic Swim Brief - Ceeb" at bounding box center [555, 631] width 386 height 12
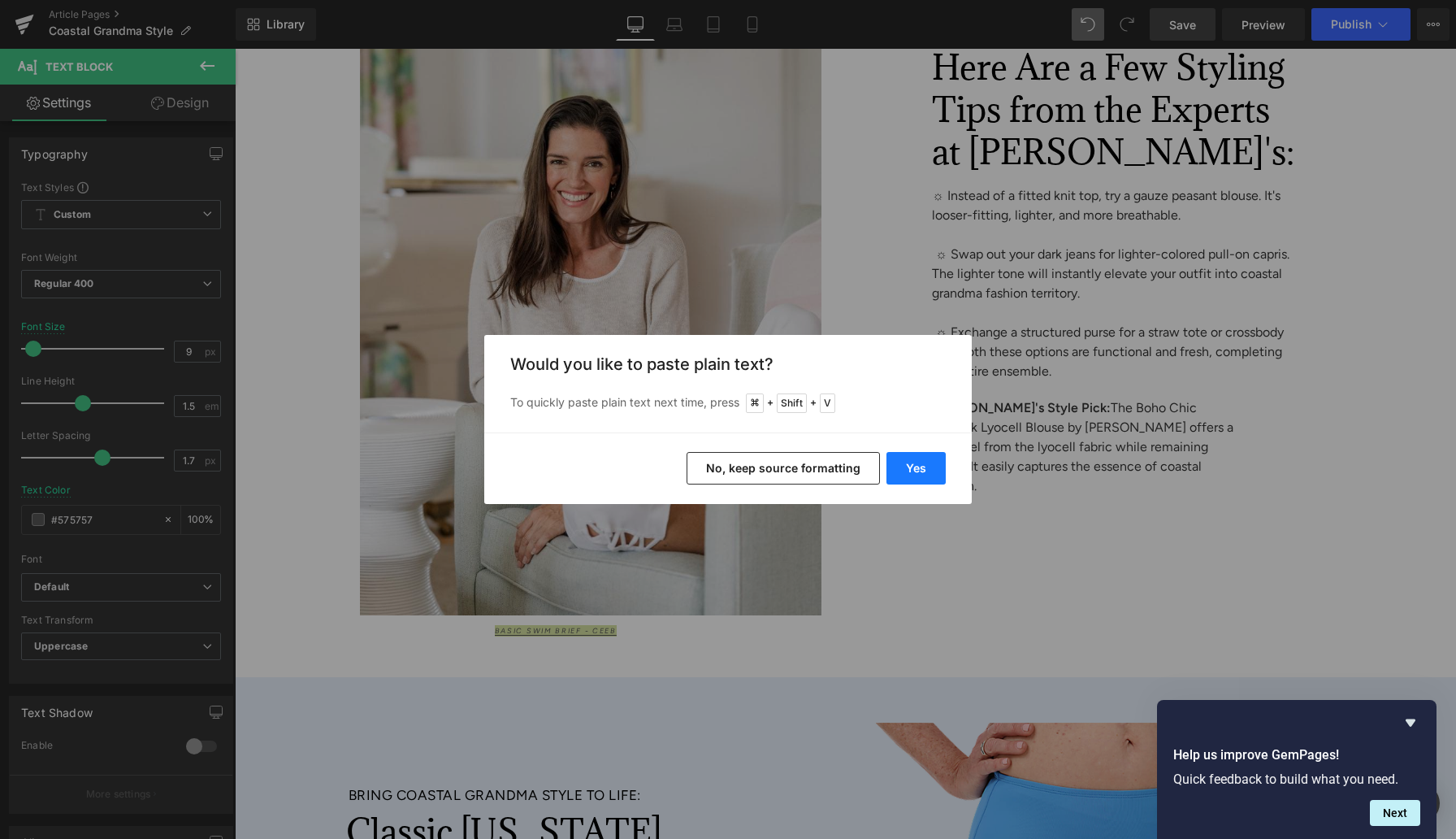
click at [928, 467] on button "Yes" at bounding box center [915, 467] width 59 height 32
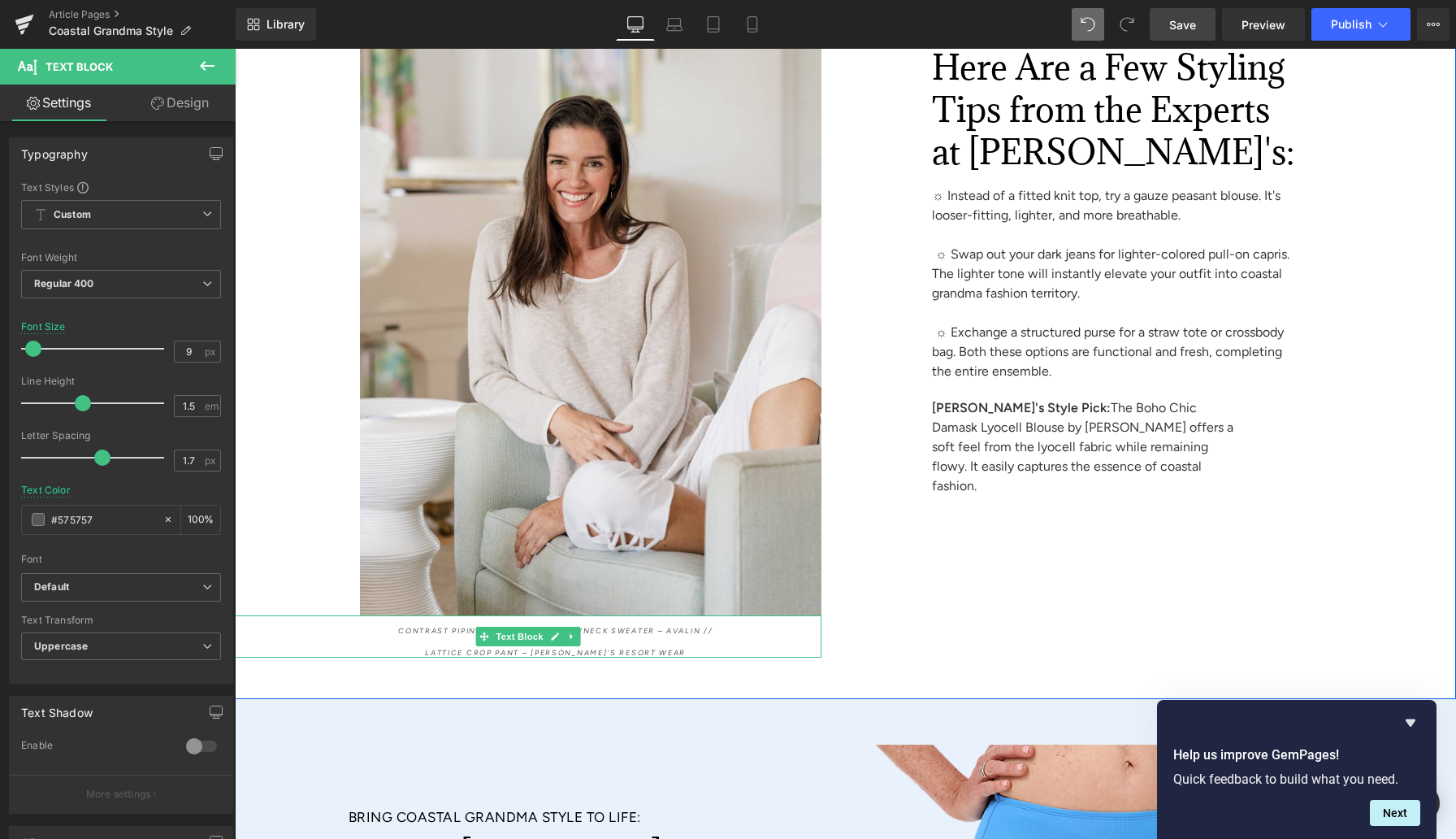
click at [447, 636] on p at bounding box center [555, 642] width 386 height 12
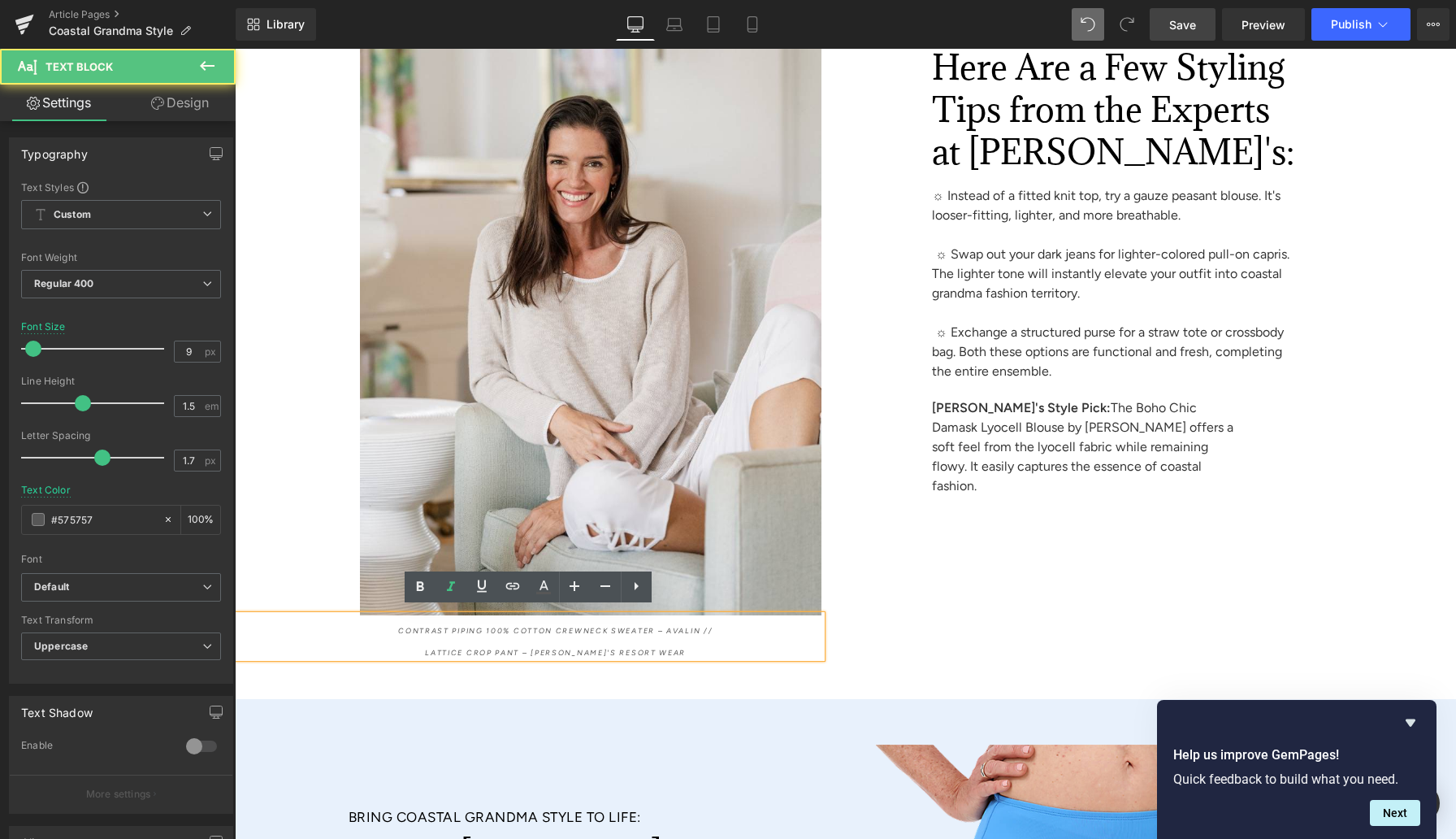
click at [442, 648] on span "Lattice Crop Pant – [PERSON_NAME]'s Resort Wear" at bounding box center [555, 652] width 261 height 9
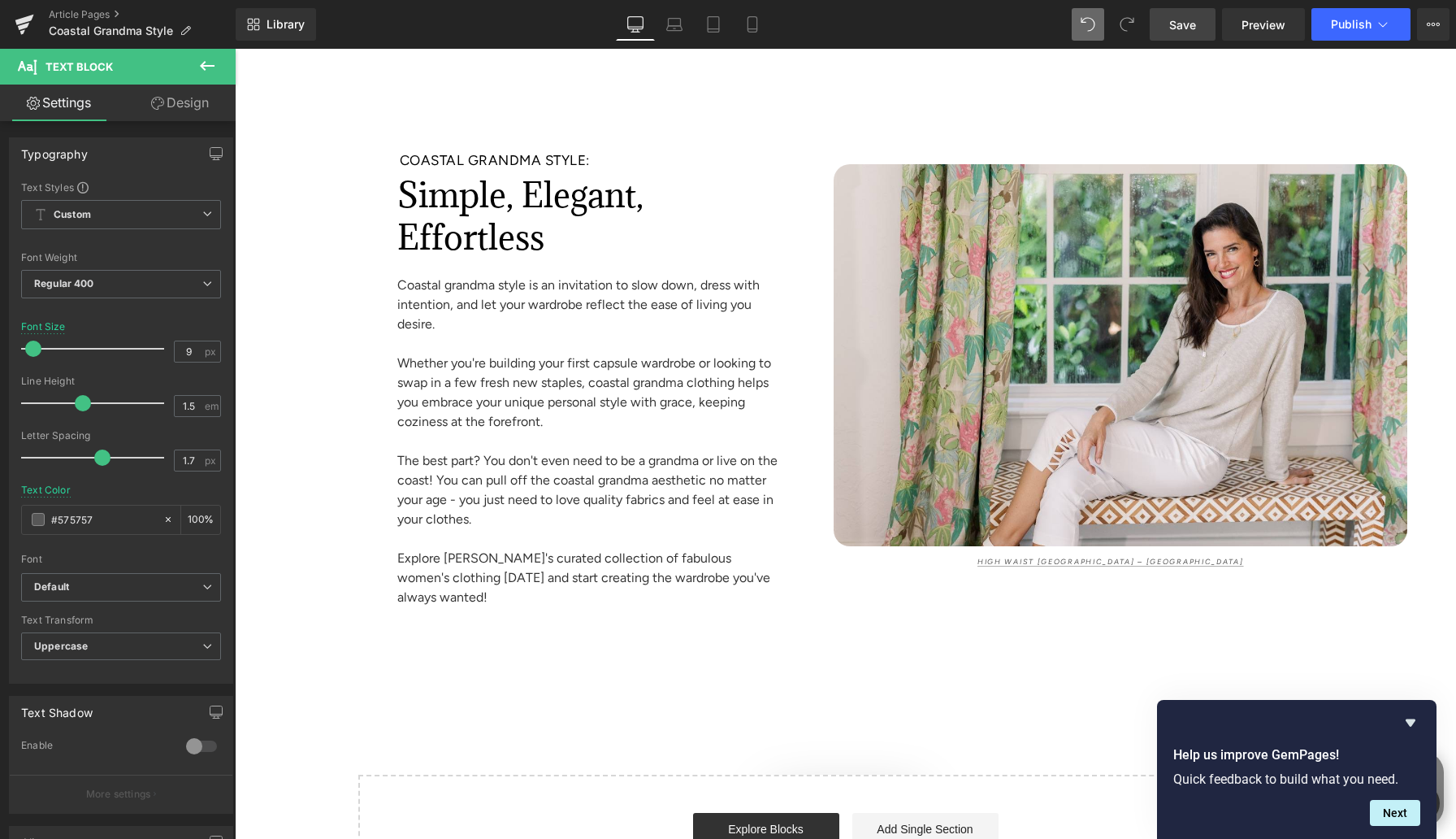
scroll to position [9025, 0]
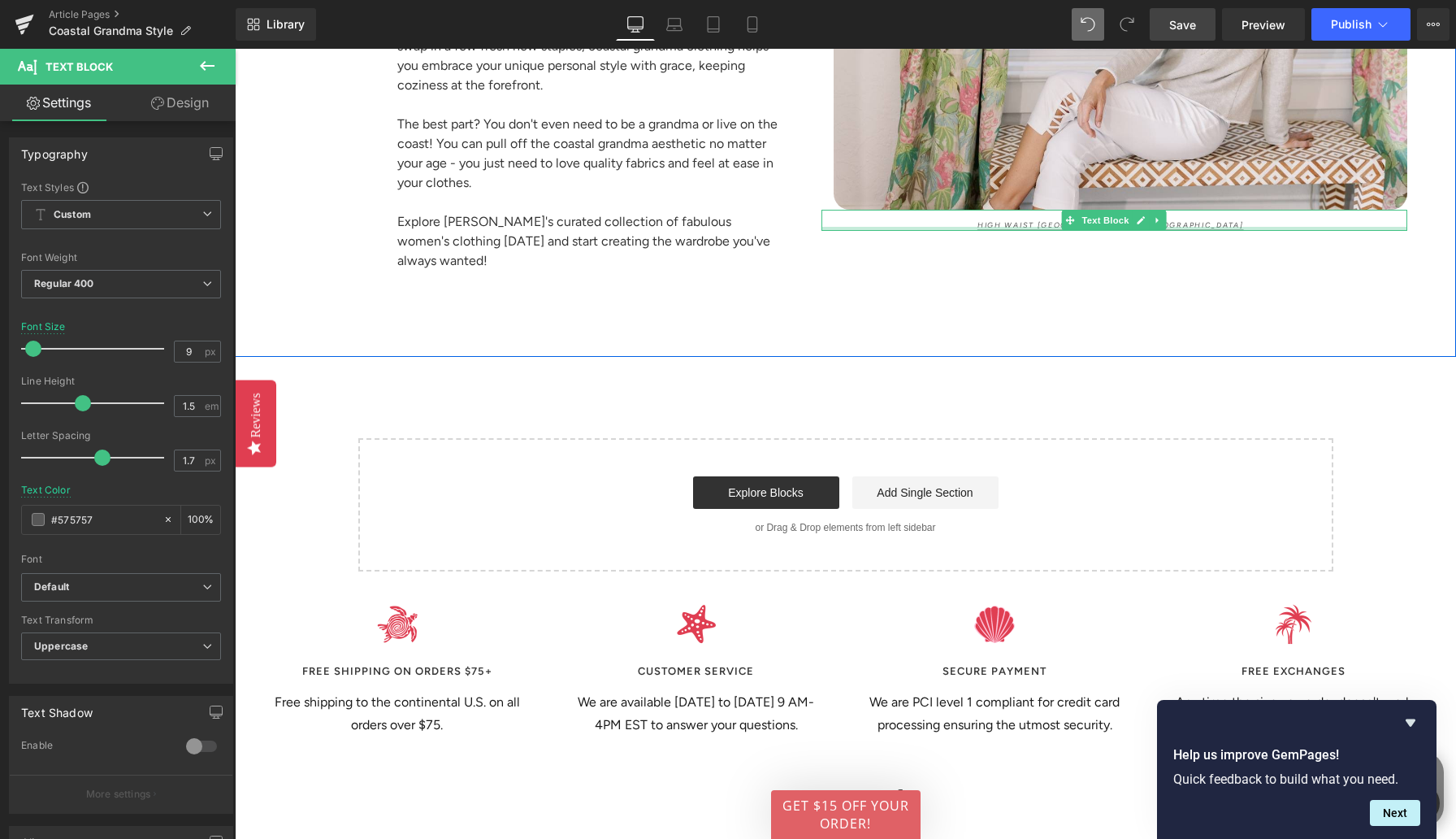
click at [993, 219] on div "High Waist [GEOGRAPHIC_DATA] – Beach House Text Block" at bounding box center [1114, 220] width 586 height 21
click at [993, 219] on p "High Waist [GEOGRAPHIC_DATA] – [GEOGRAPHIC_DATA]" at bounding box center [1111, 225] width 542 height 12
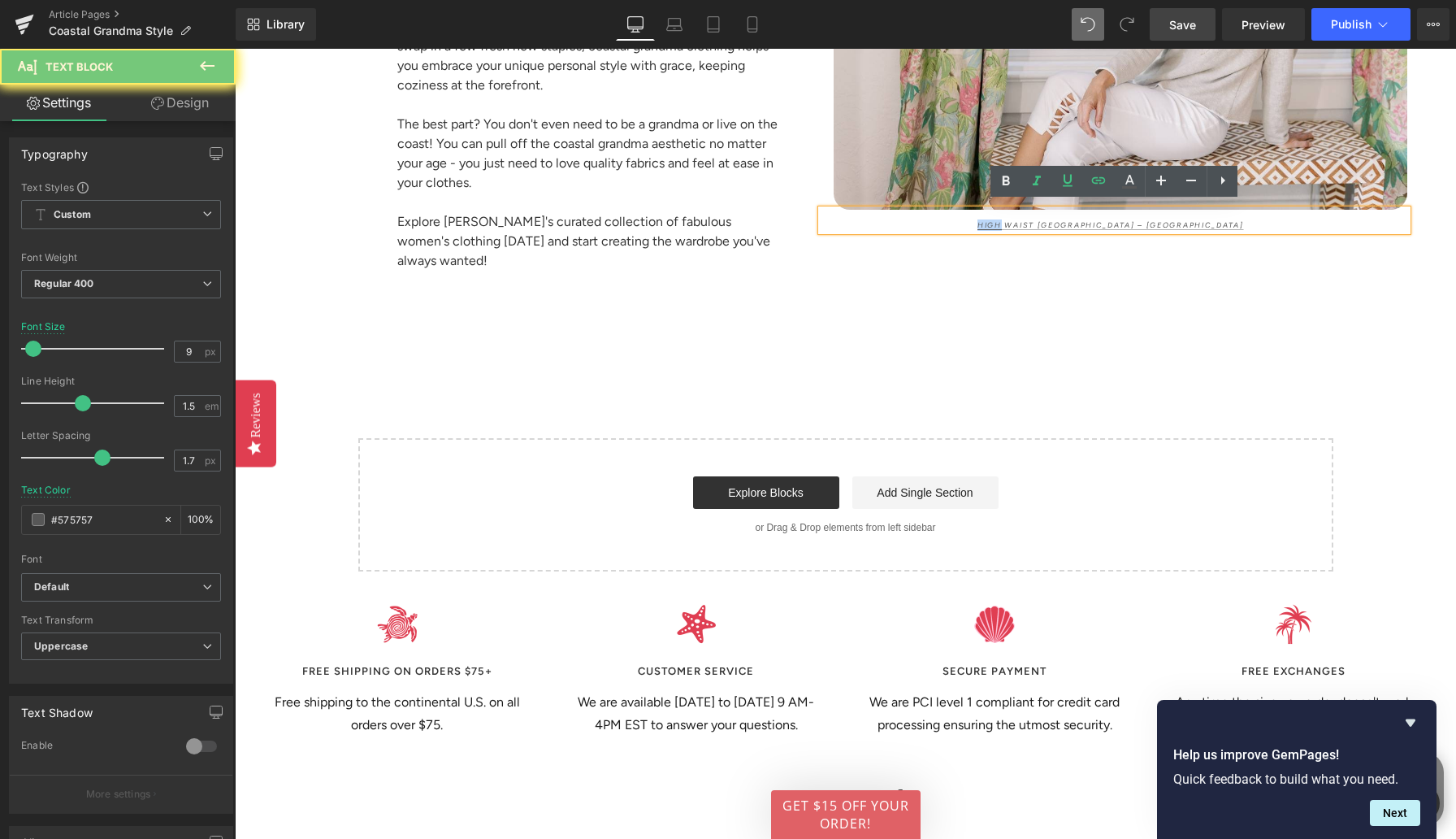
click at [994, 219] on p "High Waist [GEOGRAPHIC_DATA] – [GEOGRAPHIC_DATA]" at bounding box center [1111, 225] width 542 height 12
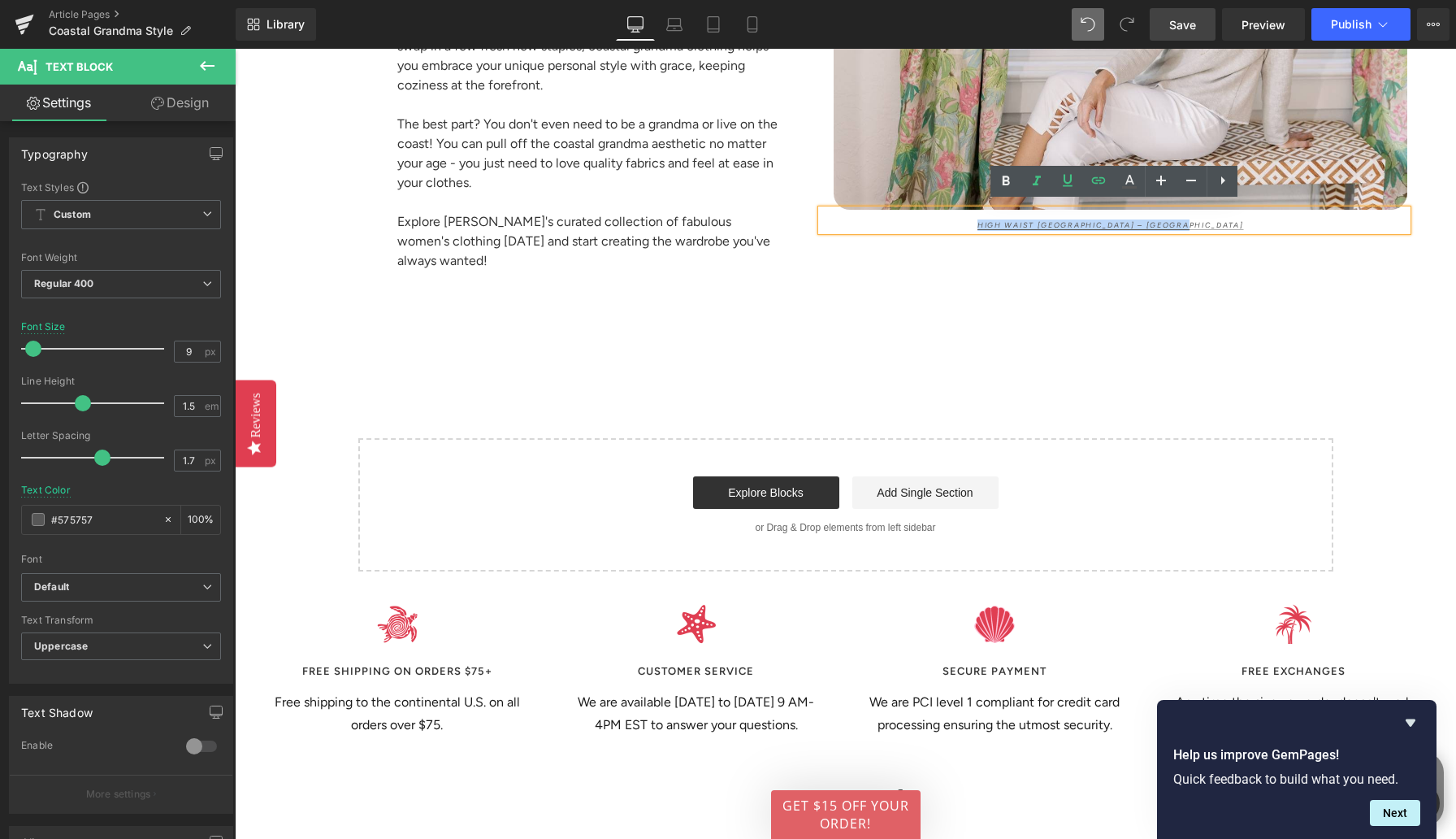
click at [994, 219] on p "High Waist [GEOGRAPHIC_DATA] – [GEOGRAPHIC_DATA]" at bounding box center [1111, 225] width 542 height 12
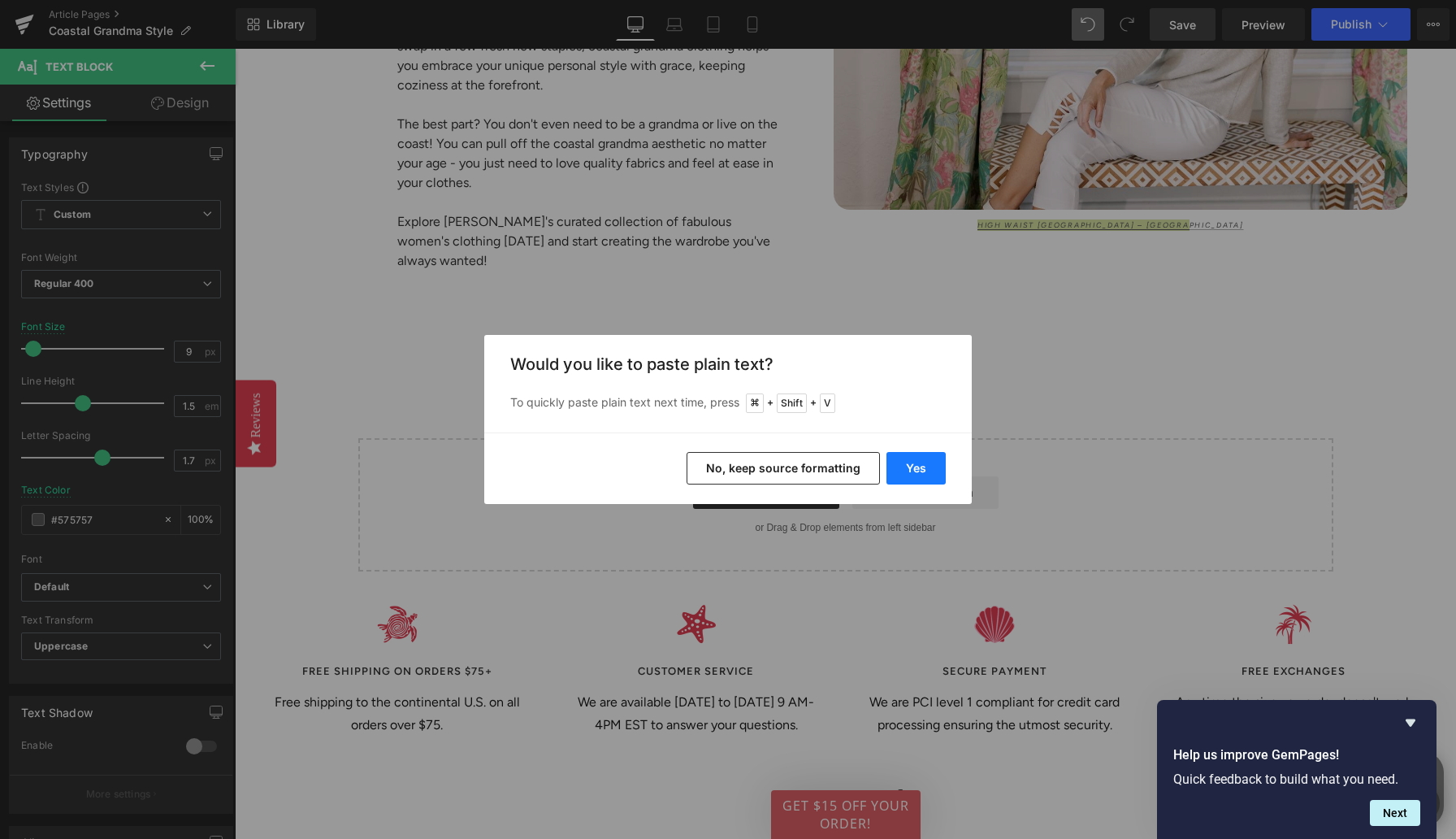
click at [930, 458] on button "Yes" at bounding box center [915, 467] width 59 height 32
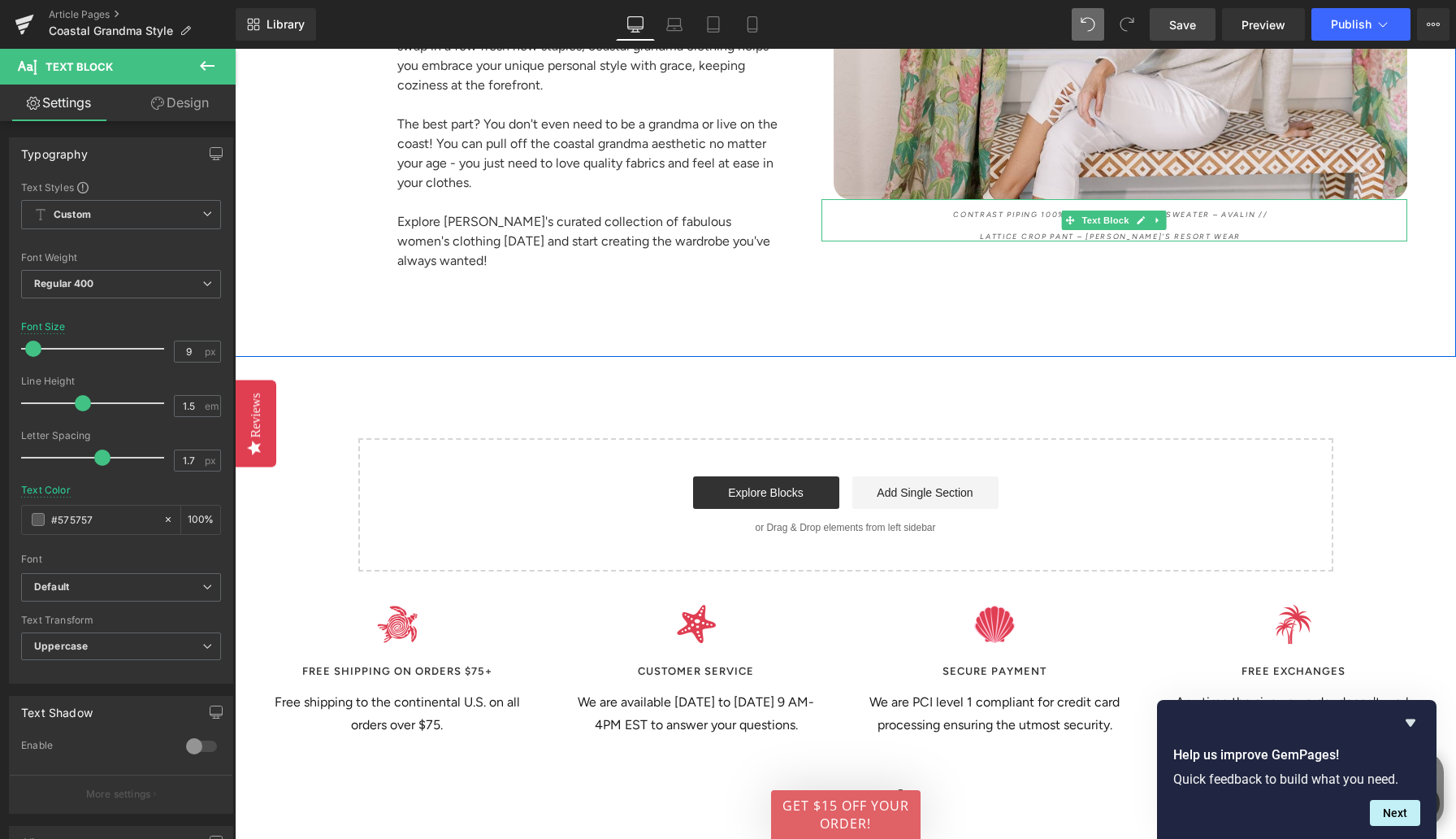
click at [1002, 232] on span "Lattice Crop Pant – [PERSON_NAME]'s Resort Wear" at bounding box center [1110, 236] width 261 height 9
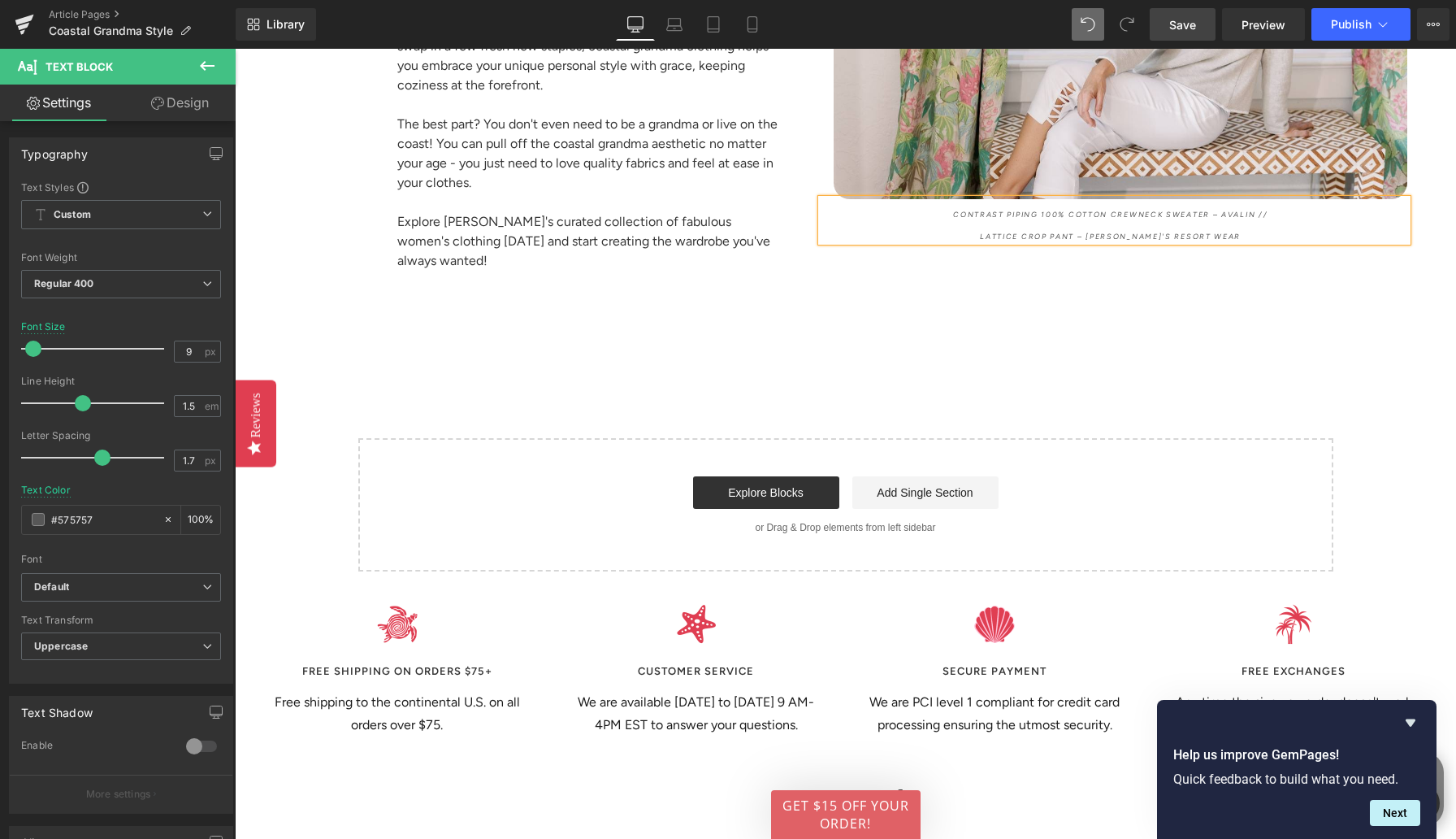
scroll to position [9031, 0]
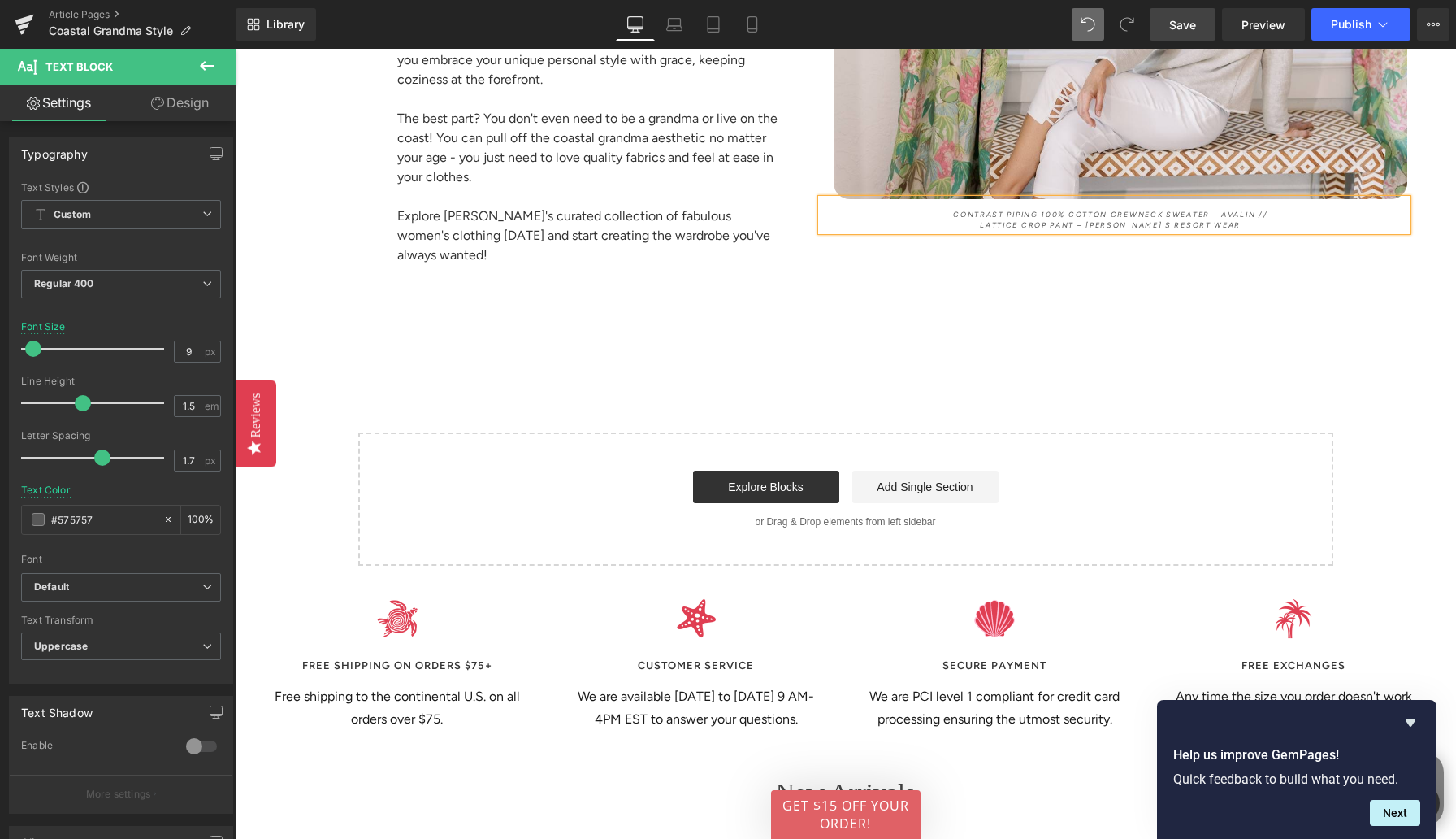
click at [1165, 25] on span "Save" at bounding box center [1183, 25] width 27 height 17
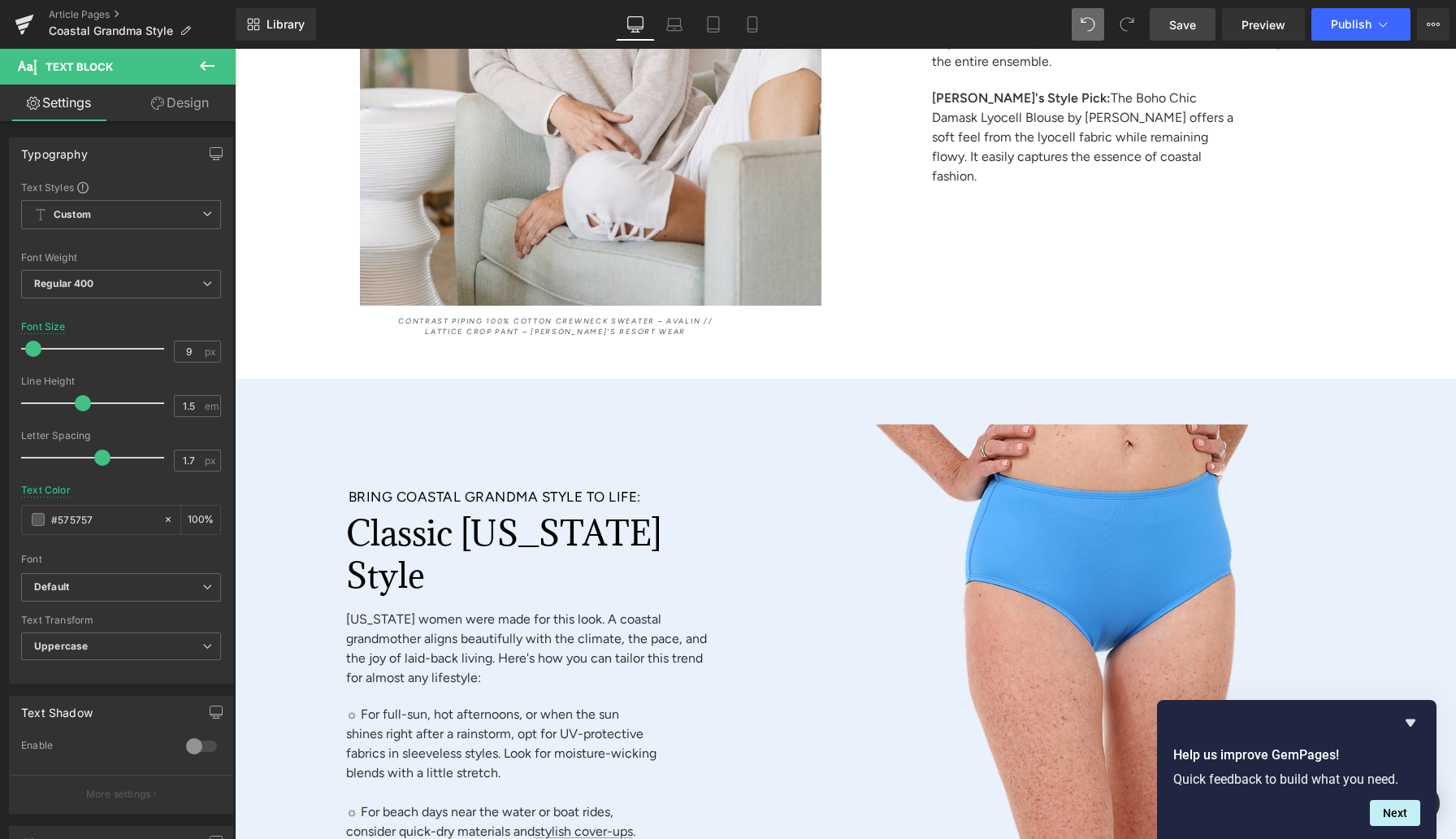
scroll to position [7176, 0]
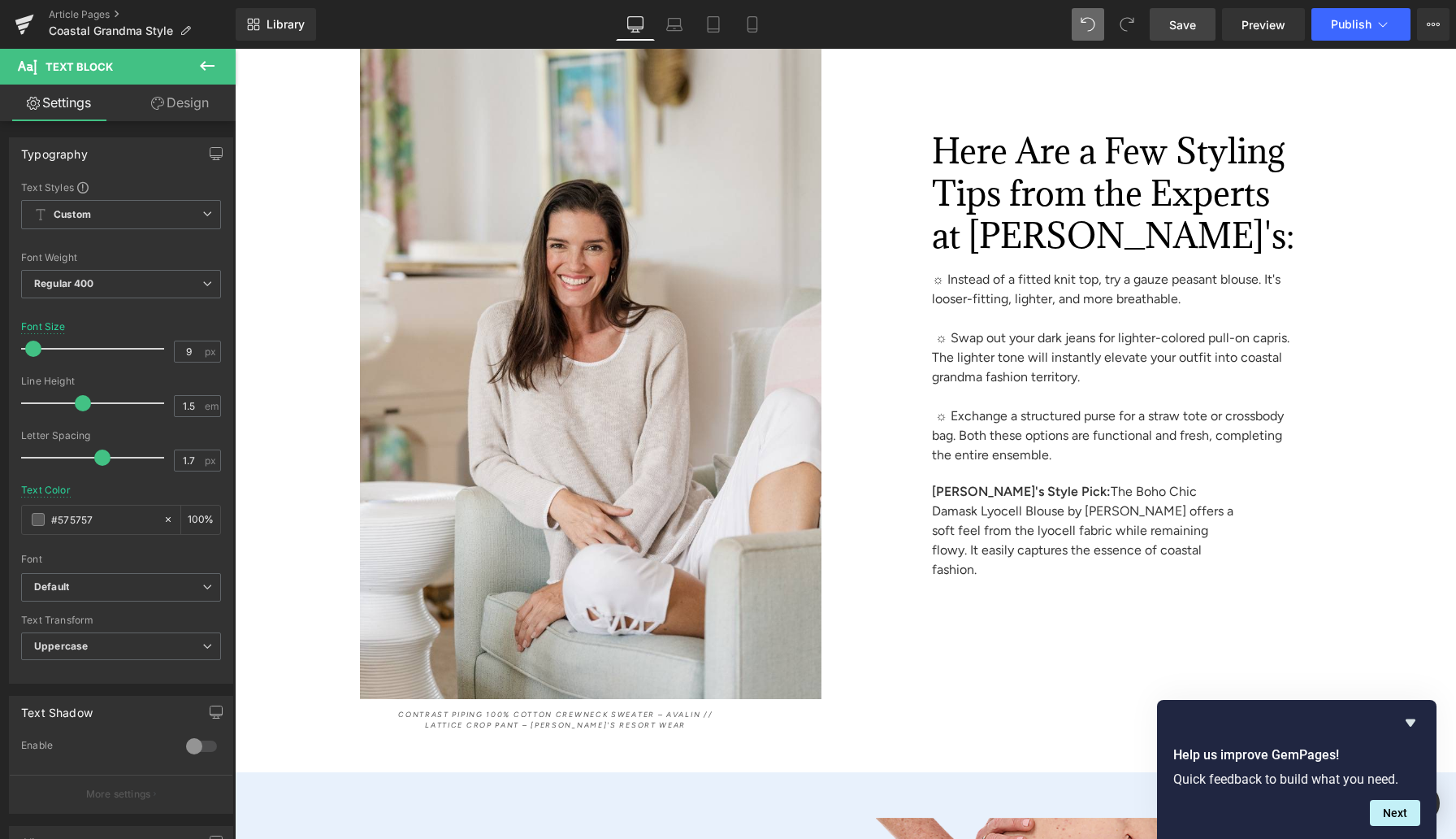
click at [1165, 24] on span "Save" at bounding box center [1183, 25] width 27 height 17
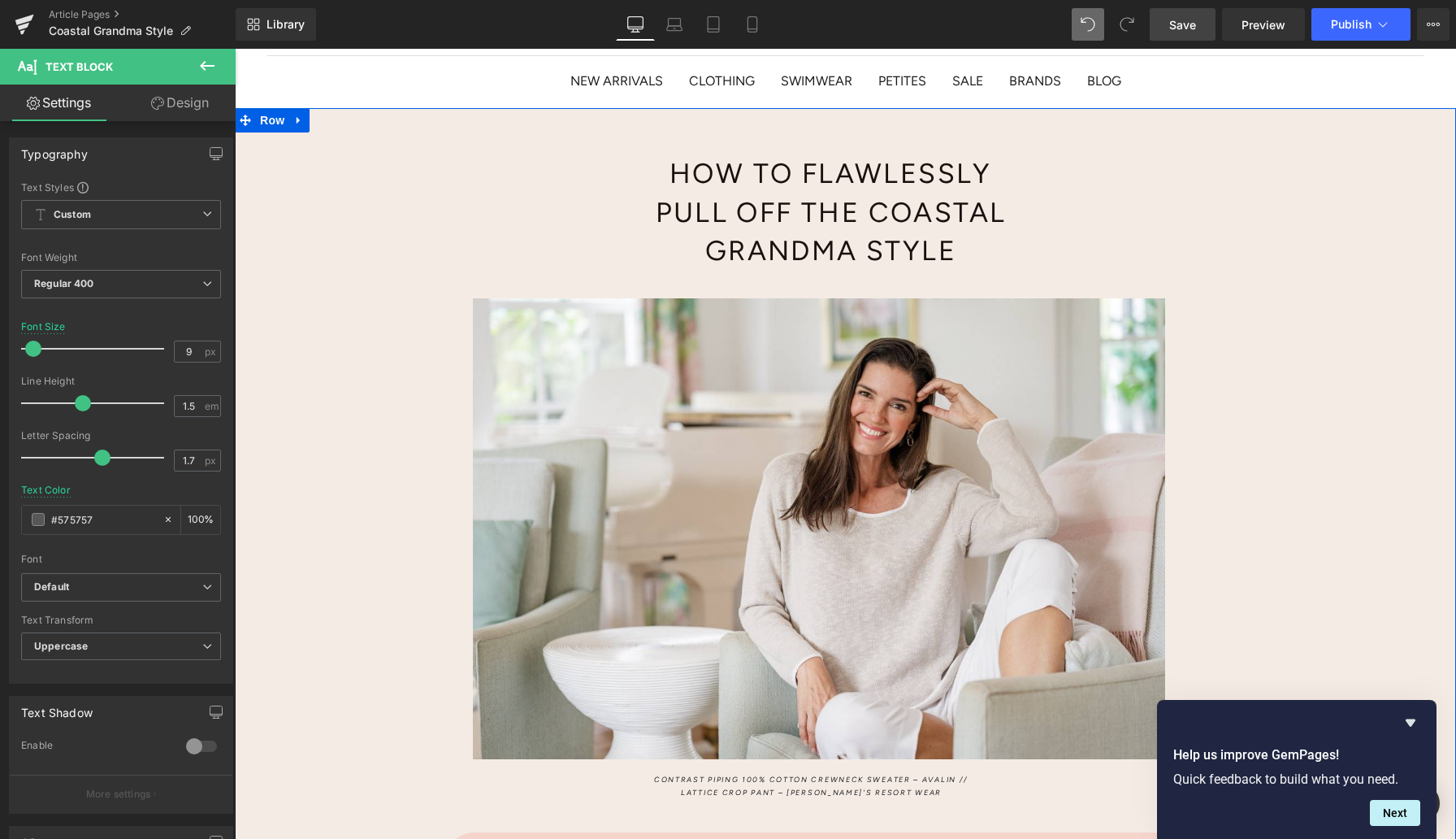
scroll to position [337, 0]
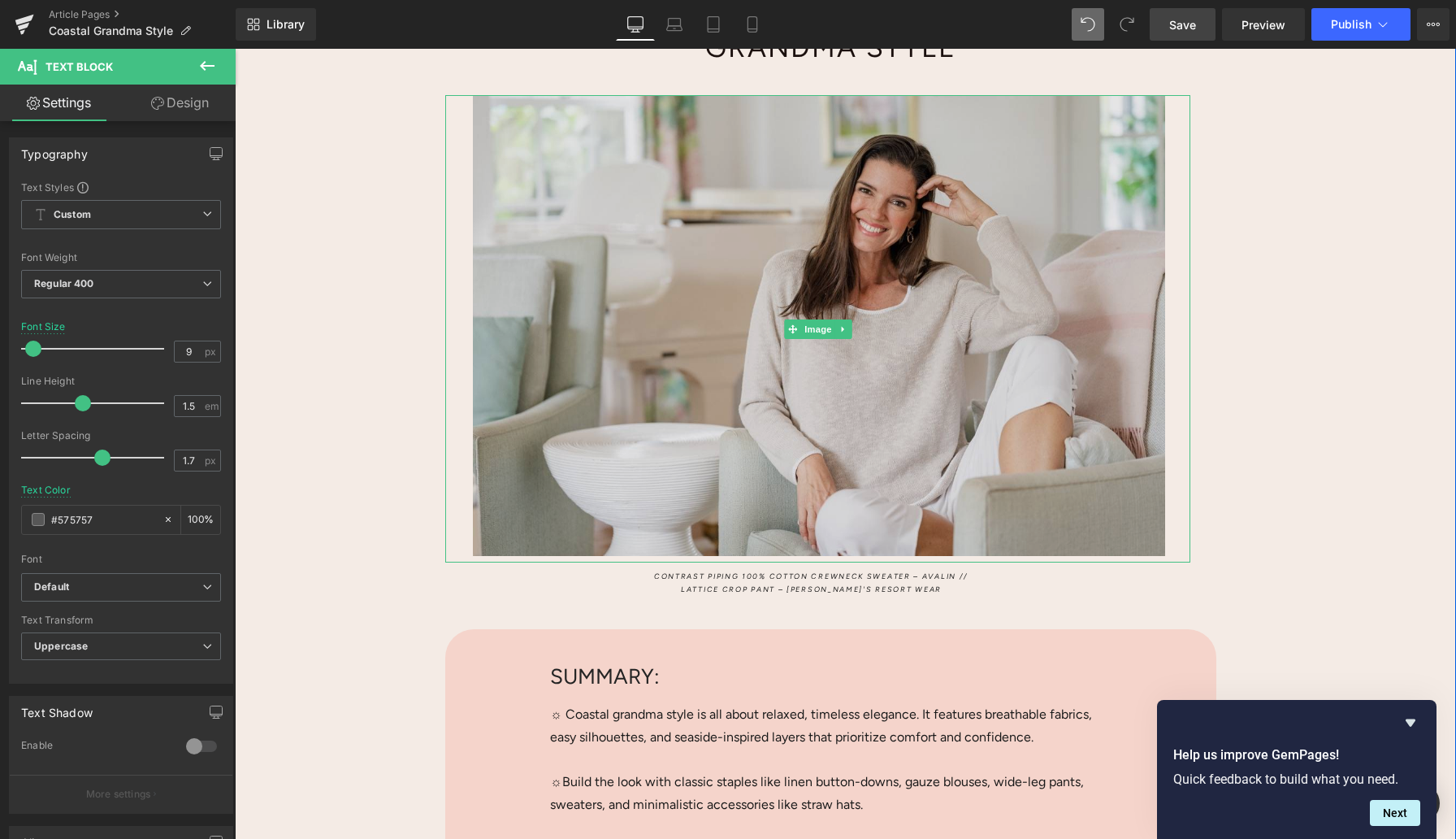
click at [759, 299] on img at bounding box center [818, 329] width 745 height 468
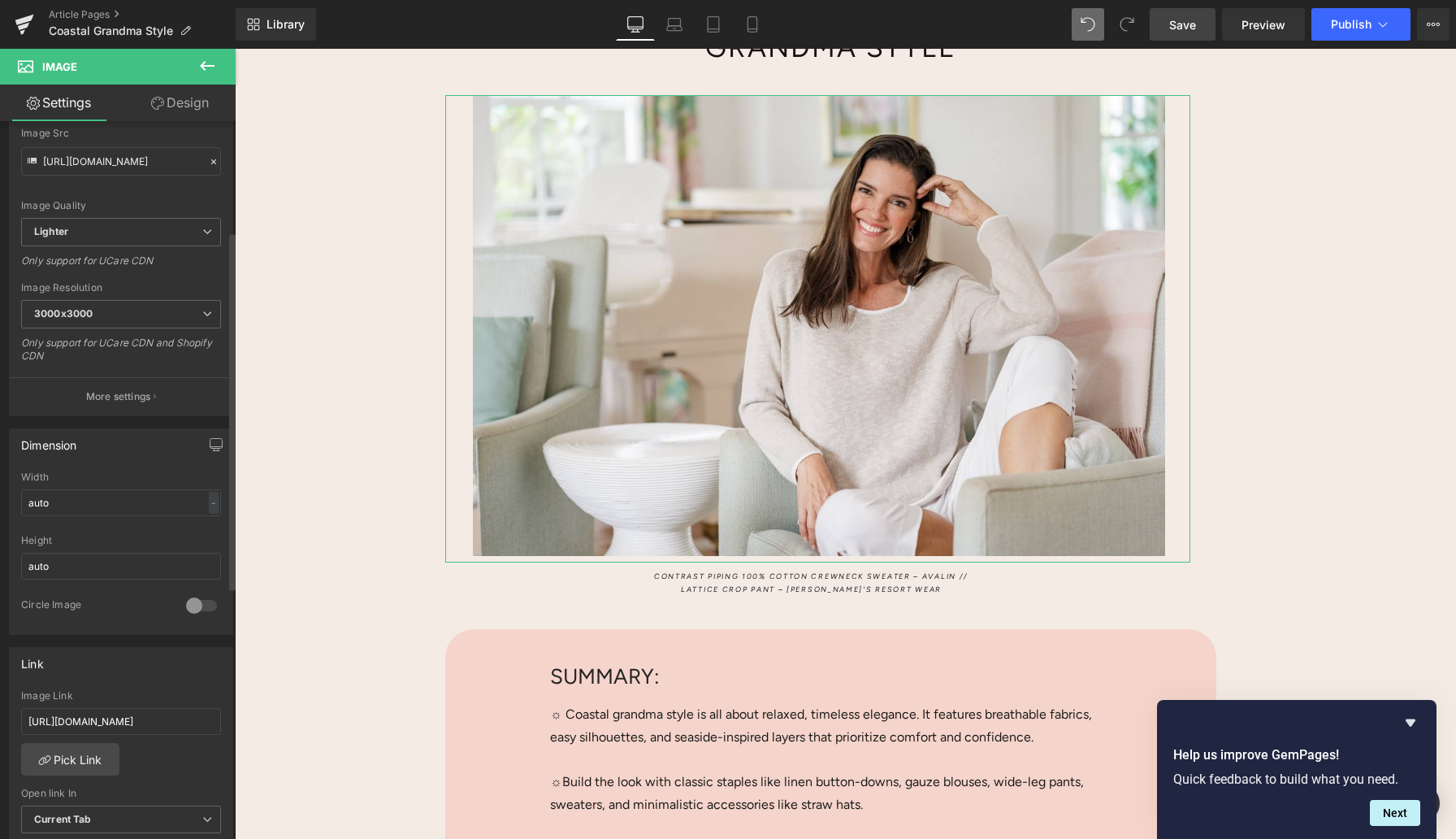
scroll to position [353, 0]
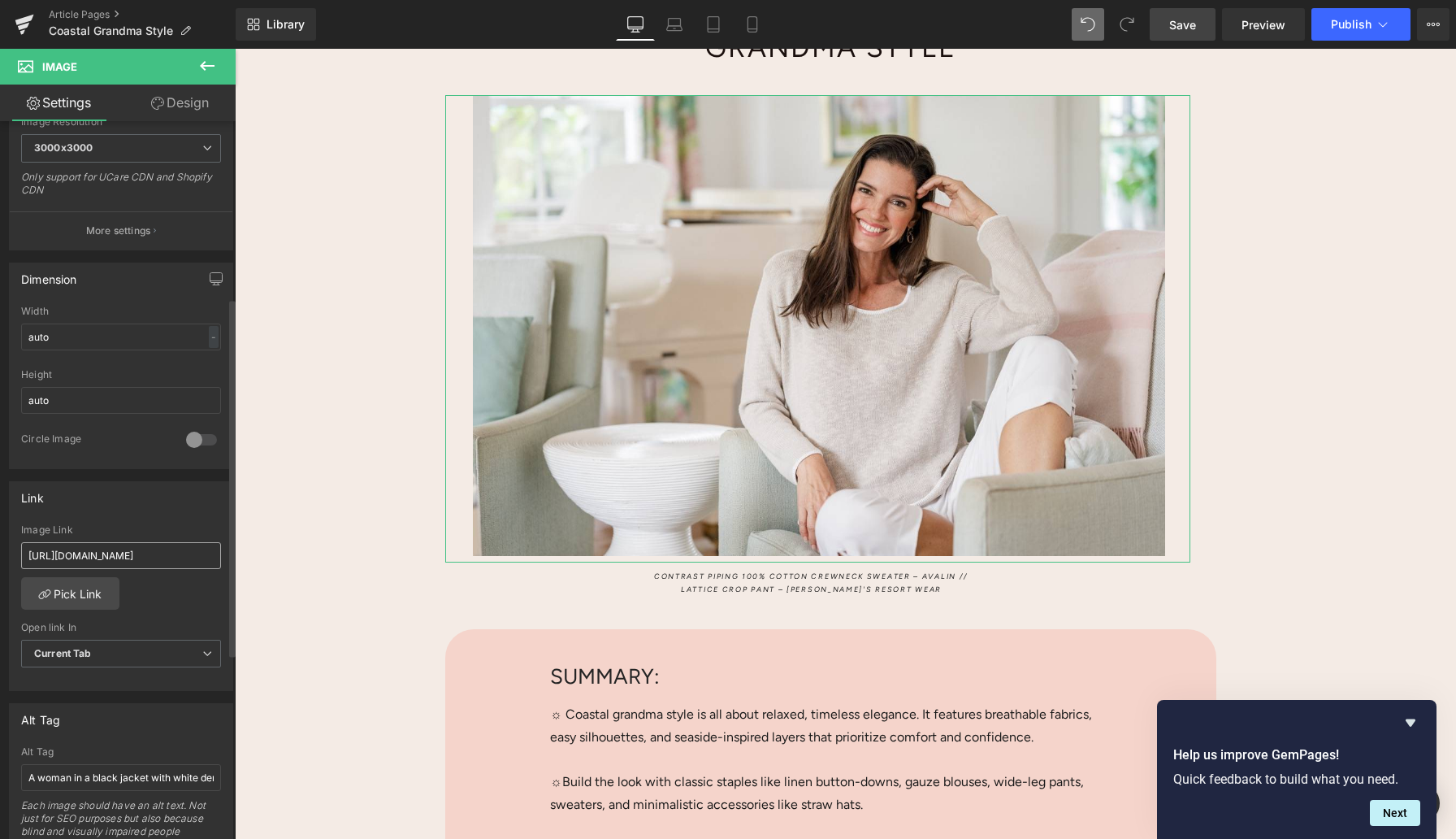
click at [78, 552] on input "[URL][DOMAIN_NAME]" at bounding box center [121, 555] width 200 height 27
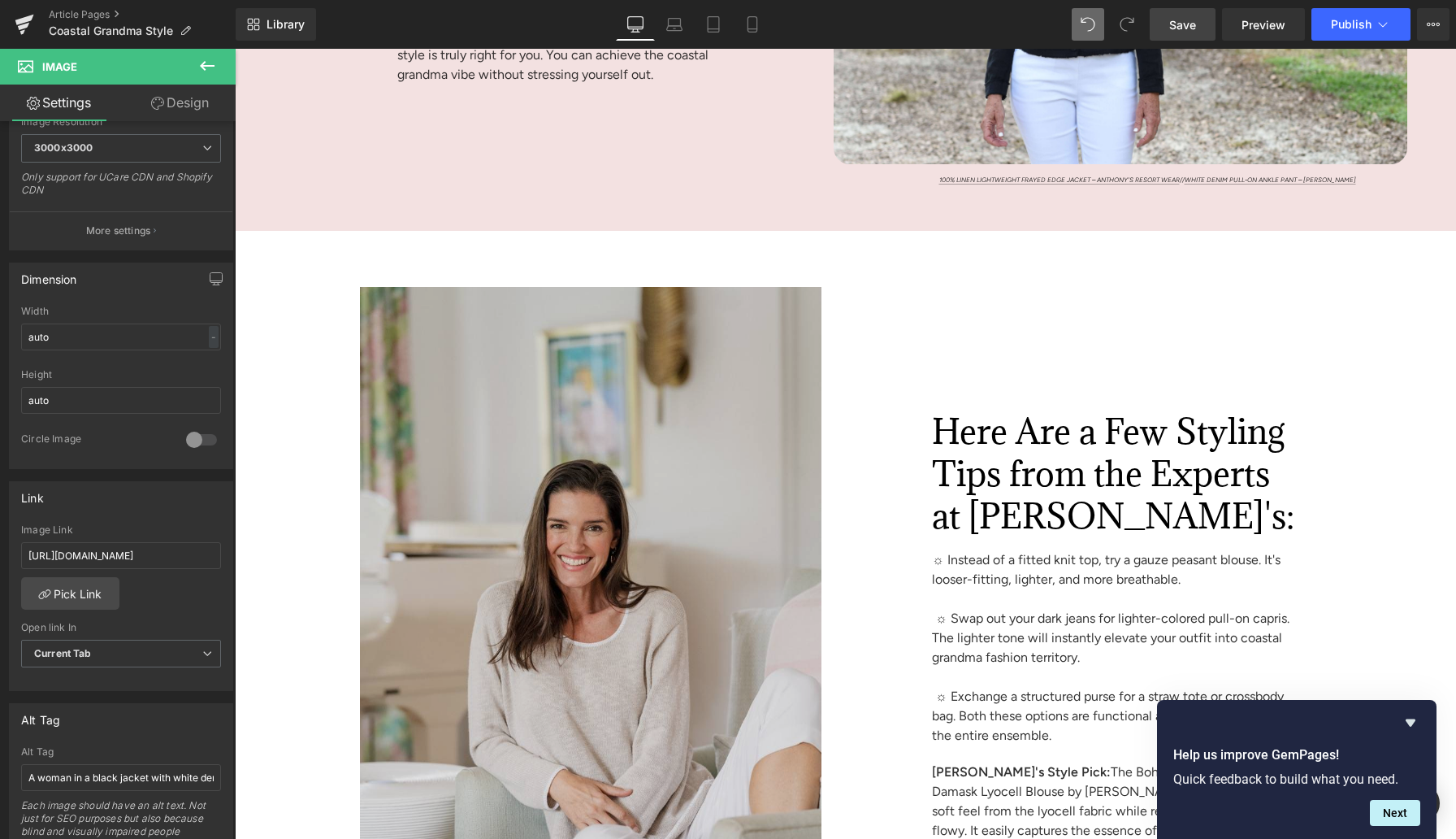
scroll to position [6912, 0]
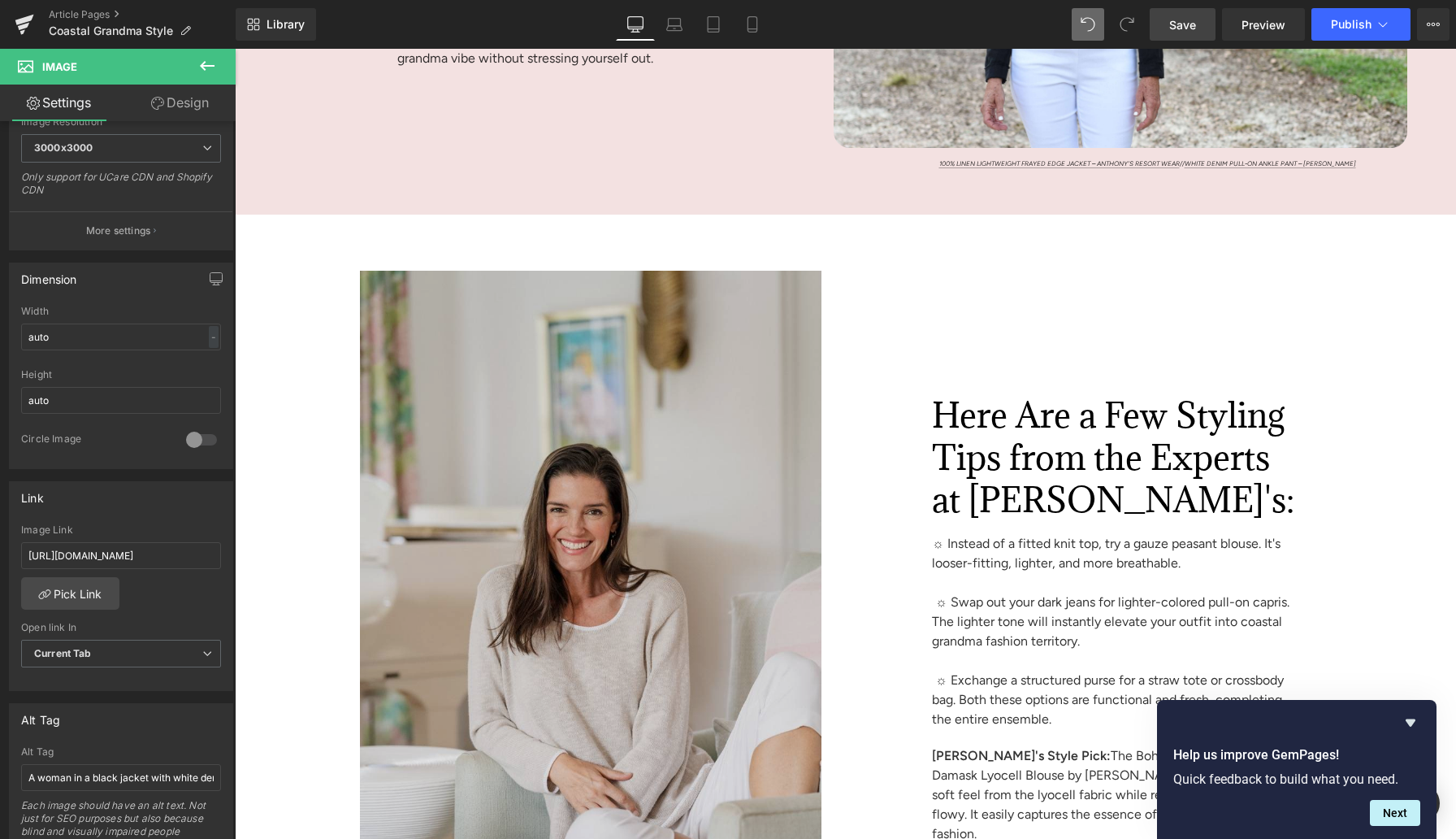
click at [491, 531] on img at bounding box center [534, 617] width 575 height 692
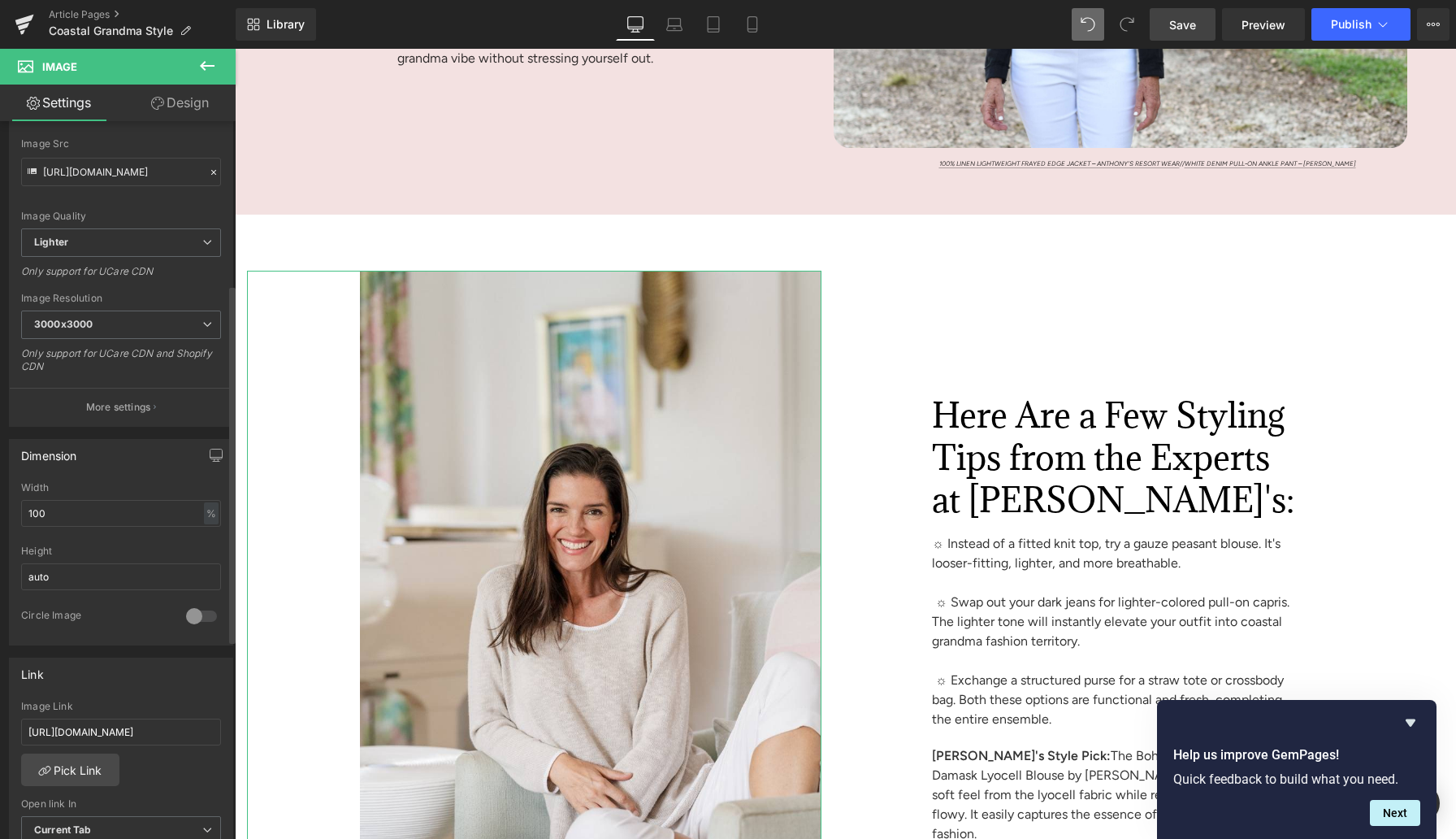
scroll to position [386, 0]
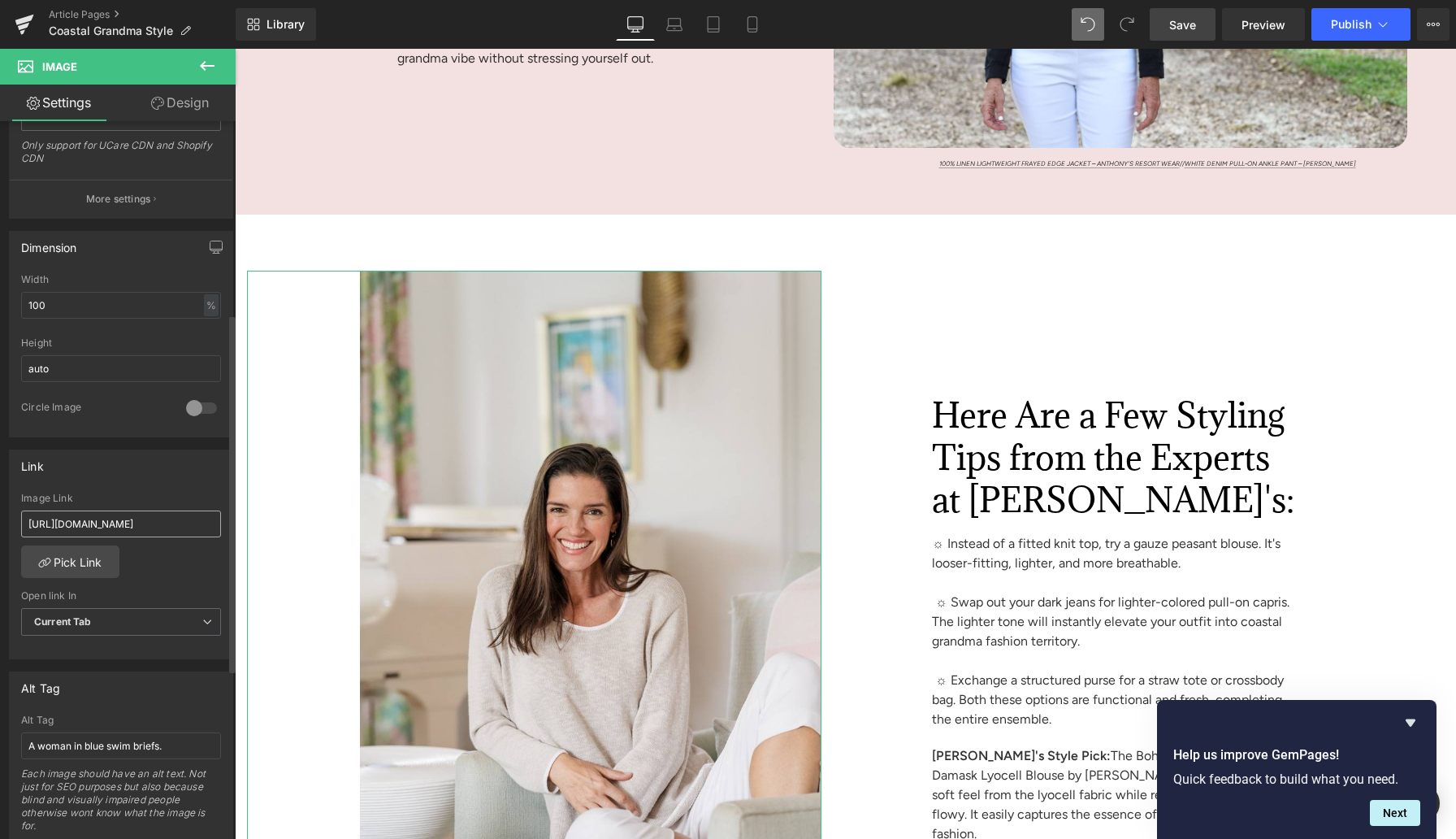
click at [78, 520] on input "[URL][DOMAIN_NAME]" at bounding box center [121, 524] width 200 height 27
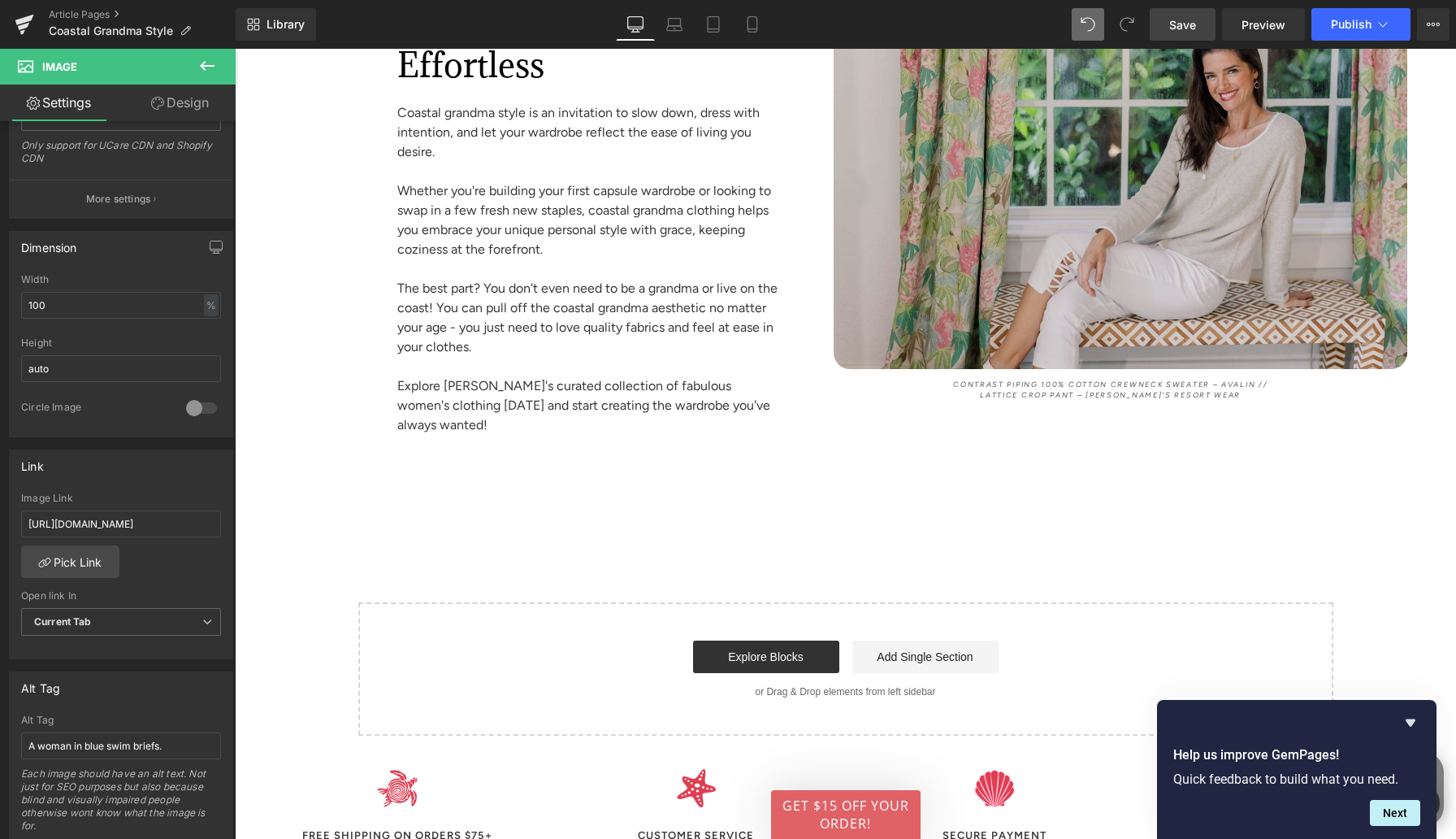
scroll to position [8797, 0]
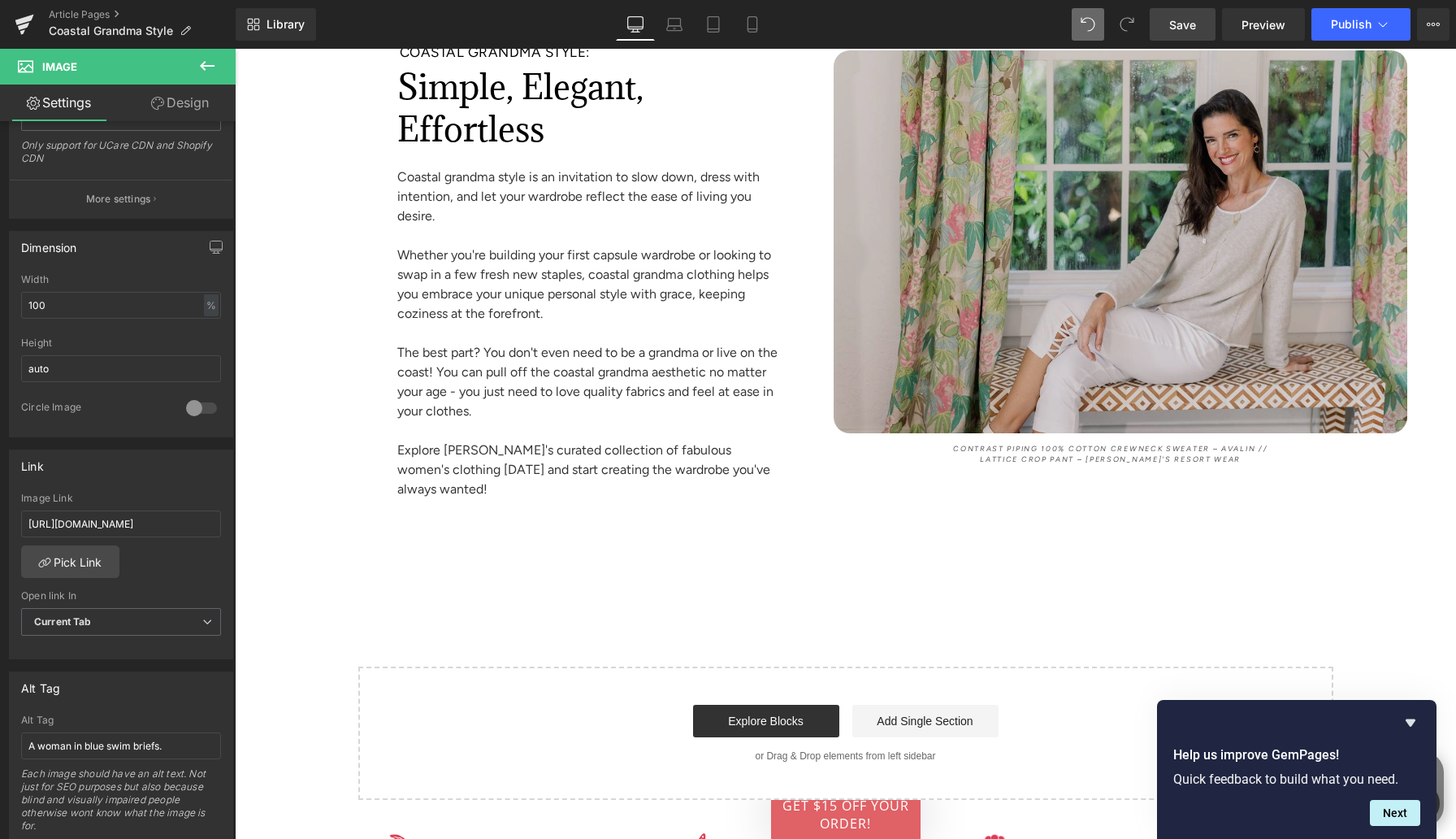
click at [1105, 188] on img at bounding box center [1121, 242] width 575 height 383
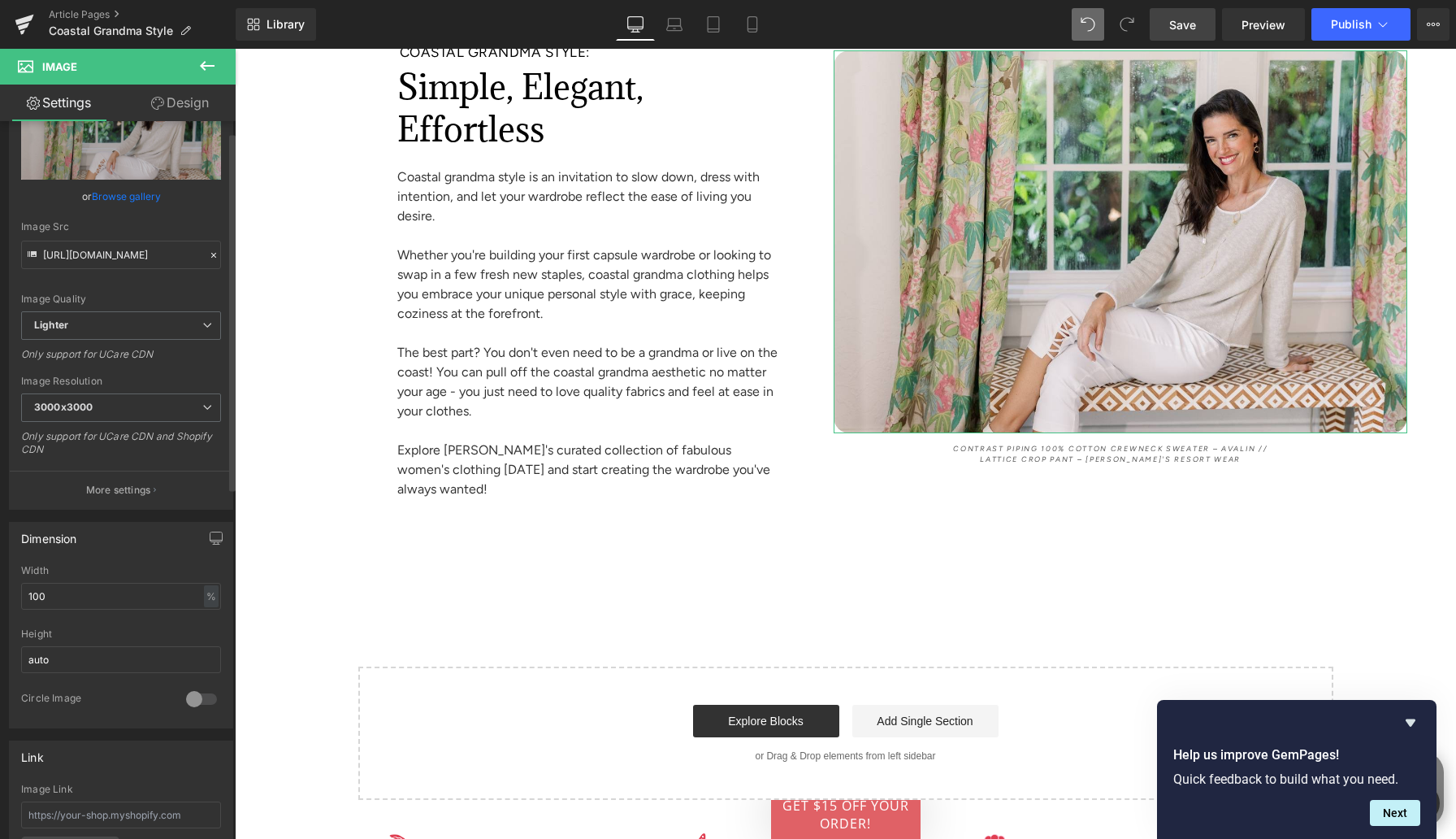
scroll to position [331, 0]
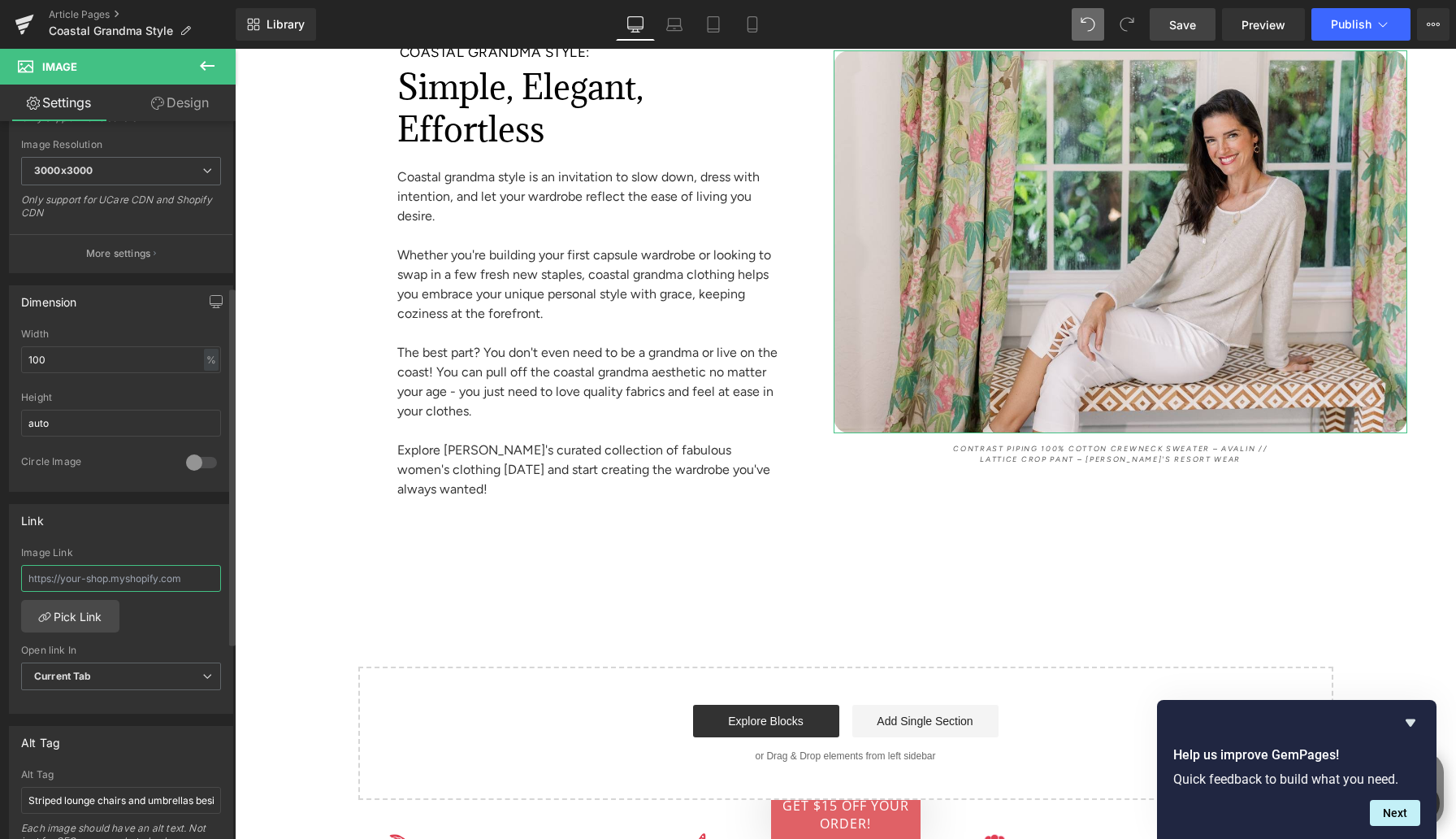
click at [74, 567] on input "text" at bounding box center [121, 579] width 200 height 27
paste input "[URL][DOMAIN_NAME]"
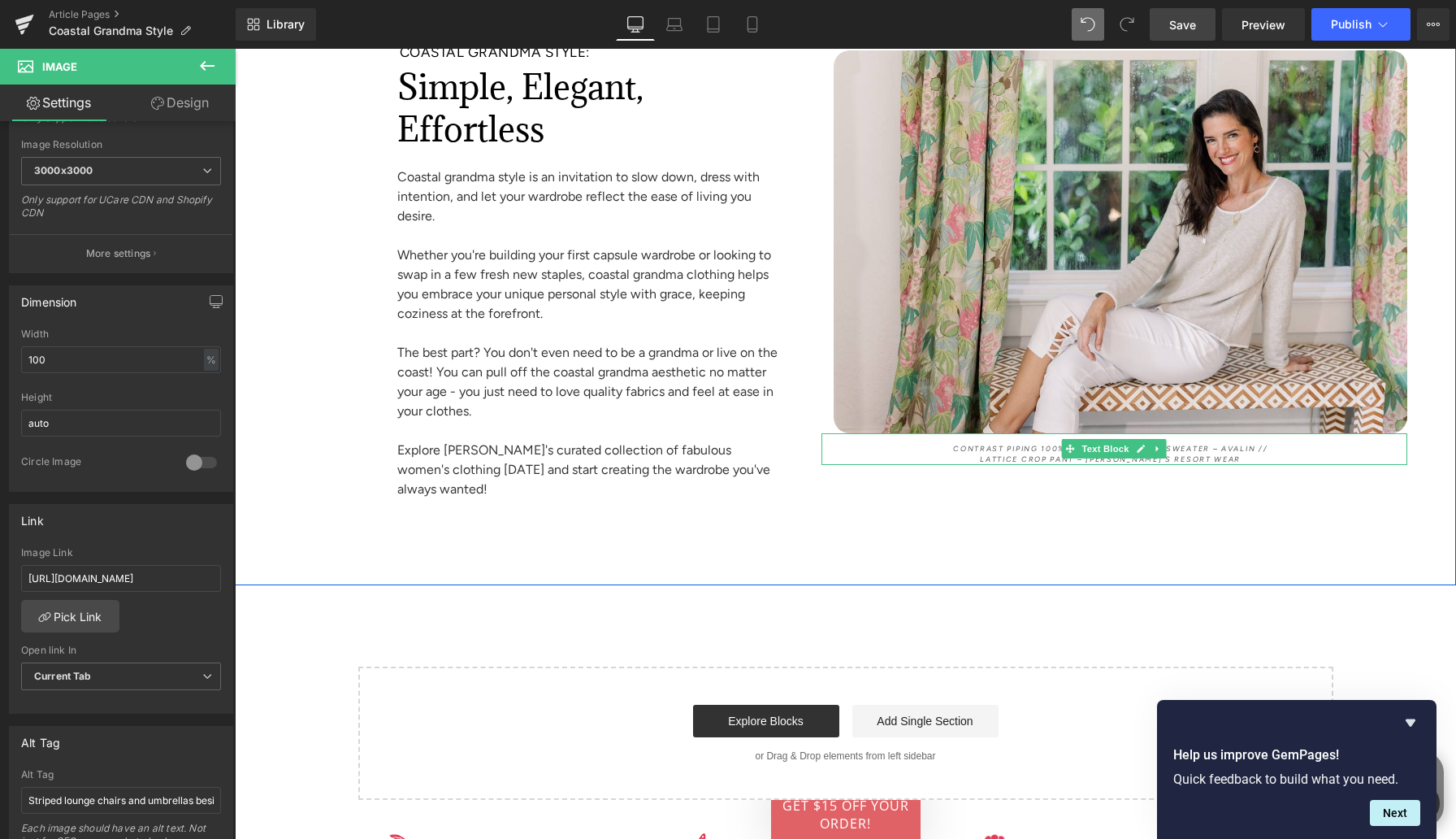
click at [1000, 444] on span "Contrast Piping 100% Cotton Crewneck Sweater – Avalin //" at bounding box center [1110, 448] width 314 height 9
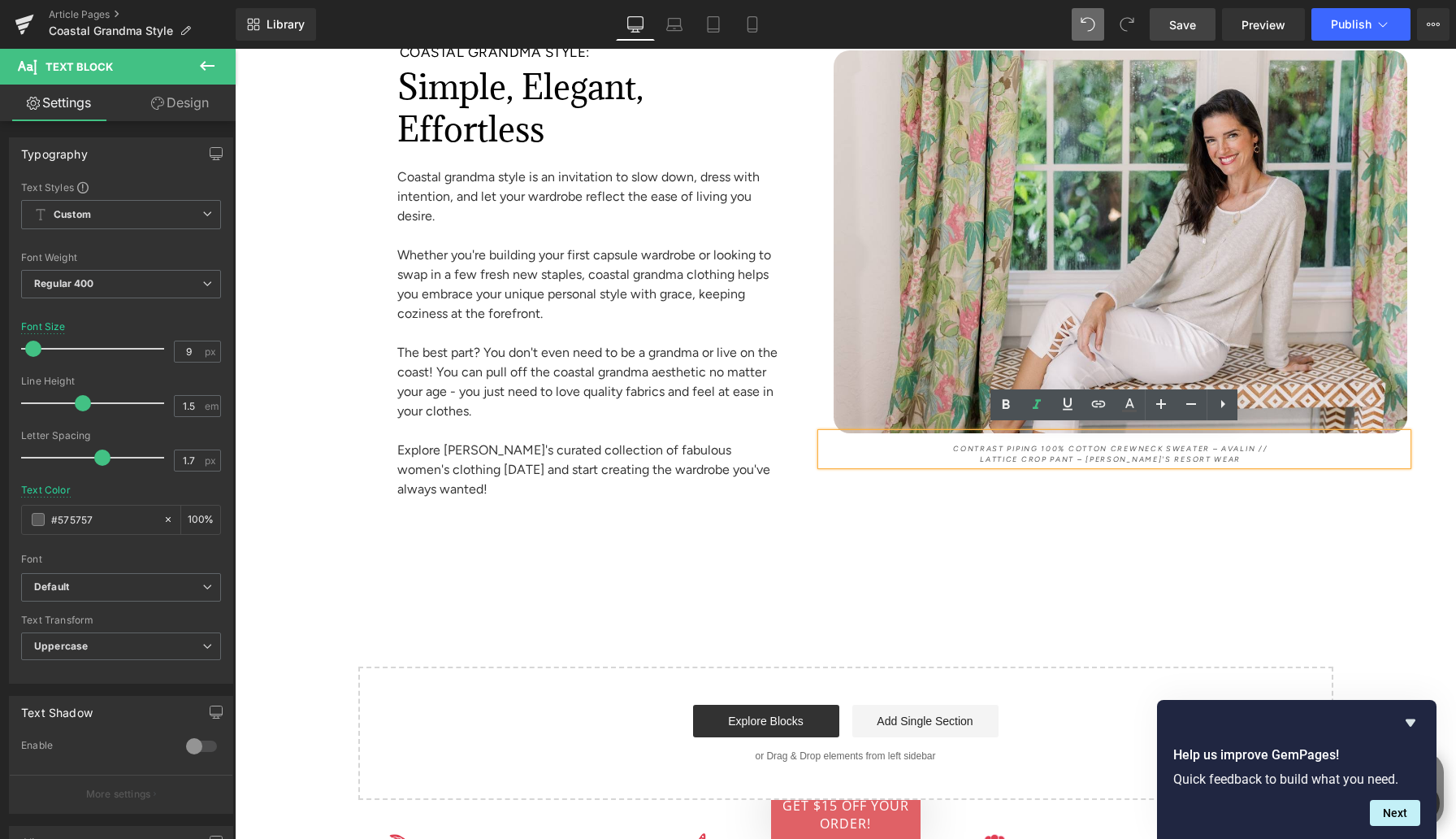
drag, startPoint x: 941, startPoint y: 437, endPoint x: 1208, endPoint y: 433, distance: 267.0
click at [1165, 433] on div "Contrast Piping 100% Cotton Crewneck Sweater – Avalin // Lattice Crop Pant – [P…" at bounding box center [1114, 449] width 586 height 32
click at [1165, 444] on span "Contrast Piping 100% Cotton Crewneck Sweater – Avalin //" at bounding box center [1110, 448] width 314 height 9
drag, startPoint x: 1257, startPoint y: 442, endPoint x: 927, endPoint y: 442, distance: 330.0
click at [927, 443] on p "Contrast Piping 100% Cotton Crewneck Sweater – Avalin //" at bounding box center [1111, 449] width 542 height 12
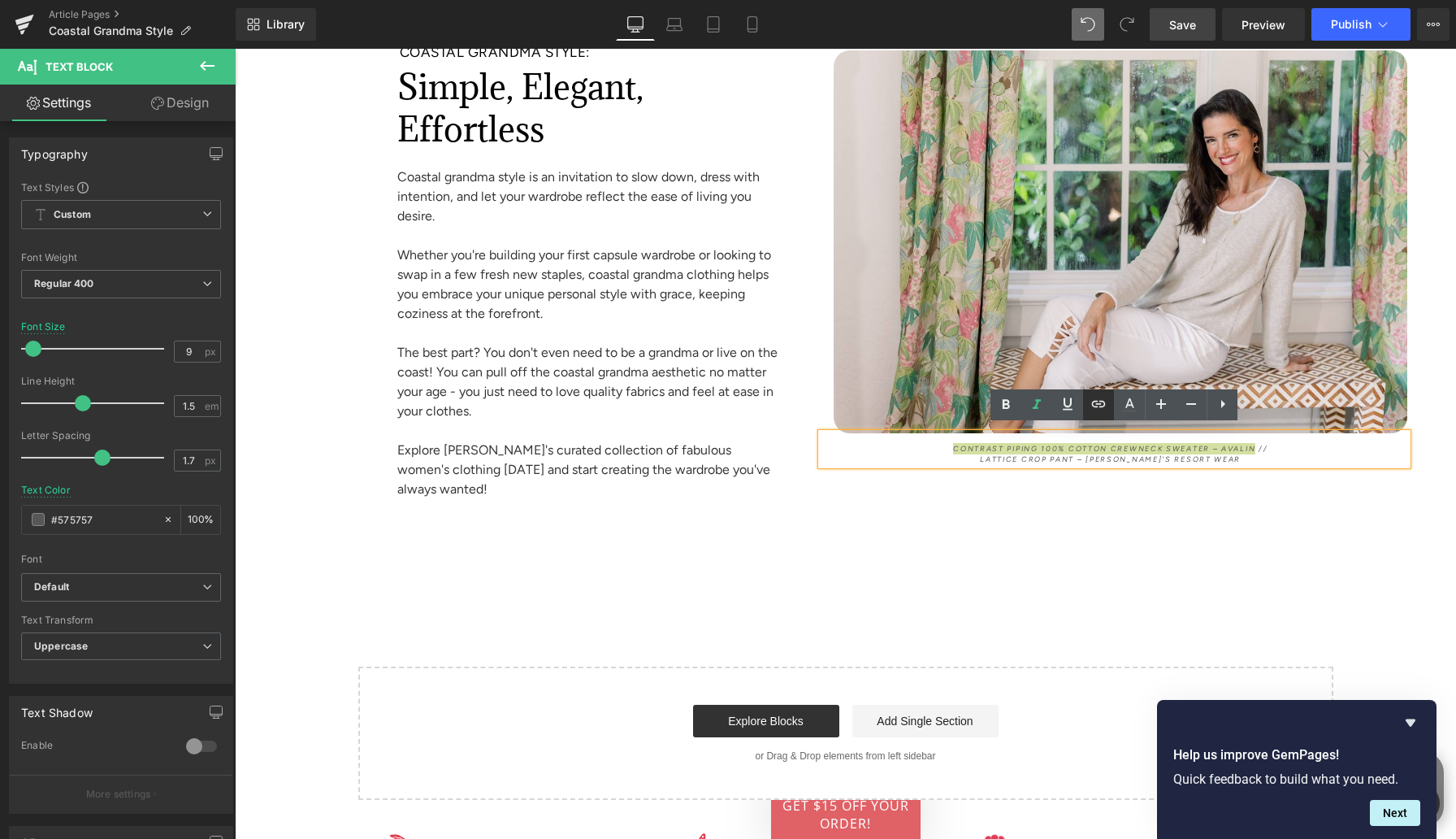
click at [1101, 400] on icon at bounding box center [1099, 404] width 19 height 19
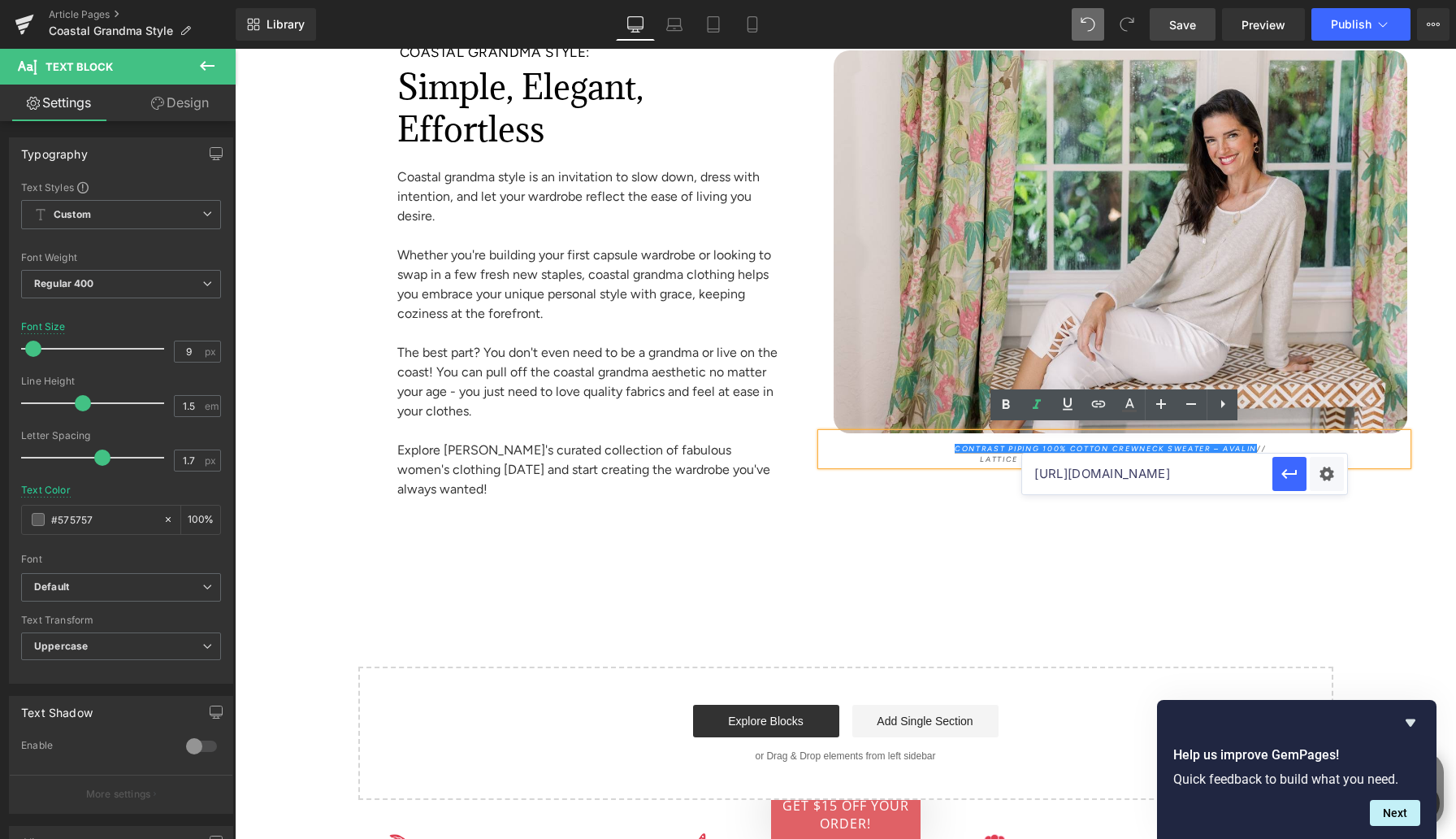
click at [1099, 467] on input "[URL][DOMAIN_NAME]" at bounding box center [1147, 474] width 250 height 41
paste input "[URL][DOMAIN_NAME]"
click at [1165, 476] on button "button" at bounding box center [1289, 473] width 34 height 34
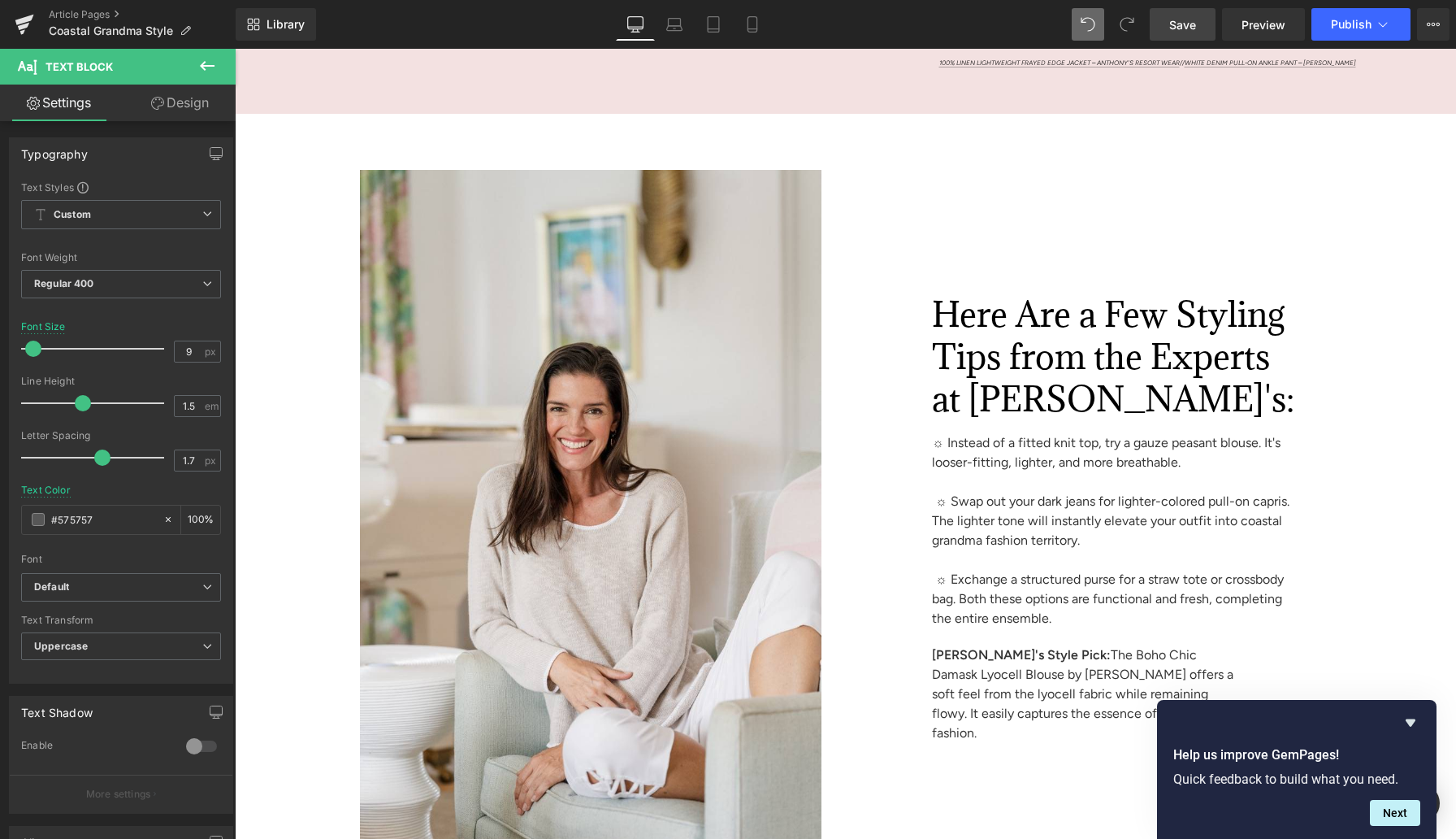
scroll to position [7194, 0]
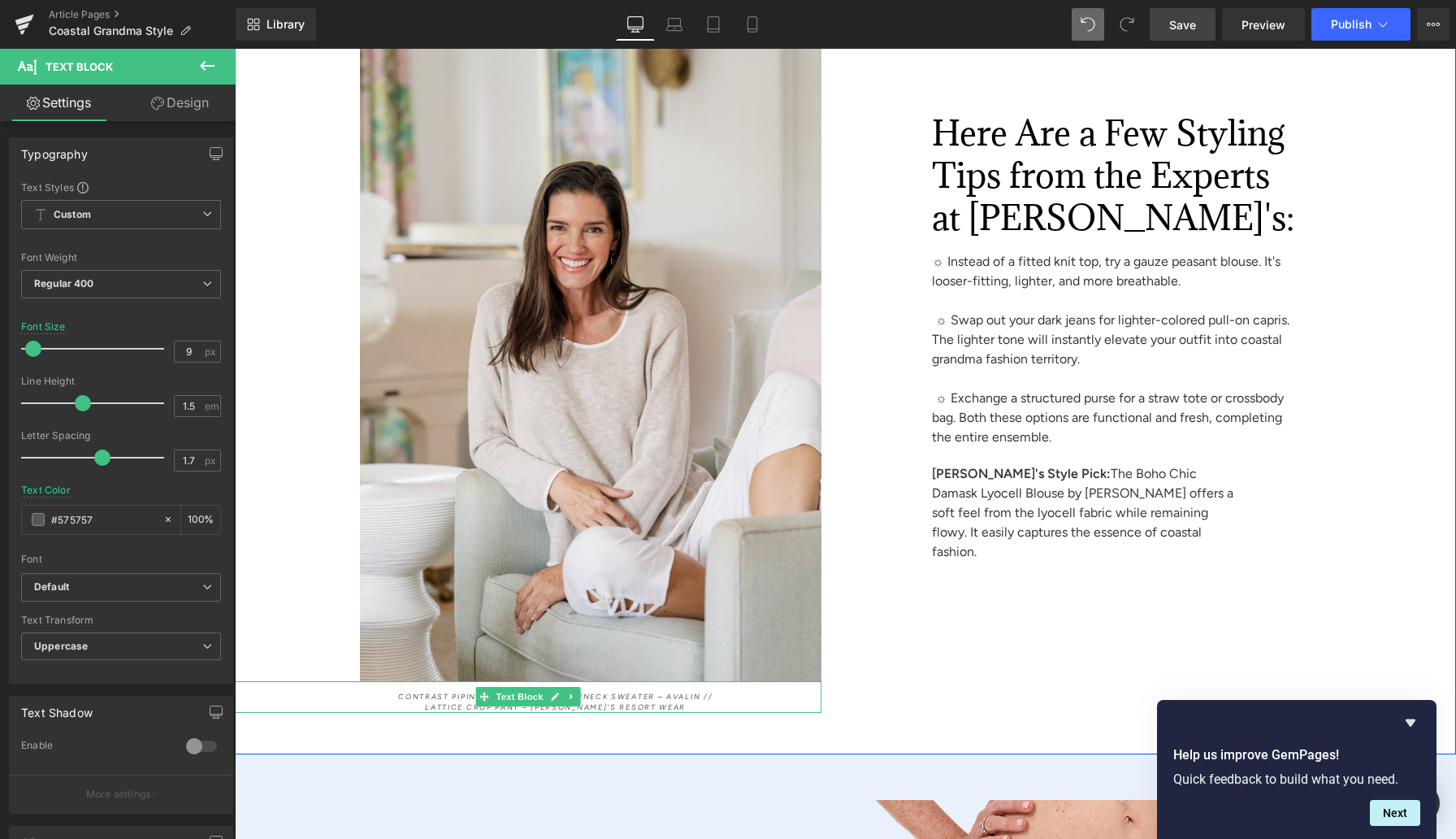
click at [576, 691] on icon at bounding box center [571, 696] width 9 height 10
click at [627, 691] on span "Contrast Piping 100% Cotton Crewneck Sweater – Avalin //" at bounding box center [555, 695] width 314 height 9
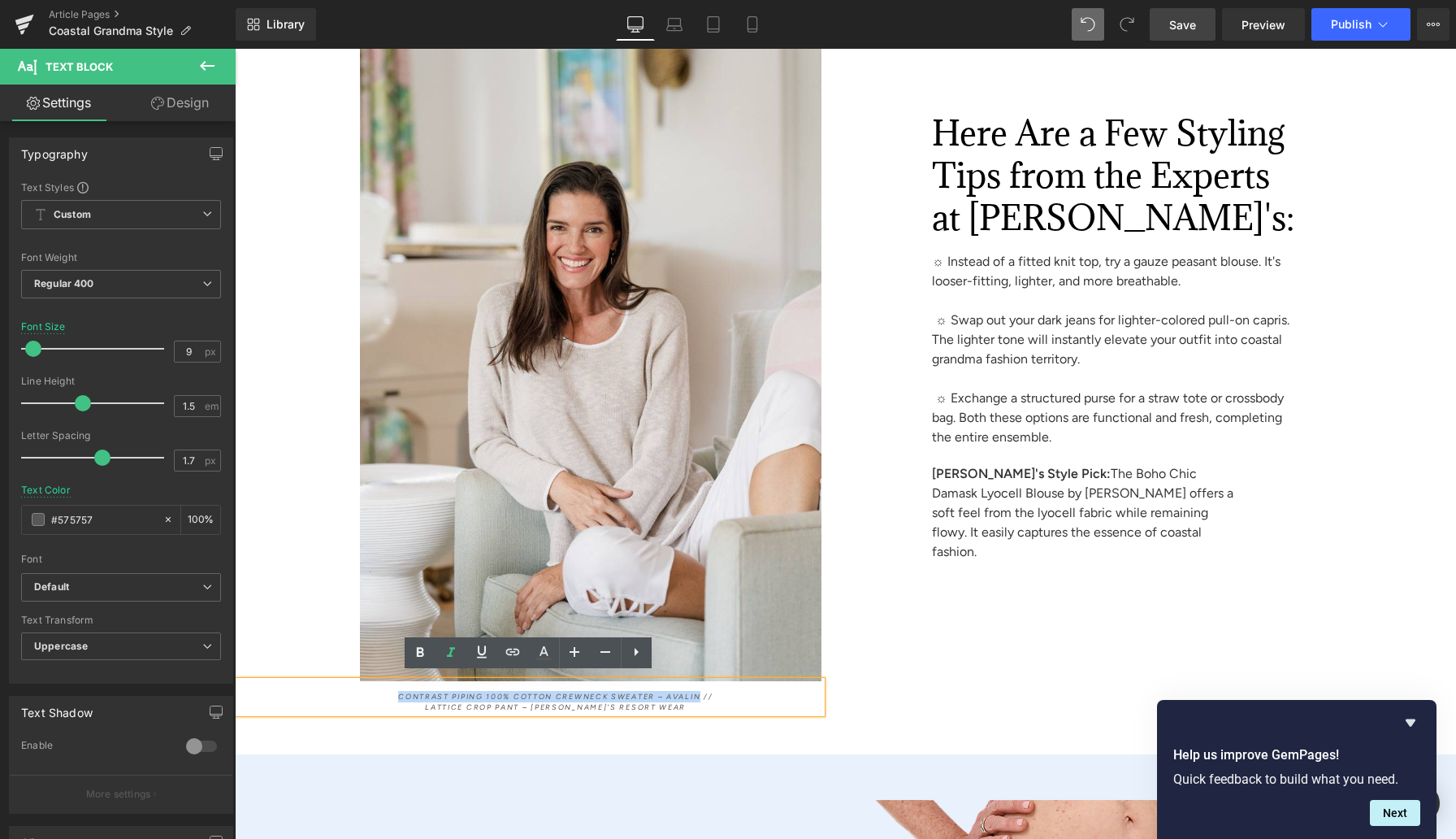
drag, startPoint x: 702, startPoint y: 690, endPoint x: 380, endPoint y: 687, distance: 322.0
click at [380, 691] on p "Contrast Piping 100% Cotton Crewneck Sweater – Avalin //" at bounding box center [555, 697] width 386 height 12
click at [509, 650] on icon at bounding box center [513, 652] width 14 height 7
click at [489, 722] on input "[URL][DOMAIN_NAME]" at bounding box center [422, 722] width 250 height 41
paste input "[URL][DOMAIN_NAME]"
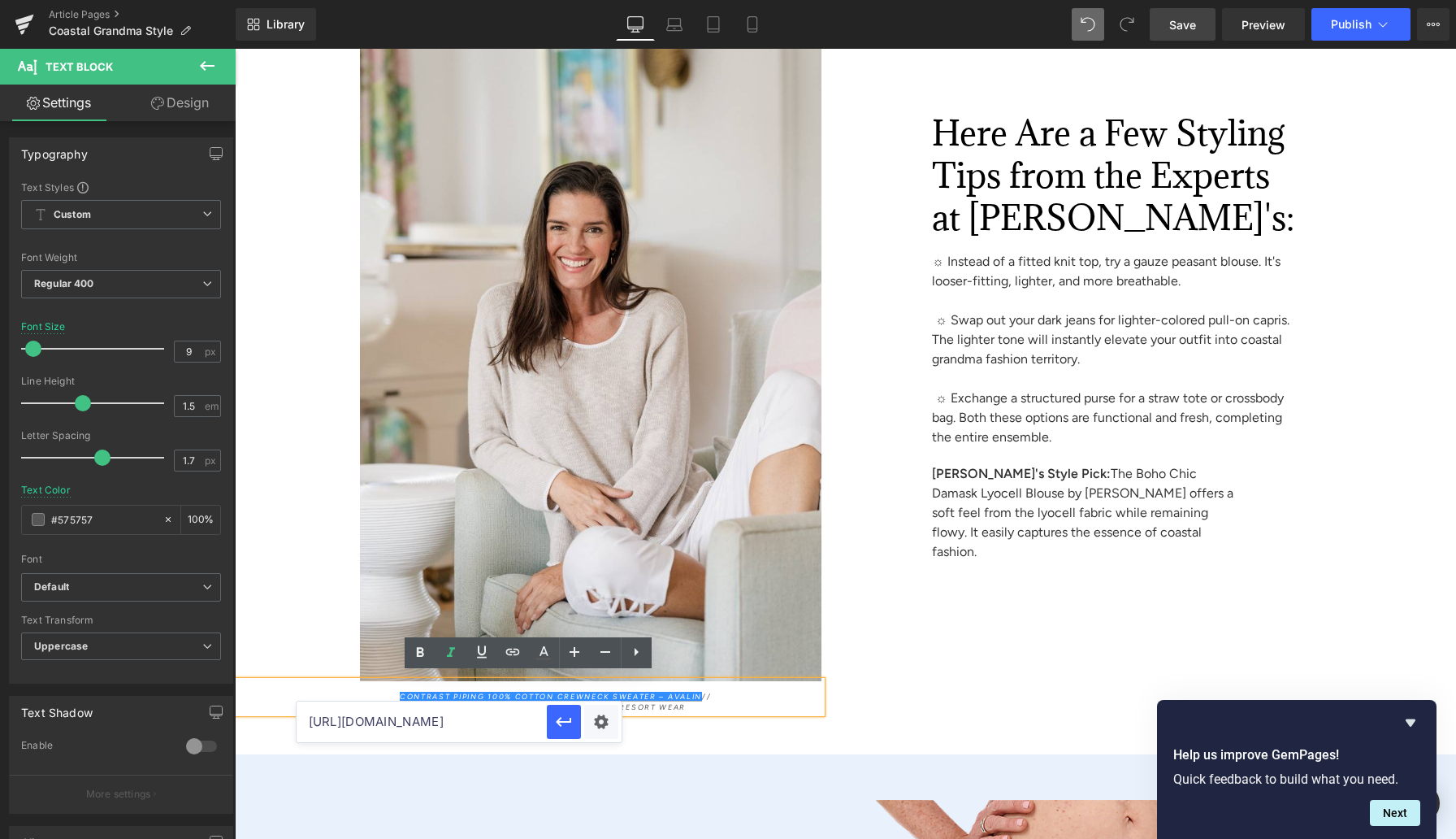
scroll to position [0, 207]
drag, startPoint x: 572, startPoint y: 721, endPoint x: 337, endPoint y: 671, distance: 240.3
click at [572, 721] on icon "button" at bounding box center [564, 722] width 19 height 19
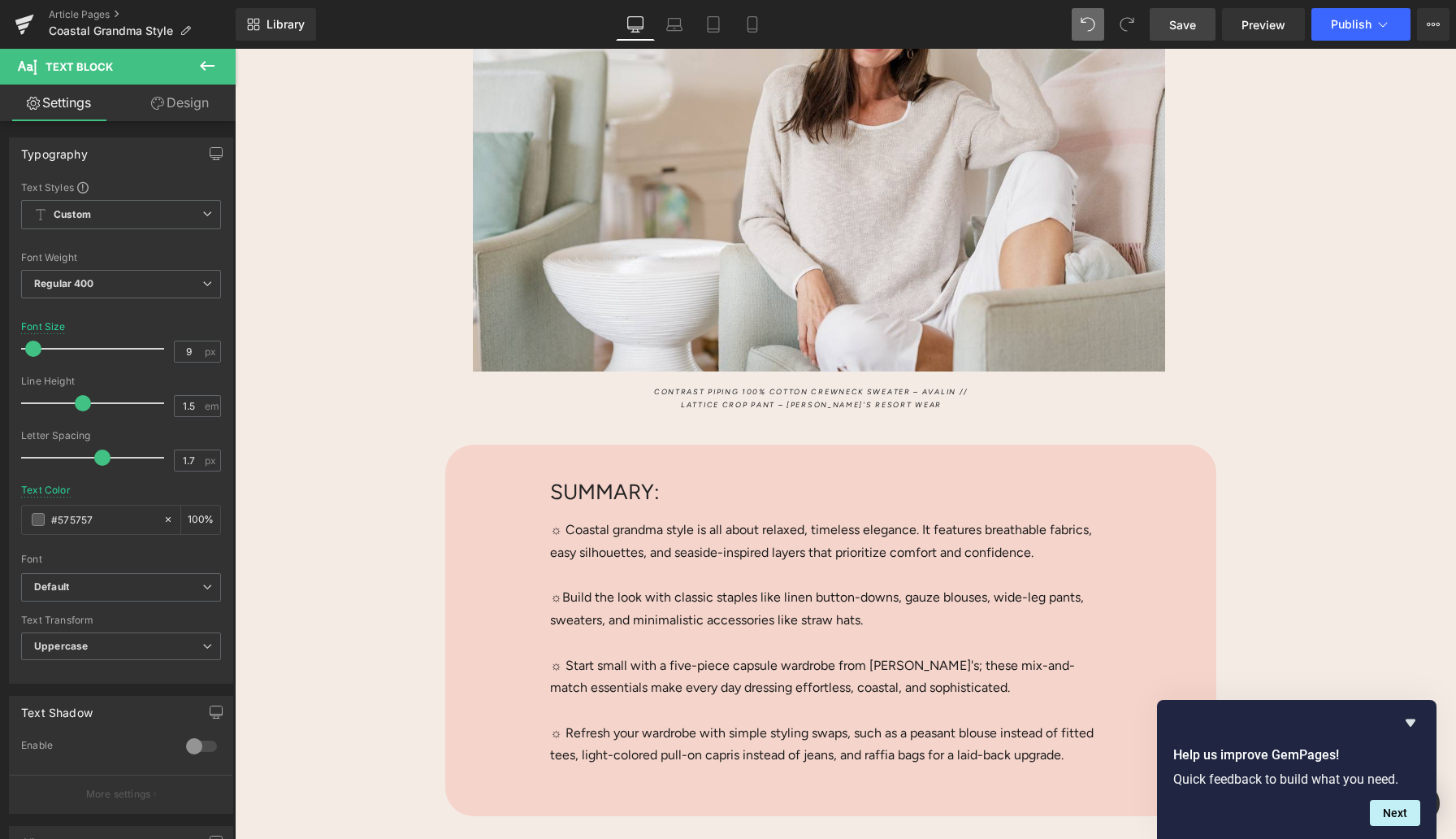
scroll to position [520, 0]
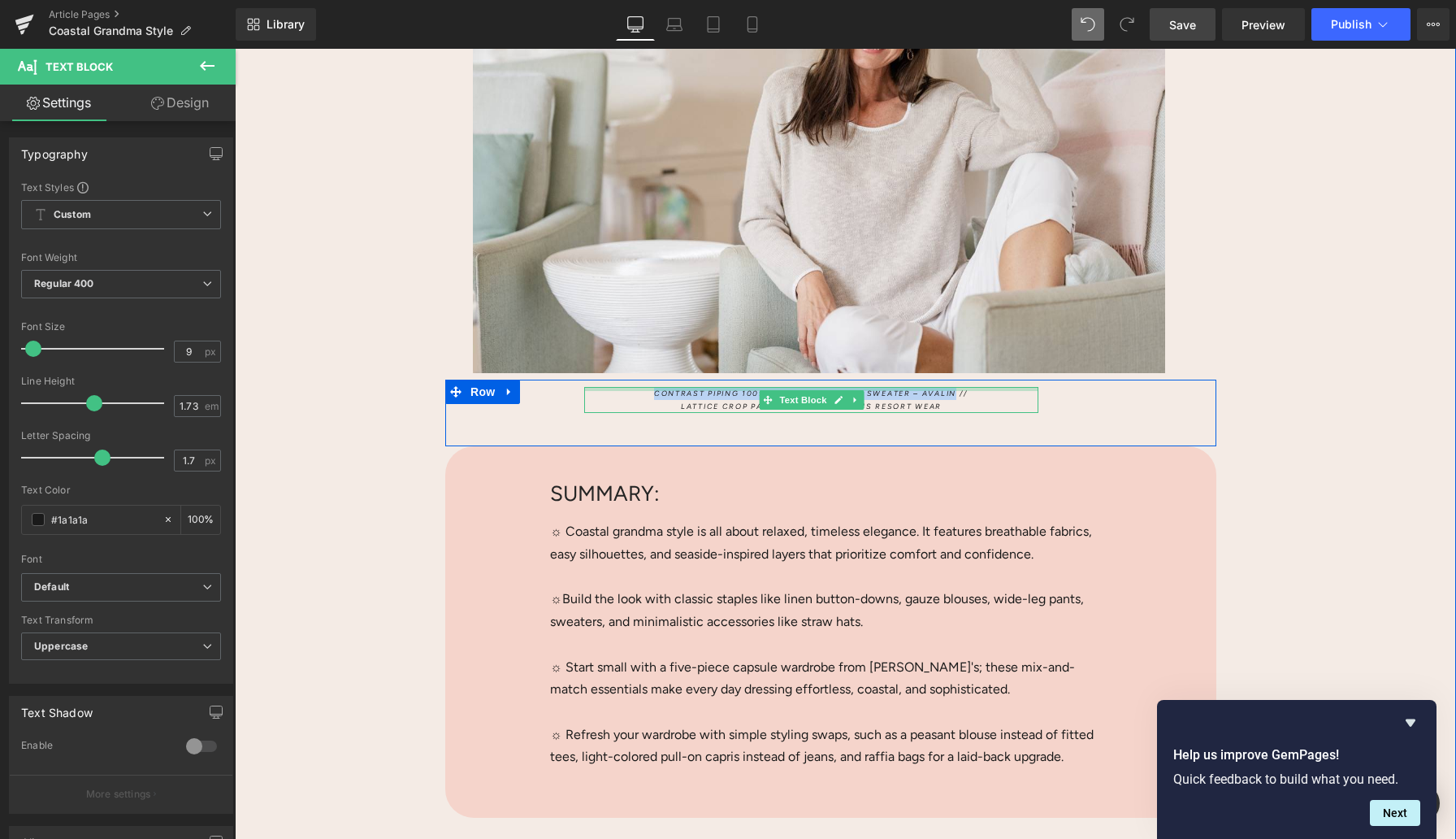
drag, startPoint x: 960, startPoint y: 394, endPoint x: 643, endPoint y: 386, distance: 317.1
click at [643, 386] on div "Contrast Piping 100% Cotton Crewneck Sweater – Avalin // Lattice Crop Pant – [P…" at bounding box center [811, 399] width 454 height 25
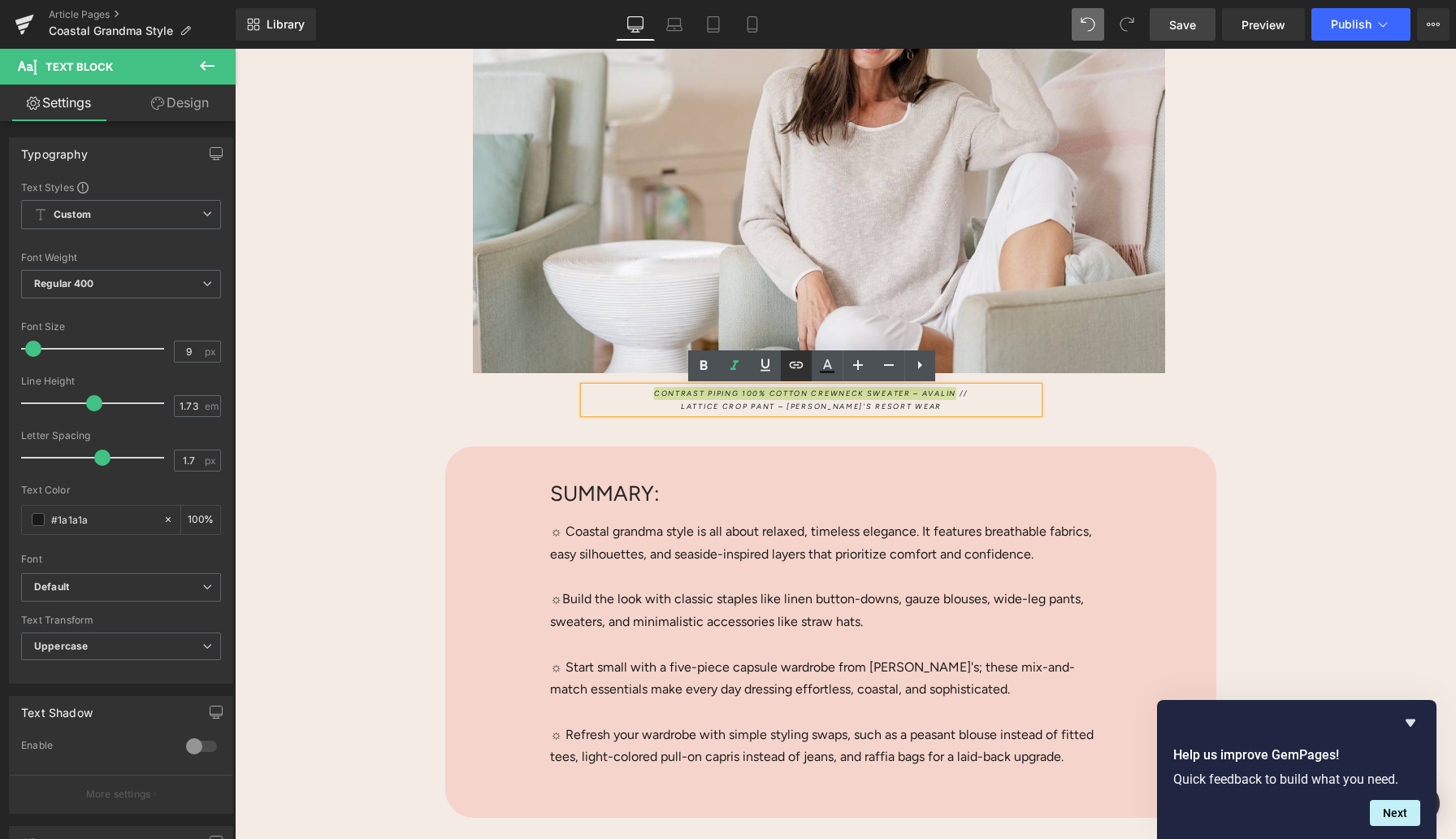
click at [793, 362] on icon at bounding box center [796, 365] width 19 height 19
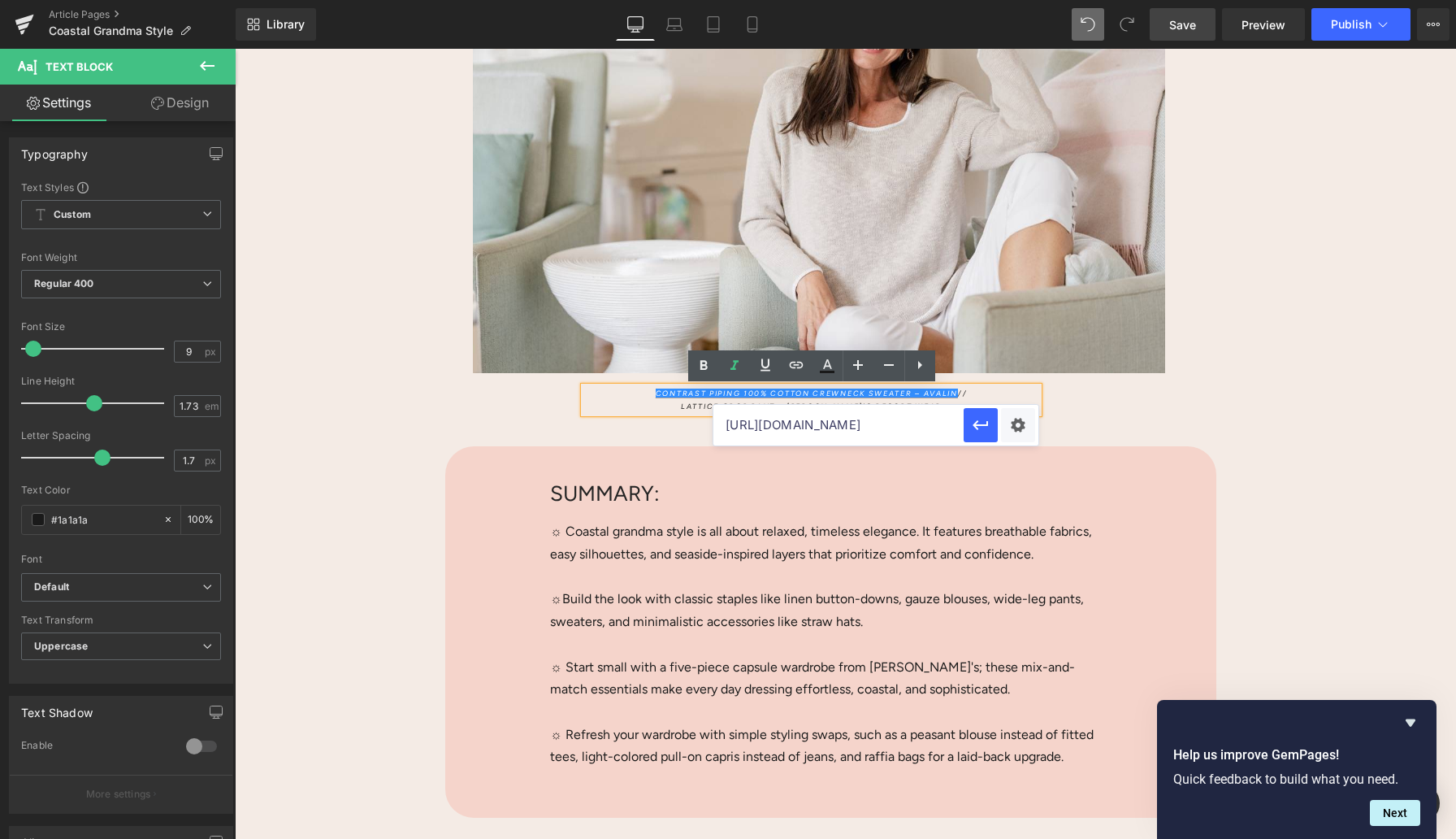
click at [778, 429] on input "[URL][DOMAIN_NAME]" at bounding box center [839, 425] width 250 height 41
paste input "[URL][DOMAIN_NAME]"
click at [988, 428] on icon "button" at bounding box center [980, 425] width 19 height 19
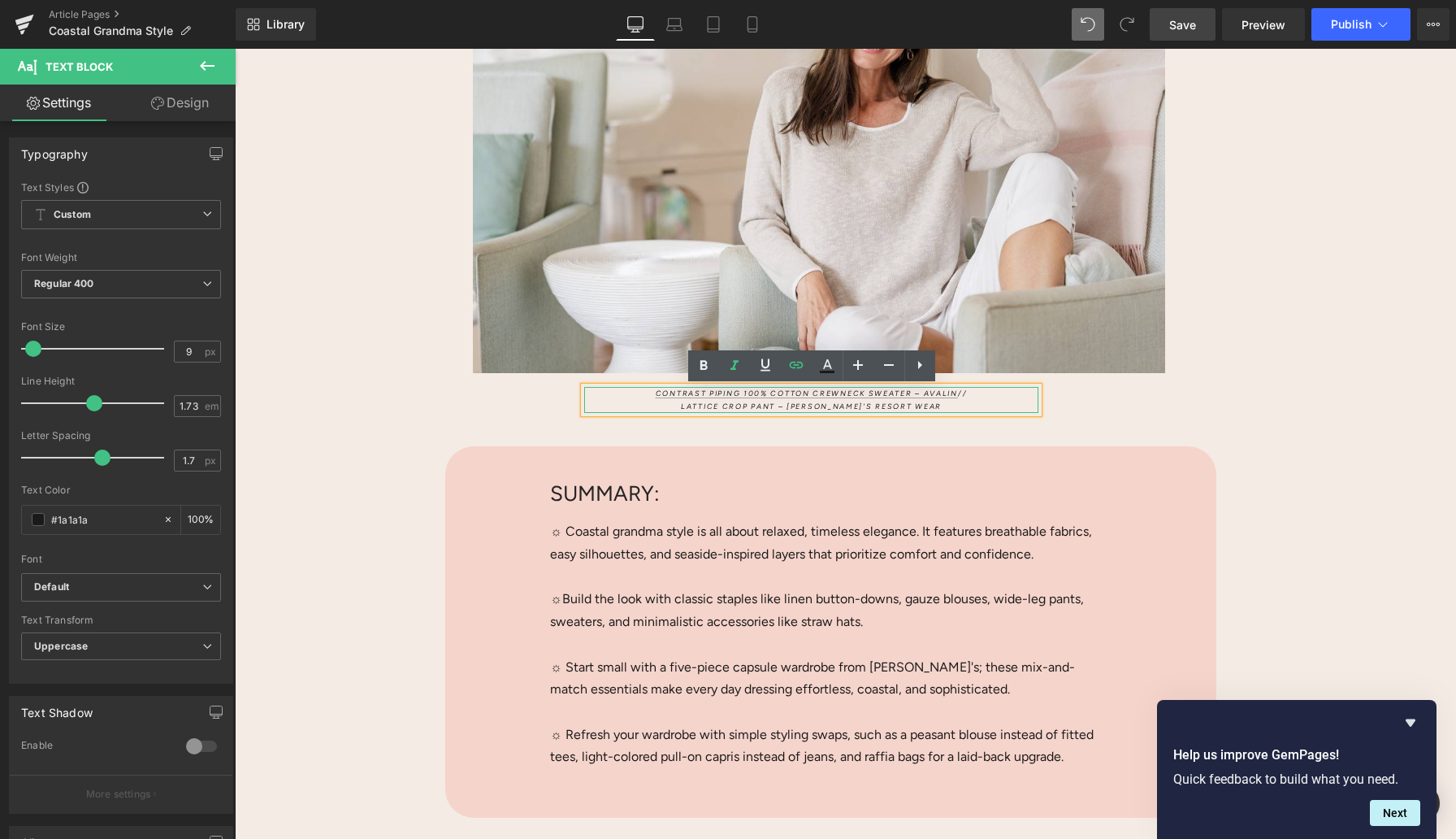
click at [944, 406] on p "Lattice Crop Pant – [PERSON_NAME]'s Resort Wear" at bounding box center [811, 406] width 454 height 13
drag, startPoint x: 939, startPoint y: 406, endPoint x: 646, endPoint y: 403, distance: 293.0
click at [646, 403] on p "Lattice Crop Pant – [PERSON_NAME]'s Resort Wear" at bounding box center [811, 406] width 454 height 13
click at [787, 365] on icon at bounding box center [796, 365] width 19 height 19
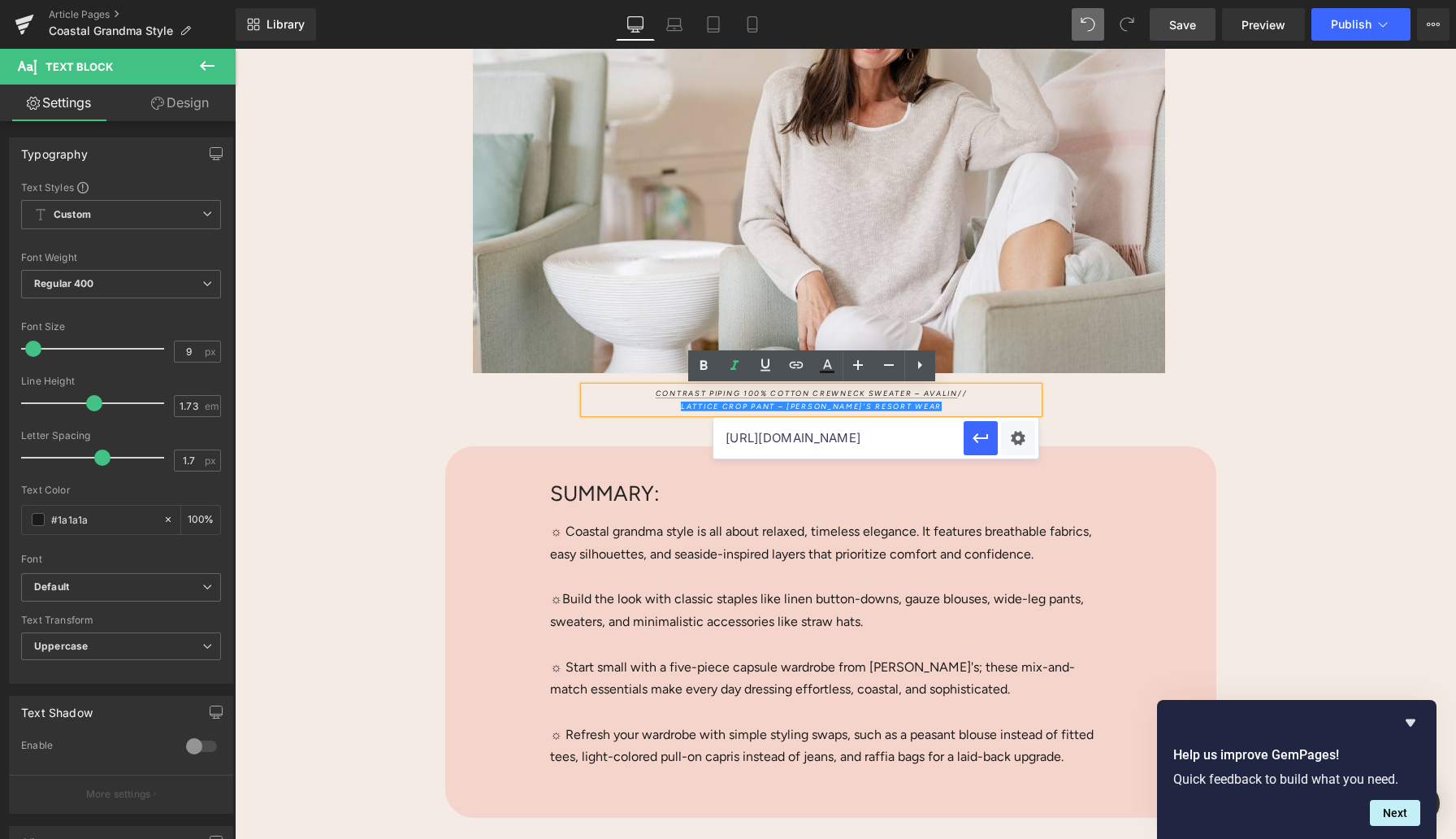
click at [805, 437] on input "[URL][DOMAIN_NAME]" at bounding box center [839, 438] width 250 height 41
paste input "[URL][DOMAIN_NAME]"
click at [975, 442] on icon "button" at bounding box center [980, 438] width 19 height 19
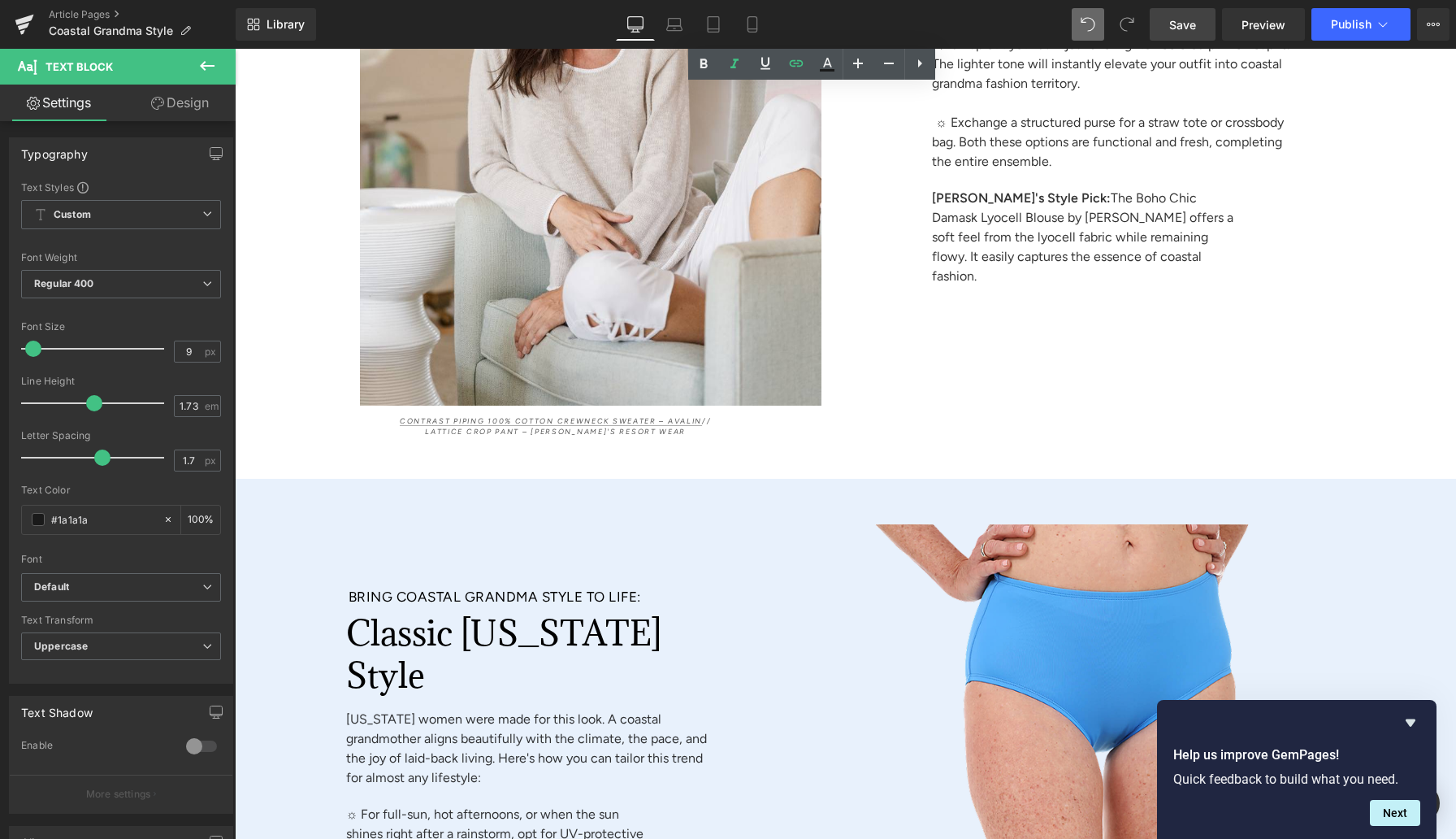
scroll to position [7498, 0]
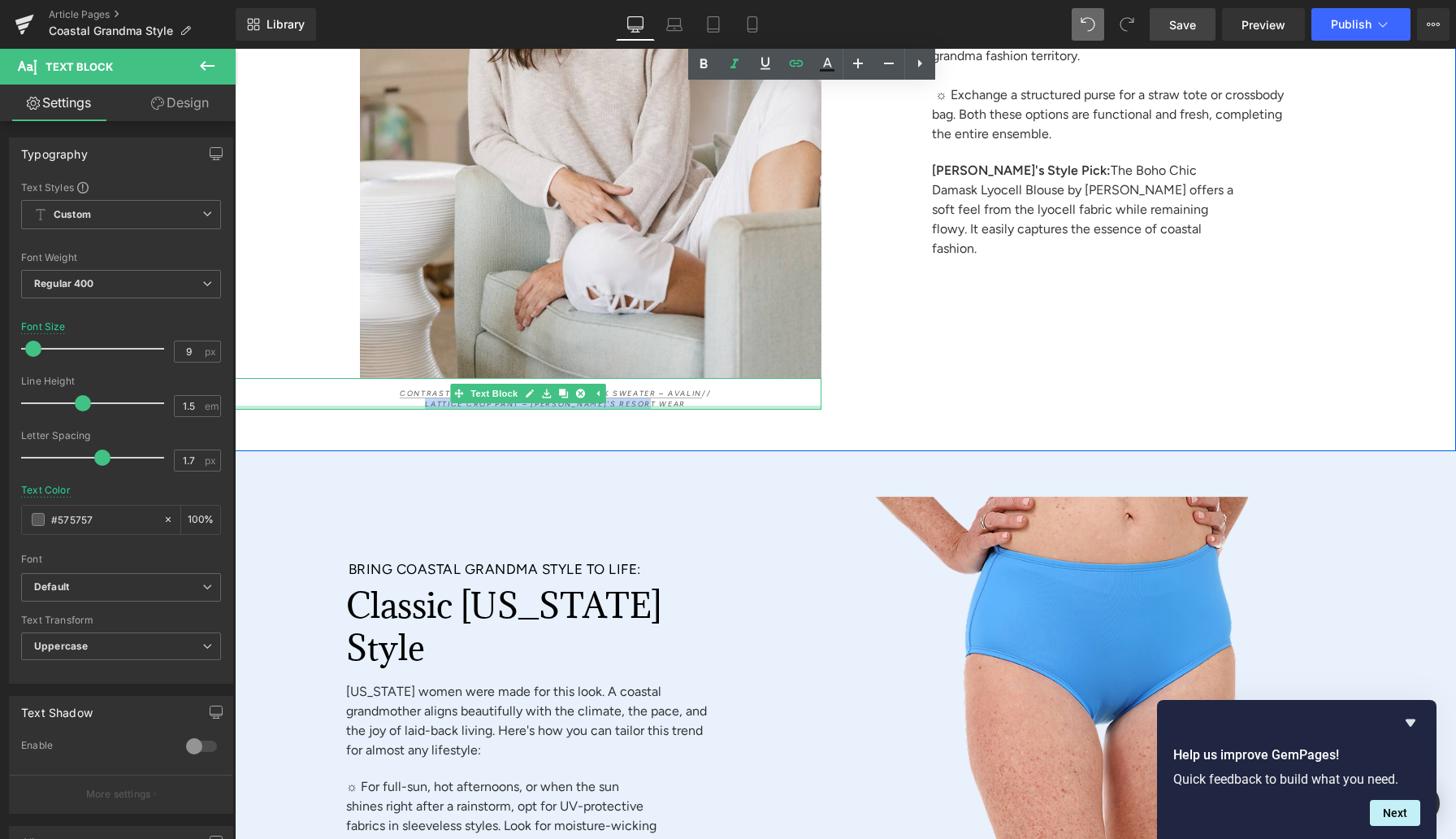
drag, startPoint x: 567, startPoint y: 395, endPoint x: 424, endPoint y: 400, distance: 143.1
click at [424, 400] on div "Contrast Piping 100% Cotton Crewneck Sweater – Avalin // Lattice Crop Pant – [P…" at bounding box center [528, 393] width 586 height 32
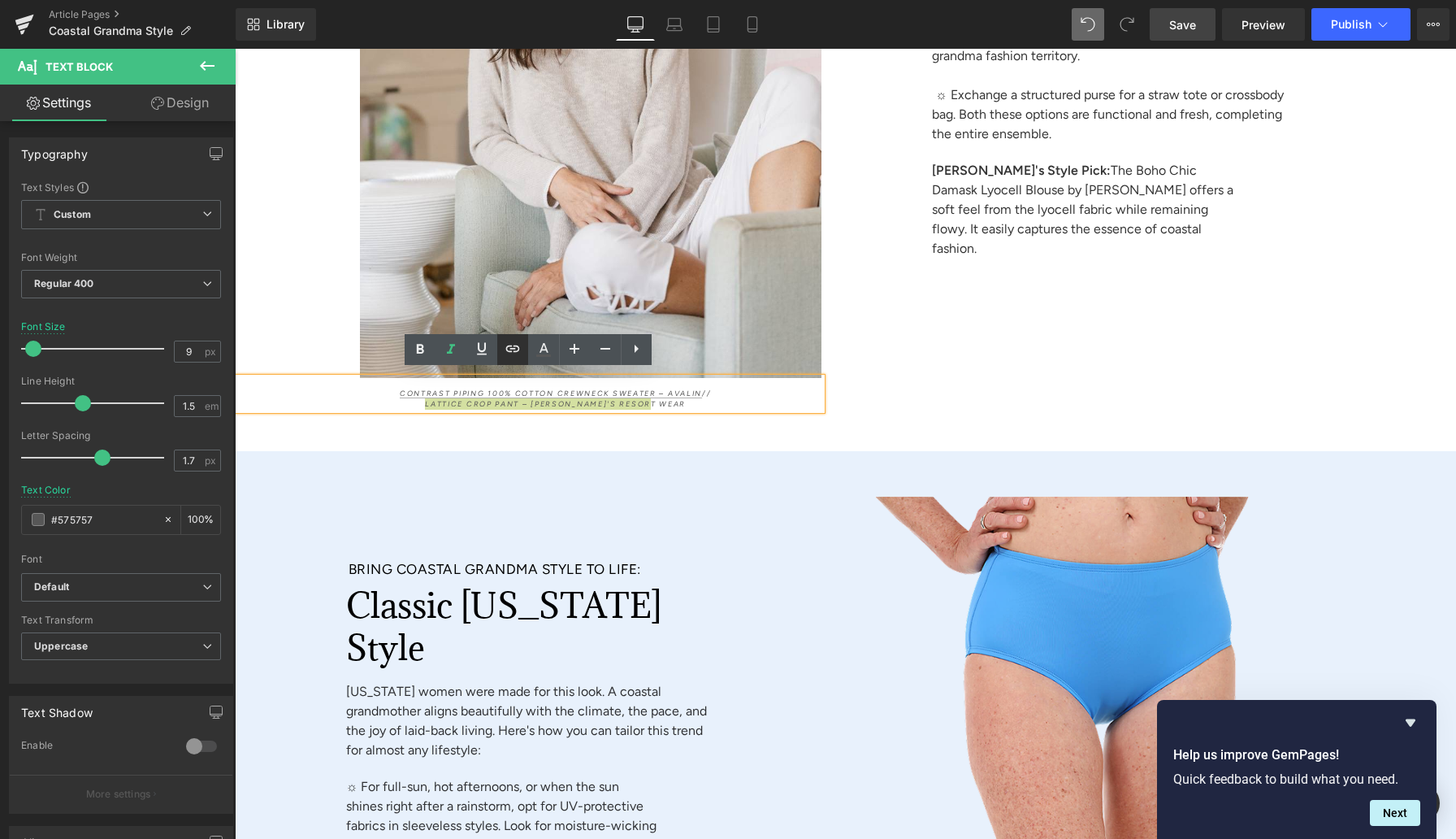
click at [510, 352] on icon at bounding box center [513, 349] width 19 height 19
click at [480, 432] on input "[URL][DOMAIN_NAME]" at bounding box center [422, 429] width 250 height 41
paste input "[URL][DOMAIN_NAME]"
click at [567, 426] on icon "button" at bounding box center [564, 429] width 19 height 19
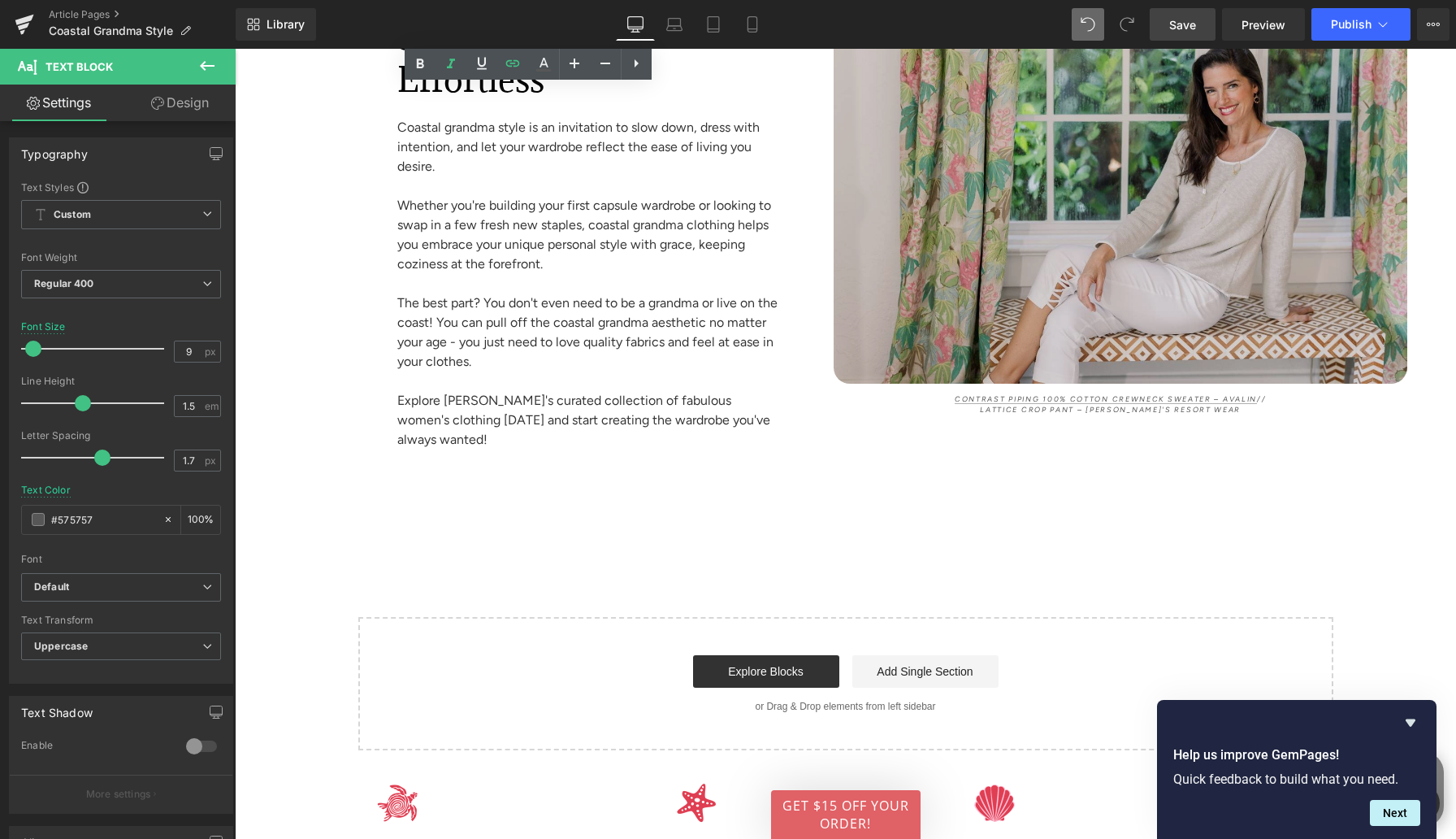
scroll to position [8826, 0]
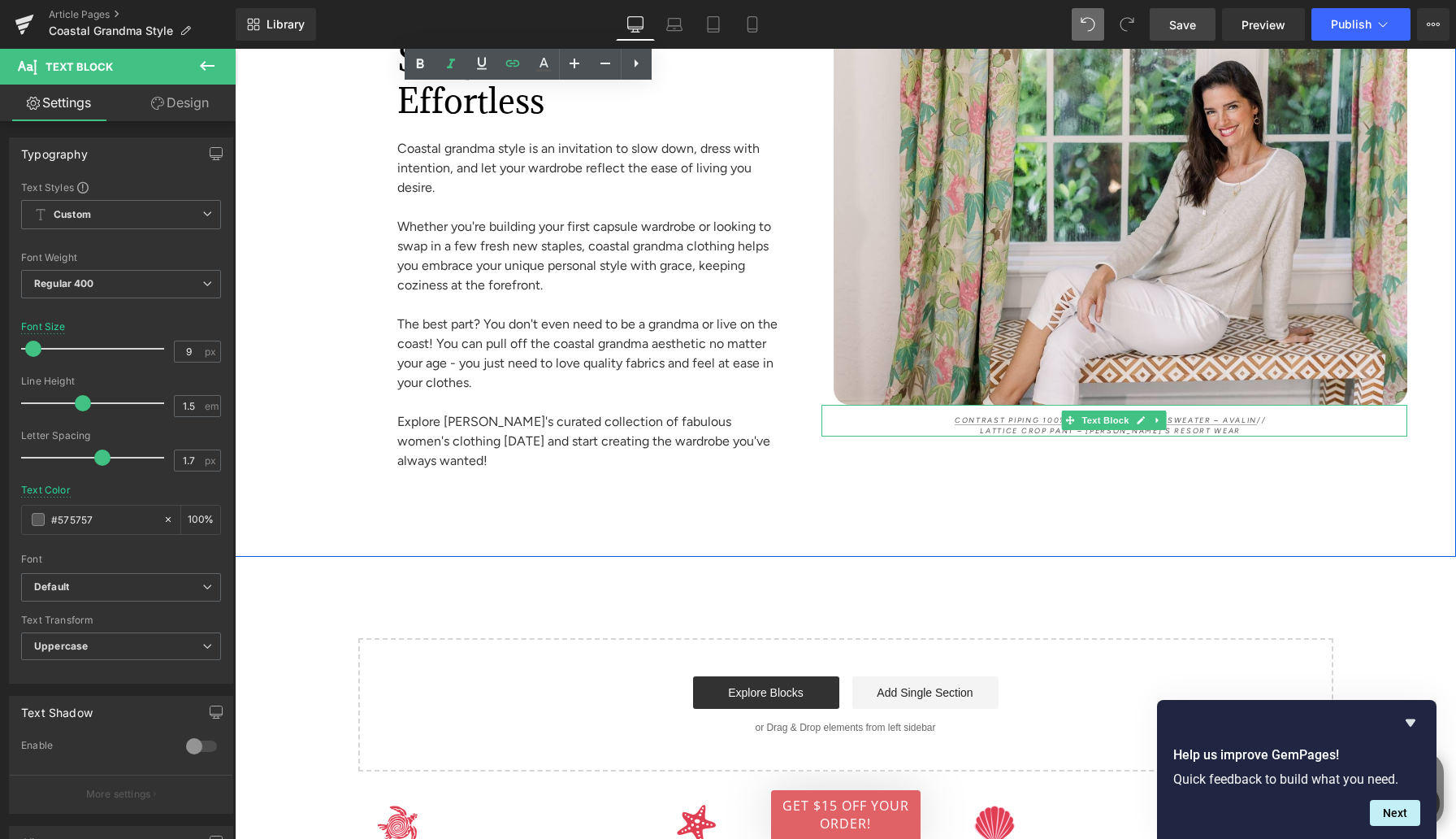
click at [990, 425] on p "Lattice Crop Pant – [PERSON_NAME]'s Resort Wear" at bounding box center [1111, 431] width 542 height 12
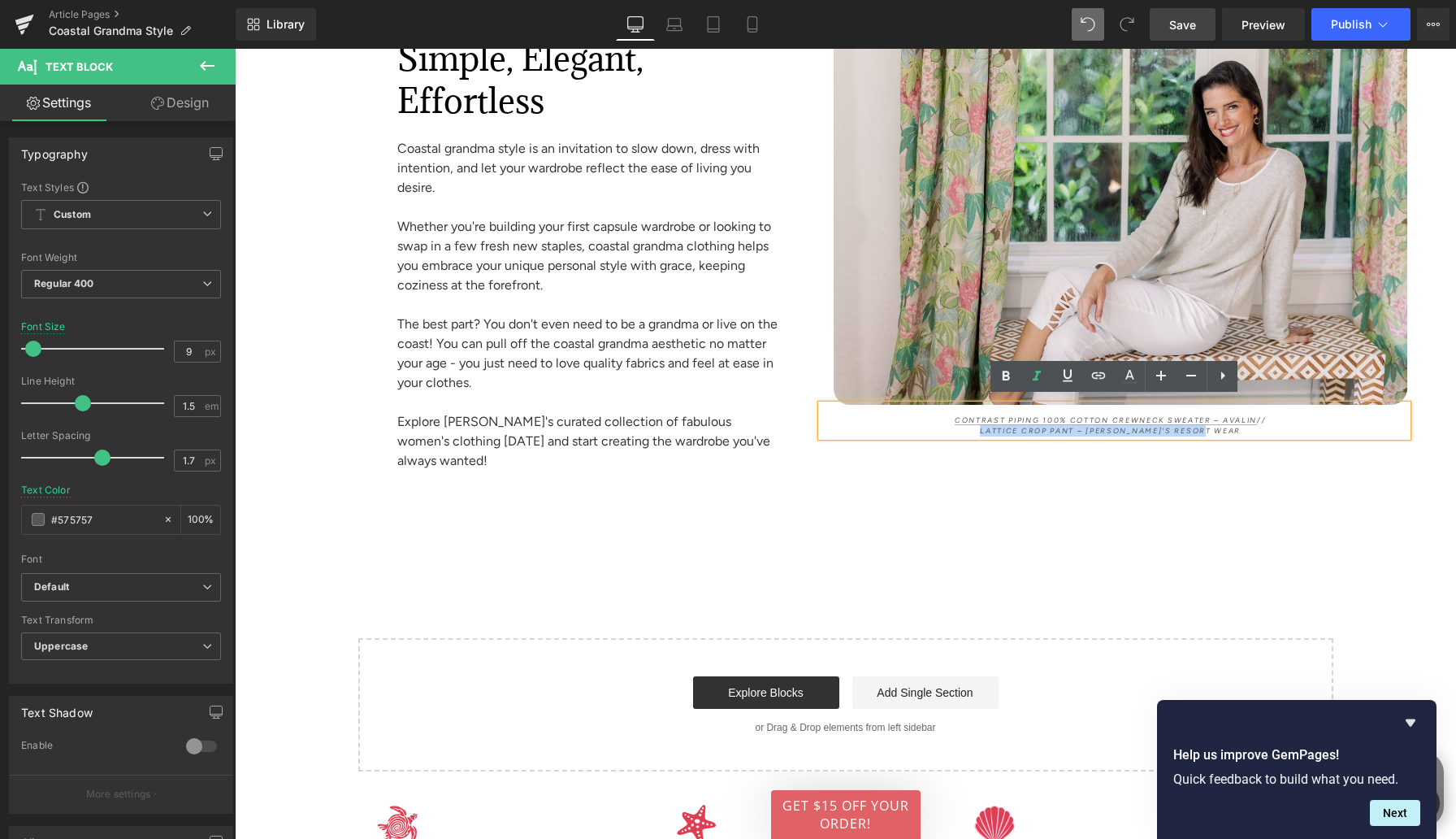
drag, startPoint x: 985, startPoint y: 421, endPoint x: 1244, endPoint y: 425, distance: 259.0
click at [1165, 425] on p "Lattice Crop Pant – [PERSON_NAME]'s Resort Wear" at bounding box center [1111, 431] width 542 height 12
click at [1100, 382] on icon at bounding box center [1099, 376] width 19 height 19
click at [1082, 454] on input "[URL][DOMAIN_NAME]" at bounding box center [1155, 456] width 250 height 41
paste input "[URL][DOMAIN_NAME]"
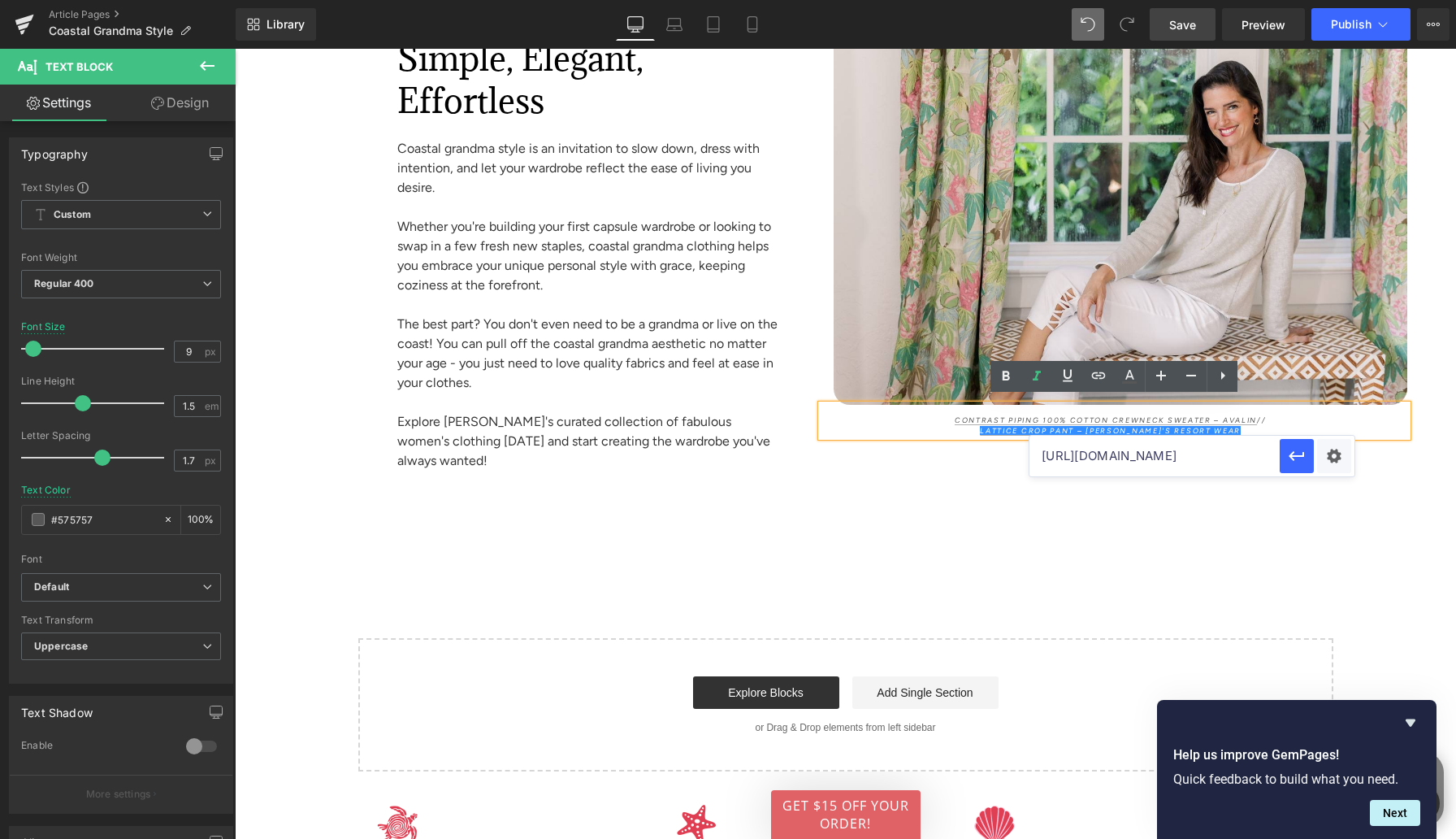
scroll to position [0, 225]
click at [1165, 459] on icon "button" at bounding box center [1297, 456] width 19 height 19
click at [1165, 23] on span "Save" at bounding box center [1183, 25] width 27 height 17
